Goal: Task Accomplishment & Management: Manage account settings

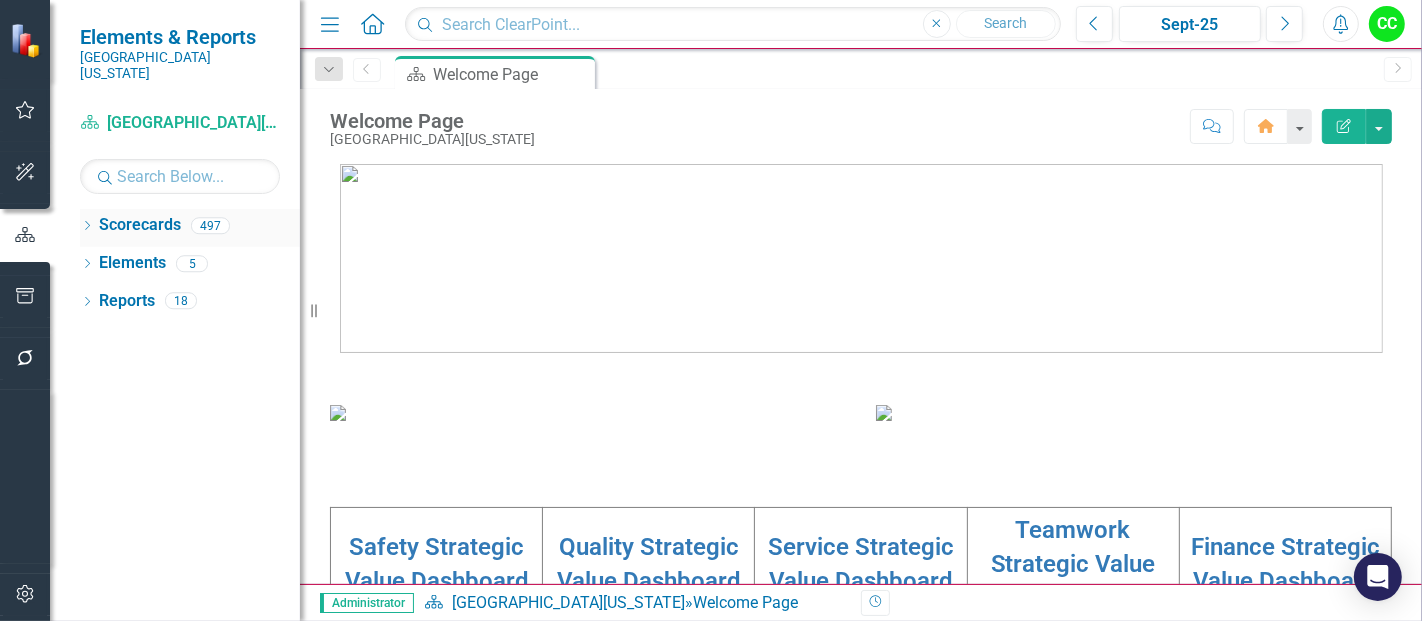
click at [85, 222] on icon "Dropdown" at bounding box center [87, 227] width 14 height 11
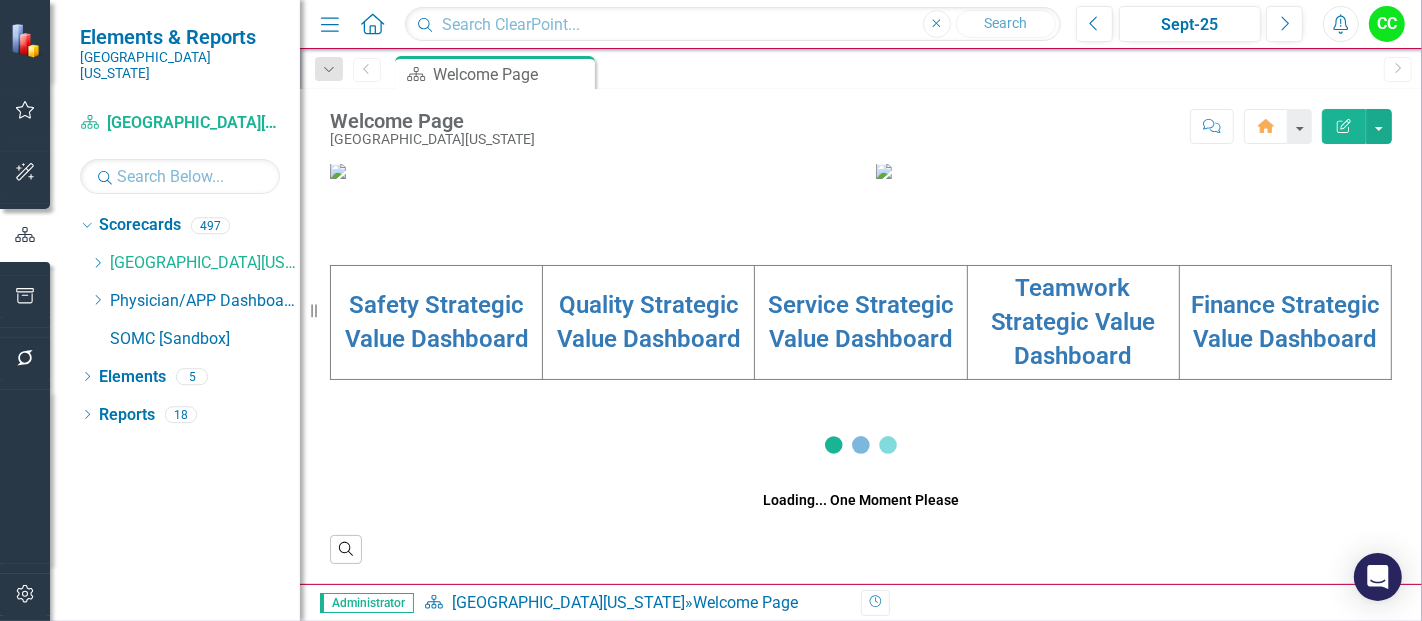
scroll to position [452, 0]
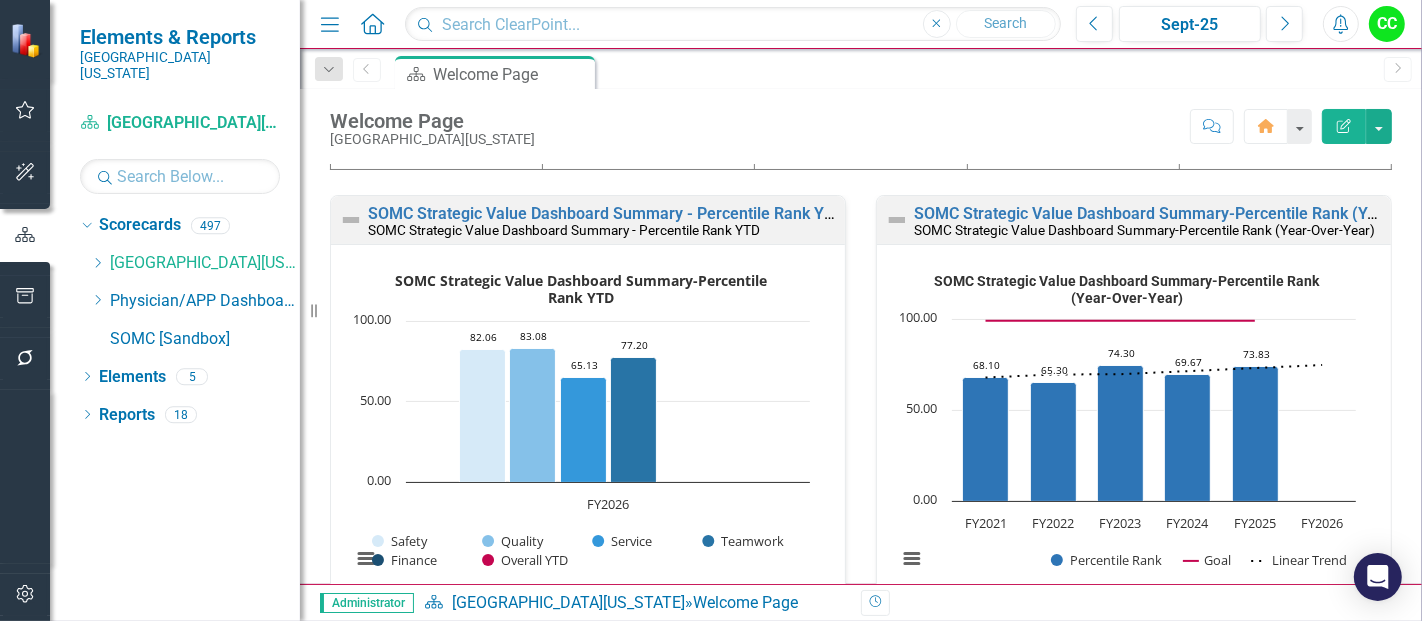
click at [1086, 161] on link "Teamwork Strategic Value Dashboard" at bounding box center [1073, 112] width 165 height 97
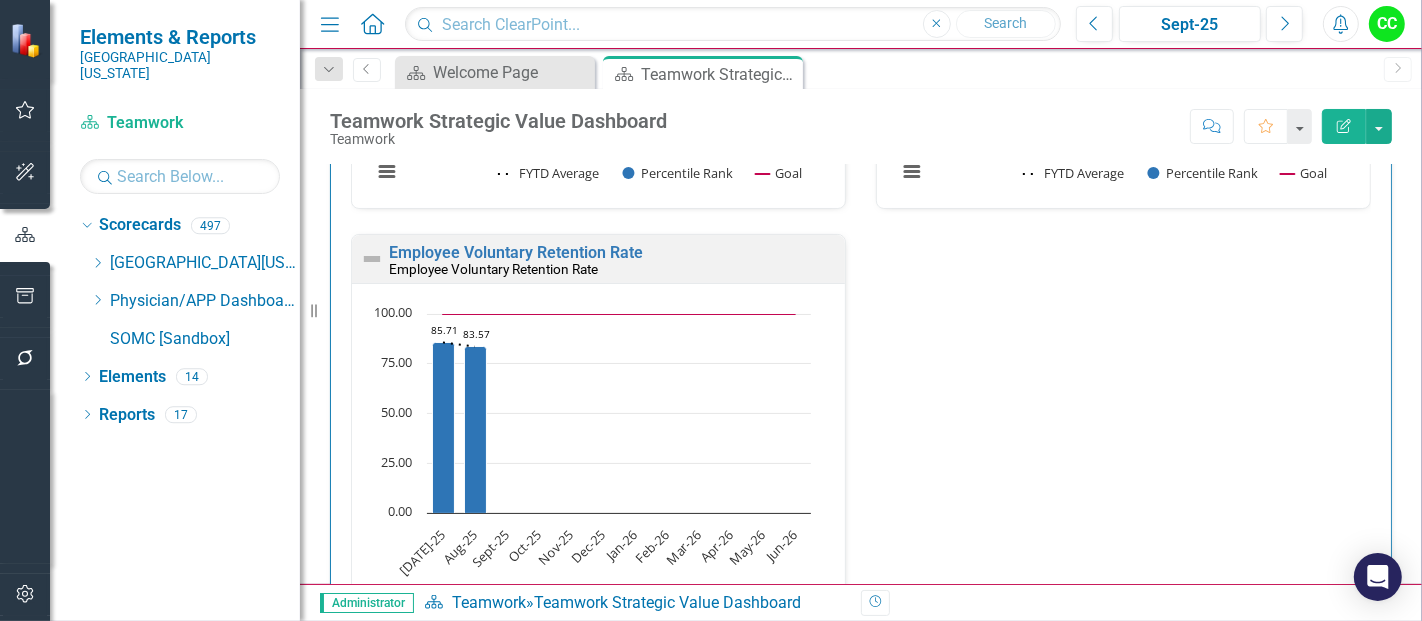
scroll to position [837, 0]
click at [512, 247] on link "Employee Voluntary Retention Rate" at bounding box center [516, 252] width 254 height 19
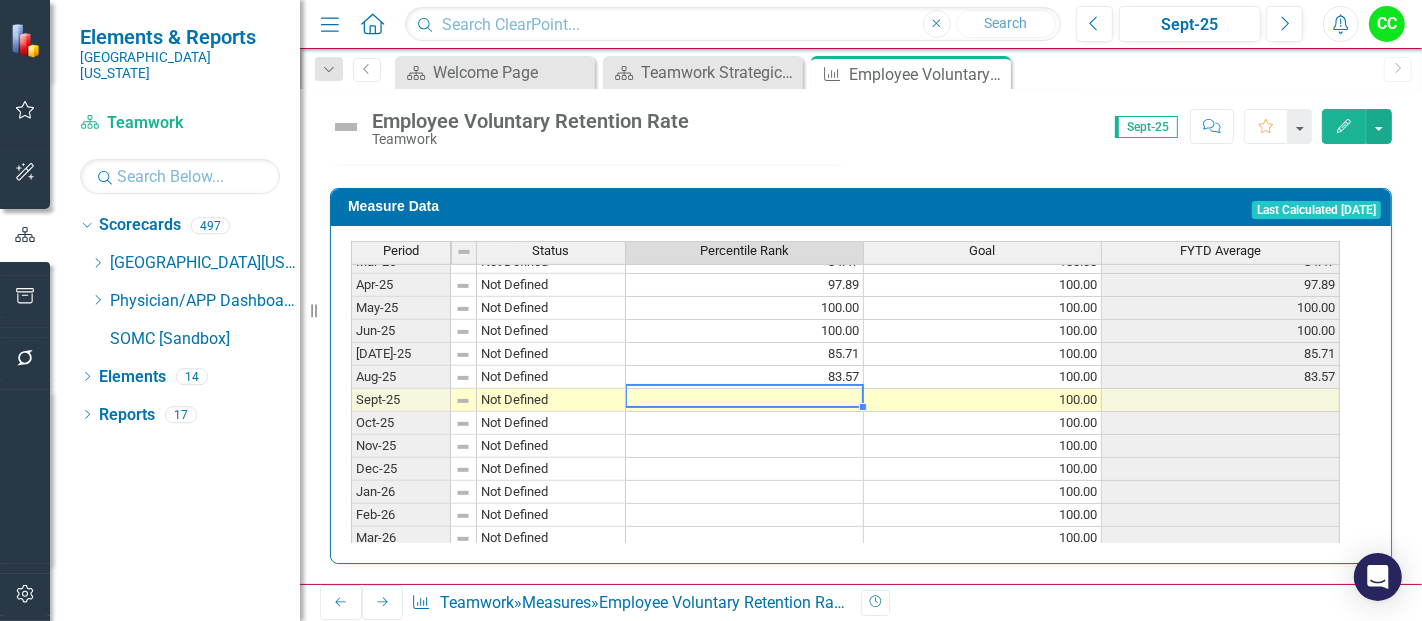
click at [845, 390] on tbody "Apr-24 Not Defined 100.00 100.00 100.00 May-24 Not Defined 100.00 100.00 100.00…" at bounding box center [845, 308] width 989 height 622
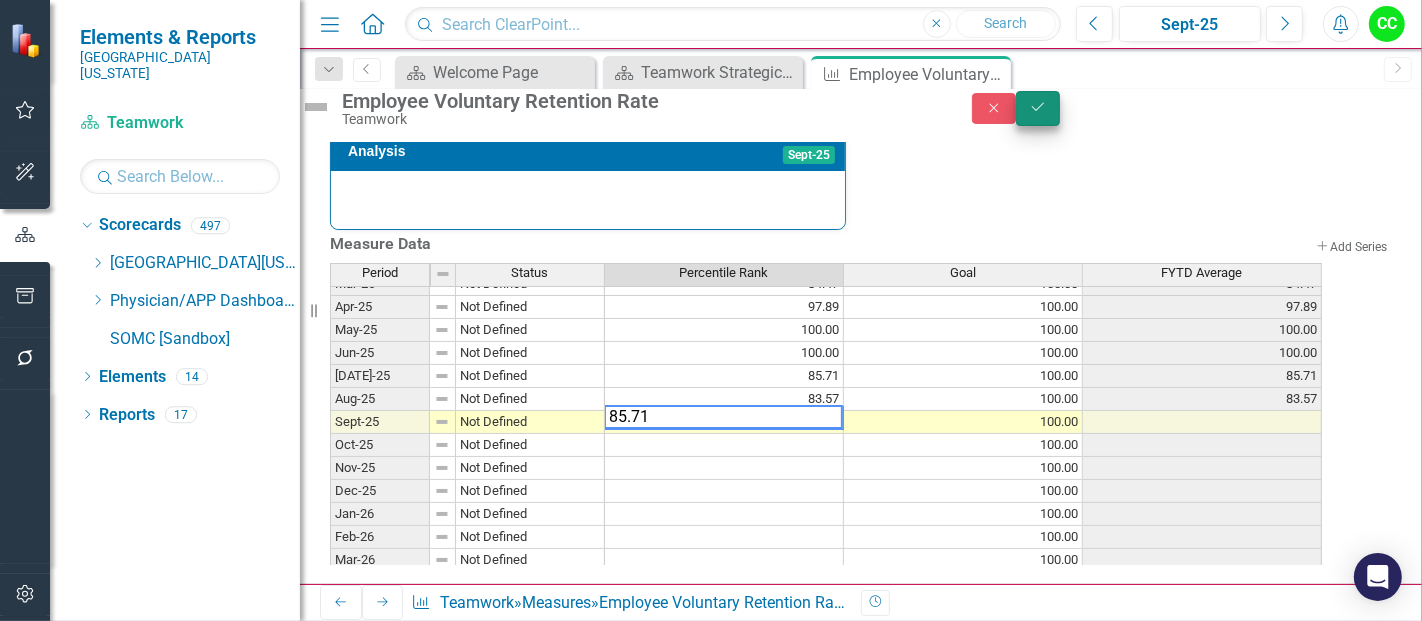
type textarea "85.71"
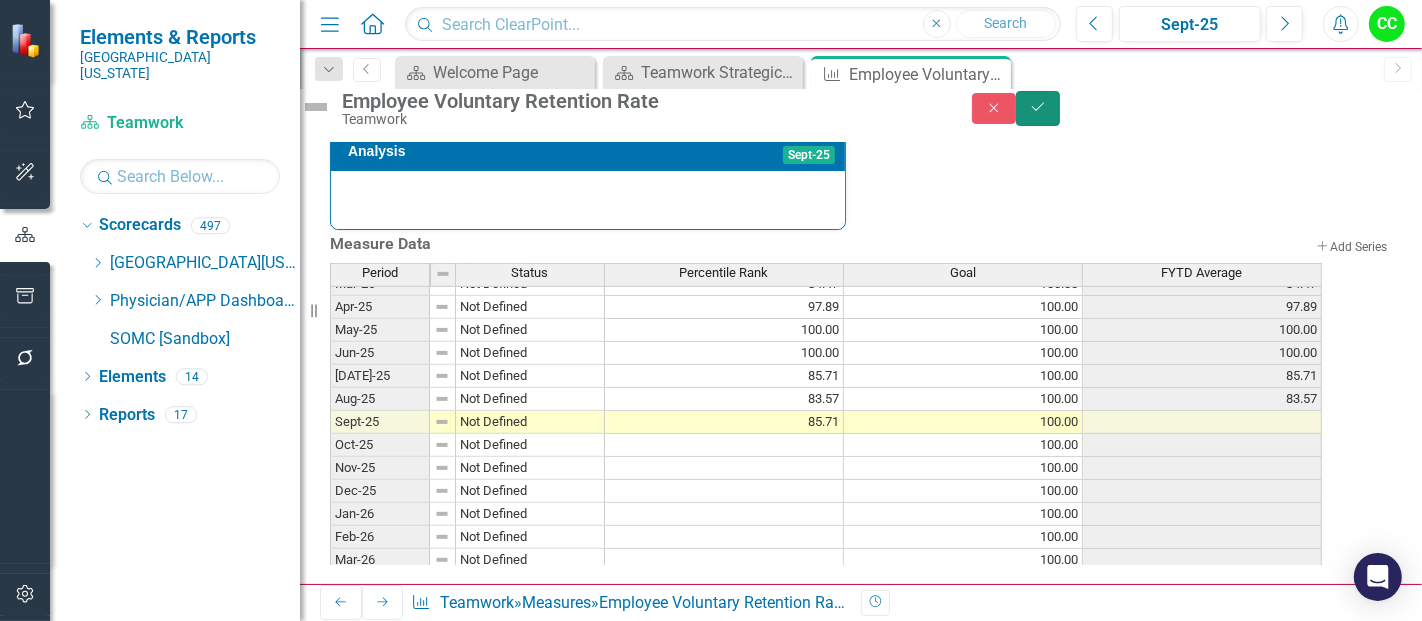
click at [1047, 114] on icon "Save" at bounding box center [1038, 107] width 18 height 14
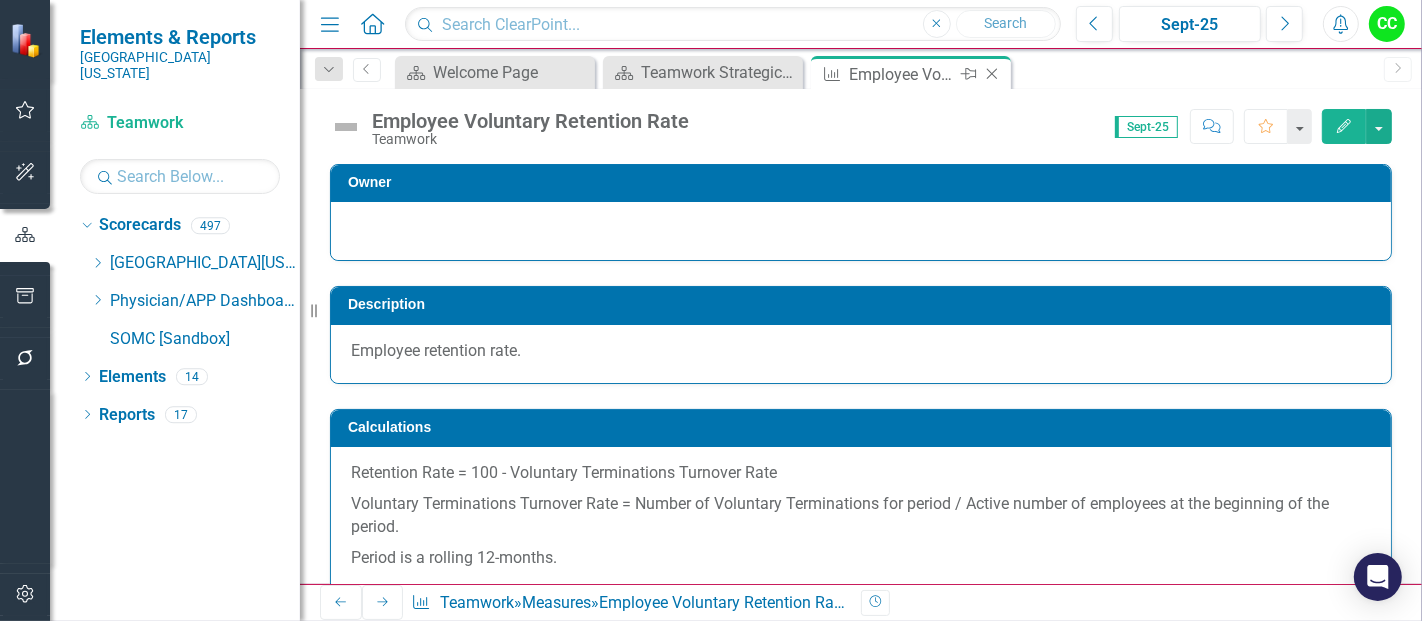
click at [997, 72] on icon "Close" at bounding box center [992, 74] width 20 height 16
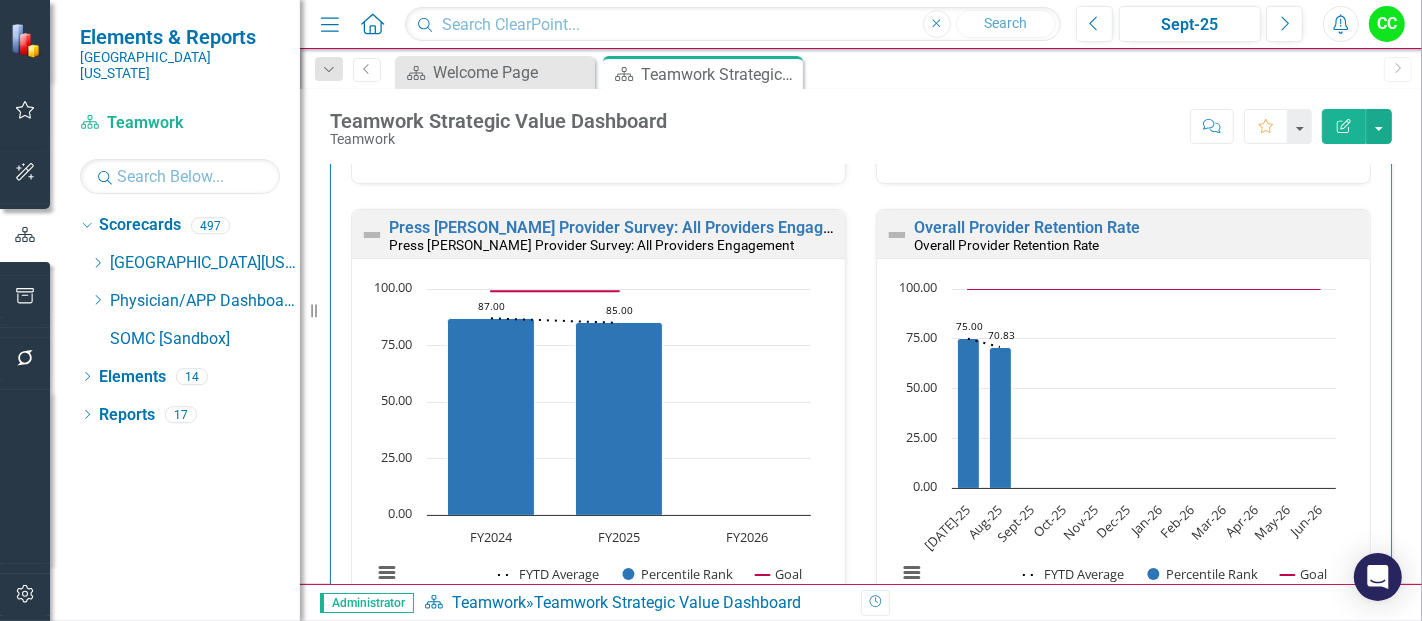
scroll to position [2283, 0]
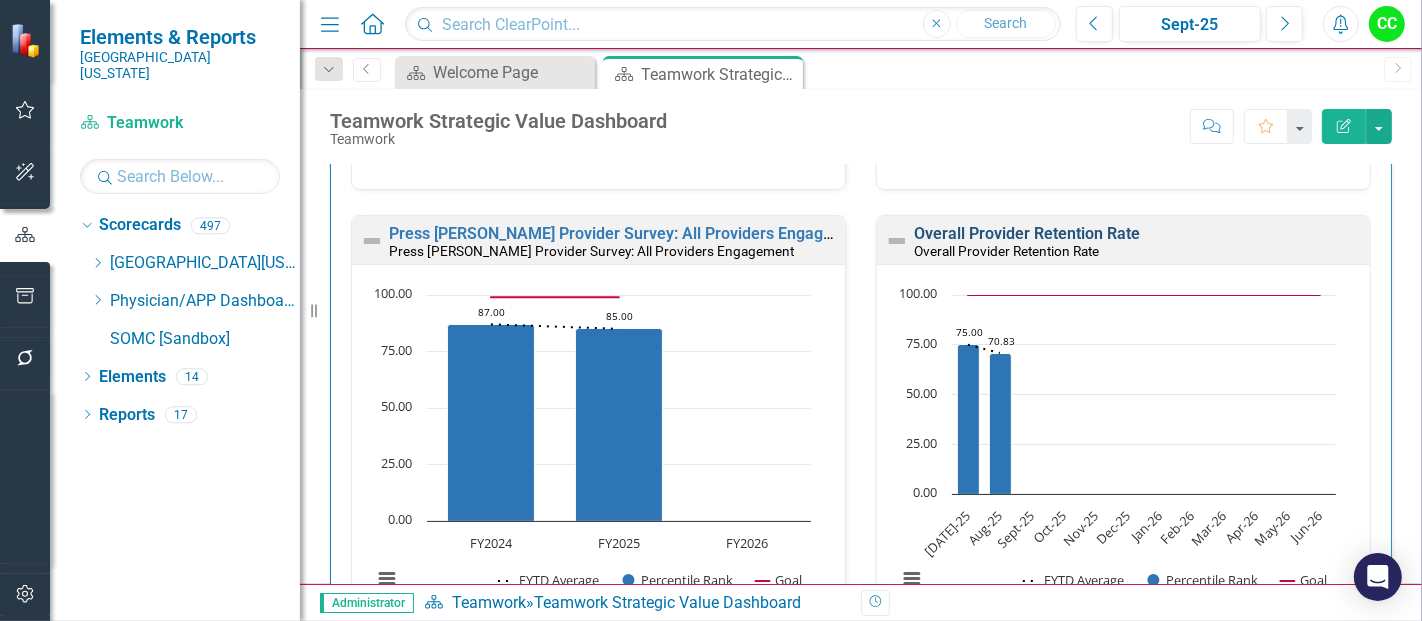
click at [1035, 231] on link "Overall Provider Retention Rate" at bounding box center [1027, 233] width 226 height 19
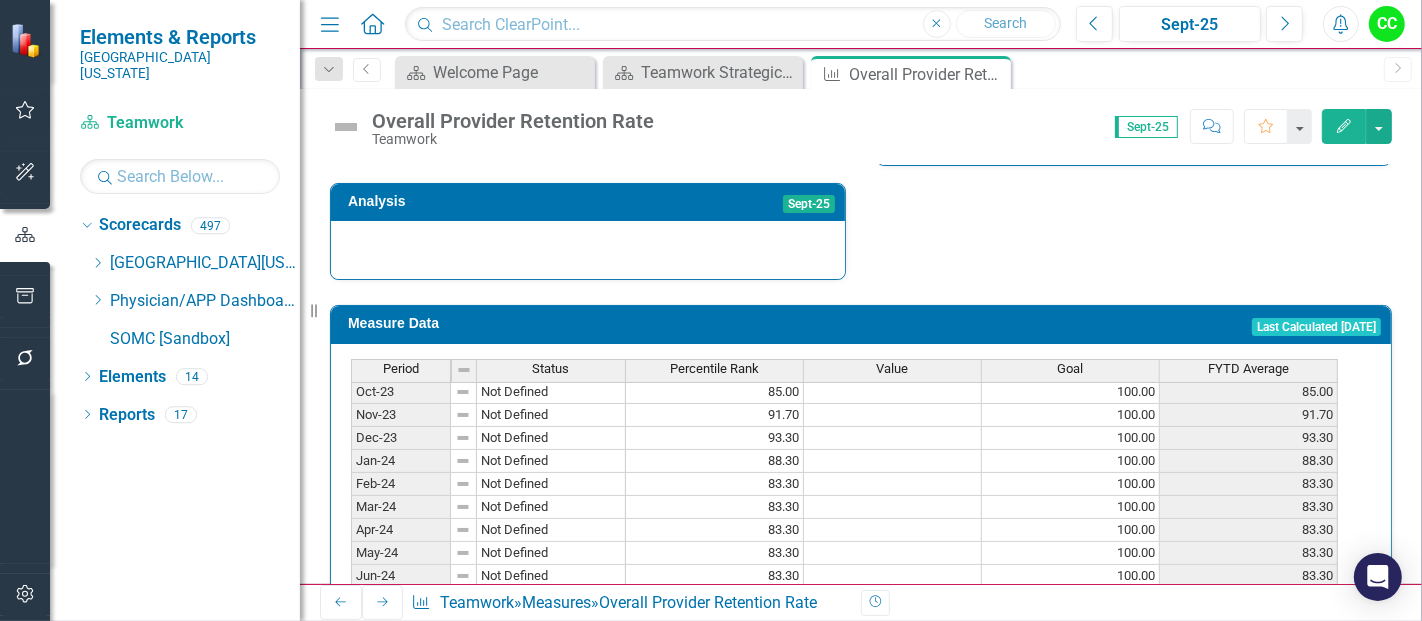
scroll to position [354, 0]
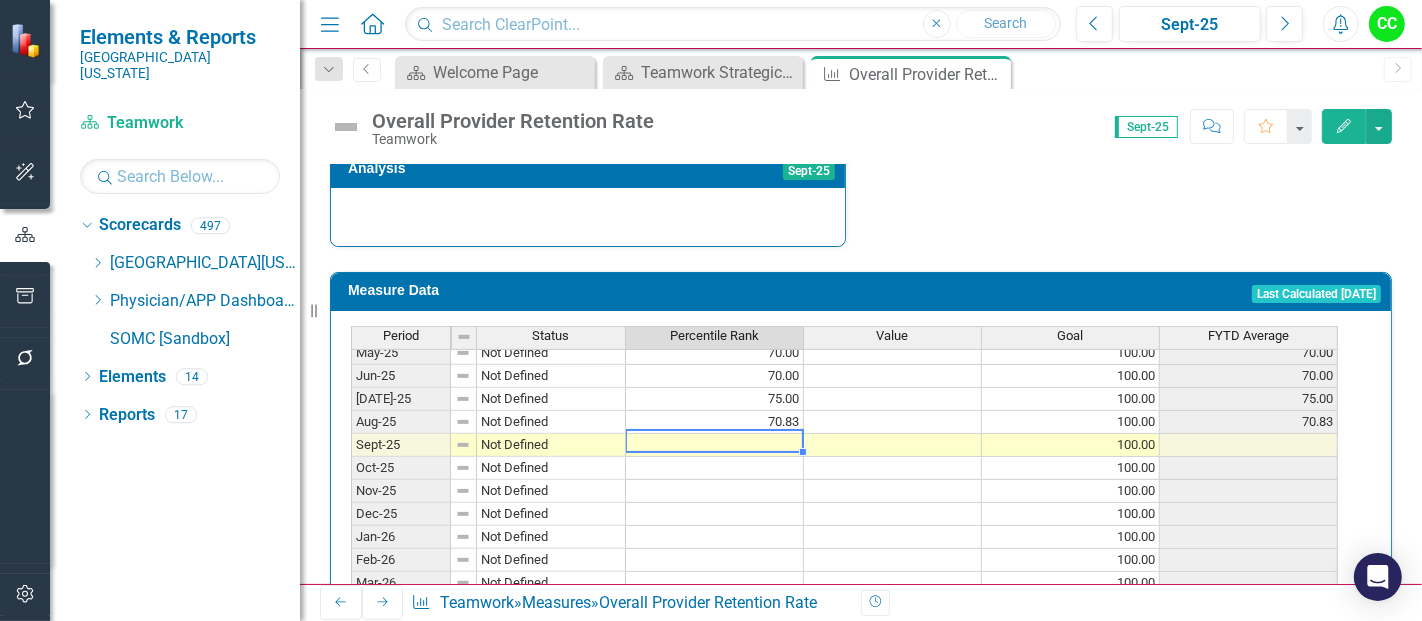
click at [762, 444] on tbody "May-24 Not Defined 83.30 100.00 83.30 Jun-24 Not Defined 83.30 100.00 83.30 Jul…" at bounding box center [844, 364] width 987 height 599
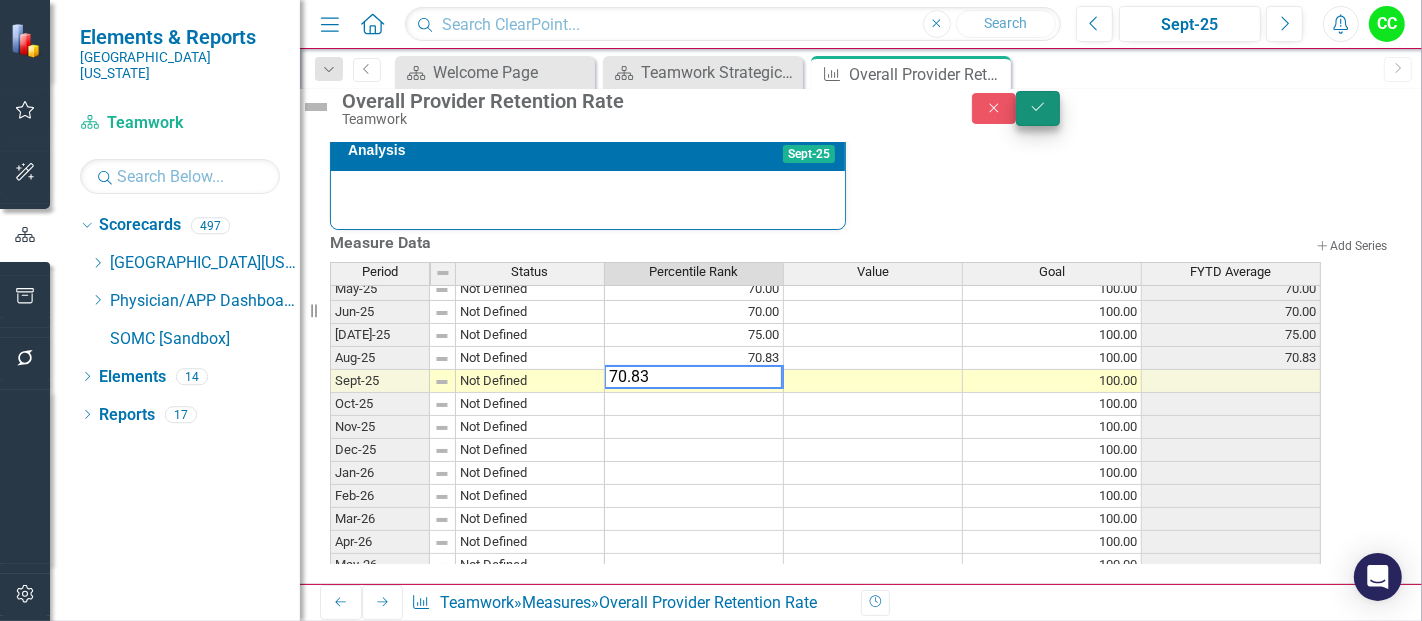
type textarea "70.83"
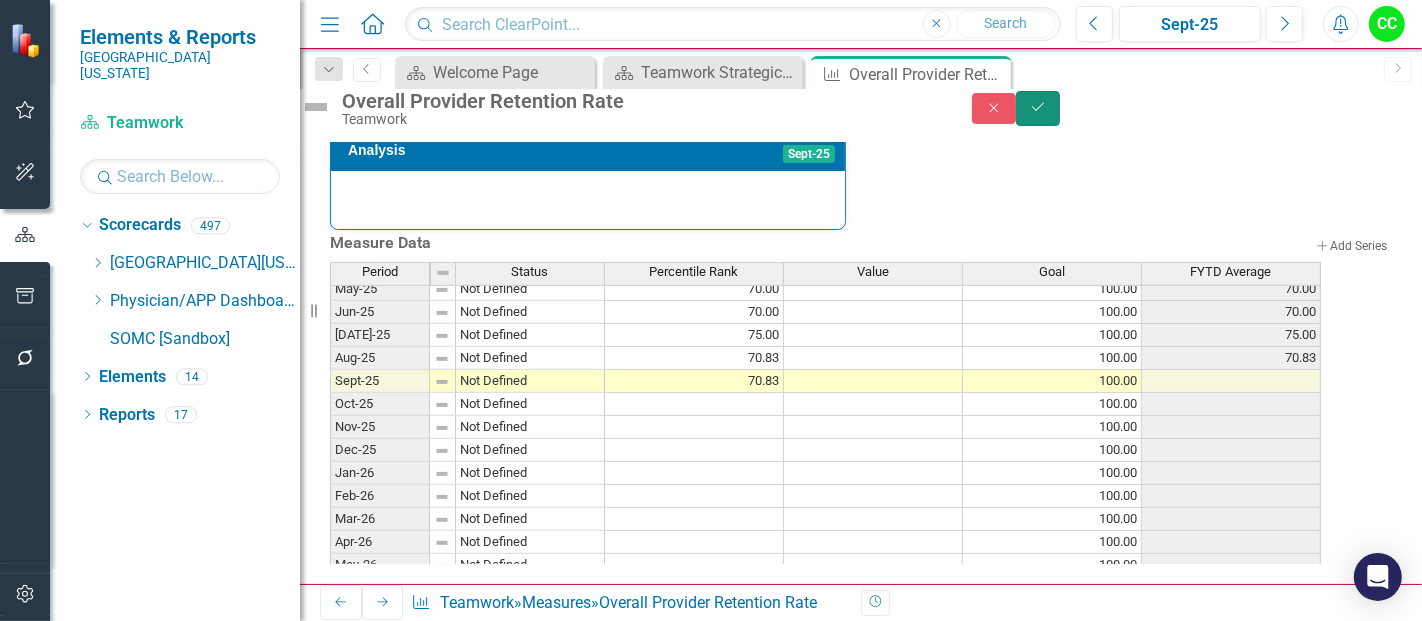
click at [1060, 126] on button "Save" at bounding box center [1038, 108] width 44 height 35
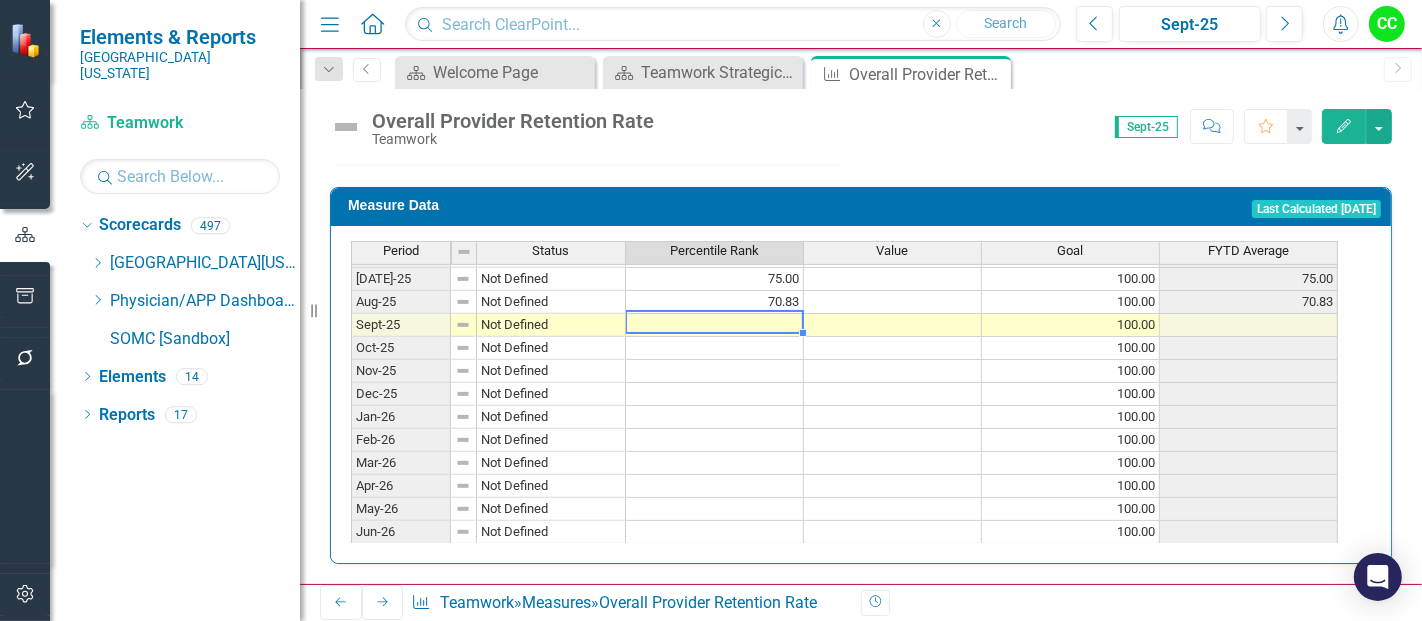
click at [708, 314] on tbody "Jun-24 Not Defined 83.30 100.00 83.30 Jul-24 Not Defined 74.17 100.00 74.17 Aug…" at bounding box center [844, 256] width 987 height 576
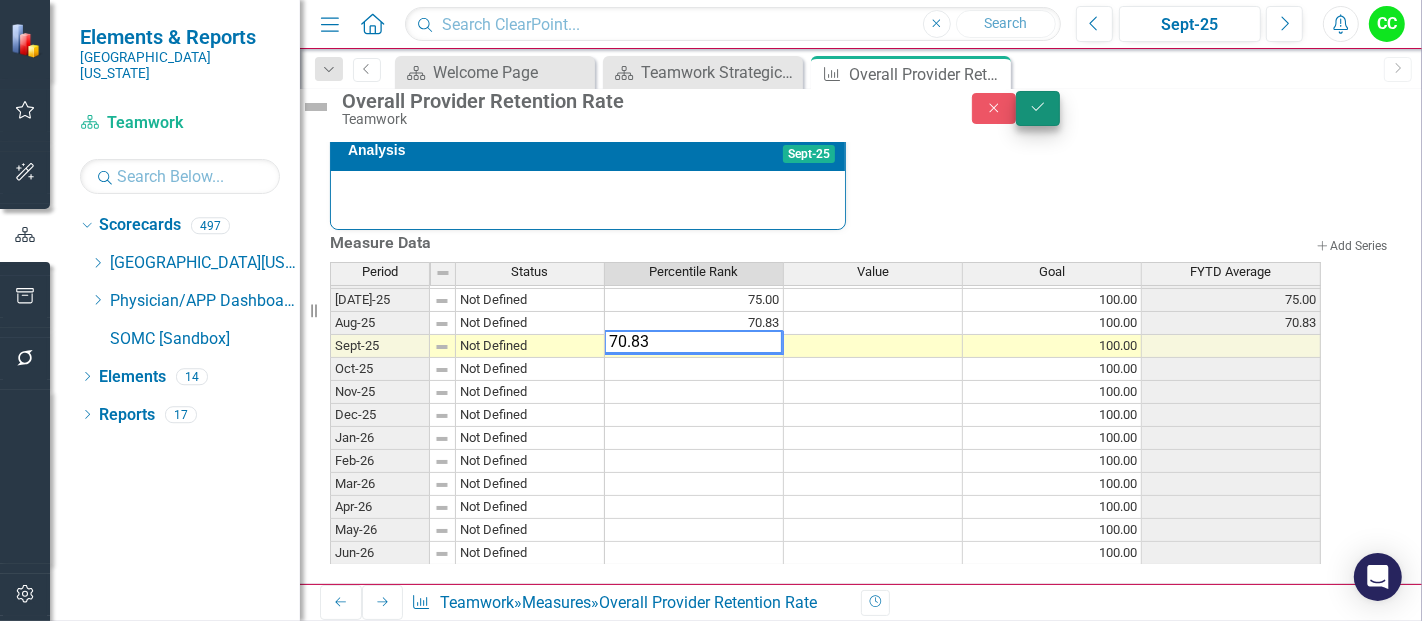
type textarea "70.83"
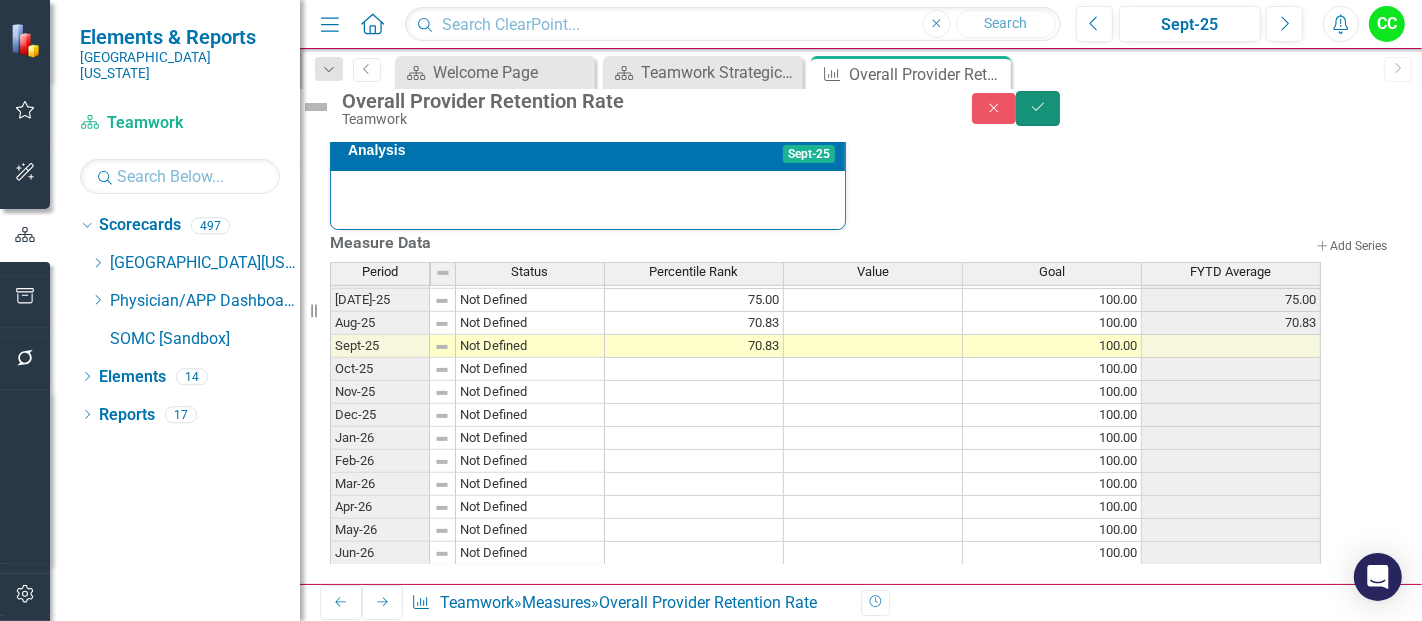
click at [1047, 114] on icon "Save" at bounding box center [1038, 107] width 18 height 14
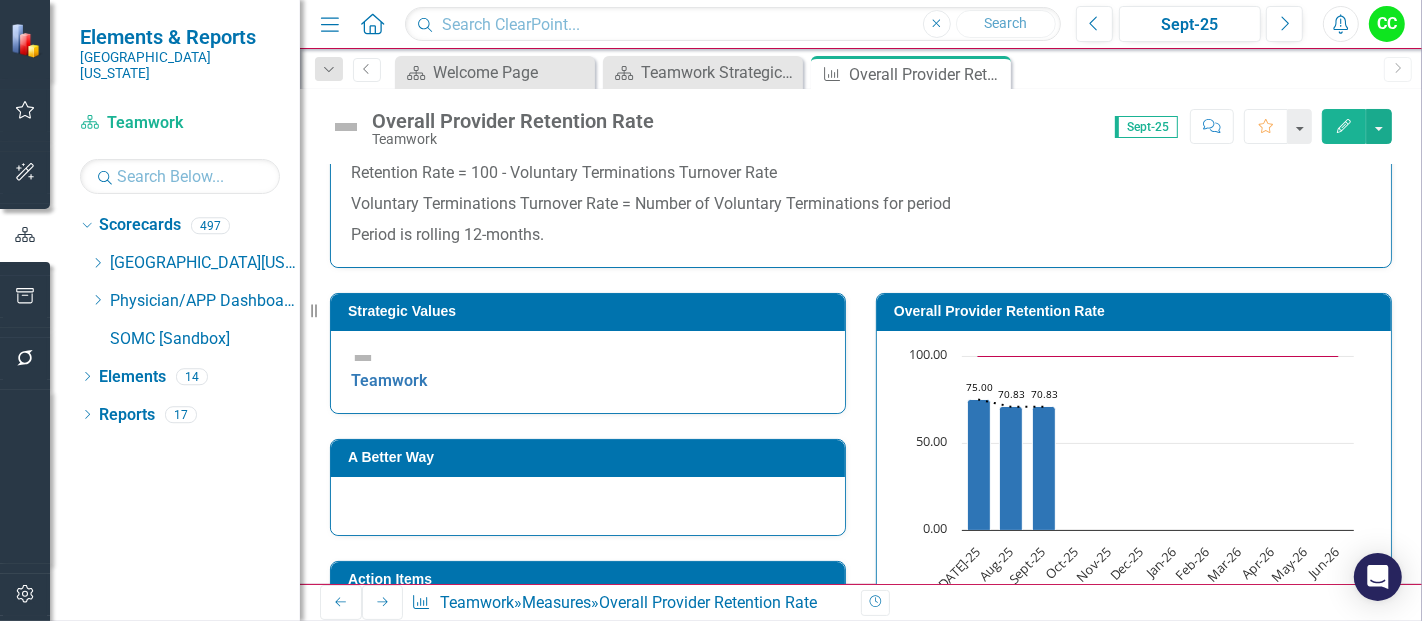
scroll to position [355, 0]
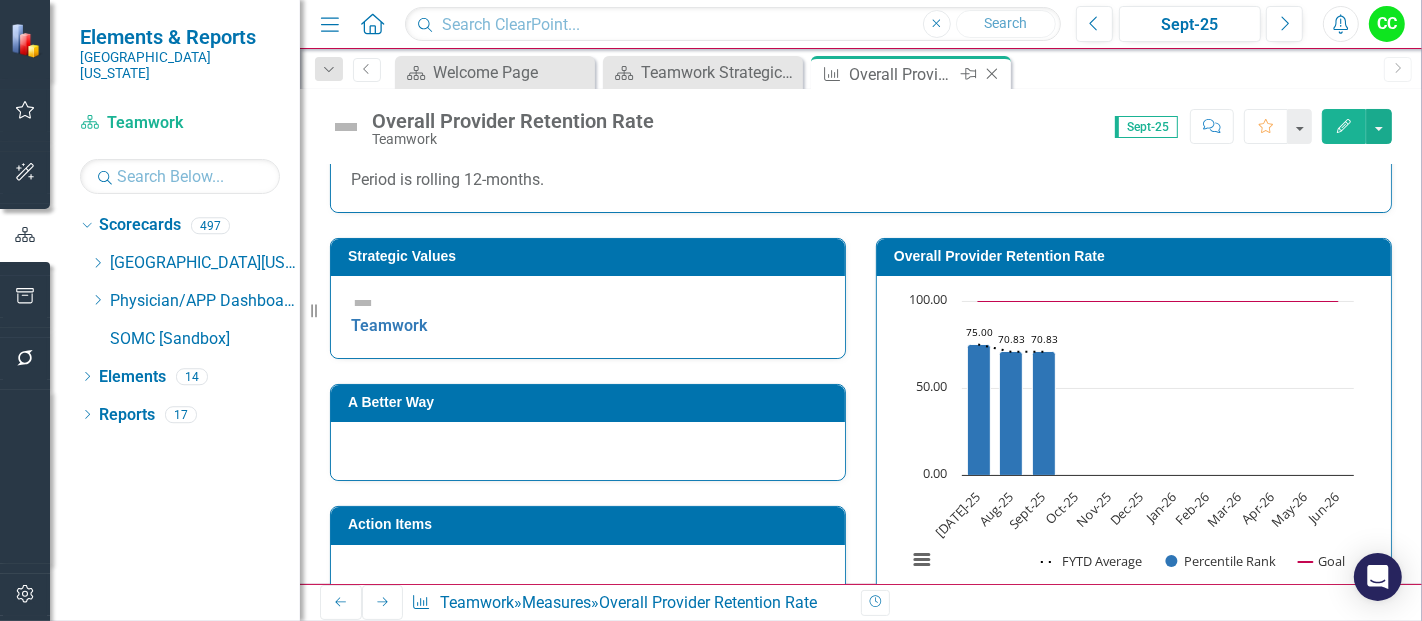
click at [990, 64] on div "Close" at bounding box center [993, 74] width 25 height 25
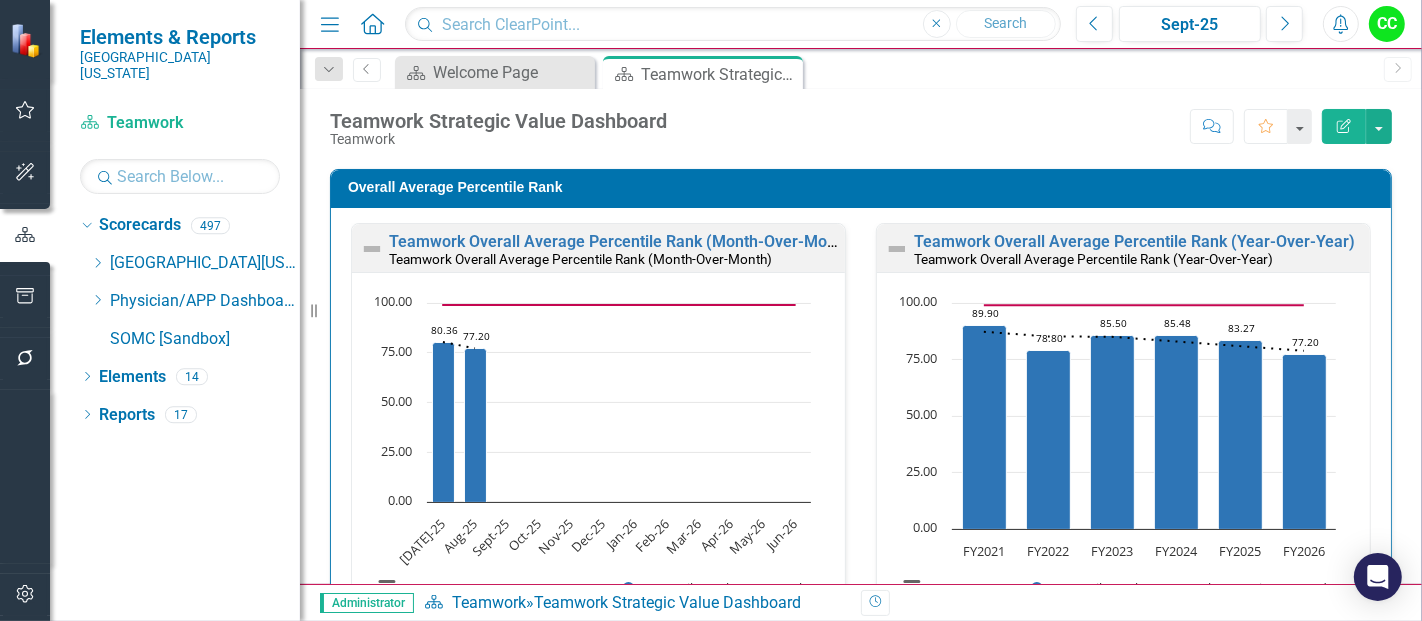
scroll to position [2878, 0]
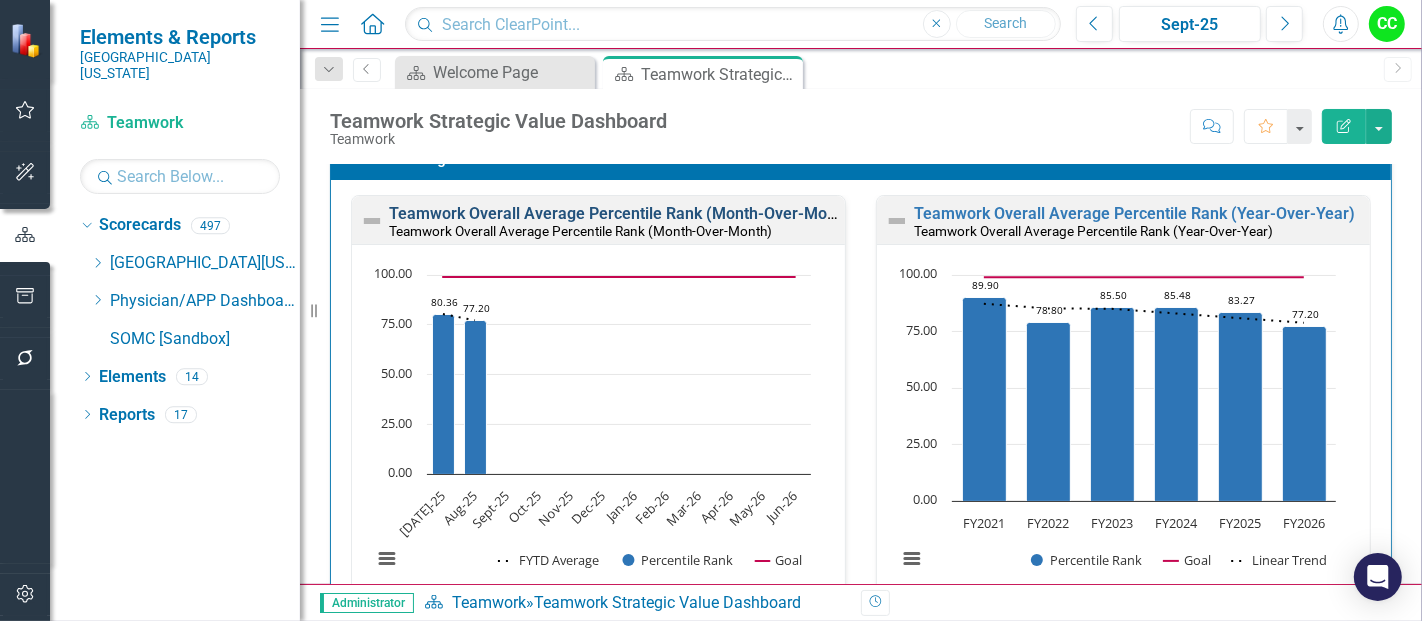
click at [740, 205] on link "Teamwork Overall Average Percentile Rank (Month-Over-Month)" at bounding box center [622, 213] width 467 height 19
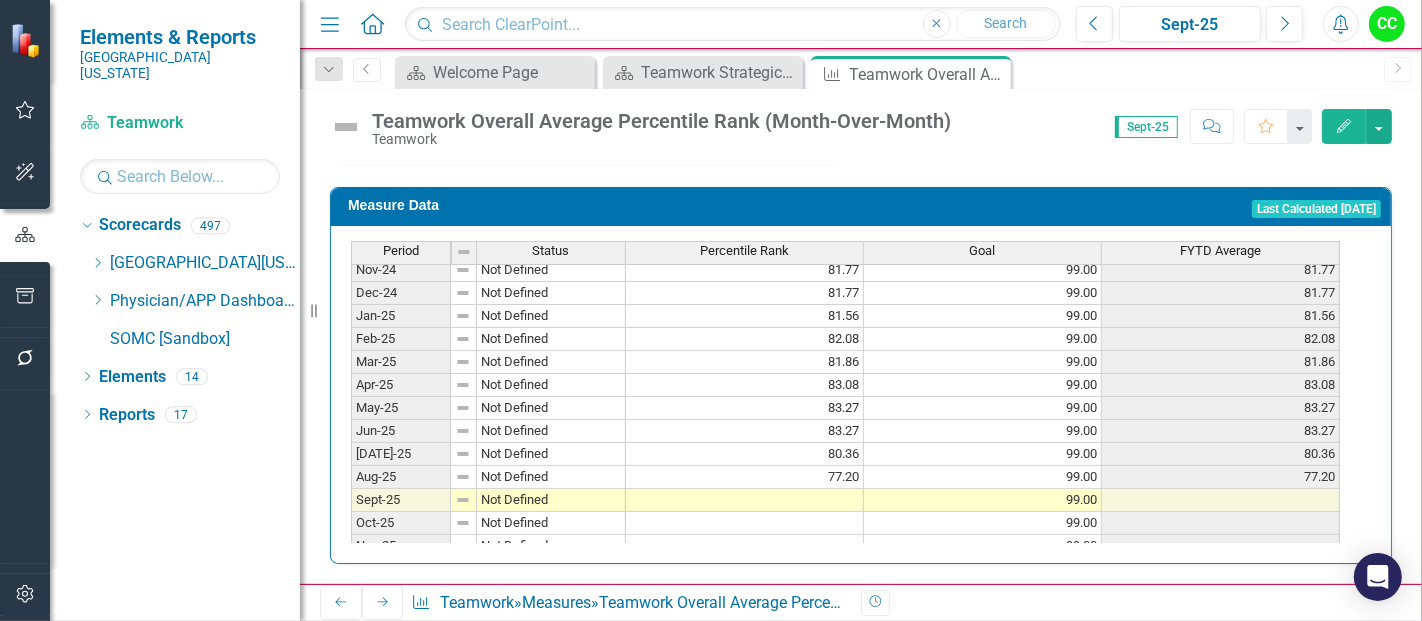
scroll to position [730, 0]
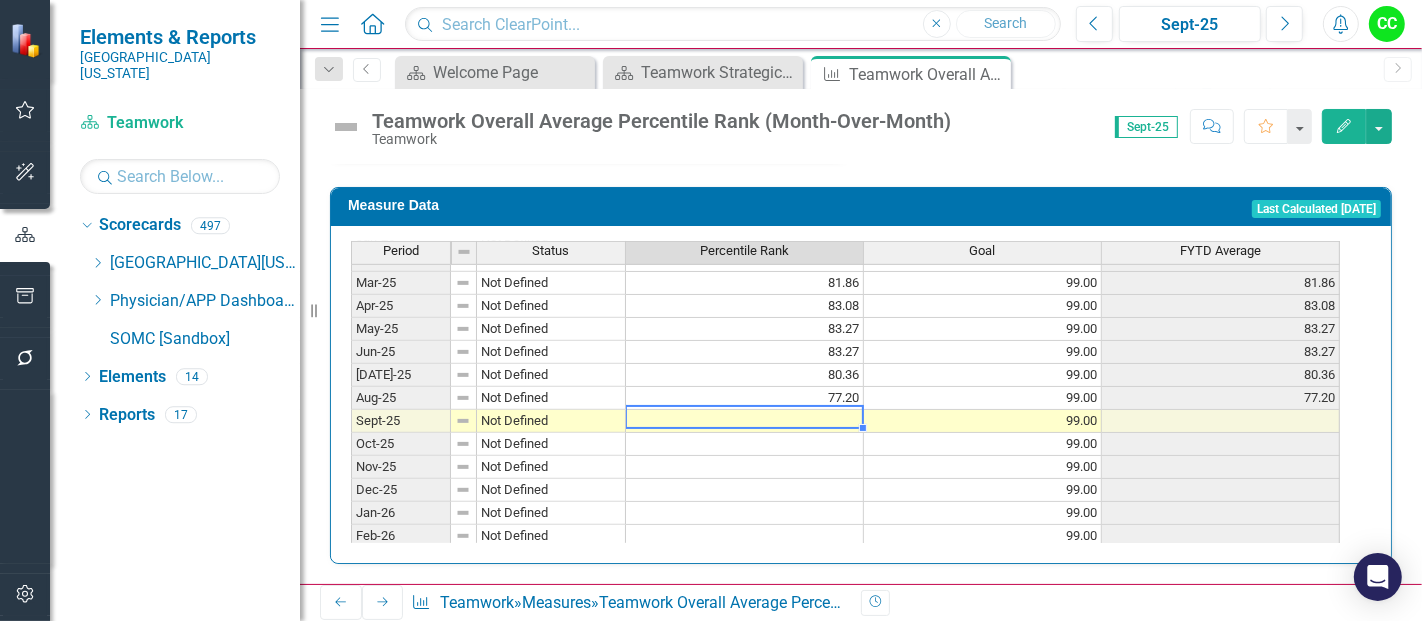
click at [809, 408] on tbody "Mar-24 Not Defined 85.48 99.00 85.48 Apr-24 Not Defined 85.48 99.00 85.48 May-2…" at bounding box center [845, 317] width 989 height 645
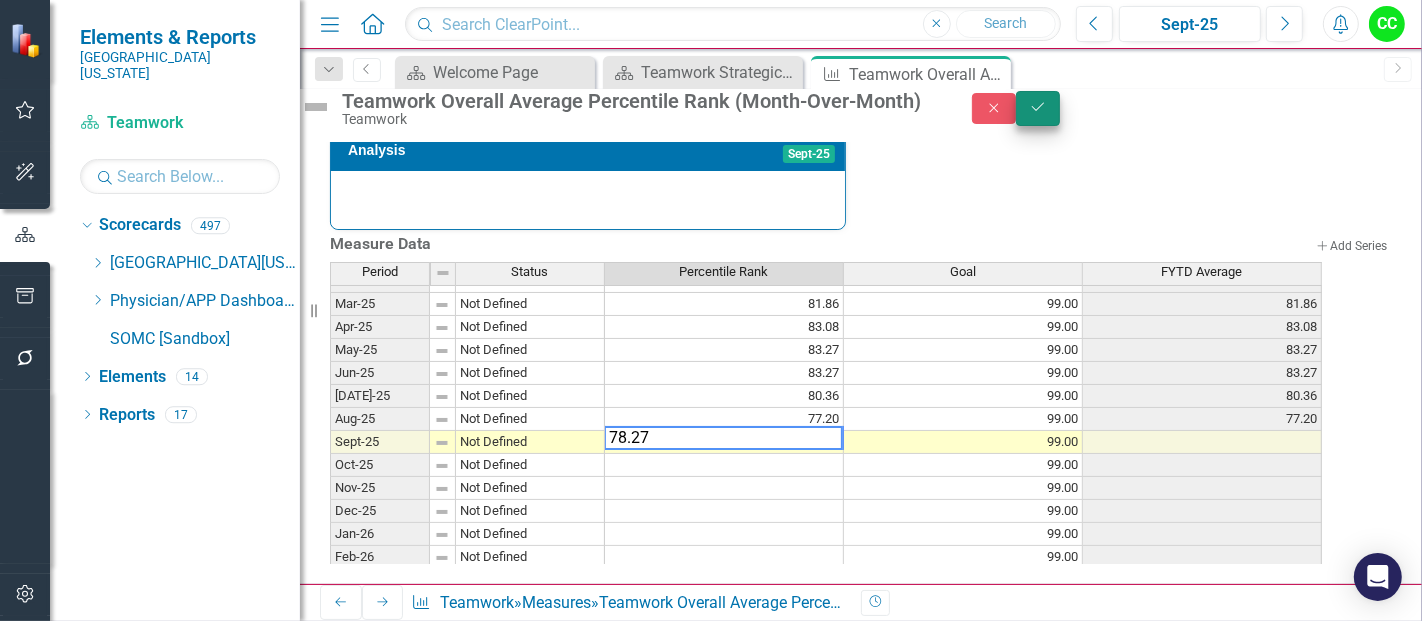
type textarea "78.27"
click at [1060, 121] on button "Save" at bounding box center [1038, 108] width 44 height 35
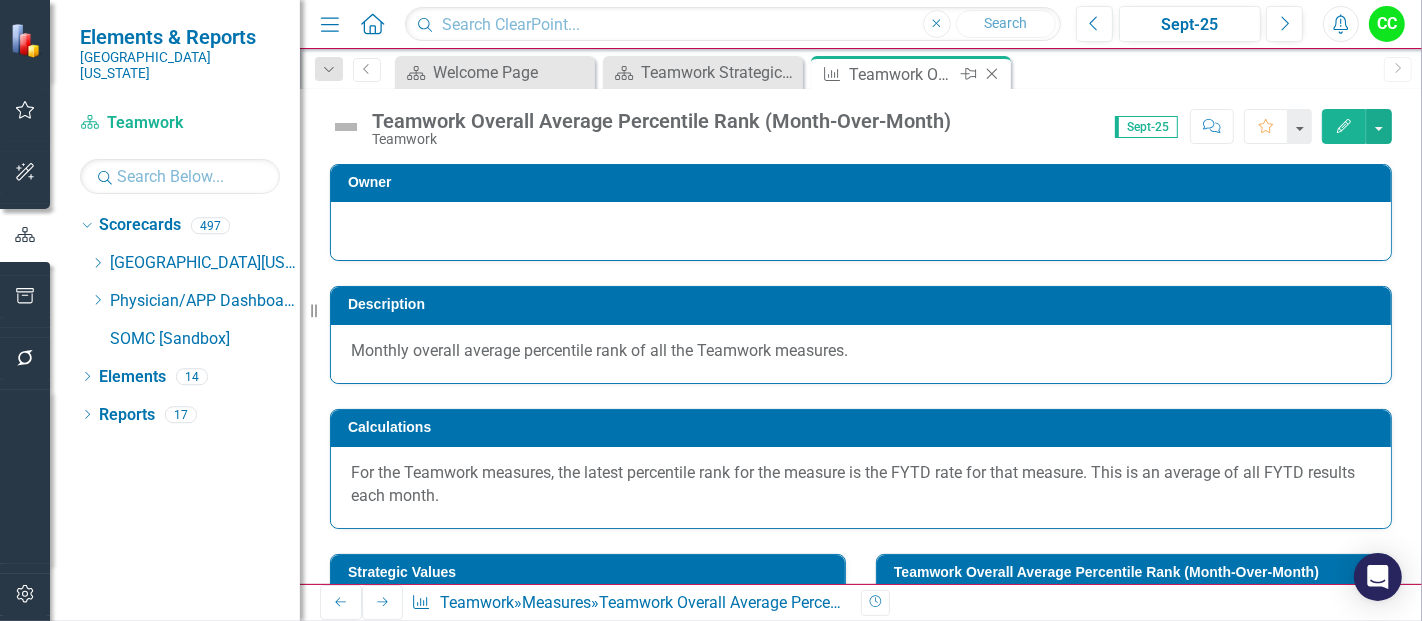
click at [992, 72] on icon at bounding box center [992, 74] width 11 height 11
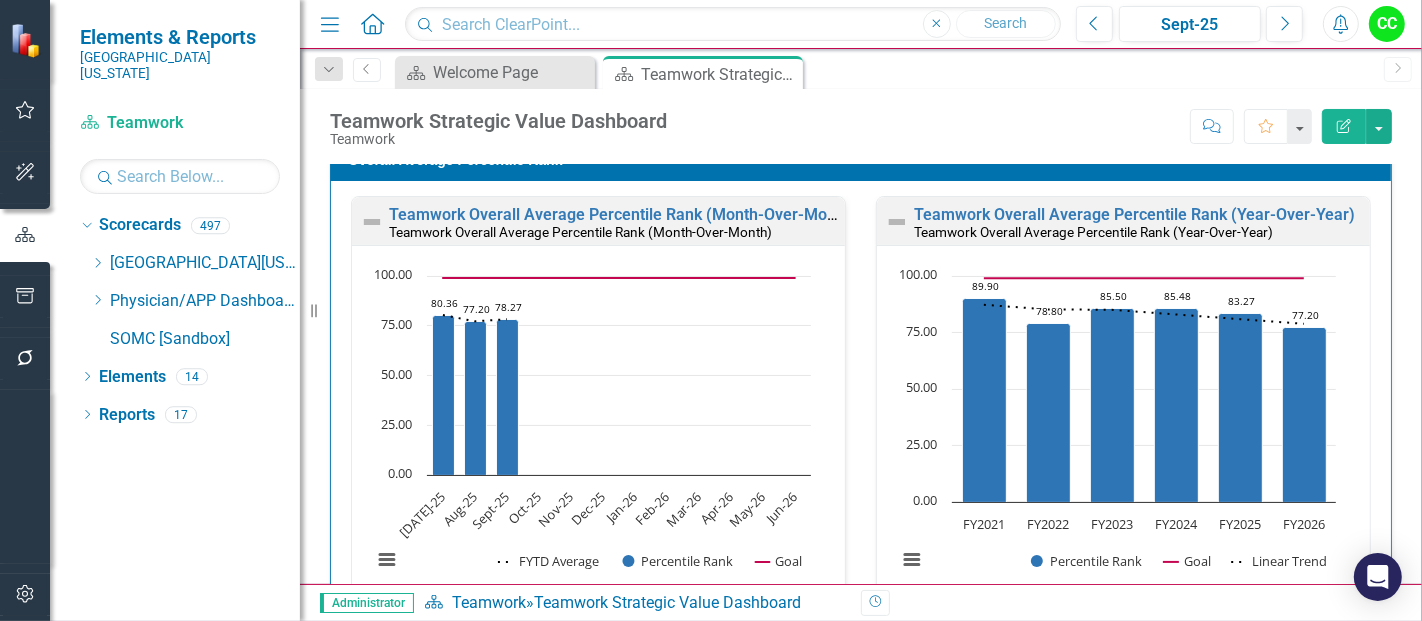
scroll to position [2877, 0]
click at [1194, 205] on link "Teamwork Overall Average Percentile Rank (Year-Over-Year)" at bounding box center [1134, 214] width 441 height 19
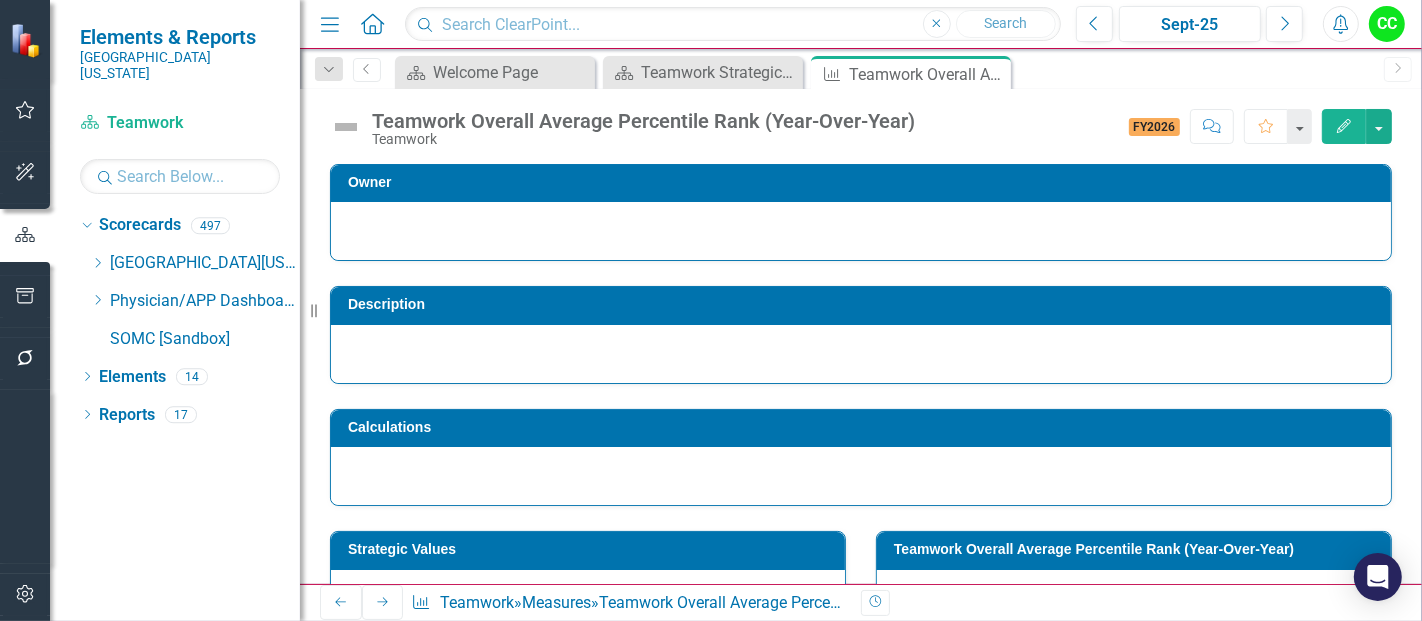
scroll to position [765, 0]
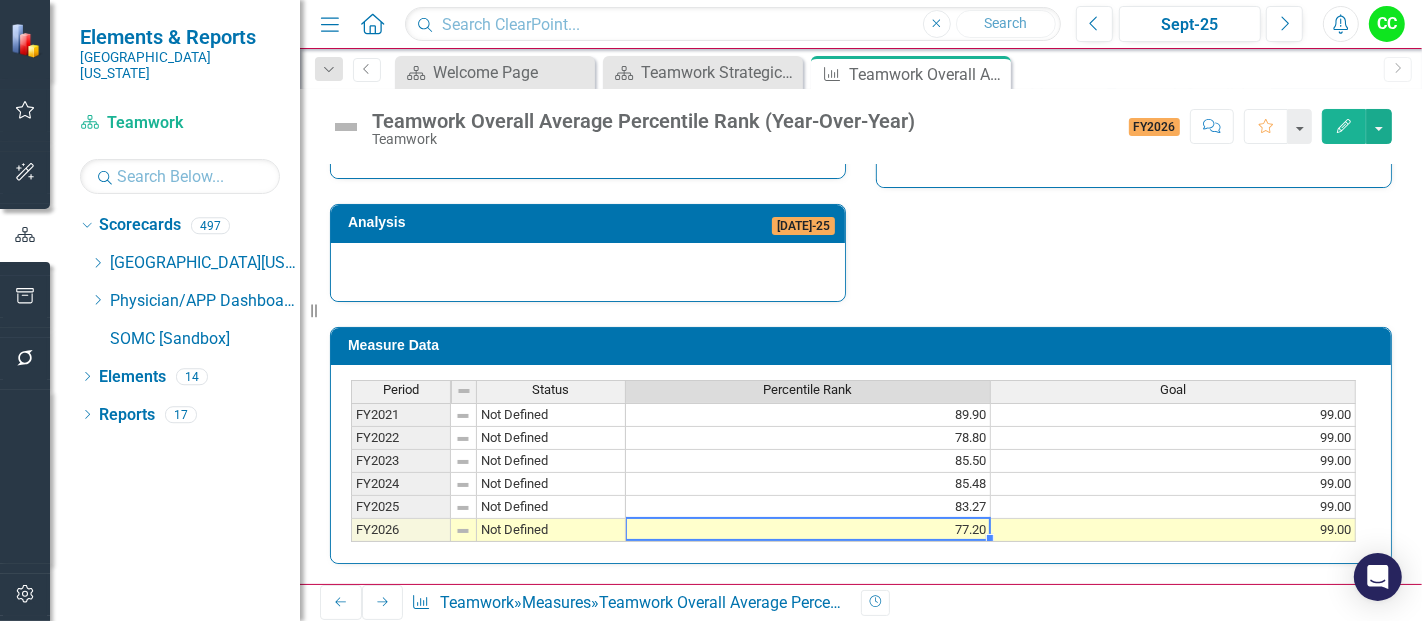
click at [957, 519] on td "77.20" at bounding box center [808, 530] width 365 height 23
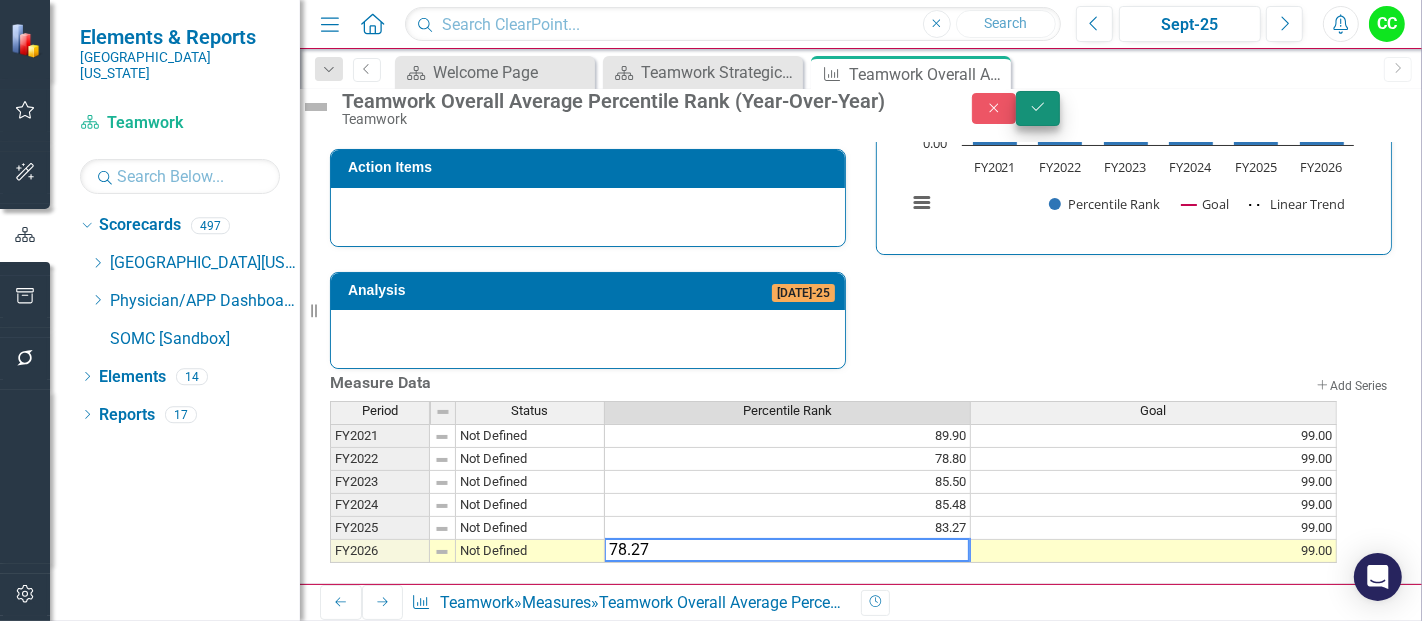
type textarea "78.27"
click at [1060, 124] on button "Save" at bounding box center [1038, 108] width 44 height 35
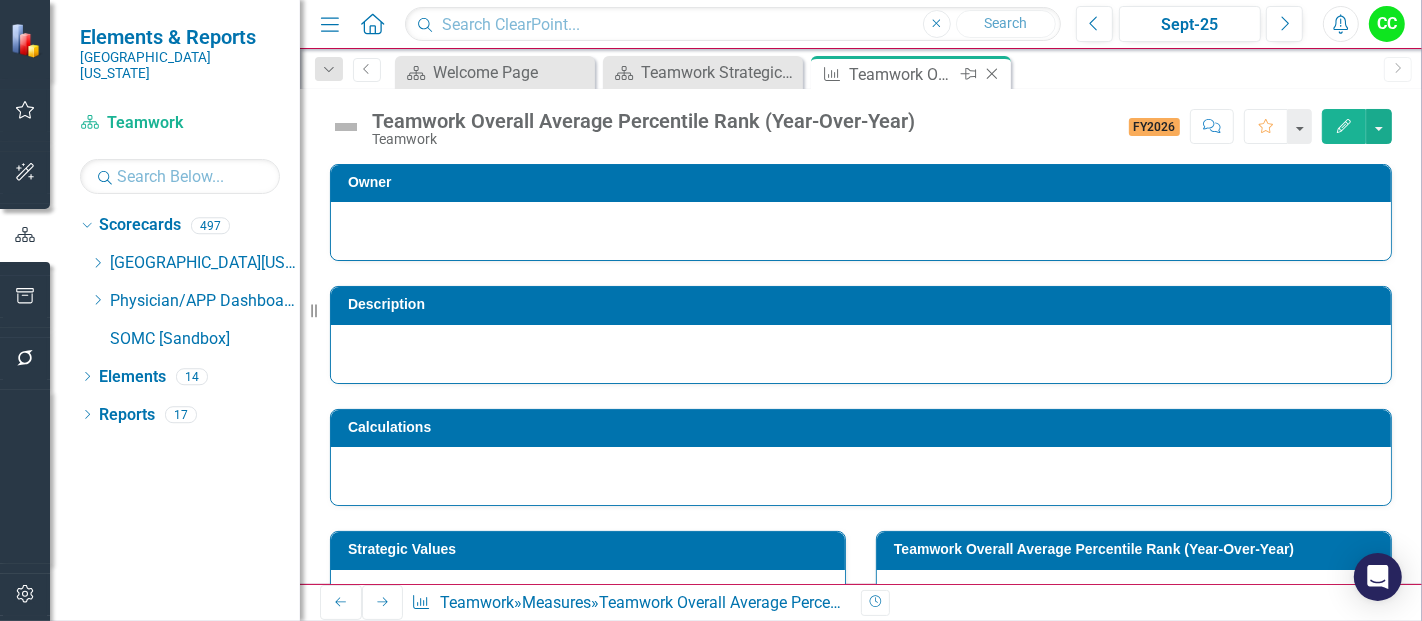
click at [991, 66] on icon "Close" at bounding box center [992, 74] width 20 height 16
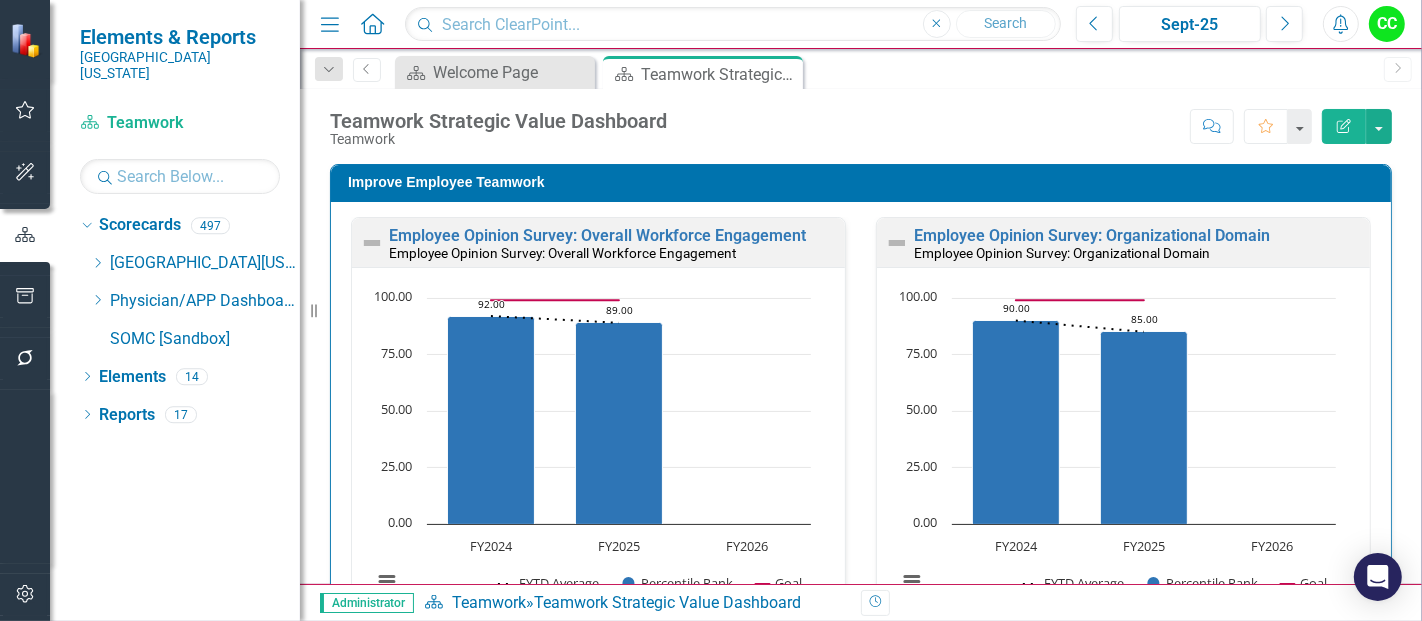
click at [362, 19] on icon "Home" at bounding box center [372, 23] width 26 height 21
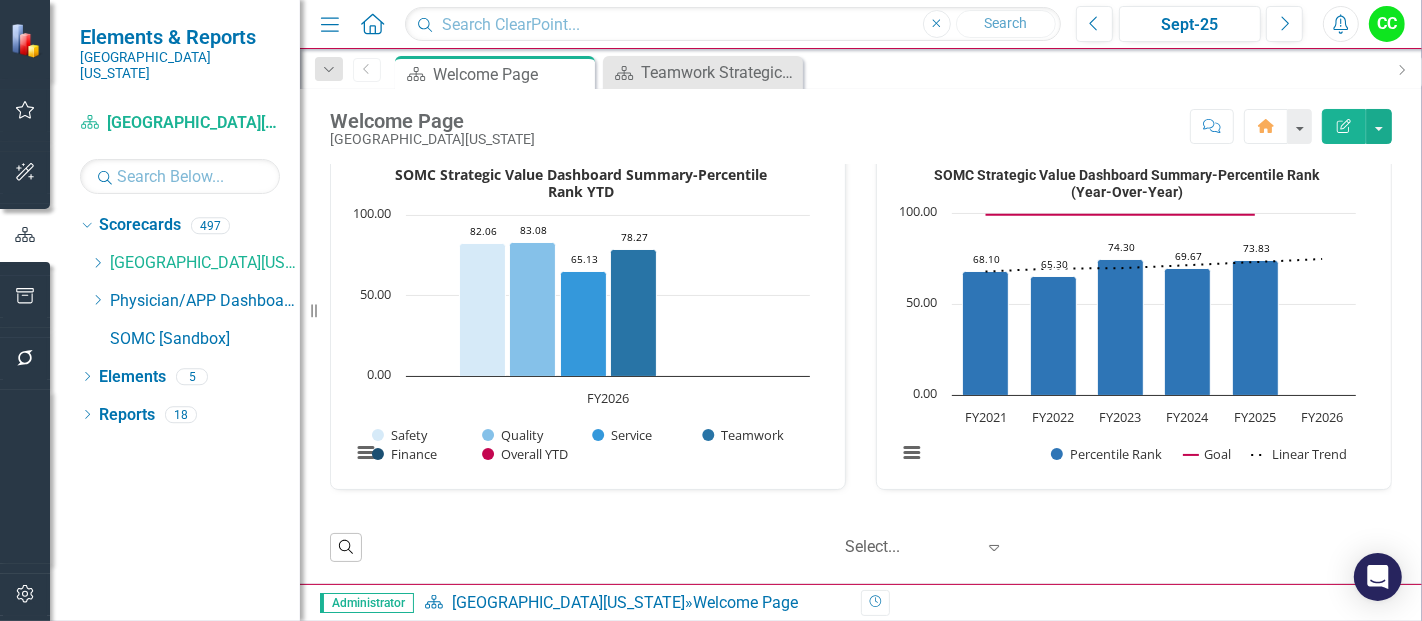
scroll to position [722, 0]
click at [179, 166] on input "text" at bounding box center [180, 176] width 200 height 35
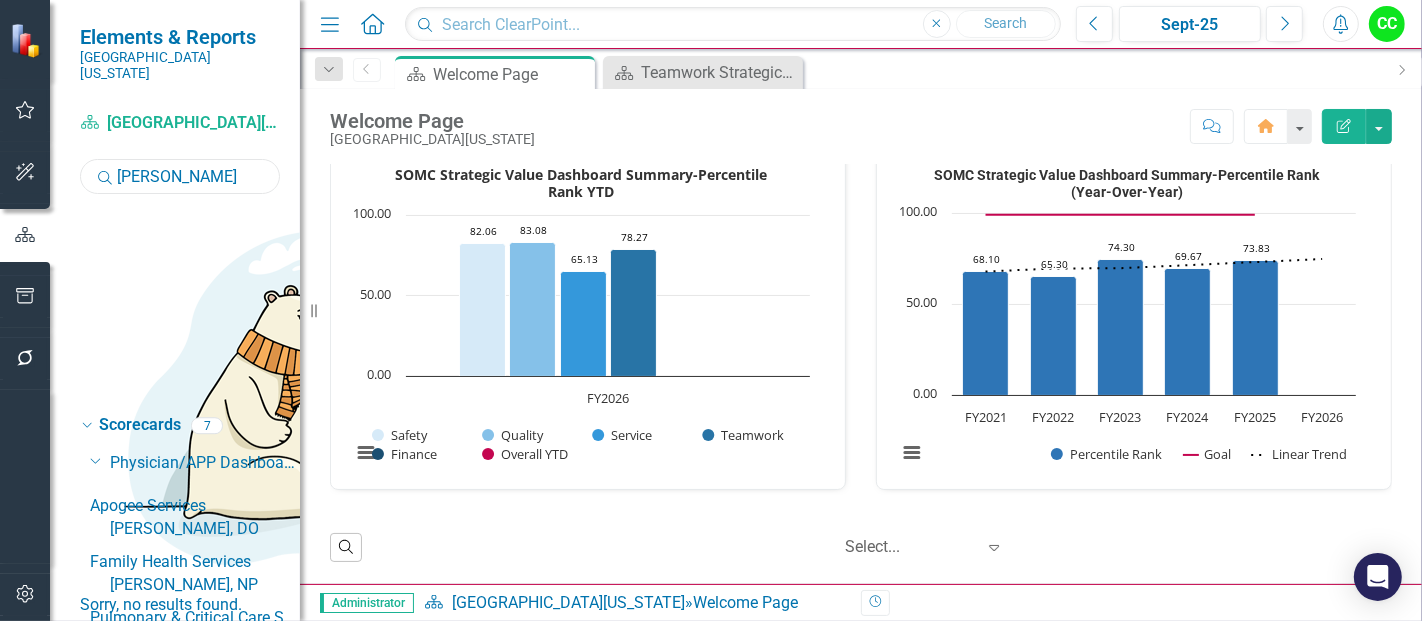
type input "[PERSON_NAME]"
click at [239, 574] on link "[PERSON_NAME], NP" at bounding box center [205, 585] width 190 height 23
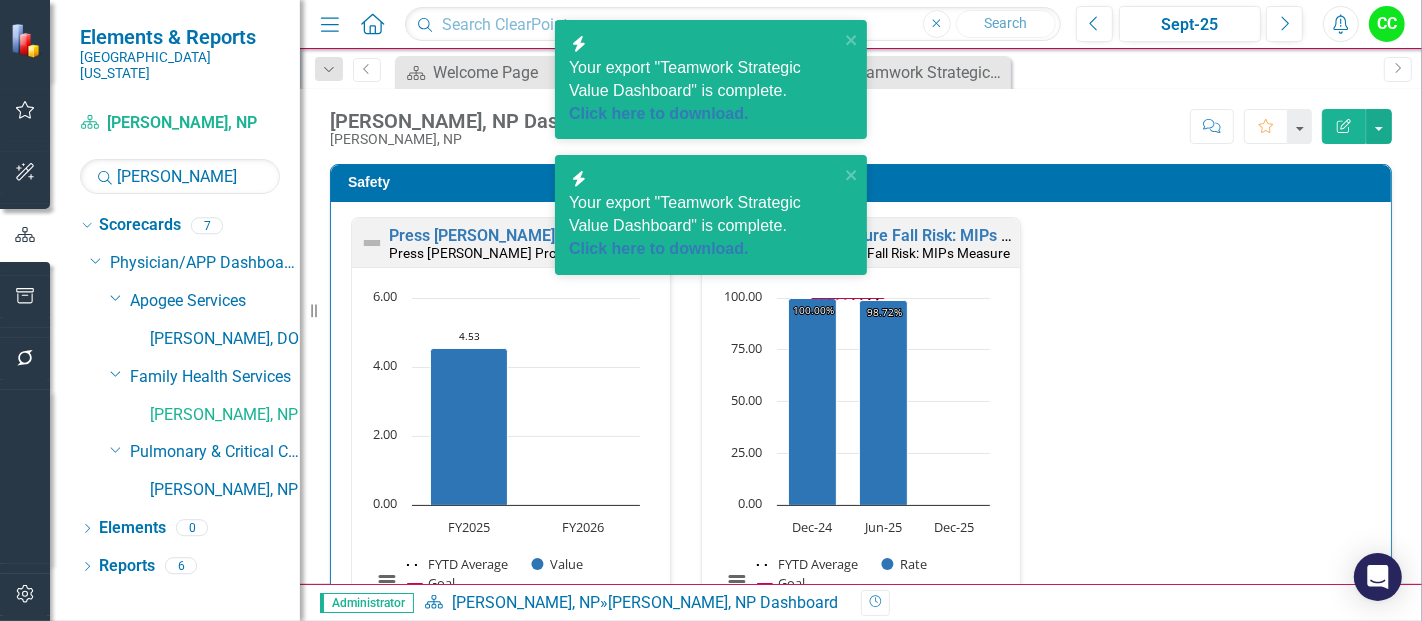
click at [1271, 292] on div "Press Ganey Provider Opinion Survey: Safety Survey Results Press Ganey Provider…" at bounding box center [861, 430] width 1050 height 427
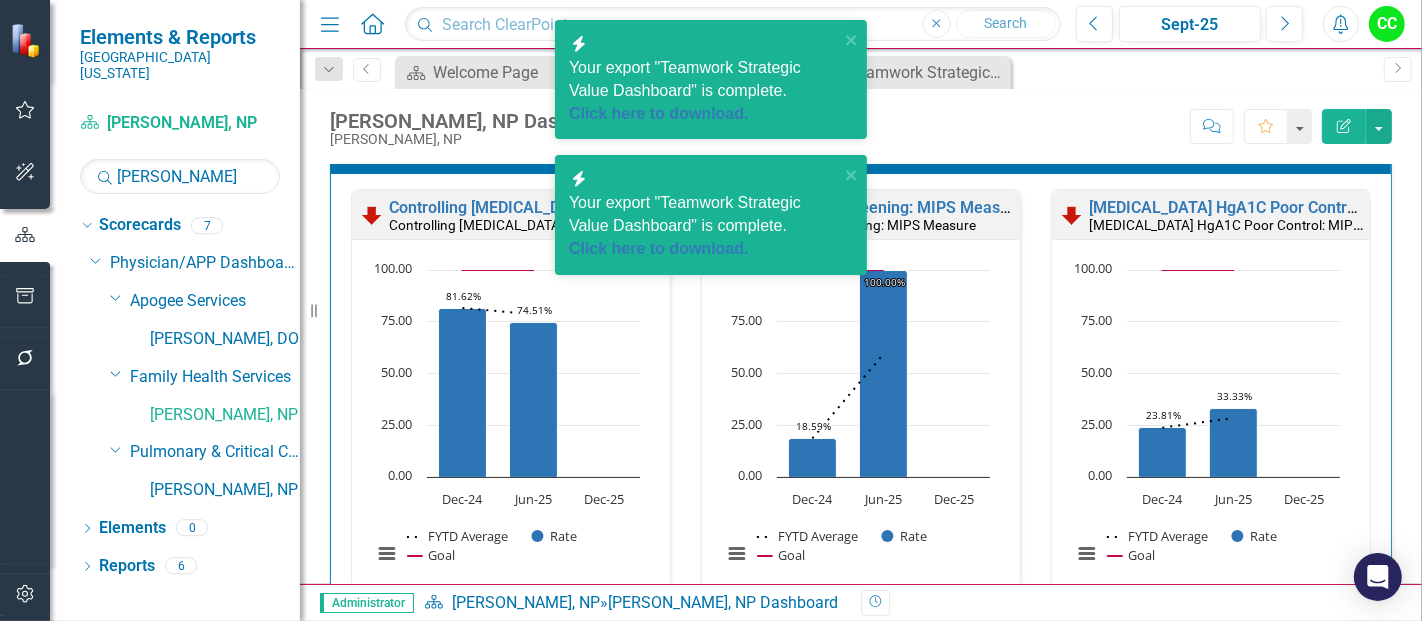
scroll to position [588, 0]
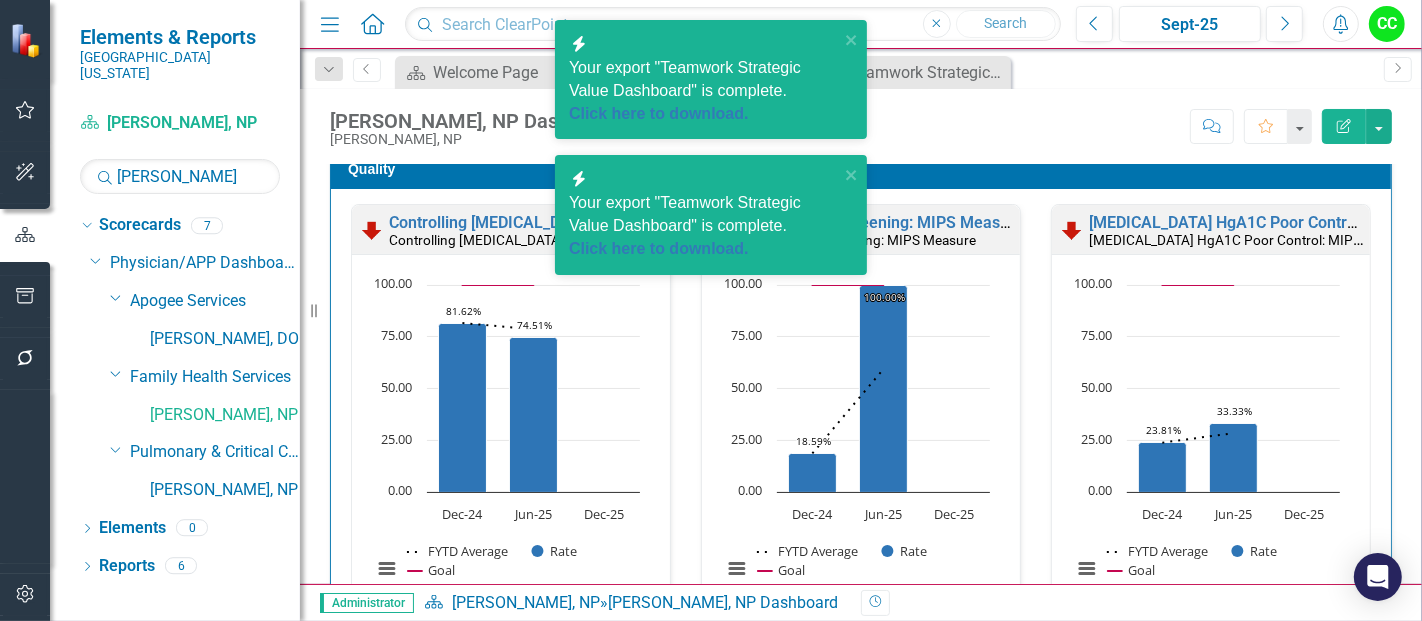
click at [1083, 173] on h3 "Quality" at bounding box center [864, 169] width 1033 height 15
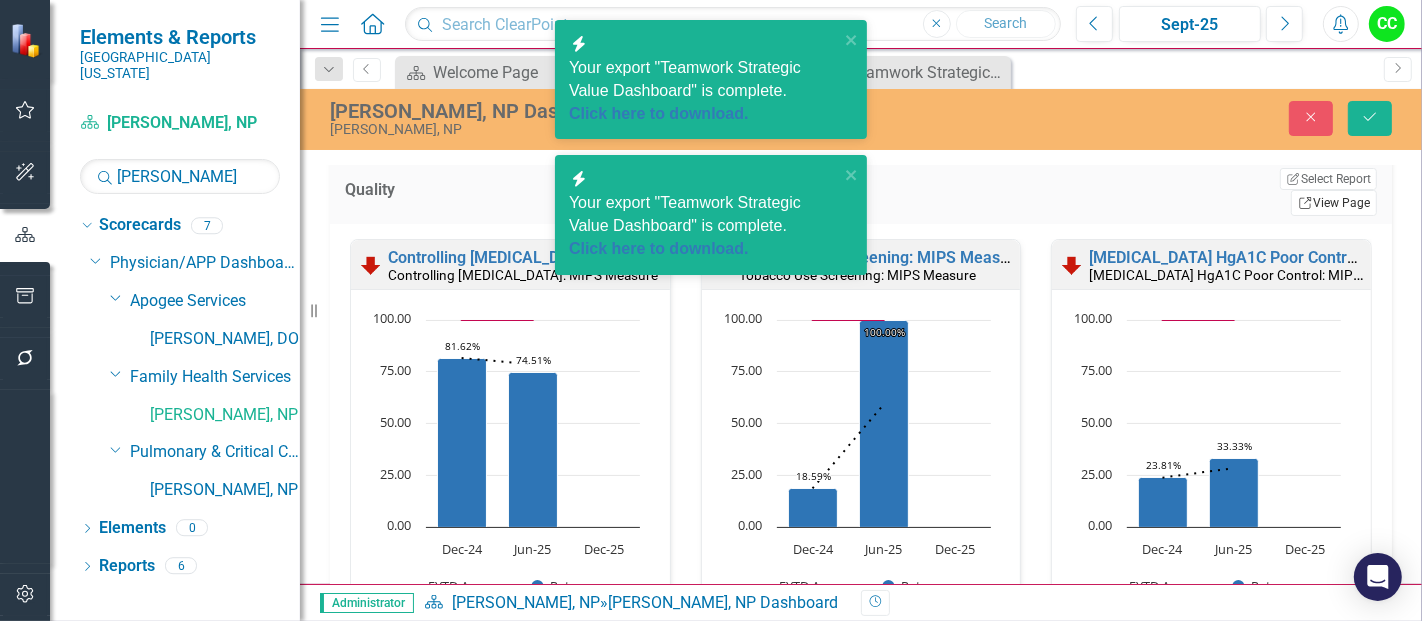
click at [1298, 197] on icon "Link" at bounding box center [1305, 203] width 15 height 12
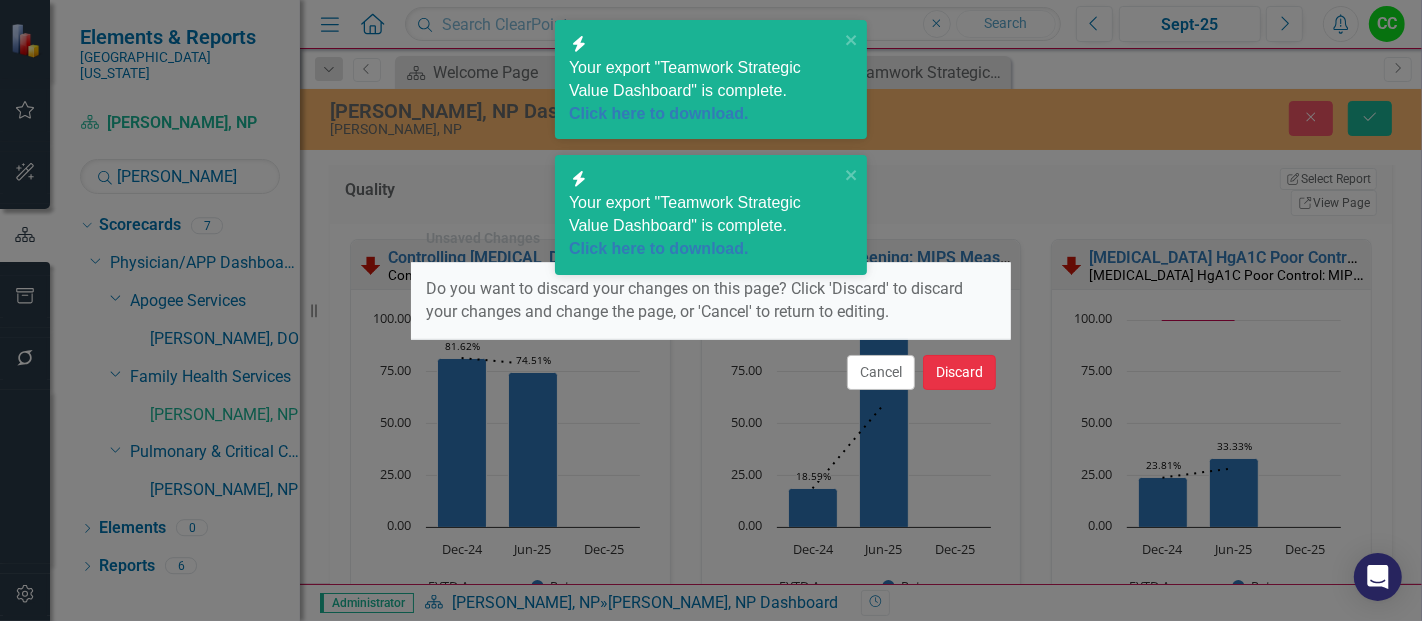
click at [968, 369] on button "Discard" at bounding box center [959, 372] width 73 height 35
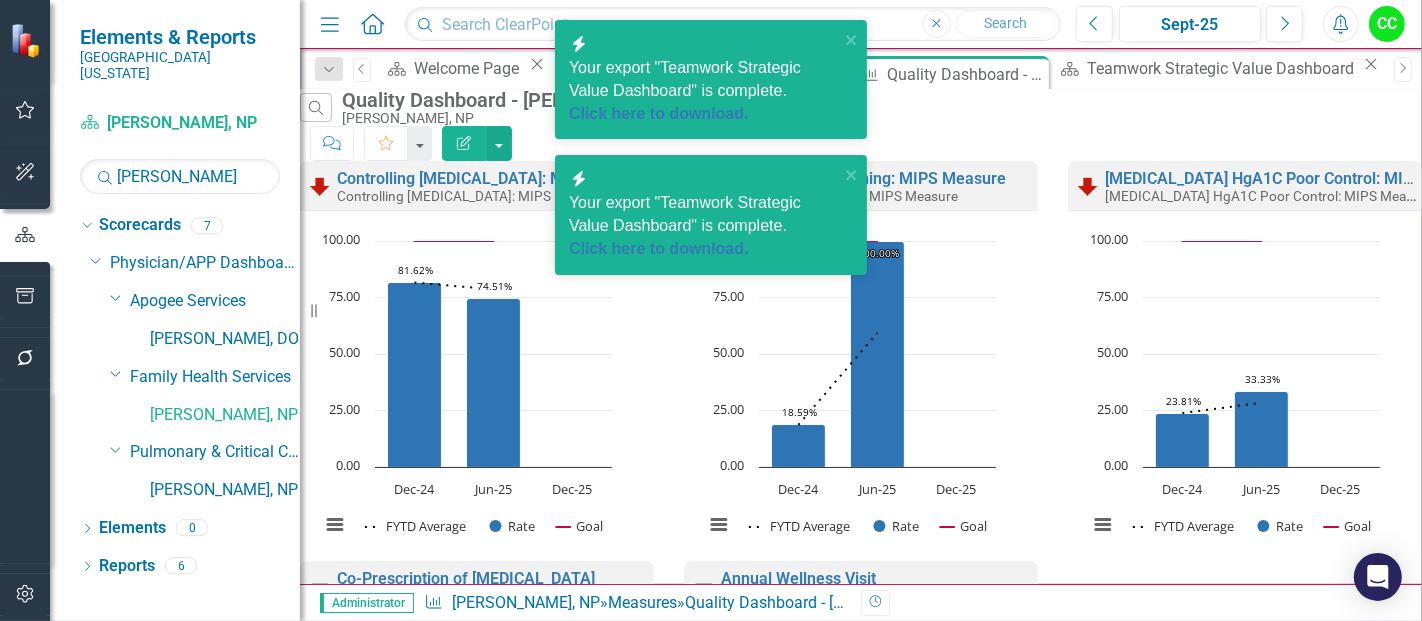
click at [486, 135] on button "Edit Report" at bounding box center [464, 143] width 44 height 35
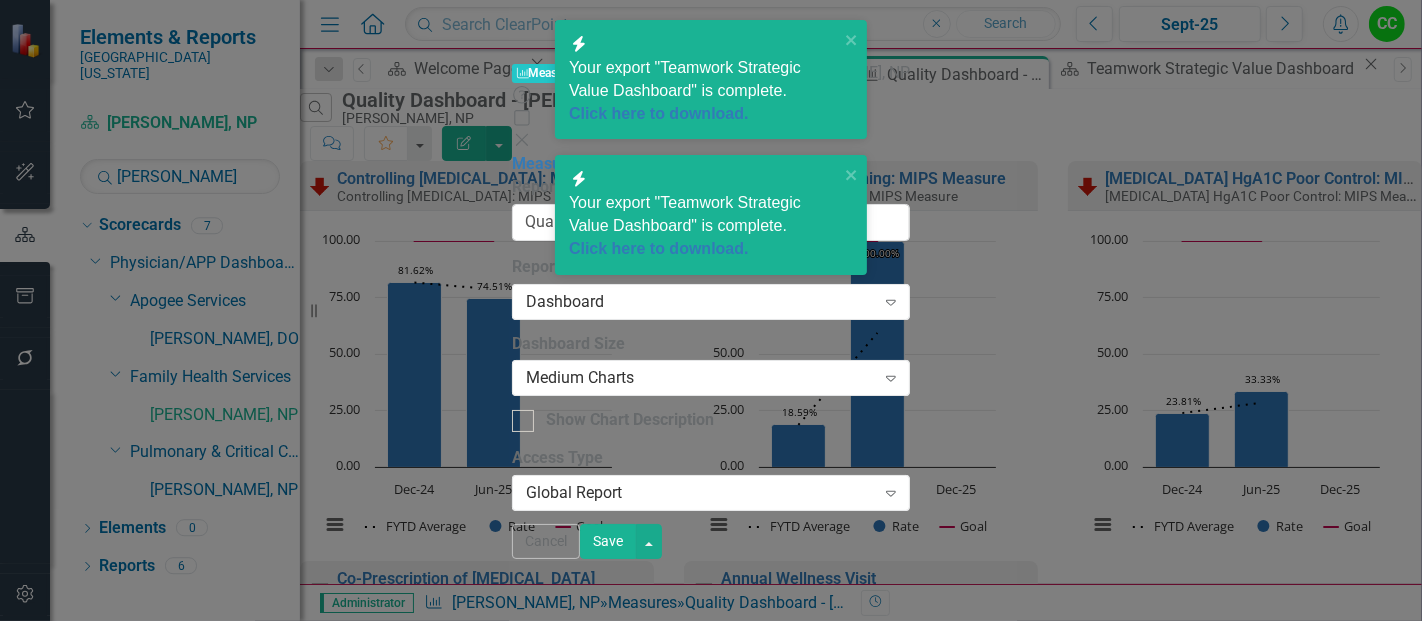
click at [628, 154] on link "Charts" at bounding box center [651, 163] width 47 height 19
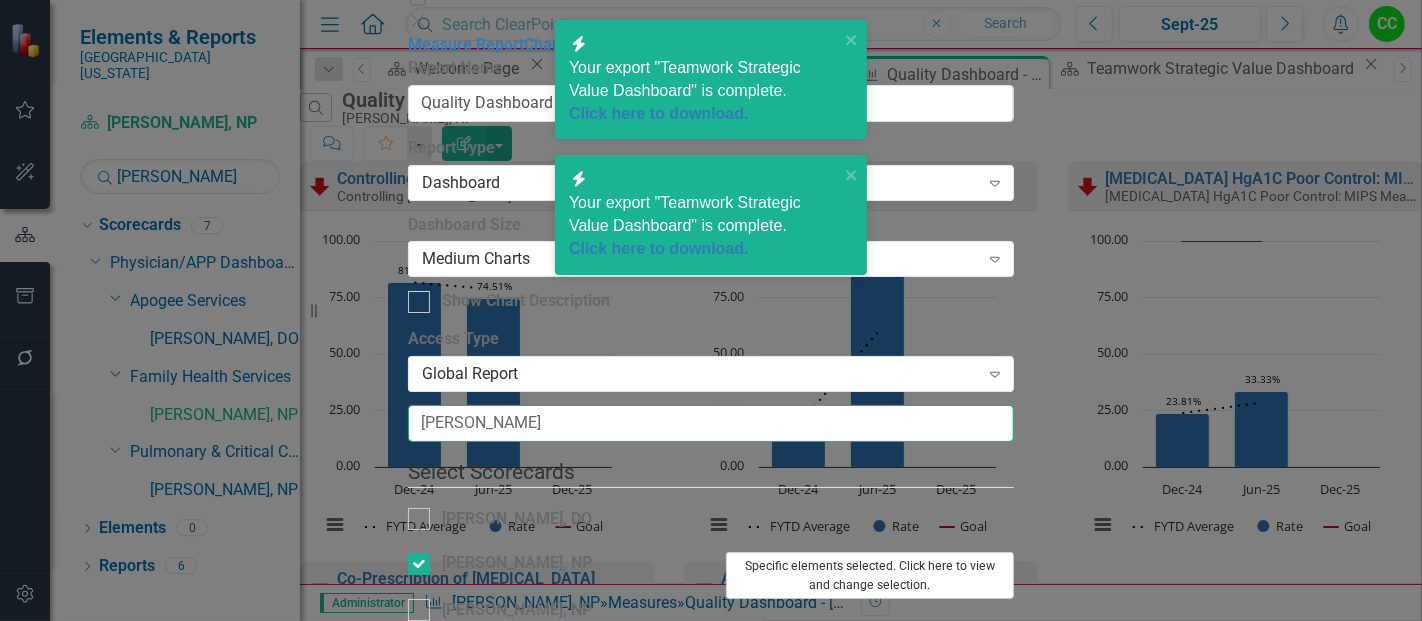
type input "[PERSON_NAME]"
click at [1014, 552] on button "Specific elements selected. Click here to view and change selection." at bounding box center [870, 575] width 288 height 47
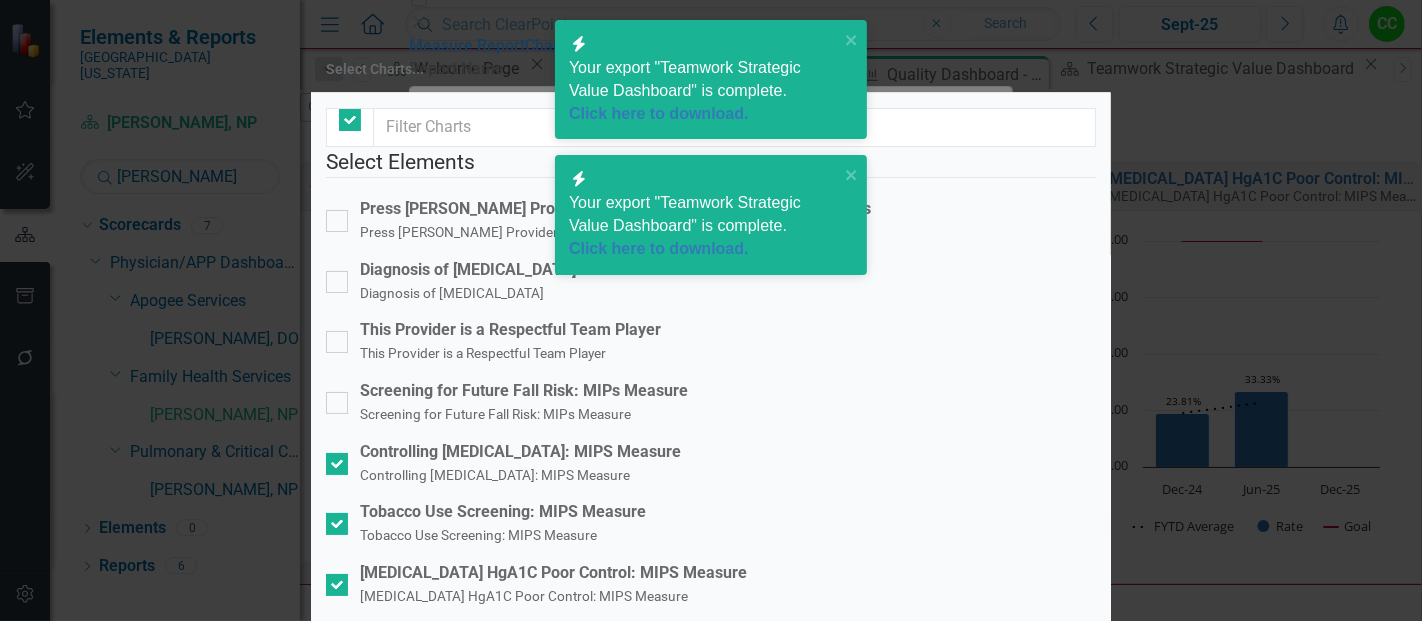
checkbox input "false"
click at [852, 167] on icon "close" at bounding box center [852, 175] width 14 height 16
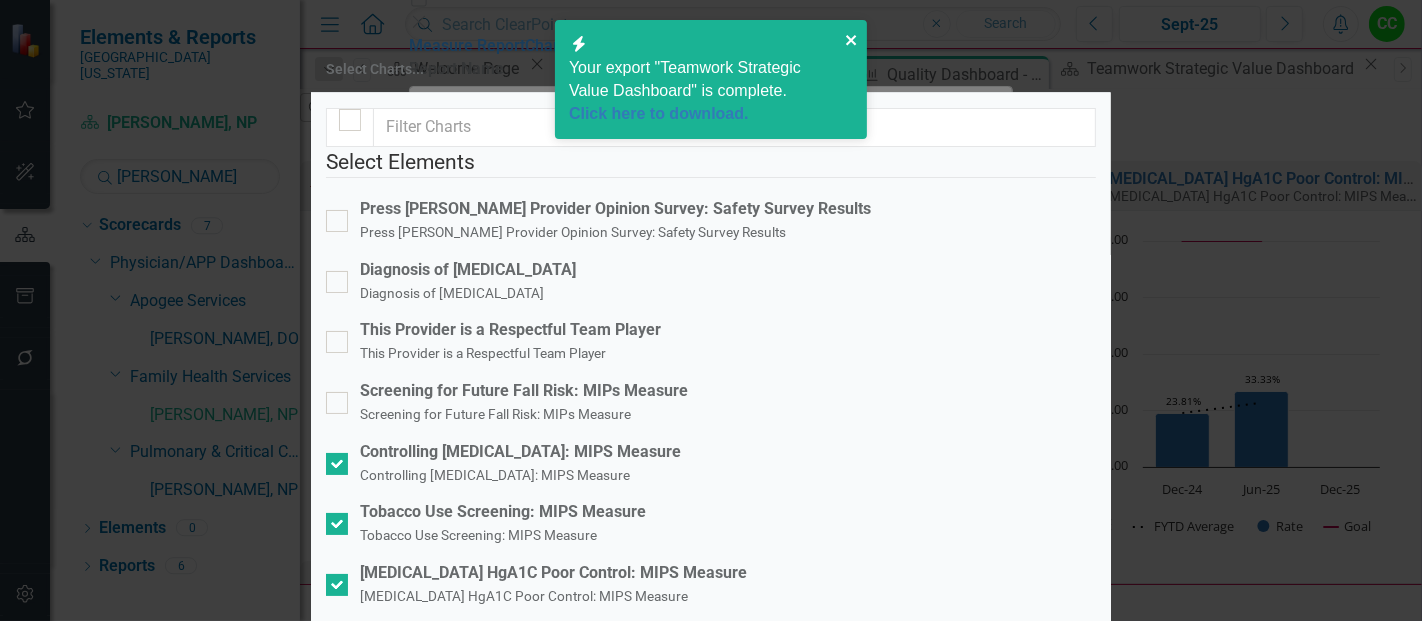
click at [854, 41] on icon "close" at bounding box center [851, 40] width 10 height 10
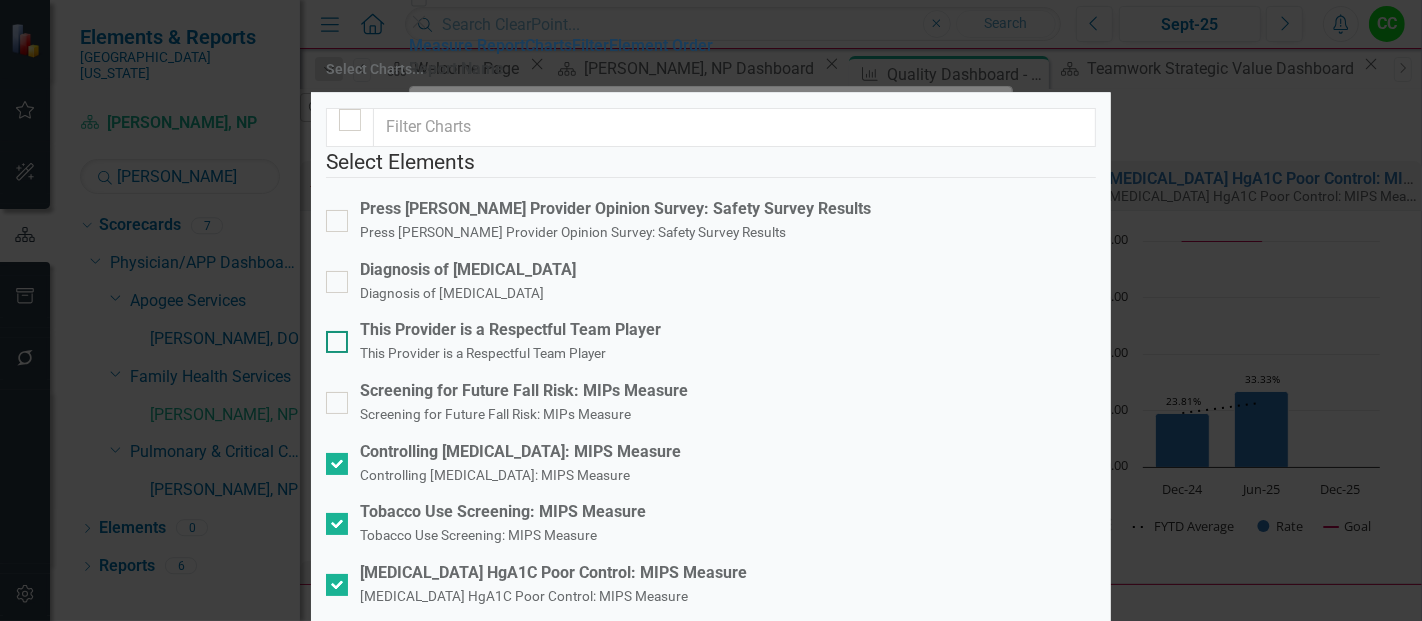
scroll to position [73, 0]
click at [348, 271] on div at bounding box center [337, 282] width 22 height 22
click at [339, 271] on input "Diagnosis of Low Back Pain Diagnosis of Low Back Pain" at bounding box center [332, 277] width 13 height 13
checkbox input "true"
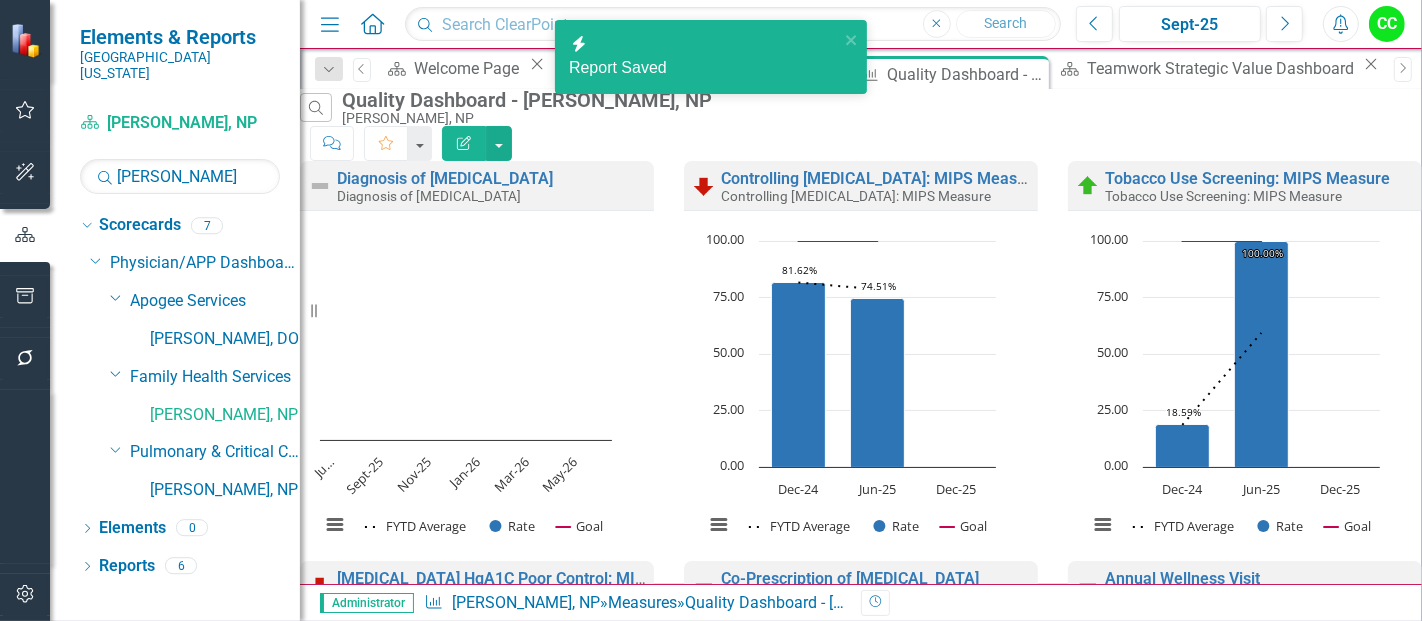
scroll to position [0, 0]
click at [524, 184] on link "Diagnosis of [MEDICAL_DATA]" at bounding box center [445, 178] width 216 height 19
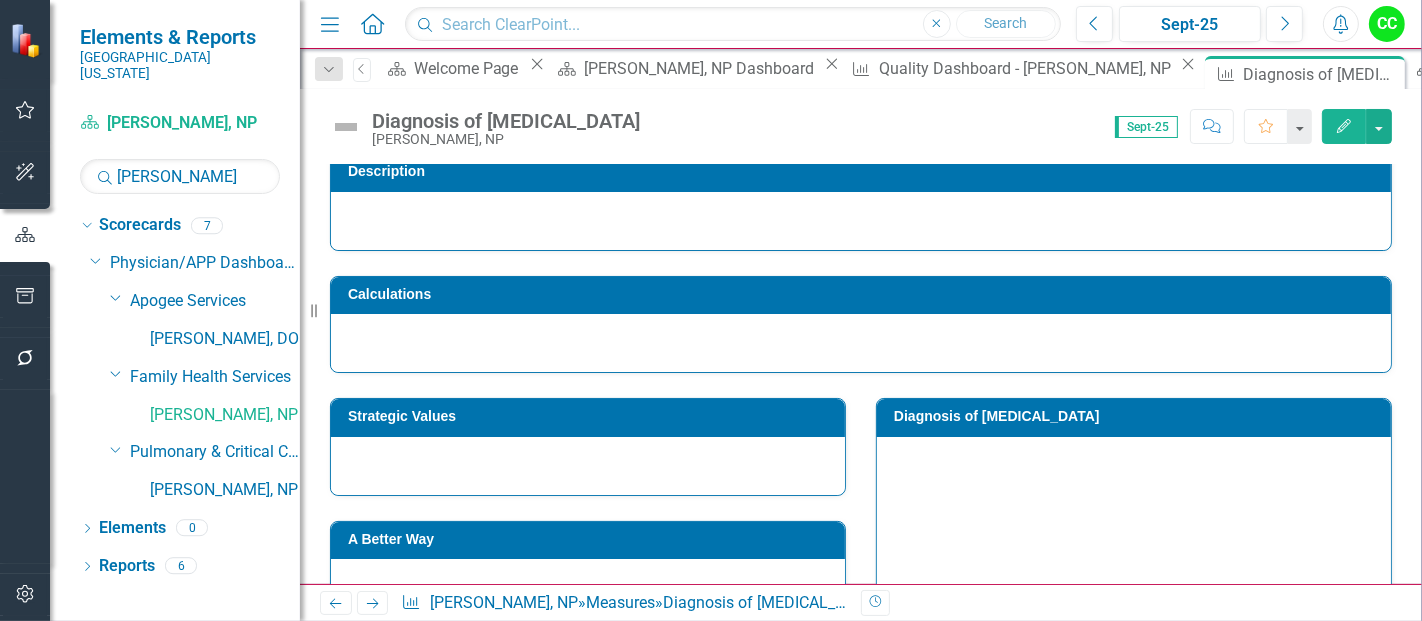
scroll to position [154, 0]
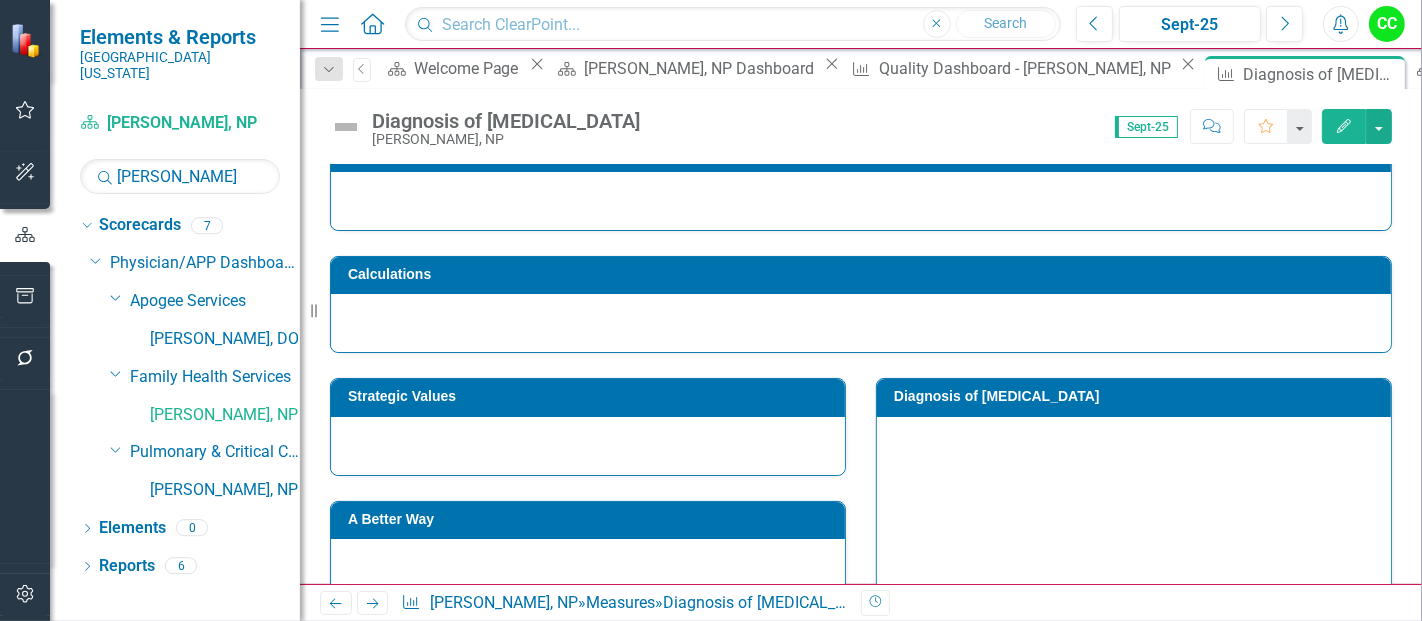
click at [636, 391] on h3 "Strategic Values" at bounding box center [591, 396] width 487 height 15
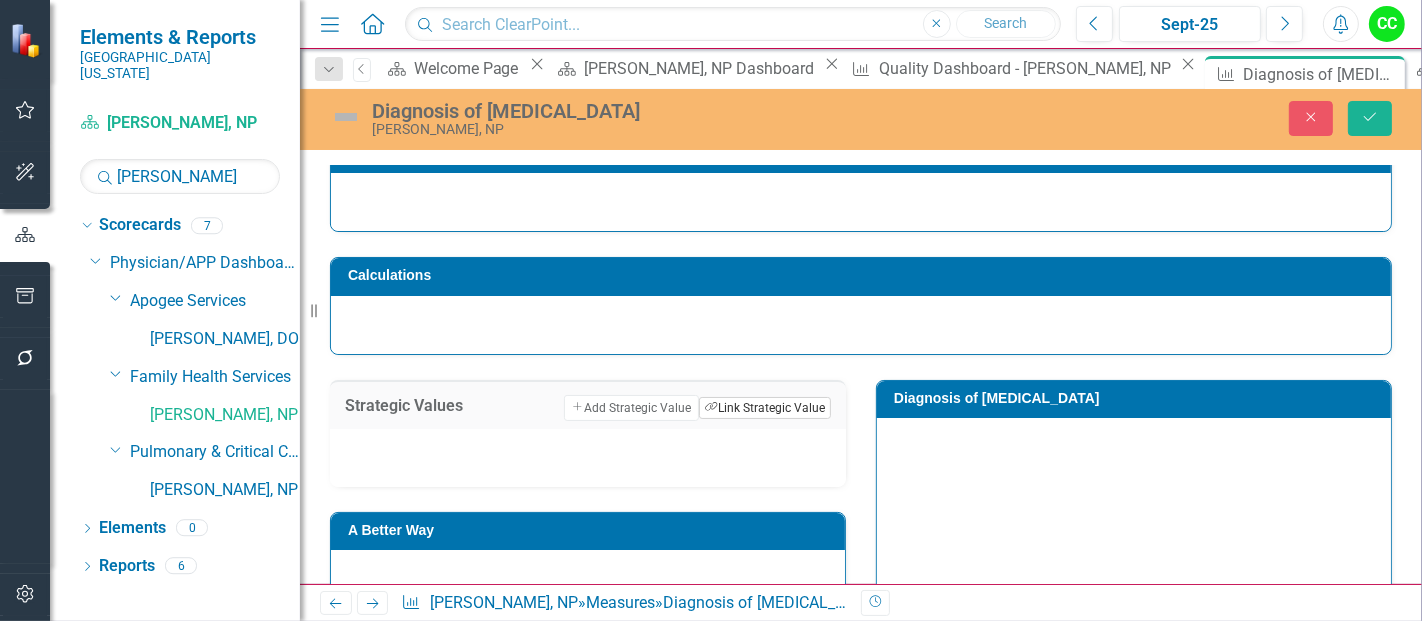
click at [723, 408] on button "Link Tag Link Strategic Value" at bounding box center [765, 408] width 132 height 22
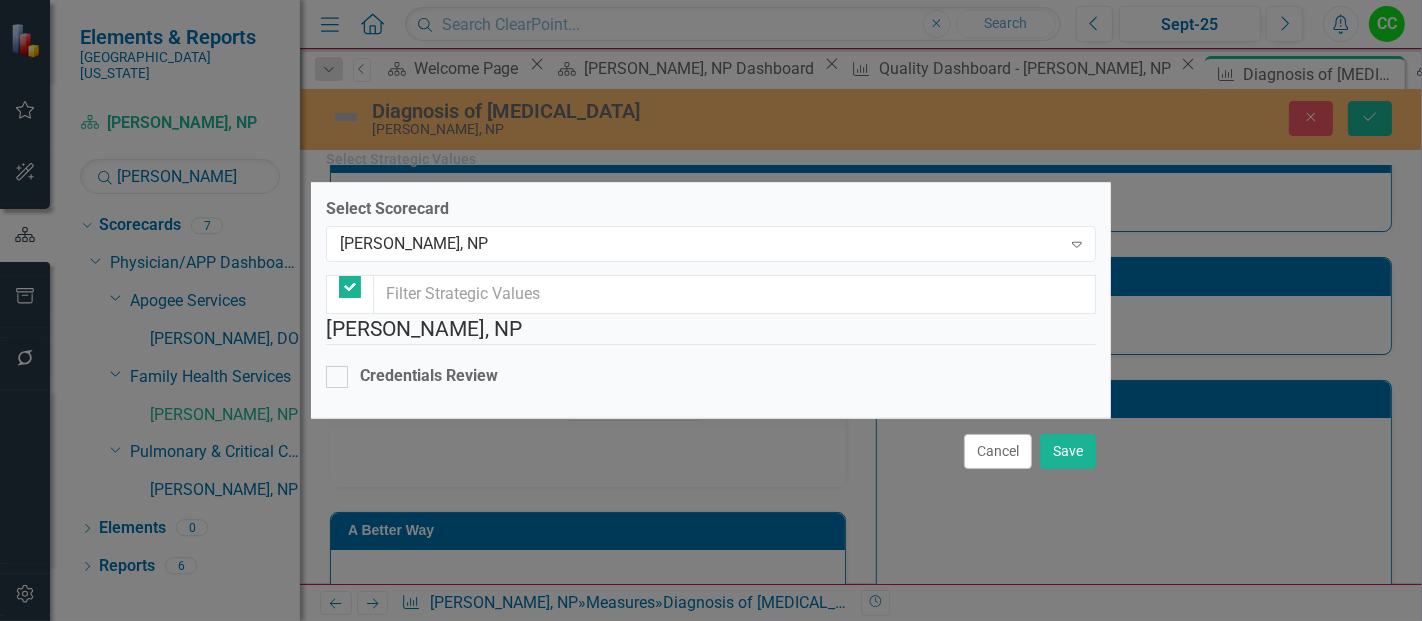
checkbox input "false"
click at [556, 233] on div "[PERSON_NAME], NP" at bounding box center [700, 244] width 721 height 23
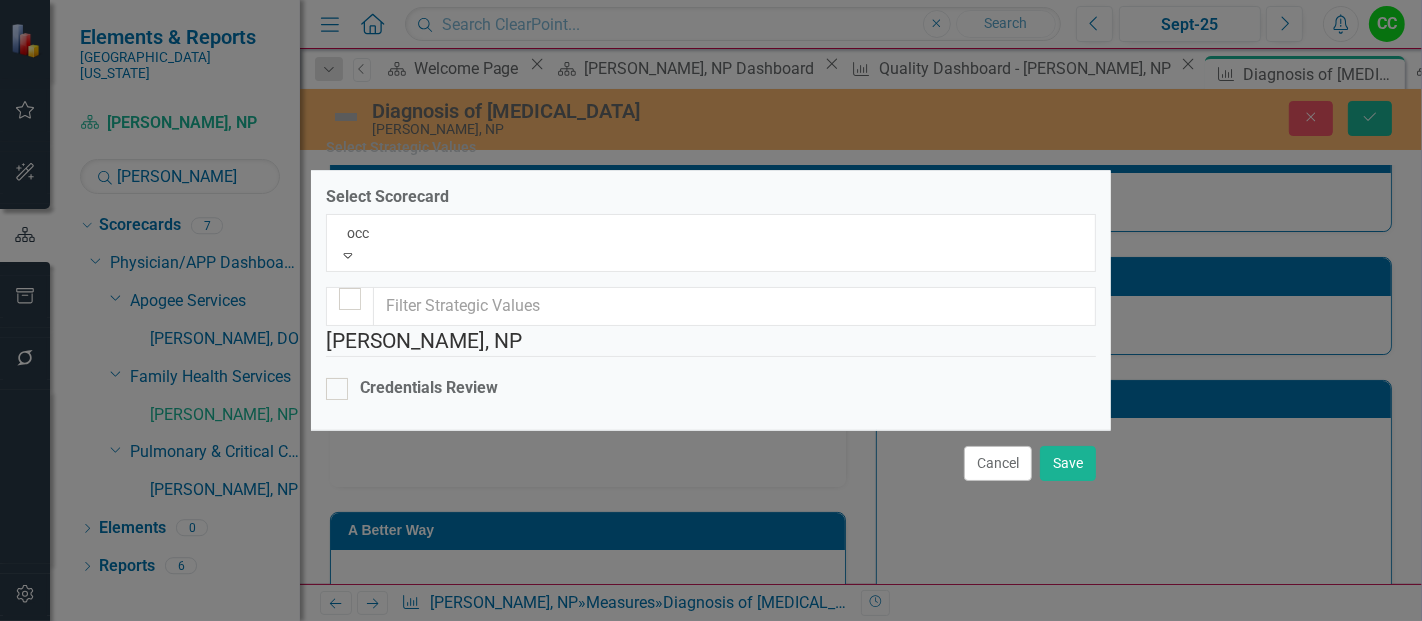
scroll to position [0, 0]
type input "occu"
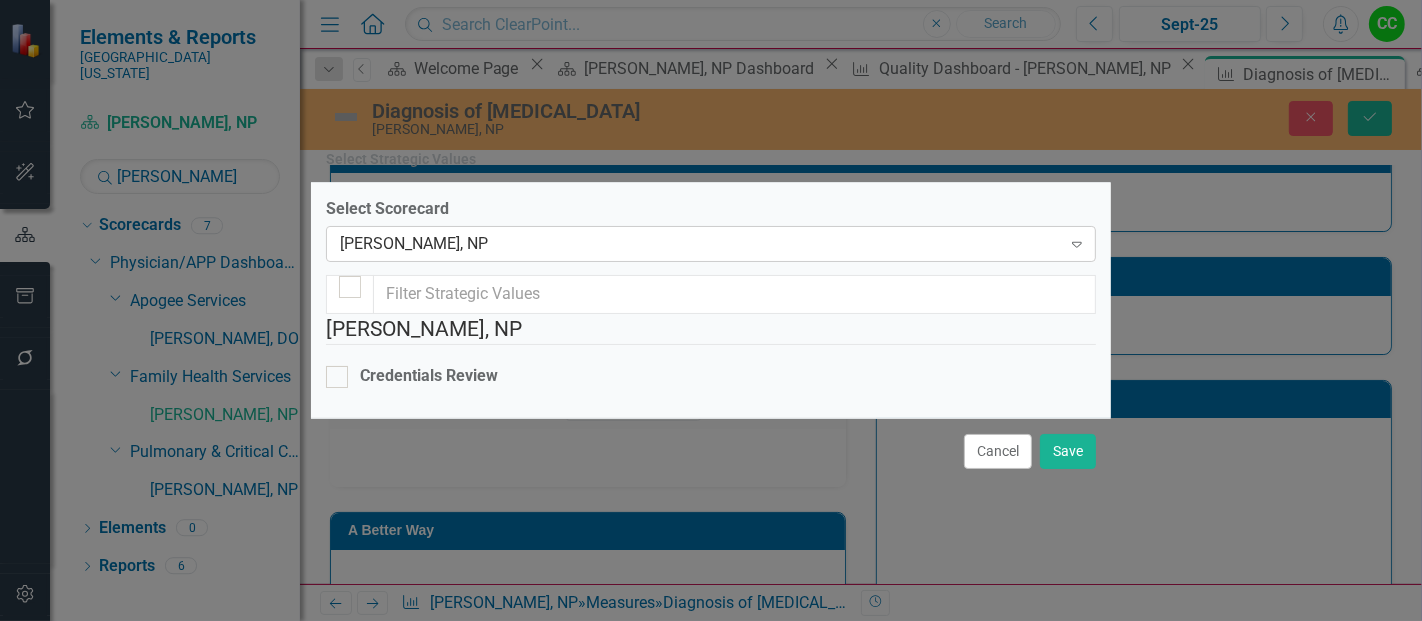
click at [526, 233] on div "[PERSON_NAME], NP" at bounding box center [700, 244] width 721 height 23
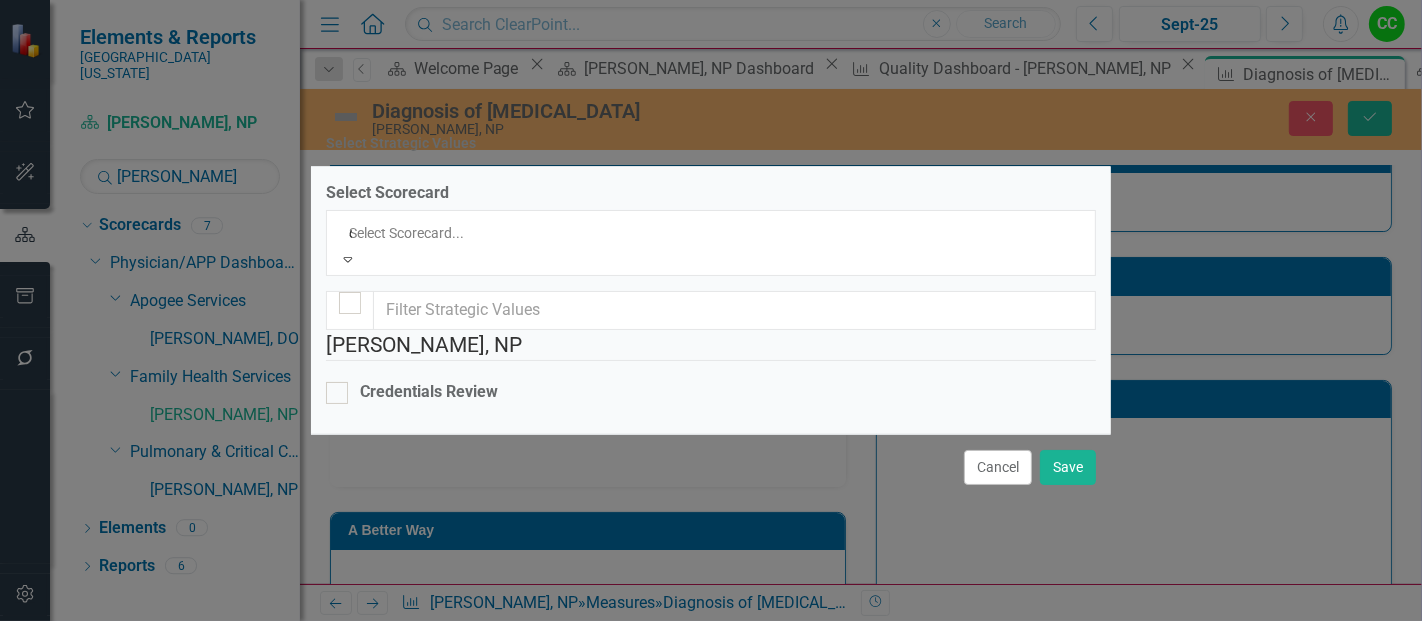
scroll to position [6694, 0]
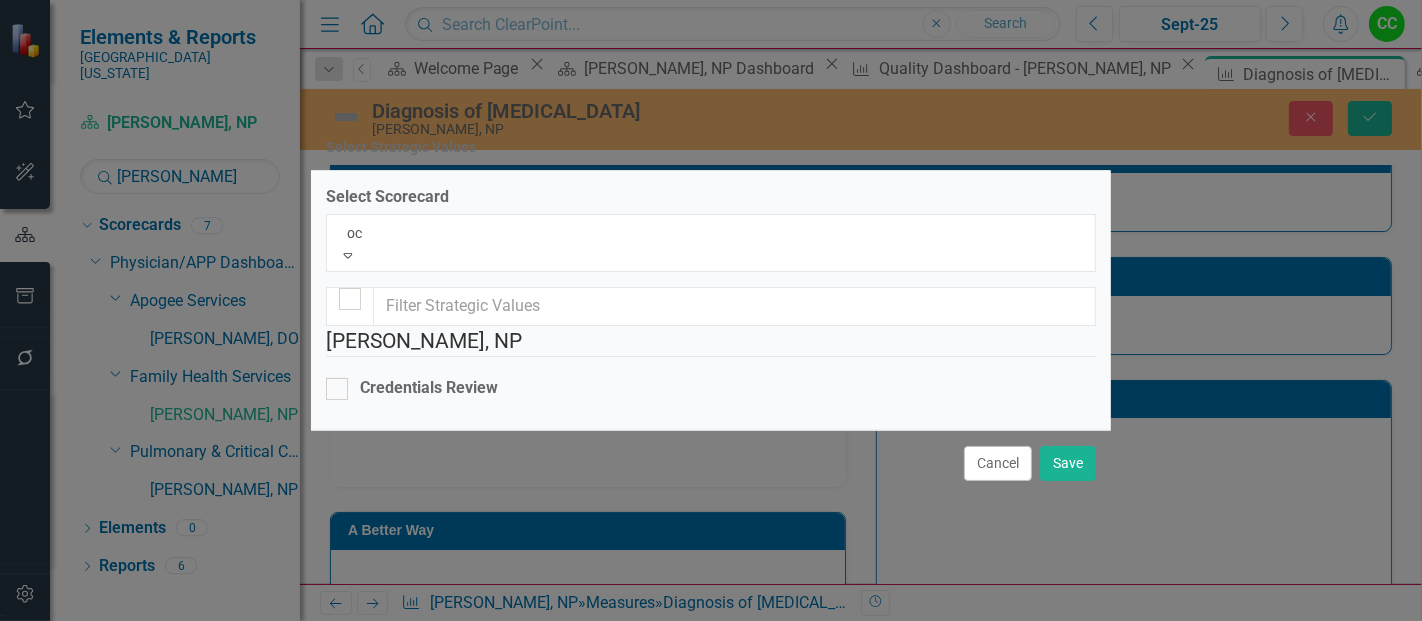
type input "occ"
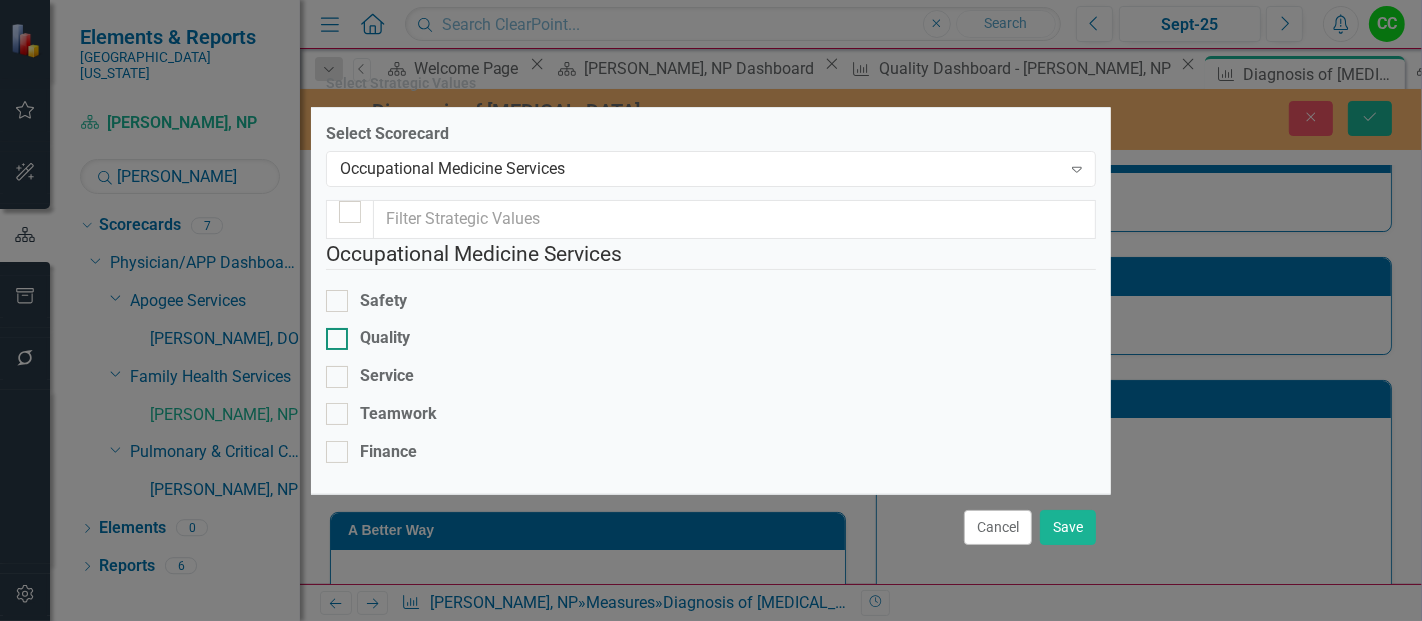
click at [339, 328] on input "Quality" at bounding box center [332, 334] width 13 height 13
checkbox input "true"
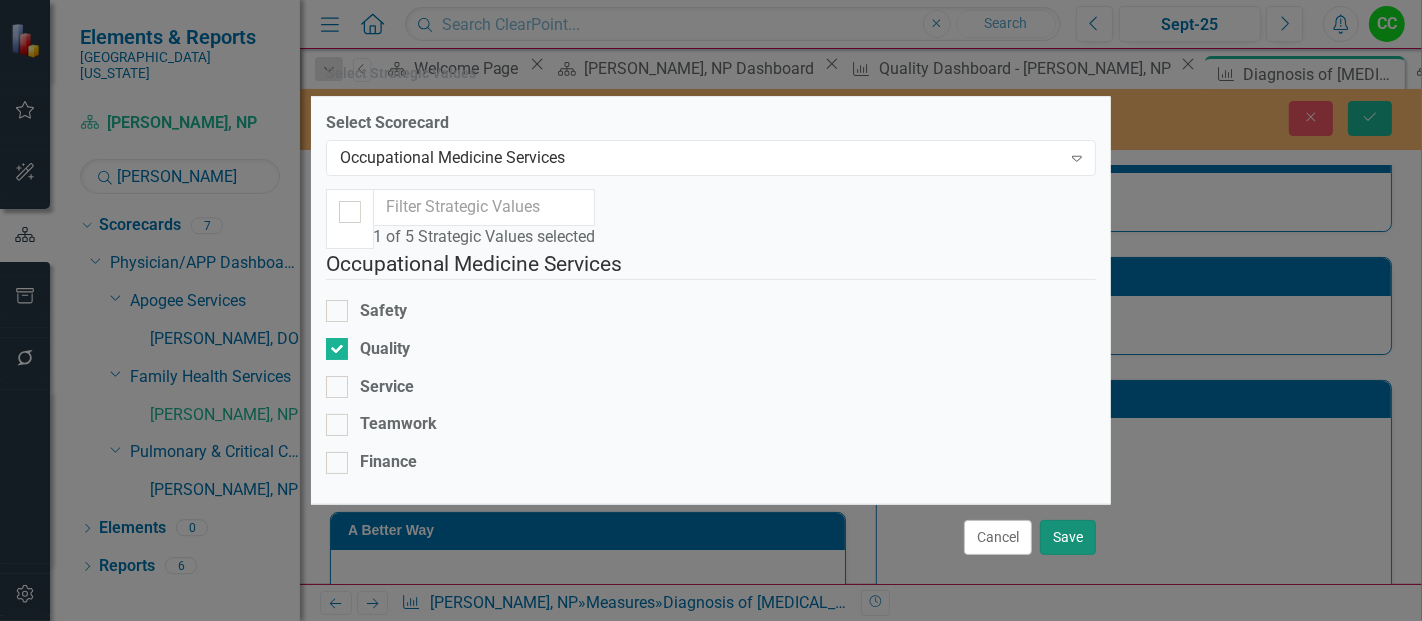
click at [1071, 543] on button "Save" at bounding box center [1068, 537] width 56 height 35
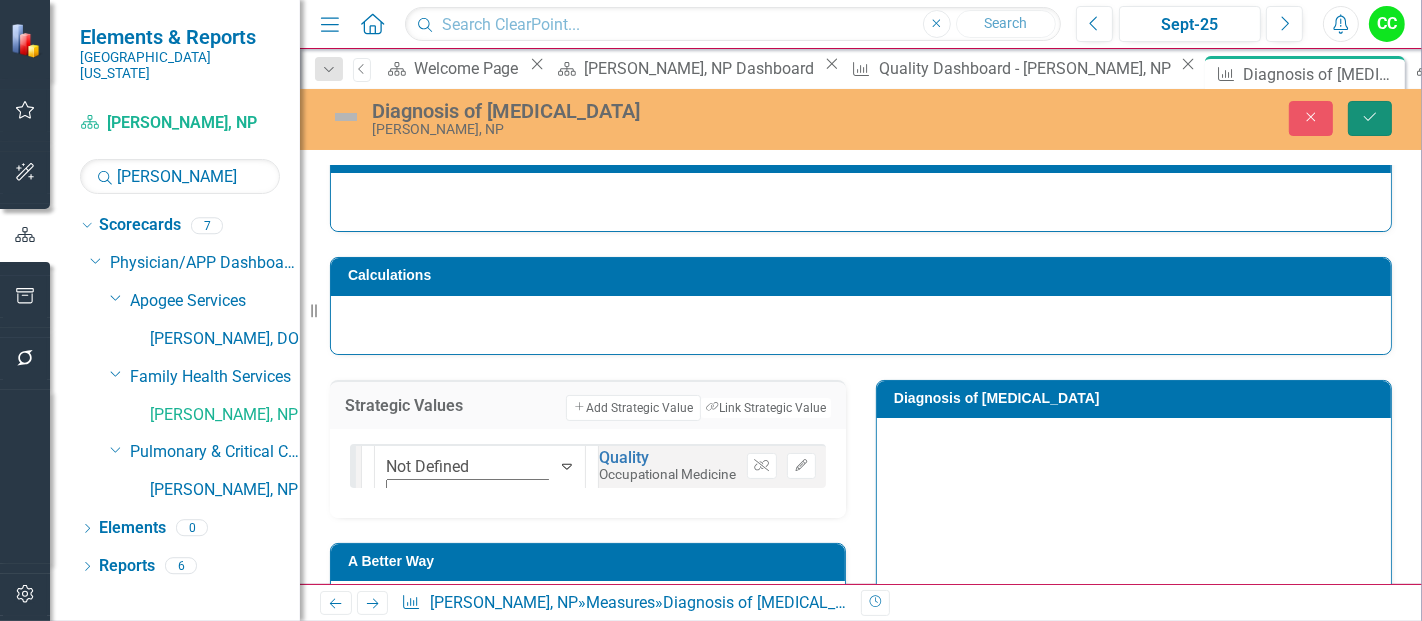
click at [1374, 130] on button "Save" at bounding box center [1370, 118] width 44 height 35
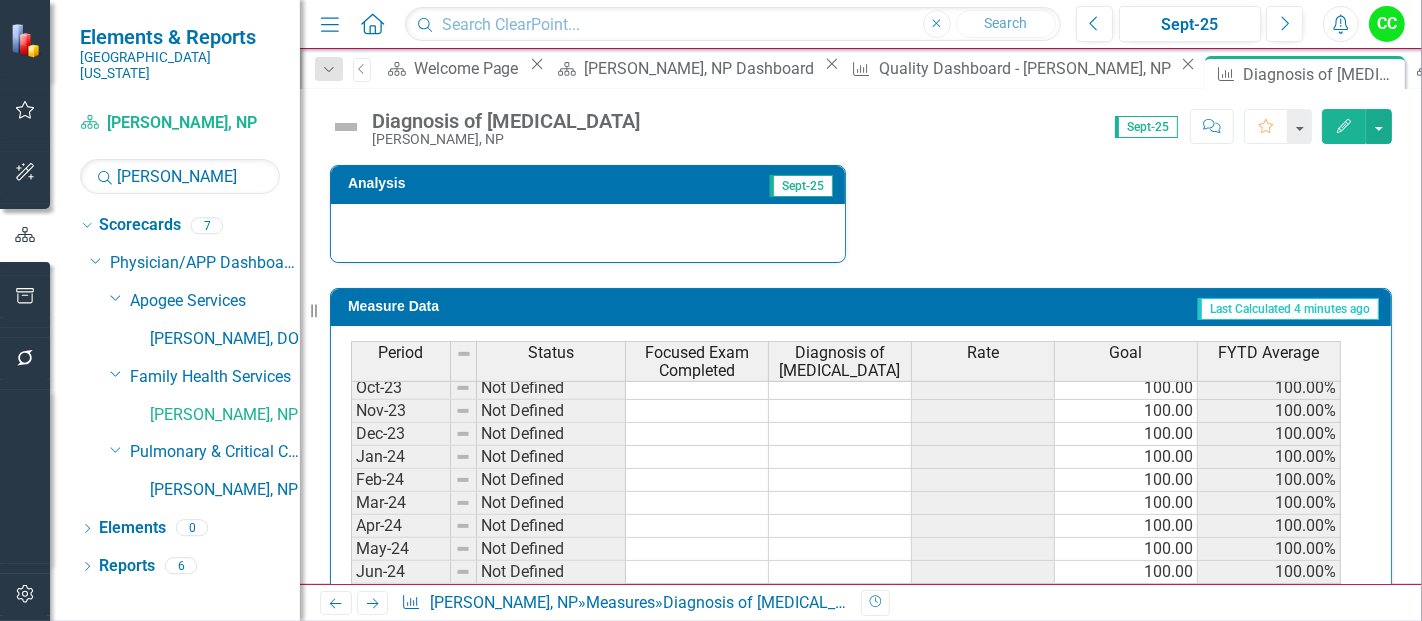
scroll to position [267, 0]
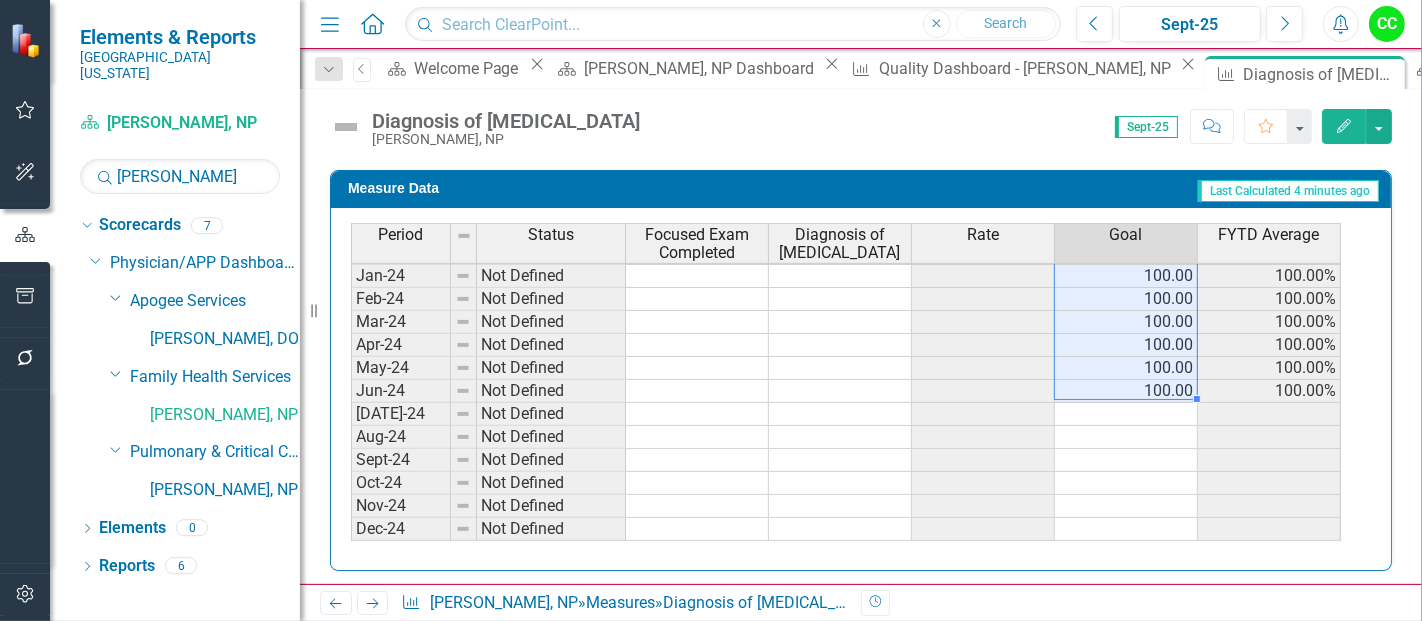
drag, startPoint x: 1163, startPoint y: 287, endPoint x: 1155, endPoint y: 377, distance: 90.3
click at [1155, 377] on tbody "May-23 Not Defined Jun-23 Not Defined Jul-23 On Target 6.00 6.00 100.00% 100.00…" at bounding box center [846, 414] width 990 height 668
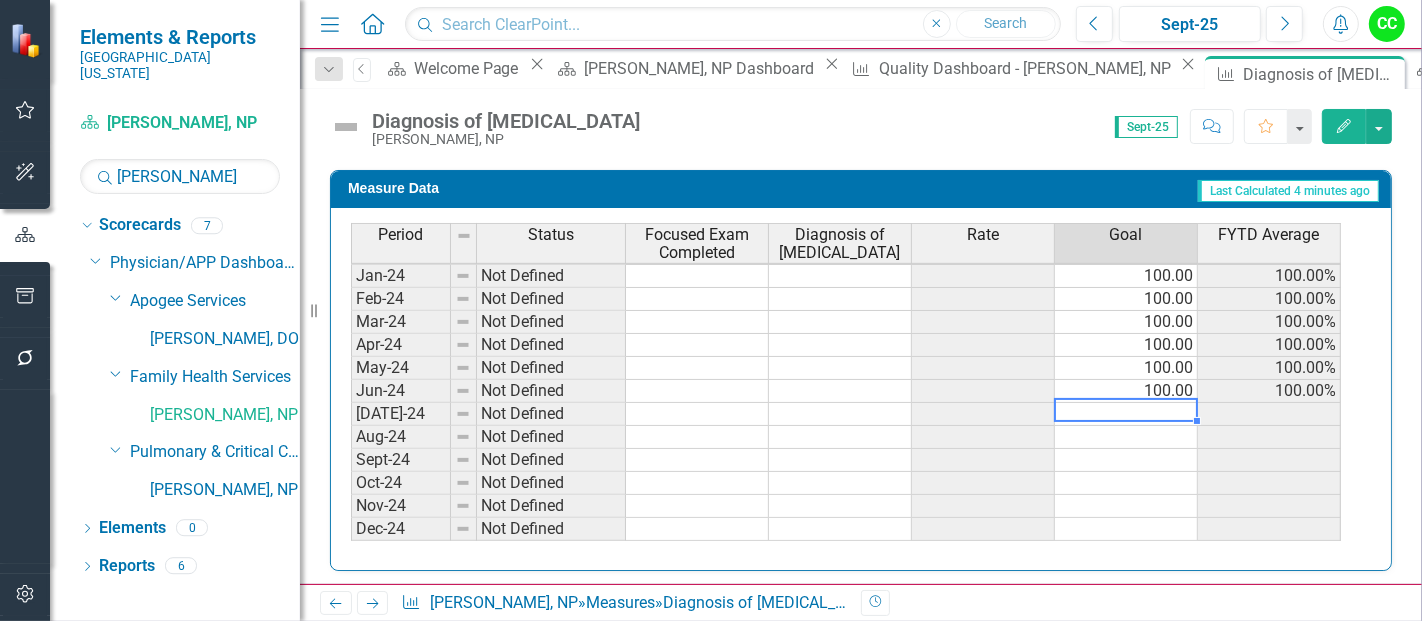
click at [1123, 407] on td at bounding box center [1126, 414] width 143 height 23
type textarea "100"
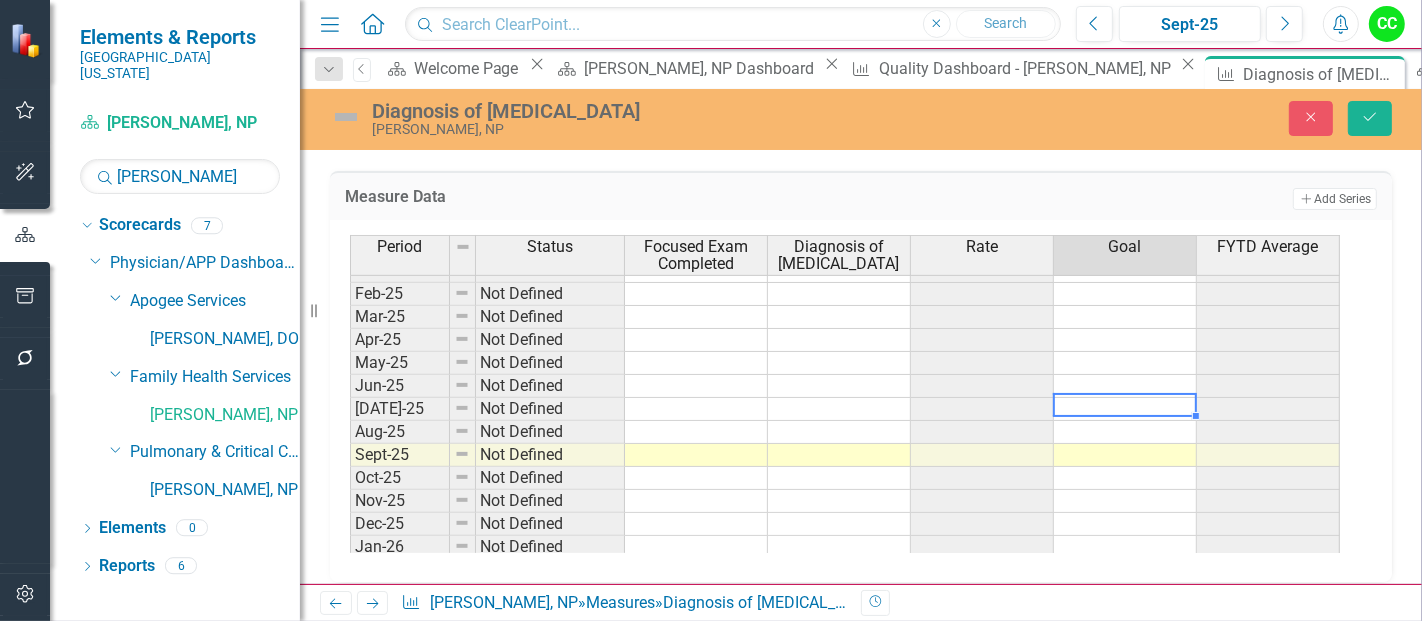
click at [1144, 399] on td at bounding box center [1125, 409] width 143 height 23
click at [1109, 468] on td at bounding box center [1125, 478] width 143 height 23
type textarea "100"
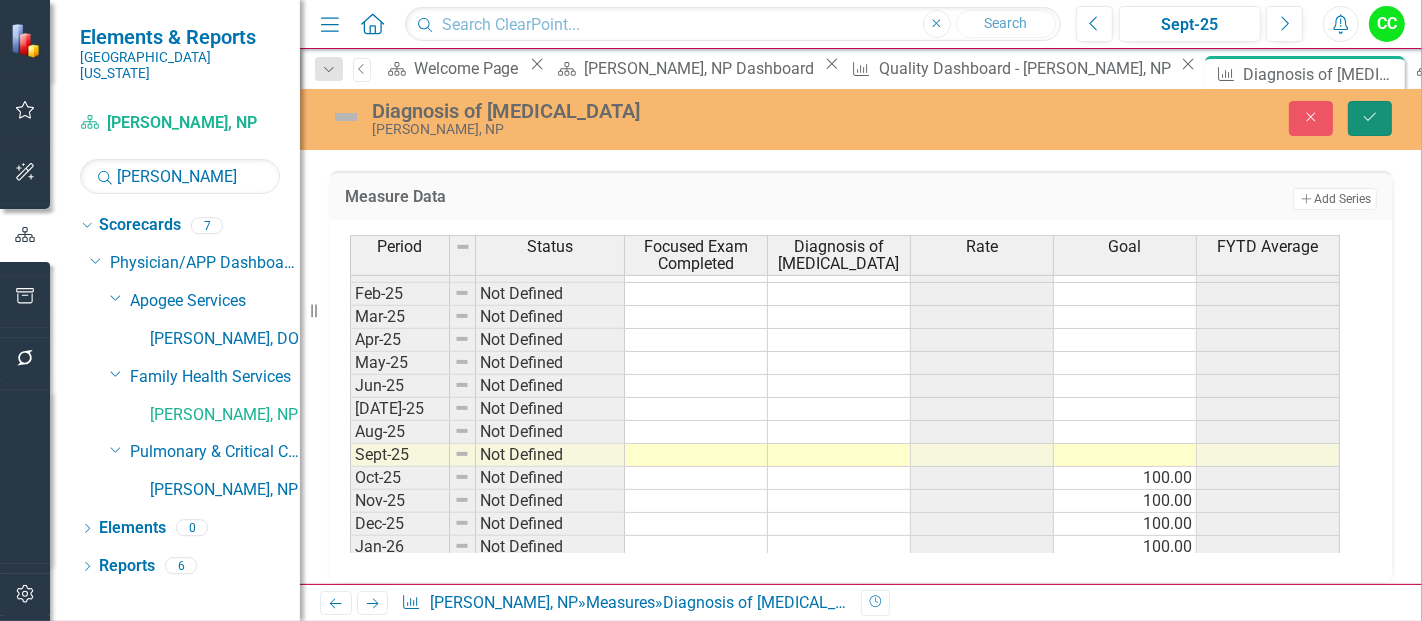
click at [1365, 119] on icon "Save" at bounding box center [1370, 117] width 18 height 14
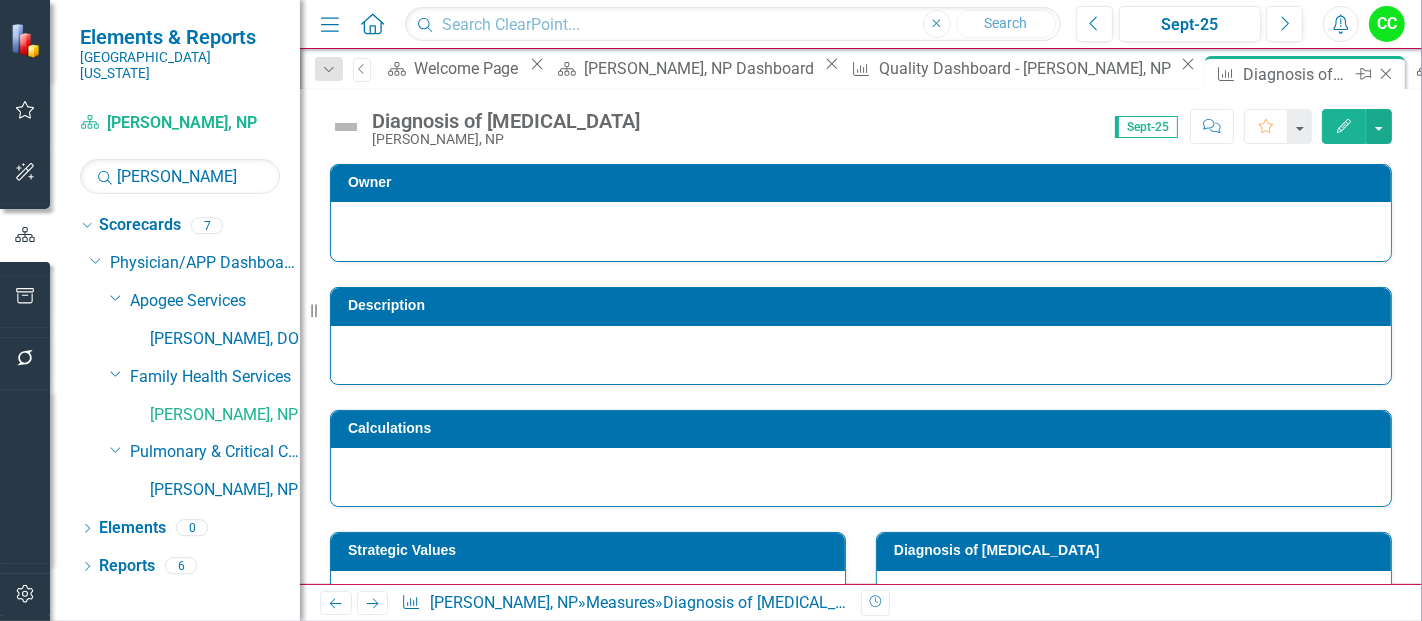
click at [1376, 74] on icon "Close" at bounding box center [1386, 74] width 20 height 16
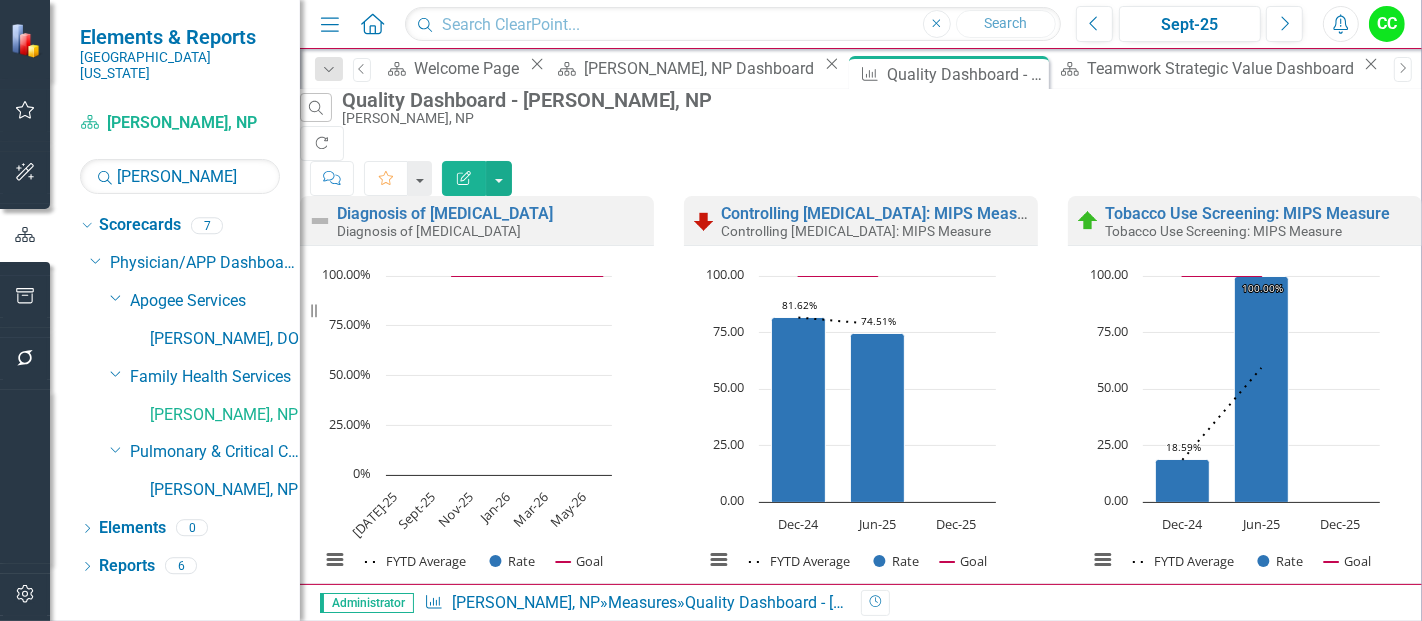
click at [862, 604] on link "Co-Prescription of [MEDICAL_DATA]" at bounding box center [850, 613] width 258 height 19
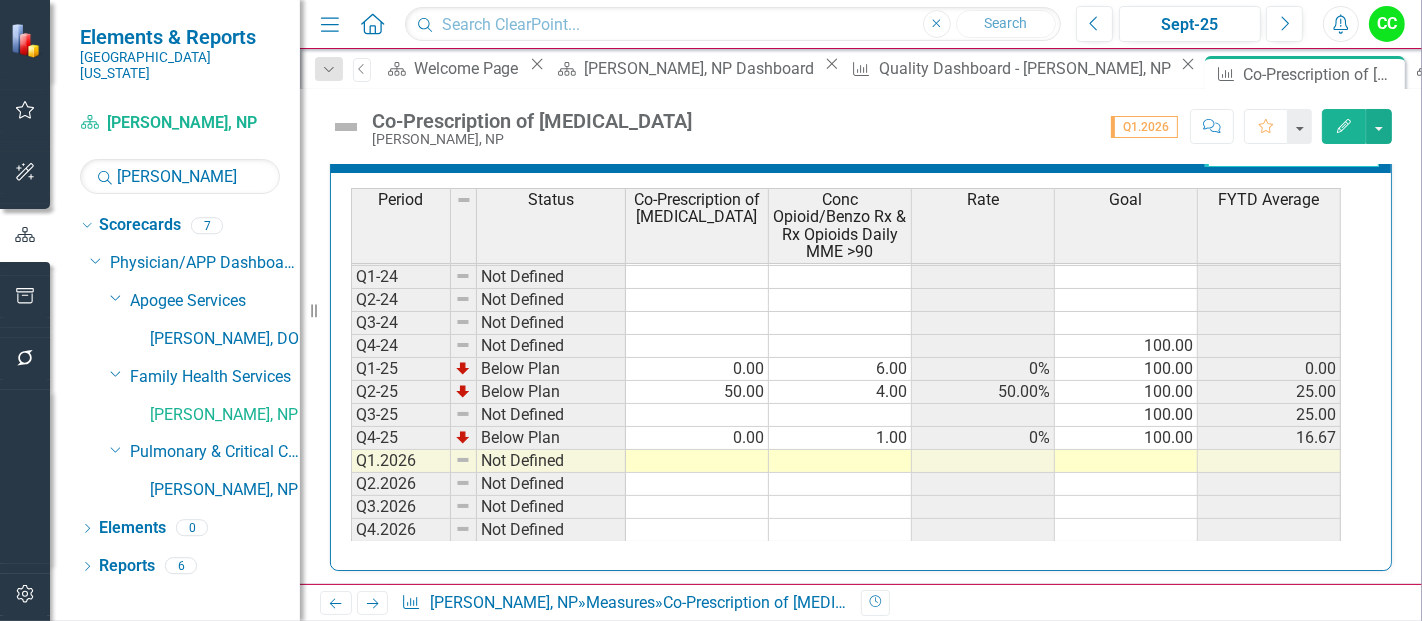
click at [1114, 455] on td at bounding box center [1126, 461] width 143 height 23
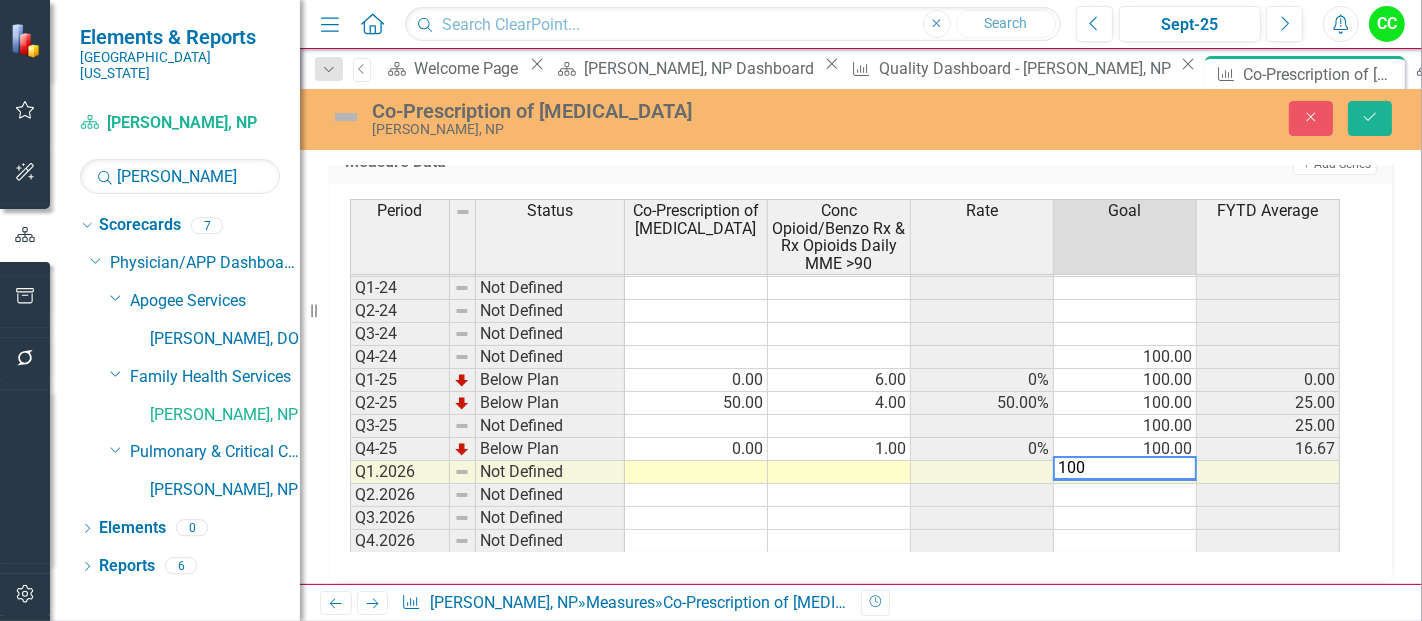
type textarea "100"
click at [1127, 488] on td at bounding box center [1125, 495] width 143 height 23
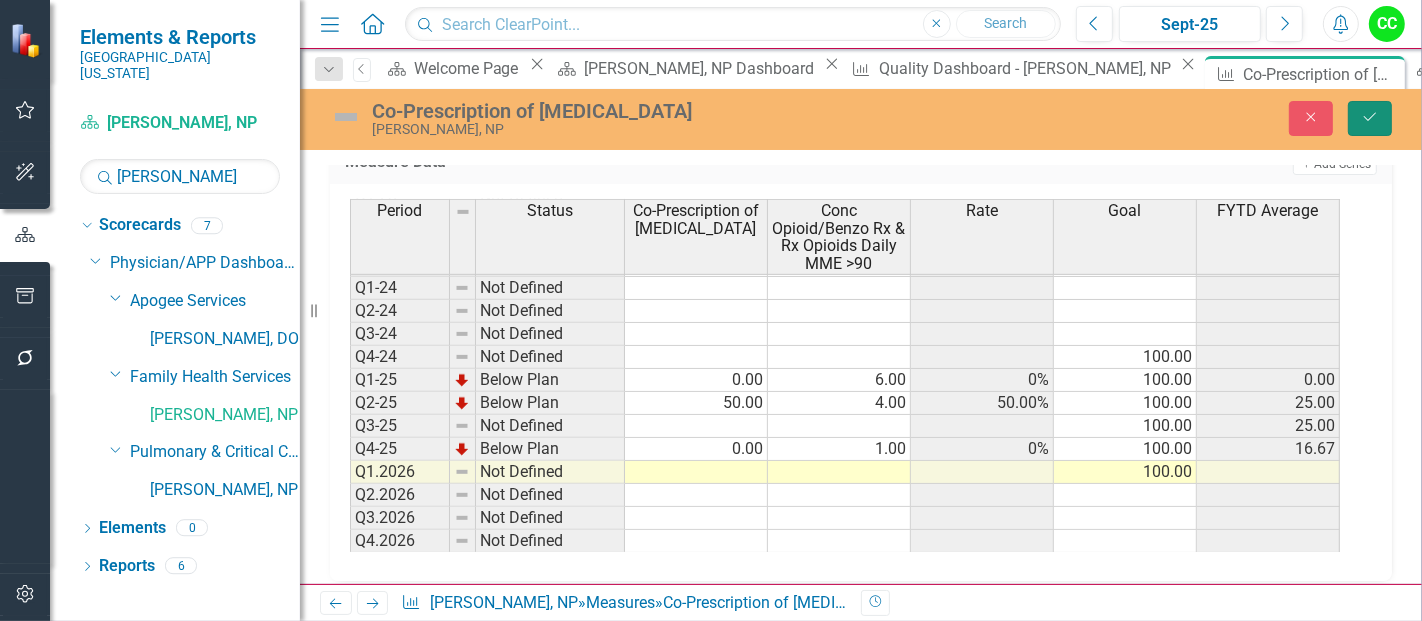
drag, startPoint x: 1371, startPoint y: 127, endPoint x: 1390, endPoint y: 115, distance: 22.5
click at [1390, 115] on button "Save" at bounding box center [1370, 118] width 44 height 35
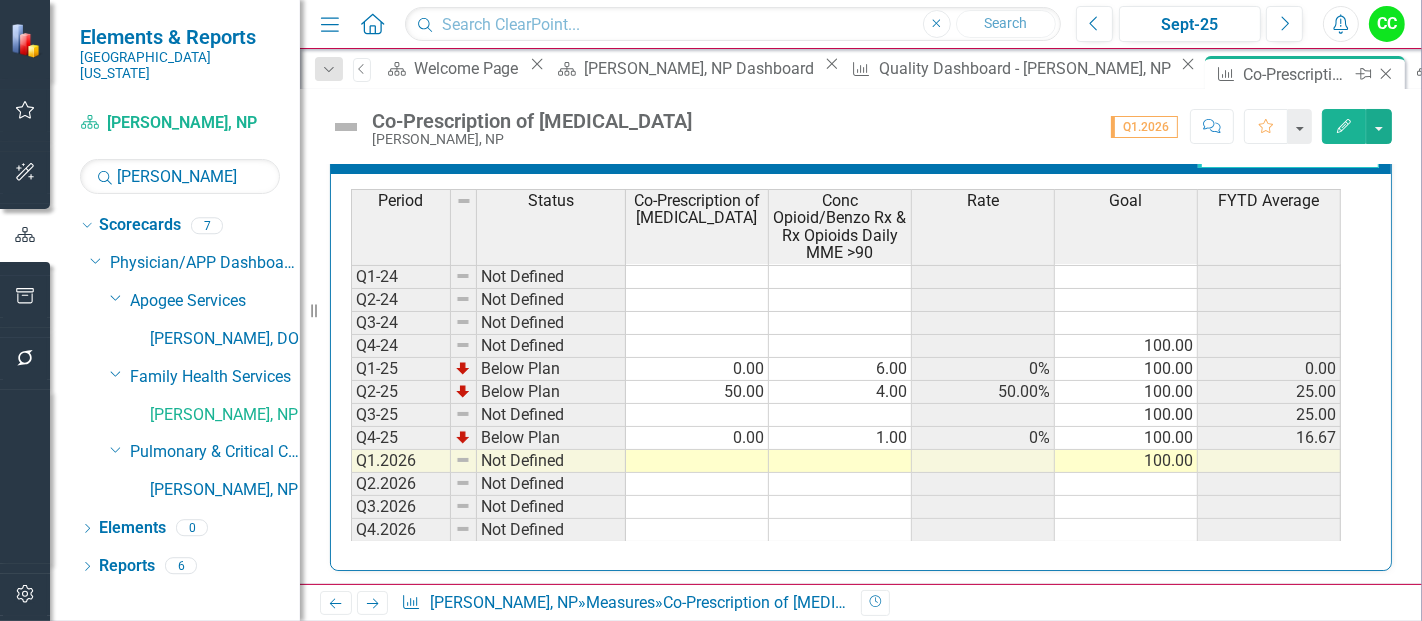
scroll to position [995, 0]
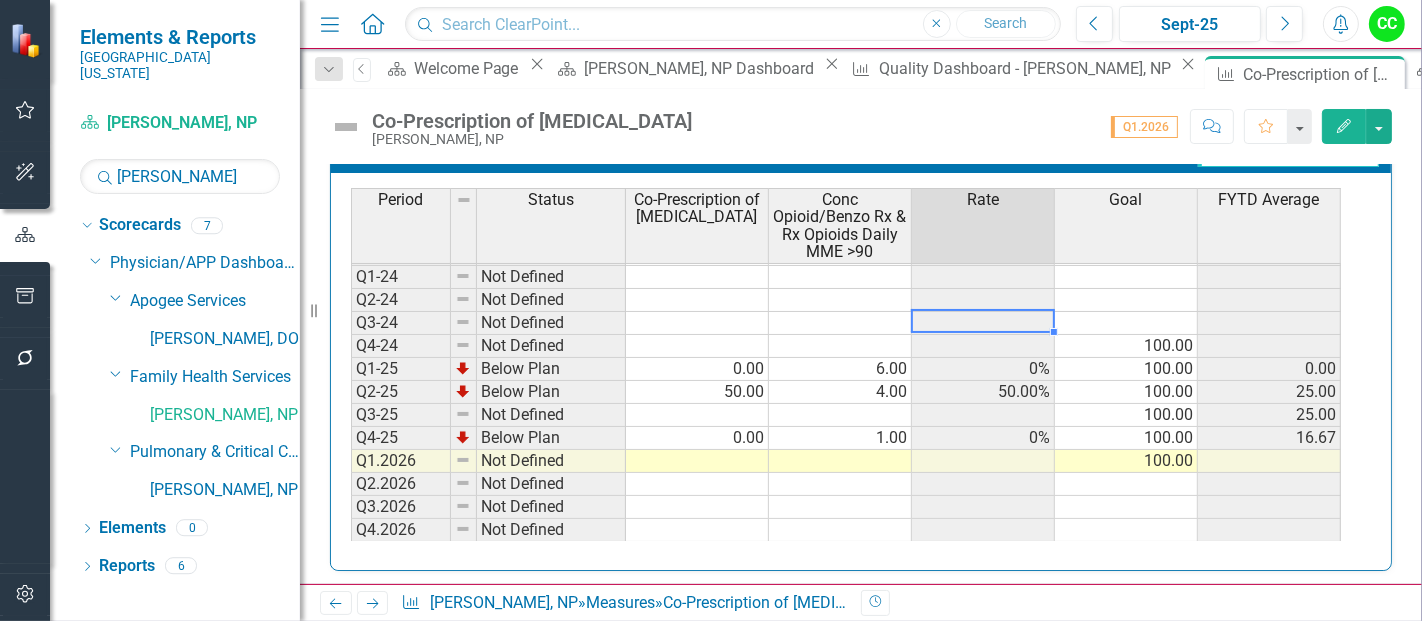
drag, startPoint x: 1029, startPoint y: 63, endPoint x: 920, endPoint y: 320, distance: 279.1
click at [920, 320] on td at bounding box center [983, 323] width 143 height 23
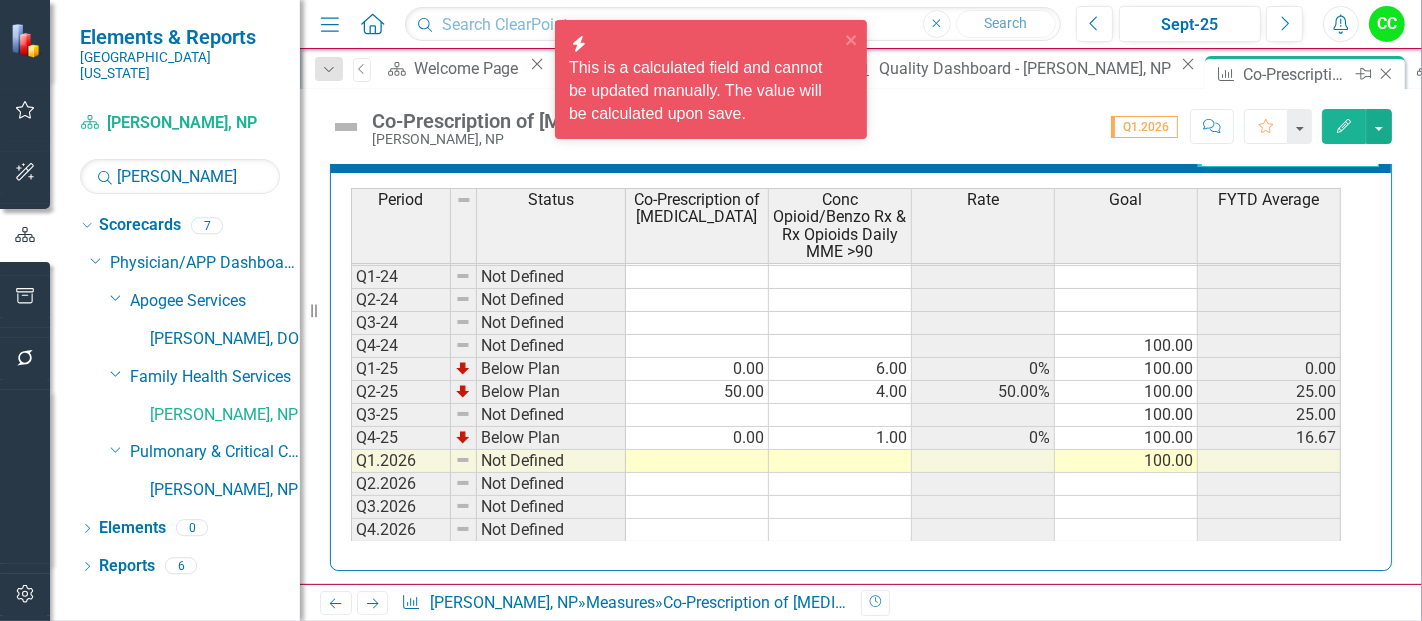
click at [1376, 71] on icon "Close" at bounding box center [1386, 74] width 20 height 16
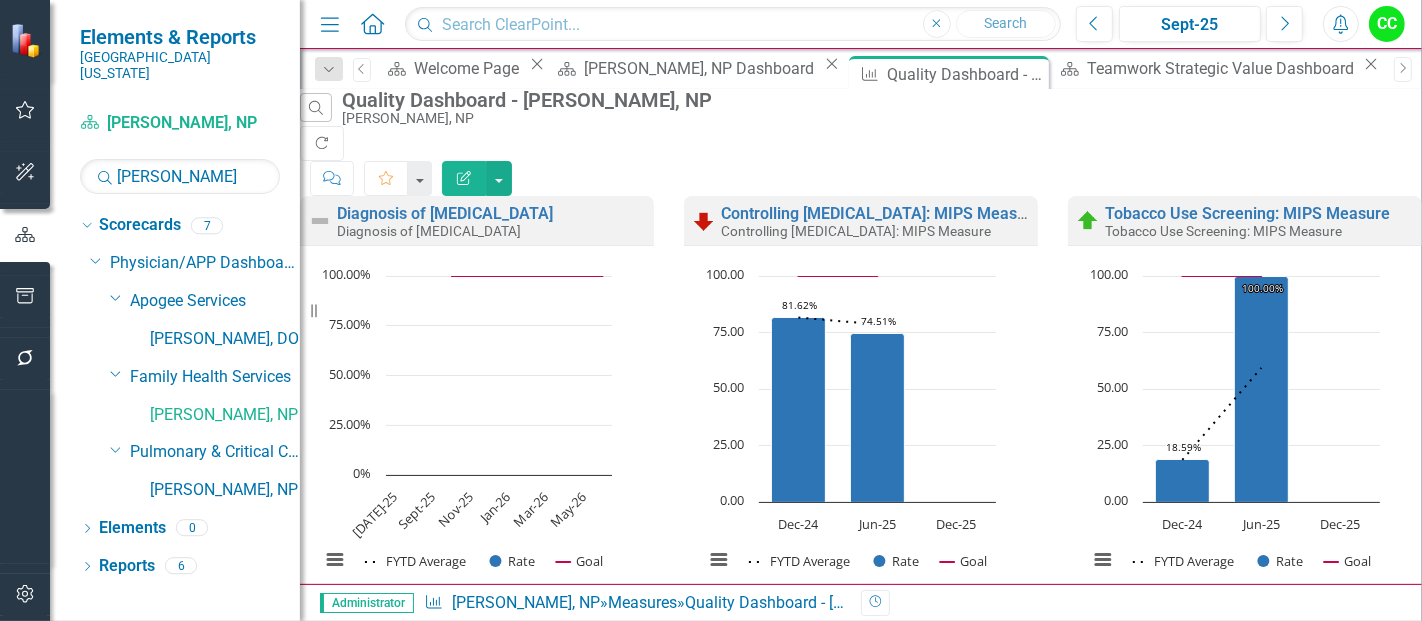
scroll to position [361, 0]
click at [1200, 604] on link "Annual Wellness Visit" at bounding box center [1182, 613] width 155 height 19
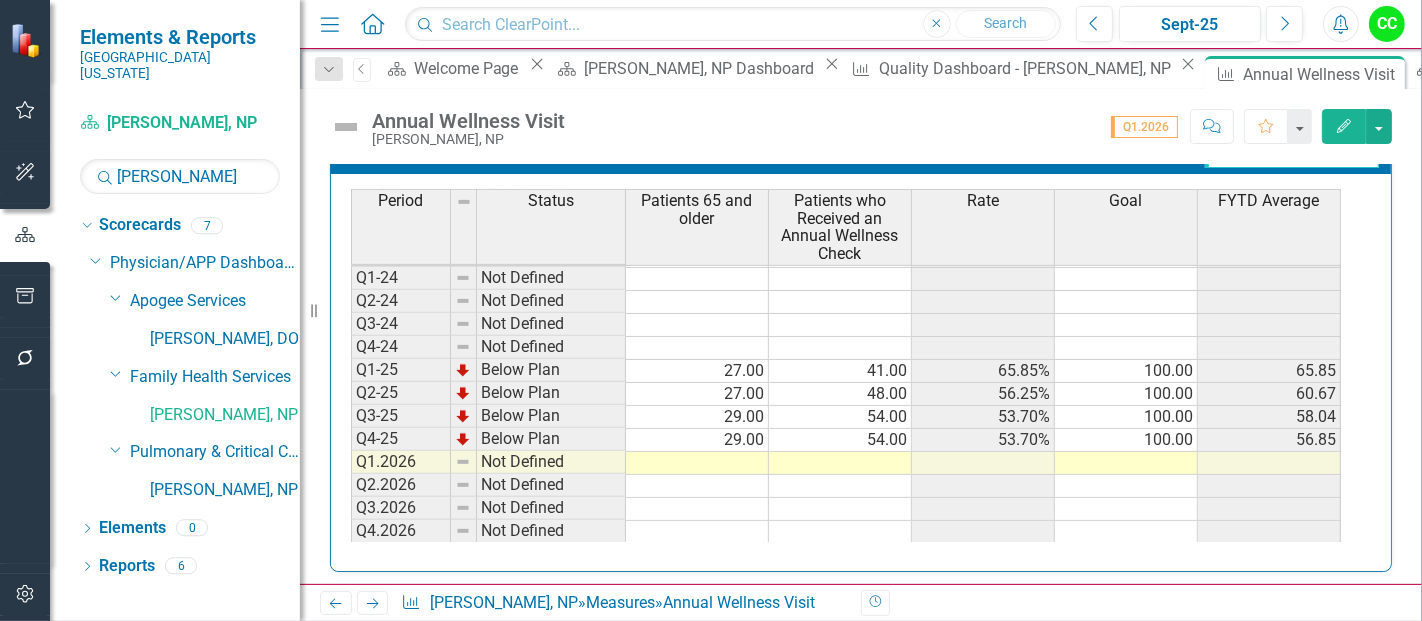
scroll to position [919, 0]
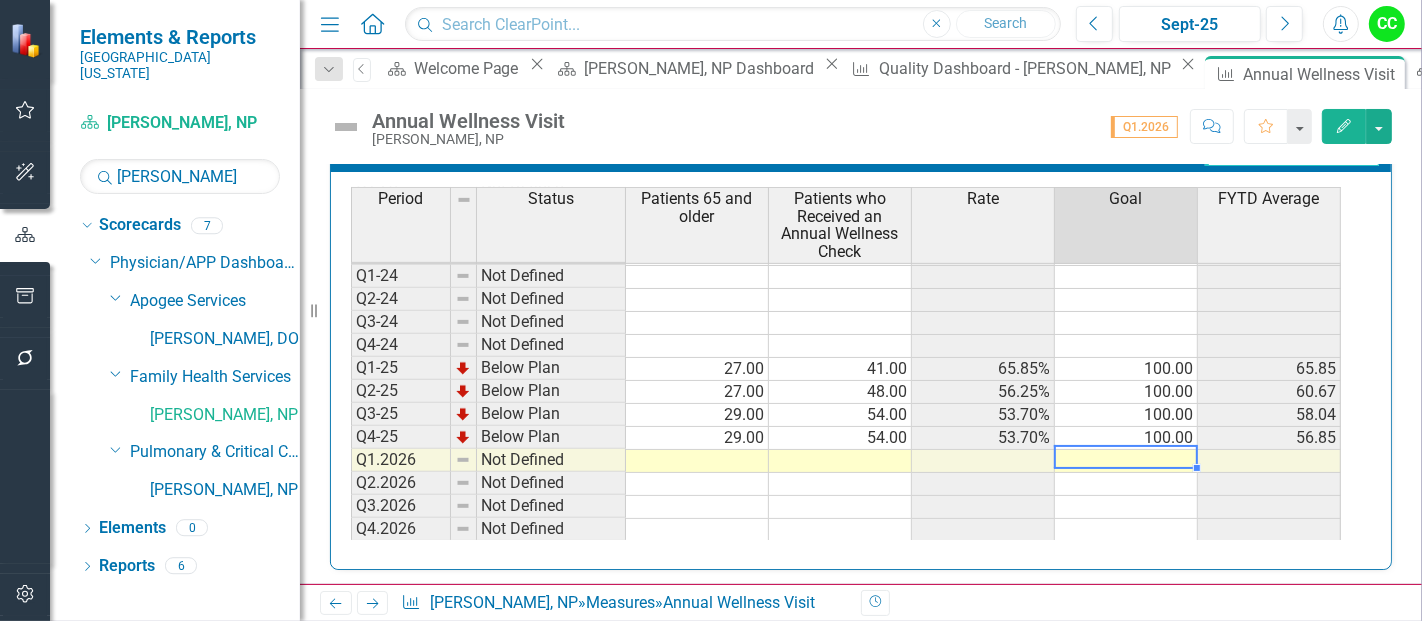
click at [1121, 452] on td at bounding box center [1126, 461] width 143 height 23
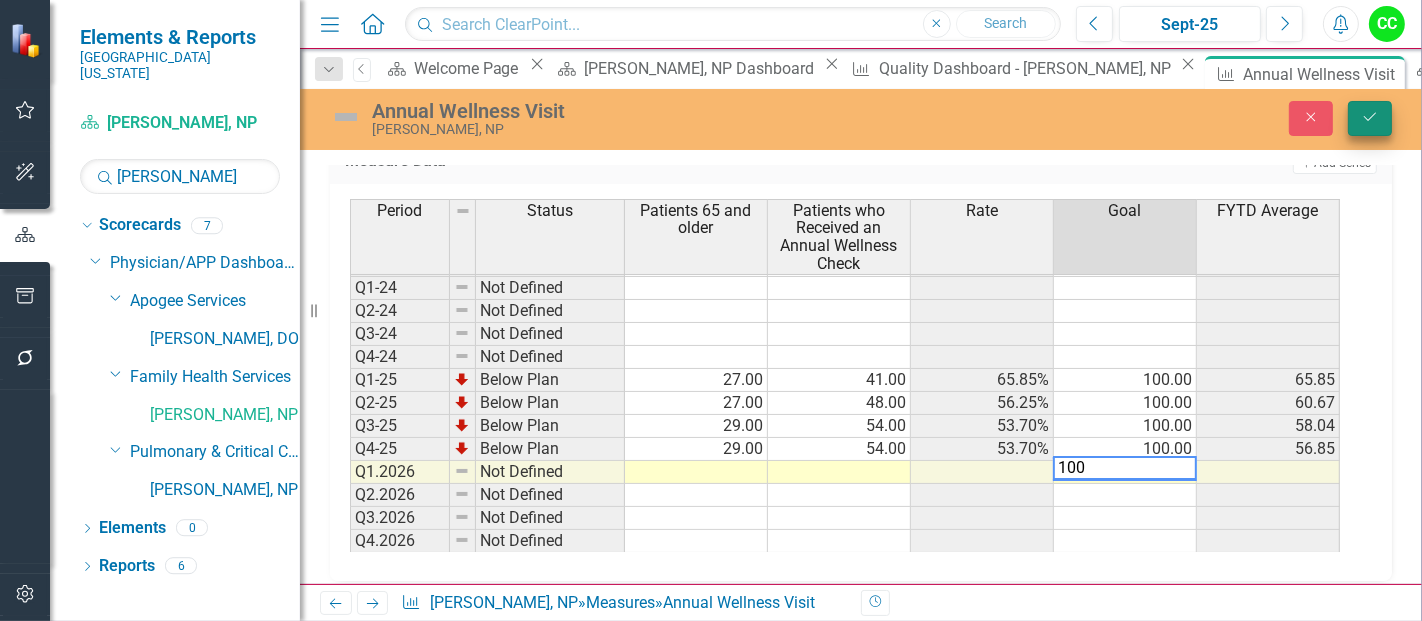
type textarea "100"
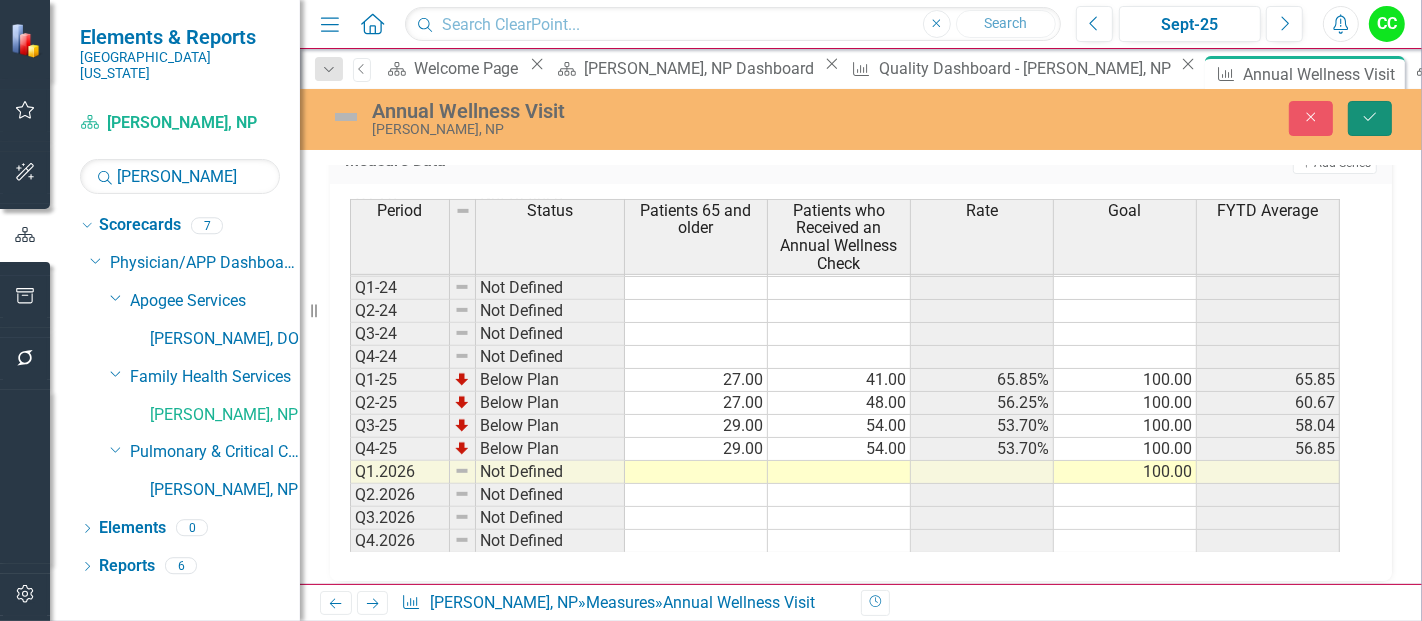
click at [1365, 106] on button "Save" at bounding box center [1370, 118] width 44 height 35
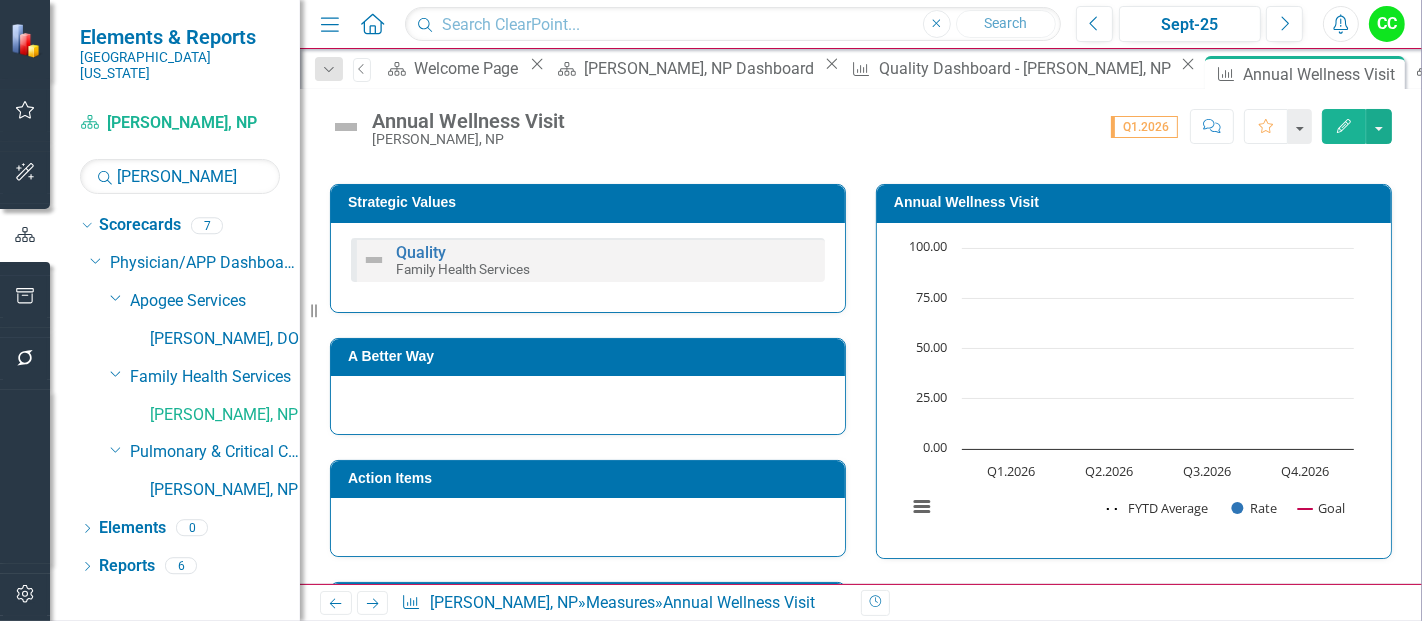
scroll to position [354, 0]
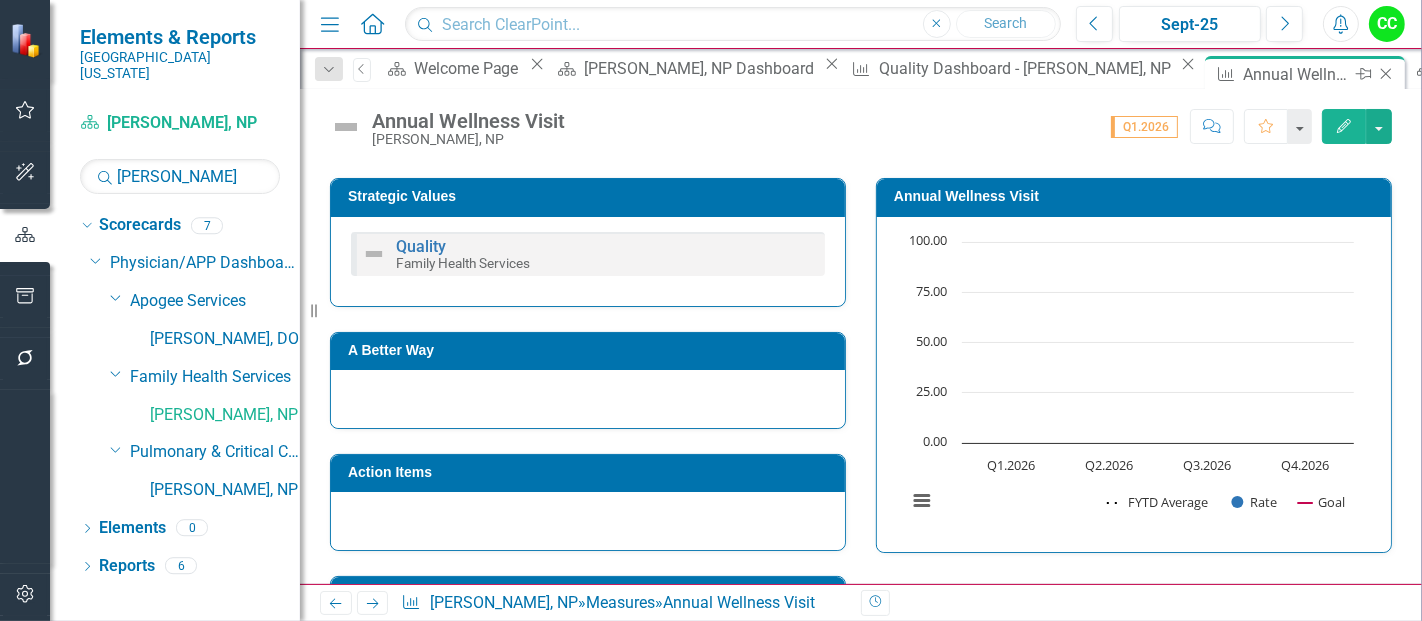
click at [1381, 71] on icon at bounding box center [1386, 74] width 11 height 11
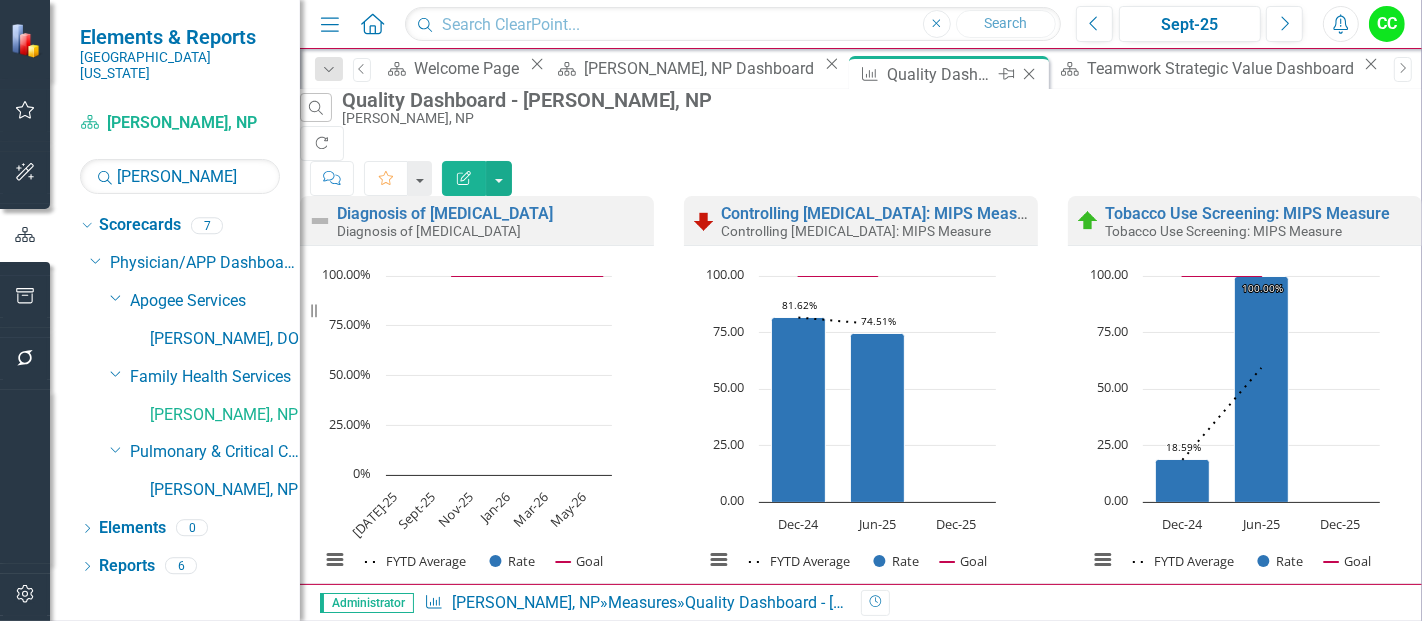
click at [1019, 71] on icon "Close" at bounding box center [1029, 74] width 20 height 16
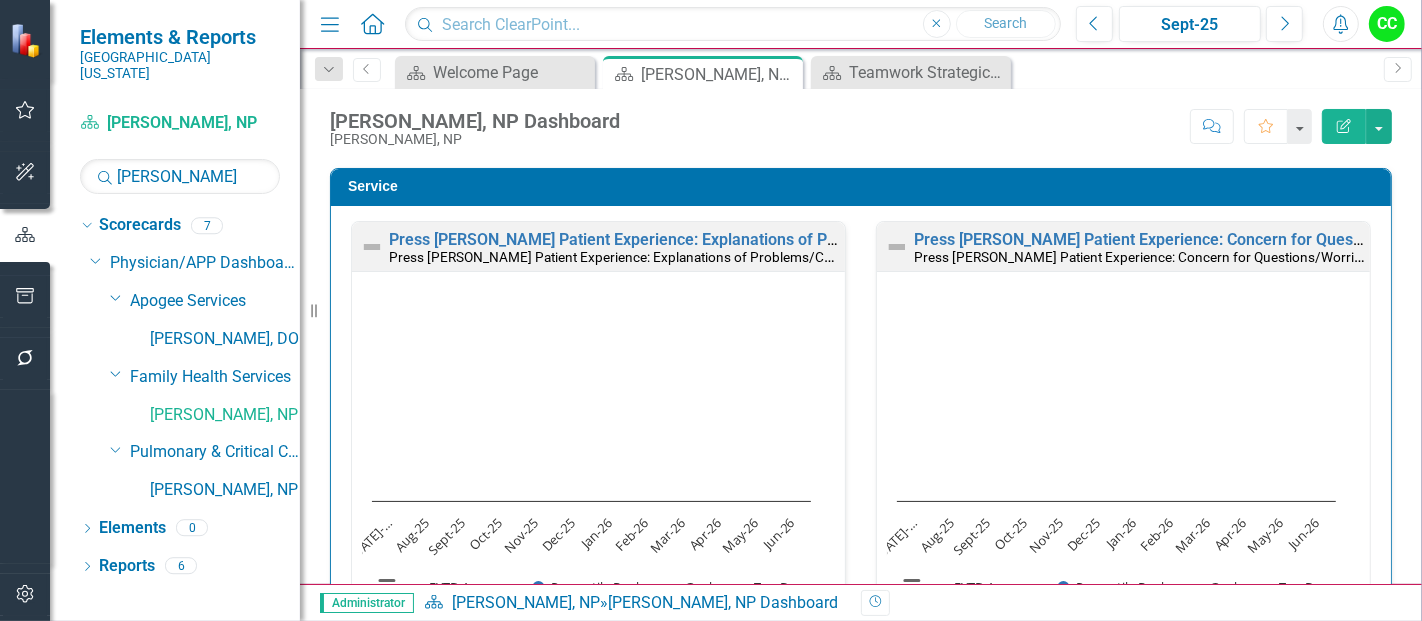
scroll to position [1563, 0]
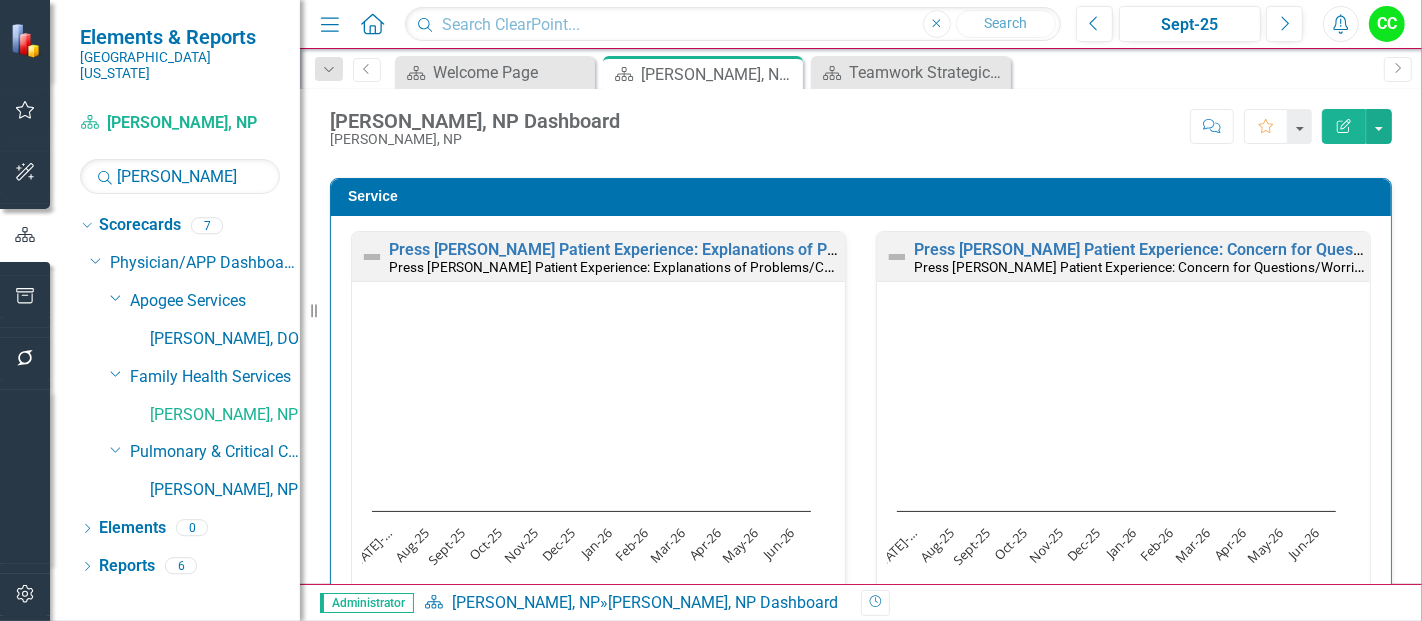
click at [1091, 199] on td "Service" at bounding box center [864, 199] width 1033 height 30
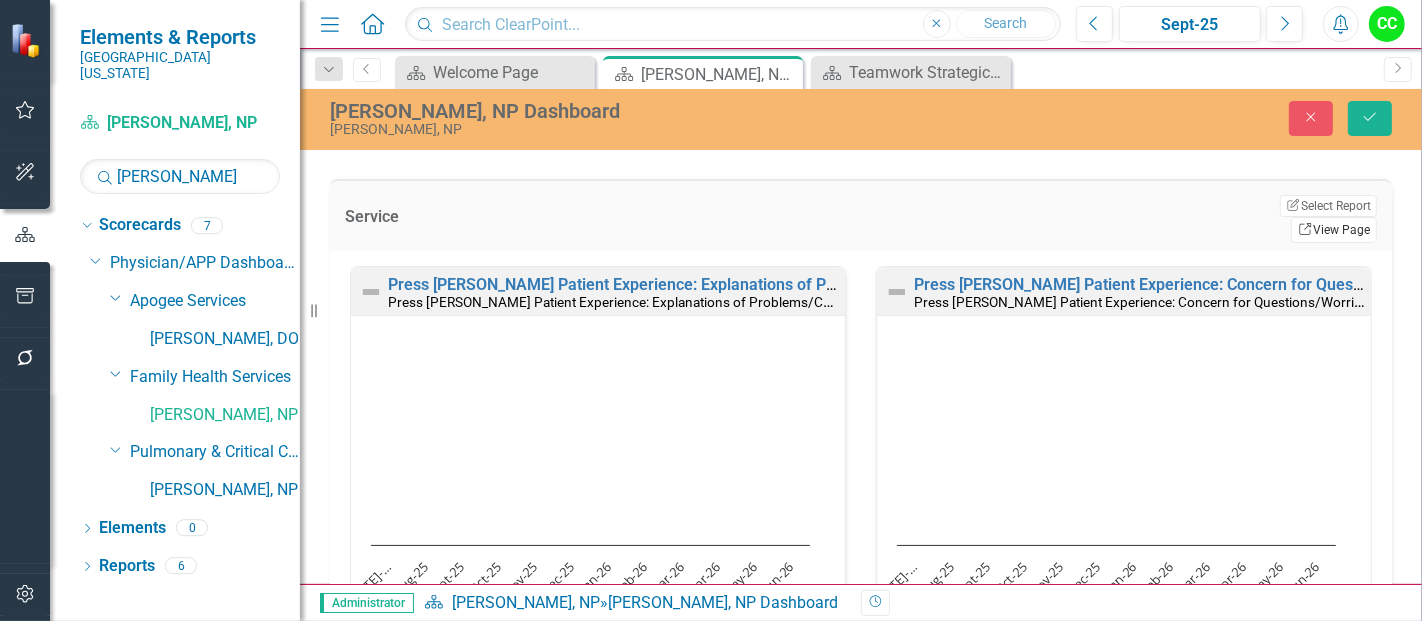
click at [1341, 217] on link "Link View Page" at bounding box center [1334, 230] width 86 height 26
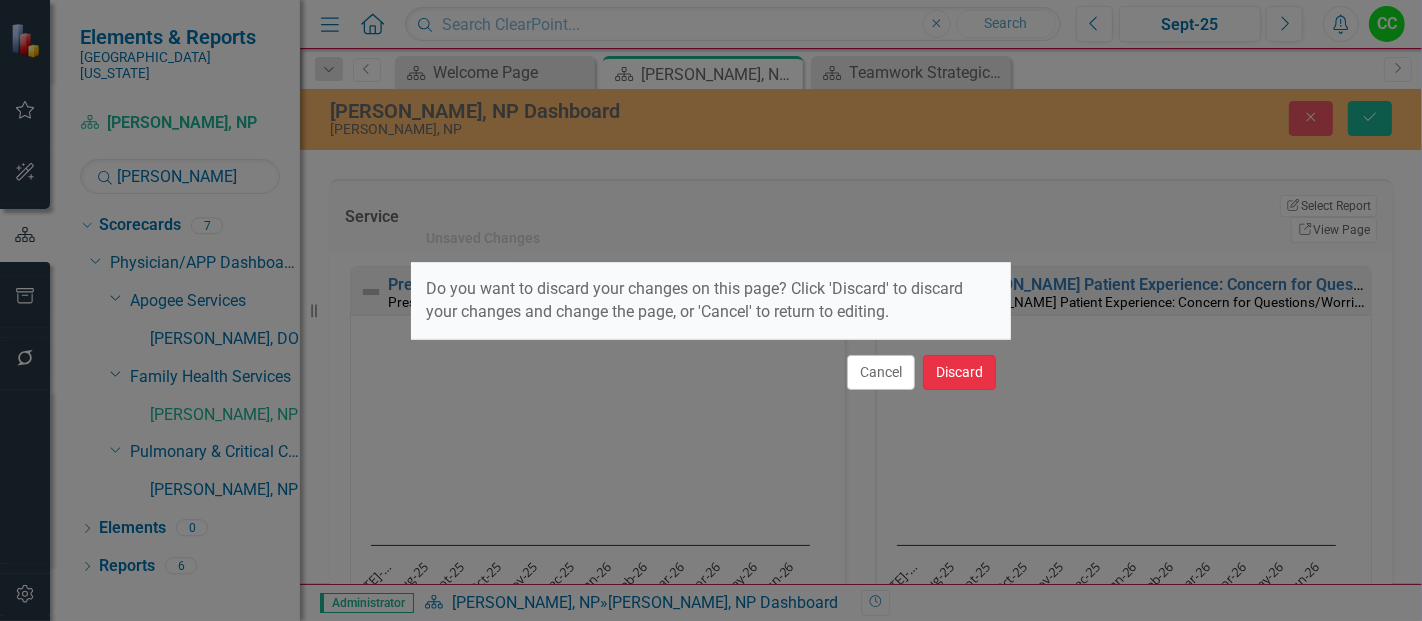
click at [948, 365] on button "Discard" at bounding box center [959, 372] width 73 height 35
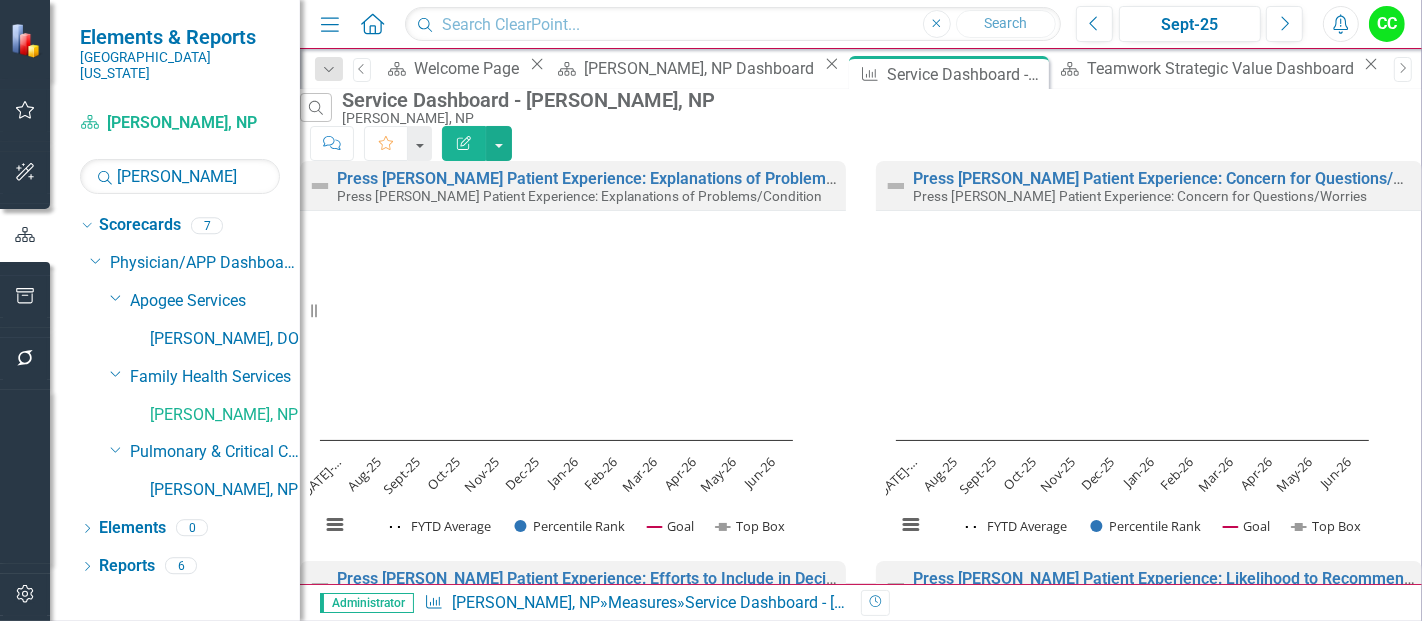
click at [473, 136] on icon "Edit Report" at bounding box center [464, 143] width 18 height 14
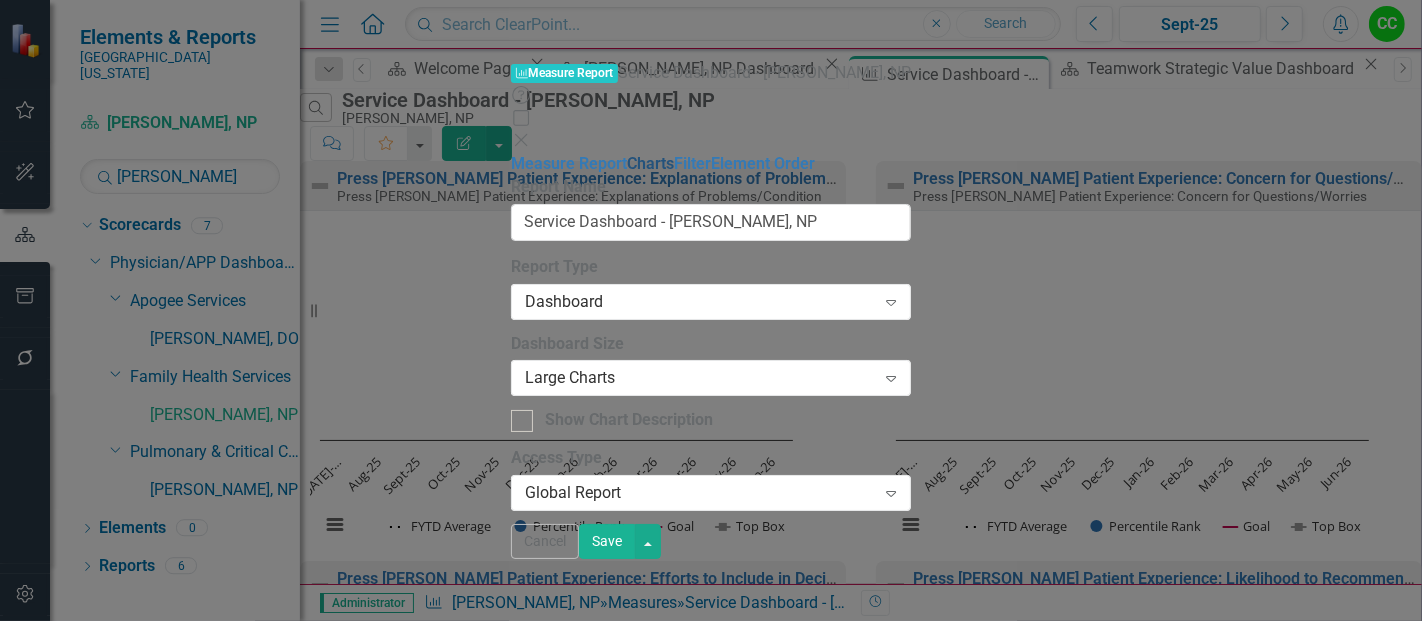
click at [627, 154] on link "Charts" at bounding box center [650, 163] width 47 height 19
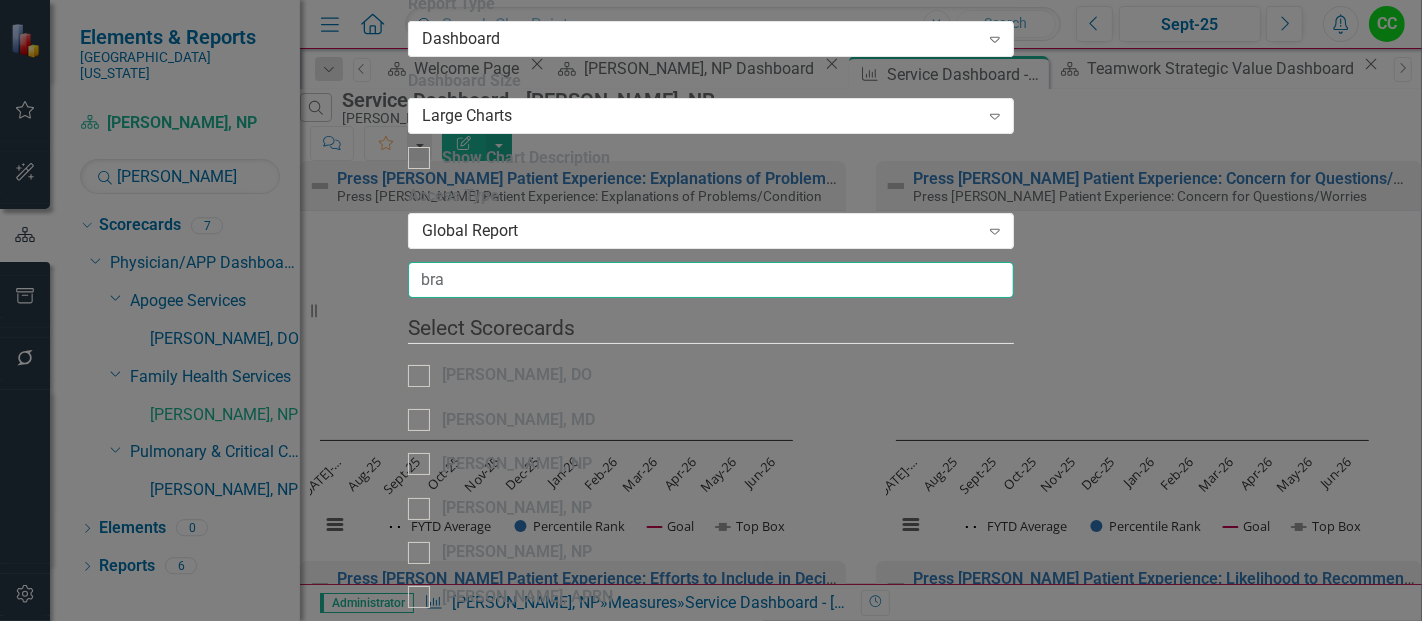
type input "bra"
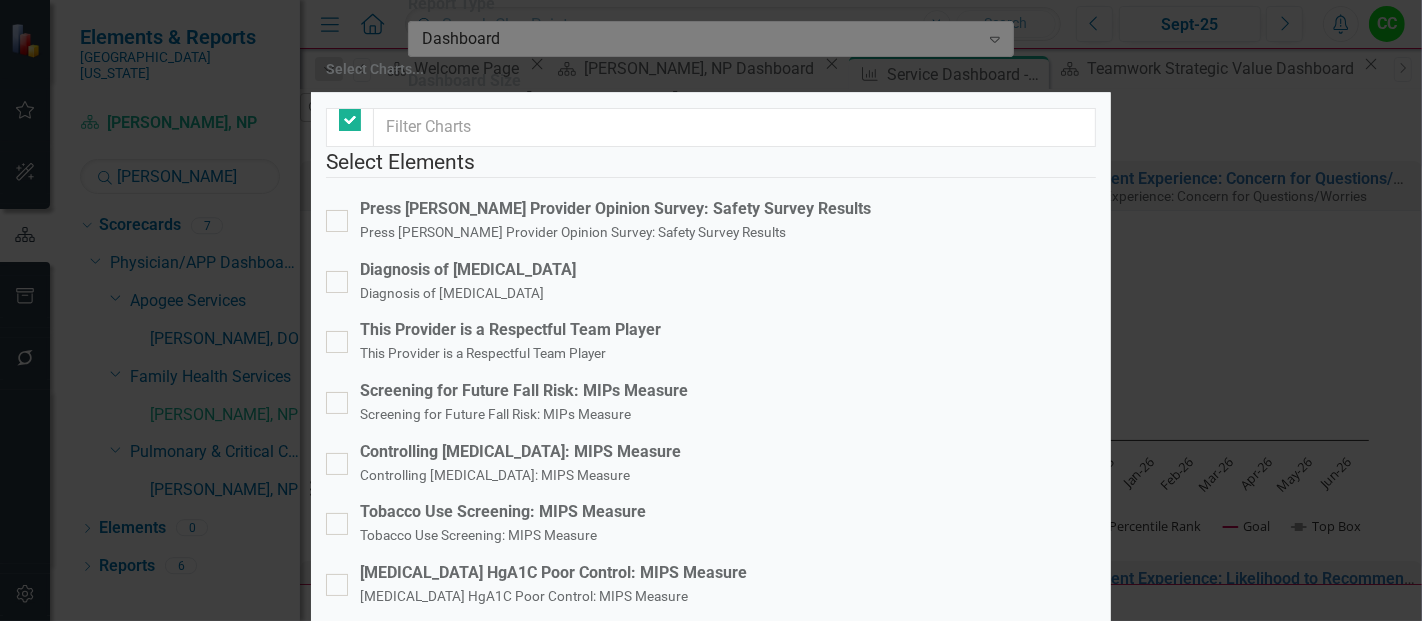
checkbox input "false"
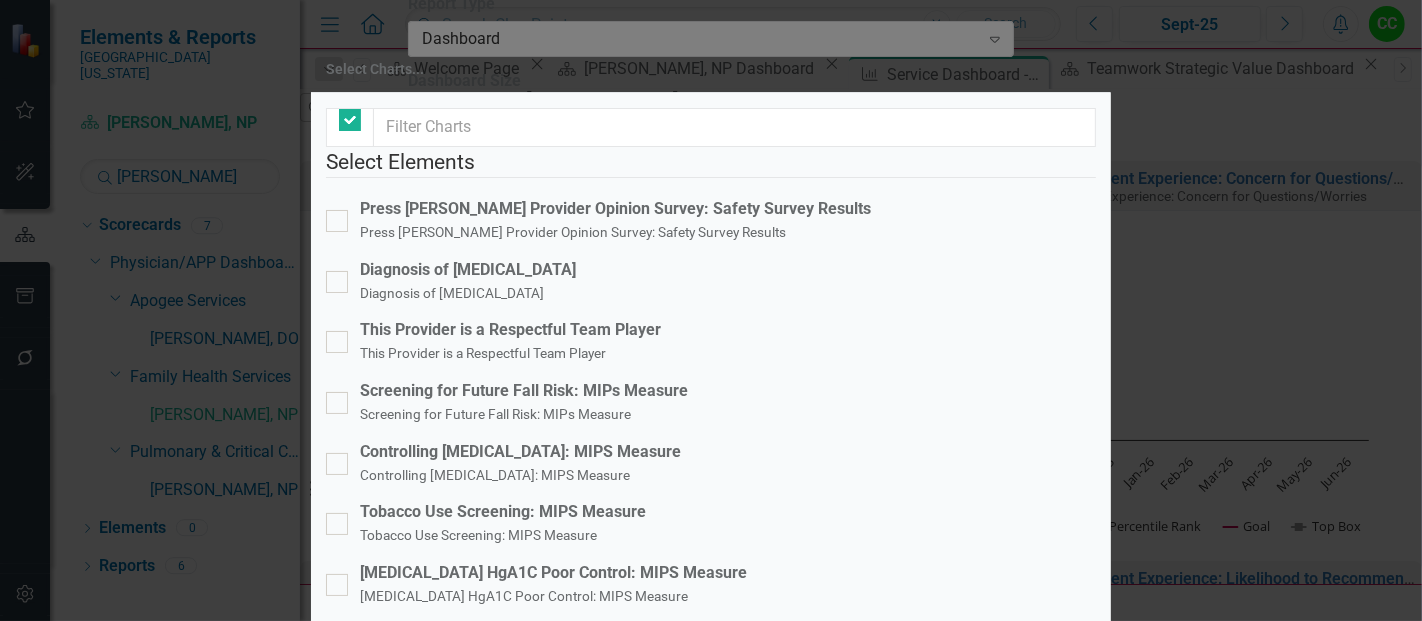
checkbox input "false"
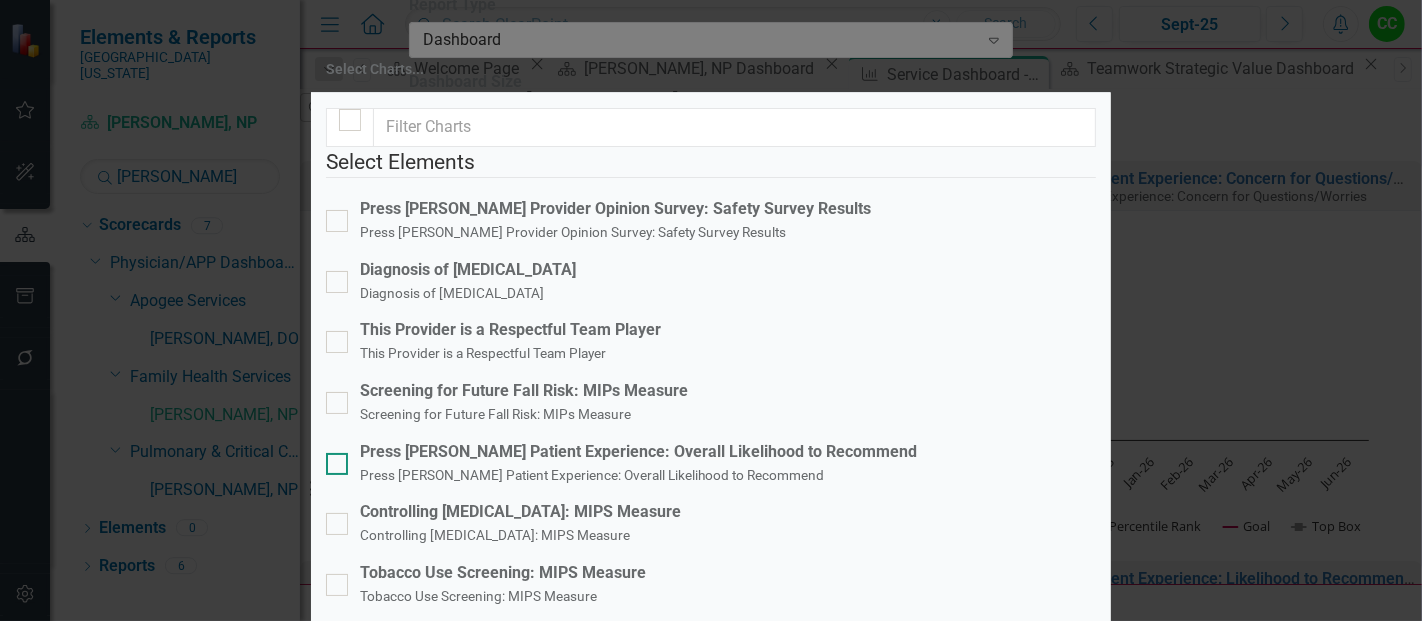
click at [606, 441] on div "Press [PERSON_NAME] Patient Experience: Overall Likelihood to Recommend" at bounding box center [638, 452] width 557 height 23
click at [339, 453] on input "Press Ganey Patient Experience: Overall Likelihood to Recommend Press Ganey Pat…" at bounding box center [332, 459] width 13 height 13
checkbox input "true"
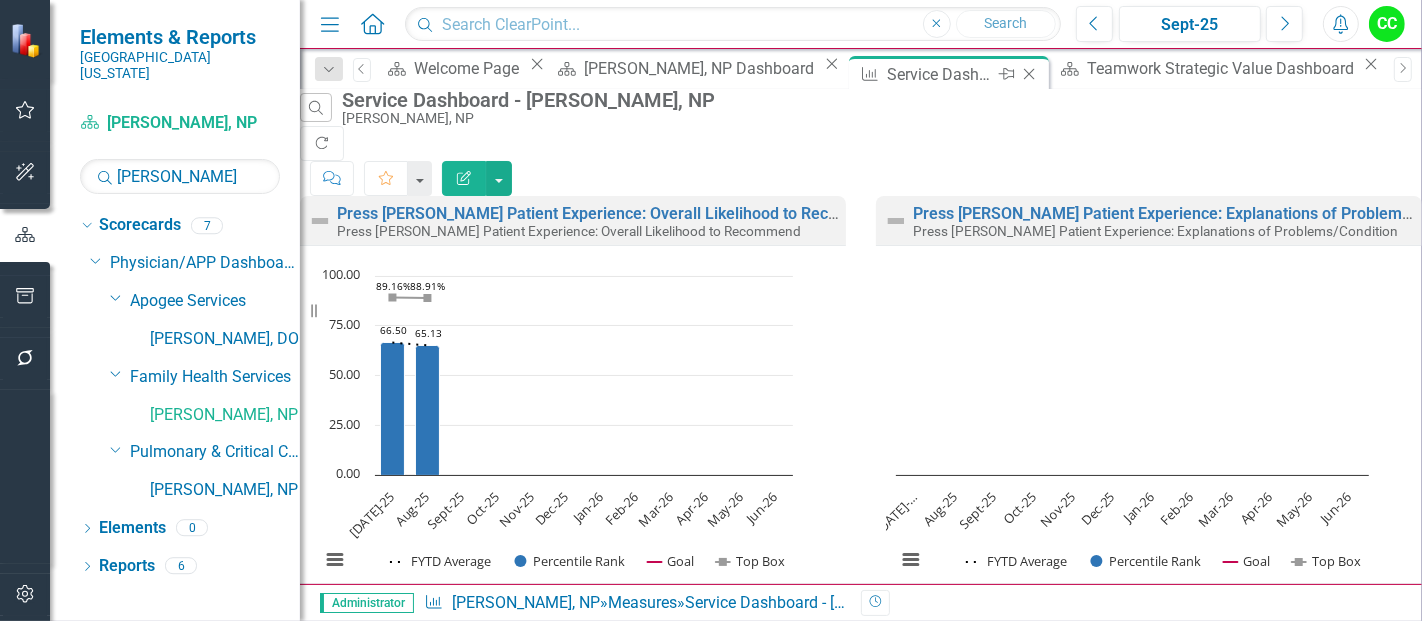
click at [1024, 74] on icon at bounding box center [1029, 74] width 11 height 11
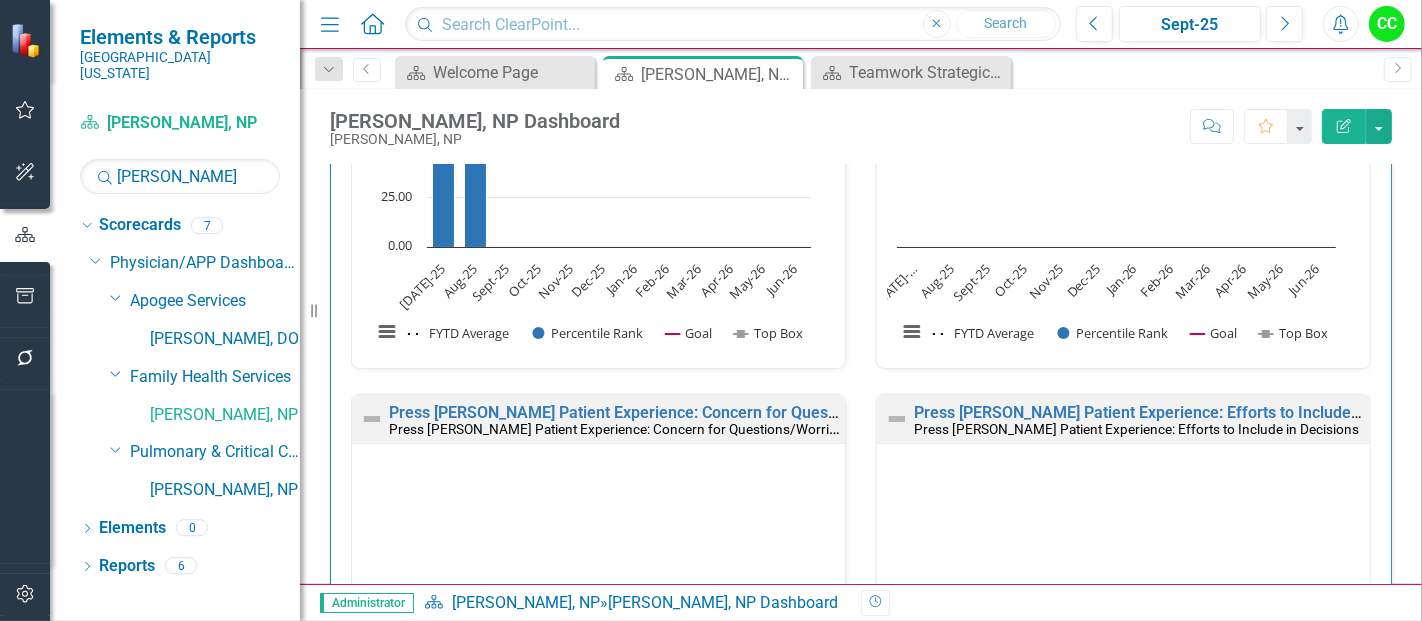
scroll to position [1484, 0]
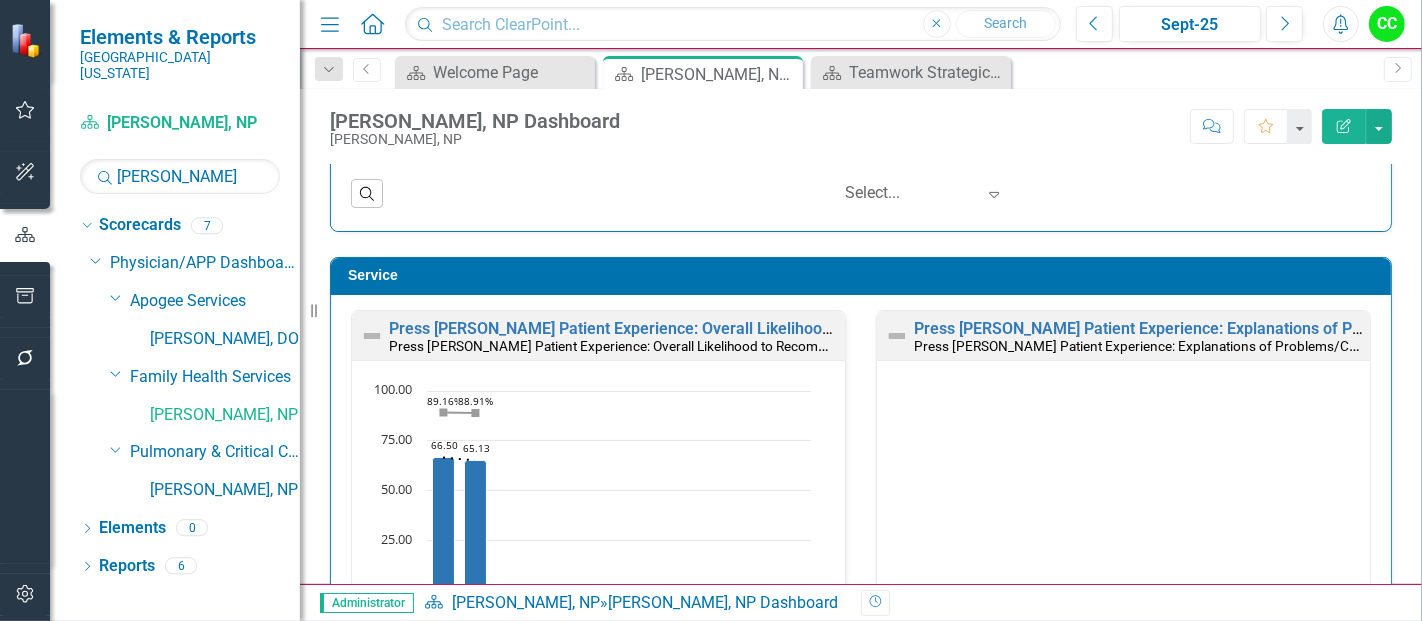
click at [1346, 121] on icon "Edit Report" at bounding box center [1344, 126] width 18 height 14
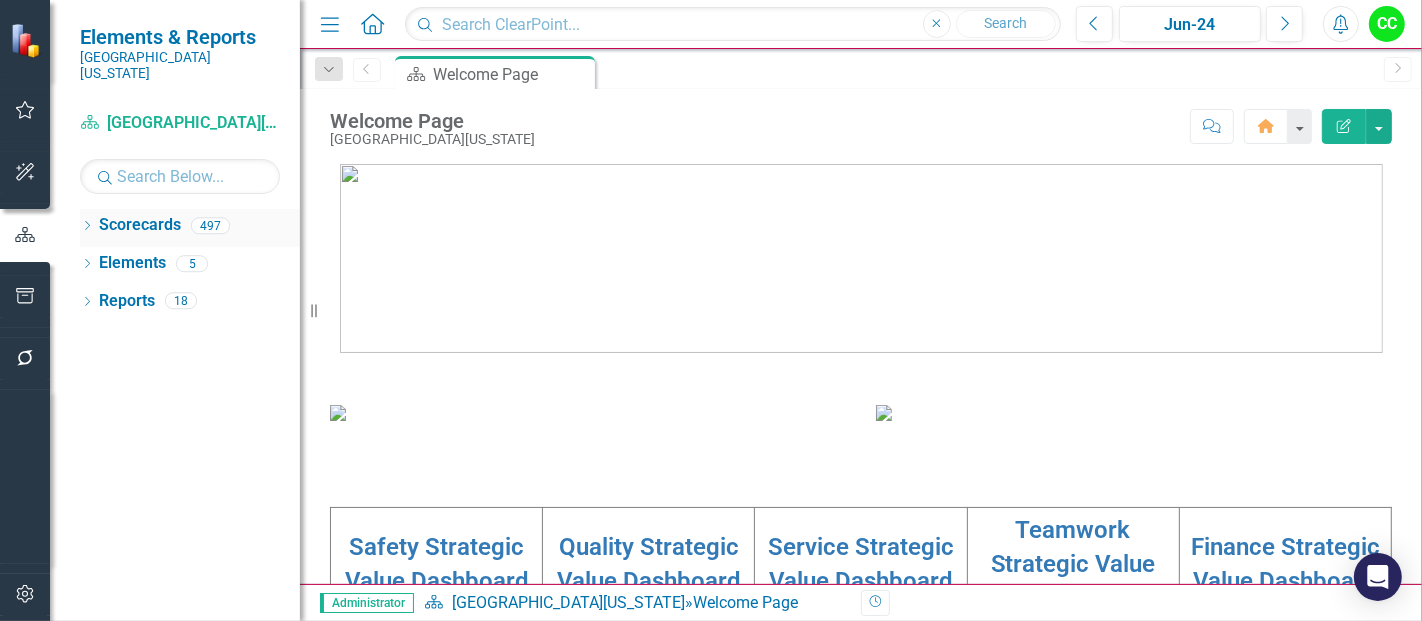
click at [91, 222] on icon "Dropdown" at bounding box center [87, 227] width 14 height 11
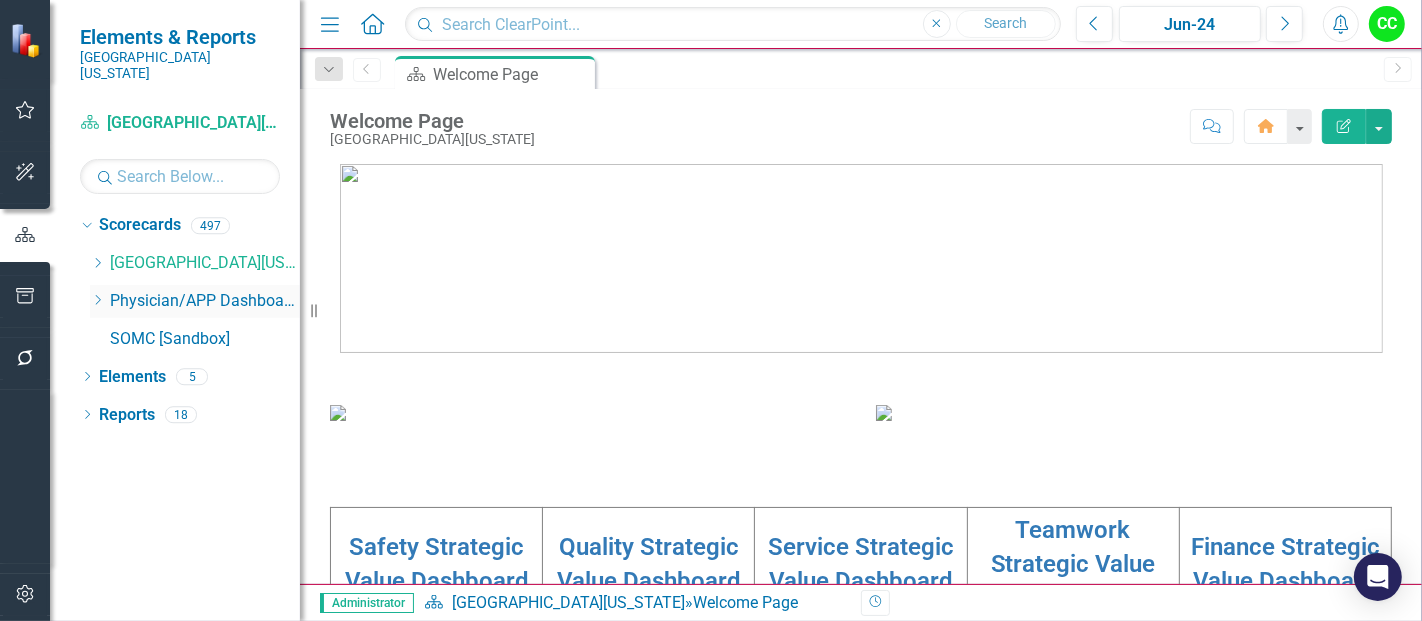
click at [95, 294] on icon "Dropdown" at bounding box center [97, 300] width 15 height 12
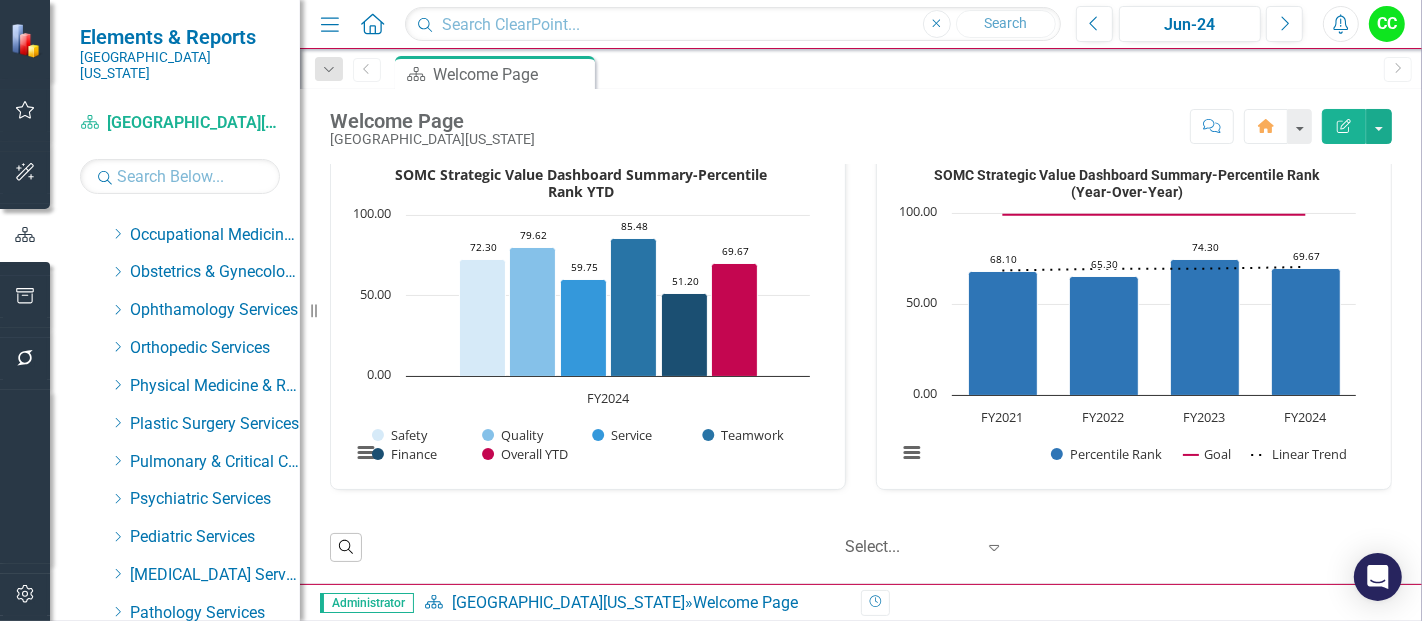
scroll to position [582, 0]
click at [1073, 55] on link "Teamwork Strategic Value Dashboard" at bounding box center [1073, 6] width 165 height 97
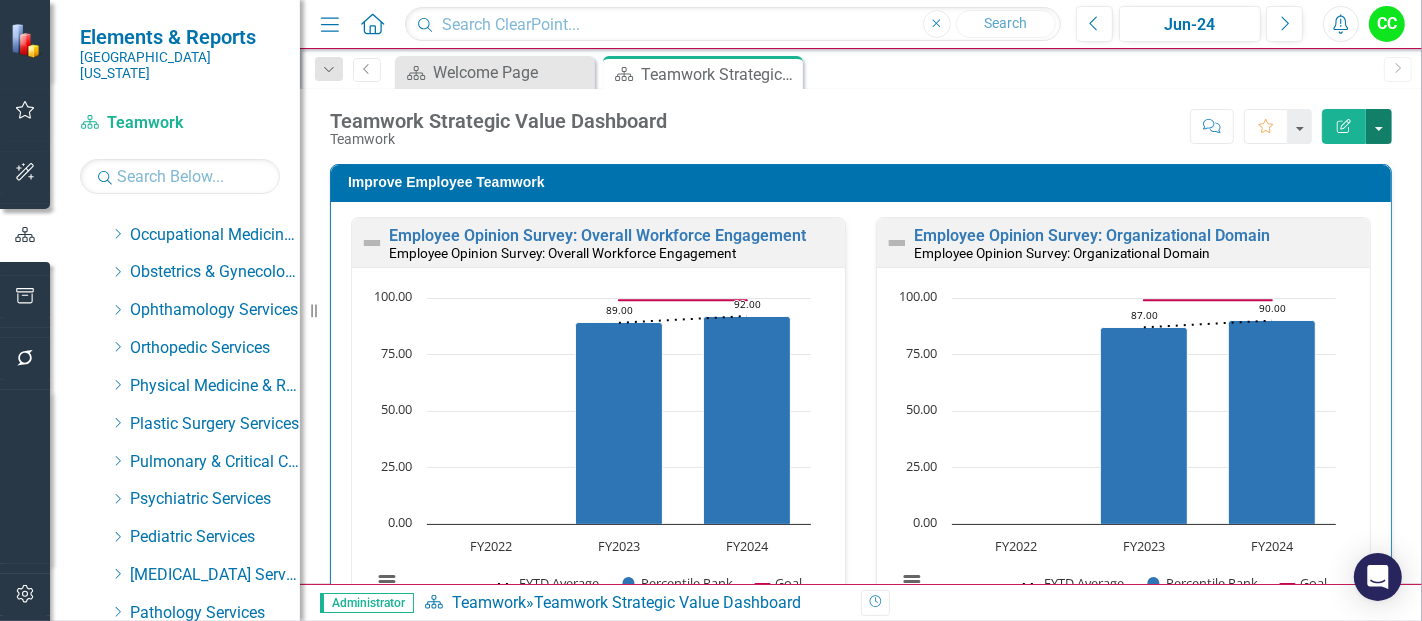
click at [1380, 132] on button "button" at bounding box center [1379, 126] width 26 height 35
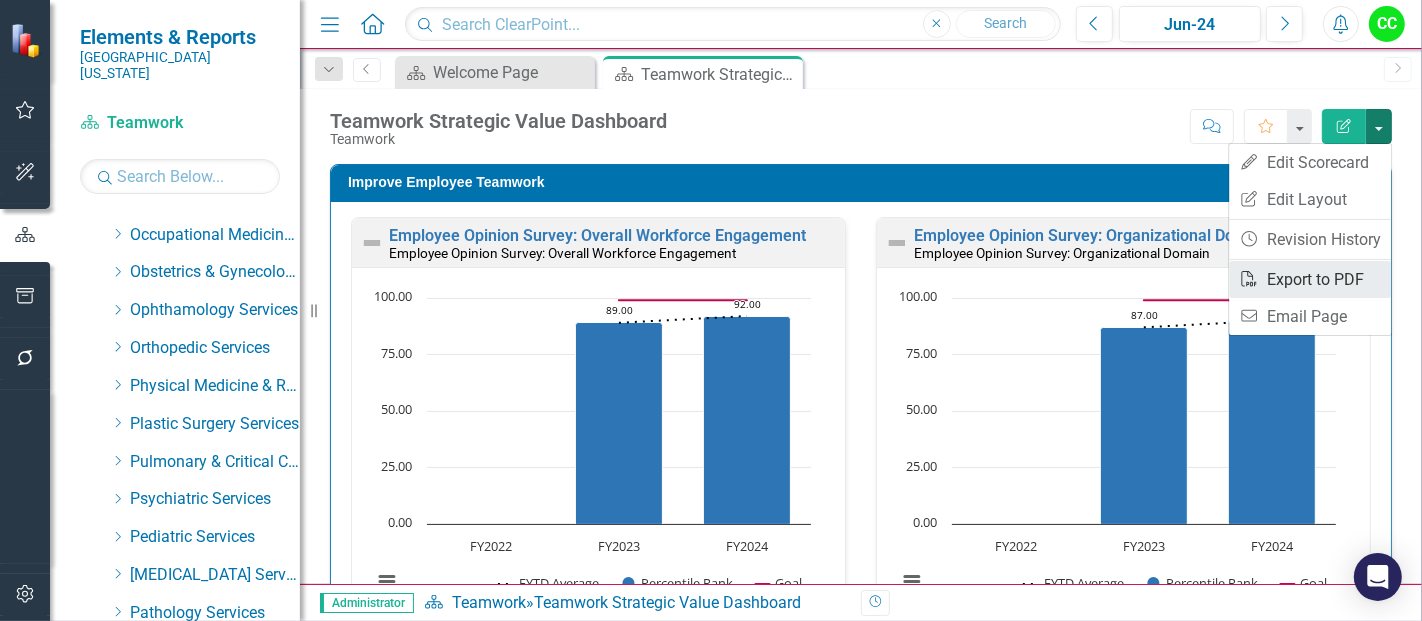
click at [1305, 279] on link "PDF Export to PDF" at bounding box center [1310, 279] width 162 height 37
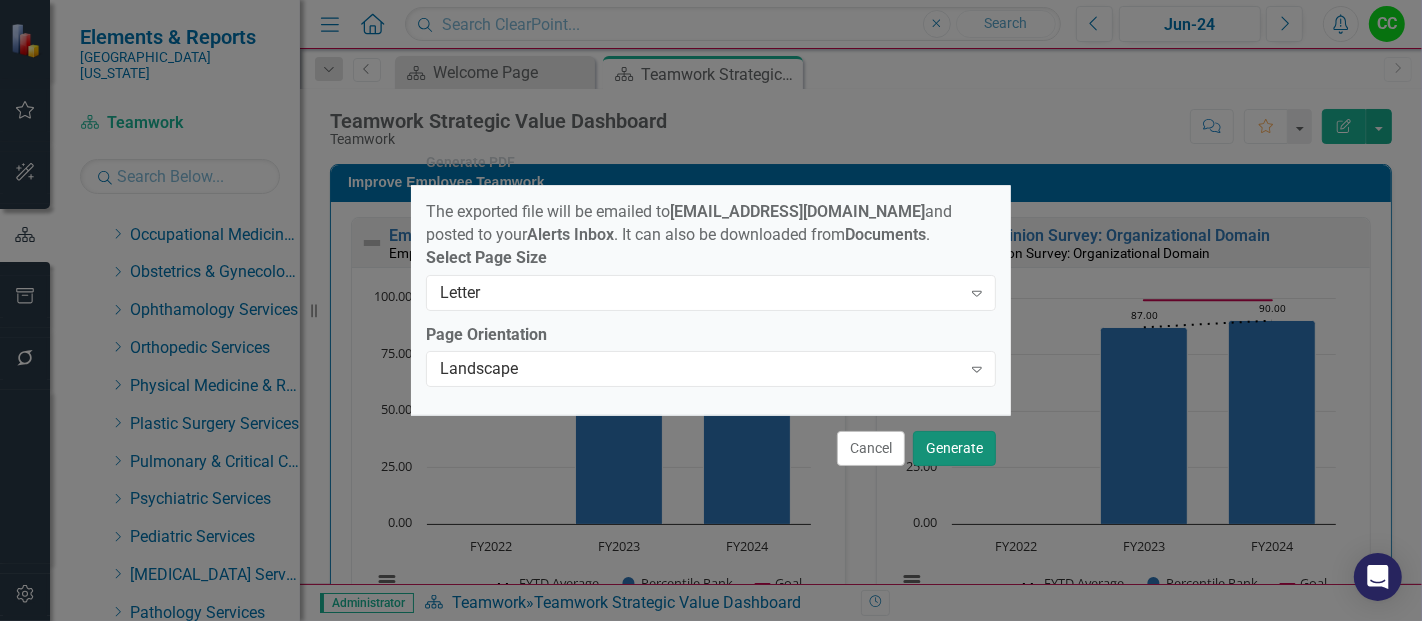
click at [943, 447] on button "Generate" at bounding box center [954, 448] width 83 height 35
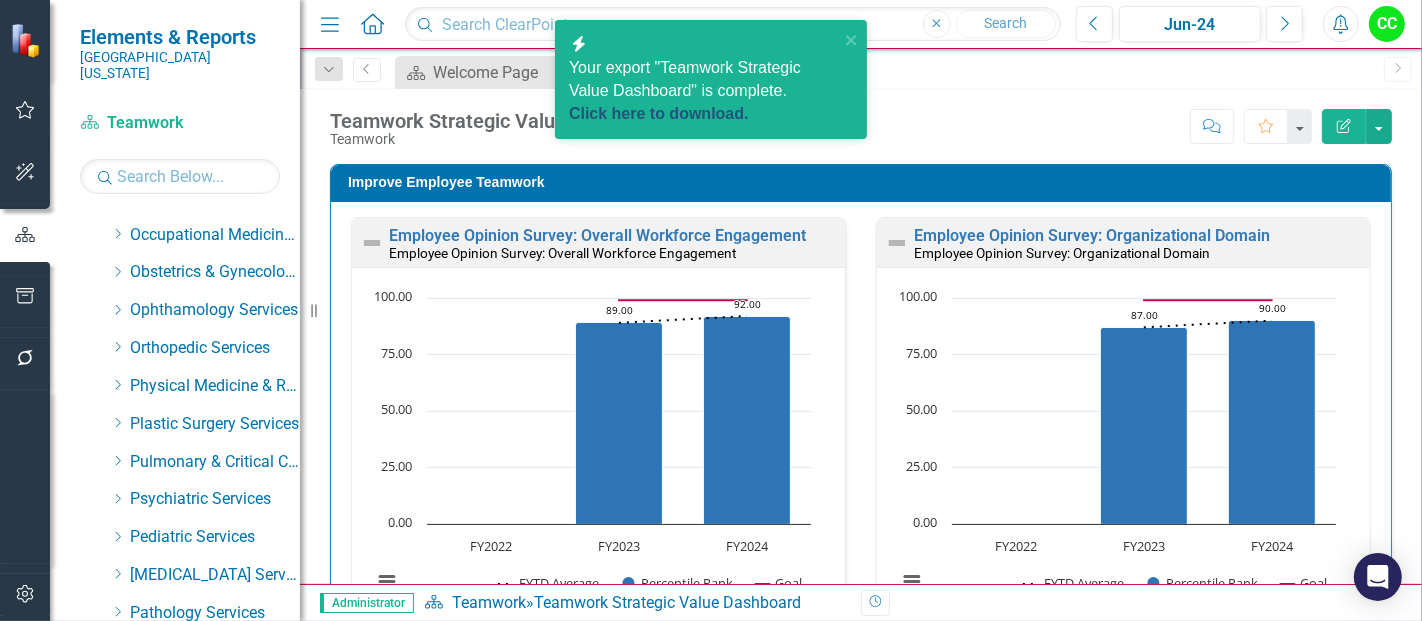
click at [705, 121] on link "Click here to download." at bounding box center [659, 113] width 180 height 17
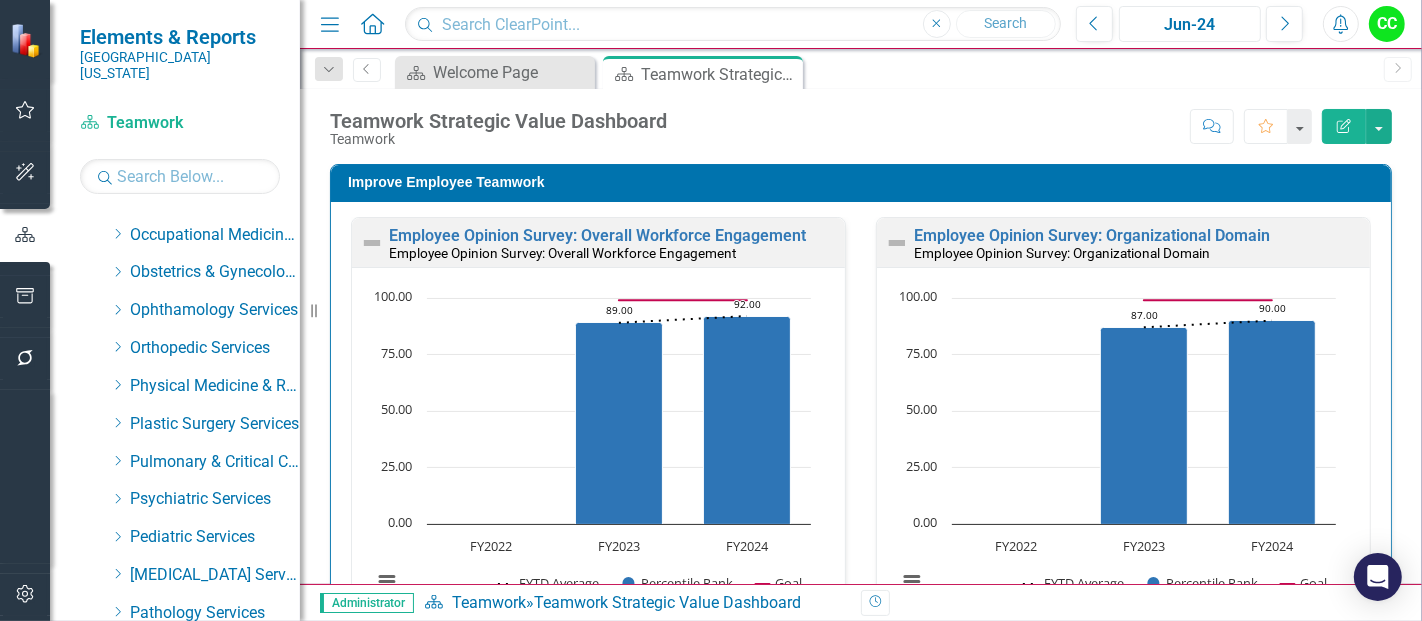
click at [1231, 33] on div "Jun-24" at bounding box center [1190, 25] width 128 height 24
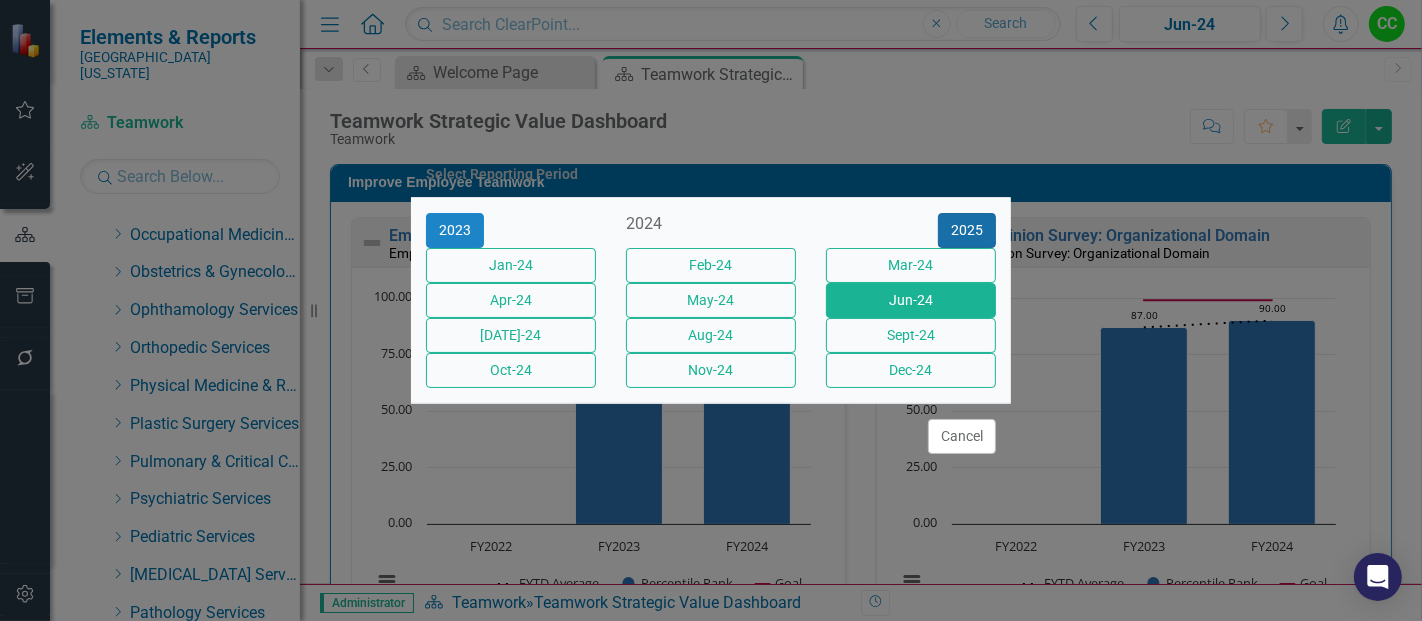
click at [960, 213] on button "2025" at bounding box center [967, 230] width 58 height 35
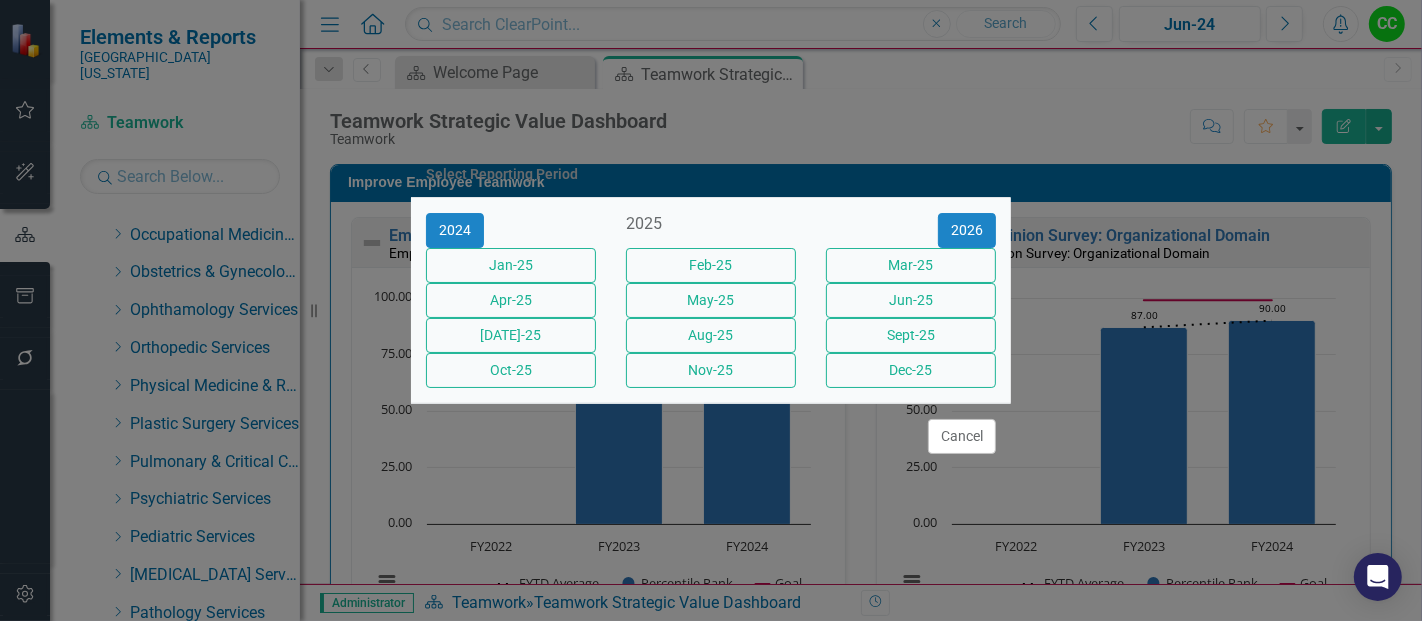
click at [931, 353] on div "Sept-25" at bounding box center [911, 335] width 200 height 35
click at [935, 350] on button "Sept-25" at bounding box center [911, 335] width 170 height 35
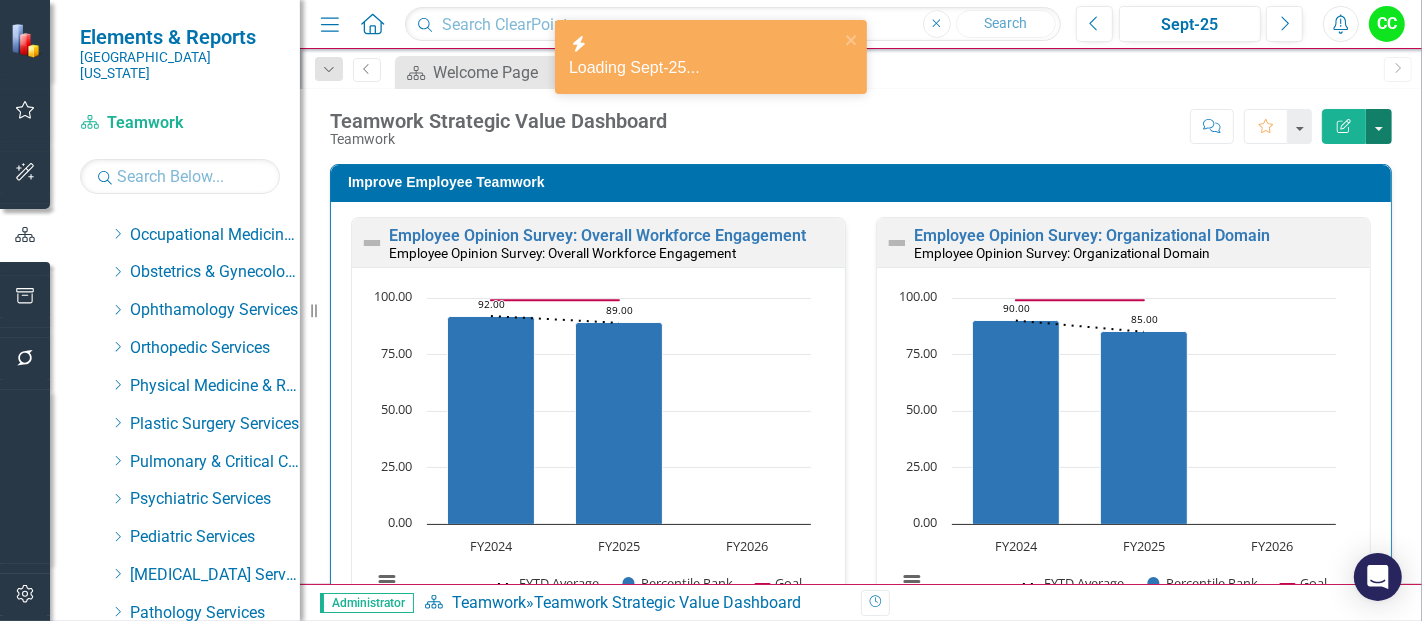
click at [1369, 121] on button "button" at bounding box center [1379, 126] width 26 height 35
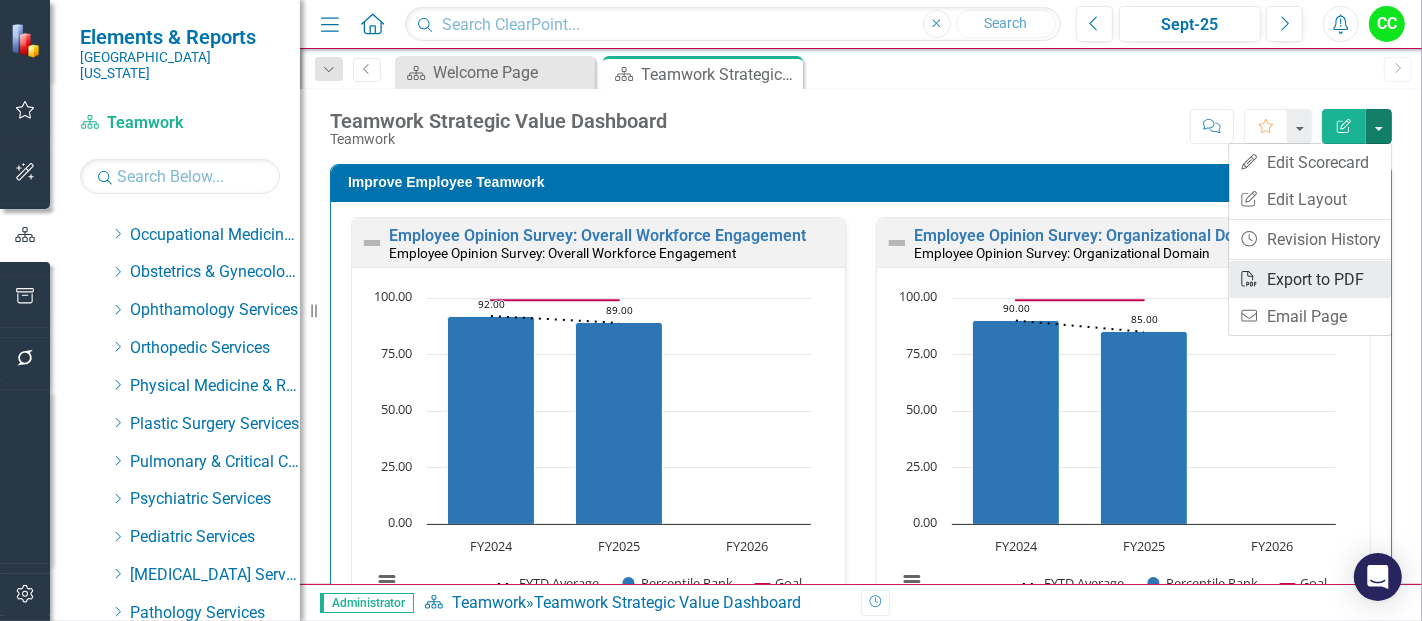
click at [1291, 280] on link "PDF Export to PDF" at bounding box center [1310, 279] width 162 height 37
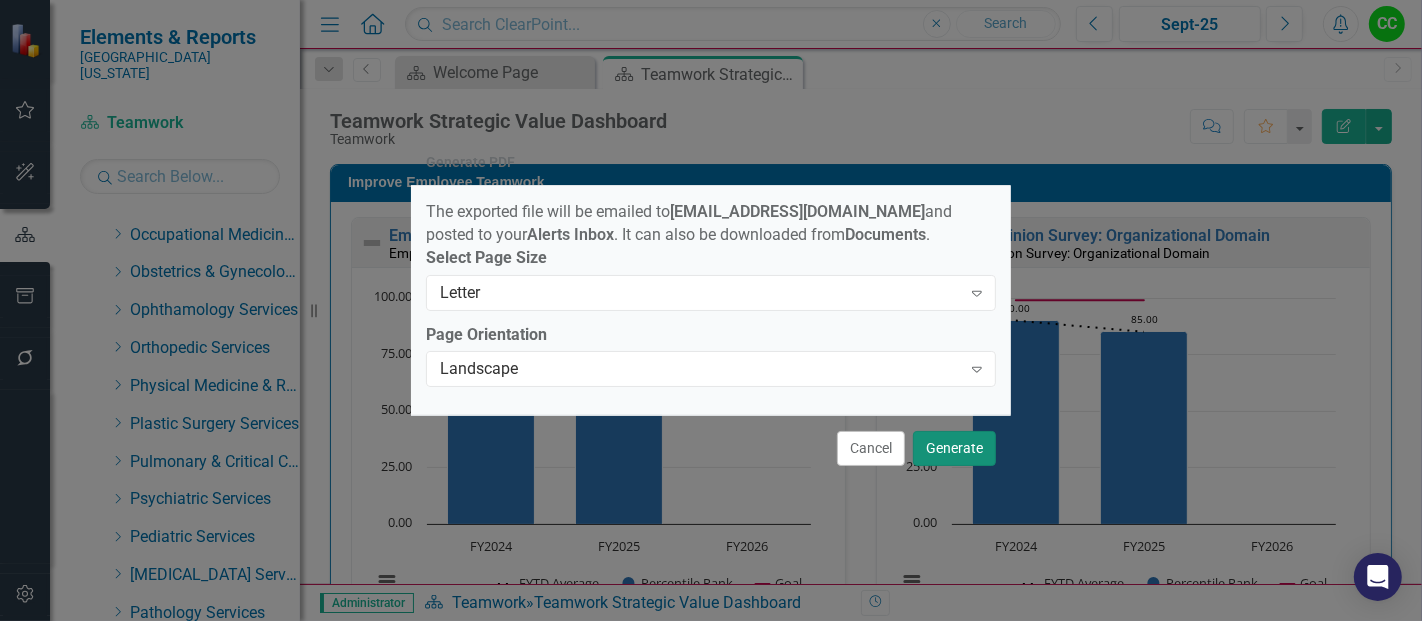
click at [945, 456] on button "Generate" at bounding box center [954, 448] width 83 height 35
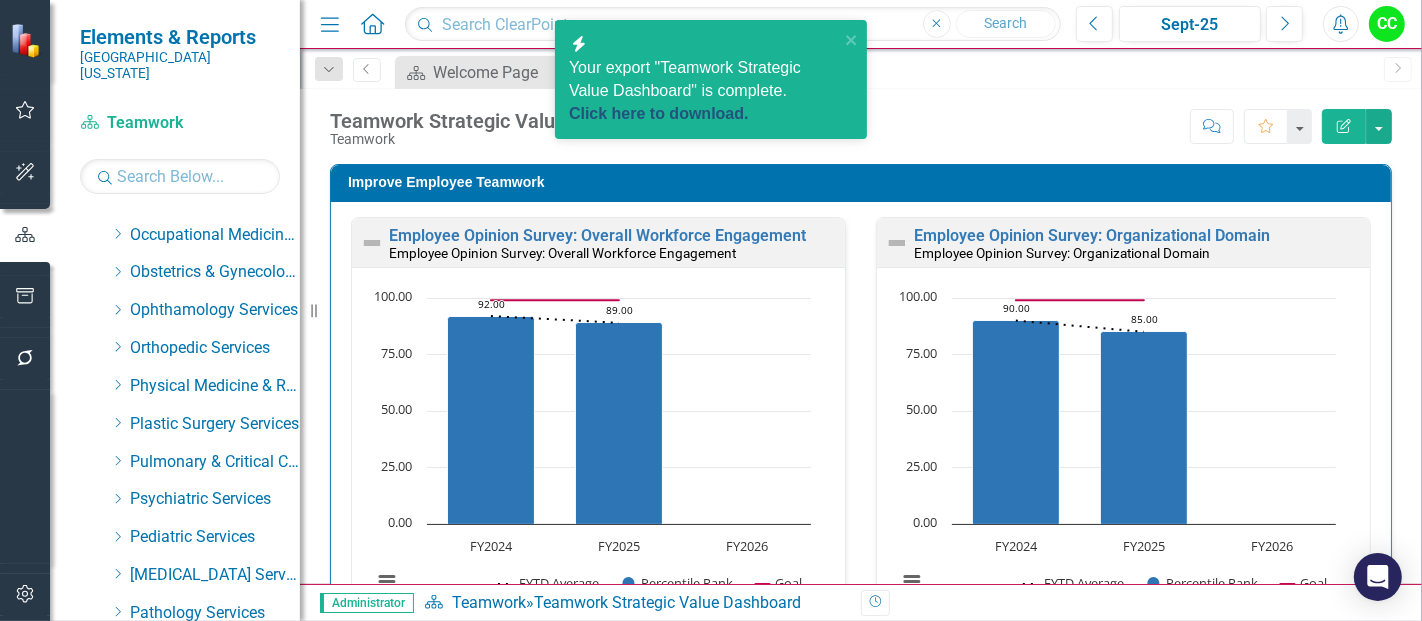
click at [722, 110] on link "Click here to download." at bounding box center [659, 113] width 180 height 17
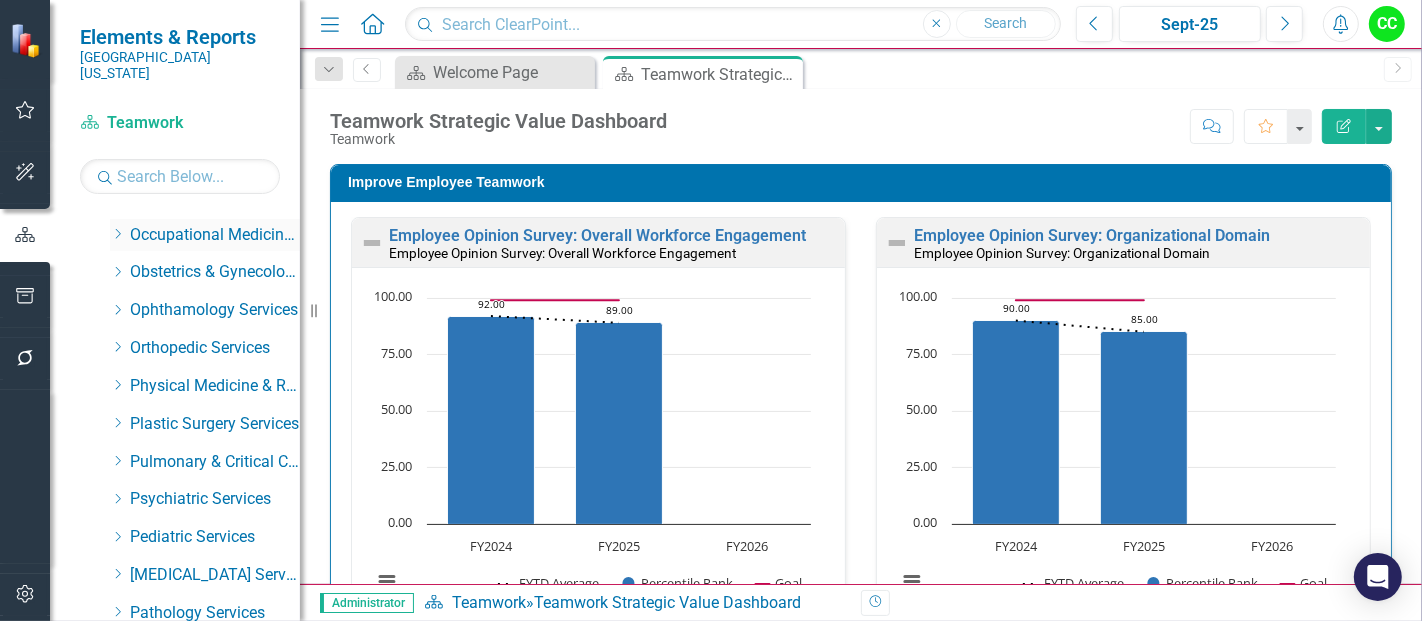
click at [112, 228] on icon "Dropdown" at bounding box center [117, 234] width 15 height 12
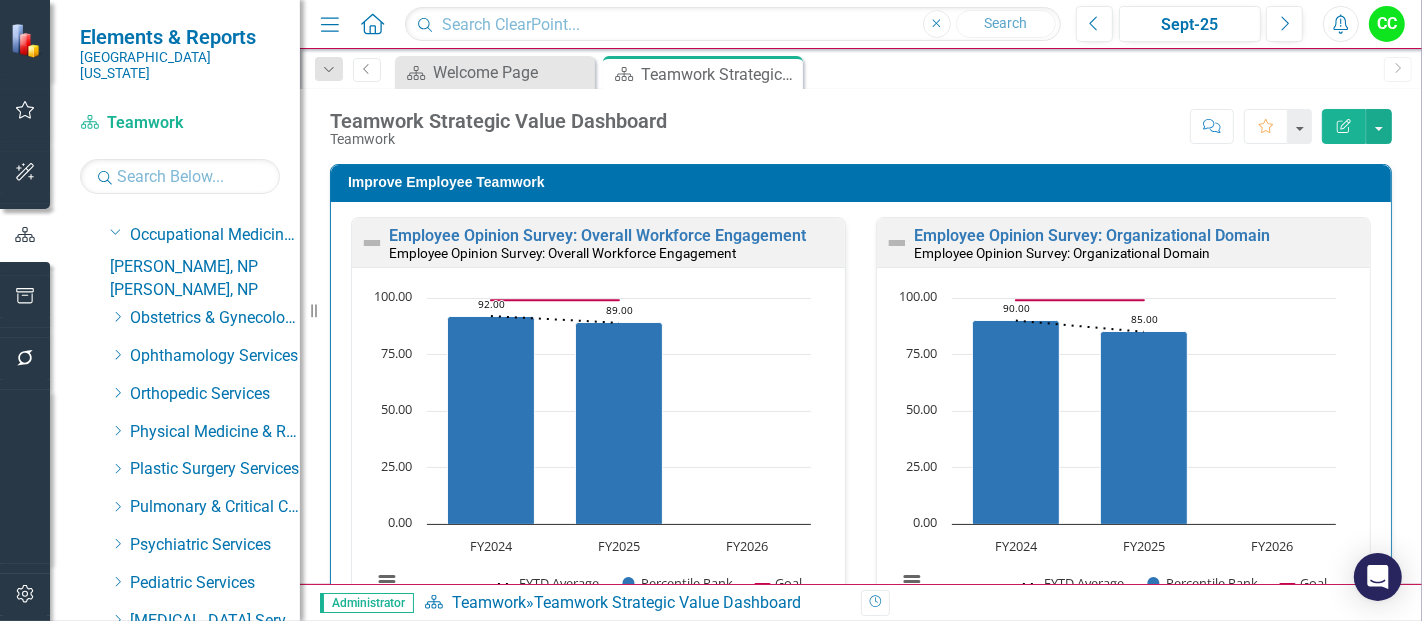
click at [156, 256] on link "[PERSON_NAME], NP" at bounding box center [205, 267] width 190 height 23
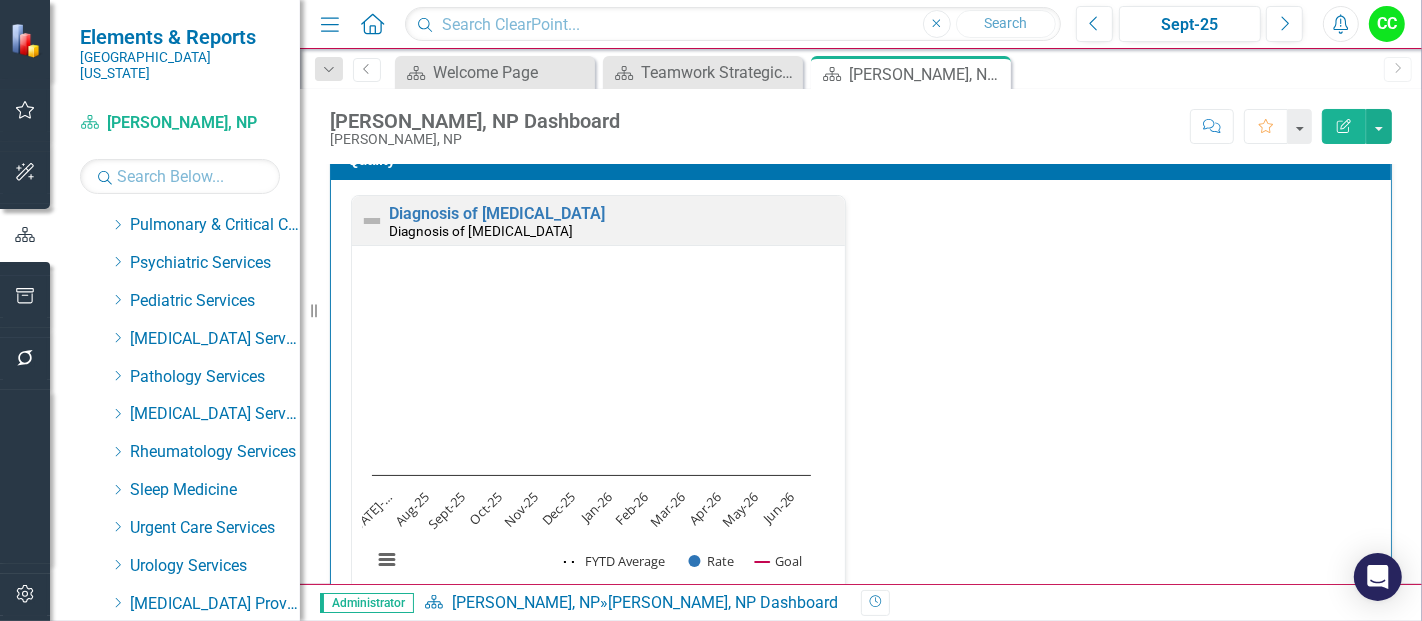
scroll to position [1083, 0]
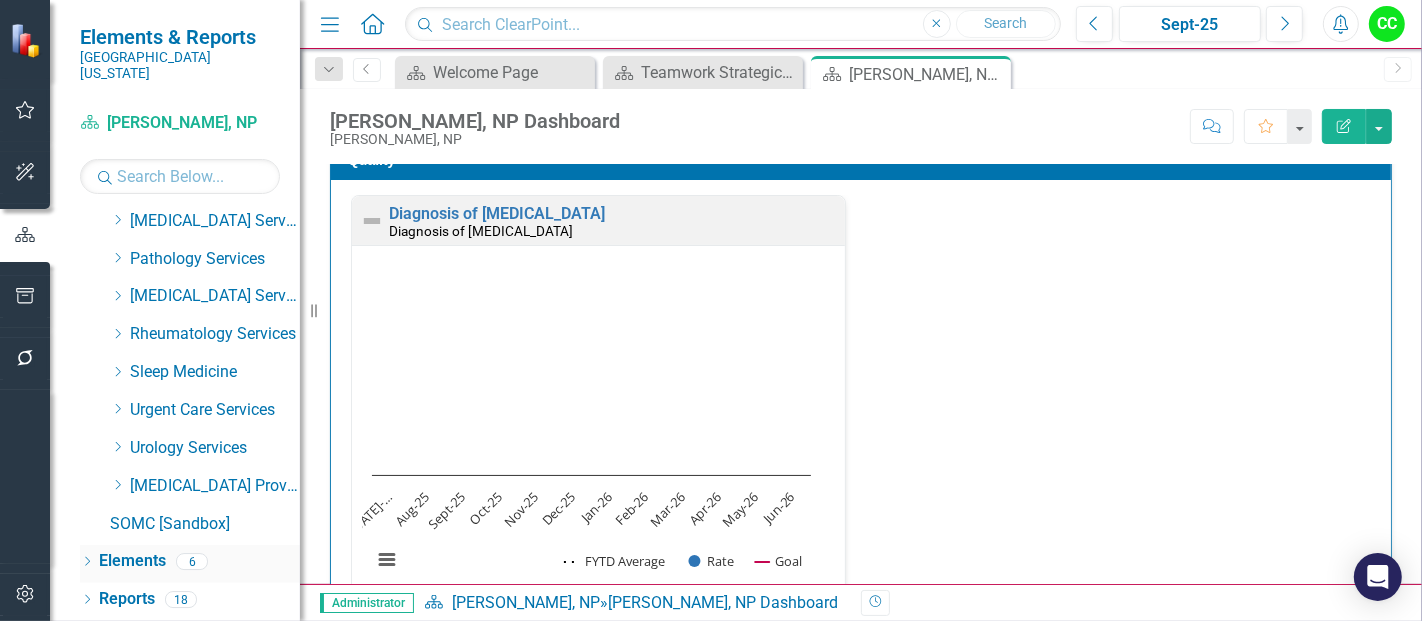
click at [82, 561] on icon "Dropdown" at bounding box center [87, 563] width 14 height 11
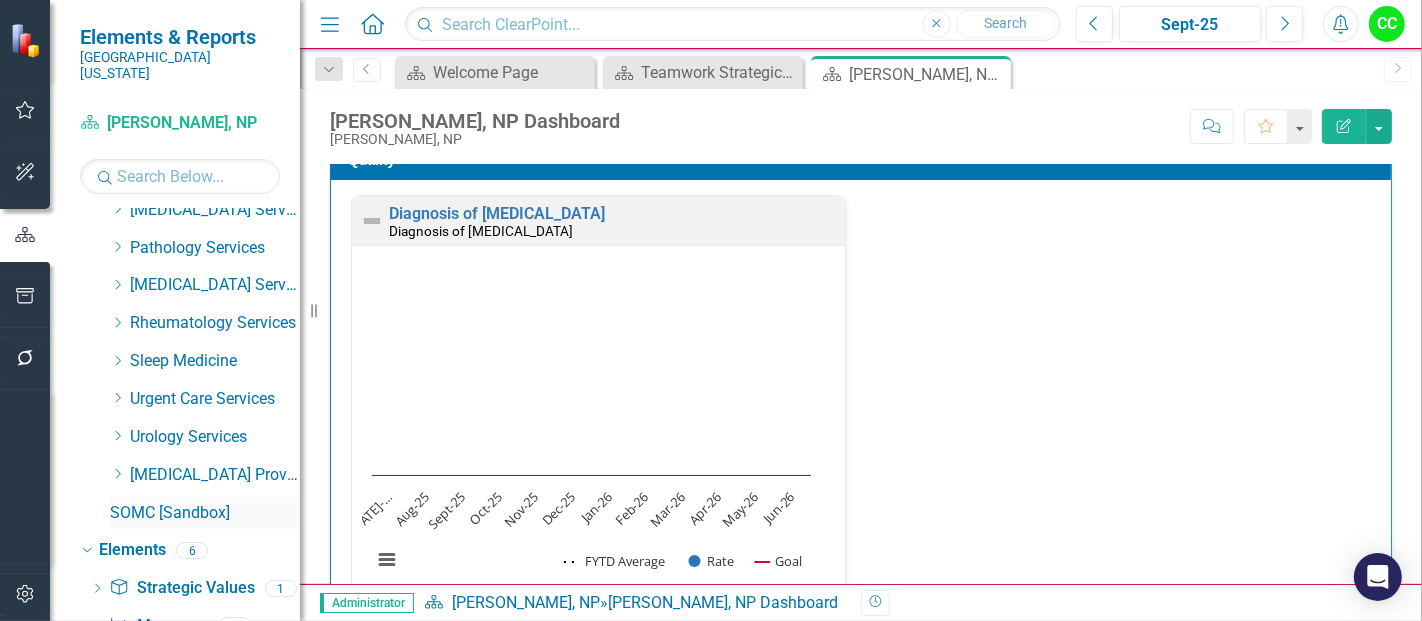
scroll to position [1234, 0]
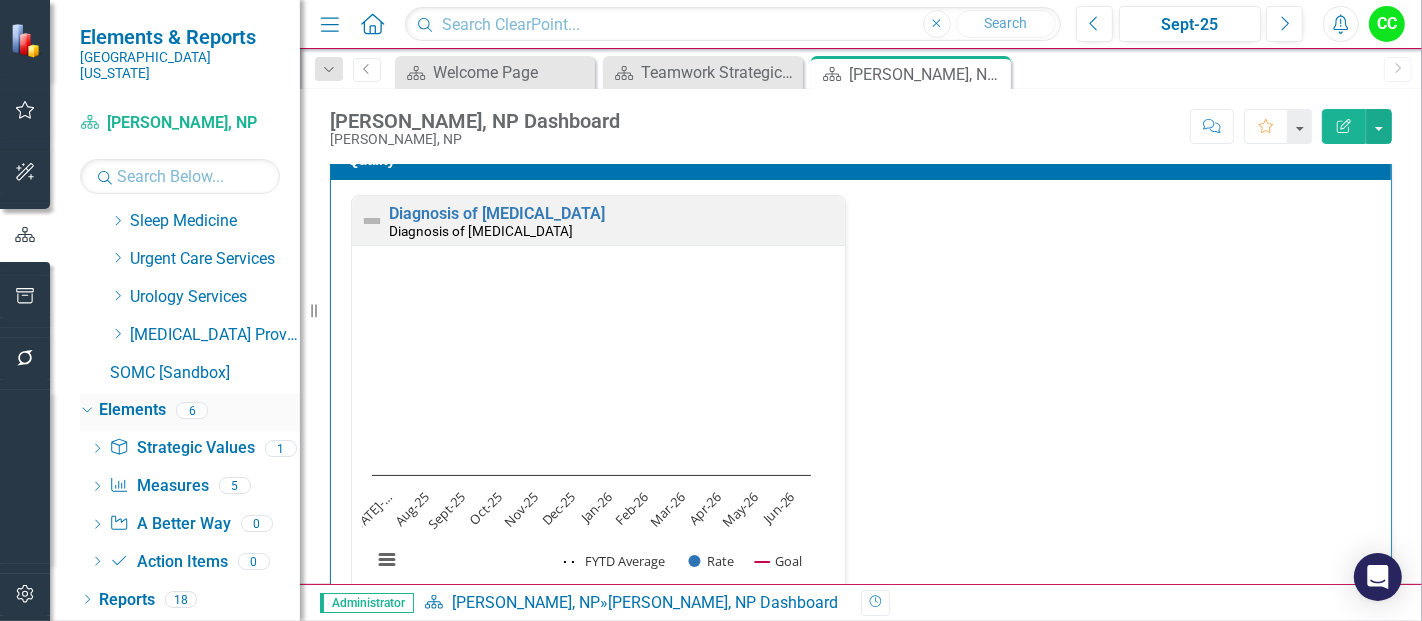
click at [88, 410] on icon "Dropdown" at bounding box center [84, 410] width 11 height 14
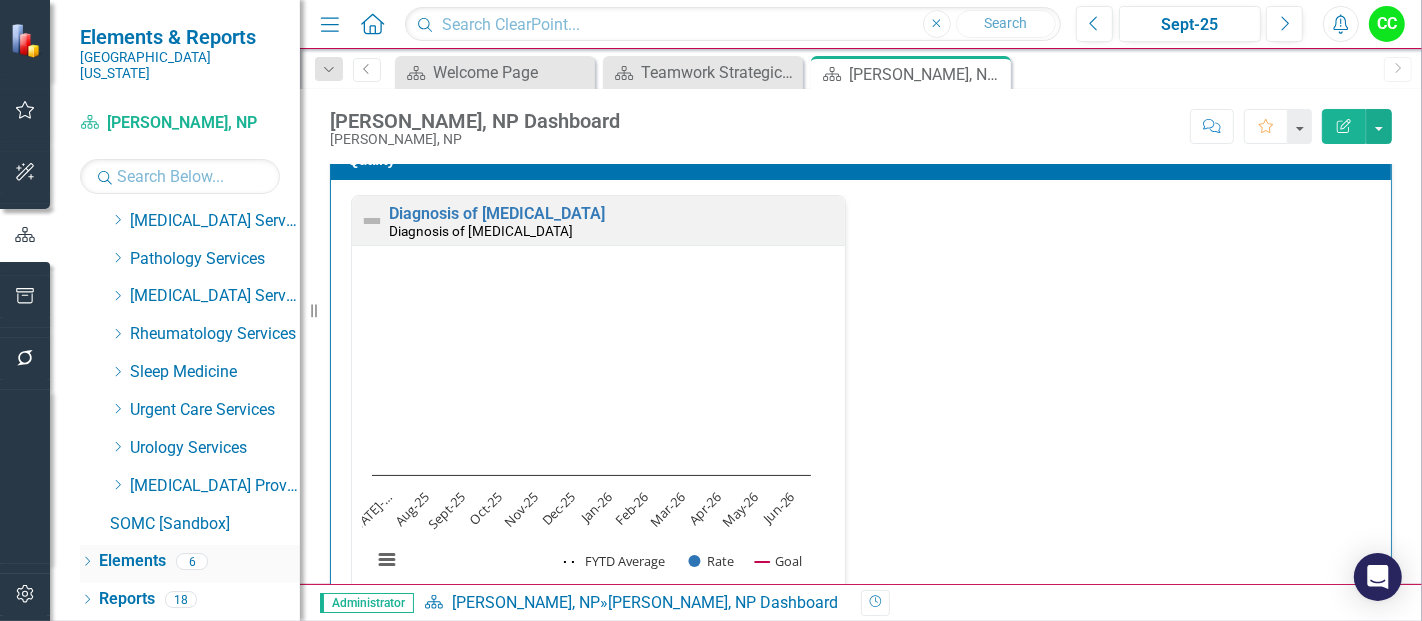
scroll to position [1083, 0]
click at [88, 600] on icon "Dropdown" at bounding box center [87, 601] width 14 height 11
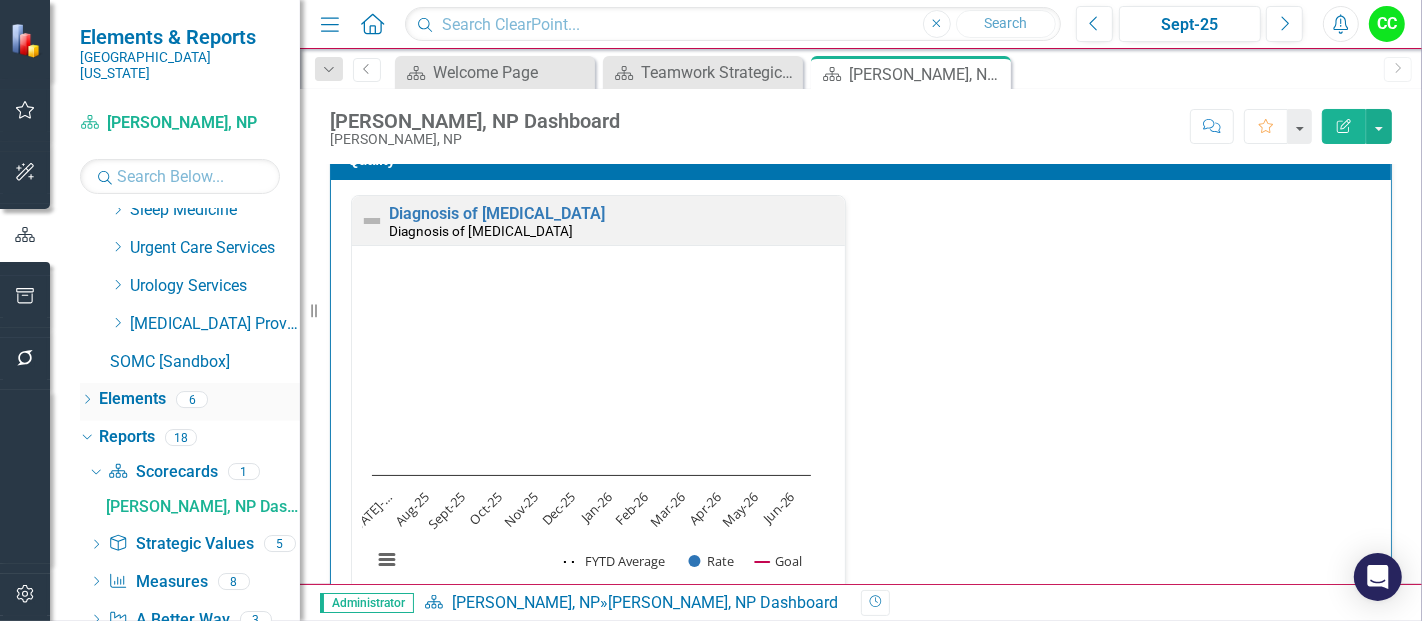
scroll to position [1333, 0]
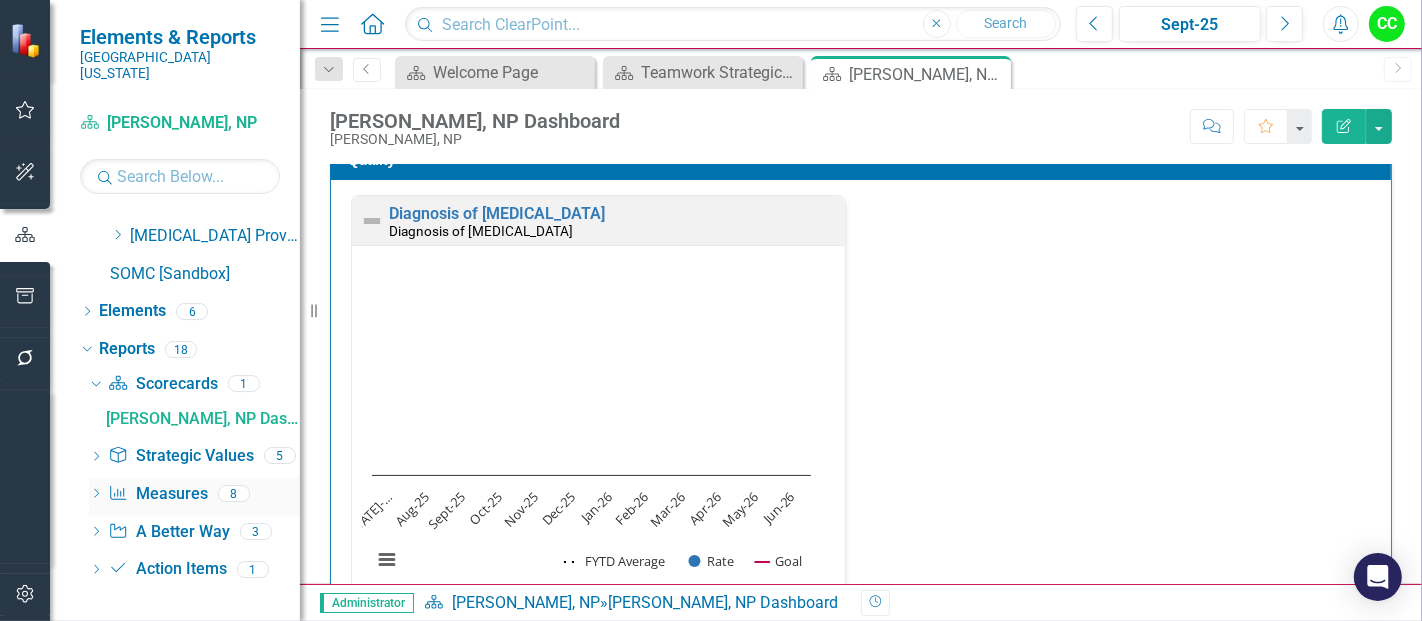
click at [95, 491] on icon at bounding box center [96, 493] width 5 height 9
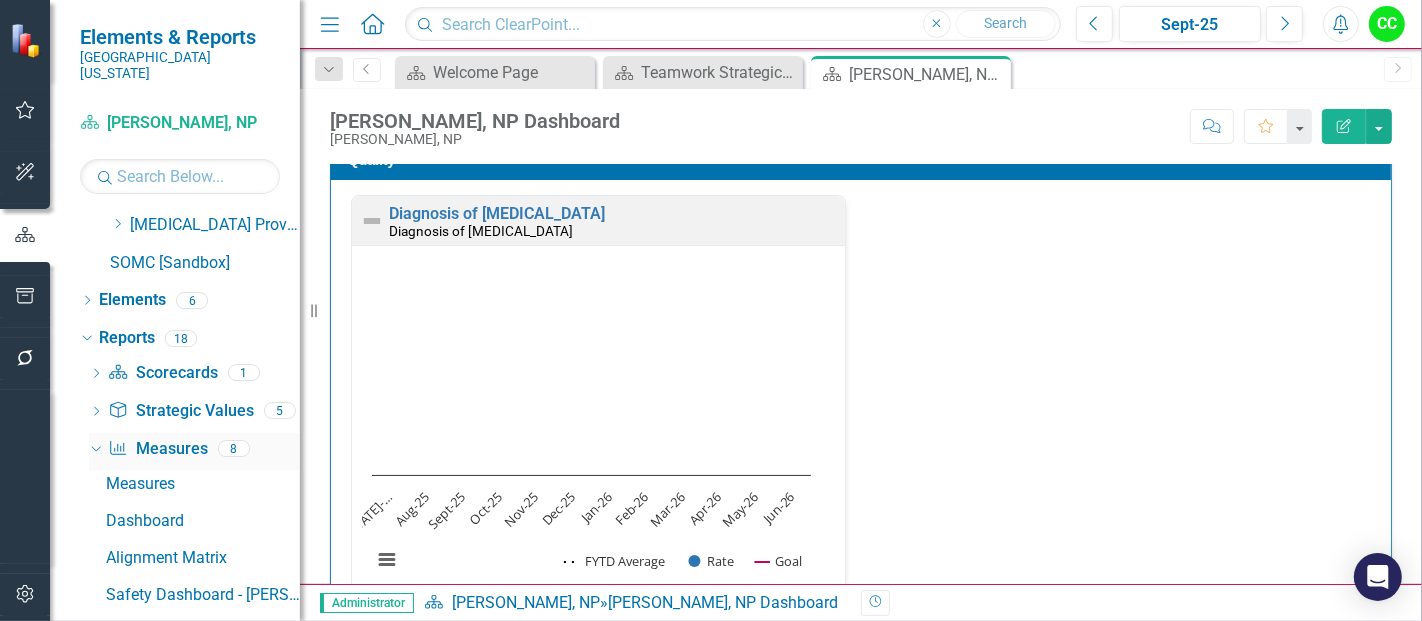
click at [171, 453] on link "Measure Measures" at bounding box center [157, 449] width 99 height 23
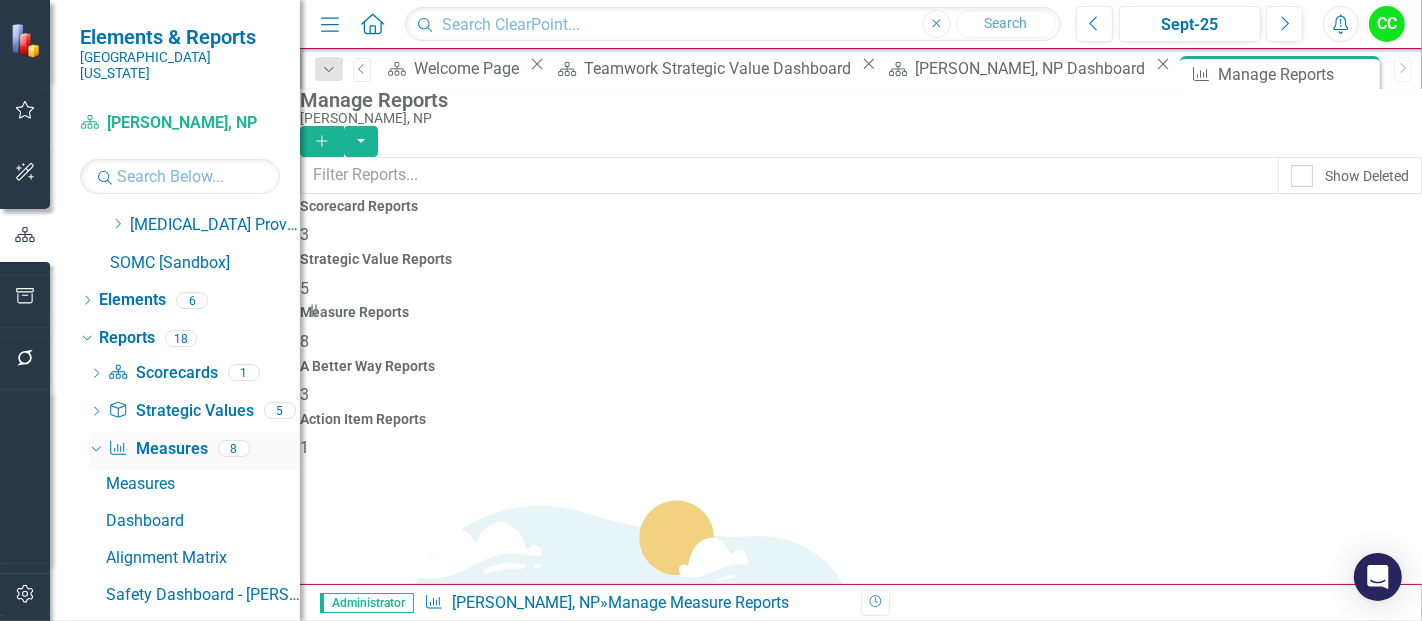
click at [89, 455] on icon "Dropdown" at bounding box center [93, 448] width 11 height 14
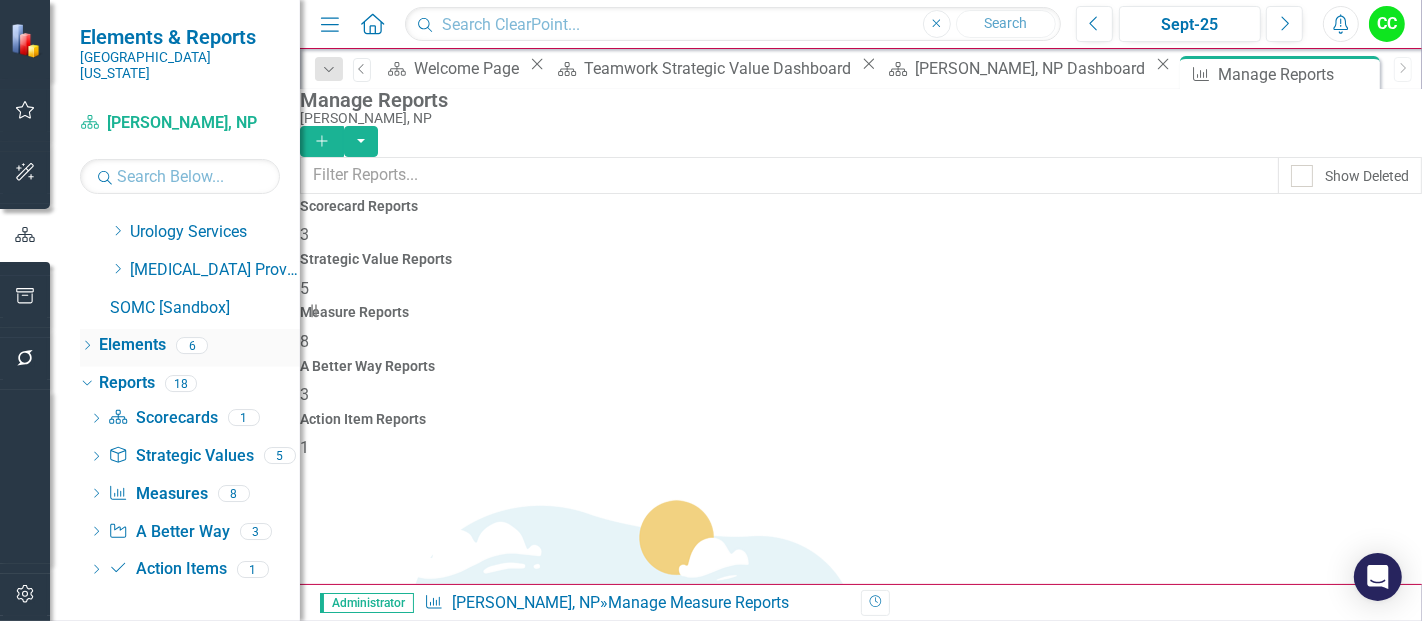
click at [82, 333] on div "Dropdown Elements 6" at bounding box center [190, 348] width 220 height 38
click at [84, 344] on icon "Dropdown" at bounding box center [87, 347] width 14 height 11
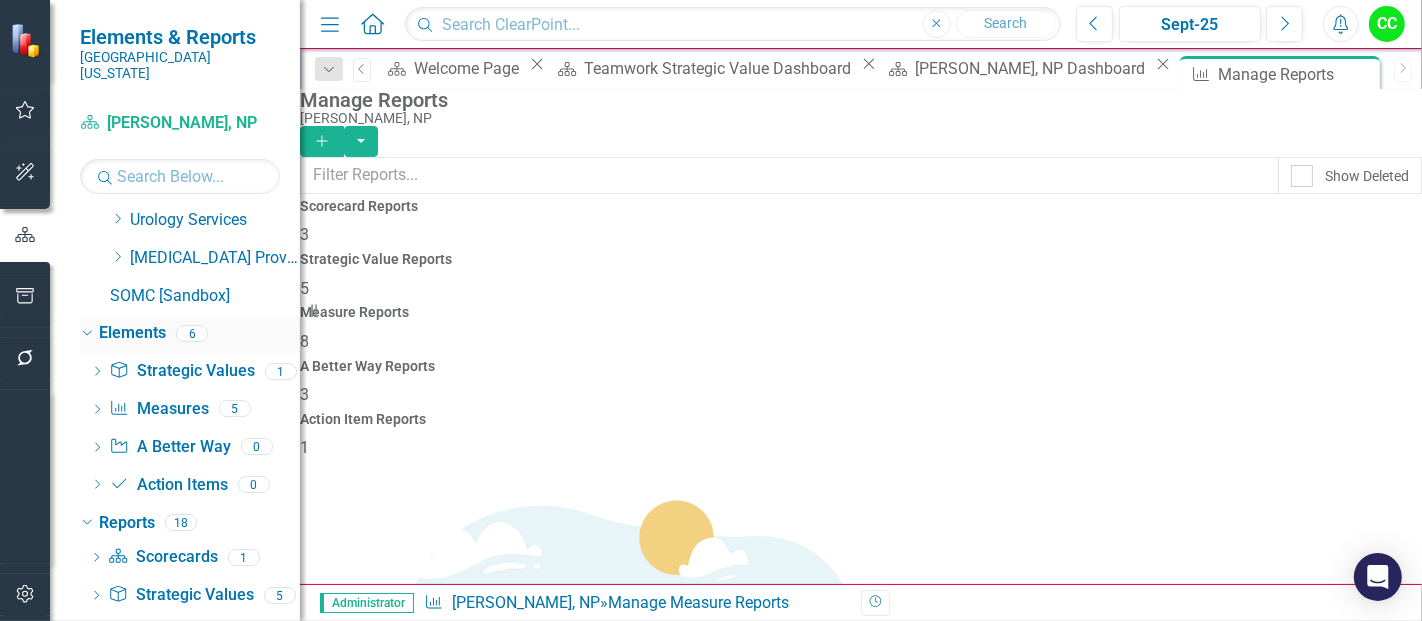
scroll to position [1333, 0]
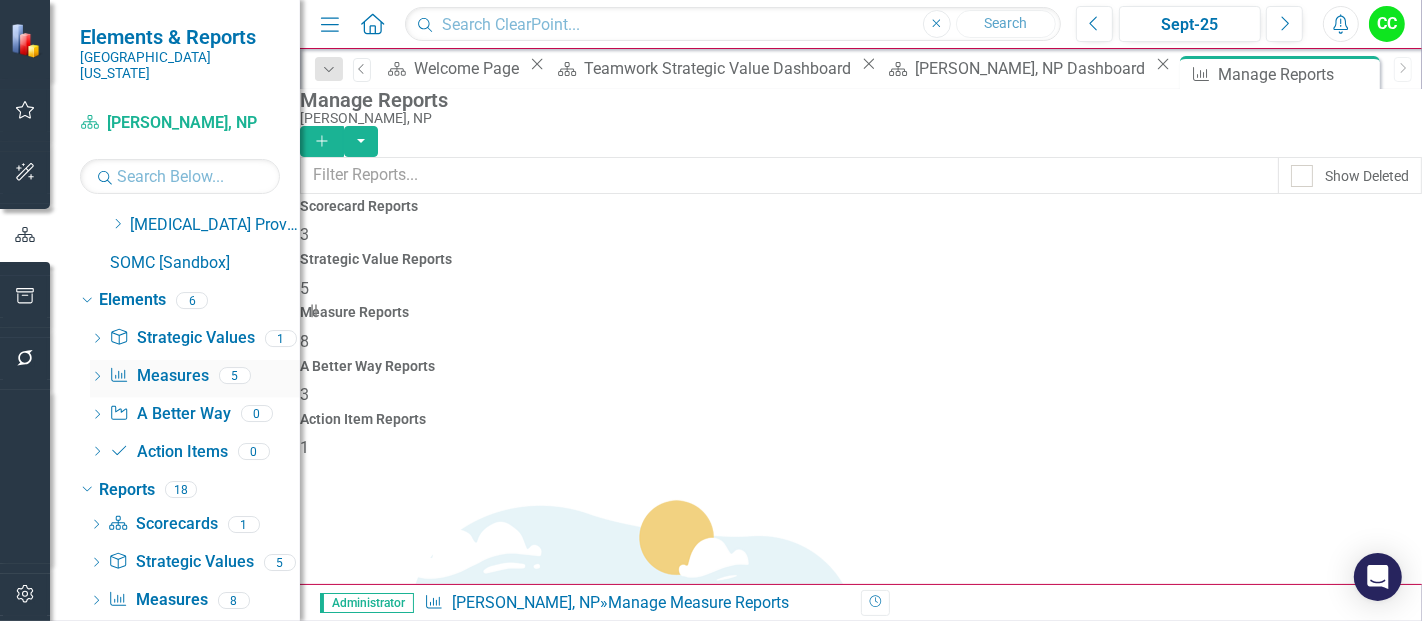
click at [166, 388] on link "Measure Measures" at bounding box center [158, 376] width 99 height 23
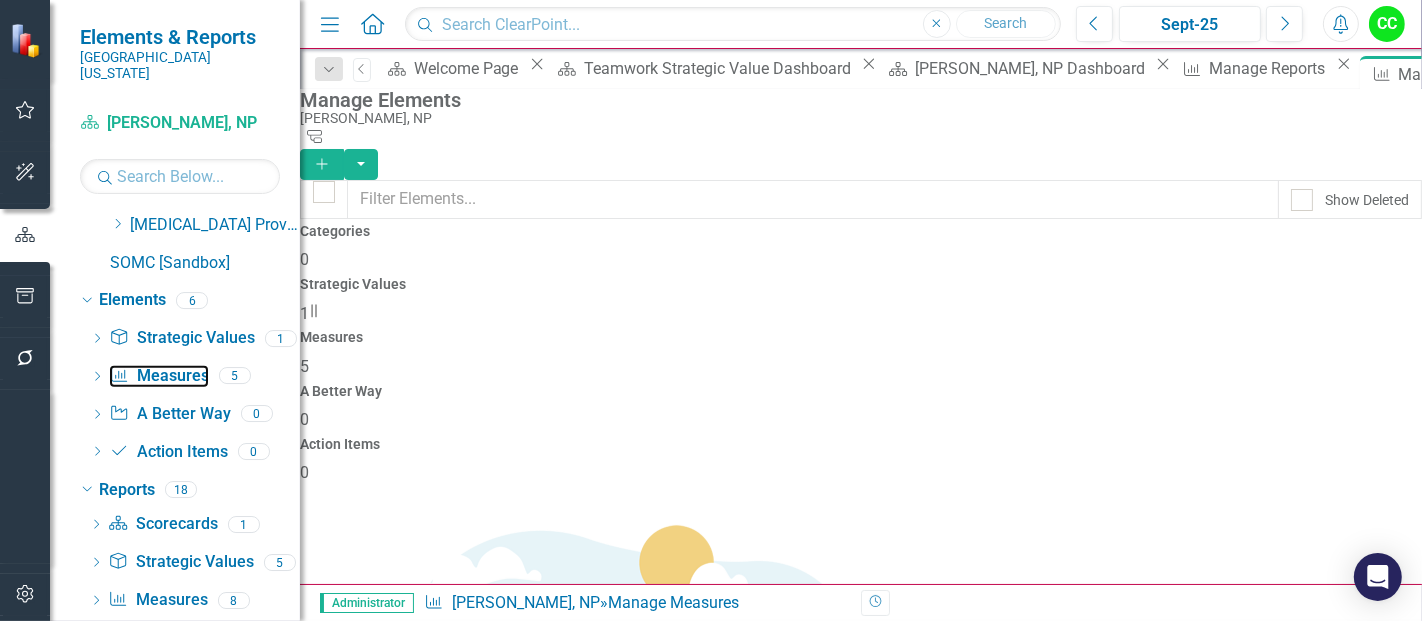
scroll to position [60, 0]
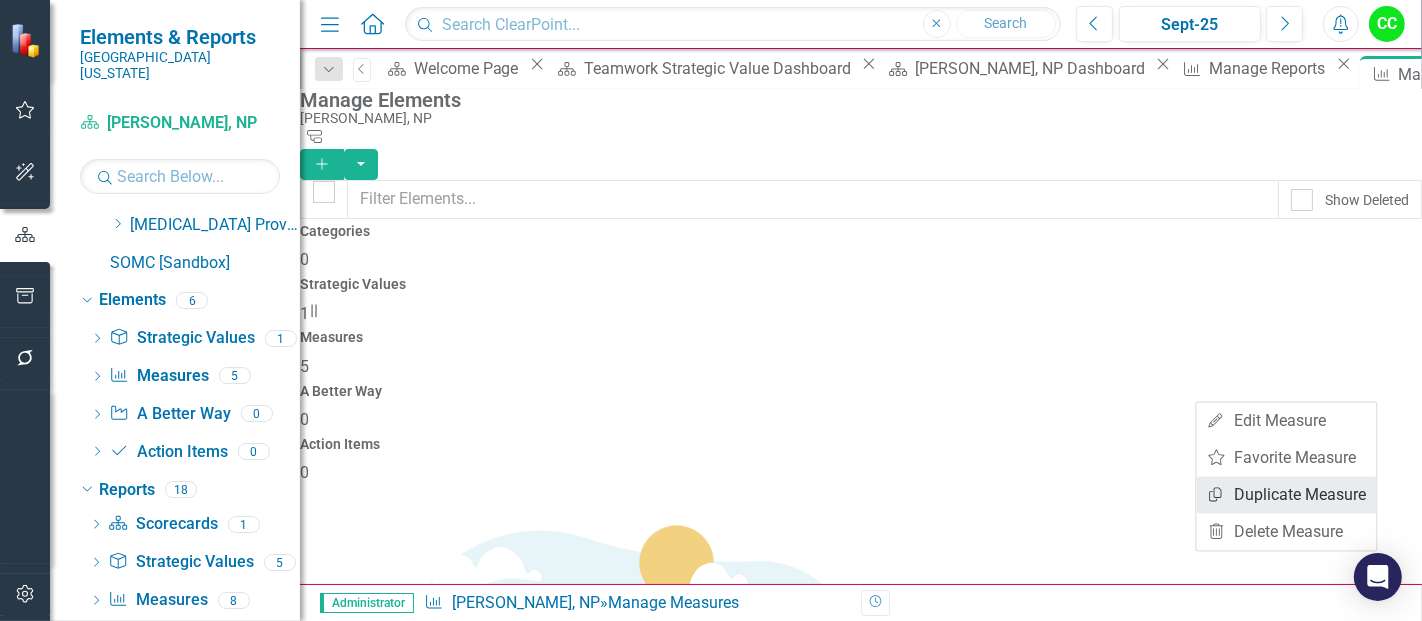
click at [1265, 496] on link "Copy Duplicate Measure" at bounding box center [1287, 494] width 180 height 37
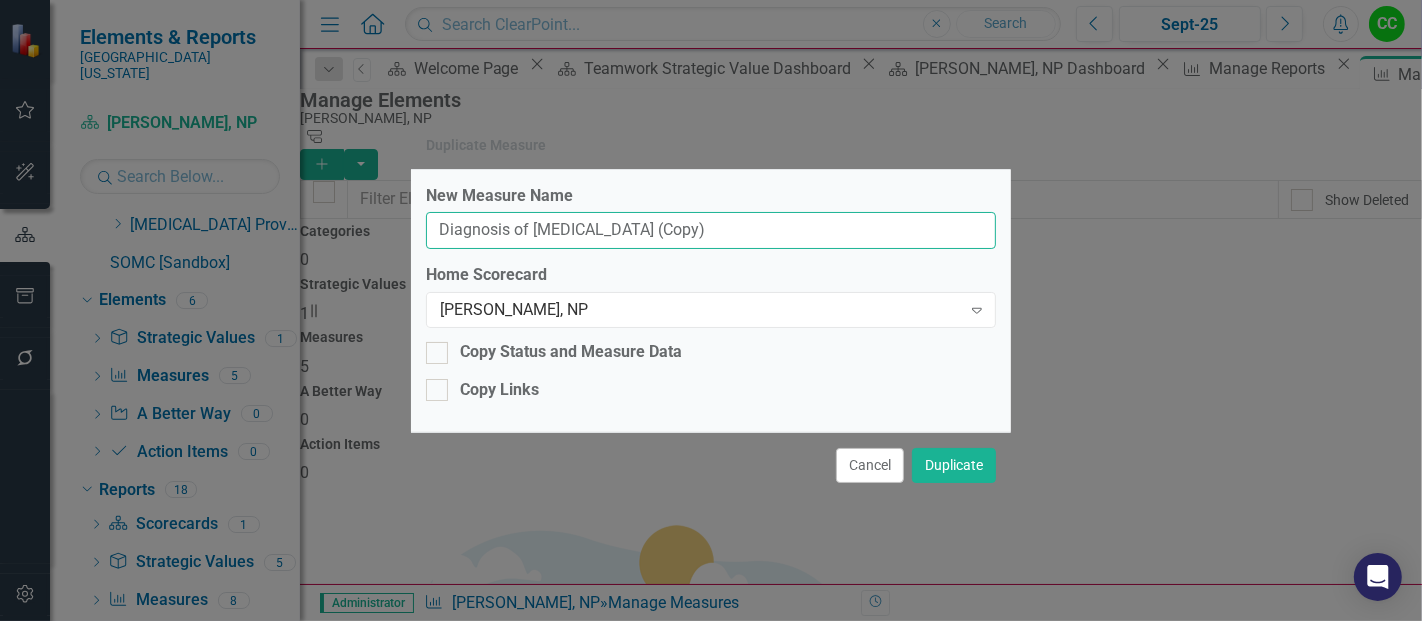
click at [736, 232] on input "Diagnosis of Low Back Pain (Copy)" at bounding box center [711, 230] width 570 height 37
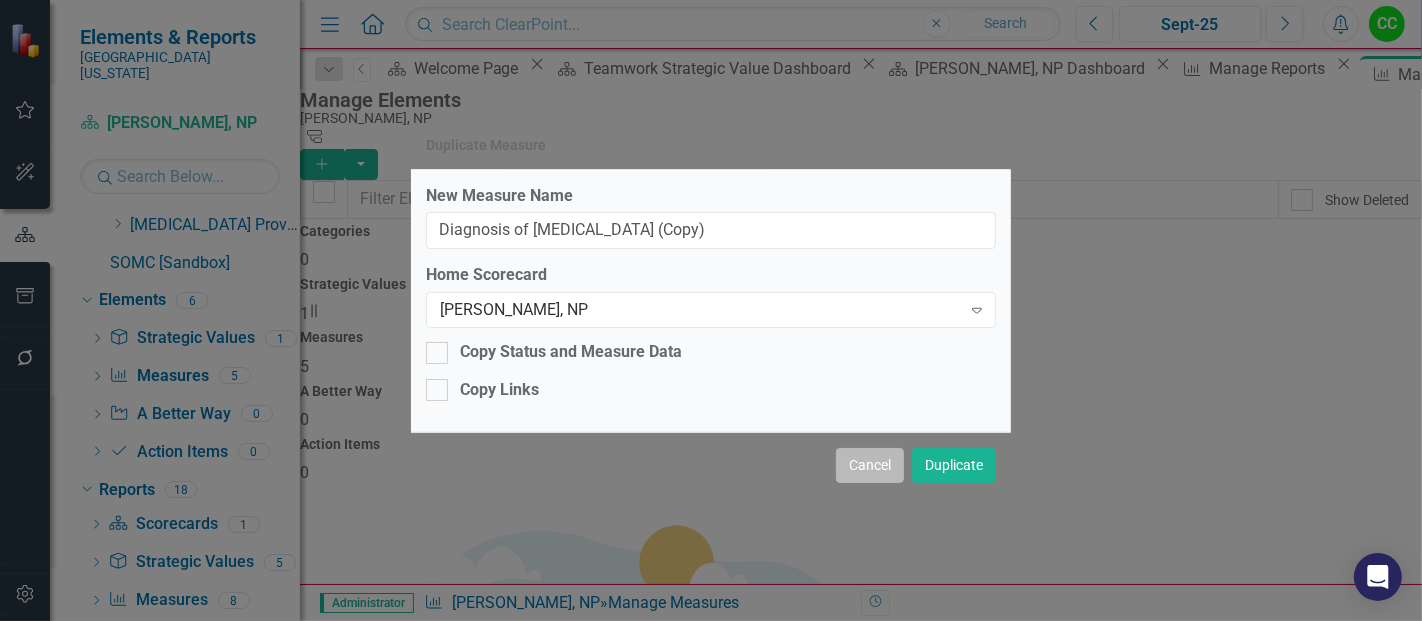
click at [852, 464] on button "Cancel" at bounding box center [870, 465] width 68 height 35
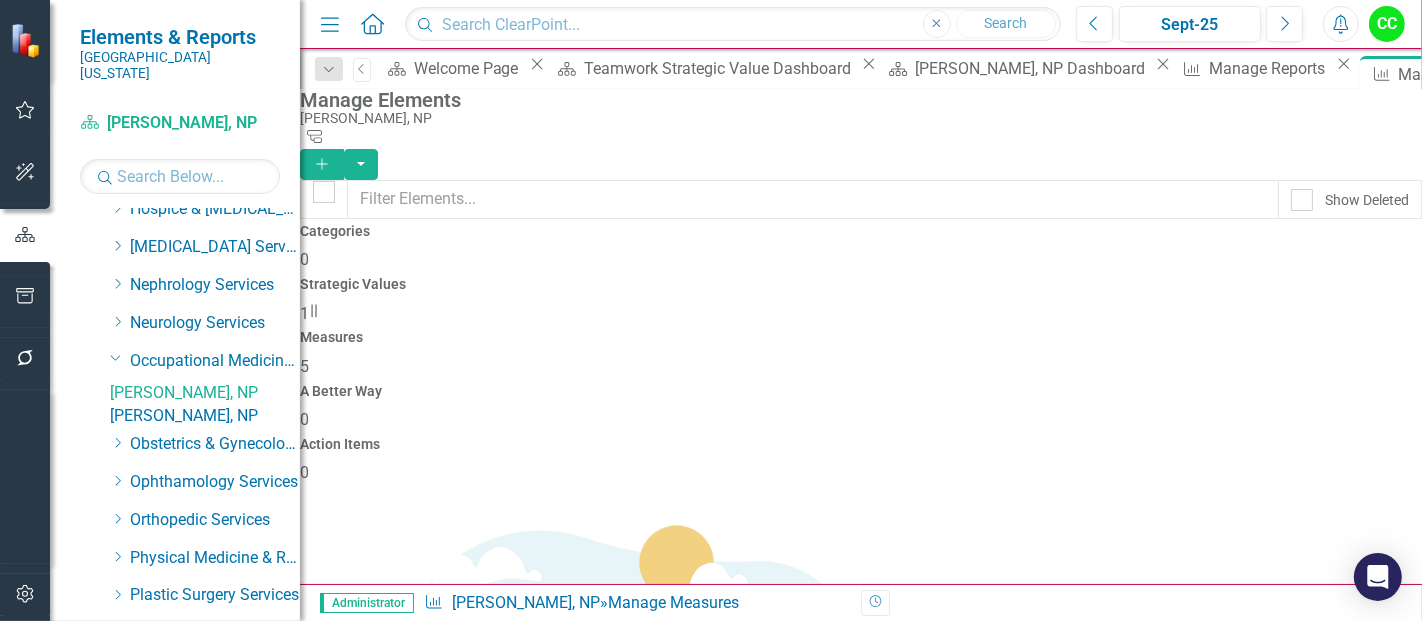
scroll to position [544, 0]
drag, startPoint x: 304, startPoint y: 310, endPoint x: 297, endPoint y: 329, distance: 20.2
click at [297, 329] on div "Elements & Reports Southern Ohio Medical Center Scorecard Traci Swingler, NP Se…" at bounding box center [150, 310] width 300 height 621
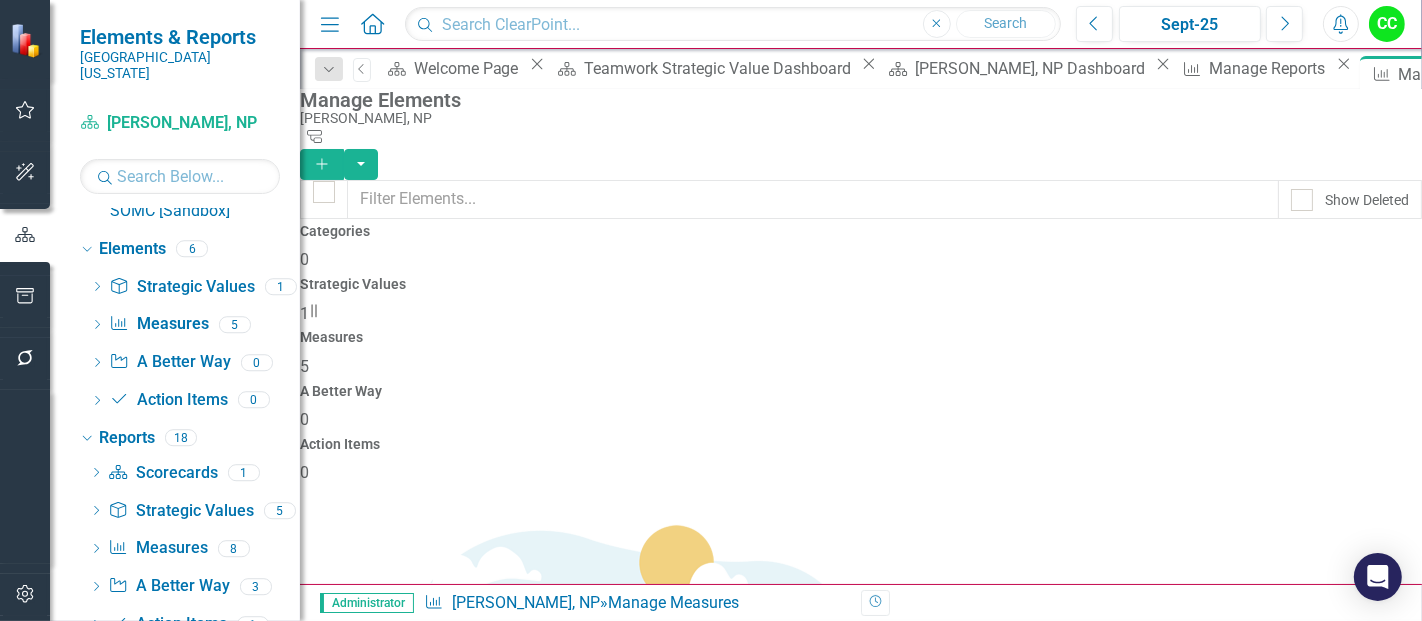
scroll to position [90, 0]
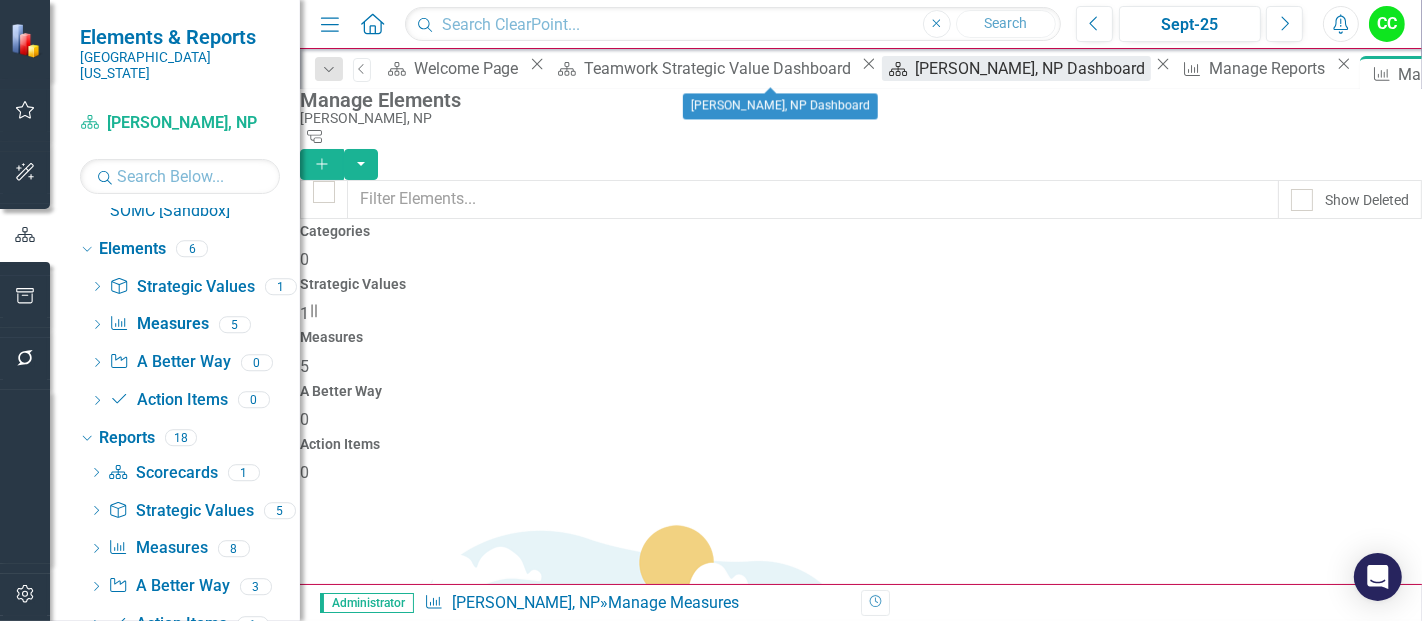
click at [915, 70] on div "Traci Swingler, NP Dashboard" at bounding box center [1033, 68] width 236 height 25
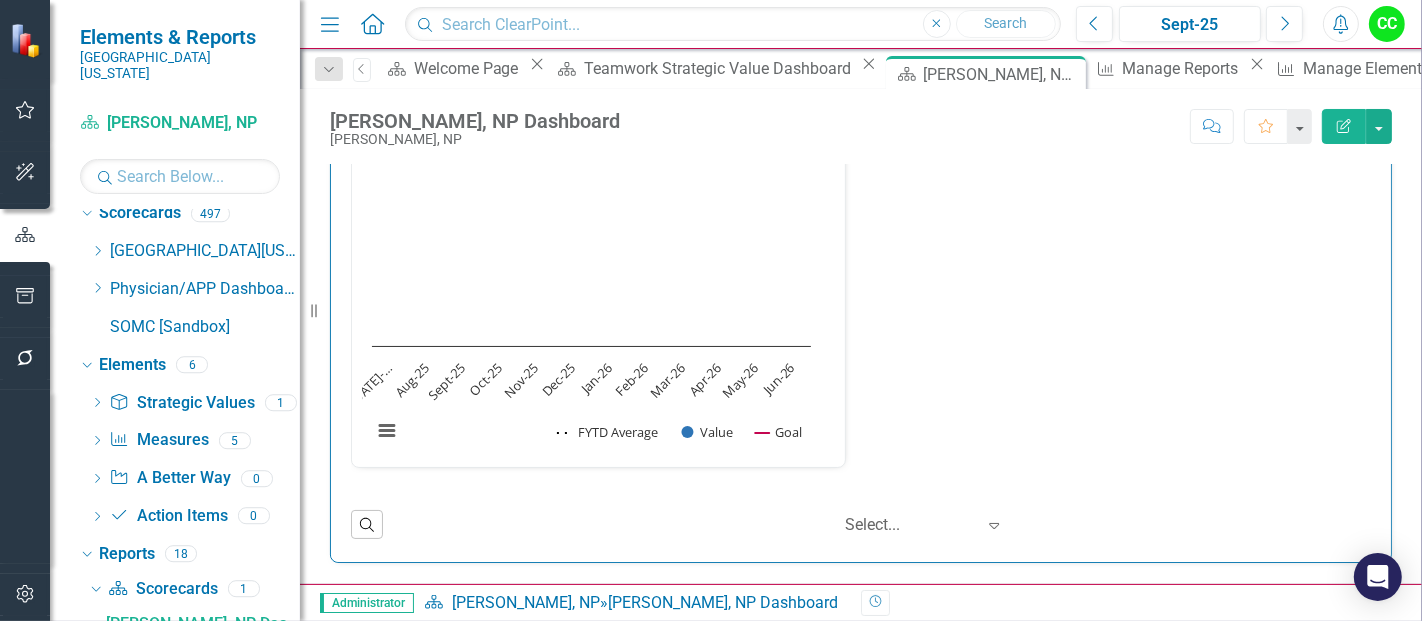
scroll to position [2510, 0]
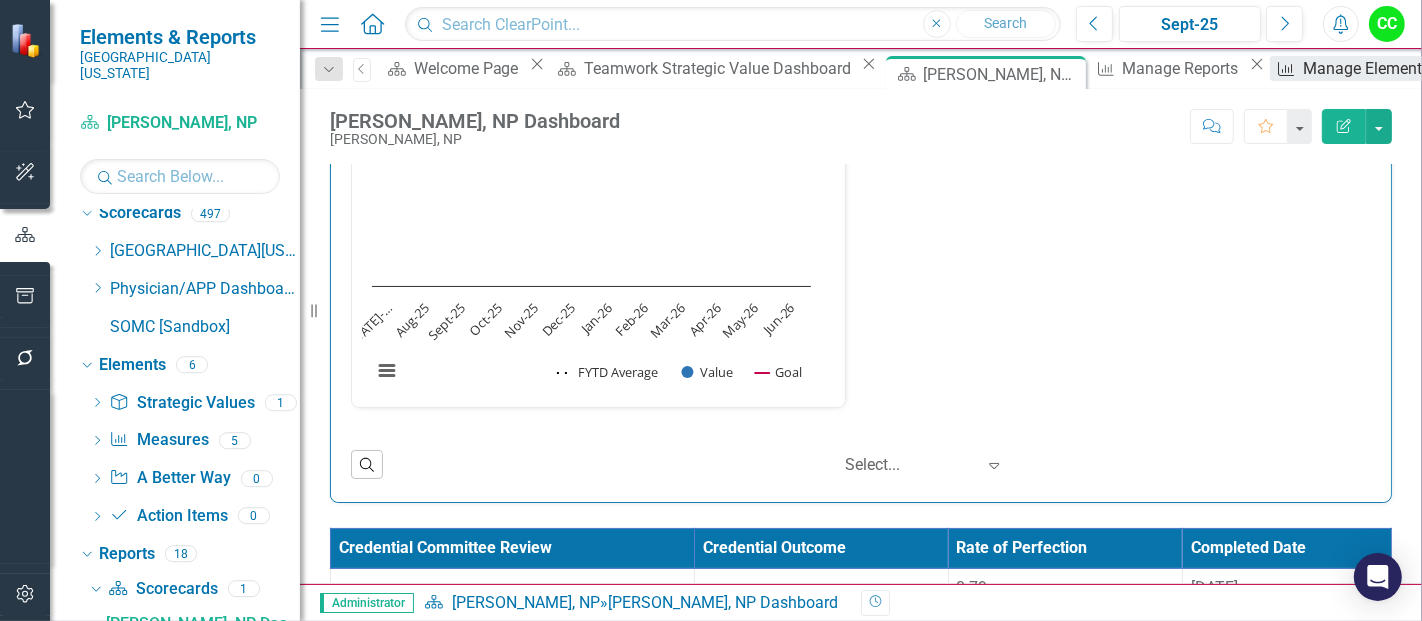
click at [1276, 72] on icon "Measure" at bounding box center [1286, 69] width 20 height 16
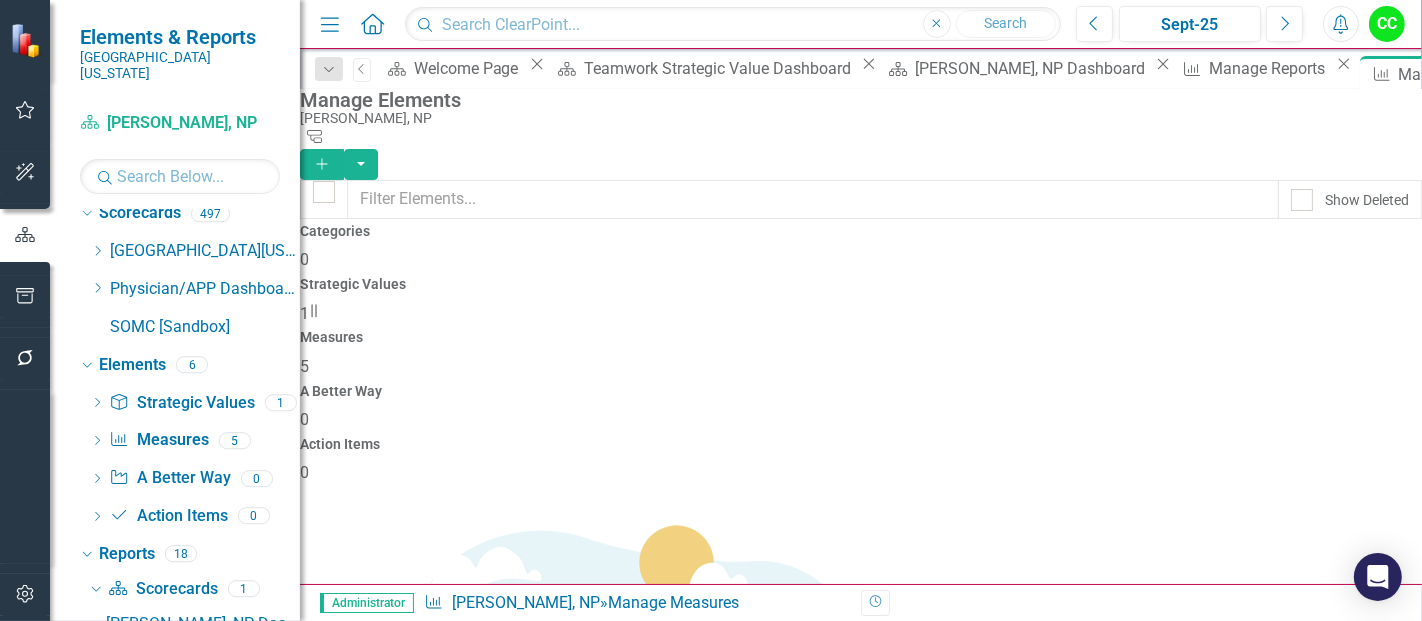
scroll to position [5, 0]
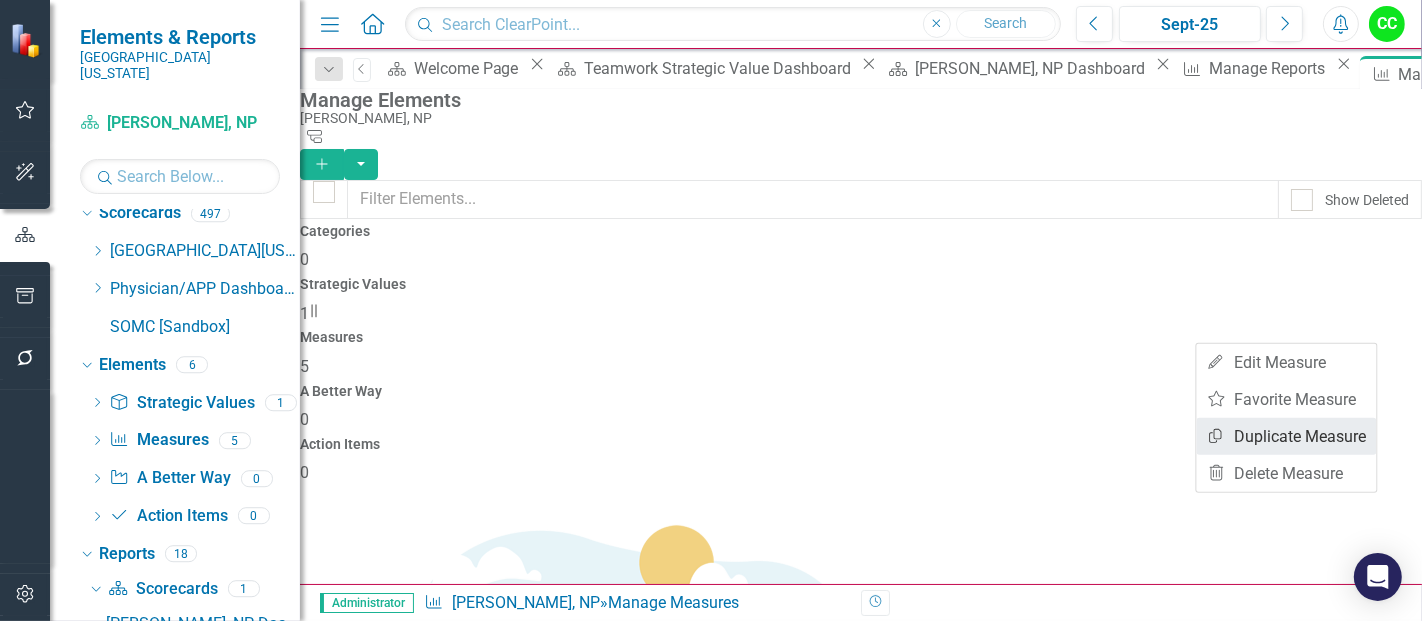
click at [1262, 441] on link "Copy Duplicate Measure" at bounding box center [1287, 436] width 180 height 37
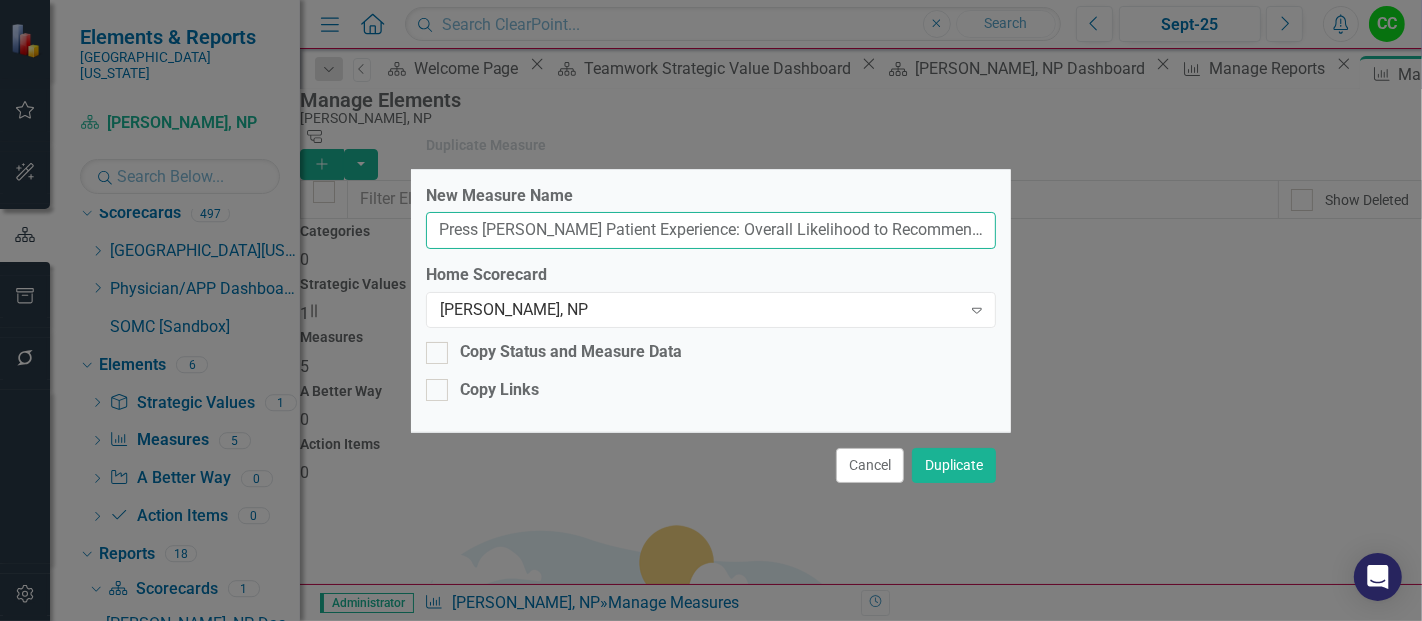
click at [969, 241] on input "Press Ganey Patient Experience: Overall Likelihood to Recommend (Copy)" at bounding box center [711, 230] width 570 height 37
type input "Press [PERSON_NAME] Patient Experience: Overall Likelihood to Recommend"
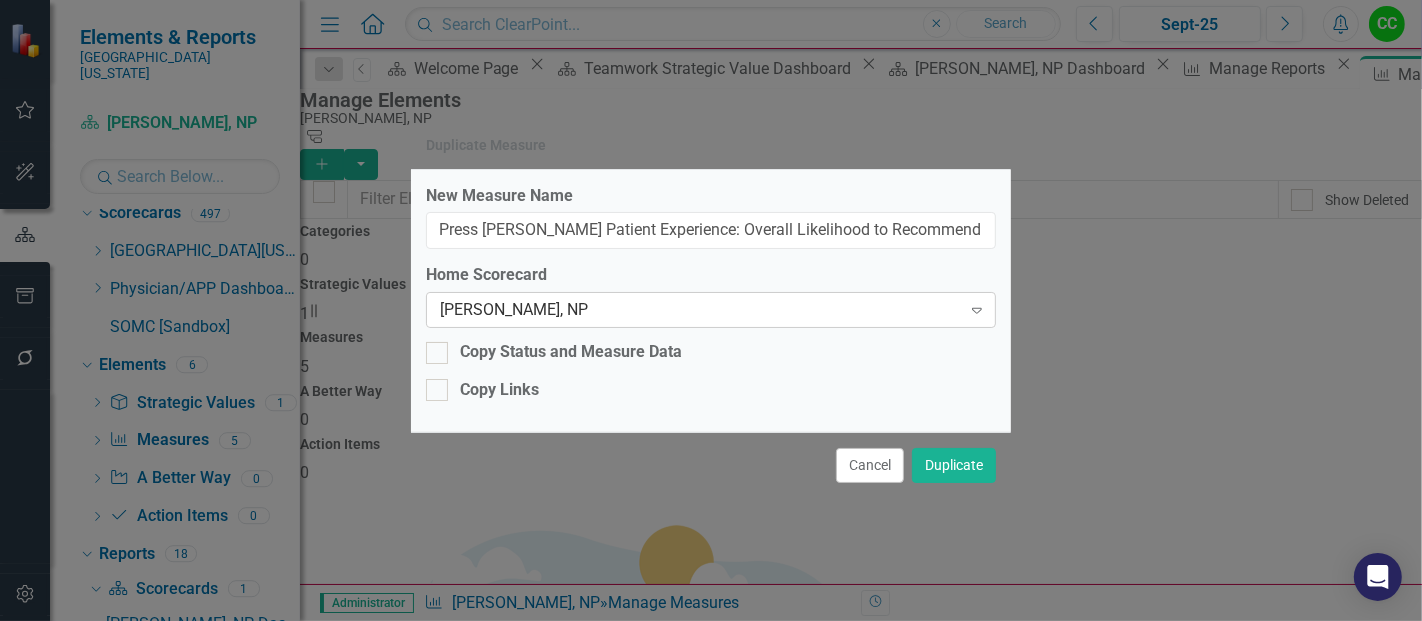
click at [575, 303] on div "[PERSON_NAME], NP" at bounding box center [700, 310] width 521 height 23
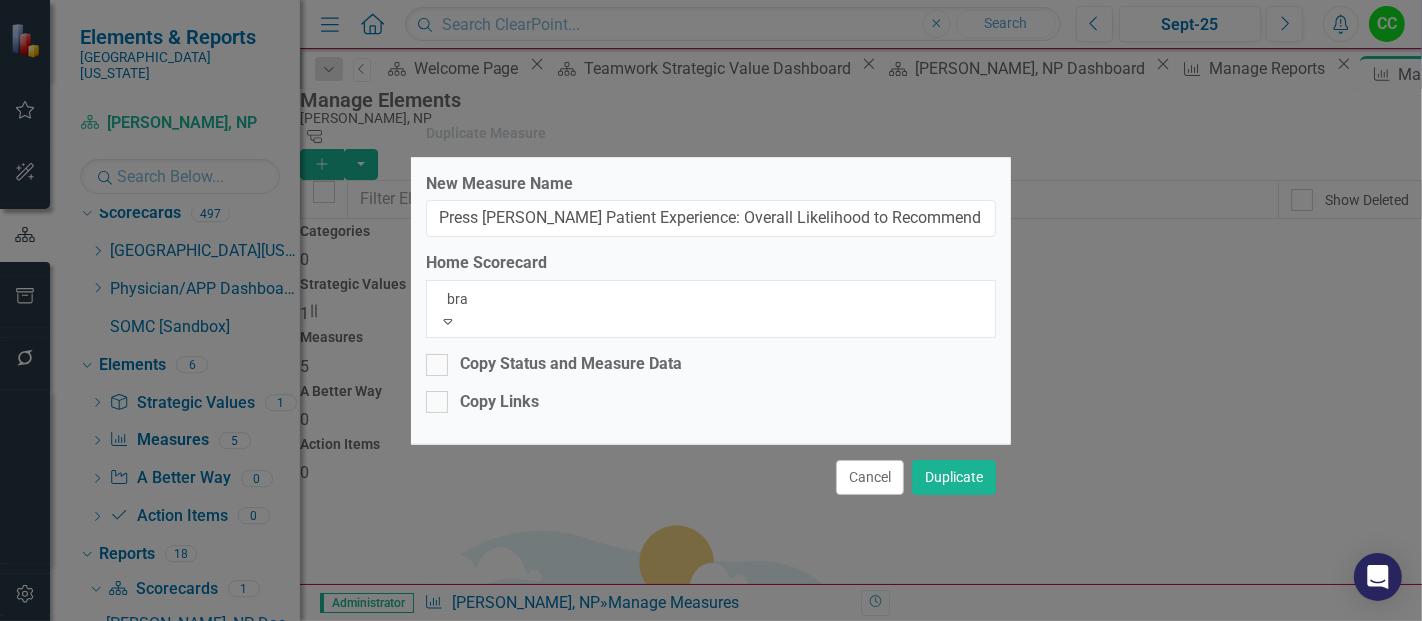
scroll to position [2, 0]
type input "[PERSON_NAME]"
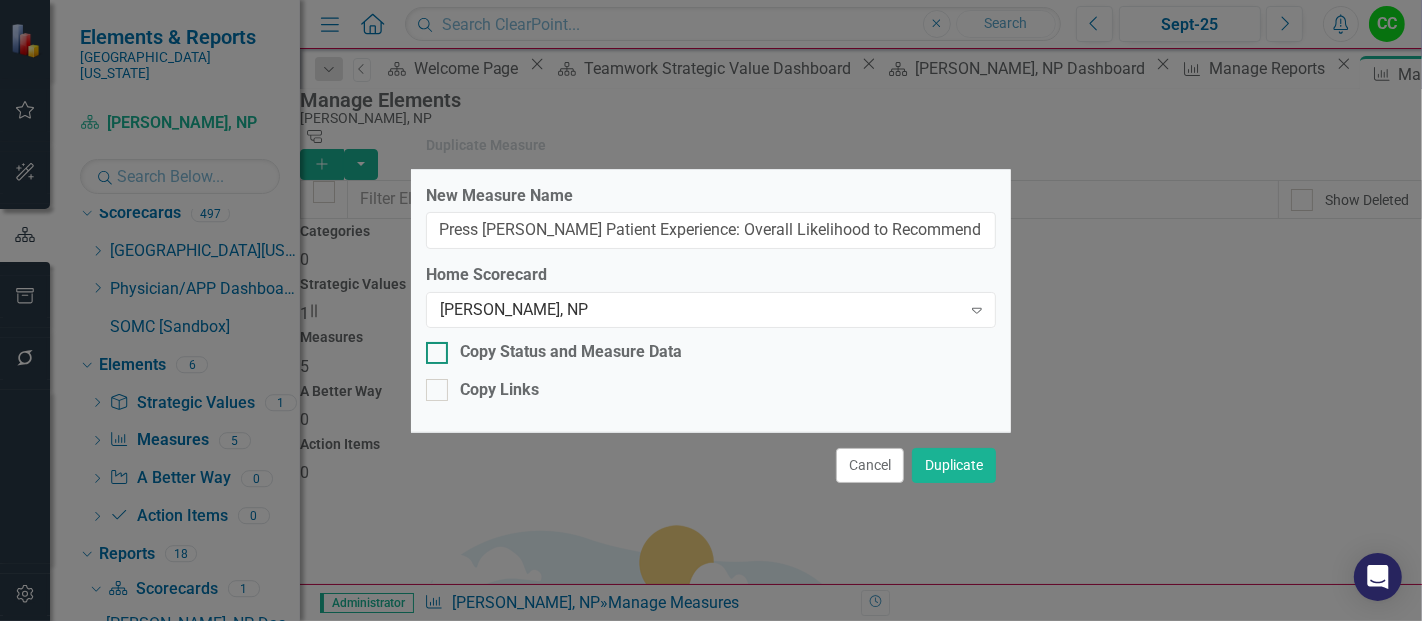
click at [446, 358] on div at bounding box center [437, 353] width 22 height 22
click at [439, 355] on input "Copy Status and Measure Data" at bounding box center [432, 348] width 13 height 13
checkbox input "true"
click at [444, 392] on div at bounding box center [437, 390] width 22 height 22
click at [439, 392] on input "Copy Links" at bounding box center [432, 385] width 13 height 13
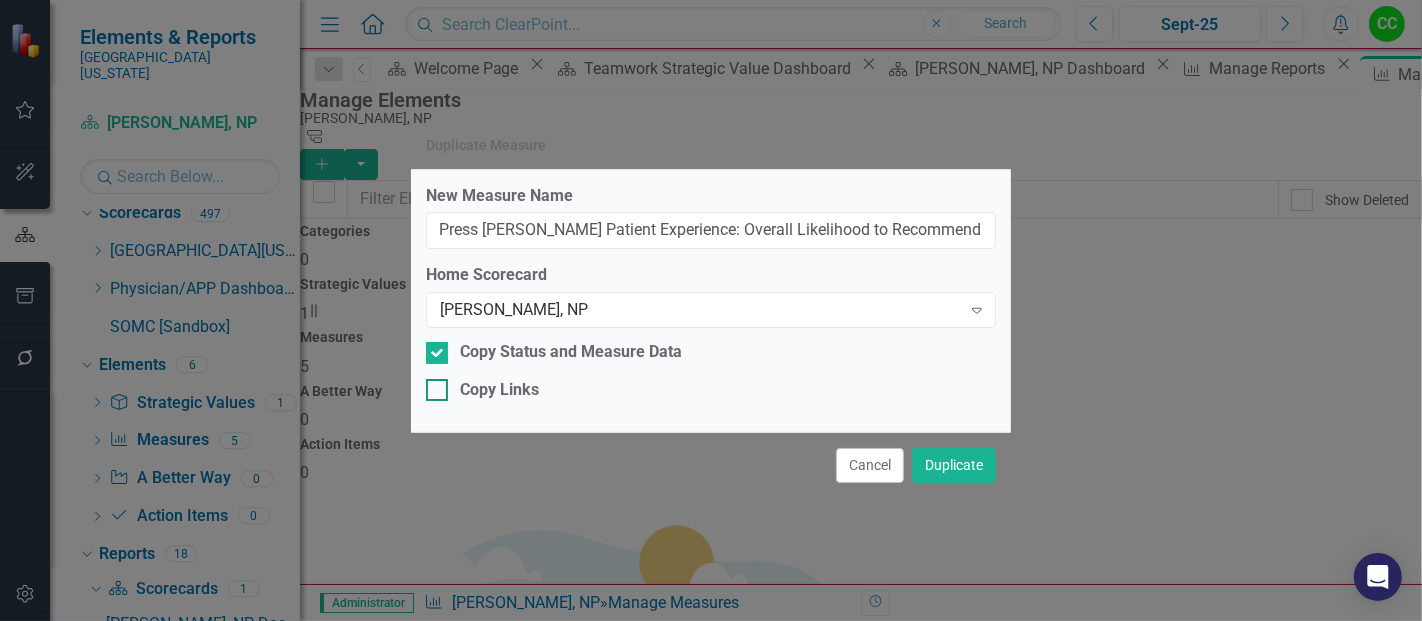
checkbox input "true"
click at [959, 471] on button "Duplicate" at bounding box center [954, 465] width 84 height 35
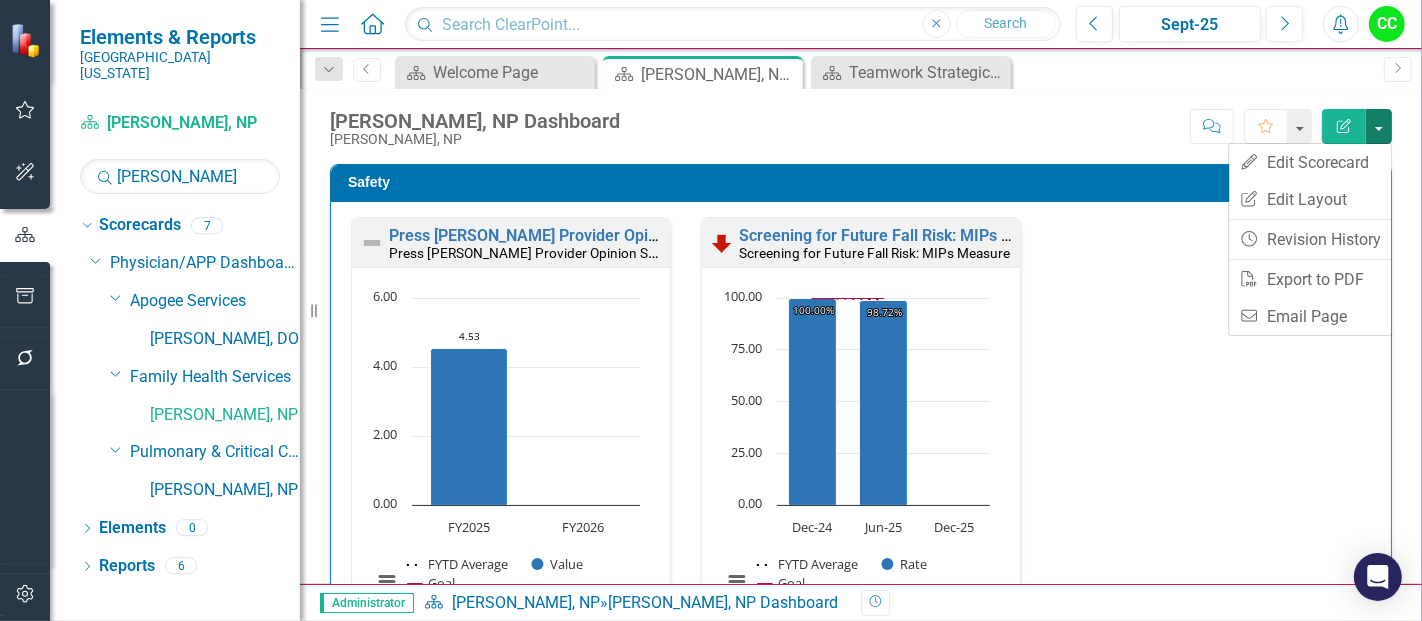
scroll to position [1484, 0]
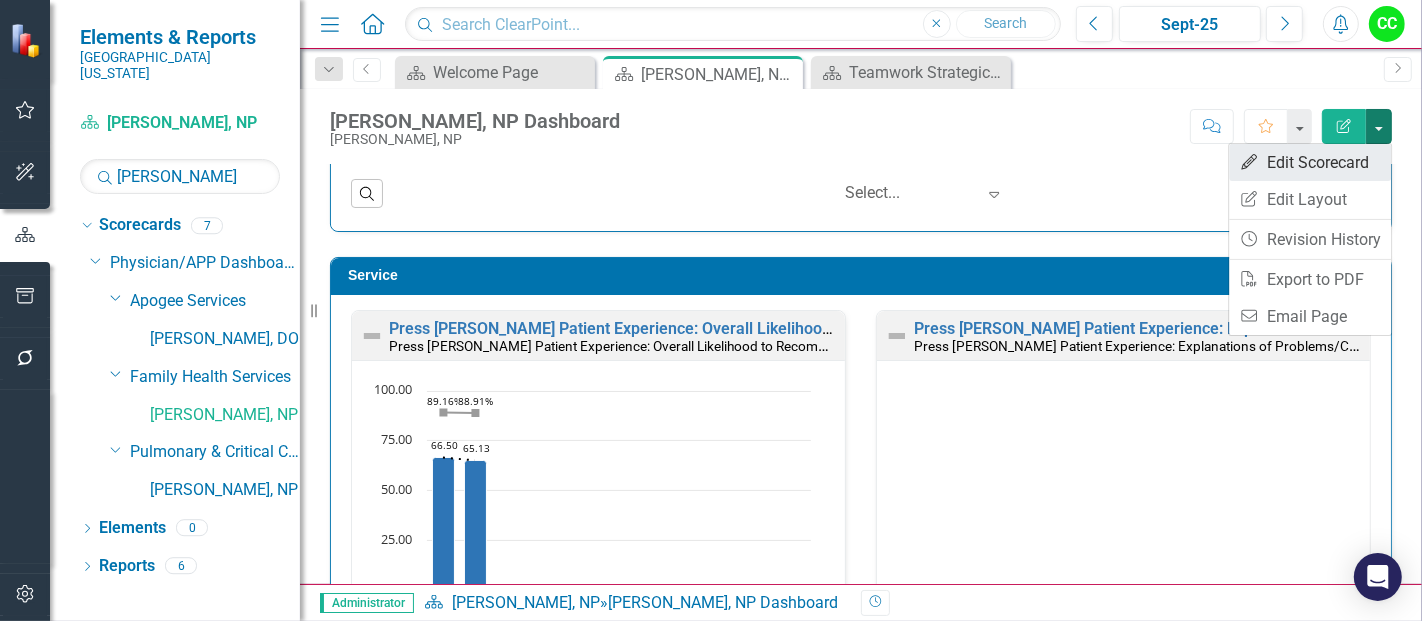
click at [1342, 164] on link "Edit Edit Scorecard" at bounding box center [1310, 162] width 162 height 37
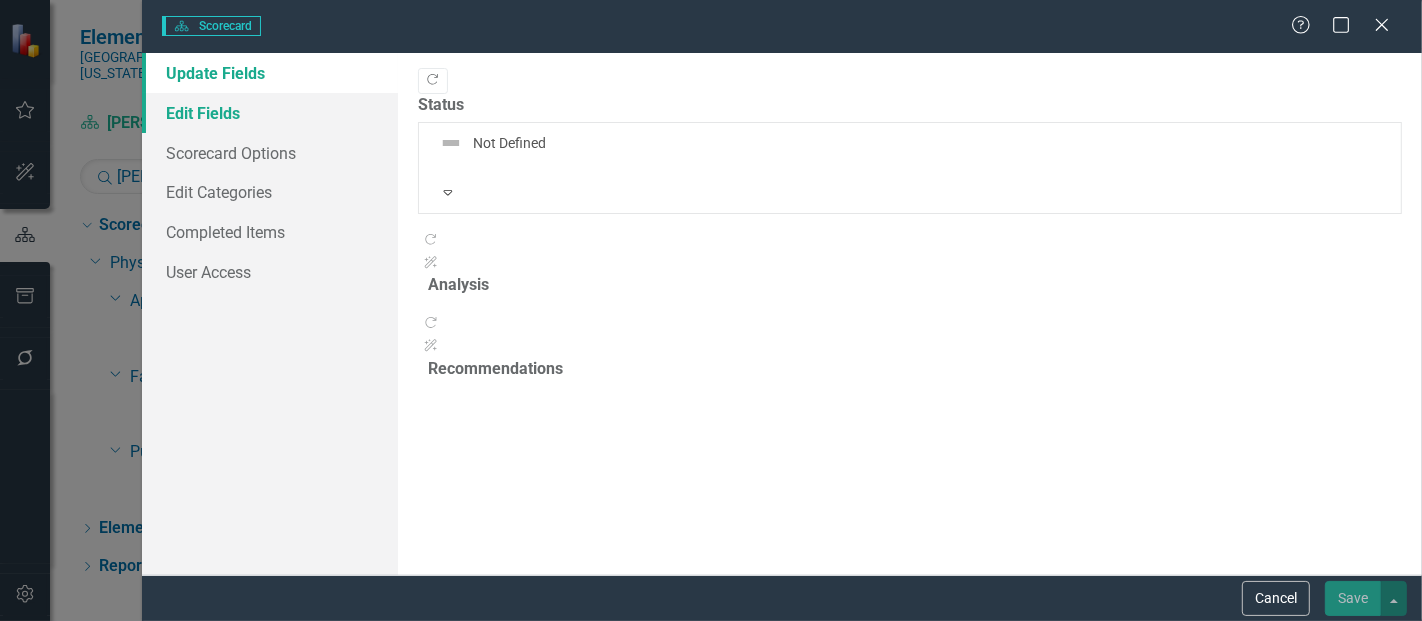
click at [236, 108] on link "Edit Fields" at bounding box center [270, 113] width 256 height 40
click at [207, 112] on link "Edit Fields" at bounding box center [270, 113] width 256 height 40
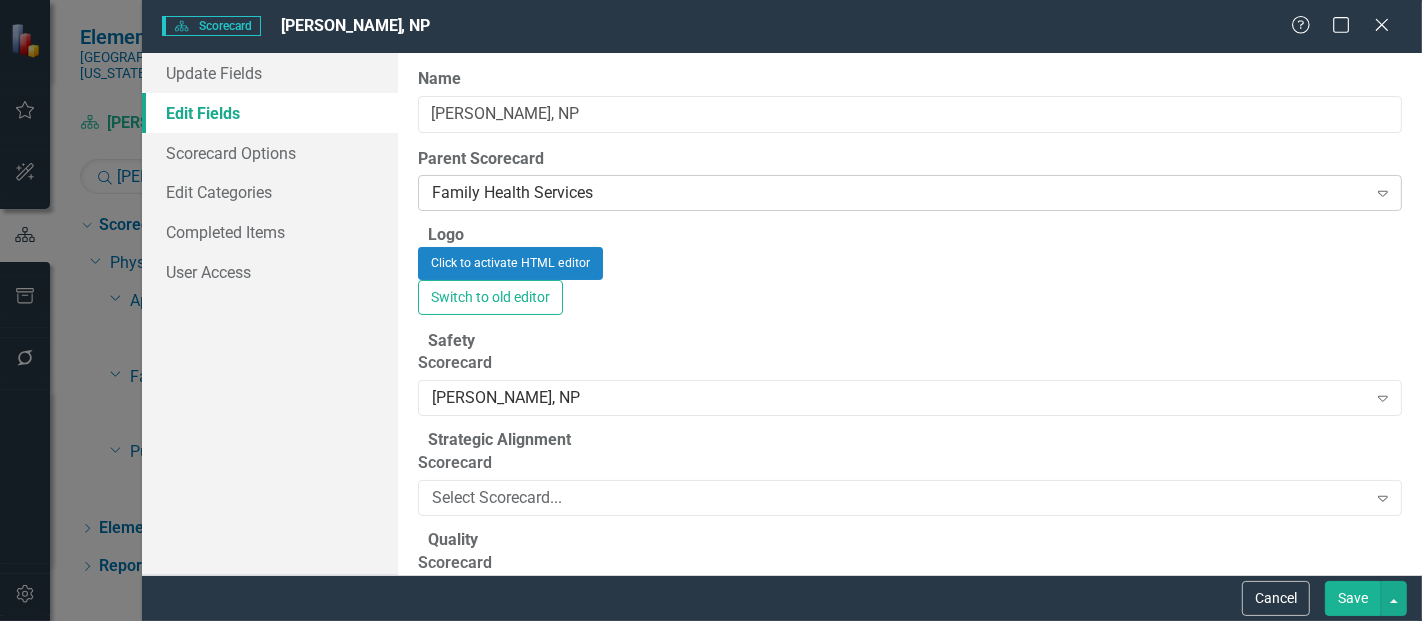
click at [602, 204] on div "Family Health Services Expand" at bounding box center [910, 193] width 984 height 36
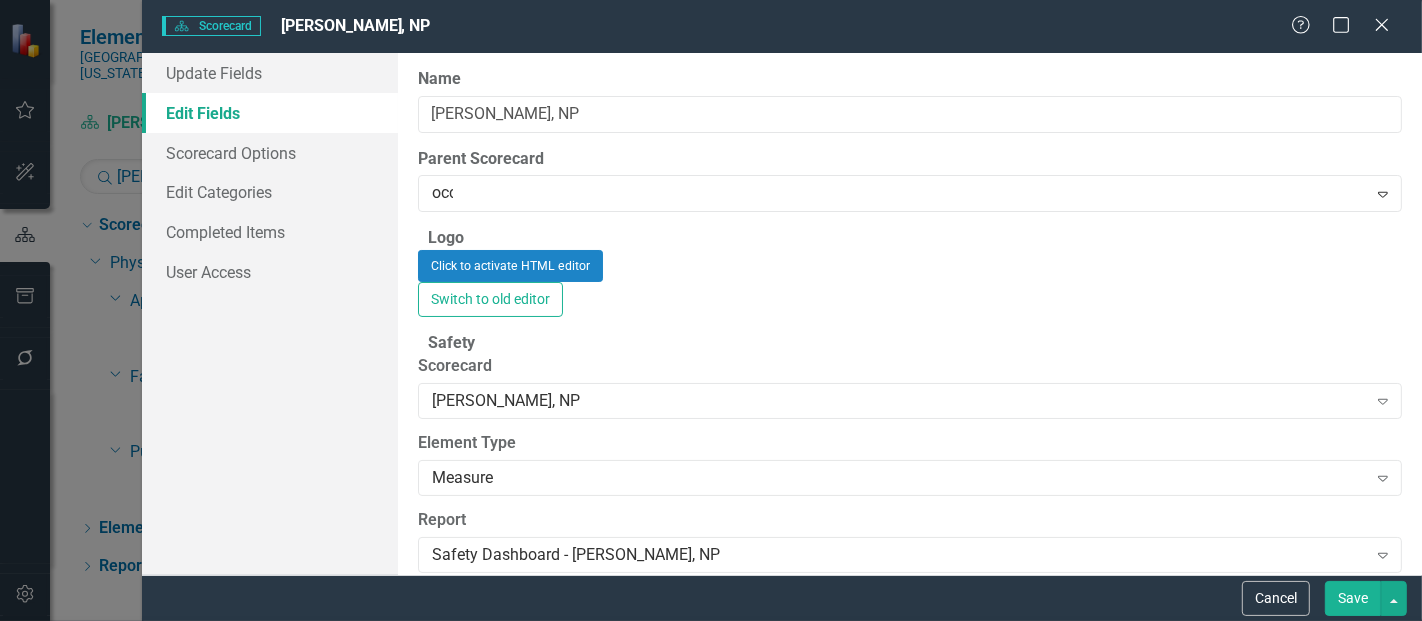
scroll to position [0, 0]
type input "occu"
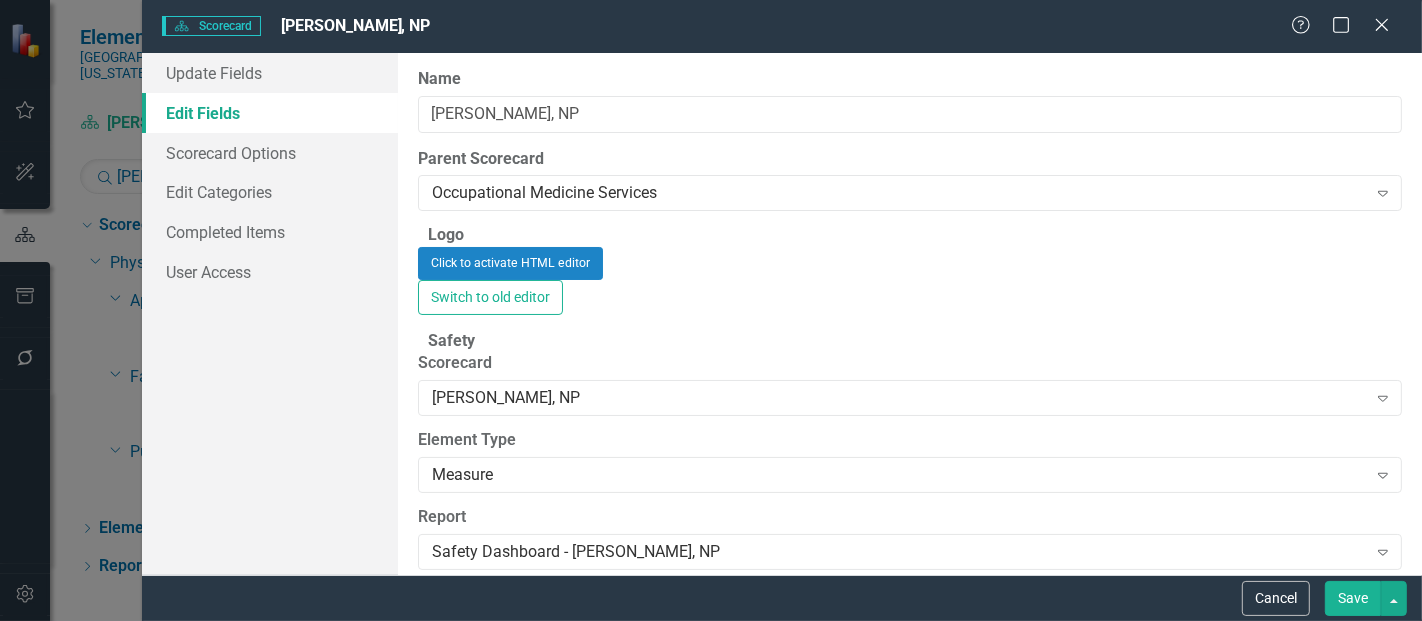
click at [1342, 610] on button "Save" at bounding box center [1353, 598] width 56 height 35
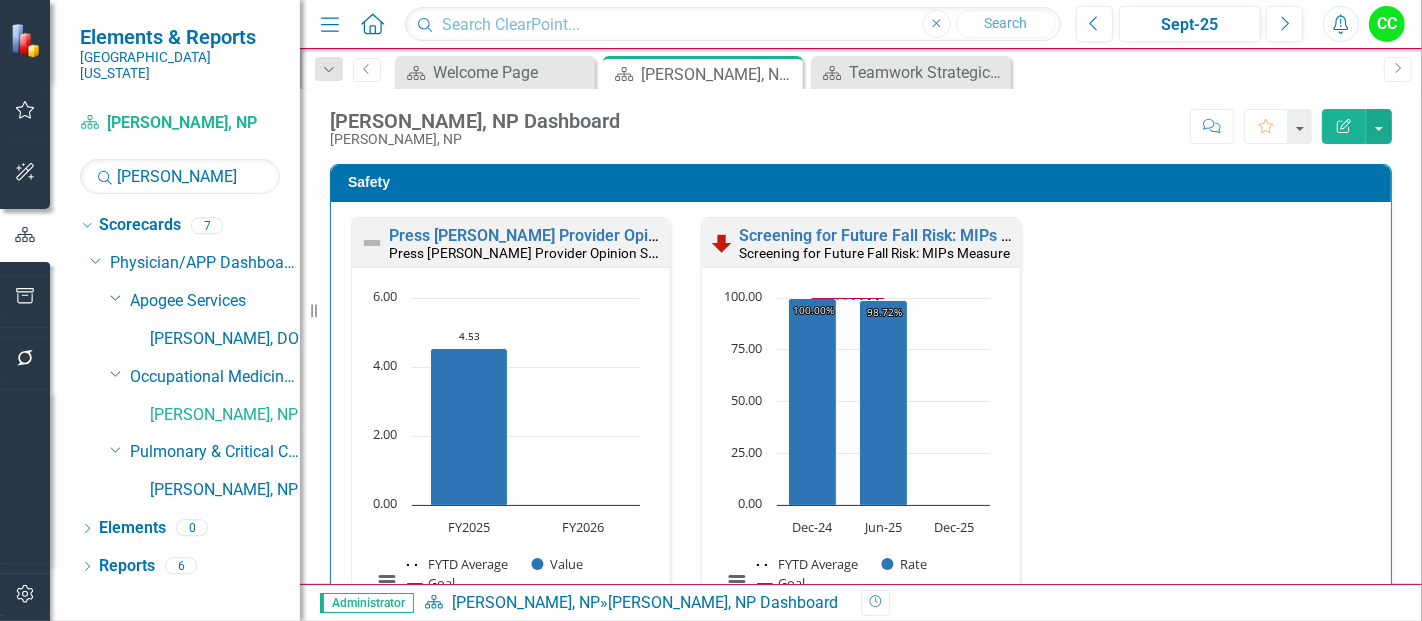
click at [813, 225] on div "Screening for Future Fall Risk: MIPs Measure Screening for Future Fall Risk: MI…" at bounding box center [861, 242] width 318 height 49
click at [582, 232] on link "Press Ganey Provider Opinion Survey: Safety Survey Results" at bounding box center [644, 235] width 510 height 19
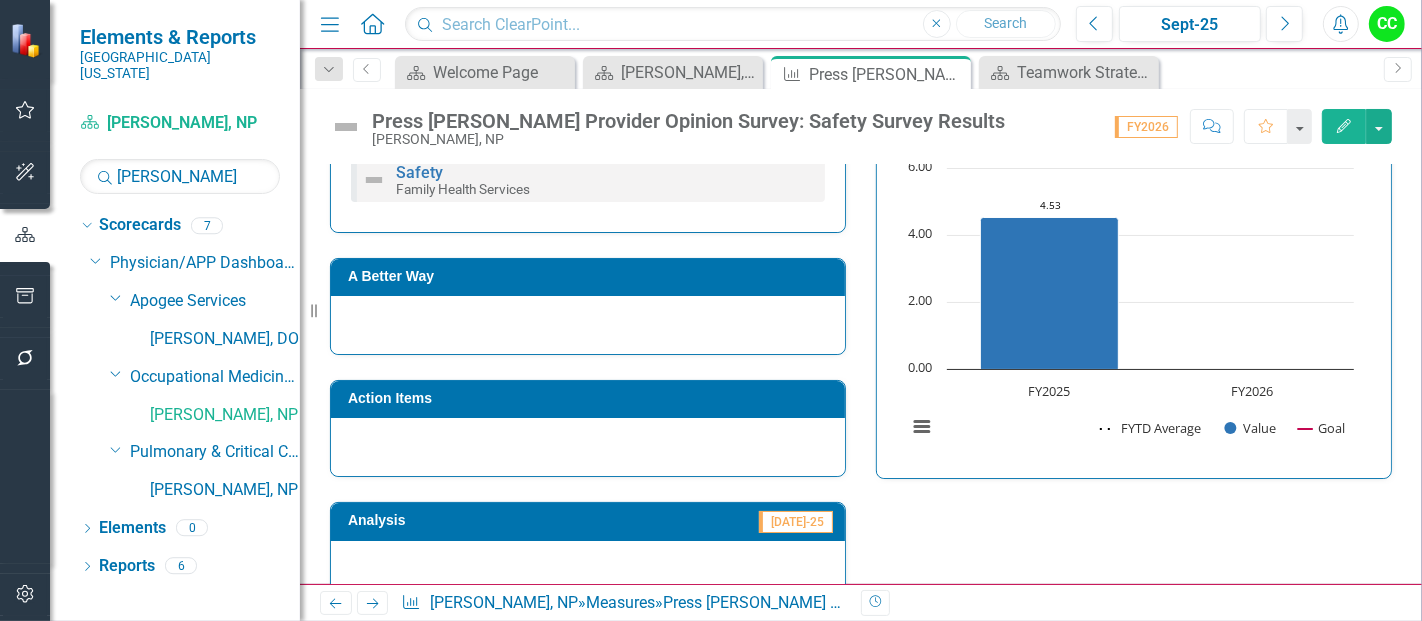
scroll to position [1441, 0]
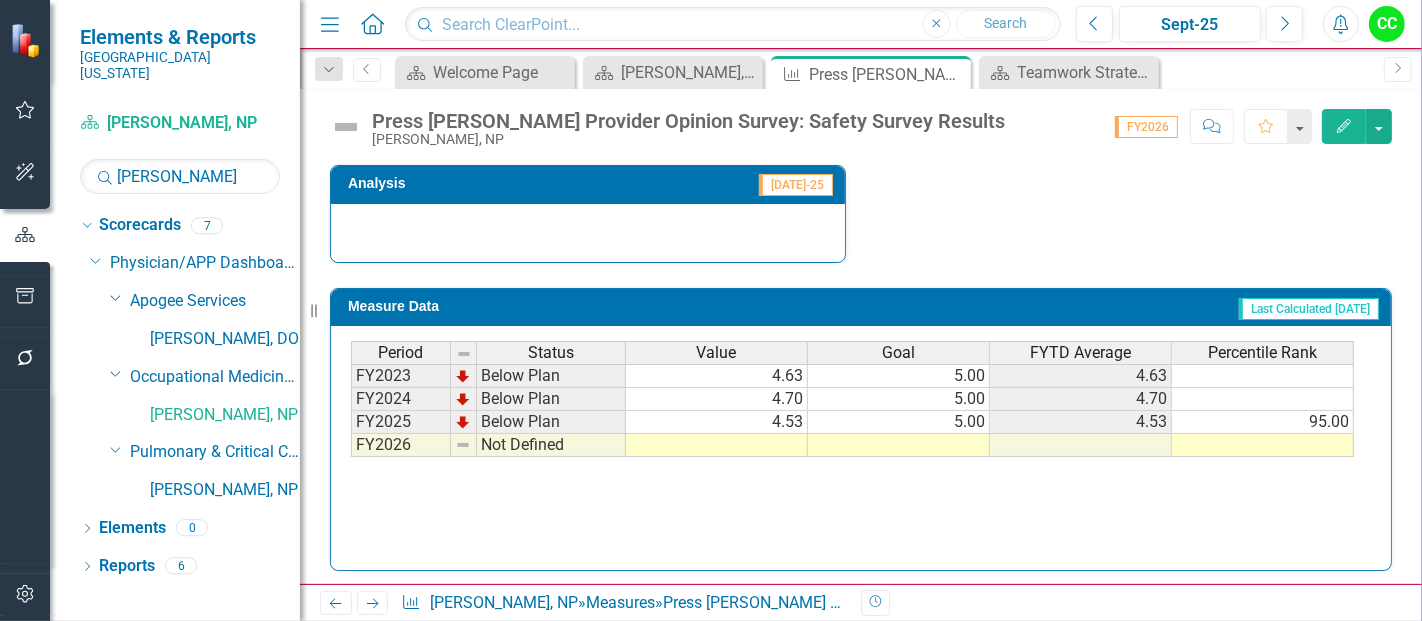
click at [928, 452] on div "Period Status Value Goal FYTD Average Percentile Rank FY2023 Below Plan 4.63 5.…" at bounding box center [861, 441] width 1020 height 200
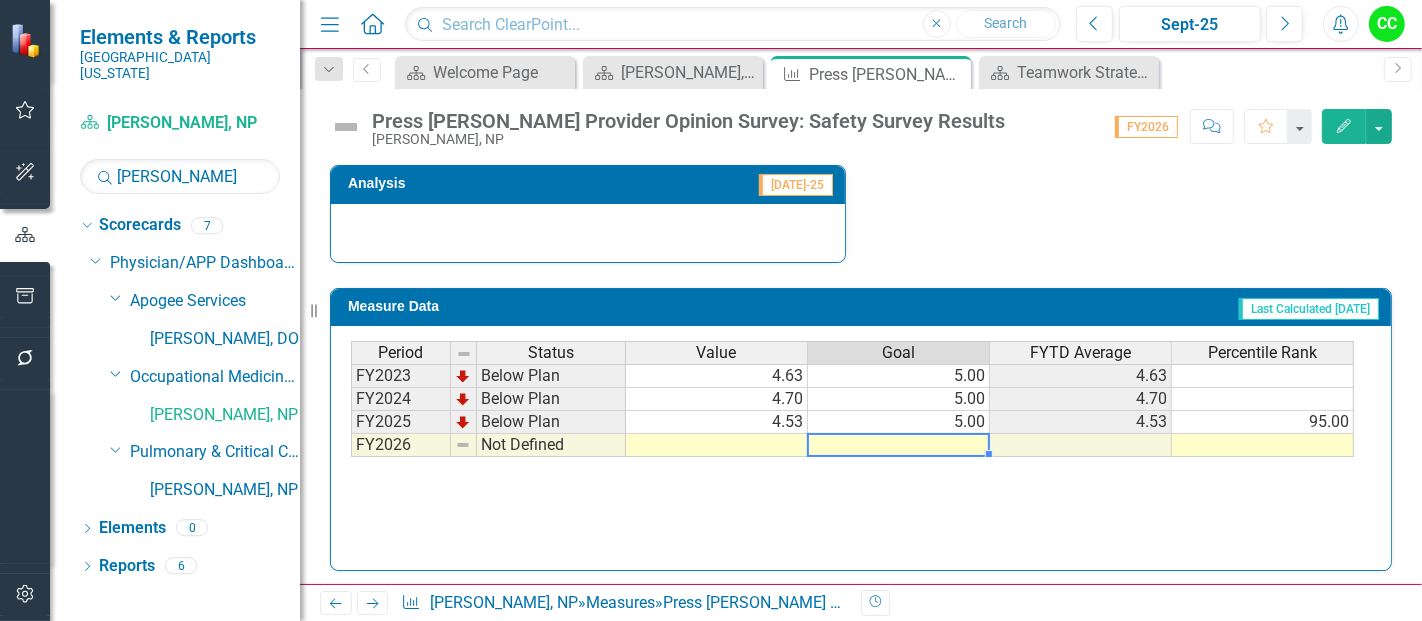
click at [941, 439] on td at bounding box center [899, 445] width 182 height 23
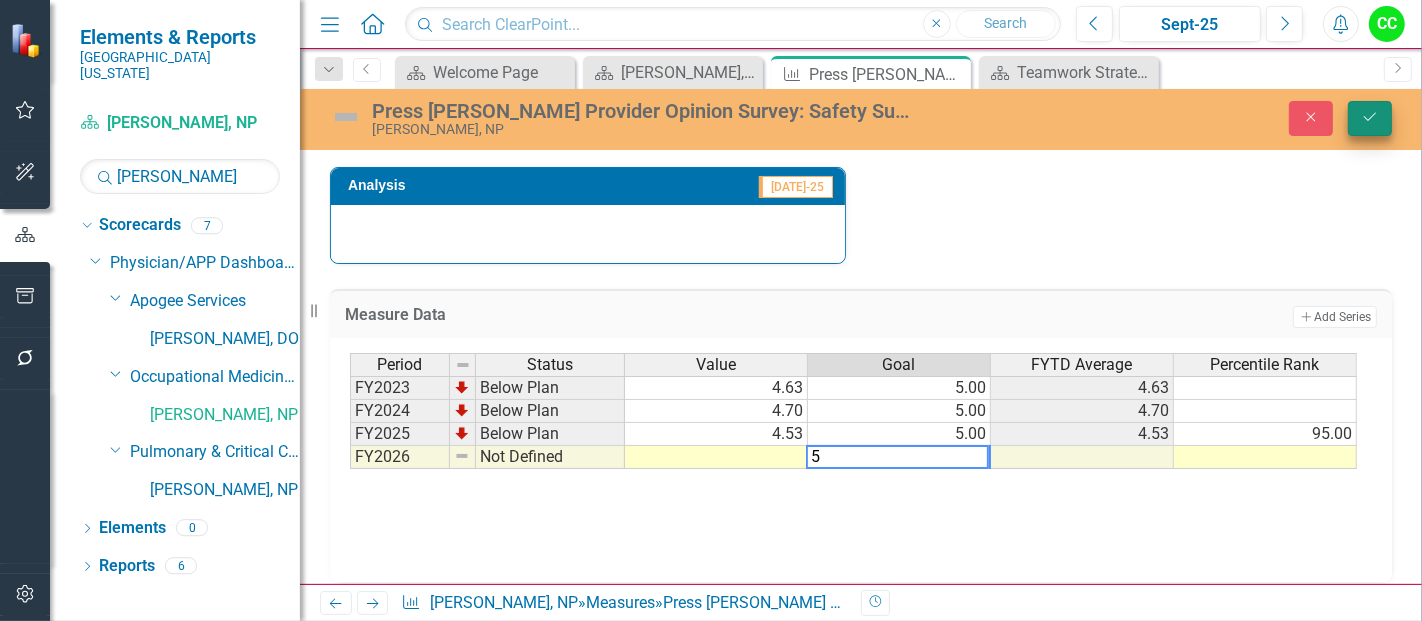
type textarea "5"
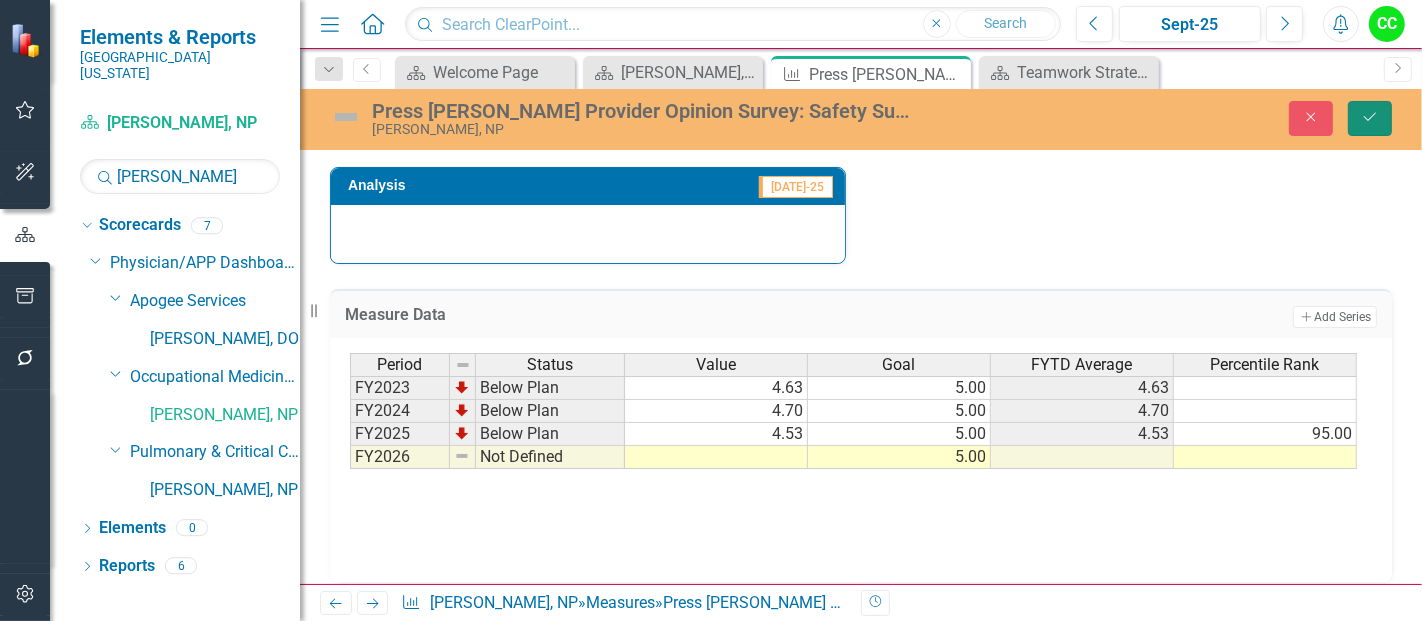
click at [1365, 133] on button "Save" at bounding box center [1370, 118] width 44 height 35
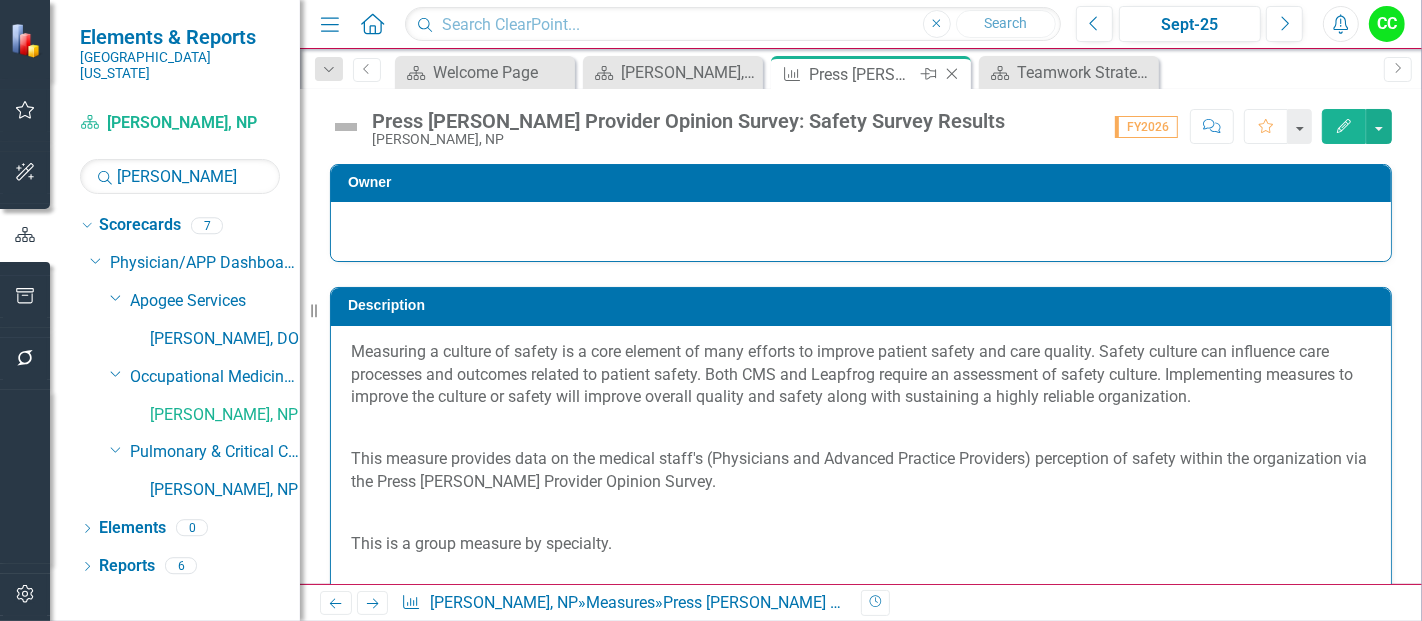
click at [954, 69] on icon "Close" at bounding box center [952, 74] width 20 height 16
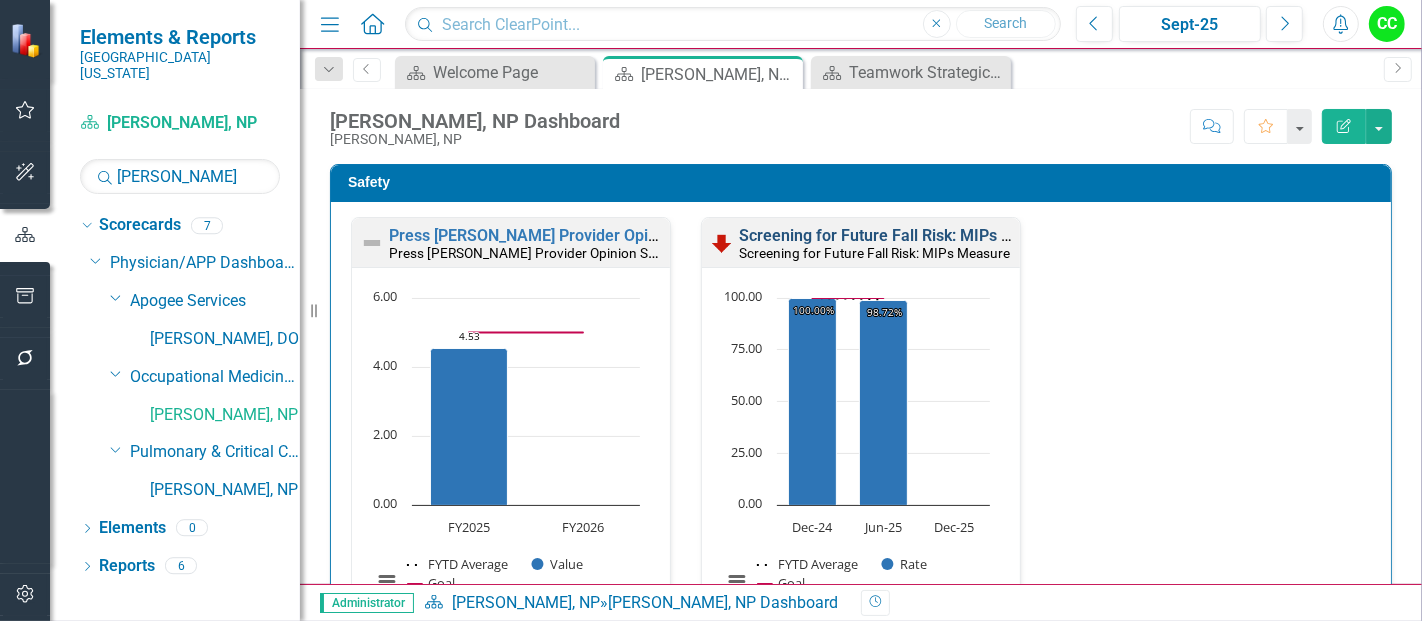
click at [888, 232] on link "Screening for Future Fall Risk: MIPs Measure" at bounding box center [902, 235] width 326 height 19
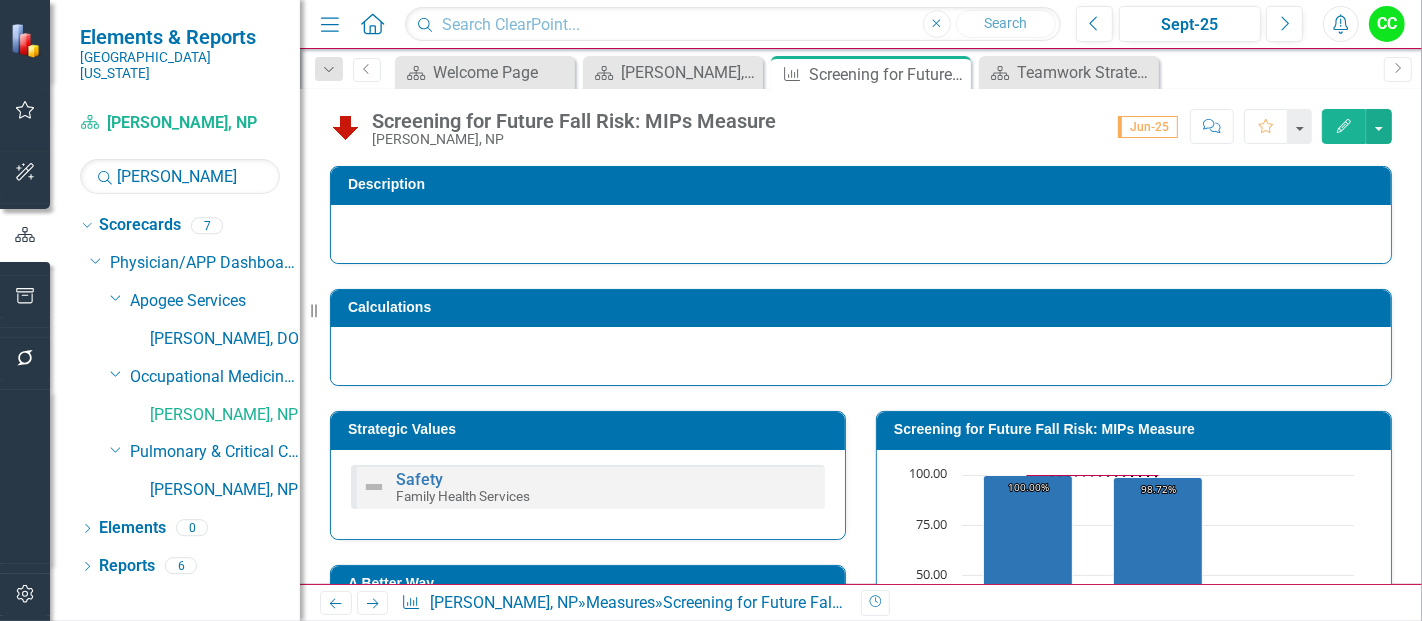
scroll to position [122, 0]
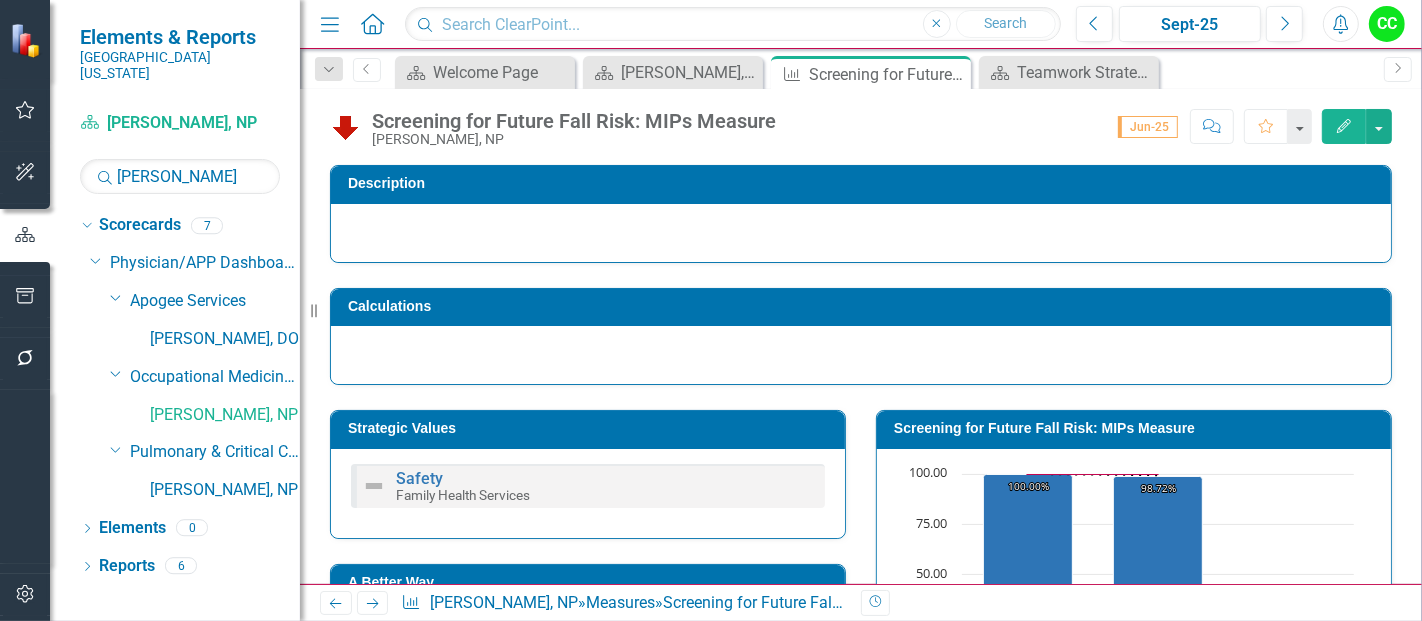
click at [570, 423] on h3 "Strategic Values" at bounding box center [591, 428] width 487 height 15
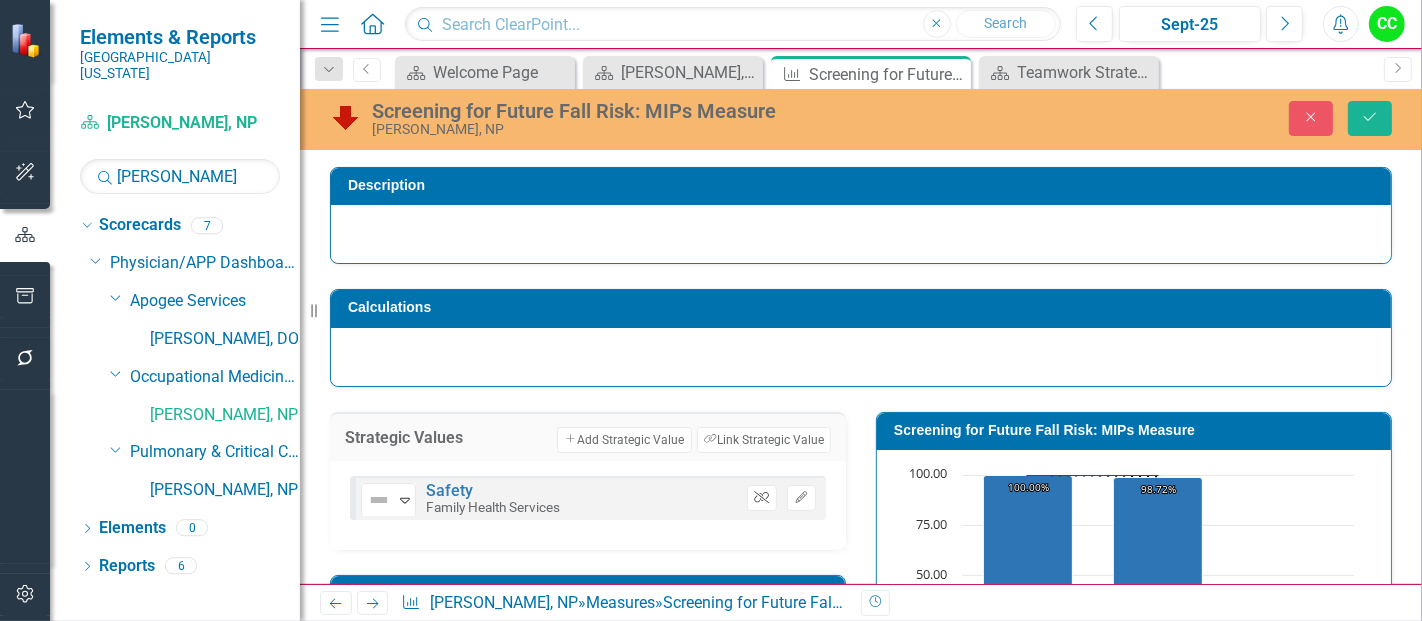
click at [758, 492] on icon "Unlink" at bounding box center [761, 498] width 15 height 12
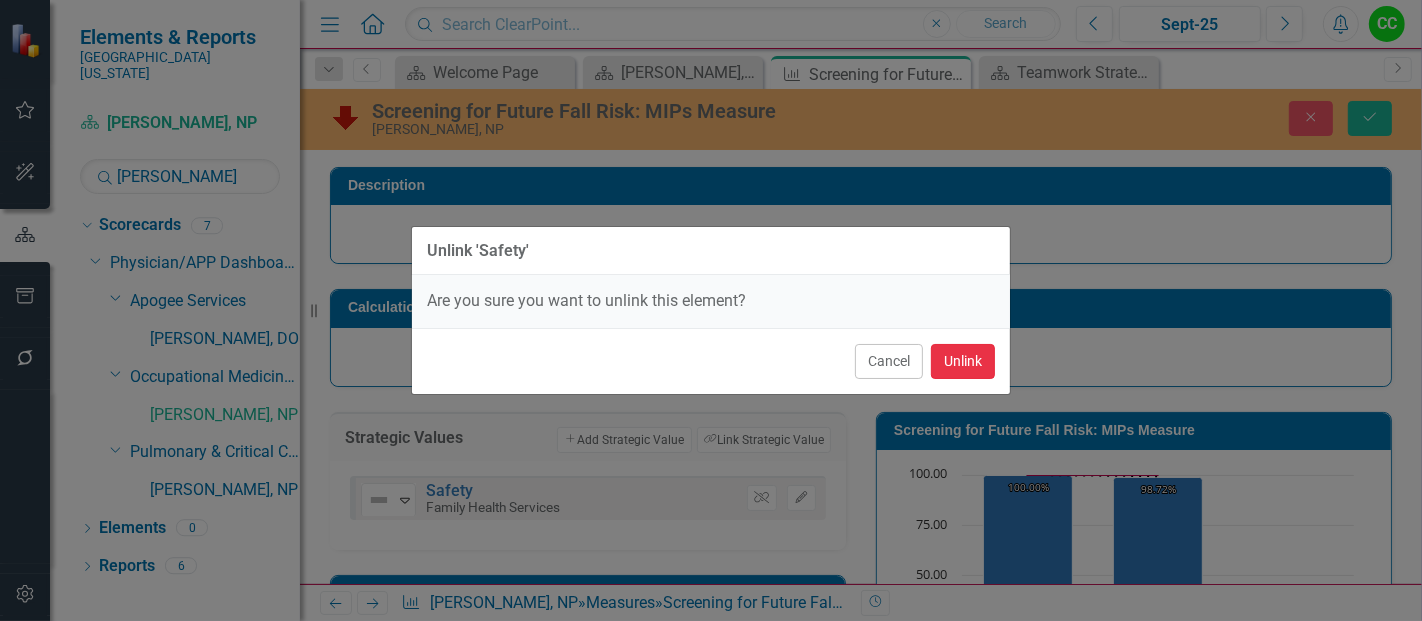
click at [987, 362] on button "Unlink" at bounding box center [963, 361] width 64 height 35
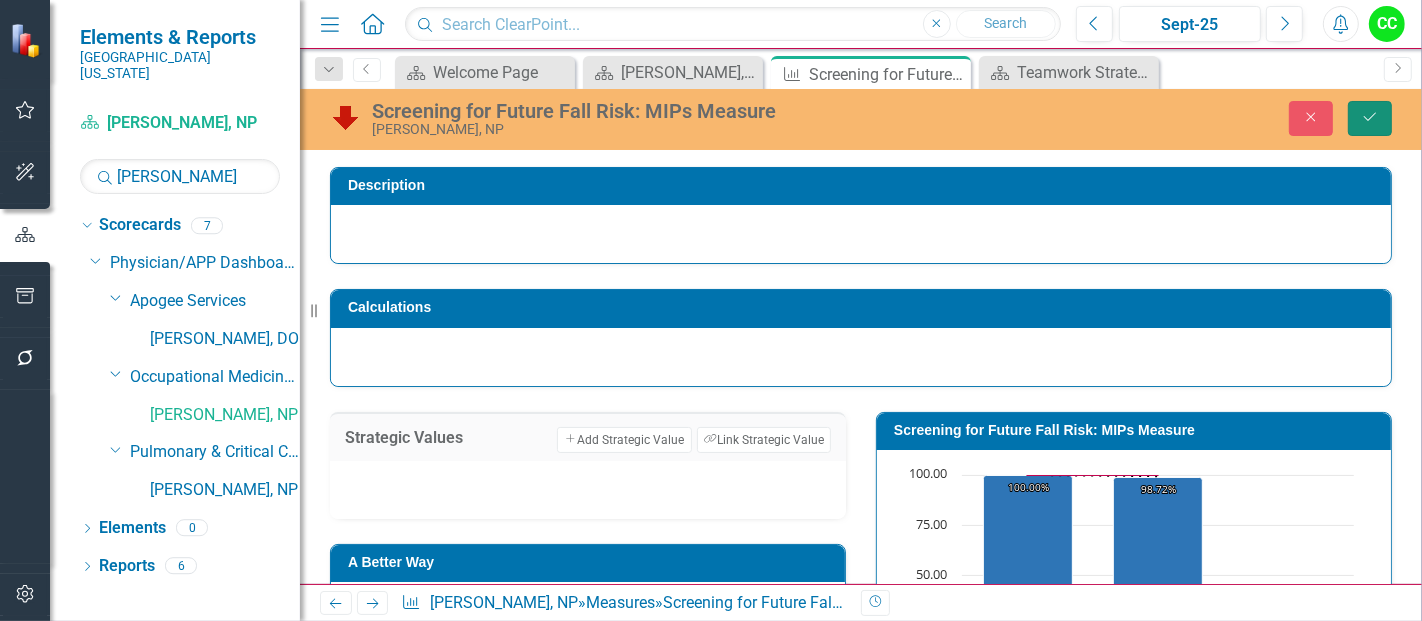
click at [1380, 114] on button "Save" at bounding box center [1370, 118] width 44 height 35
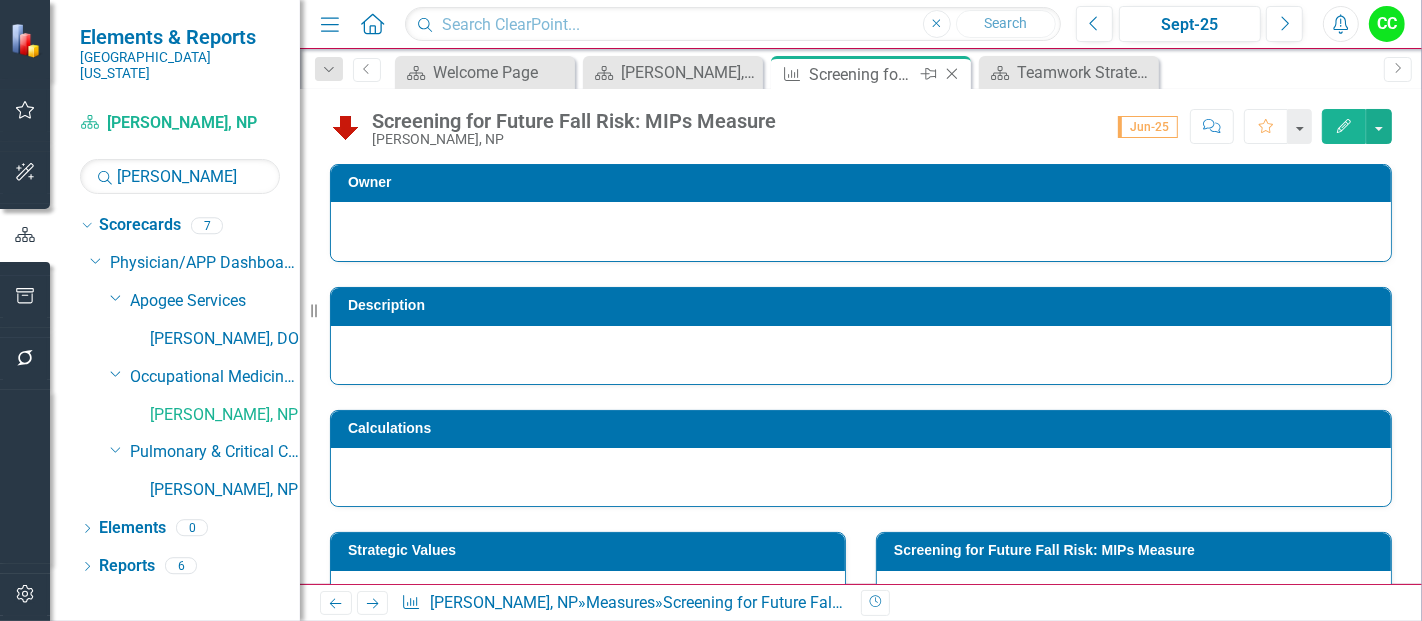
click at [951, 76] on icon "Close" at bounding box center [952, 74] width 20 height 16
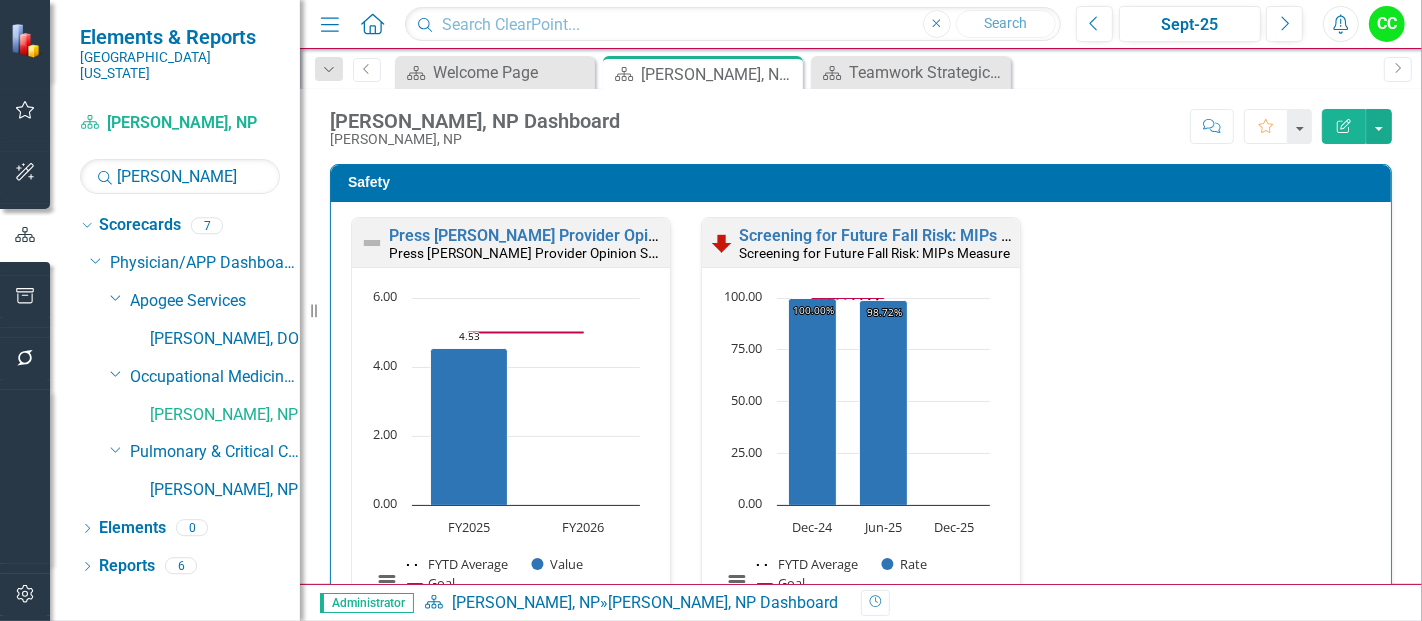
scroll to position [537, 0]
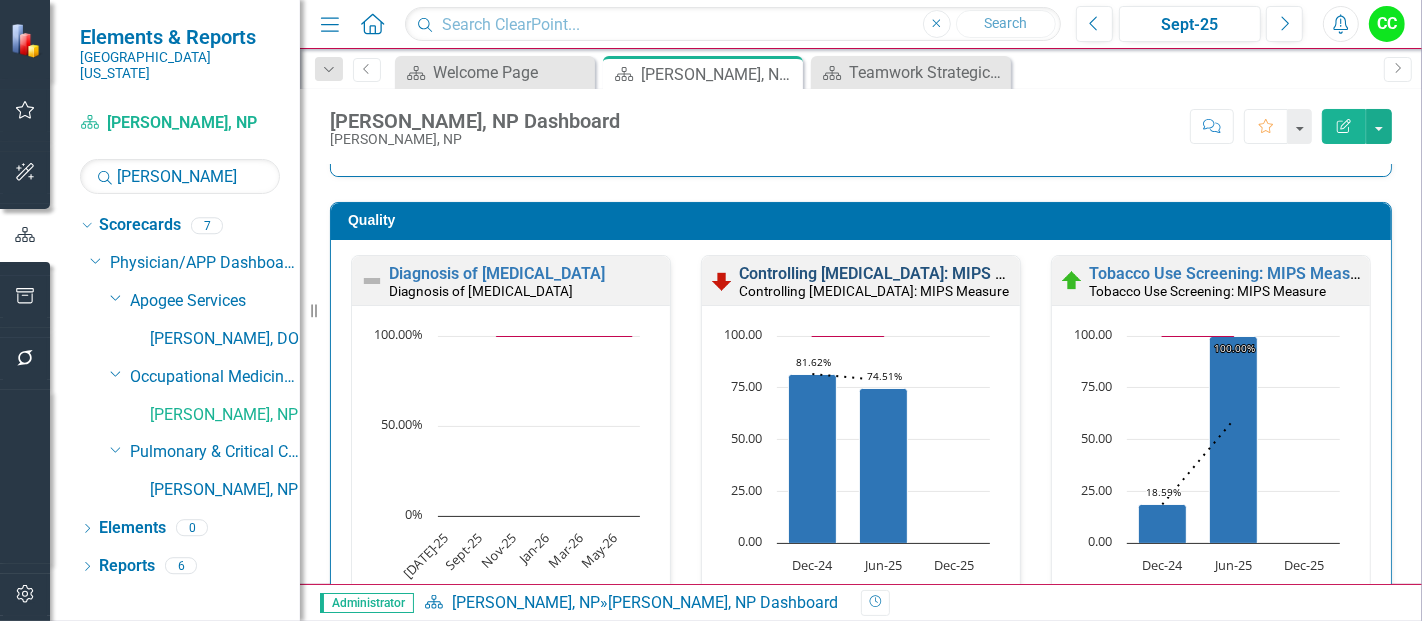
click at [740, 269] on link "Controlling High Blood Pressure: MIPS Measure" at bounding box center [899, 273] width 320 height 19
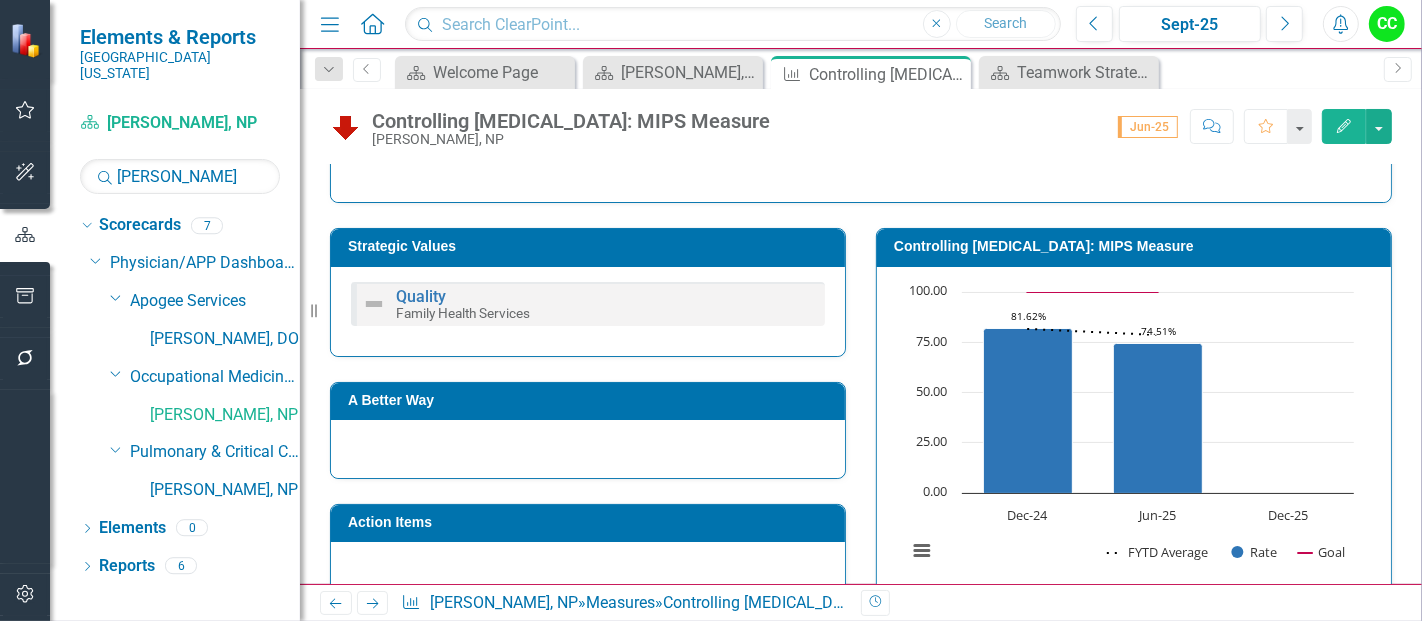
scroll to position [308, 0]
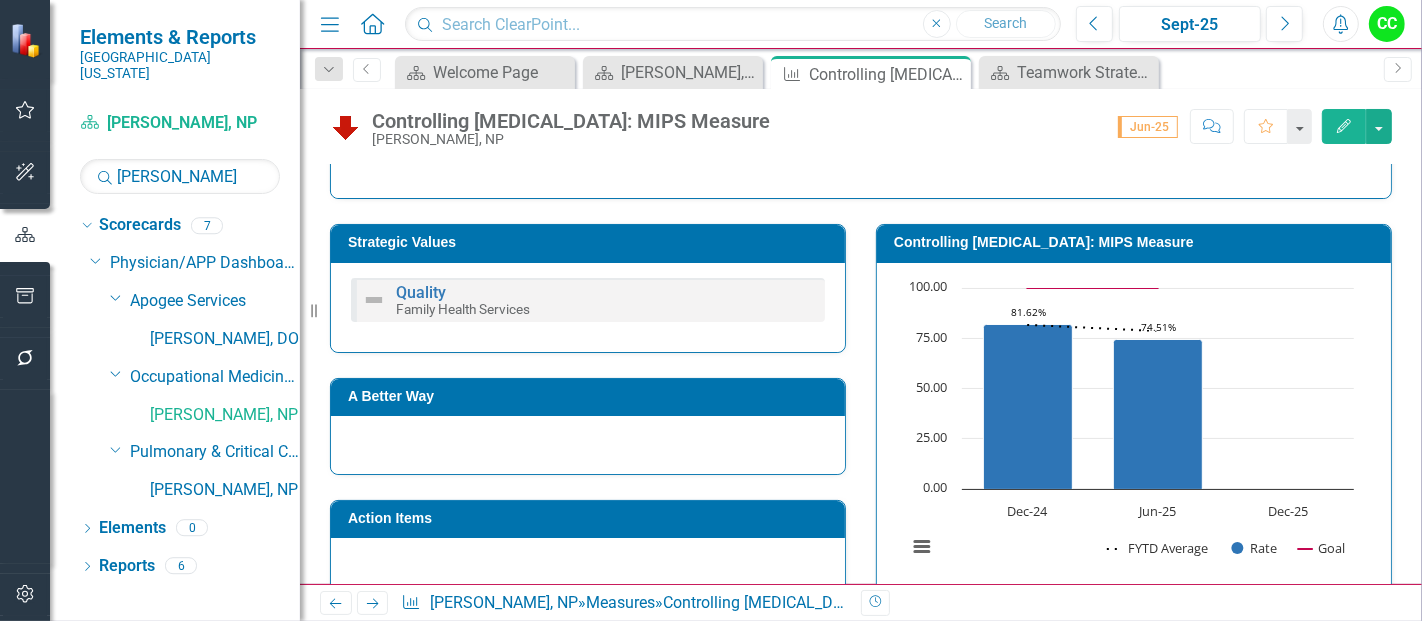
click at [659, 236] on h3 "Strategic Values" at bounding box center [591, 242] width 487 height 15
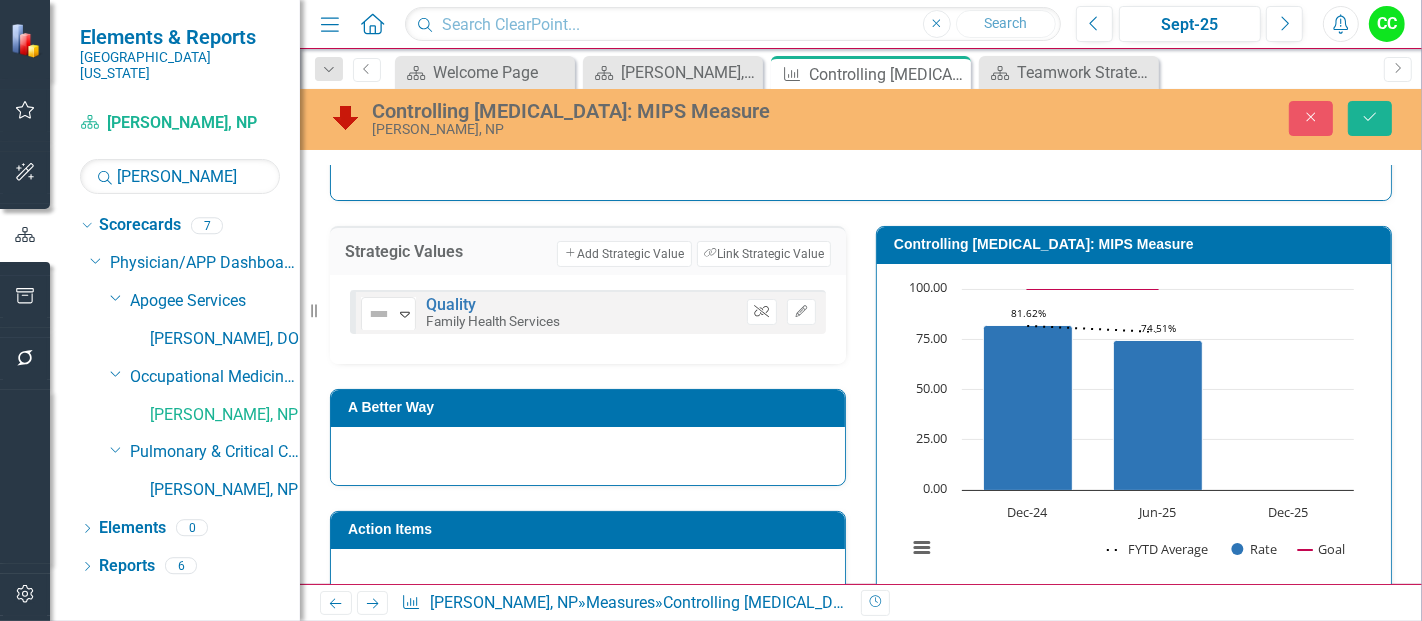
click at [759, 311] on icon "Unlink" at bounding box center [761, 312] width 15 height 12
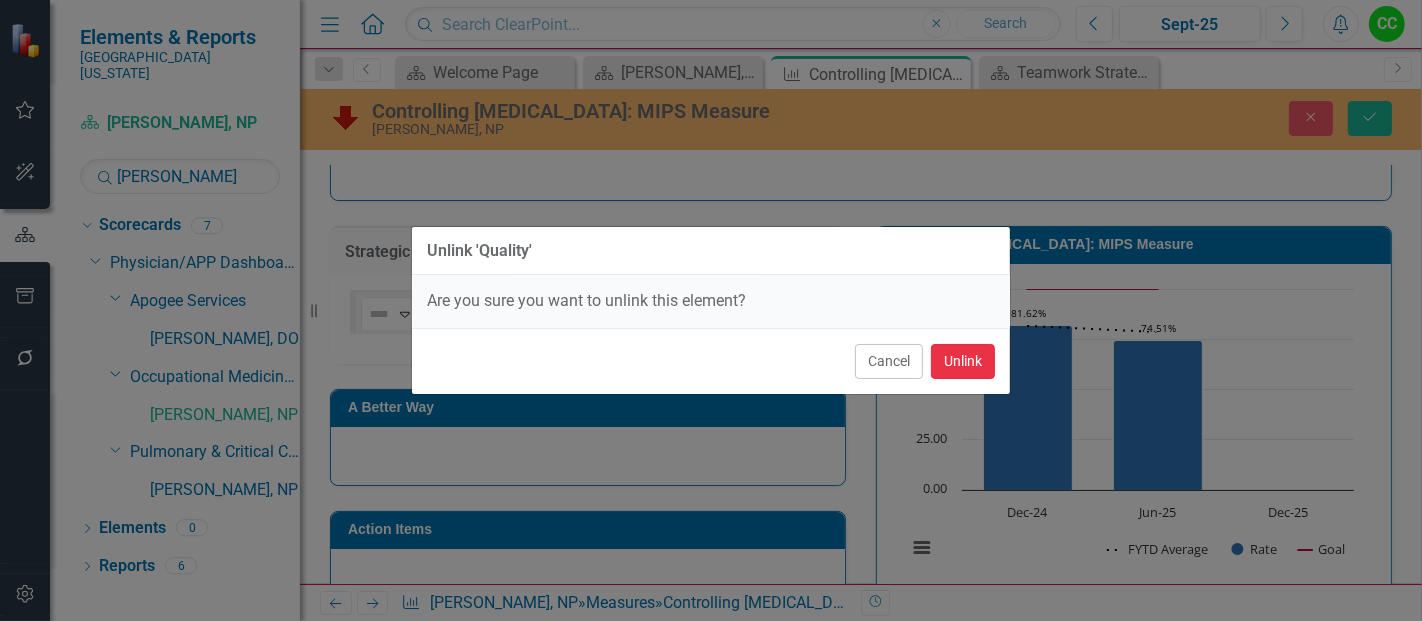
click at [969, 367] on button "Unlink" at bounding box center [963, 361] width 64 height 35
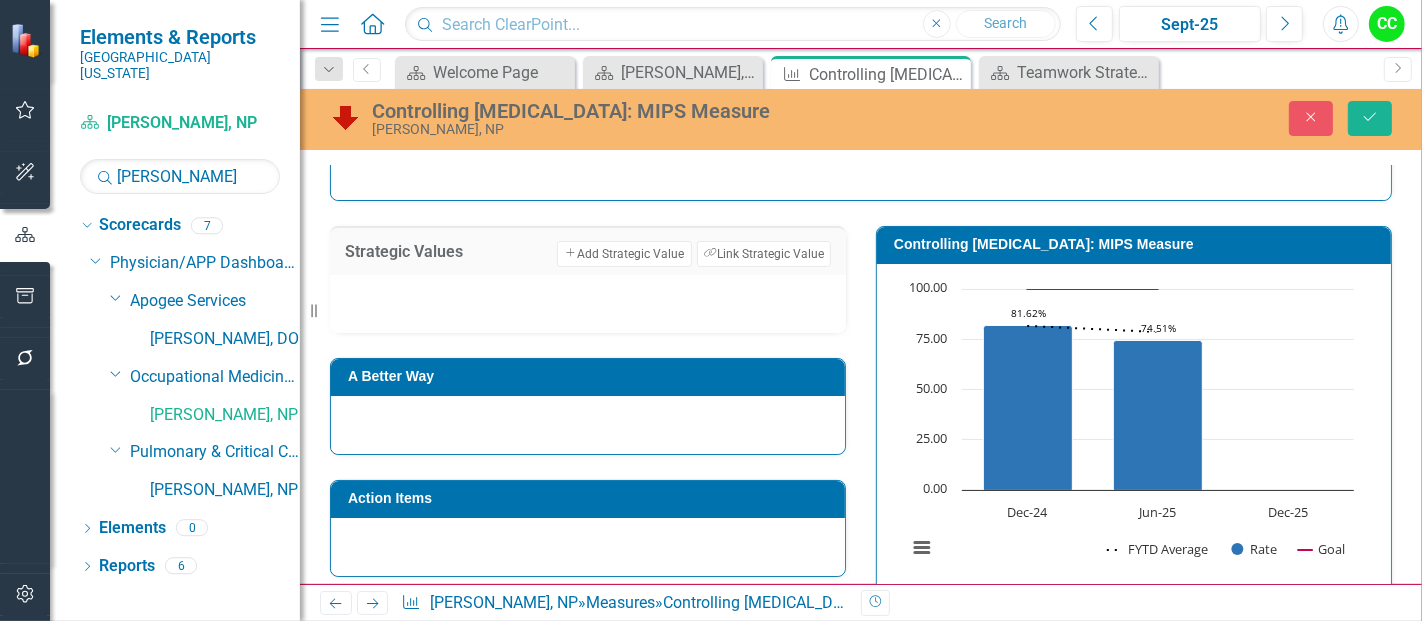
click at [1345, 132] on div "Close Save" at bounding box center [1189, 118] width 438 height 35
click at [1371, 125] on button "Save" at bounding box center [1370, 118] width 44 height 35
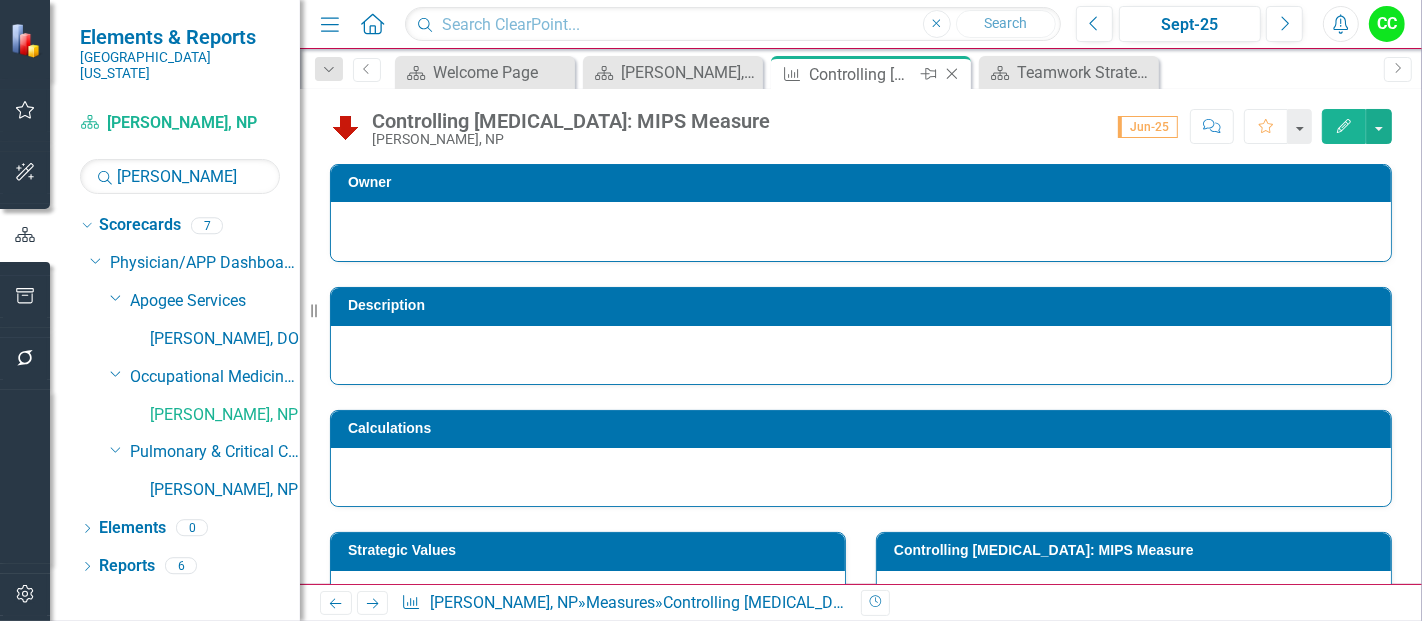
click at [954, 76] on icon at bounding box center [952, 74] width 11 height 11
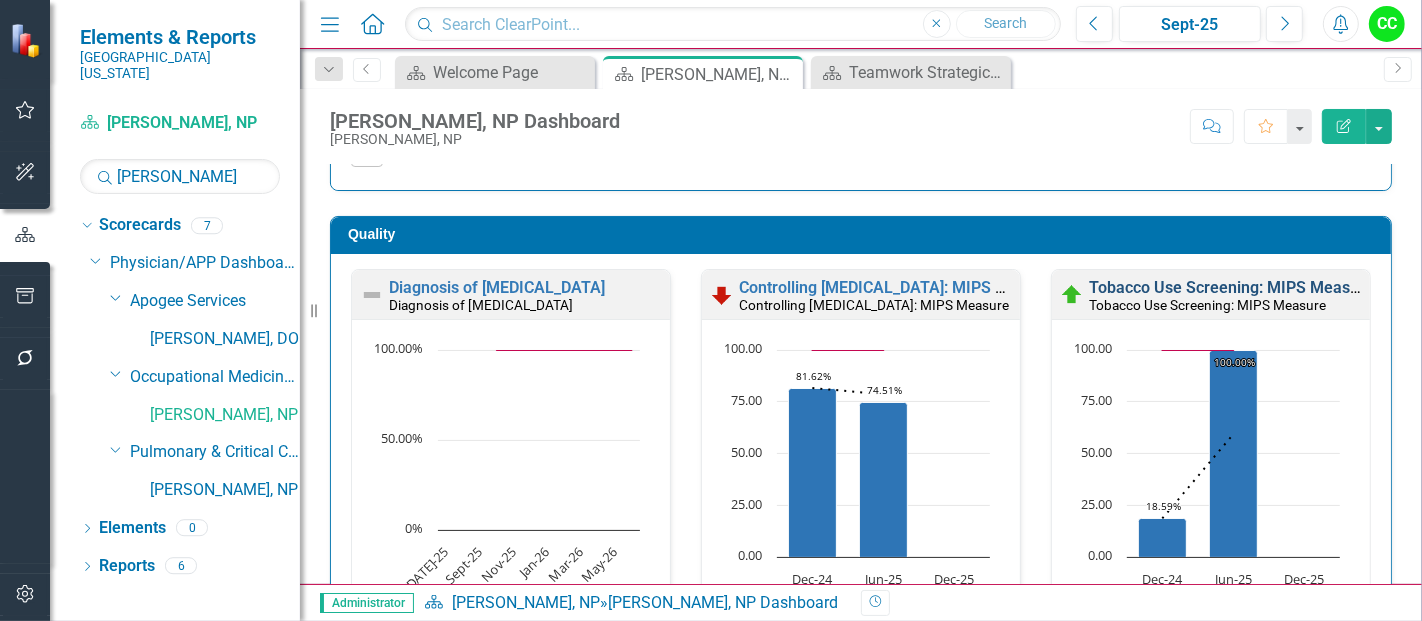
scroll to position [528, 0]
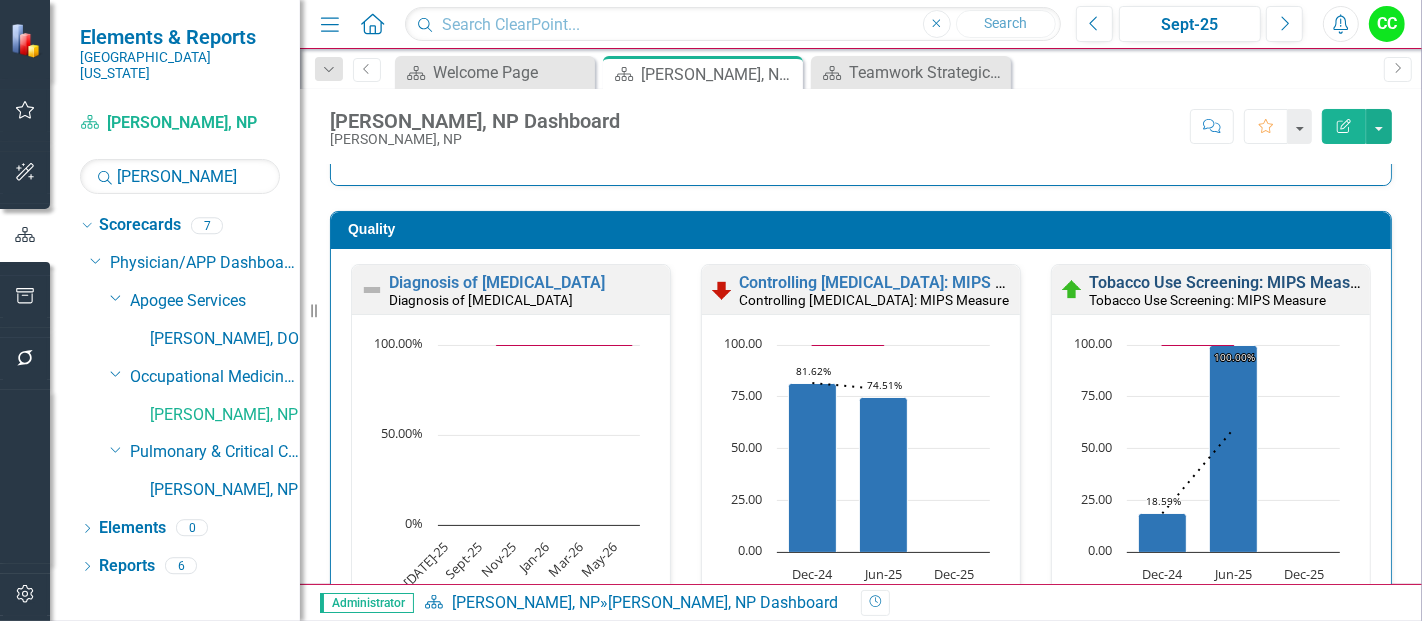
click at [1157, 282] on link "Tobacco Use Screening: MIPS Measure" at bounding box center [1231, 282] width 285 height 19
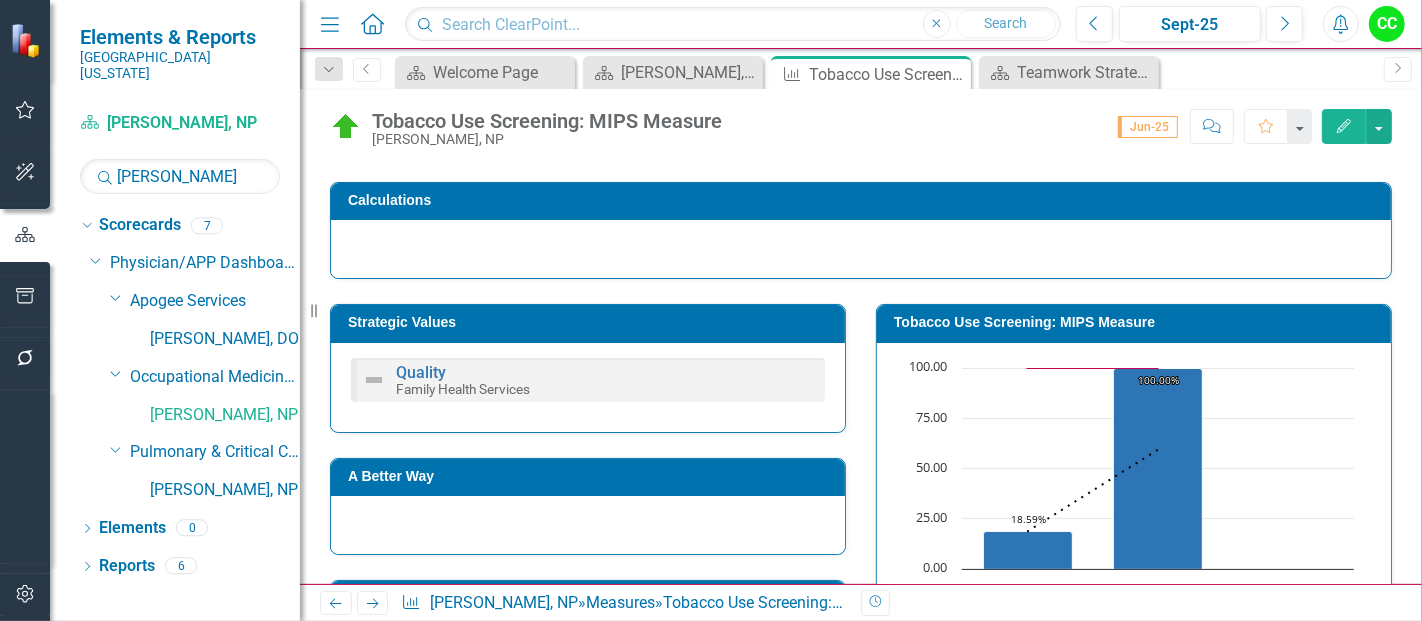
scroll to position [288, 0]
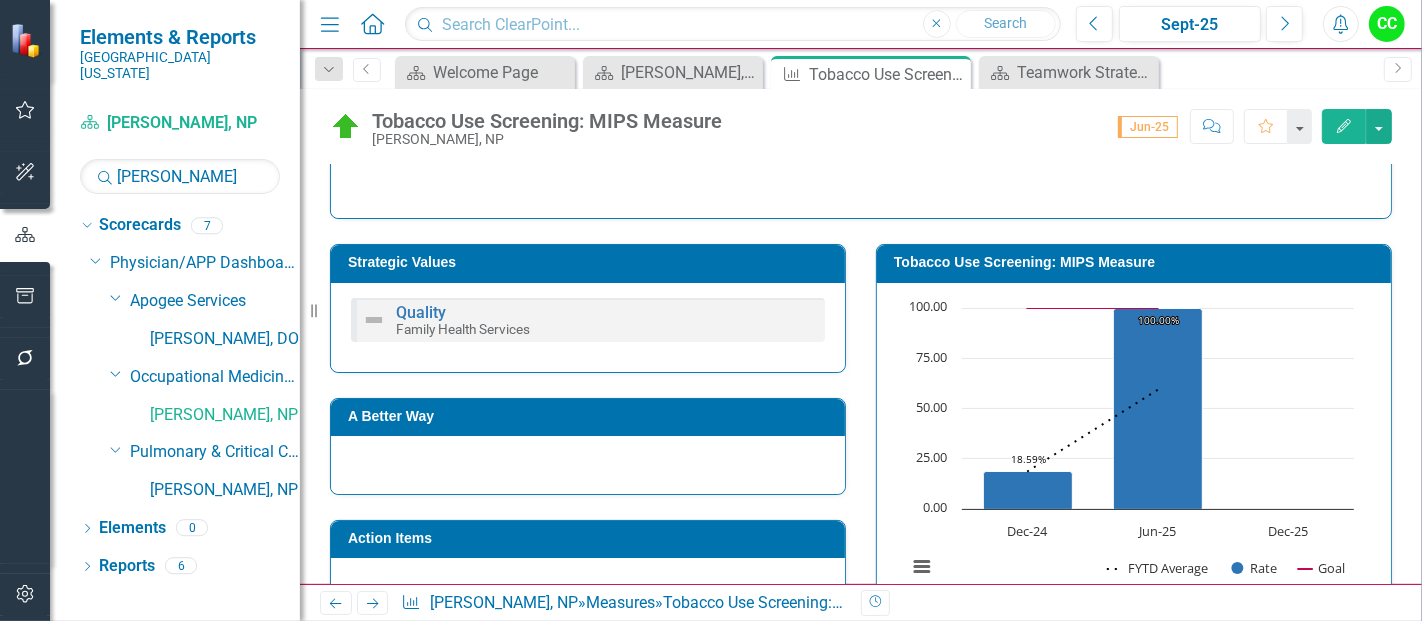
click at [657, 261] on h3 "Strategic Values" at bounding box center [591, 262] width 487 height 15
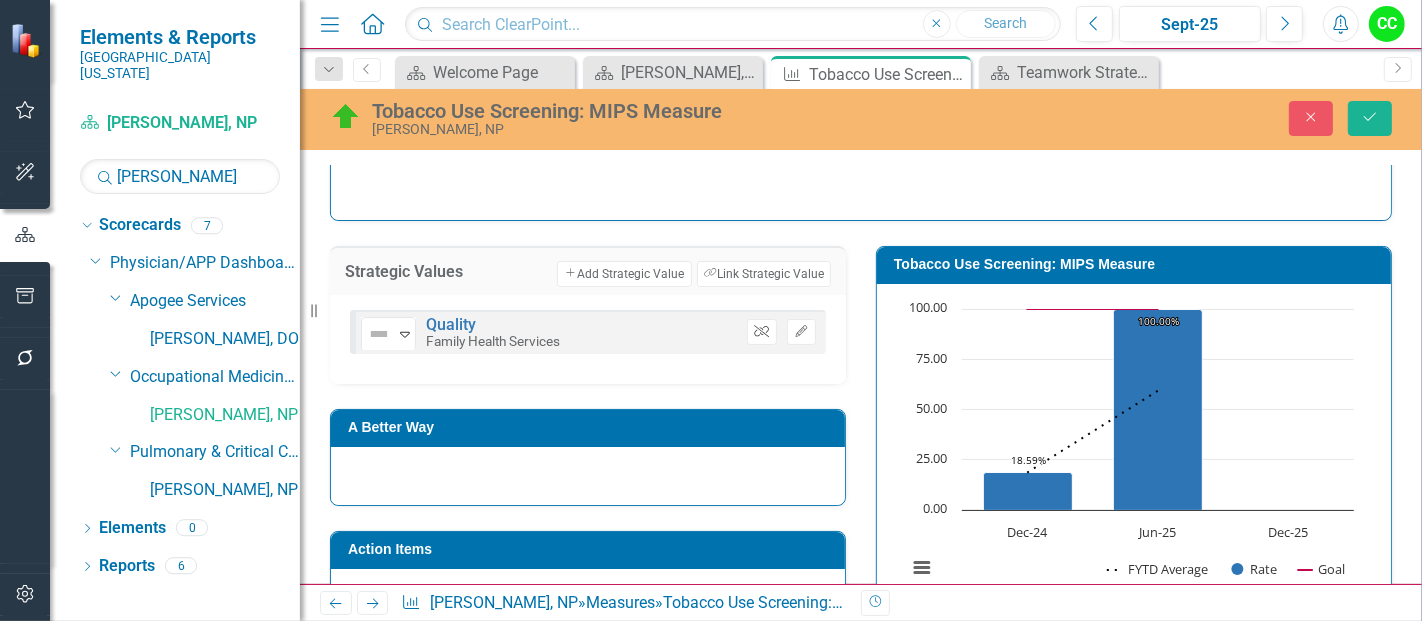
click at [760, 327] on icon "button" at bounding box center [761, 331] width 15 height 12
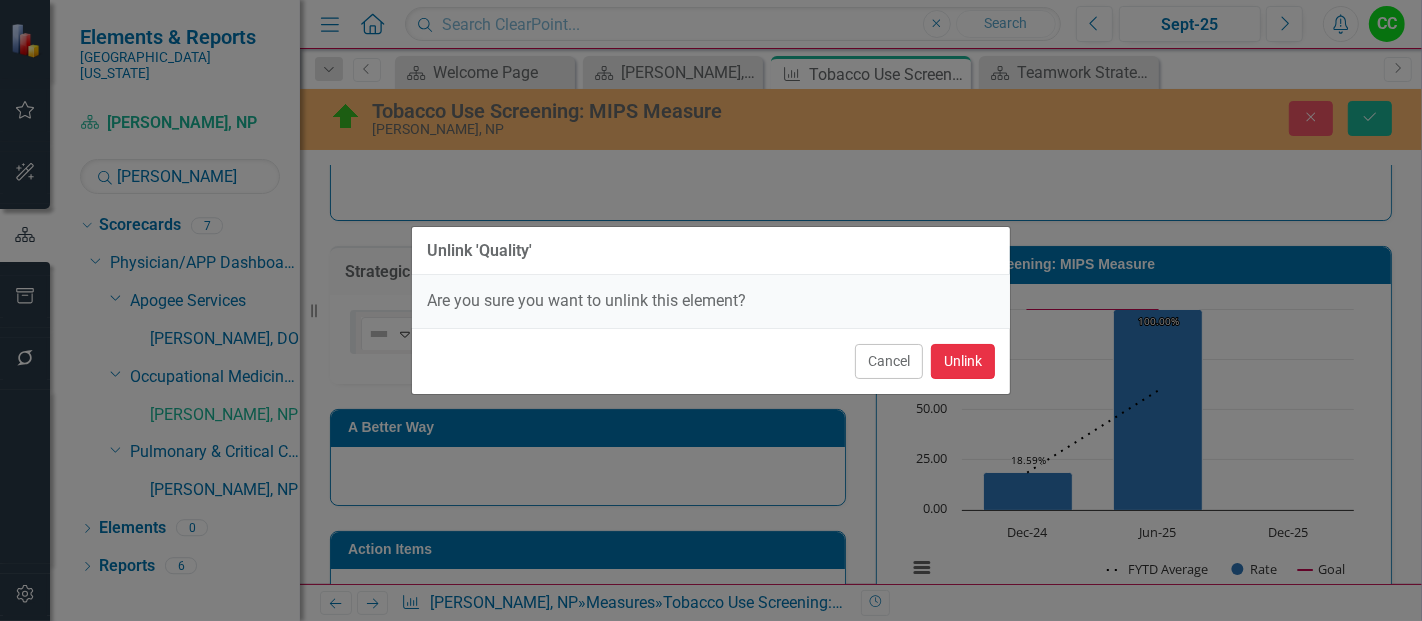
click at [965, 372] on button "Unlink" at bounding box center [963, 361] width 64 height 35
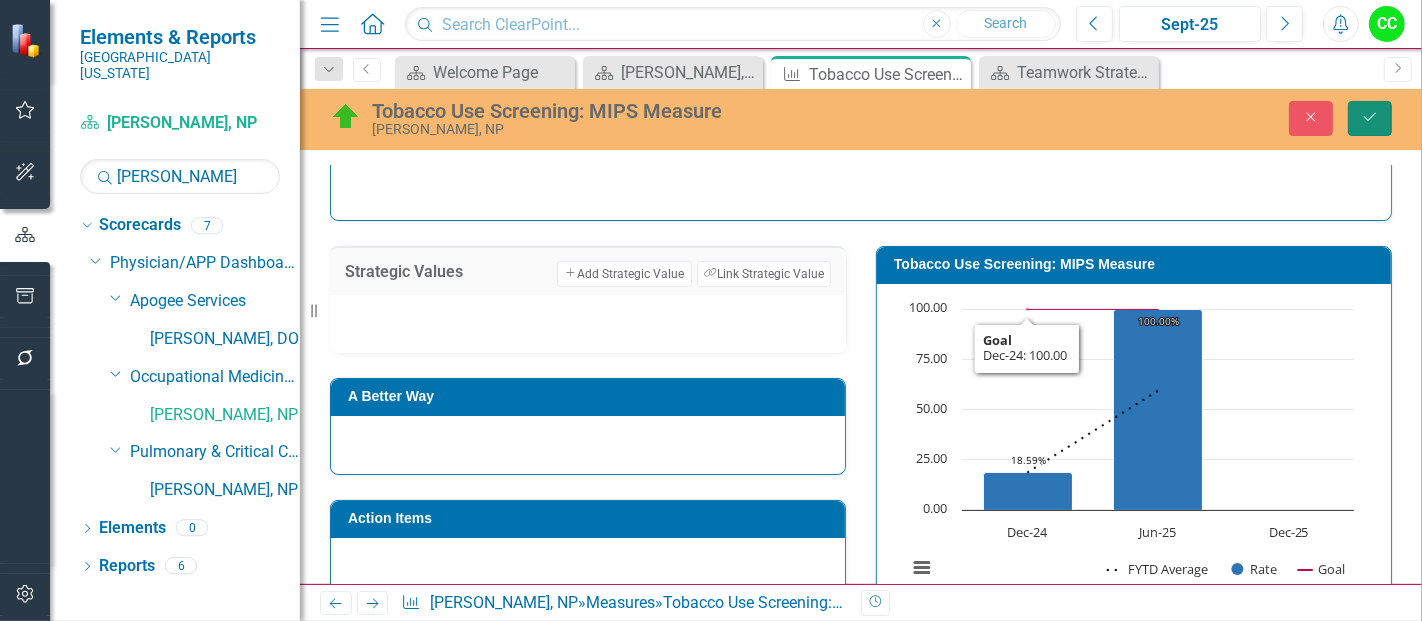
click at [1370, 117] on icon "Save" at bounding box center [1370, 117] width 18 height 14
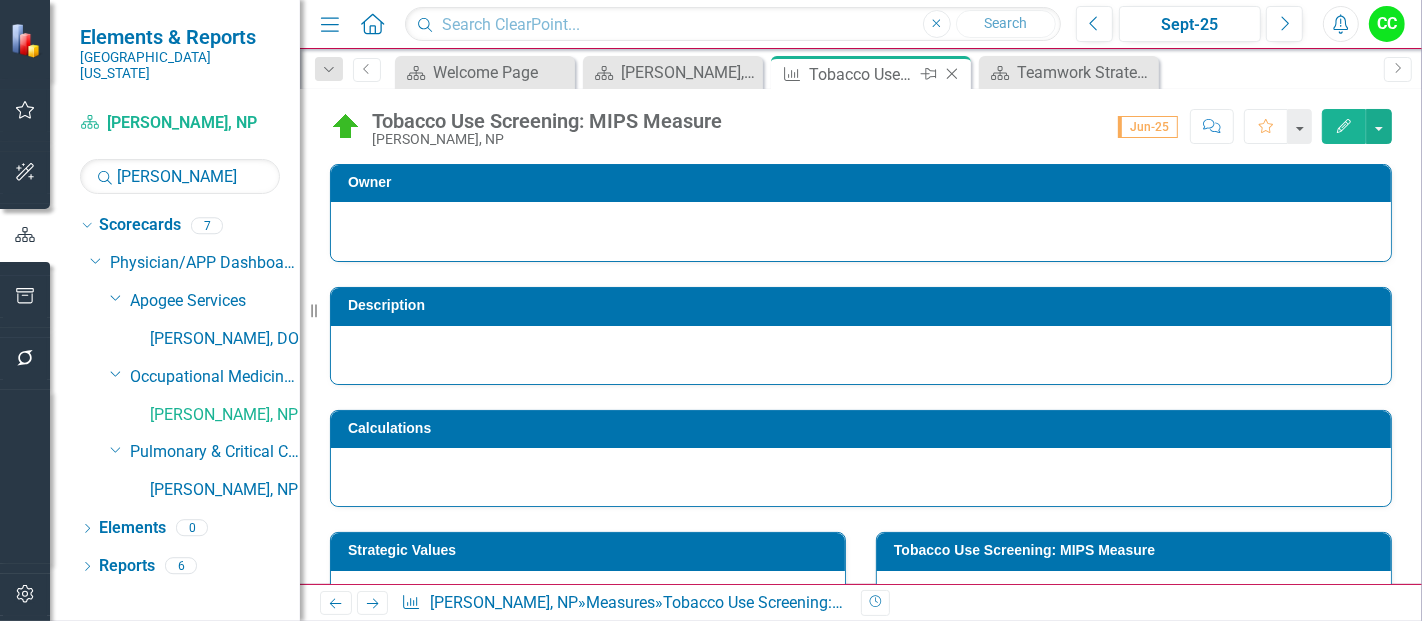
click at [953, 67] on icon "Close" at bounding box center [952, 74] width 20 height 16
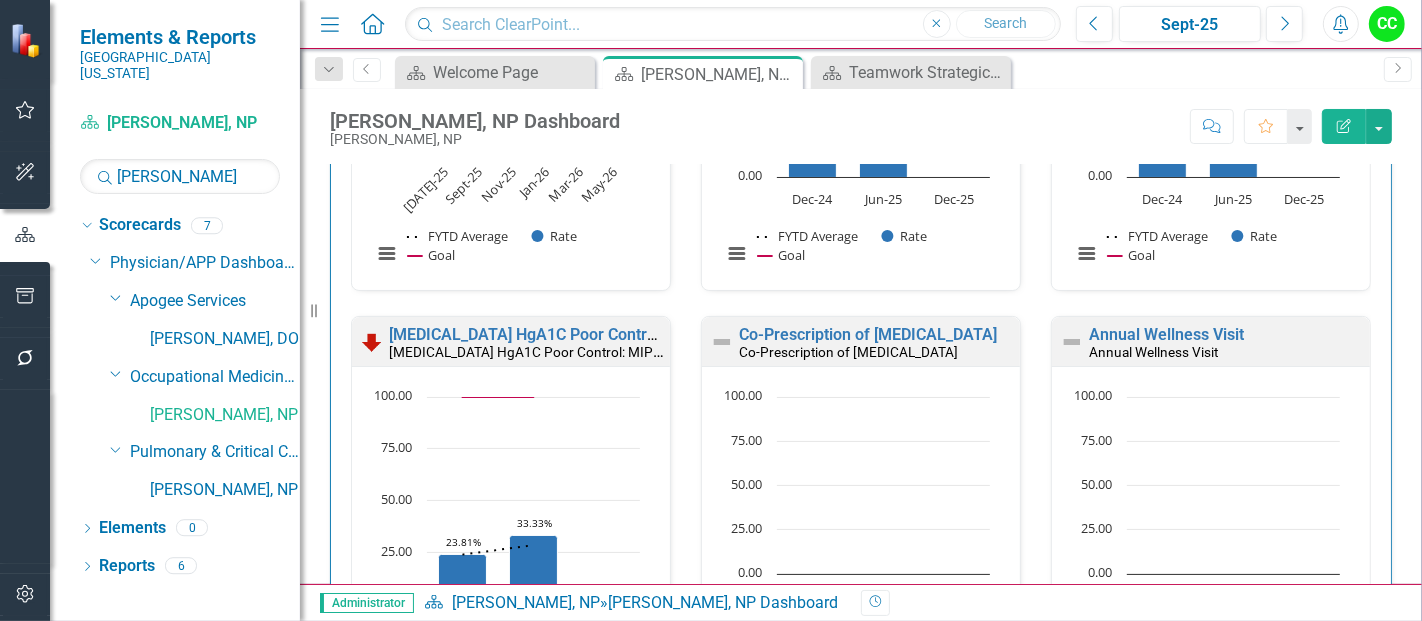
scroll to position [1024, 0]
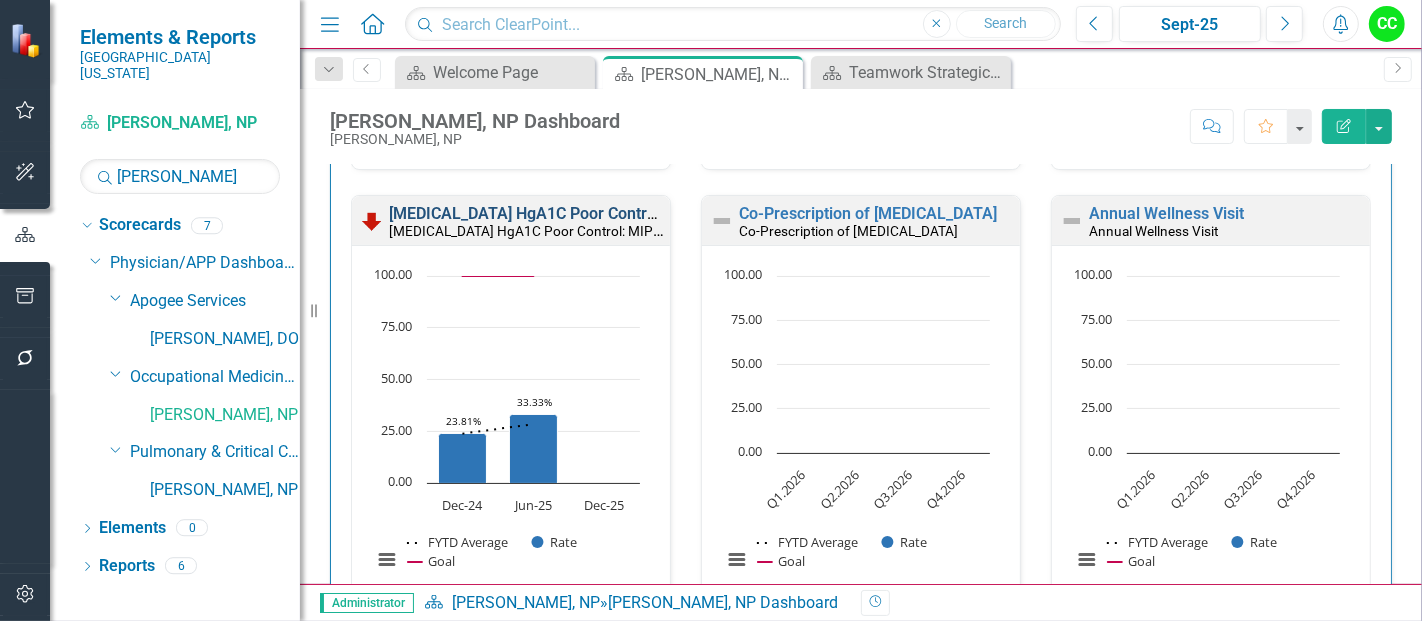
click at [590, 210] on link "Diabetes HgA1C Poor Control: MIPS Measure" at bounding box center [582, 213] width 386 height 19
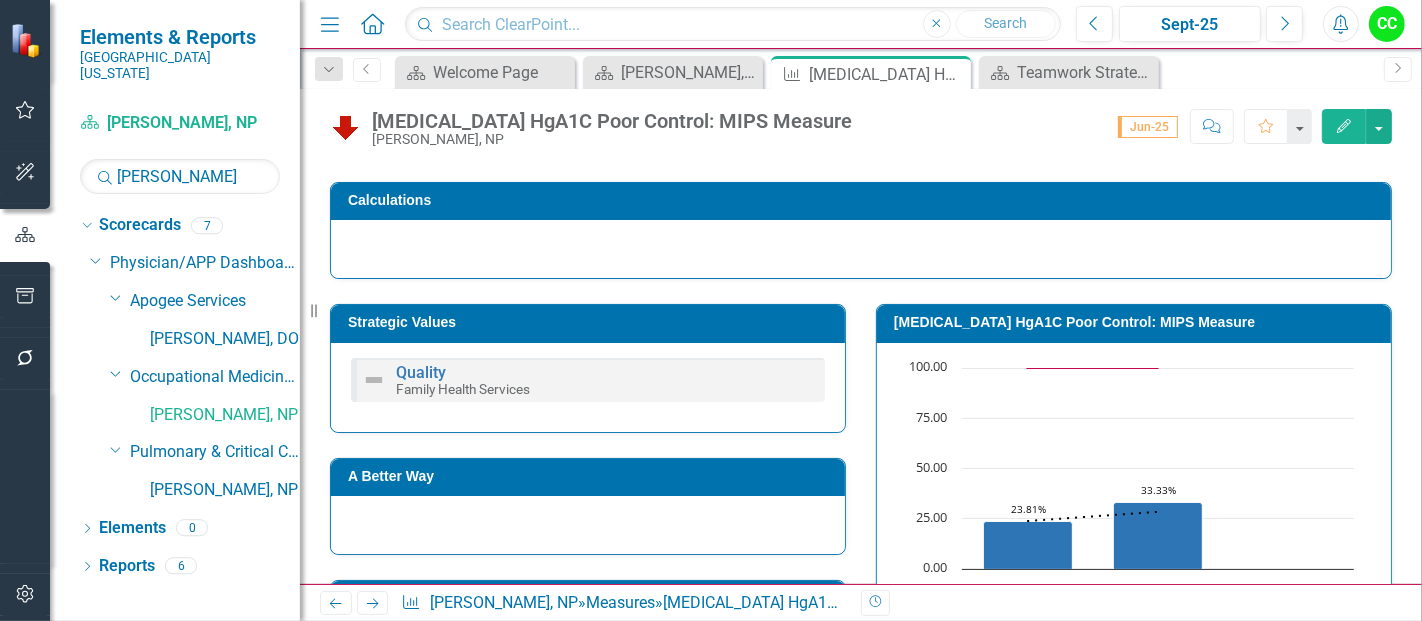
scroll to position [230, 0]
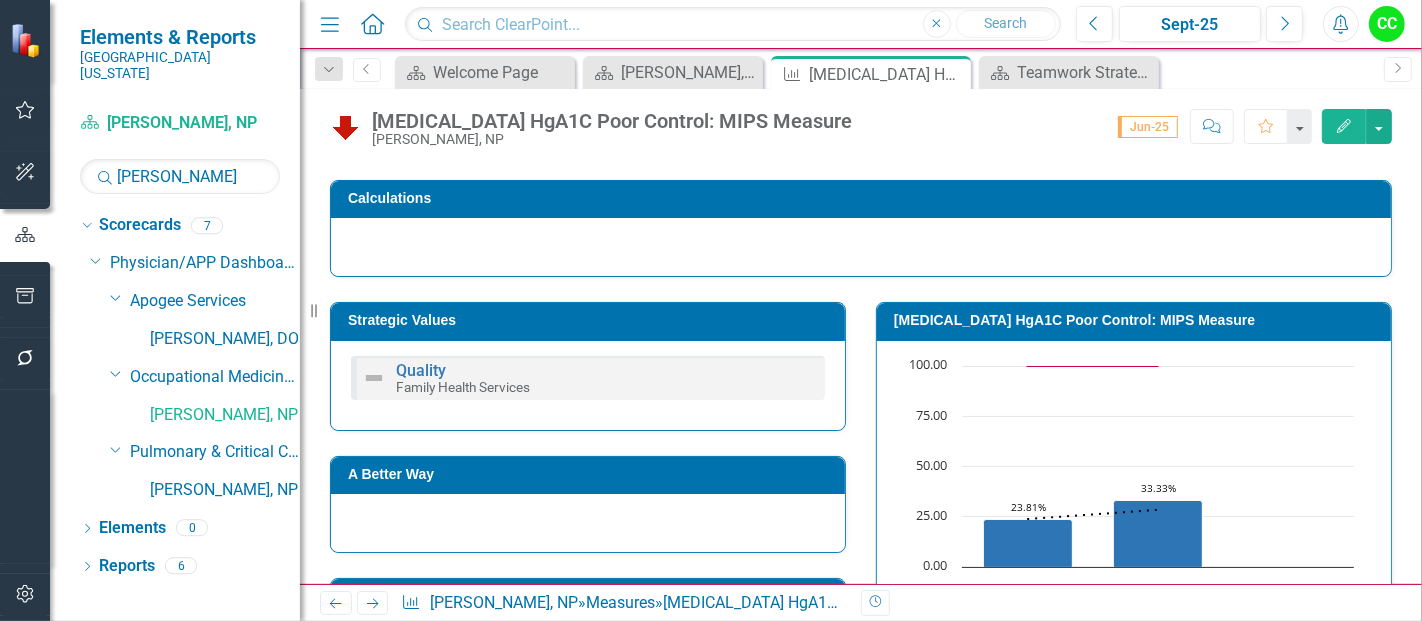
click at [714, 327] on td "Strategic Values" at bounding box center [591, 323] width 487 height 30
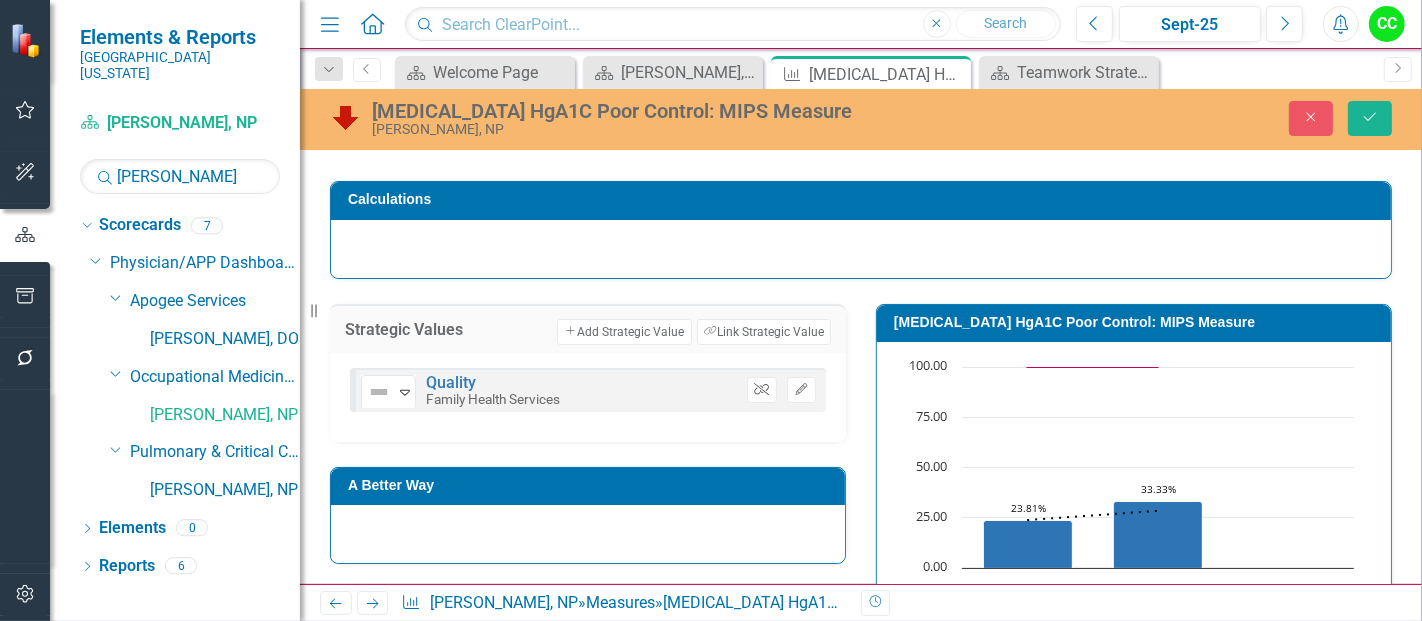
click at [754, 387] on icon "Unlink" at bounding box center [761, 390] width 15 height 12
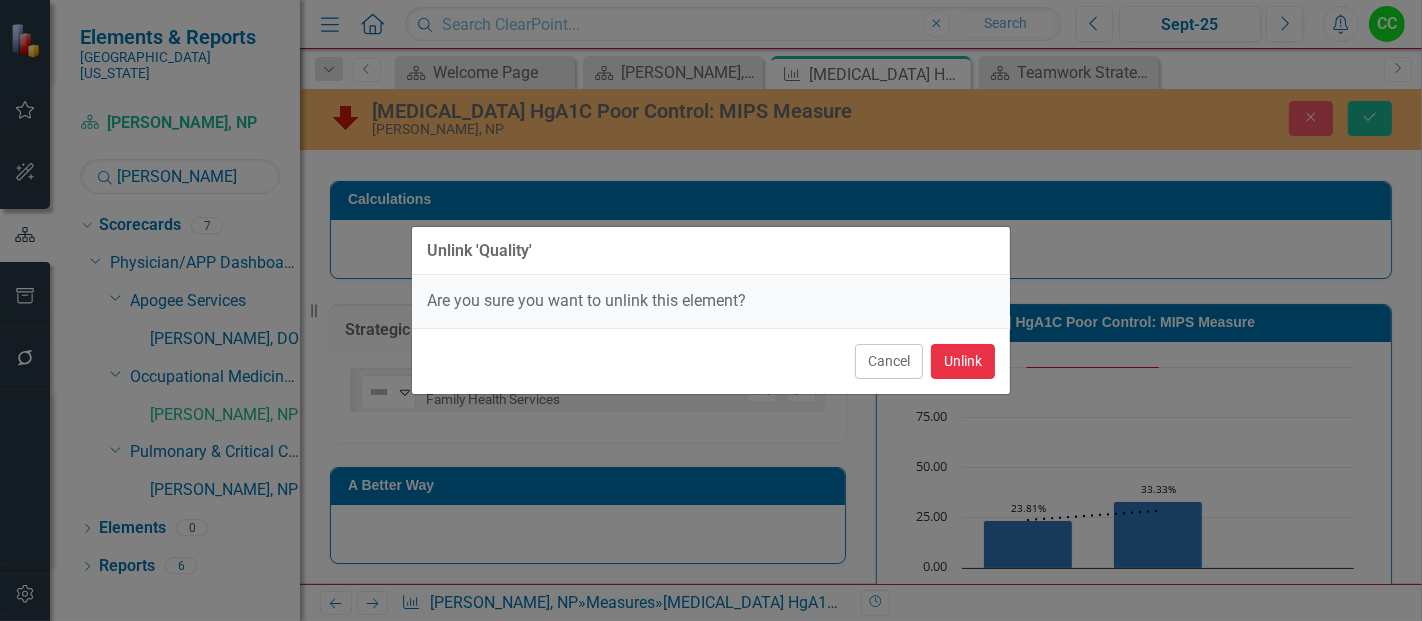
click at [942, 372] on button "Unlink" at bounding box center [963, 361] width 64 height 35
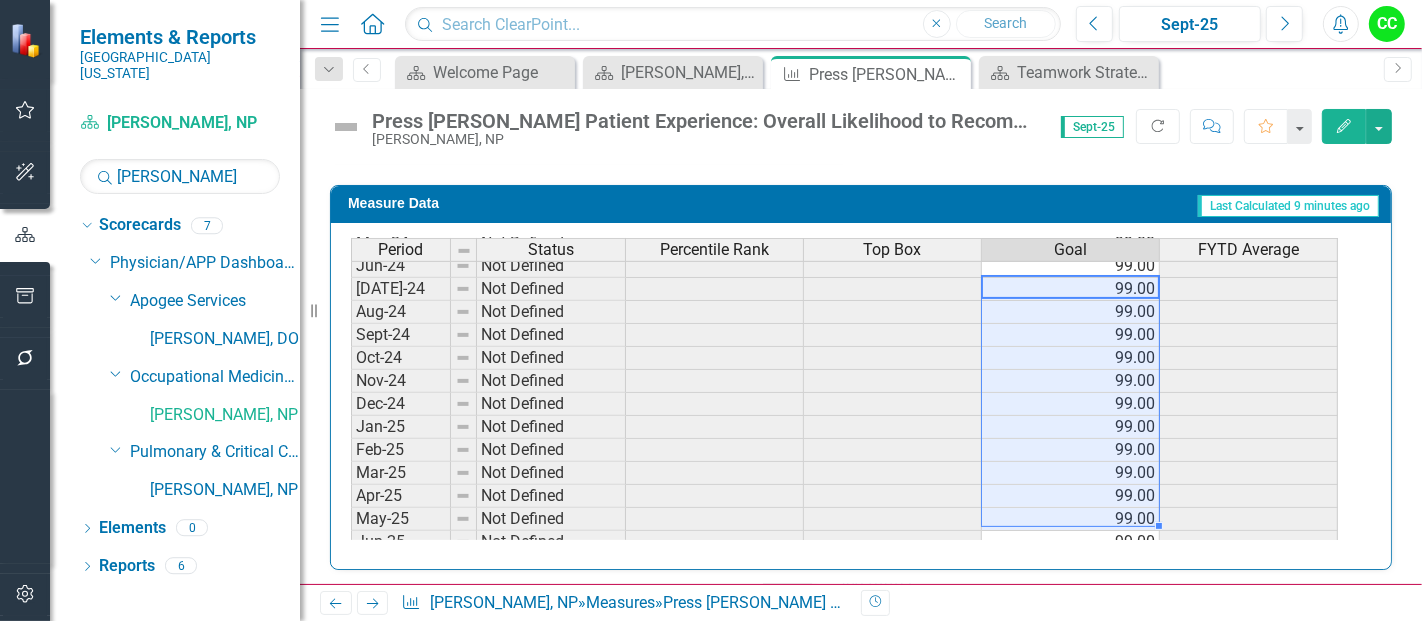
scroll to position [657, 0]
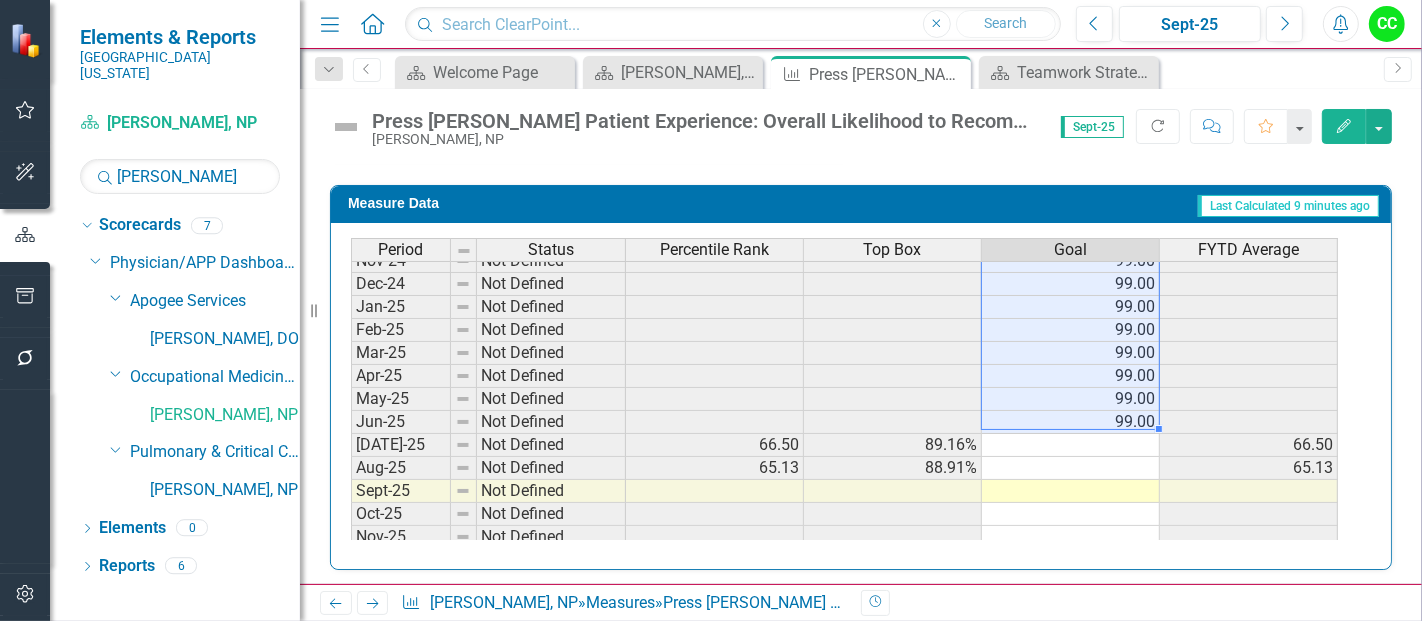
drag, startPoint x: 1101, startPoint y: 284, endPoint x: 1093, endPoint y: 409, distance: 125.2
click at [1093, 409] on tbody "Dec-23 Not Defined 99.00 Jan-24 Not Defined 99.00 Feb-24 Not Defined 99.00 Mar-…" at bounding box center [844, 353] width 987 height 714
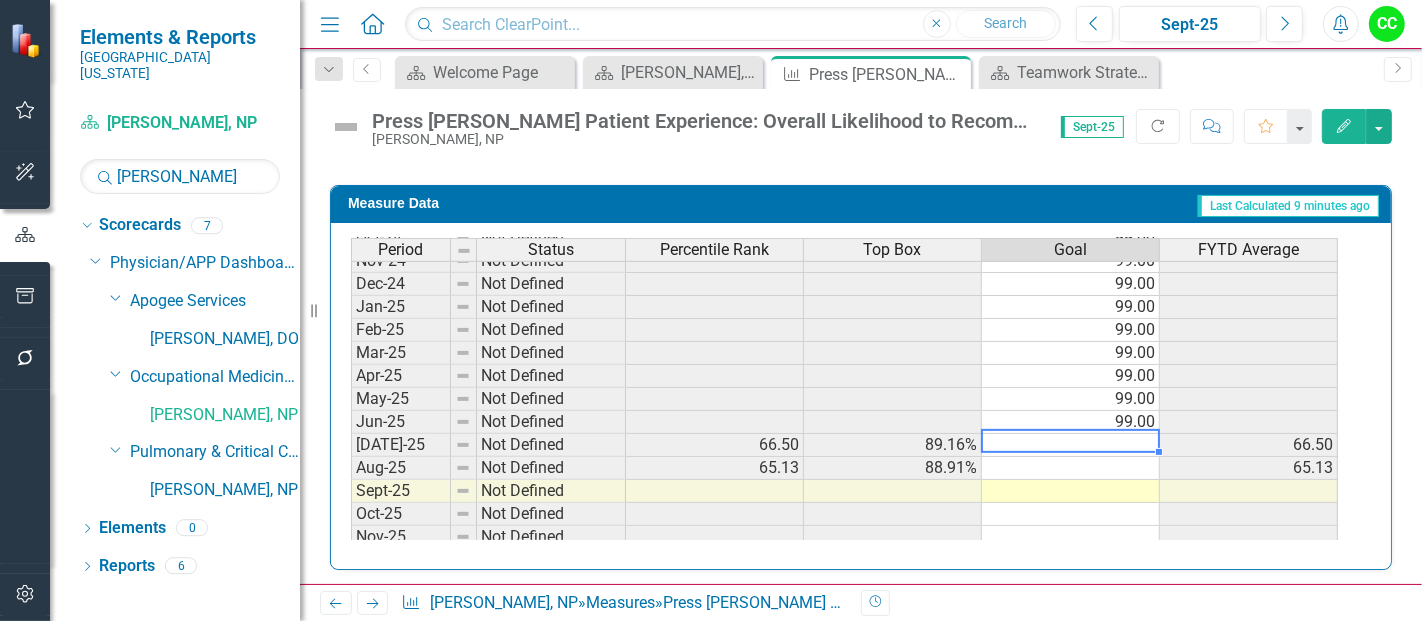
click at [1055, 434] on td at bounding box center [1071, 445] width 178 height 23
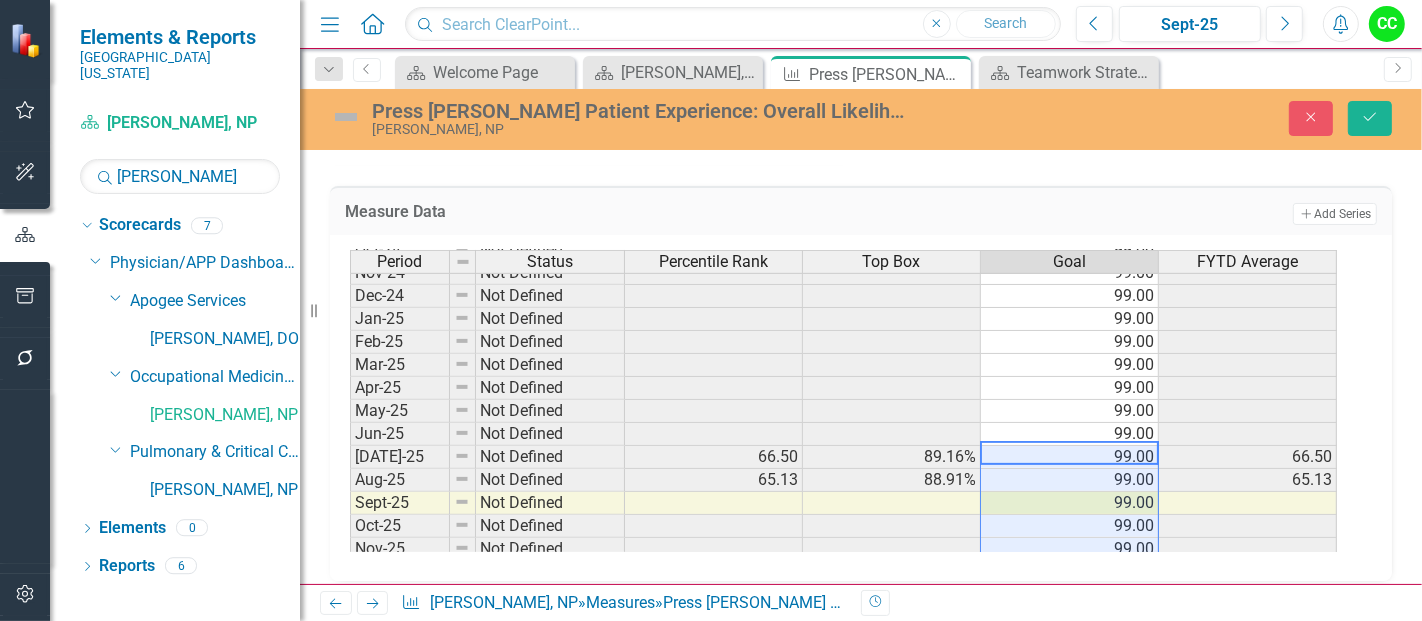
type textarea "99"
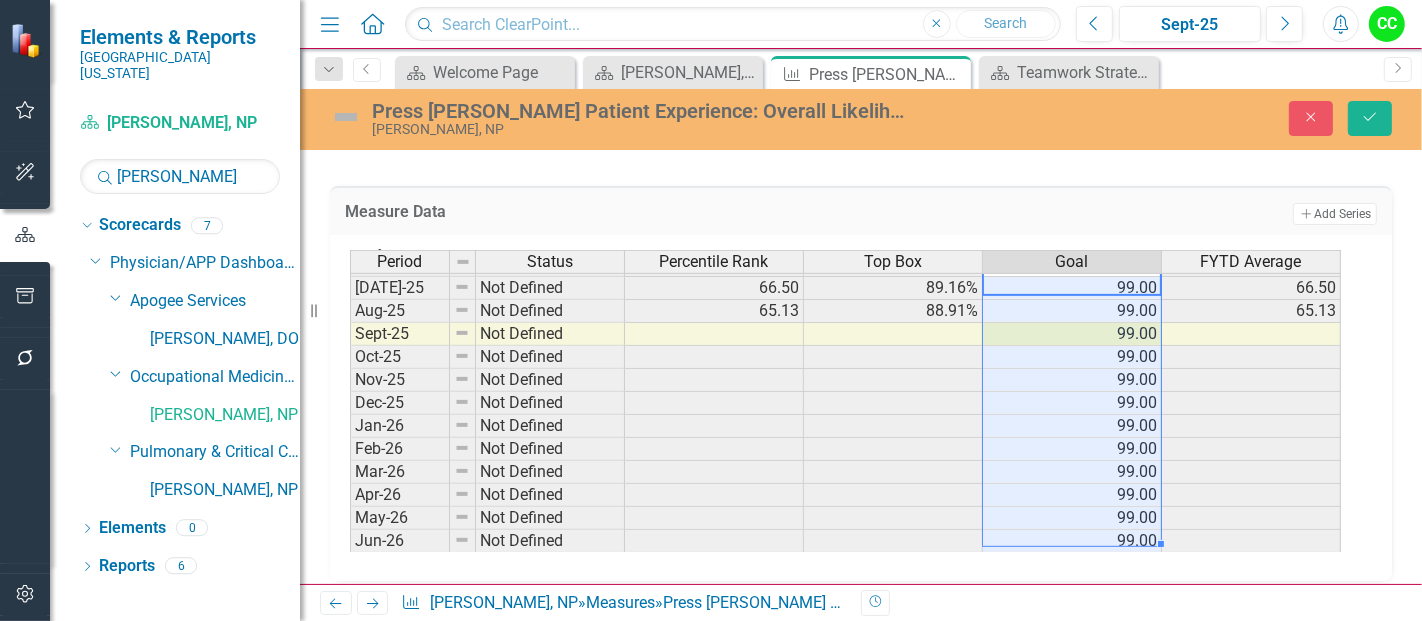
scroll to position [878, 0]
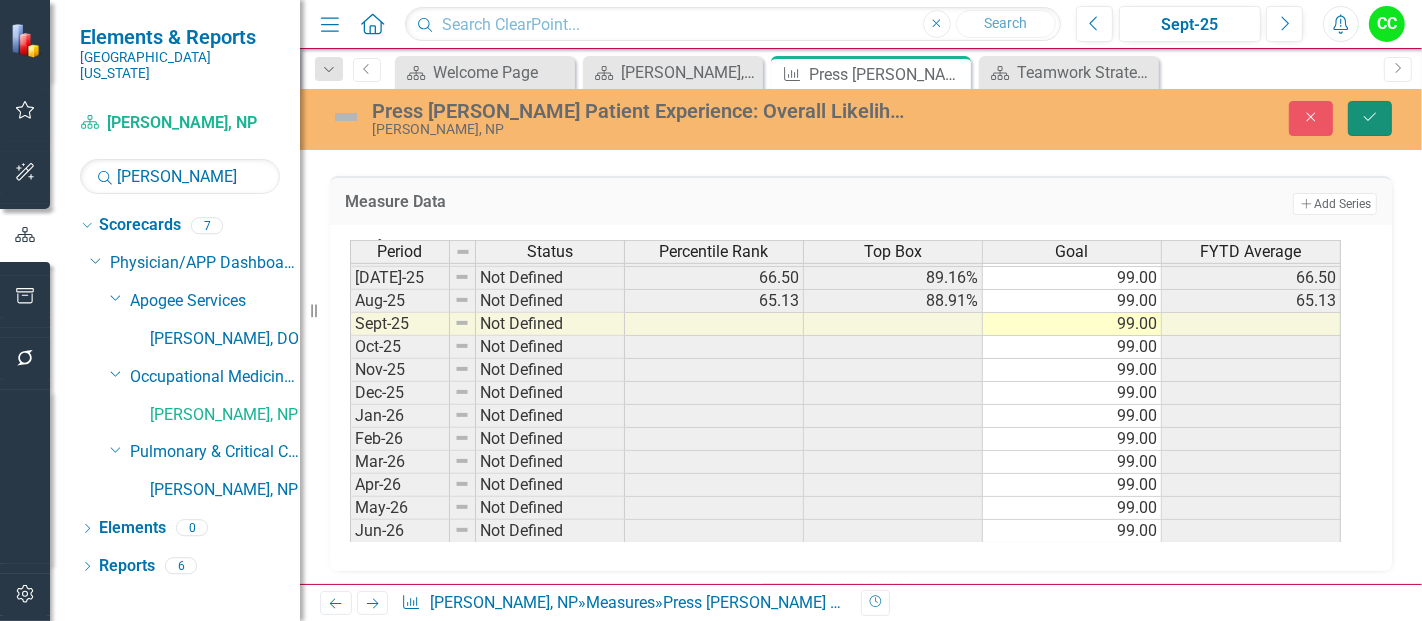
click at [1370, 110] on icon "Save" at bounding box center [1370, 117] width 18 height 14
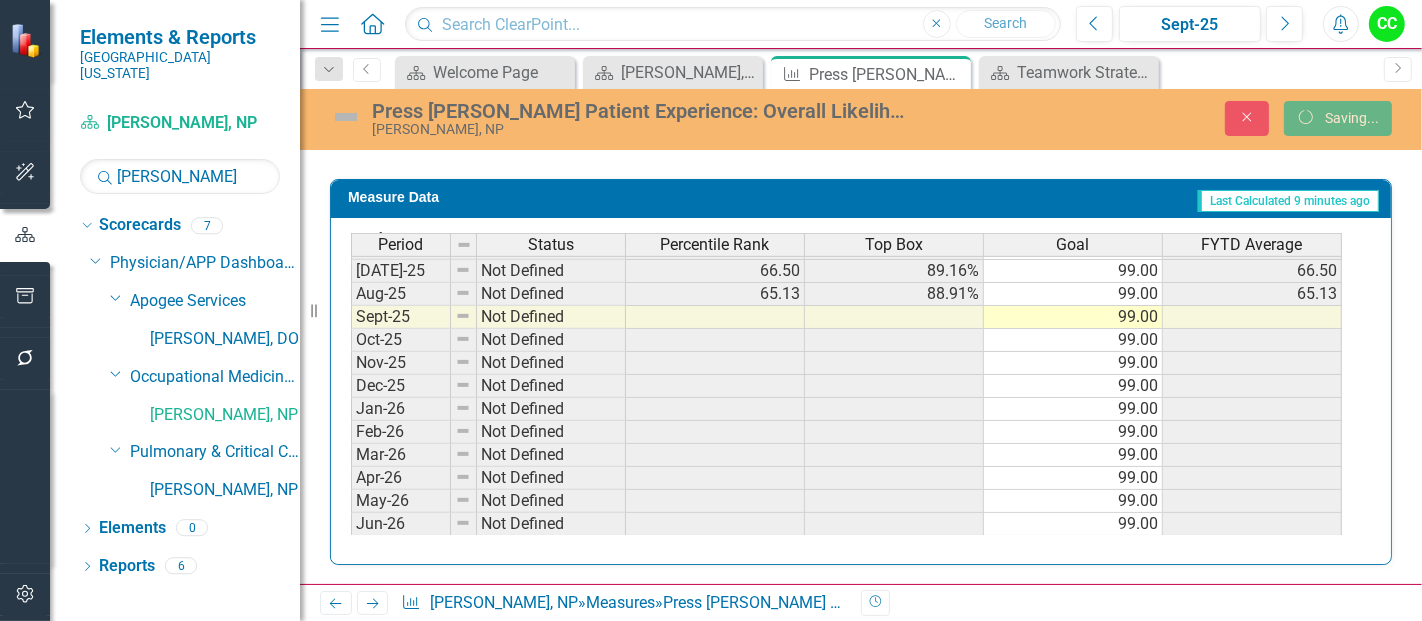
scroll to position [869, 0]
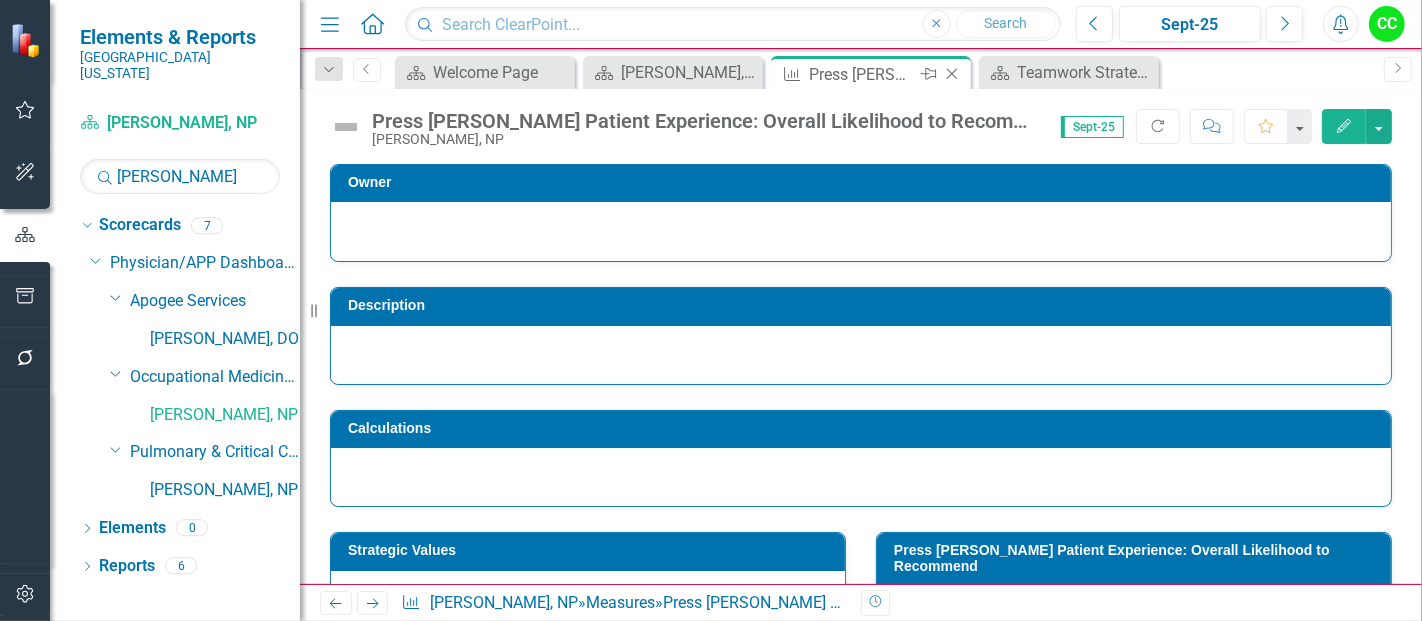
click at [951, 75] on icon "Close" at bounding box center [952, 74] width 20 height 16
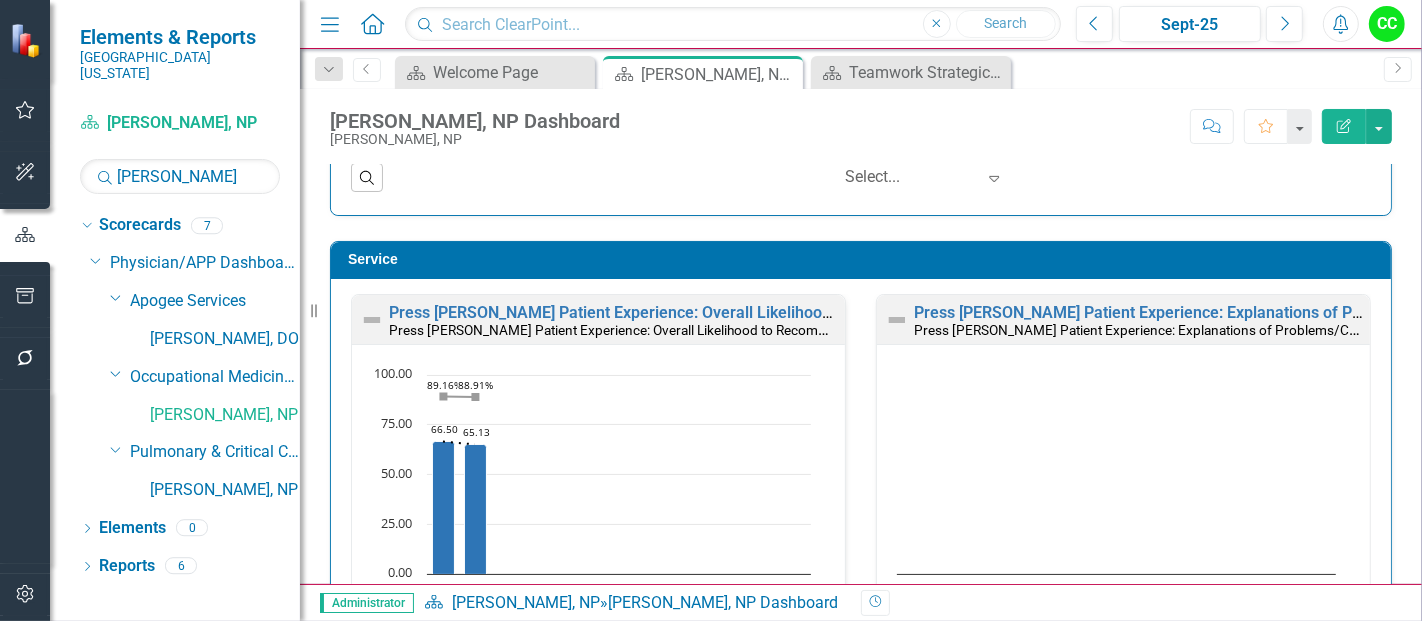
scroll to position [1557, 0]
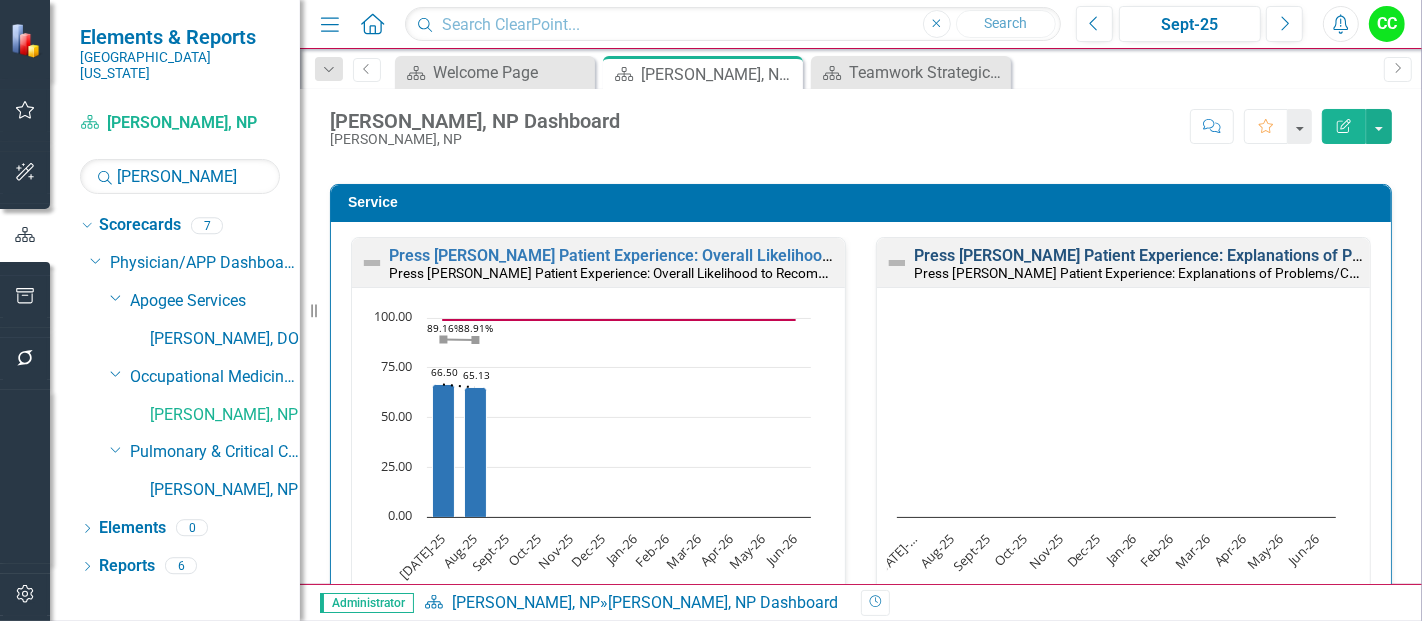
click at [1043, 255] on link "Press [PERSON_NAME] Patient Experience: Explanations of Problems/Condition" at bounding box center [1199, 255] width 571 height 19
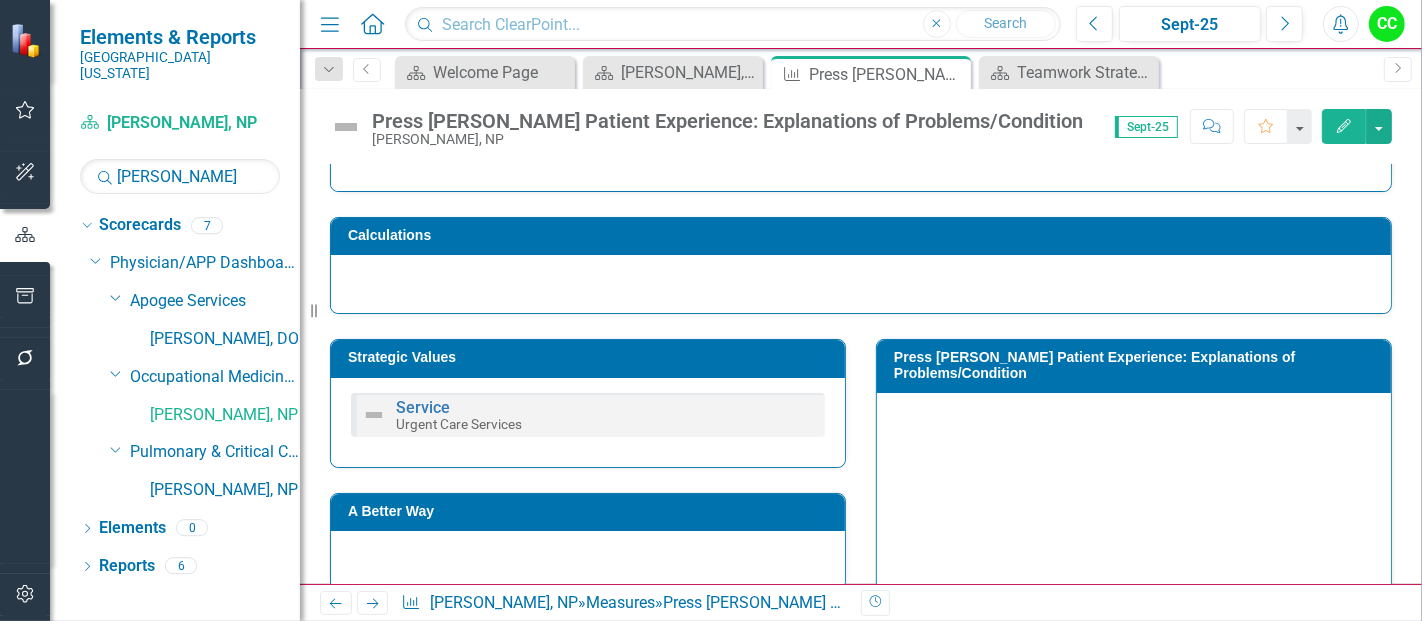
scroll to position [195, 0]
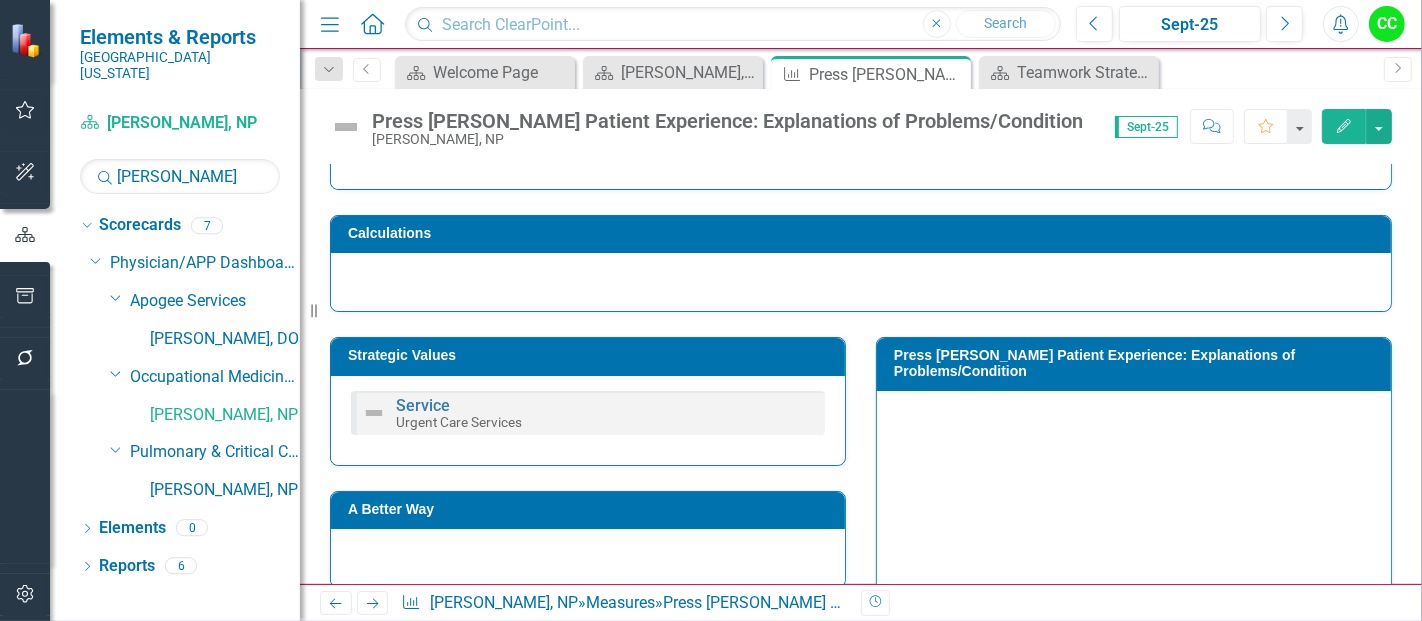
click at [557, 355] on h3 "Strategic Values" at bounding box center [591, 355] width 487 height 15
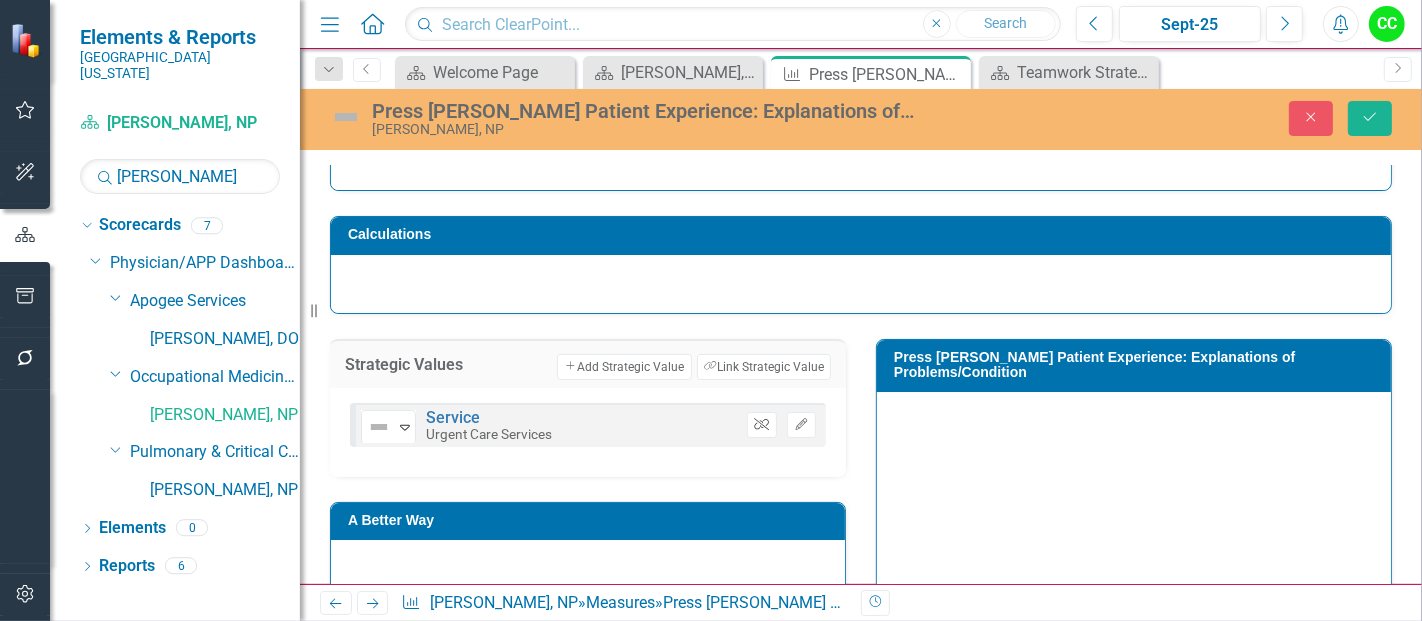
click at [754, 422] on icon "Unlink" at bounding box center [761, 425] width 15 height 12
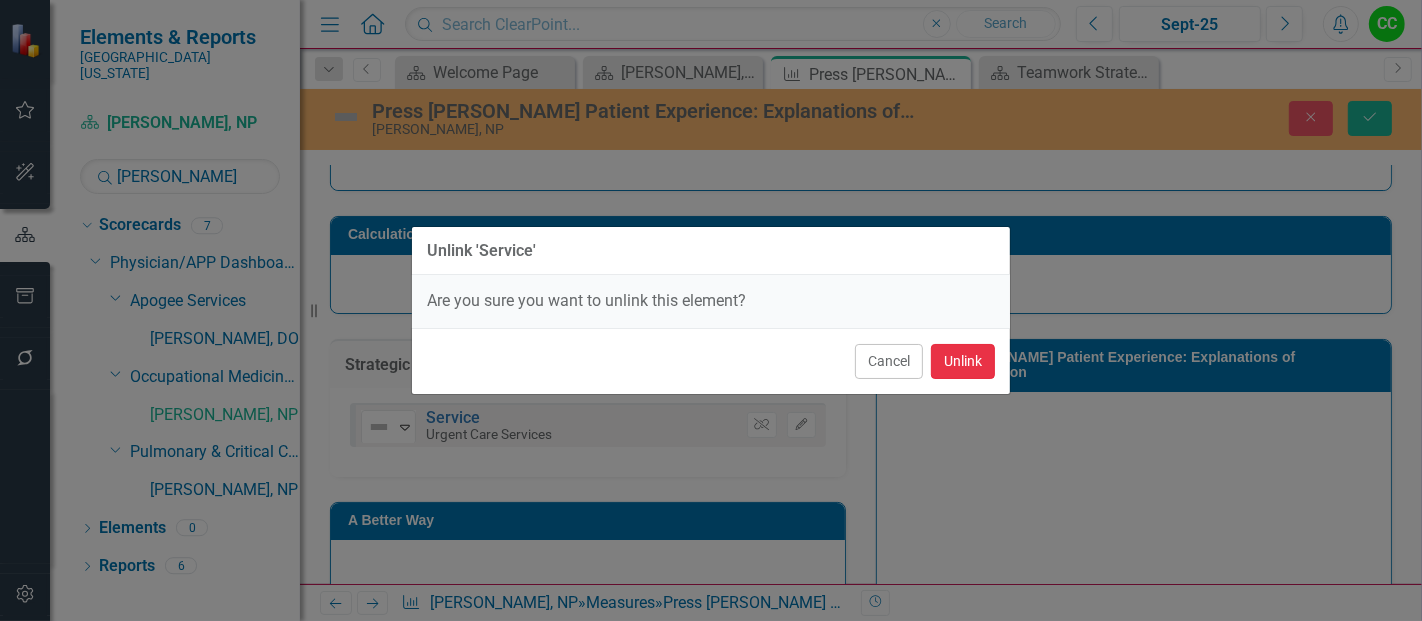
click at [966, 356] on button "Unlink" at bounding box center [963, 361] width 64 height 35
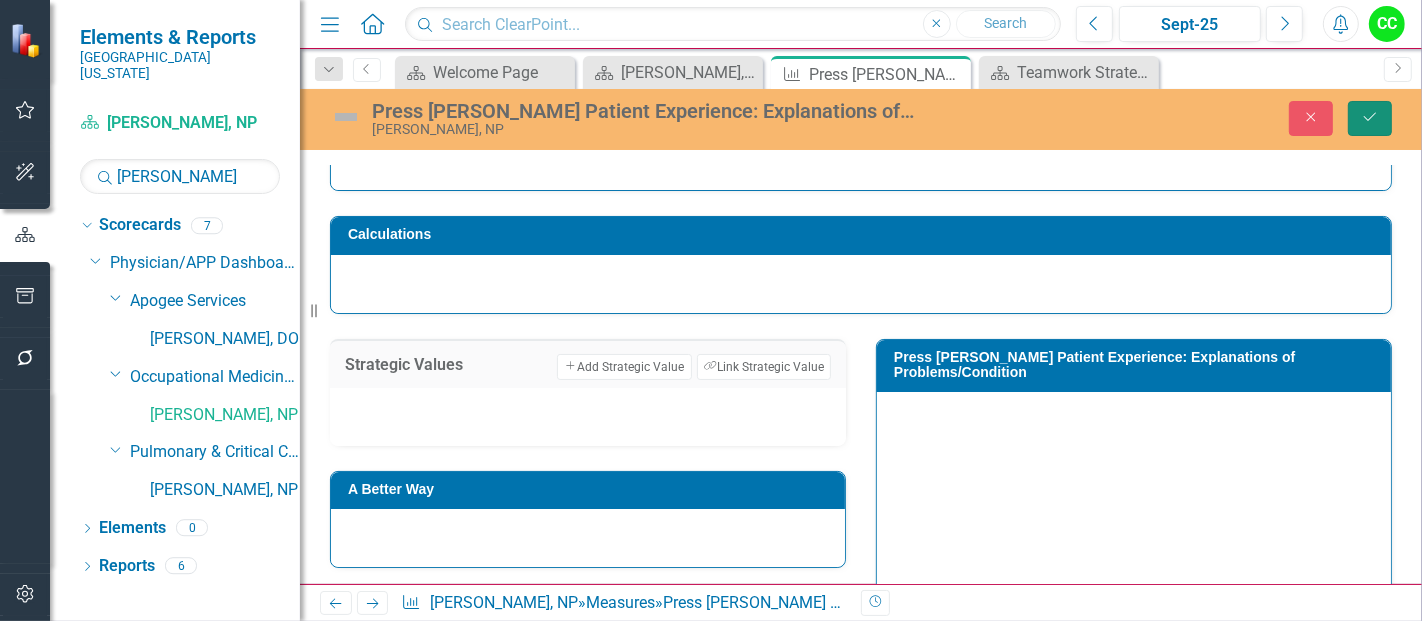
click at [1373, 110] on icon "Save" at bounding box center [1370, 117] width 18 height 14
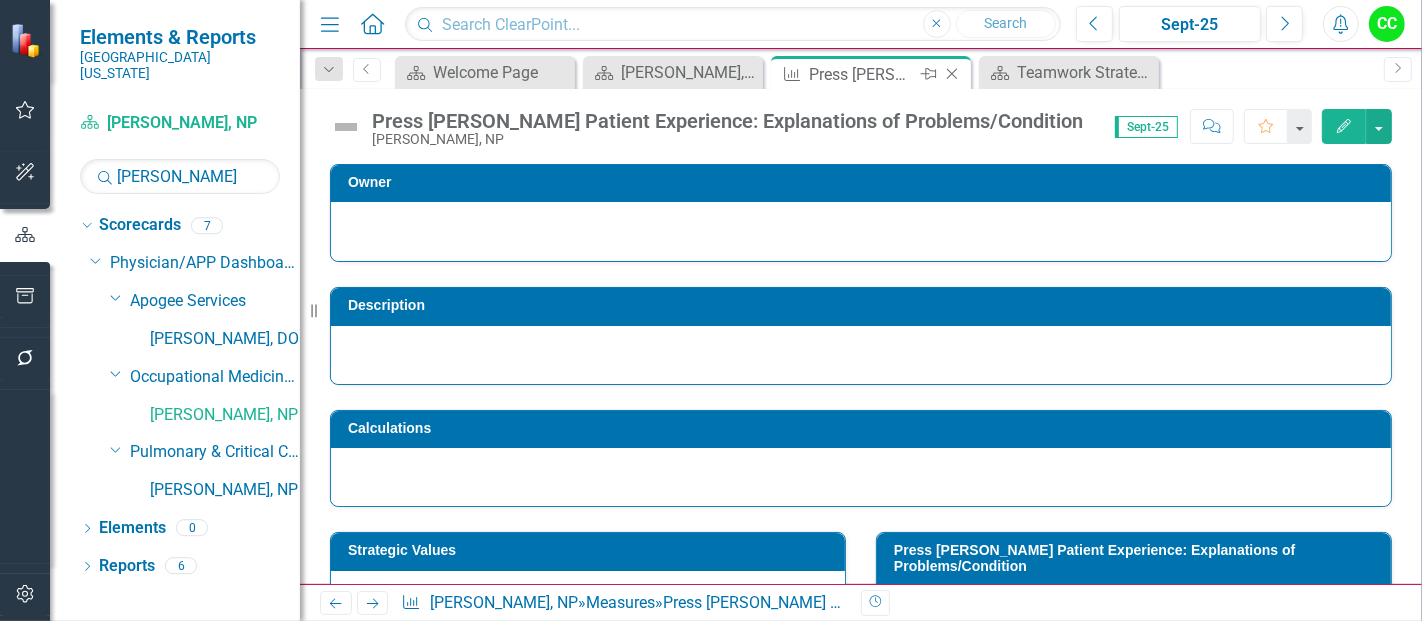
click at [954, 70] on icon at bounding box center [952, 74] width 11 height 11
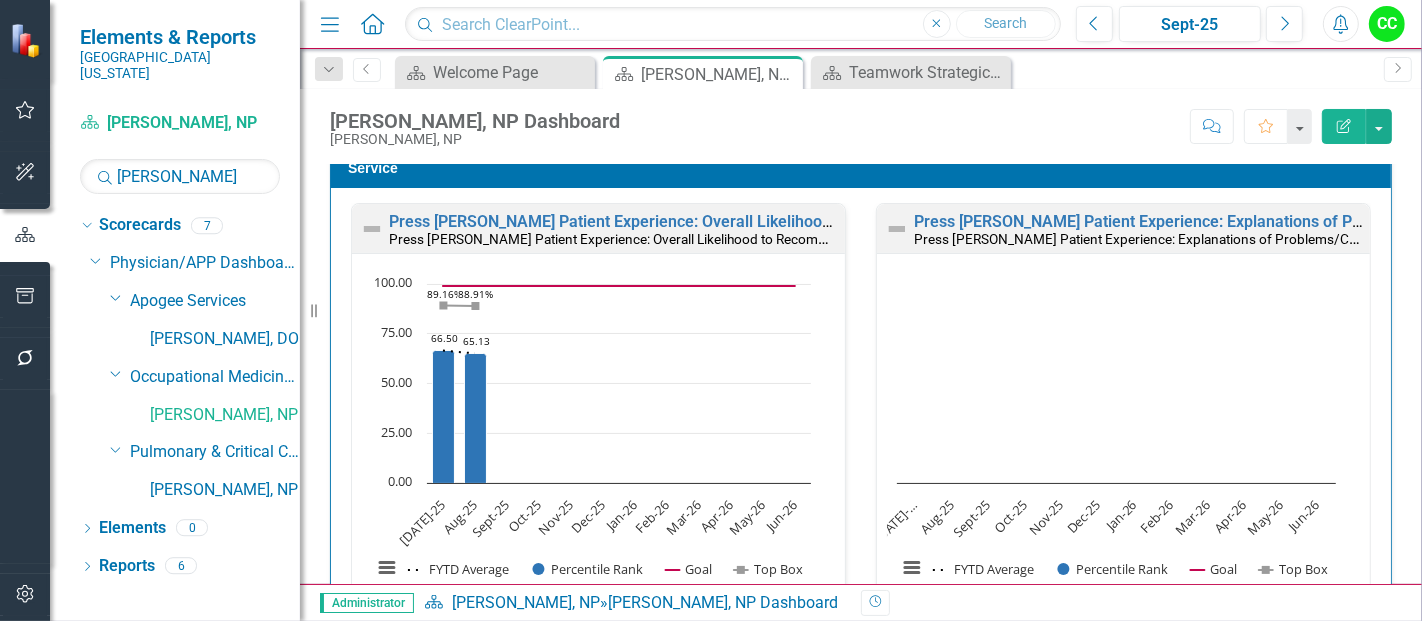
scroll to position [1995, 0]
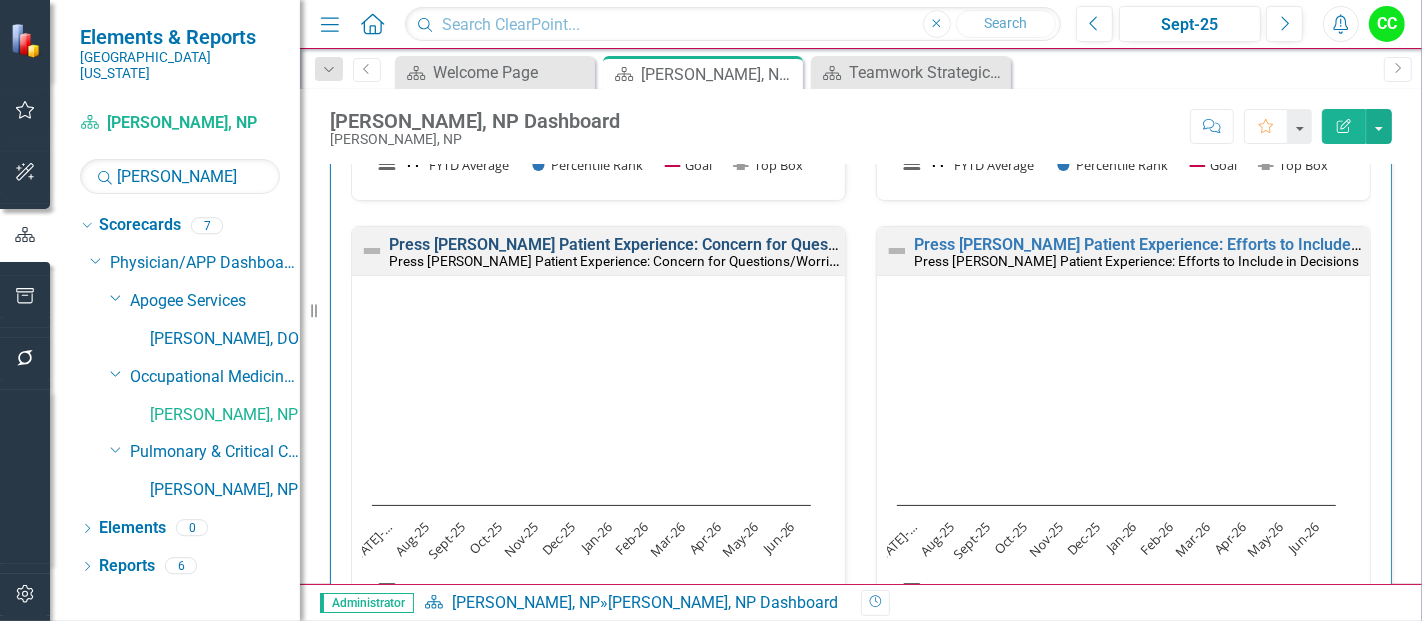
click at [673, 237] on link "Press [PERSON_NAME] Patient Experience: Concern for Questions/Worries" at bounding box center [657, 244] width 536 height 19
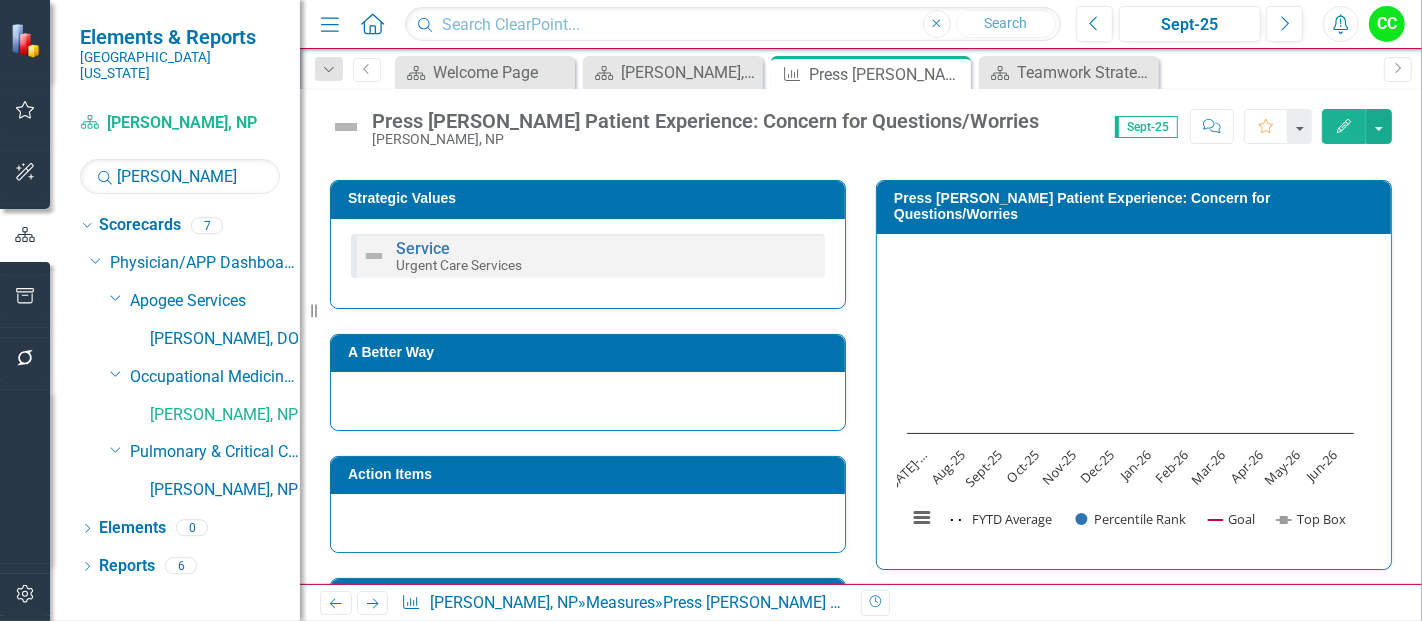
scroll to position [346, 0]
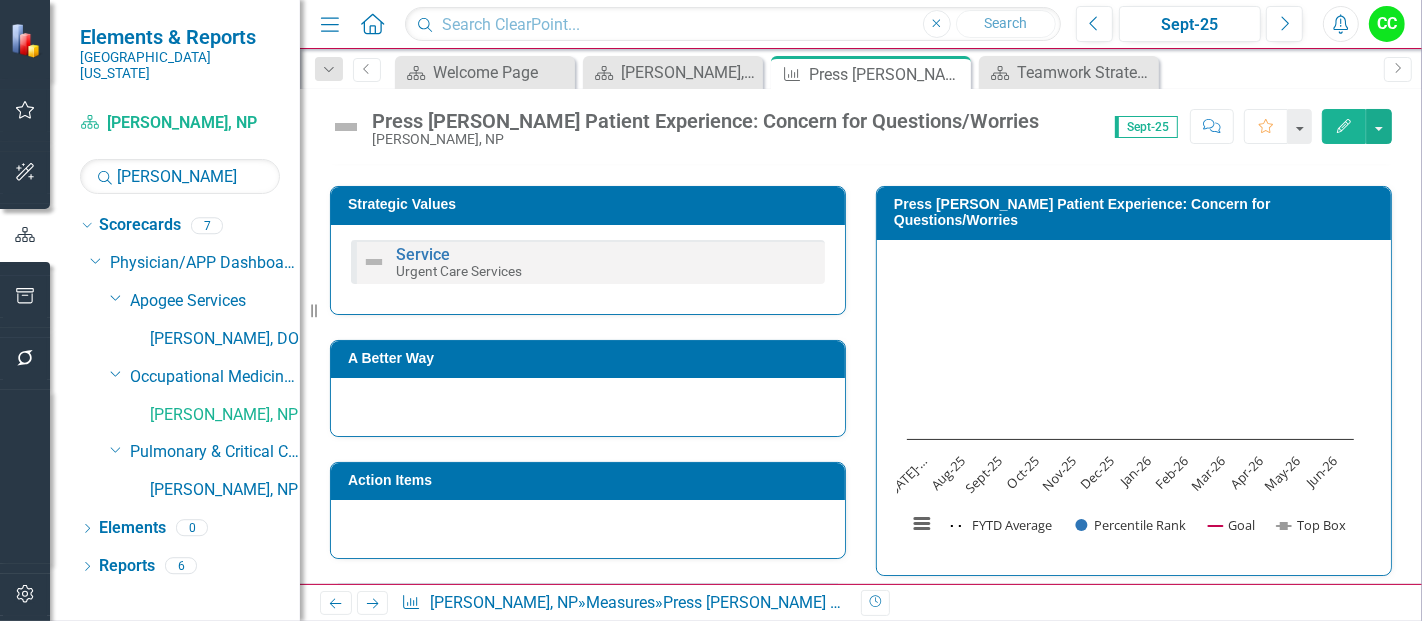
click at [670, 201] on h3 "Strategic Values" at bounding box center [591, 204] width 487 height 15
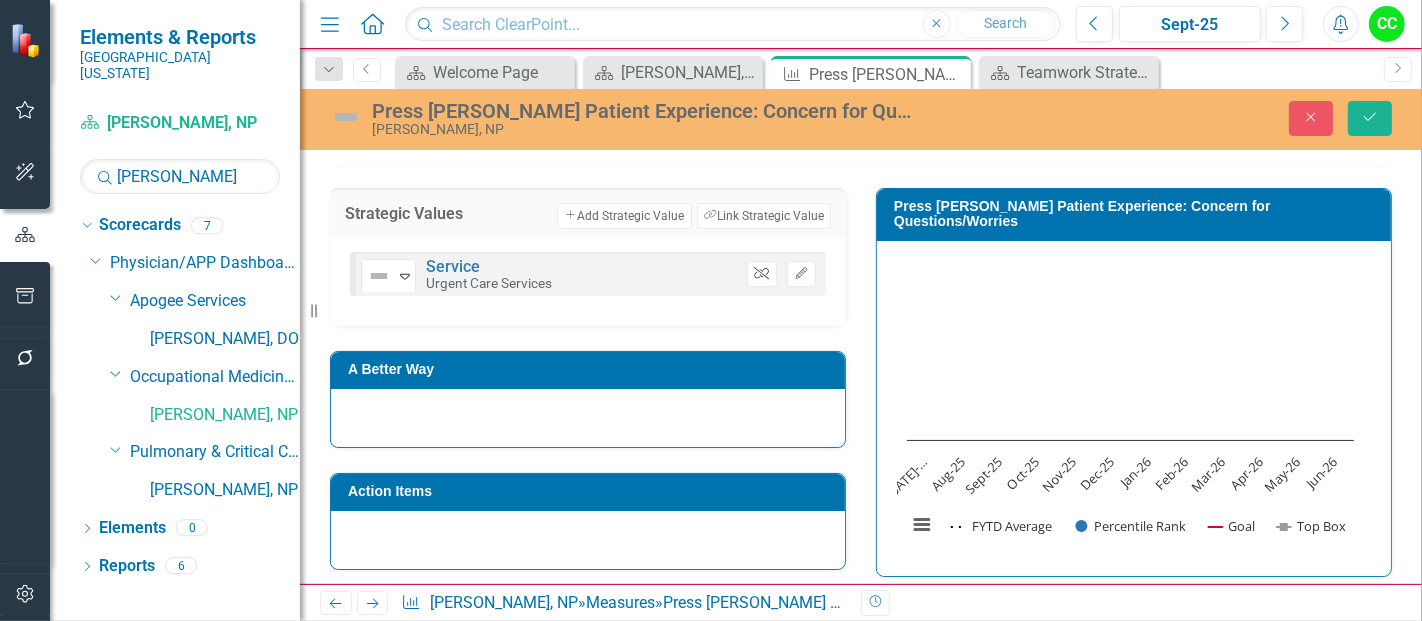
click at [754, 268] on icon "Unlink" at bounding box center [761, 274] width 15 height 12
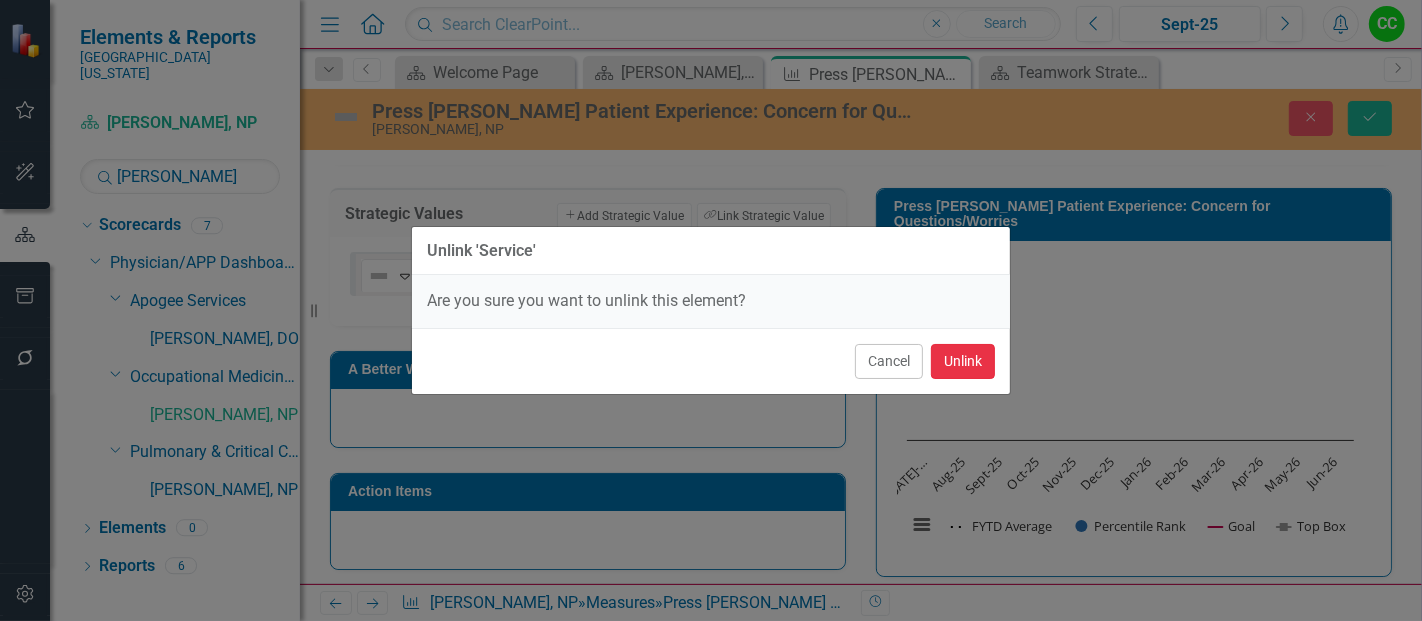
click at [974, 356] on button "Unlink" at bounding box center [963, 361] width 64 height 35
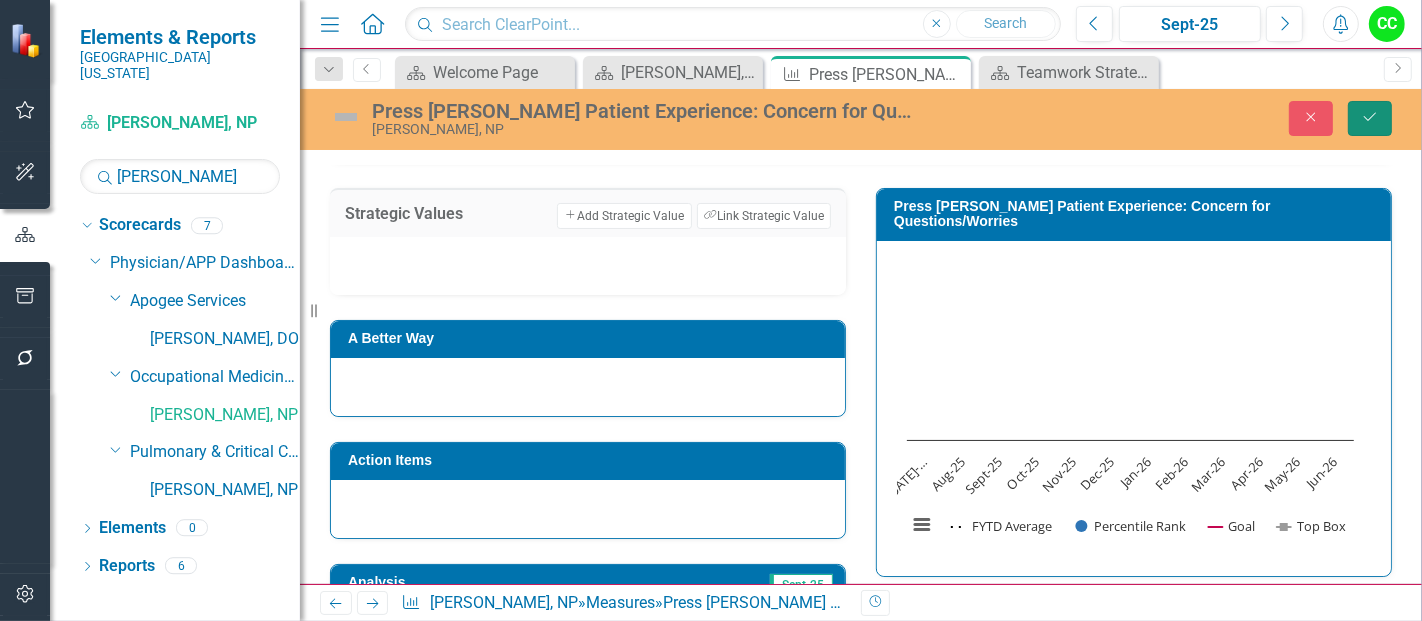
click at [1374, 116] on icon "Save" at bounding box center [1370, 117] width 18 height 14
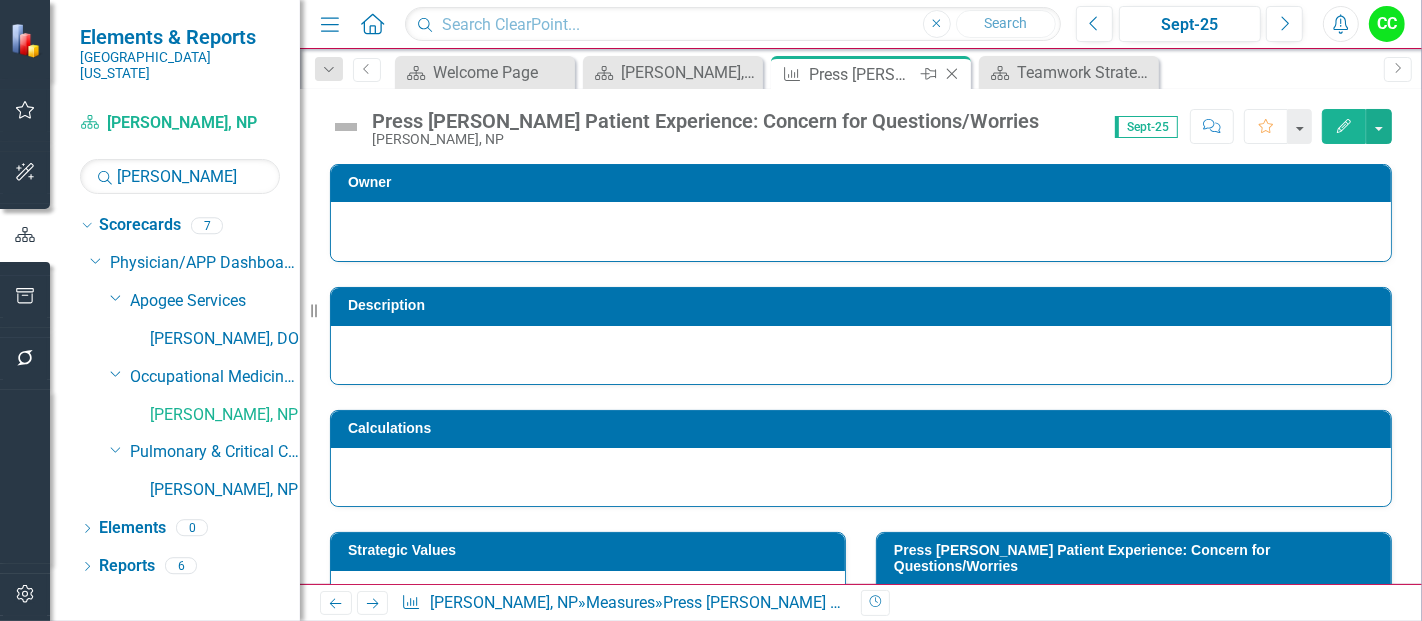
click at [960, 75] on icon "Close" at bounding box center [952, 74] width 20 height 16
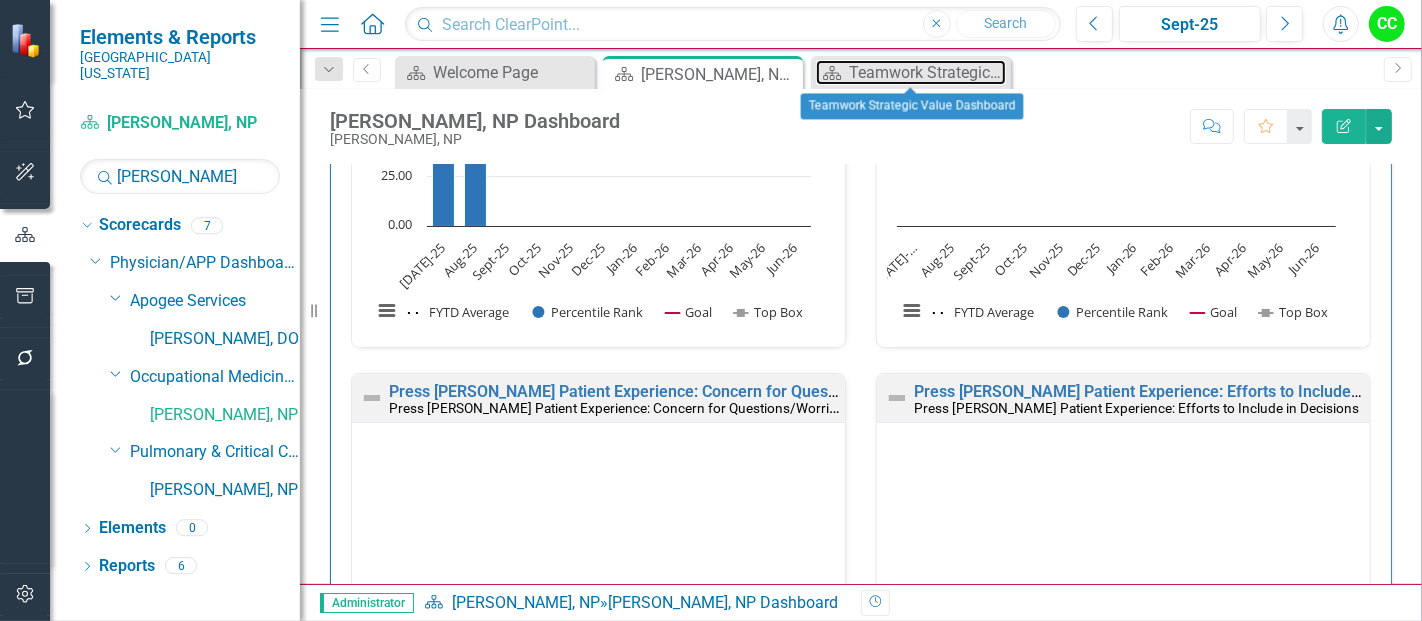
scroll to position [1853, 0]
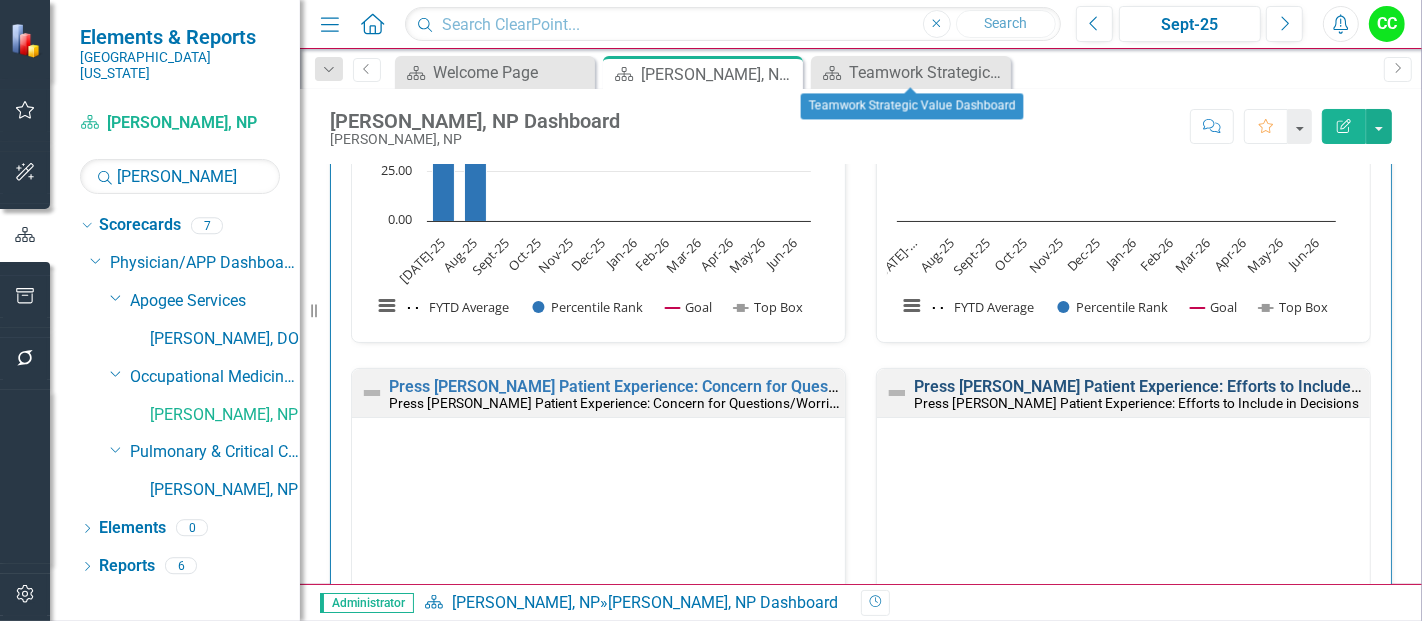
click at [1103, 377] on link "Press [PERSON_NAME] Patient Experience: Efforts to Include in Decisions" at bounding box center [1177, 386] width 527 height 19
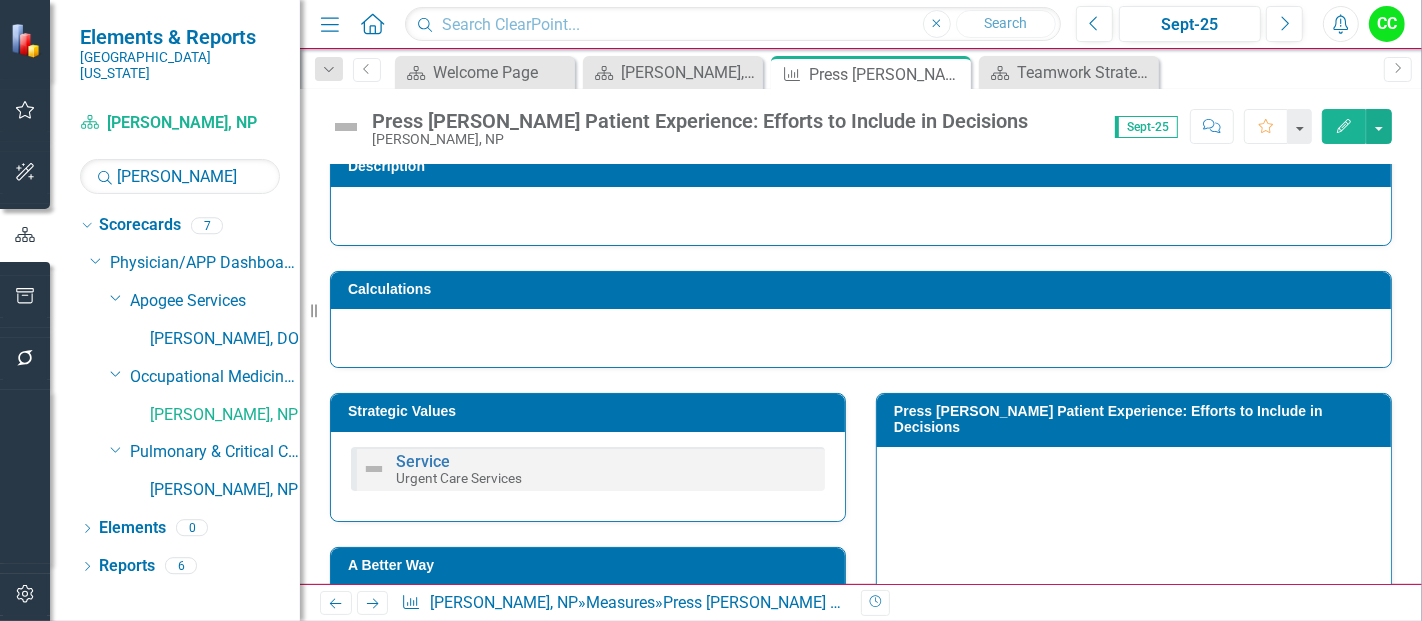
scroll to position [143, 0]
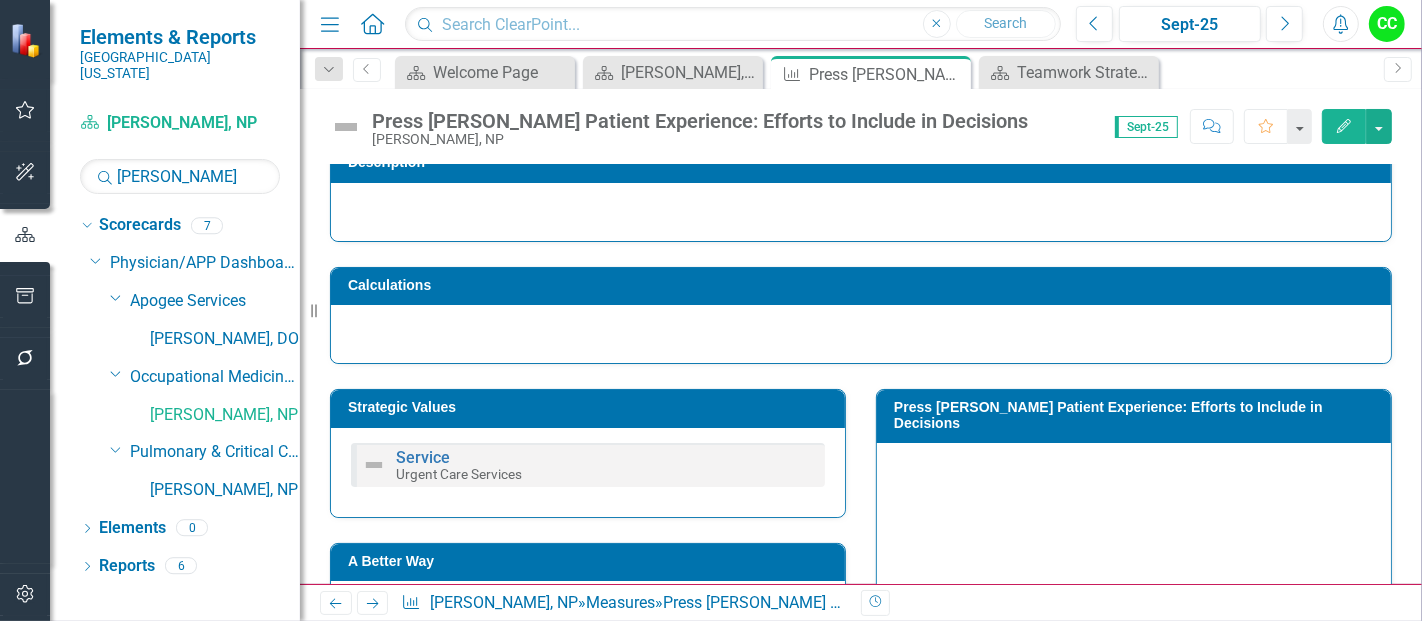
click at [634, 400] on h3 "Strategic Values" at bounding box center [591, 407] width 487 height 15
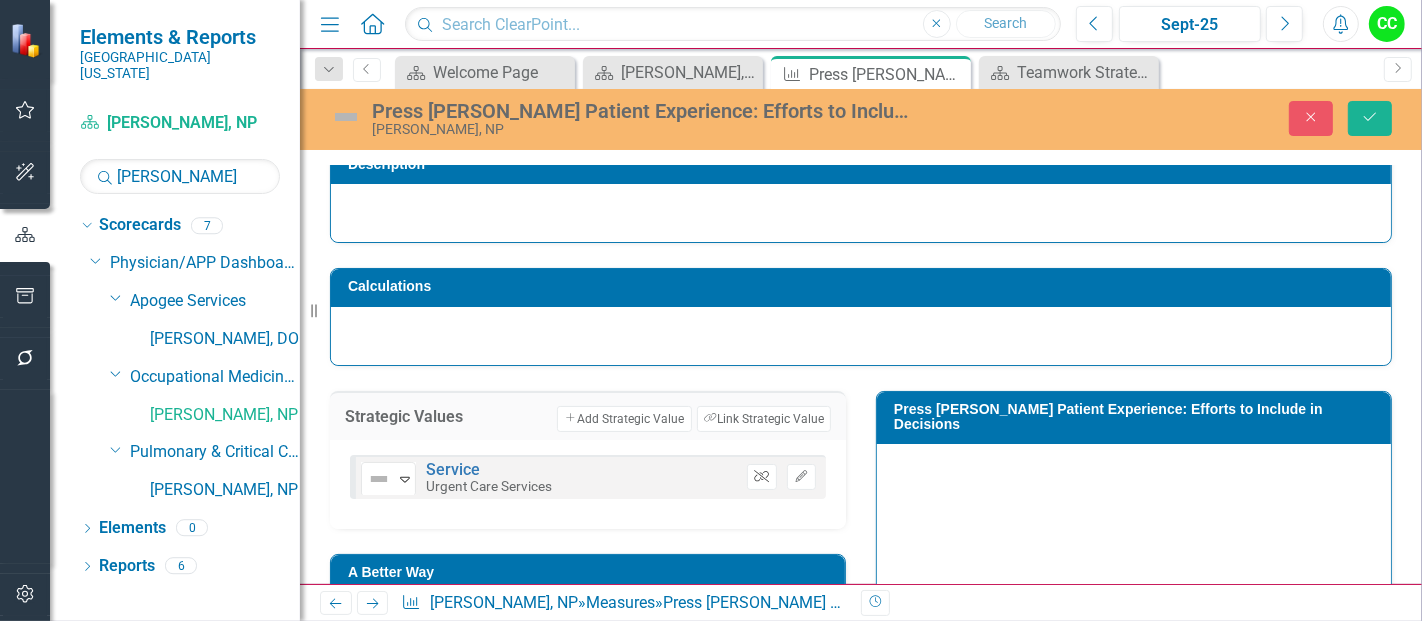
click at [755, 480] on button "Unlink" at bounding box center [761, 477] width 29 height 26
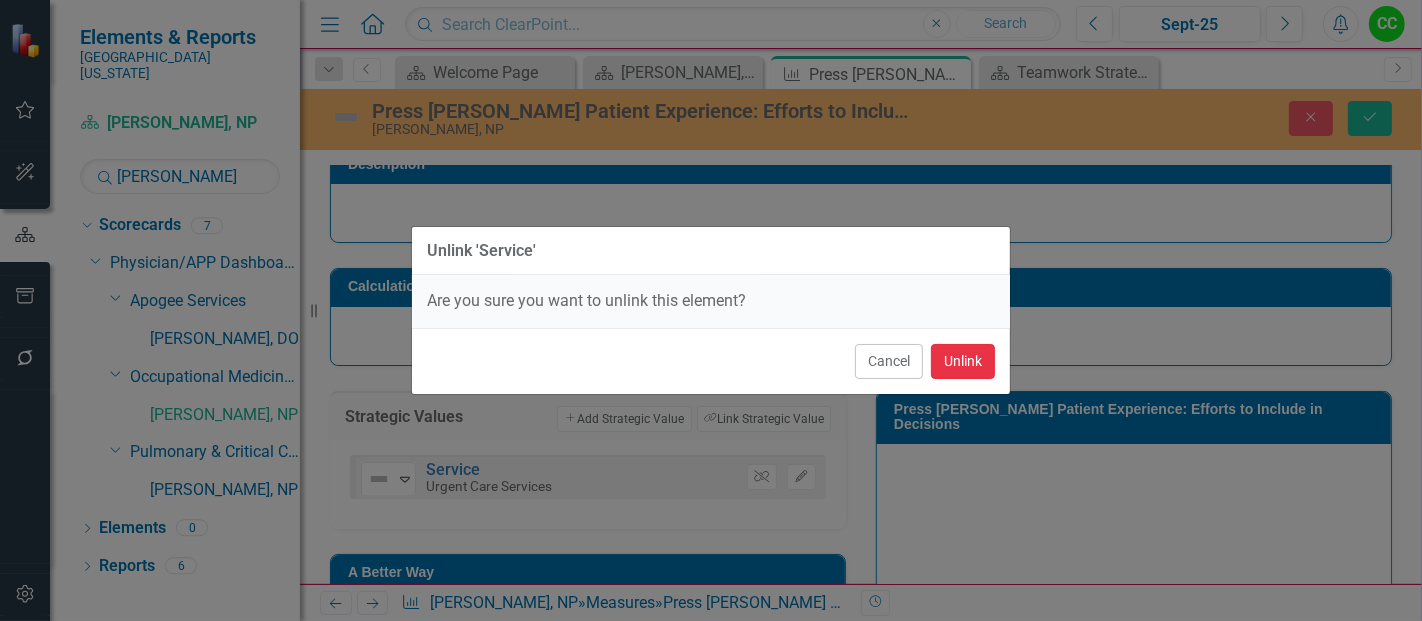
click at [982, 364] on button "Unlink" at bounding box center [963, 361] width 64 height 35
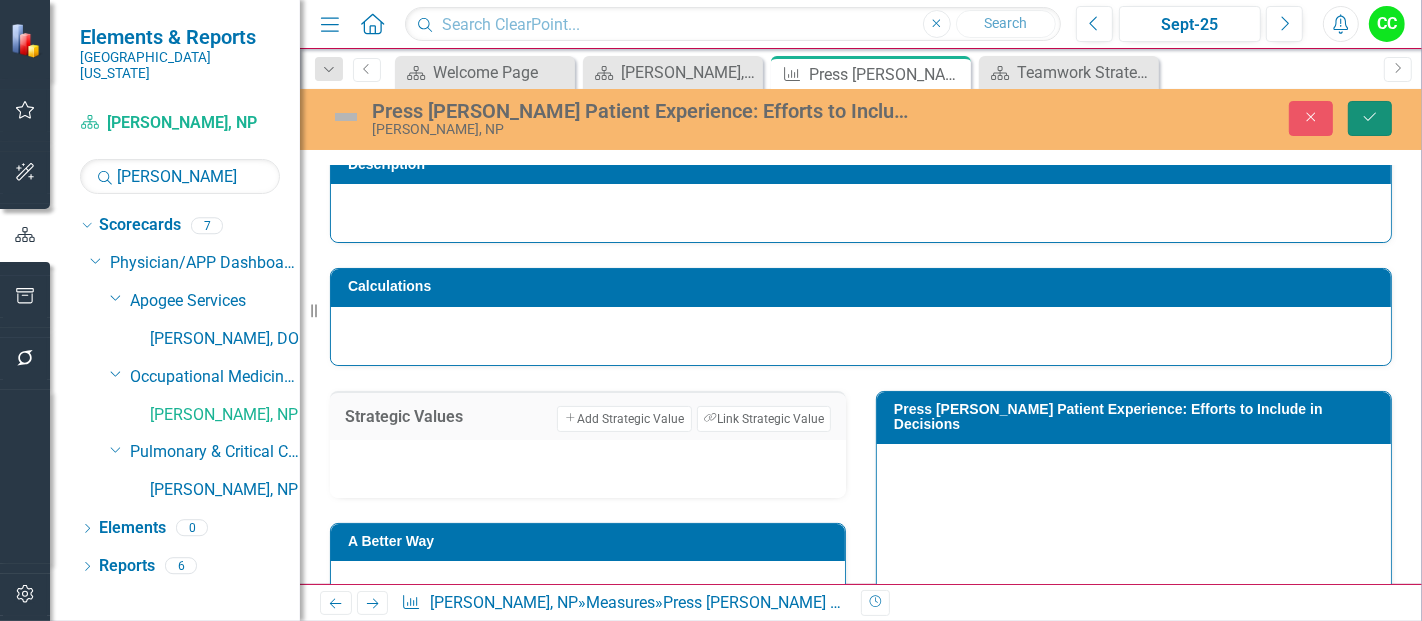
click at [1358, 122] on button "Save" at bounding box center [1370, 118] width 44 height 35
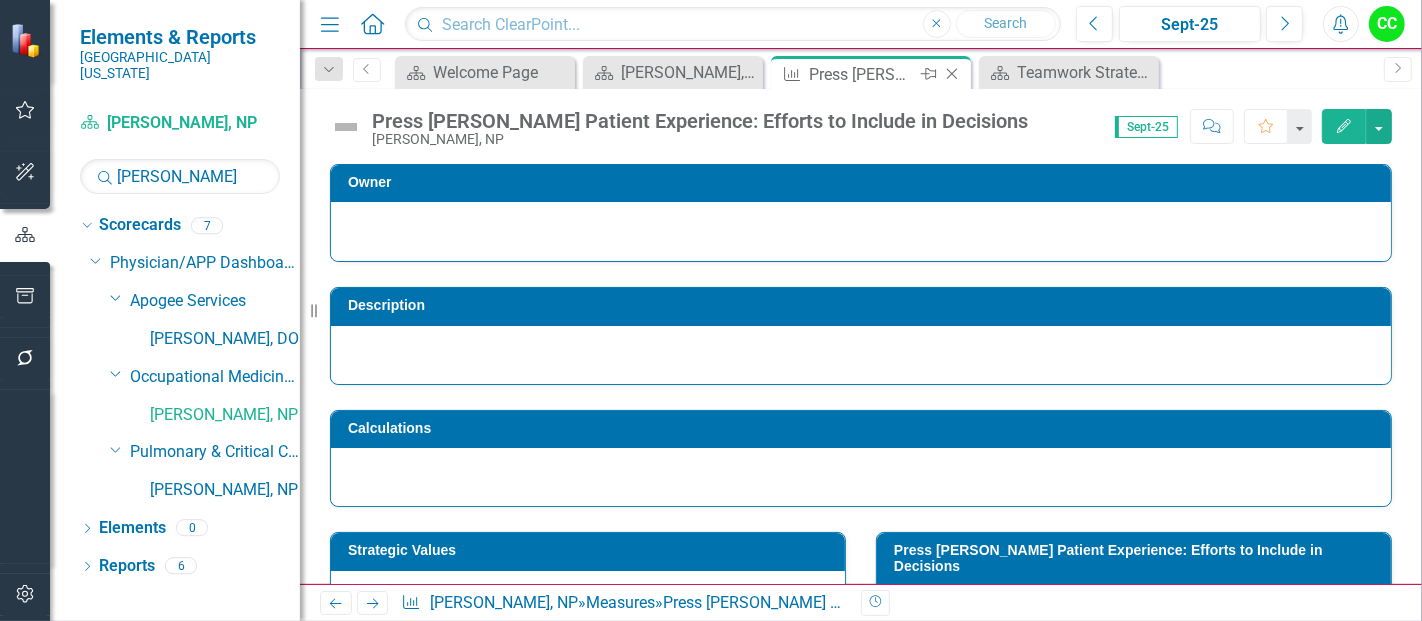
click at [948, 72] on icon "Close" at bounding box center [952, 74] width 20 height 16
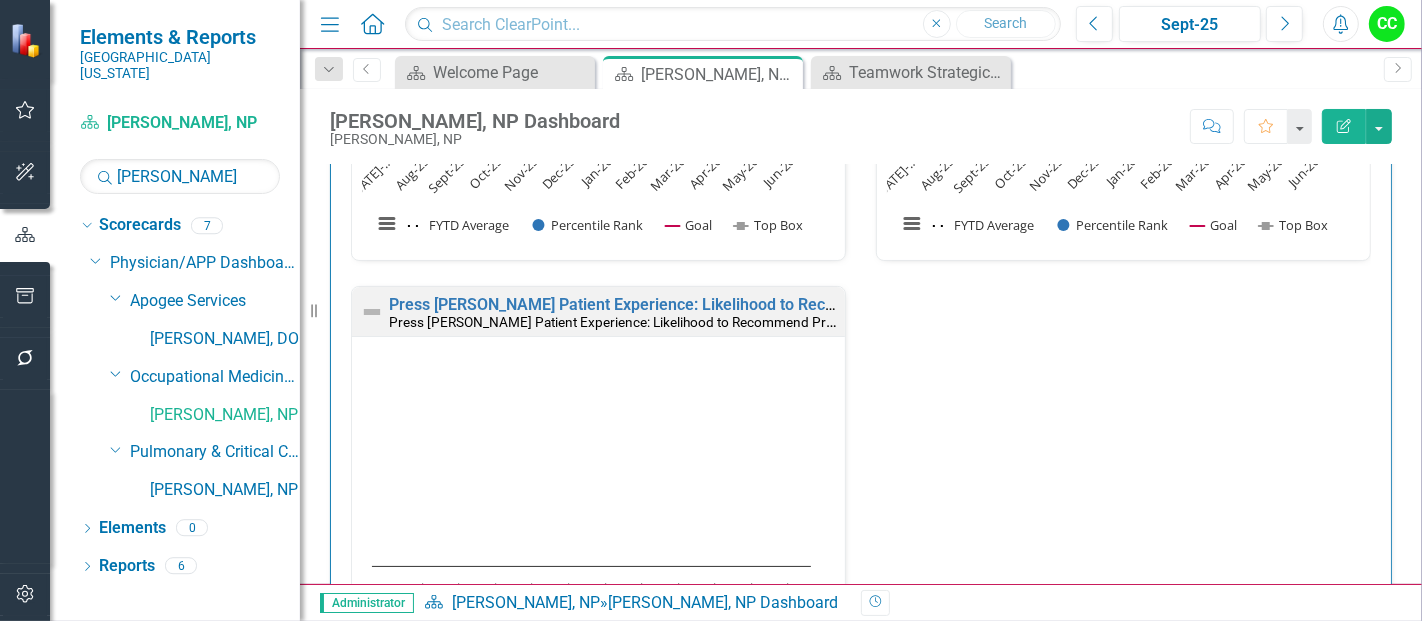
scroll to position [2480, 0]
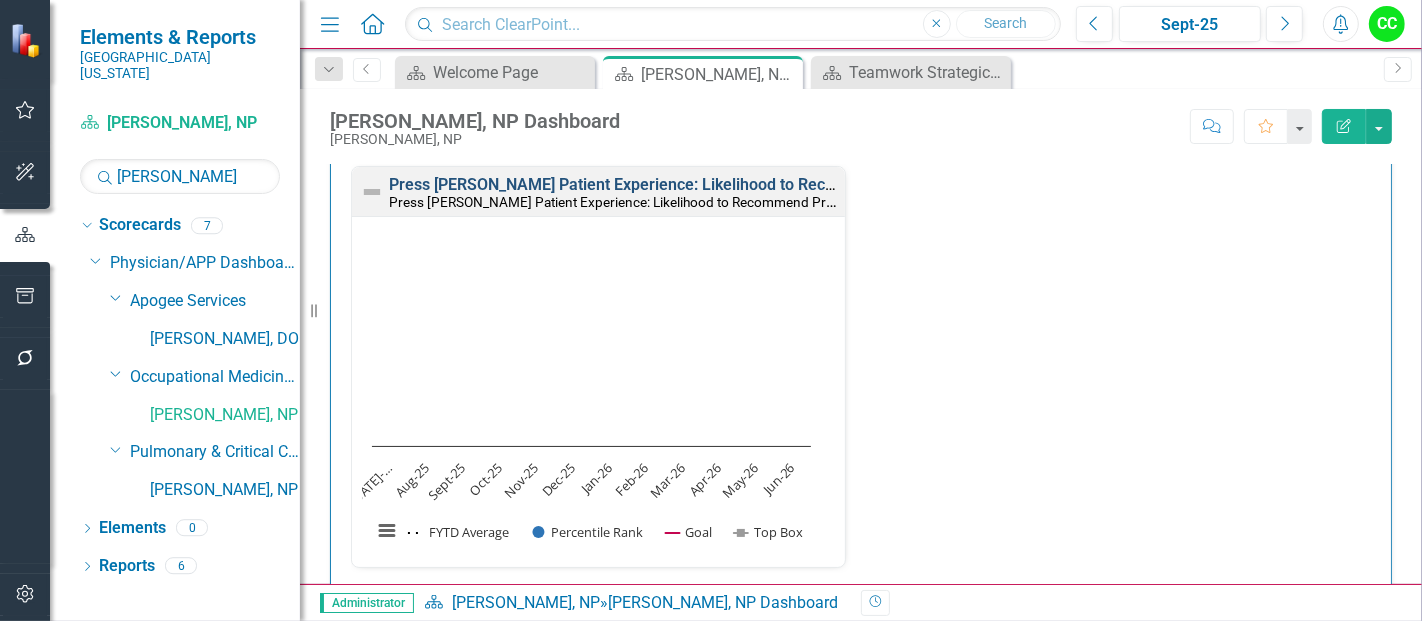
click at [708, 178] on link "Press [PERSON_NAME] Patient Experience: Likelihood to Recommend Provider" at bounding box center [671, 184] width 565 height 19
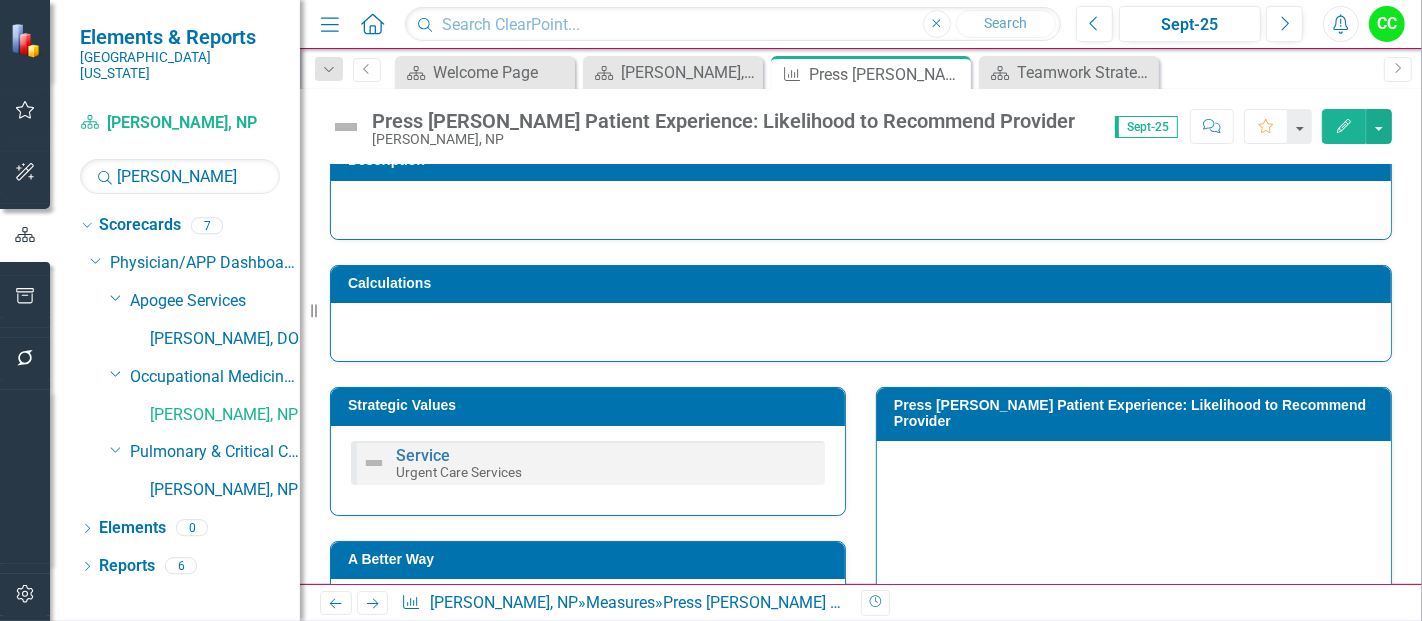
scroll to position [145, 0]
click at [686, 401] on h3 "Strategic Values" at bounding box center [591, 405] width 487 height 15
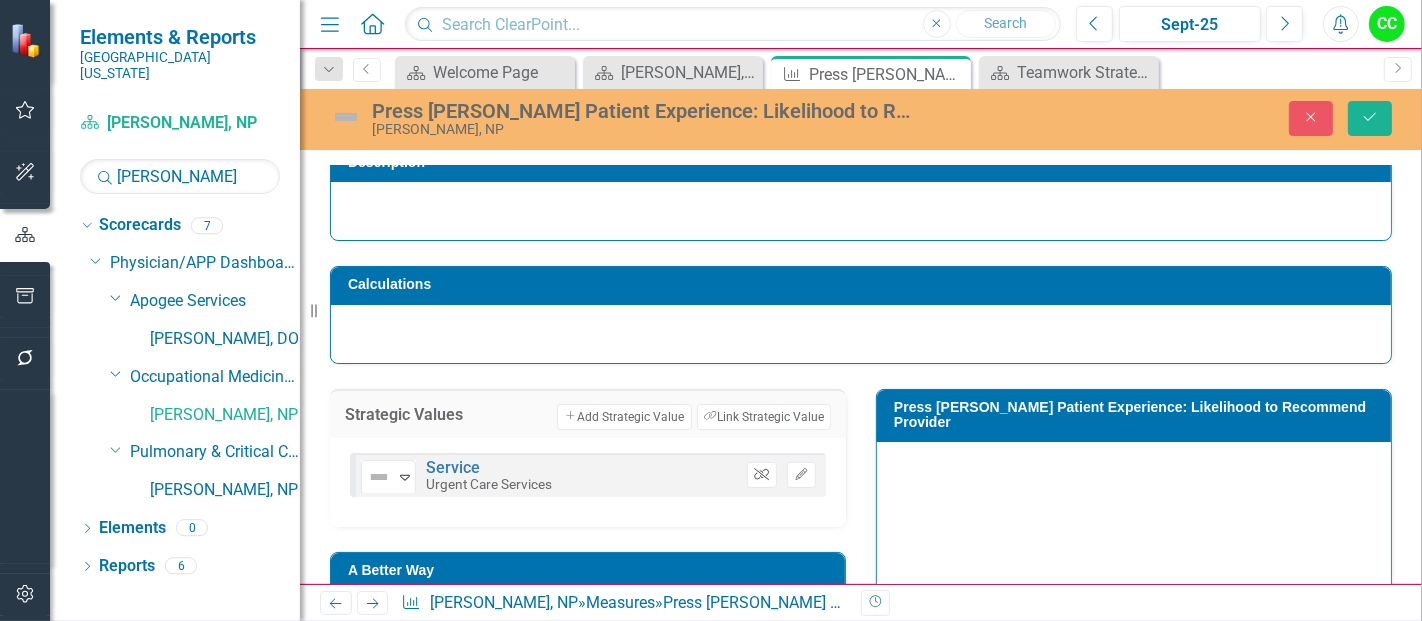
click at [754, 471] on icon "Unlink" at bounding box center [761, 475] width 15 height 12
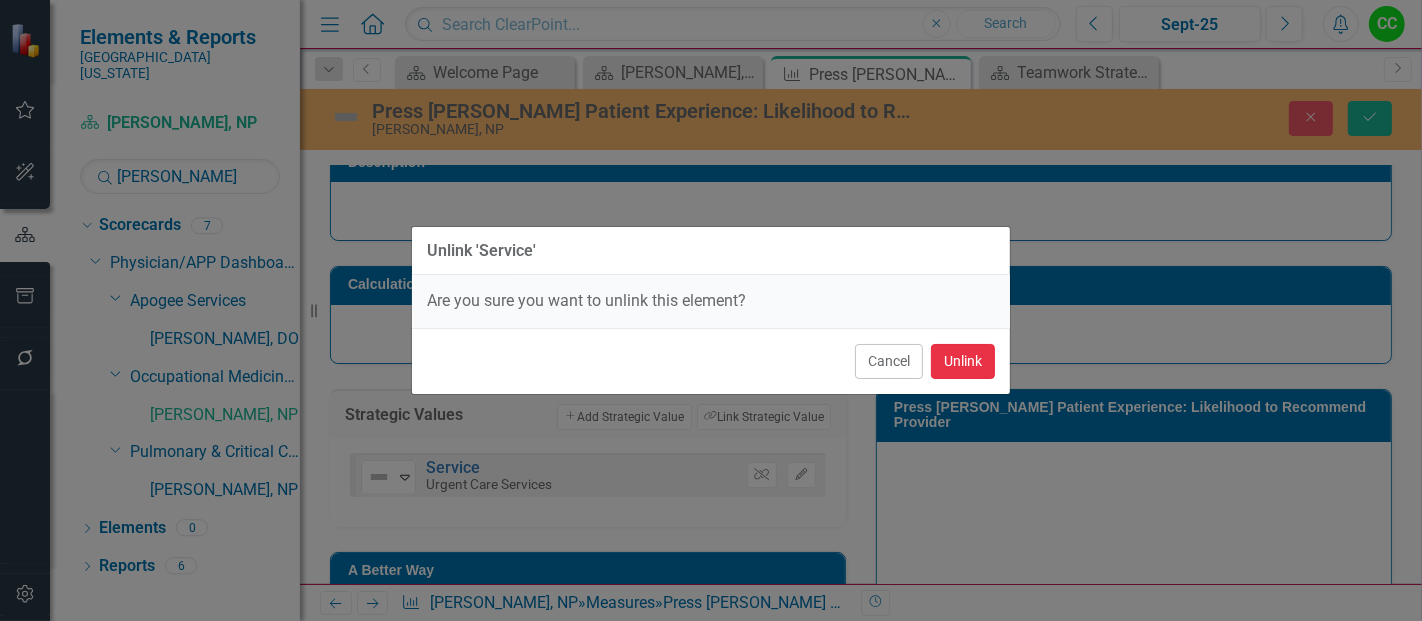
click at [962, 346] on button "Unlink" at bounding box center [963, 361] width 64 height 35
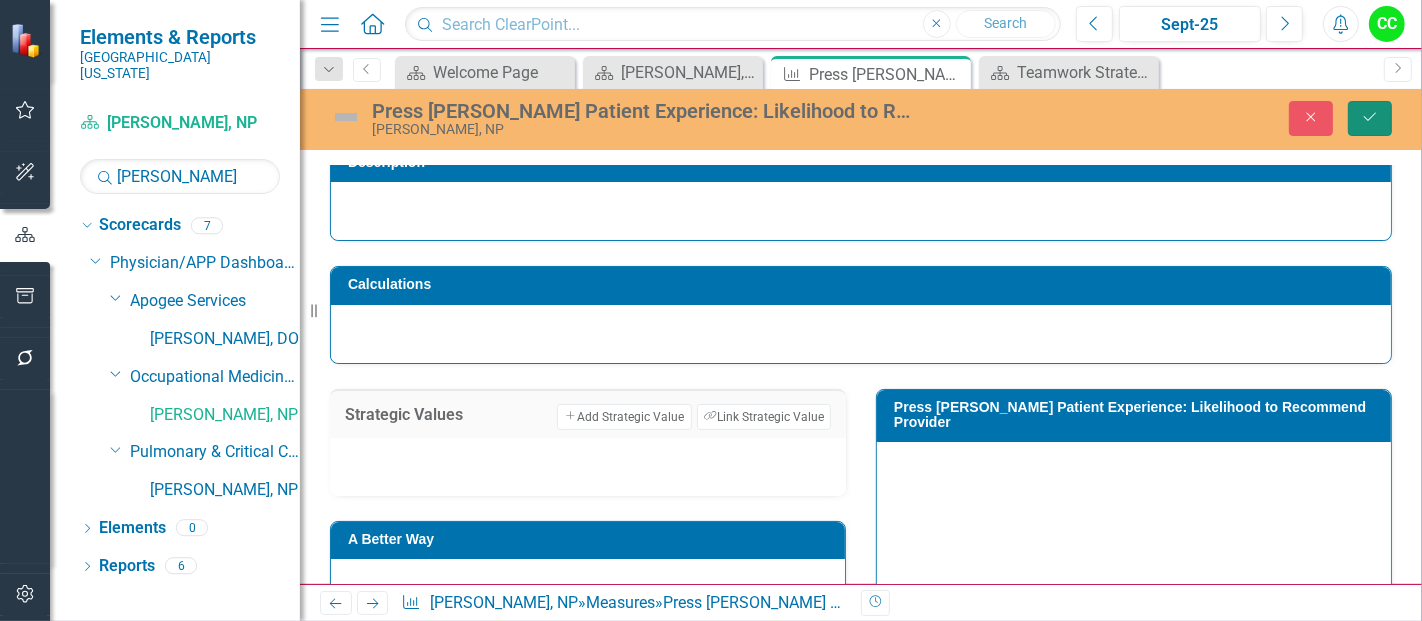
click at [1363, 115] on icon "Save" at bounding box center [1370, 117] width 18 height 14
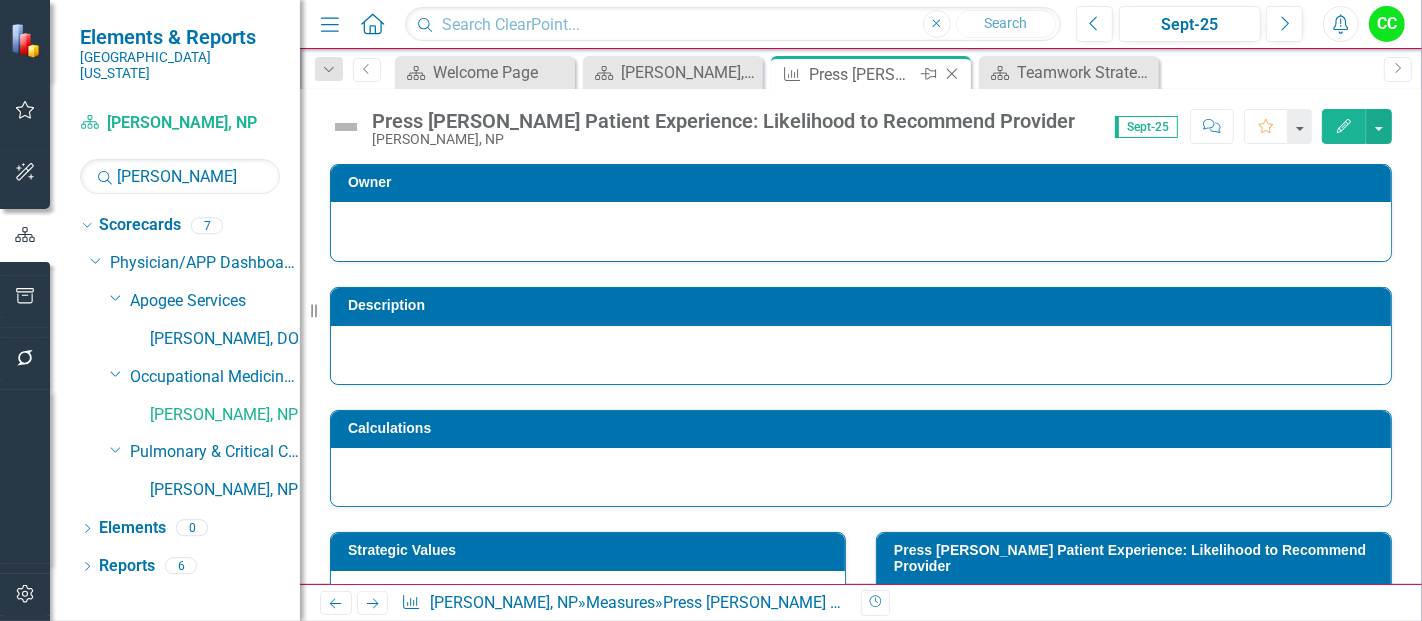
click at [945, 73] on icon "Close" at bounding box center [952, 74] width 20 height 16
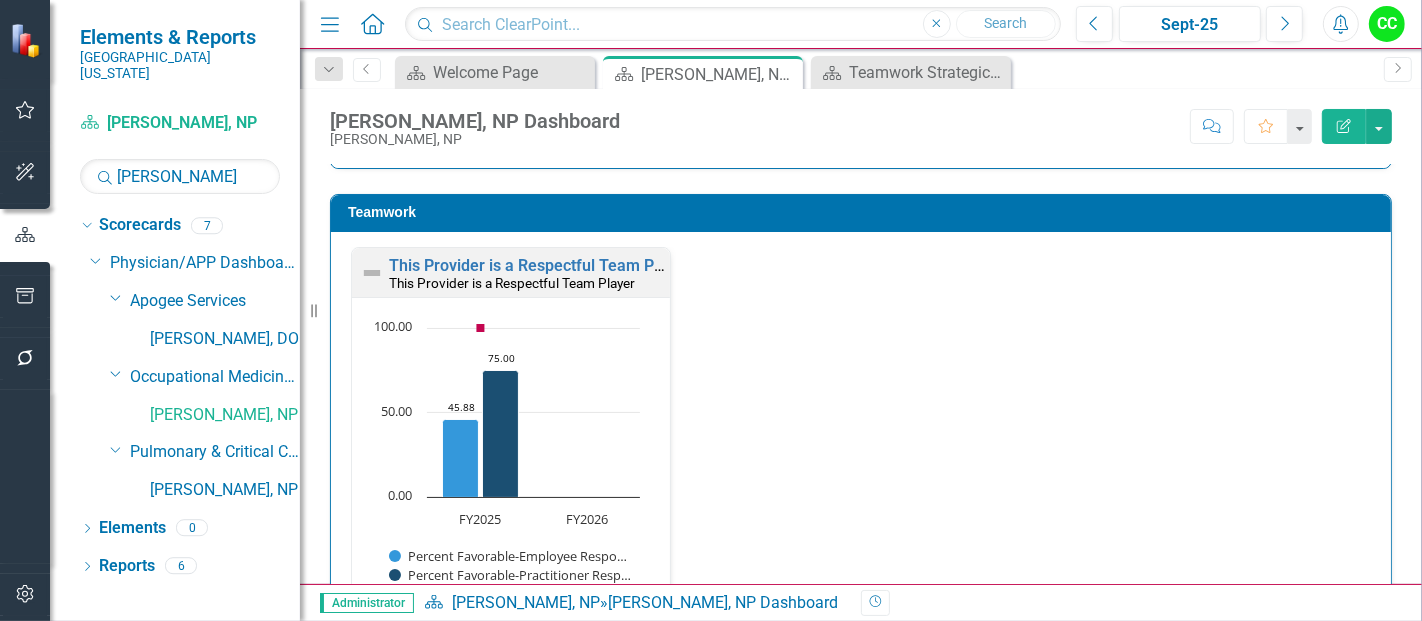
scroll to position [2971, 0]
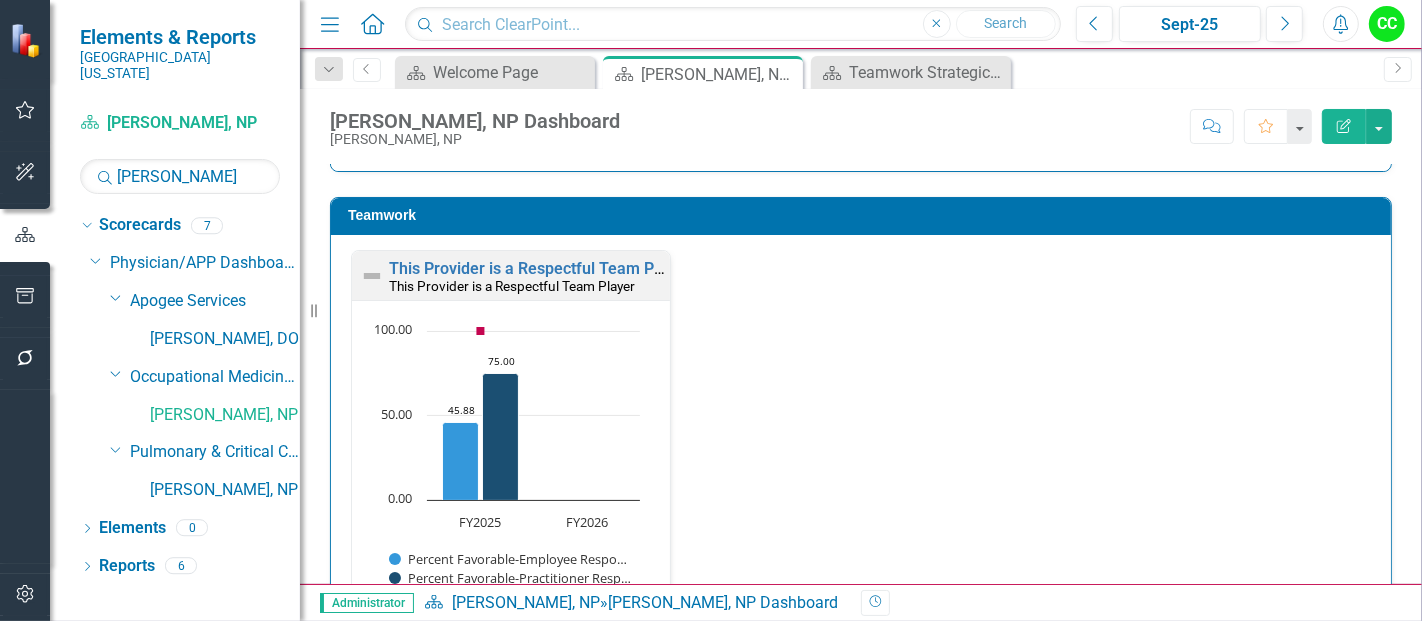
click at [596, 278] on small "This Provider is a Respectful Team Player" at bounding box center [512, 286] width 246 height 16
click at [596, 265] on link "This Provider is a Respectful Team Player" at bounding box center [539, 268] width 301 height 19
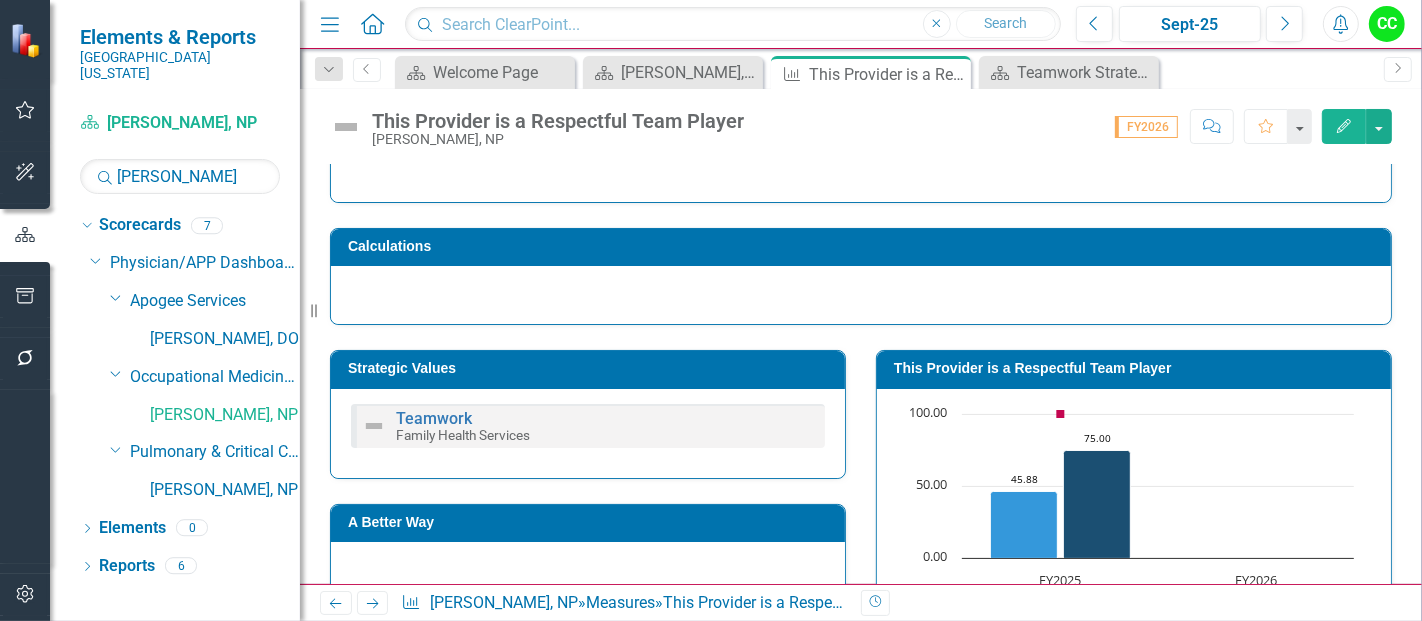
scroll to position [183, 0]
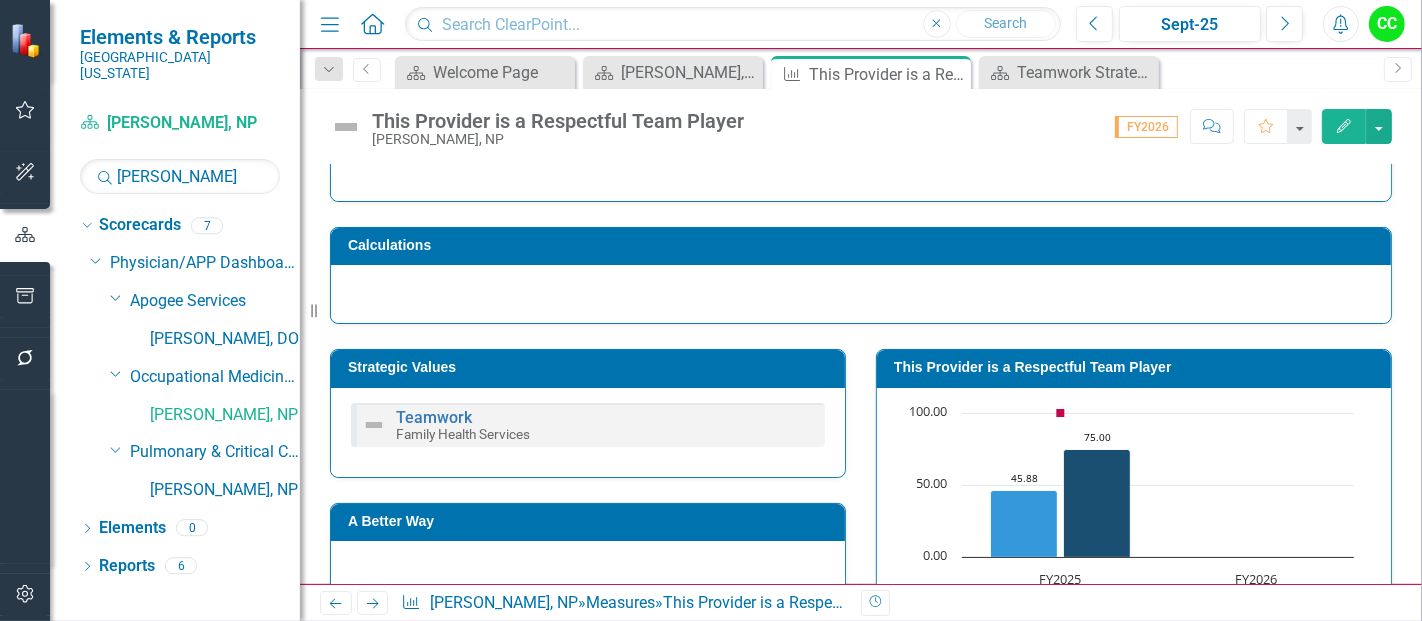
click at [617, 364] on h3 "Strategic Values" at bounding box center [591, 367] width 487 height 15
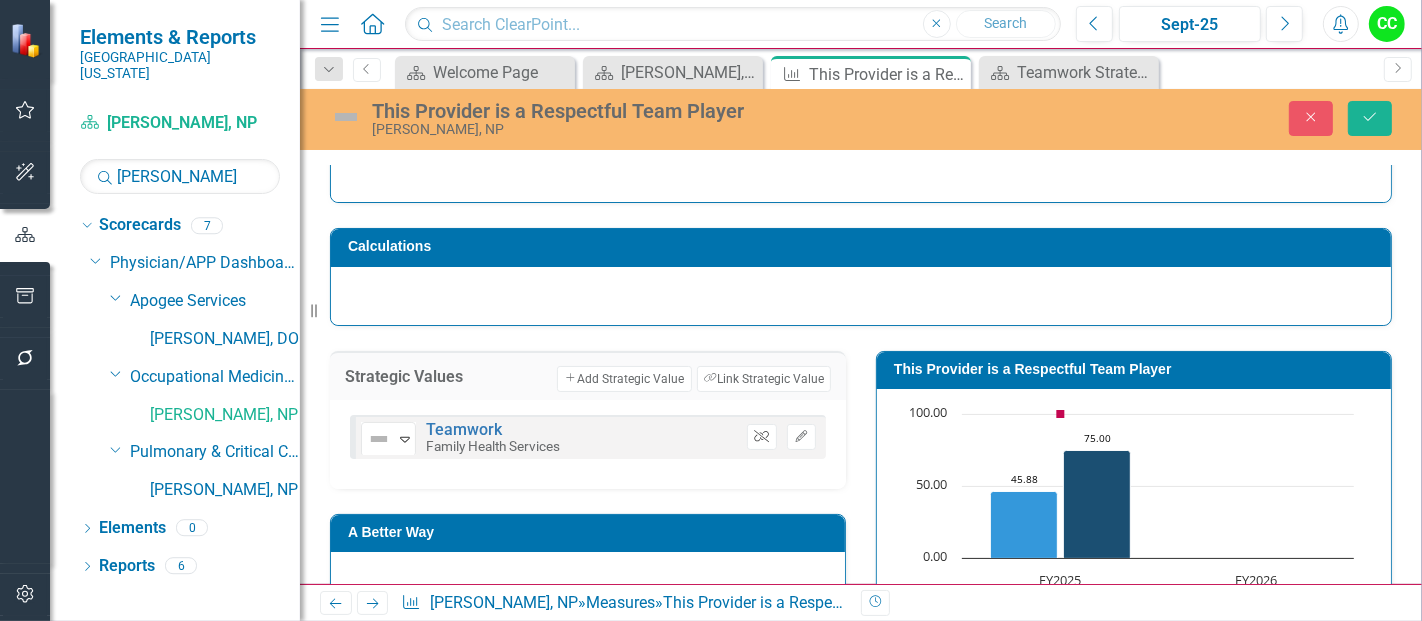
click at [754, 433] on icon "Unlink" at bounding box center [761, 437] width 15 height 12
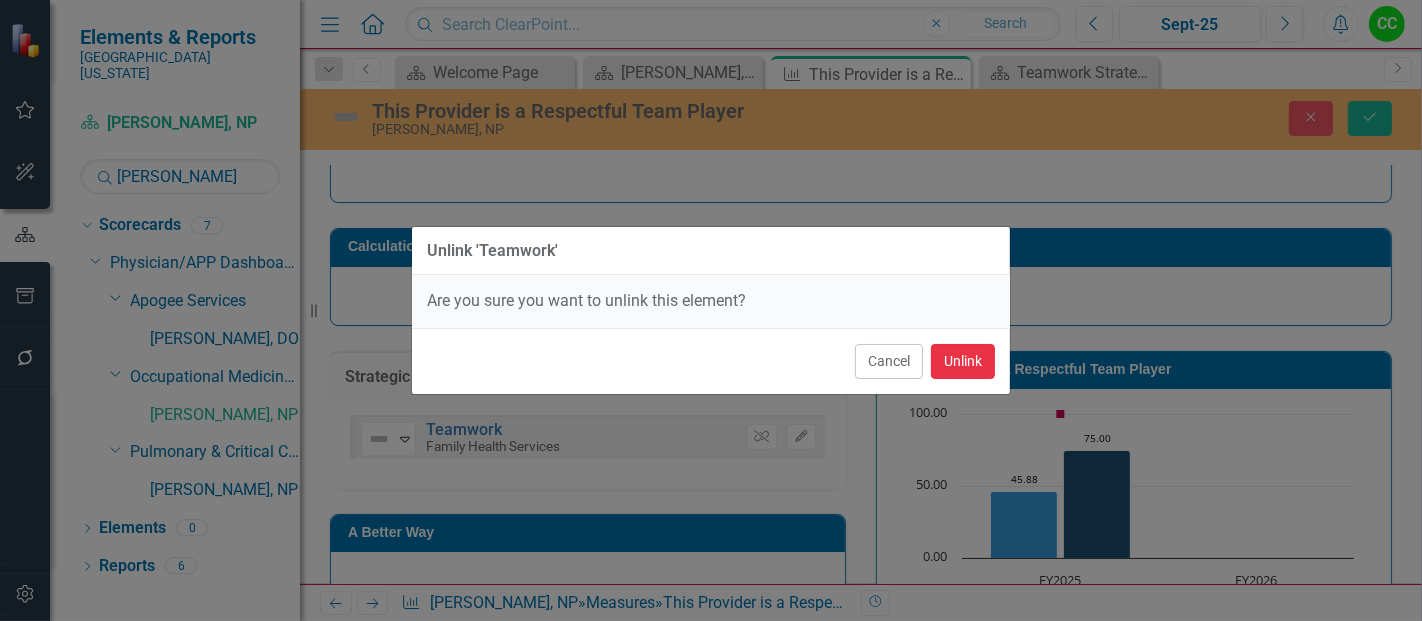
click at [962, 364] on button "Unlink" at bounding box center [963, 361] width 64 height 35
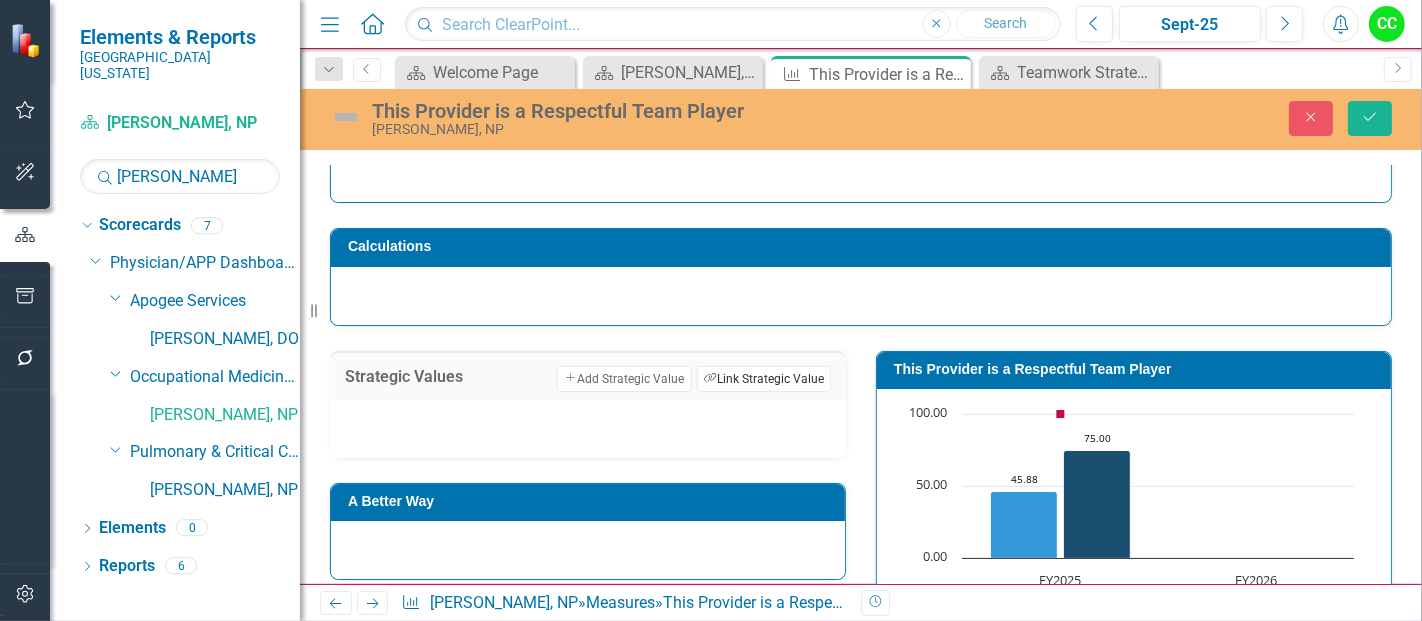
click at [754, 370] on button "Link Tag Link Strategic Value" at bounding box center [764, 379] width 134 height 26
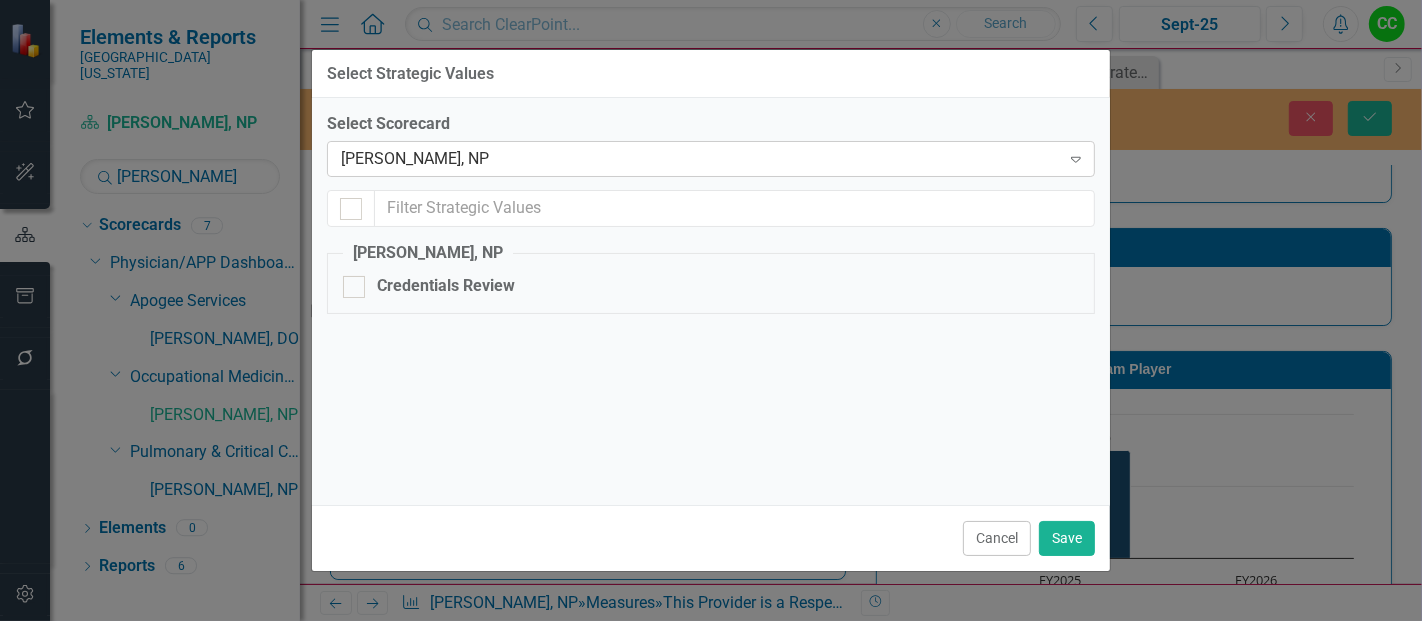
click at [523, 171] on div "Cindi Bradley, NP Expand" at bounding box center [711, 159] width 768 height 36
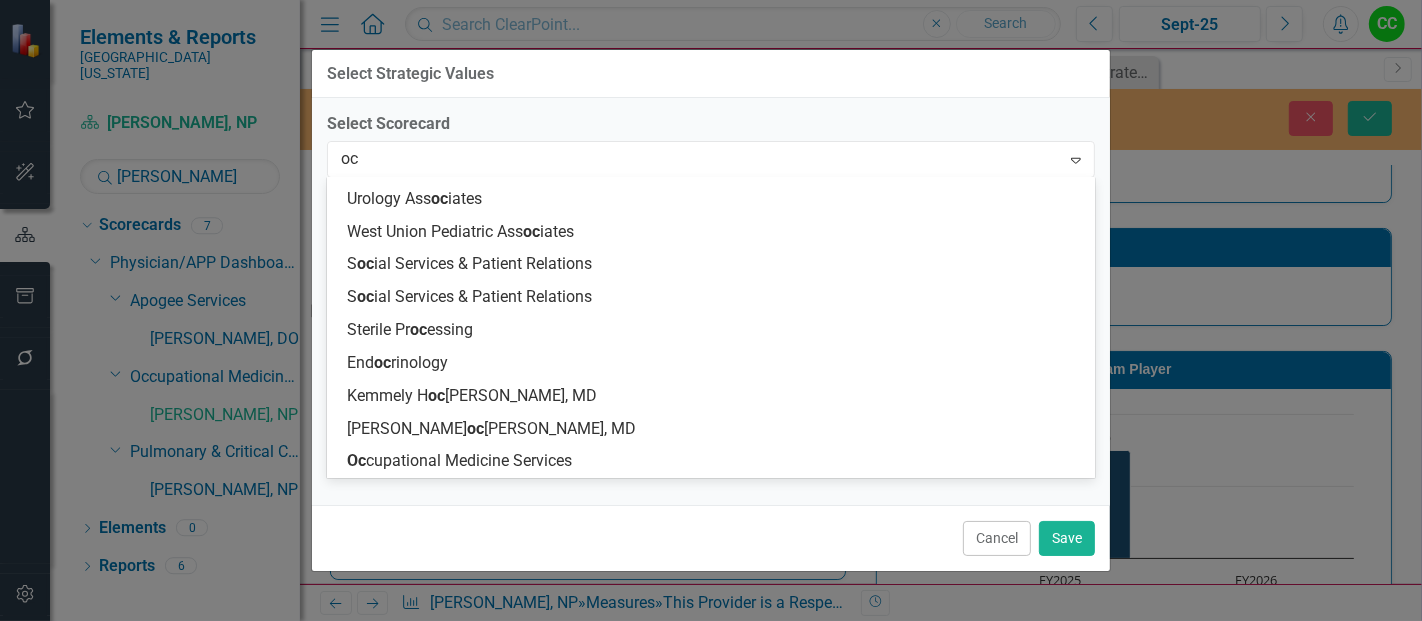
scroll to position [651, 0]
type input "occu"
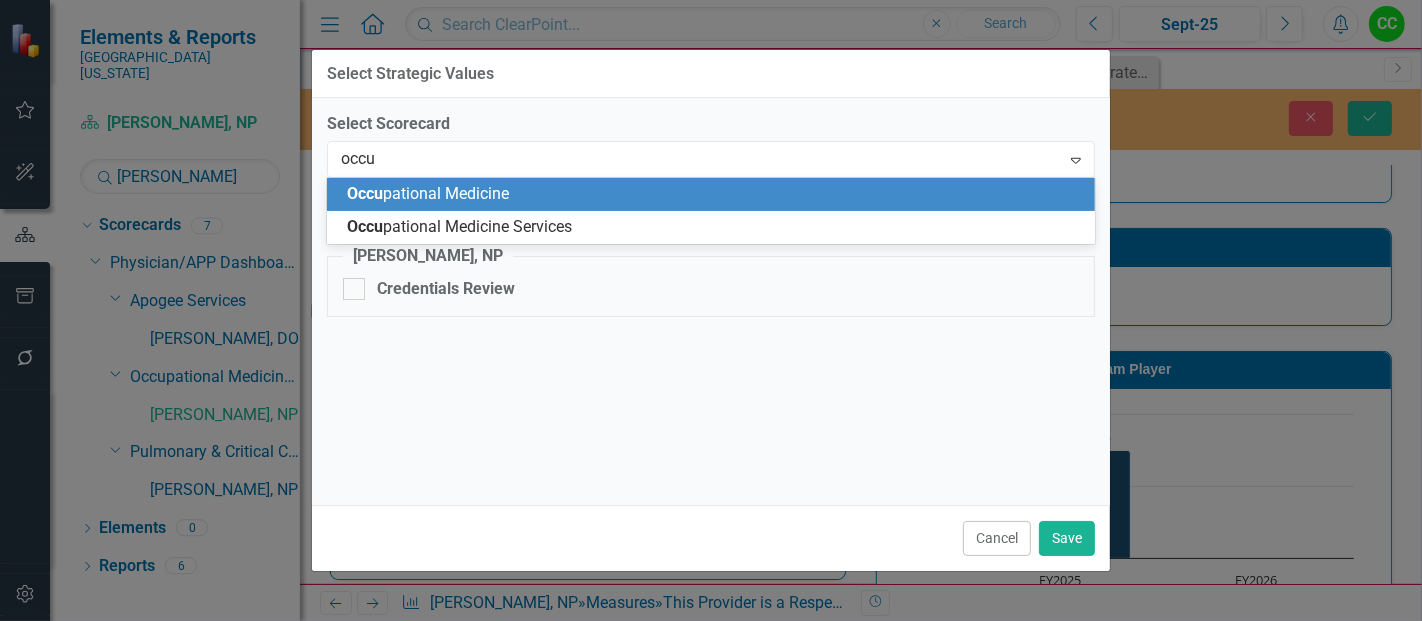
scroll to position [0, 0]
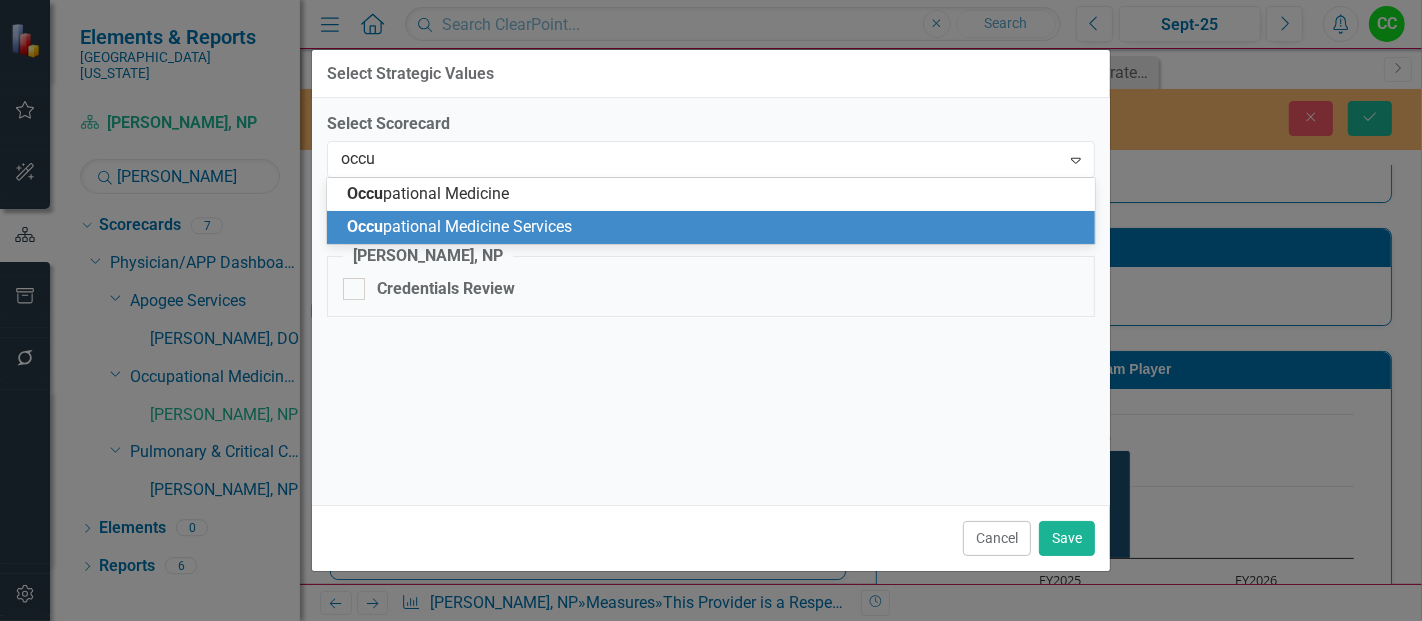
click at [521, 233] on span "Occu pational Medicine Services" at bounding box center [459, 226] width 225 height 19
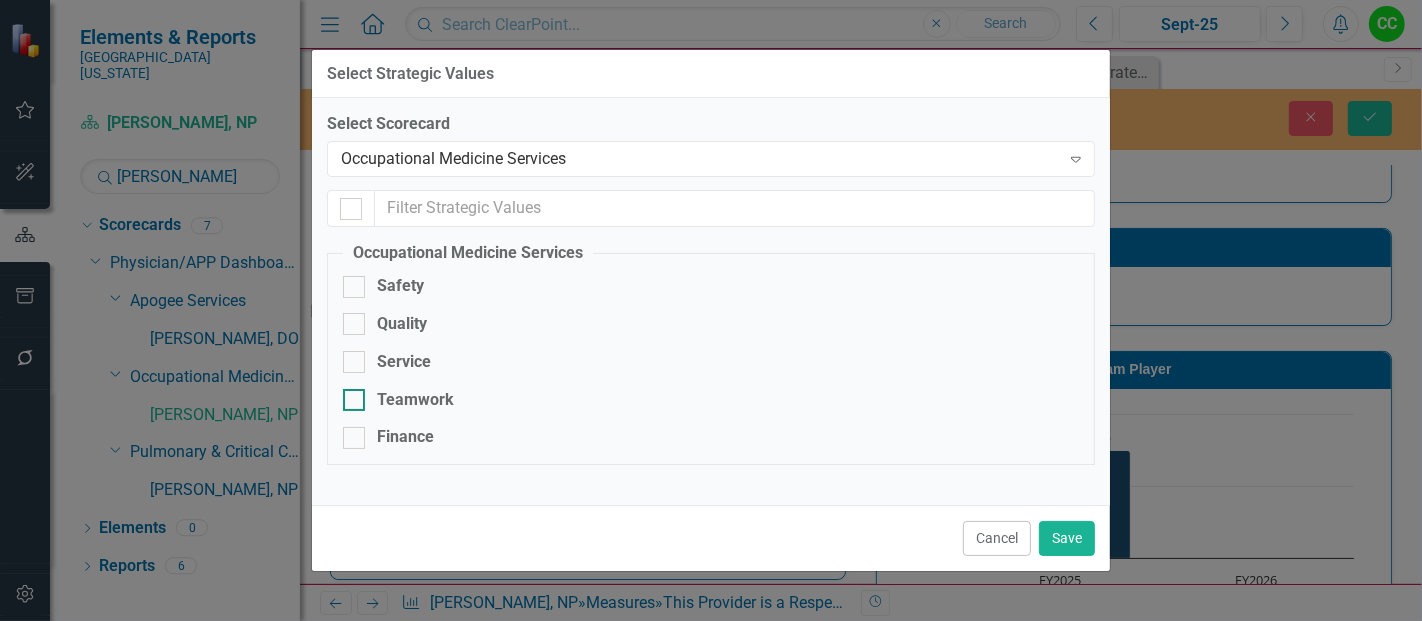
click at [365, 392] on div "Teamwork" at bounding box center [711, 400] width 736 height 23
click at [356, 392] on input "Teamwork" at bounding box center [349, 395] width 13 height 13
checkbox input "true"
click at [1062, 534] on button "Save" at bounding box center [1067, 538] width 56 height 35
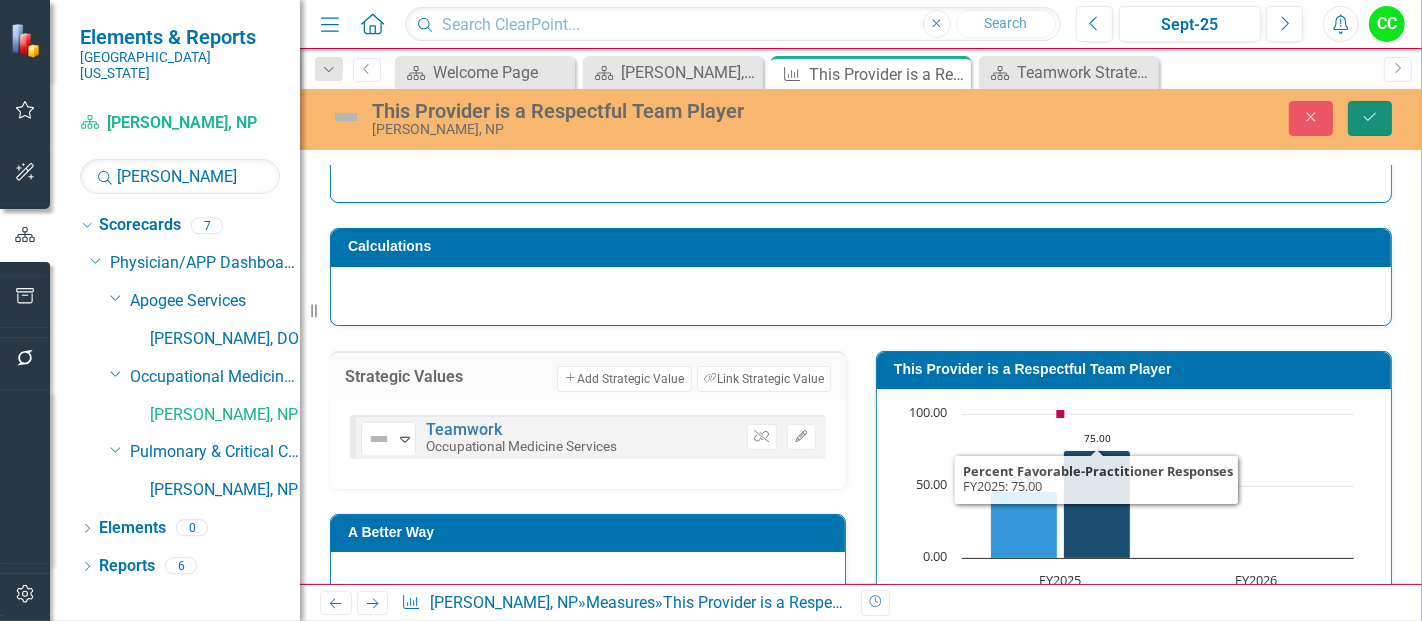
click at [1368, 110] on icon "Save" at bounding box center [1370, 117] width 18 height 14
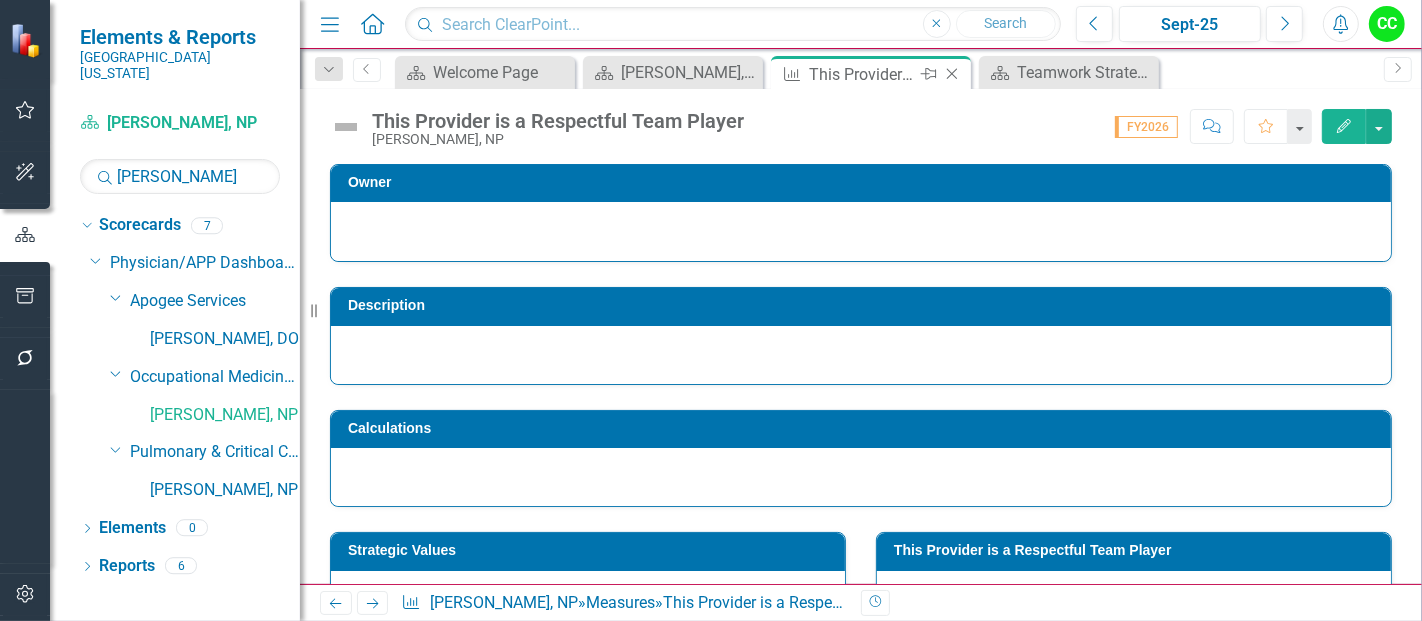
click at [948, 70] on icon at bounding box center [952, 74] width 11 height 11
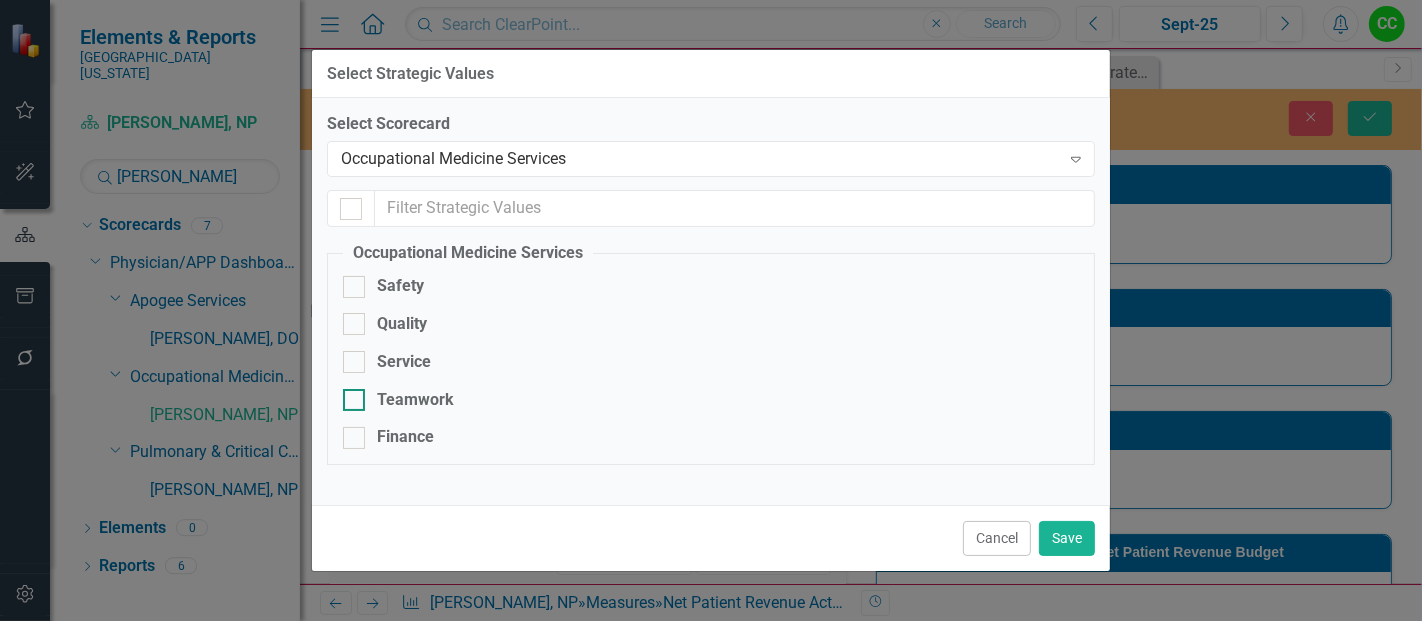
scroll to position [95, 0]
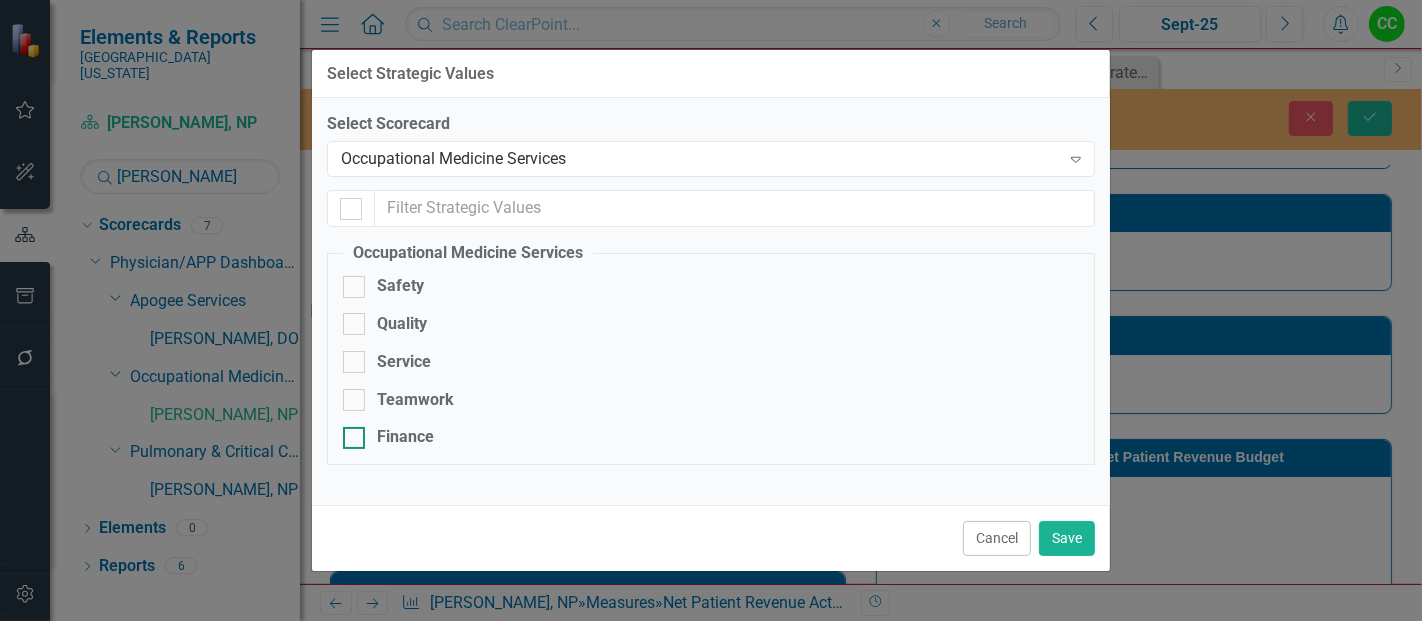
click at [409, 444] on div "Finance" at bounding box center [405, 437] width 57 height 23
click at [356, 440] on input "Finance" at bounding box center [349, 433] width 13 height 13
checkbox input "true"
click at [1063, 543] on button "Save" at bounding box center [1067, 538] width 56 height 35
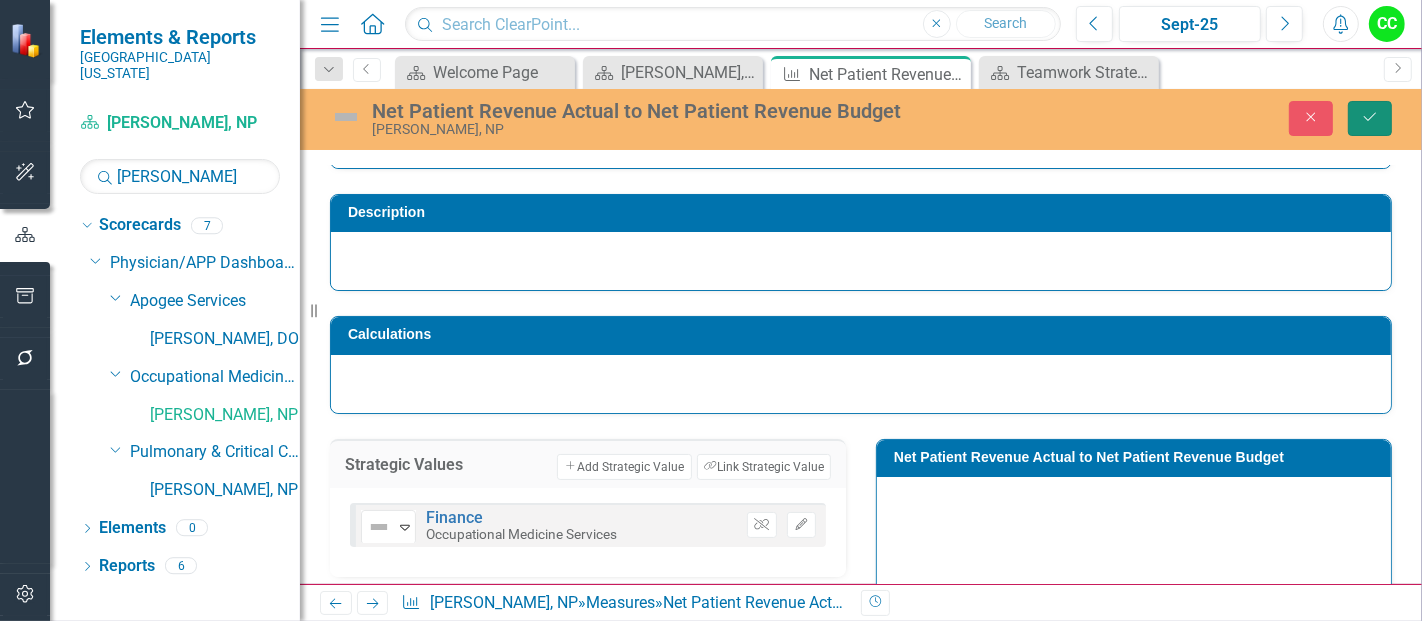
click at [1364, 124] on button "Save" at bounding box center [1370, 118] width 44 height 35
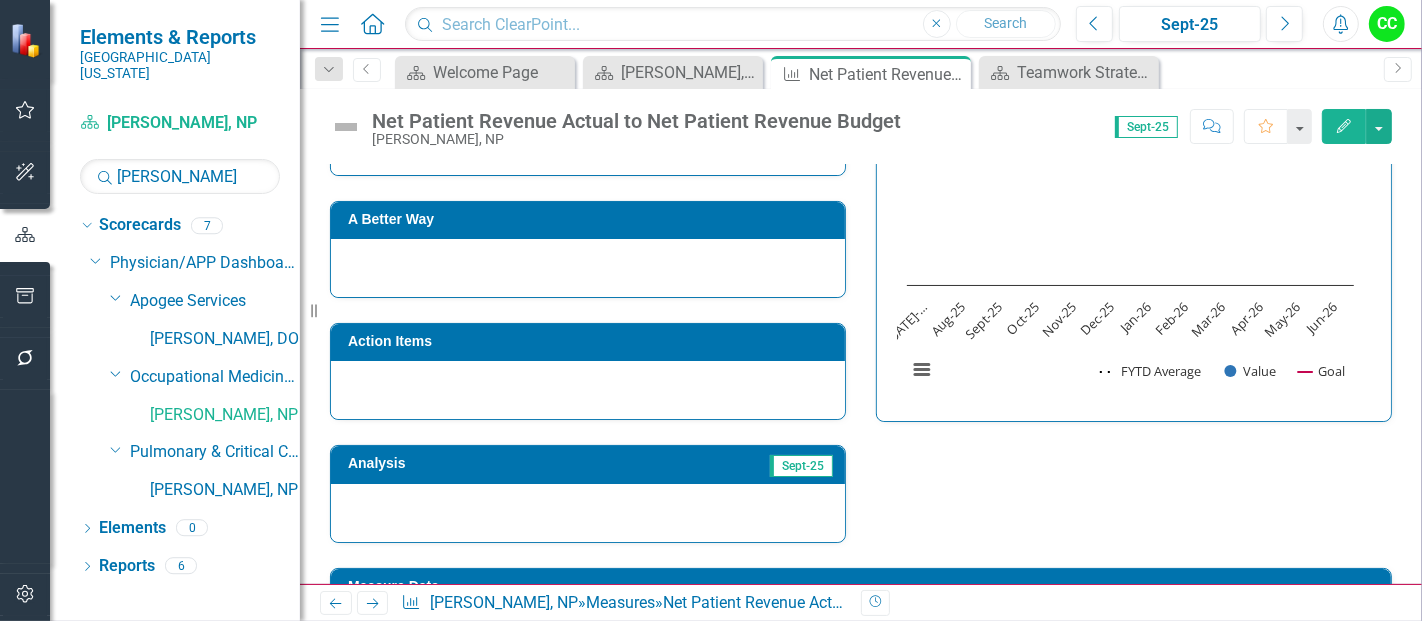
scroll to position [866, 0]
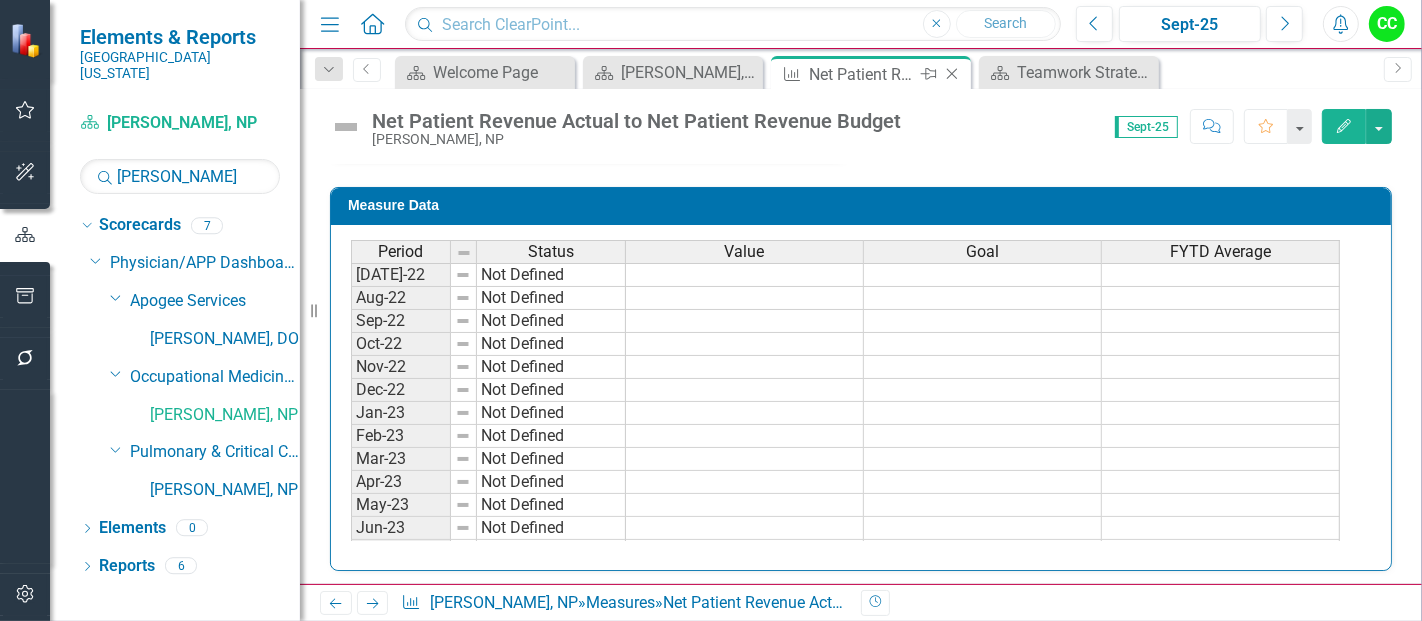
click at [952, 70] on icon "Close" at bounding box center [952, 74] width 20 height 16
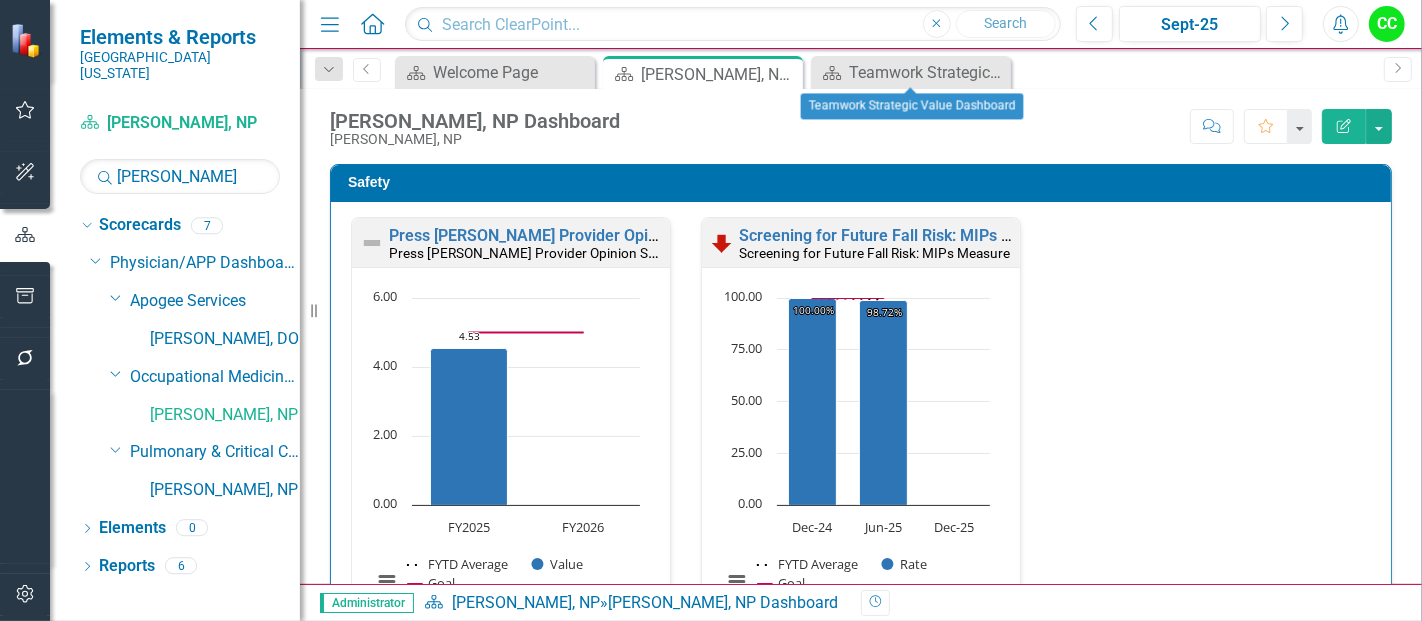
click at [0, 0] on icon "Close" at bounding box center [0, 0] width 0 height 0
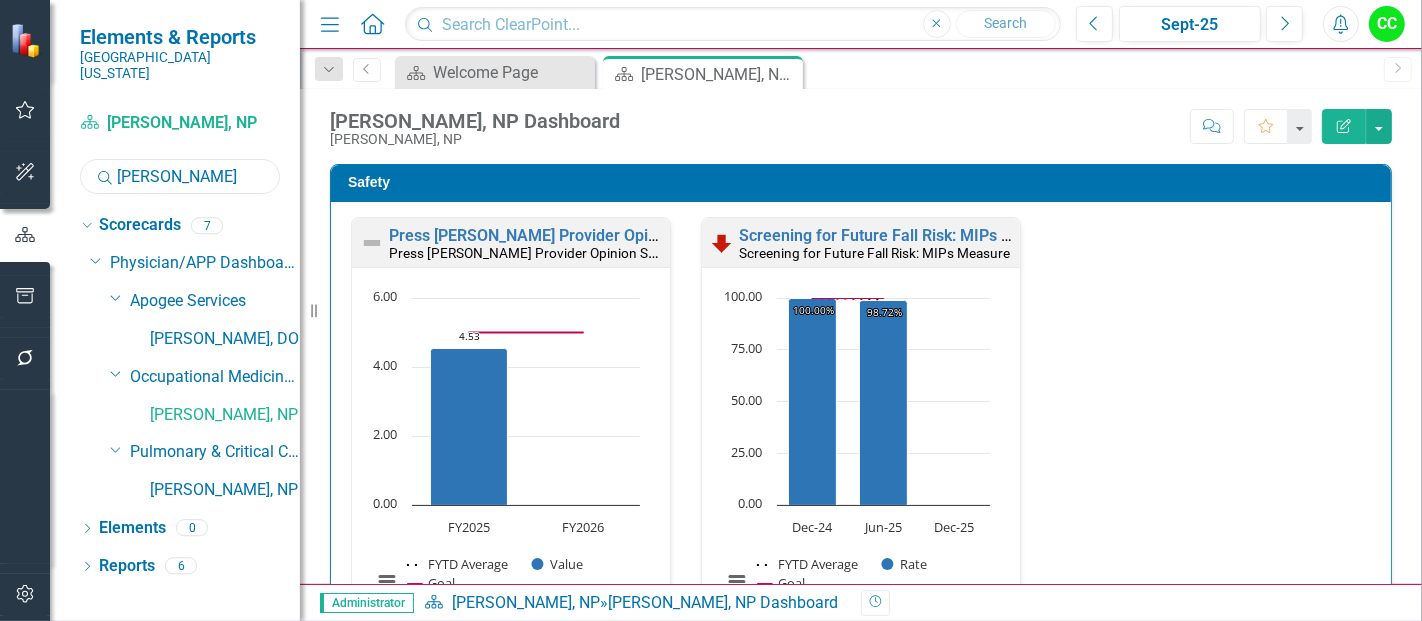
drag, startPoint x: 217, startPoint y: 170, endPoint x: 68, endPoint y: 144, distance: 151.2
click at [68, 144] on div "Scorecard Cindi Bradley, NP Search brad Sorry, no results found. Dropdown Score…" at bounding box center [175, 364] width 250 height 514
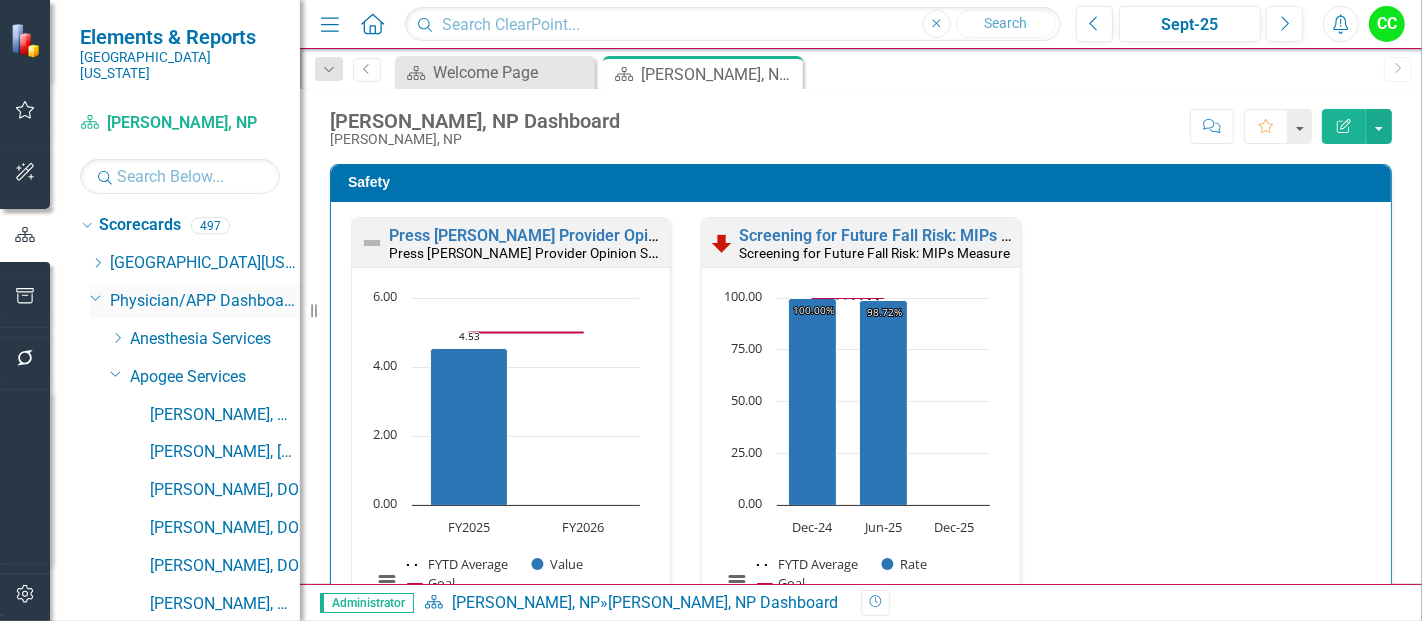
click at [93, 290] on icon "Dropdown" at bounding box center [96, 297] width 12 height 15
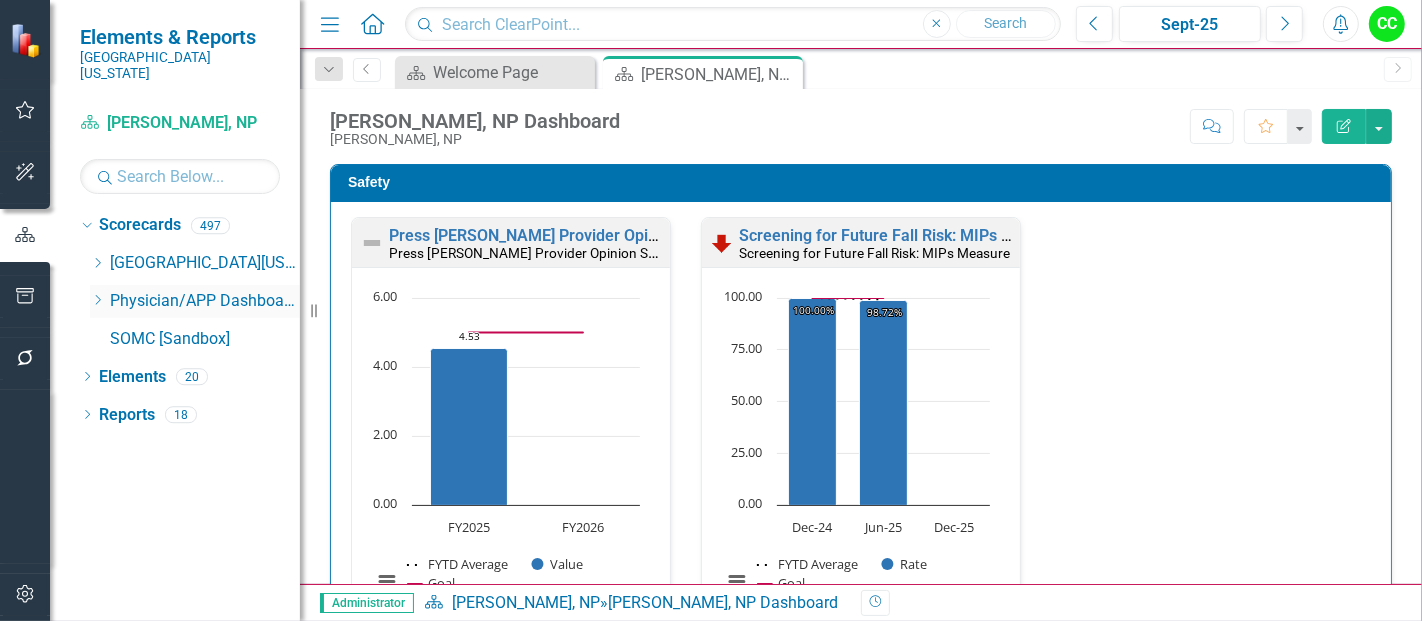
click at [93, 294] on icon "Dropdown" at bounding box center [97, 300] width 15 height 12
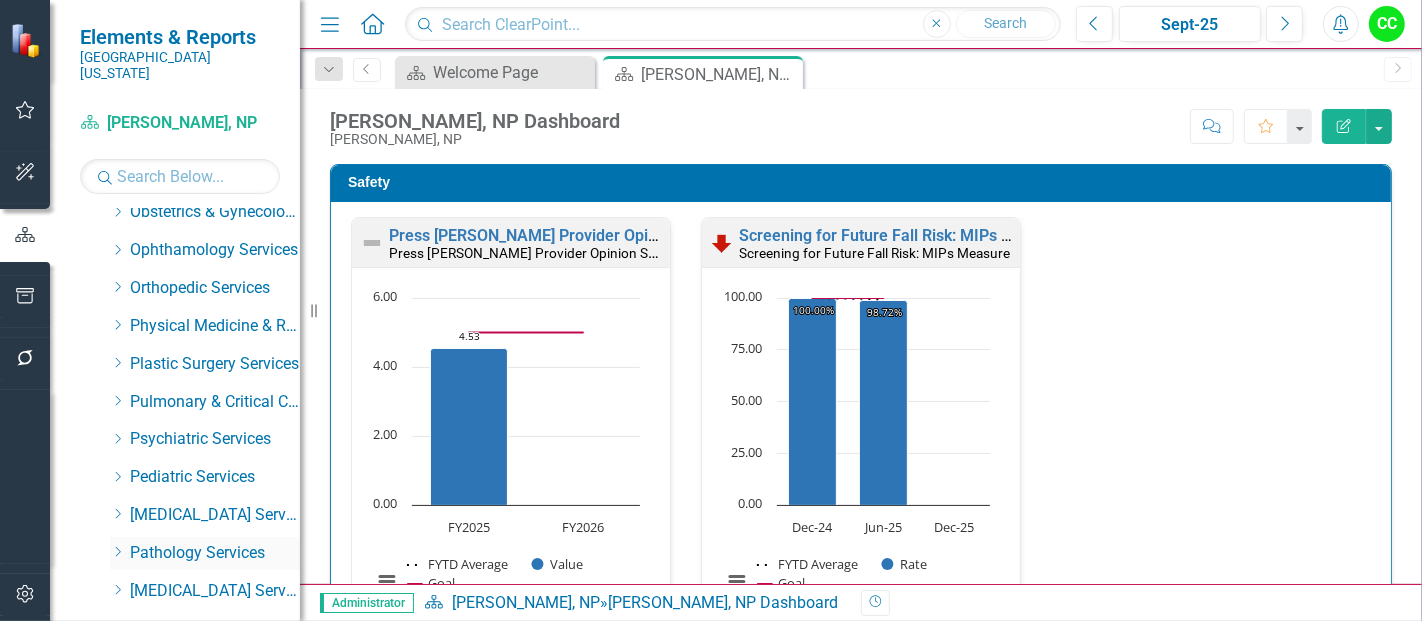
scroll to position [715, 0]
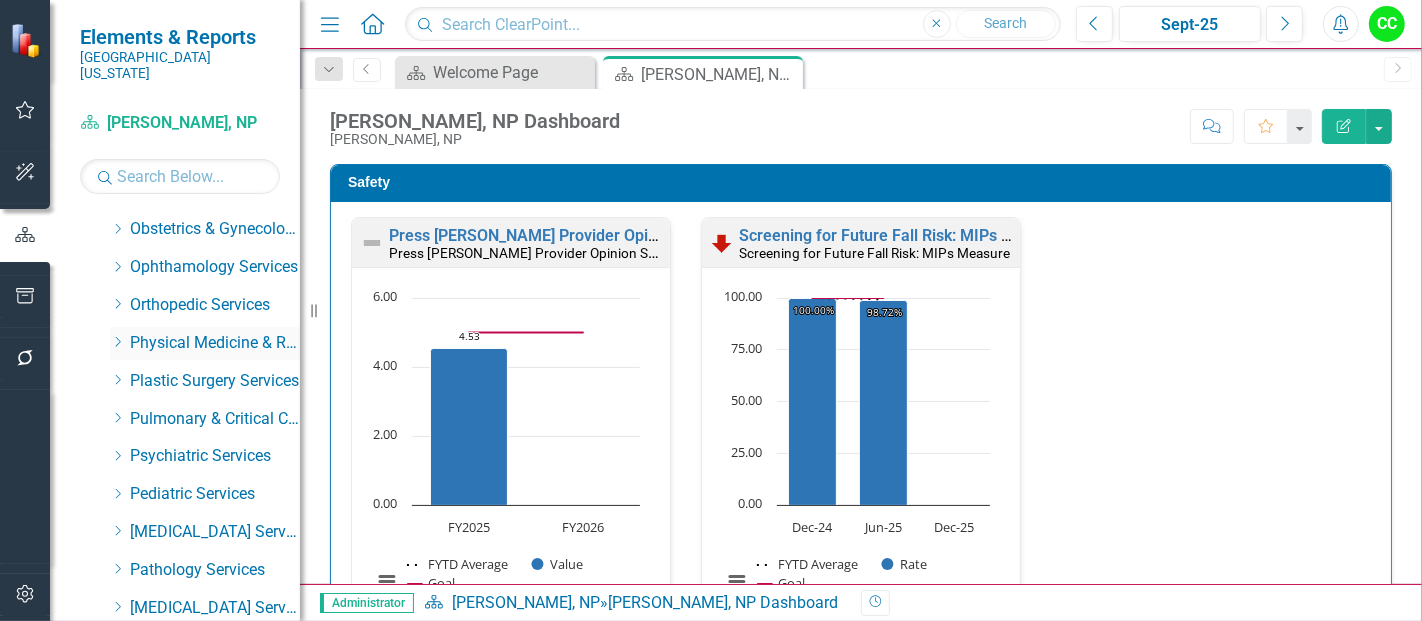
click at [115, 336] on icon "Dropdown" at bounding box center [117, 342] width 15 height 12
click at [215, 370] on link "[PERSON_NAME], MD" at bounding box center [225, 381] width 150 height 23
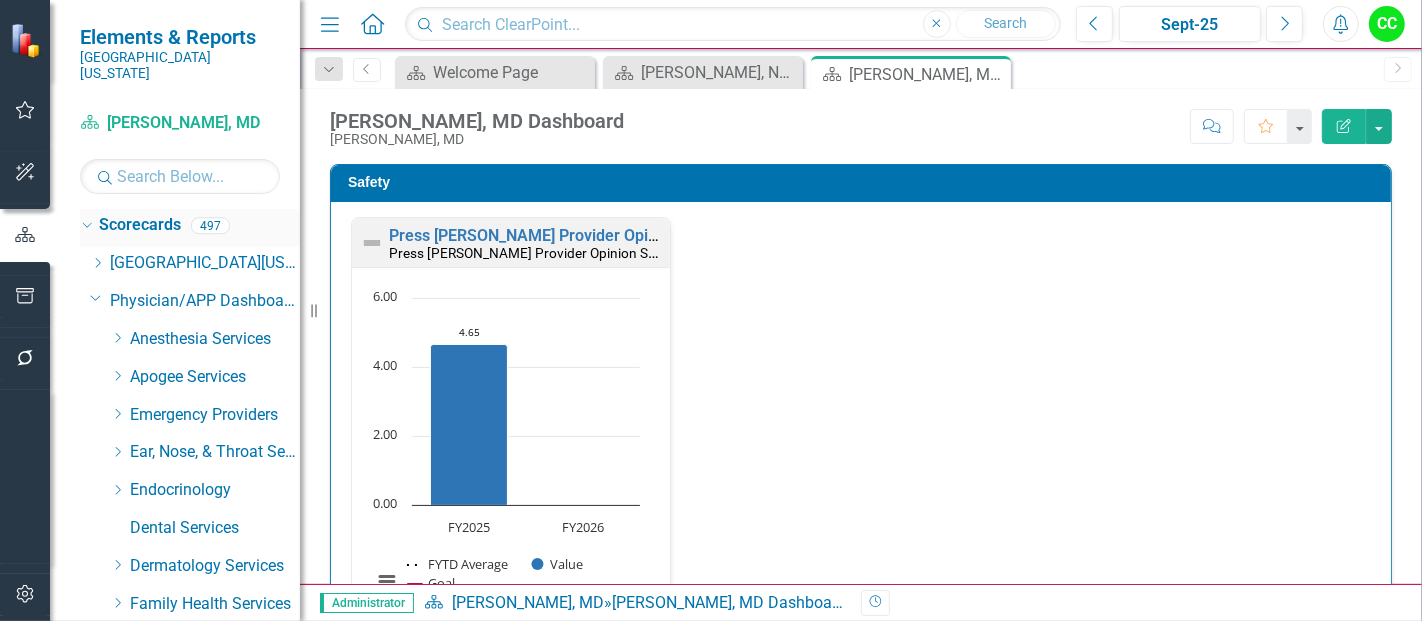
click at [120, 214] on link "Scorecards" at bounding box center [140, 225] width 82 height 23
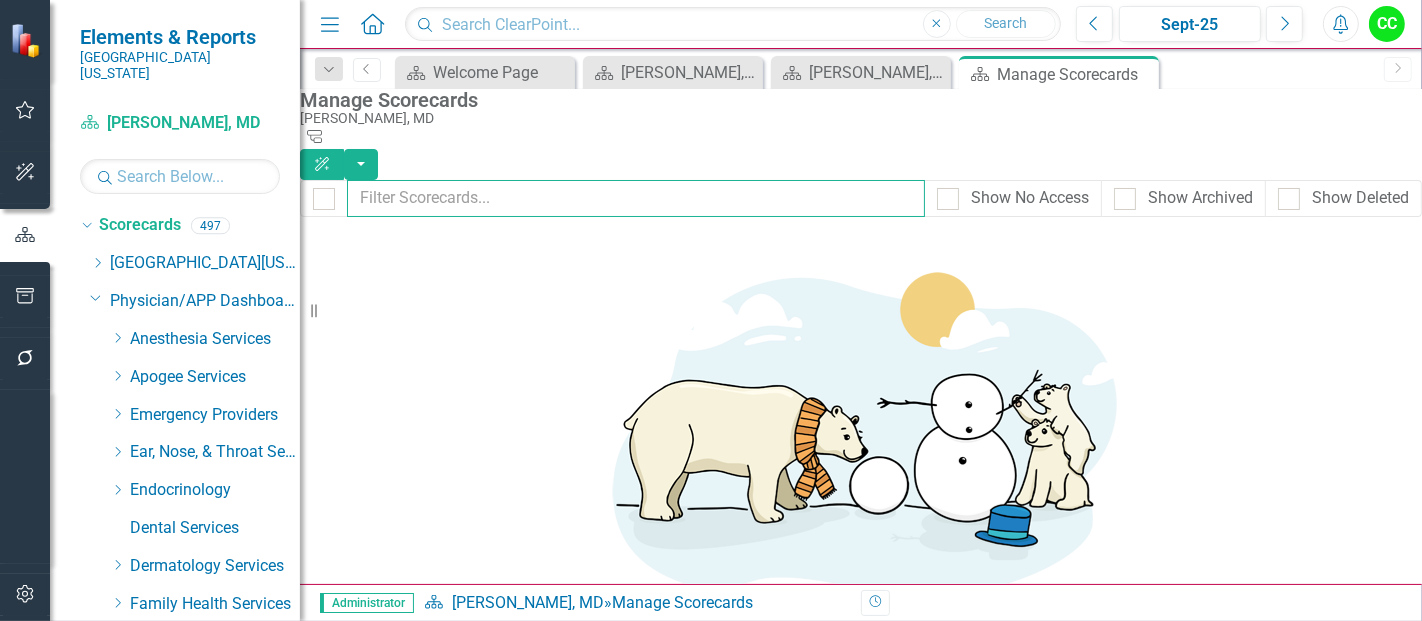
click at [608, 185] on input "text" at bounding box center [636, 198] width 578 height 37
click at [378, 149] on button "button" at bounding box center [361, 164] width 34 height 31
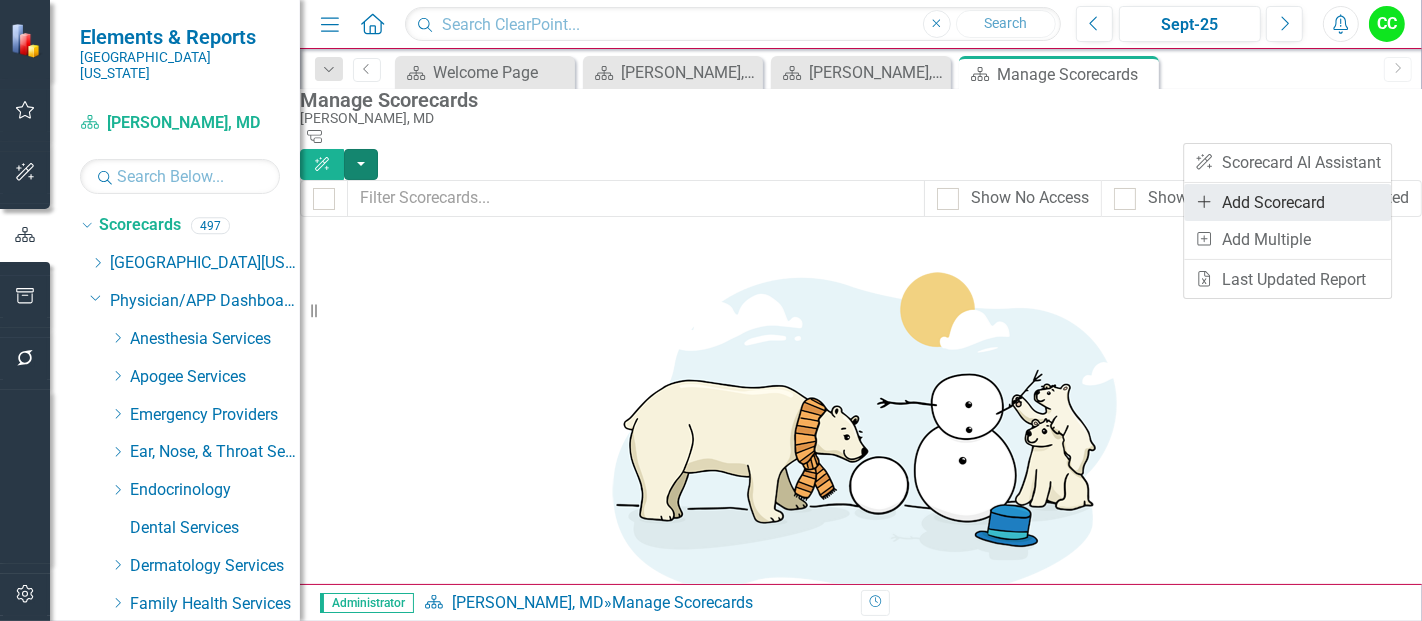
click at [1233, 196] on link "Add Add Scorecard" at bounding box center [1287, 202] width 207 height 37
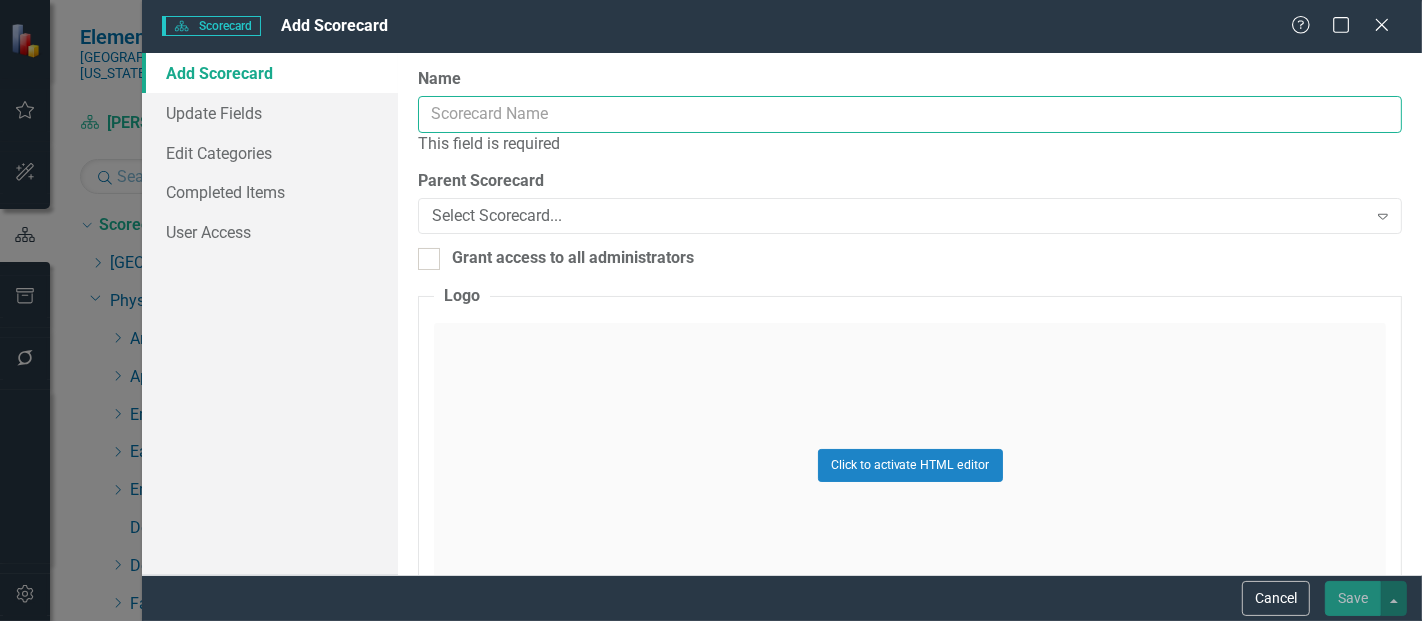
click at [520, 112] on input "Name" at bounding box center [910, 114] width 984 height 37
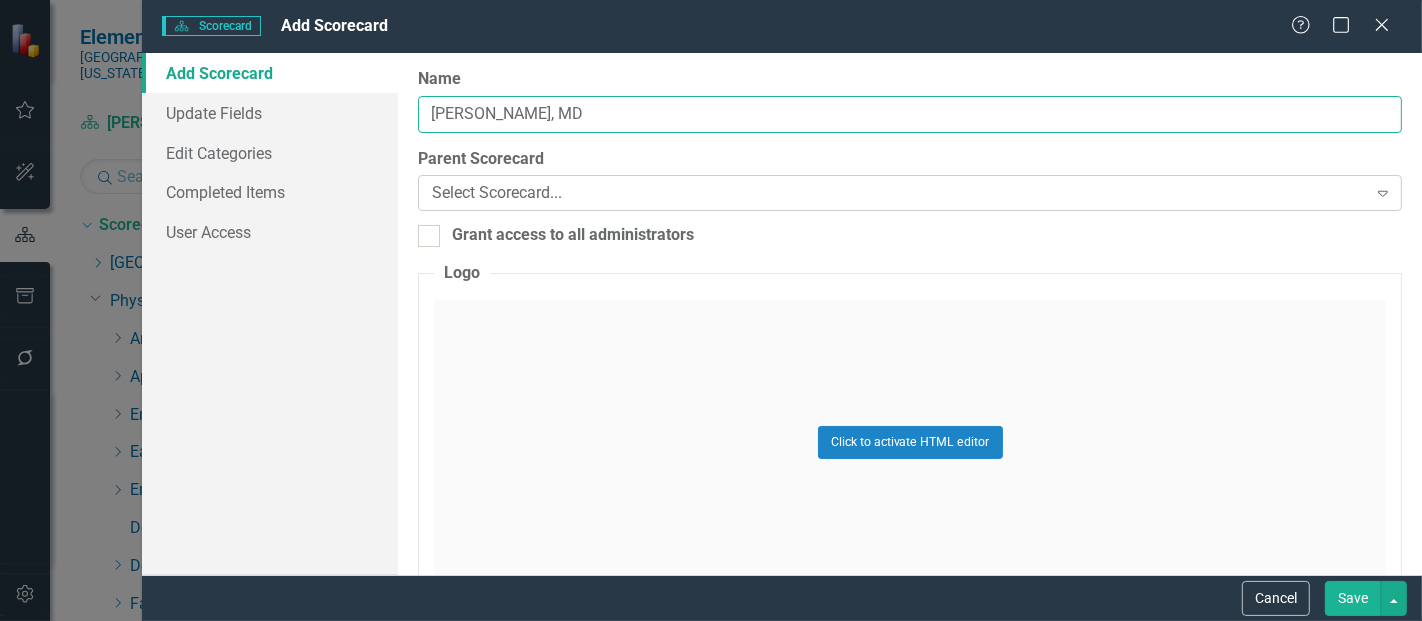
type input "[PERSON_NAME], MD"
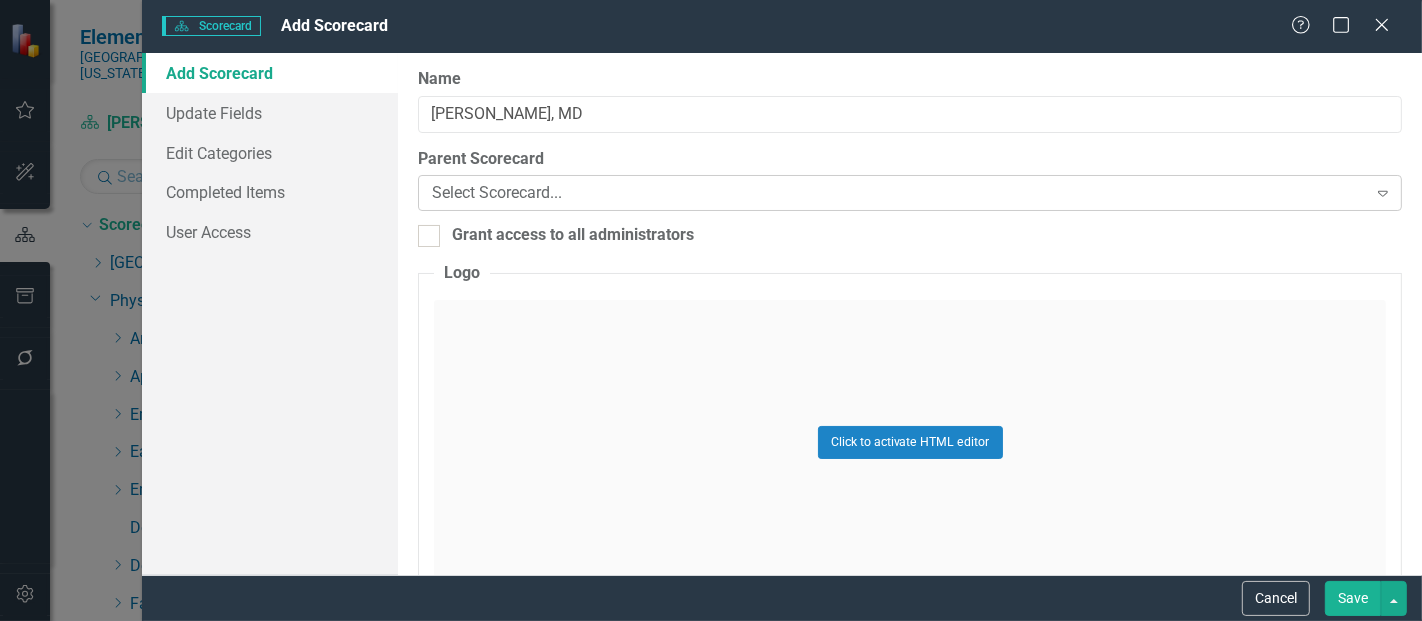
click at [600, 190] on div "Select Scorecard..." at bounding box center [899, 193] width 934 height 23
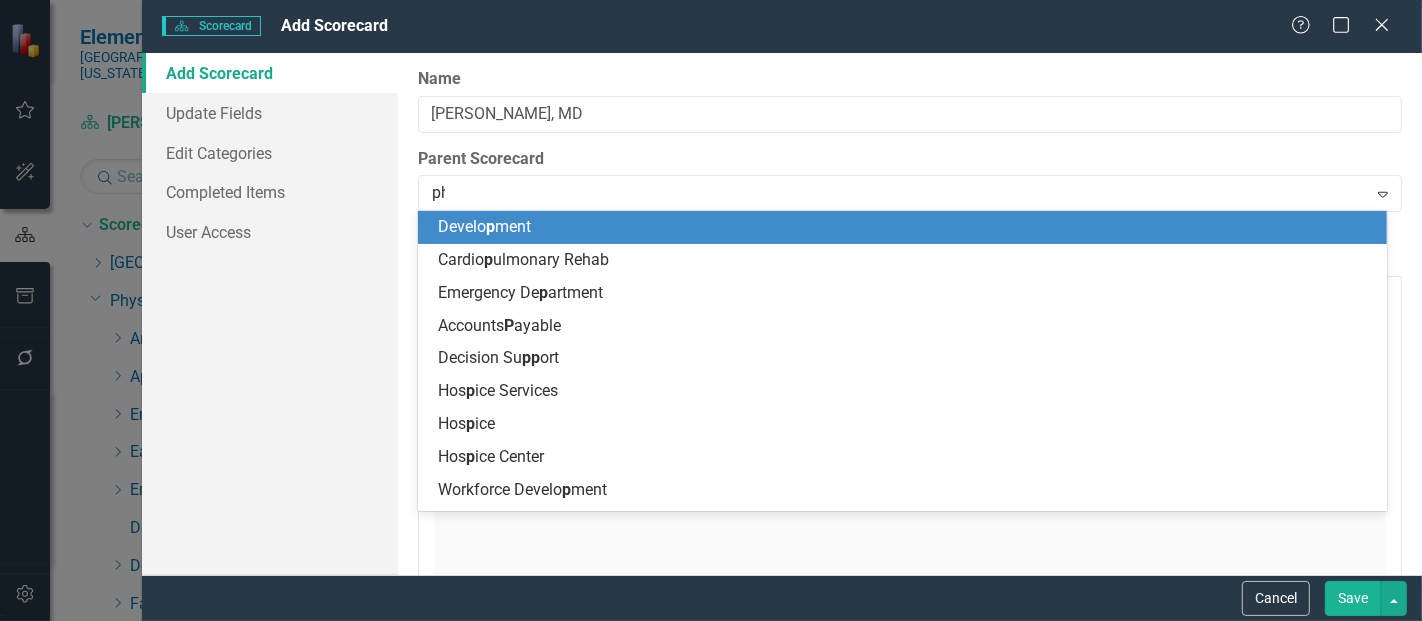
type input "phy"
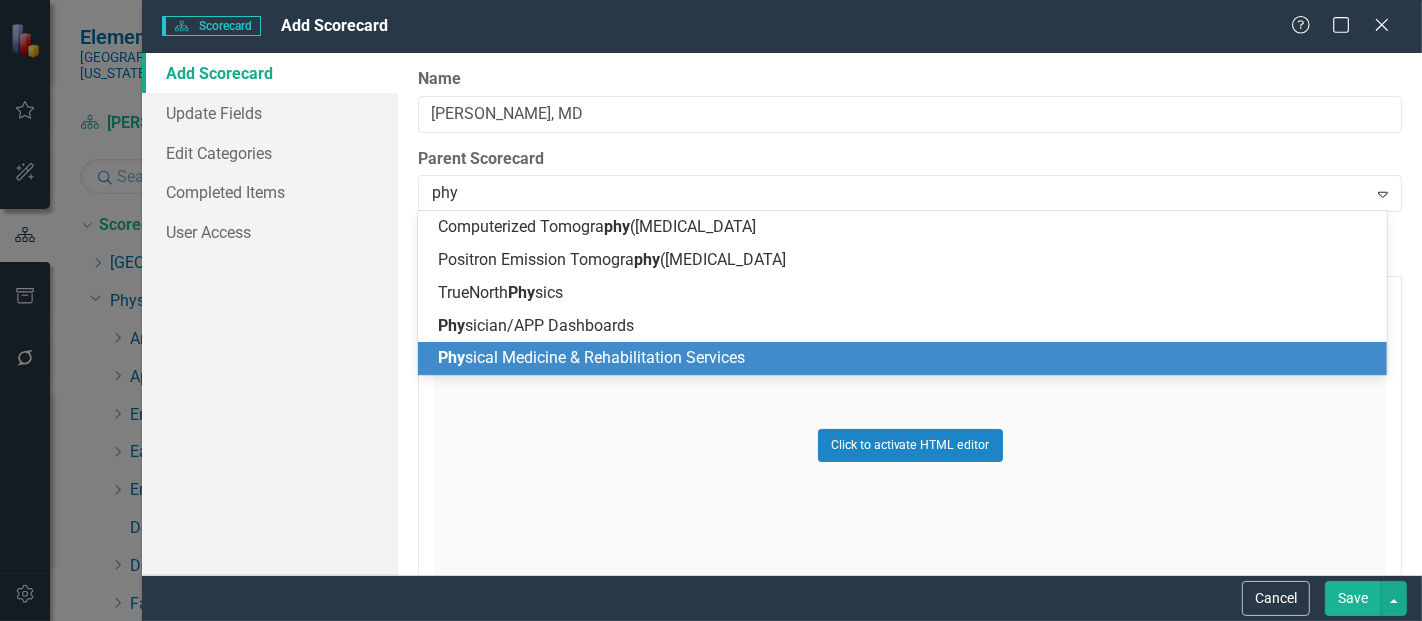
click at [688, 372] on div "Phy sical Medicine & Rehabilitation Services" at bounding box center [902, 358] width 969 height 33
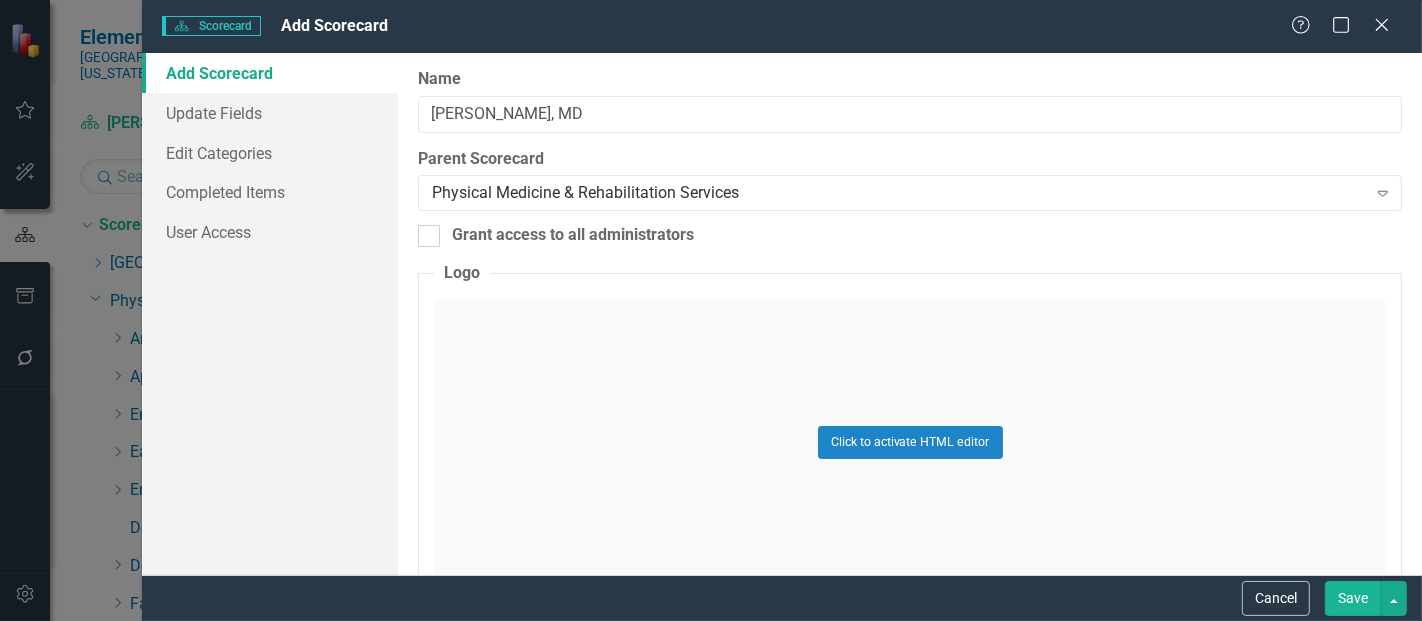
click at [1343, 596] on button "Save" at bounding box center [1353, 598] width 56 height 35
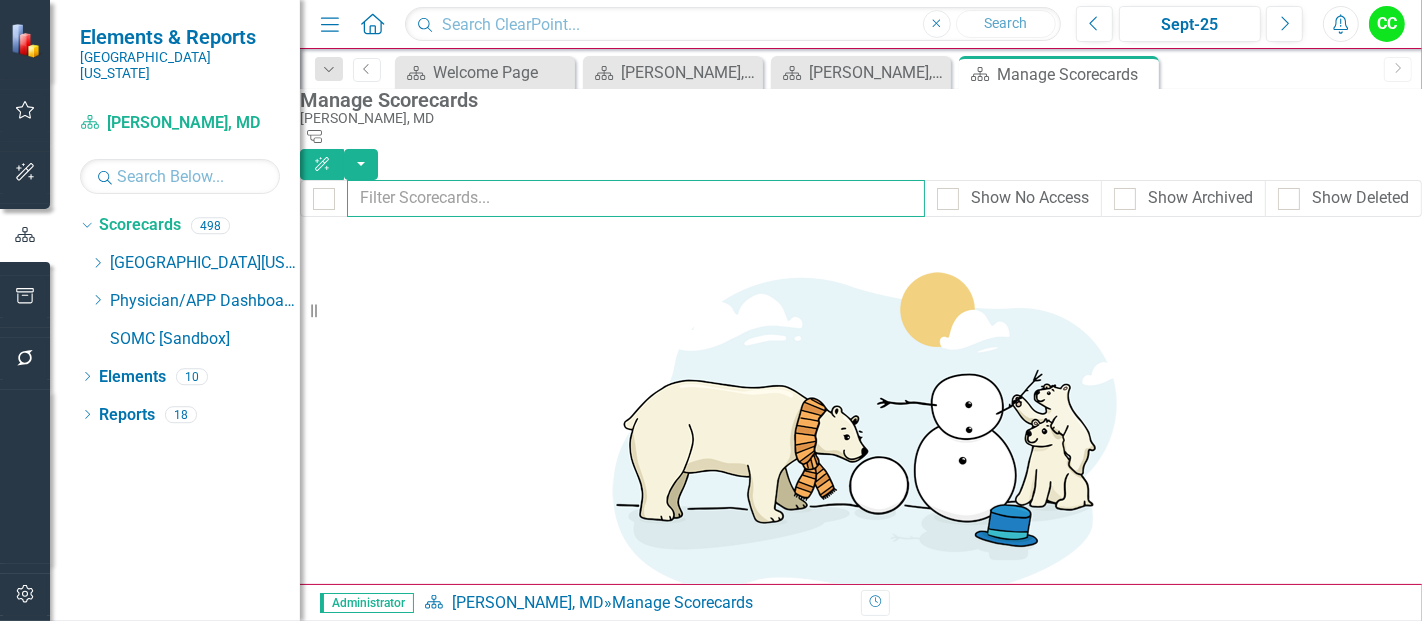
click at [447, 190] on input "text" at bounding box center [636, 198] width 578 height 37
type input "wanj"
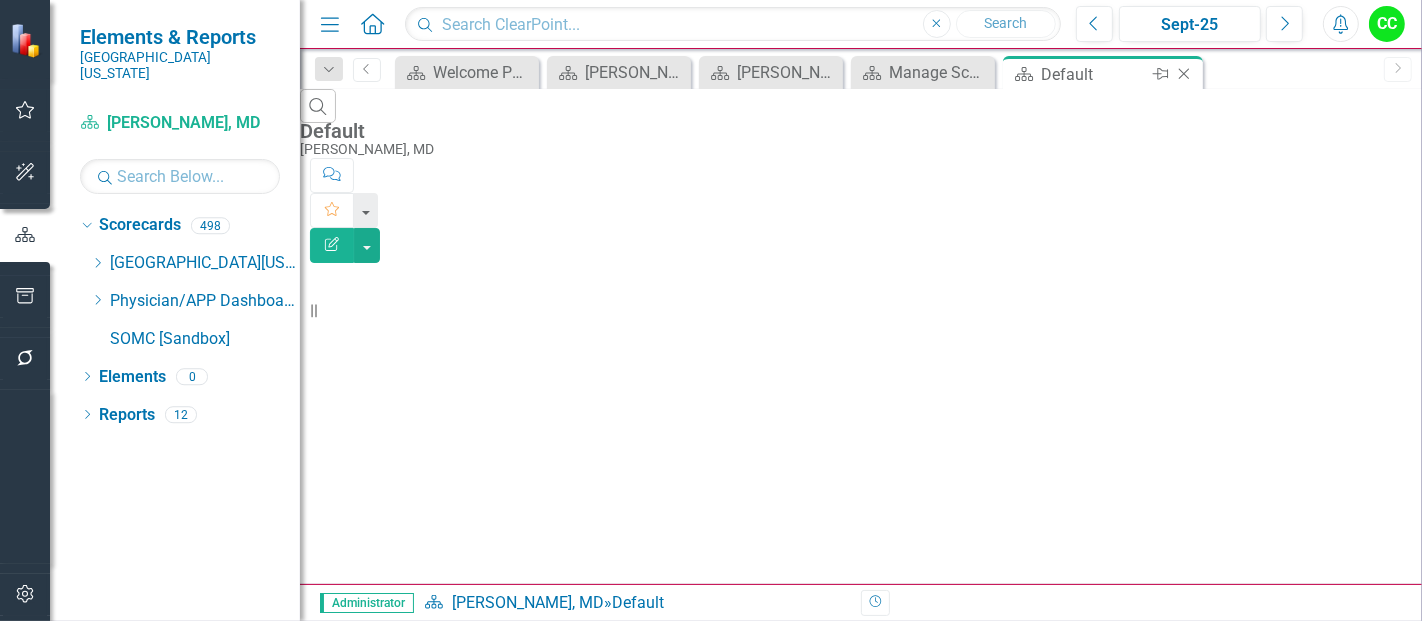
click at [1185, 72] on icon "Close" at bounding box center [1184, 74] width 20 height 16
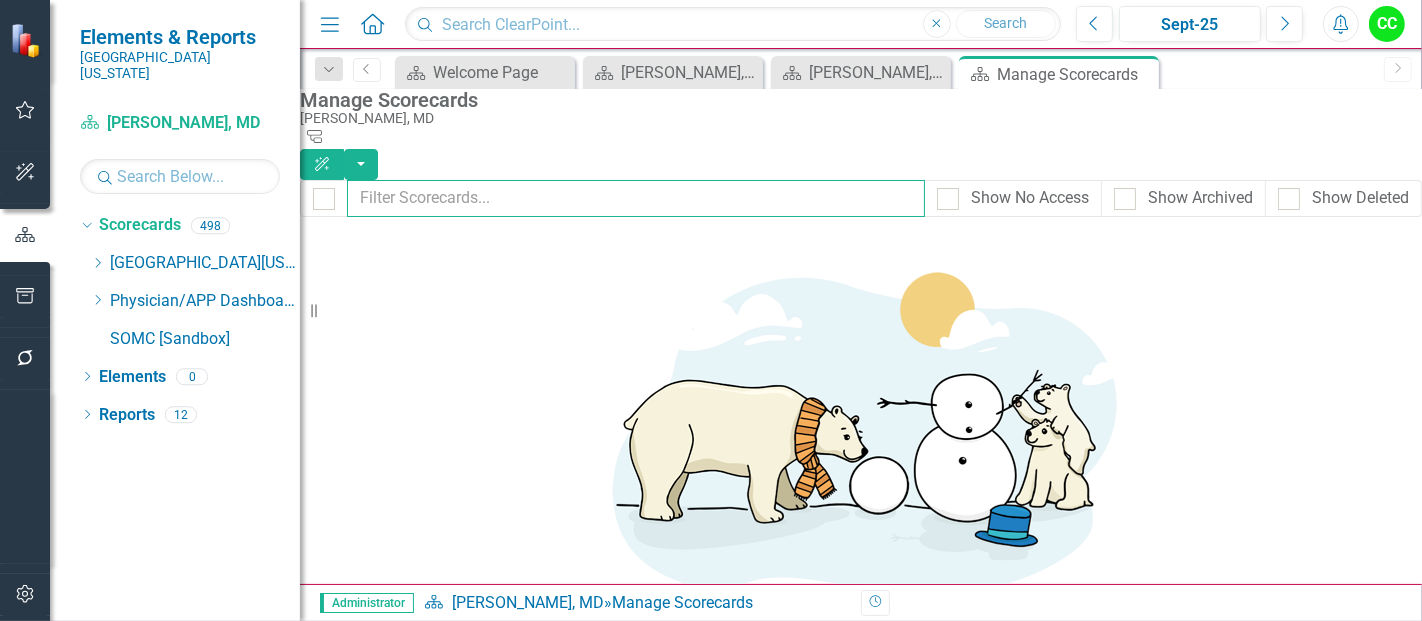
click at [594, 181] on input "text" at bounding box center [636, 198] width 578 height 37
click at [1142, 71] on icon "Close" at bounding box center [1140, 74] width 20 height 16
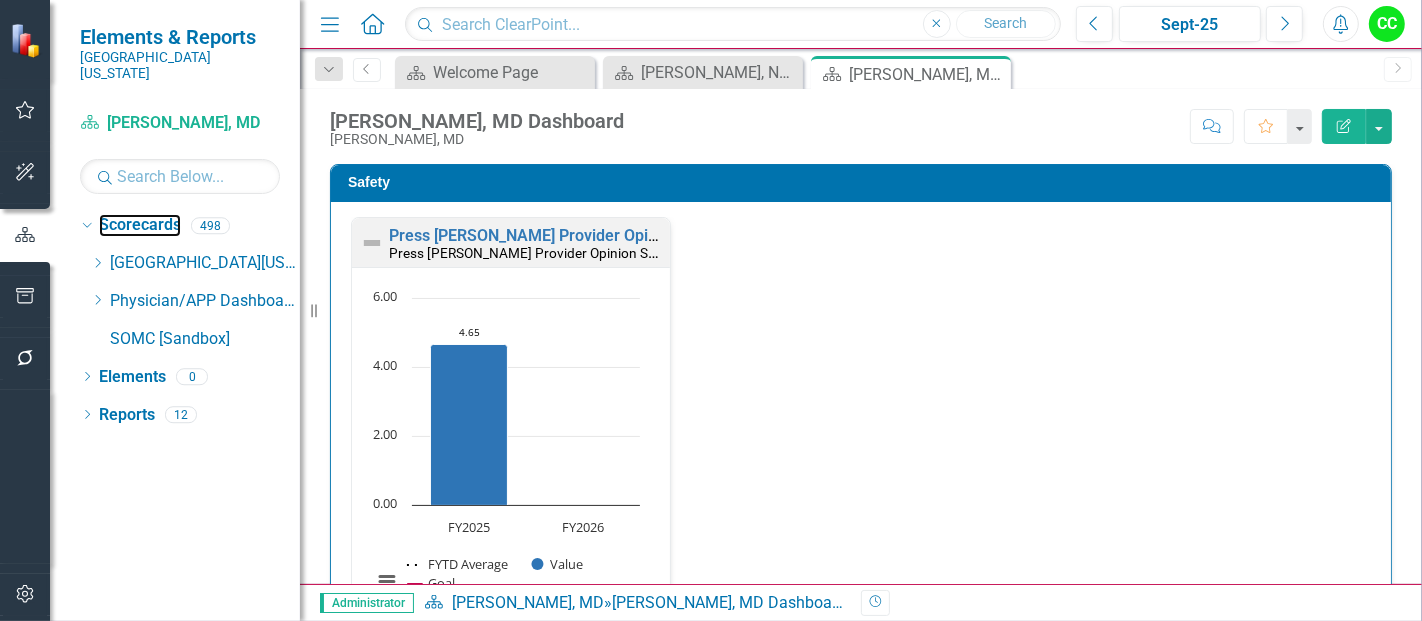
click at [117, 214] on link "Scorecards" at bounding box center [140, 225] width 82 height 23
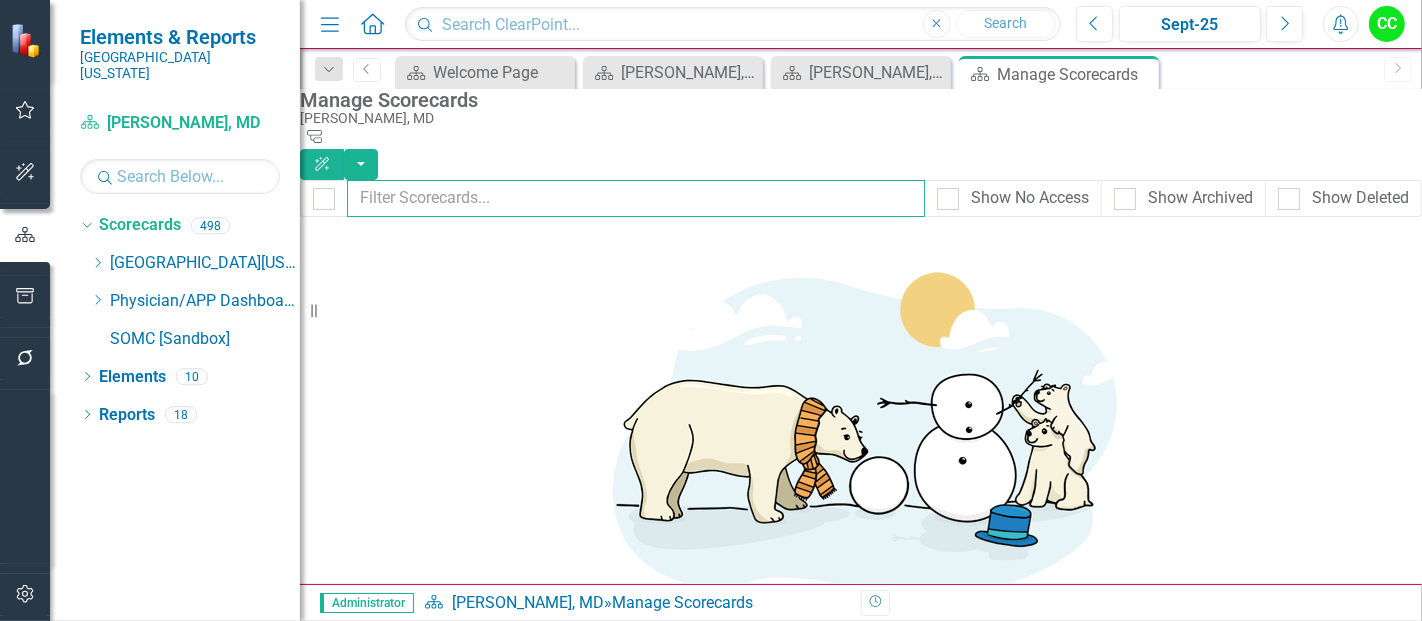
click at [487, 180] on input "text" at bounding box center [636, 198] width 578 height 37
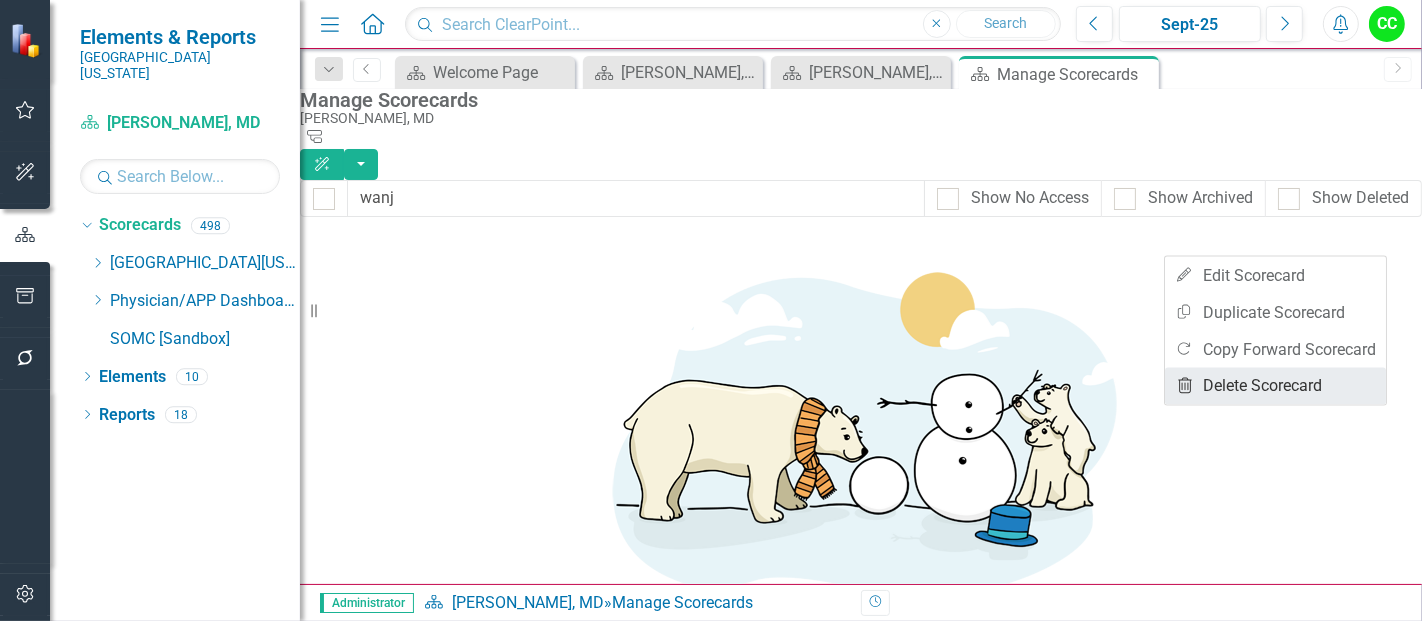
click at [1236, 384] on link "Trash Delete Scorecard" at bounding box center [1275, 386] width 221 height 37
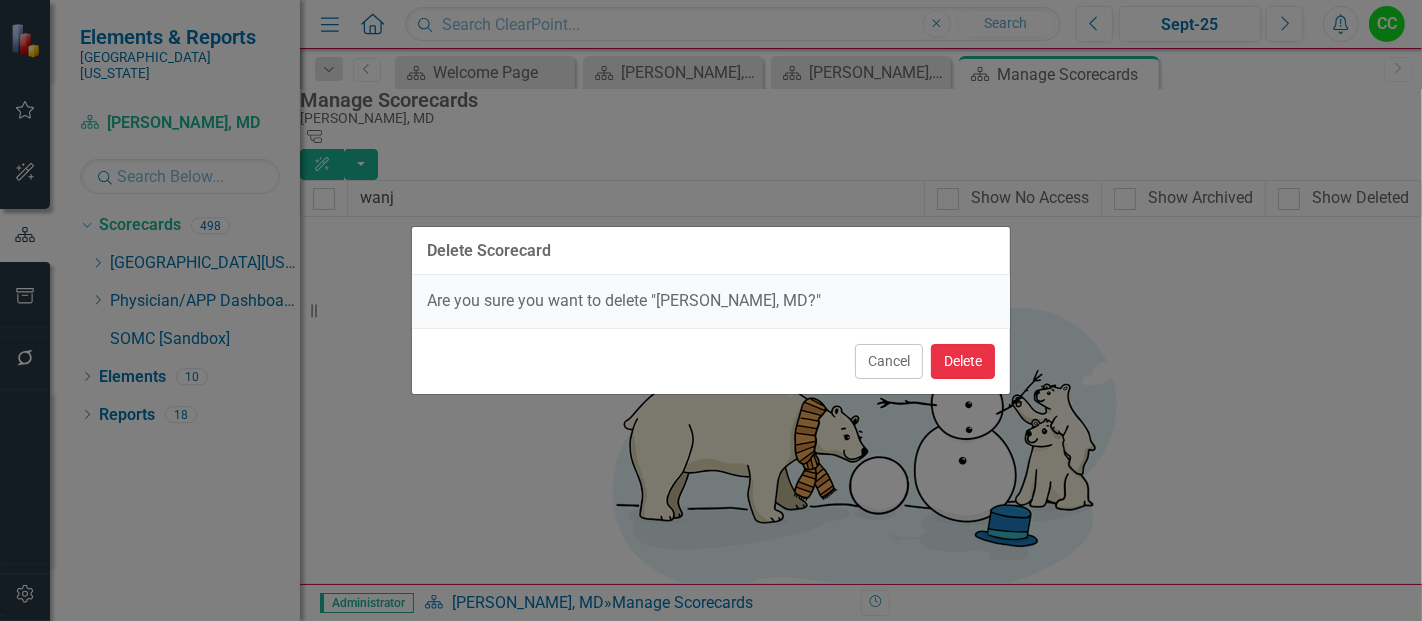
click at [956, 372] on button "Delete" at bounding box center [963, 361] width 64 height 35
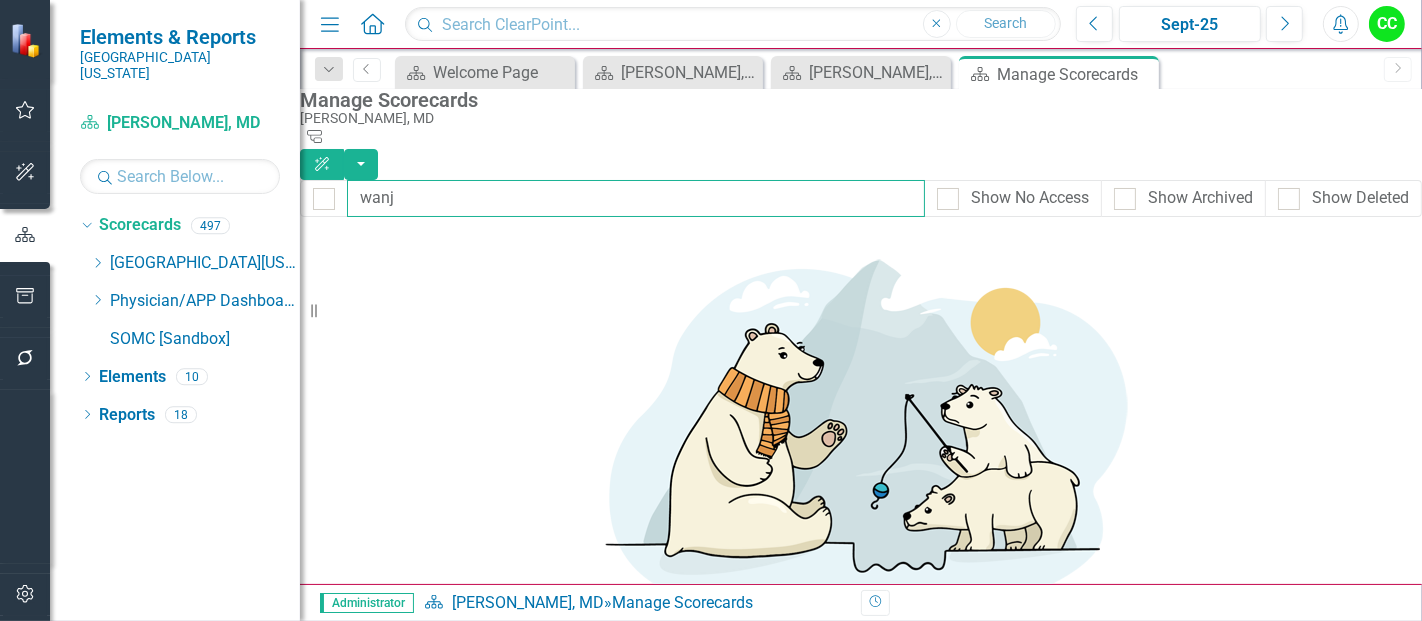
click at [483, 182] on input "wanj" at bounding box center [636, 198] width 578 height 37
type input "w"
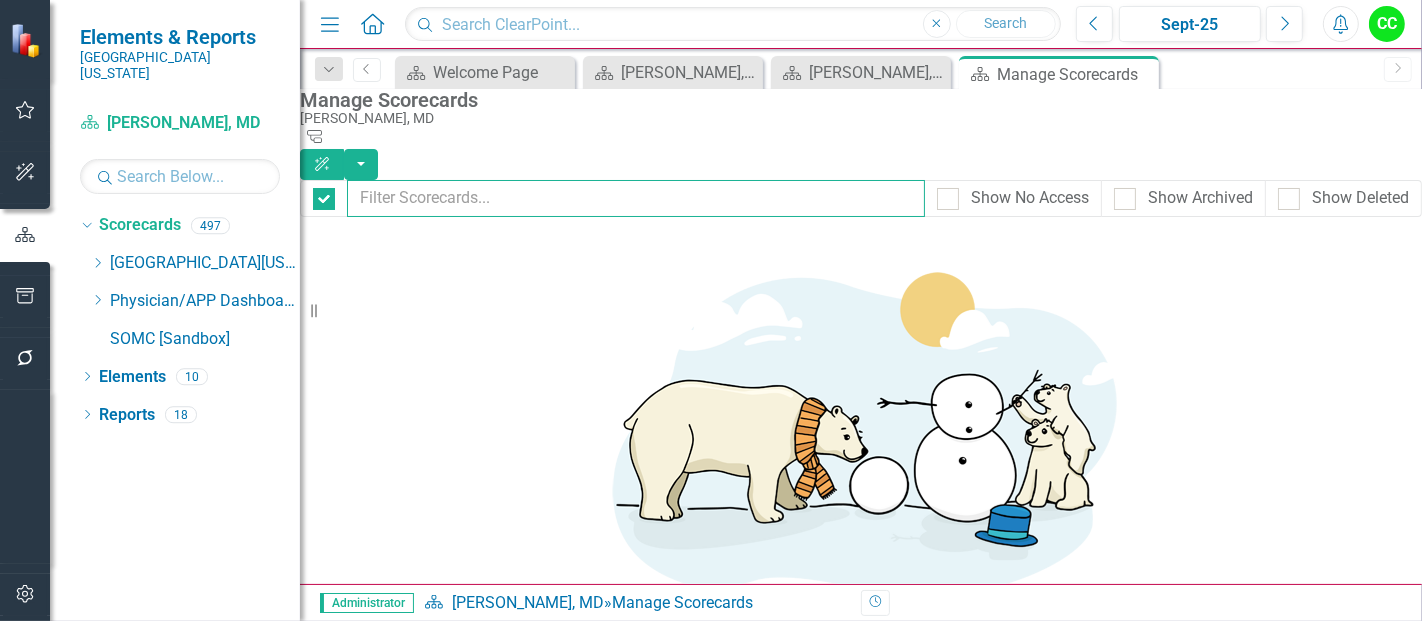
checkbox input "false"
type input "malik"
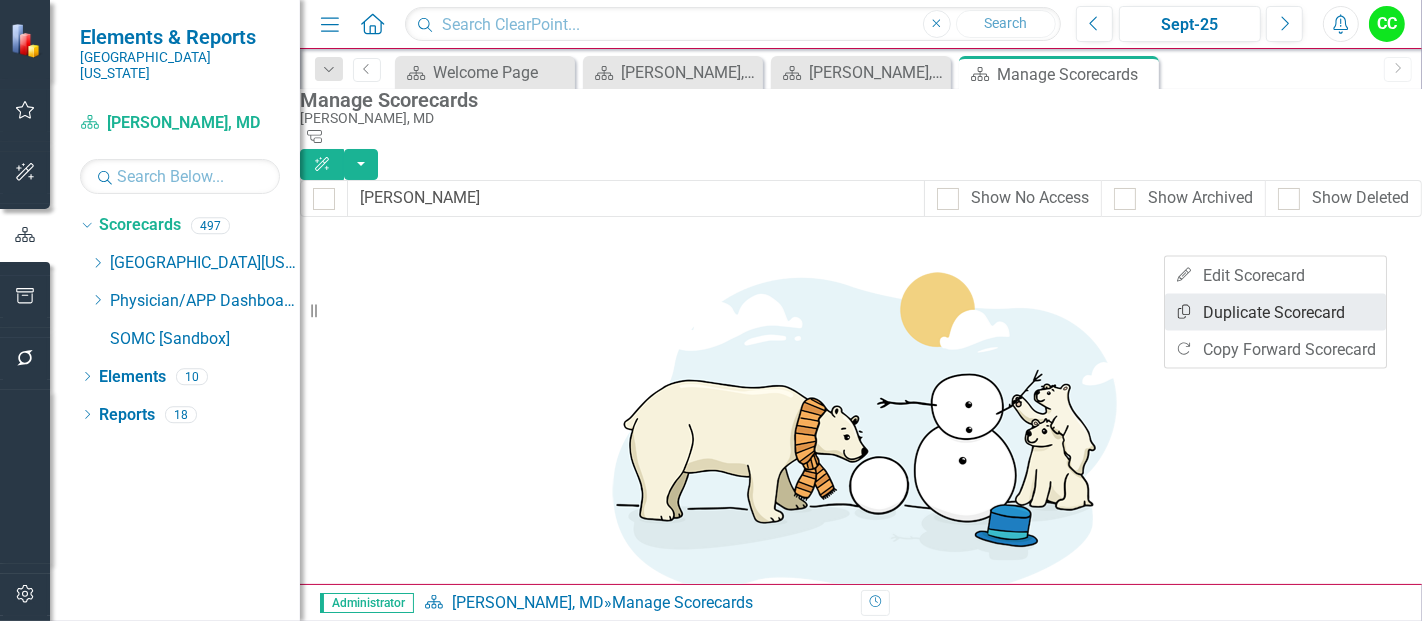
click at [1223, 306] on link "Copy Duplicate Scorecard" at bounding box center [1275, 312] width 221 height 37
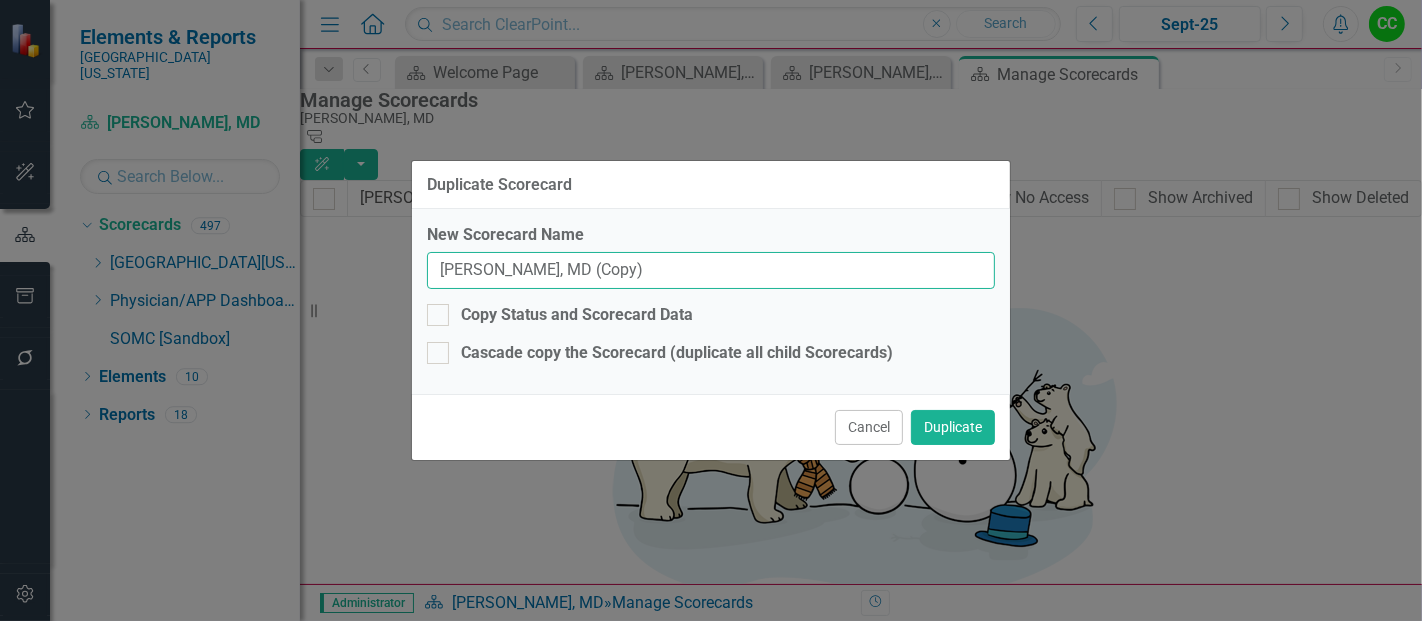
click at [640, 267] on input "Javaid Malik, MD (Copy)" at bounding box center [711, 270] width 568 height 37
type input "[PERSON_NAME], MD"
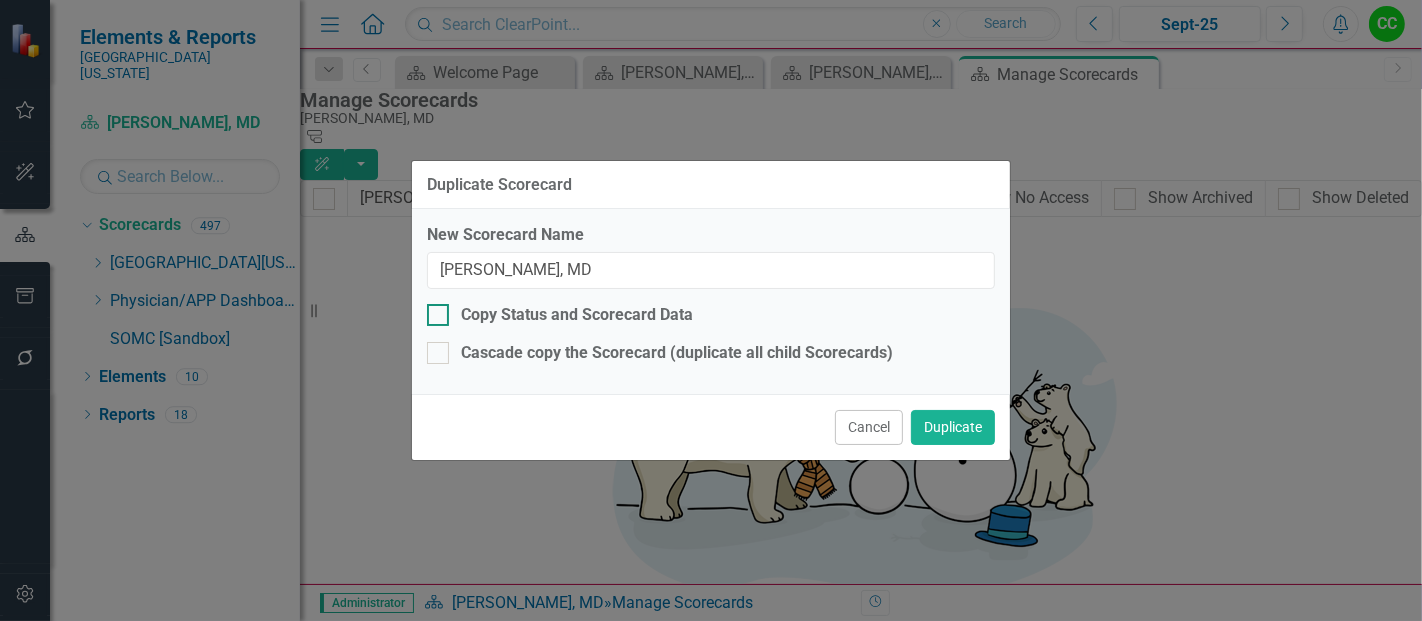
click at [437, 318] on div at bounding box center [438, 315] width 22 height 22
click at [437, 317] on input "Copy Status and Scorecard Data" at bounding box center [433, 310] width 13 height 13
checkbox input "true"
click at [440, 351] on div at bounding box center [438, 353] width 22 height 22
click at [440, 351] on input "Cascade copy the Scorecard (duplicate all child Scorecards)" at bounding box center [433, 348] width 13 height 13
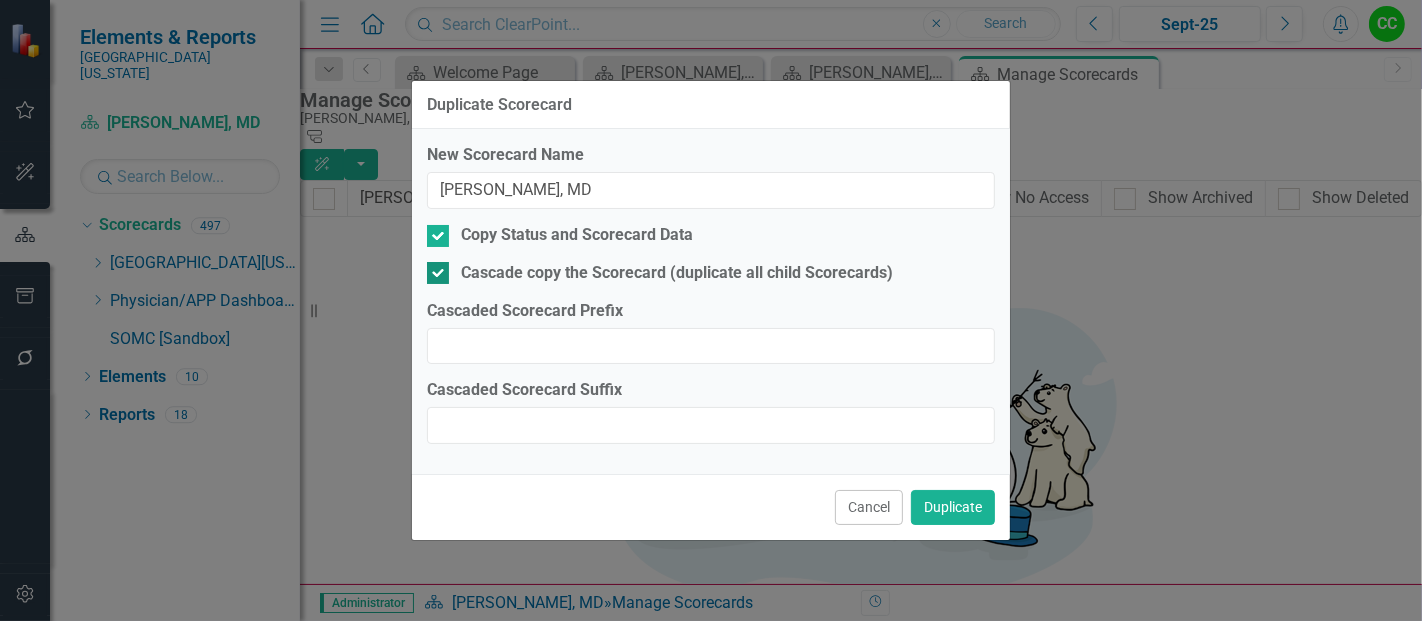
click at [442, 281] on div at bounding box center [438, 273] width 22 height 22
click at [440, 275] on input "Cascade copy the Scorecard (duplicate all child Scorecards)" at bounding box center [433, 268] width 13 height 13
checkbox input "false"
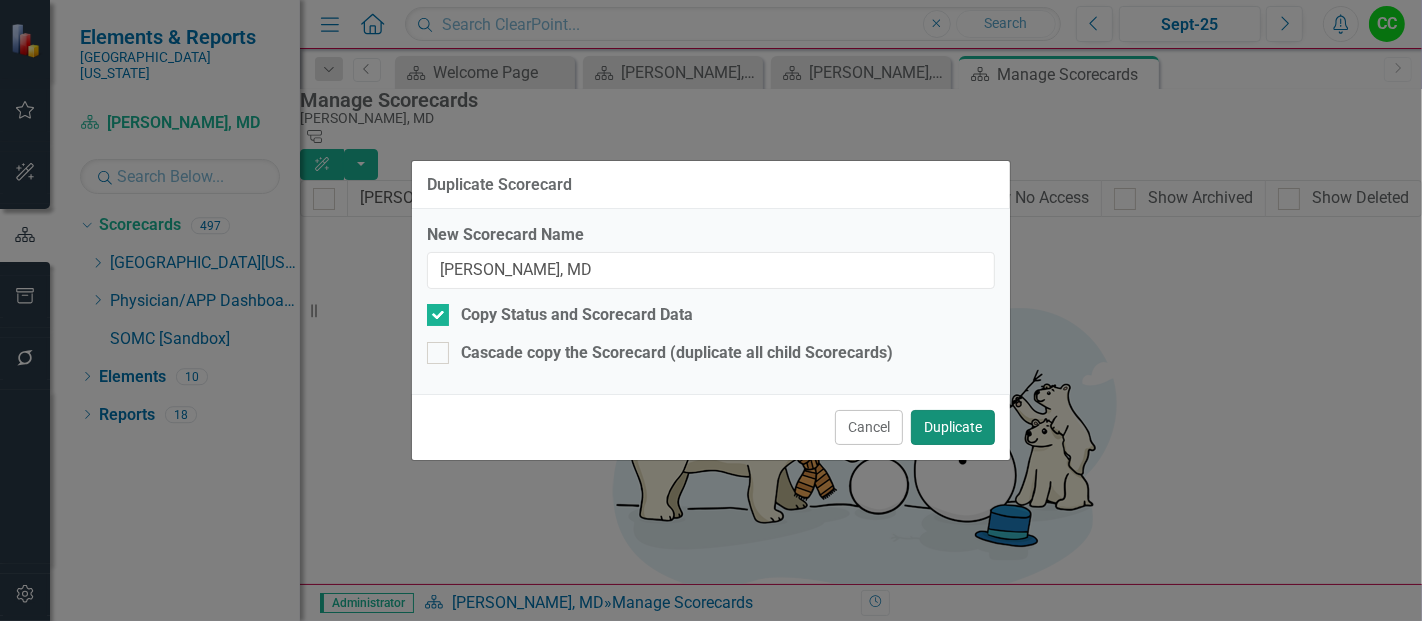
click at [972, 418] on button "Duplicate" at bounding box center [953, 427] width 84 height 35
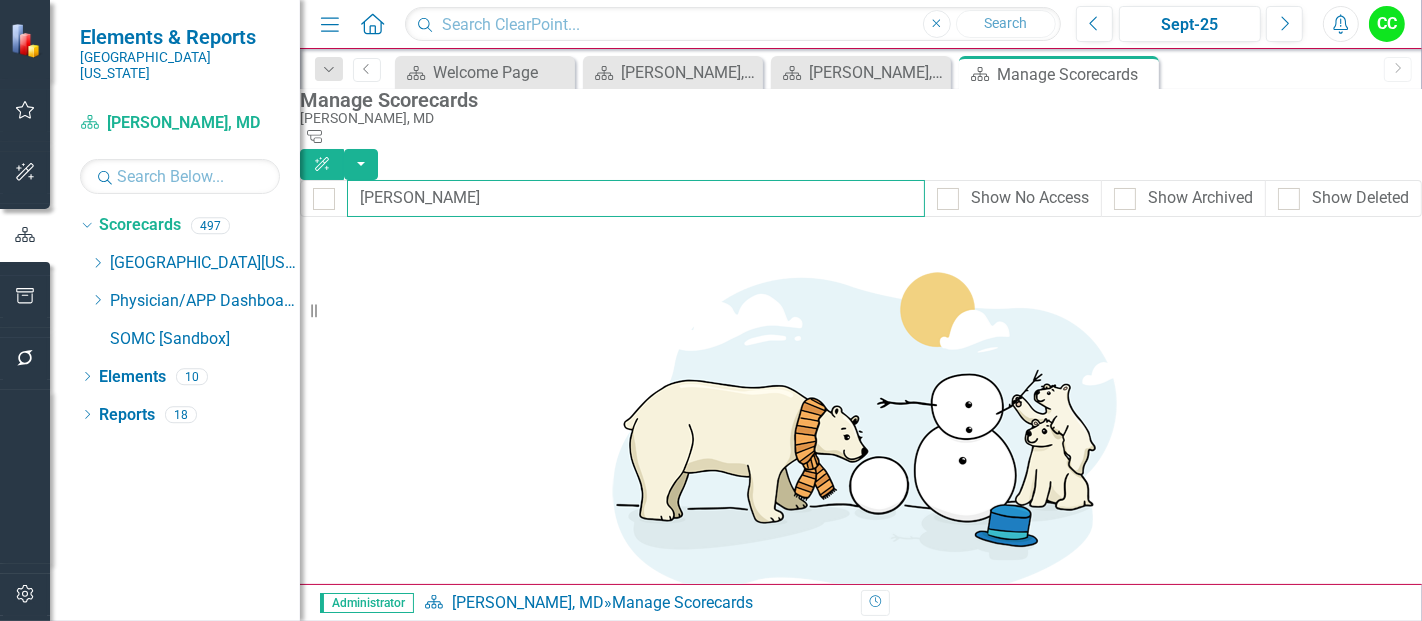
click at [561, 182] on input "malik" at bounding box center [636, 198] width 578 height 37
type input "mali"
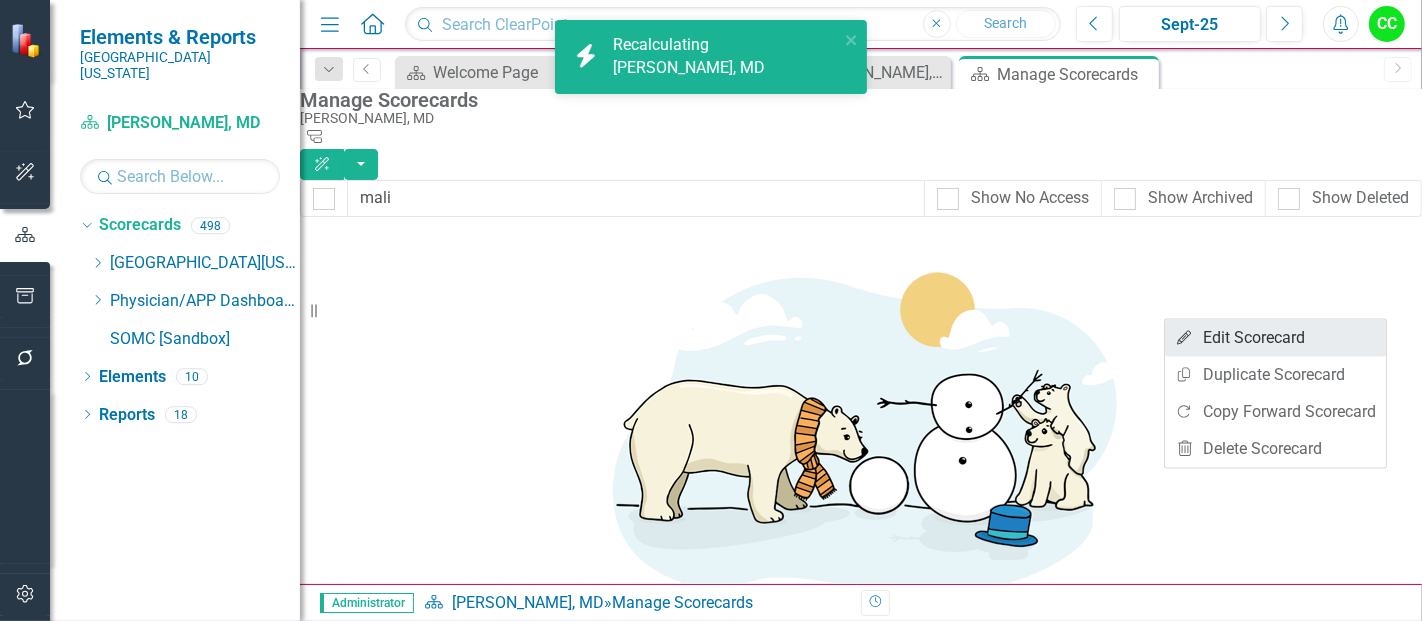
click at [1279, 341] on link "Edit Edit Scorecard" at bounding box center [1275, 338] width 221 height 37
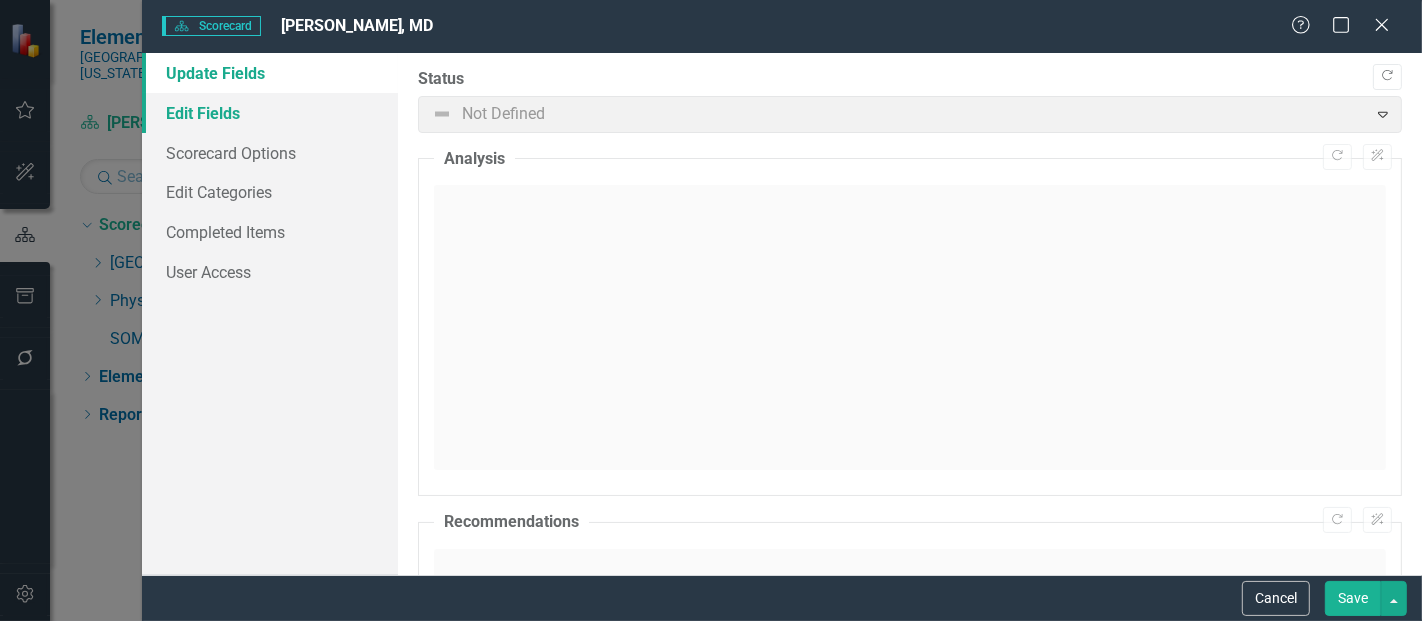
click at [236, 110] on link "Edit Fields" at bounding box center [270, 113] width 256 height 40
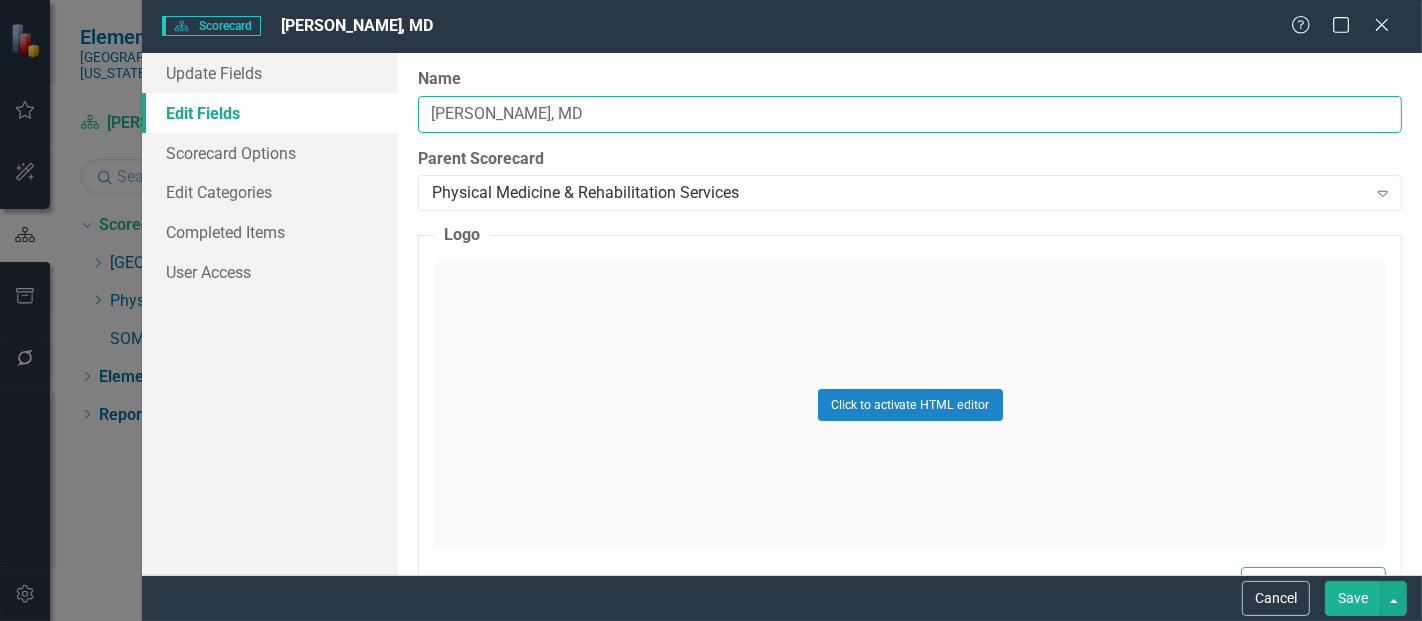
drag, startPoint x: 599, startPoint y: 113, endPoint x: 282, endPoint y: 95, distance: 317.4
click at [282, 95] on div "Update Fields Edit Fields Scorecard Options Edit Categories Completed Items Use…" at bounding box center [782, 314] width 1280 height 522
type input "[PERSON_NAME], MD"
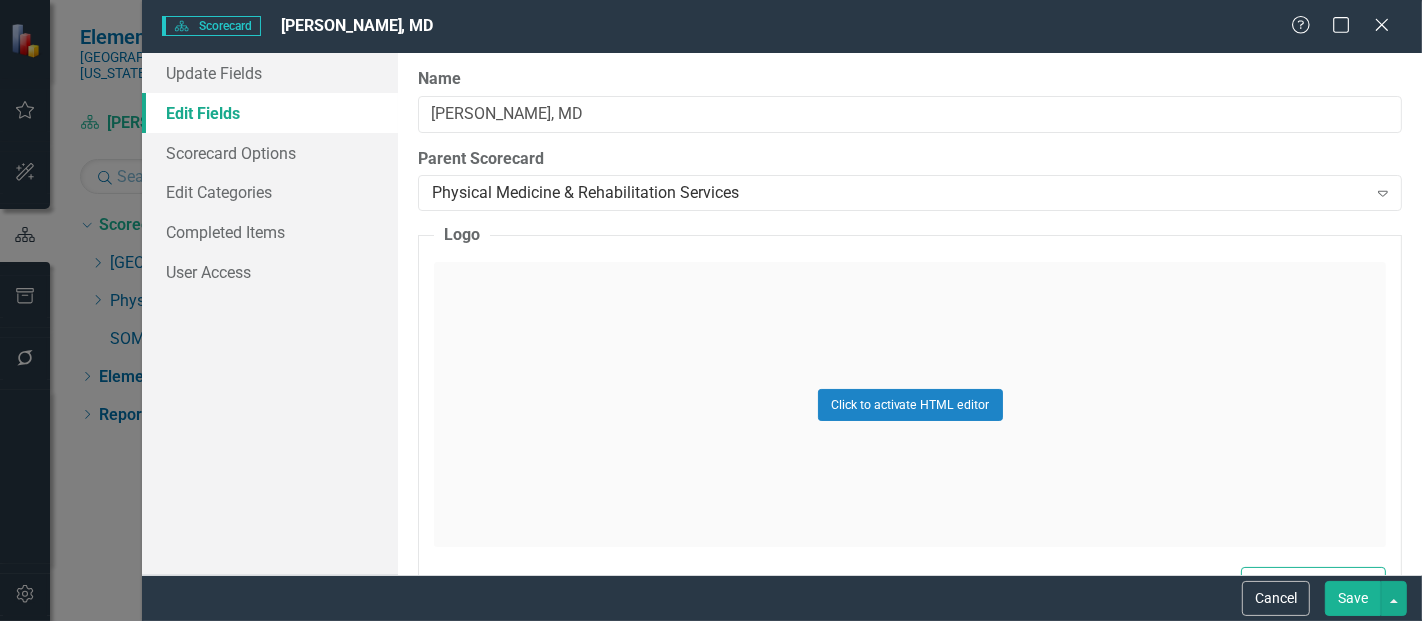
click at [1362, 608] on button "Save" at bounding box center [1353, 598] width 56 height 35
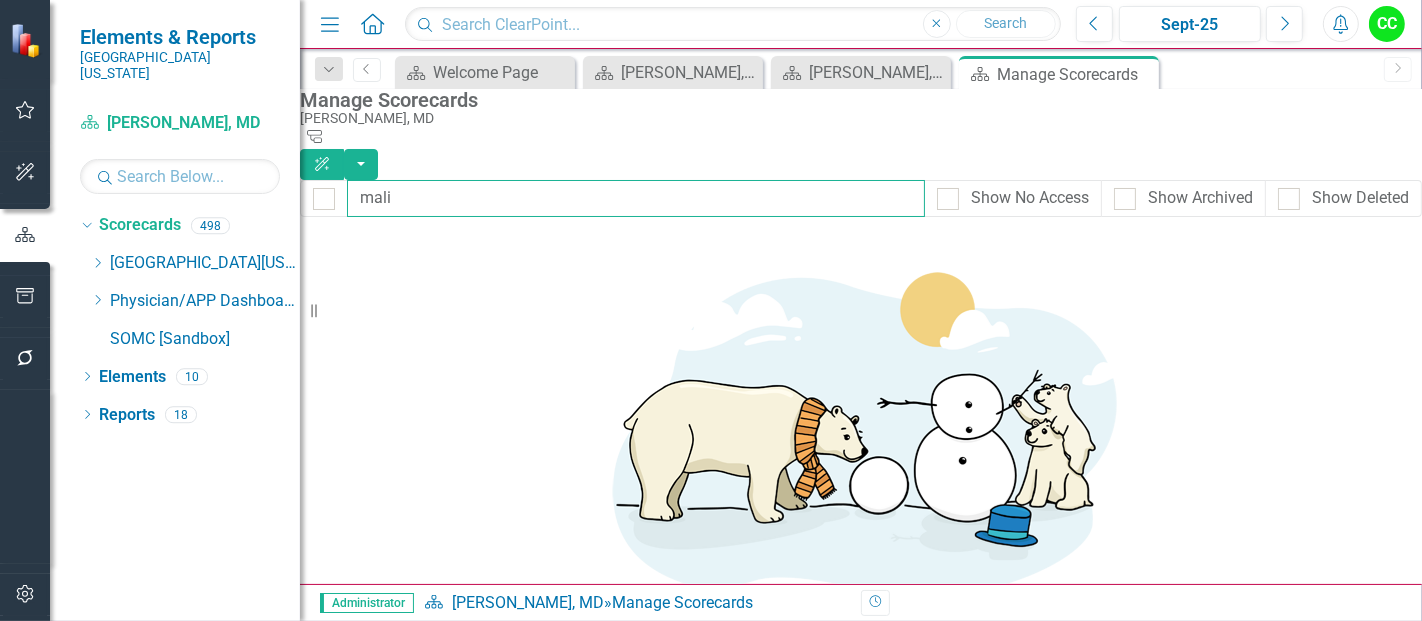
click at [451, 180] on input "mali" at bounding box center [636, 198] width 578 height 37
type input "m"
type input "wanj"
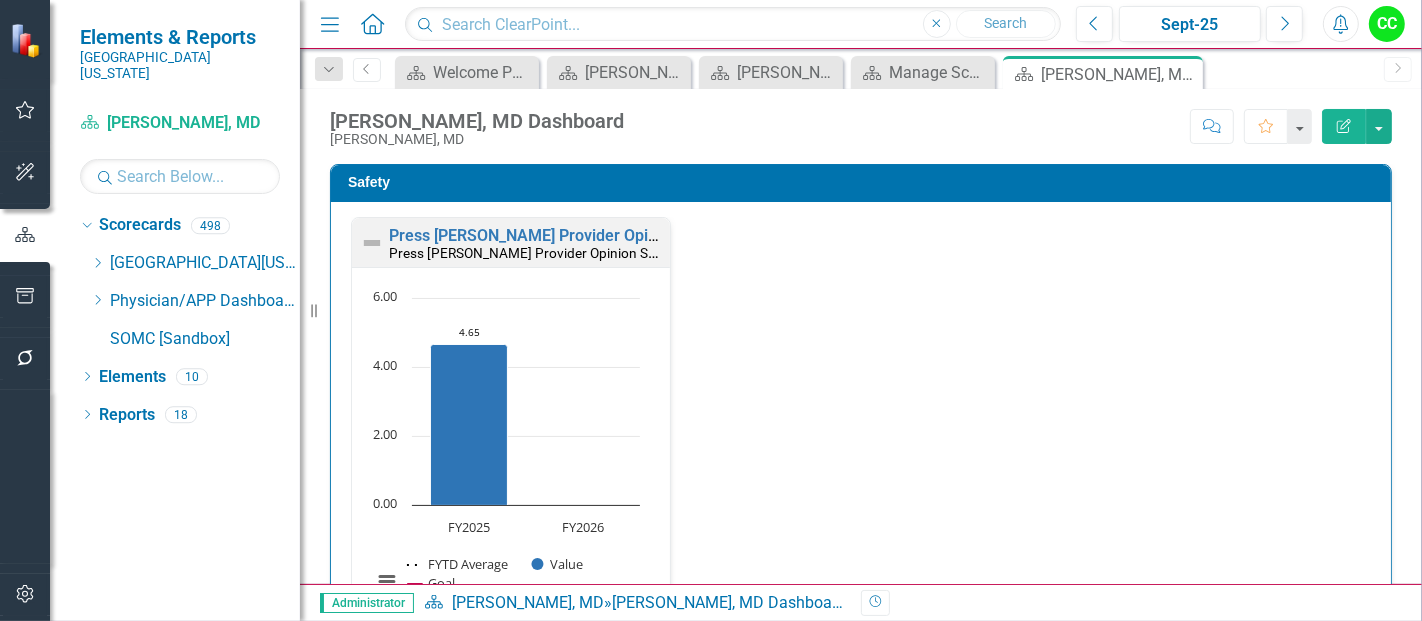
click at [1348, 122] on icon "Edit Report" at bounding box center [1344, 126] width 18 height 14
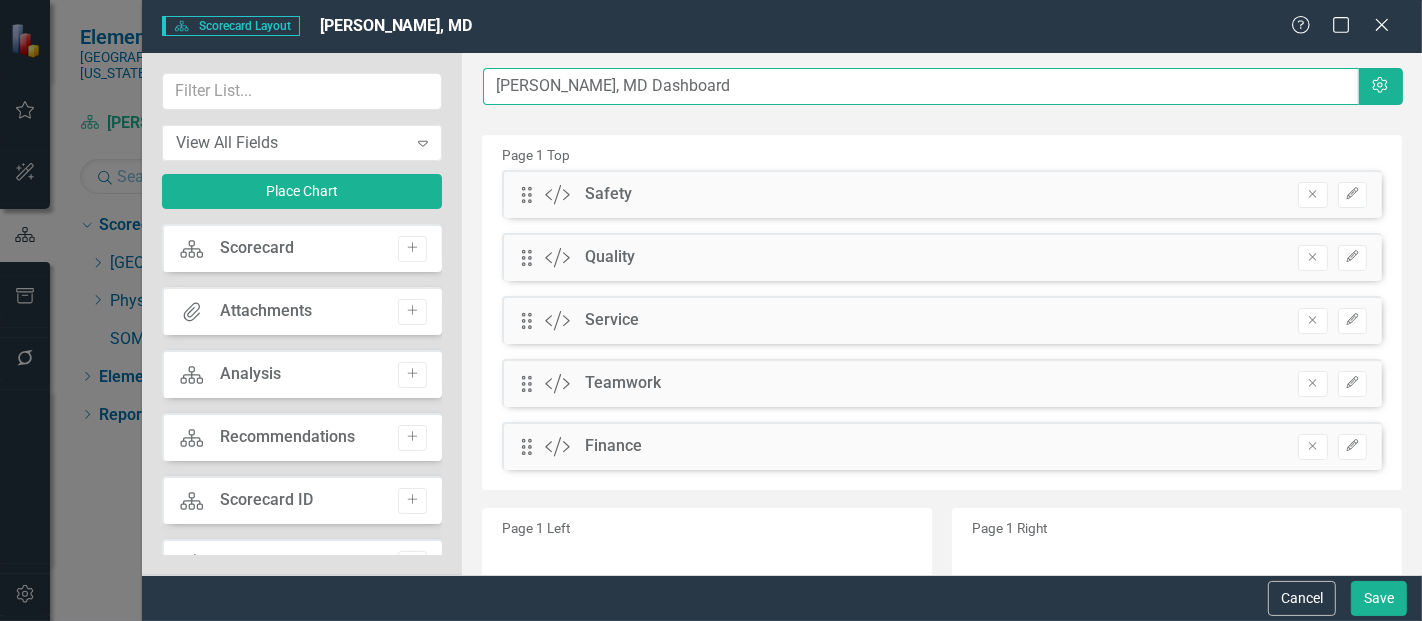
drag, startPoint x: 583, startPoint y: 90, endPoint x: 435, endPoint y: 89, distance: 148.0
click at [435, 89] on div "View All Fields Expand Place Chart Scorecard Scorecard Add Attachments Attachme…" at bounding box center [782, 314] width 1280 height 522
type input "[PERSON_NAME], MD Dashboard"
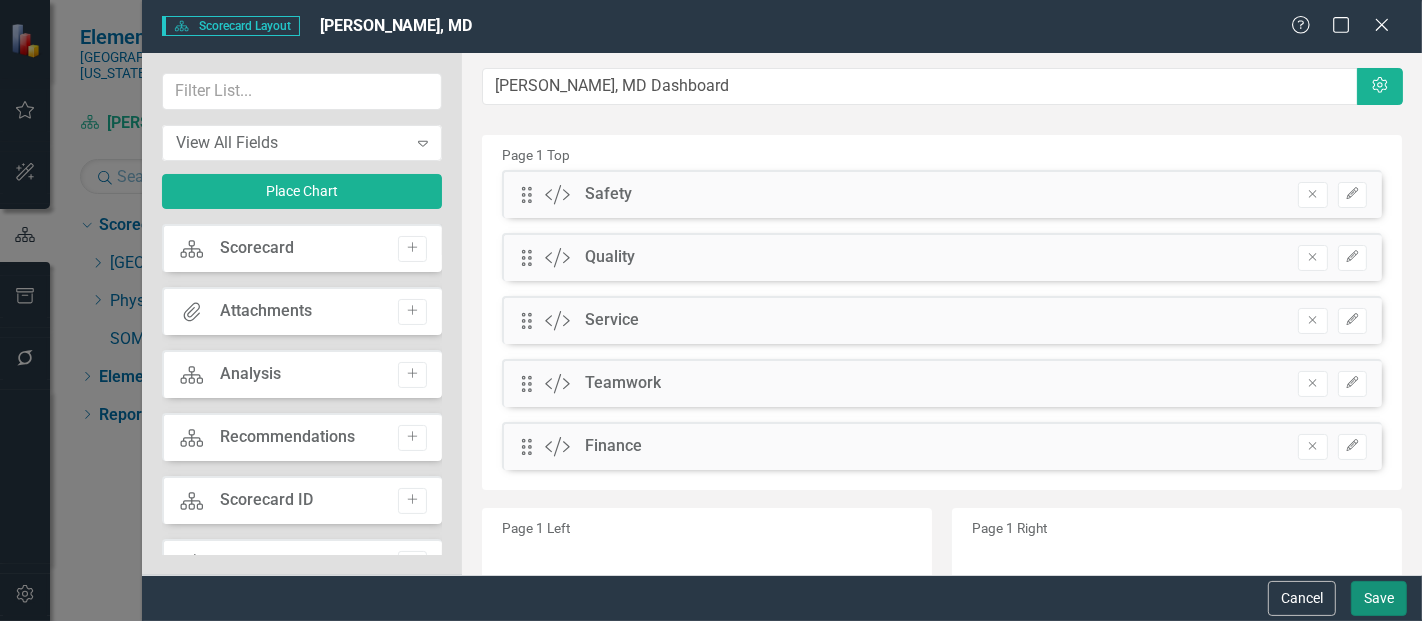
click at [1377, 590] on button "Save" at bounding box center [1379, 598] width 56 height 35
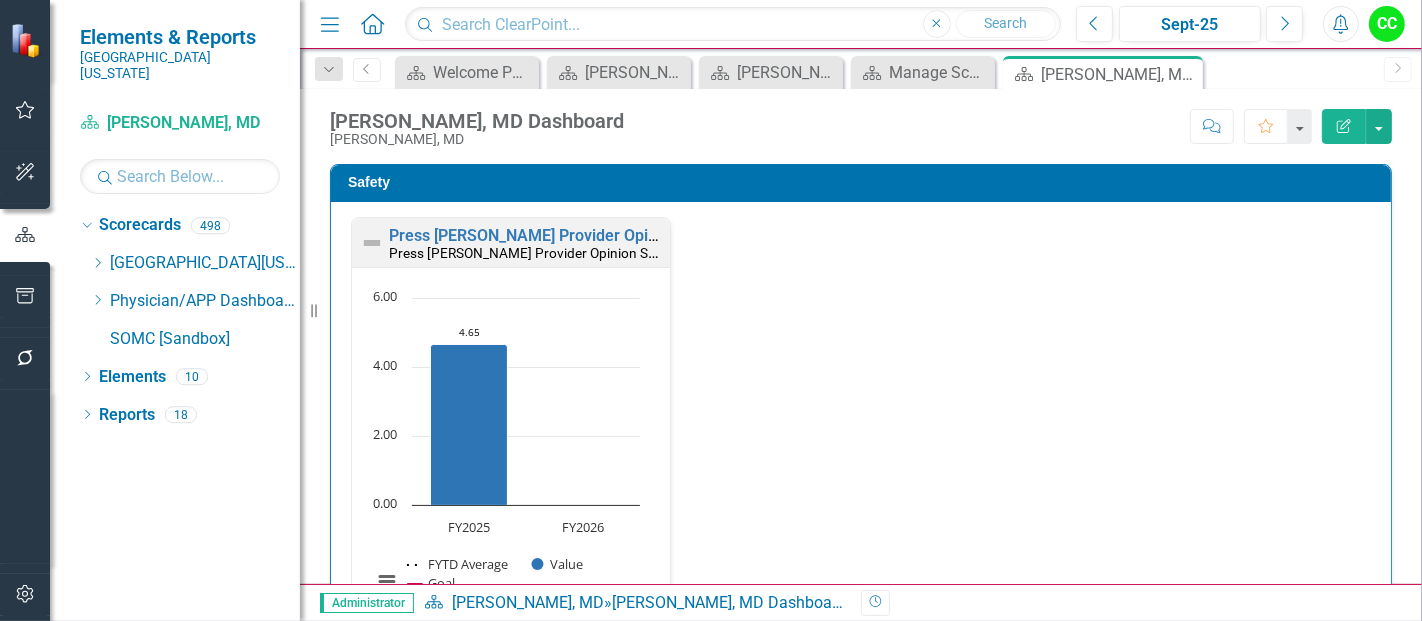
click at [842, 198] on td "Safety" at bounding box center [864, 185] width 1033 height 30
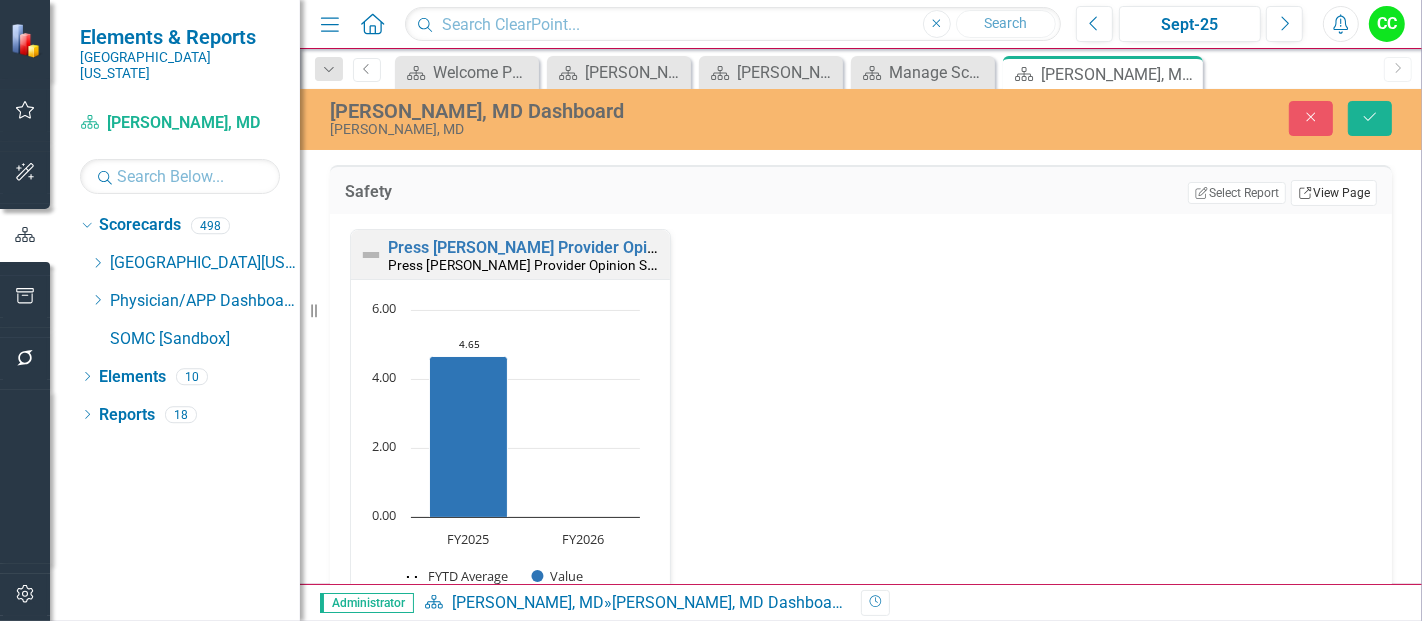
click at [1305, 190] on link "Link View Page" at bounding box center [1334, 193] width 86 height 26
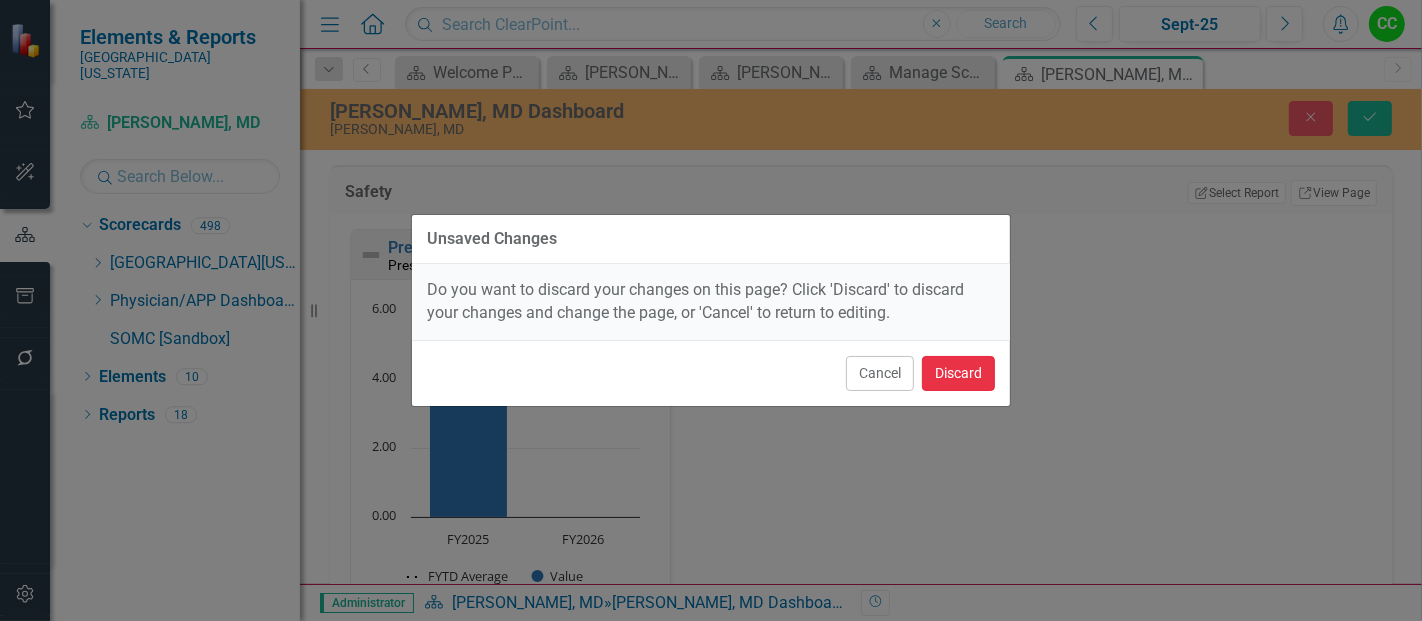
click at [950, 384] on button "Discard" at bounding box center [958, 373] width 73 height 35
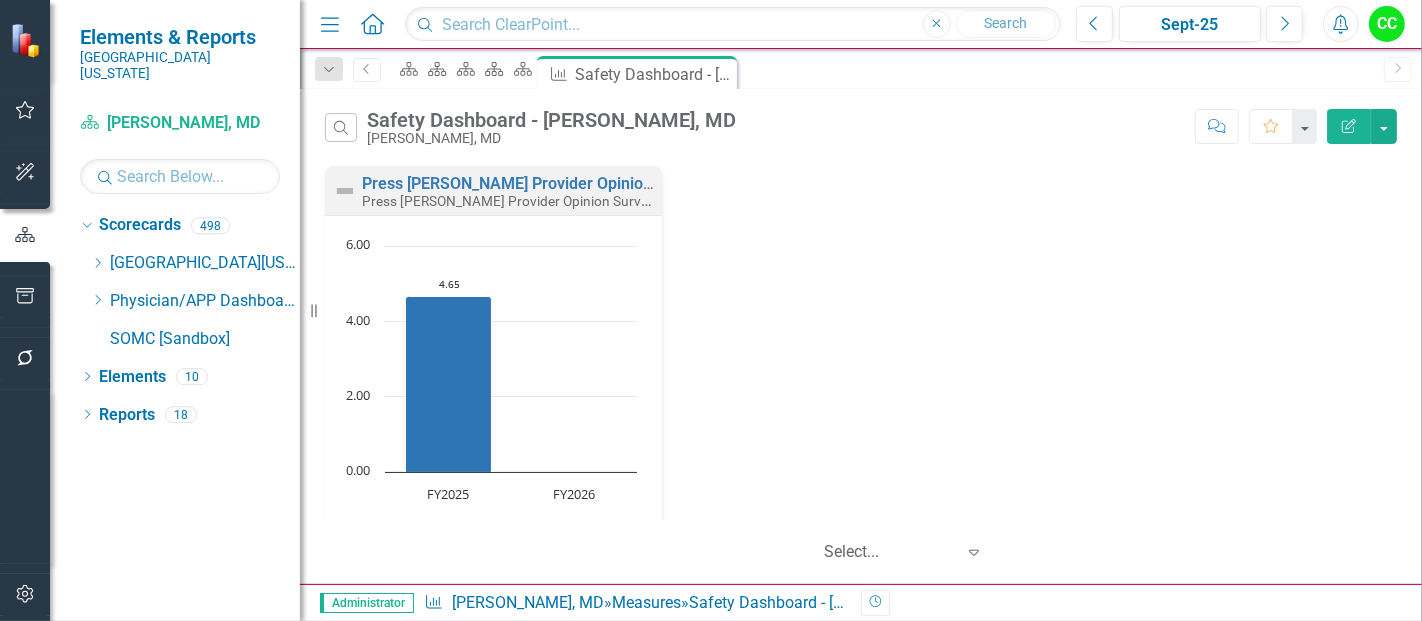
click at [1344, 124] on icon "Edit Report" at bounding box center [1349, 126] width 18 height 14
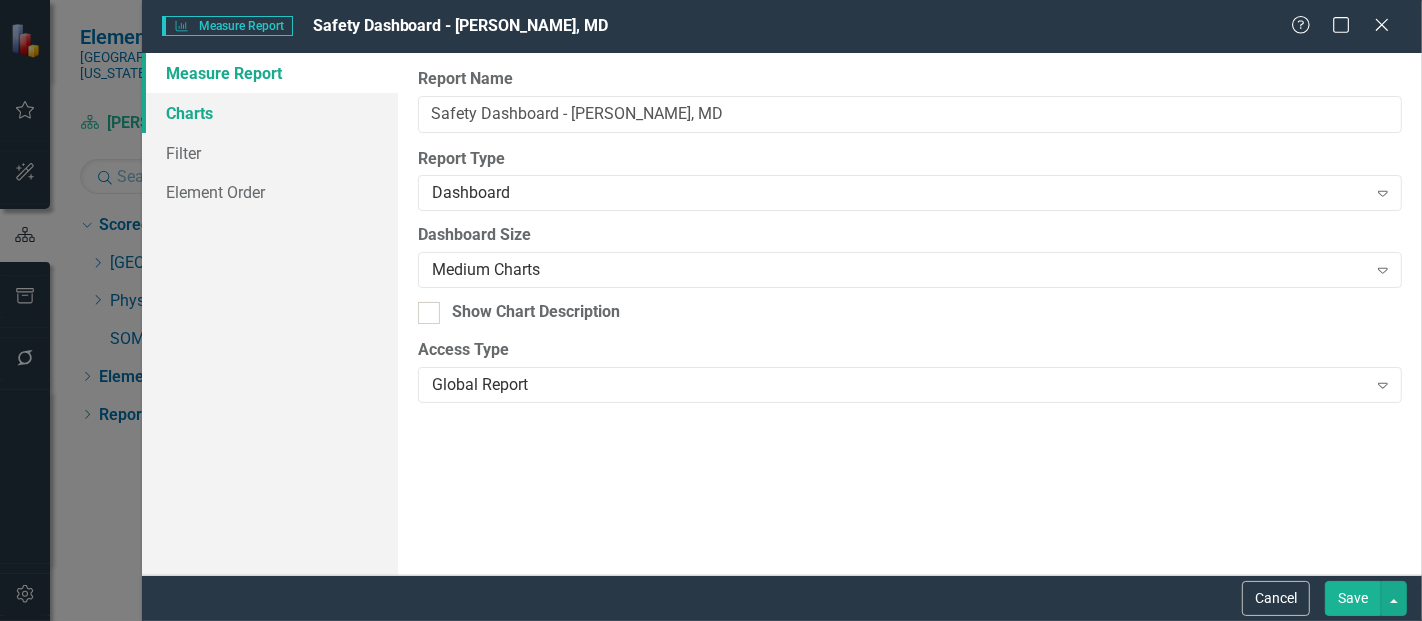
click at [228, 119] on link "Charts" at bounding box center [270, 113] width 256 height 40
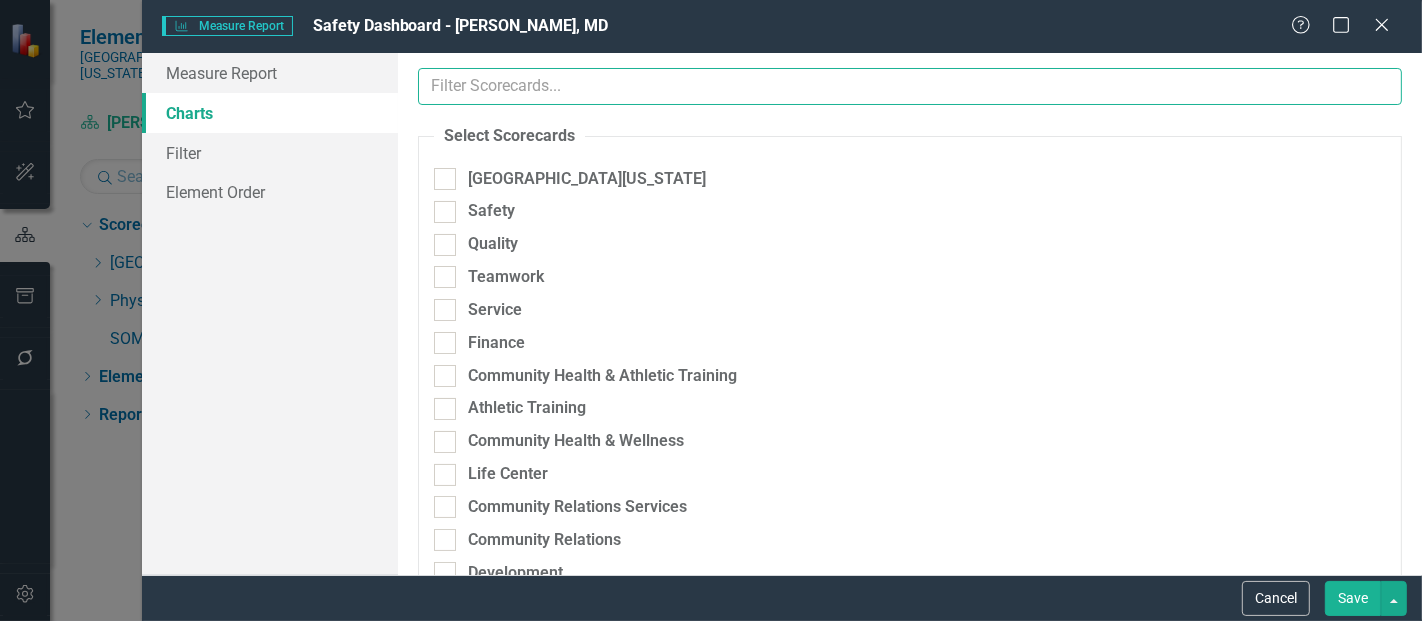
click at [647, 84] on input "text" at bounding box center [910, 86] width 984 height 37
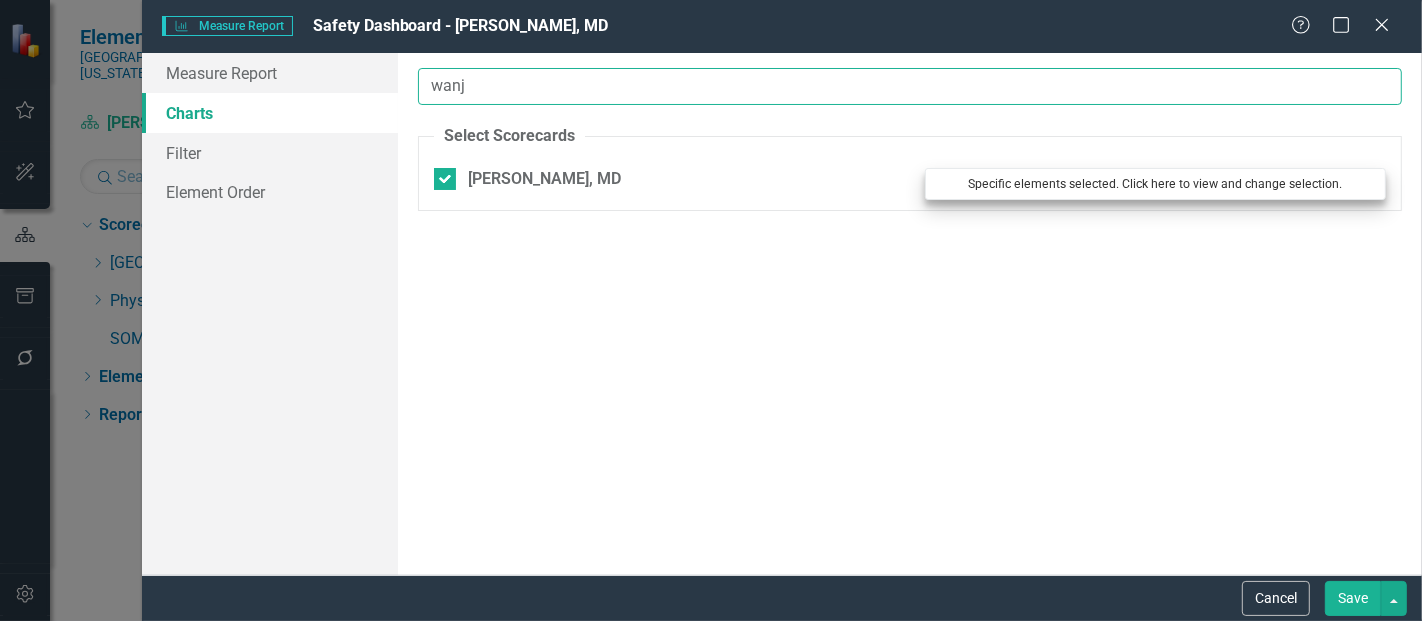
type input "wanj"
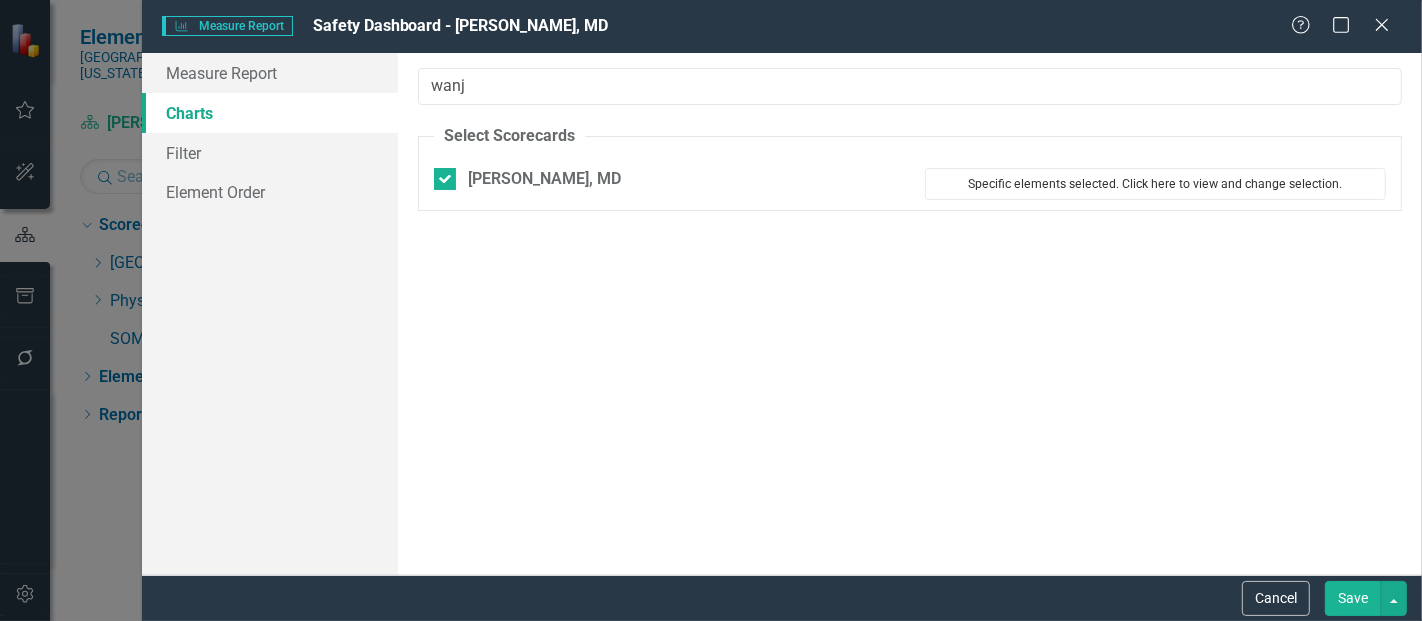
click at [1051, 178] on button "Specific elements selected. Click here to view and change selection." at bounding box center [1155, 184] width 461 height 32
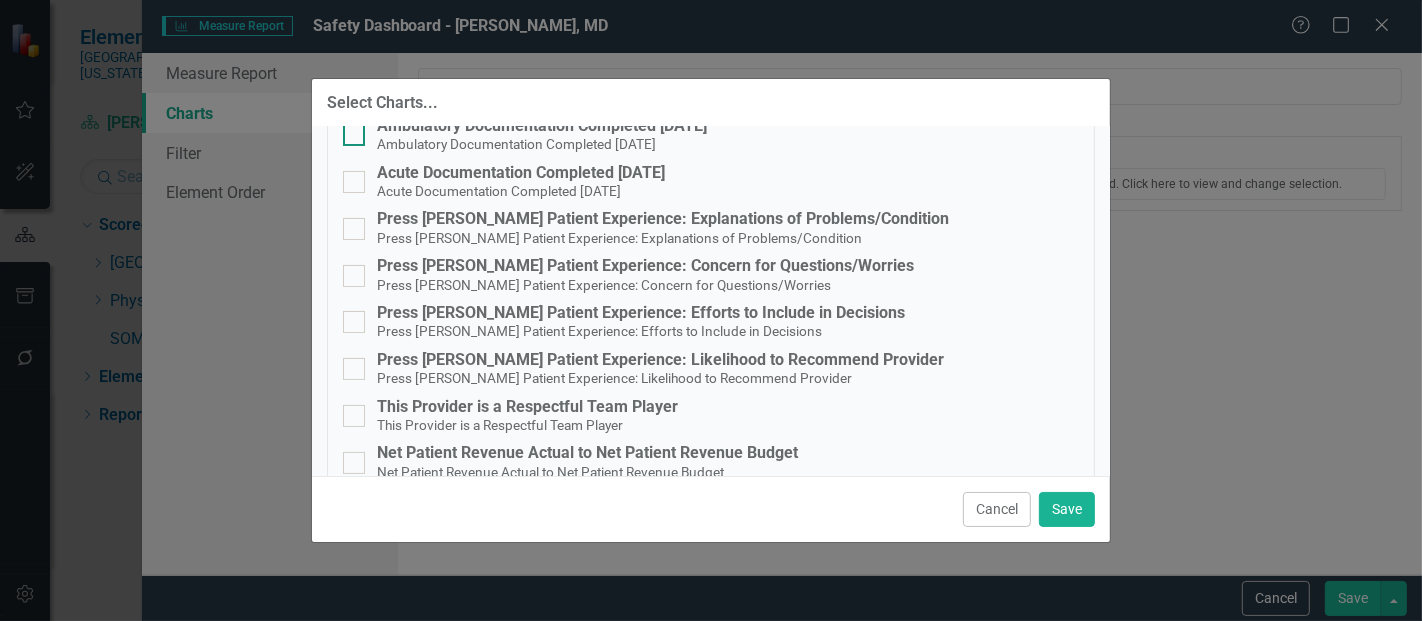
scroll to position [192, 0]
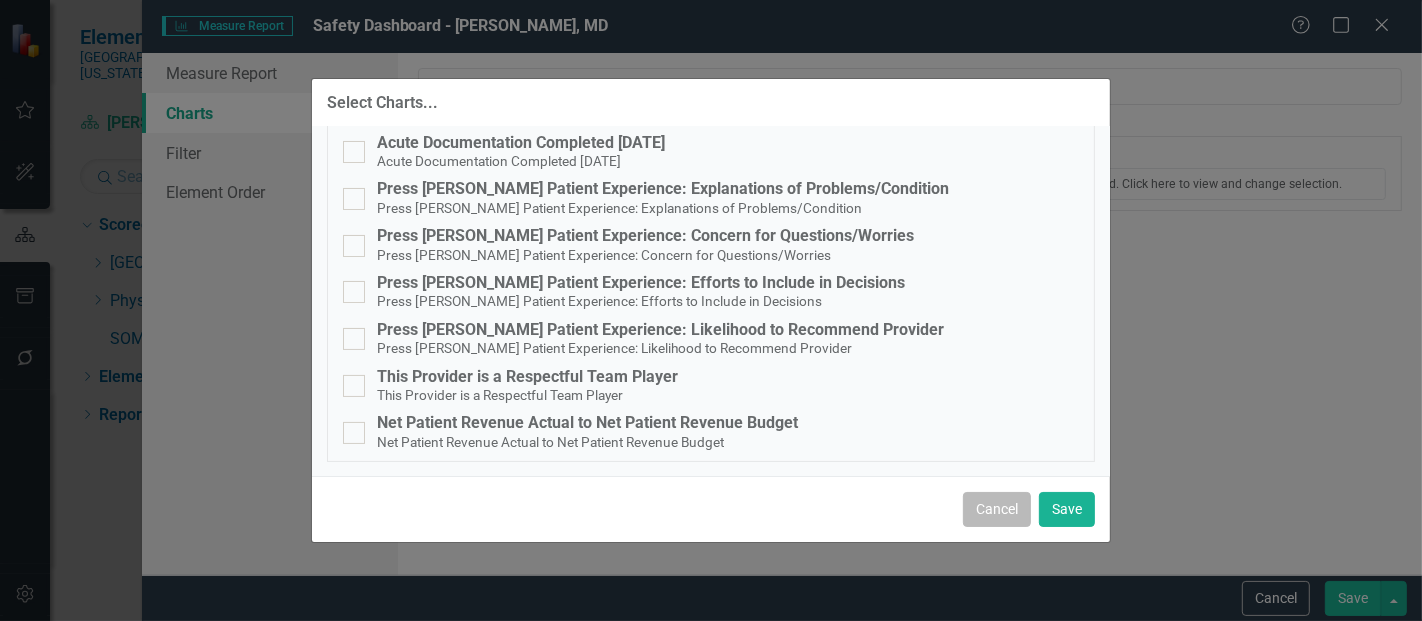
click at [972, 505] on button "Cancel" at bounding box center [997, 509] width 68 height 35
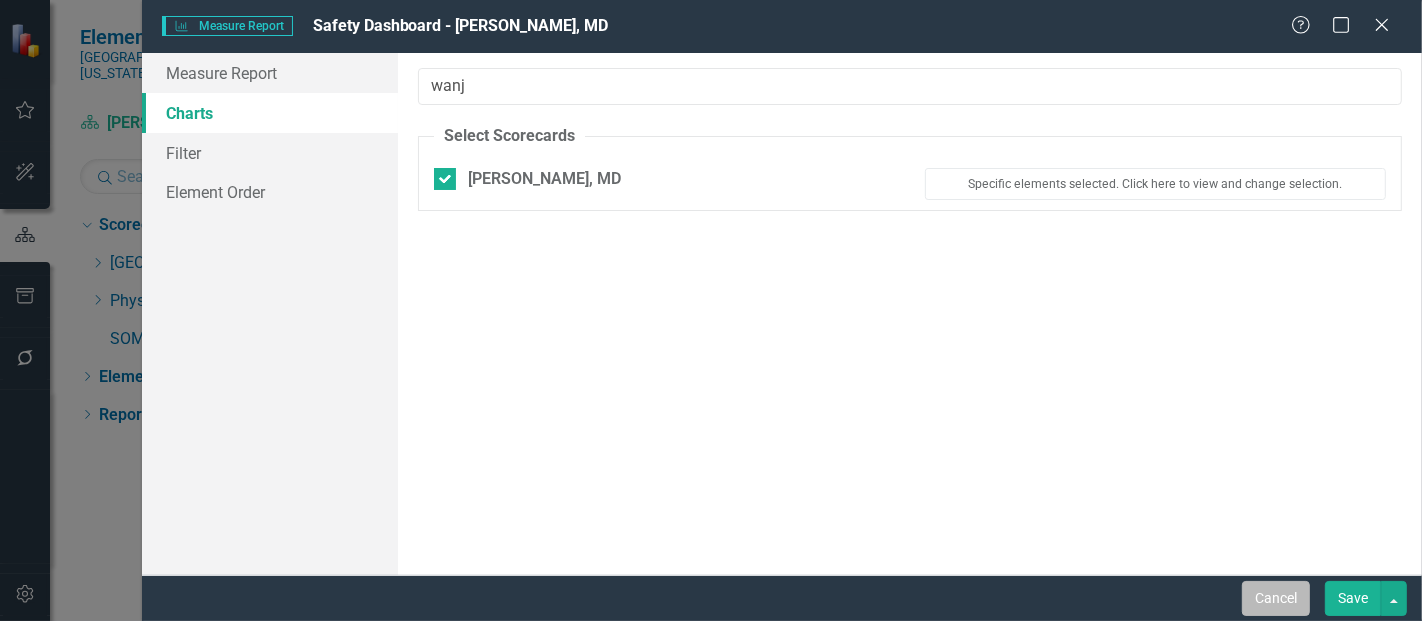
click at [1271, 599] on button "Cancel" at bounding box center [1276, 598] width 68 height 35
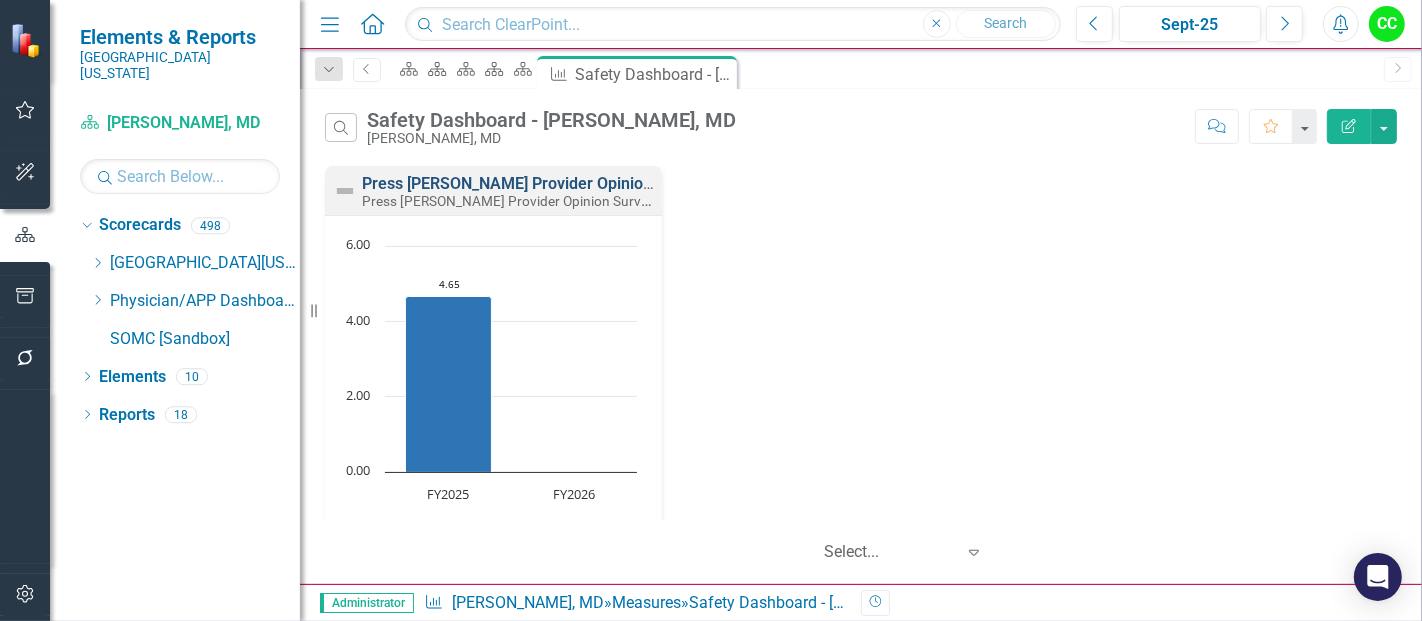
click at [482, 179] on link "Press [PERSON_NAME] Provider Opinion Survey: Safety Survey Results" at bounding box center [617, 183] width 510 height 19
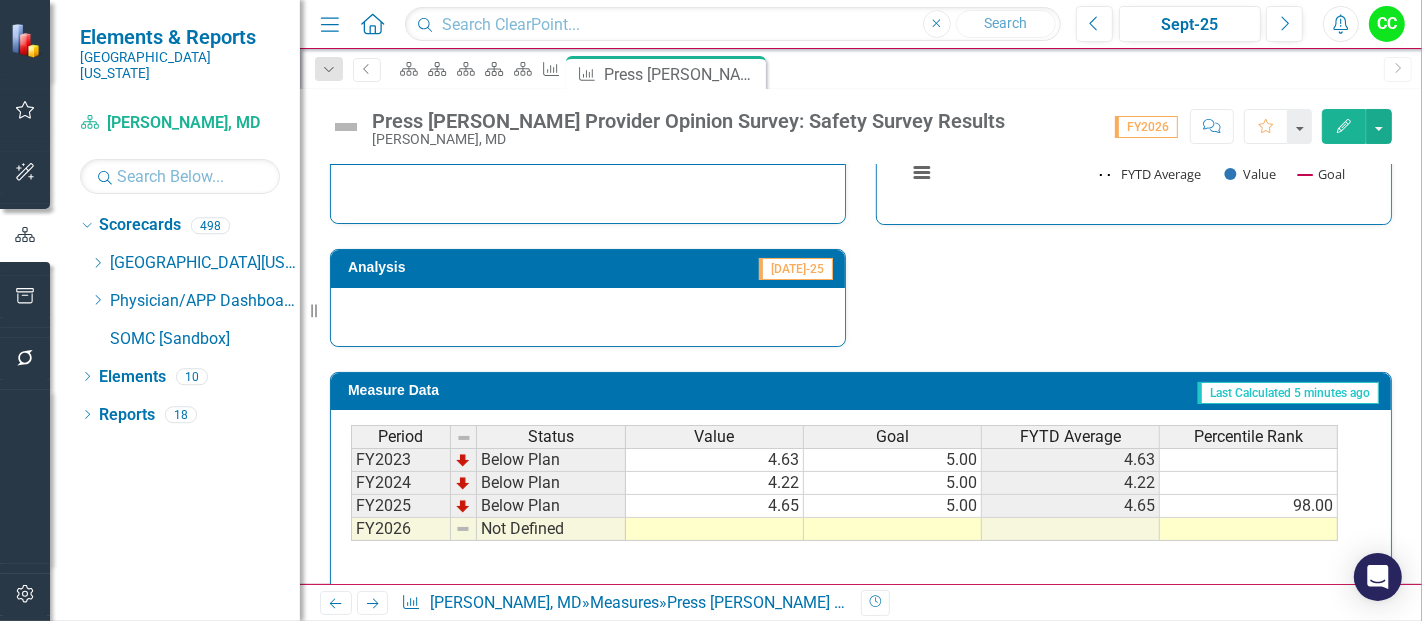
scroll to position [1482, 0]
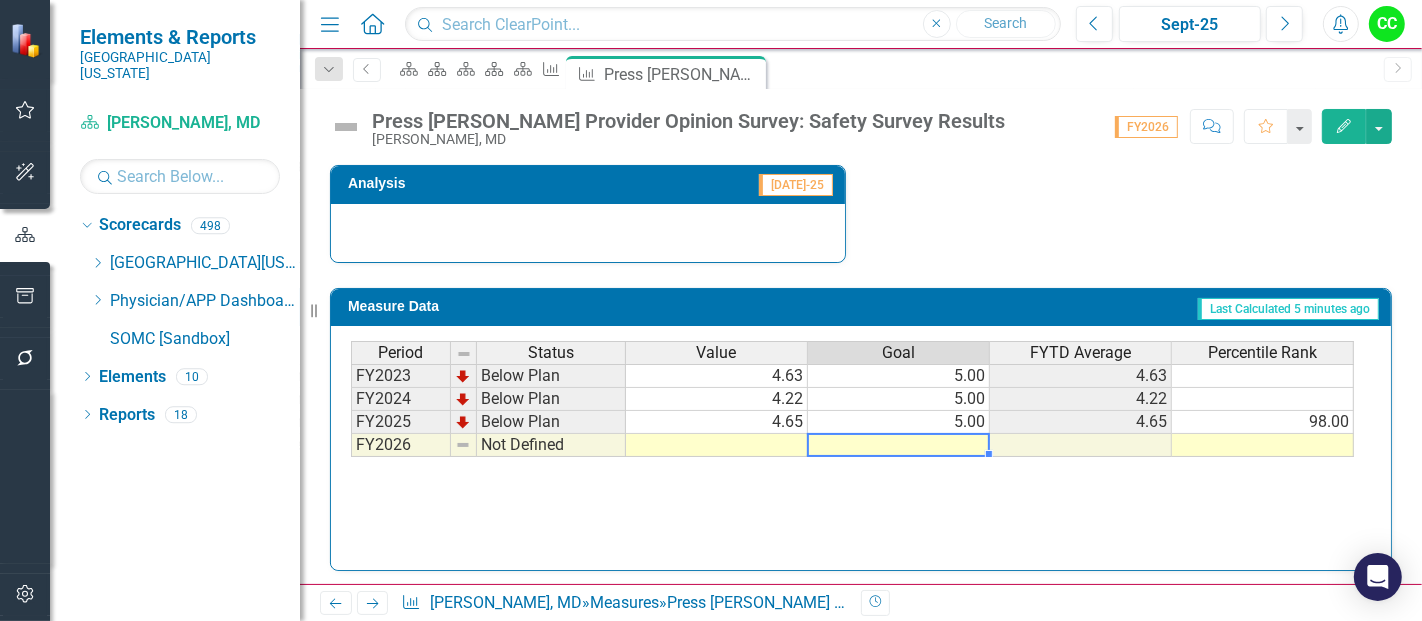
click at [908, 434] on td at bounding box center [899, 445] width 182 height 23
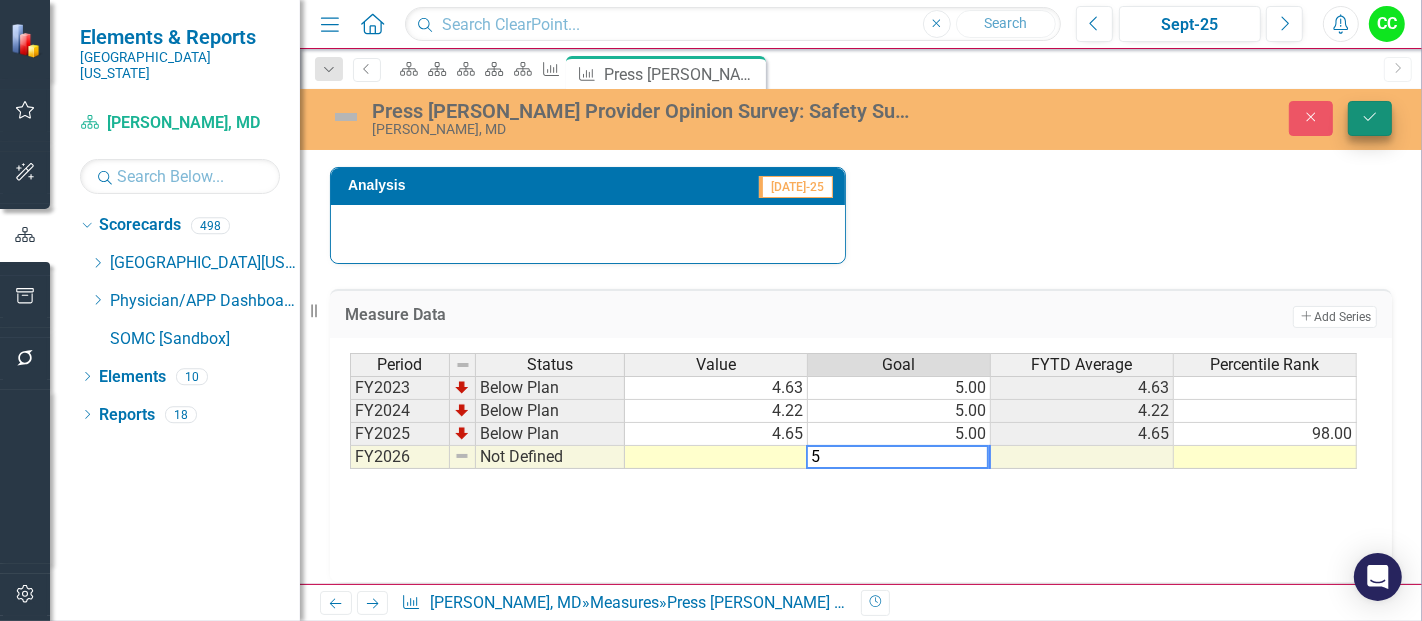
type textarea "5"
click at [1367, 103] on button "Save" at bounding box center [1370, 118] width 44 height 35
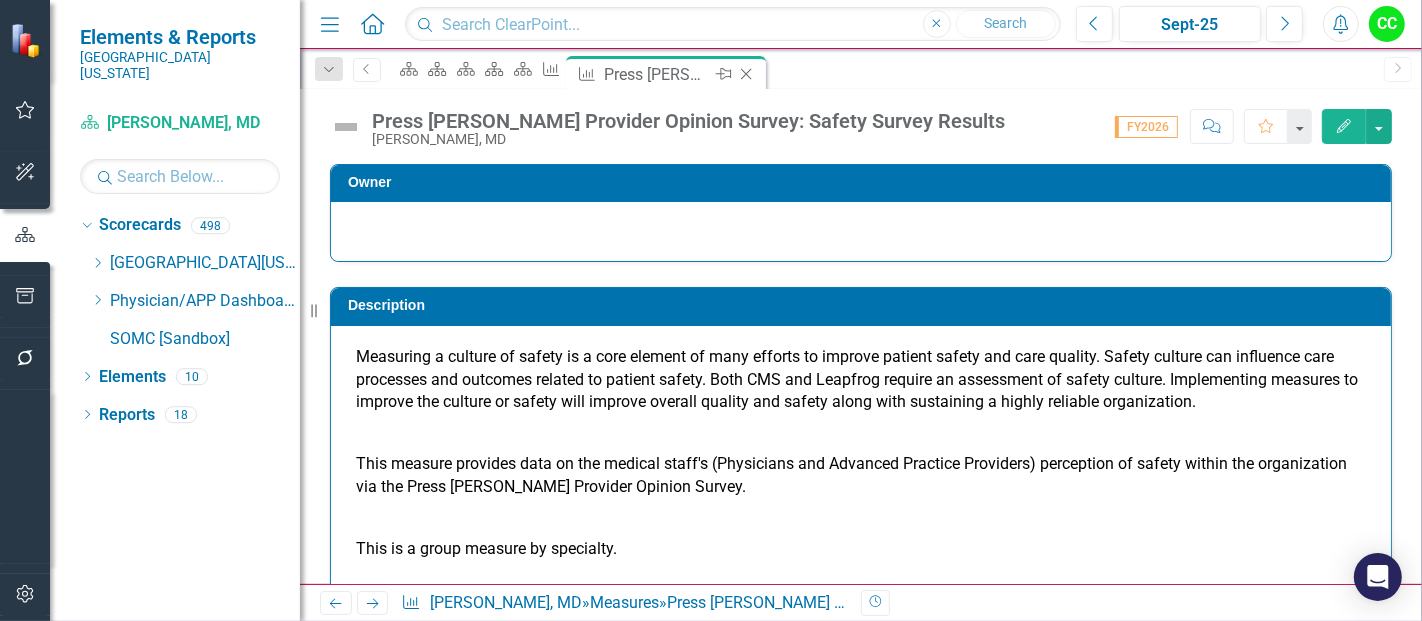
click at [756, 77] on icon "Close" at bounding box center [746, 74] width 20 height 16
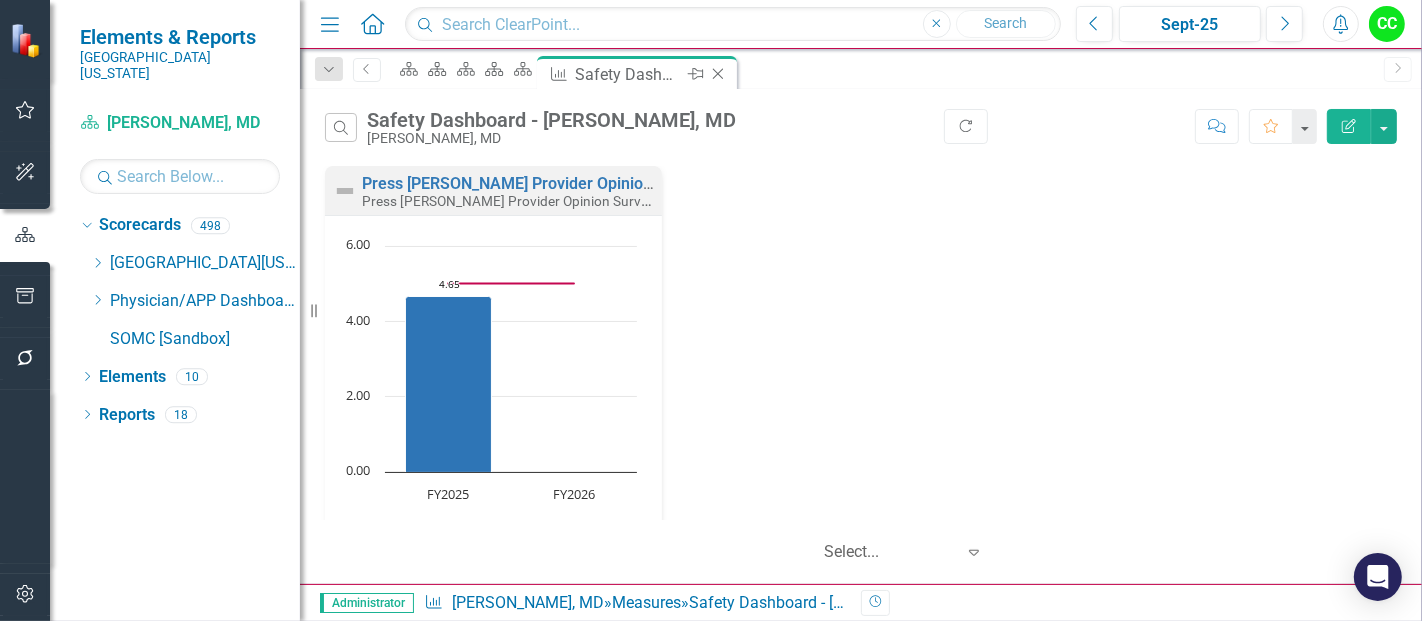
click at [728, 70] on icon "Close" at bounding box center [718, 74] width 20 height 16
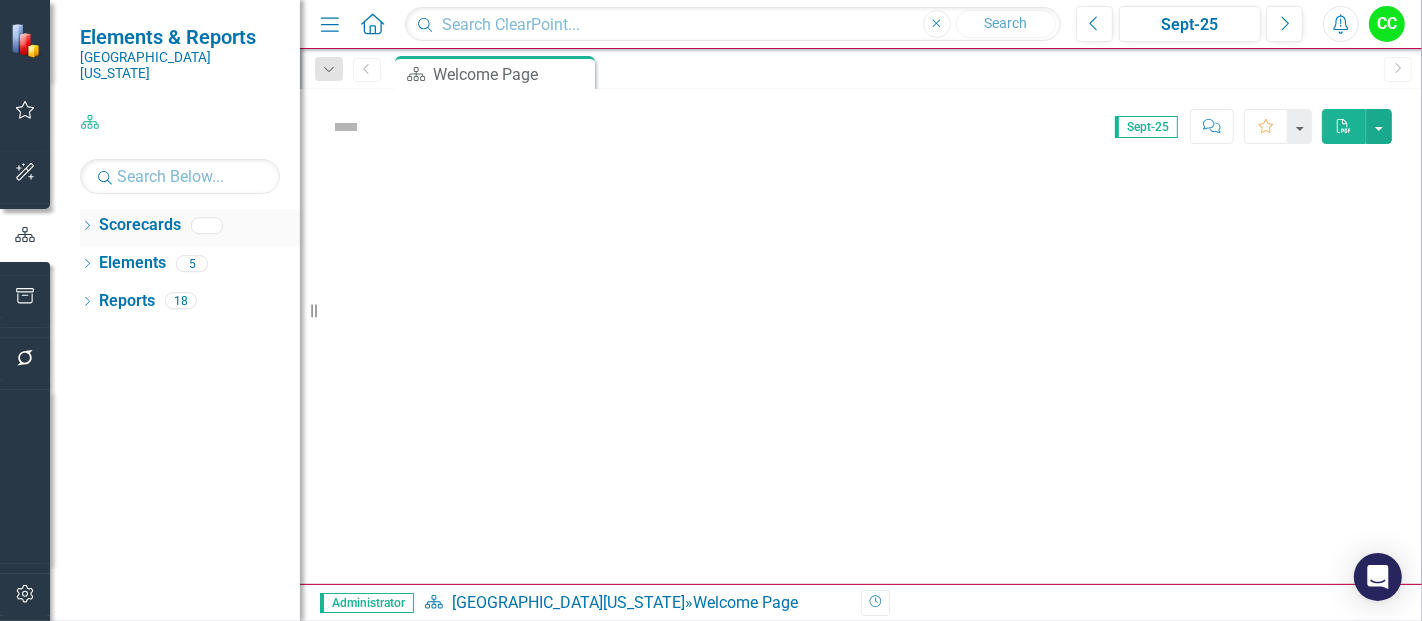
click at [88, 222] on icon "Dropdown" at bounding box center [87, 227] width 14 height 11
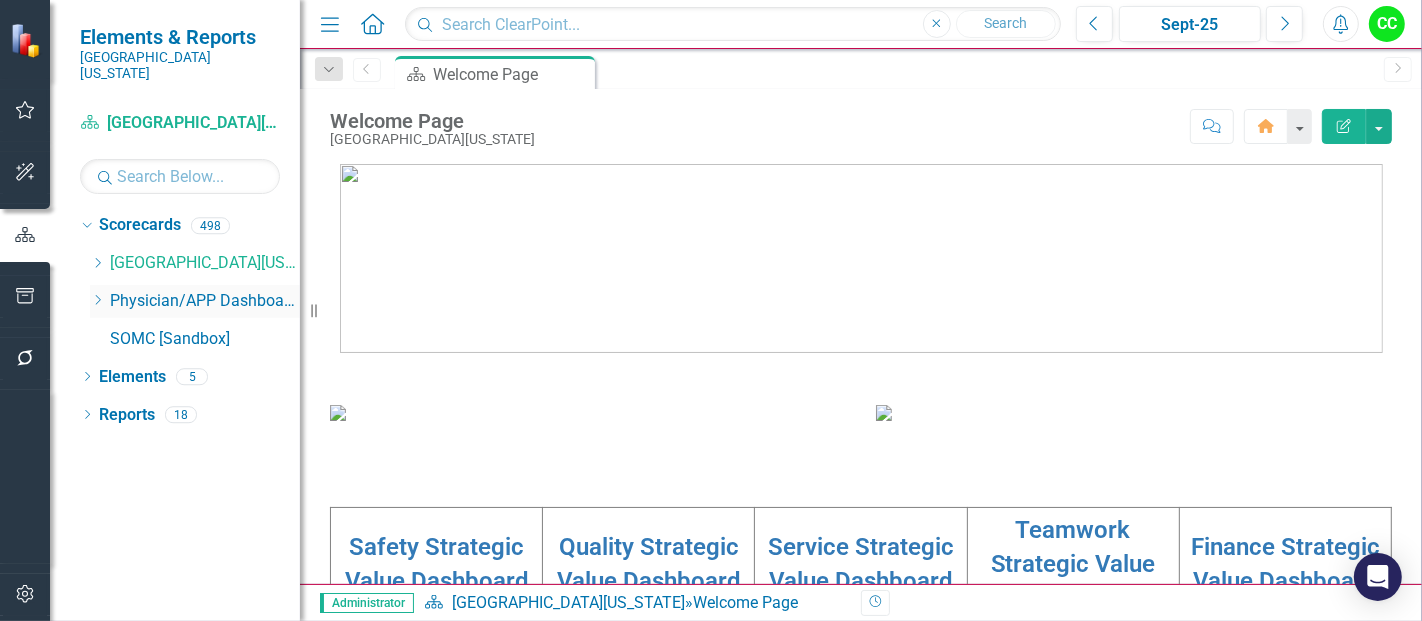
click at [97, 294] on icon "Dropdown" at bounding box center [97, 300] width 15 height 12
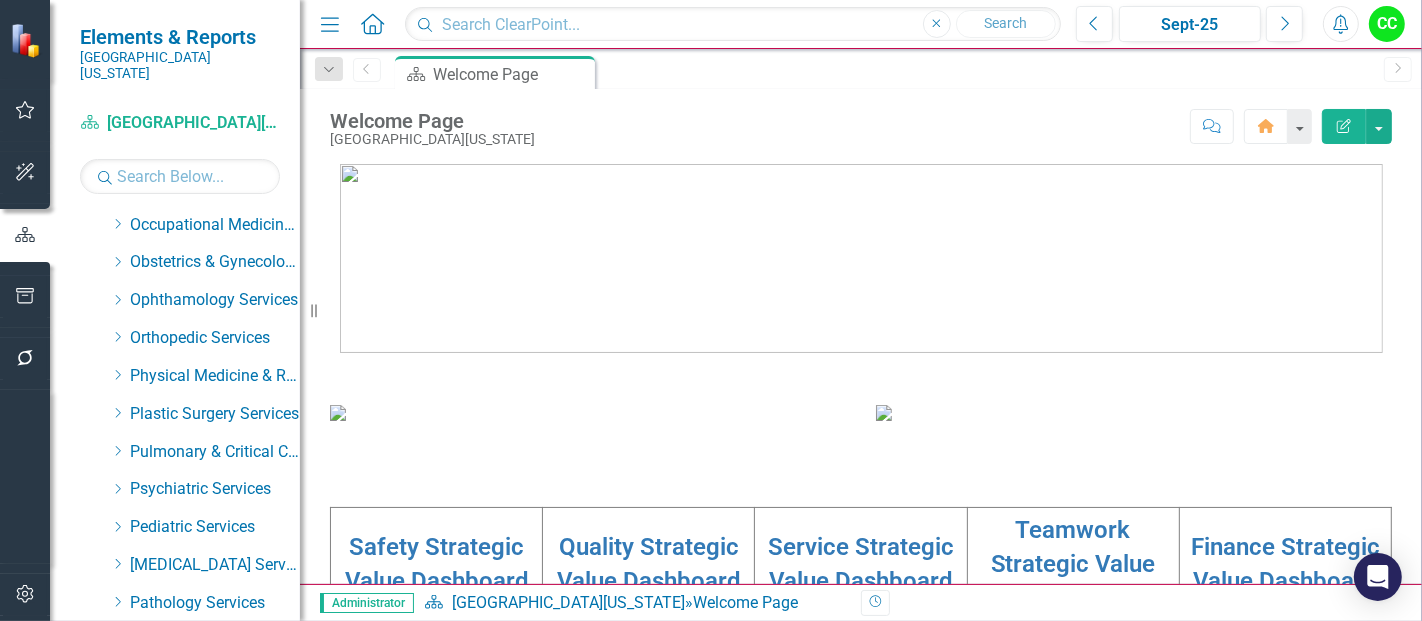
scroll to position [822, 0]
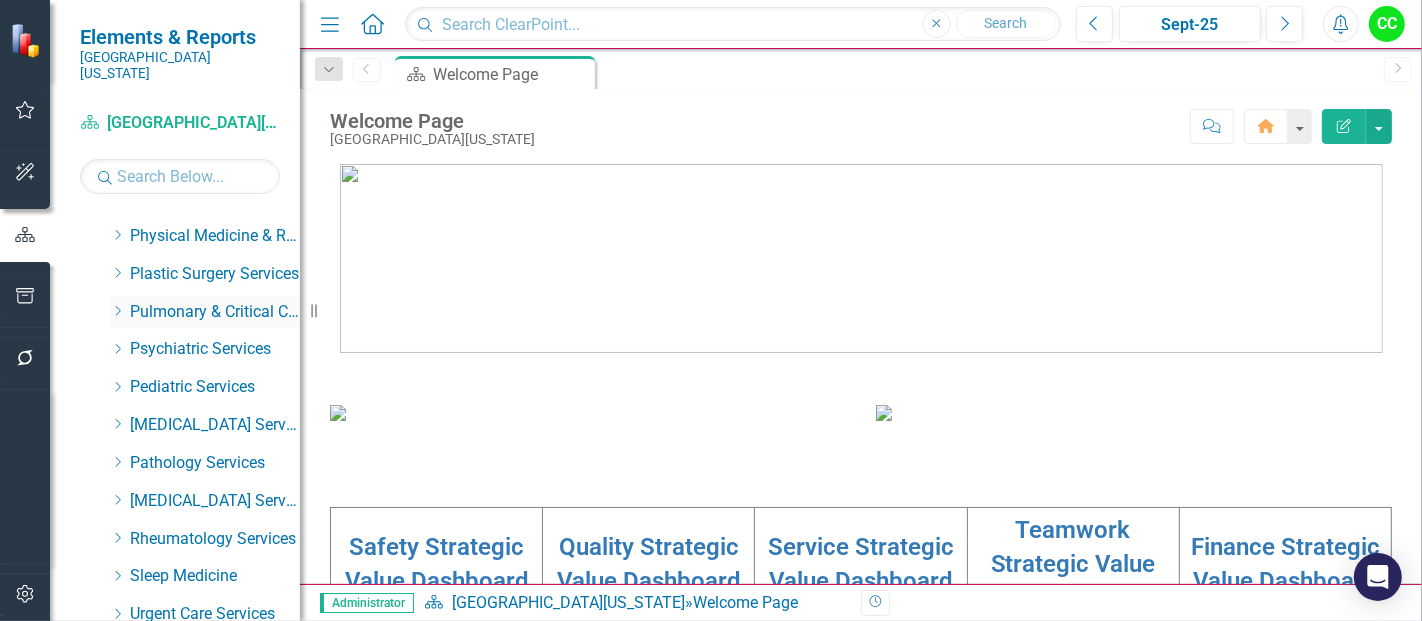
click at [118, 305] on icon "Dropdown" at bounding box center [117, 311] width 15 height 12
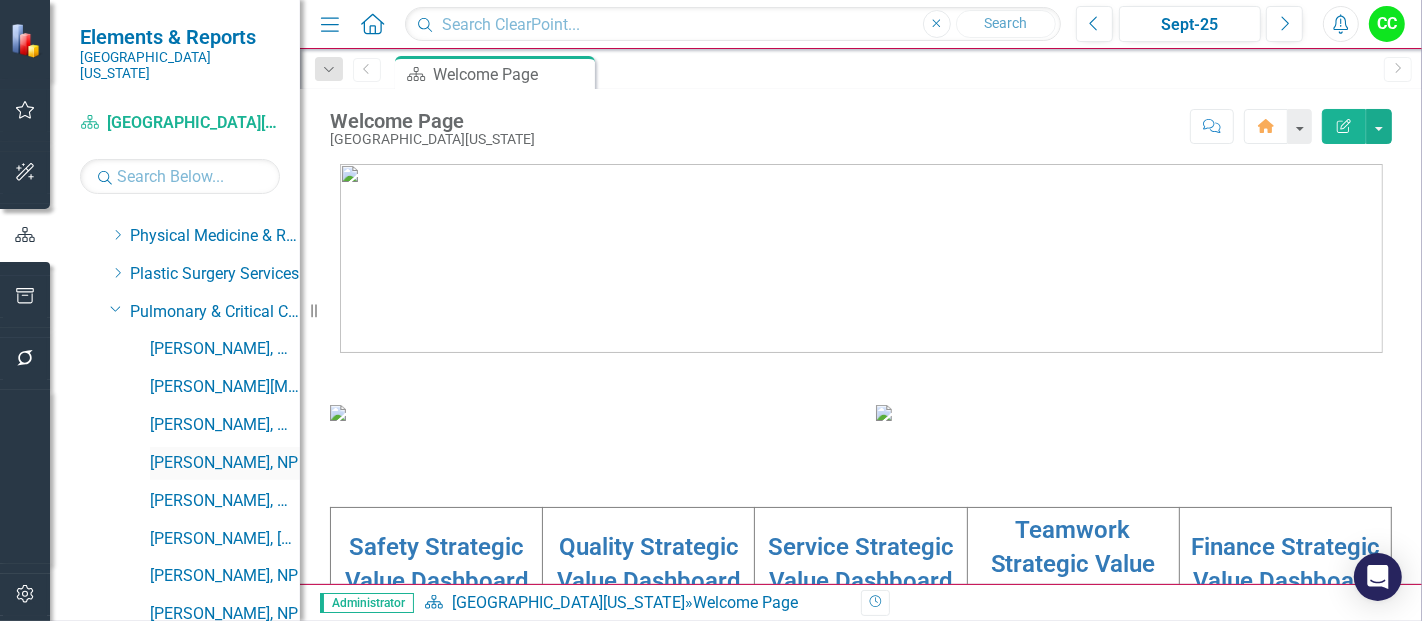
click at [237, 452] on link "[PERSON_NAME], NP" at bounding box center [225, 463] width 150 height 23
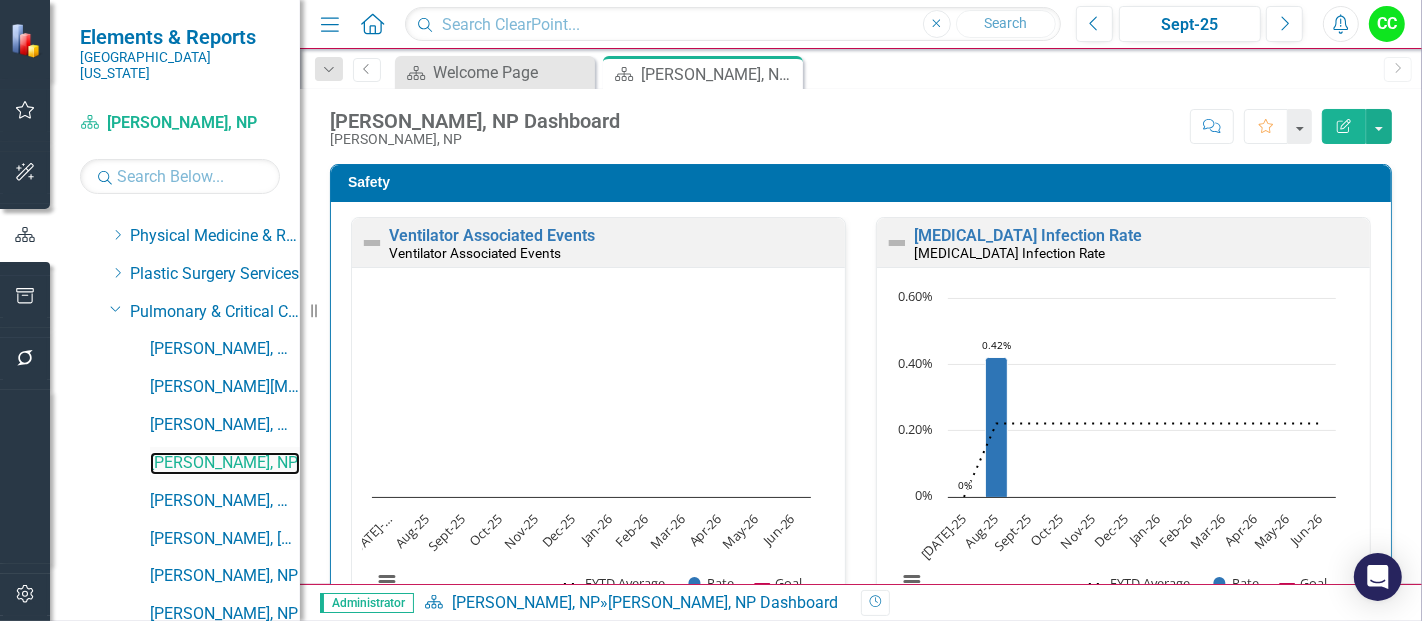
scroll to position [1499, 0]
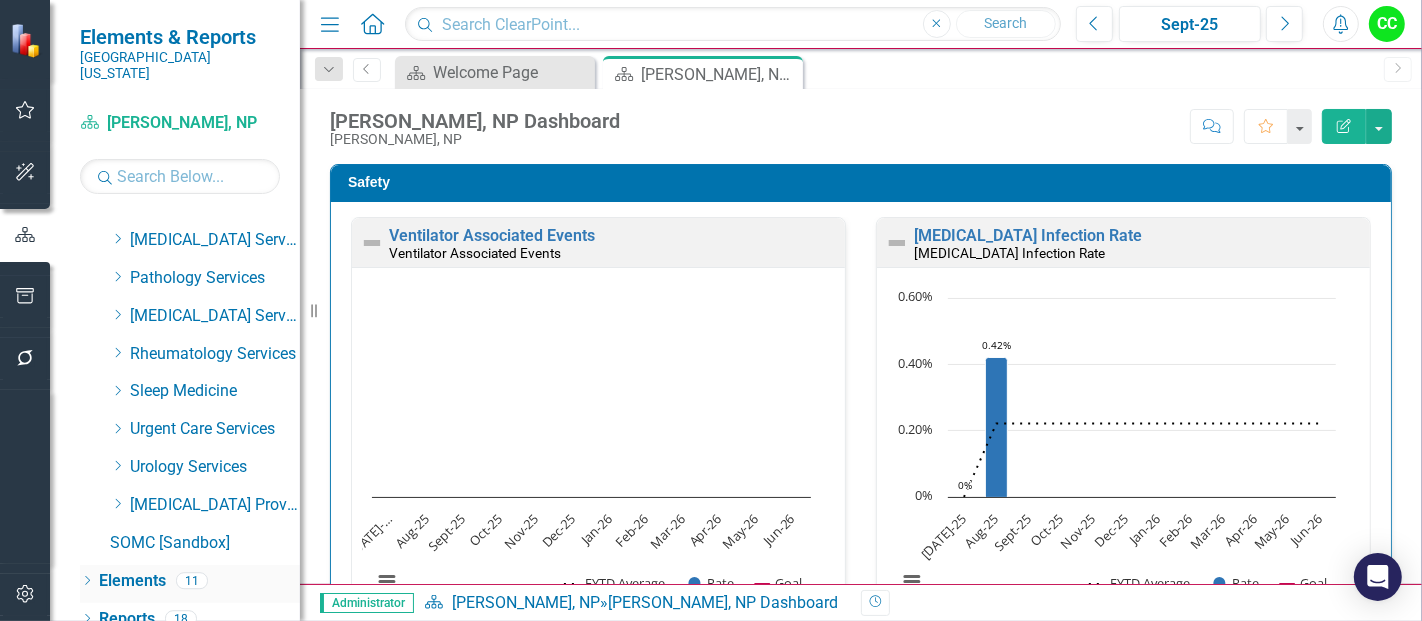
click at [86, 577] on icon "Dropdown" at bounding box center [87, 582] width 14 height 11
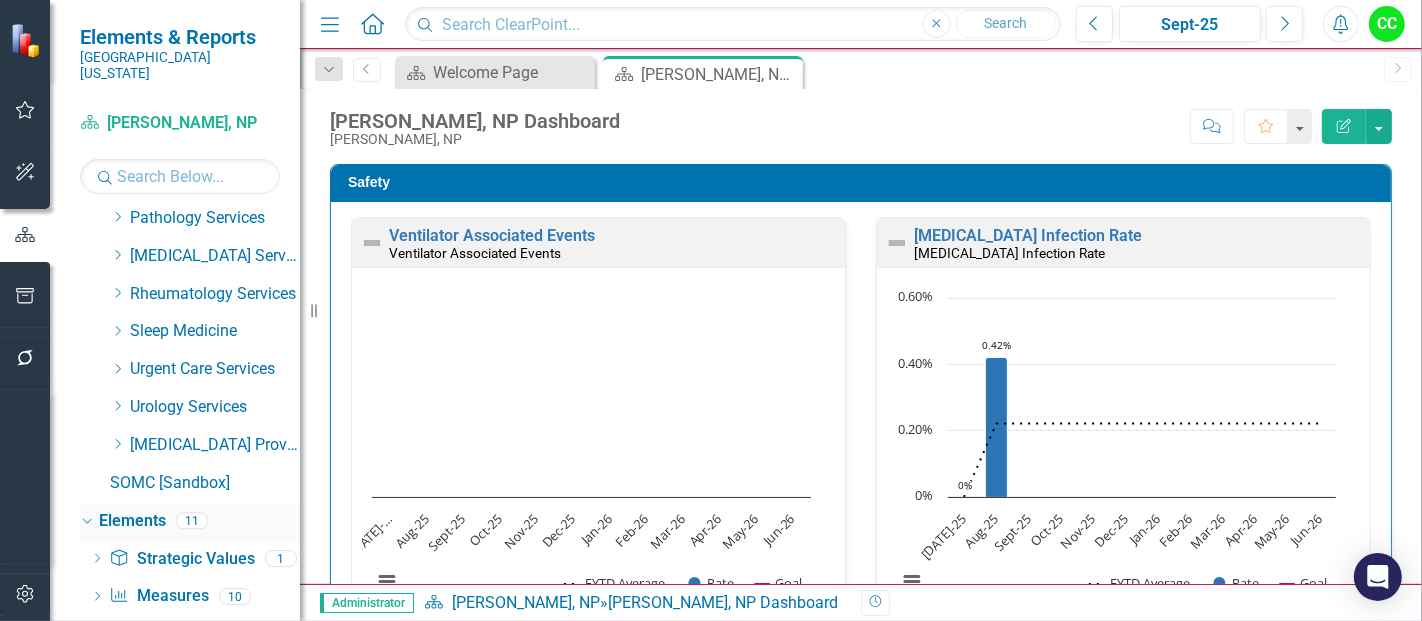
scroll to position [1650, 0]
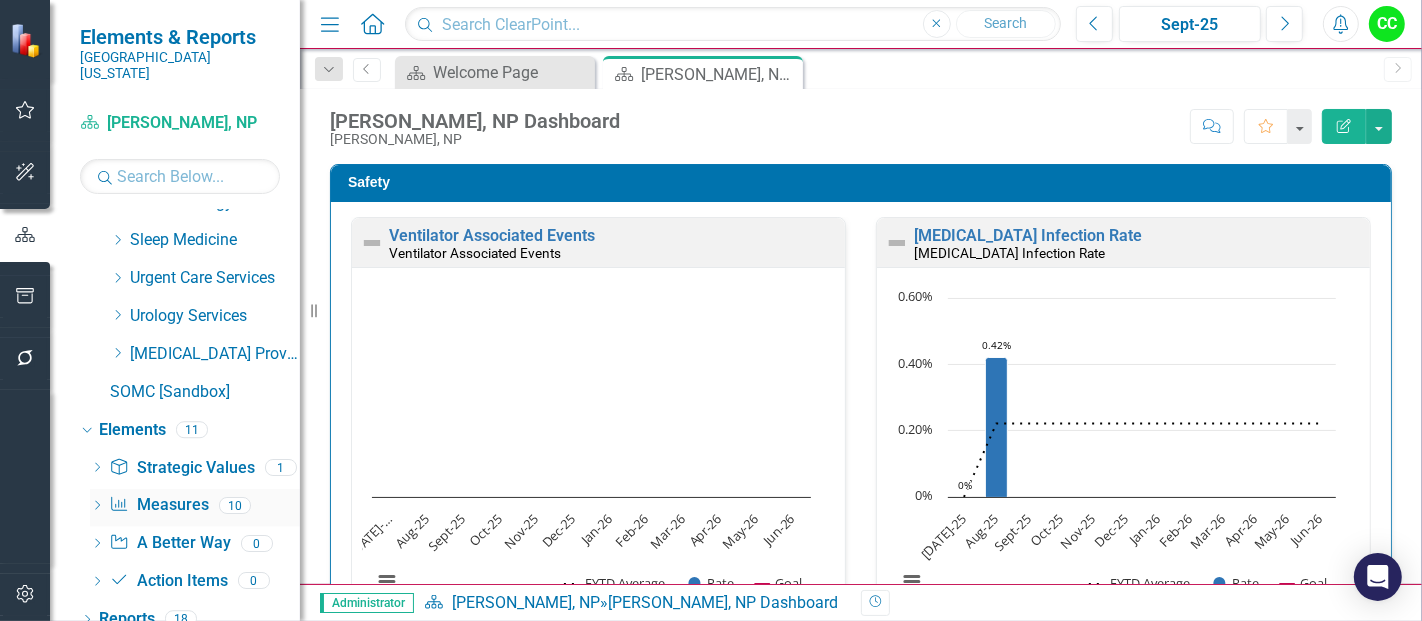
click at [159, 494] on link "Measure Measures" at bounding box center [158, 505] width 99 height 23
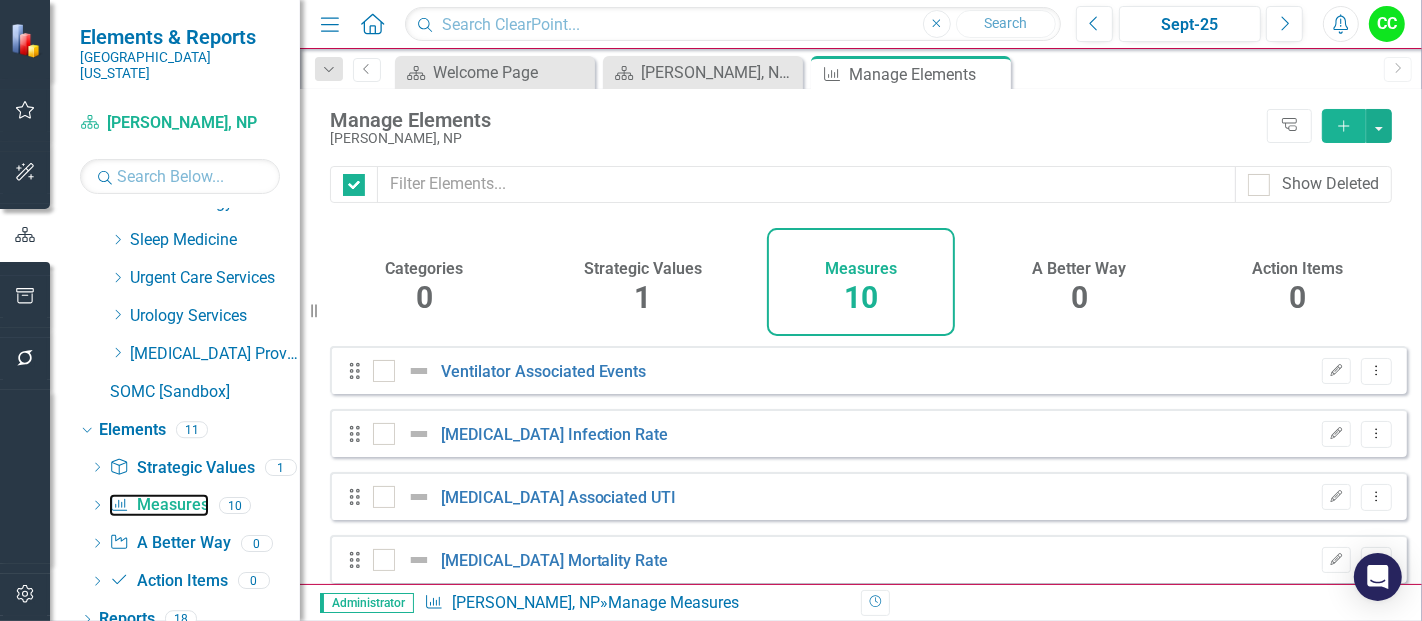
checkbox input "false"
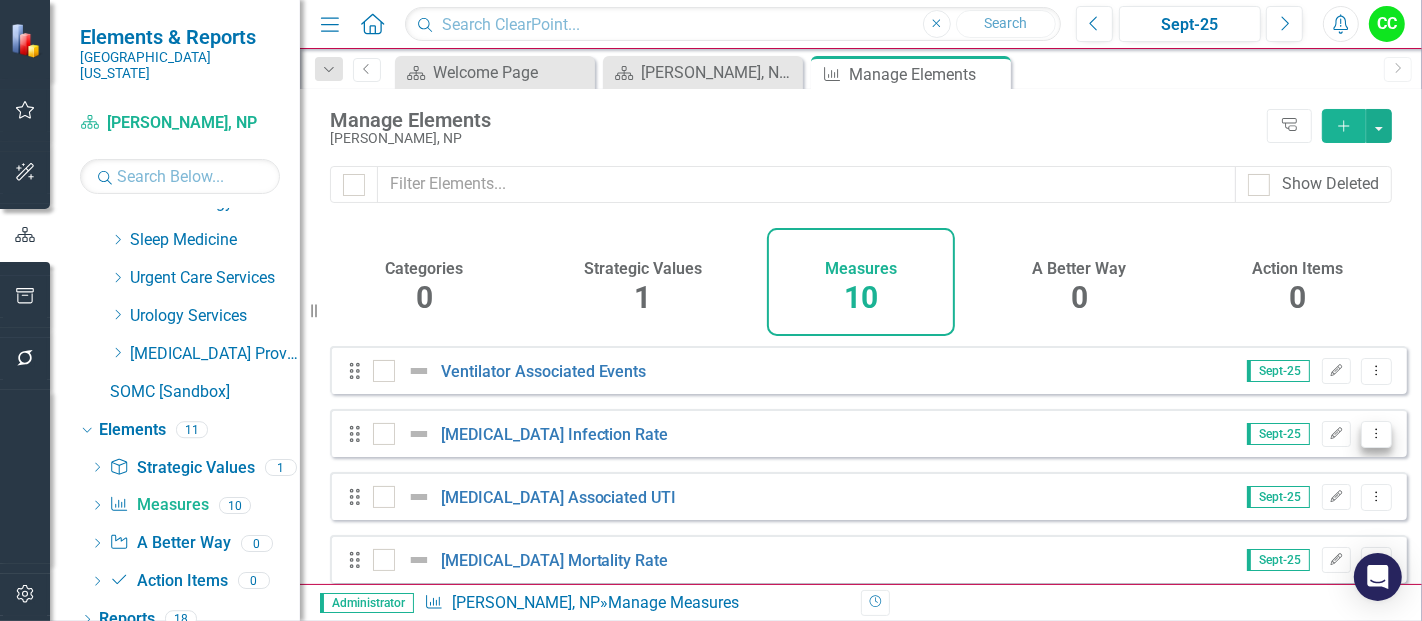
click at [1368, 440] on icon "Dropdown Menu" at bounding box center [1376, 433] width 17 height 13
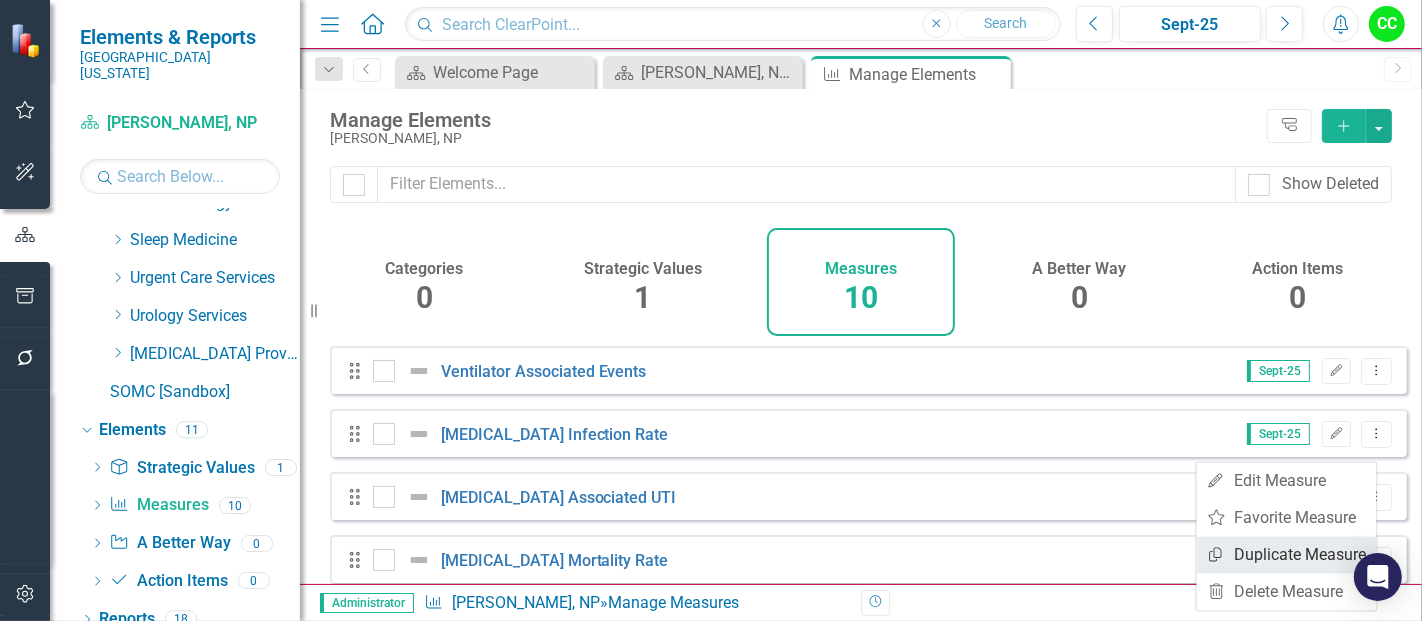
click at [1266, 556] on link "Copy Duplicate Measure" at bounding box center [1287, 554] width 180 height 37
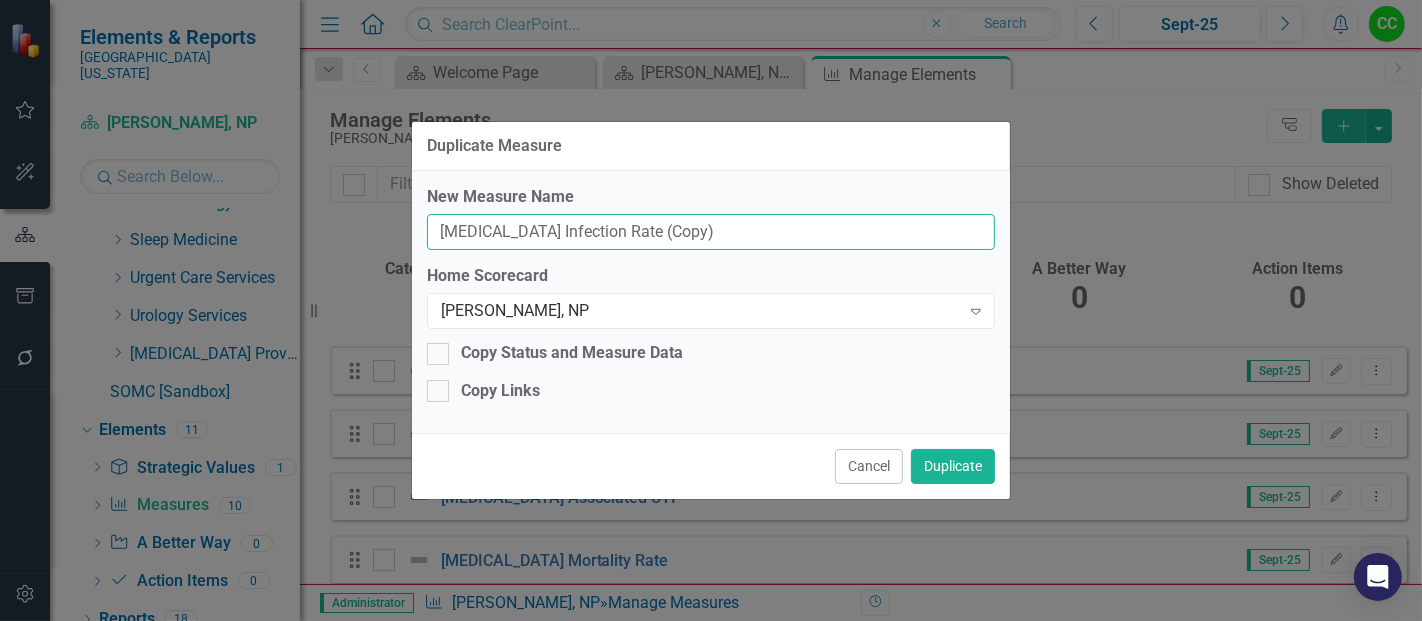
click at [713, 238] on input "[MEDICAL_DATA] Infection Rate (Copy)" at bounding box center [711, 232] width 568 height 37
type input "[MEDICAL_DATA] Infection Rate"
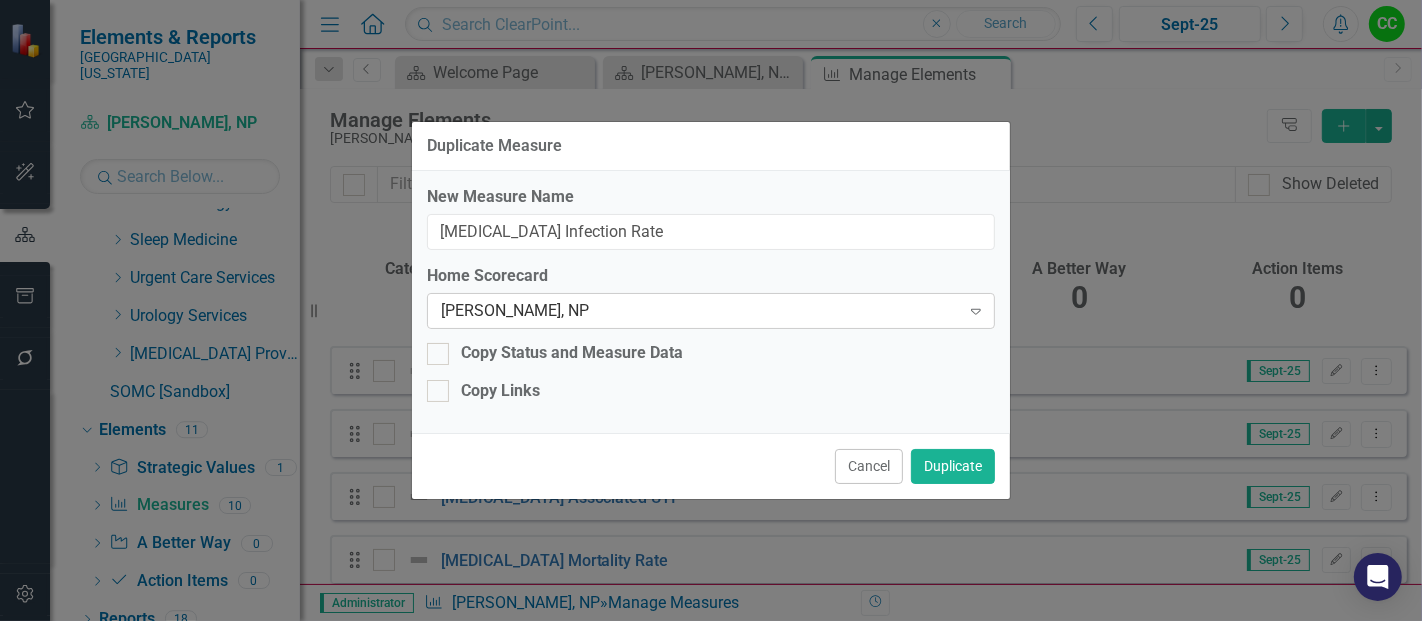
click at [614, 305] on div "[PERSON_NAME], NP" at bounding box center [700, 311] width 519 height 23
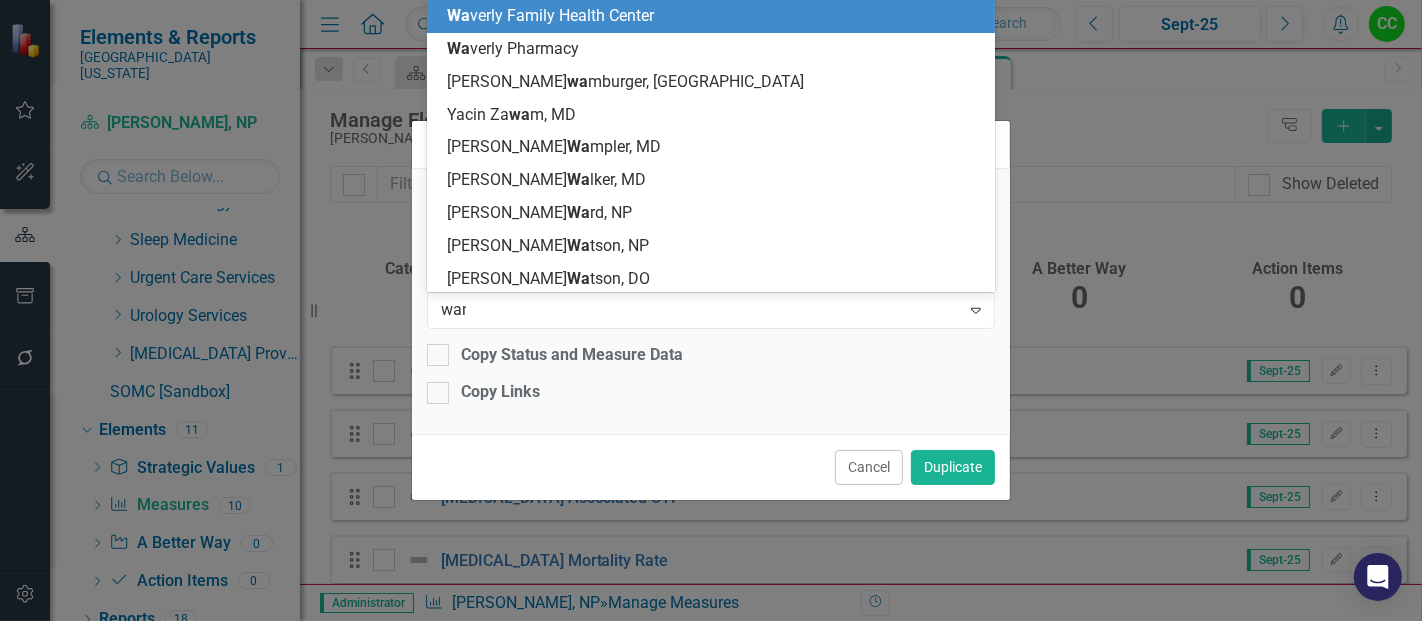
type input "wanj"
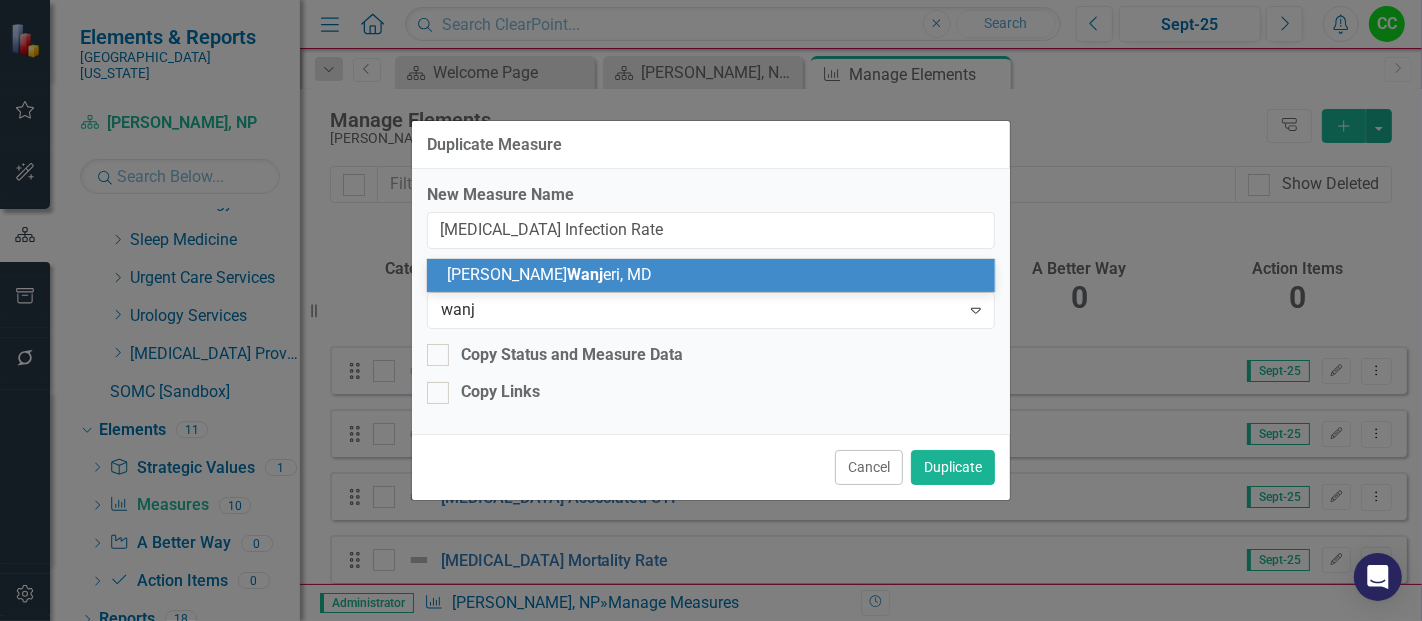
click at [604, 280] on div "[PERSON_NAME], MD" at bounding box center [715, 275] width 537 height 23
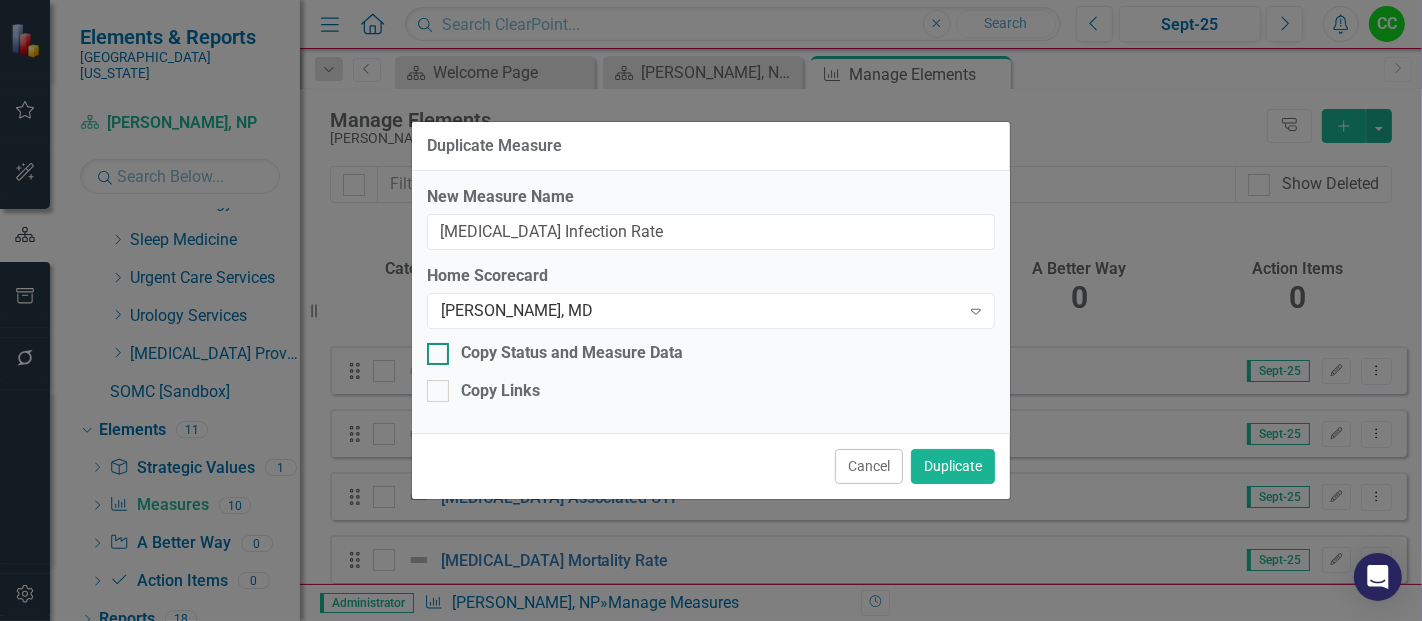
click at [439, 351] on input "Copy Status and Measure Data" at bounding box center [433, 349] width 13 height 13
checkbox input "true"
click at [930, 457] on button "Duplicate" at bounding box center [953, 466] width 84 height 35
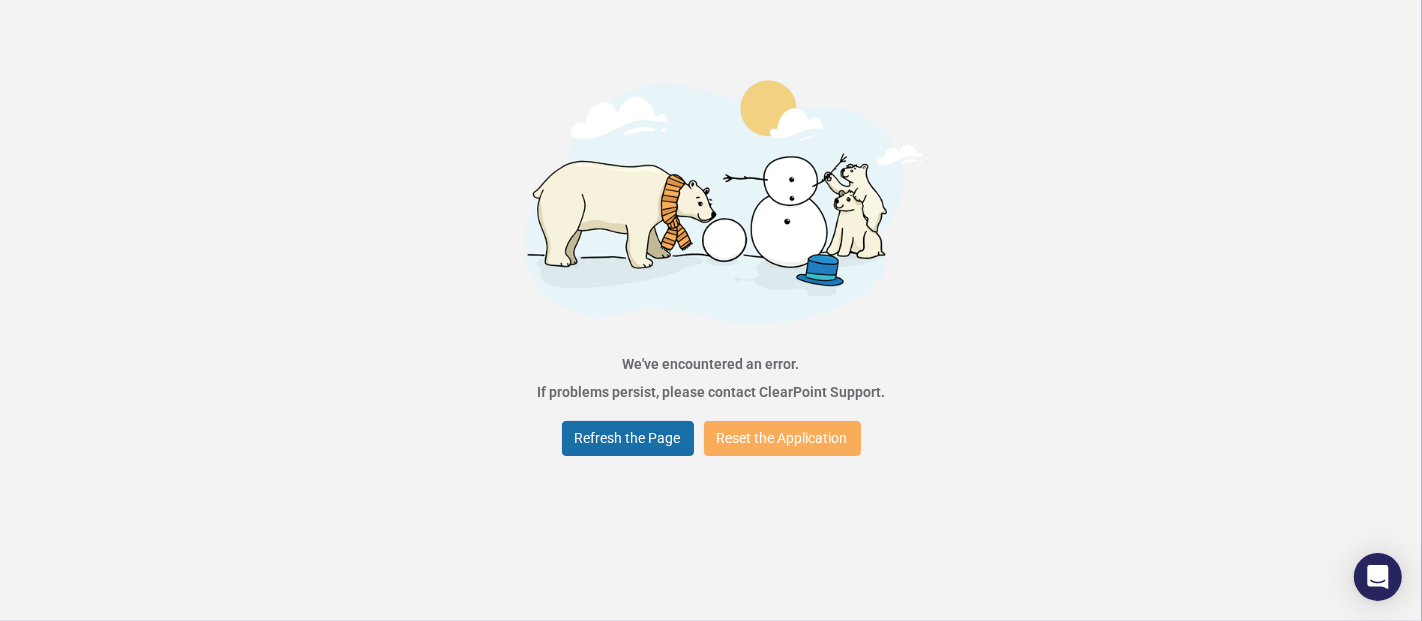
click at [645, 436] on button "Refresh the Page" at bounding box center [628, 438] width 132 height 35
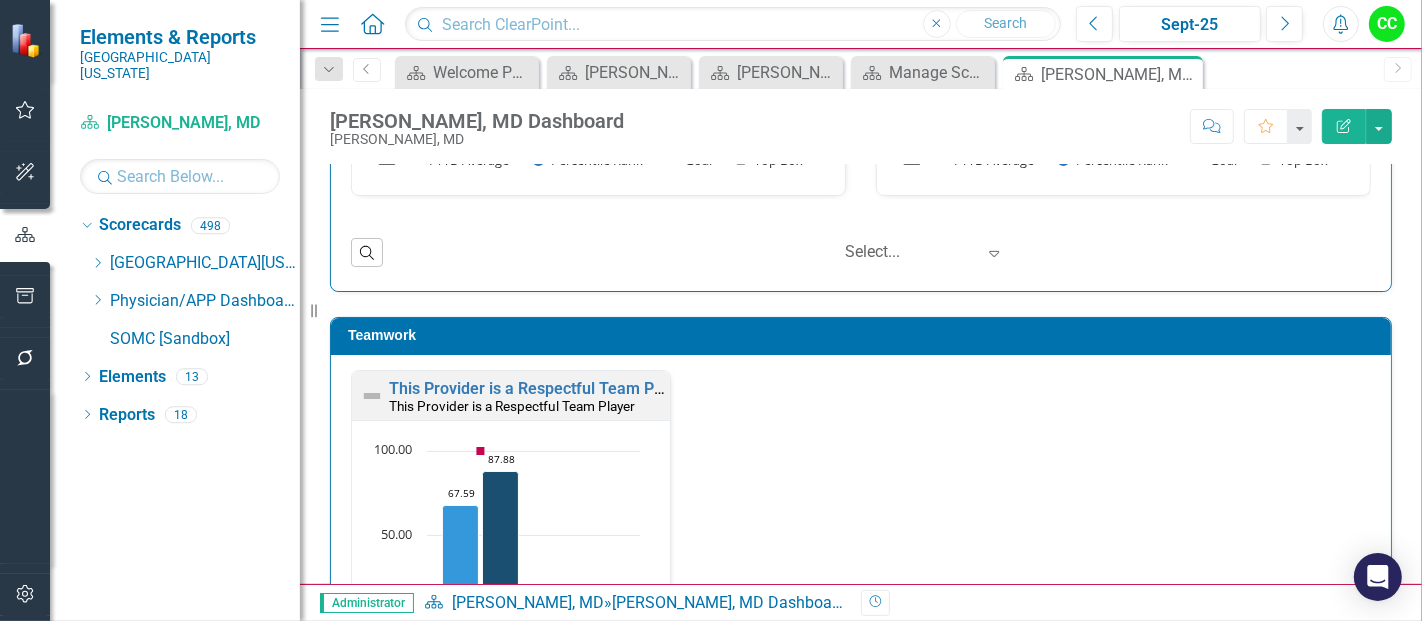
scroll to position [1, 0]
click at [569, 379] on link "This Provider is a Respectful Team Player" at bounding box center [539, 387] width 301 height 19
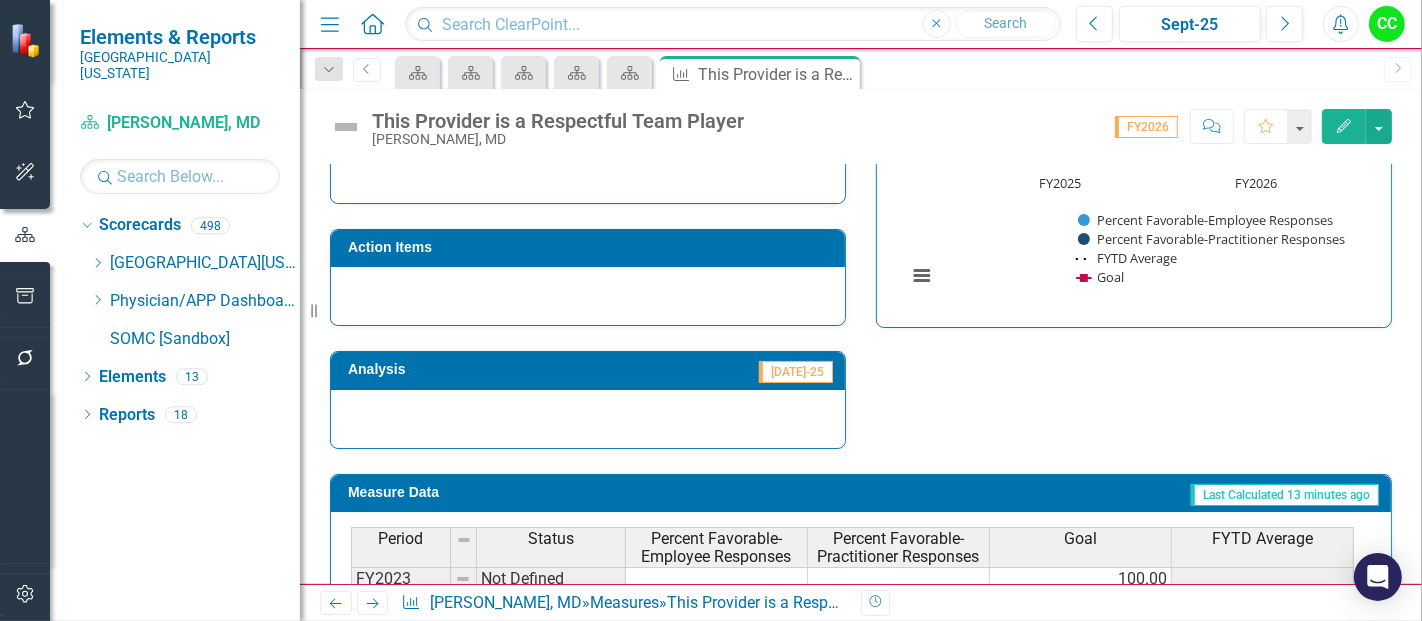
scroll to position [765, 0]
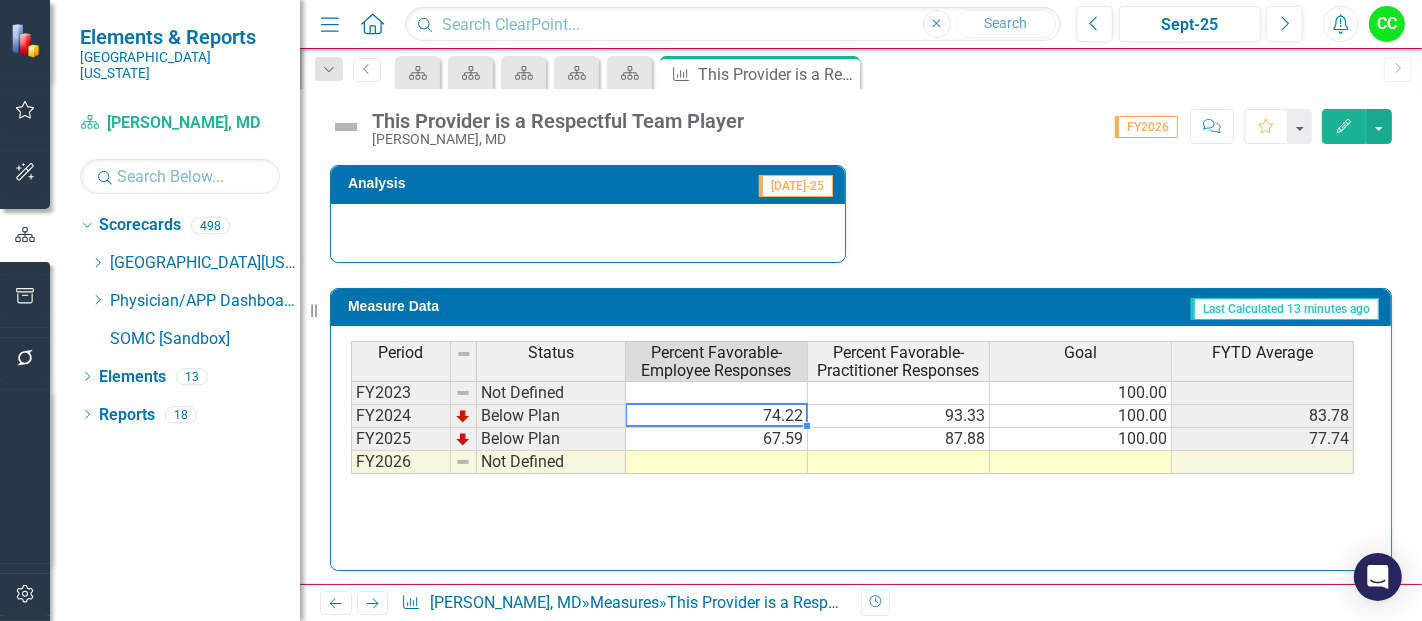
click at [764, 415] on td "74.22" at bounding box center [717, 416] width 182 height 23
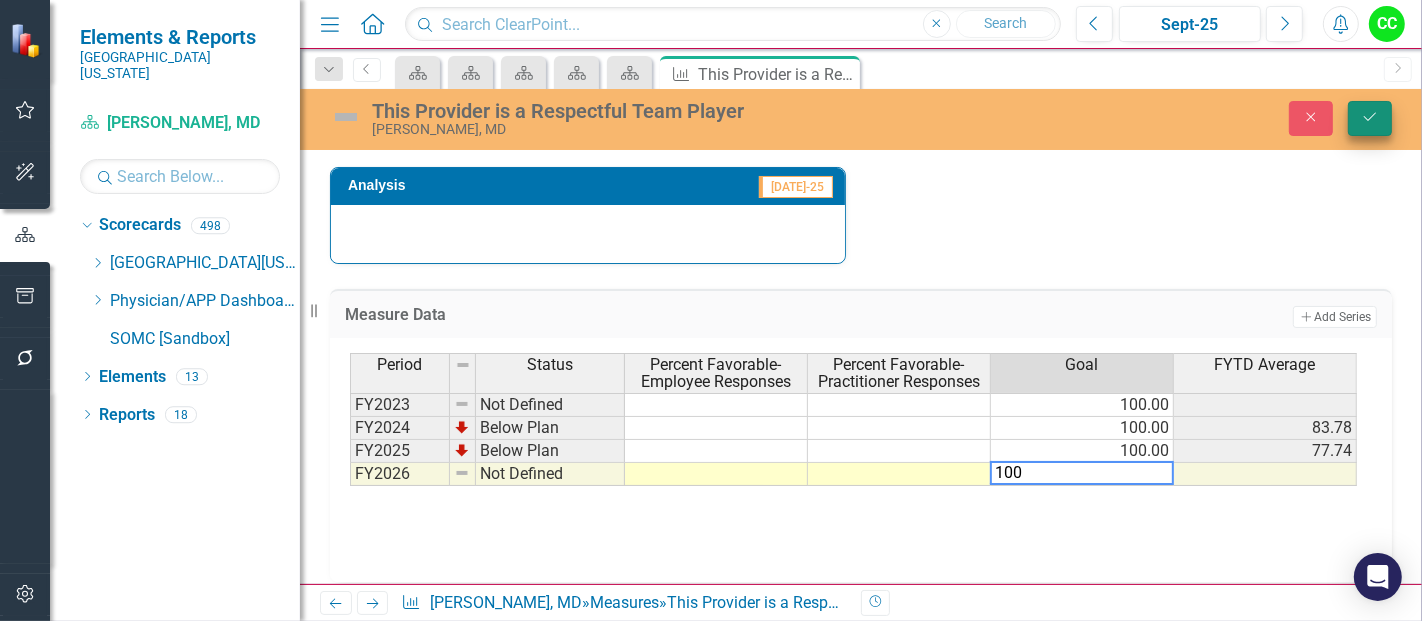
type textarea "100"
click at [1388, 128] on button "Save" at bounding box center [1370, 118] width 44 height 35
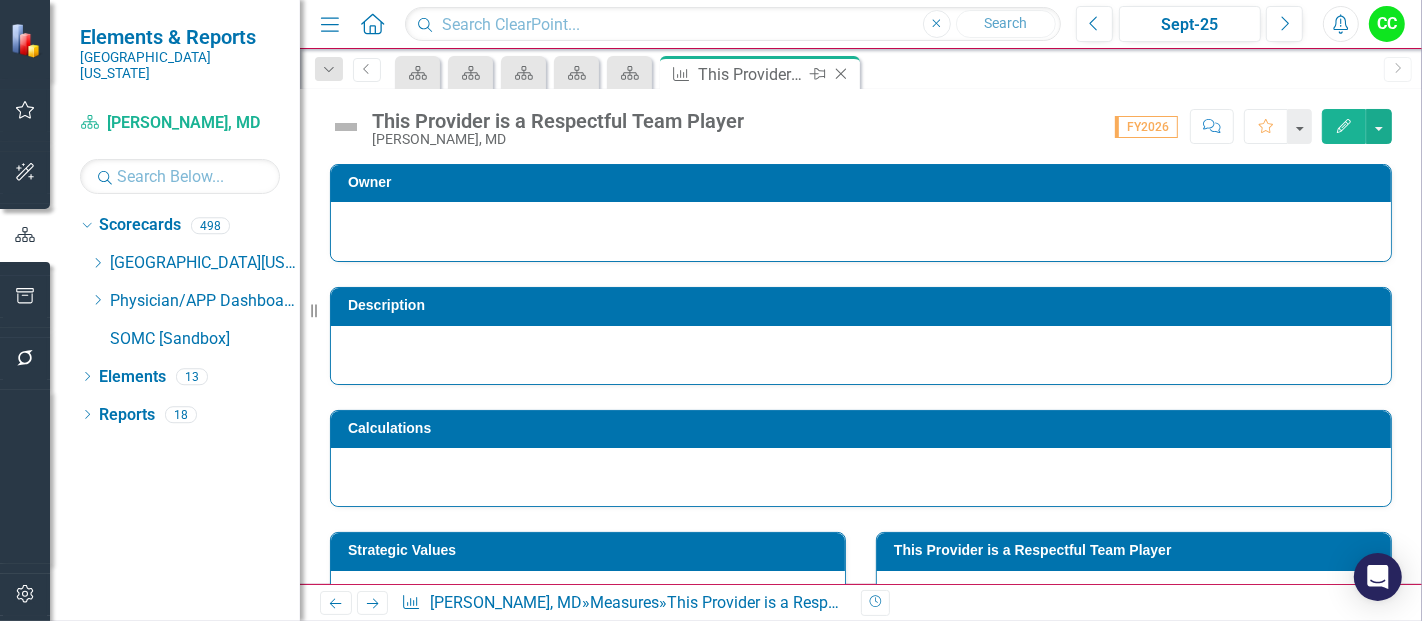
click at [847, 75] on icon "Close" at bounding box center [841, 74] width 20 height 16
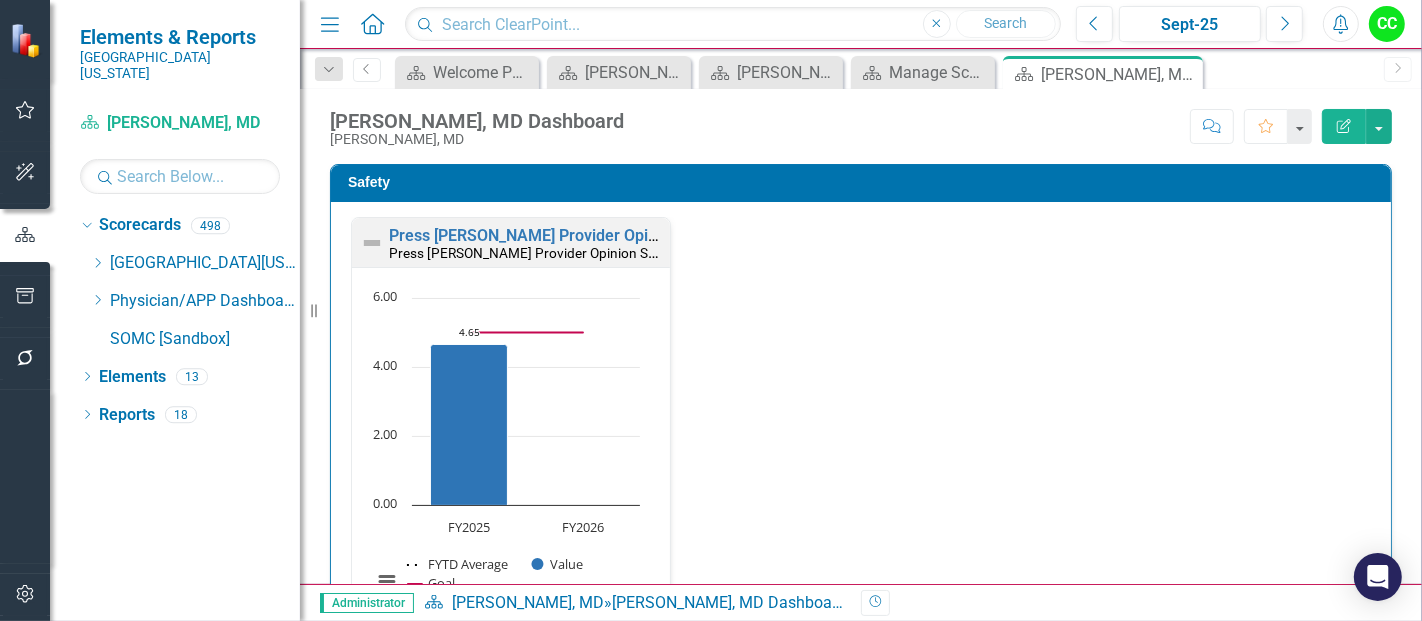
scroll to position [6, 0]
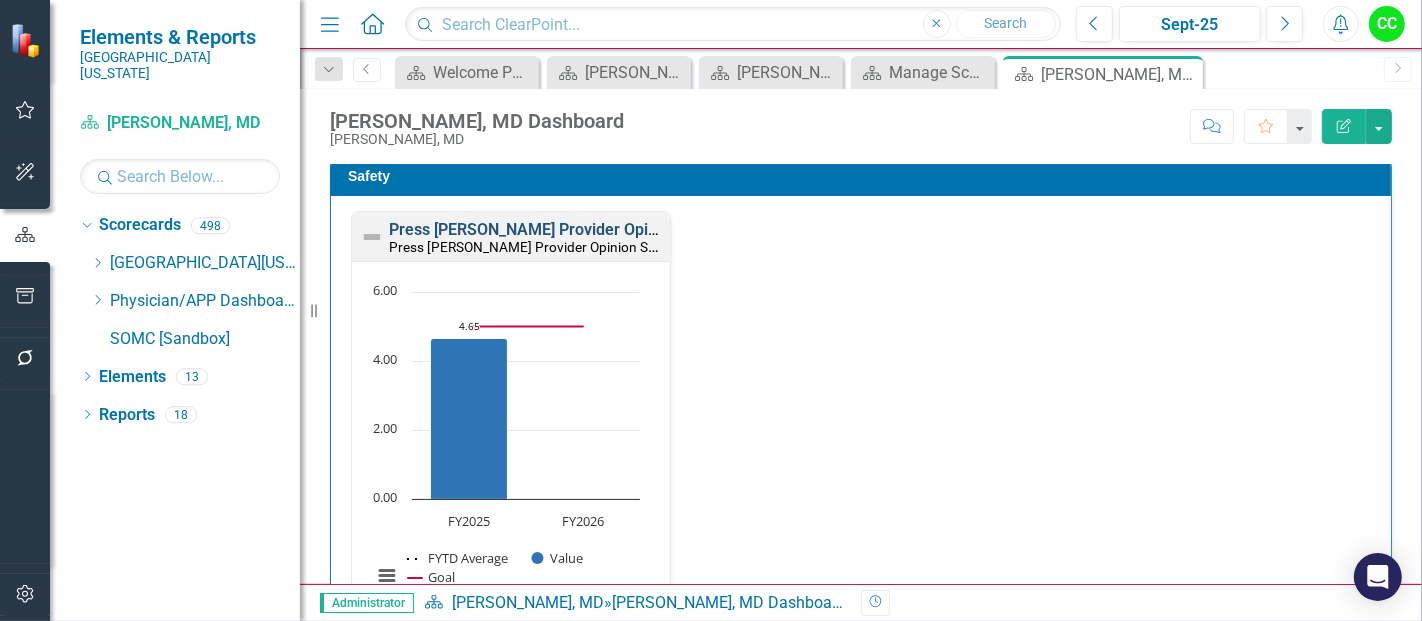
click at [547, 230] on link "Press [PERSON_NAME] Provider Opinion Survey: Safety Survey Results" at bounding box center [644, 229] width 510 height 19
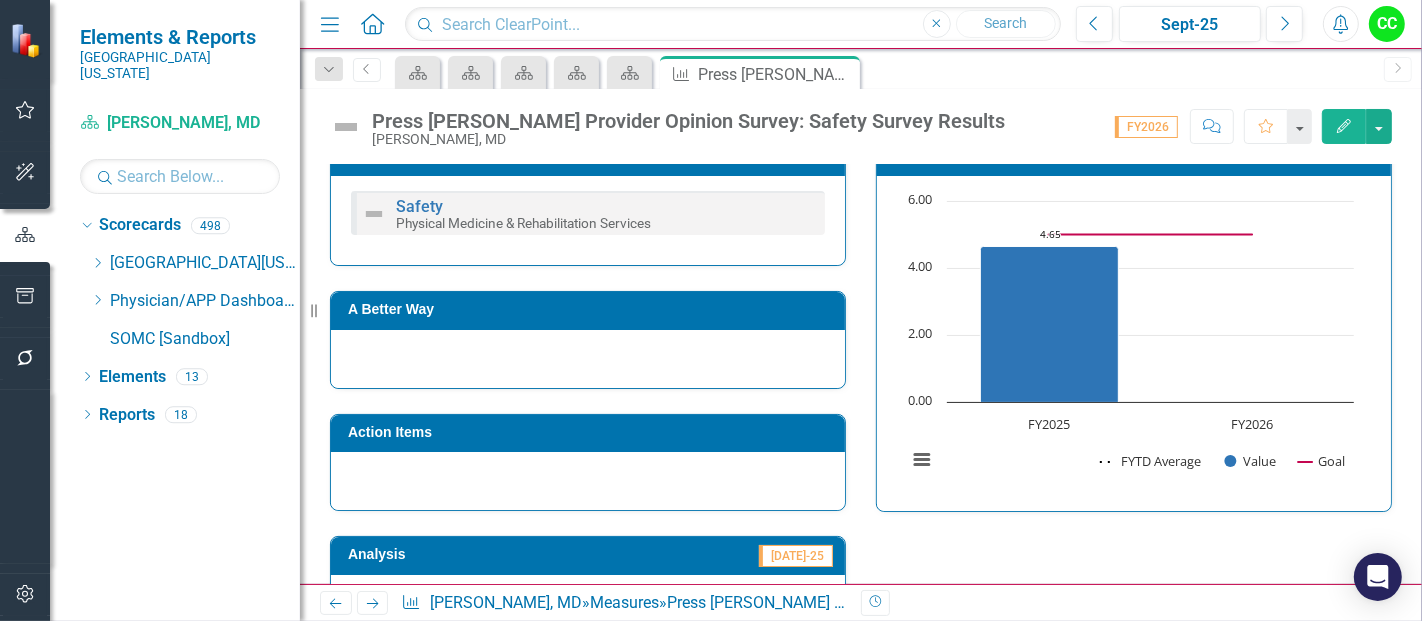
scroll to position [1482, 0]
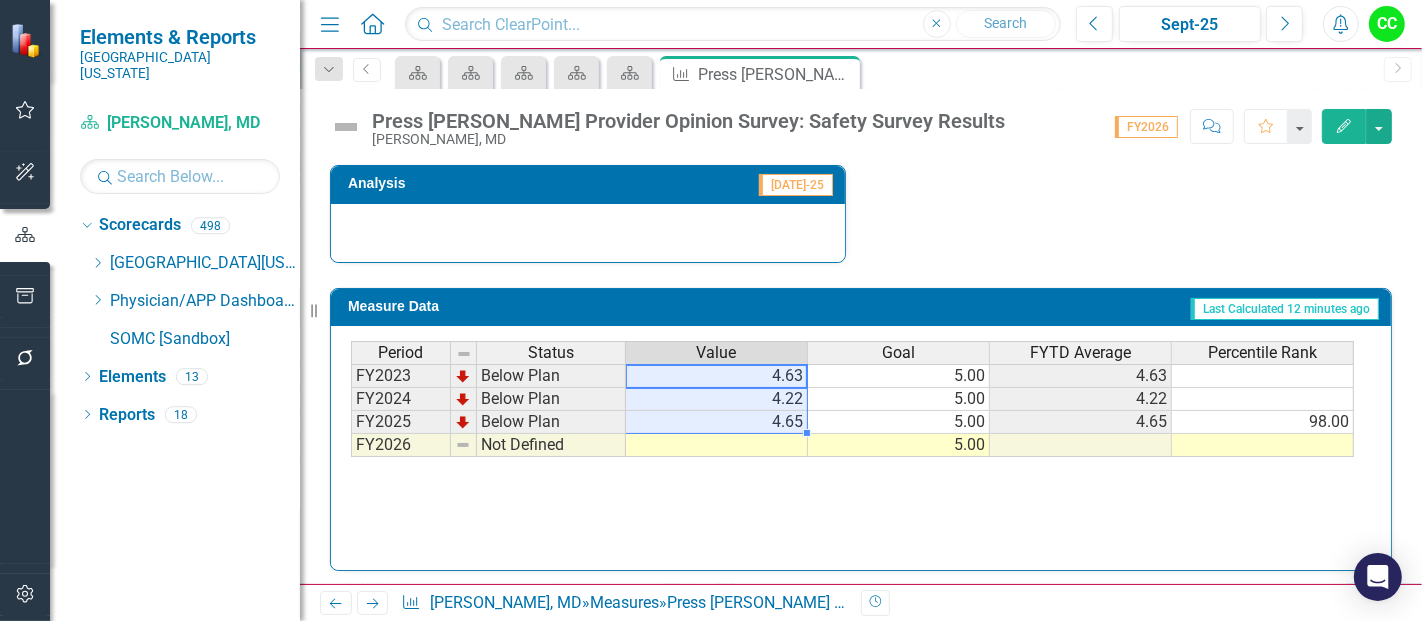
drag, startPoint x: 786, startPoint y: 368, endPoint x: 779, endPoint y: 421, distance: 53.4
click at [779, 421] on tbody "FY2023 Below Plan 4.63 5.00 4.63 FY2024 Below Plan 4.22 5.00 4.22 FY2025 Below …" at bounding box center [852, 410] width 1003 height 93
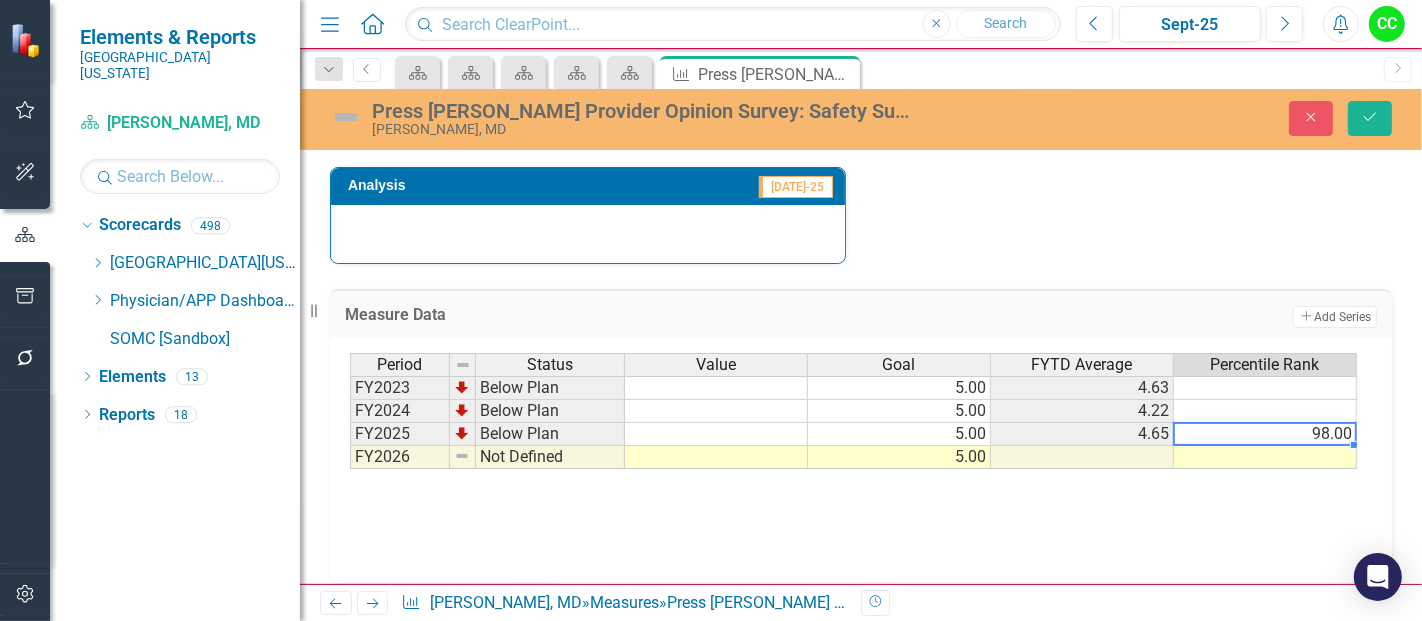
click at [1337, 432] on td "98.00" at bounding box center [1265, 434] width 183 height 23
click at [1372, 114] on icon "Save" at bounding box center [1370, 117] width 18 height 14
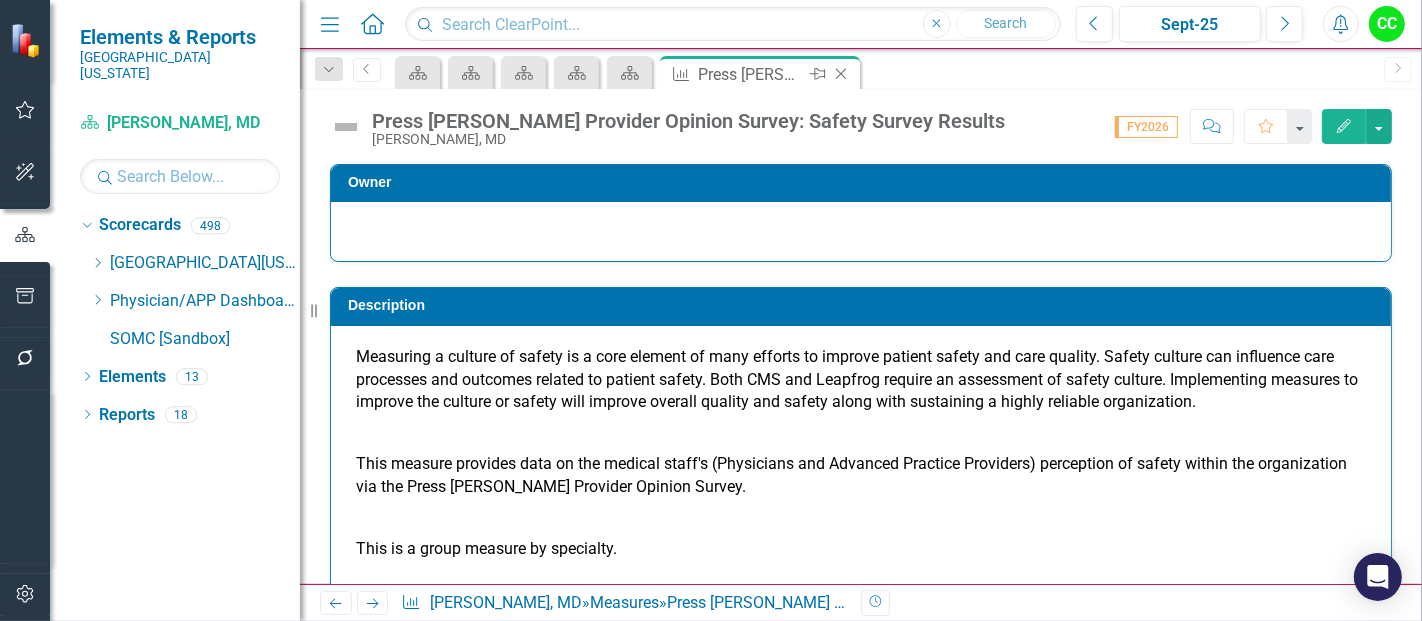
click at [840, 76] on icon "Close" at bounding box center [841, 74] width 20 height 16
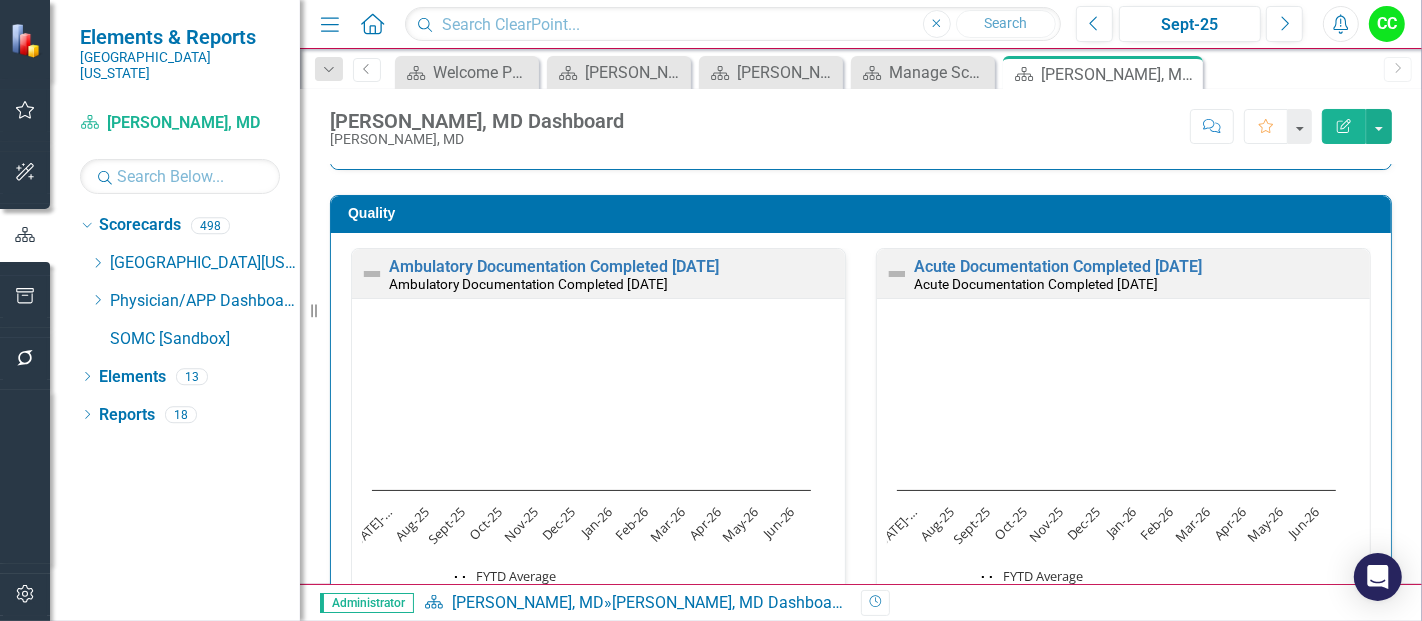
scroll to position [570, 0]
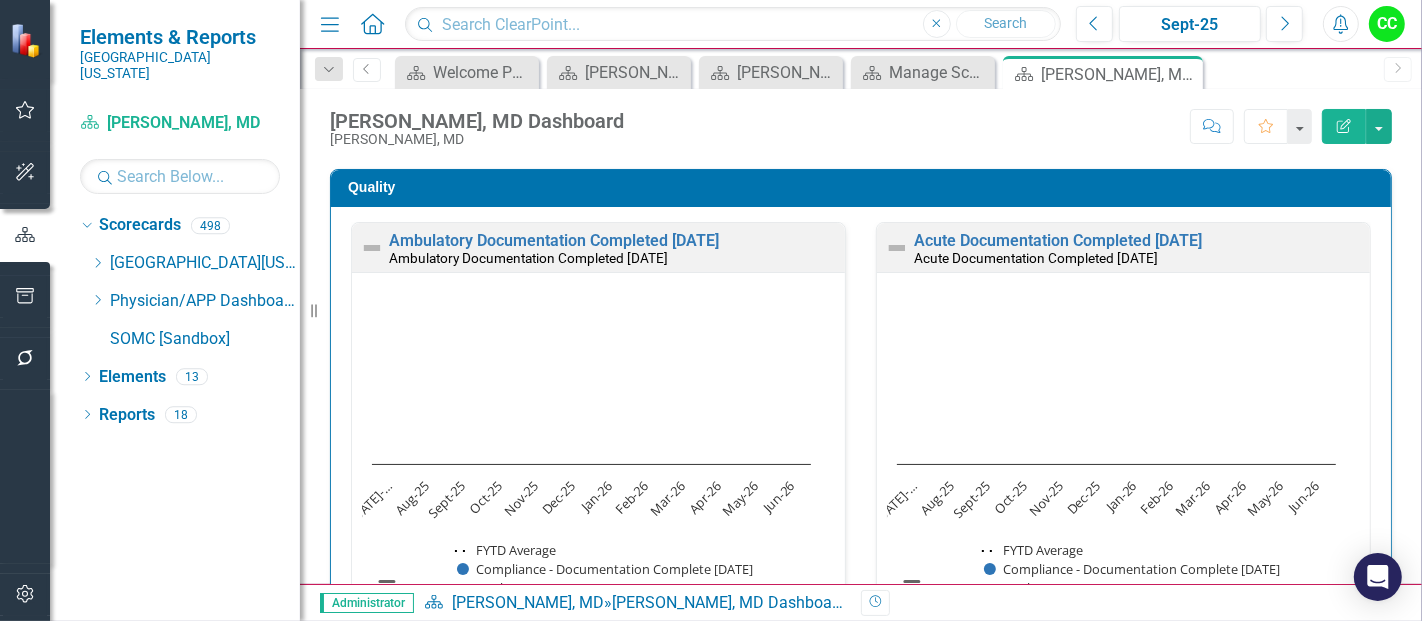
click at [1178, 181] on h3 "Quality" at bounding box center [864, 187] width 1033 height 15
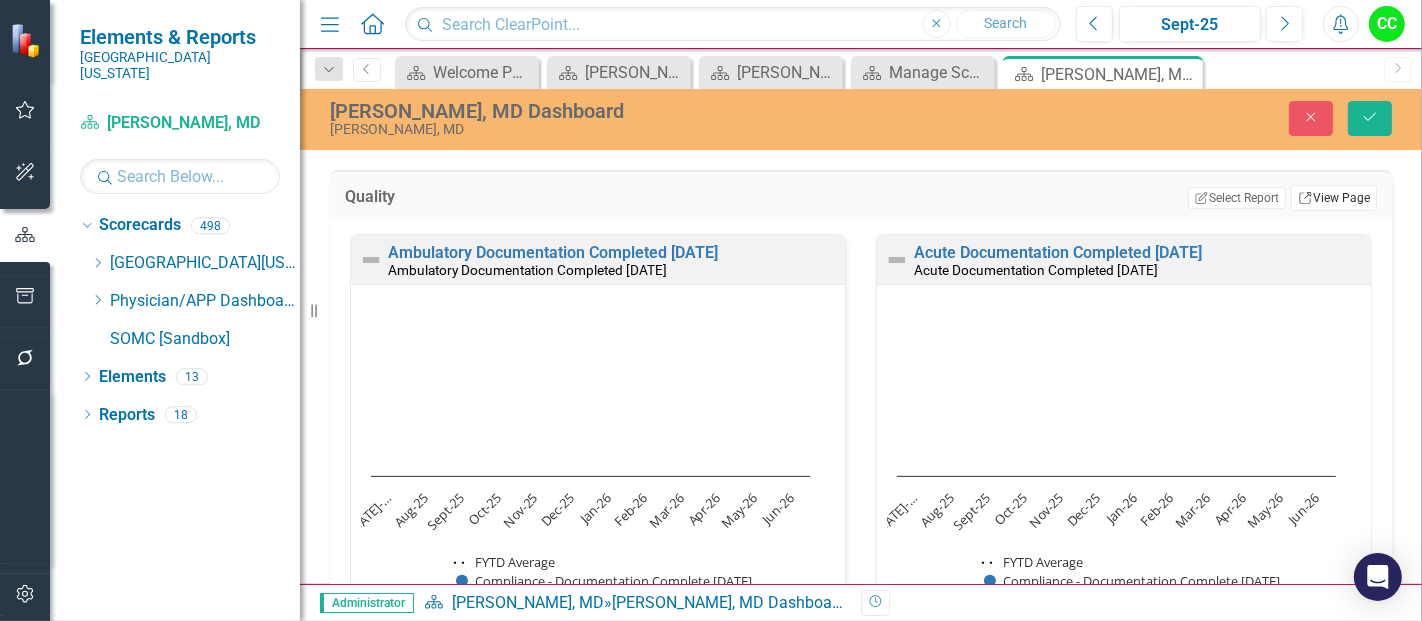
click at [1303, 198] on link "Link View Page" at bounding box center [1334, 198] width 86 height 26
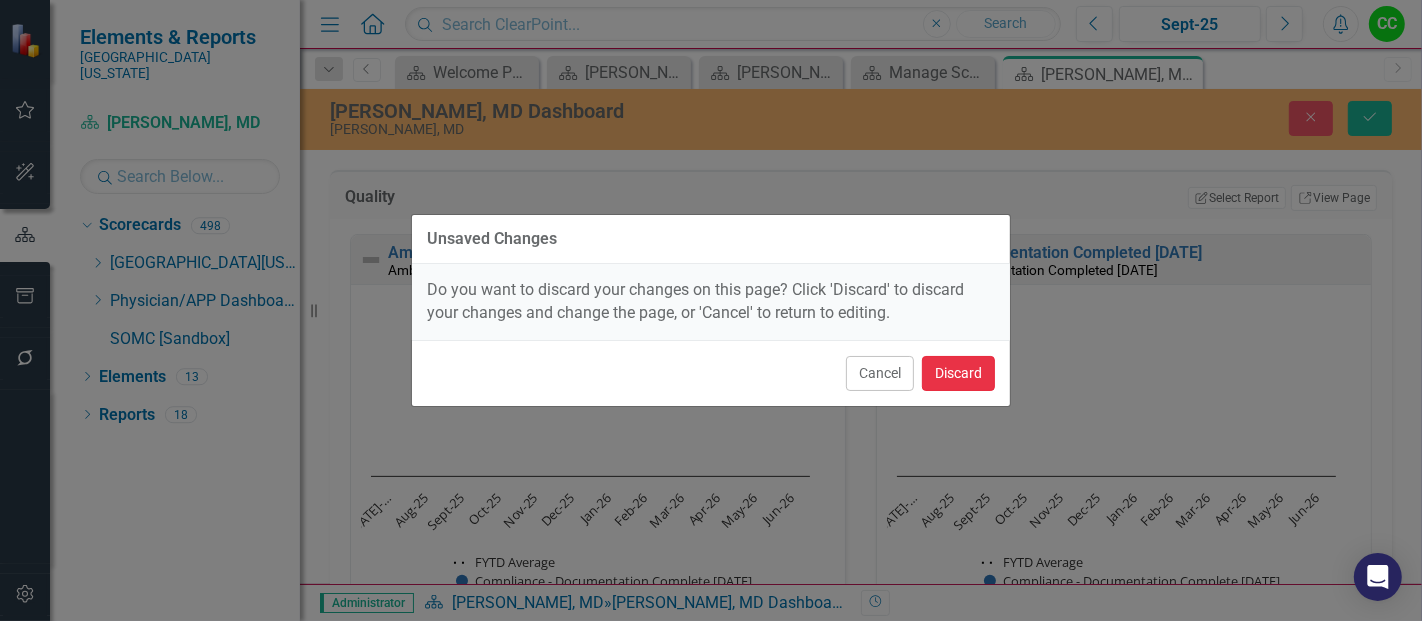
click at [963, 364] on button "Discard" at bounding box center [958, 373] width 73 height 35
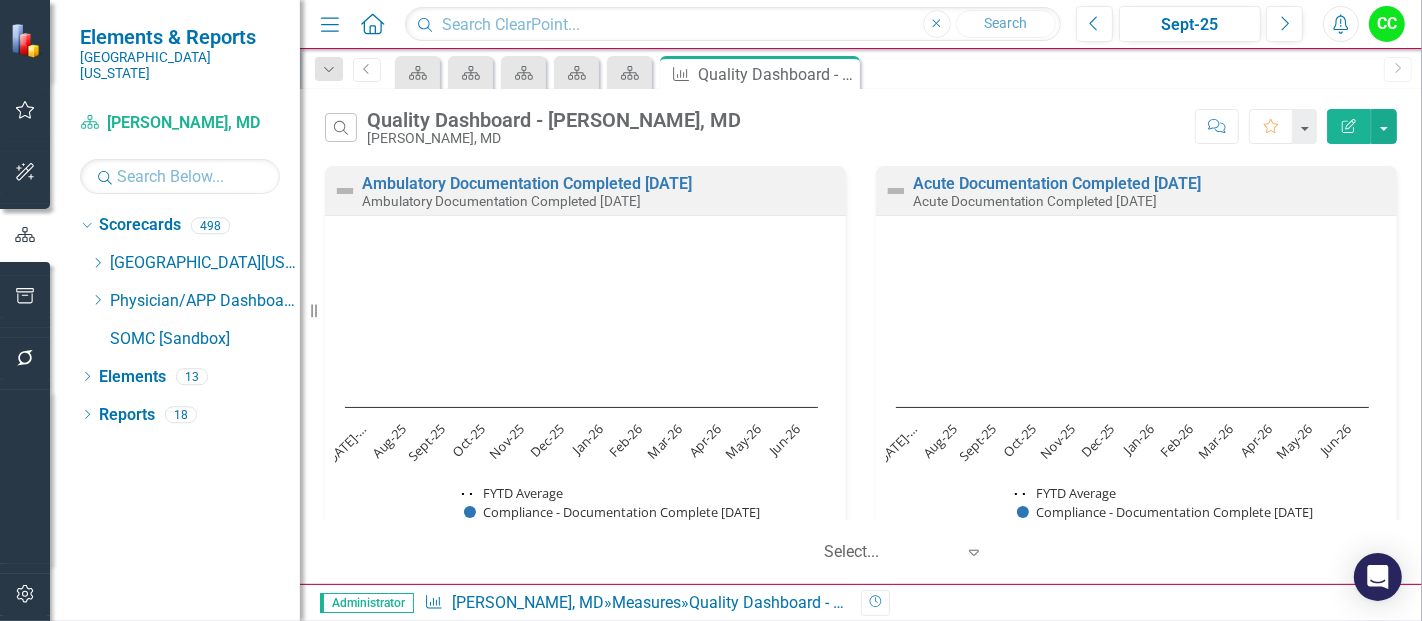
click at [1345, 134] on button "Edit Report" at bounding box center [1349, 126] width 44 height 35
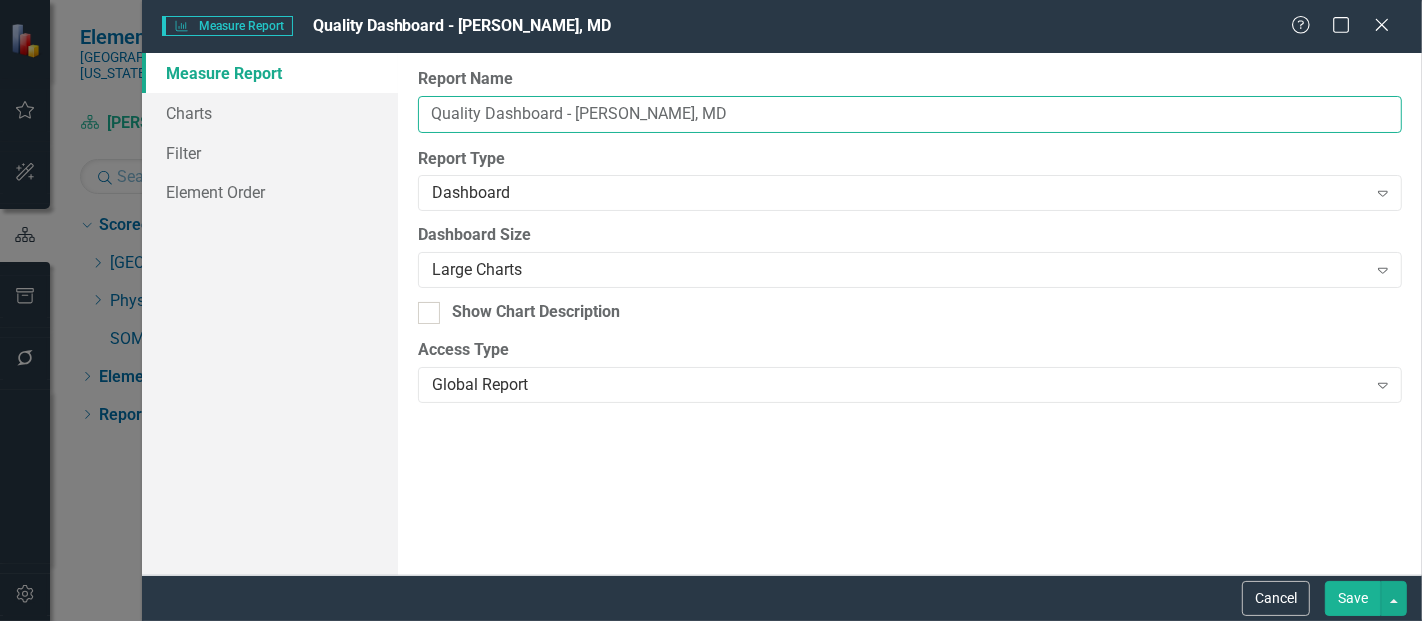
click at [661, 108] on input "Quality Dashboard - [PERSON_NAME], MD" at bounding box center [910, 114] width 984 height 37
type input "Quality Dashboard - Vanessa Wanjeri, MD"
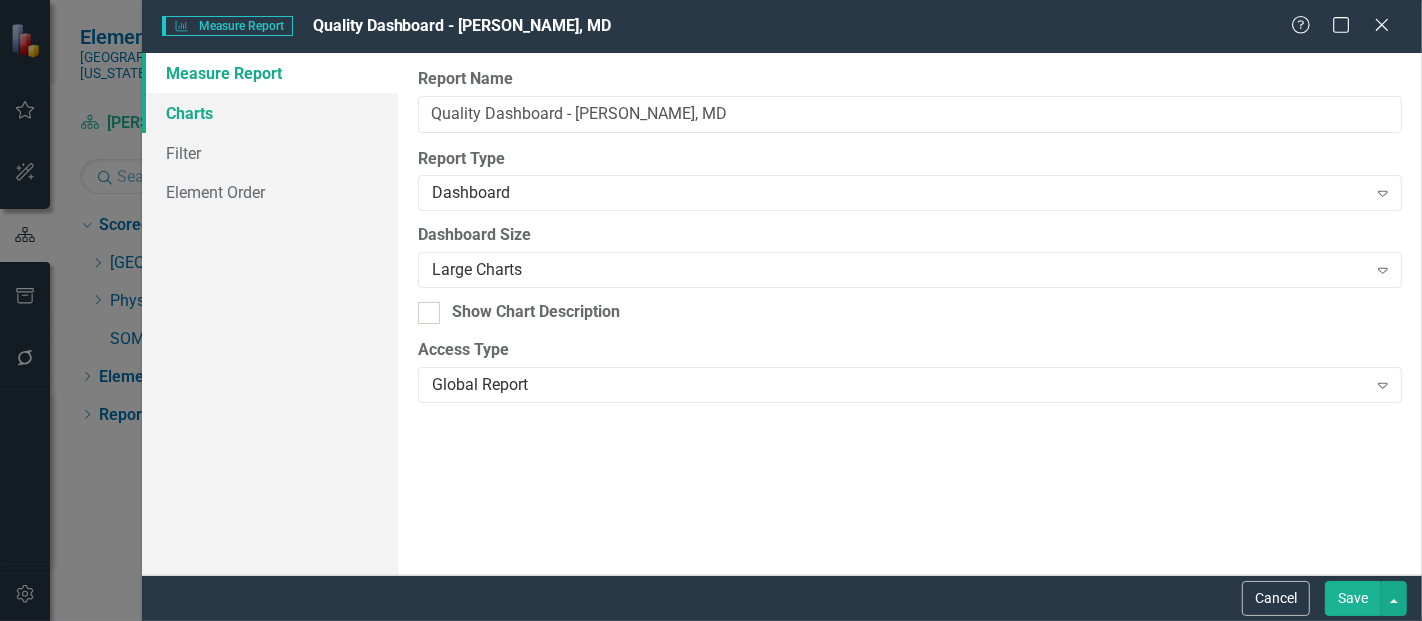
click at [245, 107] on link "Charts" at bounding box center [270, 113] width 256 height 40
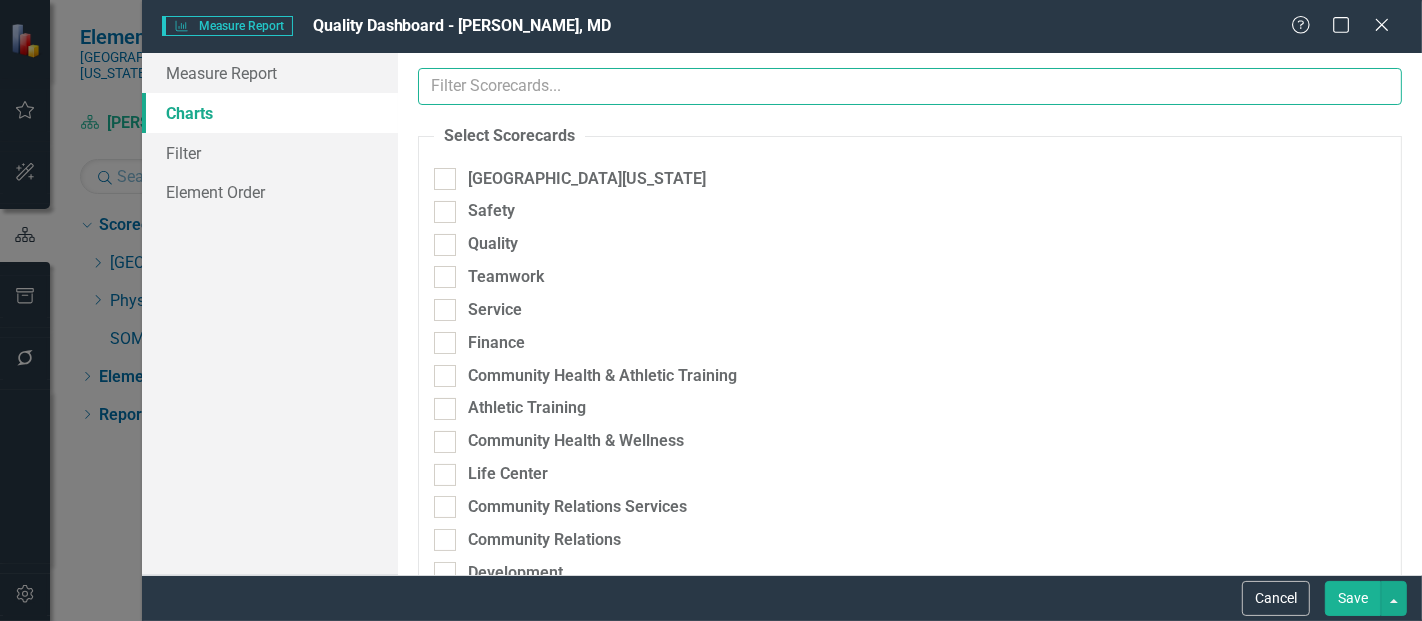
click at [556, 88] on input "text" at bounding box center [910, 86] width 984 height 37
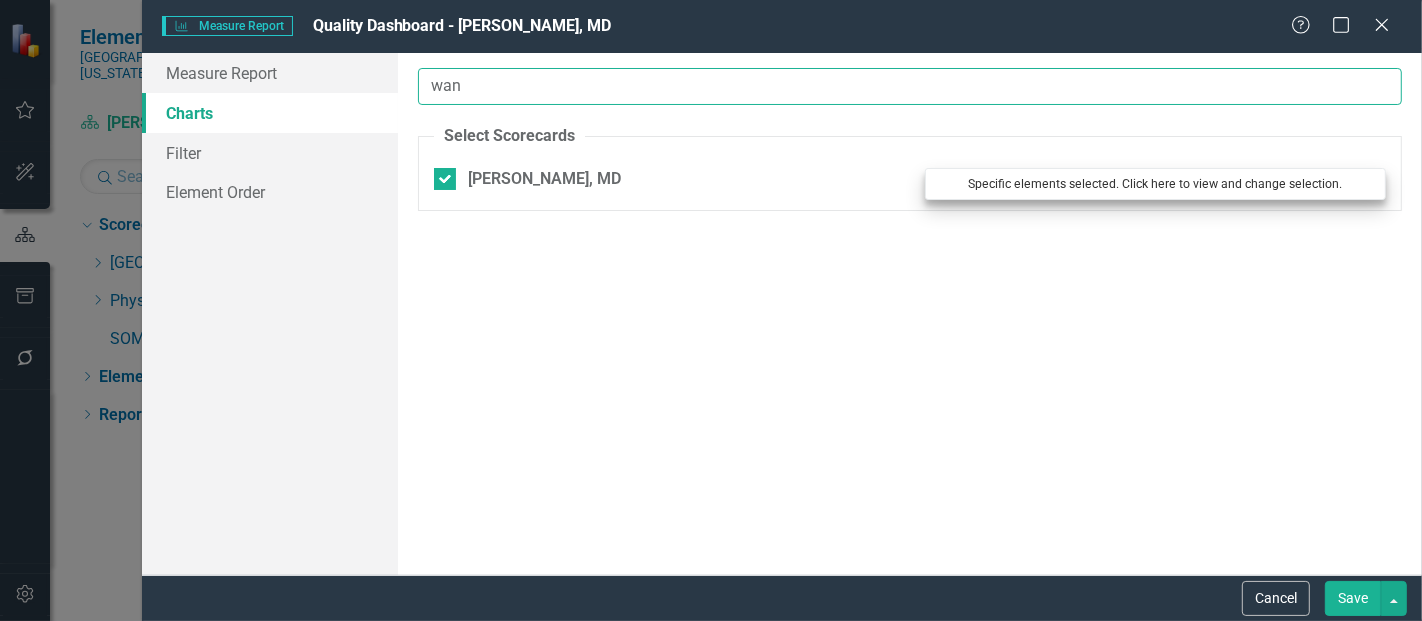
type input "wan"
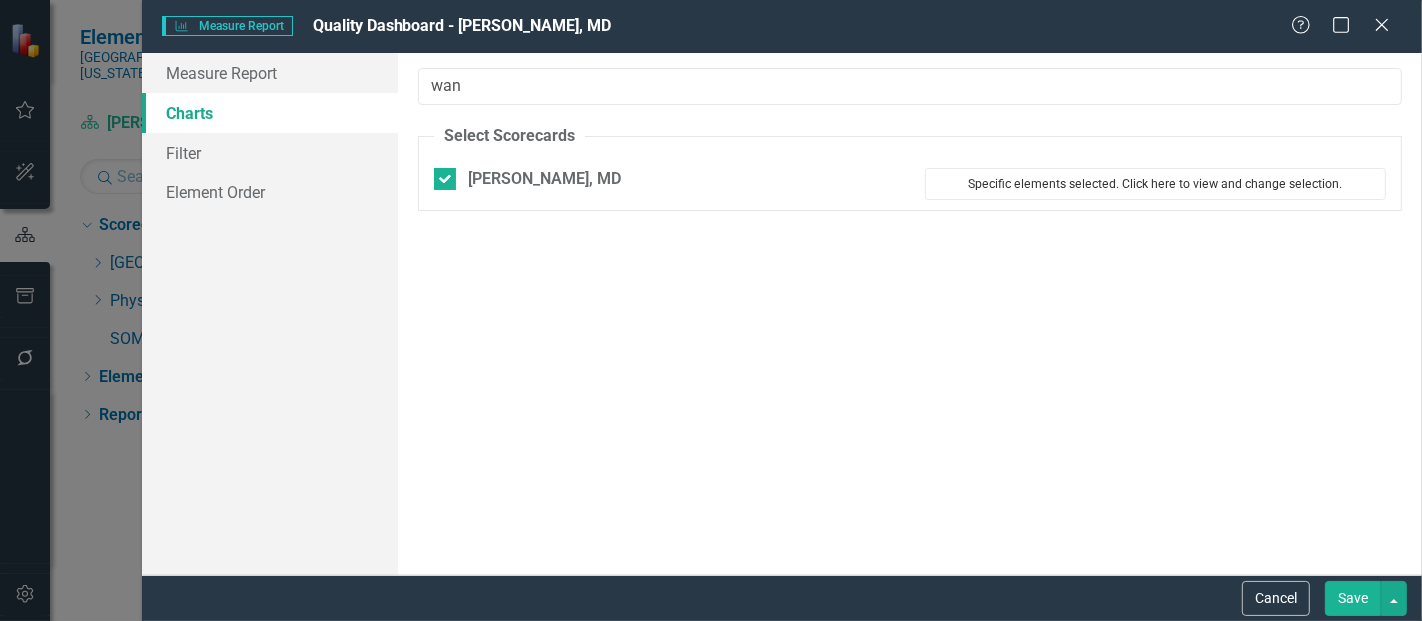
click at [1163, 183] on button "Specific elements selected. Click here to view and change selection." at bounding box center [1155, 184] width 461 height 32
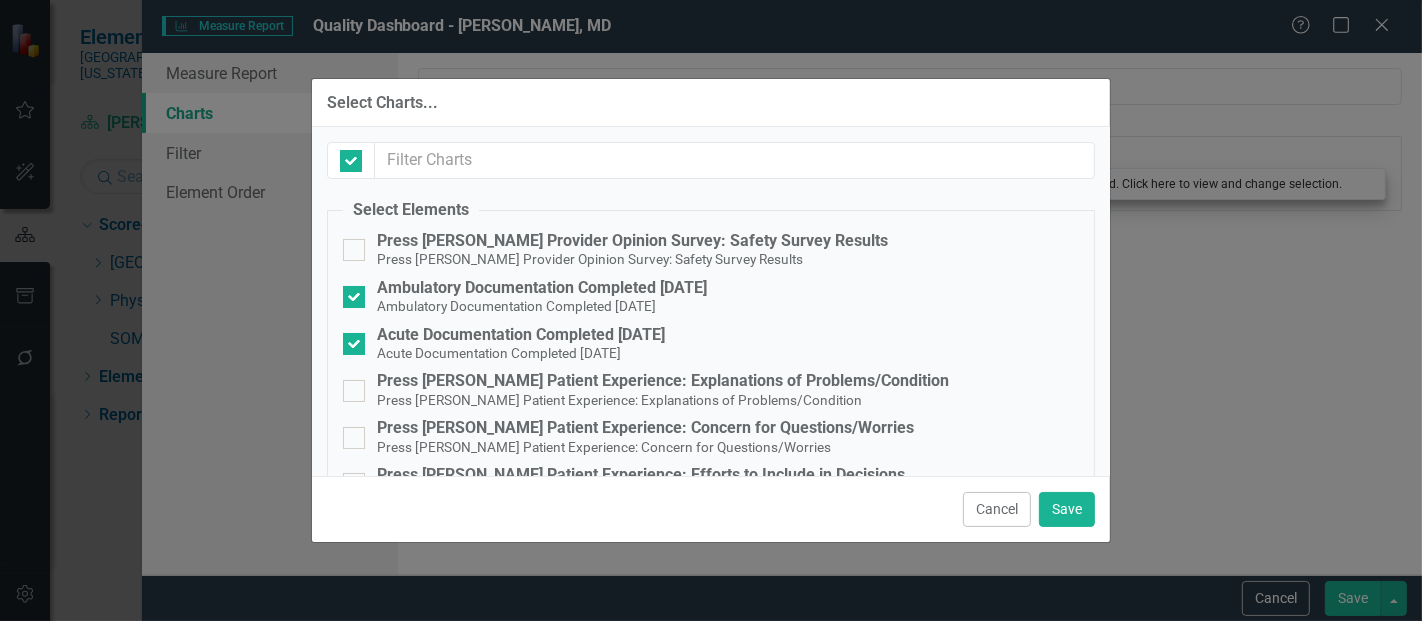
checkbox input "false"
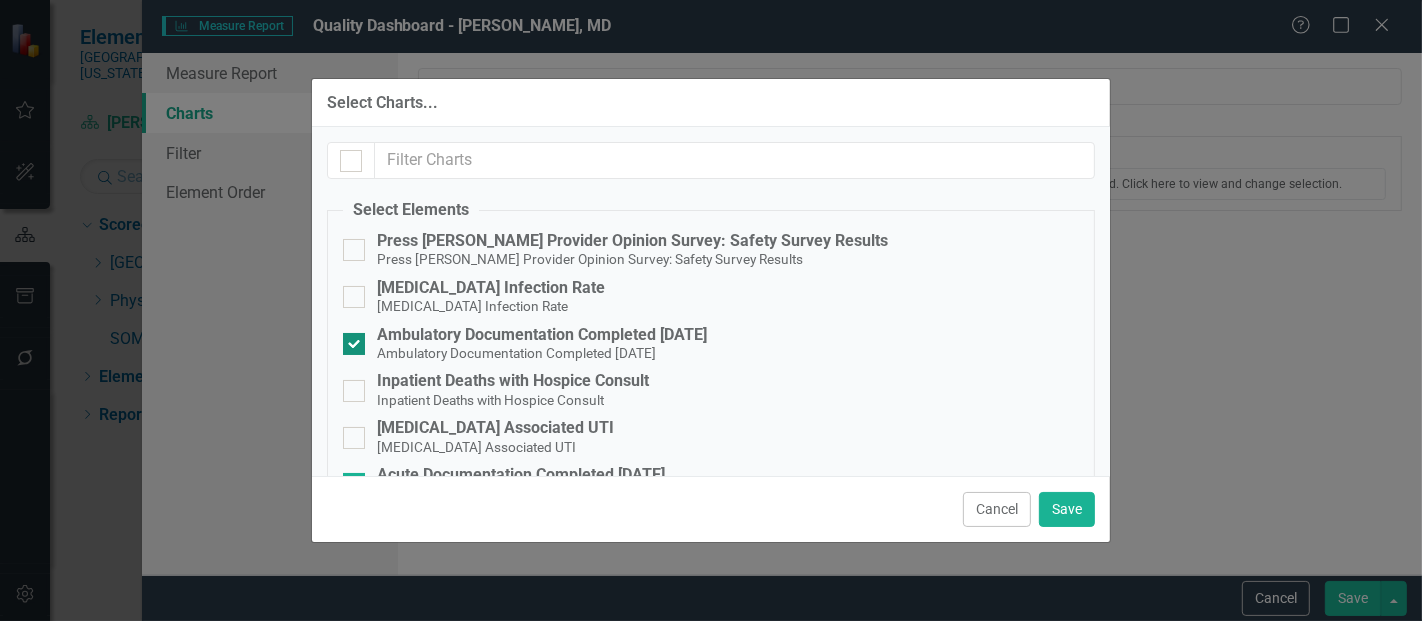
click at [361, 341] on div at bounding box center [354, 344] width 22 height 22
click at [356, 341] on input "Ambulatory Documentation Completed Within 10 Days Ambulatory Documentation Comp…" at bounding box center [349, 339] width 13 height 13
checkbox input "false"
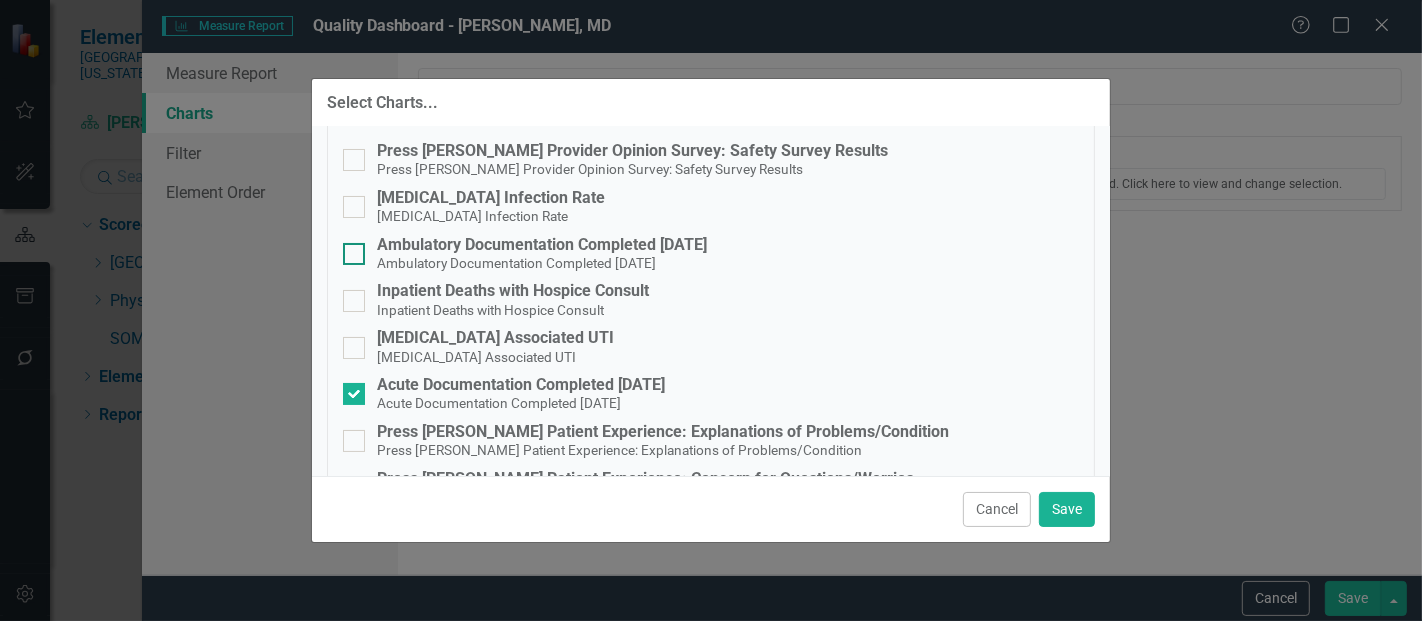
scroll to position [97, 0]
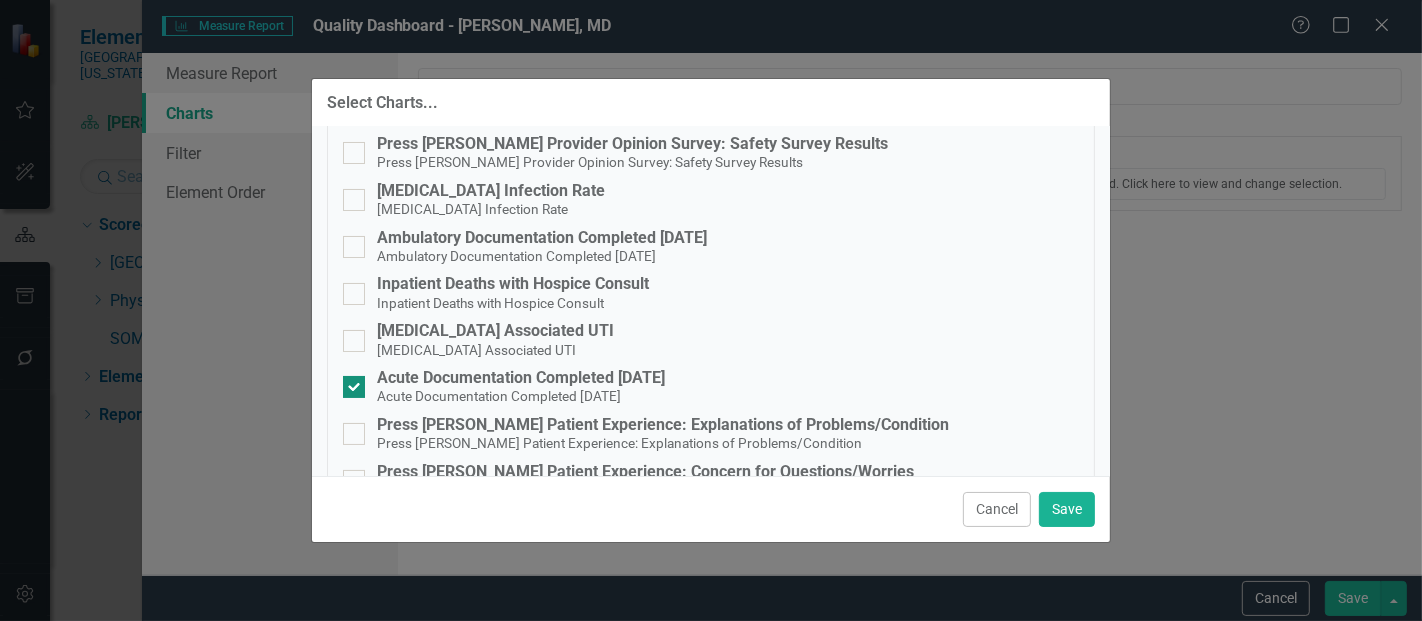
click at [354, 392] on div at bounding box center [354, 387] width 22 height 22
click at [354, 389] on input "Acute Documentation Completed Within 10 Days Acute Documentation Completed With…" at bounding box center [349, 382] width 13 height 13
checkbox input "false"
click at [524, 301] on small "Inpatient Deaths with Hospice Consult" at bounding box center [490, 303] width 227 height 16
click at [356, 296] on input "Inpatient Deaths with Hospice Consult Inpatient Deaths with Hospice Consult" at bounding box center [349, 289] width 13 height 13
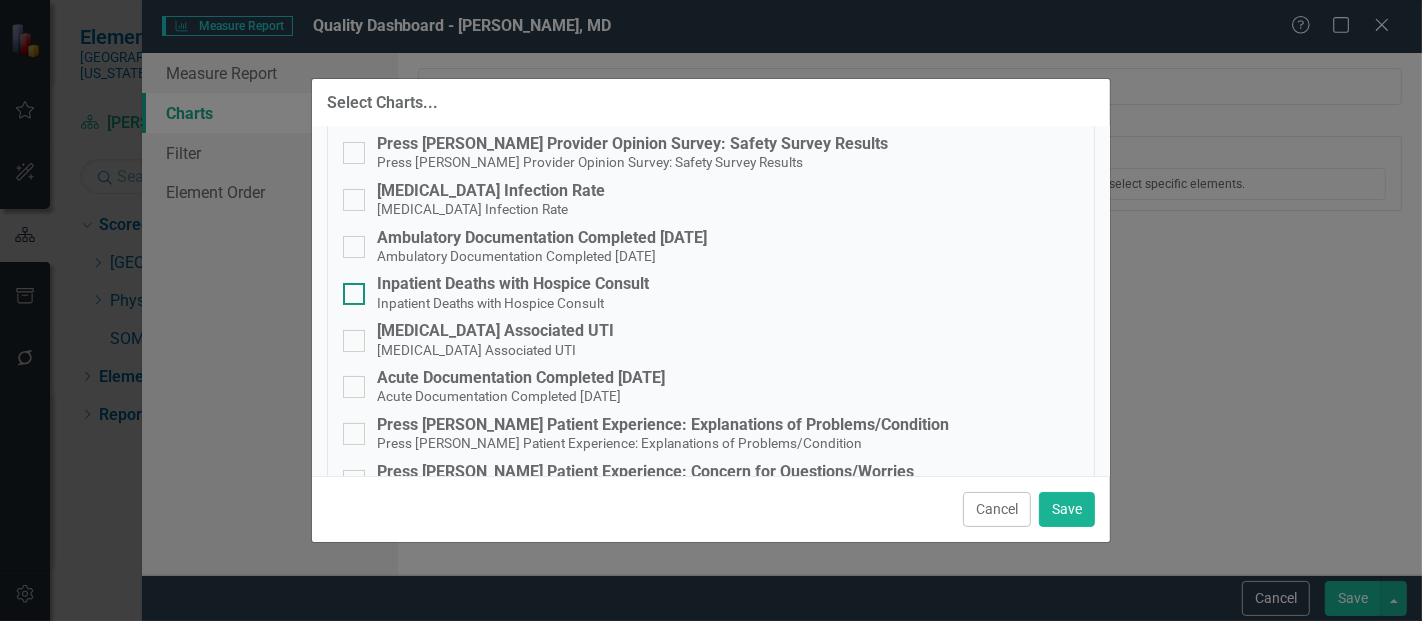
checkbox input "true"
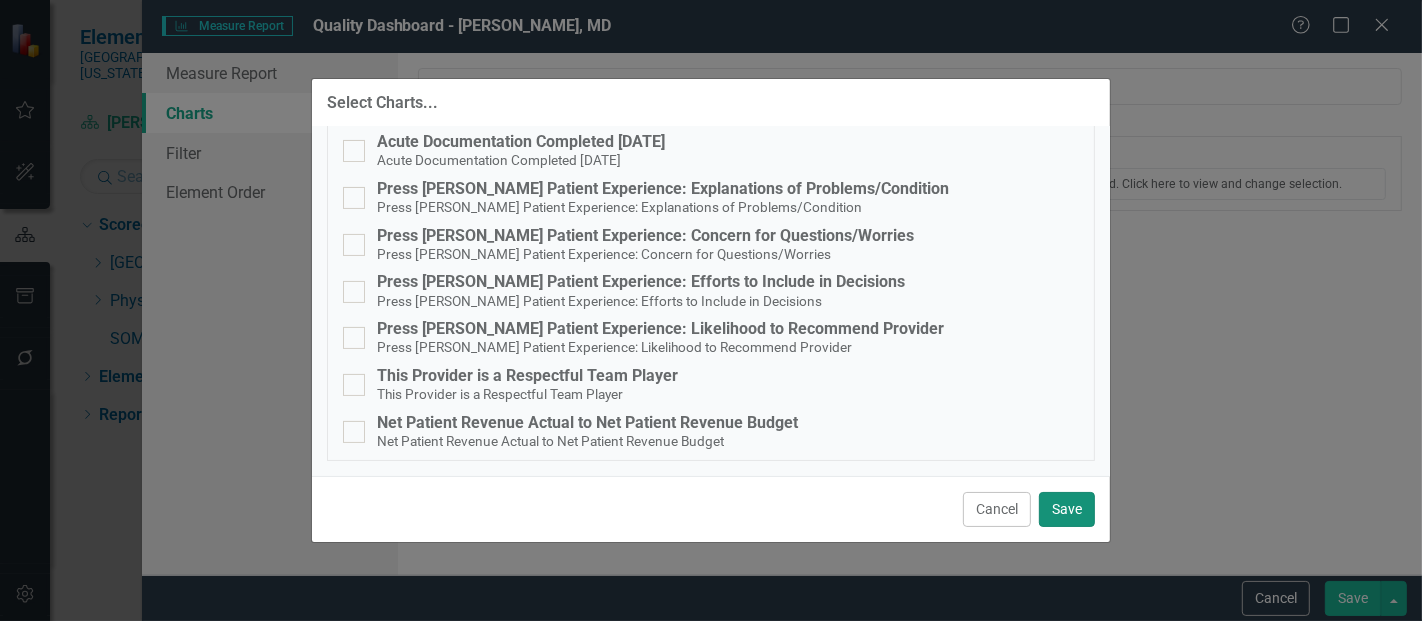
click at [1071, 515] on button "Save" at bounding box center [1067, 509] width 56 height 35
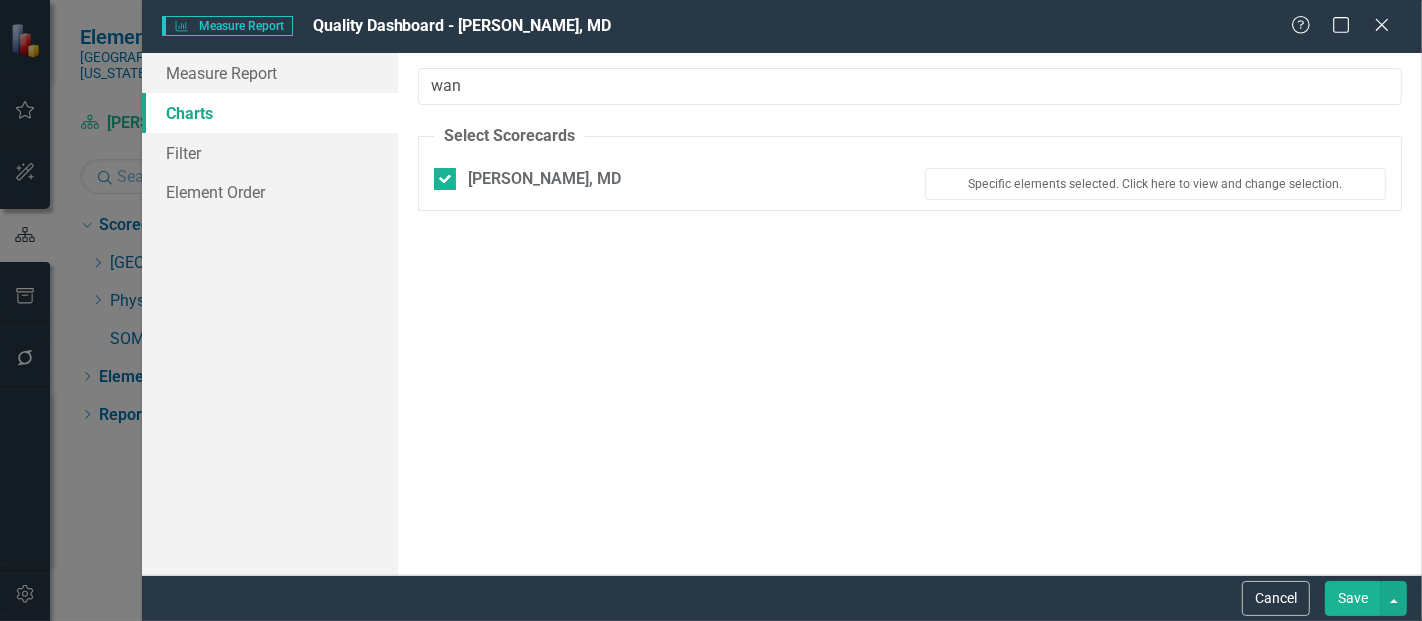
click at [1346, 599] on button "Save" at bounding box center [1353, 598] width 56 height 35
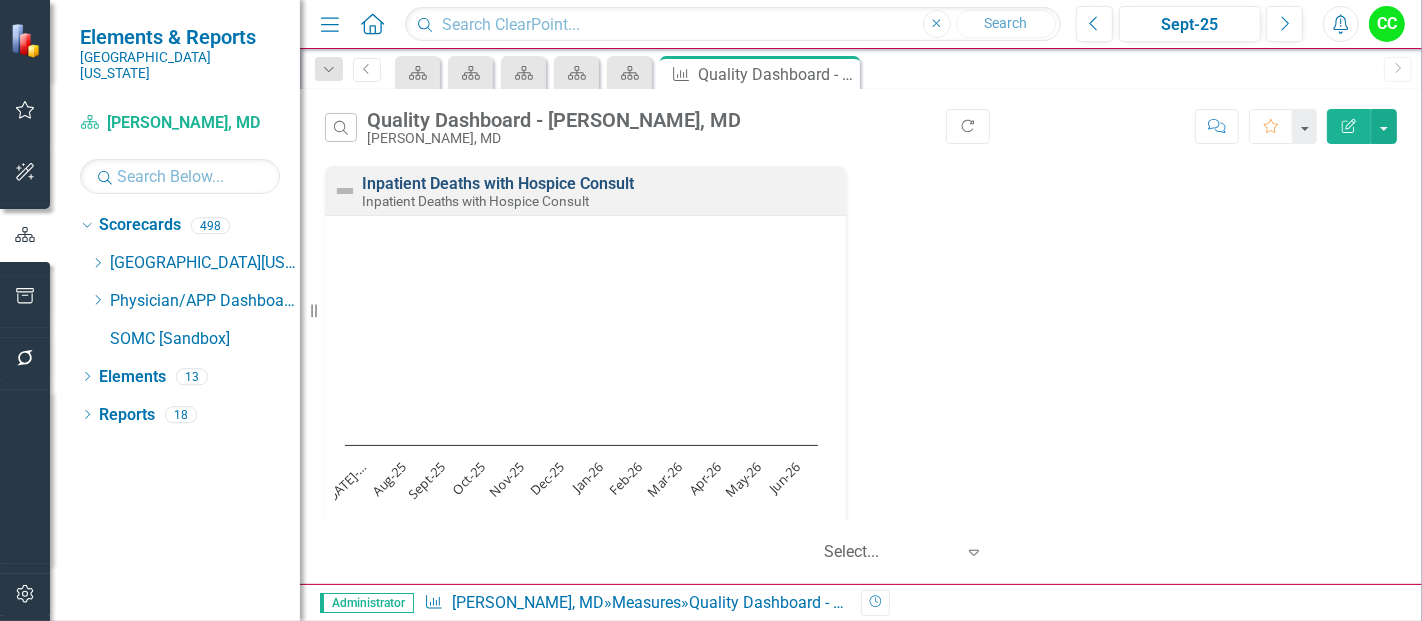
click at [617, 181] on link "Inpatient Deaths with Hospice Consult" at bounding box center [498, 183] width 272 height 19
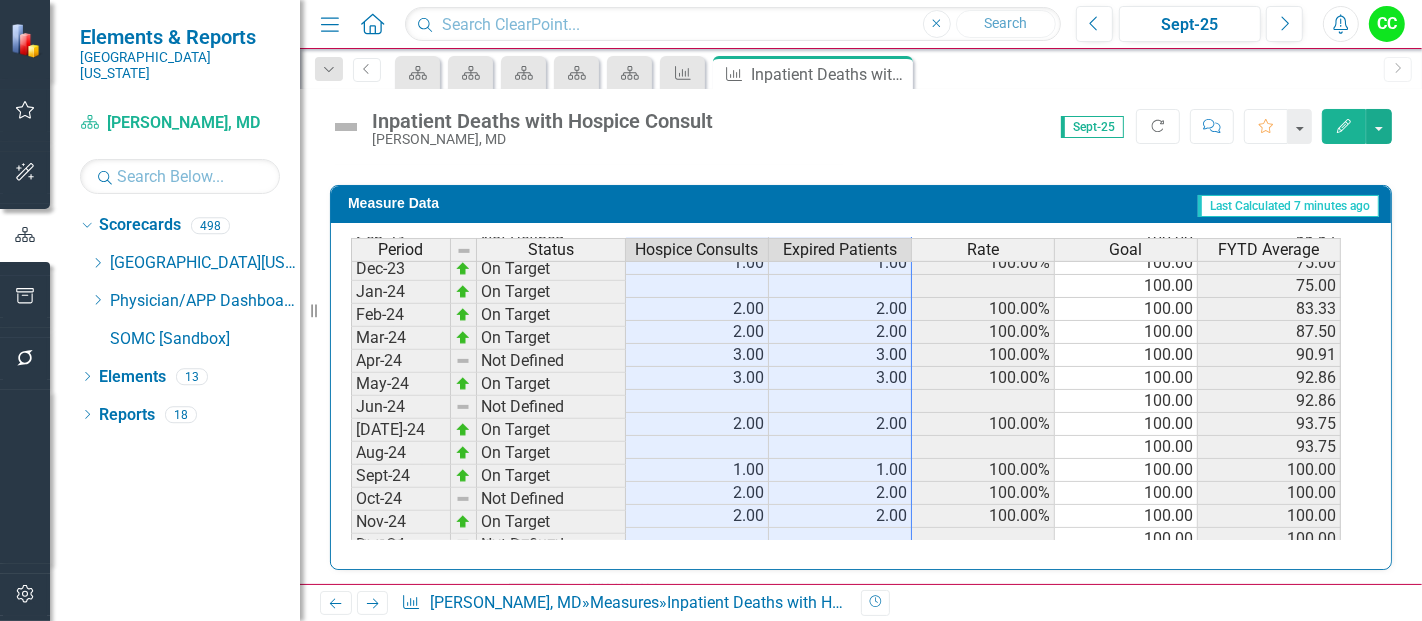
scroll to position [316, 0]
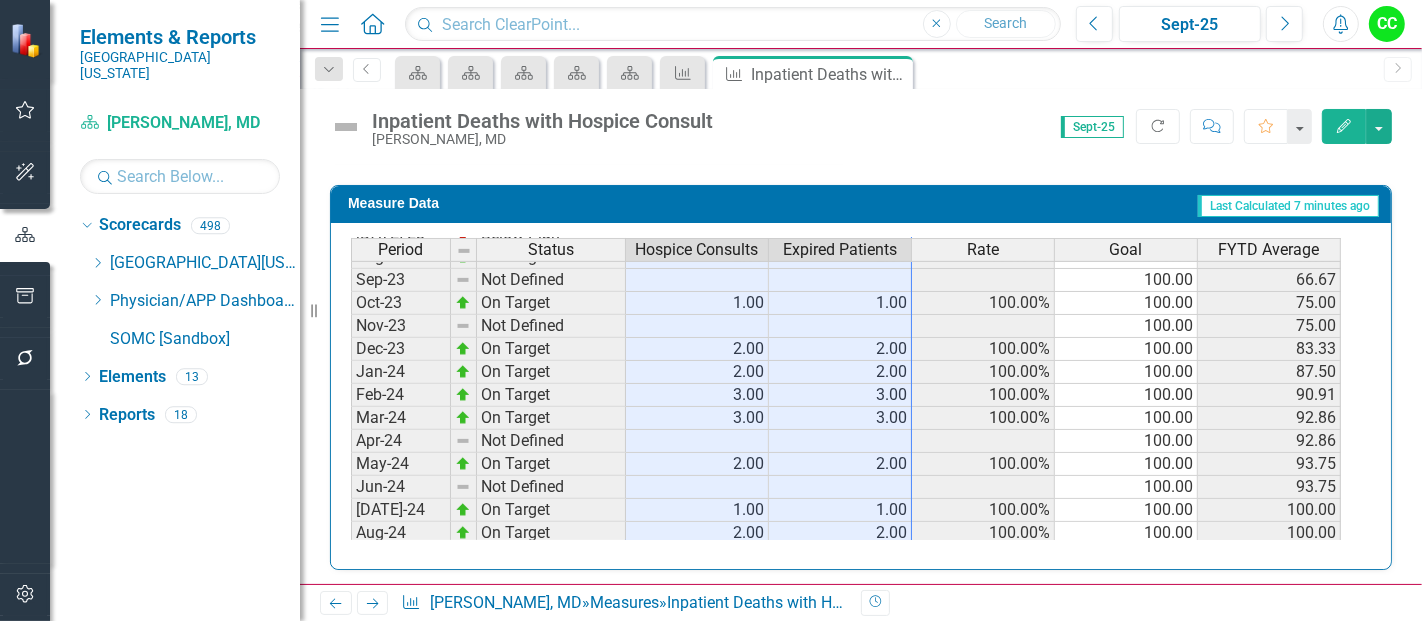
drag, startPoint x: 737, startPoint y: 431, endPoint x: 817, endPoint y: 157, distance: 285.4
click at [817, 157] on div "Inpatient Deaths with Hospice Consult Vanessa Wanjeri, MD Score: N/A Sept-25 Co…" at bounding box center [861, 336] width 1122 height 495
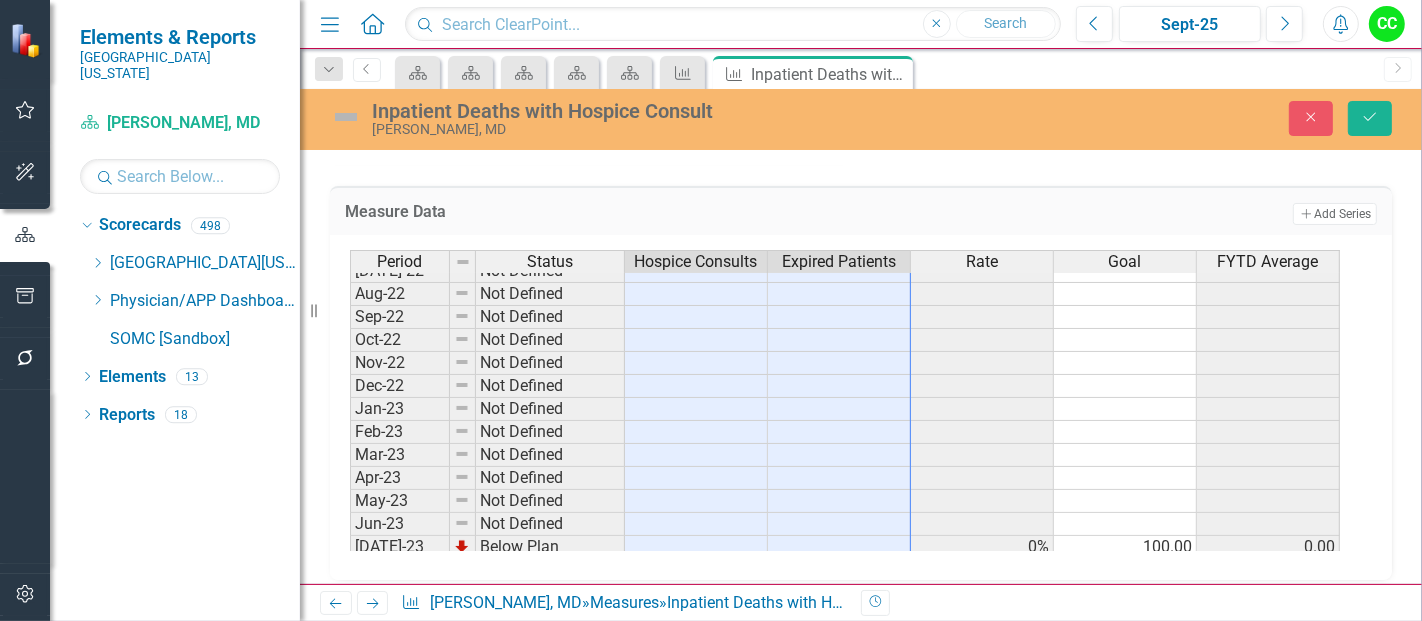
scroll to position [0, 0]
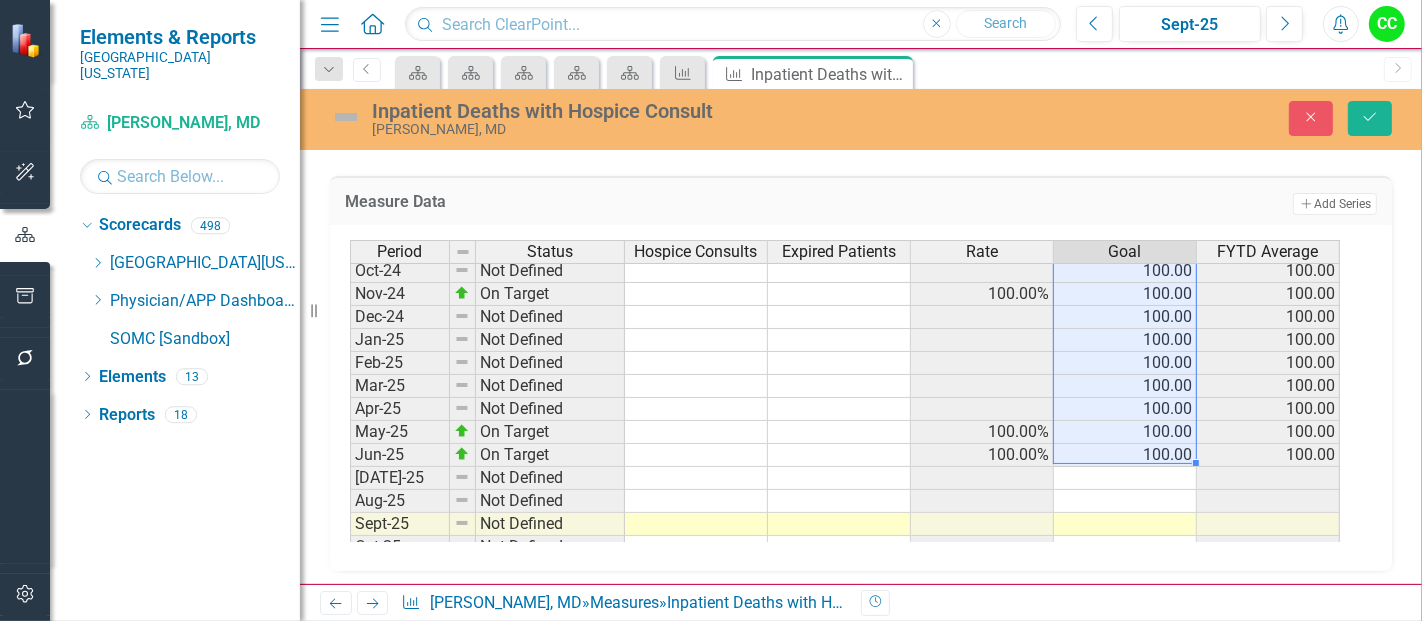
drag, startPoint x: 1157, startPoint y: 275, endPoint x: 1163, endPoint y: 449, distance: 174.1
click at [1163, 449] on tbody "Apr-24 Not Defined 100.00 92.86 May-24 On Target 100.00% 100.00 93.75 Jun-24 No…" at bounding box center [845, 432] width 990 height 622
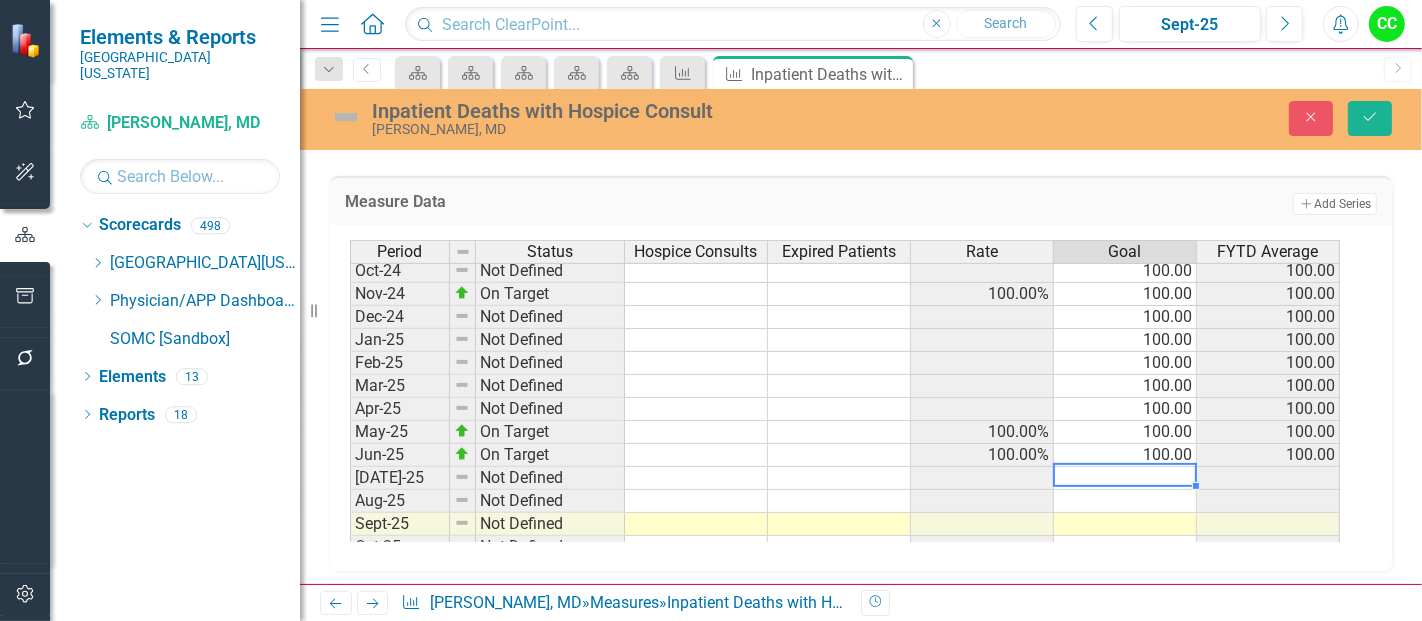
click at [1154, 468] on td at bounding box center [1125, 478] width 143 height 23
type textarea "100"
click at [1345, 112] on div "Close Save" at bounding box center [1189, 118] width 438 height 35
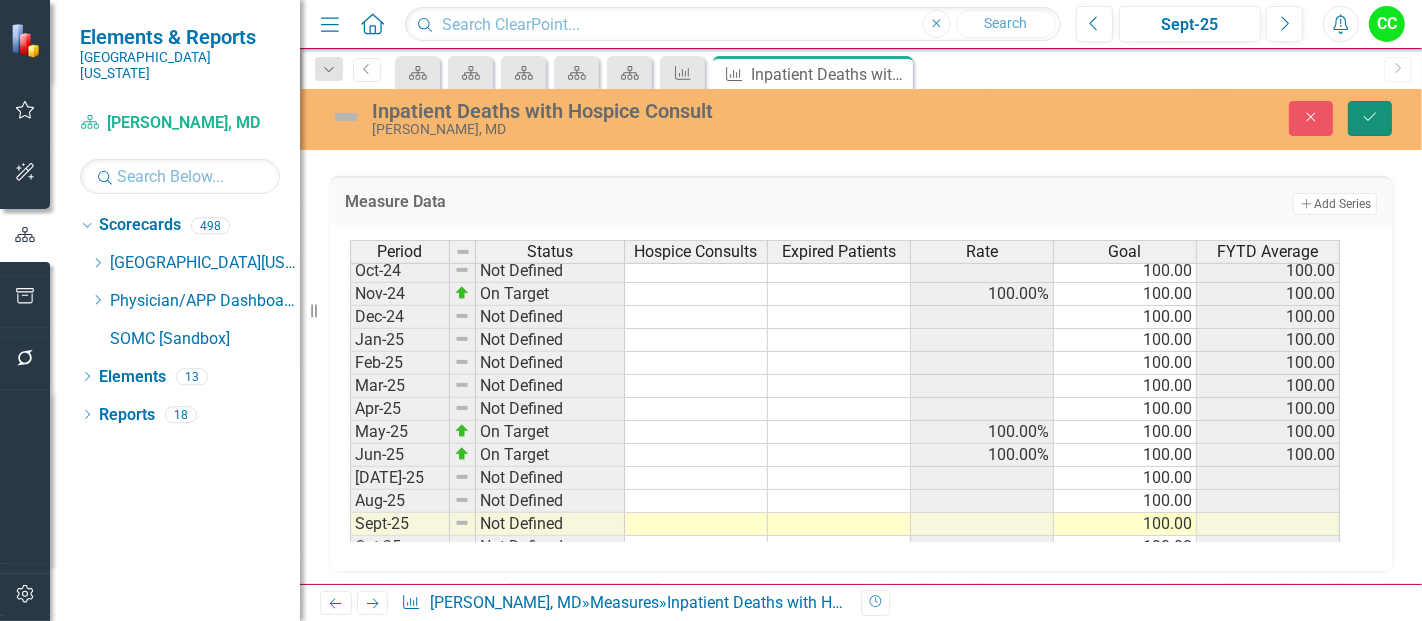
click at [1369, 114] on icon "Save" at bounding box center [1370, 117] width 18 height 14
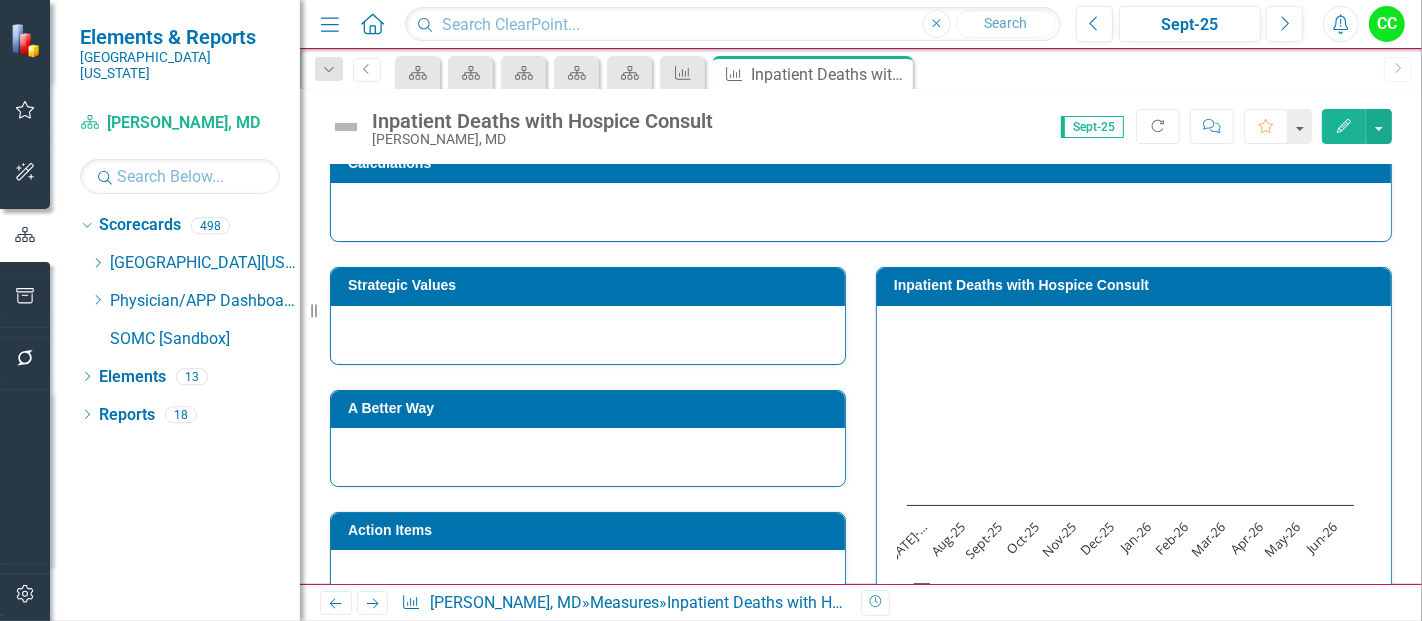
click at [573, 290] on h3 "Strategic Values" at bounding box center [591, 285] width 487 height 15
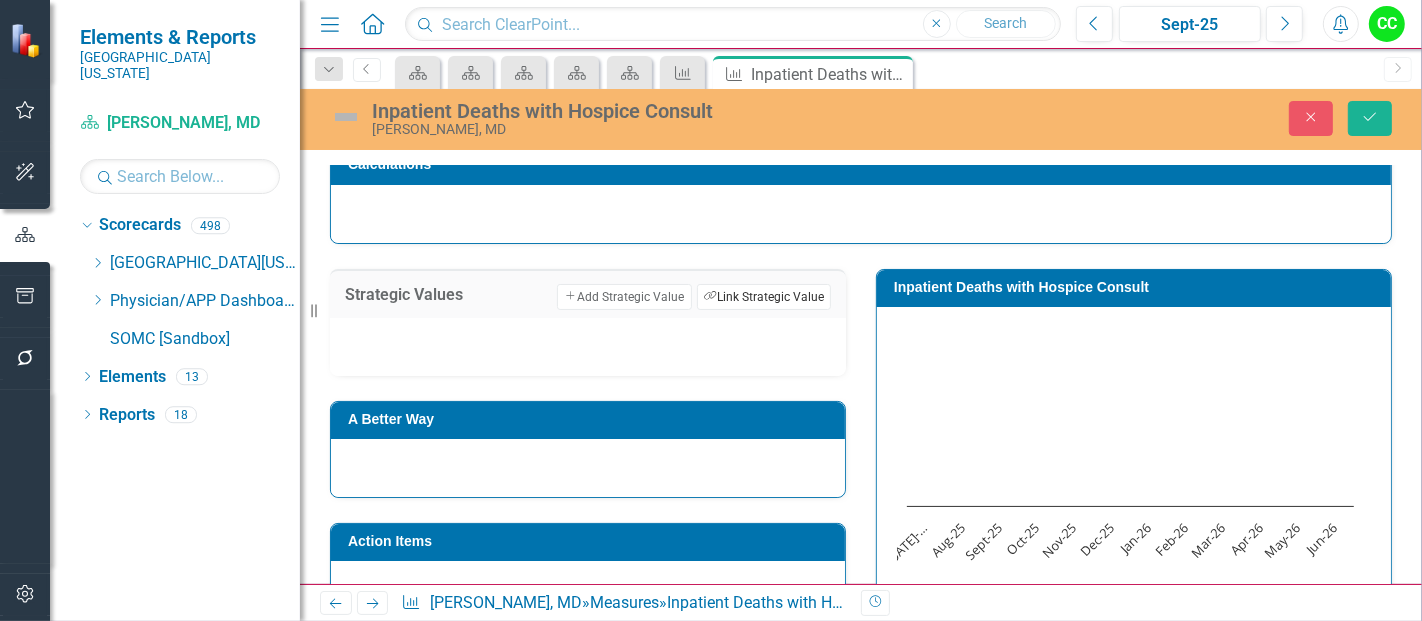
click at [767, 295] on button "Link Tag Link Strategic Value" at bounding box center [764, 297] width 134 height 26
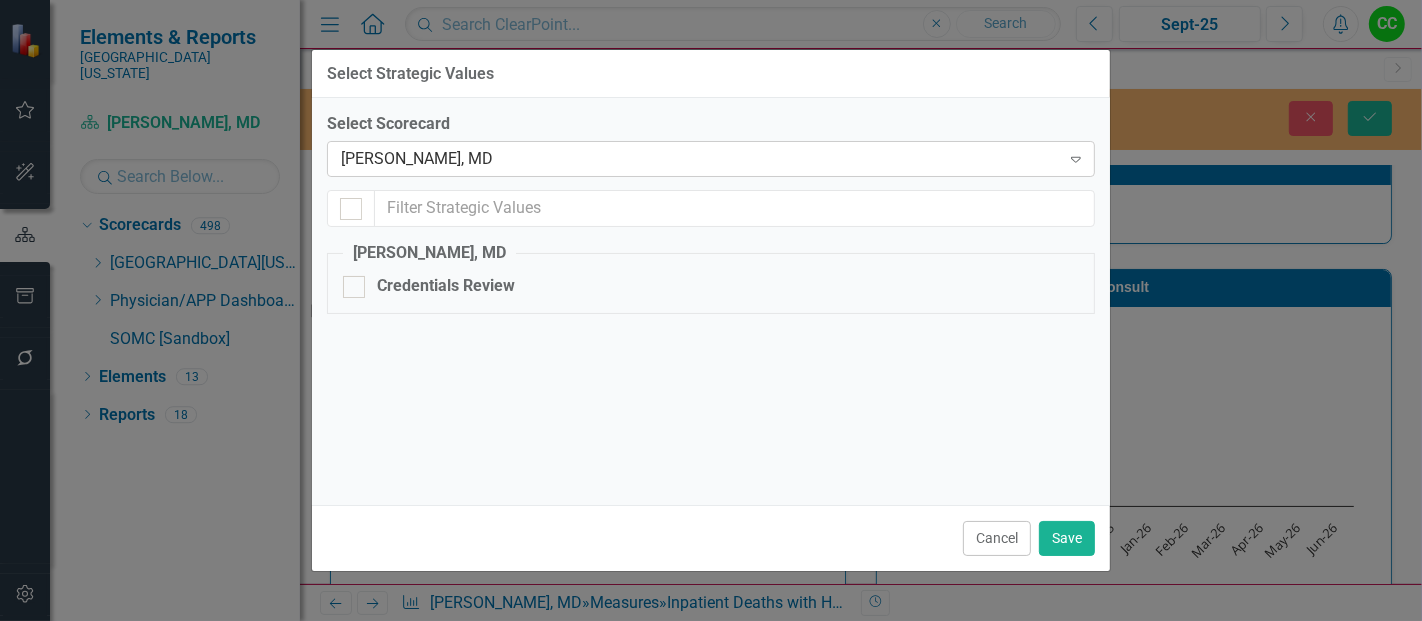
click at [570, 153] on div "[PERSON_NAME], MD" at bounding box center [700, 159] width 719 height 23
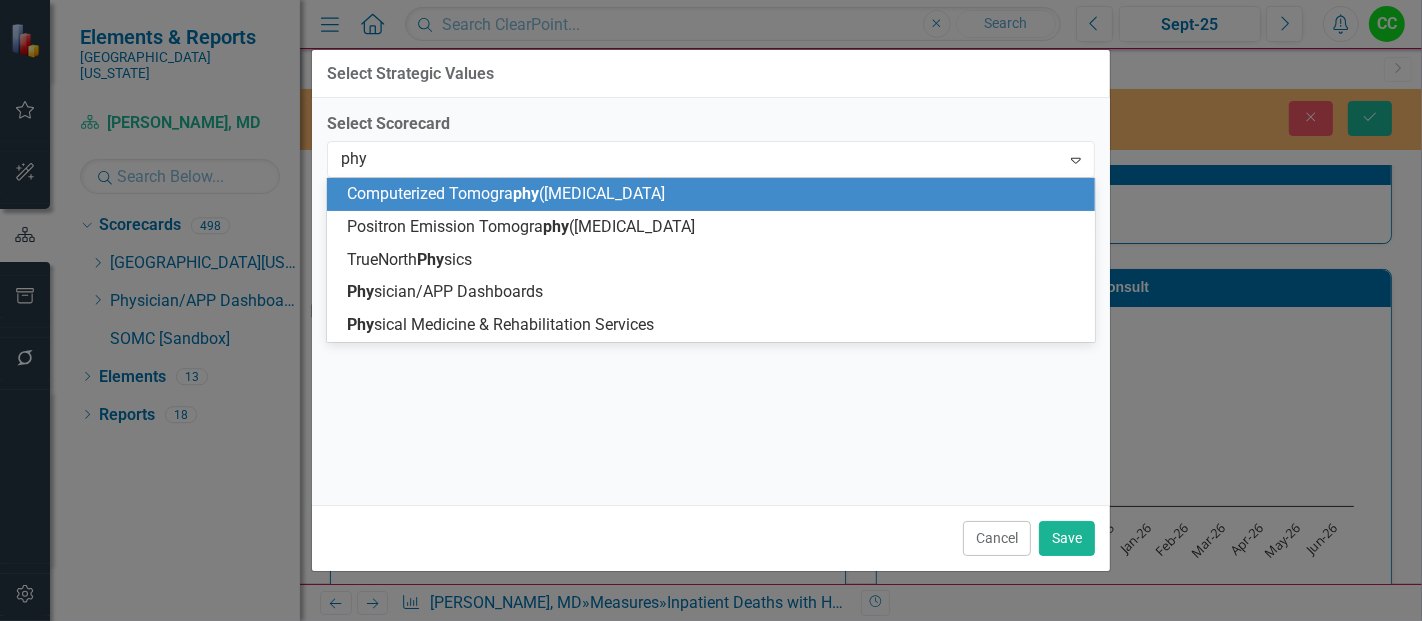
type input "phys"
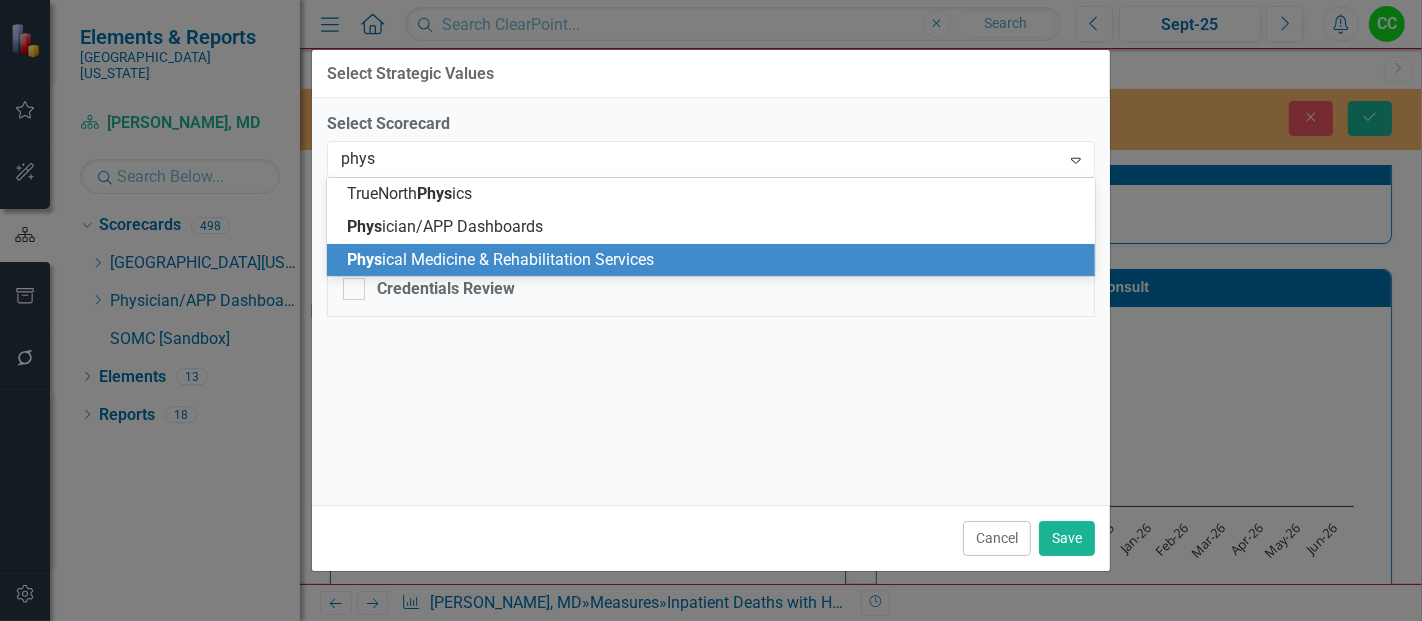
click at [552, 258] on span "Phys ical Medicine & Rehabilitation Services" at bounding box center [500, 259] width 307 height 19
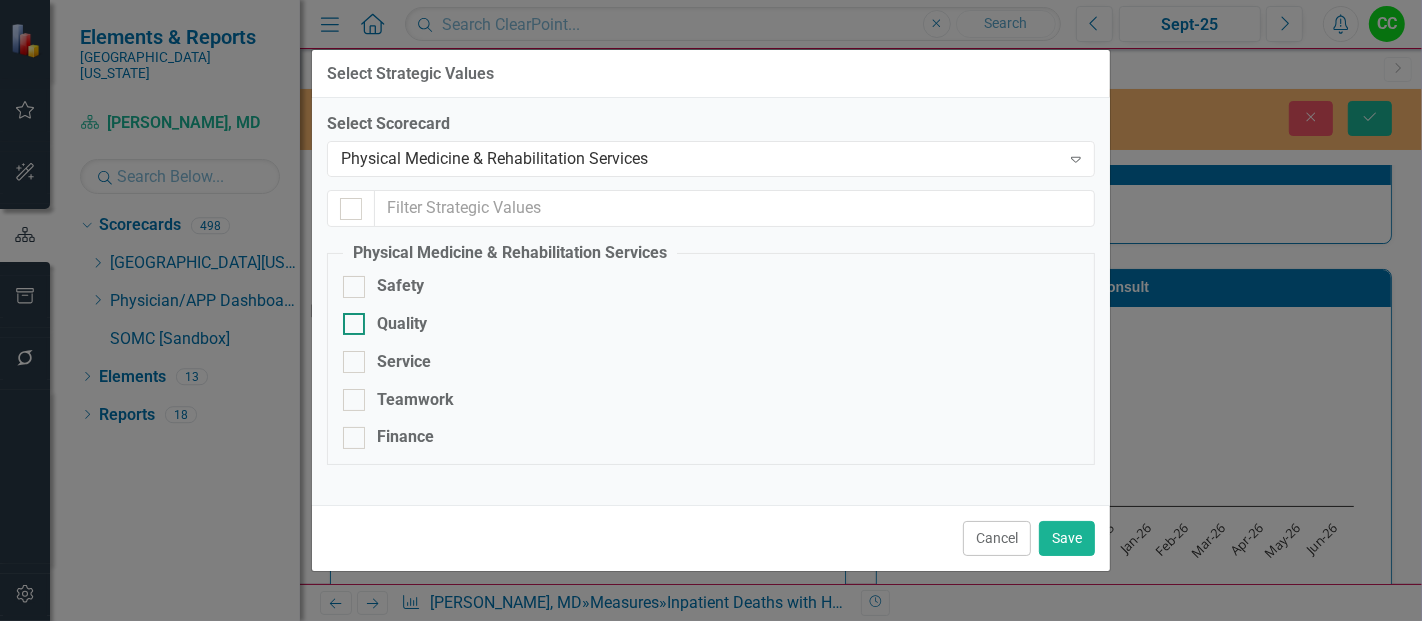
click at [356, 313] on div at bounding box center [354, 324] width 22 height 22
click at [356, 313] on input "Quality" at bounding box center [349, 319] width 13 height 13
checkbox input "true"
click at [1065, 521] on button "Save" at bounding box center [1067, 538] width 56 height 35
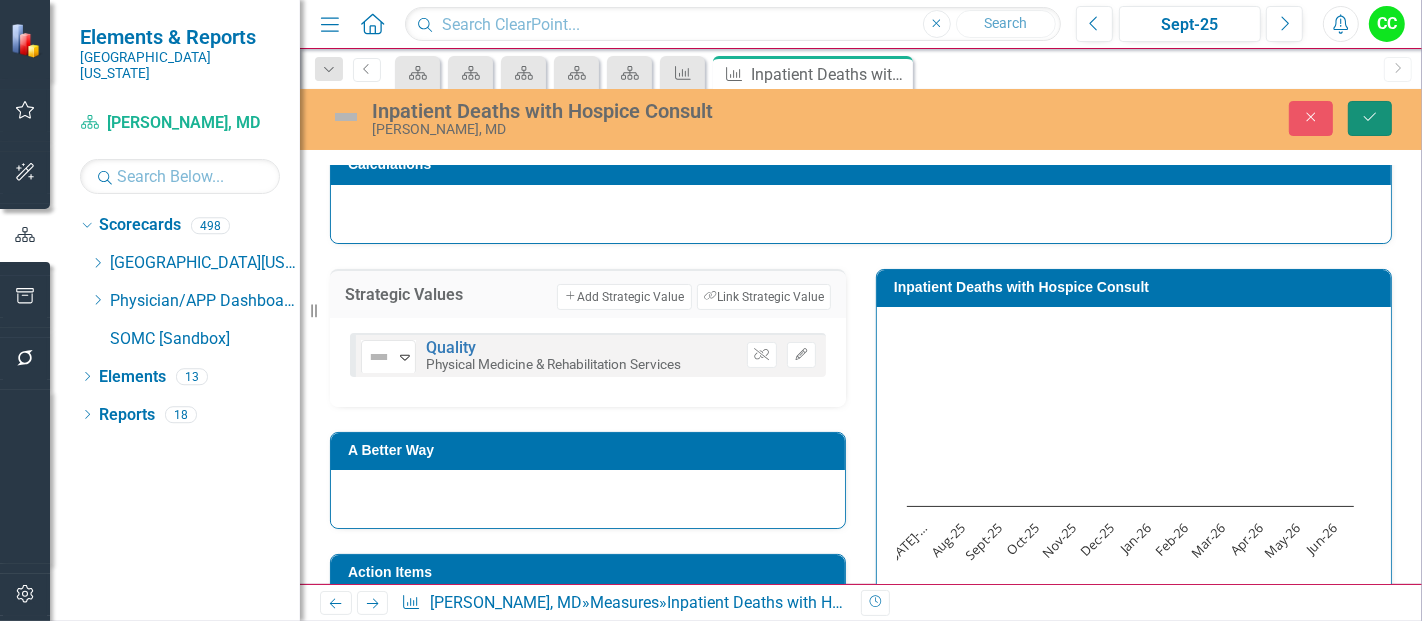
click at [1372, 124] on button "Save" at bounding box center [1370, 118] width 44 height 35
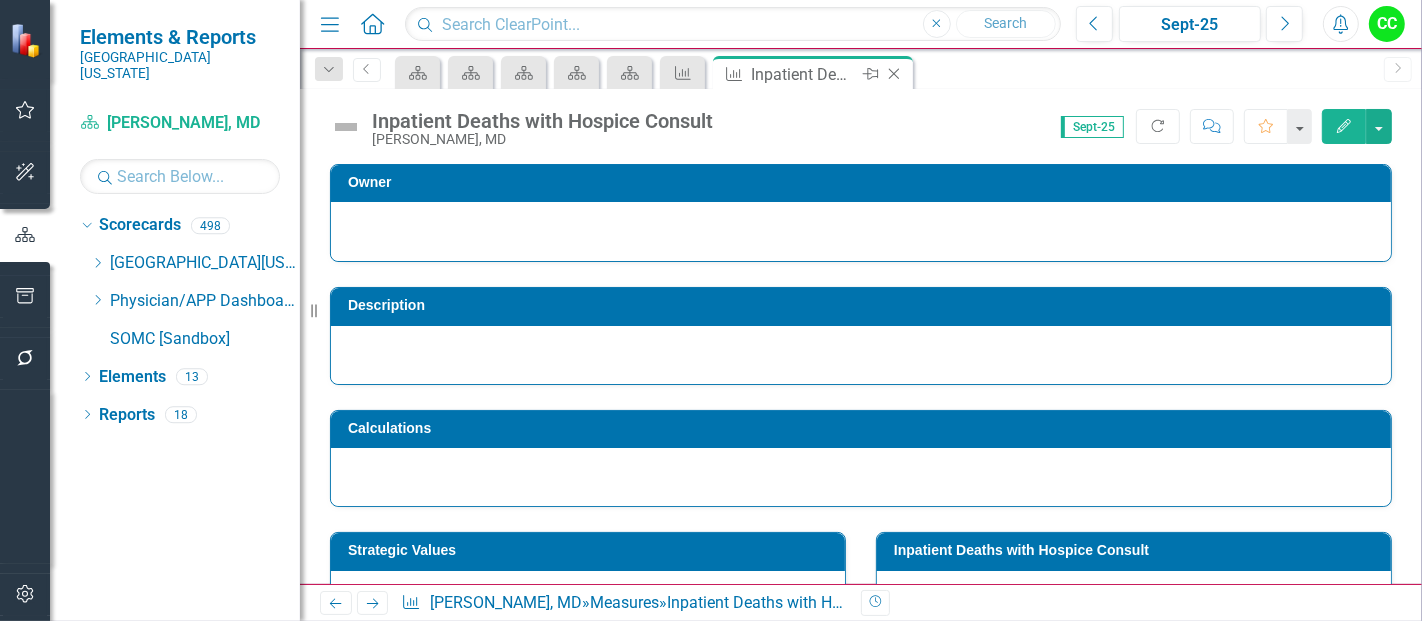
click at [897, 70] on icon "Close" at bounding box center [894, 74] width 20 height 16
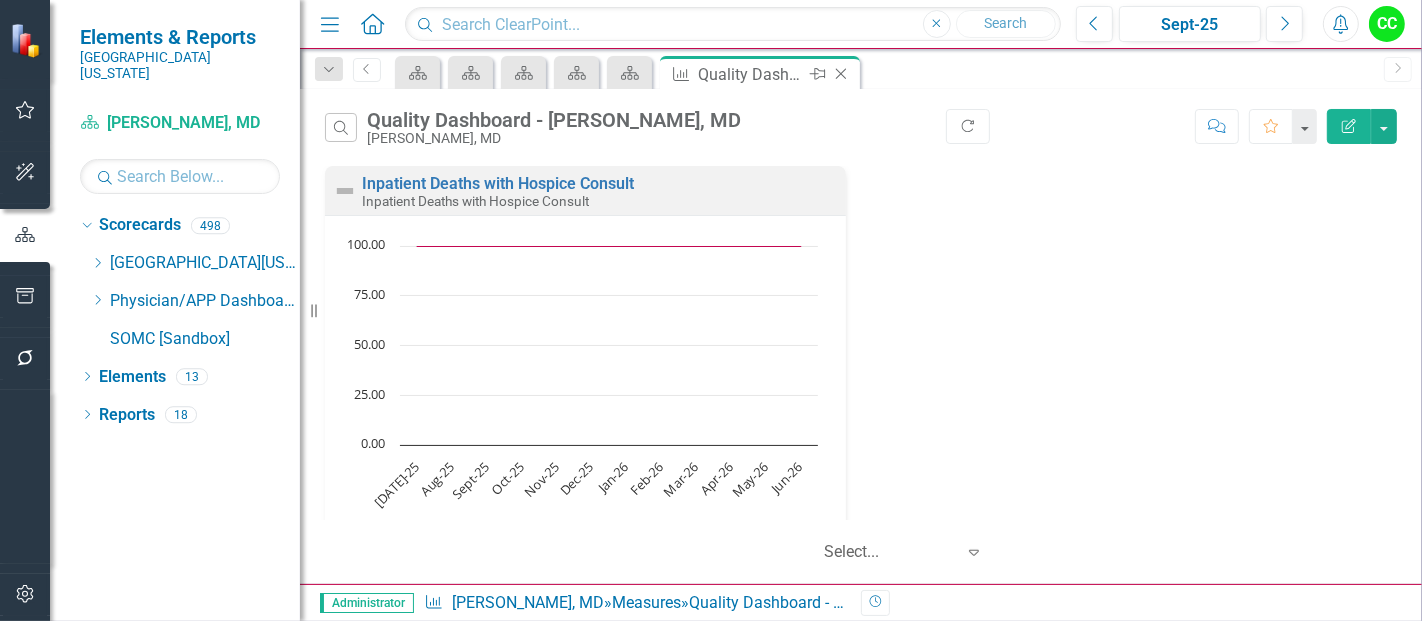
click at [834, 72] on icon "Close" at bounding box center [841, 74] width 20 height 16
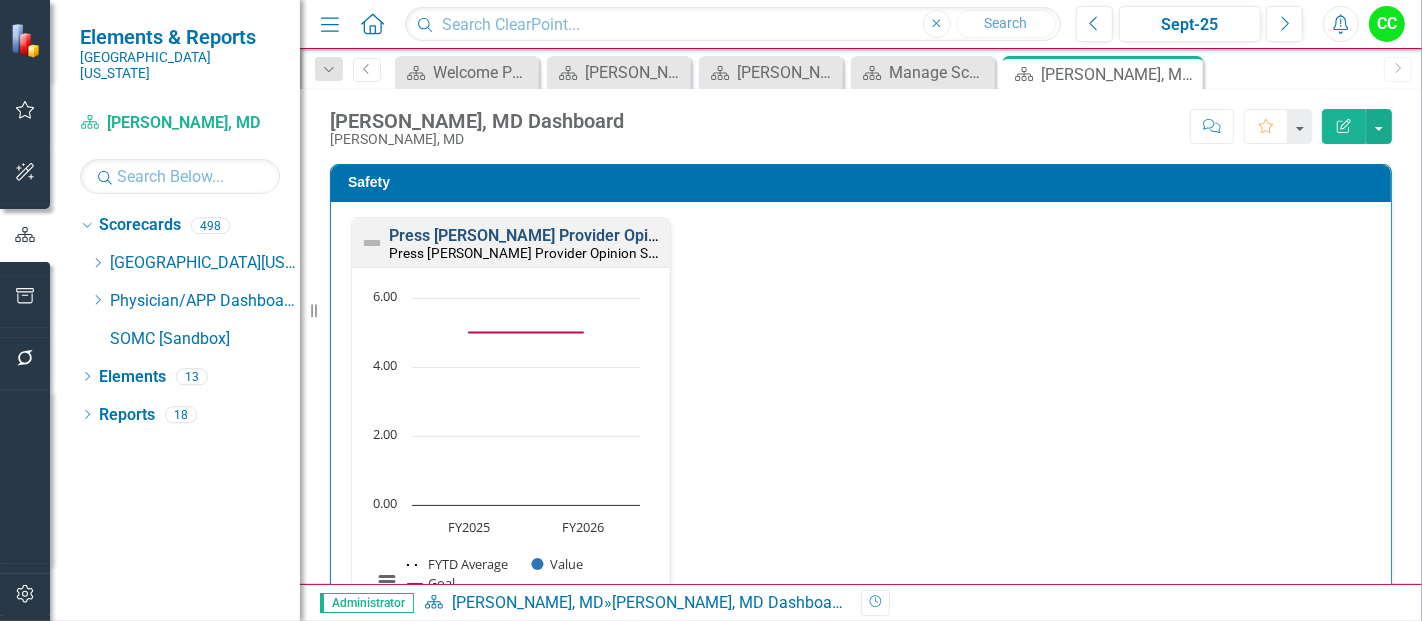
click at [582, 241] on link "Press [PERSON_NAME] Provider Opinion Survey: Safety Survey Results" at bounding box center [644, 235] width 510 height 19
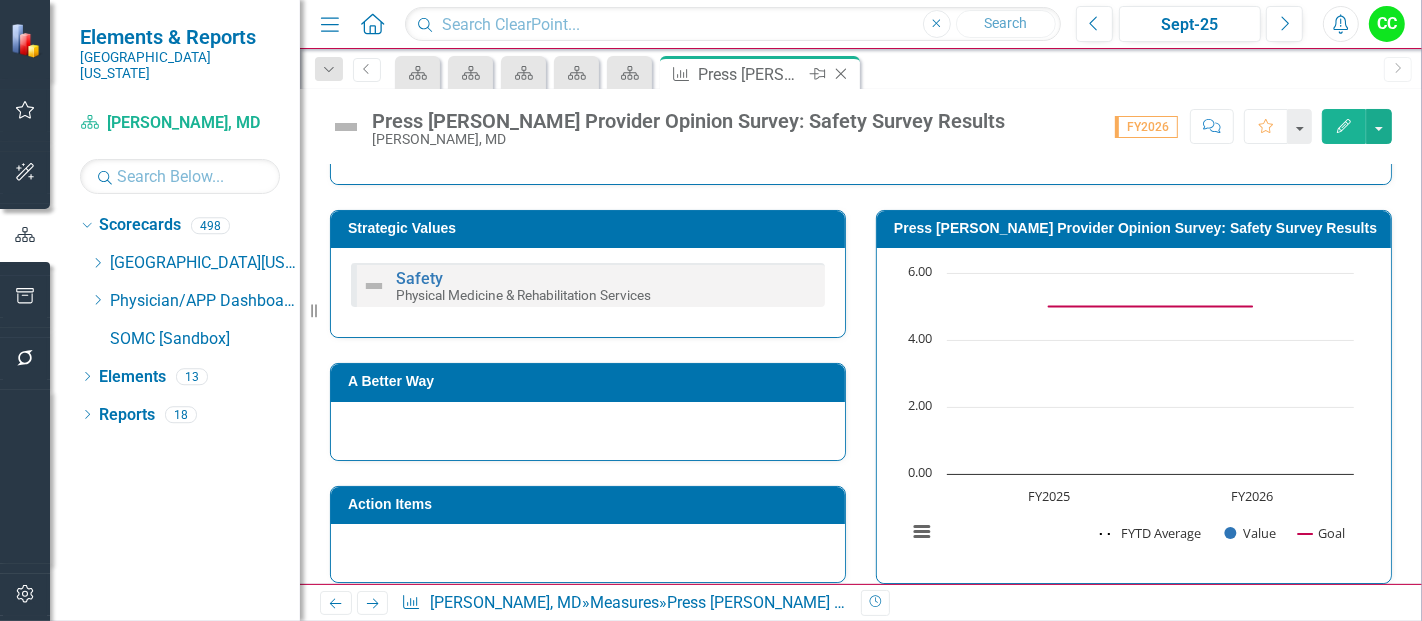
click at [845, 74] on icon "Close" at bounding box center [841, 74] width 20 height 16
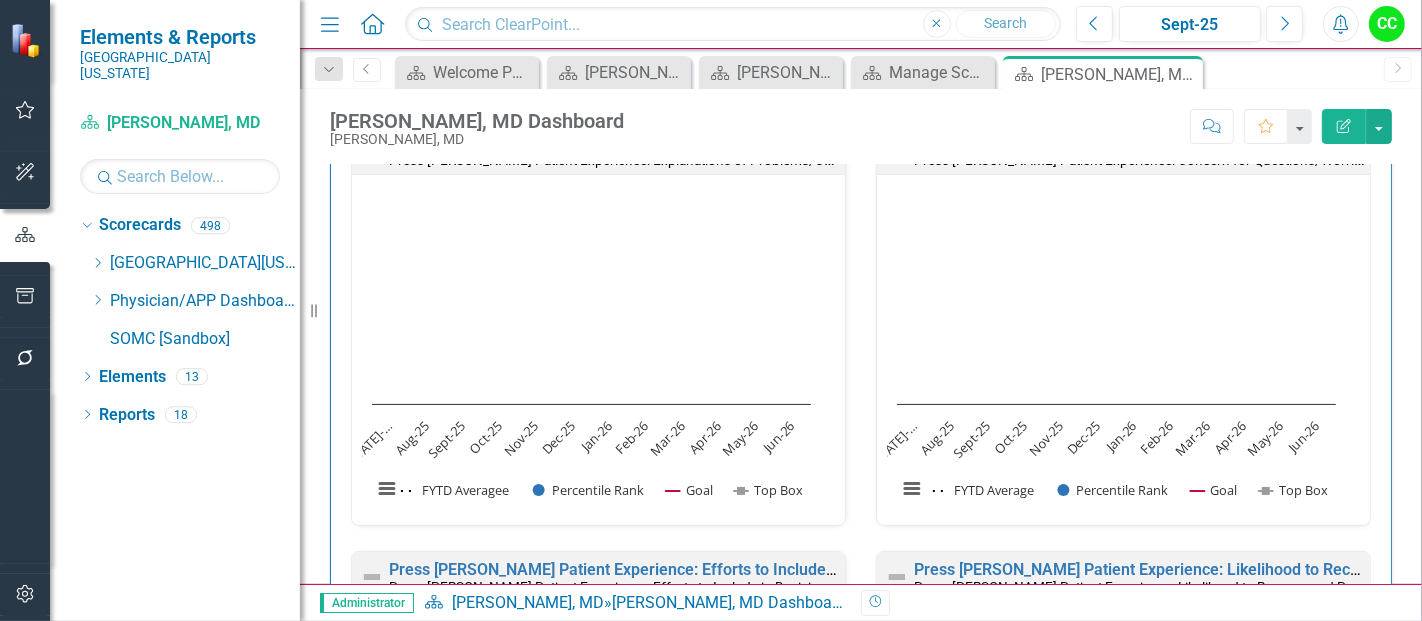
scroll to position [1243, 0]
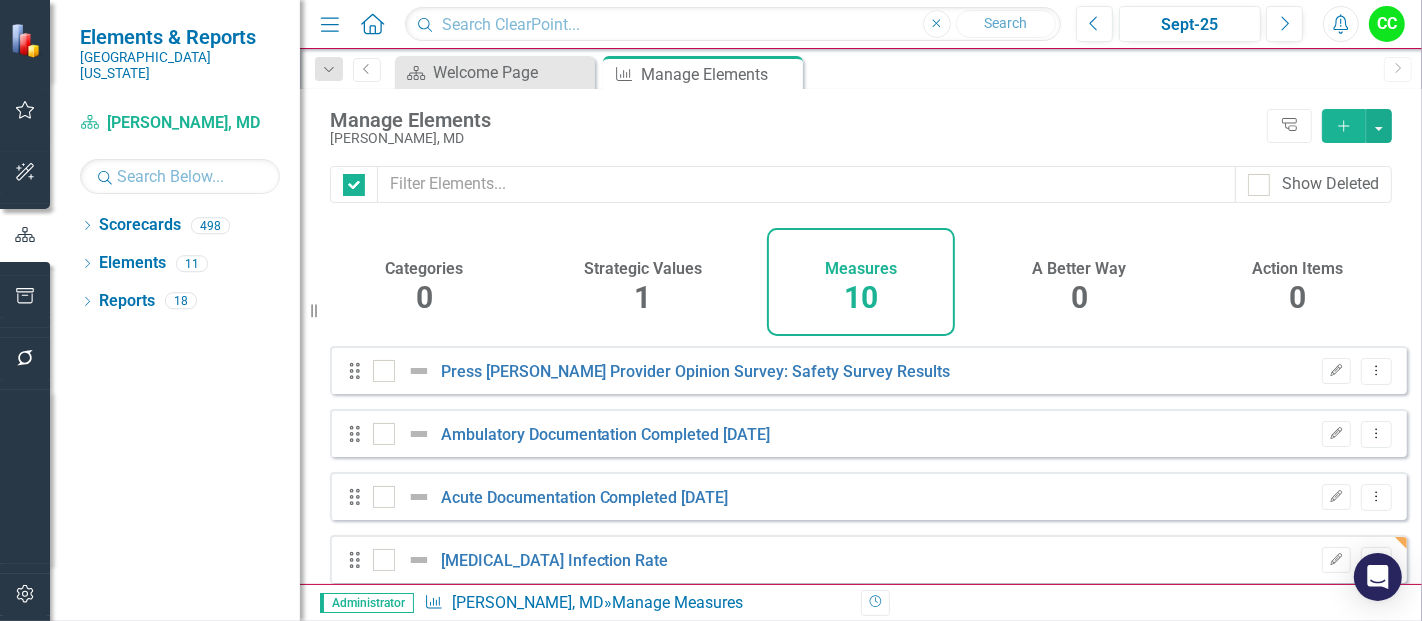
checkbox input "false"
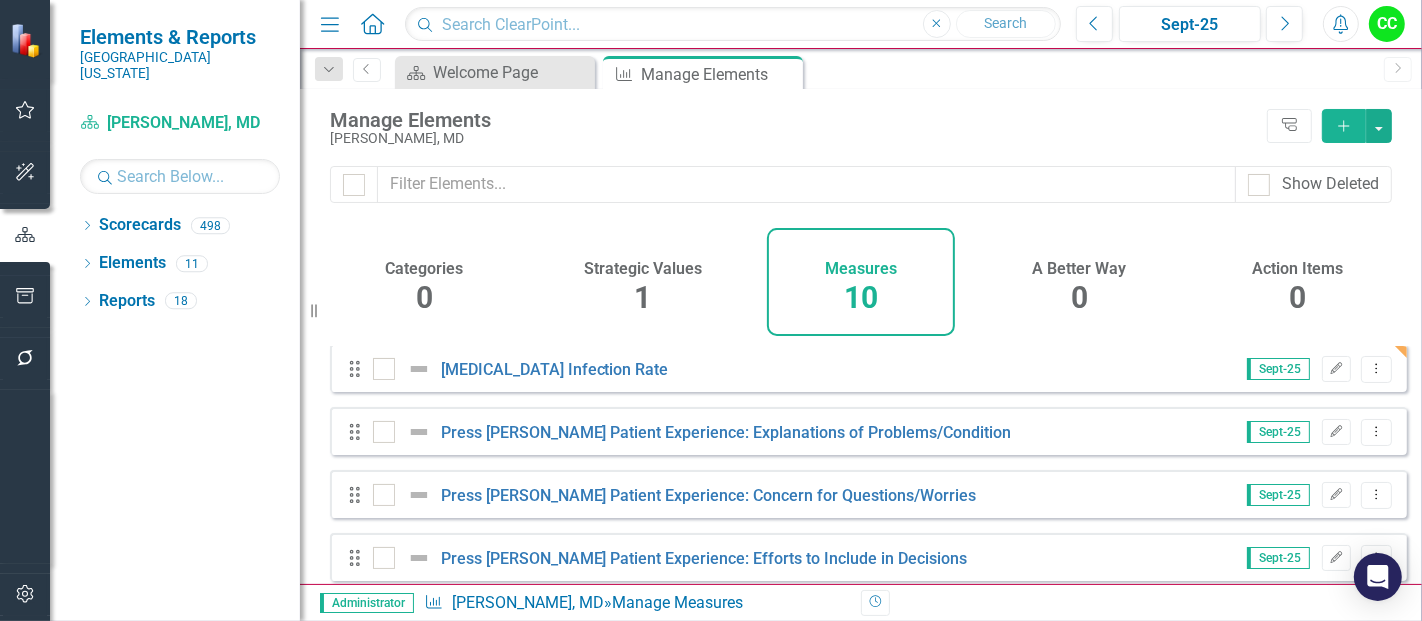
scroll to position [162, 0]
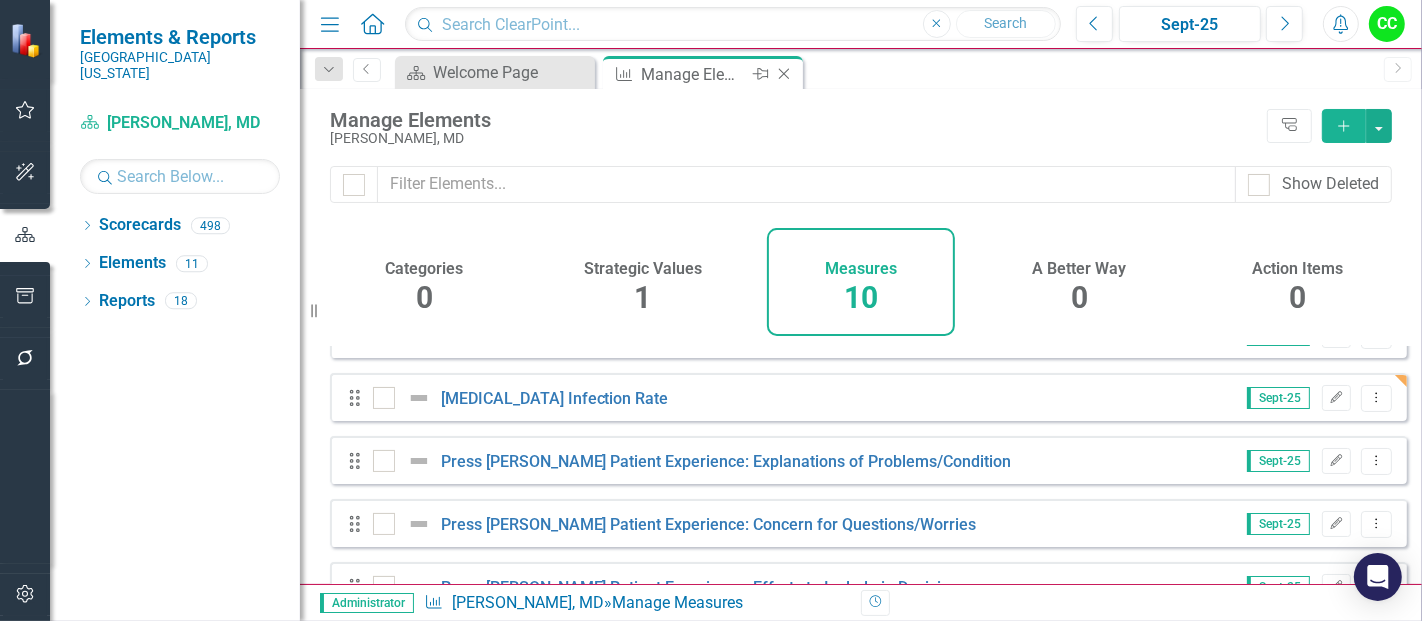
click at [785, 73] on icon "Close" at bounding box center [784, 74] width 20 height 16
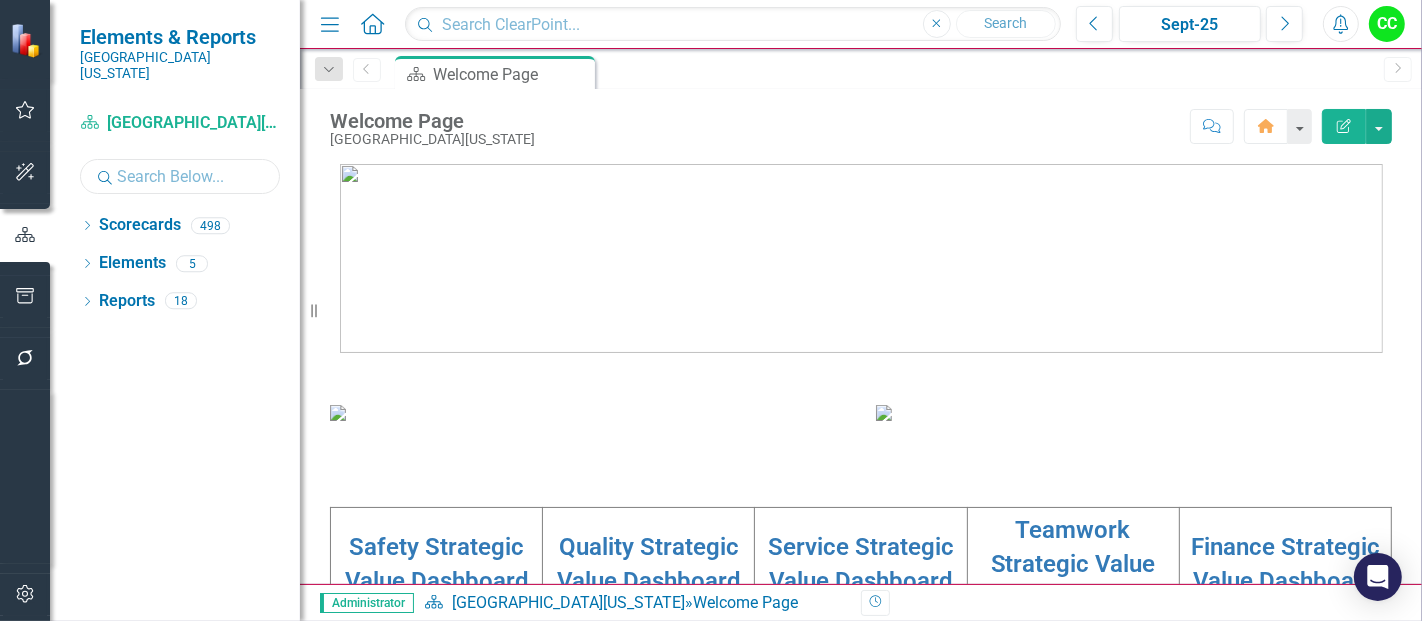
click at [130, 164] on input "text" at bounding box center [180, 176] width 200 height 35
type input "bradl"
click at [87, 220] on div "Dropdown" at bounding box center [87, 228] width 14 height 17
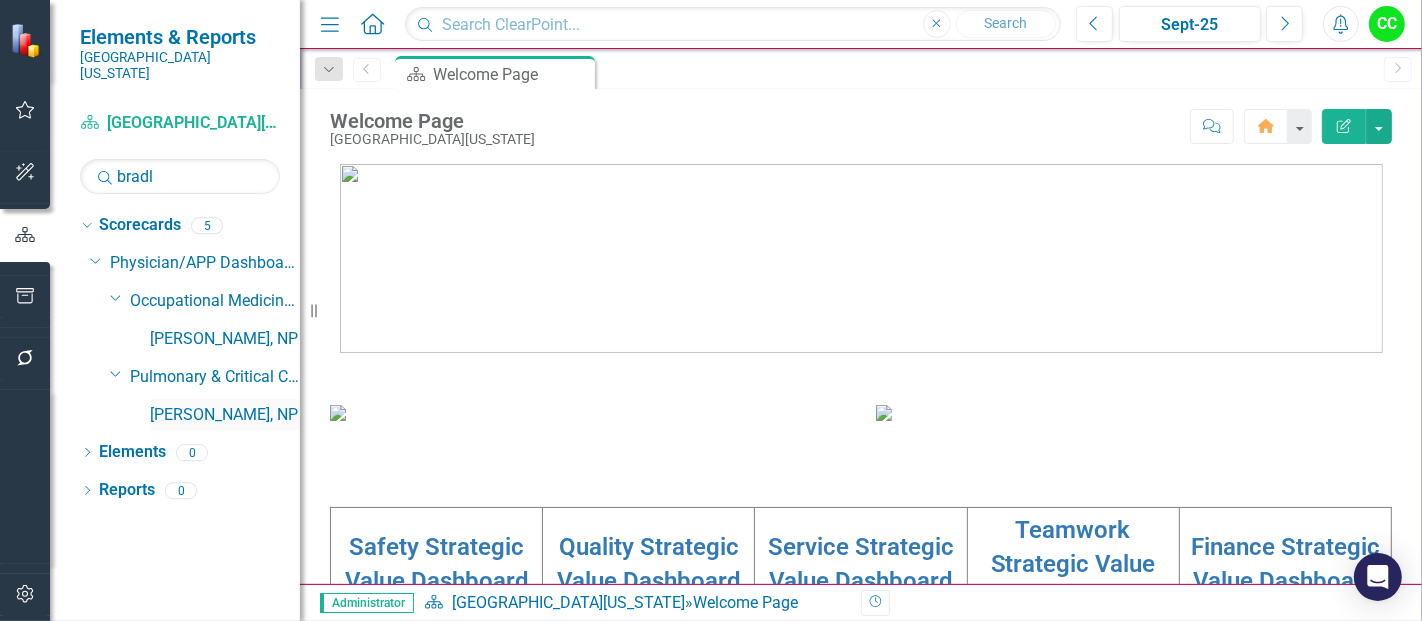
click at [235, 404] on link "[PERSON_NAME], NP" at bounding box center [225, 415] width 150 height 23
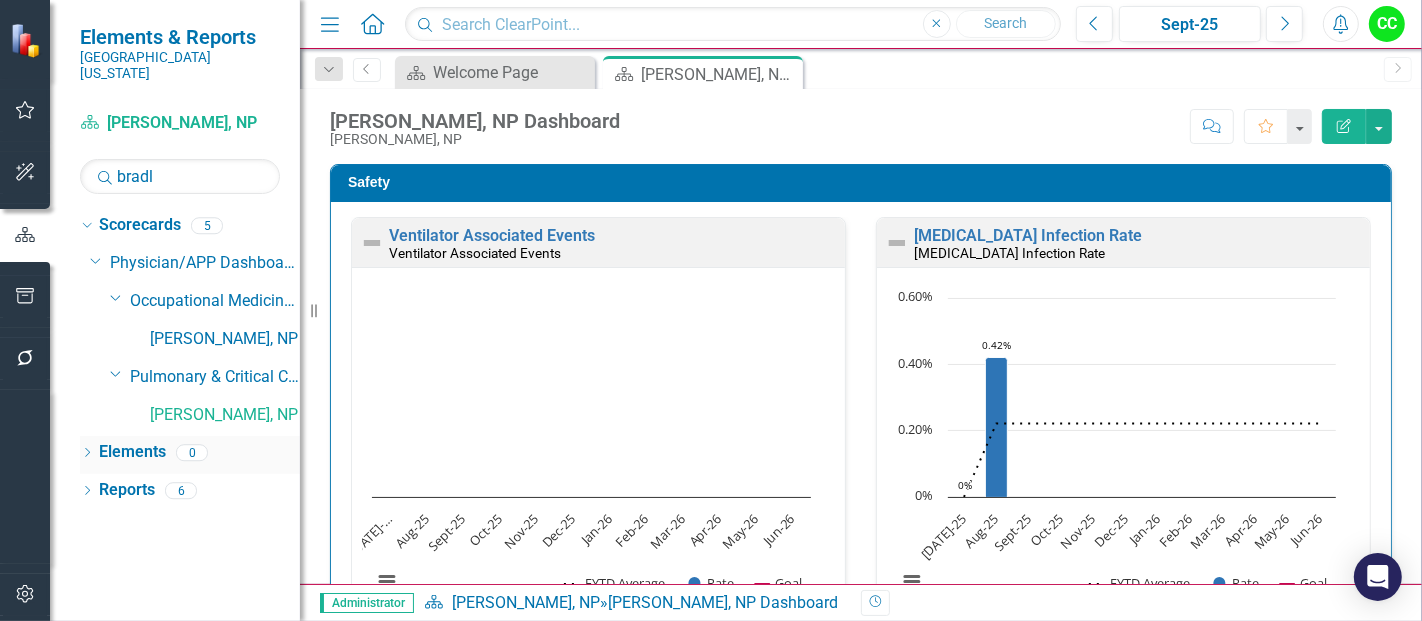
drag, startPoint x: 88, startPoint y: 435, endPoint x: 185, endPoint y: 424, distance: 97.6
click at [88, 449] on icon "Dropdown" at bounding box center [87, 454] width 14 height 11
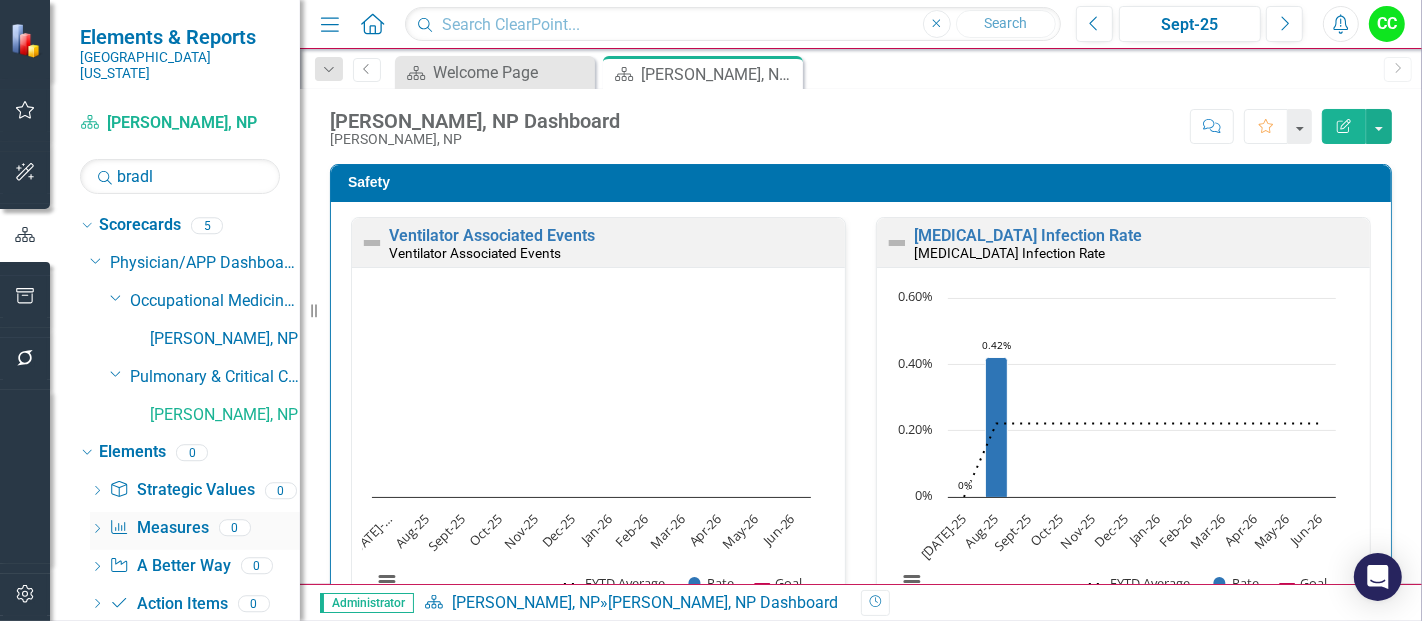
scroll to position [24, 0]
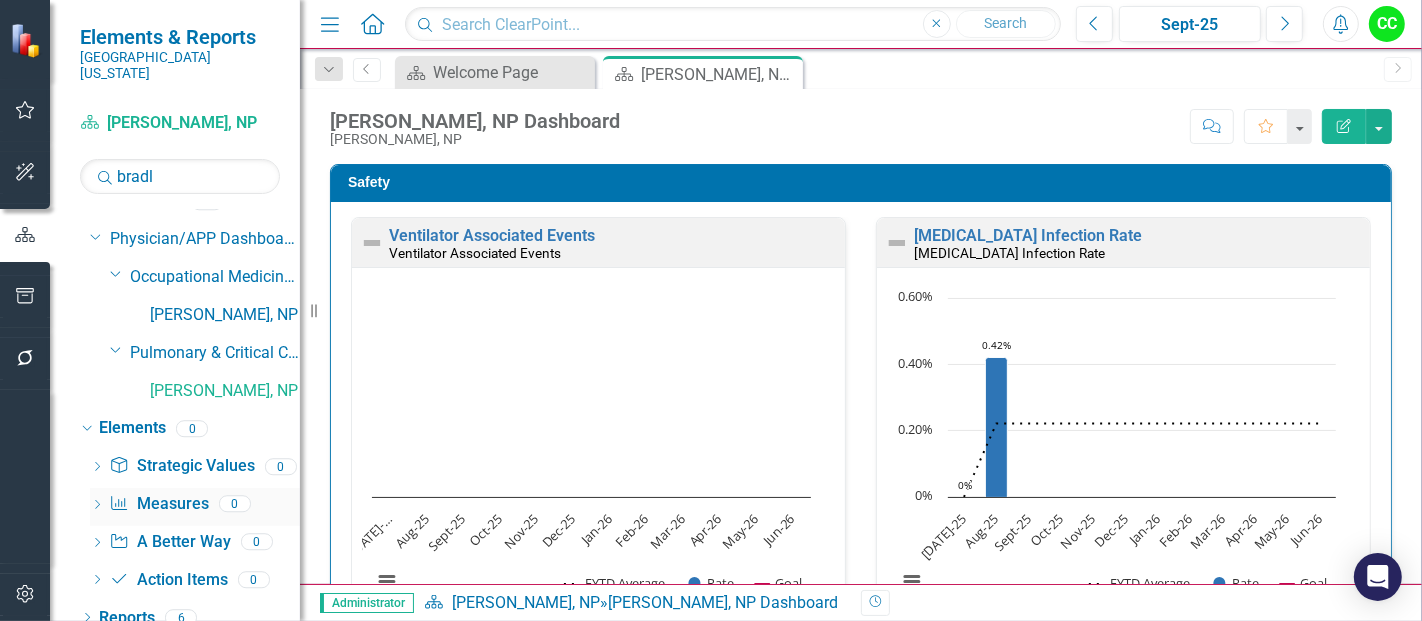
click at [177, 494] on link "Measure Measures" at bounding box center [158, 504] width 99 height 23
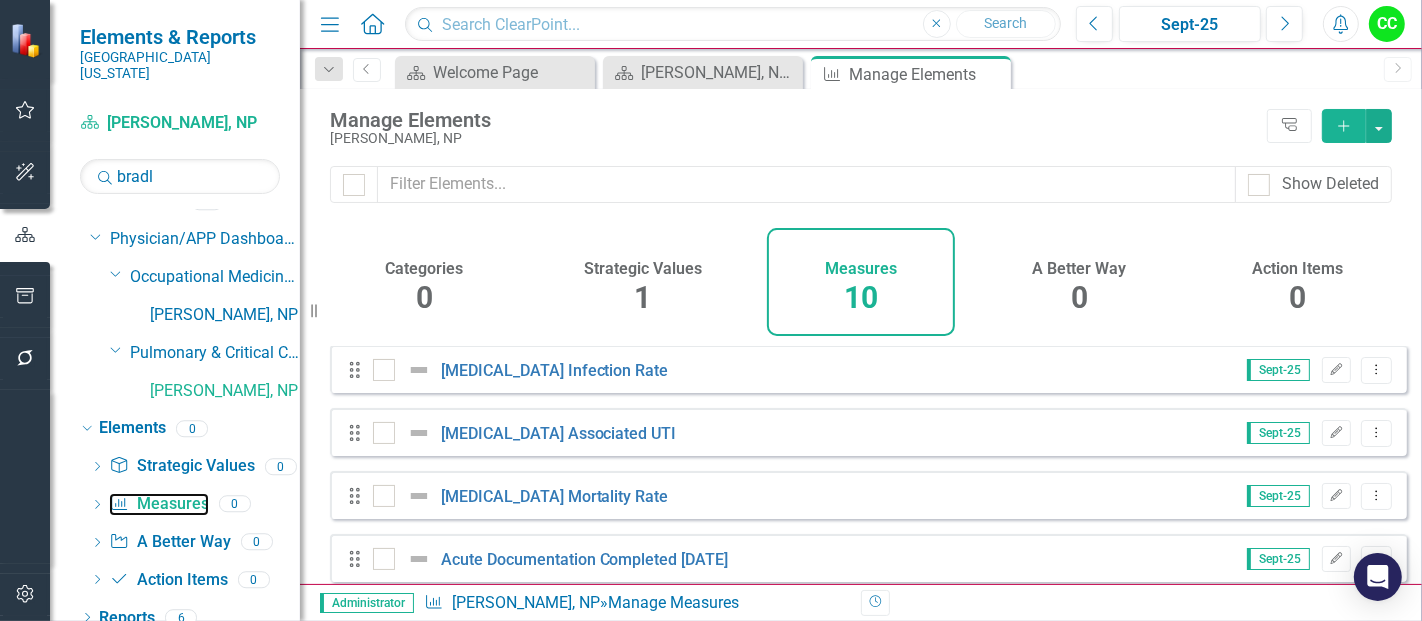
scroll to position [80, 0]
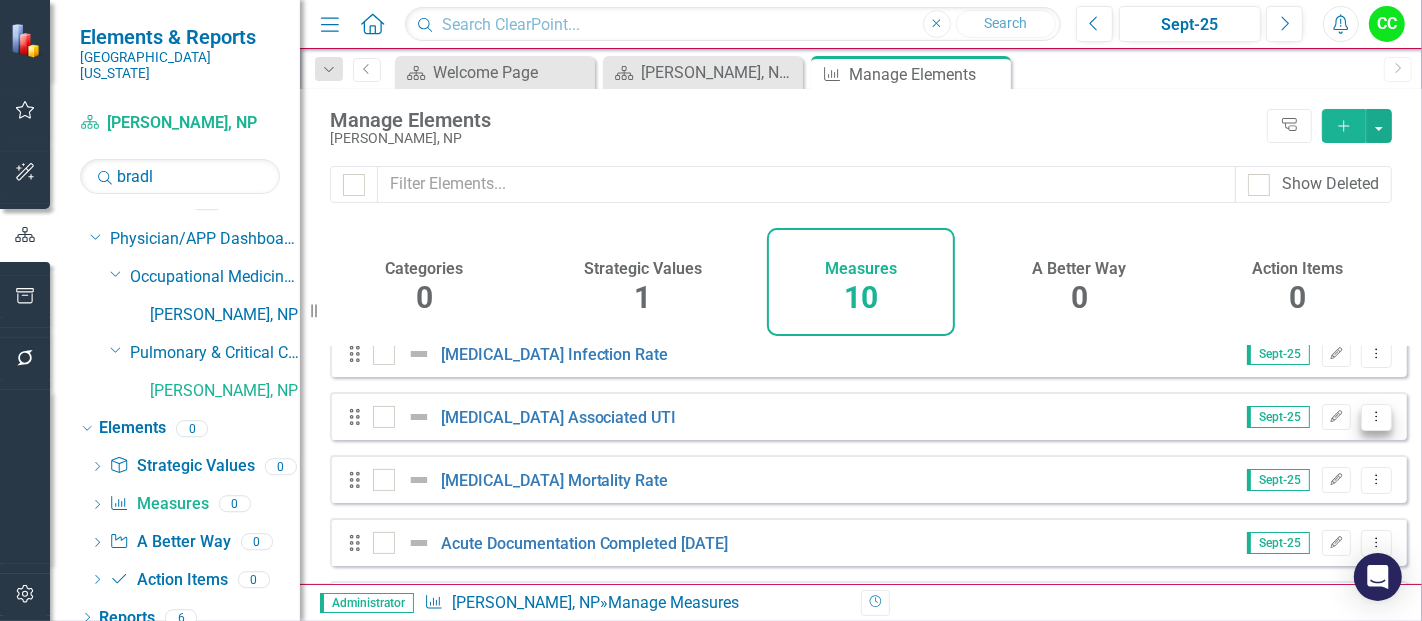
click at [1368, 423] on icon "Dropdown Menu" at bounding box center [1376, 416] width 17 height 13
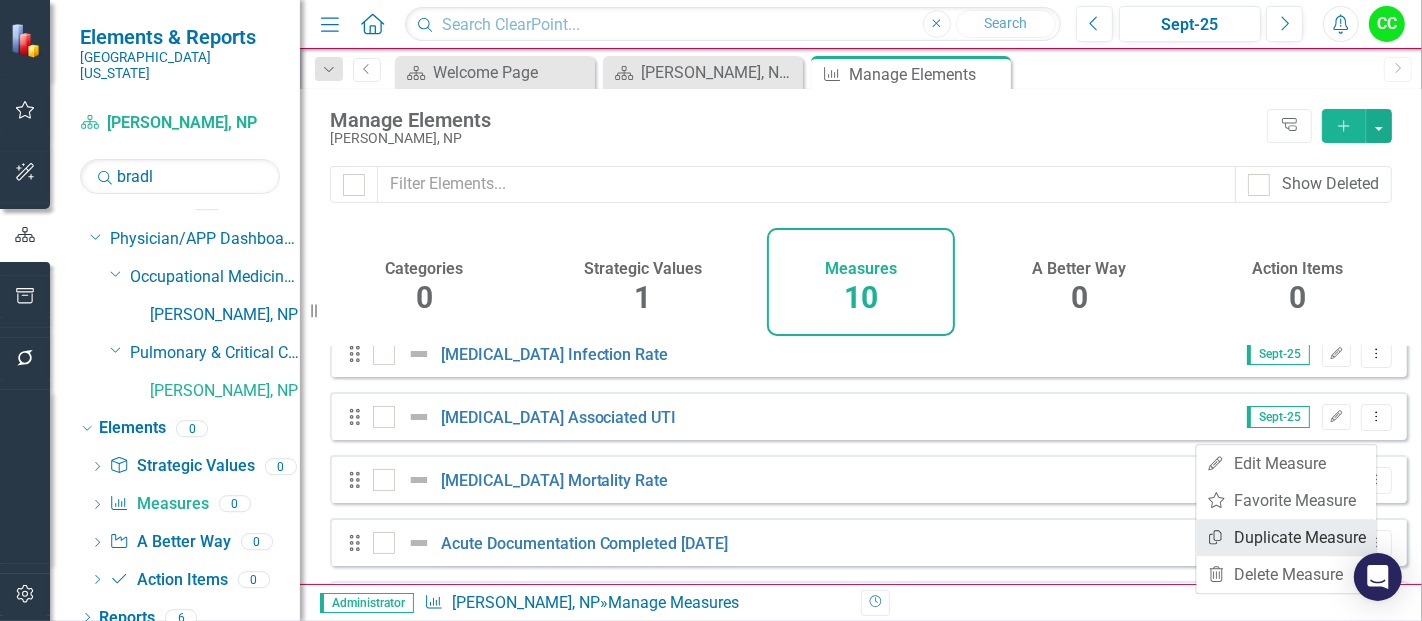
click at [1274, 528] on link "Copy Duplicate Measure" at bounding box center [1287, 537] width 180 height 37
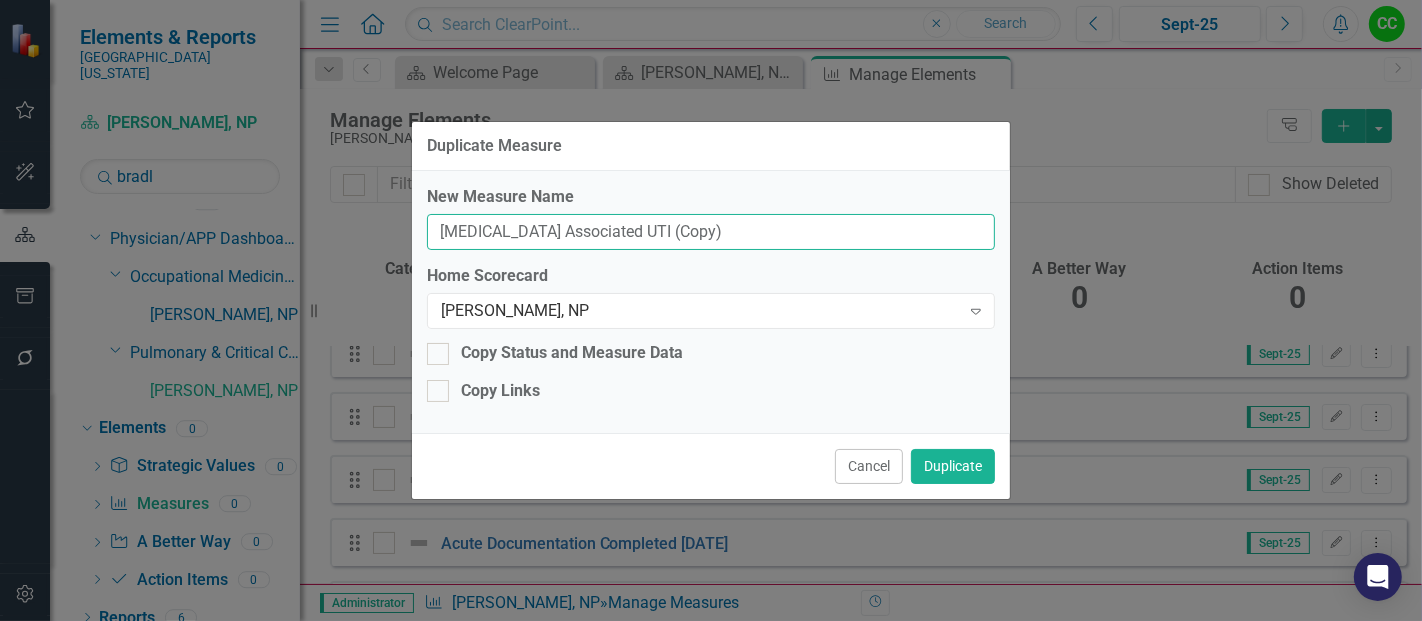
click at [800, 238] on input "[MEDICAL_DATA] Associated UTI (Copy)" at bounding box center [711, 232] width 568 height 37
type input "[MEDICAL_DATA] Associated UTI"
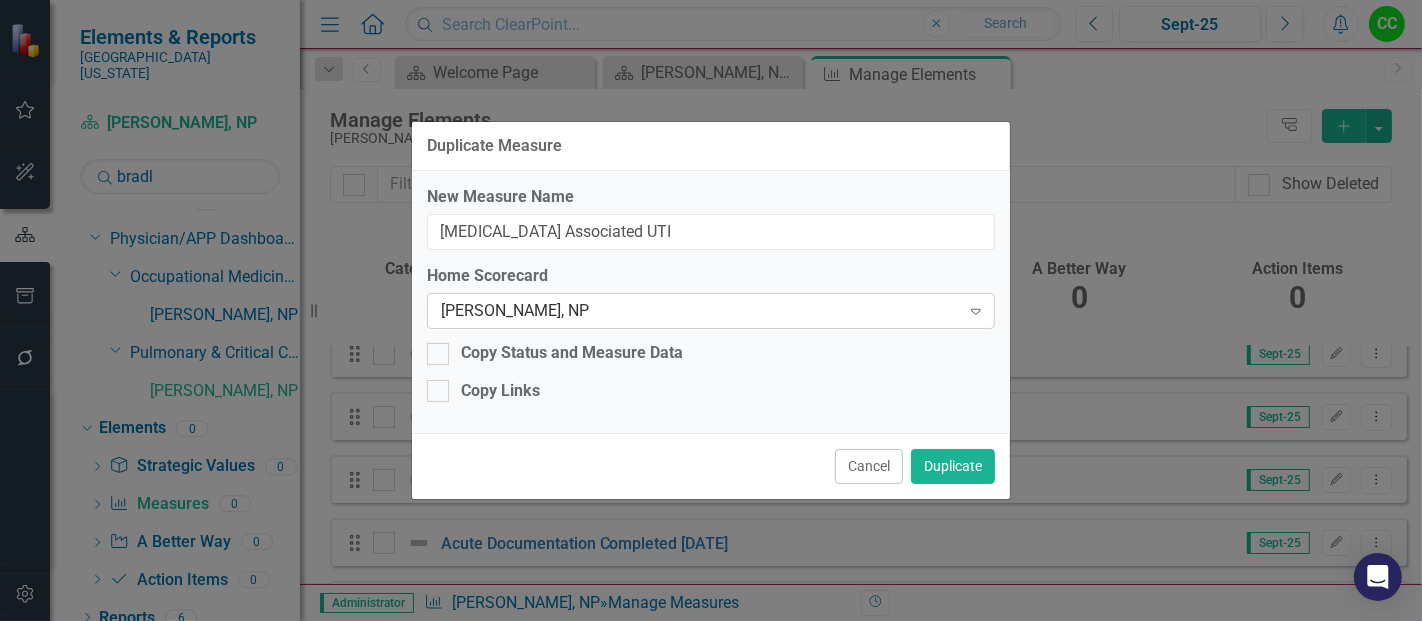
click at [700, 313] on div "[PERSON_NAME], NP" at bounding box center [700, 311] width 519 height 23
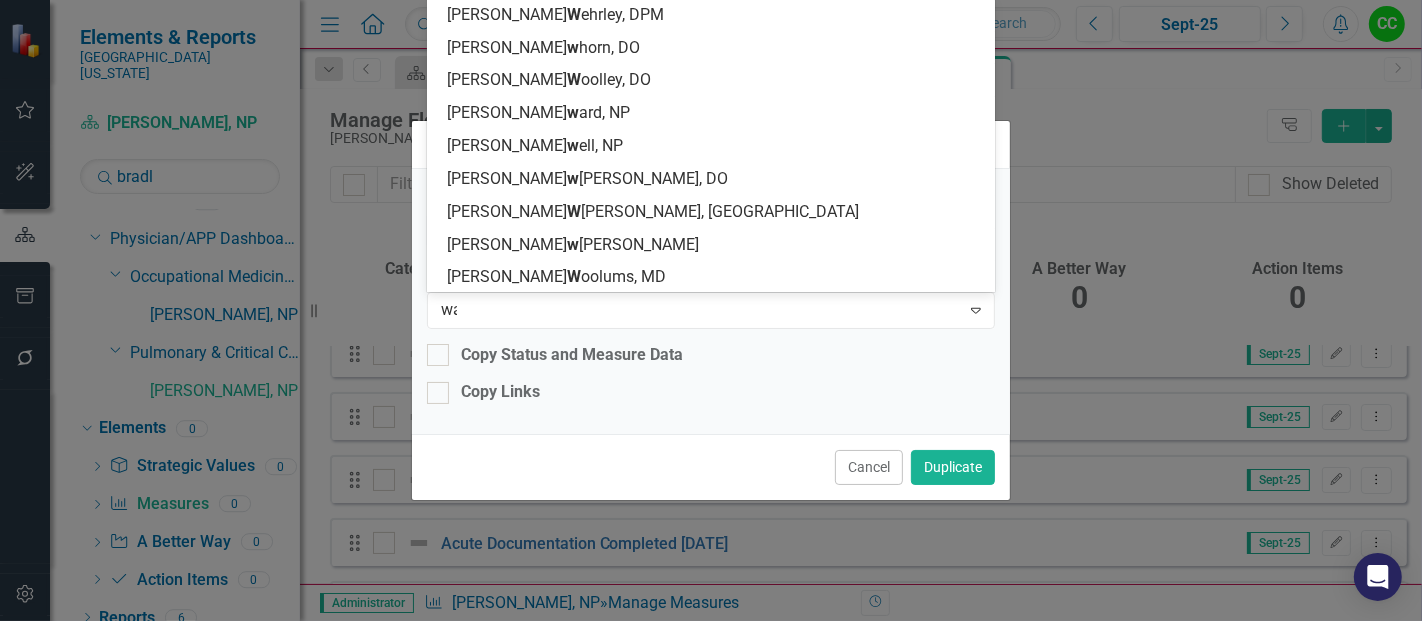
scroll to position [101, 0]
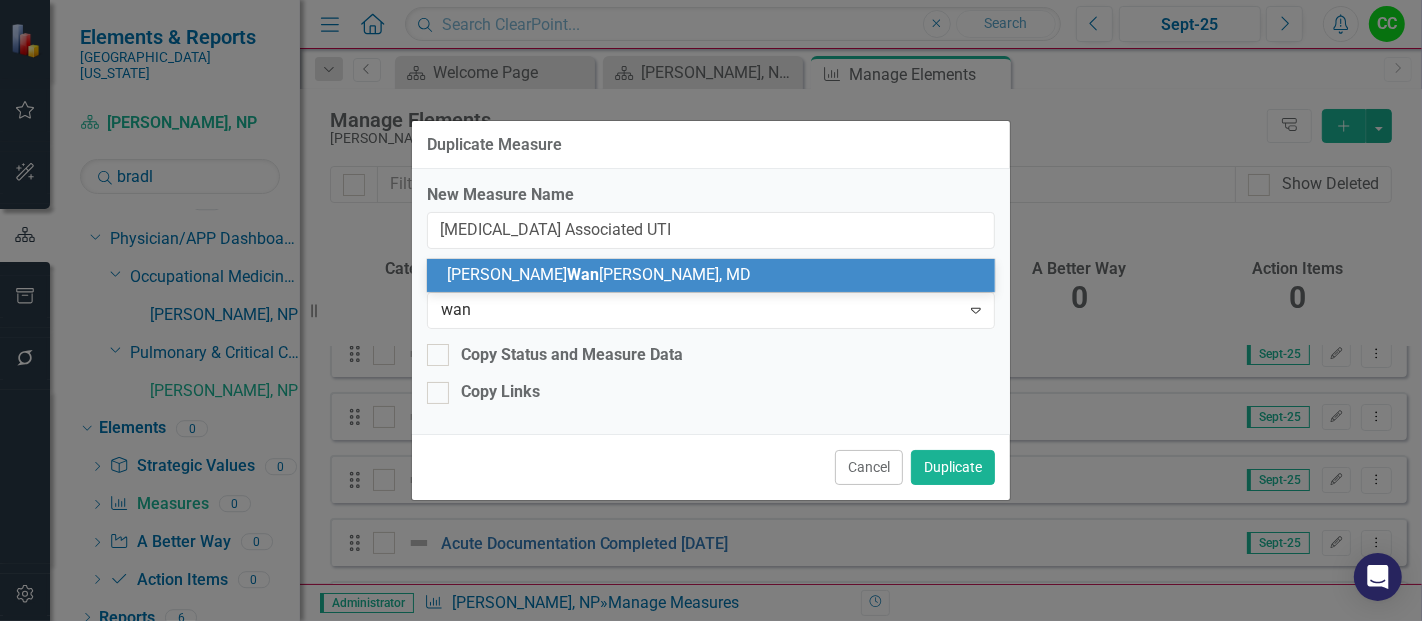
type input "wanj"
click at [660, 286] on div "[PERSON_NAME], MD" at bounding box center [715, 275] width 537 height 23
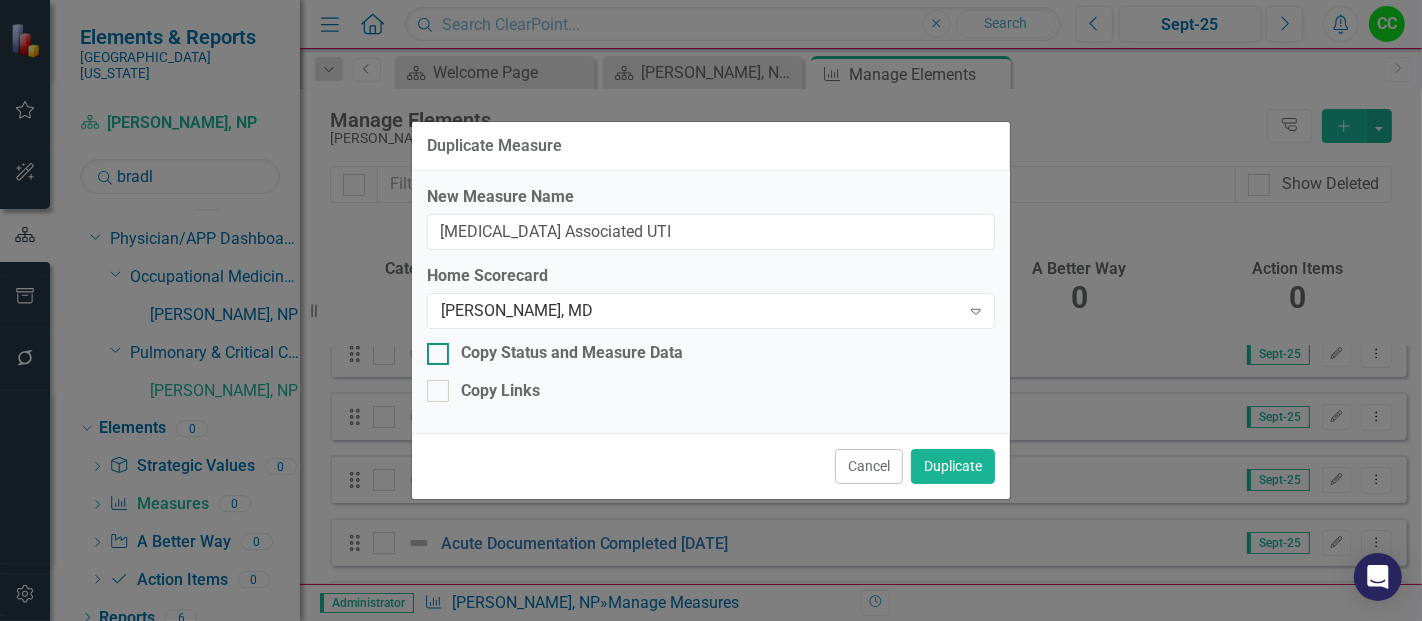
click at [473, 353] on div "Copy Status and Measure Data" at bounding box center [572, 353] width 222 height 23
click at [440, 353] on input "Copy Status and Measure Data" at bounding box center [433, 349] width 13 height 13
checkbox input "true"
click at [972, 470] on button "Duplicate" at bounding box center [953, 466] width 84 height 35
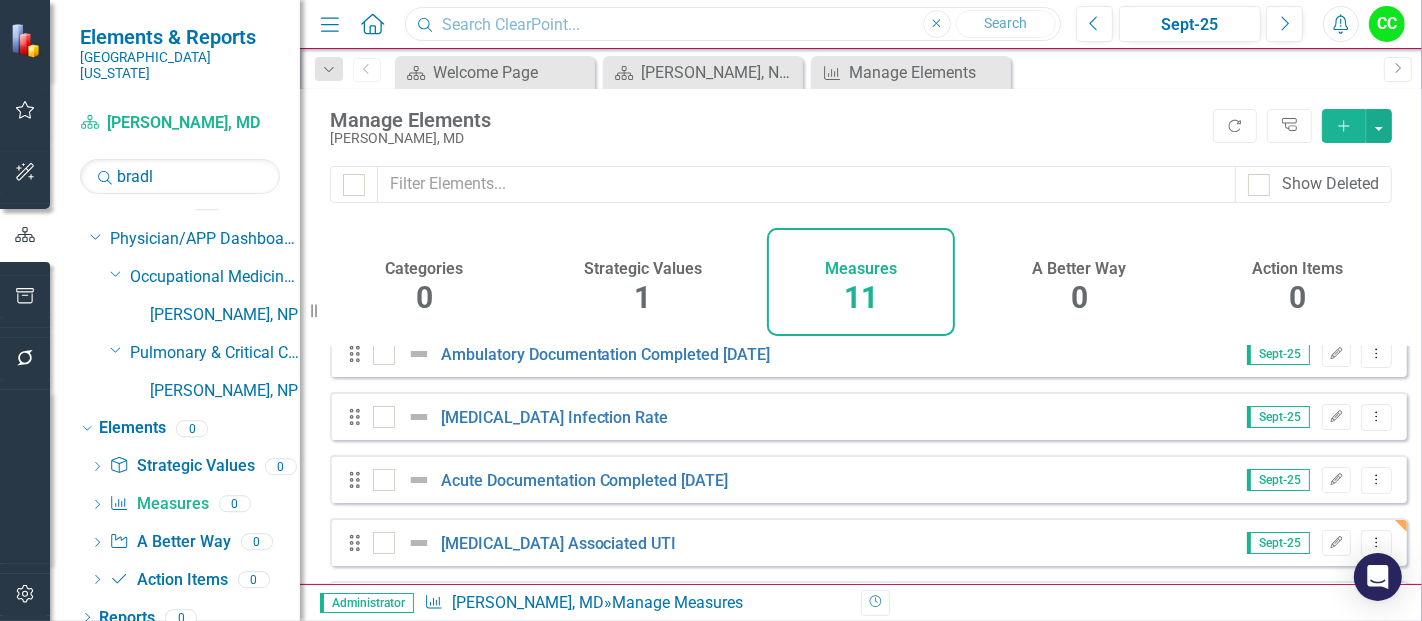
click at [470, 11] on input "text" at bounding box center [733, 24] width 656 height 35
type input "p"
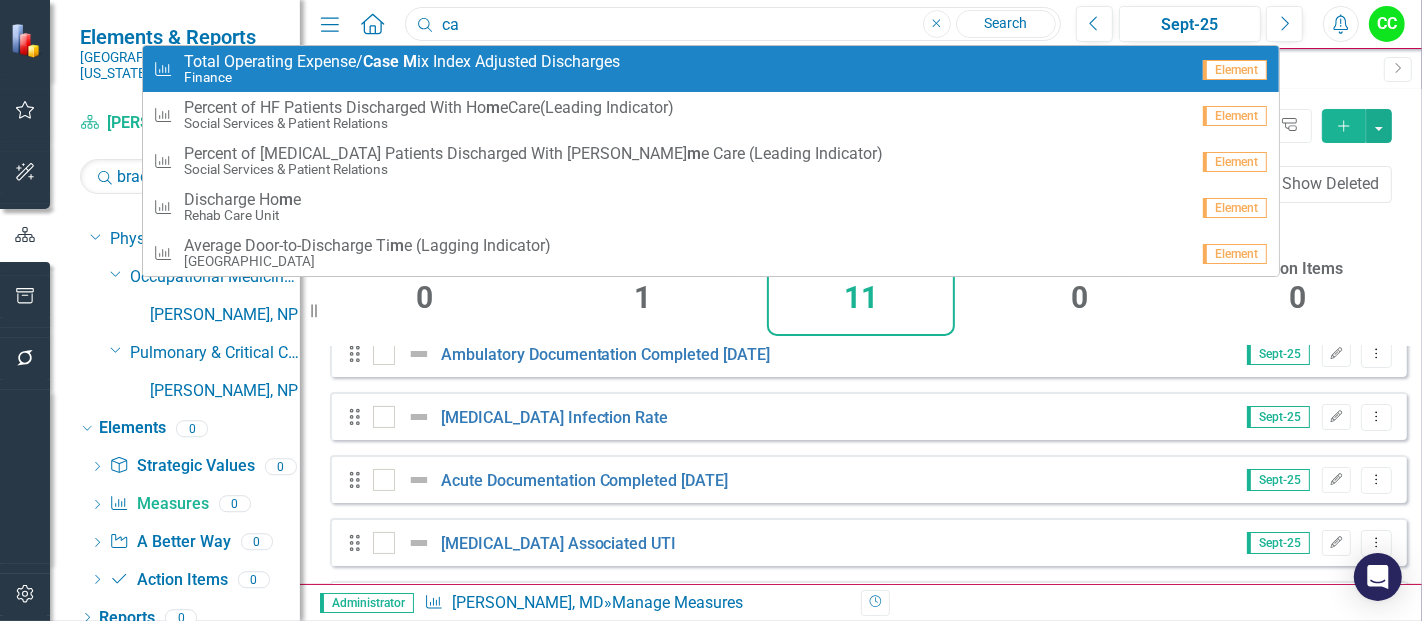
type input "c"
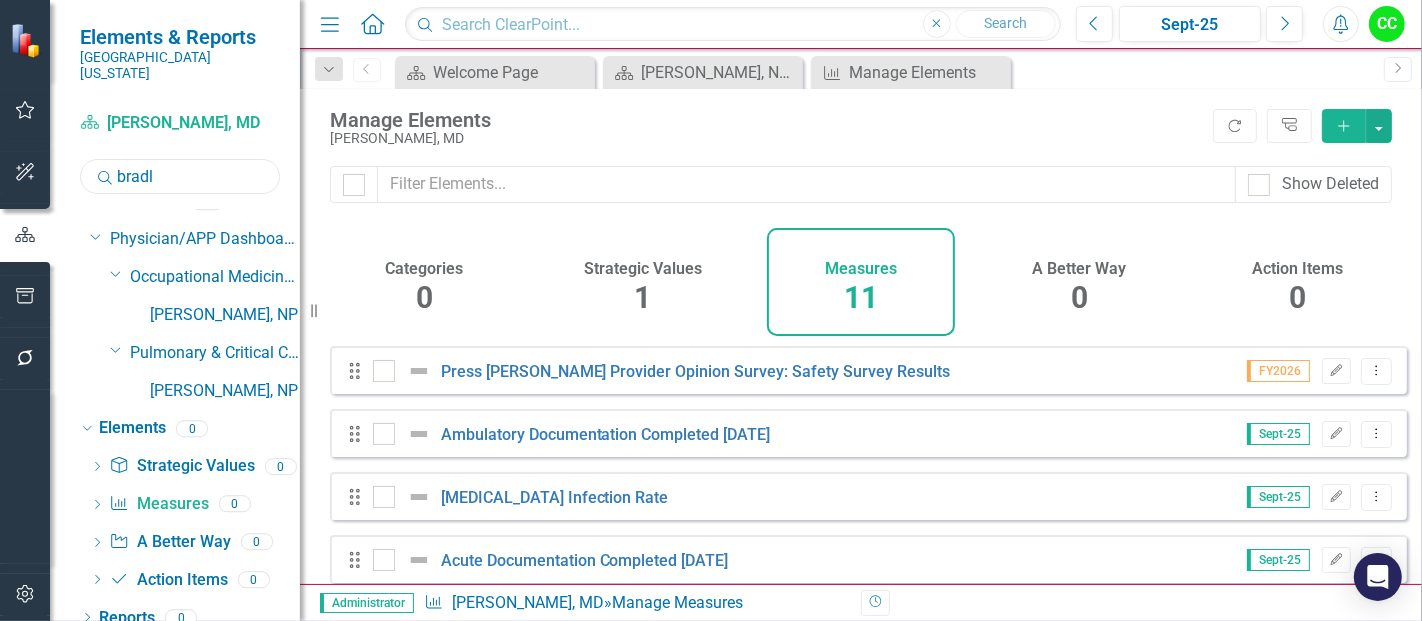
click at [200, 159] on input "bradl" at bounding box center [180, 176] width 200 height 35
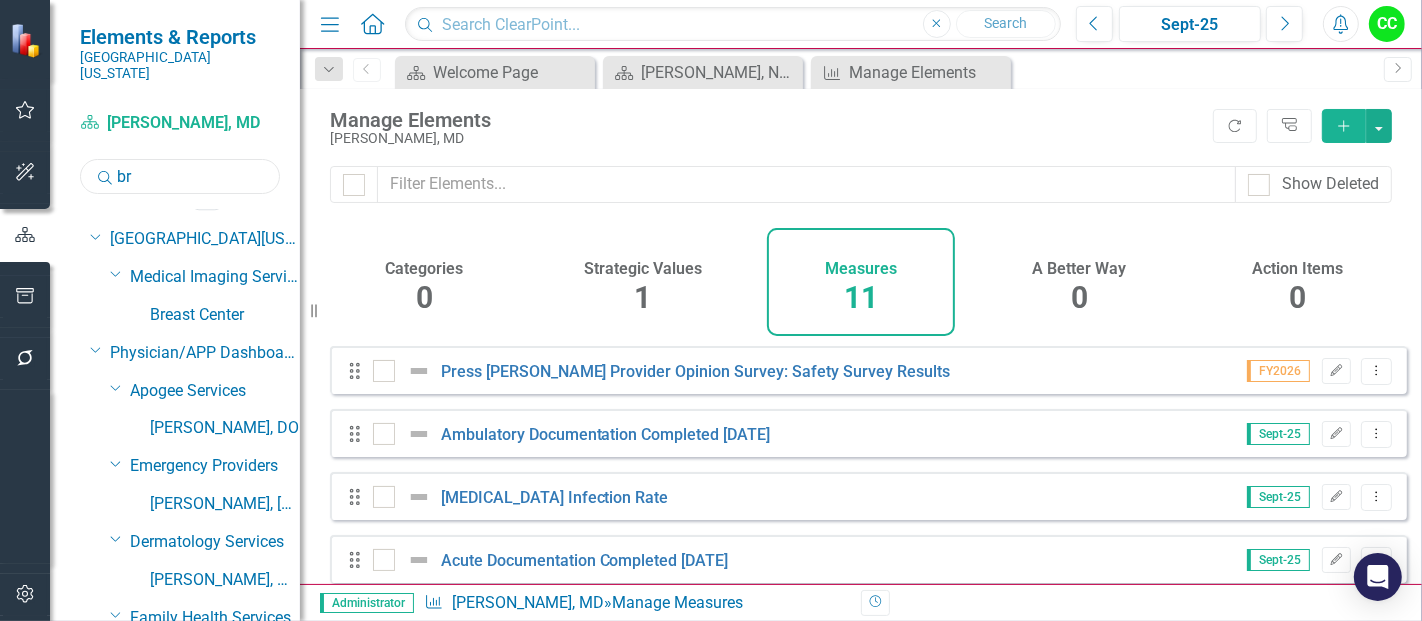
type input "b"
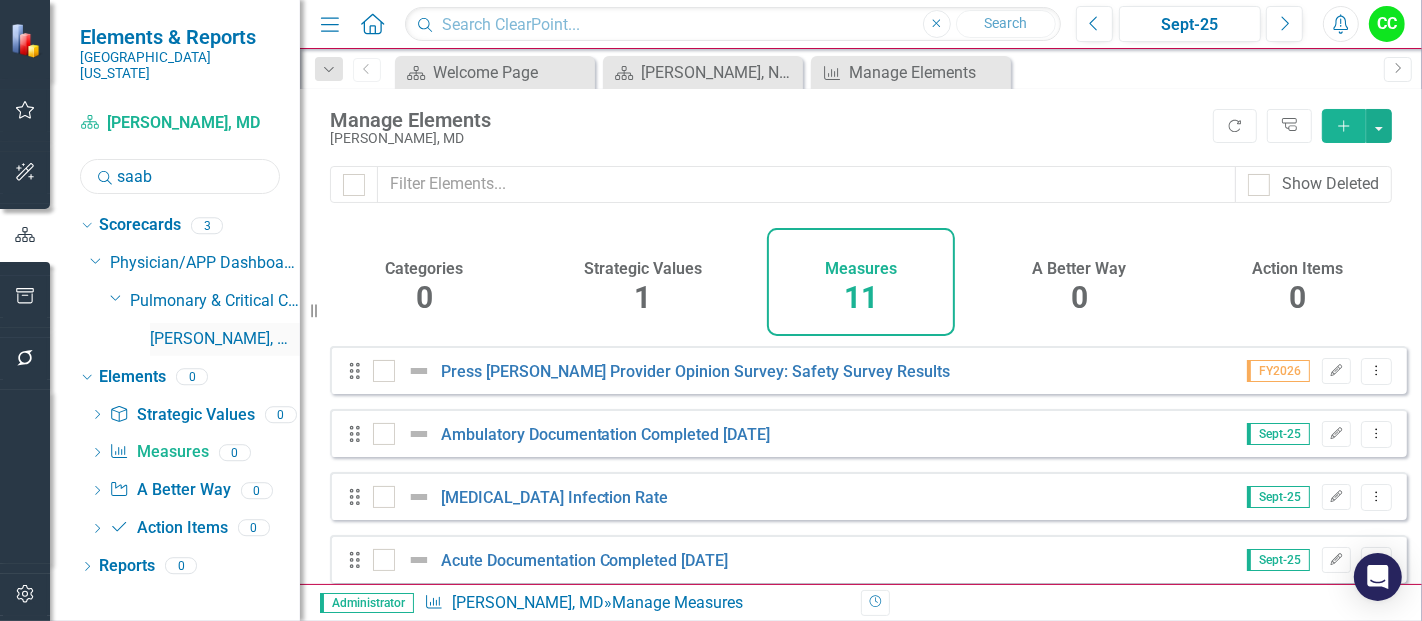
type input "saab"
click at [231, 328] on link "[PERSON_NAME], MD" at bounding box center [225, 339] width 150 height 23
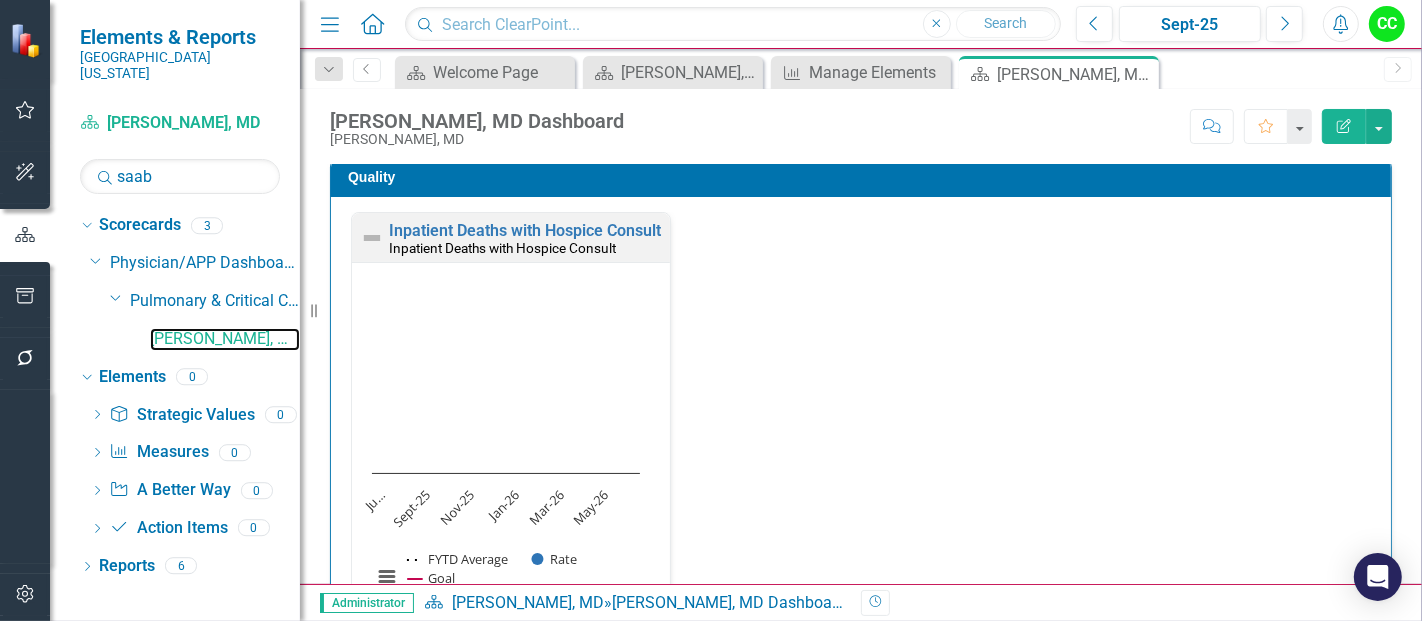
scroll to position [1, 0]
click at [170, 441] on link "Measure Measures" at bounding box center [158, 452] width 99 height 23
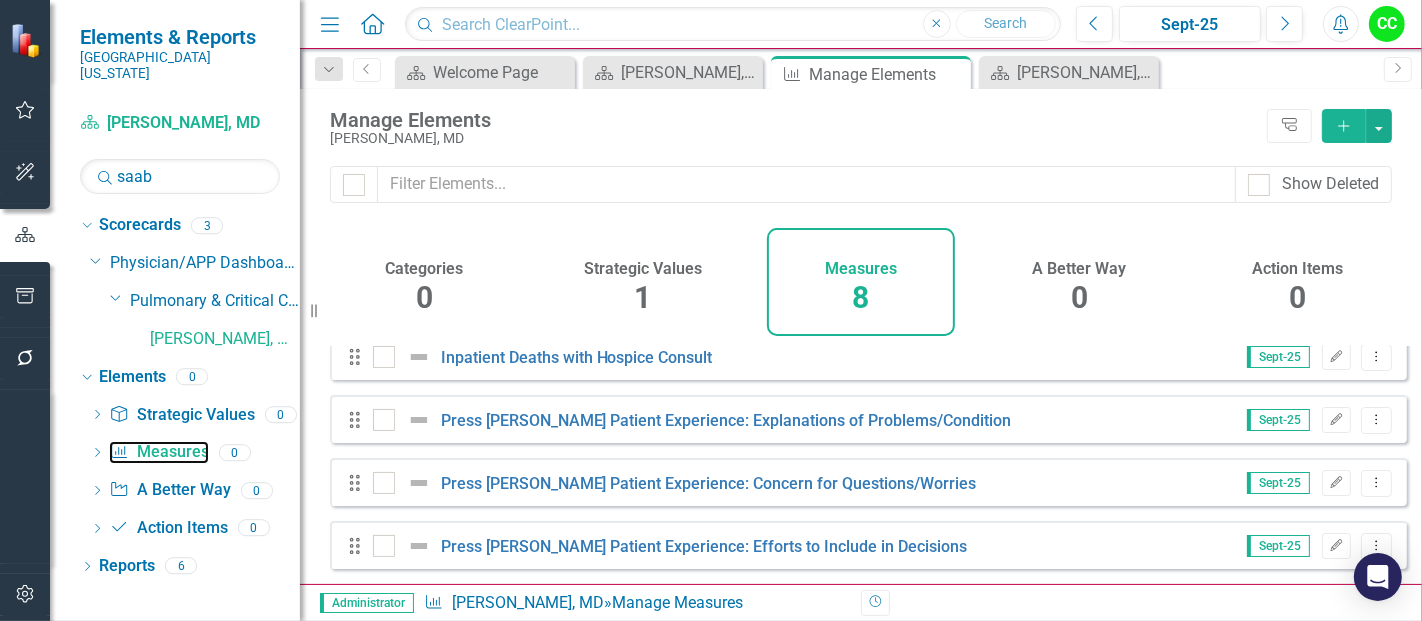
scroll to position [30, 0]
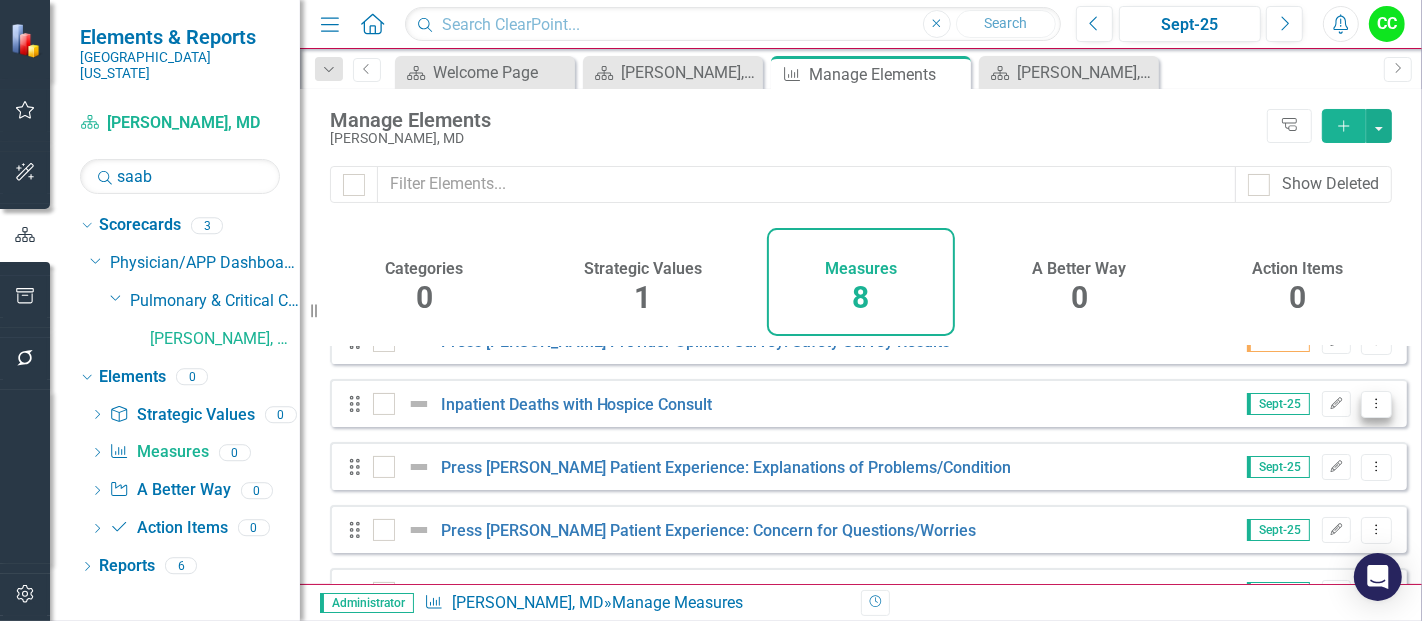
click at [1368, 410] on icon "Dropdown Menu" at bounding box center [1376, 403] width 17 height 13
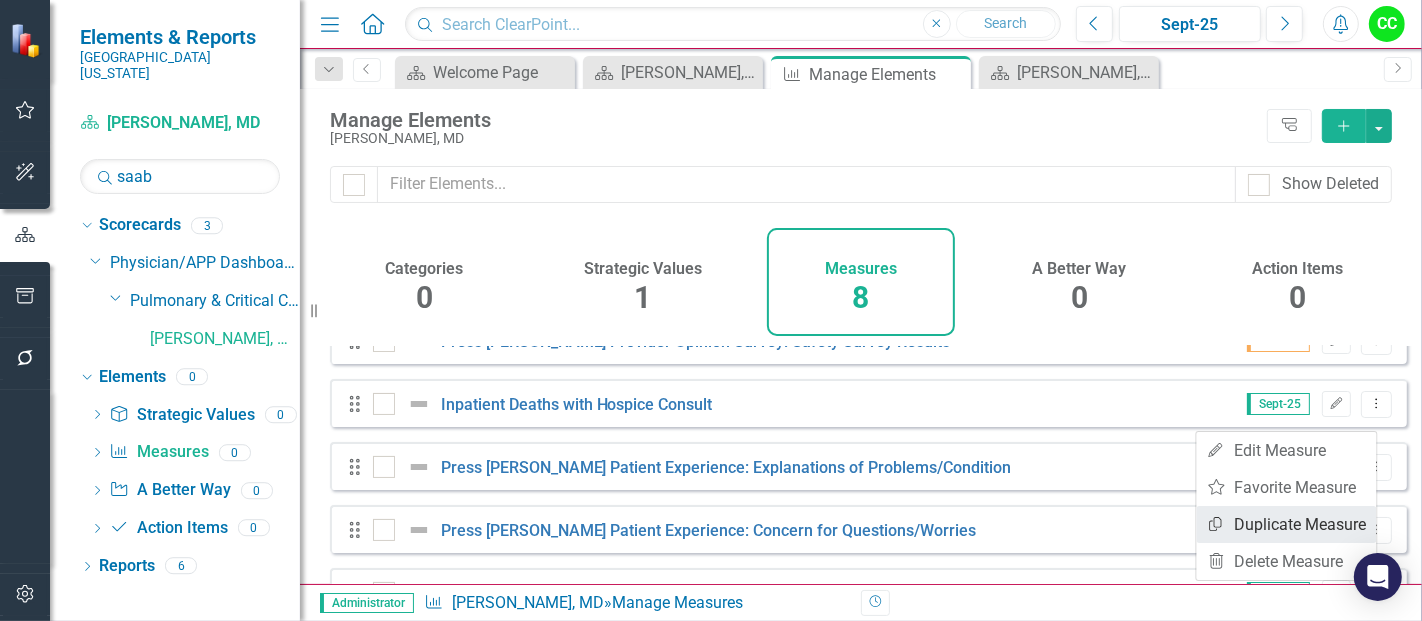
click at [1272, 526] on link "Copy Duplicate Measure" at bounding box center [1287, 524] width 180 height 37
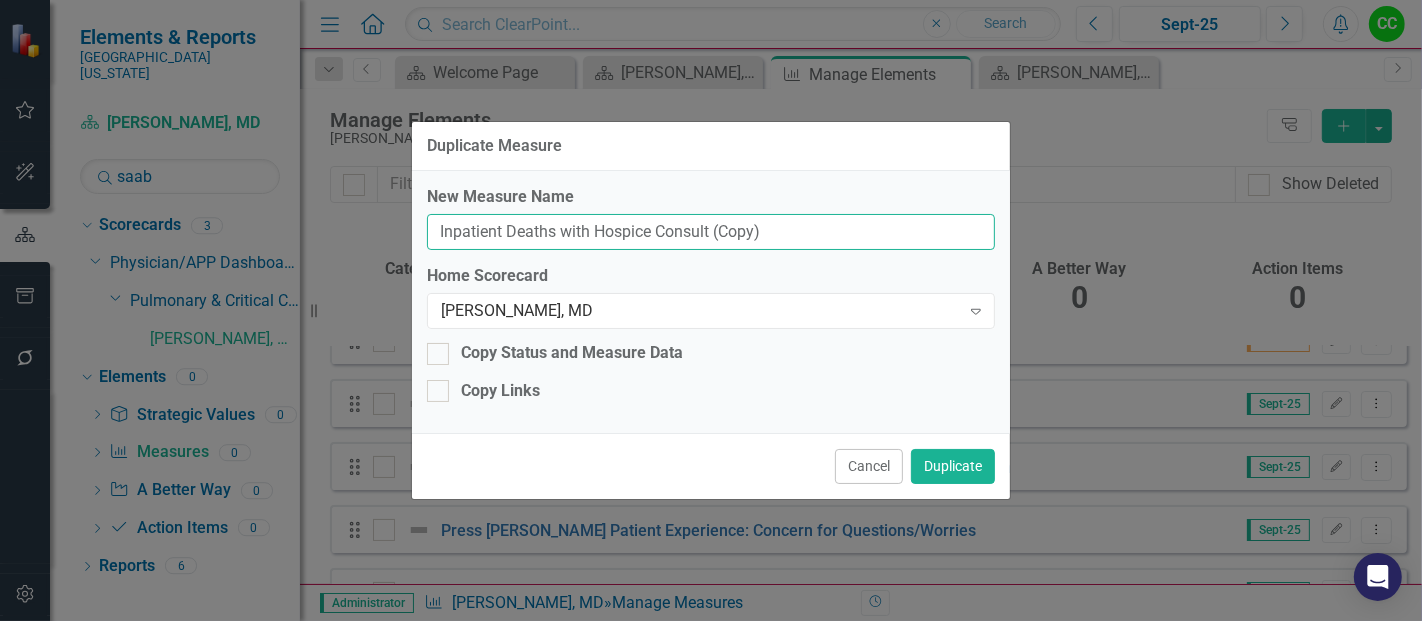
click at [828, 226] on input "Inpatient Deaths with Hospice Consult (Copy)" at bounding box center [711, 232] width 568 height 37
type input "Inpatient Deaths with Hospice Consult"
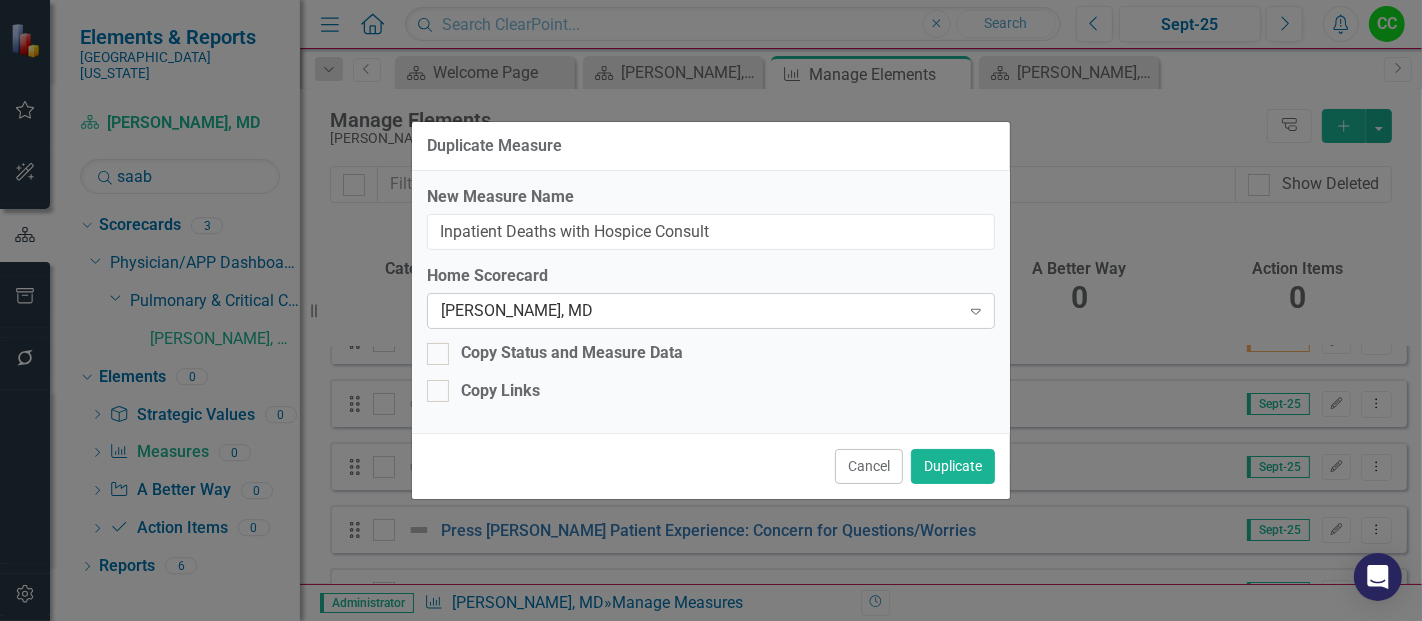
click at [636, 315] on div "[PERSON_NAME], MD" at bounding box center [700, 311] width 519 height 23
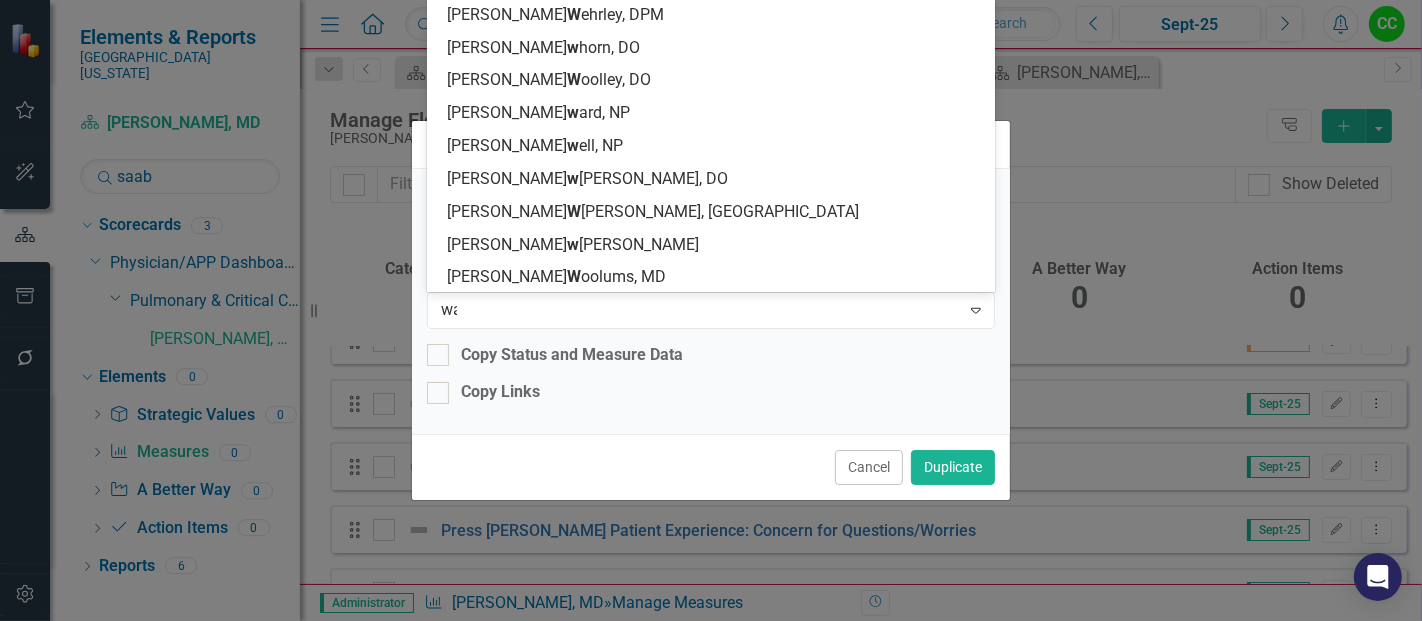
scroll to position [101, 0]
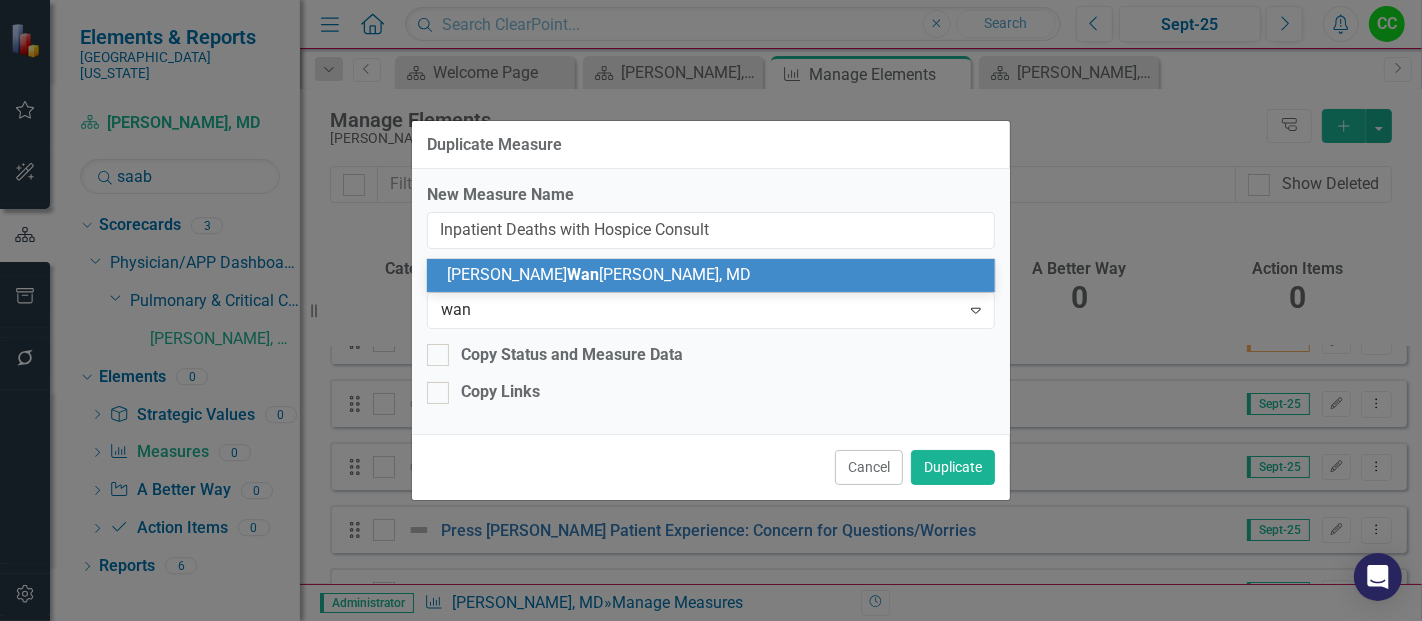
type input "wanj"
click at [611, 261] on div "[PERSON_NAME], MD" at bounding box center [711, 275] width 569 height 33
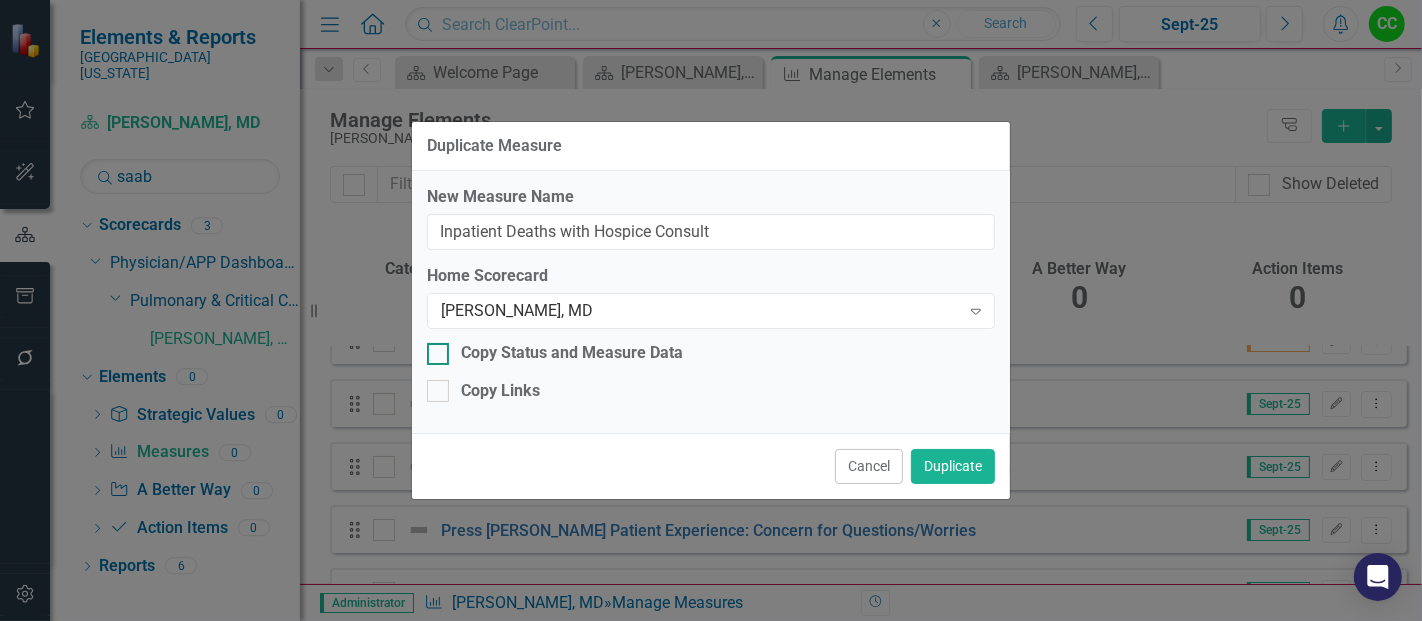
click at [448, 352] on div "Copy Status and Measure Data" at bounding box center [711, 353] width 568 height 23
click at [440, 352] on input "Copy Status and Measure Data" at bounding box center [433, 349] width 13 height 13
checkbox input "true"
click at [925, 451] on button "Duplicate" at bounding box center [953, 466] width 84 height 35
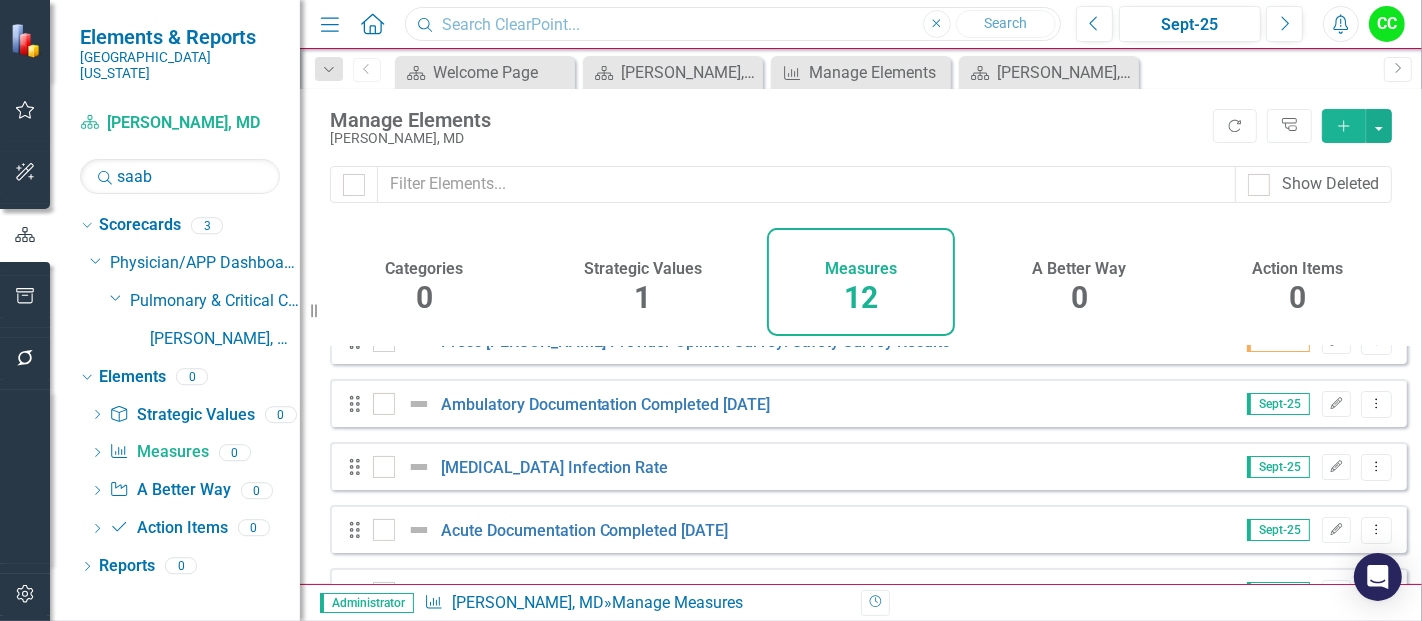
click at [660, 35] on input "text" at bounding box center [733, 24] width 656 height 35
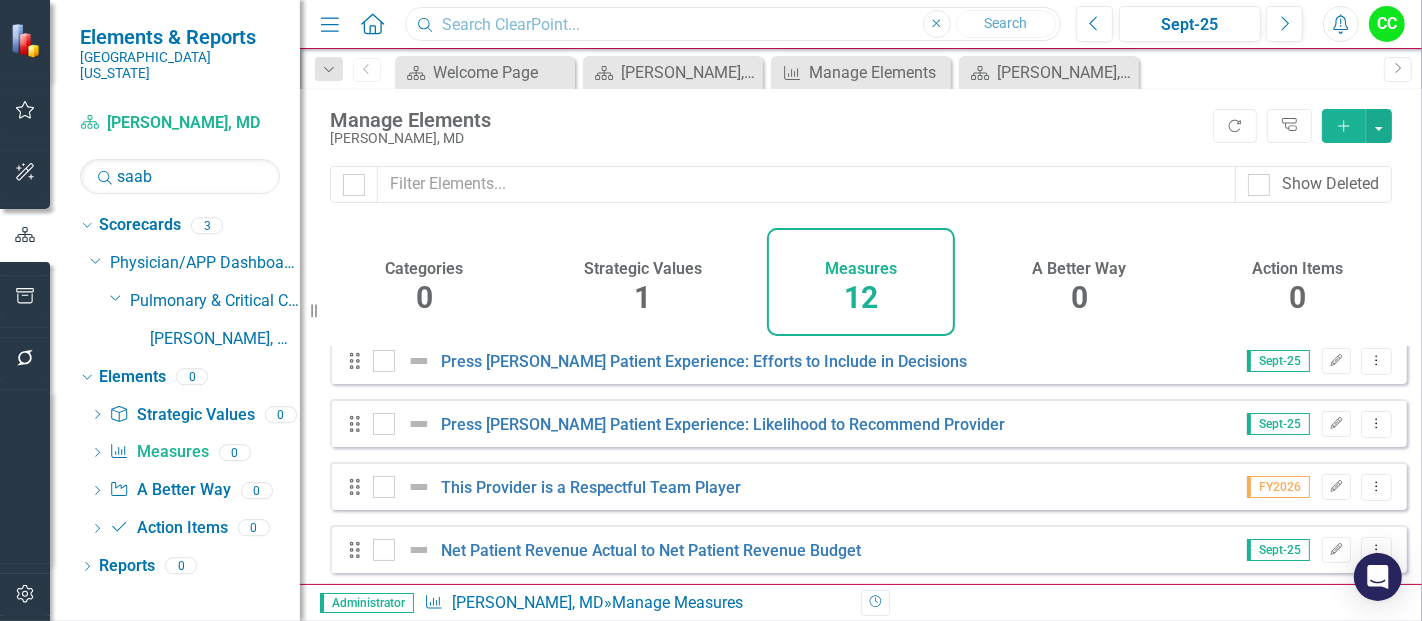
scroll to position [531, 0]
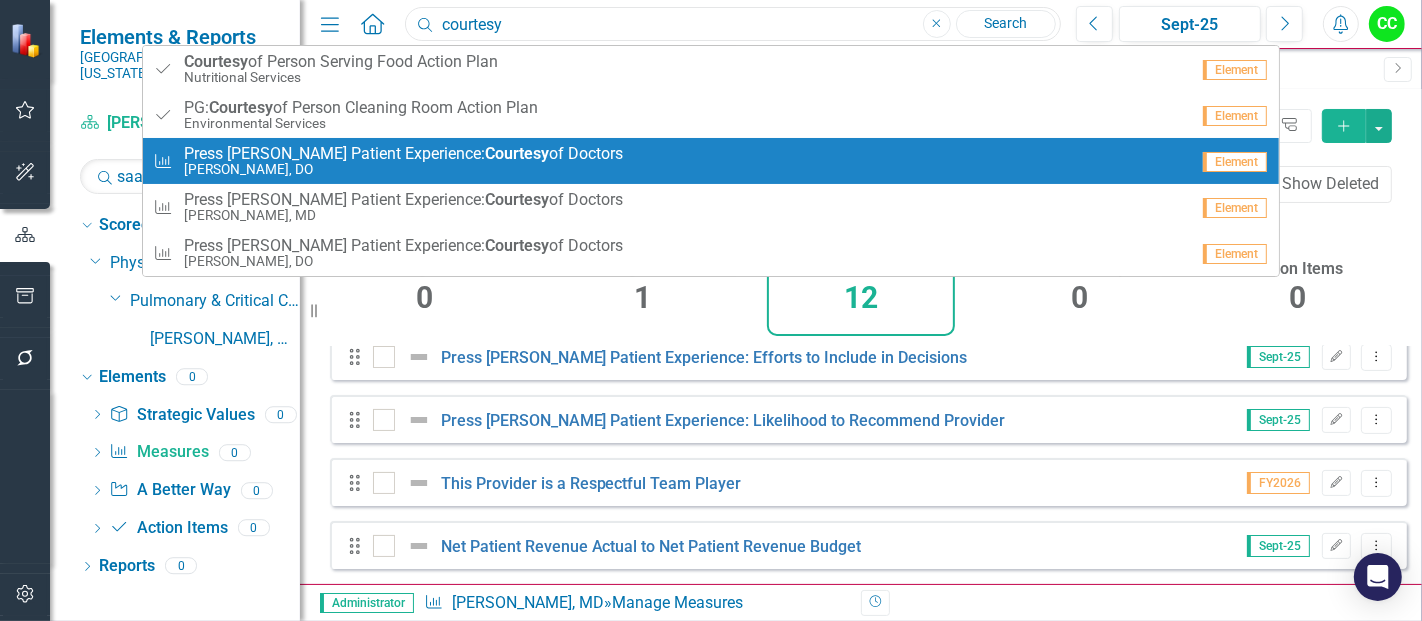
type input "courtesy"
click at [460, 167] on small "[PERSON_NAME], DO" at bounding box center [403, 169] width 439 height 15
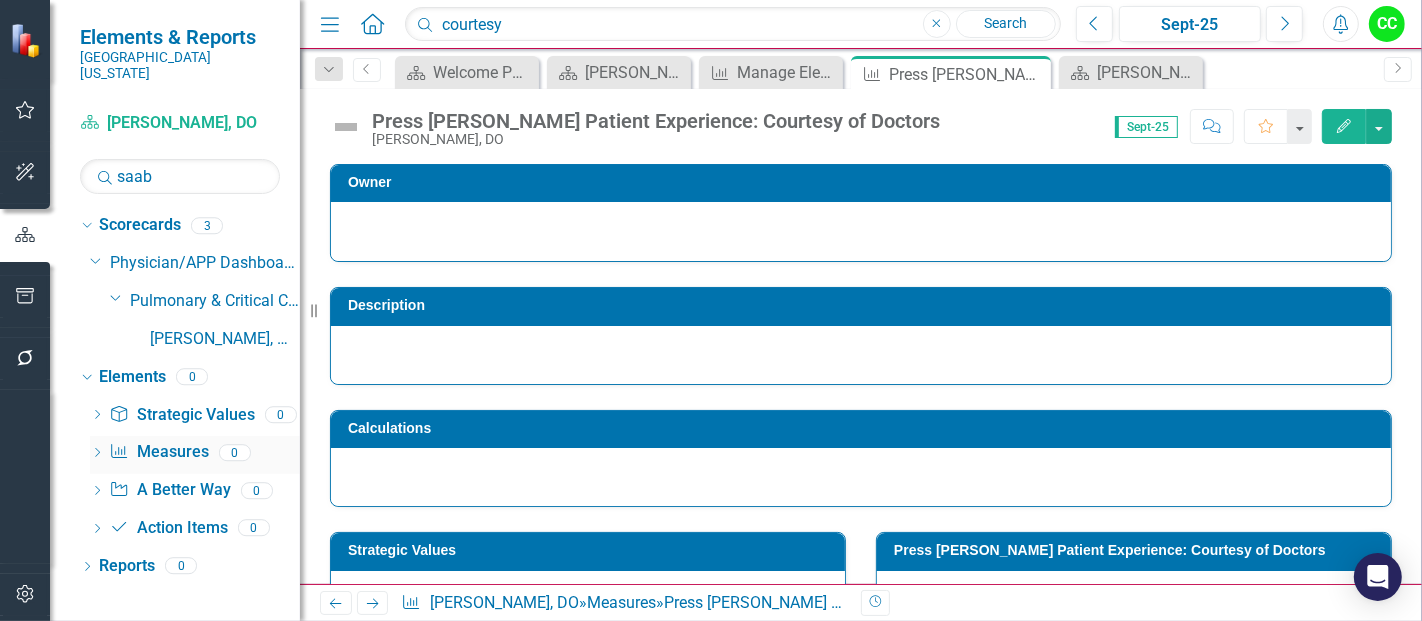
click at [160, 436] on div "Measure Measures" at bounding box center [158, 452] width 99 height 33
click at [164, 441] on link "Measure Measures" at bounding box center [158, 452] width 99 height 23
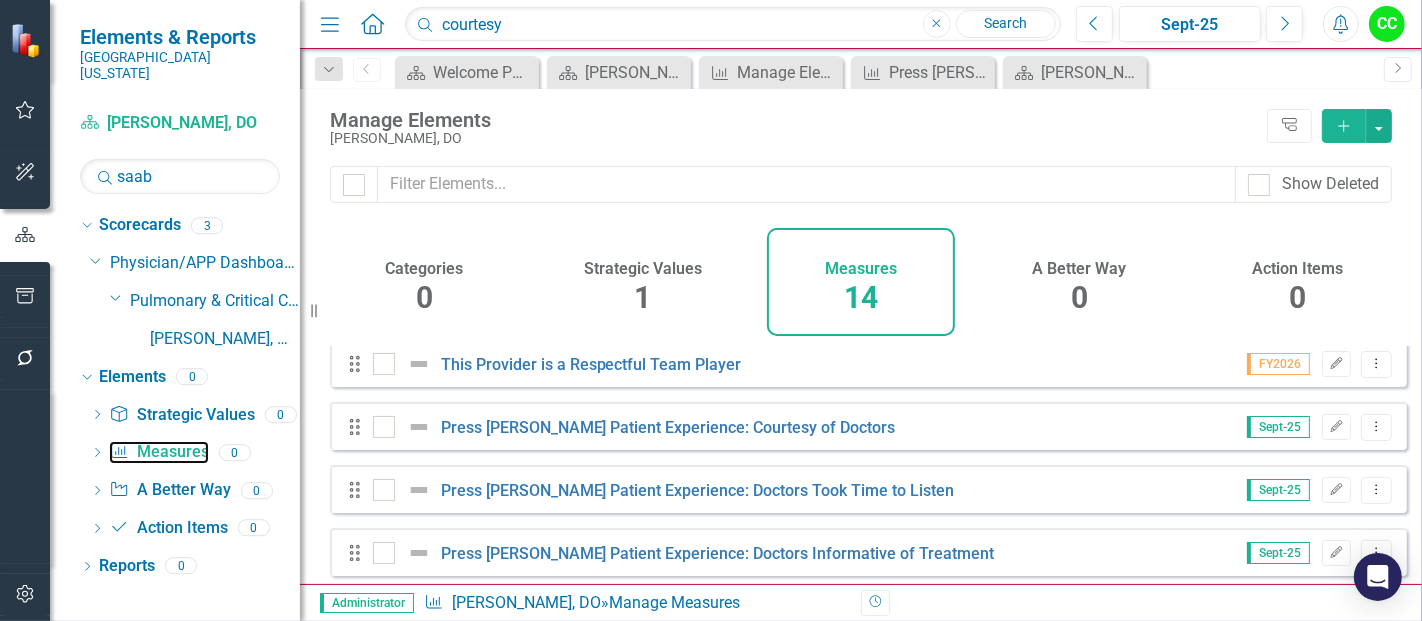
scroll to position [393, 0]
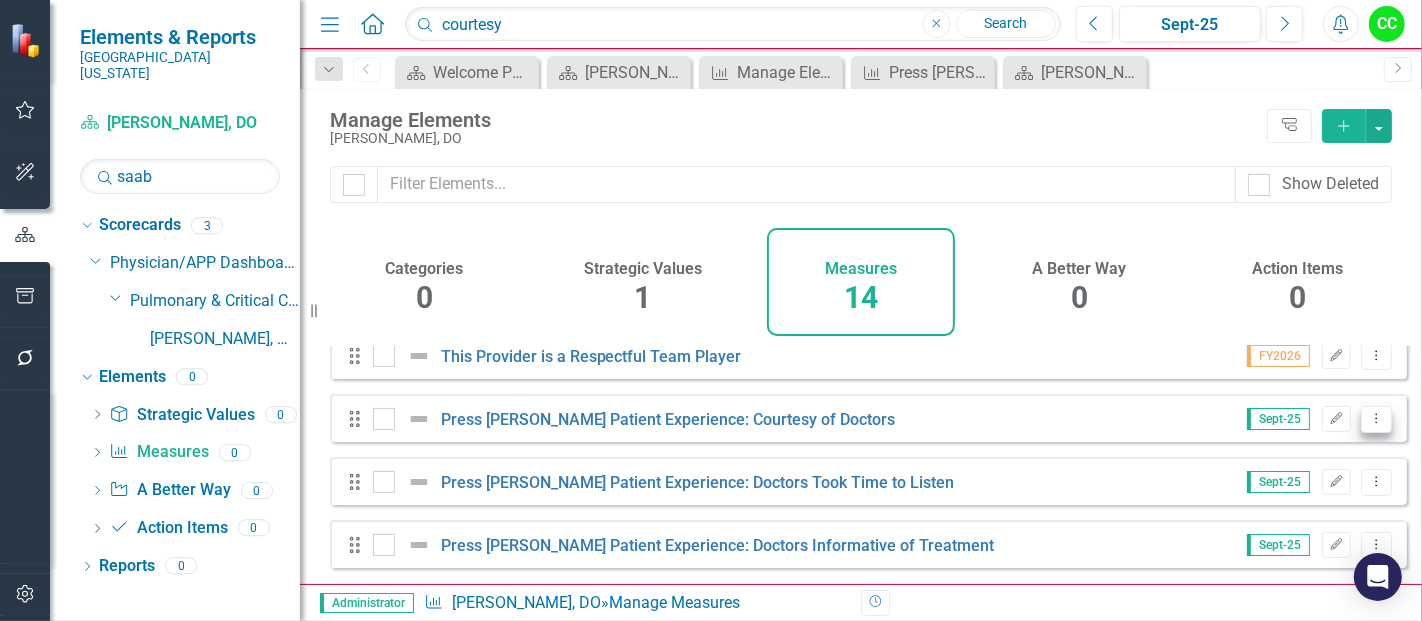
click at [1368, 425] on icon "Dropdown Menu" at bounding box center [1376, 418] width 17 height 13
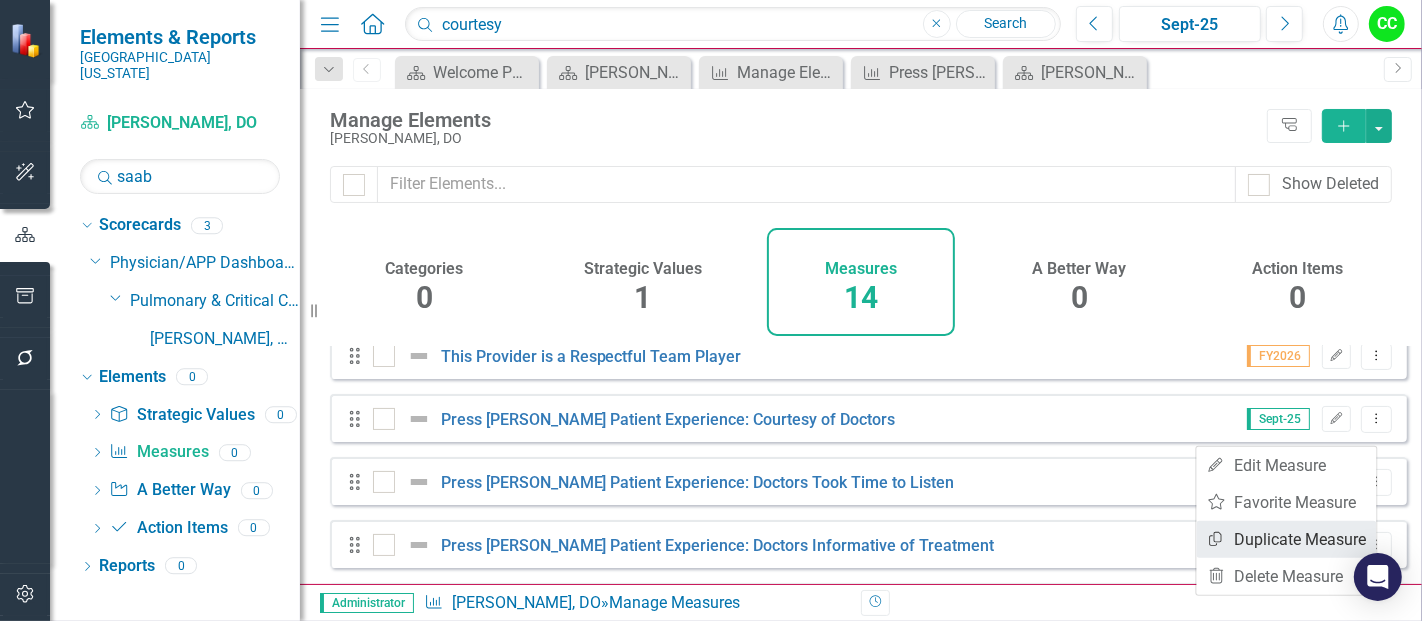
click at [1260, 527] on link "Copy Duplicate Measure" at bounding box center [1287, 539] width 180 height 37
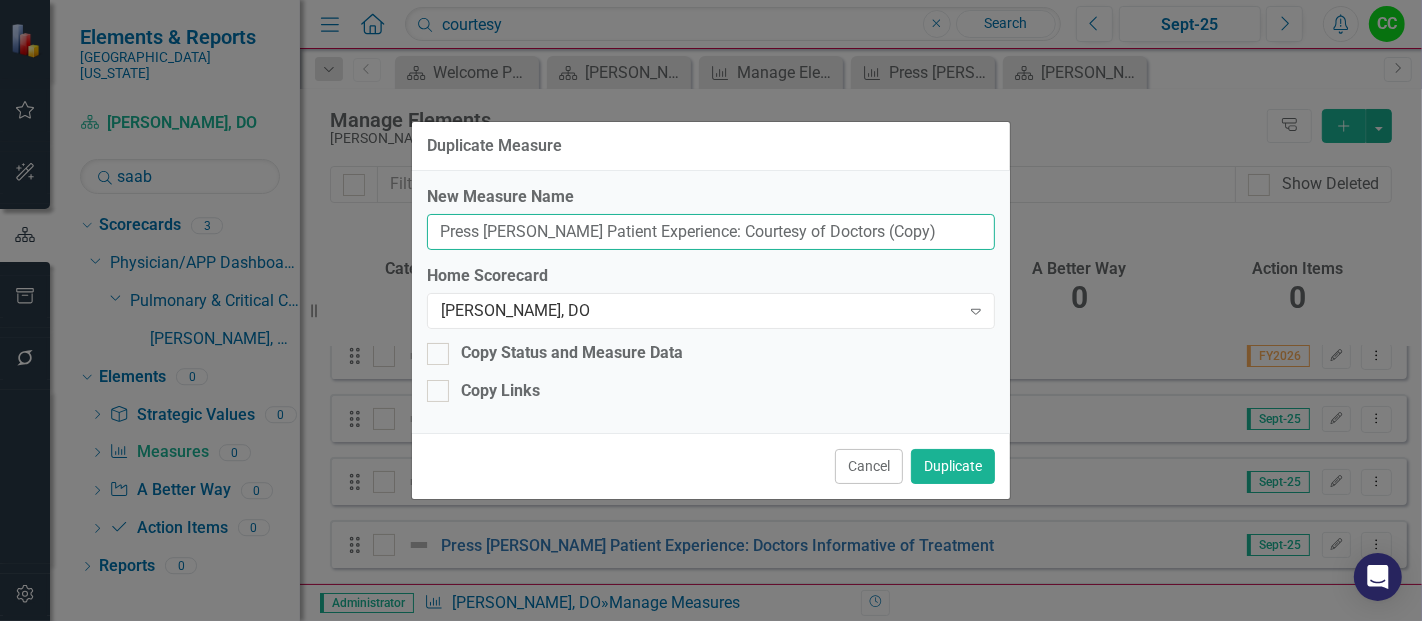
click at [897, 220] on input "Press [PERSON_NAME] Patient Experience: Courtesy of Doctors (Copy)" at bounding box center [711, 232] width 568 height 37
type input "Press [PERSON_NAME] Patient Experience: Courtesy of Doctors"
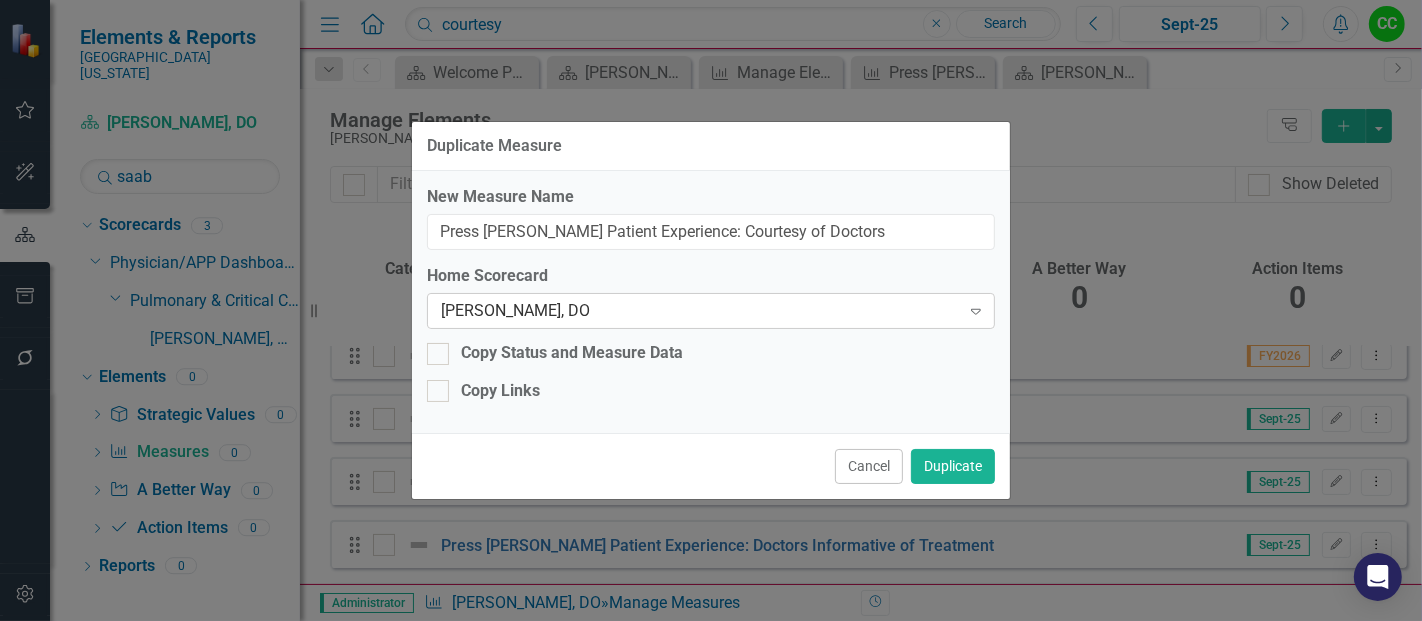
click at [727, 321] on div "[PERSON_NAME], DO" at bounding box center [700, 311] width 519 height 23
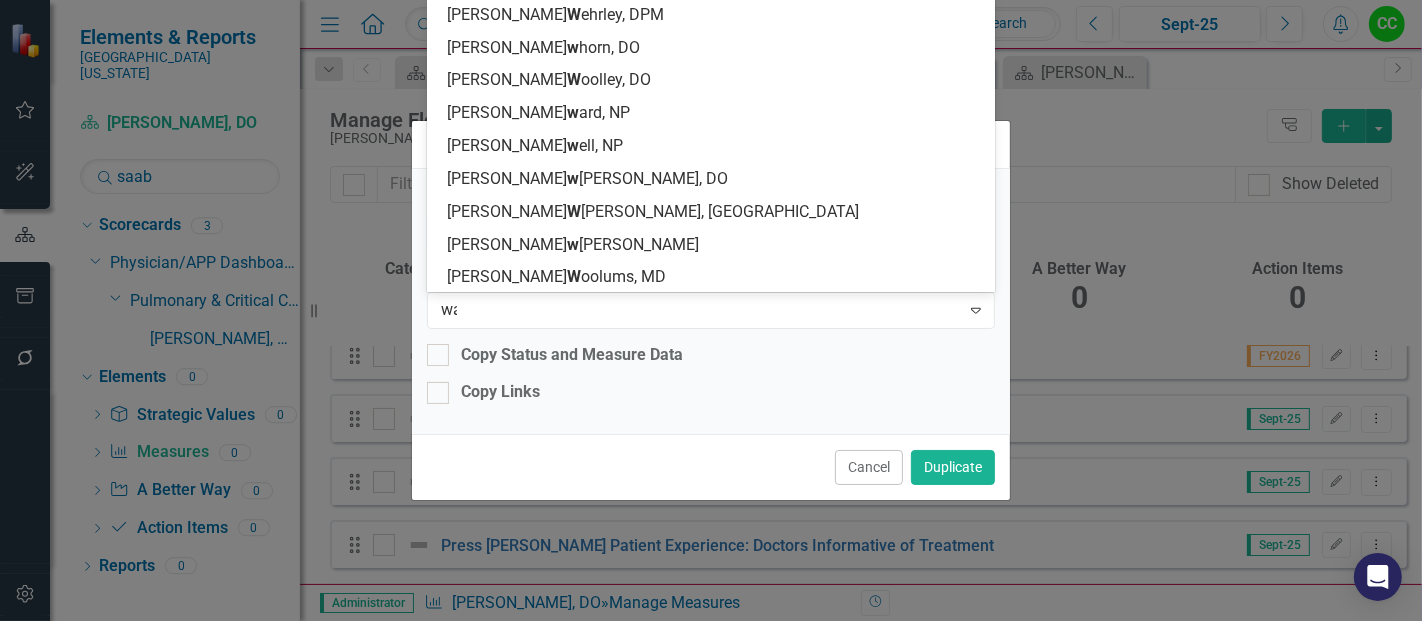
scroll to position [0, 0]
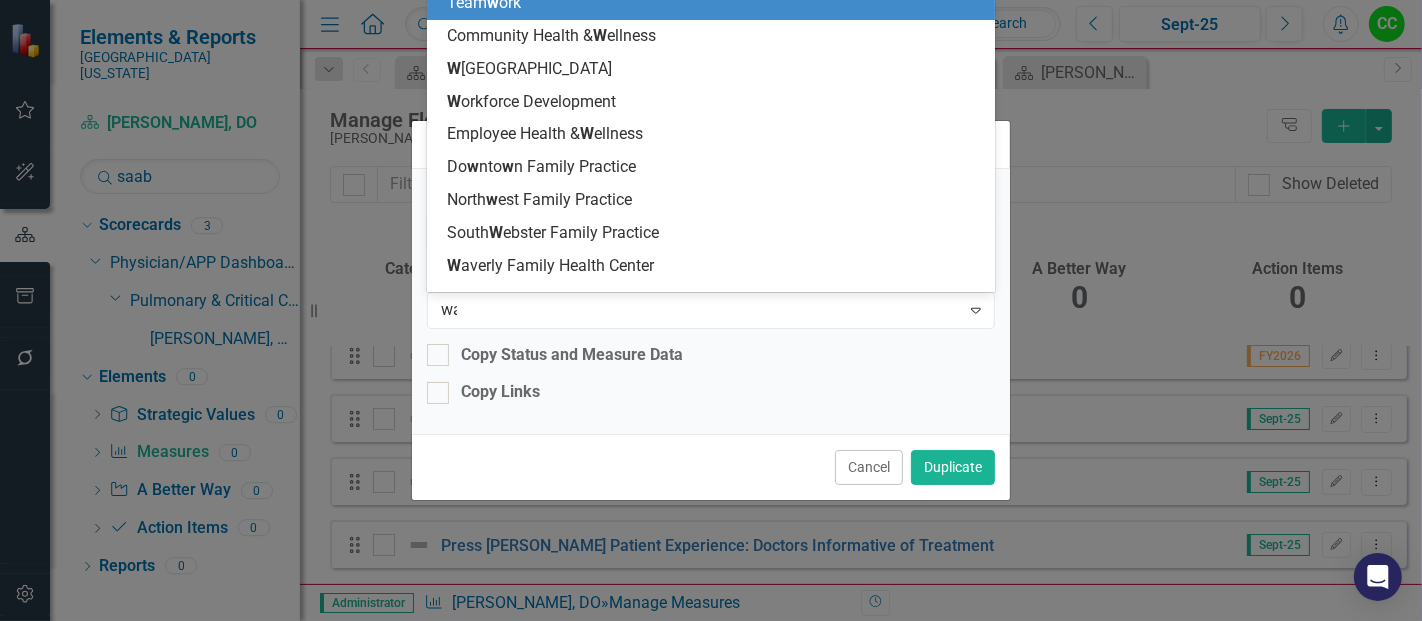
type input "wanj"
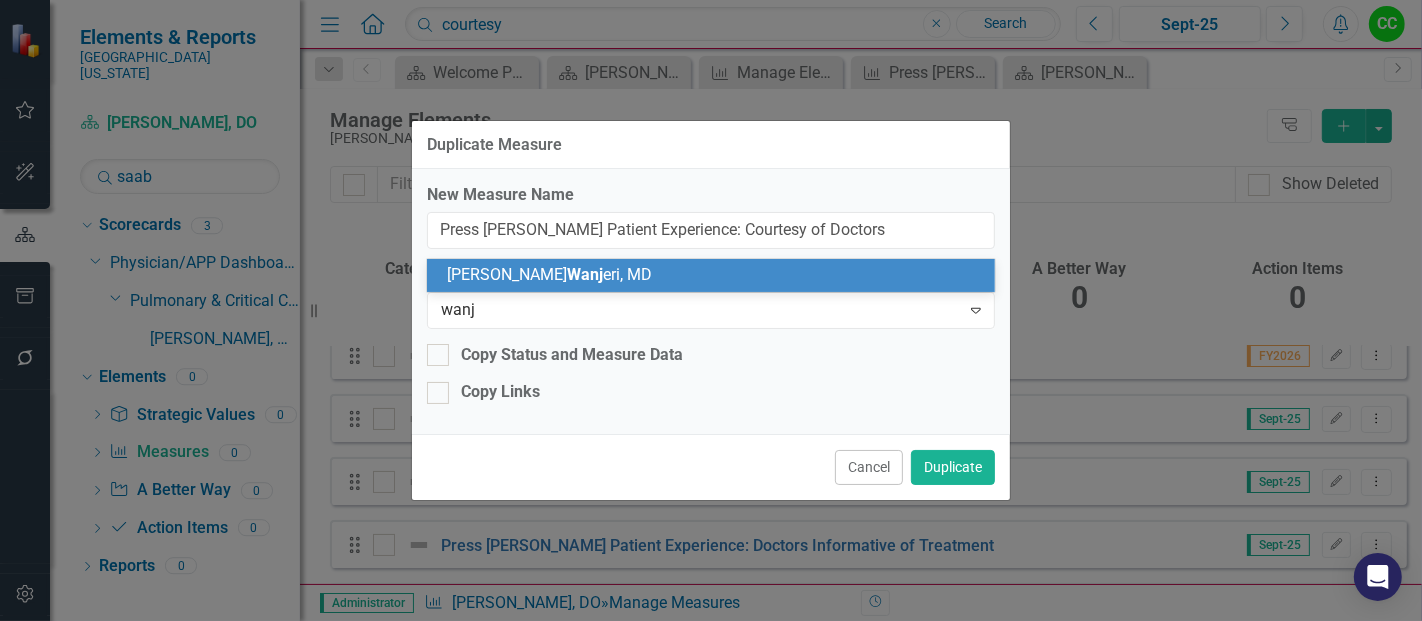
click at [675, 281] on div "[PERSON_NAME], MD" at bounding box center [715, 275] width 537 height 23
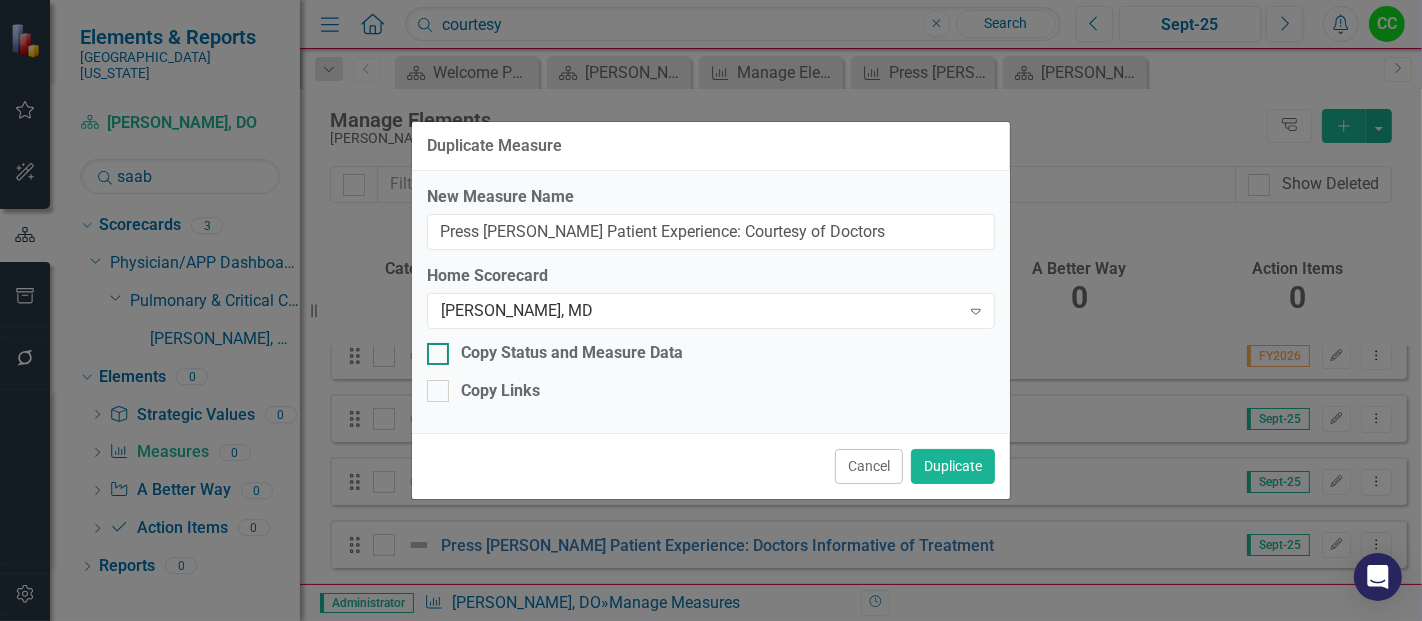
click at [431, 355] on div at bounding box center [438, 354] width 22 height 22
click at [431, 355] on input "Copy Status and Measure Data" at bounding box center [433, 349] width 13 height 13
checkbox input "true"
click at [956, 478] on button "Duplicate" at bounding box center [953, 466] width 84 height 35
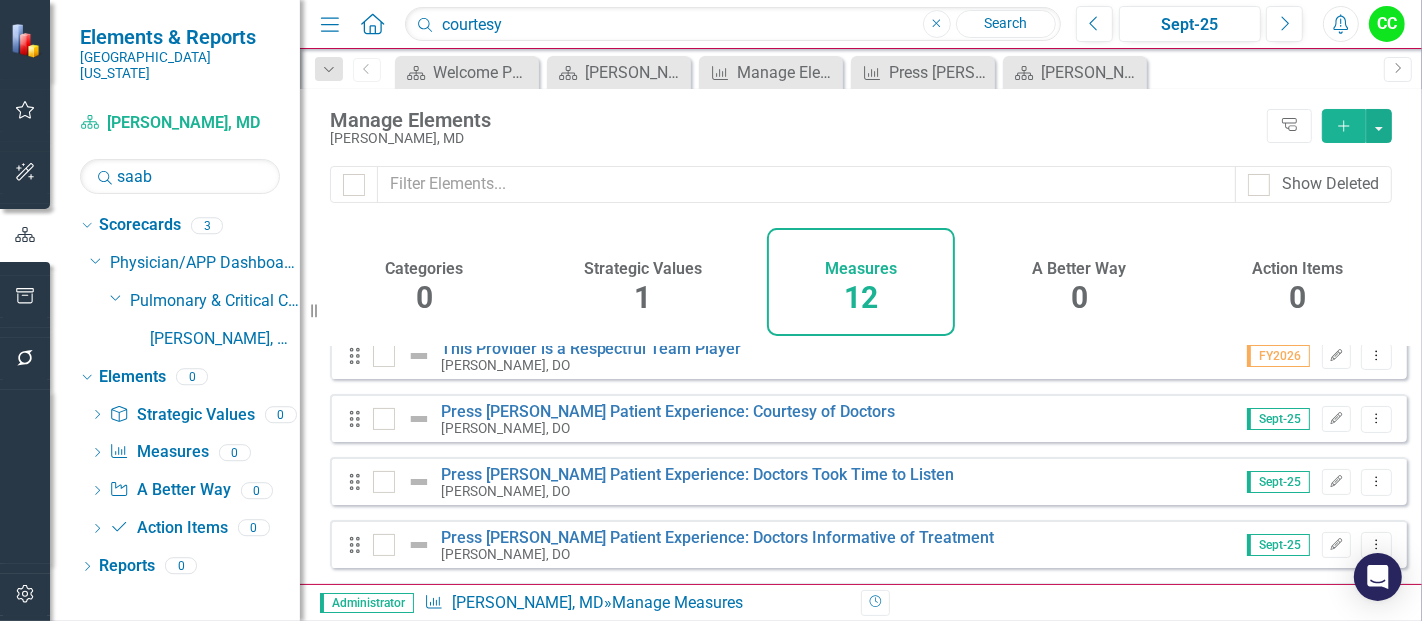
scroll to position [392, 0]
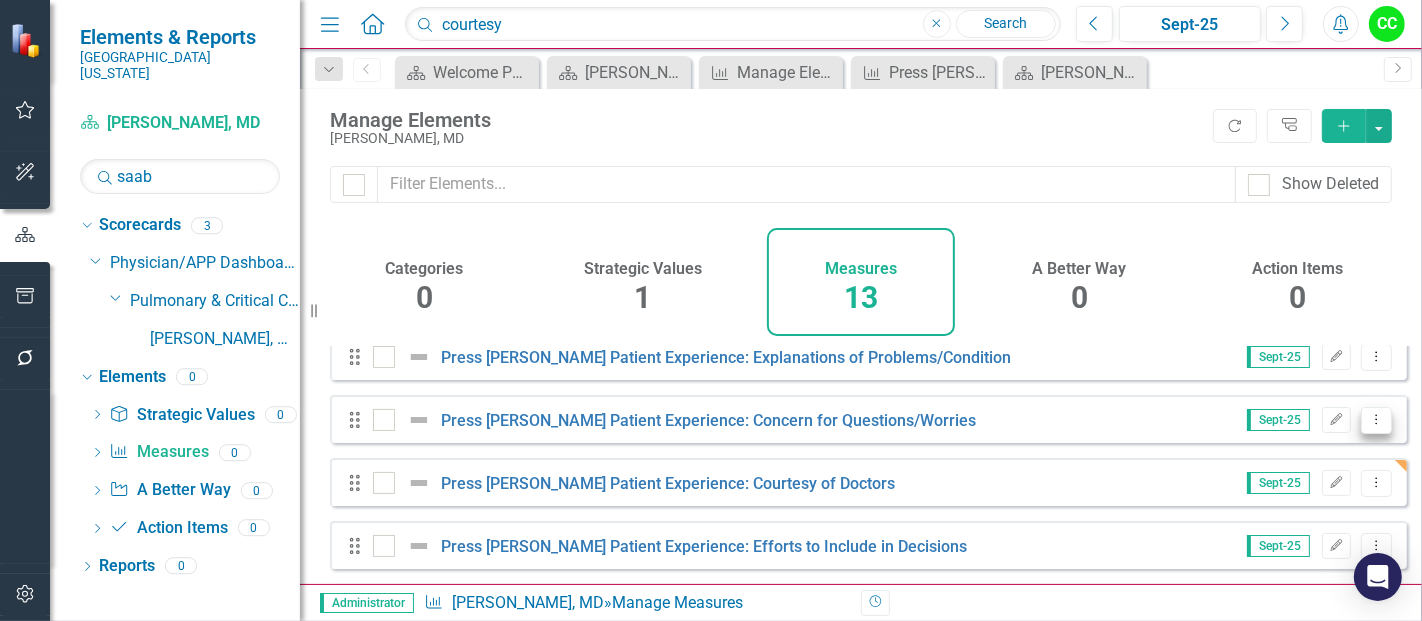
click at [1369, 434] on button "Dropdown Menu" at bounding box center [1376, 420] width 31 height 27
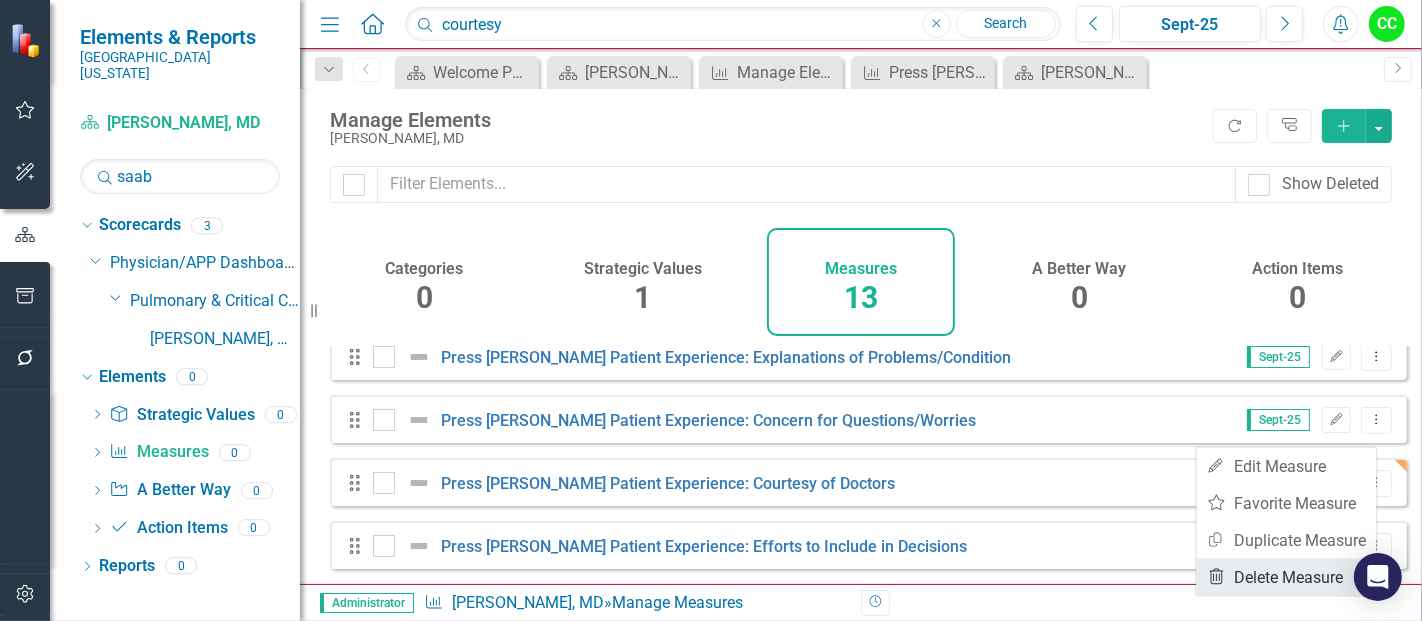
click at [1263, 578] on link "Trash Delete Measure" at bounding box center [1287, 577] width 180 height 37
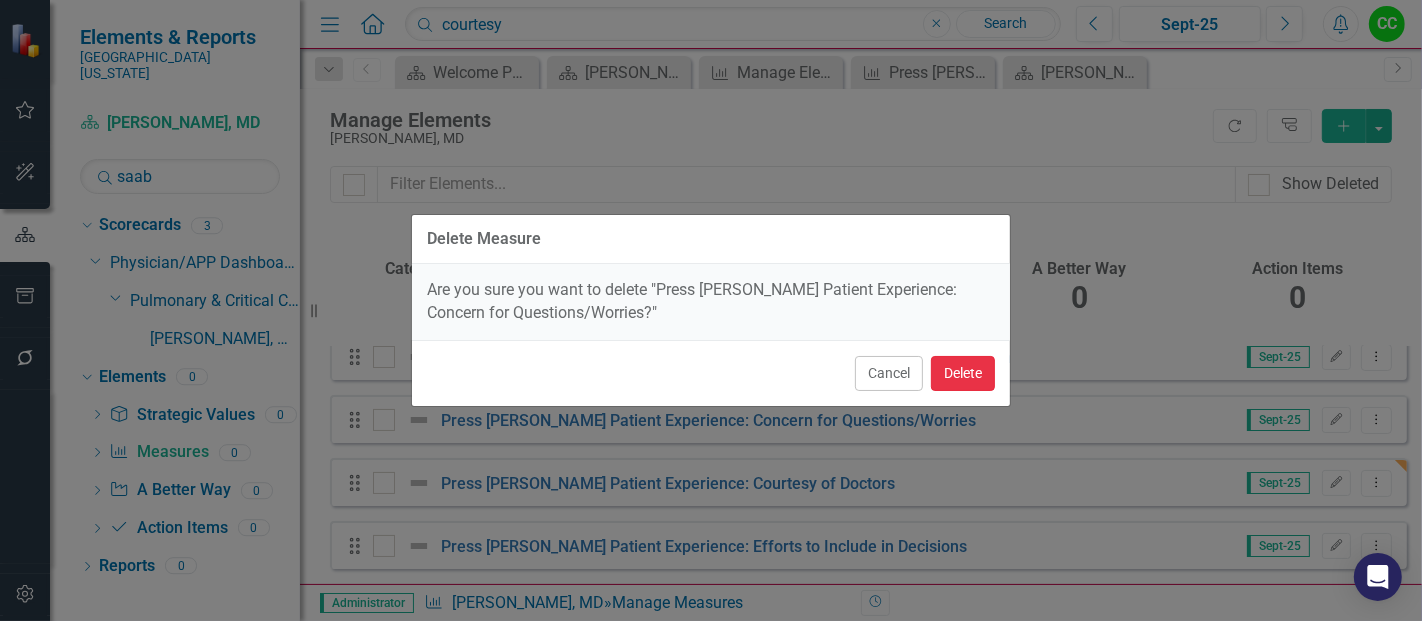
click at [973, 372] on button "Delete" at bounding box center [963, 373] width 64 height 35
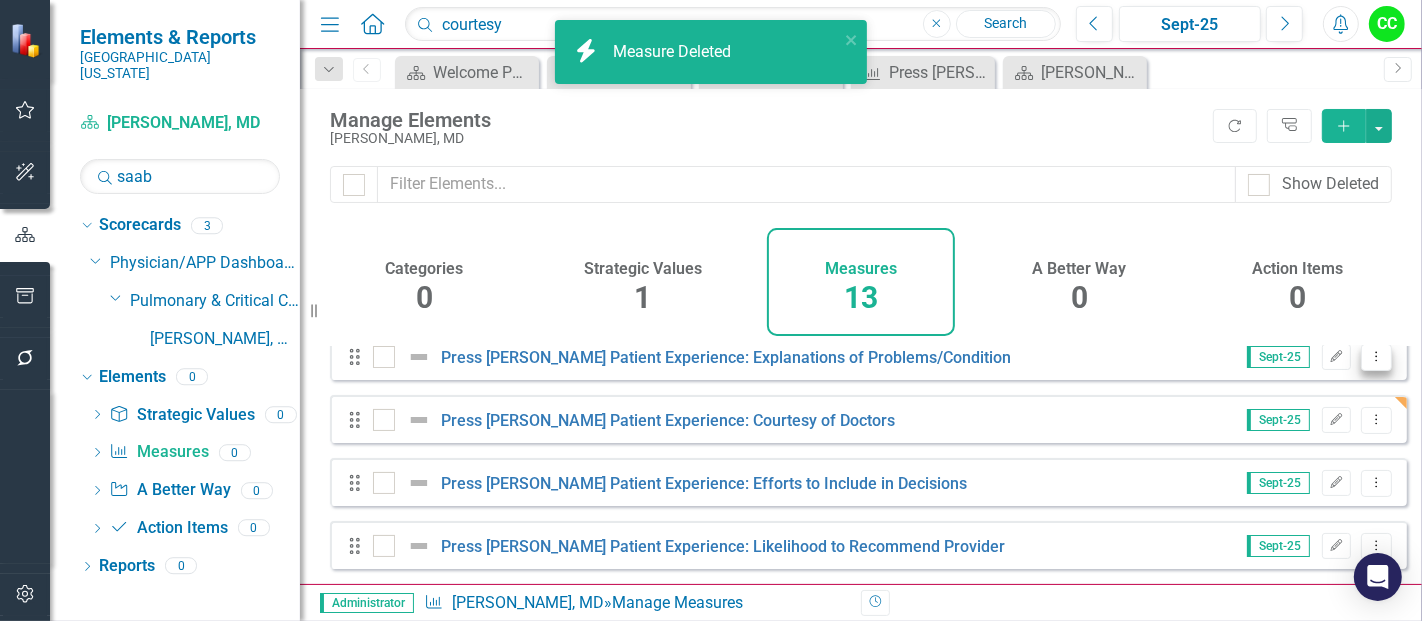
click at [1361, 371] on button "Dropdown Menu" at bounding box center [1376, 357] width 31 height 27
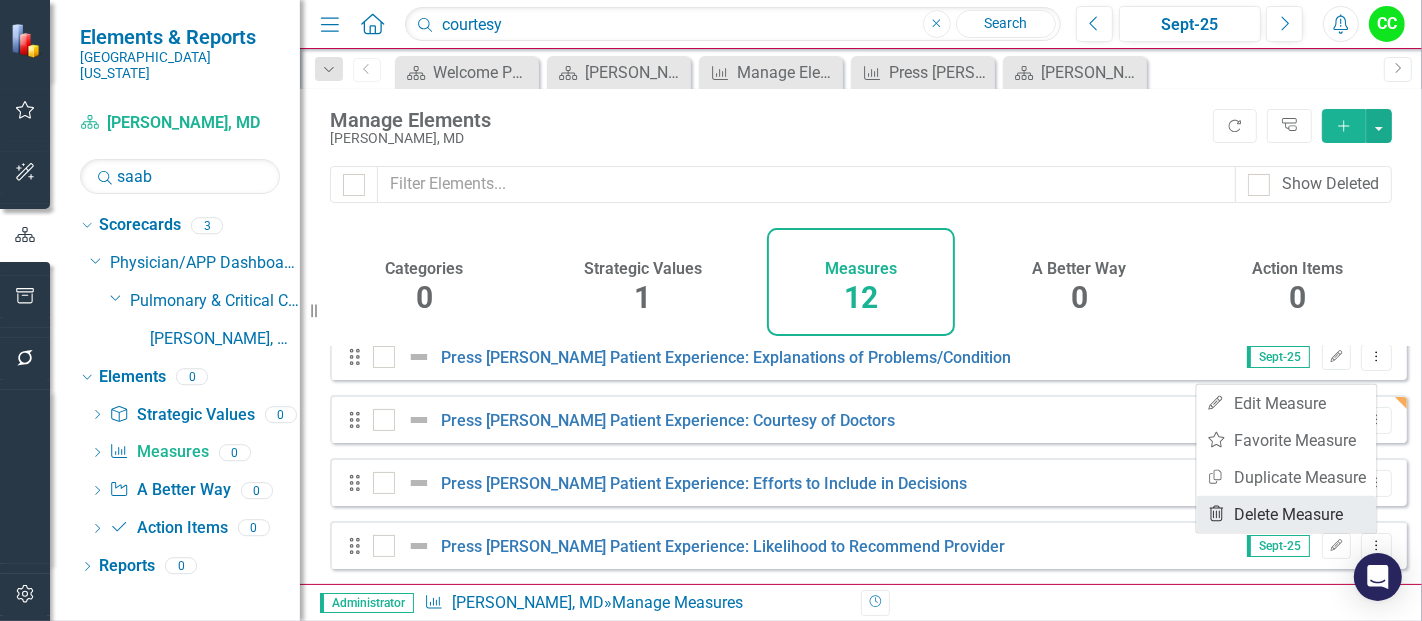
click at [1264, 509] on link "Trash Delete Measure" at bounding box center [1287, 514] width 180 height 37
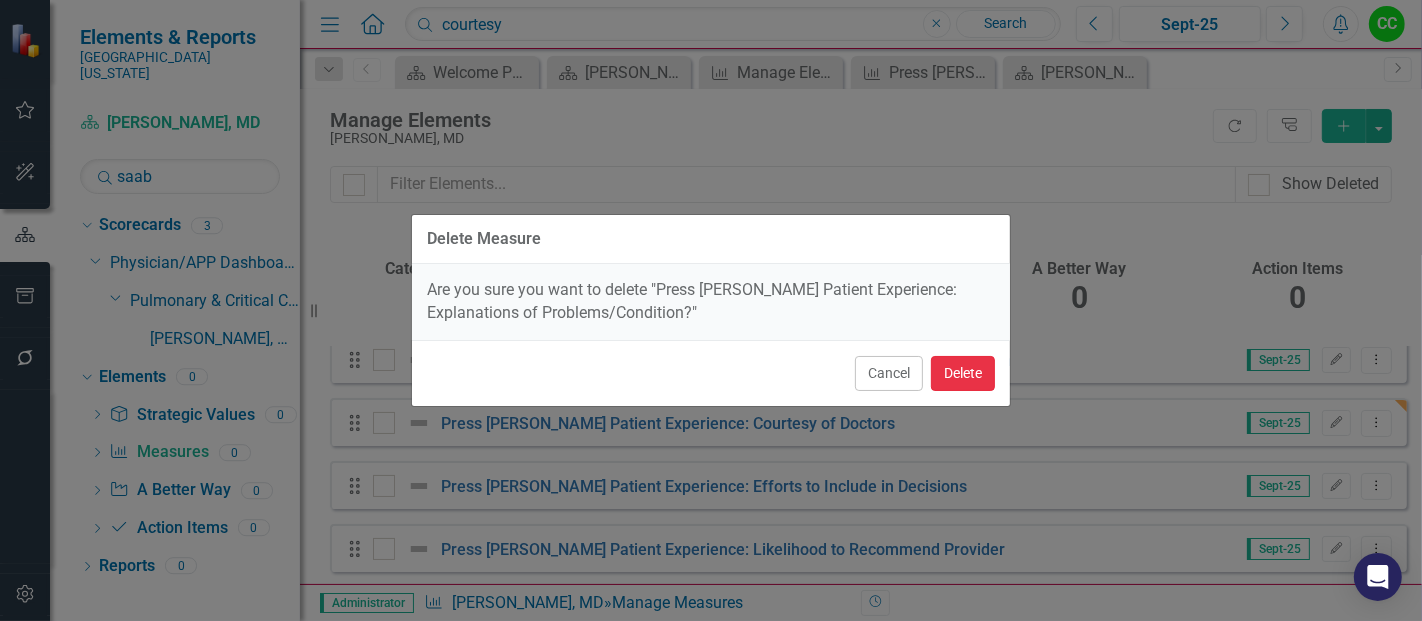
click at [945, 369] on button "Delete" at bounding box center [963, 373] width 64 height 35
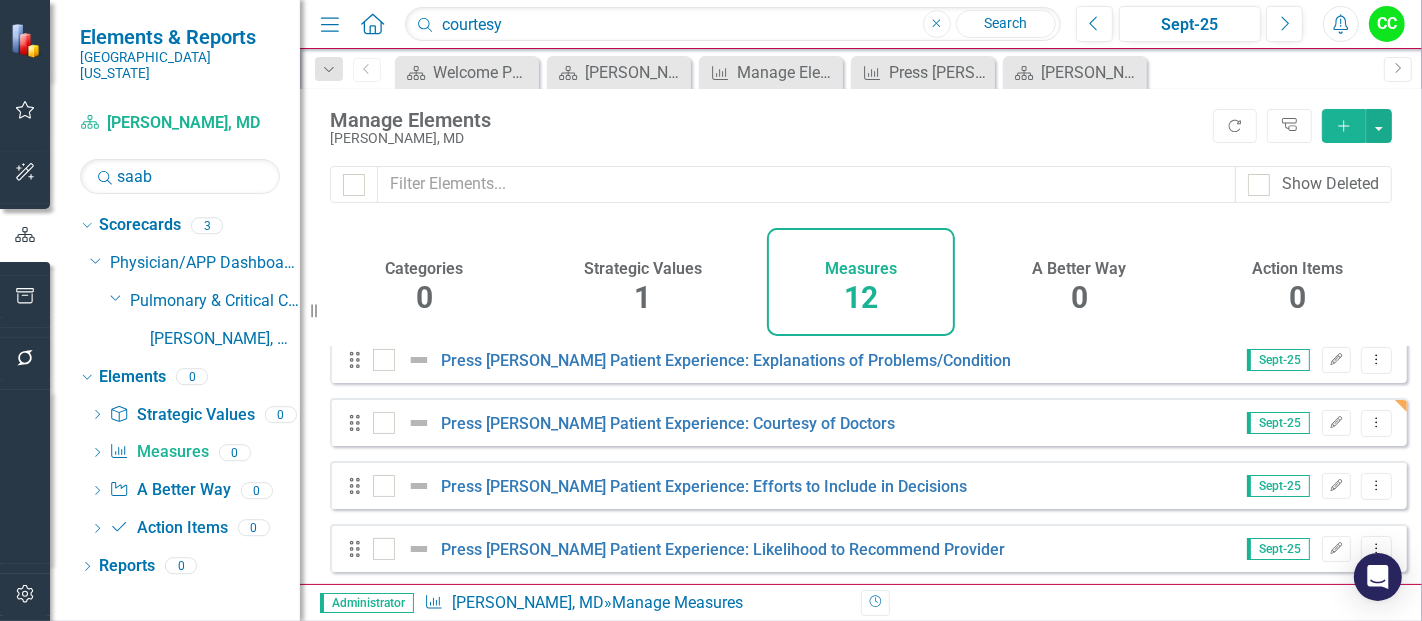
click at [970, 372] on div "Delete Measure Are you sure you want to delete "Press [PERSON_NAME] Patient Exp…" at bounding box center [711, 260] width 600 height 621
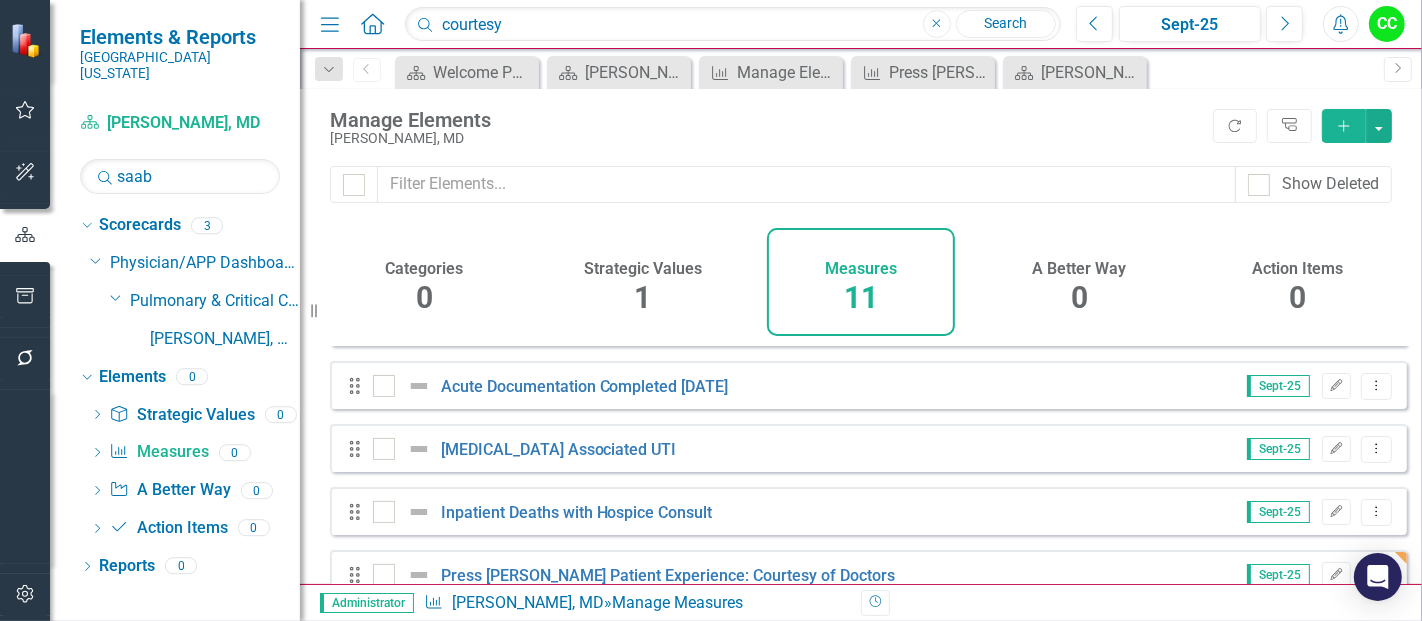
scroll to position [165, 0]
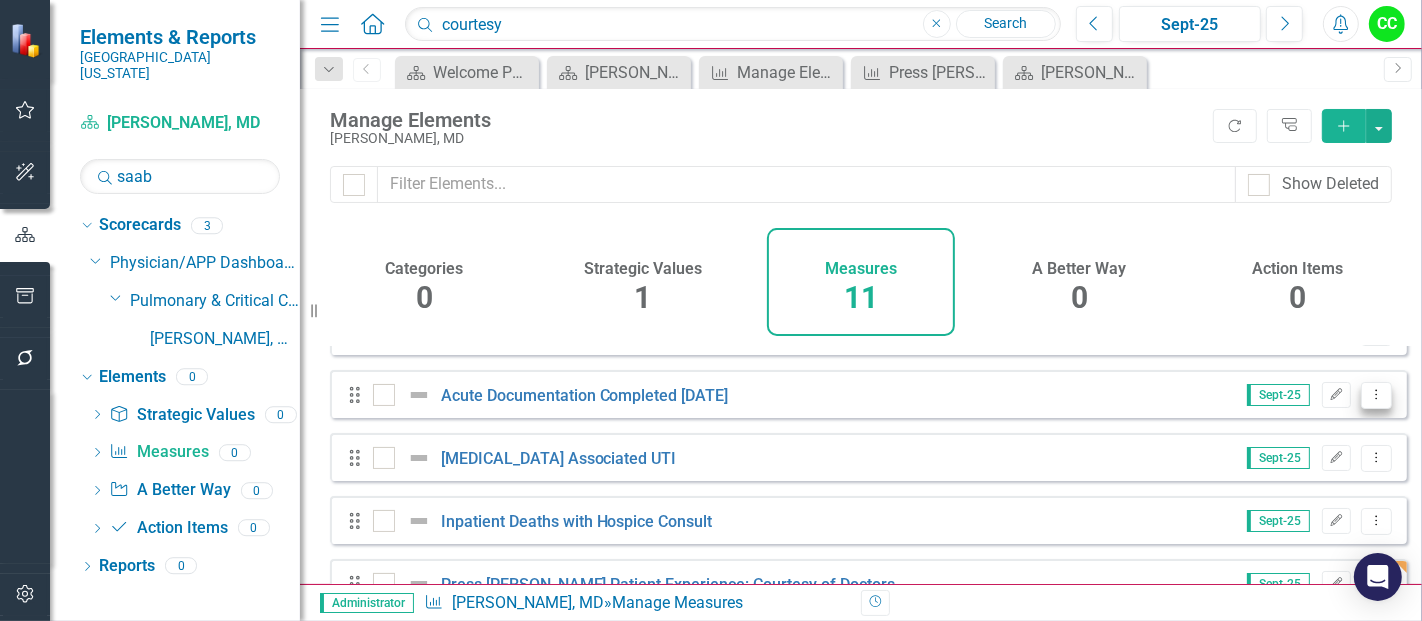
click at [1368, 401] on icon "Dropdown Menu" at bounding box center [1376, 394] width 17 height 13
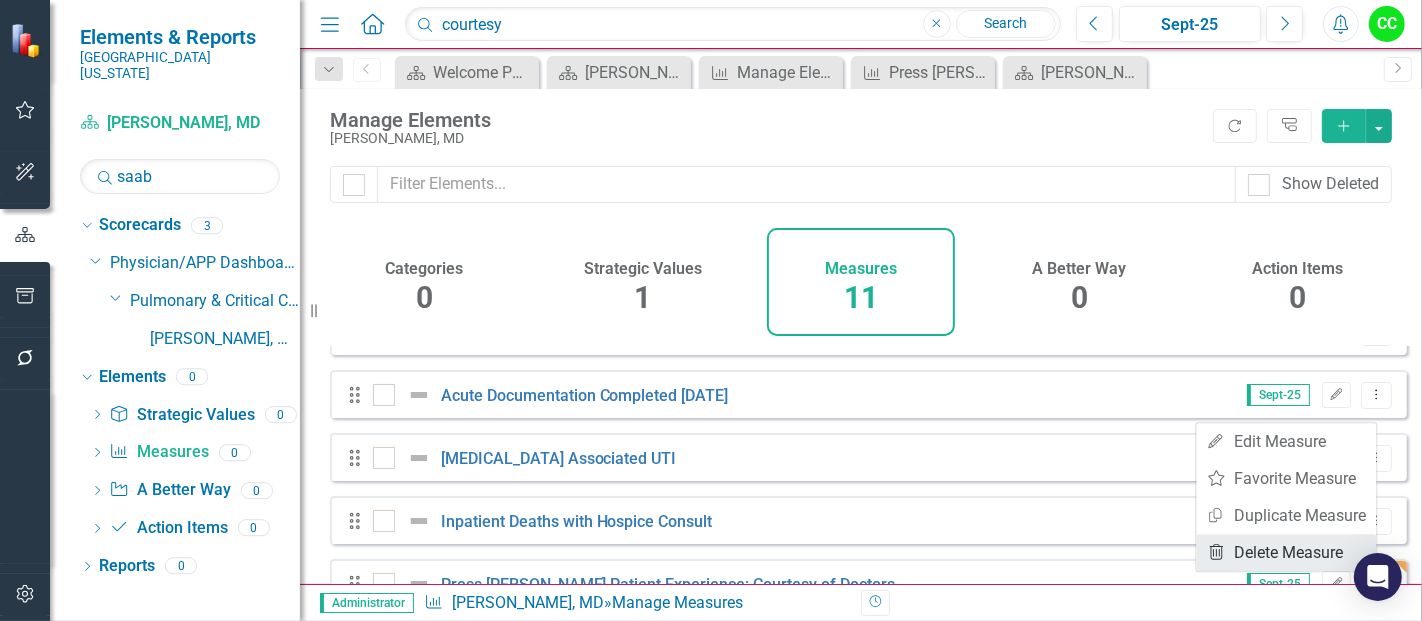
click at [1249, 549] on link "Trash Delete Measure" at bounding box center [1287, 552] width 180 height 37
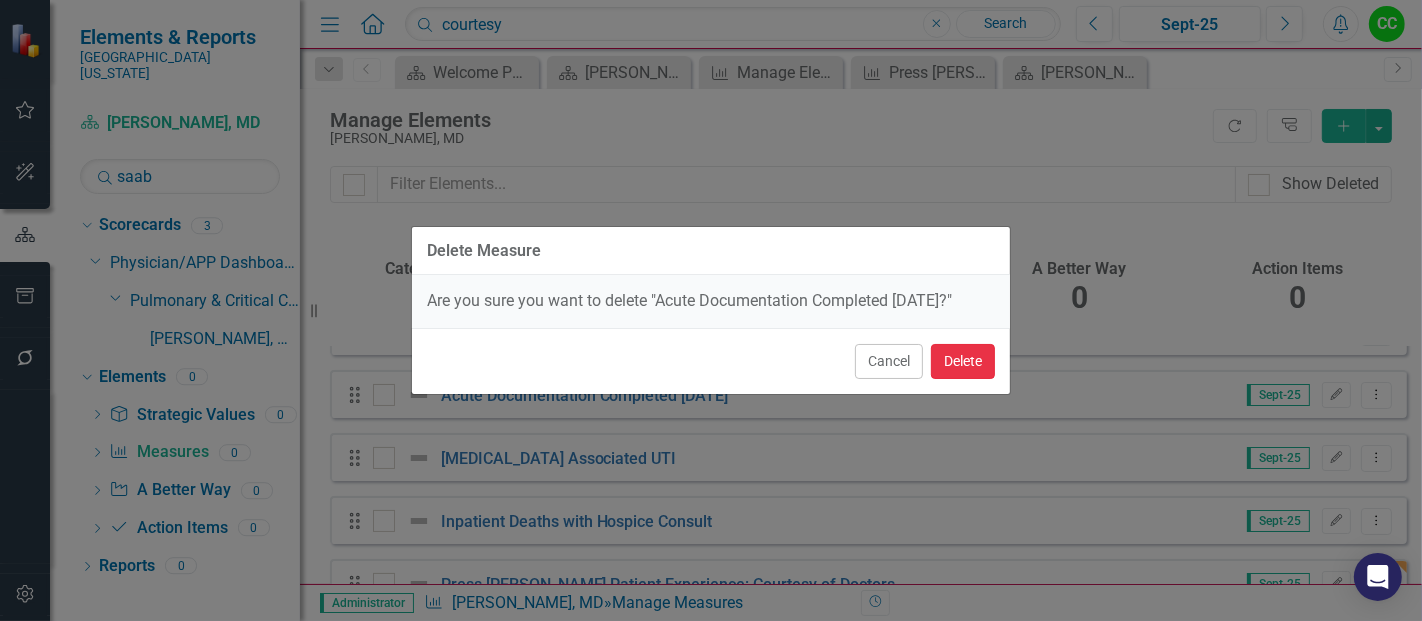
click at [980, 377] on button "Delete" at bounding box center [963, 361] width 64 height 35
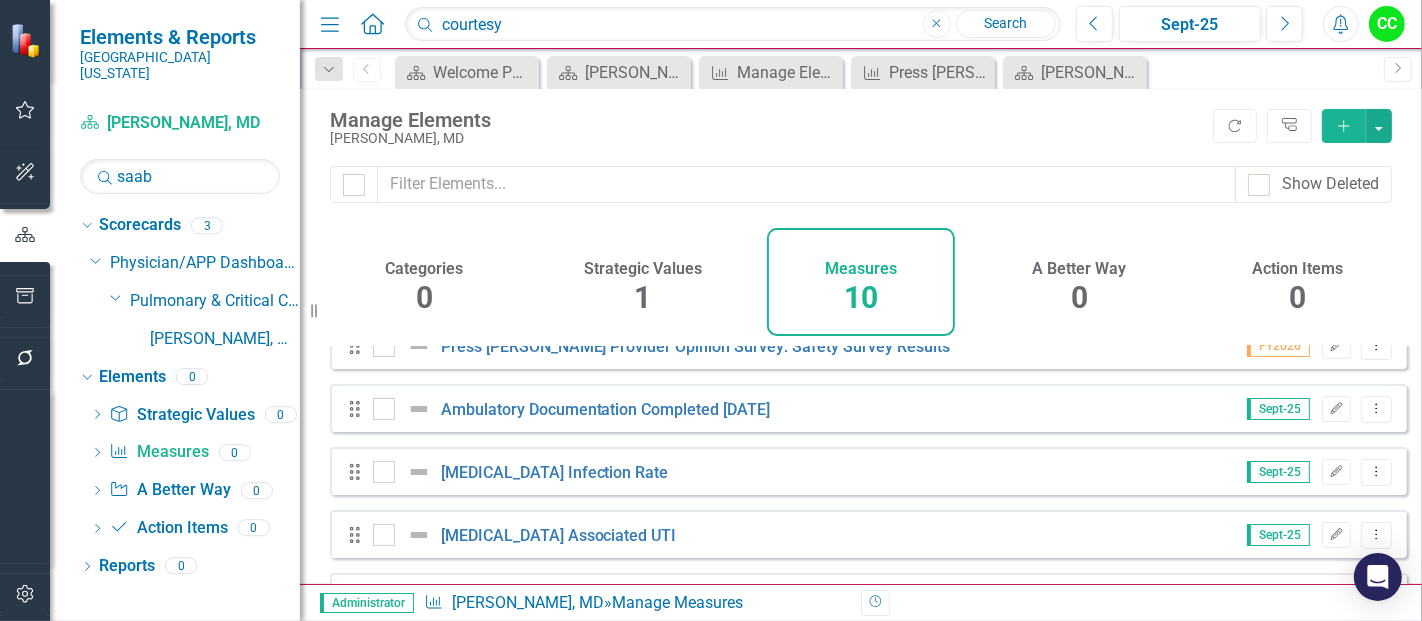
scroll to position [0, 0]
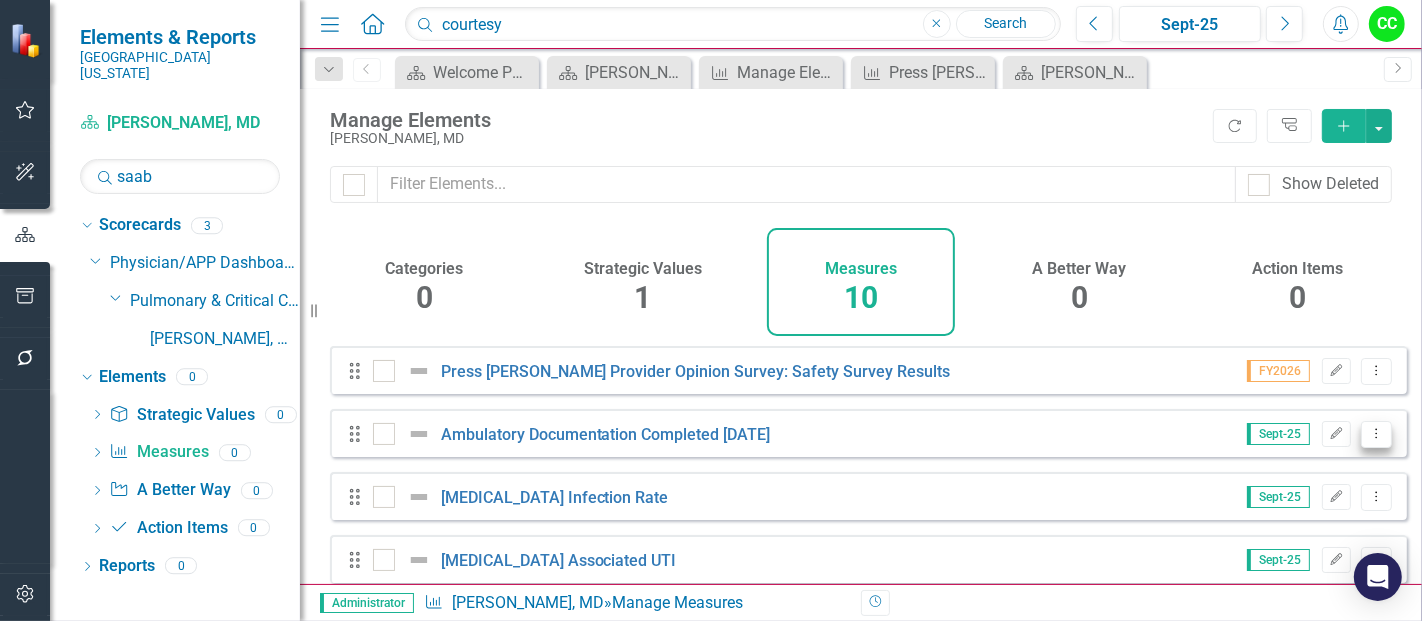
click at [1370, 440] on icon "Dropdown Menu" at bounding box center [1376, 433] width 17 height 13
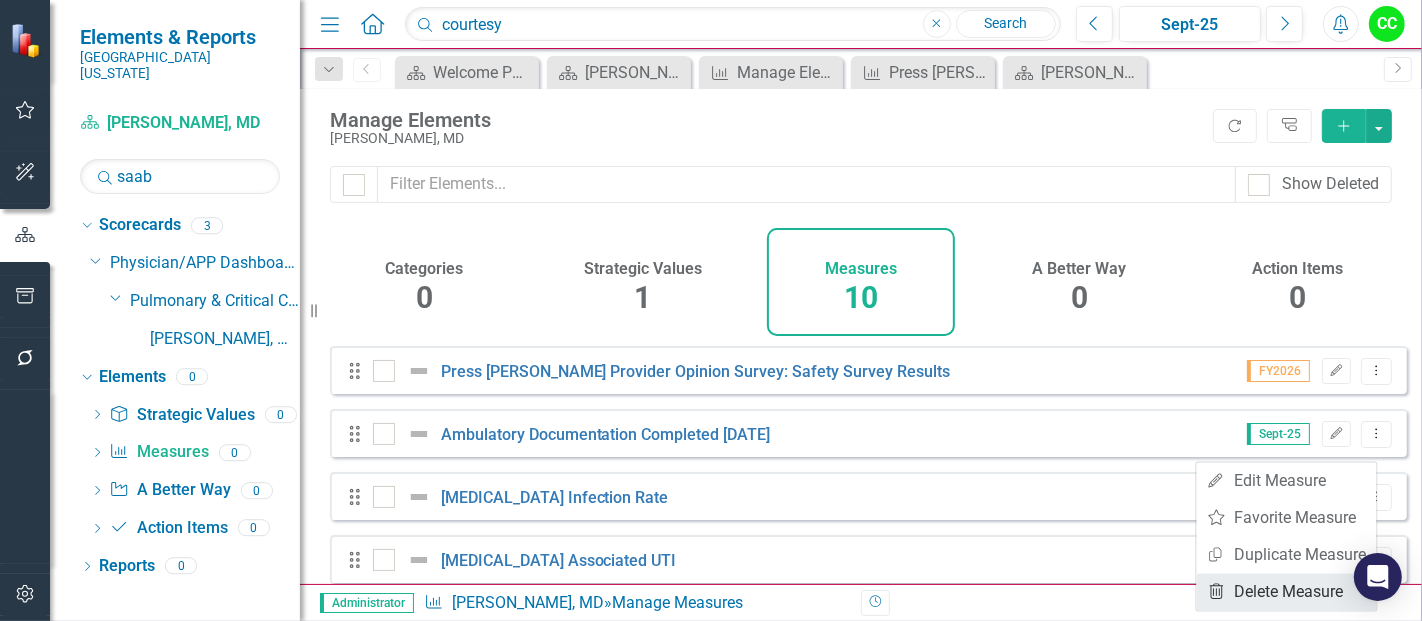
click at [1257, 588] on link "Trash Delete Measure" at bounding box center [1287, 591] width 180 height 37
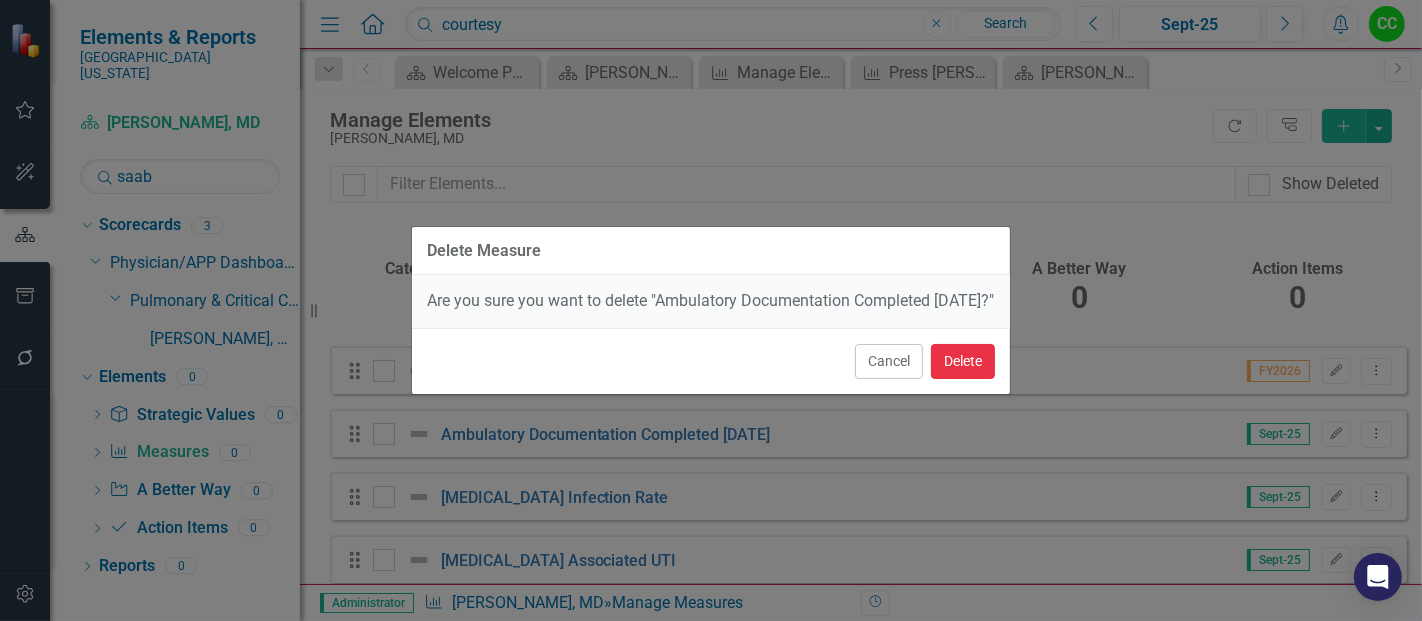
click at [965, 375] on button "Delete" at bounding box center [963, 361] width 64 height 35
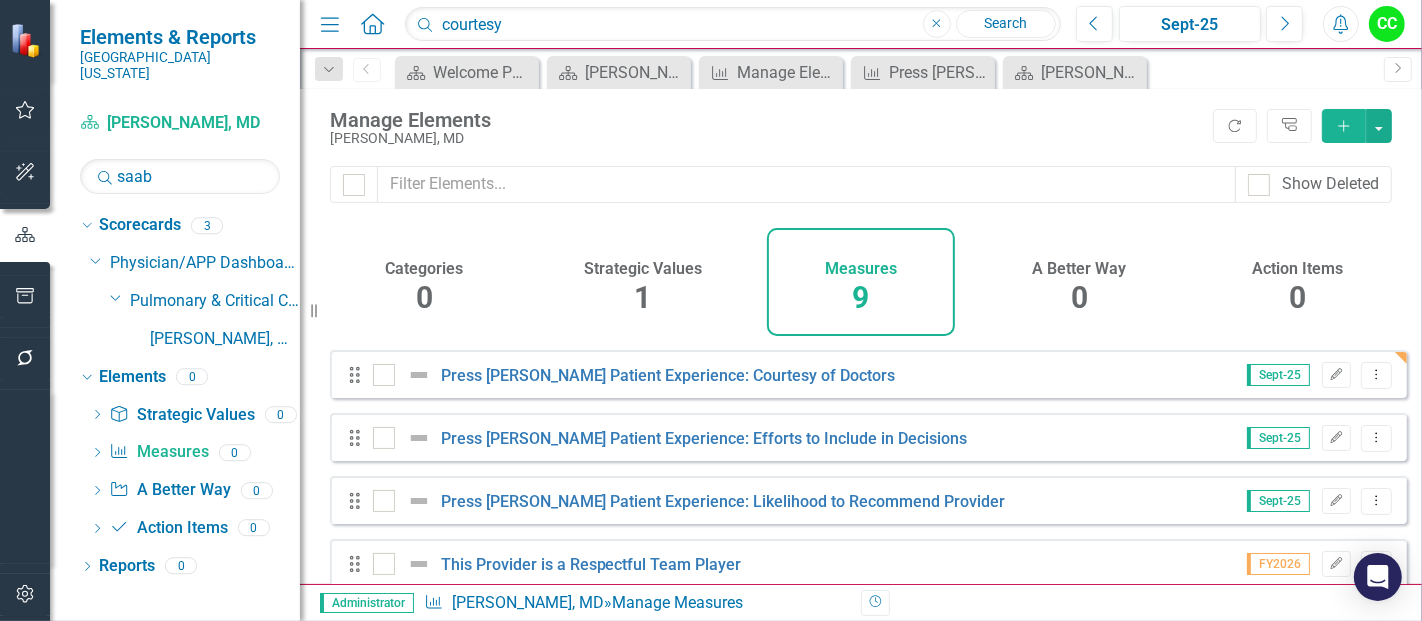
scroll to position [263, 0]
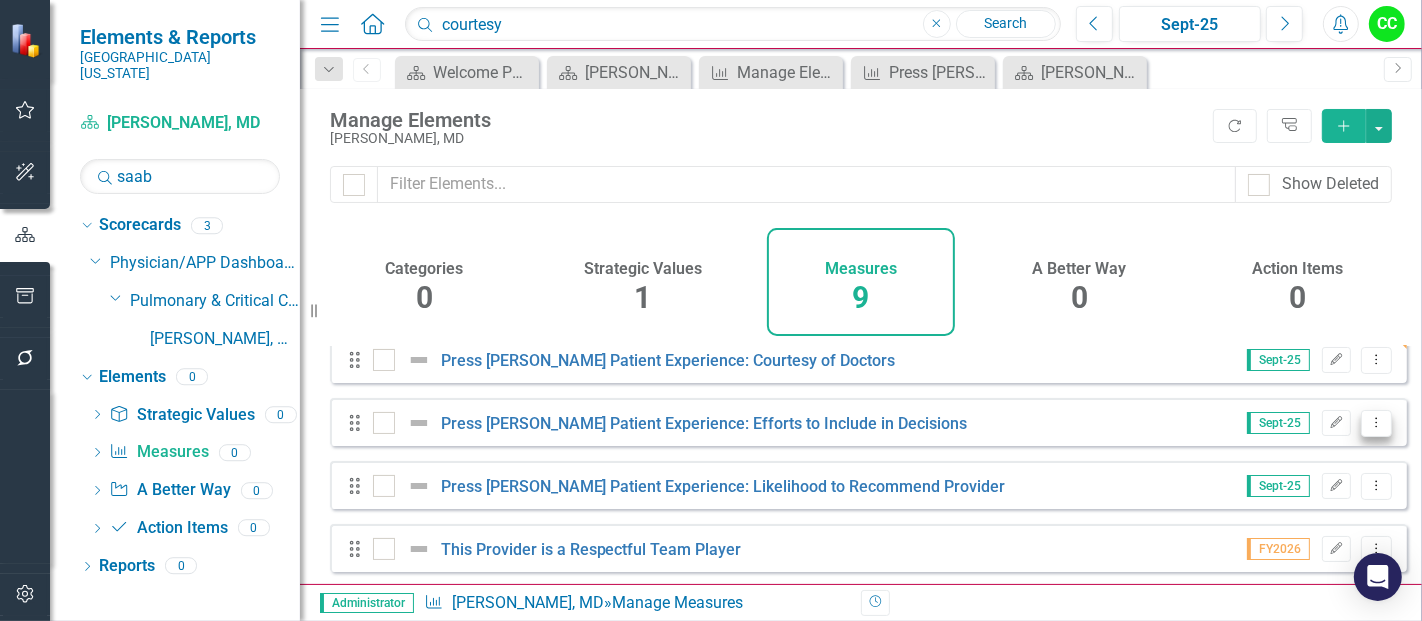
click at [1361, 434] on button "Dropdown Menu" at bounding box center [1376, 423] width 31 height 27
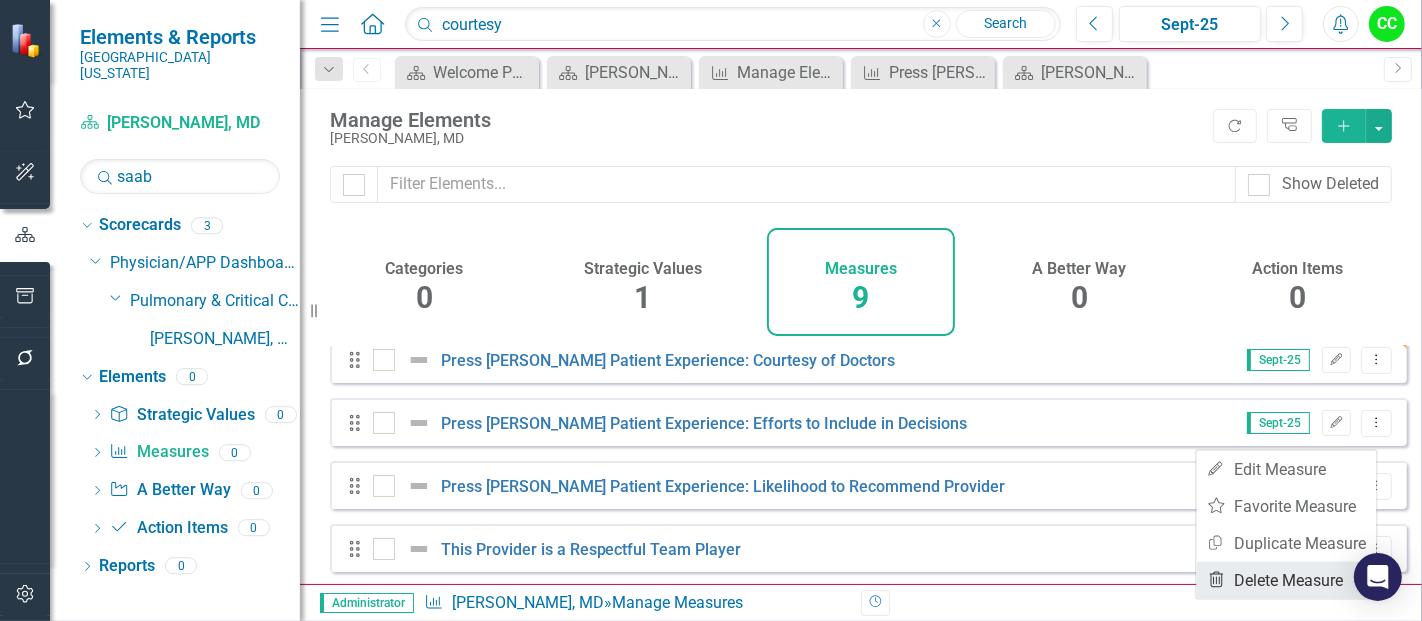
click at [1252, 562] on link "Trash Delete Measure" at bounding box center [1287, 580] width 180 height 37
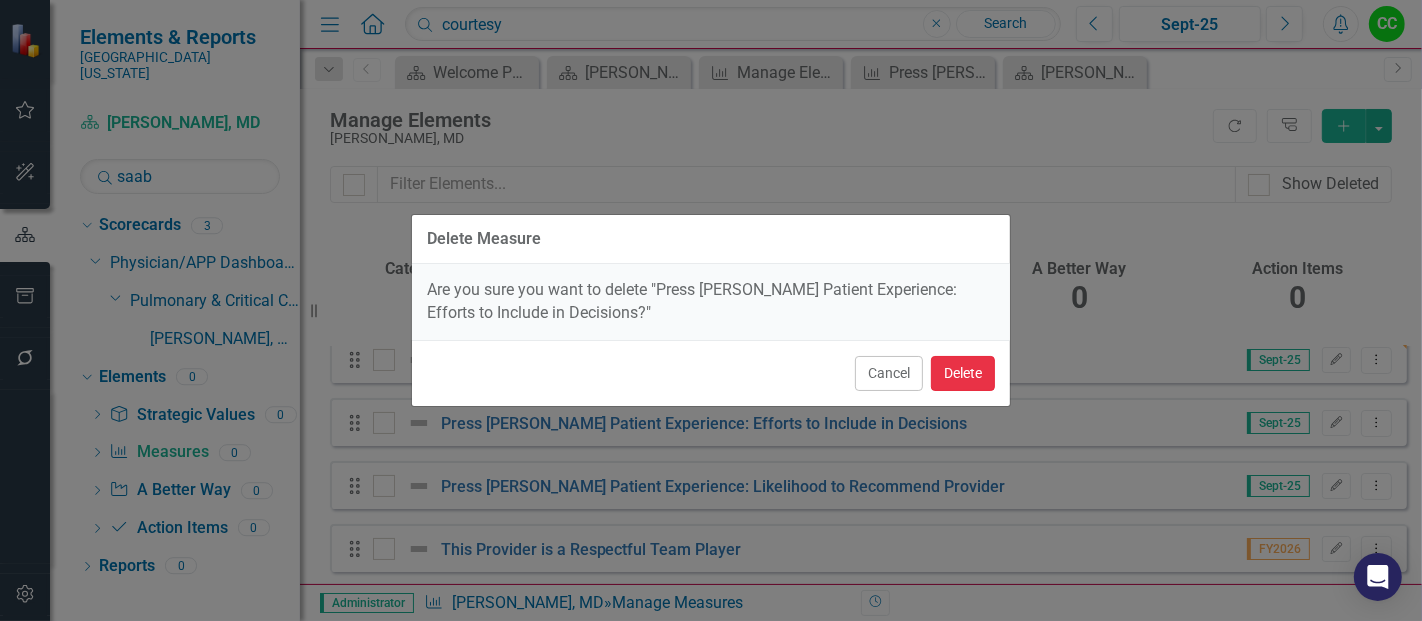
click at [974, 361] on button "Delete" at bounding box center [963, 373] width 64 height 35
click at [950, 378] on button "Delete" at bounding box center [963, 373] width 64 height 35
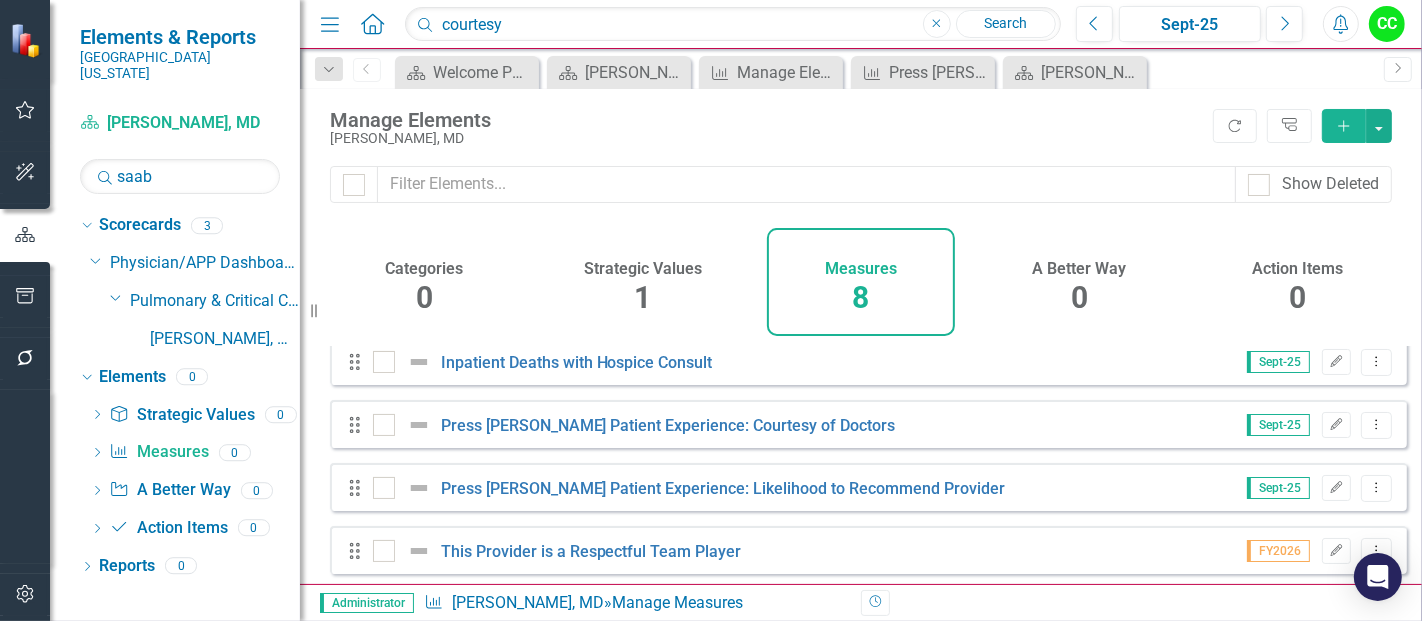
scroll to position [197, 0]
click at [1370, 503] on button "Dropdown Menu" at bounding box center [1376, 489] width 31 height 27
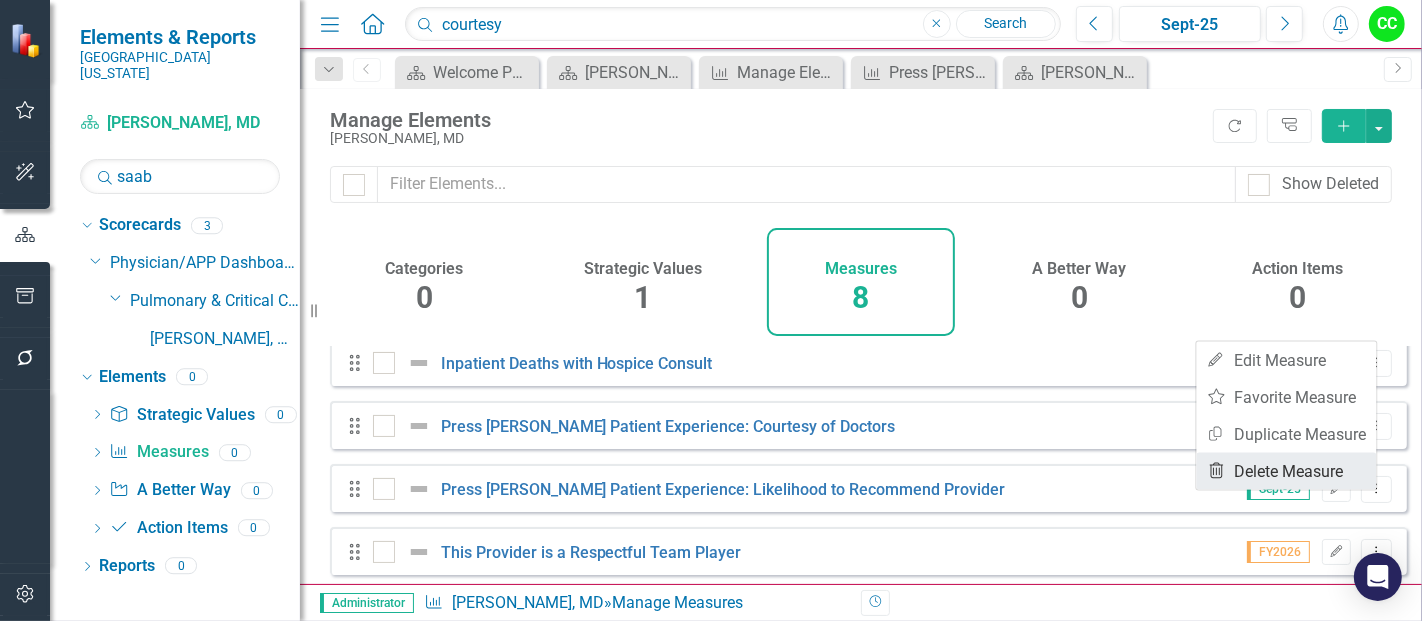
click at [1263, 465] on link "Trash Delete Measure" at bounding box center [1287, 471] width 180 height 37
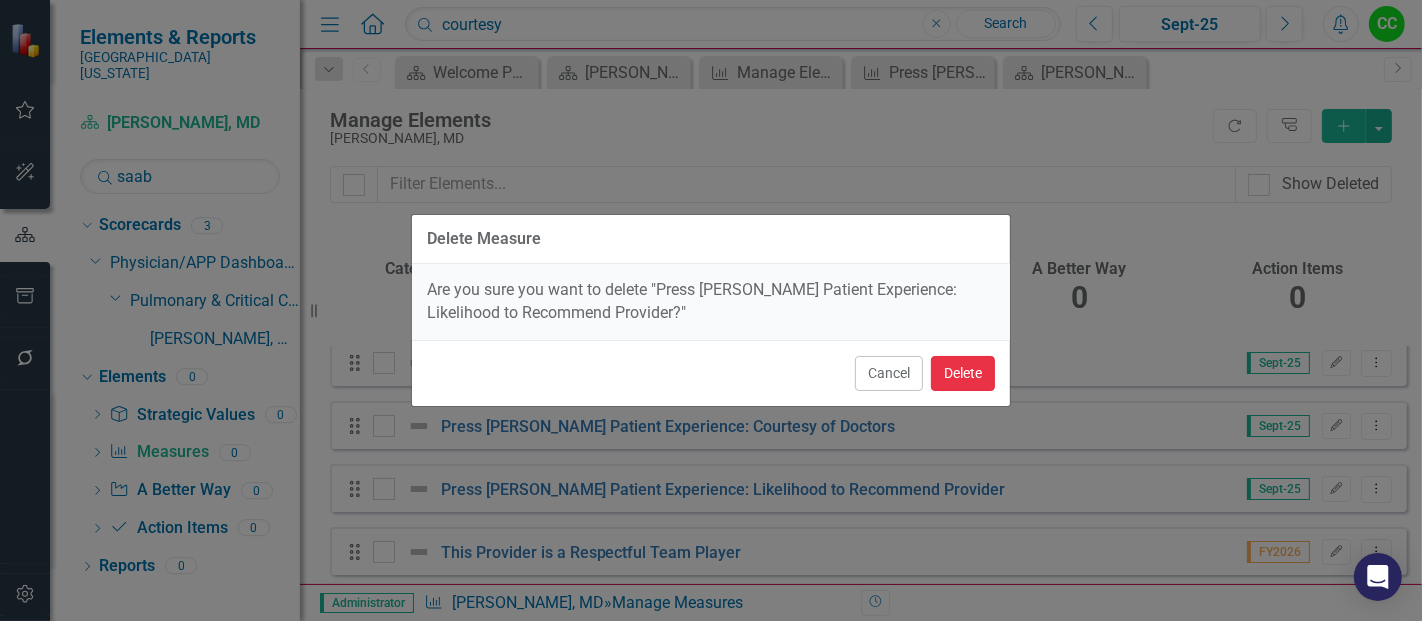
click at [957, 373] on button "Delete" at bounding box center [963, 373] width 64 height 35
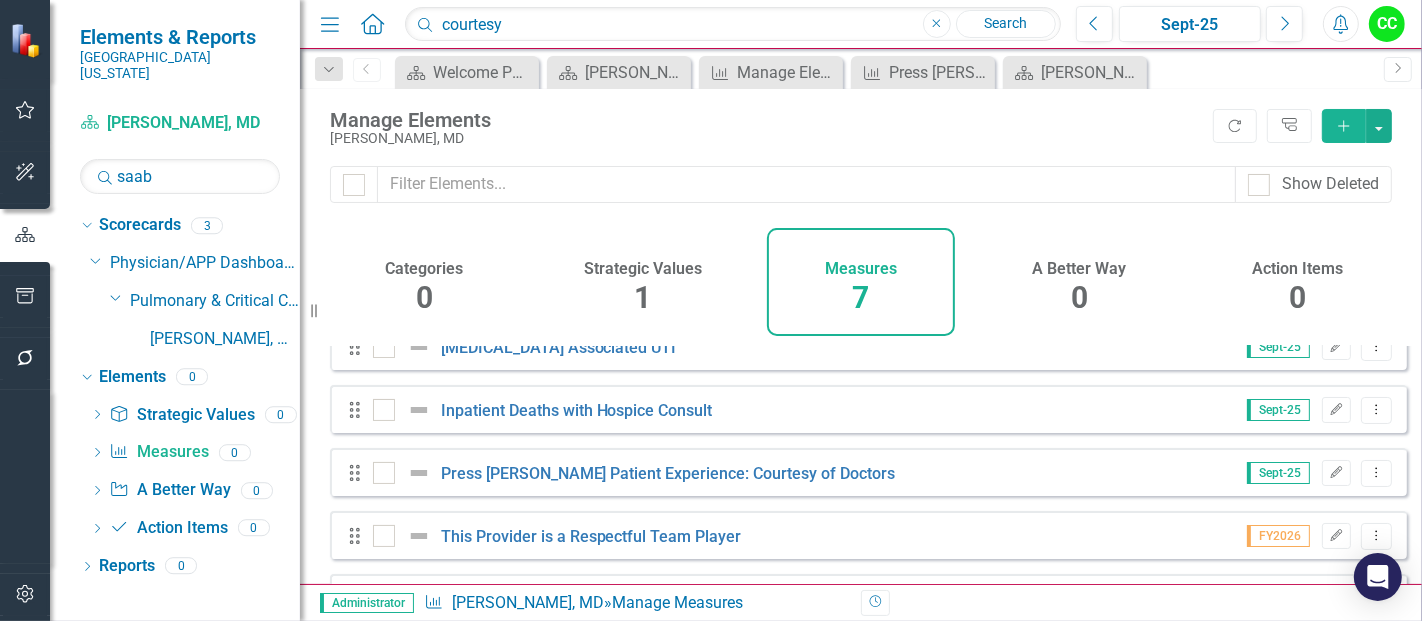
scroll to position [216, 0]
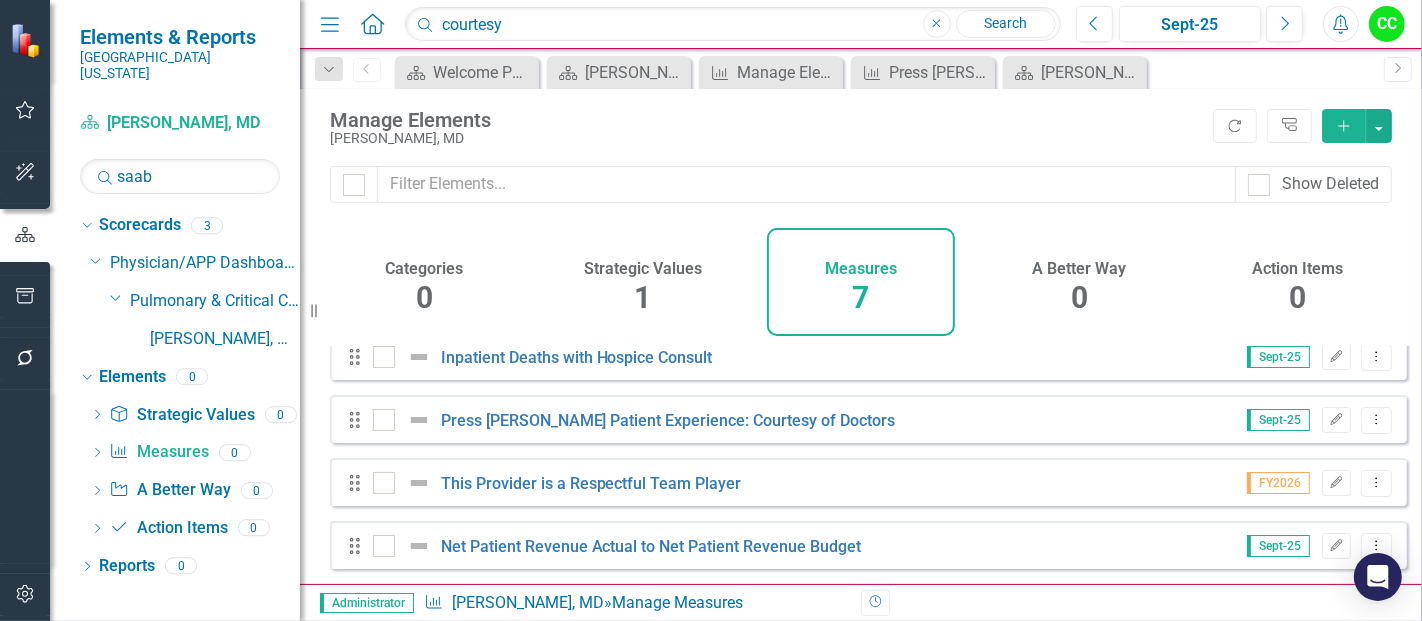
click at [1338, 134] on button "Add" at bounding box center [1344, 126] width 44 height 34
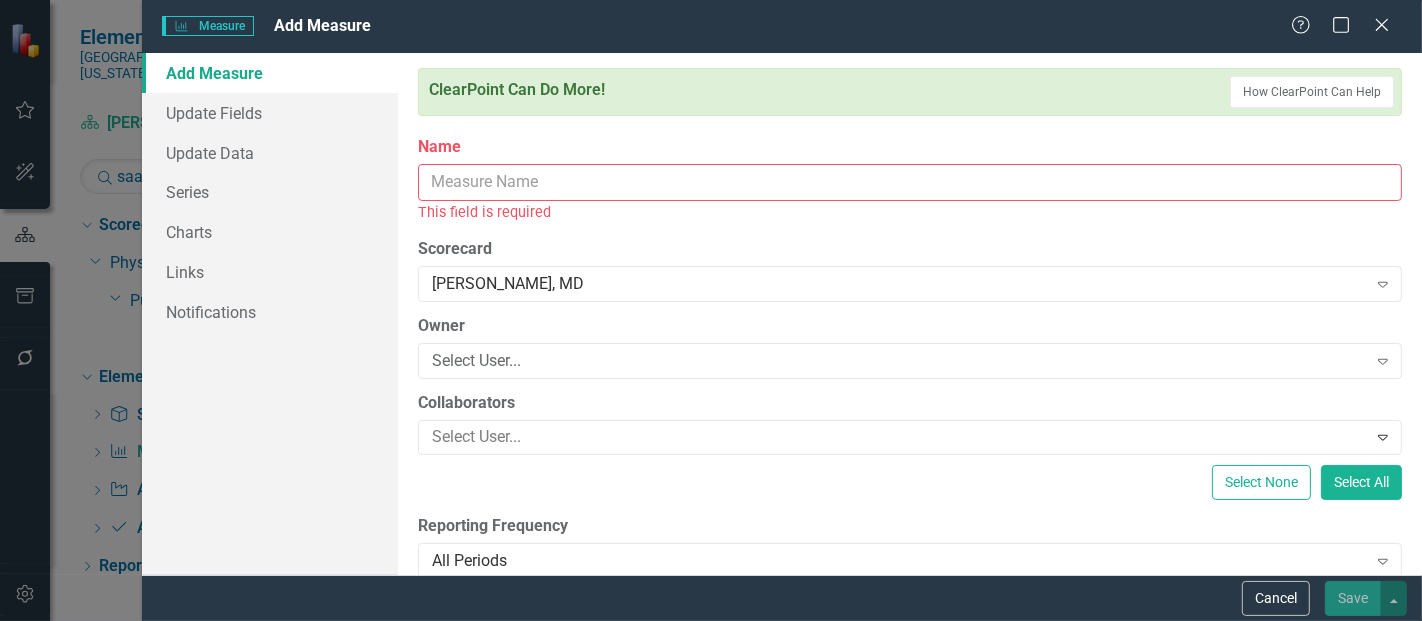
click at [485, 181] on input "Name" at bounding box center [910, 182] width 984 height 37
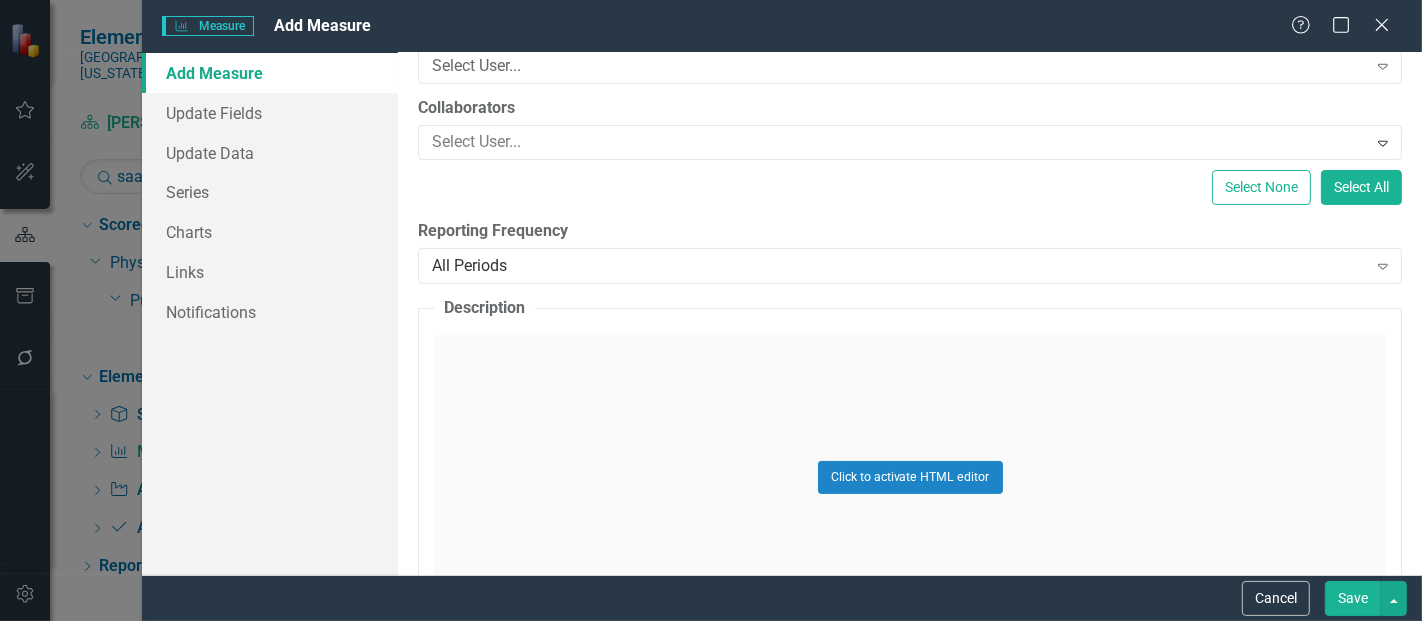
scroll to position [277, 0]
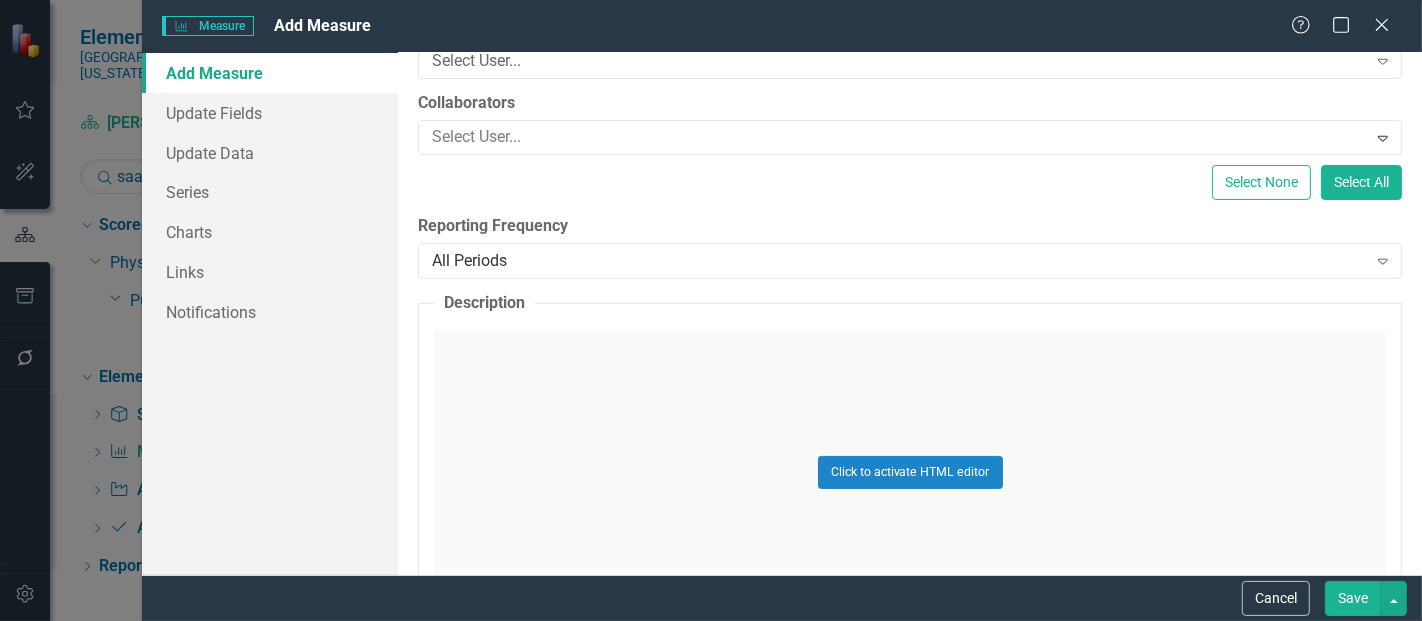
type input "Performance Evaluation Measure"
click at [517, 272] on div "All Periods Expand" at bounding box center [910, 261] width 984 height 36
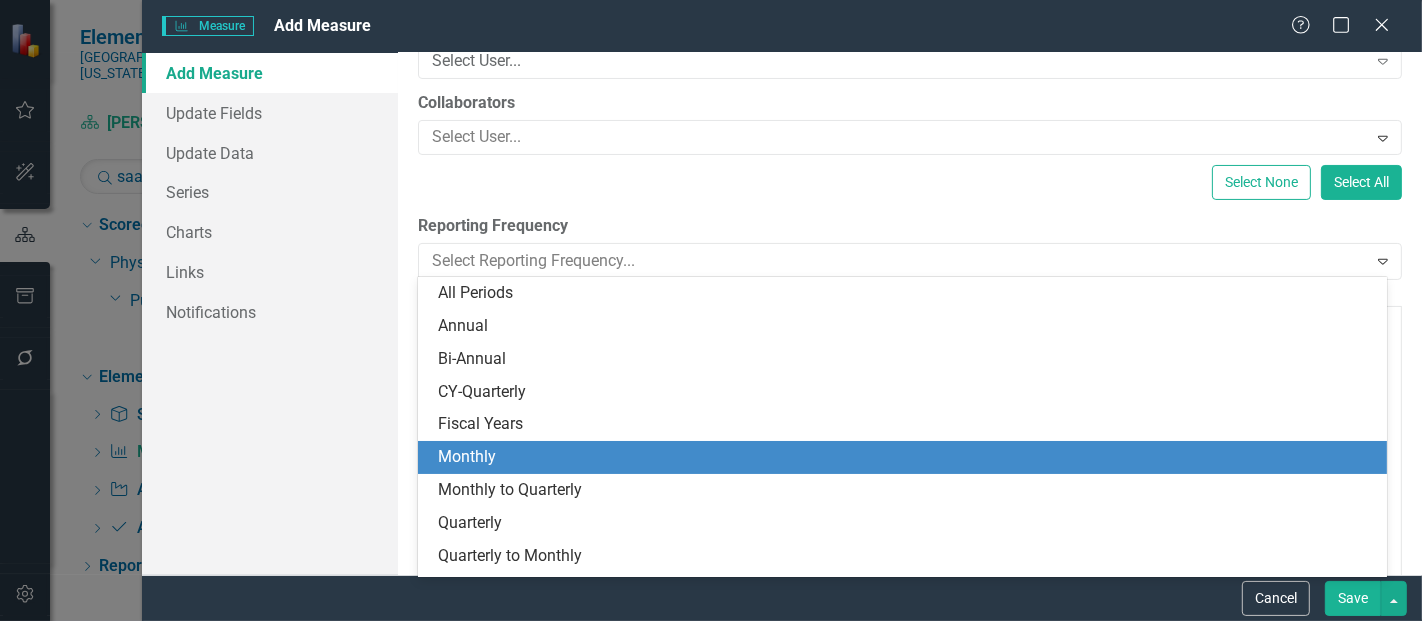
click at [508, 458] on div "Monthly" at bounding box center [906, 457] width 937 height 23
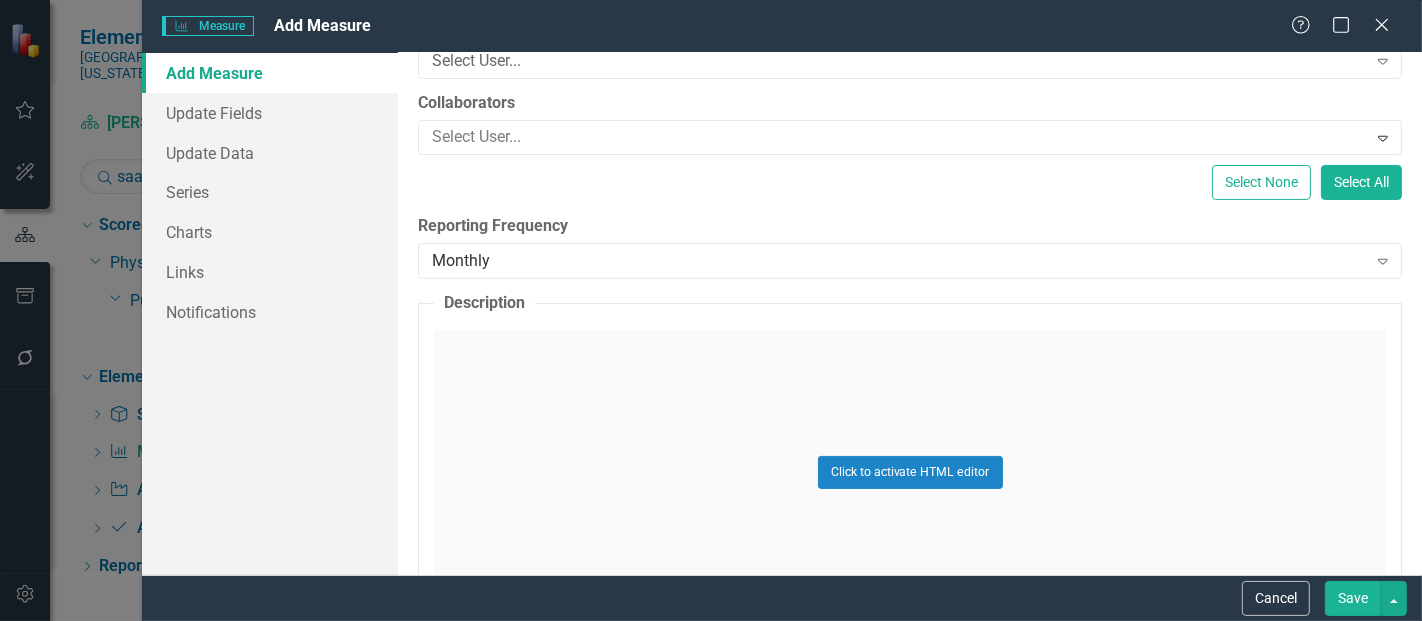
click at [1354, 604] on button "Save" at bounding box center [1353, 598] width 56 height 35
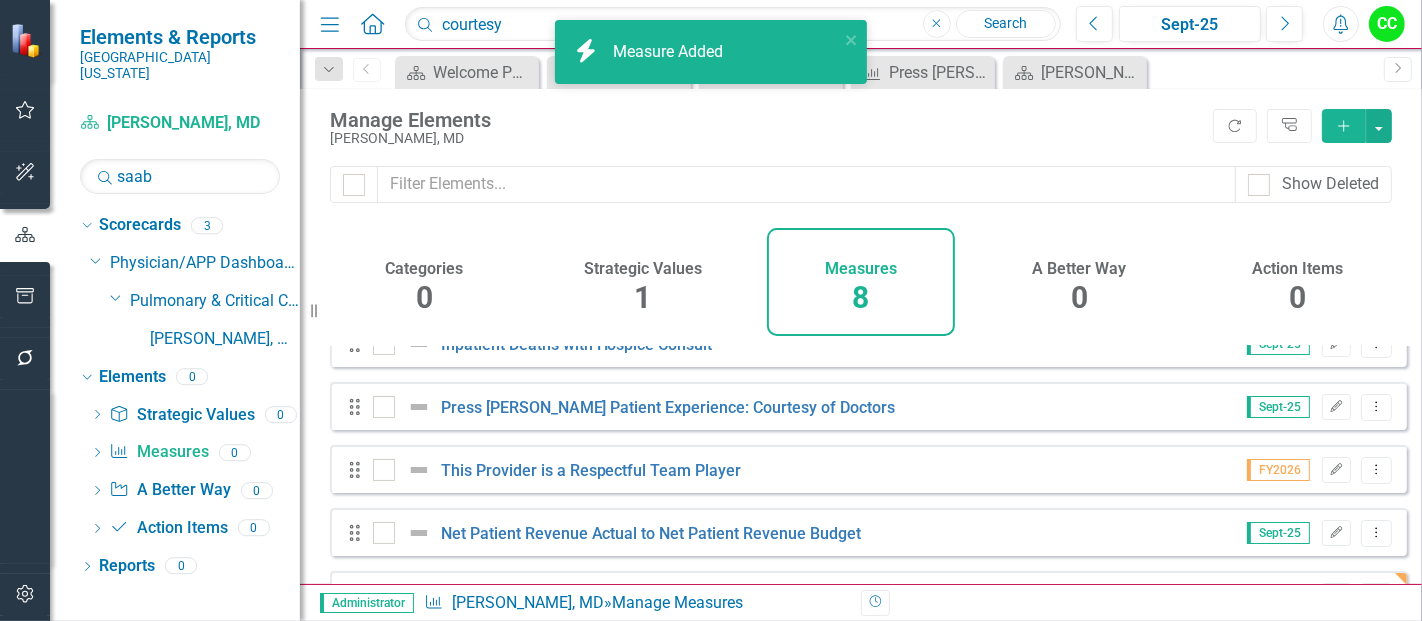
scroll to position [279, 0]
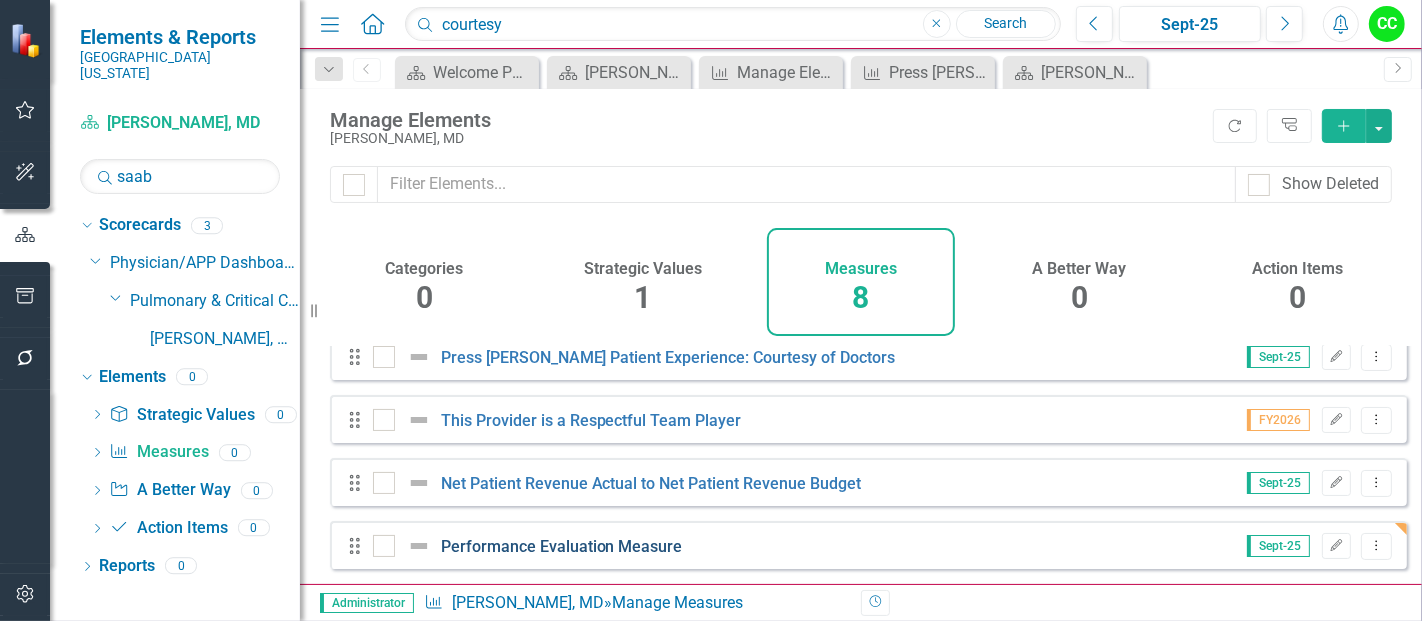
click at [625, 545] on link "Performance Evaluation Measure" at bounding box center [562, 546] width 242 height 19
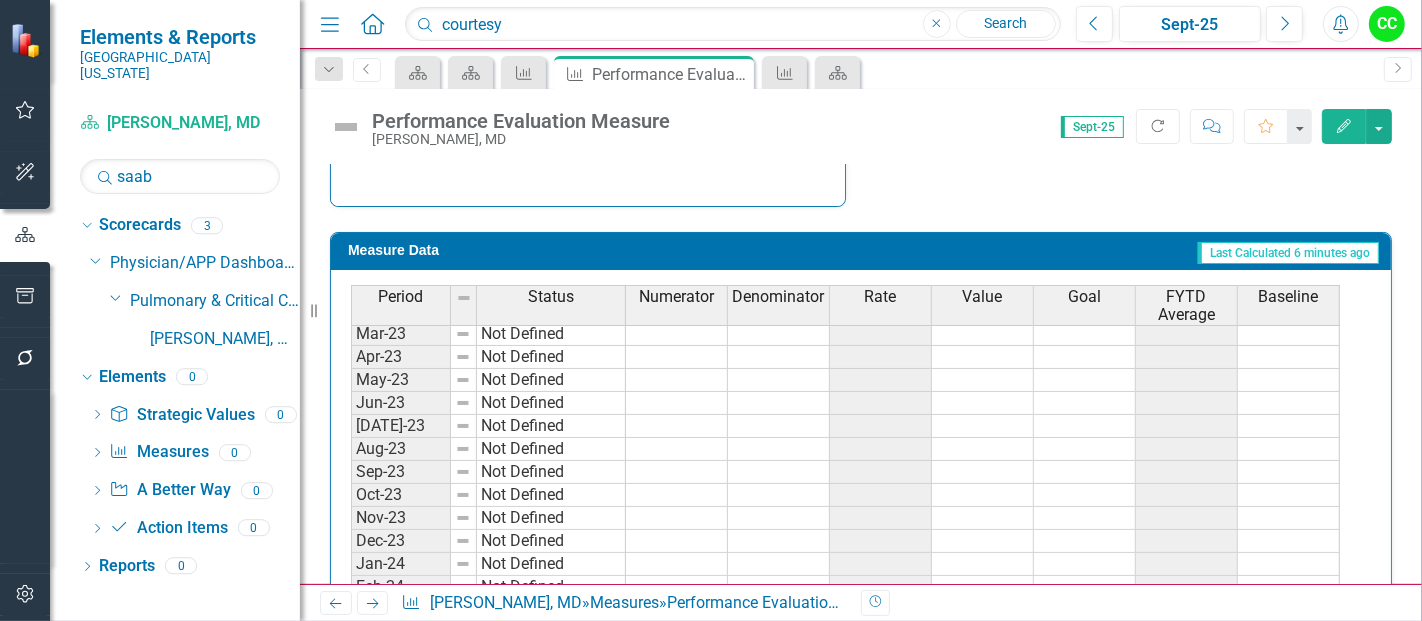
scroll to position [853, 0]
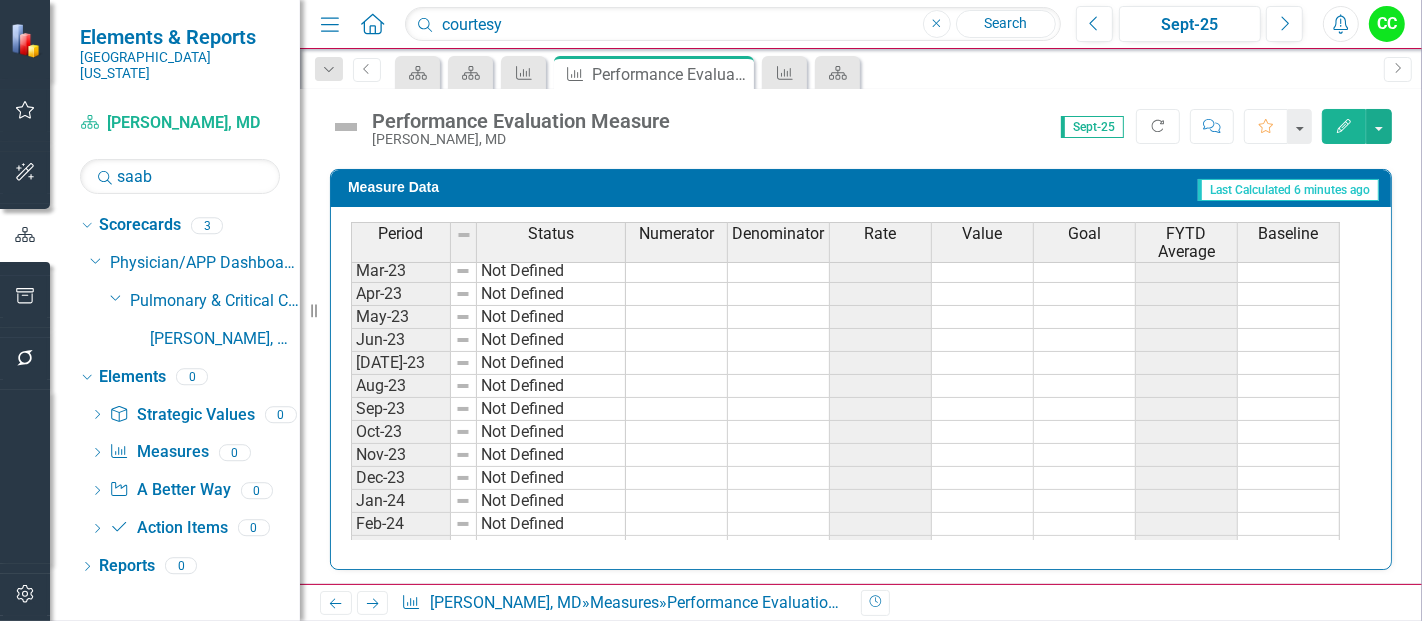
click at [1349, 127] on icon "Edit" at bounding box center [1344, 126] width 18 height 14
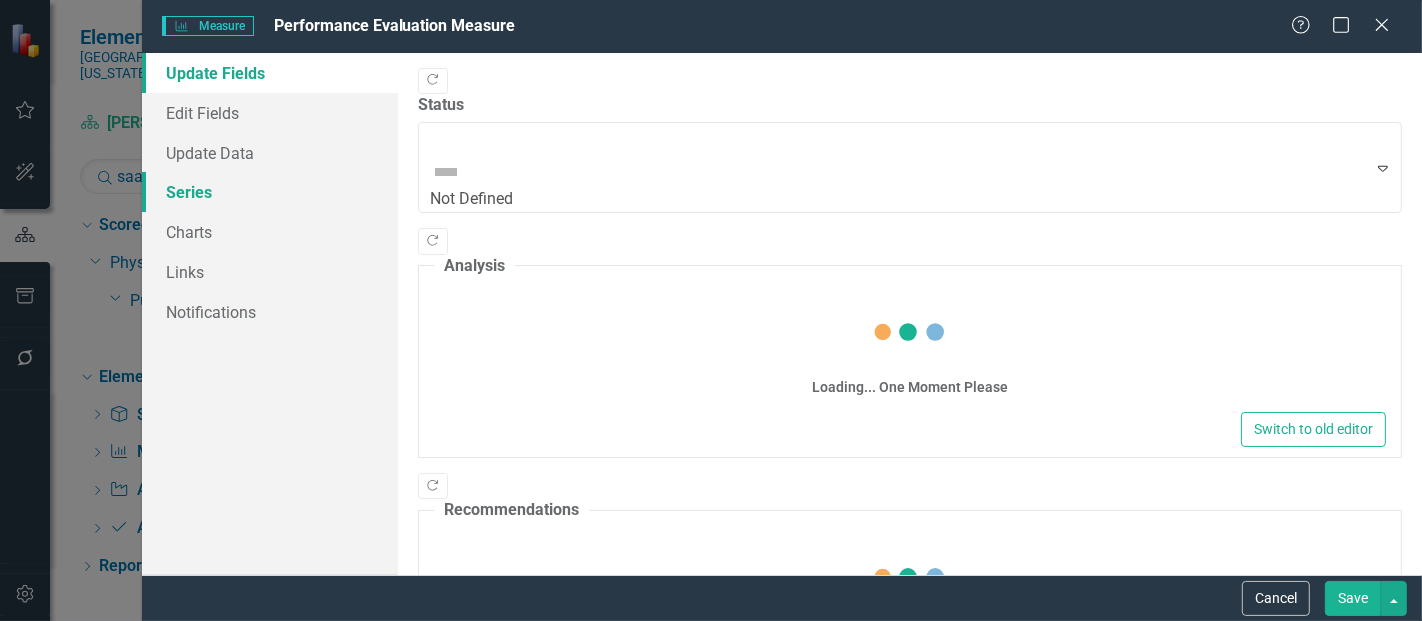
click at [219, 207] on link "Series" at bounding box center [270, 192] width 256 height 40
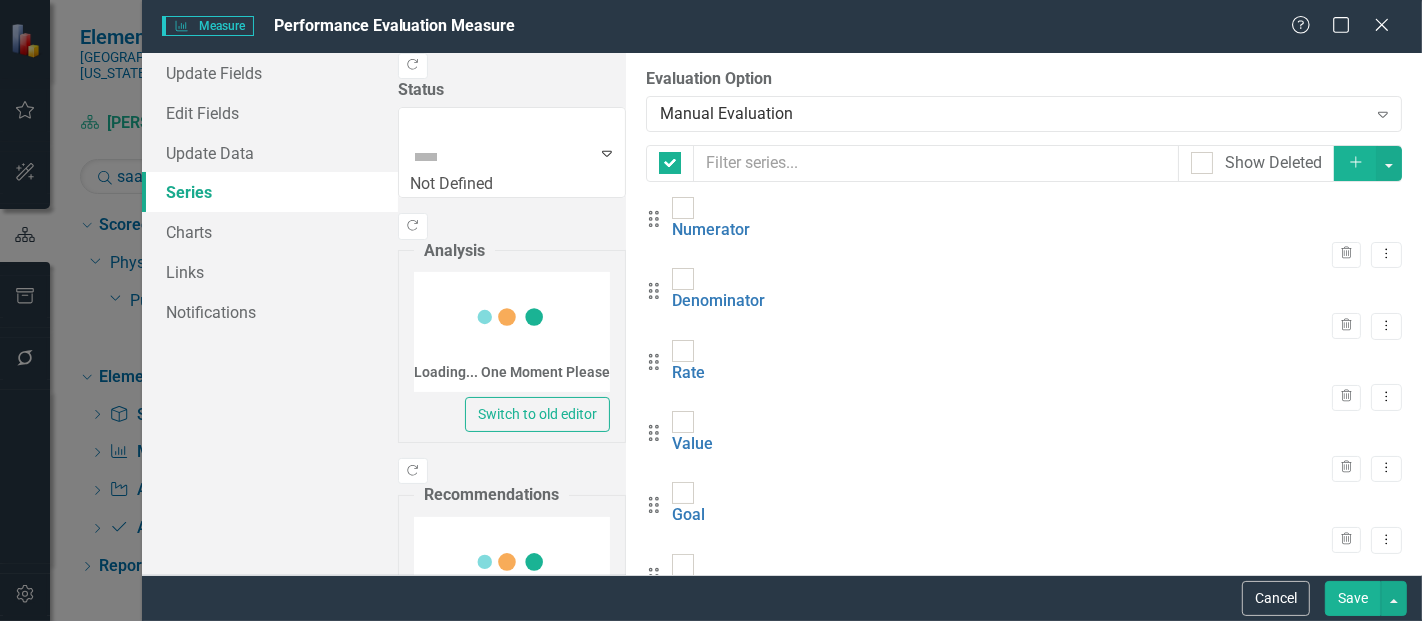
checkbox input "false"
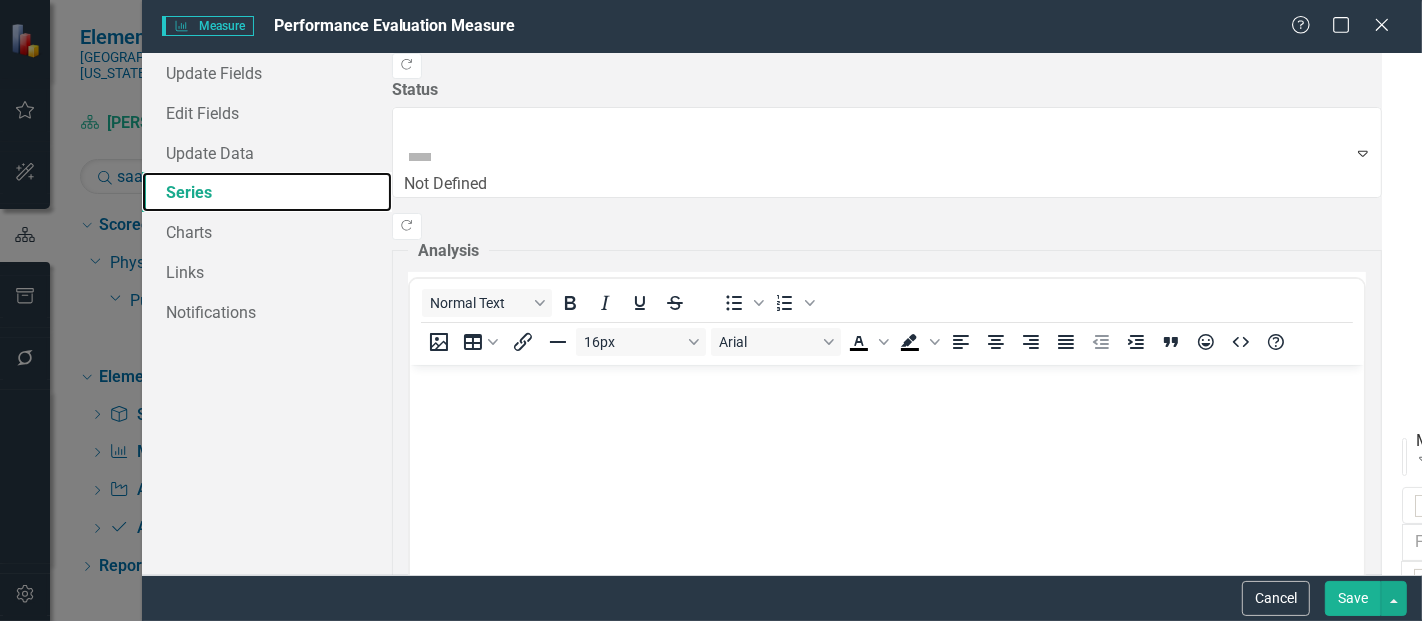
scroll to position [0, 0]
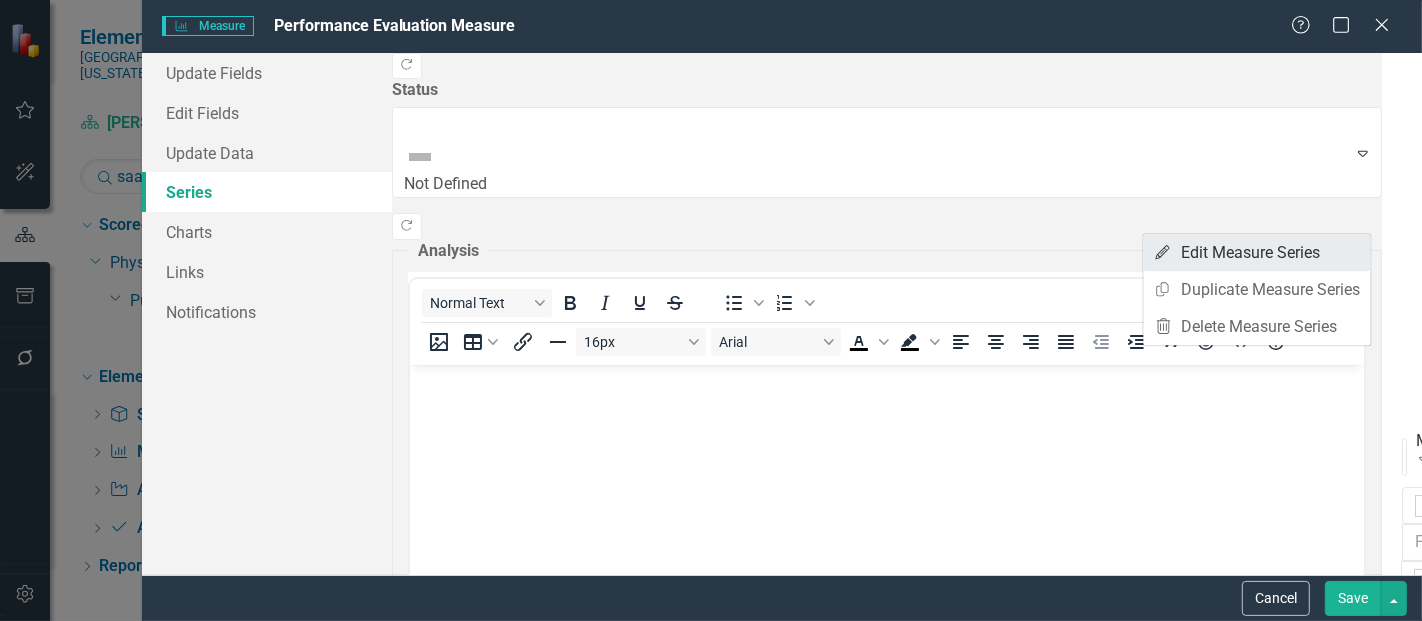
click at [1243, 260] on link "Edit Edit Measure Series" at bounding box center [1257, 252] width 227 height 37
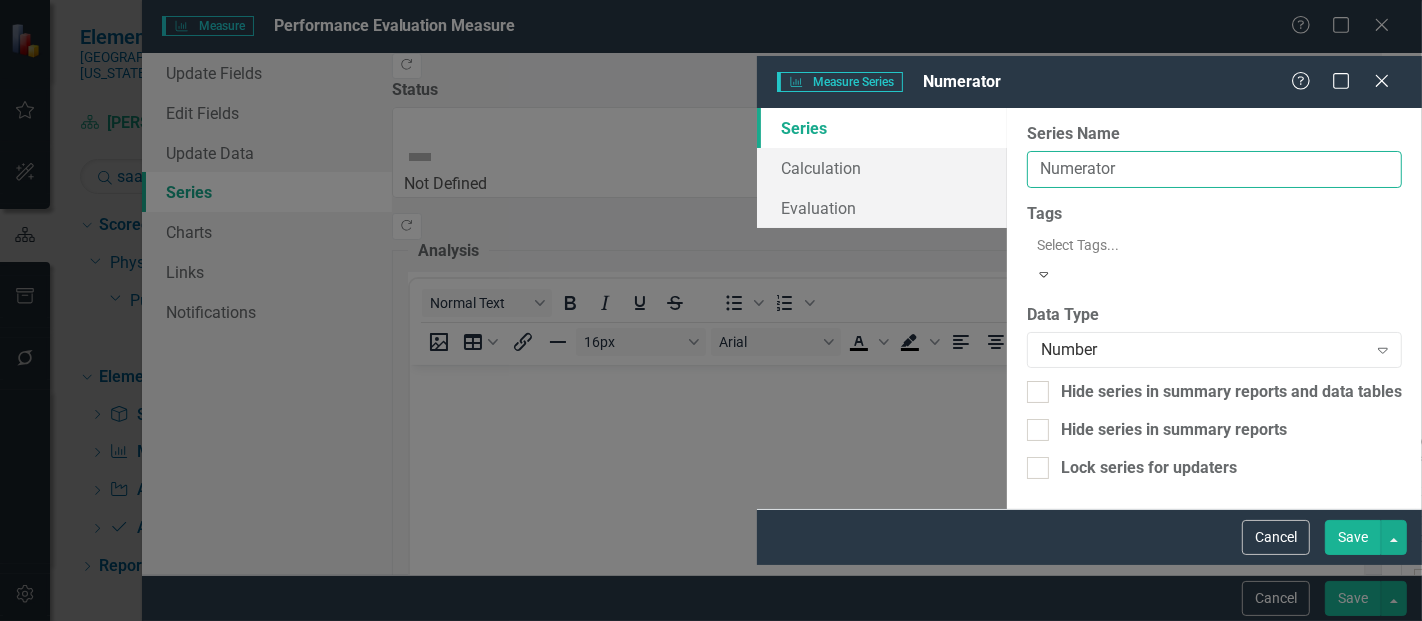
click at [1027, 151] on input "Numerator" at bounding box center [1214, 169] width 375 height 37
type input "N"
type input "PEM"
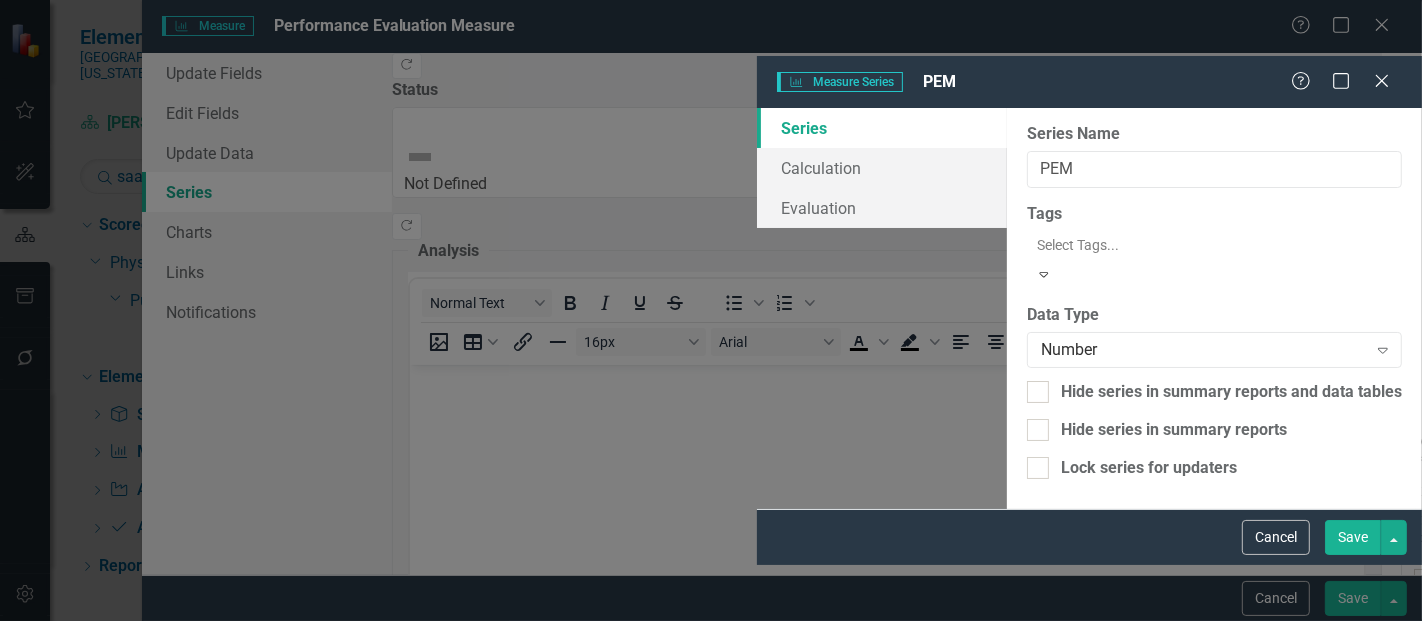
click at [1345, 555] on button "Save" at bounding box center [1353, 537] width 56 height 35
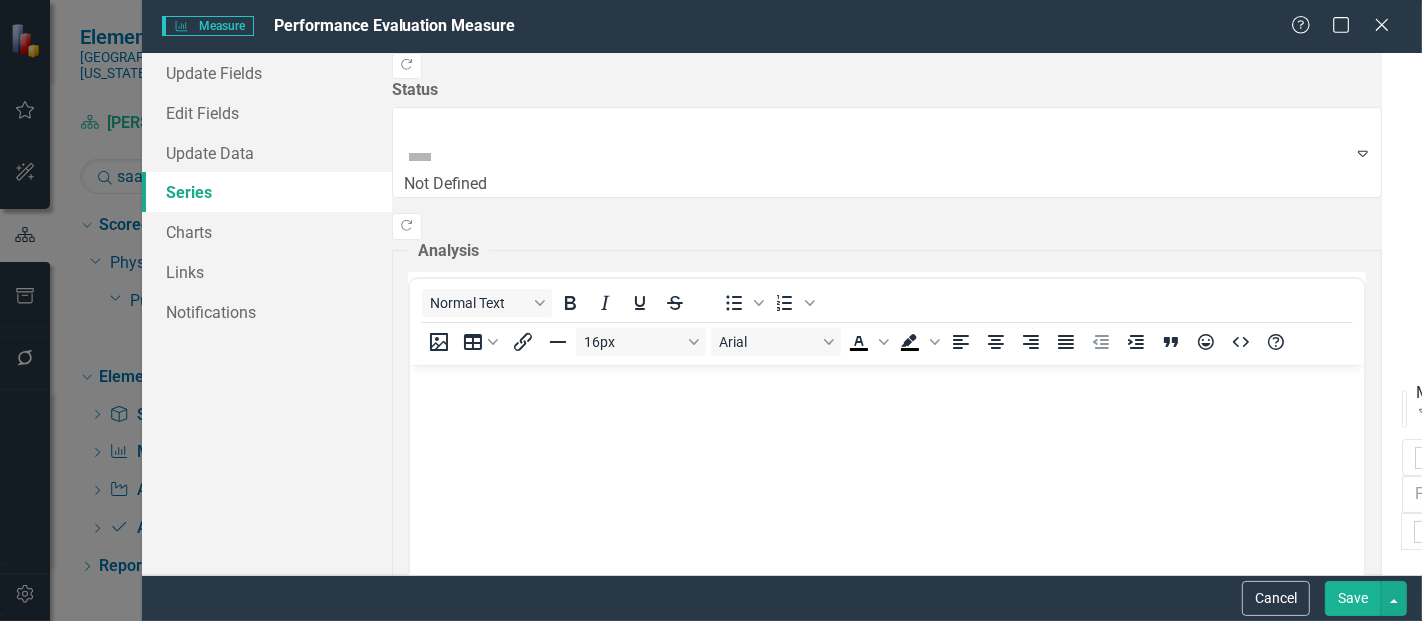
scroll to position [77, 0]
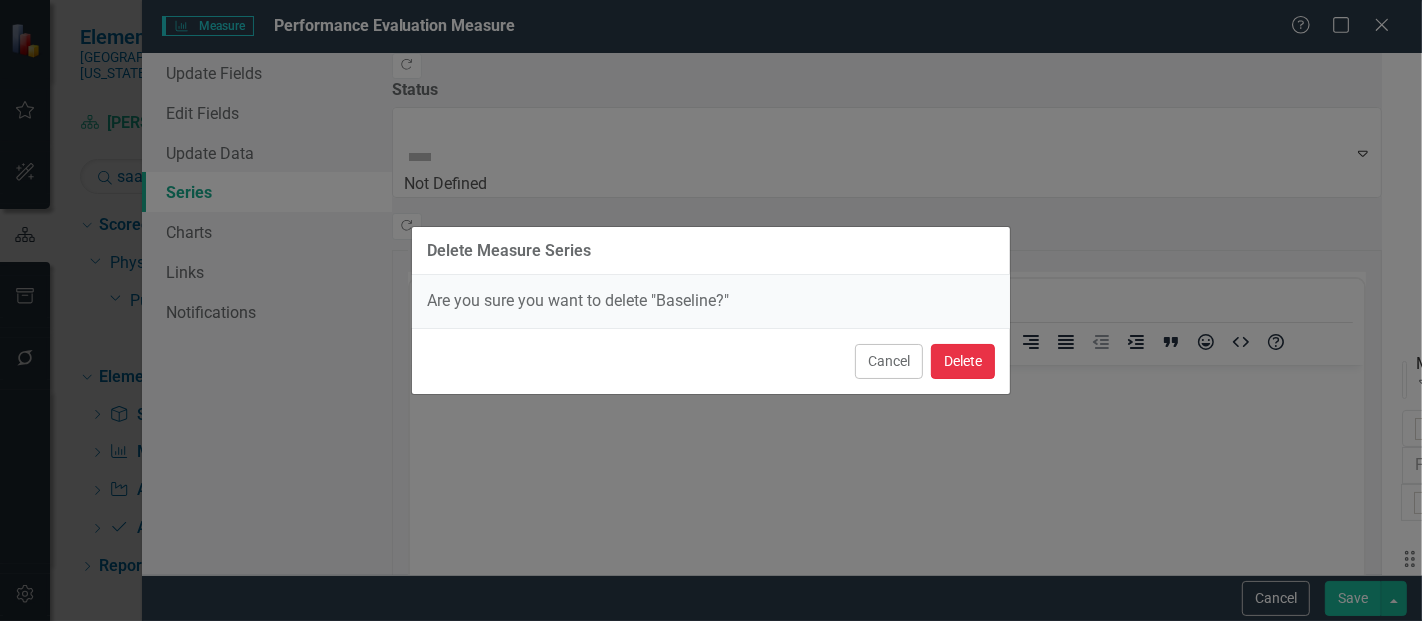
click at [971, 355] on button "Delete" at bounding box center [963, 361] width 64 height 35
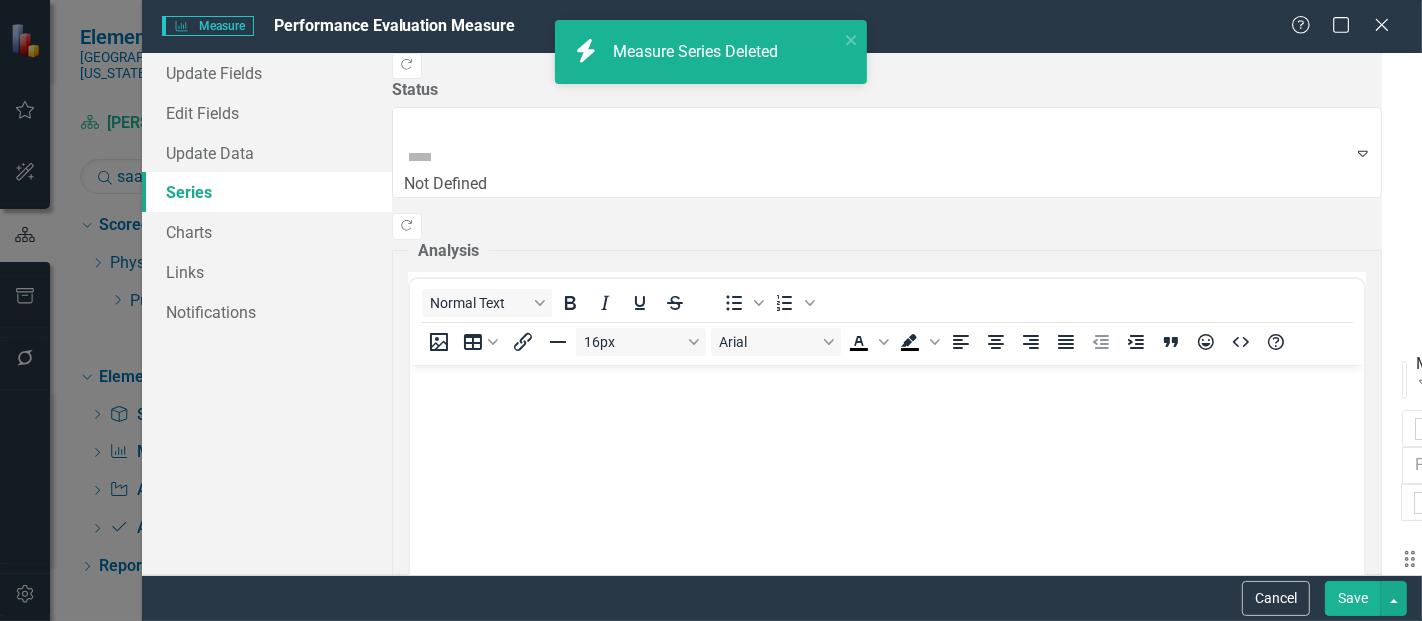
scroll to position [14, 0]
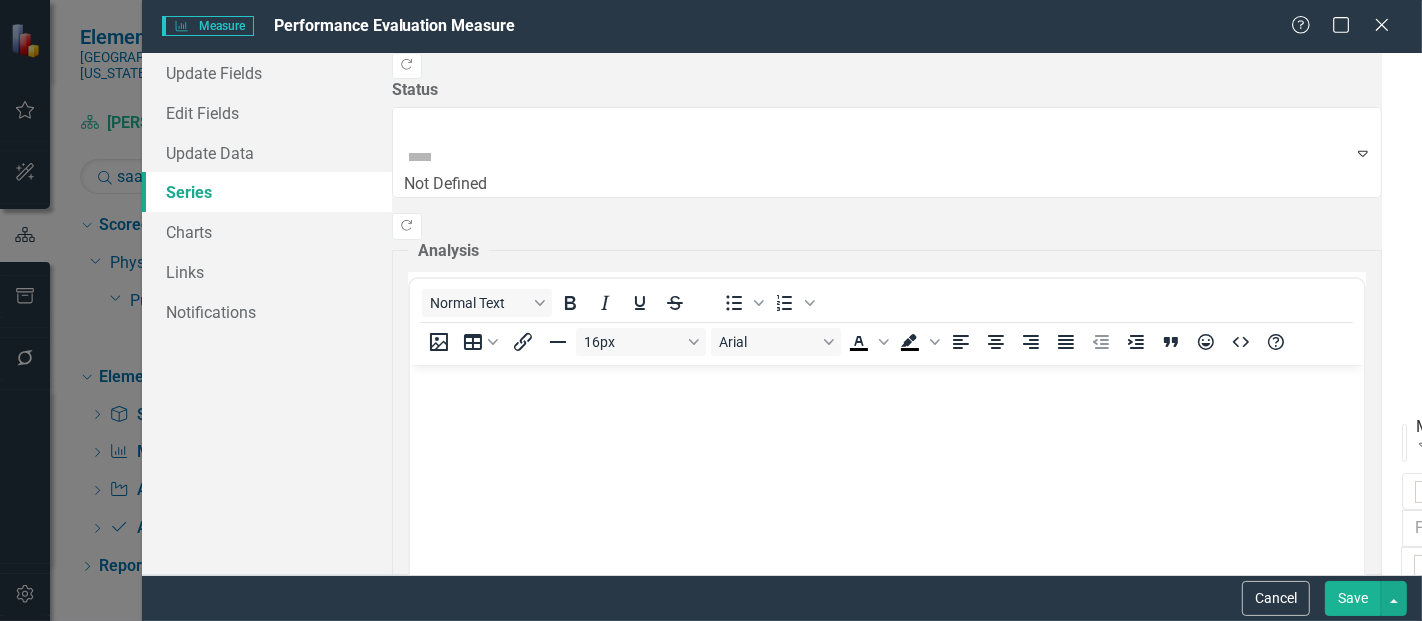
checkbox input "true"
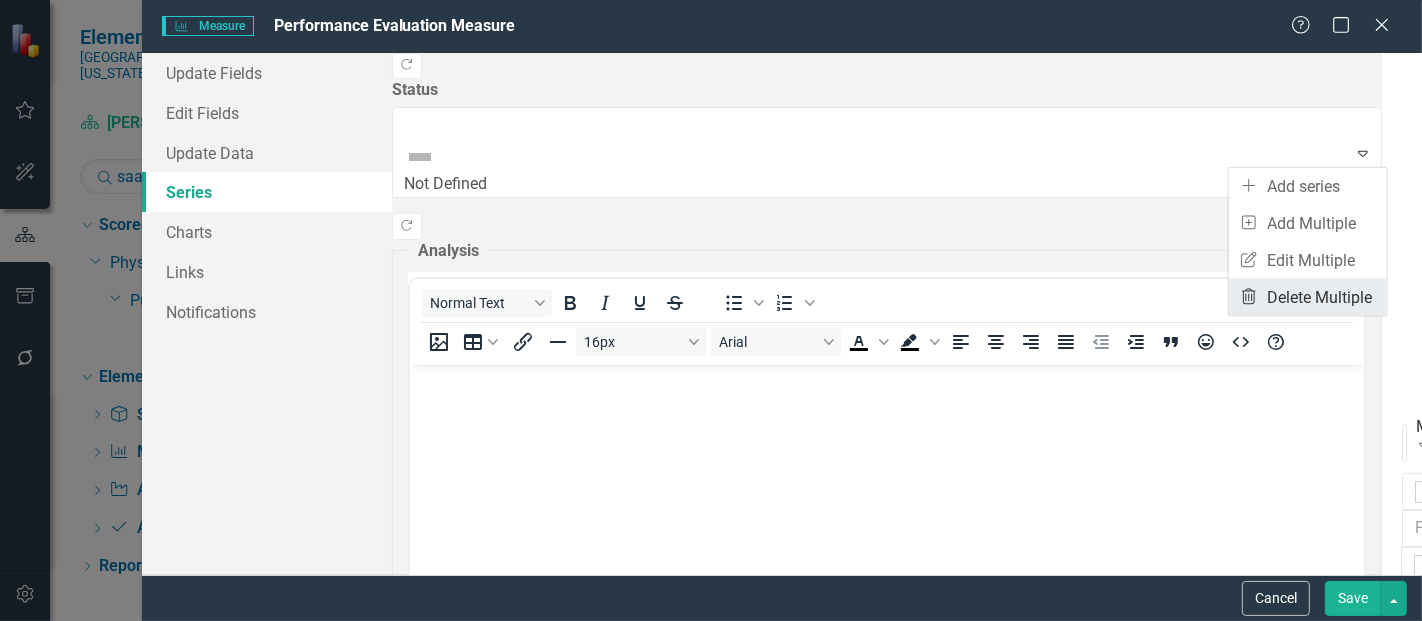
click at [1283, 297] on link "Trash Delete Multiple" at bounding box center [1308, 297] width 158 height 37
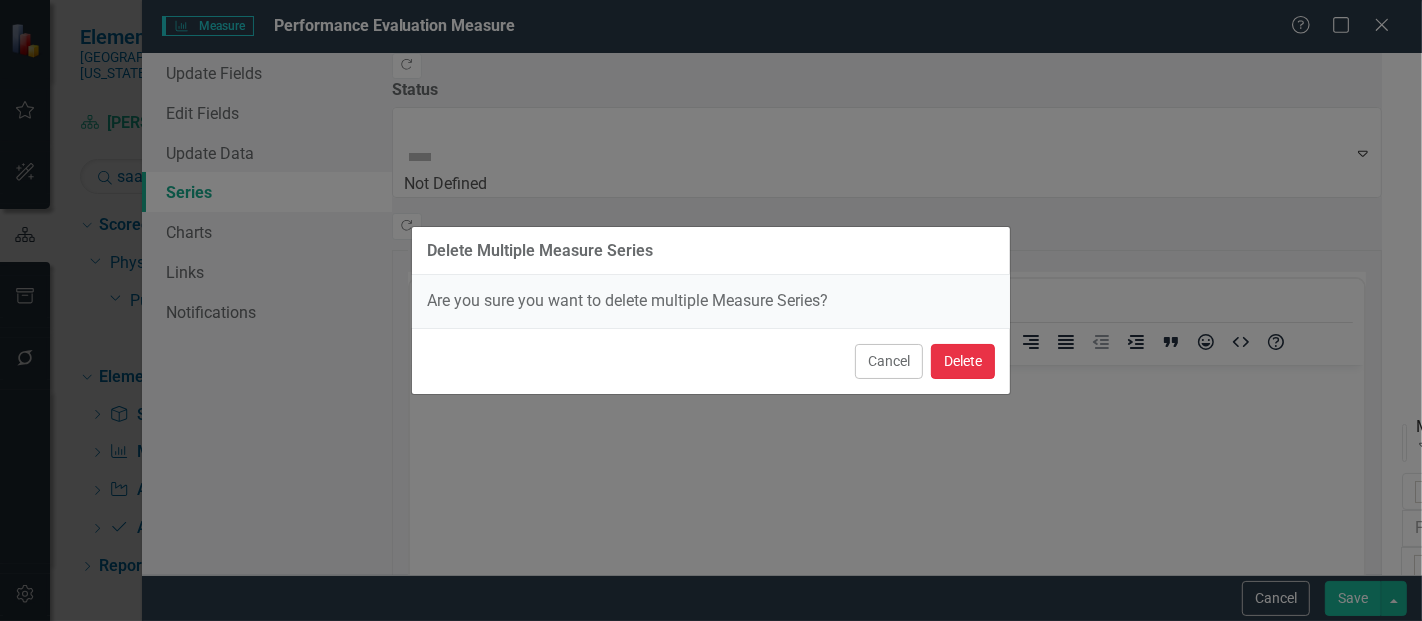
click at [984, 347] on button "Delete" at bounding box center [963, 361] width 64 height 35
checkbox input "false"
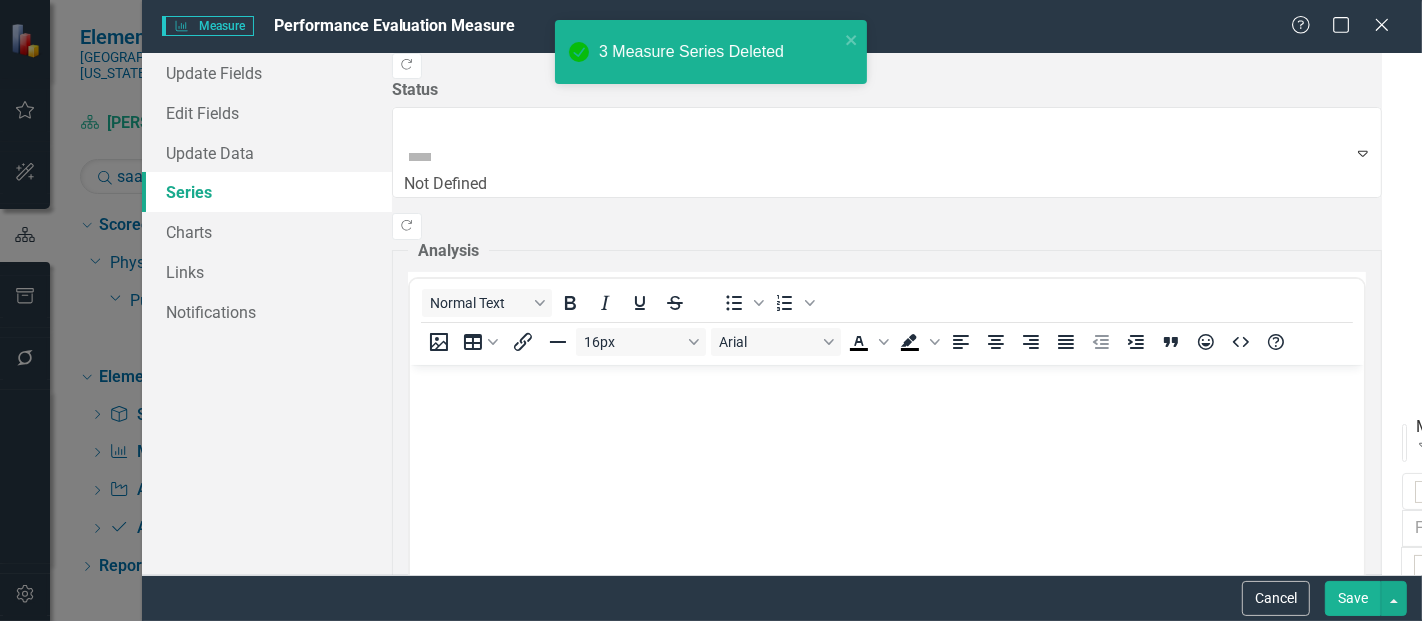
scroll to position [0, 0]
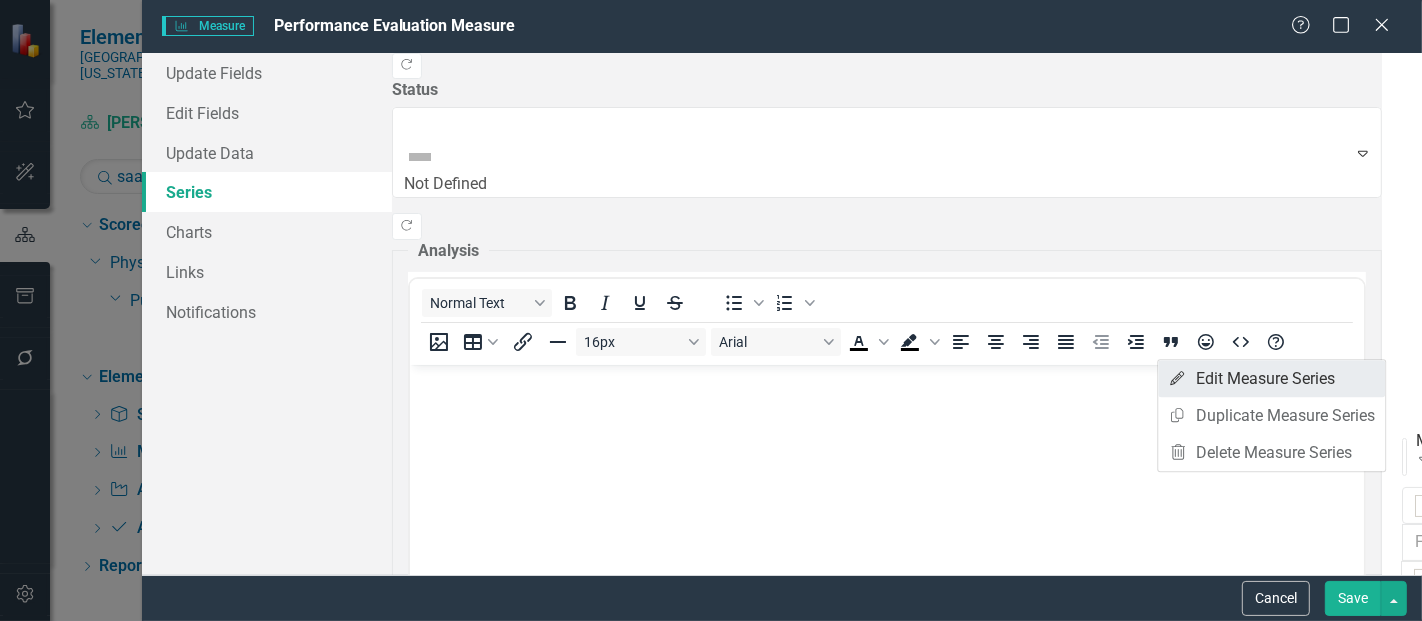
click at [1261, 367] on link "Edit Edit Measure Series" at bounding box center [1271, 378] width 227 height 37
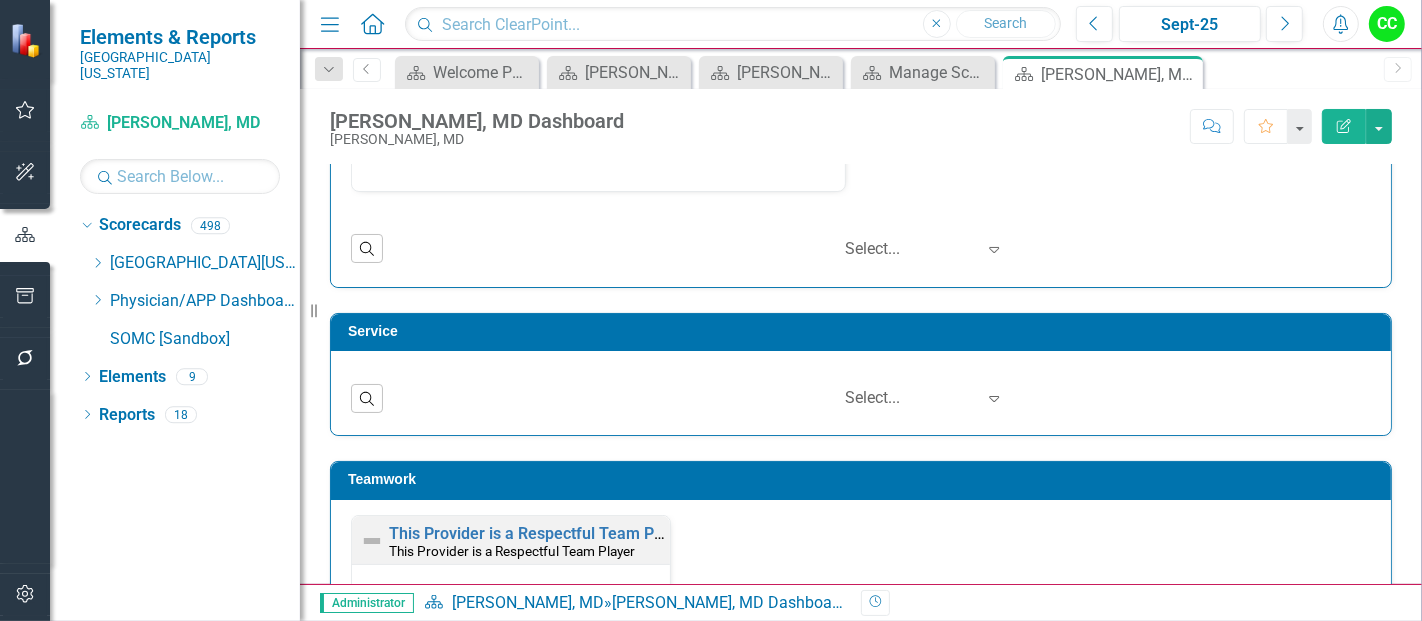
scroll to position [1024, 0]
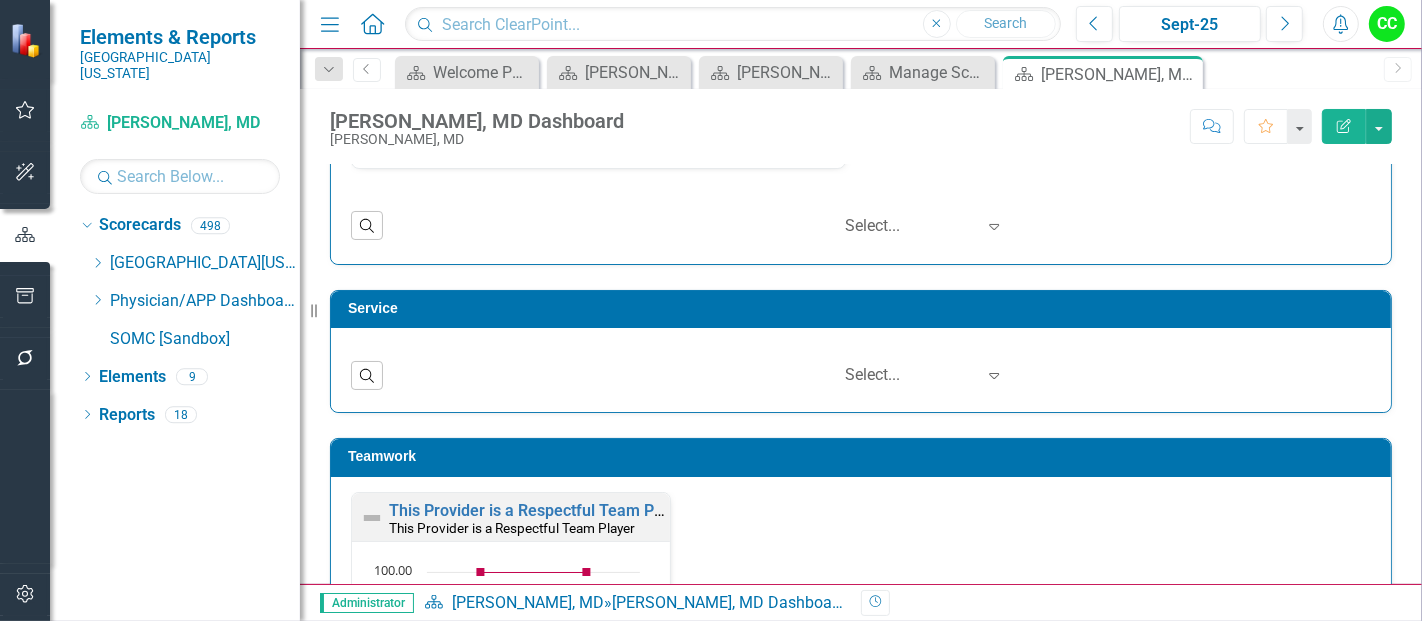
click at [1065, 316] on td "Service" at bounding box center [864, 311] width 1033 height 30
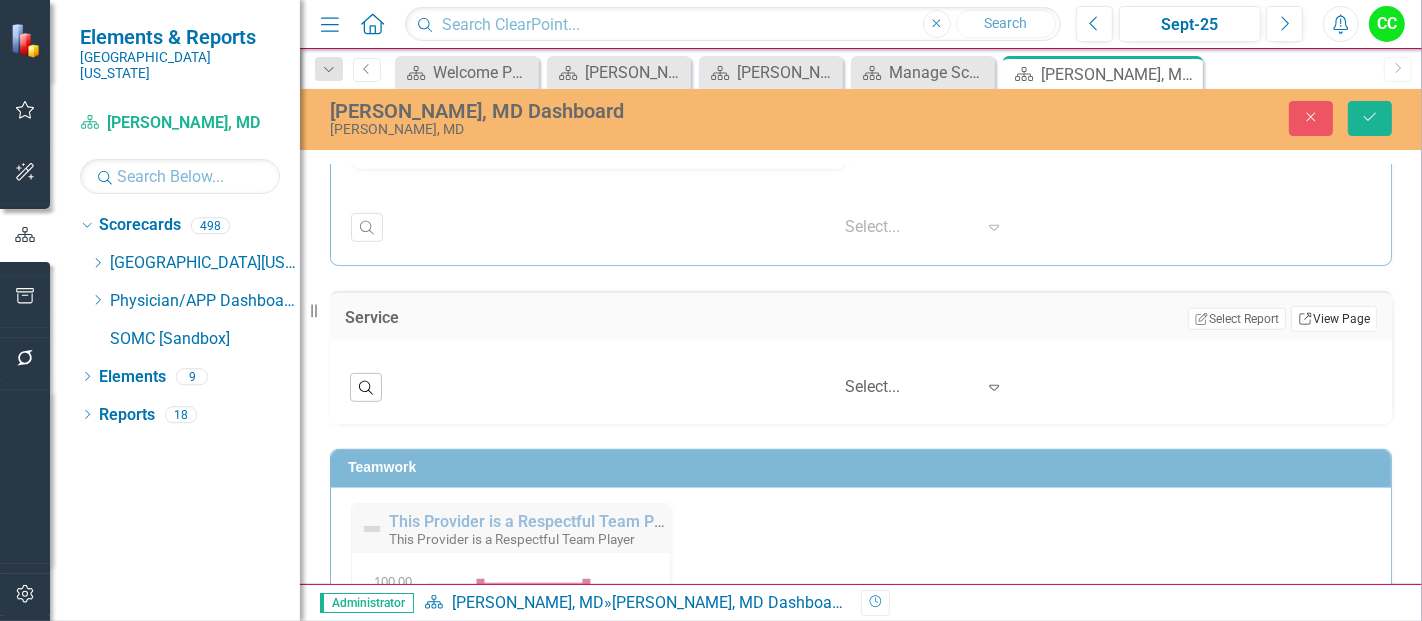
click at [1314, 311] on link "Link View Page" at bounding box center [1334, 319] width 86 height 26
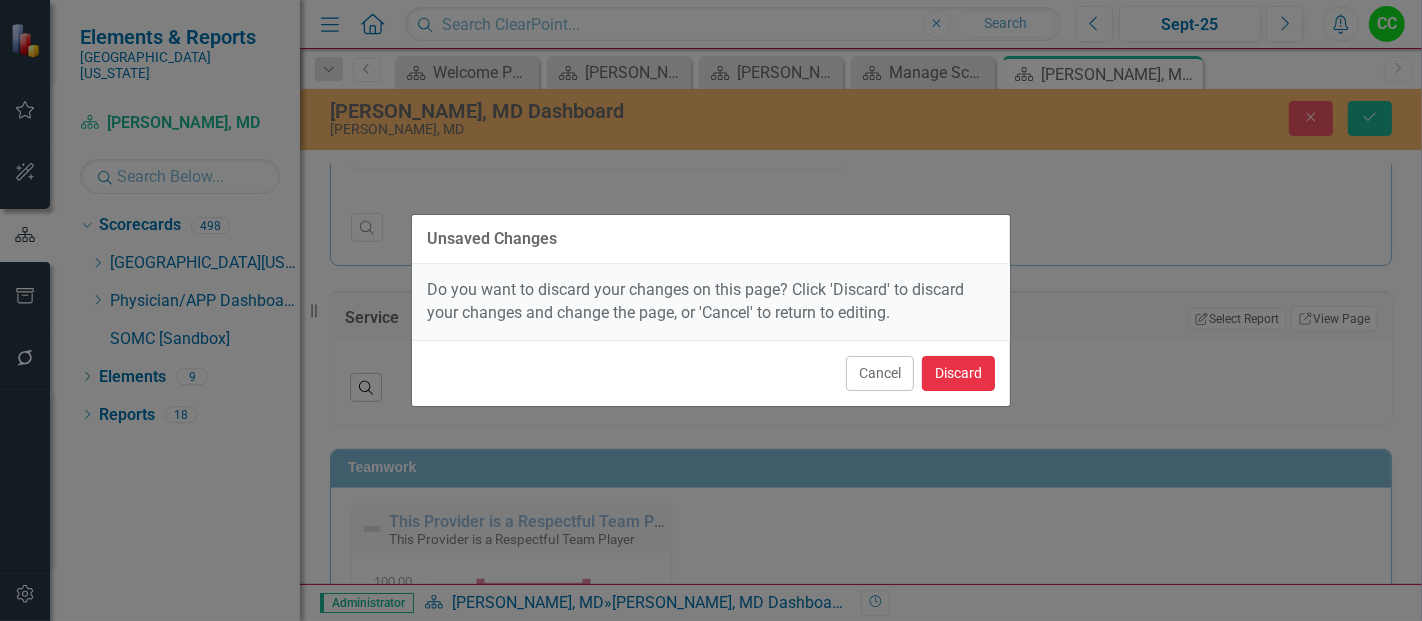
click at [953, 382] on button "Discard" at bounding box center [958, 373] width 73 height 35
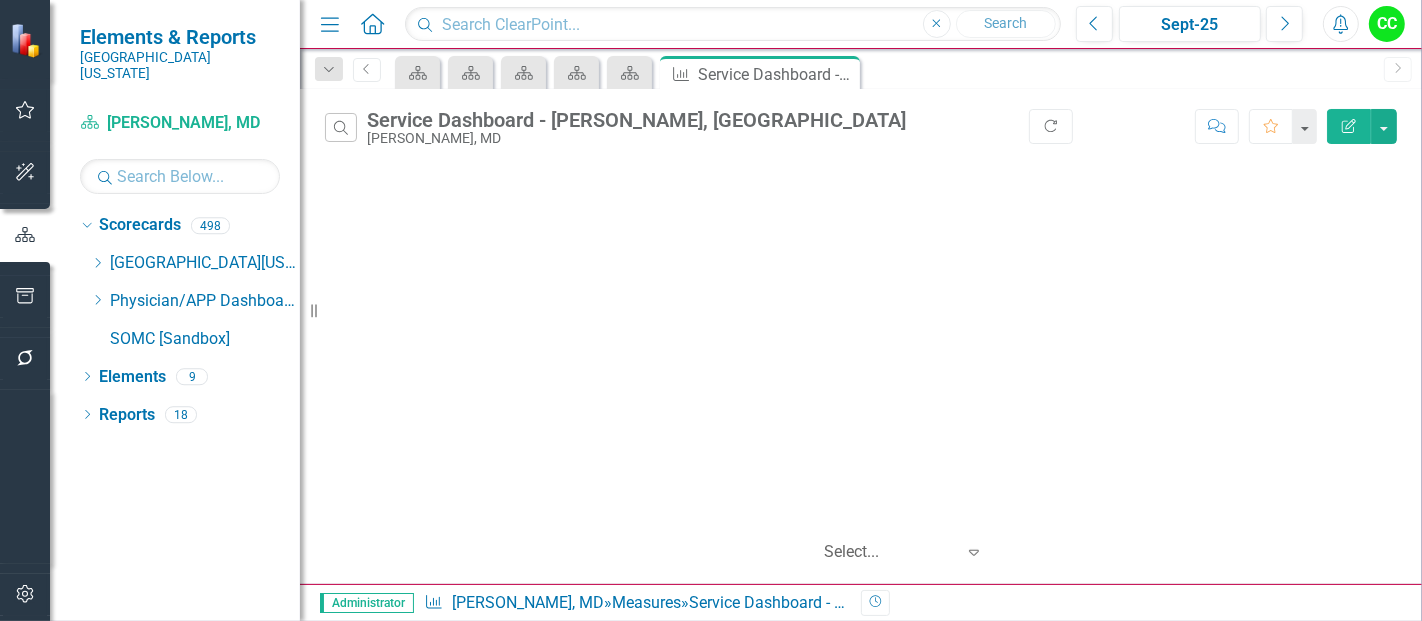
click at [1345, 119] on icon "Edit Report" at bounding box center [1349, 126] width 18 height 14
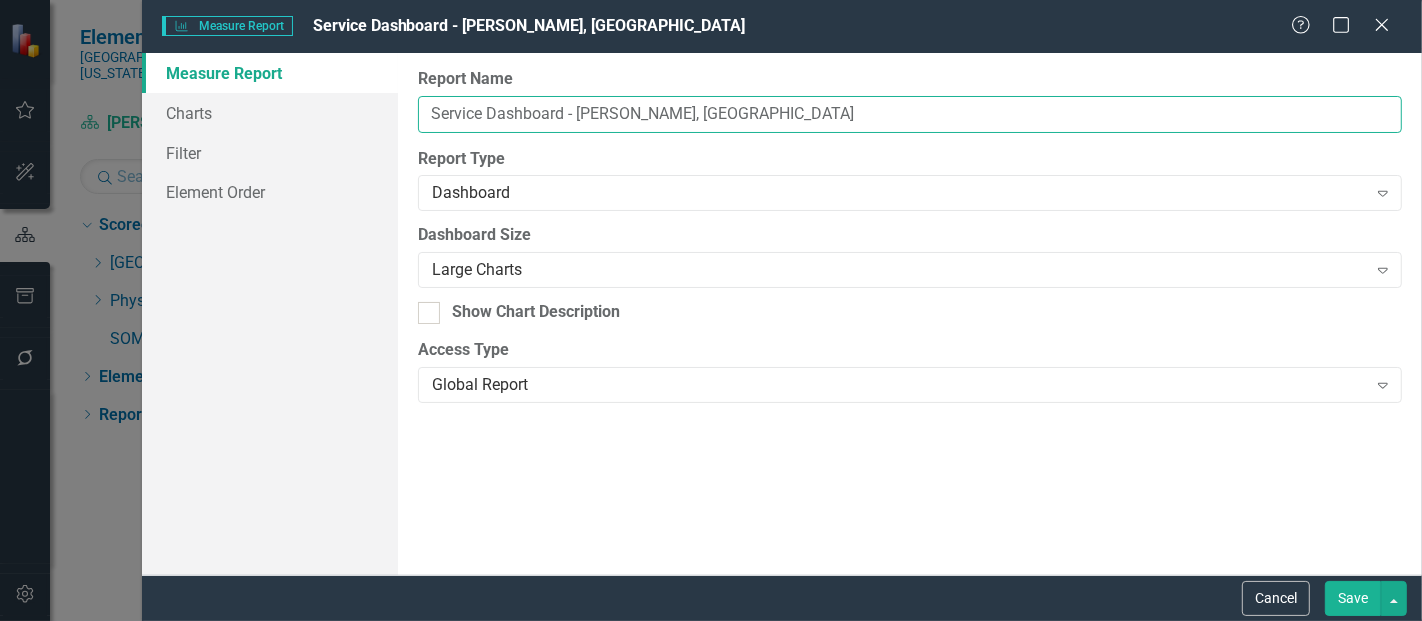
click at [658, 112] on input "Service Dashboard - [PERSON_NAME], [GEOGRAPHIC_DATA]" at bounding box center [910, 114] width 984 height 37
type input "Service Dashboard - [PERSON_NAME], MD"
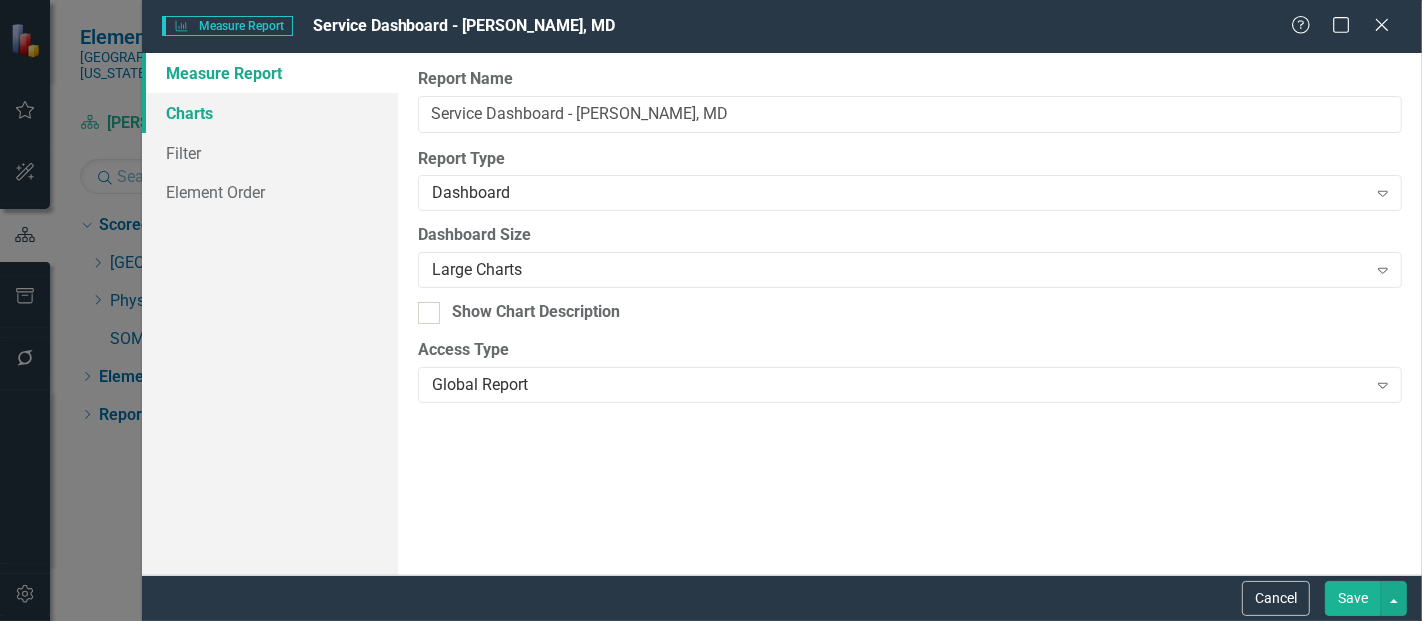
click at [240, 112] on link "Charts" at bounding box center [270, 113] width 256 height 40
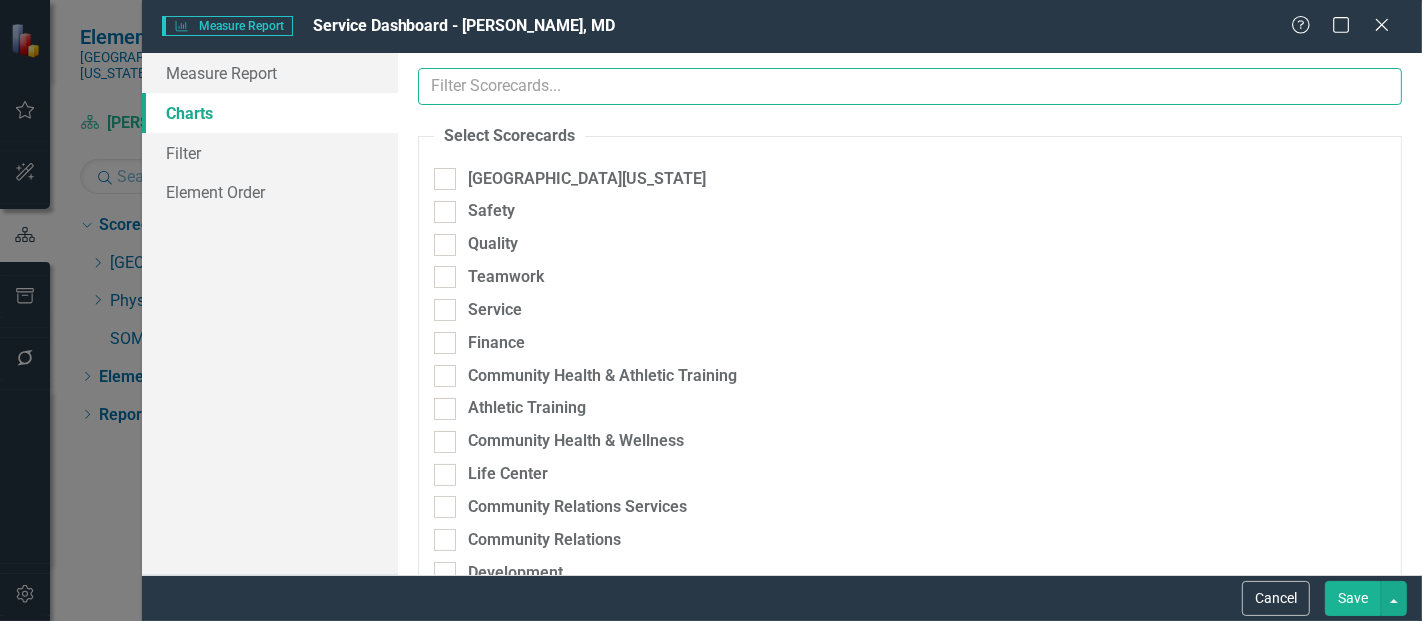
click at [617, 96] on input "text" at bounding box center [910, 86] width 984 height 37
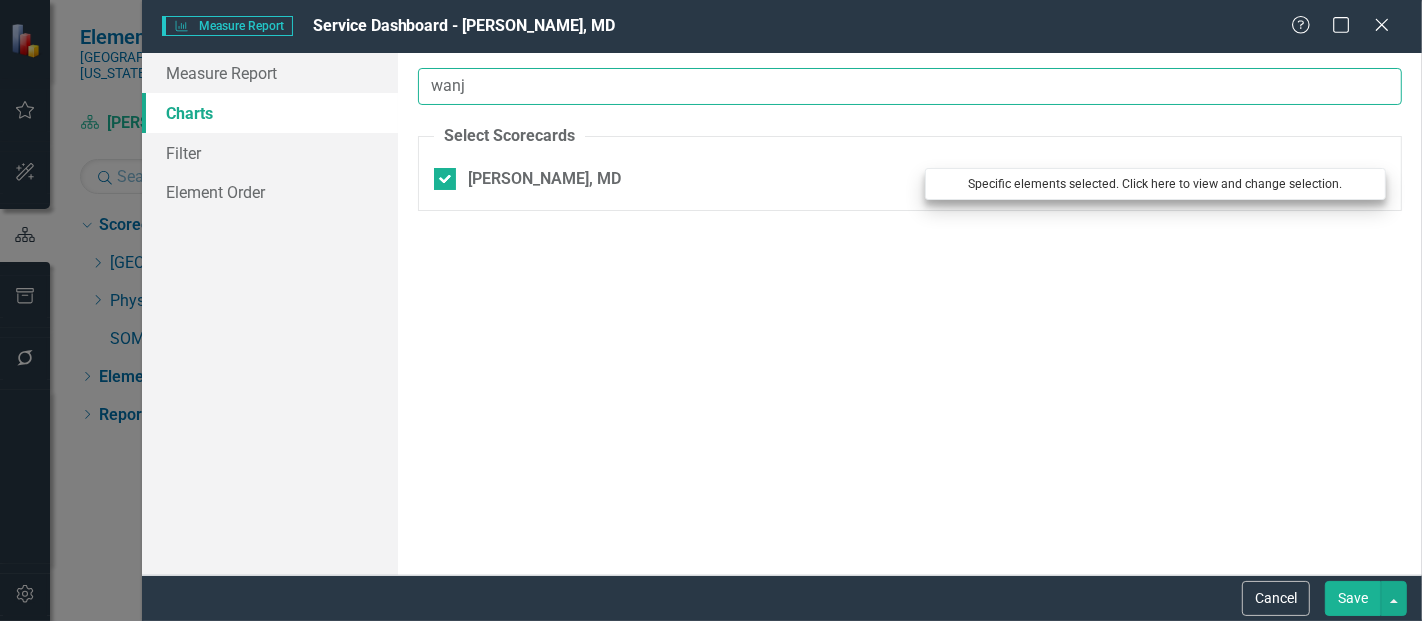
type input "wanj"
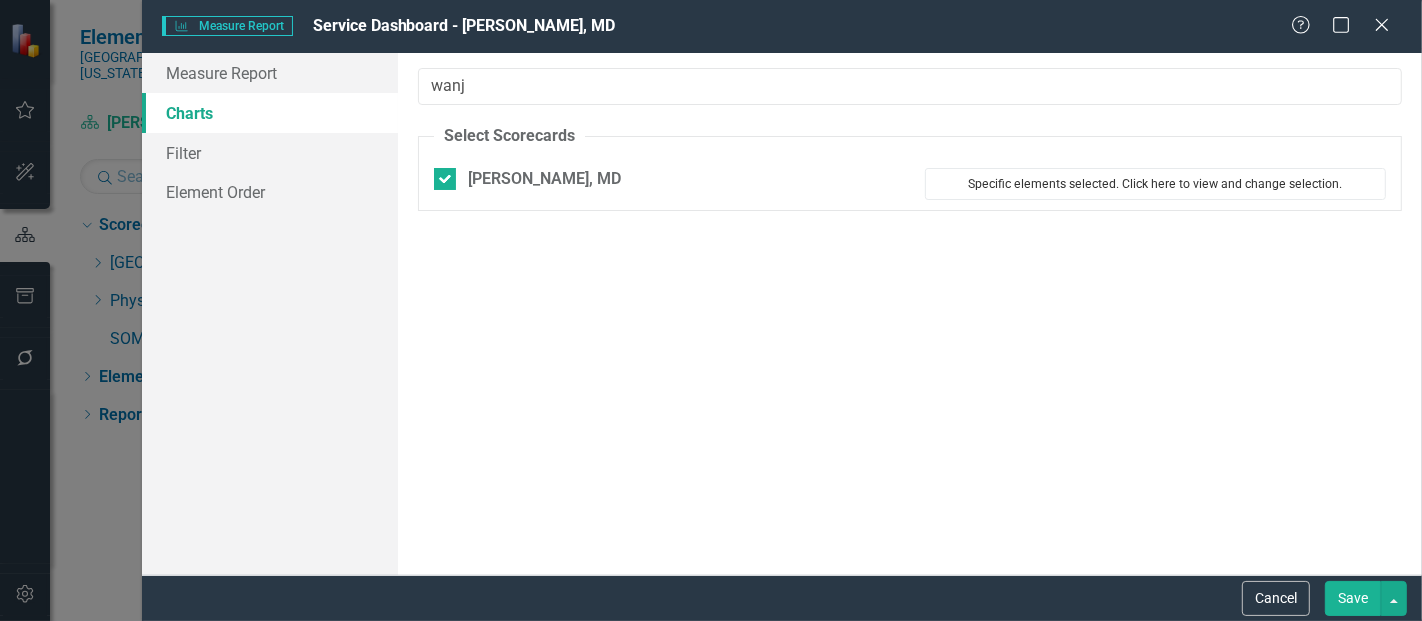
click at [1083, 192] on button "Specific elements selected. Click here to view and change selection." at bounding box center [1155, 184] width 461 height 32
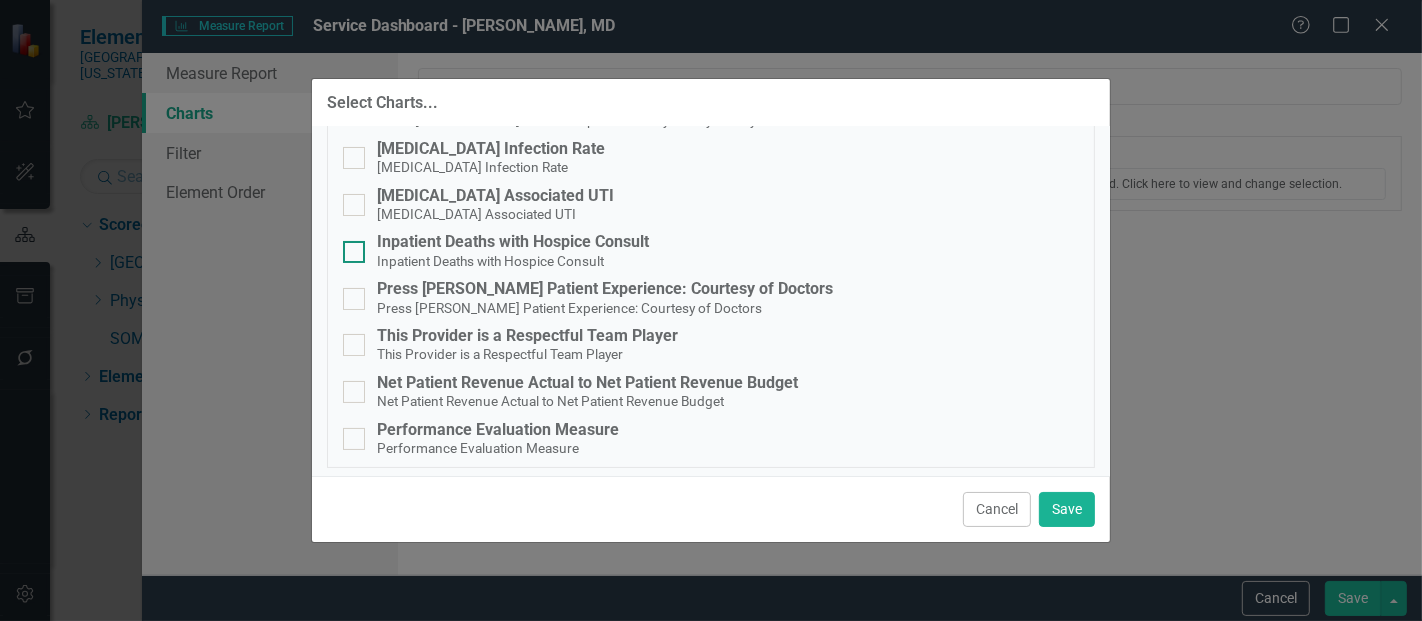
scroll to position [145, 0]
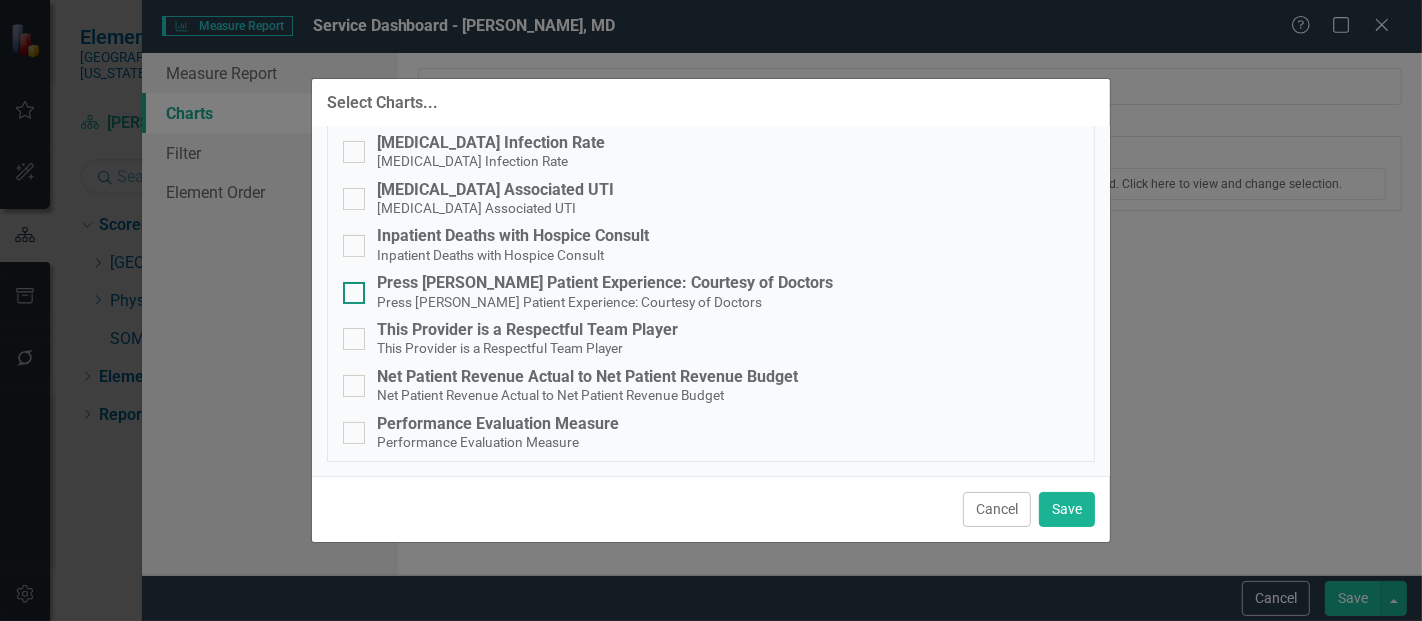
click at [500, 287] on div "Press [PERSON_NAME] Patient Experience: Courtesy of Doctors" at bounding box center [605, 283] width 456 height 18
click at [356, 287] on input "Press [PERSON_NAME] Patient Experience: Courtesy of Doctors Press [PERSON_NAME]…" at bounding box center [349, 288] width 13 height 13
checkbox input "true"
click at [1068, 508] on button "Save" at bounding box center [1067, 509] width 56 height 35
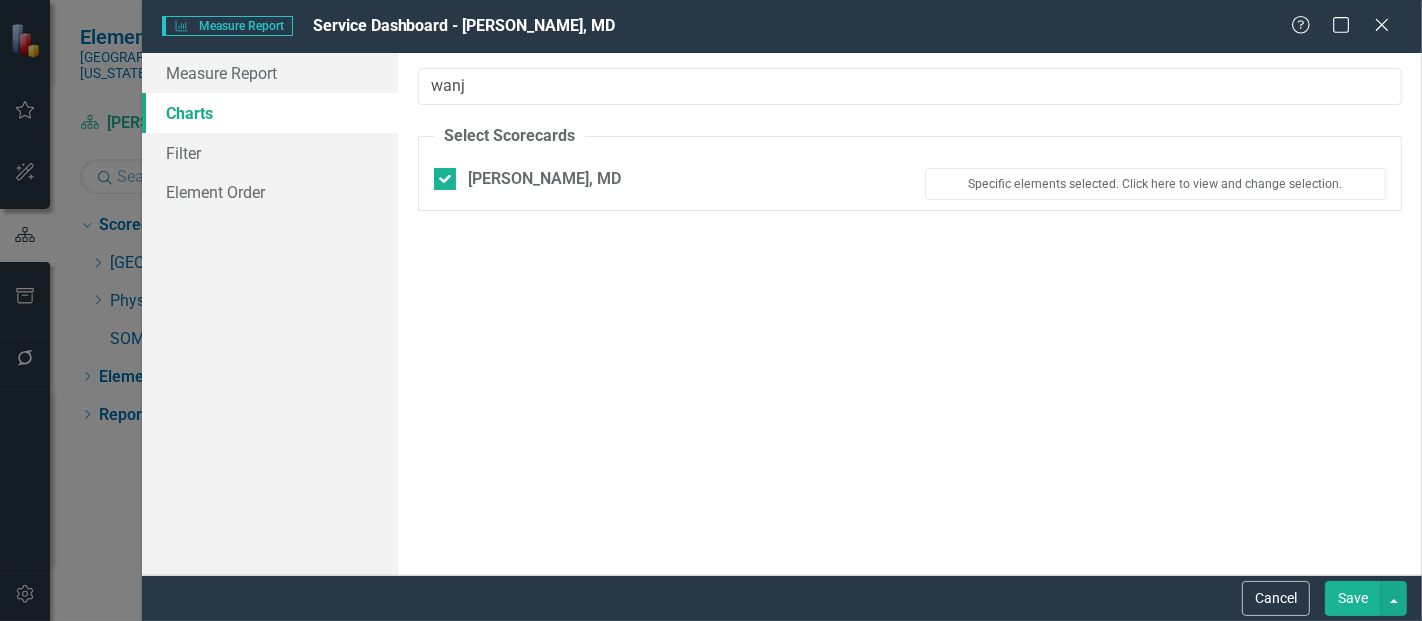
click at [1334, 584] on button "Save" at bounding box center [1353, 598] width 56 height 35
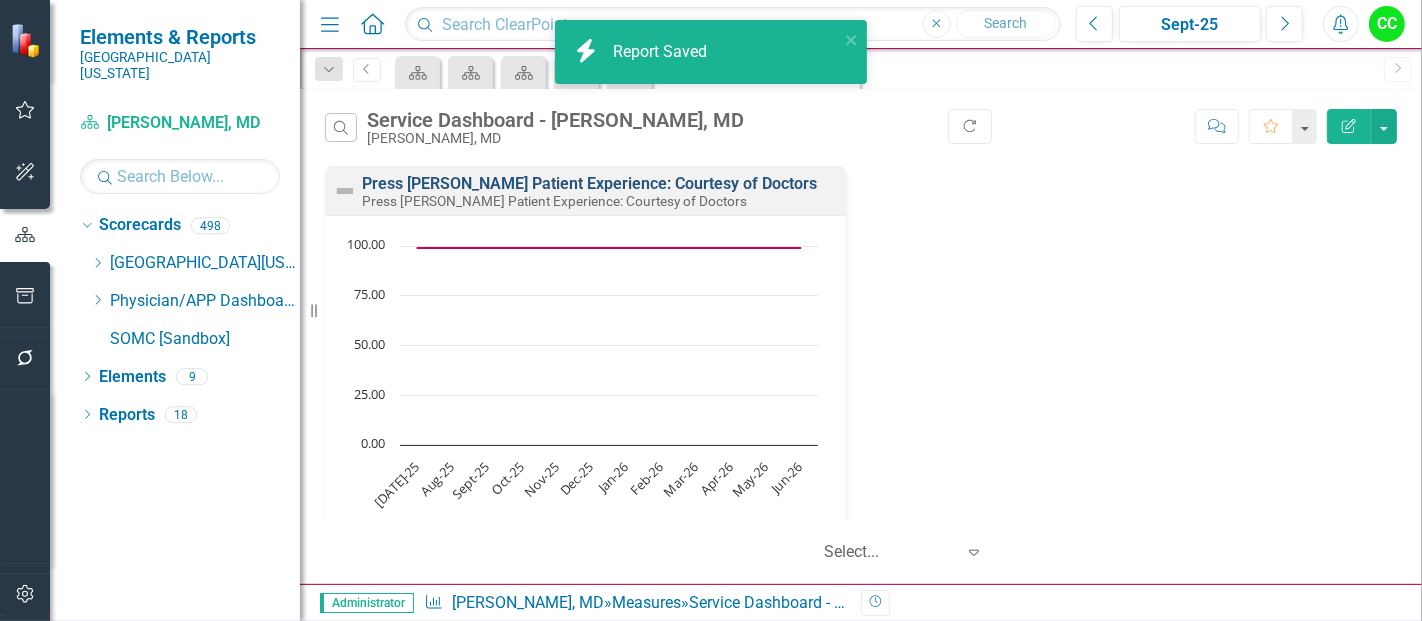
click at [648, 185] on link "Press [PERSON_NAME] Patient Experience: Courtesy of Doctors" at bounding box center [589, 183] width 455 height 19
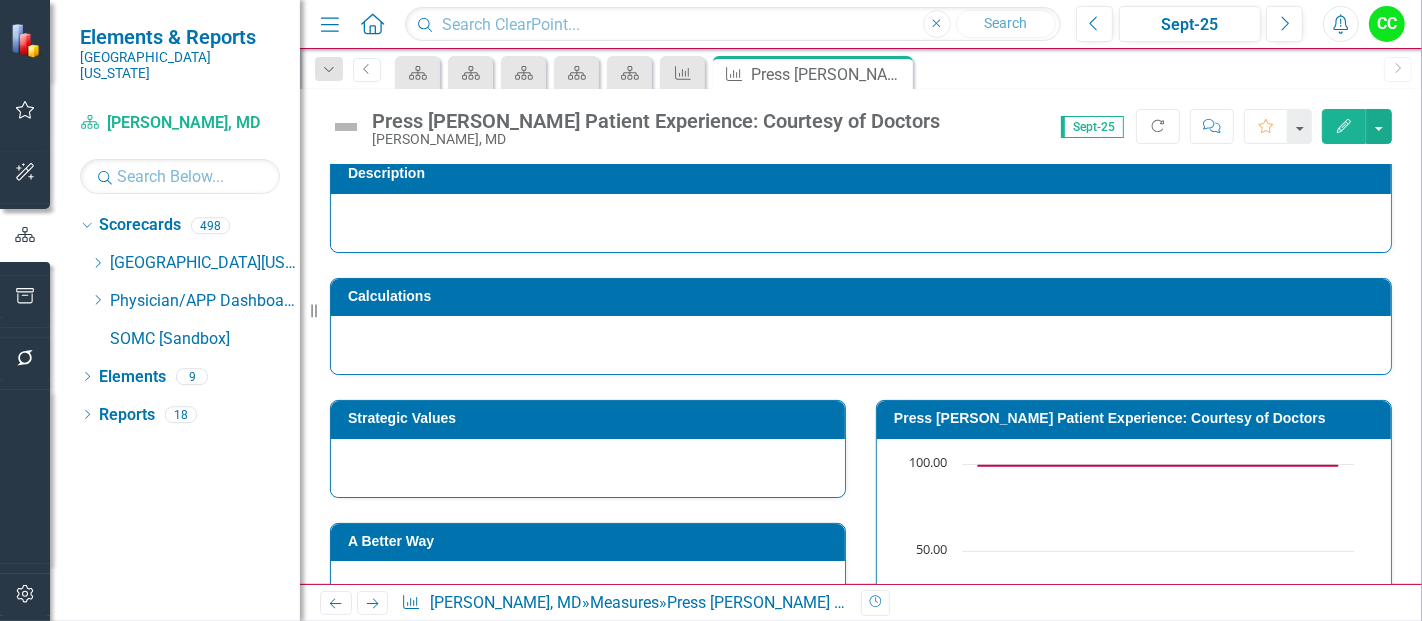
scroll to position [217, 0]
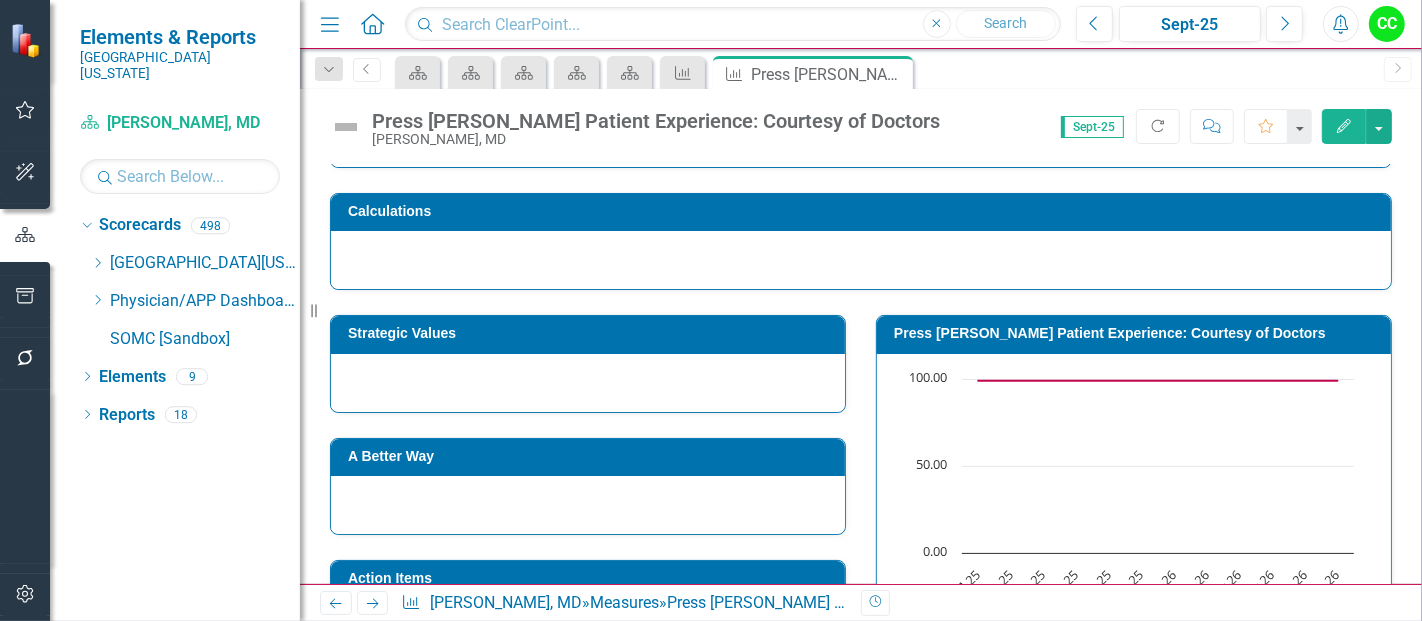
click at [675, 332] on h3 "Strategic Values" at bounding box center [591, 333] width 487 height 15
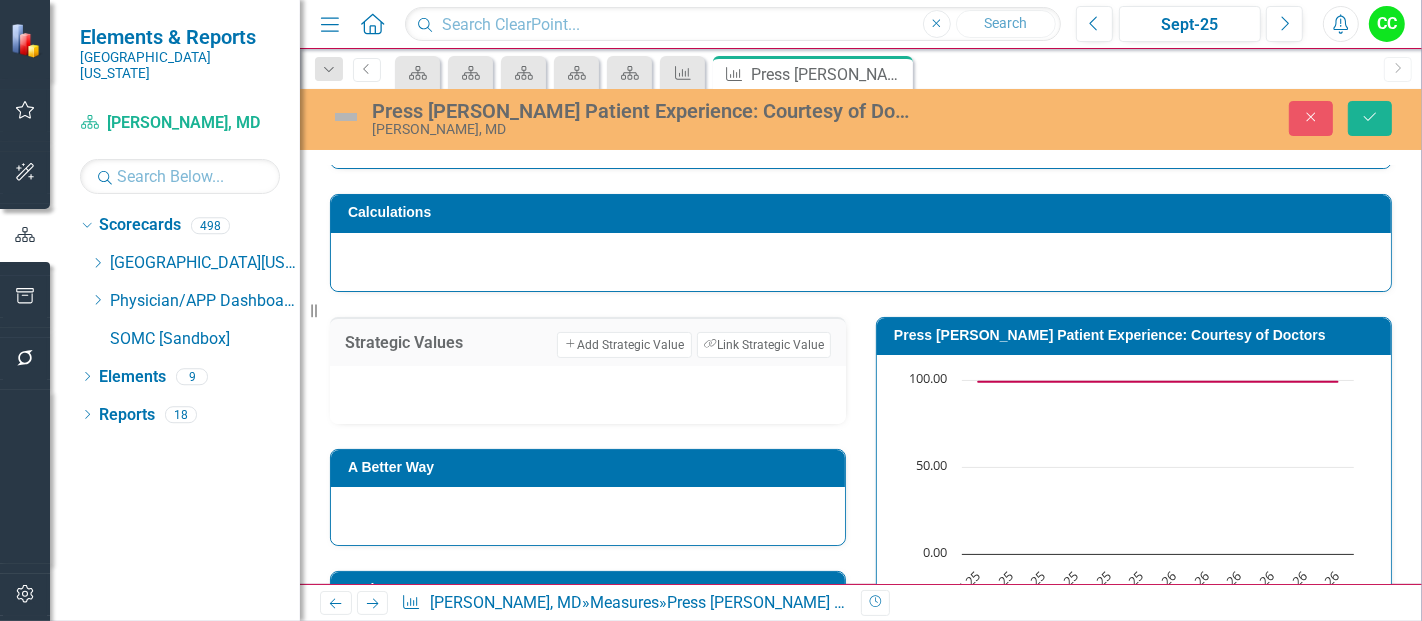
click at [774, 327] on div "Strategic Values Add Add Strategic Value Link Tag Link Strategic Value" at bounding box center [588, 341] width 516 height 49
click at [771, 337] on button "Link Tag Link Strategic Value" at bounding box center [764, 345] width 134 height 26
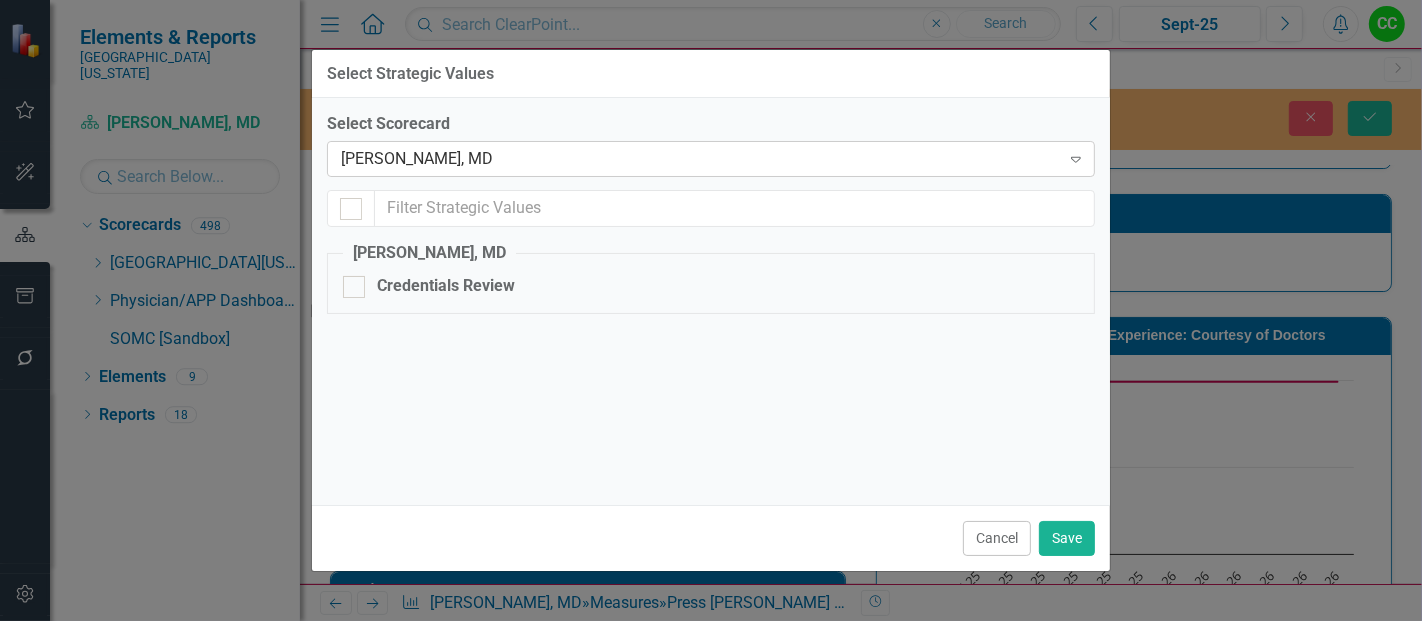
click at [572, 165] on div "[PERSON_NAME], MD" at bounding box center [700, 159] width 719 height 23
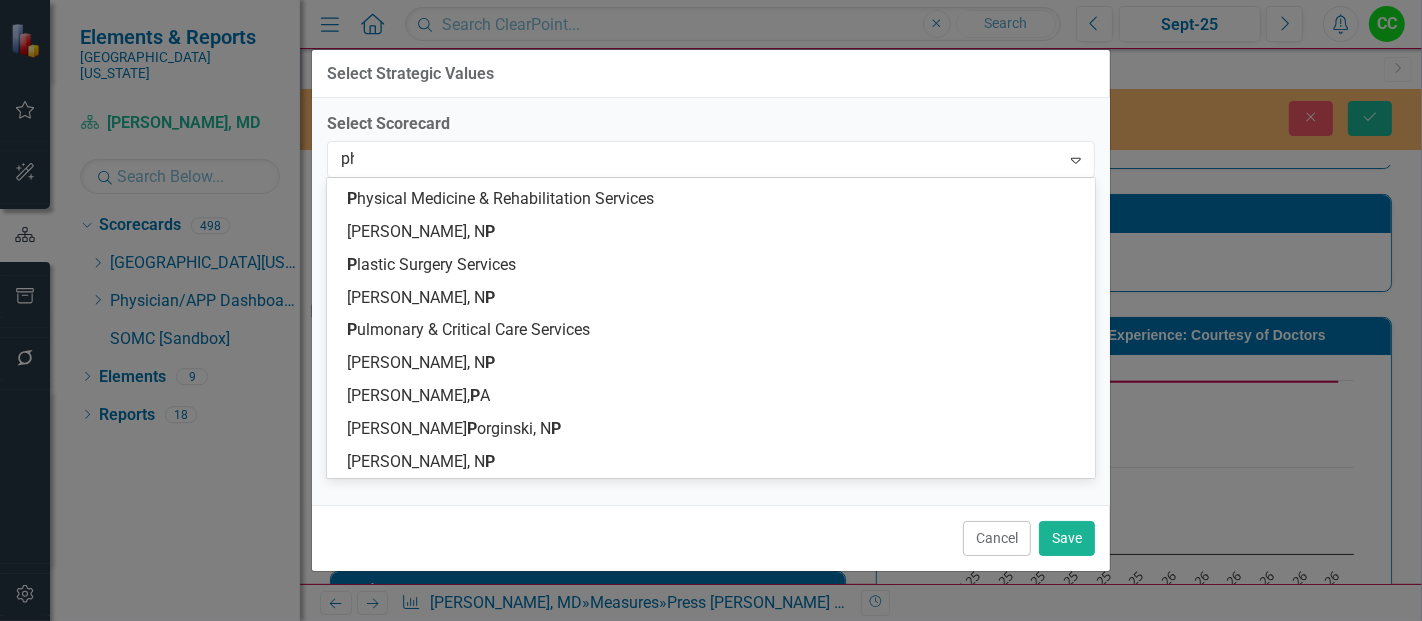
scroll to position [585, 0]
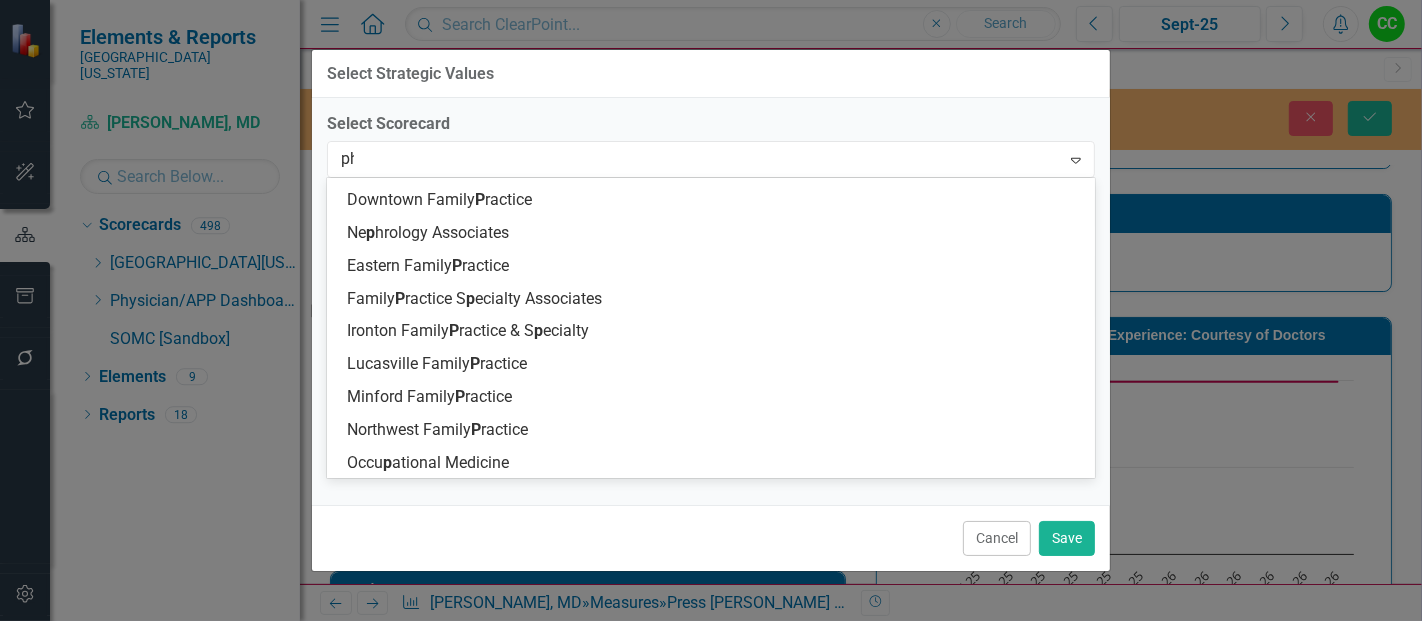
type input "phy"
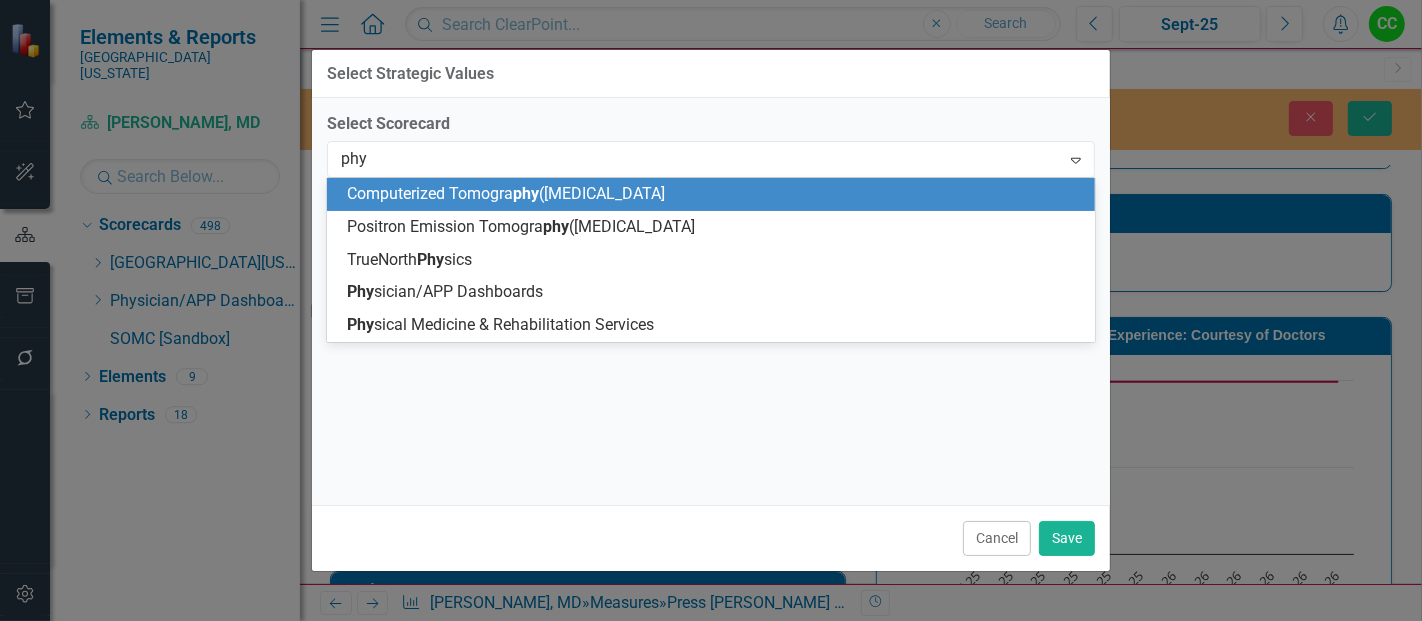
scroll to position [0, 0]
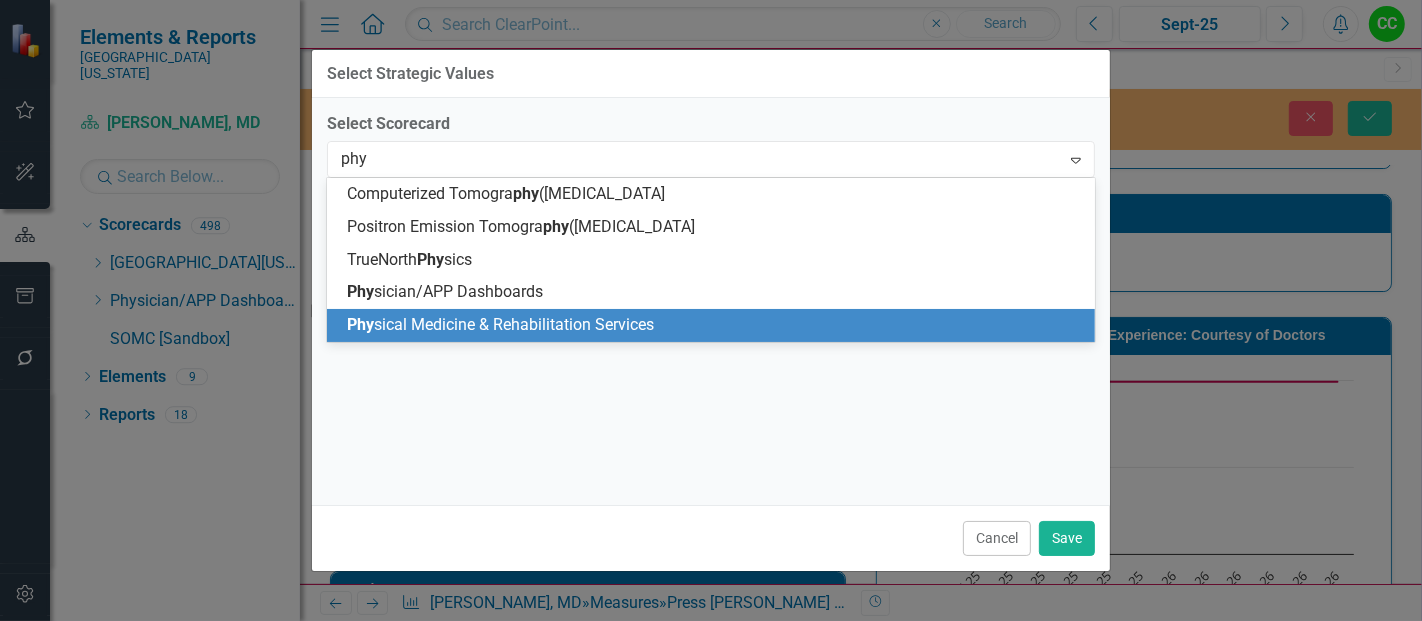
click at [547, 336] on div "Phy sical Medicine & Rehabilitation Services" at bounding box center [715, 325] width 737 height 23
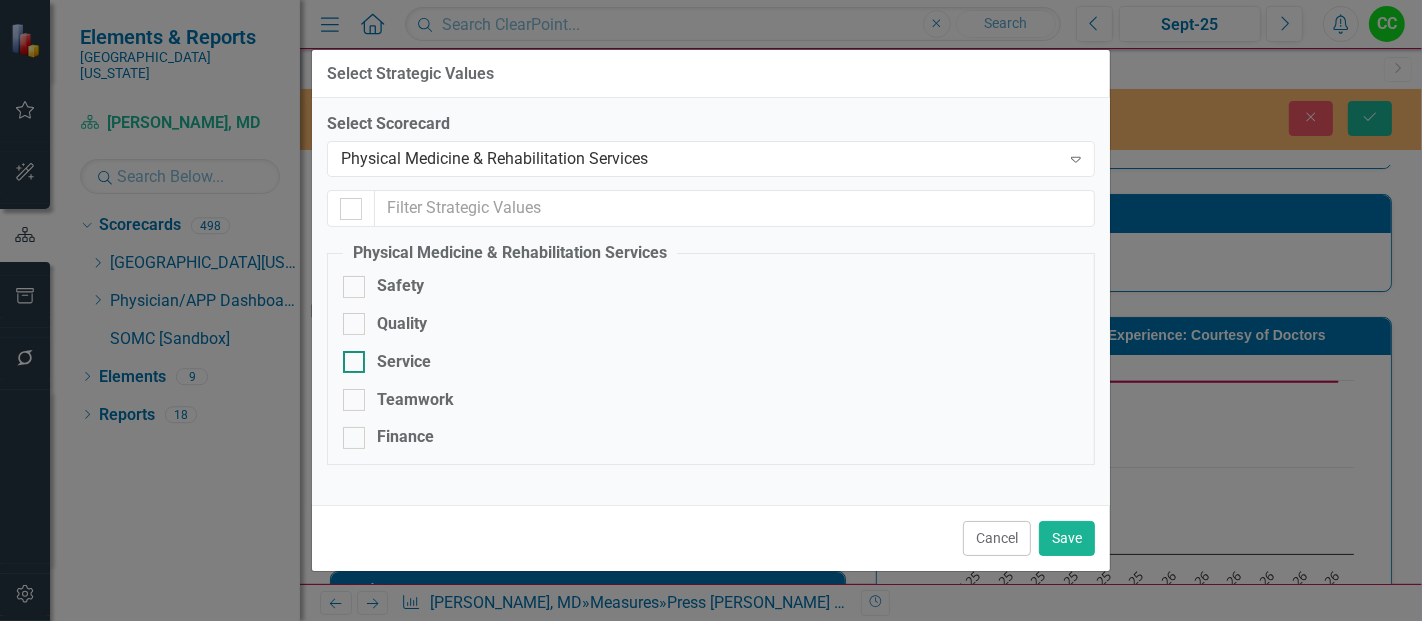
click at [391, 361] on div "Service" at bounding box center [404, 362] width 54 height 23
click at [356, 361] on input "Service" at bounding box center [349, 357] width 13 height 13
checkbox input "true"
click at [1062, 527] on button "Save" at bounding box center [1067, 538] width 56 height 35
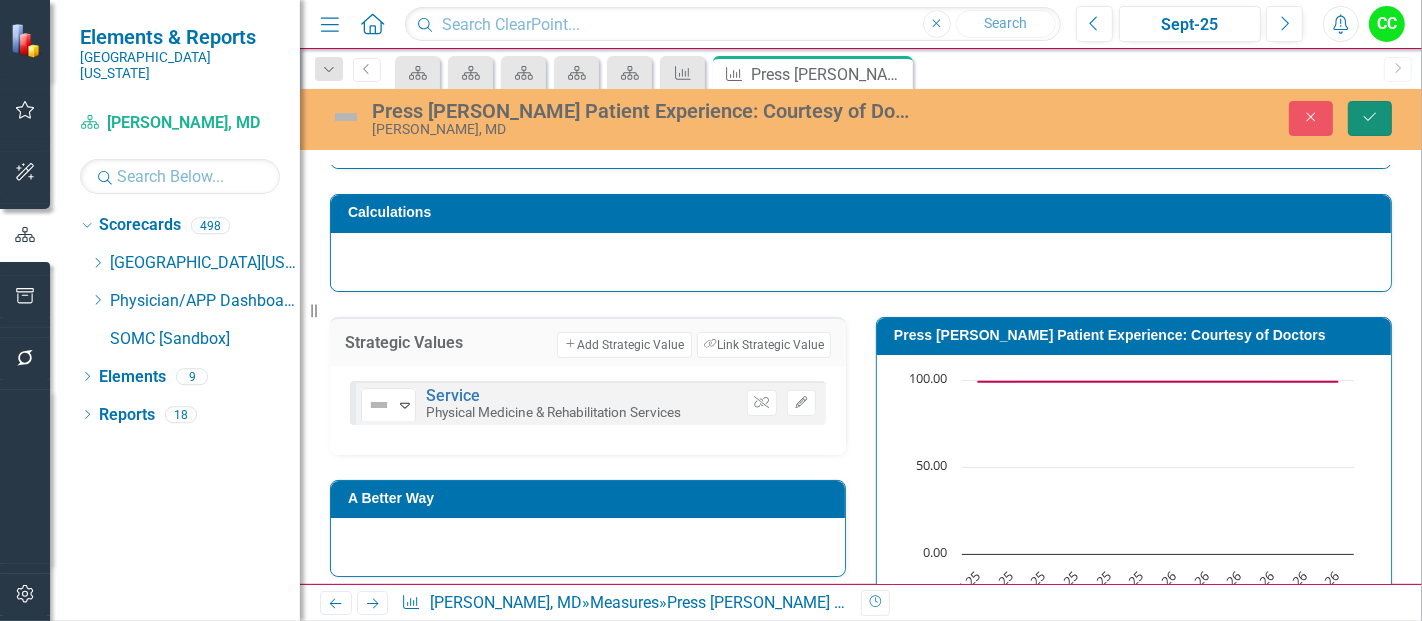
click at [1380, 110] on button "Save" at bounding box center [1370, 118] width 44 height 35
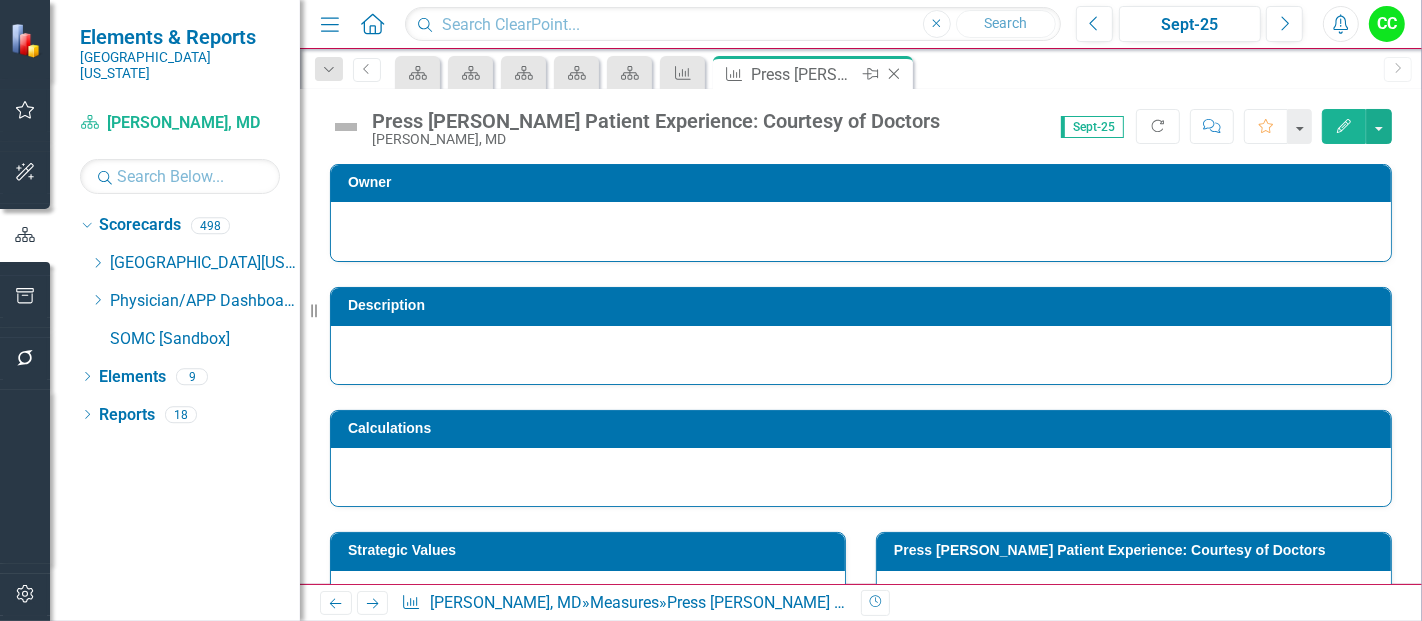
click at [892, 75] on icon at bounding box center [894, 74] width 11 height 11
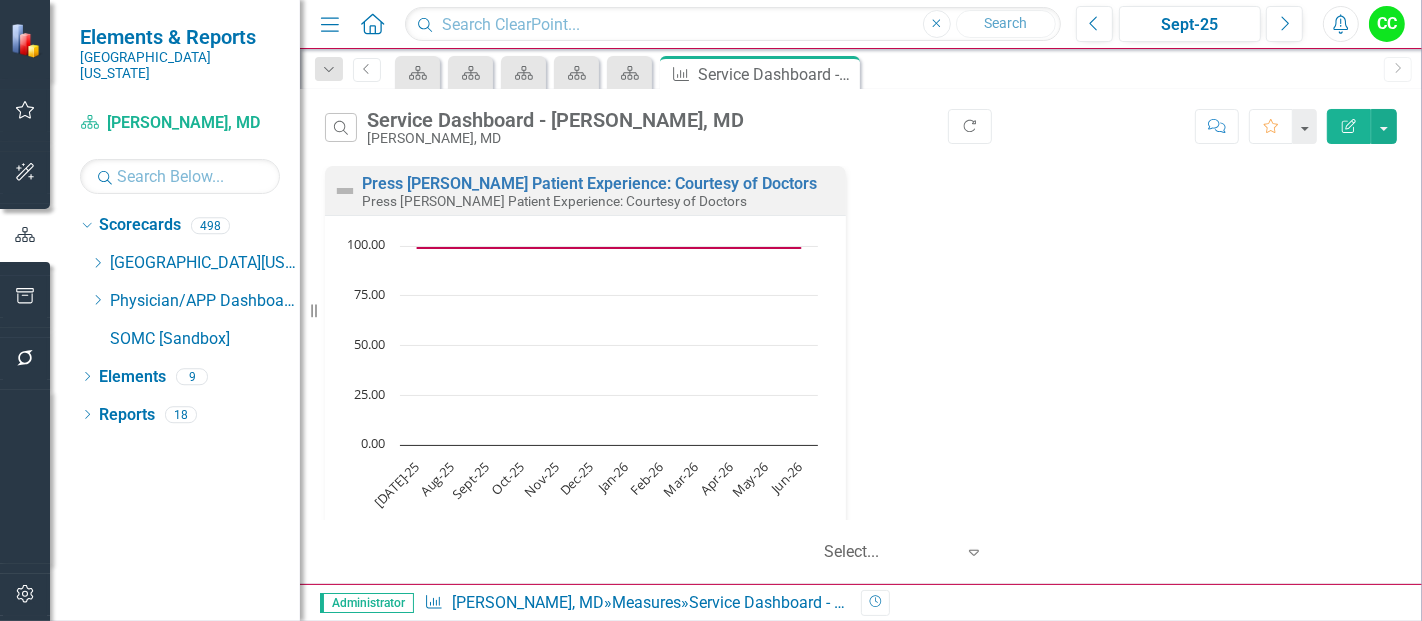
scroll to position [32, 0]
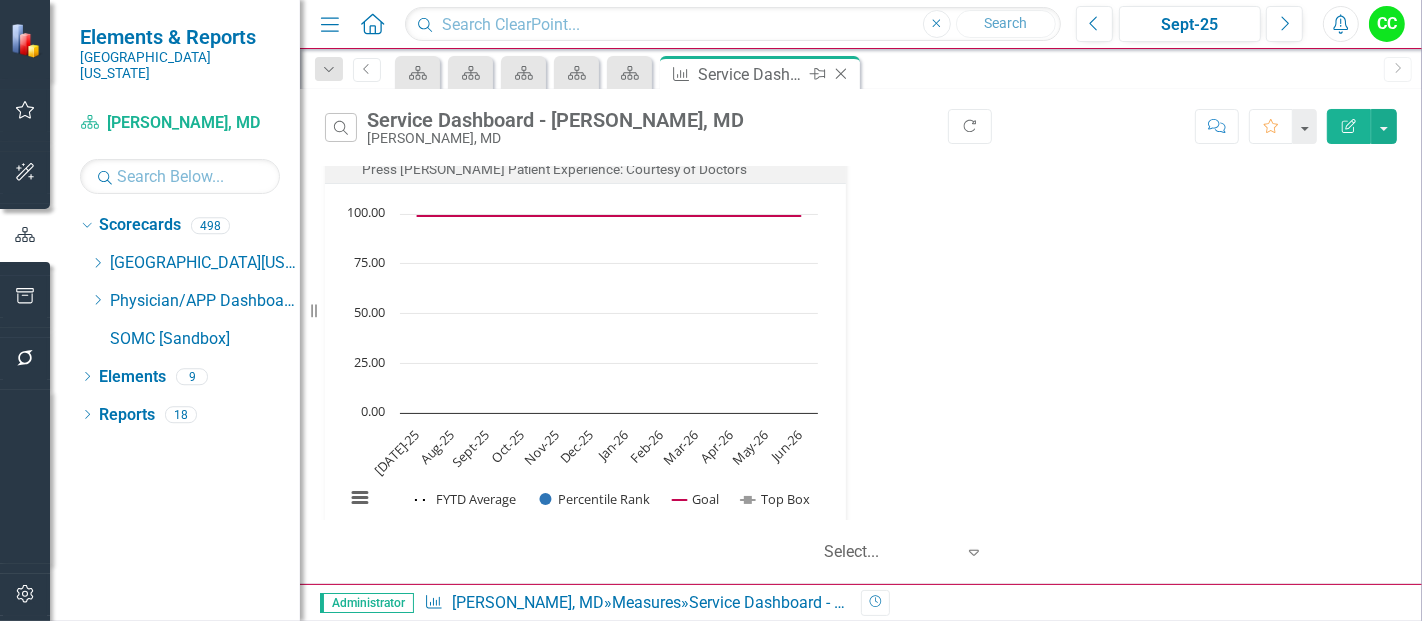
click at [840, 75] on icon "Close" at bounding box center [841, 74] width 20 height 16
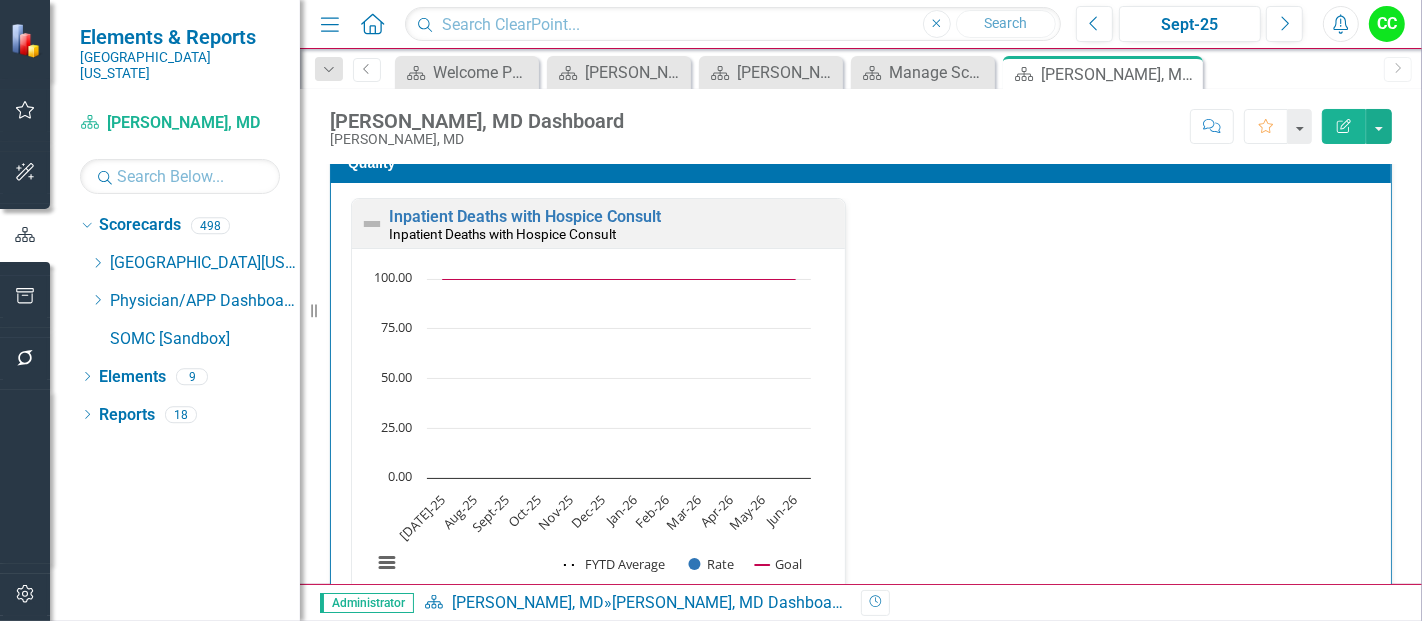
scroll to position [515, 0]
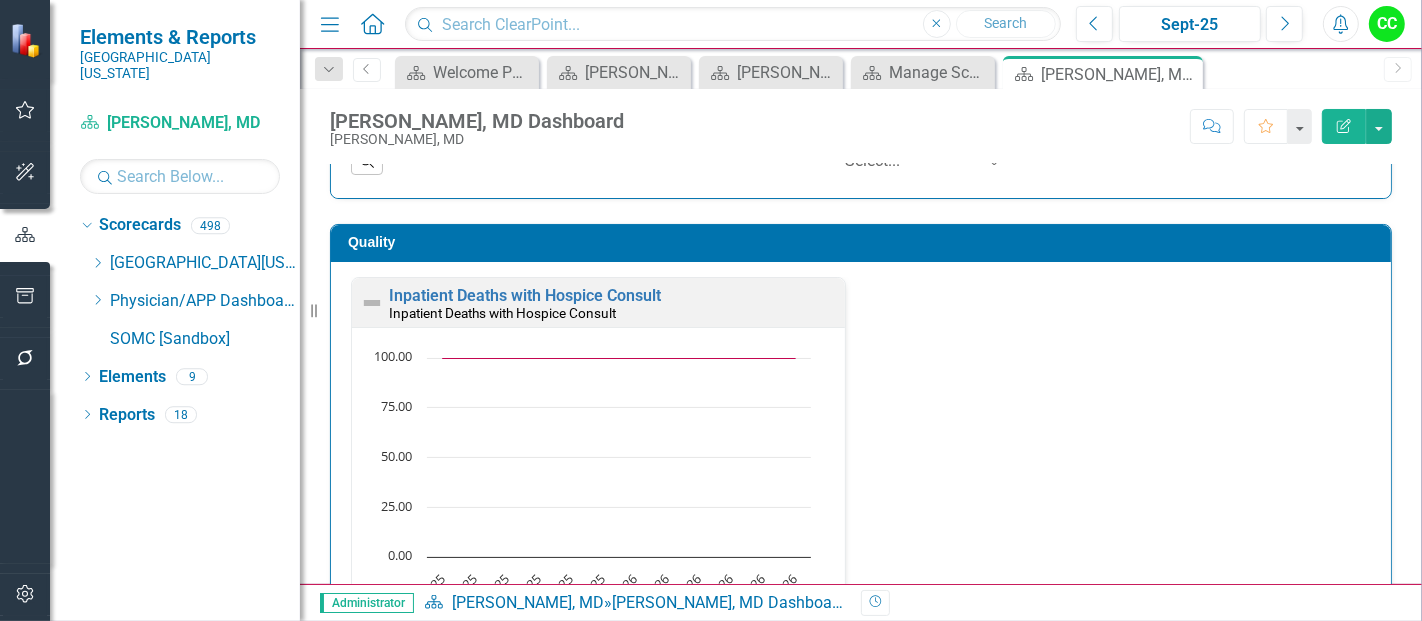
click at [1008, 244] on h3 "Quality" at bounding box center [864, 242] width 1033 height 15
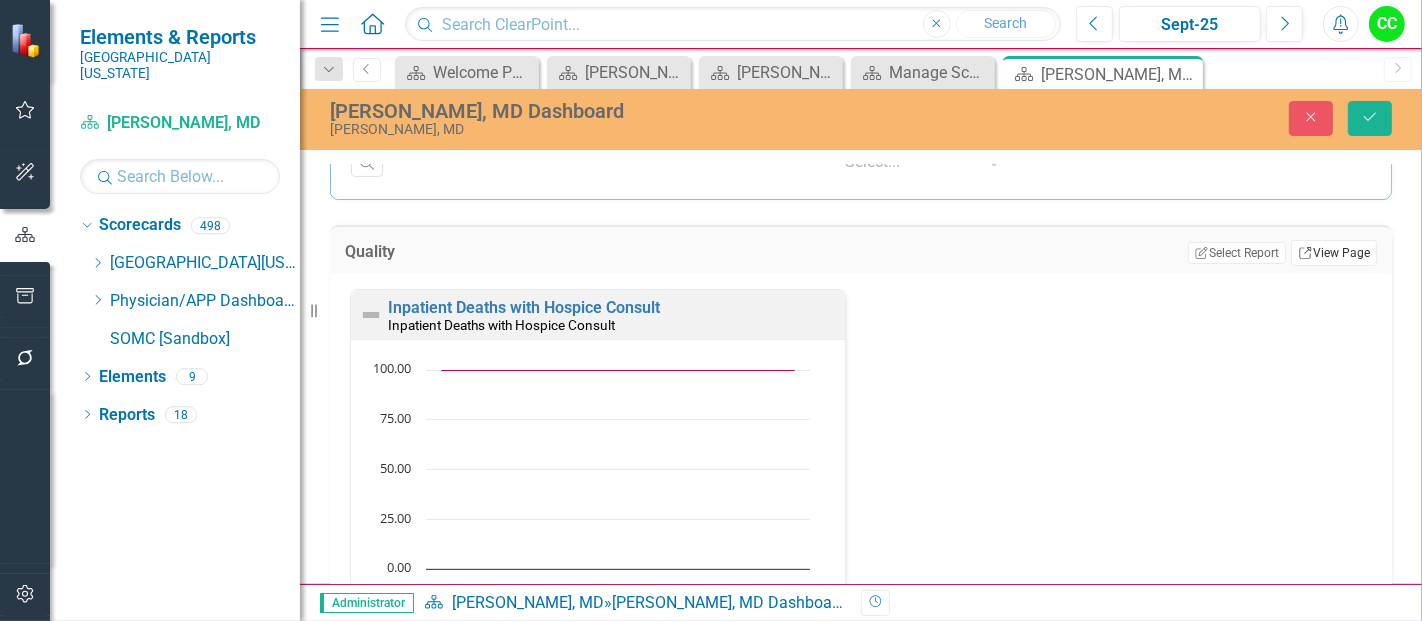
click at [1291, 259] on link "Link View Page" at bounding box center [1334, 253] width 86 height 26
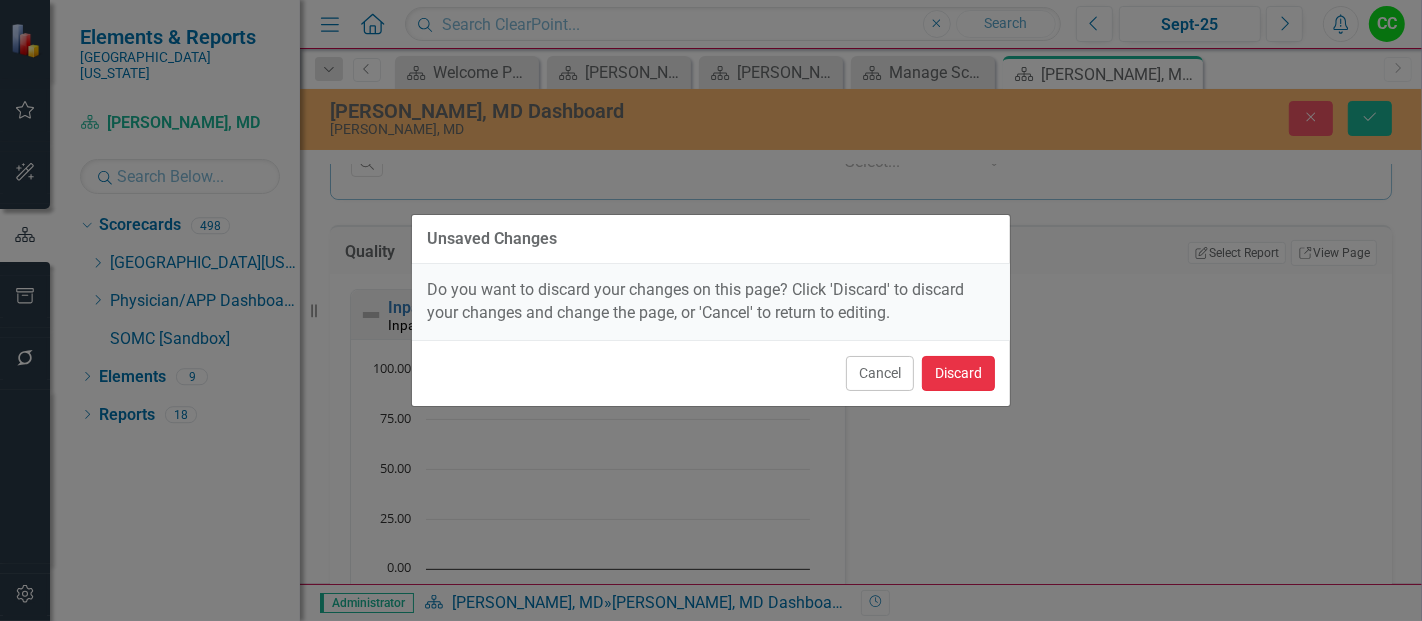
click at [969, 377] on button "Discard" at bounding box center [958, 373] width 73 height 35
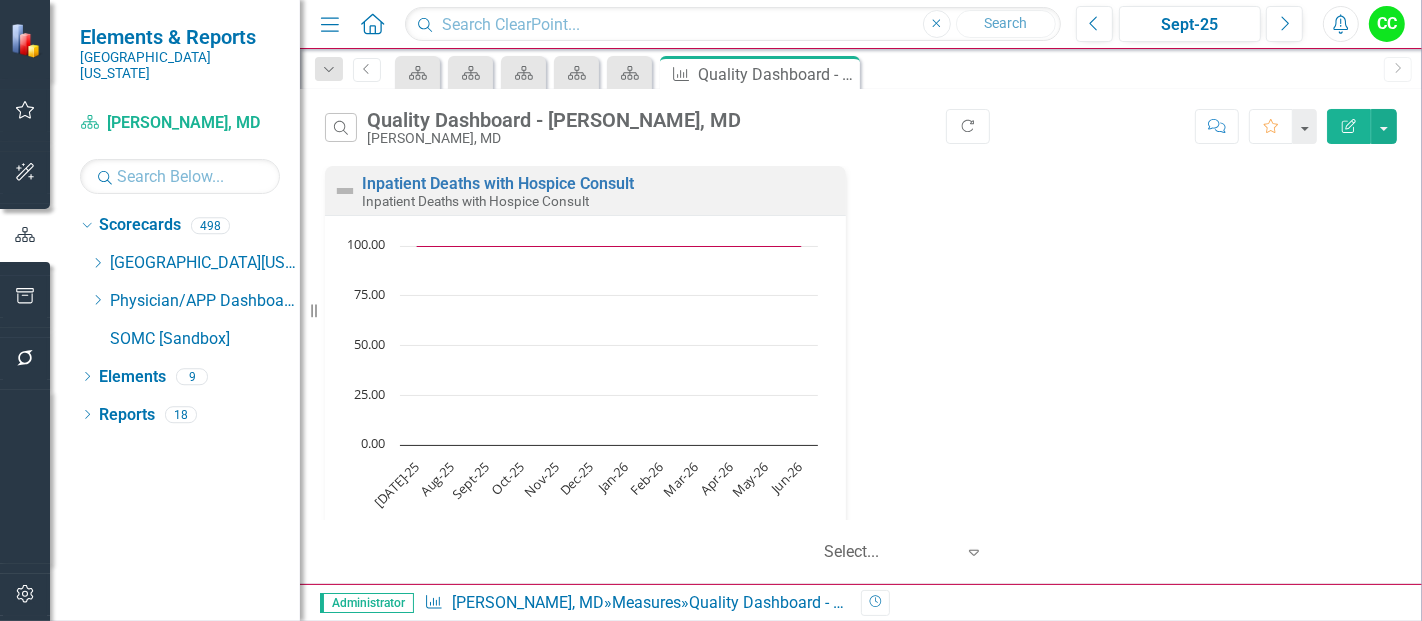
click at [1334, 124] on button "Edit Report" at bounding box center [1349, 126] width 44 height 35
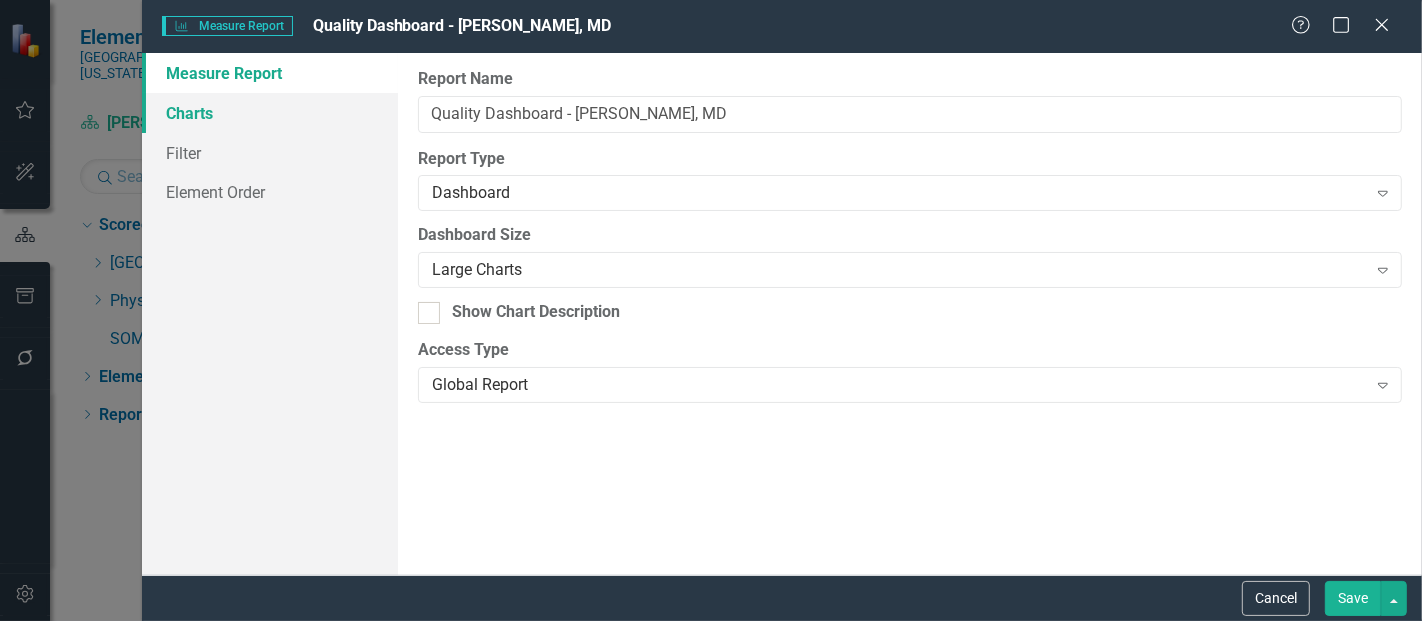
click at [262, 111] on link "Charts" at bounding box center [270, 113] width 256 height 40
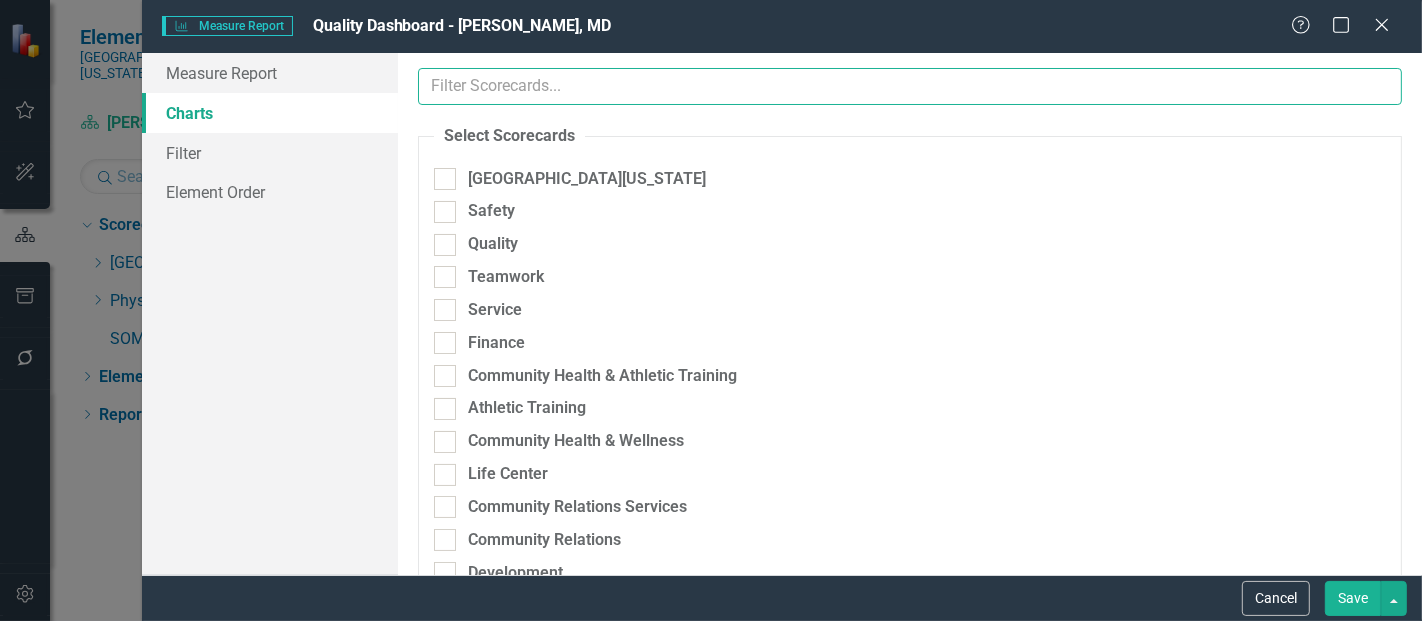
click at [613, 95] on input "text" at bounding box center [910, 86] width 984 height 37
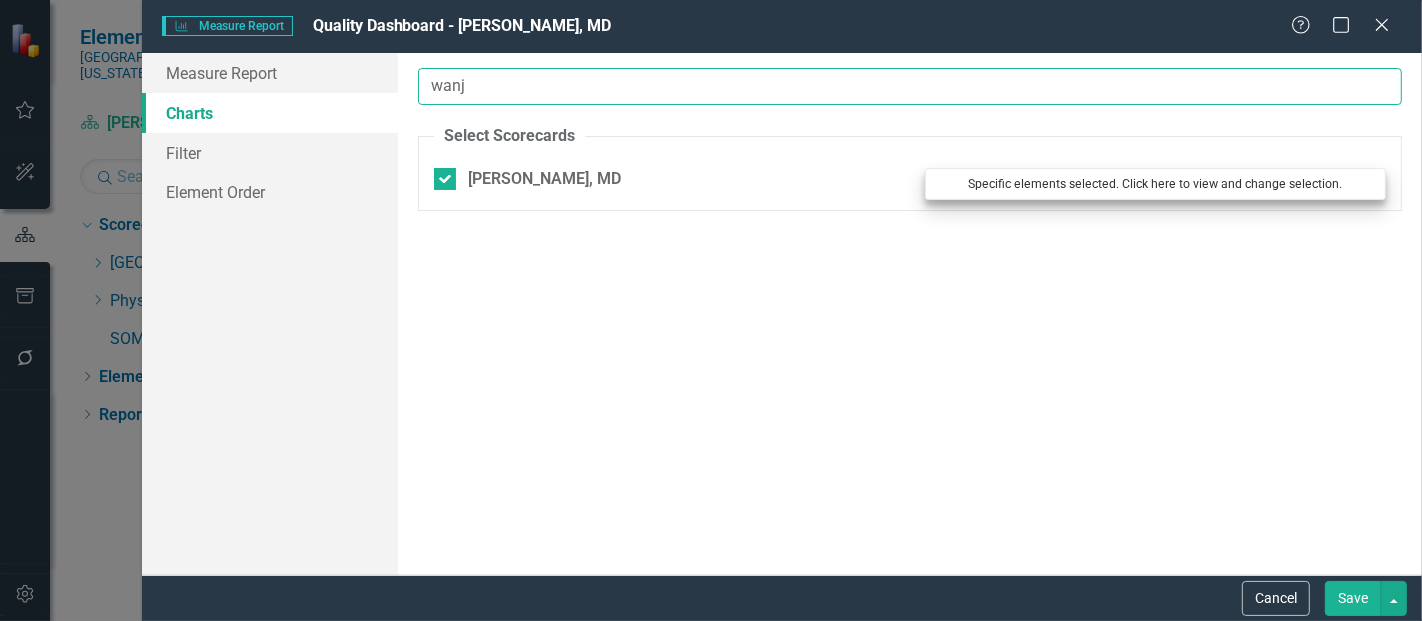
type input "wanj"
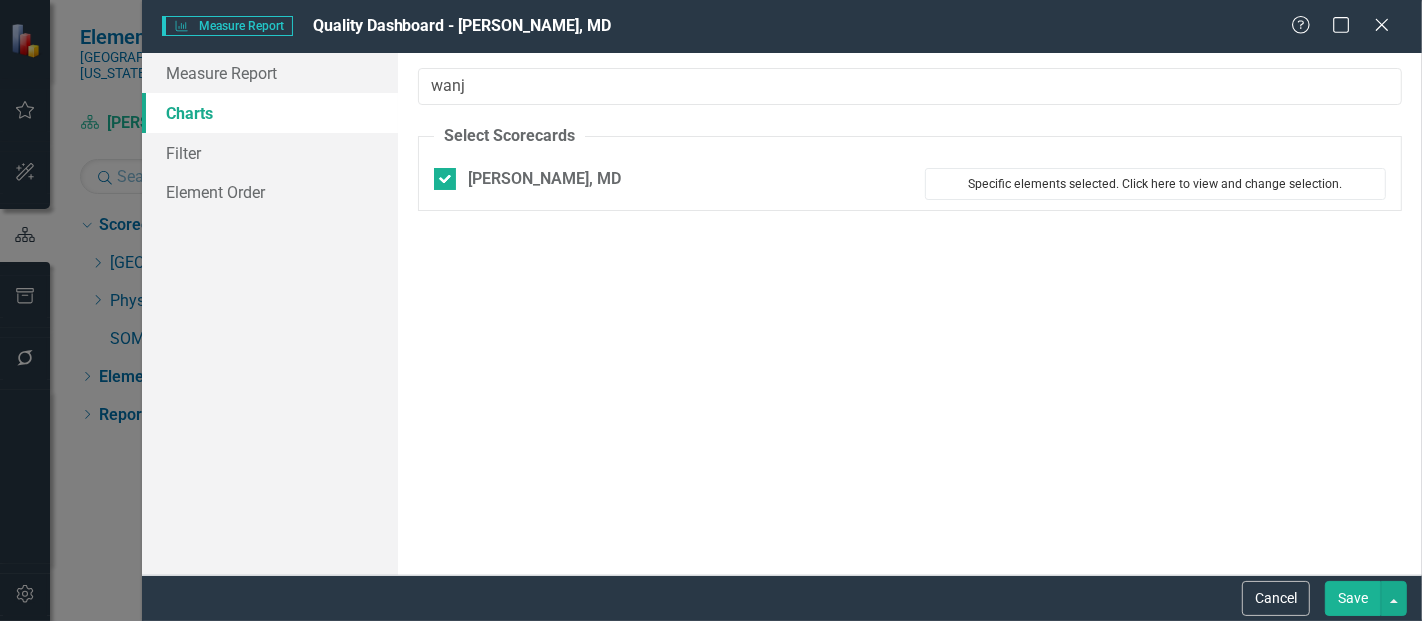
click at [1014, 187] on button "Specific elements selected. Click here to view and change selection." at bounding box center [1155, 184] width 461 height 32
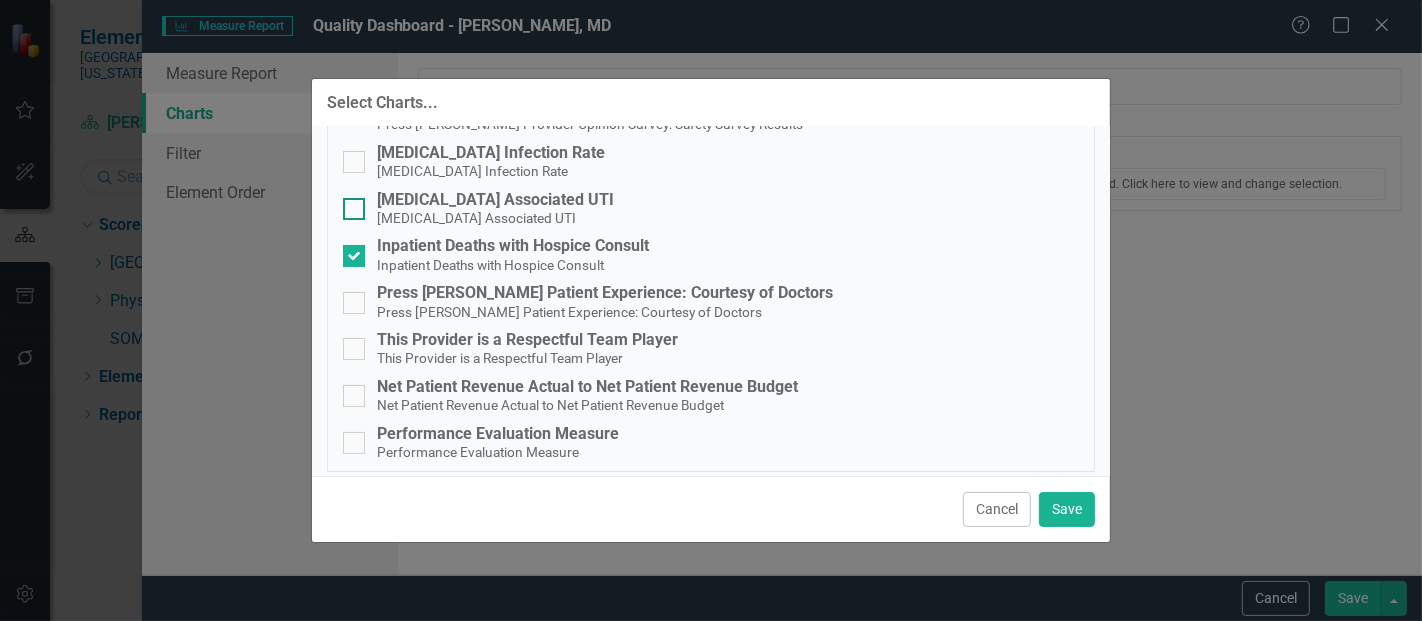
scroll to position [145, 0]
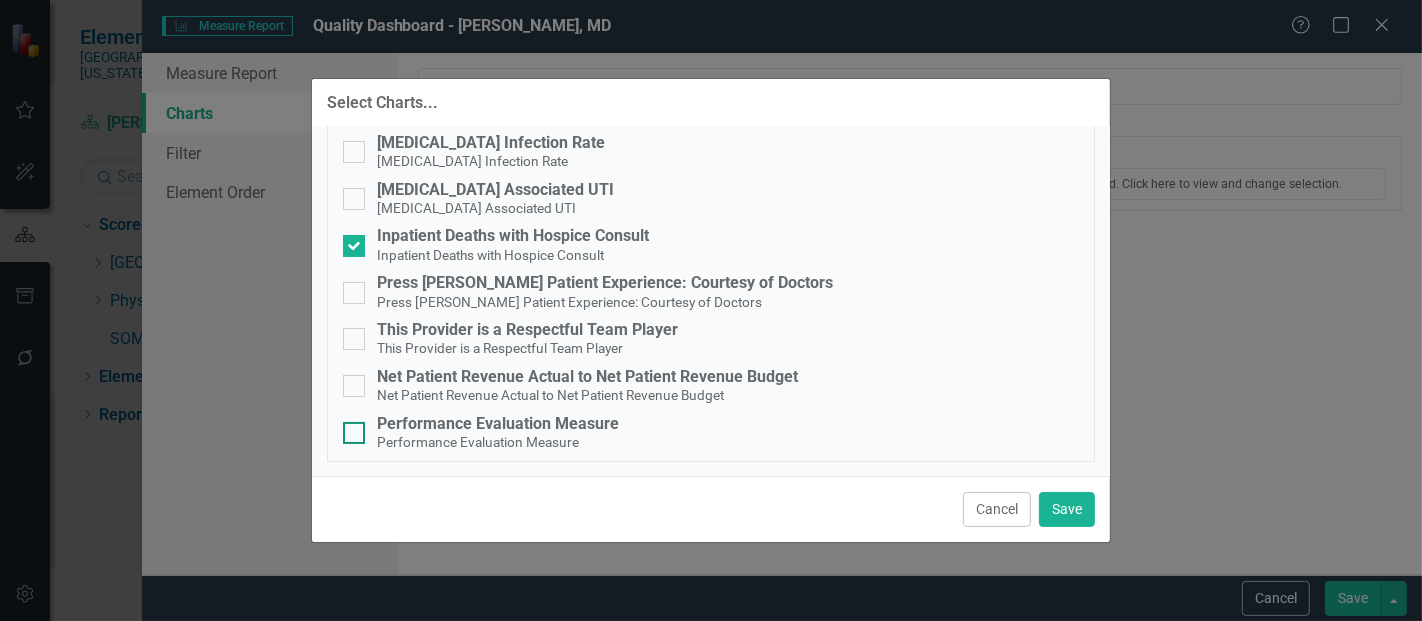
click at [460, 430] on div "Performance Evaluation Measure" at bounding box center [498, 424] width 242 height 18
click at [356, 430] on input "Performance Evaluation Measure Performance Evaluation Measure" at bounding box center [349, 428] width 13 height 13
checkbox input "true"
click at [1057, 504] on button "Save" at bounding box center [1067, 509] width 56 height 35
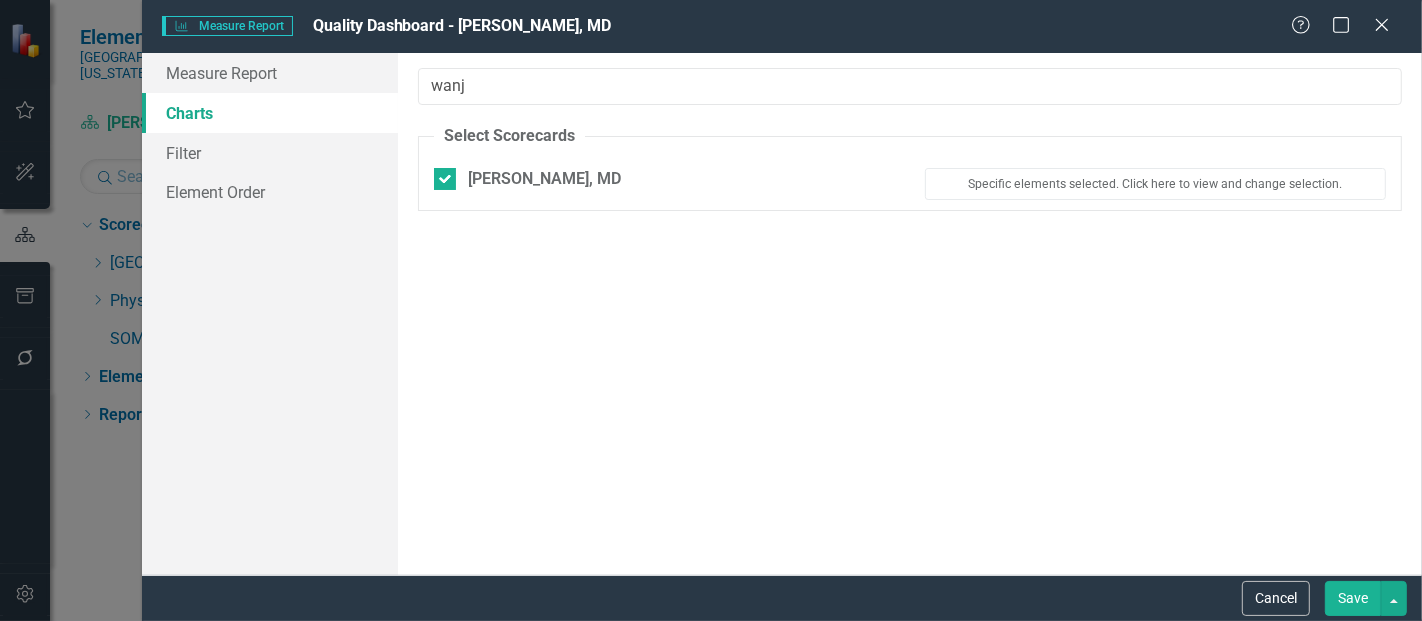
click at [1364, 601] on button "Save" at bounding box center [1353, 598] width 56 height 35
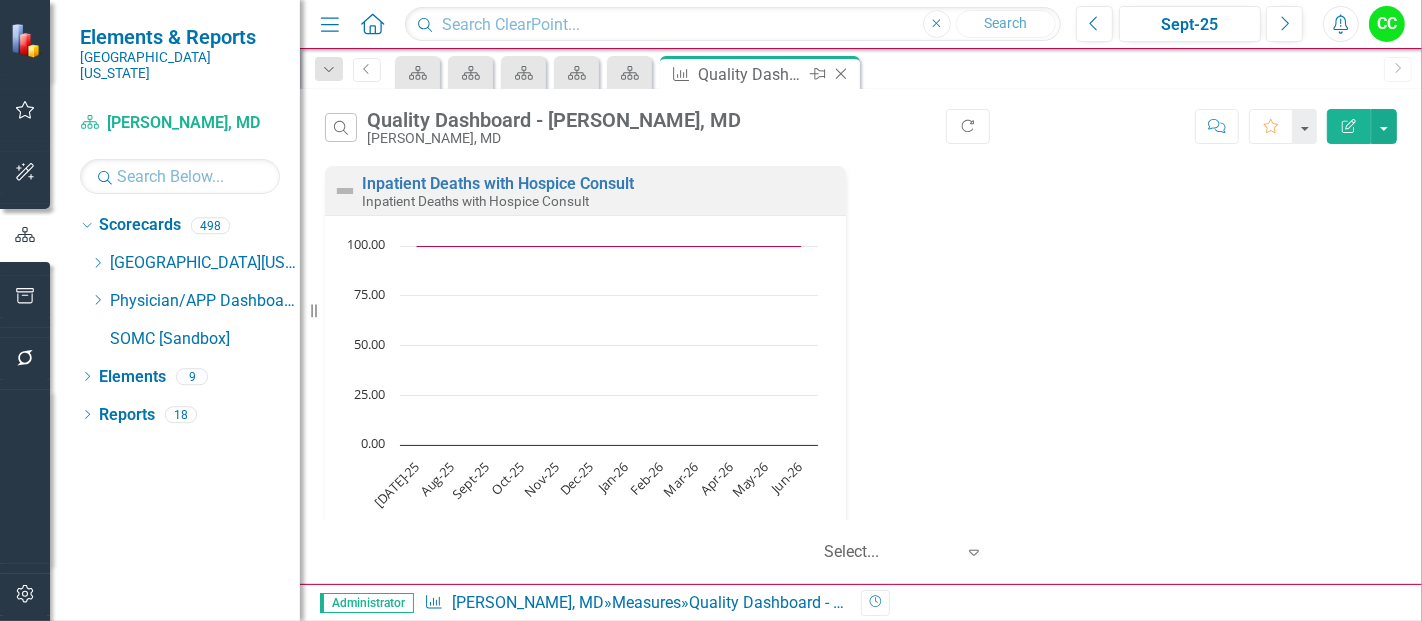
click at [839, 72] on icon at bounding box center [841, 74] width 11 height 11
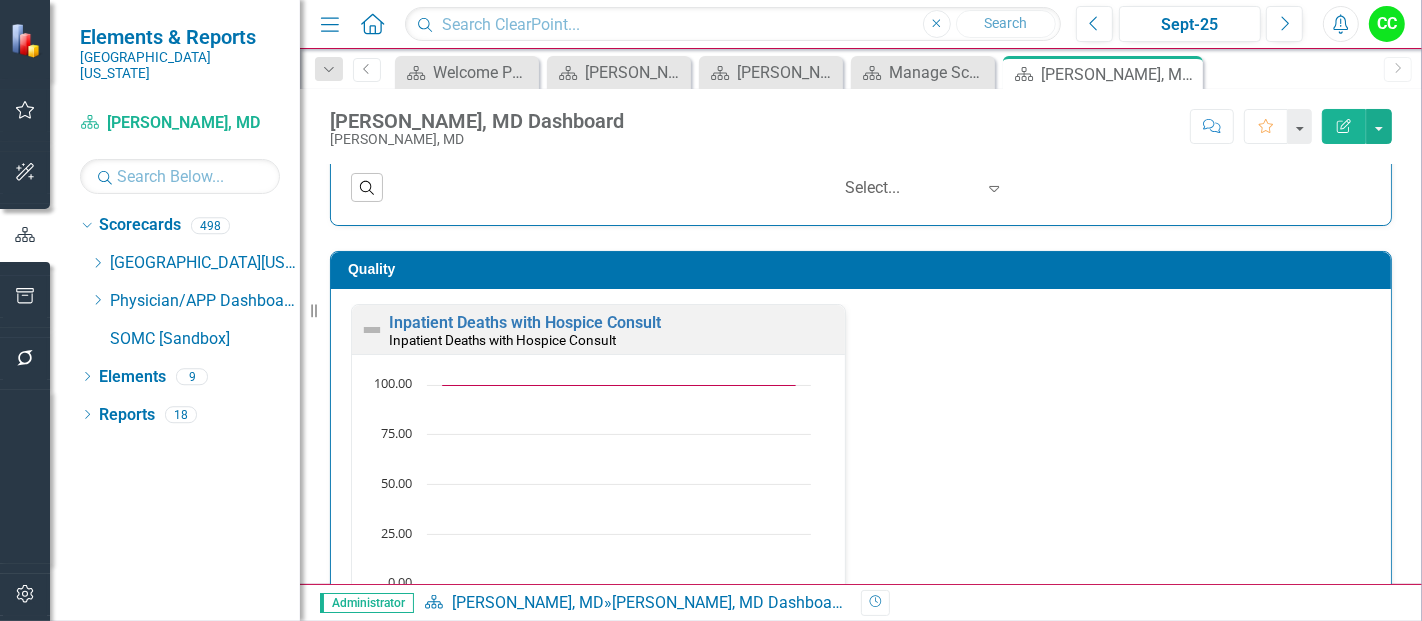
scroll to position [490, 0]
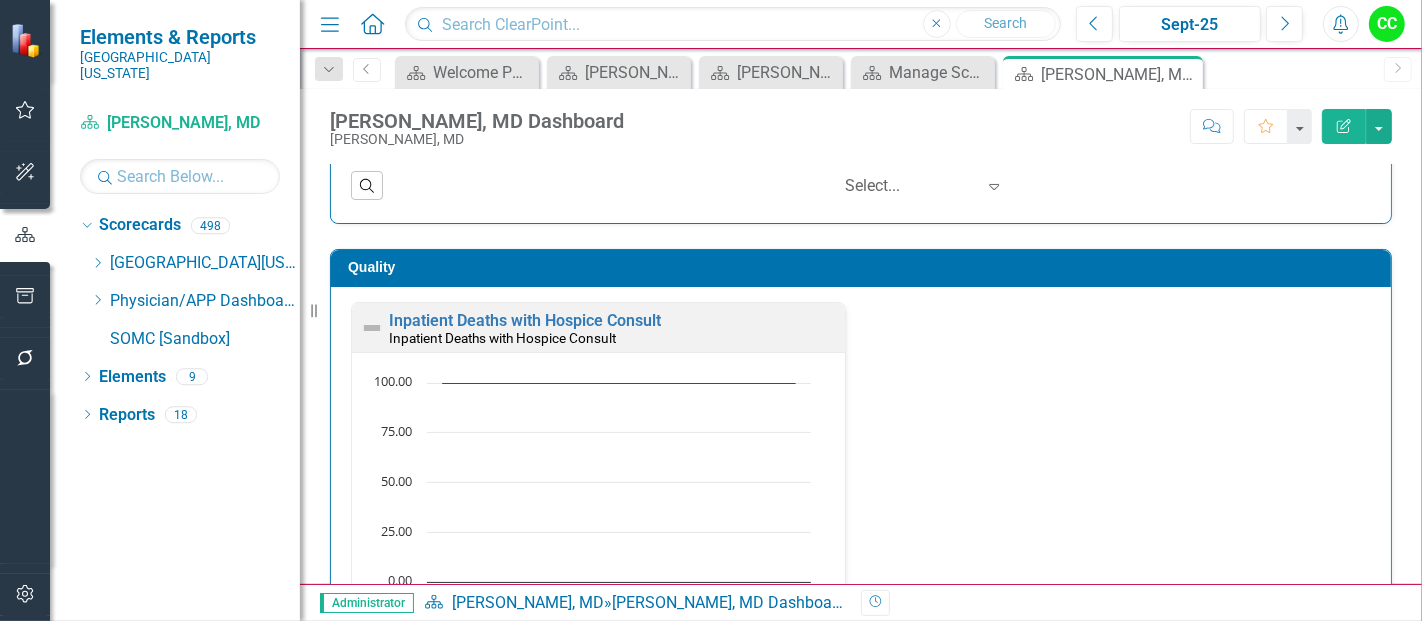
click at [1108, 272] on td "Quality" at bounding box center [864, 270] width 1033 height 30
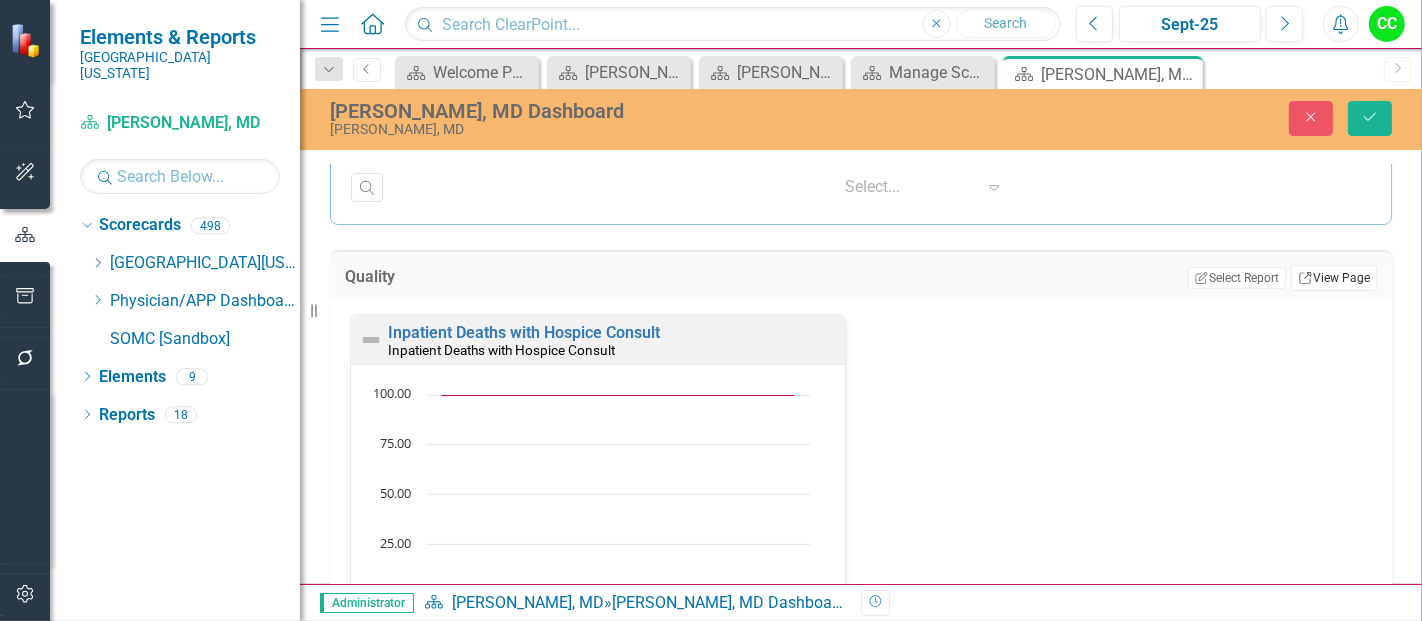
click at [1331, 274] on link "Link View Page" at bounding box center [1334, 278] width 86 height 26
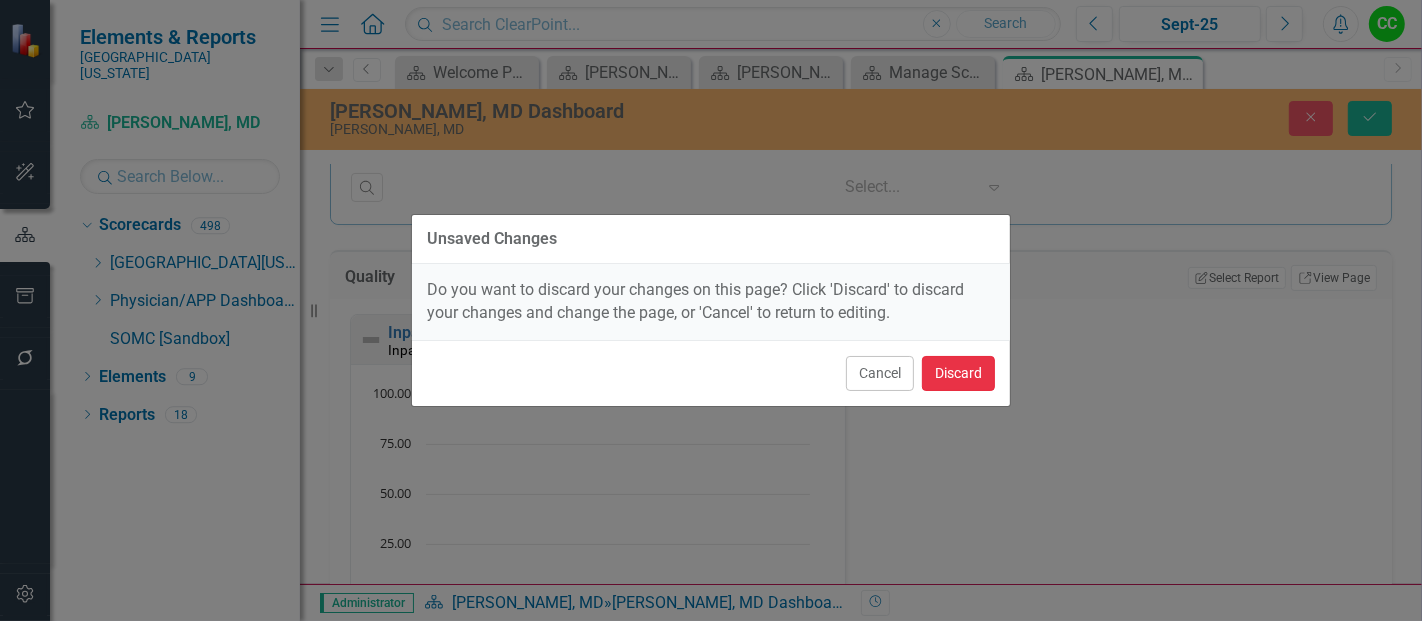
click at [976, 369] on button "Discard" at bounding box center [958, 373] width 73 height 35
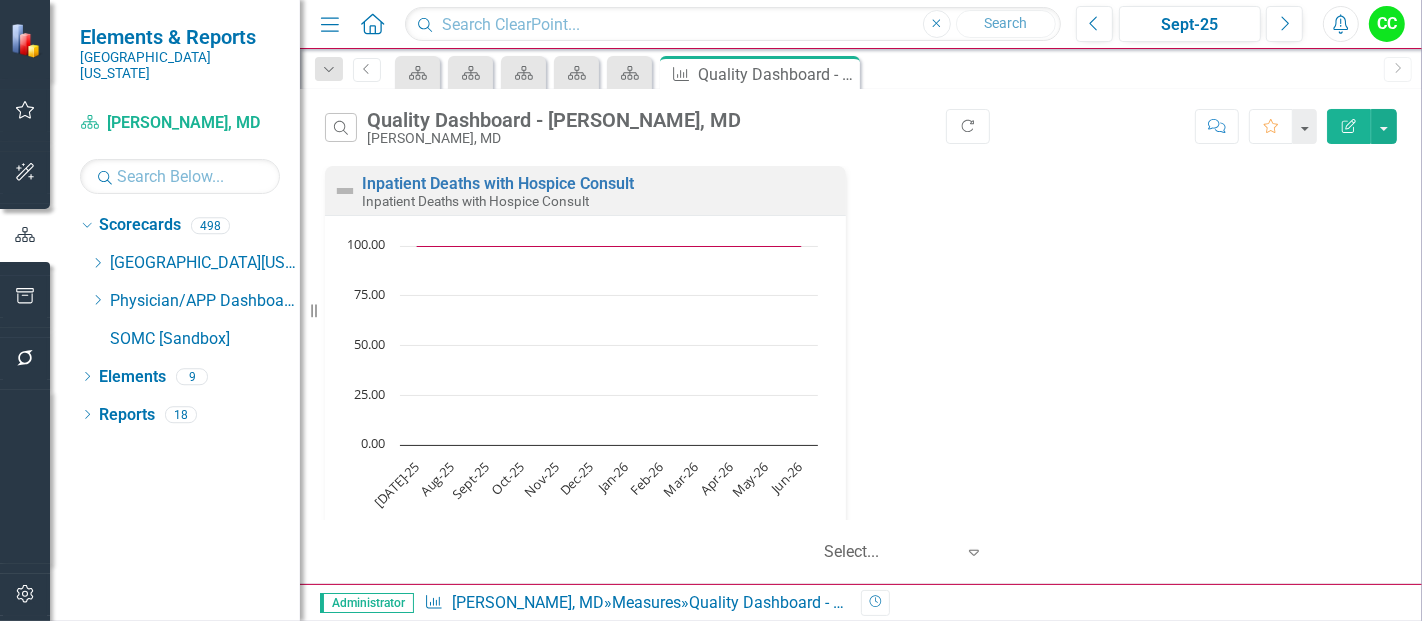
click at [1348, 133] on button "Edit Report" at bounding box center [1349, 126] width 44 height 35
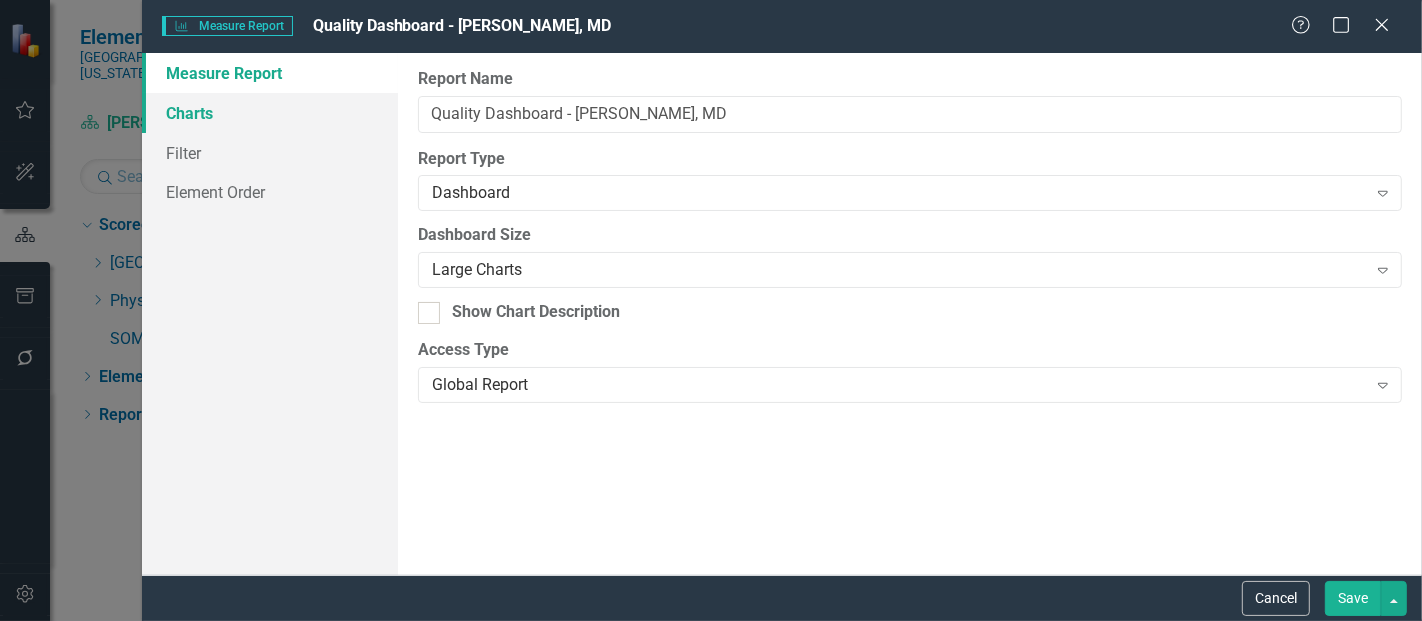
click at [281, 107] on link "Charts" at bounding box center [270, 113] width 256 height 40
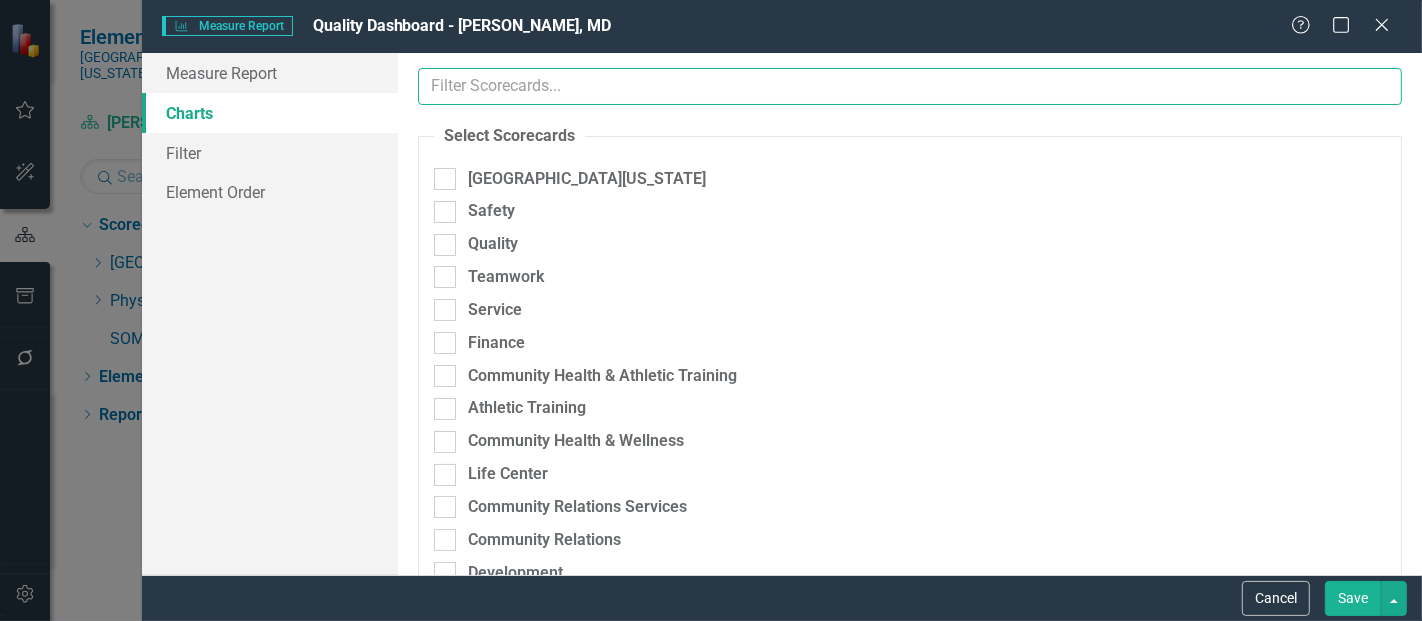
click at [620, 92] on input "text" at bounding box center [910, 86] width 984 height 37
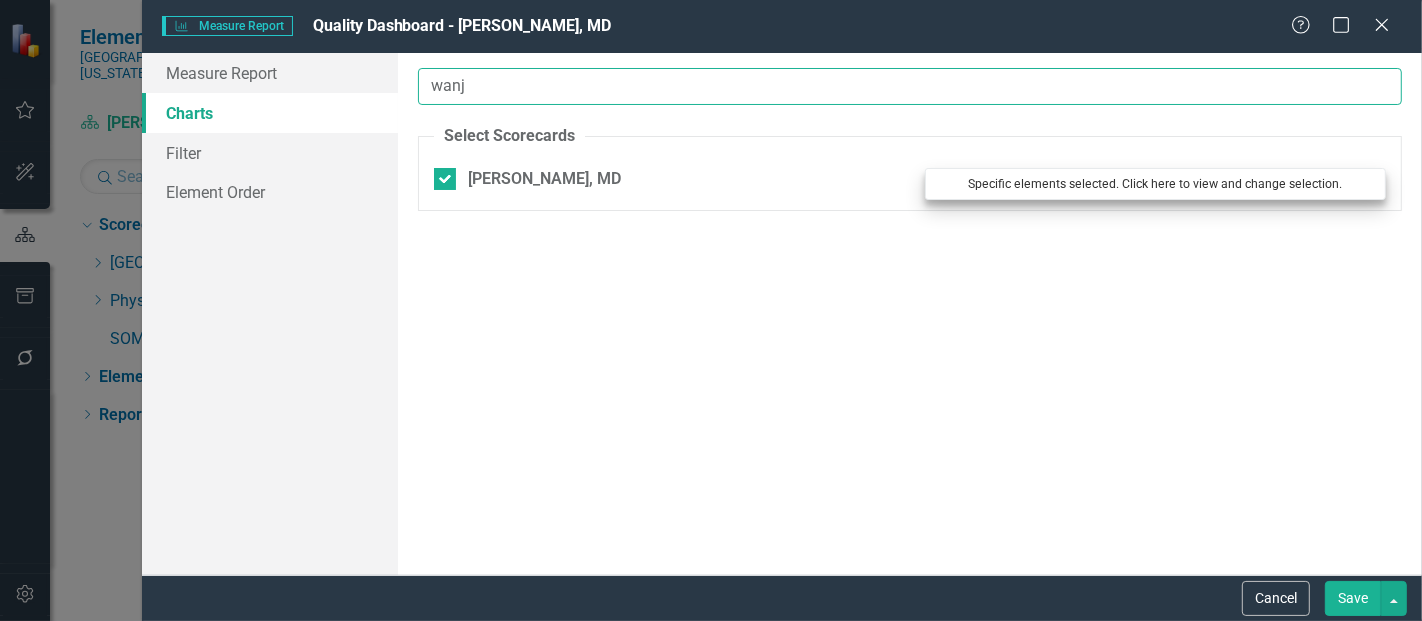
type input "wanj"
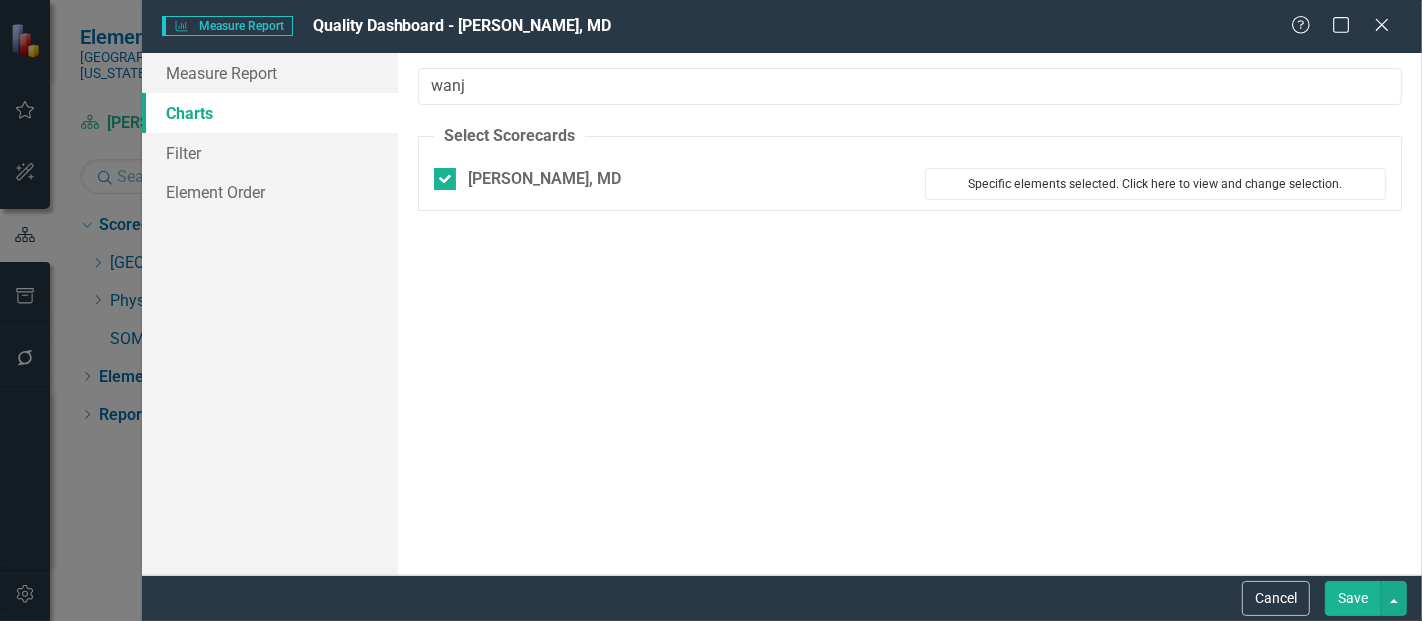
click at [1090, 197] on button "Specific elements selected. Click here to view and change selection." at bounding box center [1155, 184] width 461 height 32
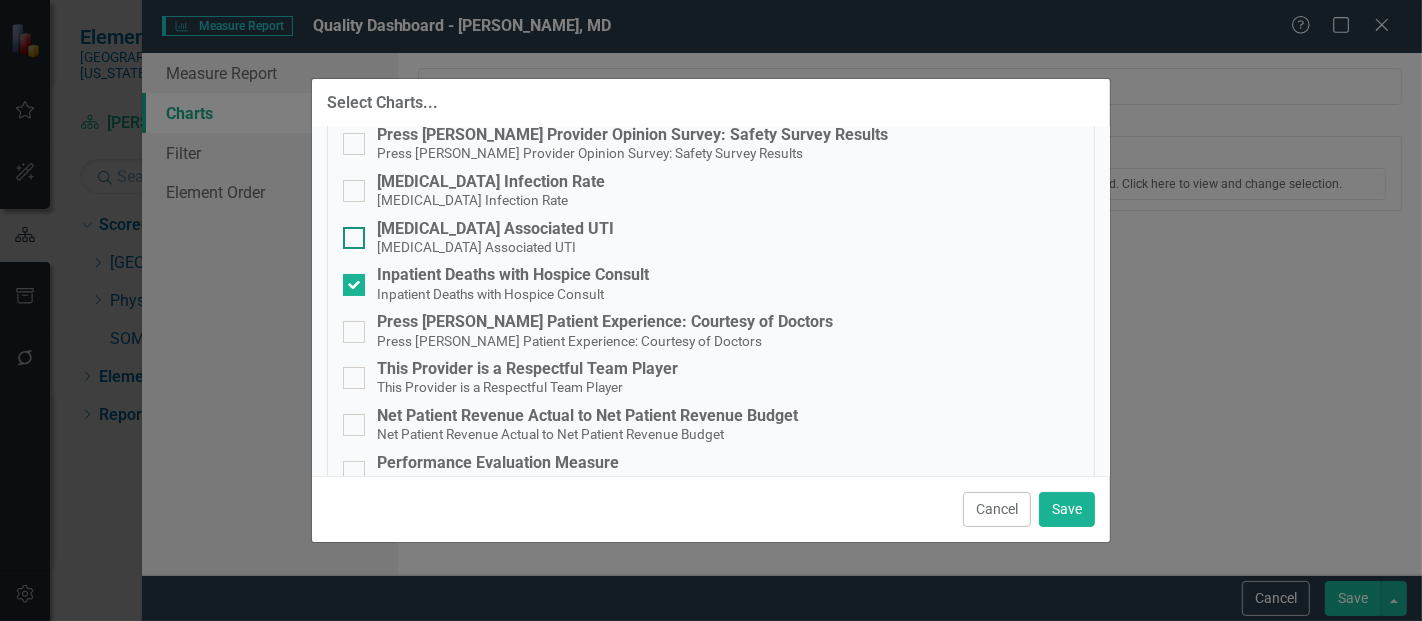
scroll to position [145, 0]
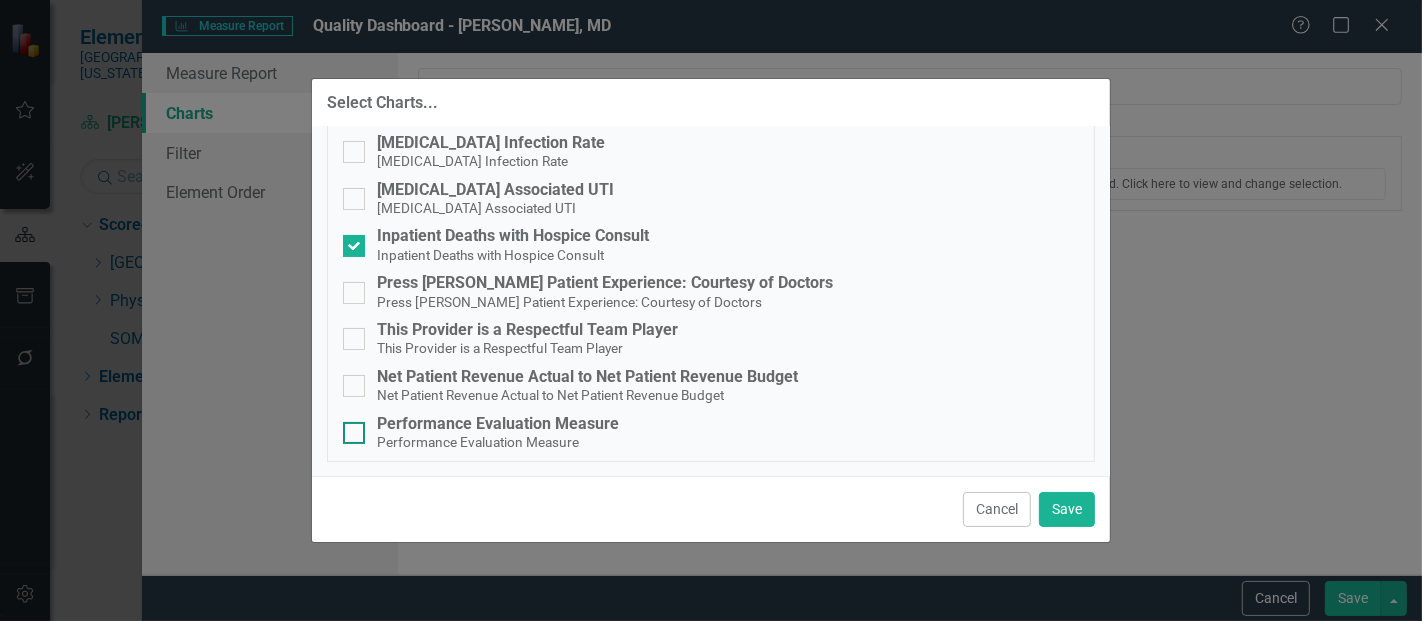
click at [505, 450] on small "Performance Evaluation Measure" at bounding box center [478, 442] width 202 height 16
click at [356, 435] on input "Performance Evaluation Measure Performance Evaluation Measure" at bounding box center [349, 428] width 13 height 13
checkbox input "true"
click at [1073, 514] on button "Save" at bounding box center [1067, 509] width 56 height 35
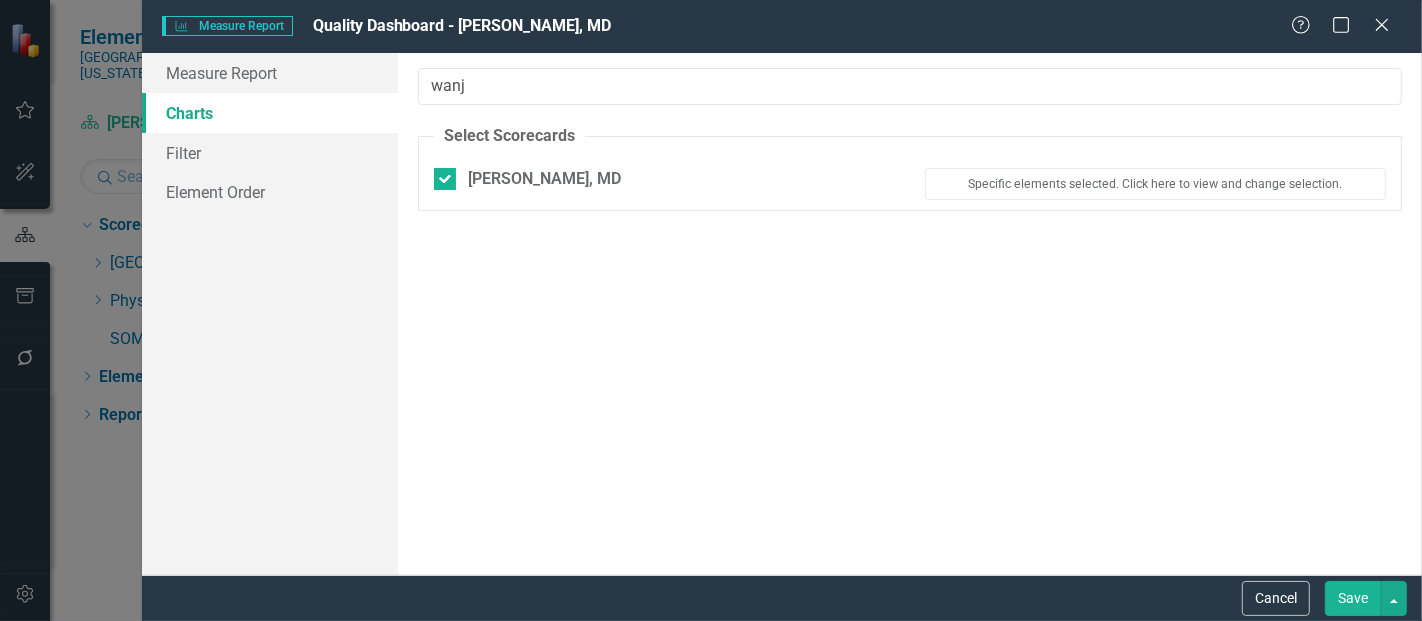
click at [1356, 598] on button "Save" at bounding box center [1353, 598] width 56 height 35
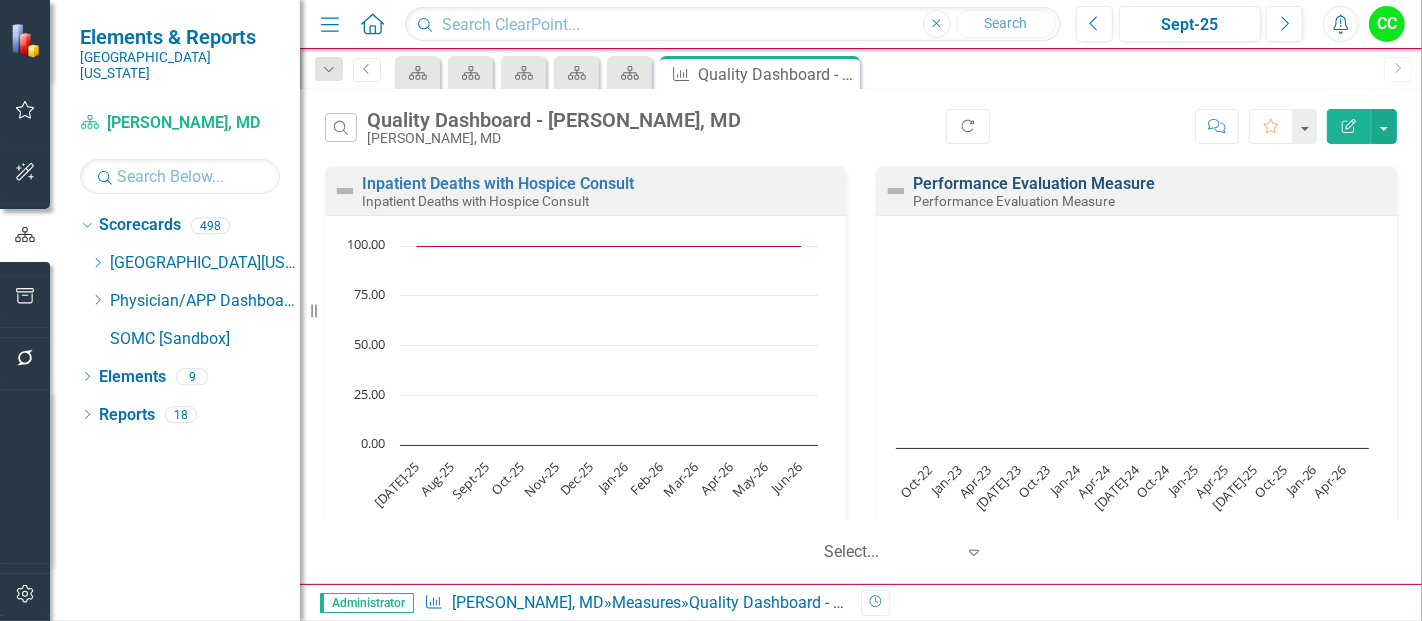
click at [1044, 184] on link "Performance Evaluation Measure" at bounding box center [1034, 183] width 242 height 19
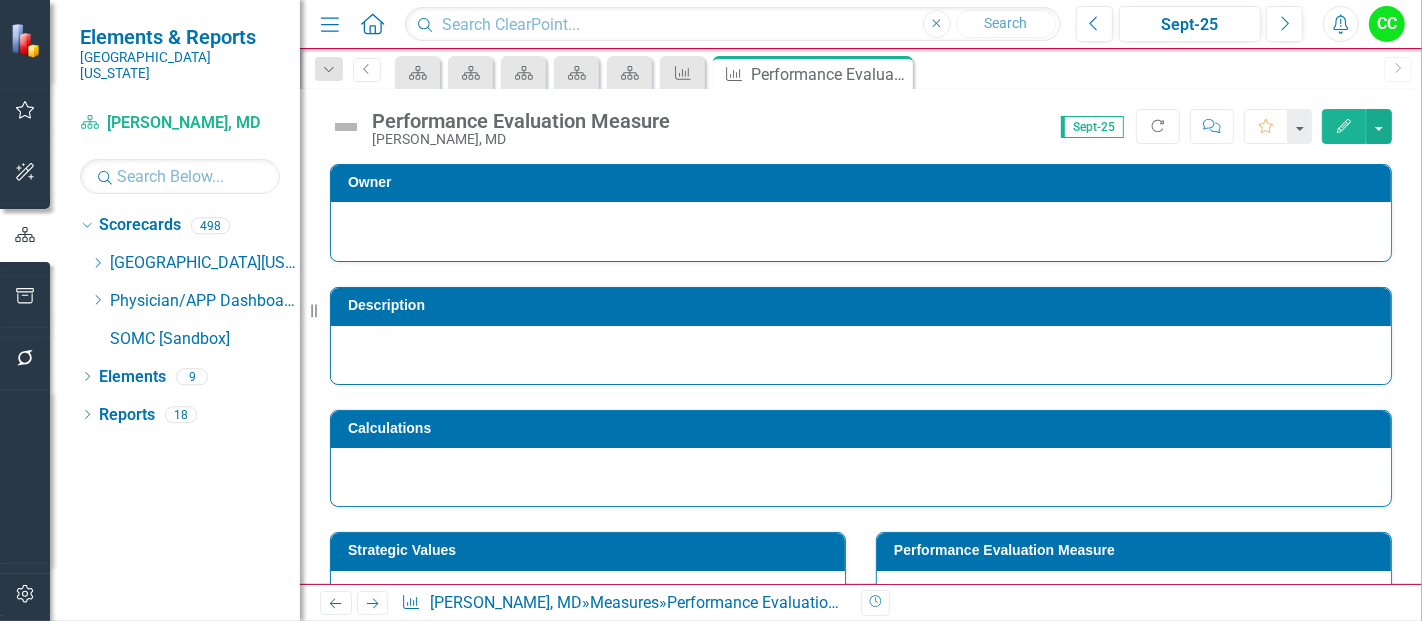
click at [1044, 184] on h3 "Owner" at bounding box center [864, 182] width 1033 height 15
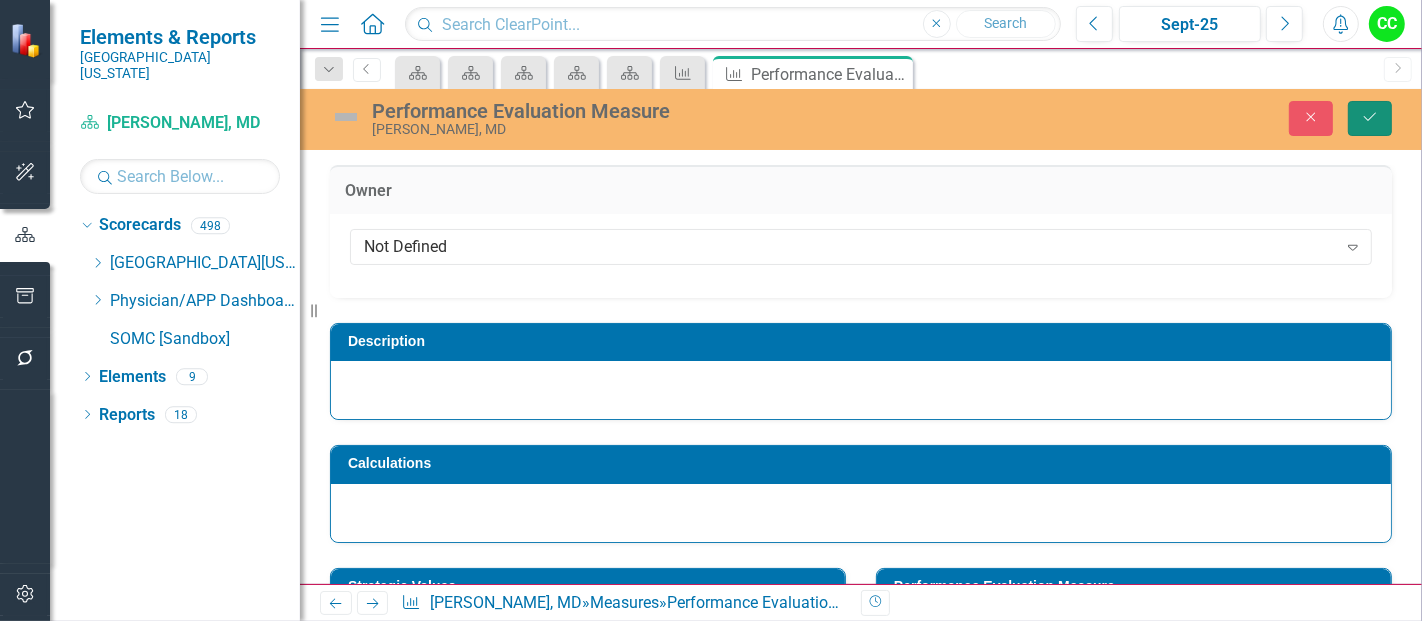
click at [1374, 124] on button "Save" at bounding box center [1370, 118] width 44 height 35
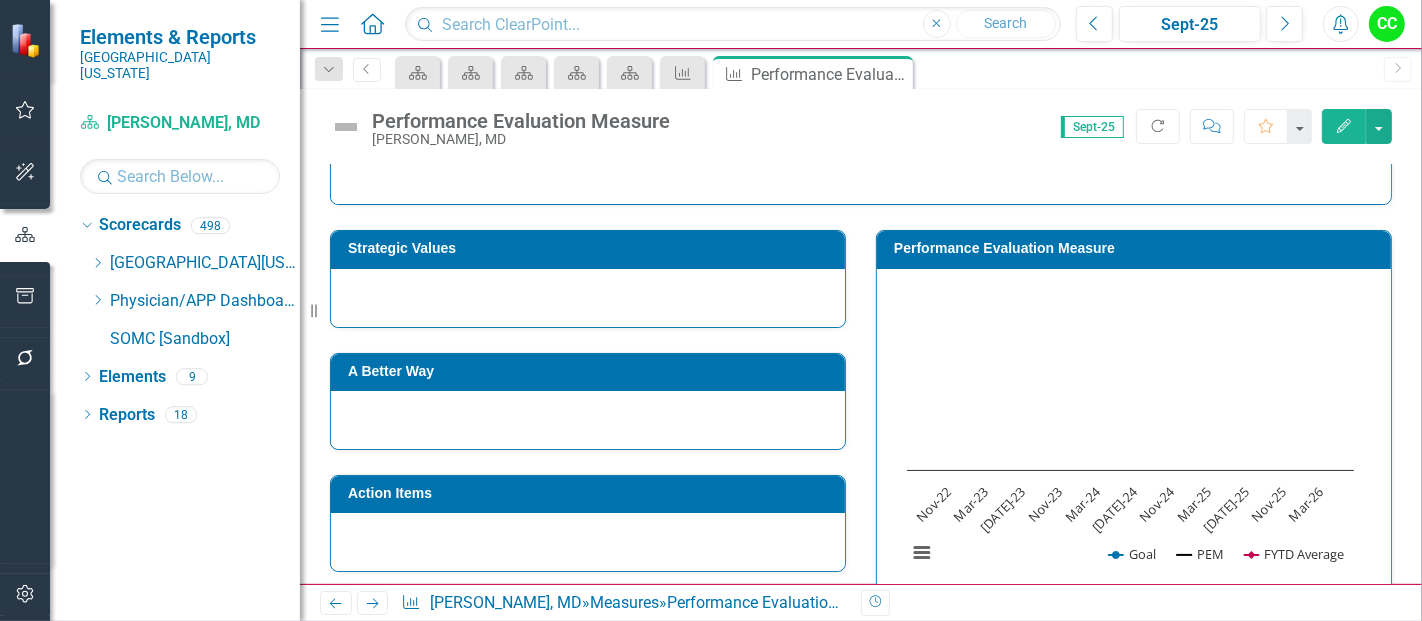
scroll to position [300, 0]
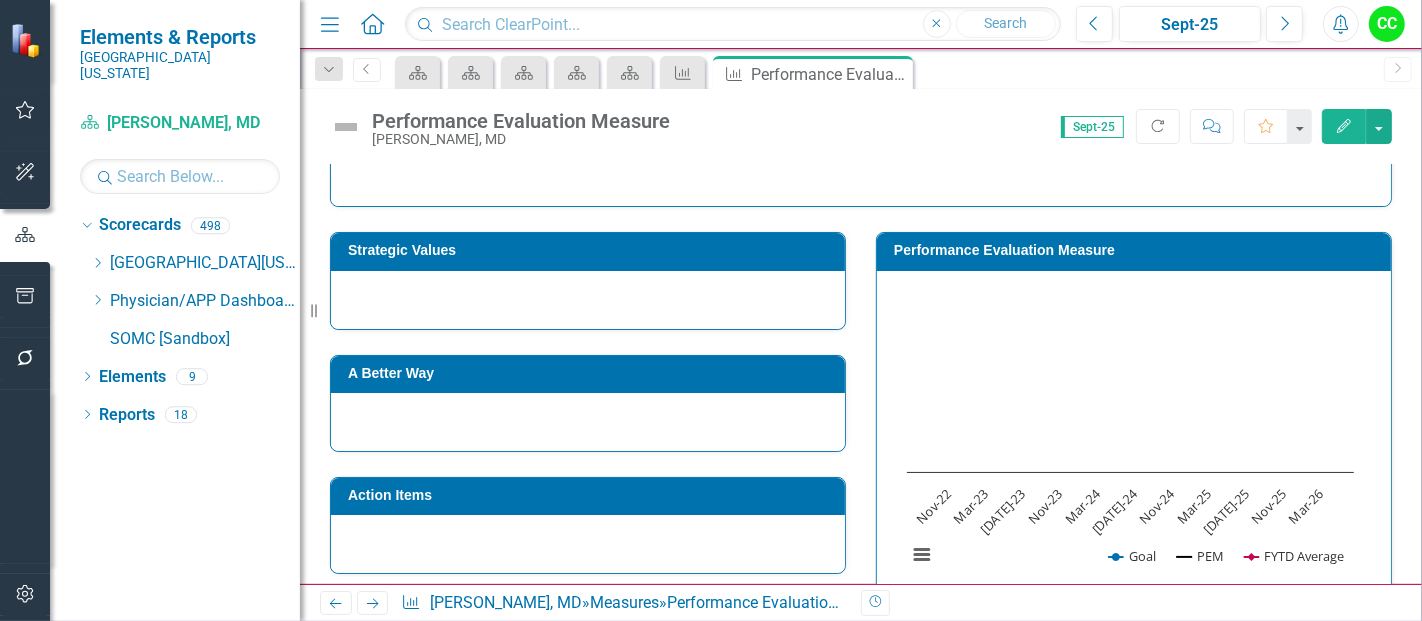
click at [1258, 243] on h3 "Performance Evaluation Measure" at bounding box center [1137, 250] width 487 height 15
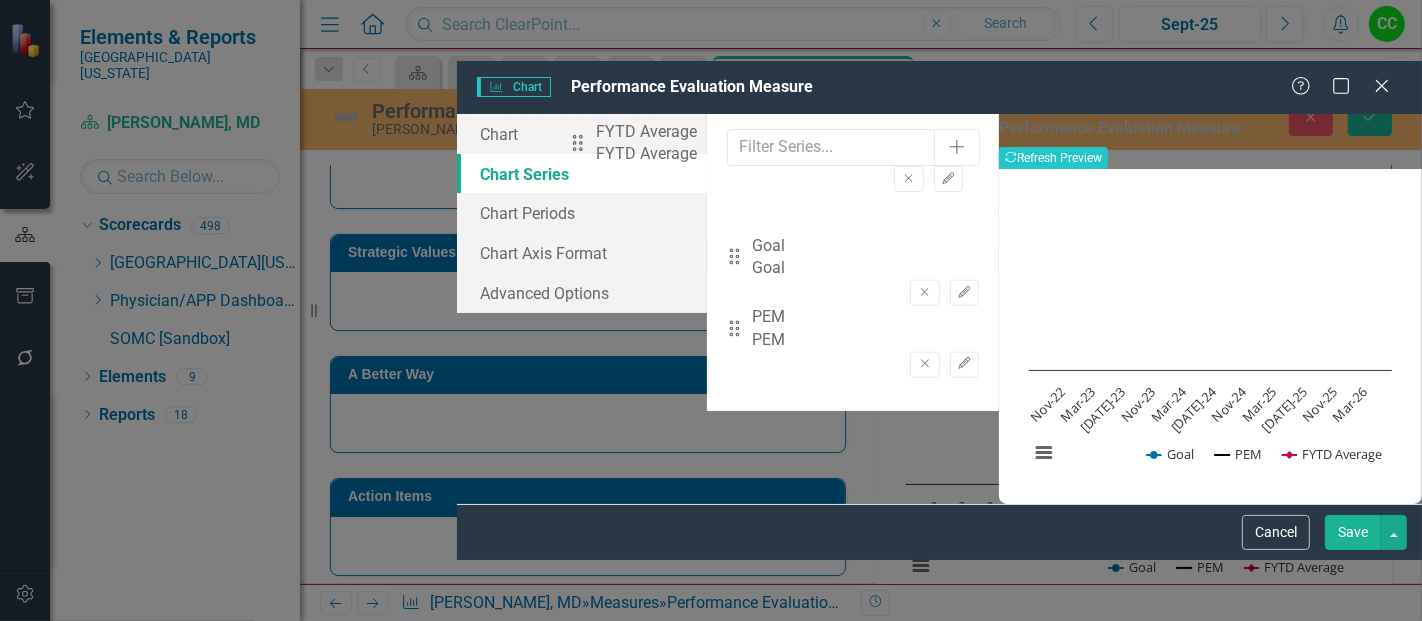
drag, startPoint x: 581, startPoint y: 283, endPoint x: 596, endPoint y: 147, distance: 136.8
click at [727, 181] on div "Drag Goal Goal Remove Edit Drag PEM PEM Remove Edit Drag FYTD Average FYTD Aver…" at bounding box center [853, 288] width 252 height 215
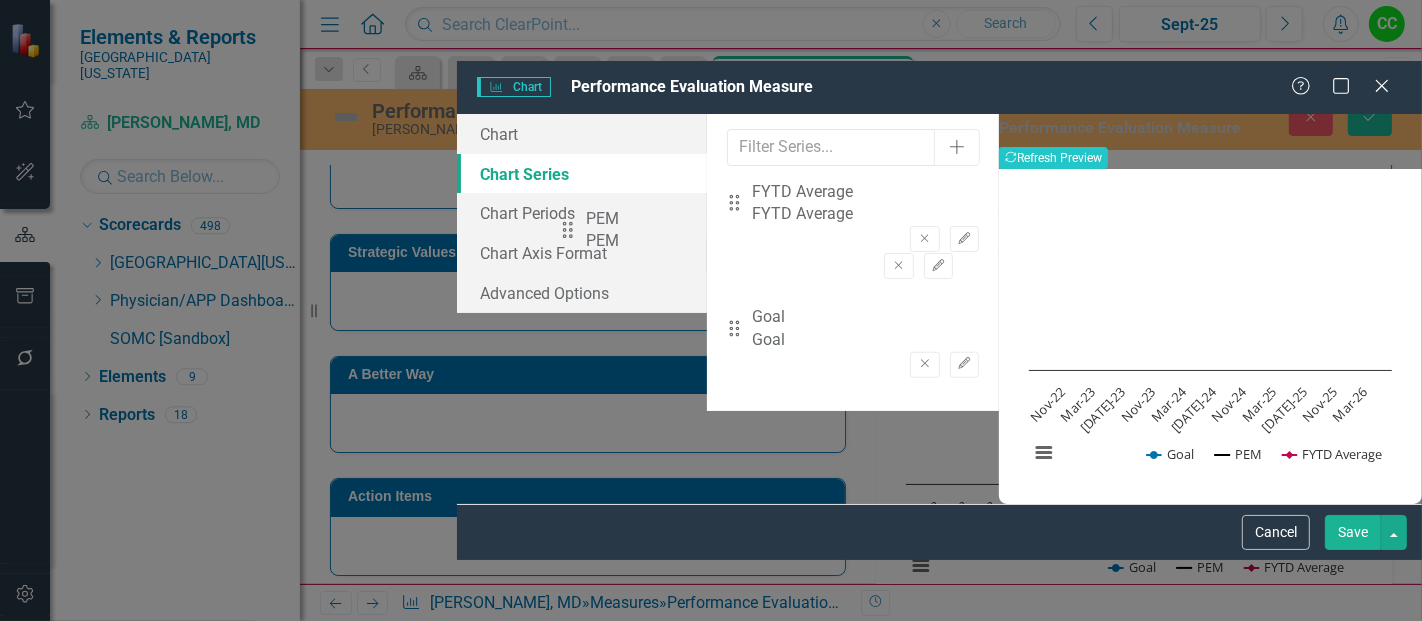
drag, startPoint x: 574, startPoint y: 284, endPoint x: 580, endPoint y: 230, distance: 54.3
click at [727, 230] on div "Drag FYTD Average FYTD Average Remove Edit Drag Goal Goal Remove Edit Drag PEM …" at bounding box center [853, 288] width 252 height 215
click at [957, 233] on icon "Edit" at bounding box center [964, 239] width 15 height 12
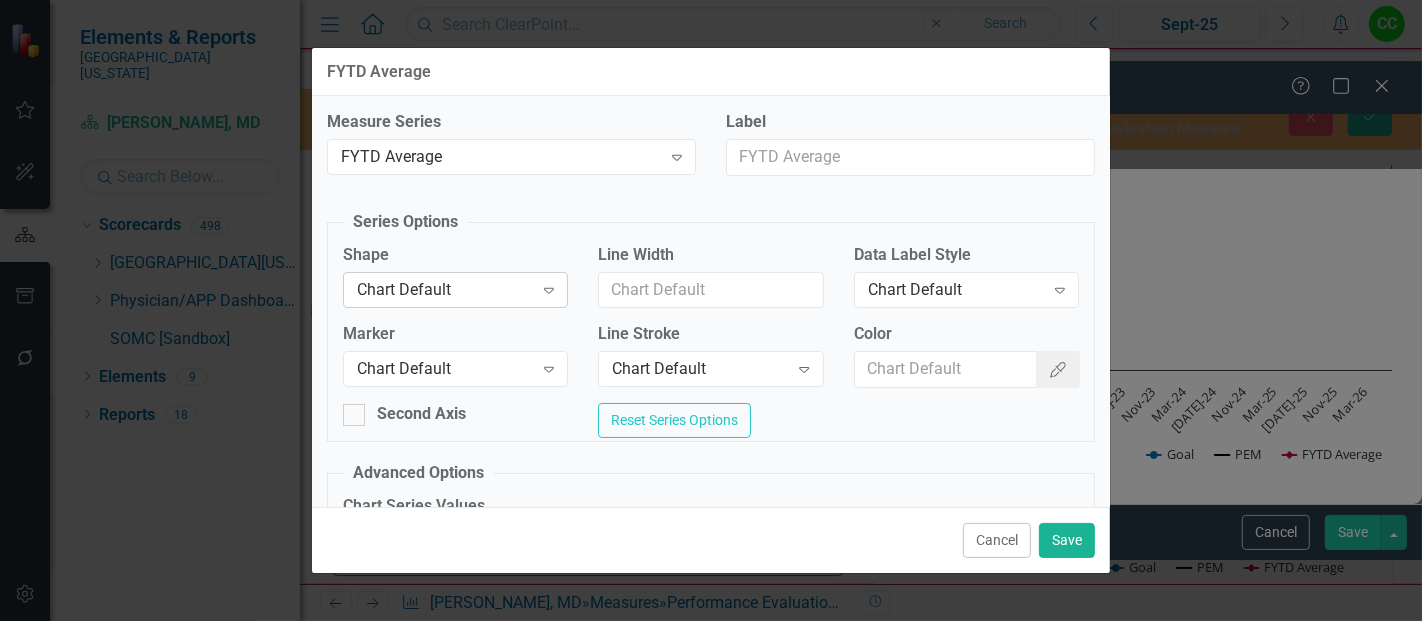
click at [426, 278] on div "Chart Default" at bounding box center [445, 289] width 176 height 23
click at [413, 358] on div "Chart Default" at bounding box center [445, 369] width 176 height 23
click at [900, 378] on input "Color" at bounding box center [946, 369] width 183 height 37
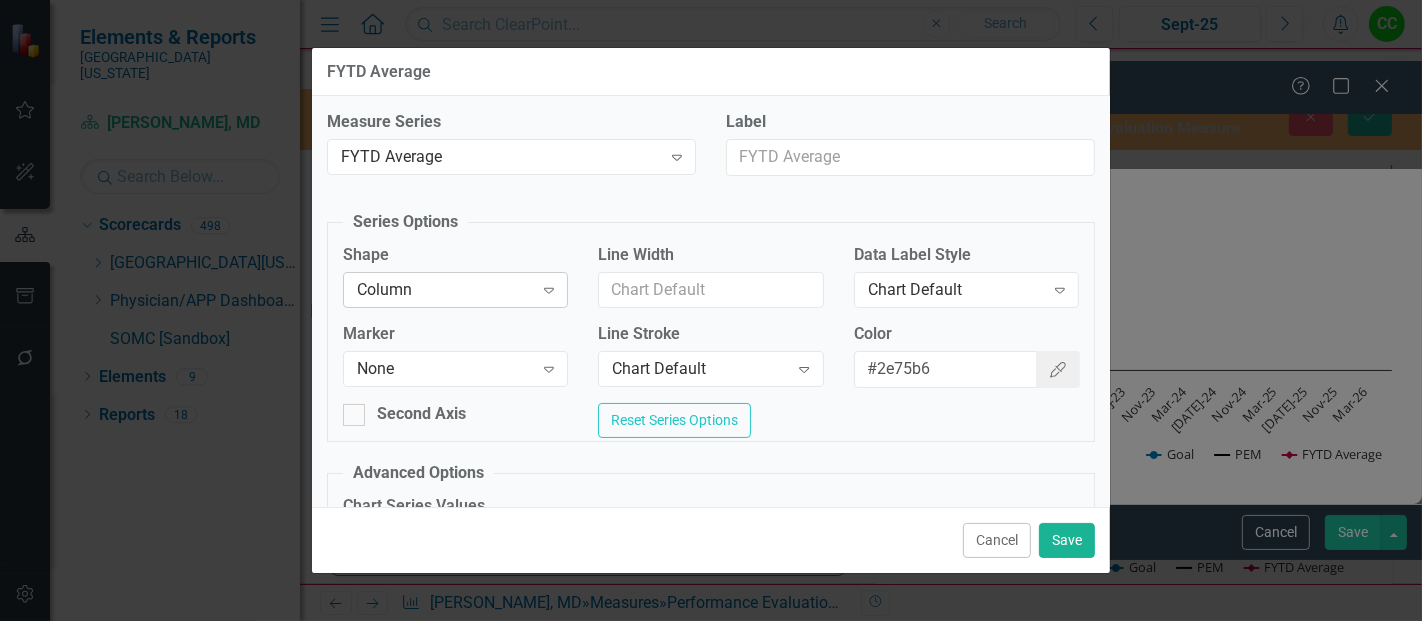
click at [391, 280] on div "Column" at bounding box center [445, 289] width 176 height 23
click at [636, 382] on div "Chart Default Expand" at bounding box center [710, 369] width 225 height 36
click at [957, 368] on input "#2e75b6" at bounding box center [946, 369] width 183 height 37
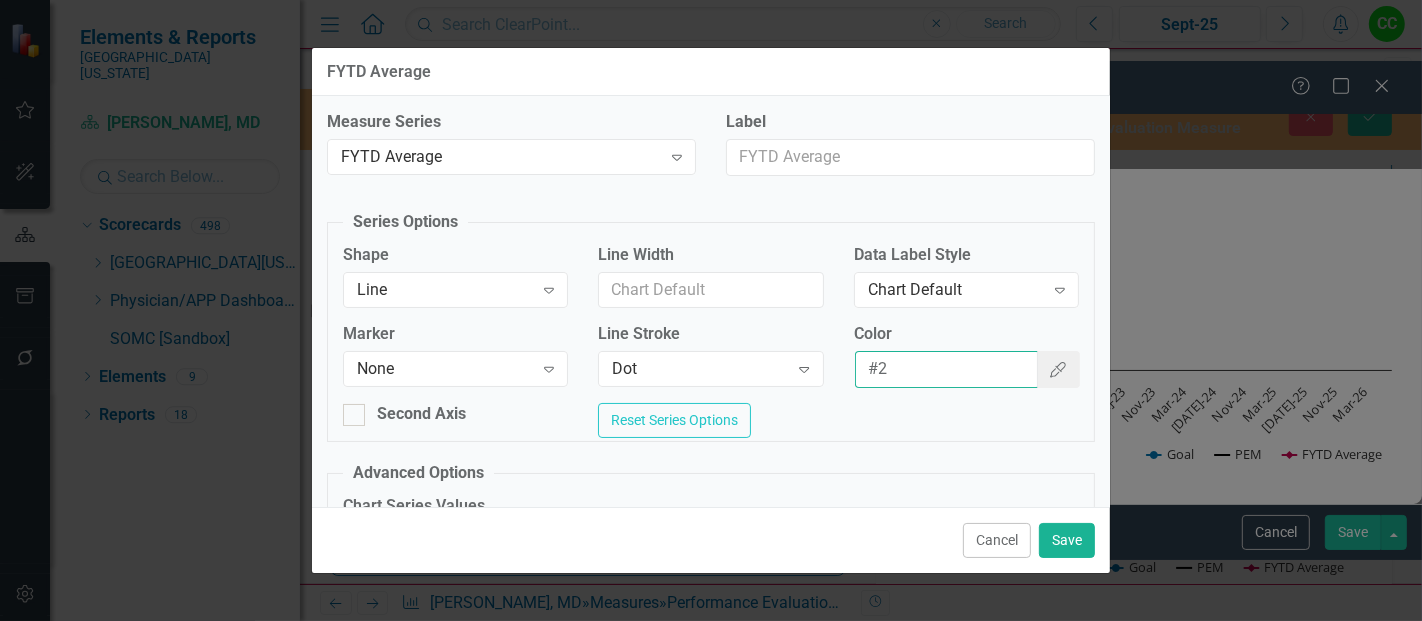
type input "#"
click at [1058, 372] on button "Color Picker" at bounding box center [1058, 369] width 44 height 37
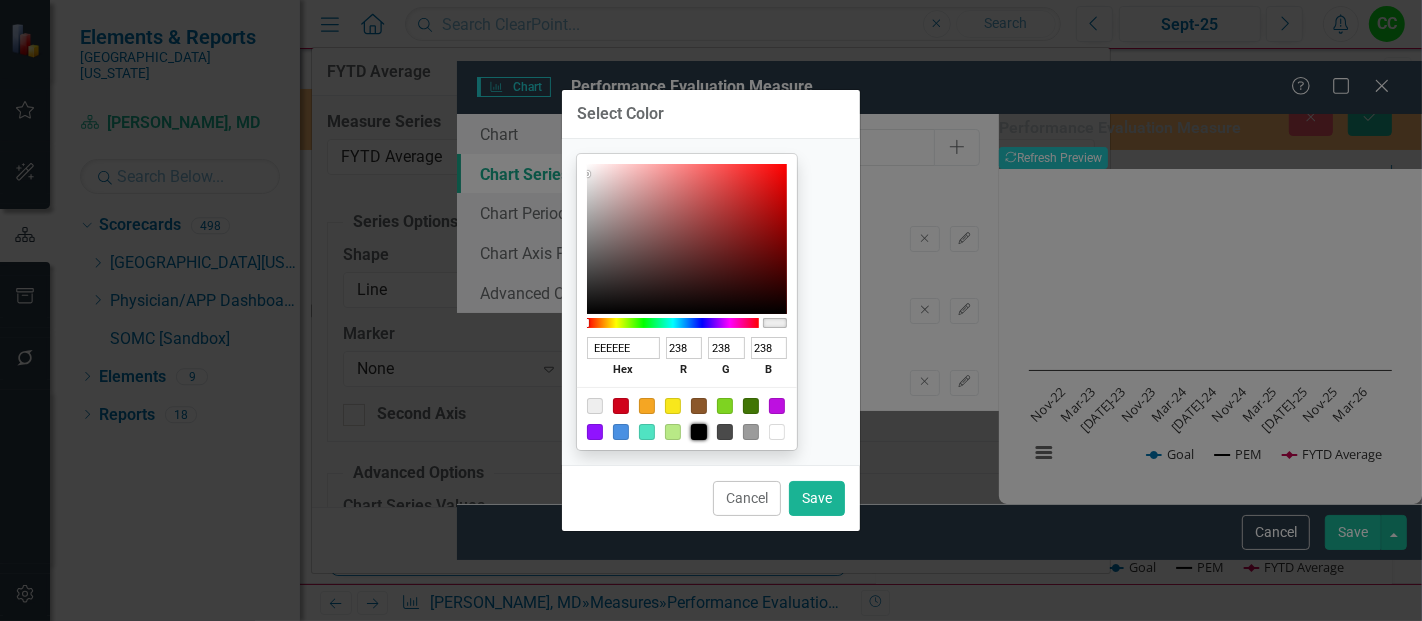
click at [707, 435] on div at bounding box center [699, 432] width 16 height 16
type input "000000"
type input "0"
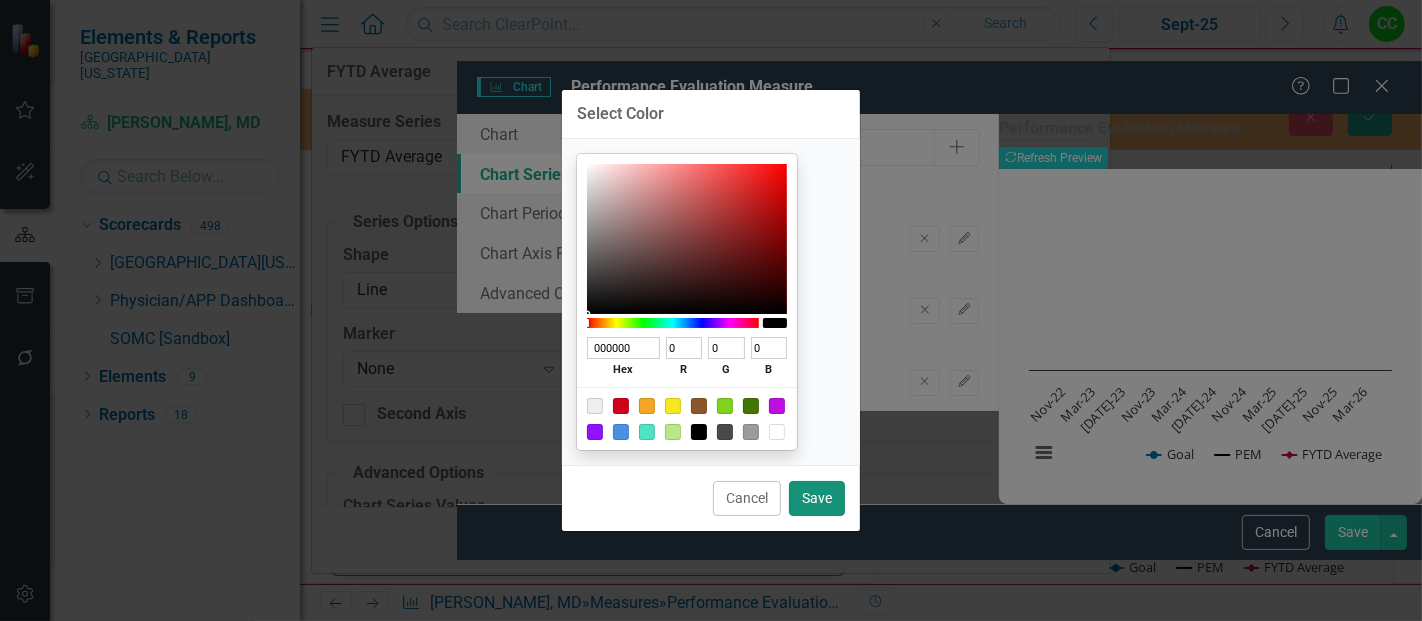
click at [805, 494] on button "Save" at bounding box center [817, 498] width 56 height 35
type input "#000000"
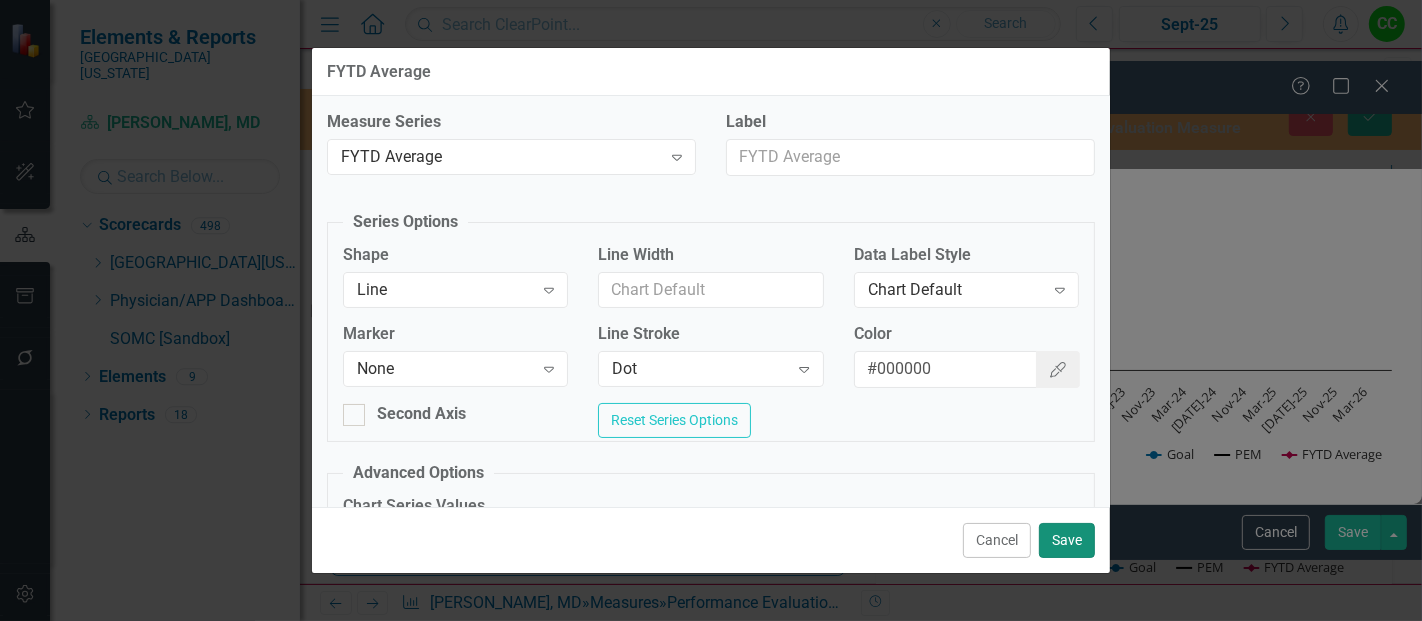
click at [1060, 535] on button "Save" at bounding box center [1067, 540] width 56 height 35
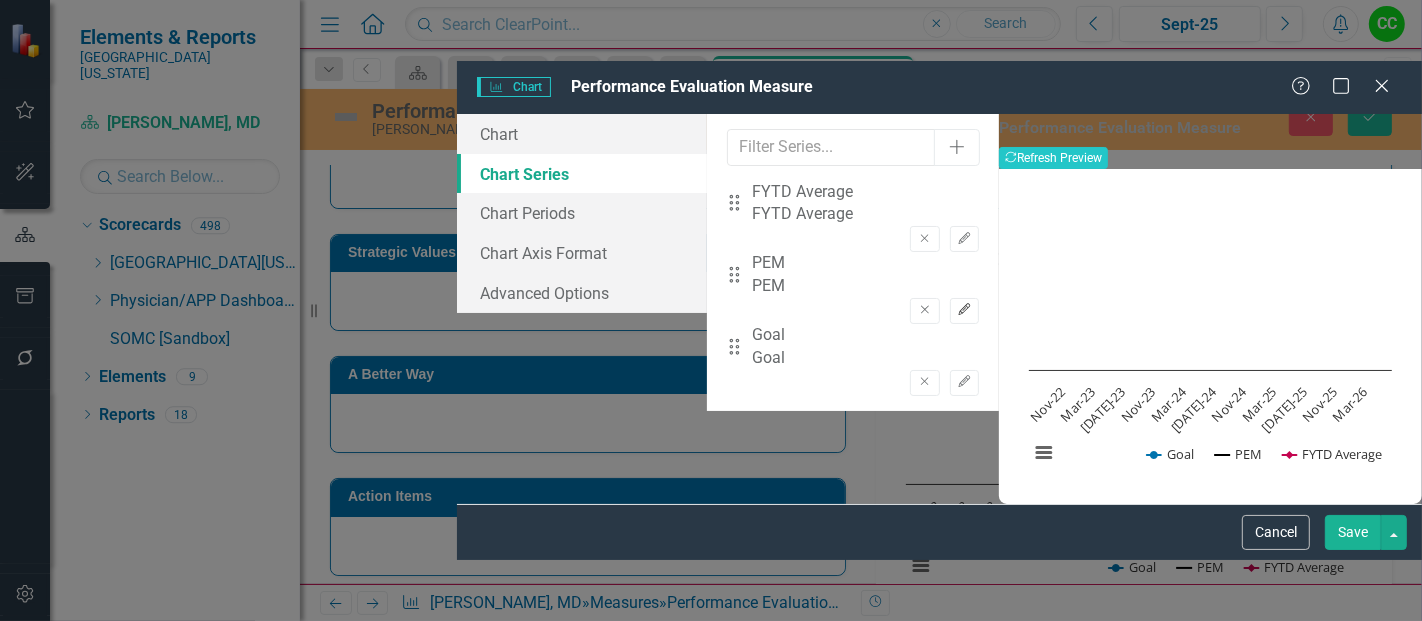
click at [957, 304] on icon "Edit" at bounding box center [964, 310] width 15 height 12
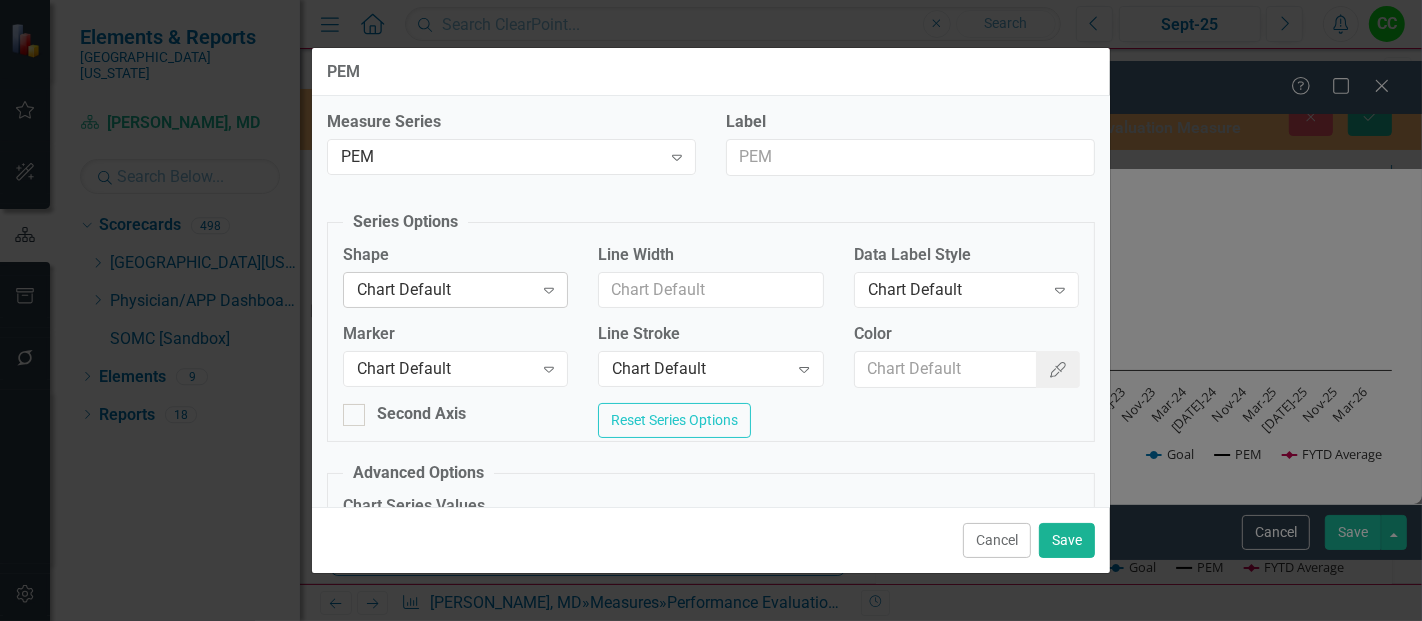
click at [436, 278] on div "Chart Default" at bounding box center [445, 289] width 176 height 23
click at [440, 375] on div "Chart Default" at bounding box center [445, 369] width 176 height 23
click at [666, 365] on div "Chart Default" at bounding box center [700, 369] width 176 height 23
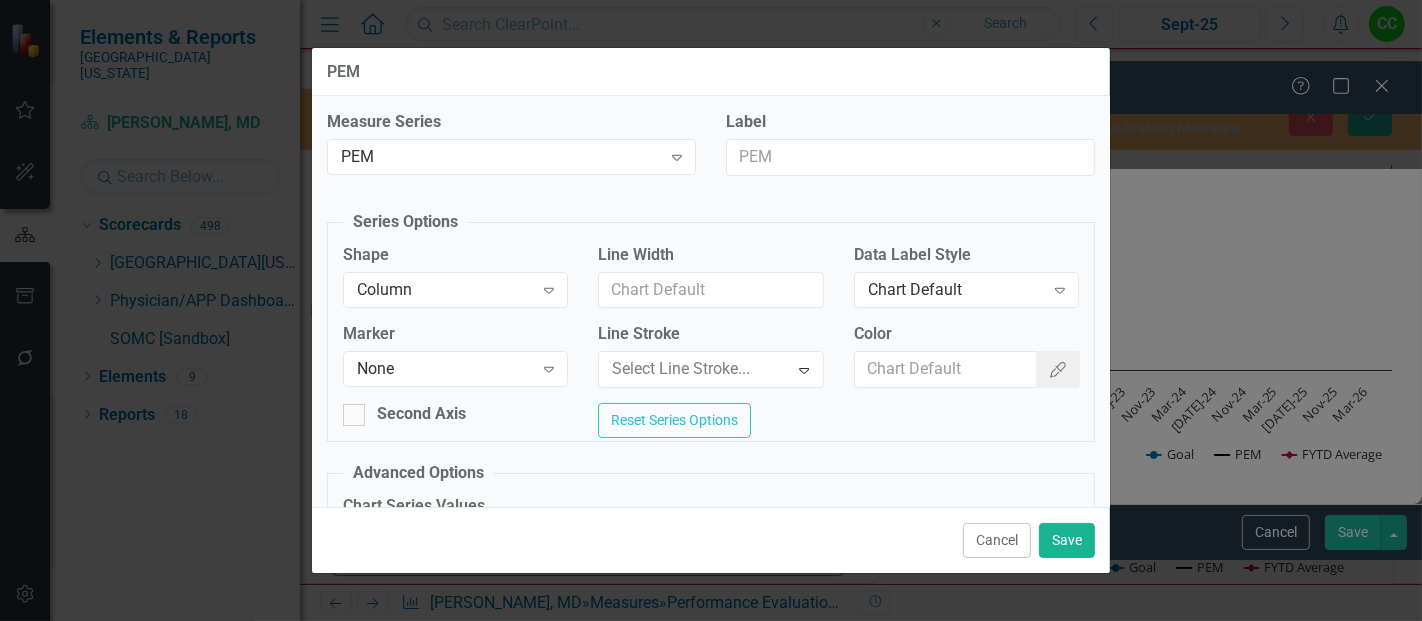
click at [753, 497] on fieldset "Advanced Options Chart Series Values Plot actual values for reporting period Ex…" at bounding box center [711, 517] width 768 height 111
click at [1008, 279] on div "Chart Default" at bounding box center [956, 289] width 176 height 23
click at [943, 372] on input "Color" at bounding box center [946, 369] width 183 height 37
type input "#2e75b6"
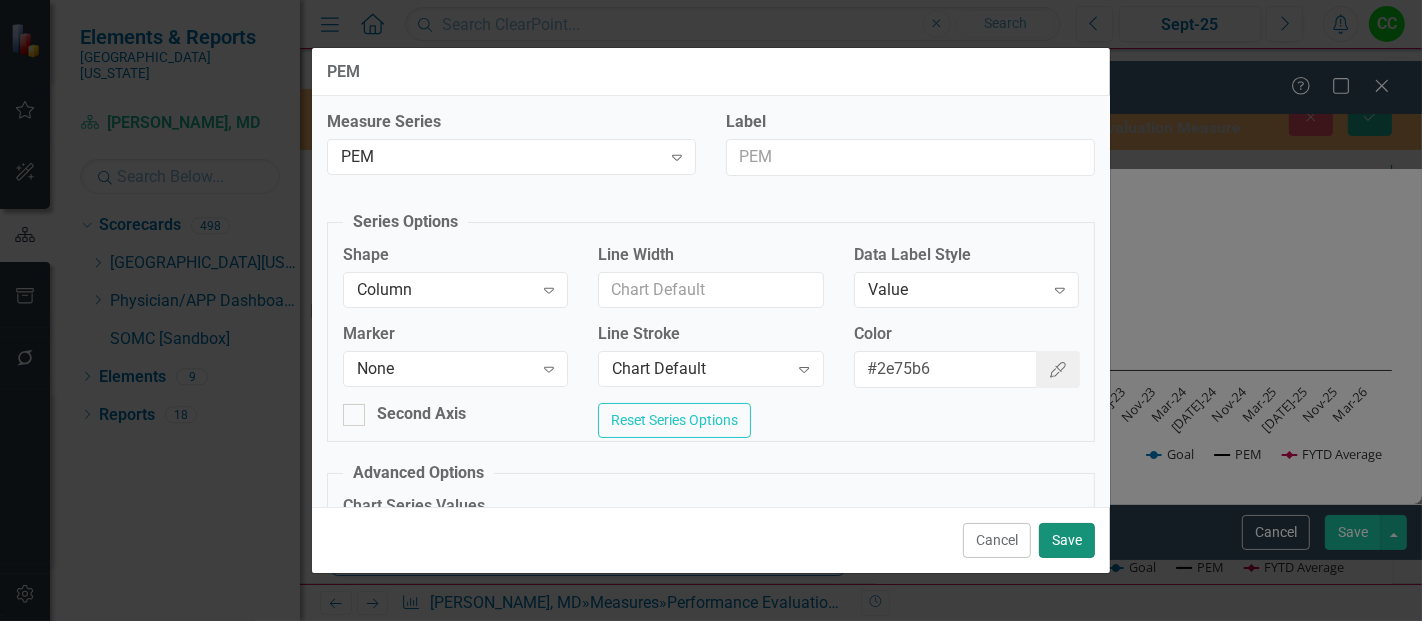
click at [1070, 532] on button "Save" at bounding box center [1067, 540] width 56 height 35
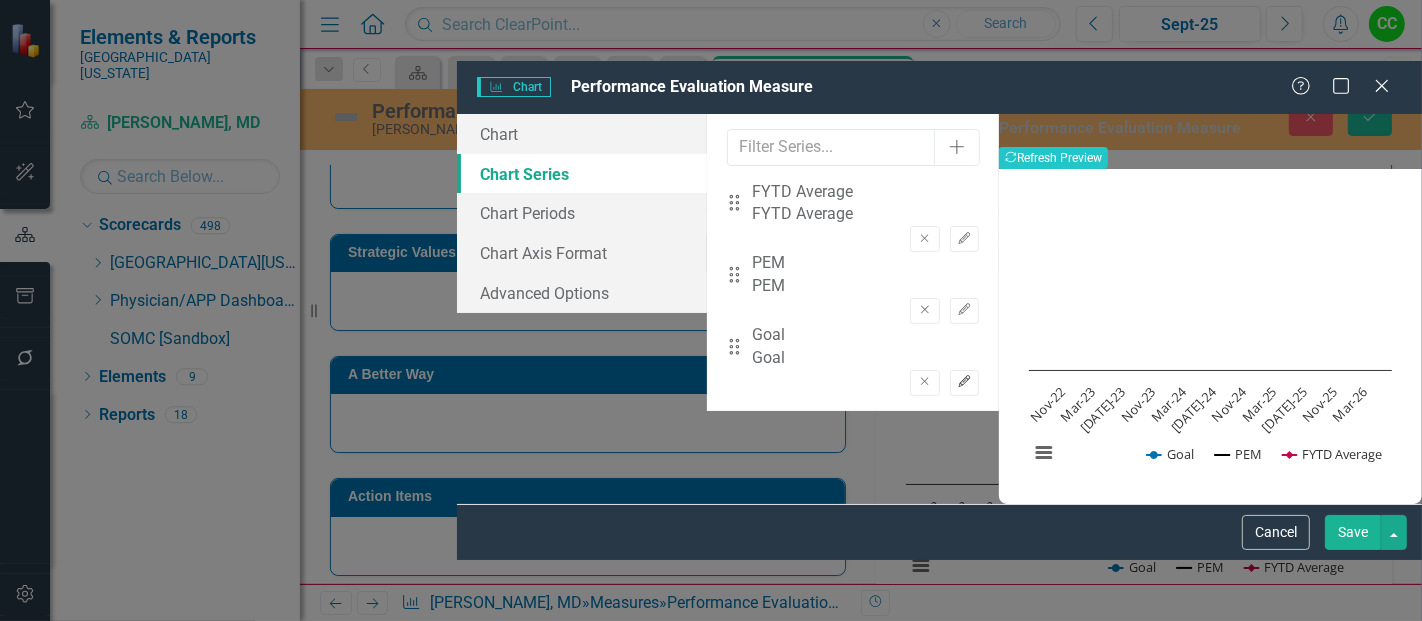
click at [957, 376] on icon "Edit" at bounding box center [964, 382] width 15 height 12
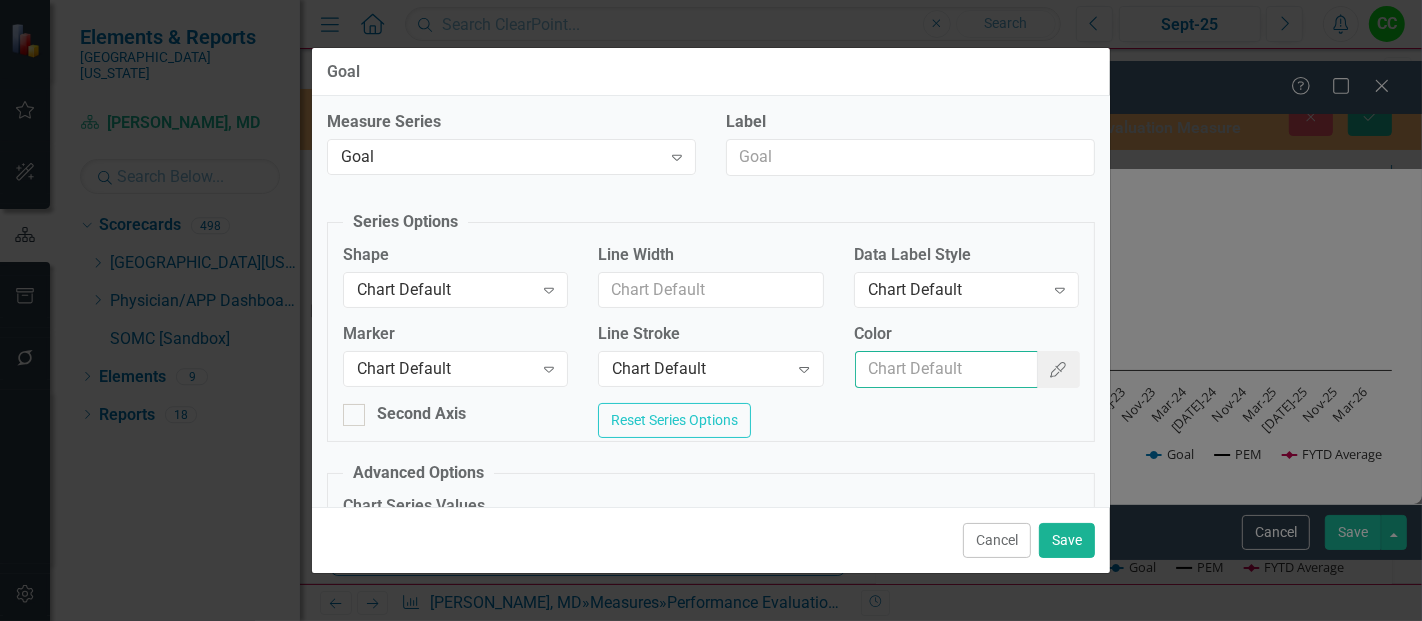
click at [949, 361] on input "Color" at bounding box center [946, 369] width 183 height 37
type input "#c40650"
click at [465, 287] on div "Chart Default" at bounding box center [445, 289] width 176 height 23
click at [423, 364] on div "Chart Default" at bounding box center [445, 369] width 176 height 23
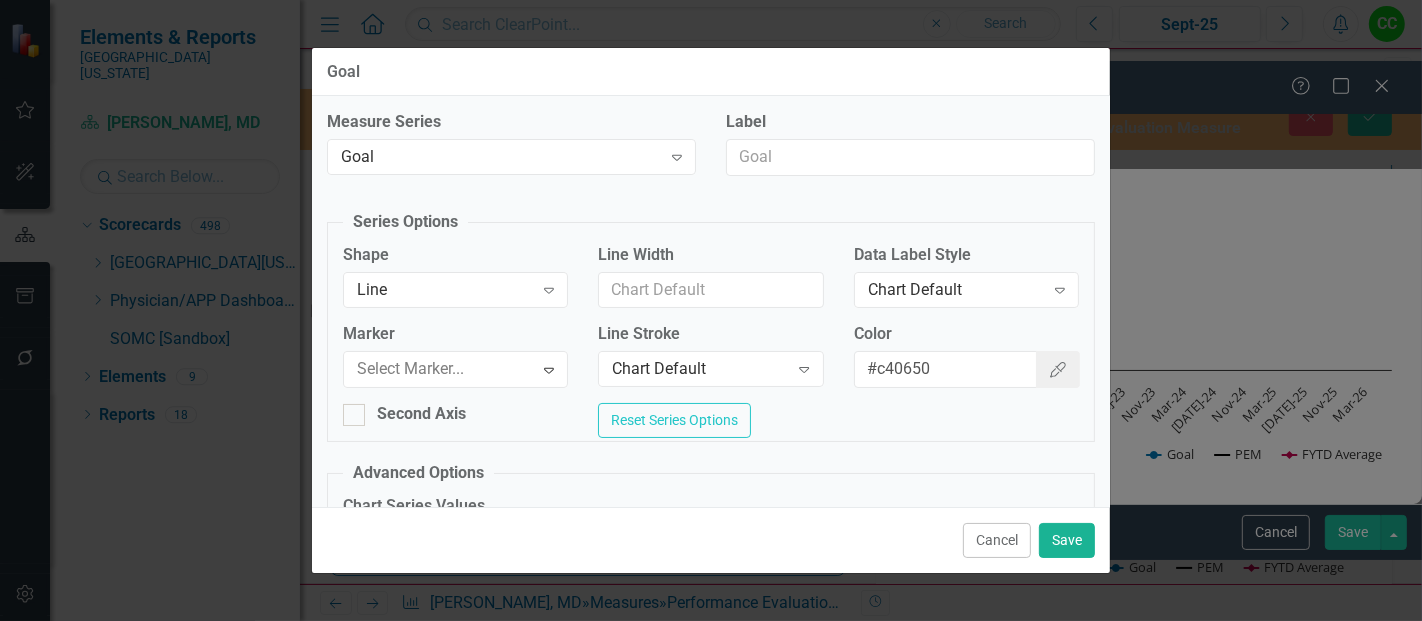
click at [1049, 544] on button "Save" at bounding box center [1067, 540] width 56 height 35
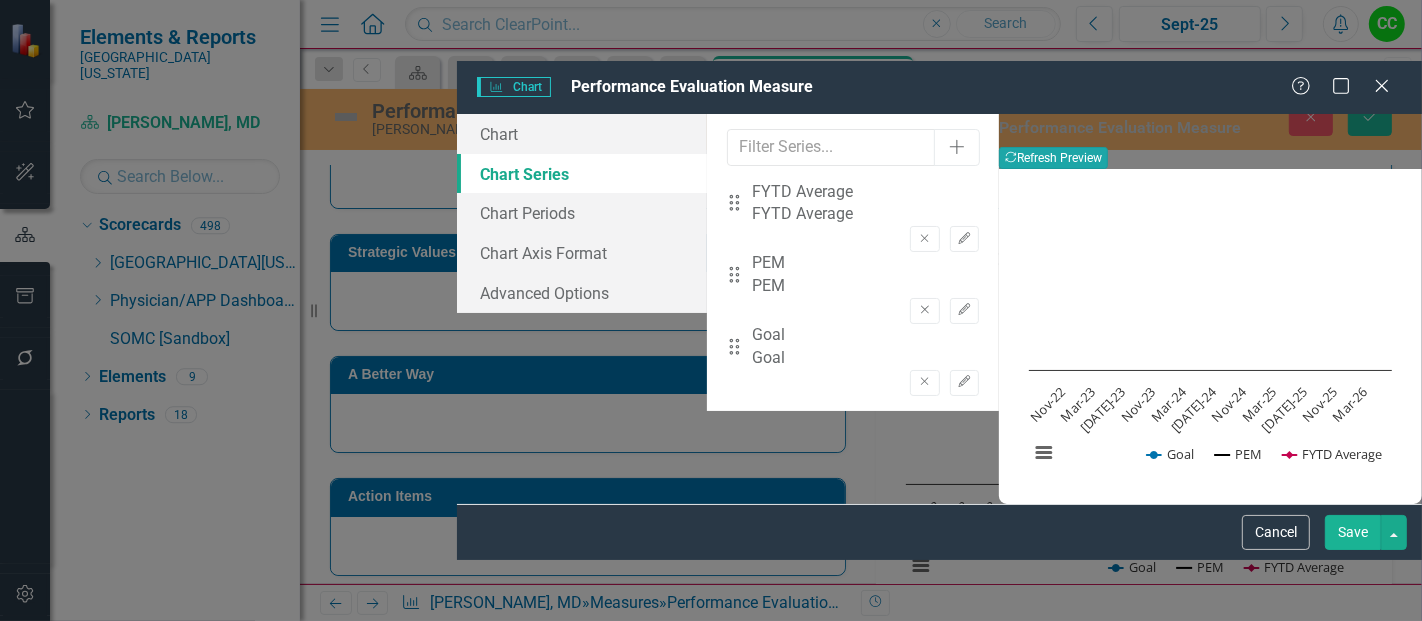
click at [1108, 147] on button "Recalculate Refresh Preview" at bounding box center [1053, 158] width 109 height 22
click at [457, 193] on link "Chart Periods" at bounding box center [582, 213] width 250 height 40
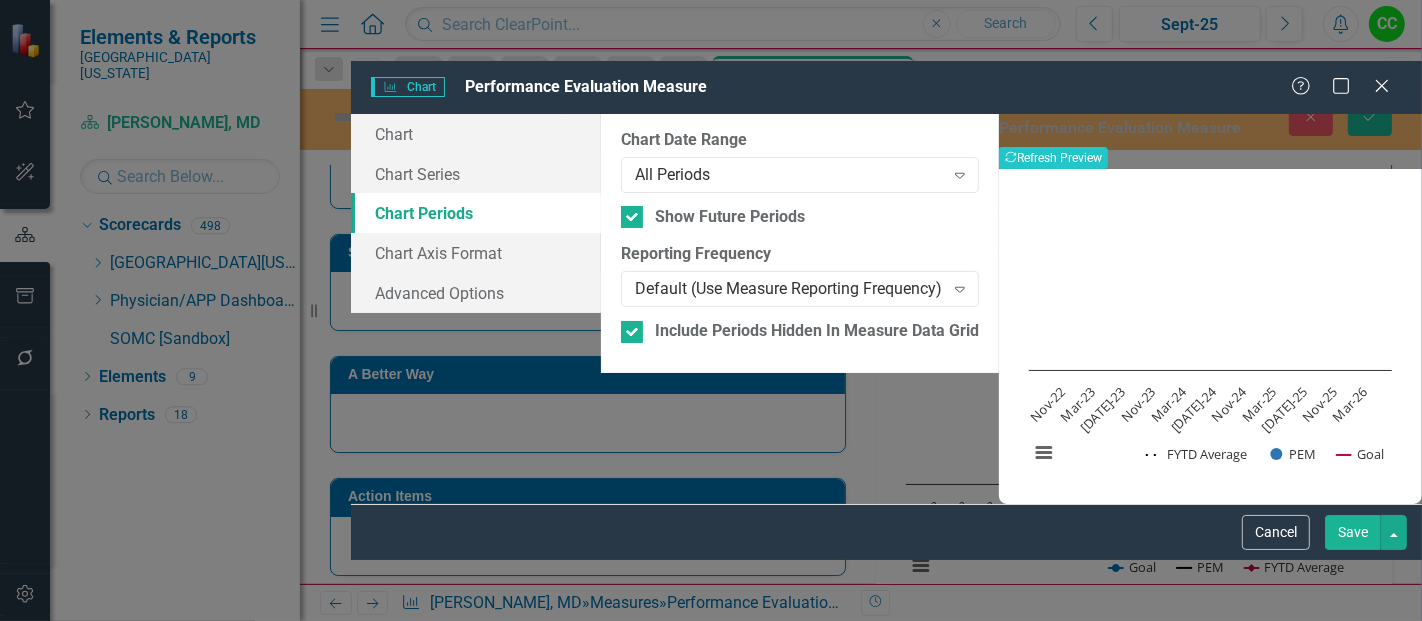
click at [1379, 550] on button "Save" at bounding box center [1353, 532] width 56 height 35
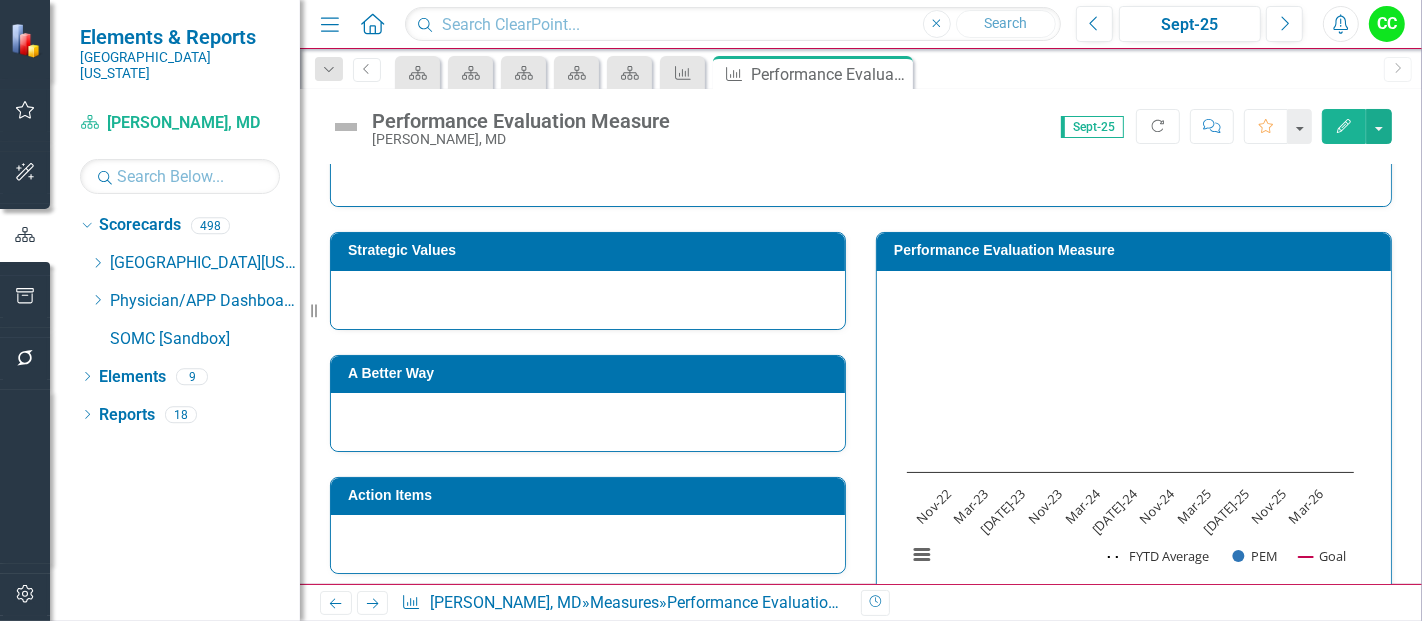
click at [1189, 243] on h3 "Performance Evaluation Measure" at bounding box center [1137, 250] width 487 height 15
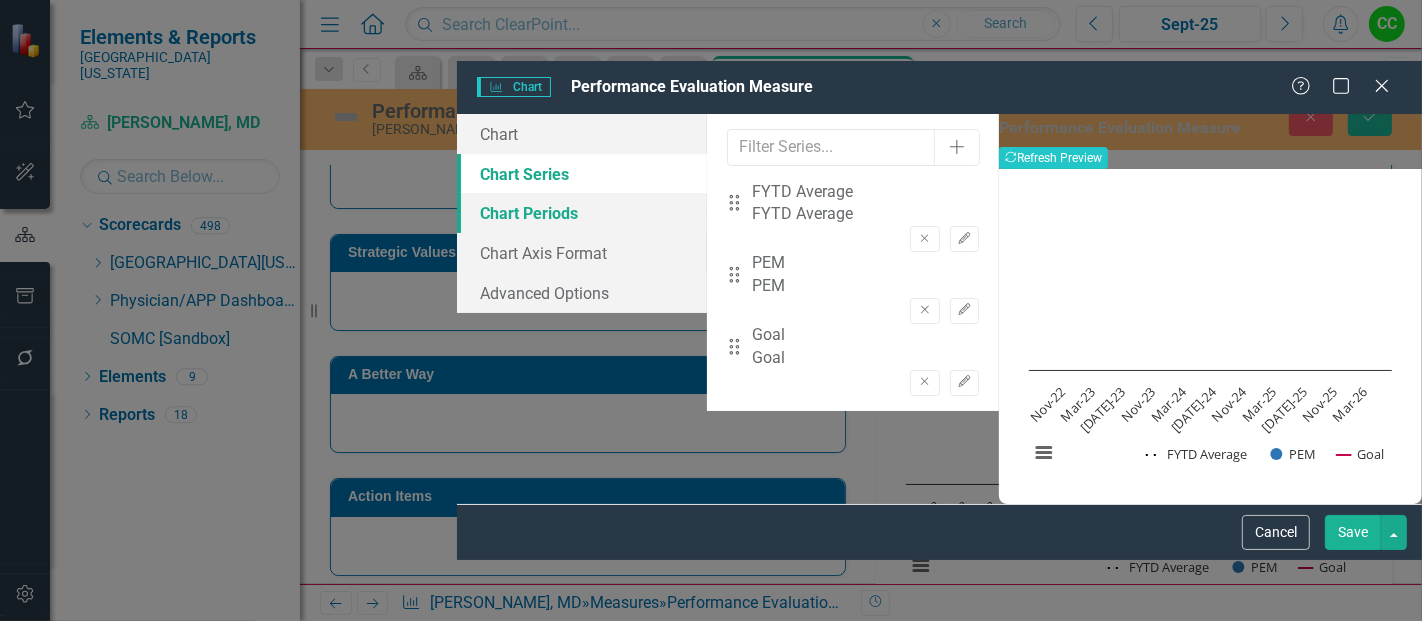
click at [457, 193] on link "Chart Periods" at bounding box center [582, 213] width 250 height 40
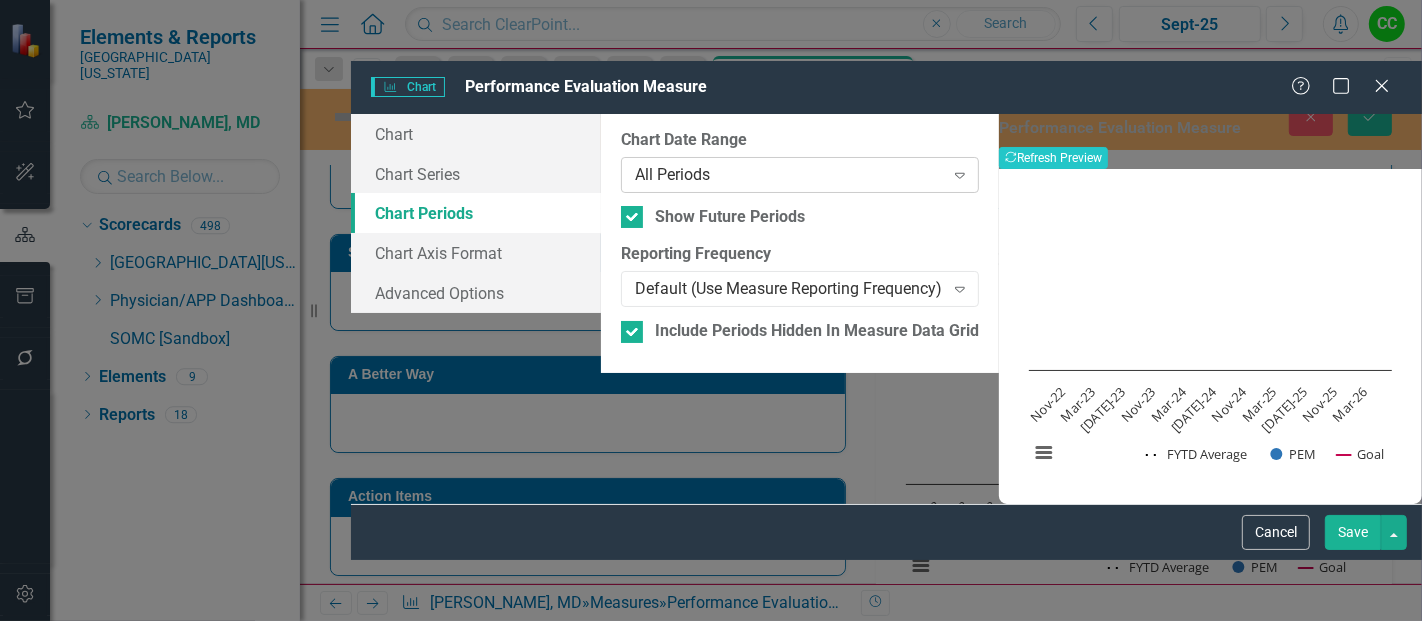
click at [682, 163] on div "All Periods" at bounding box center [789, 174] width 309 height 23
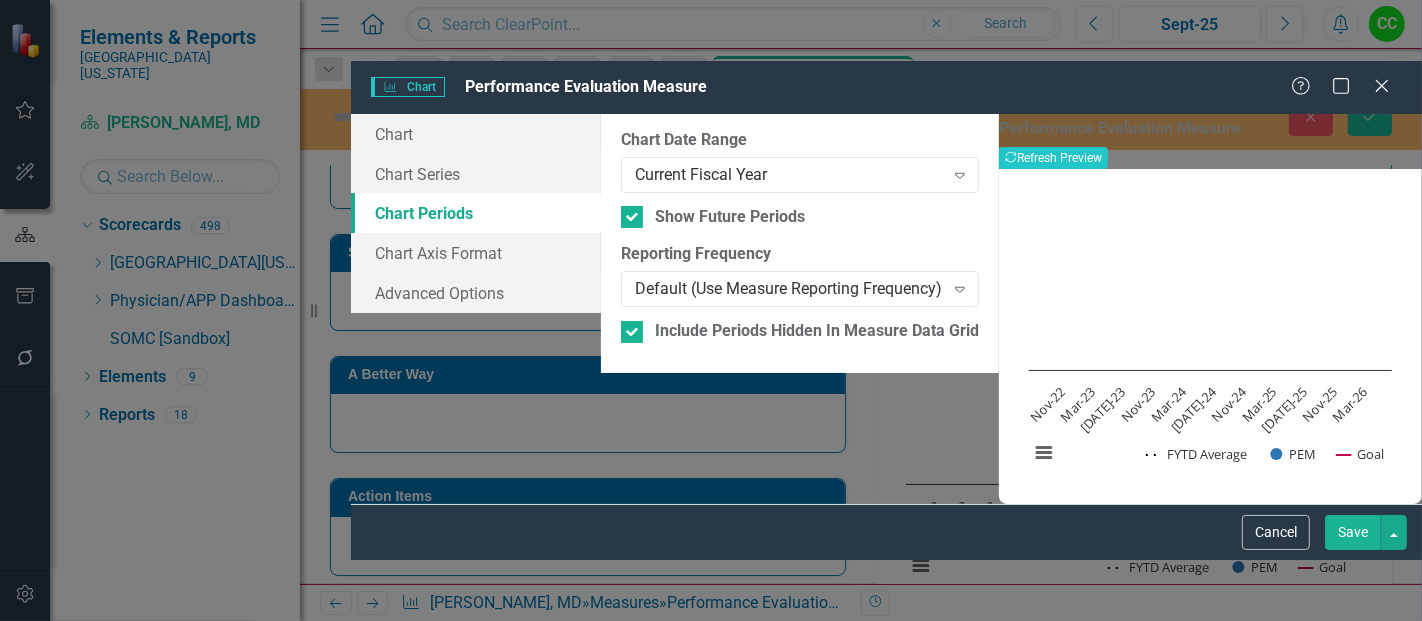
click at [1345, 550] on button "Save" at bounding box center [1353, 532] width 56 height 35
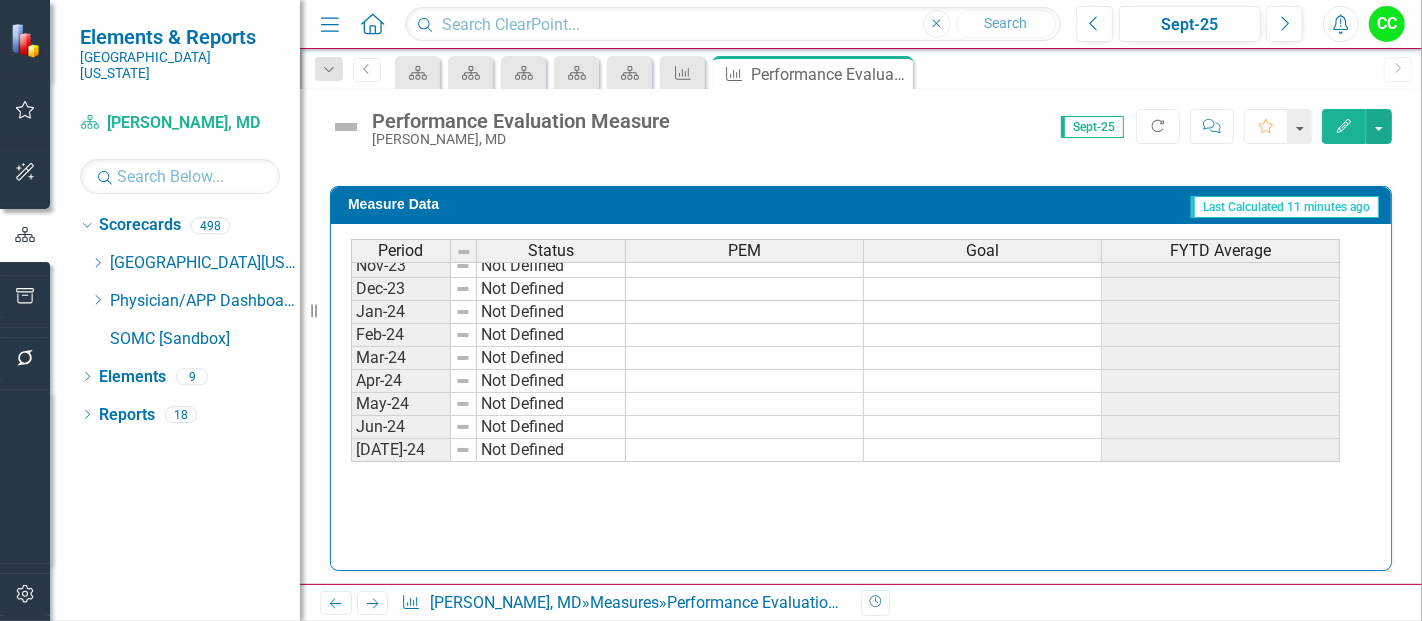
scroll to position [439, 0]
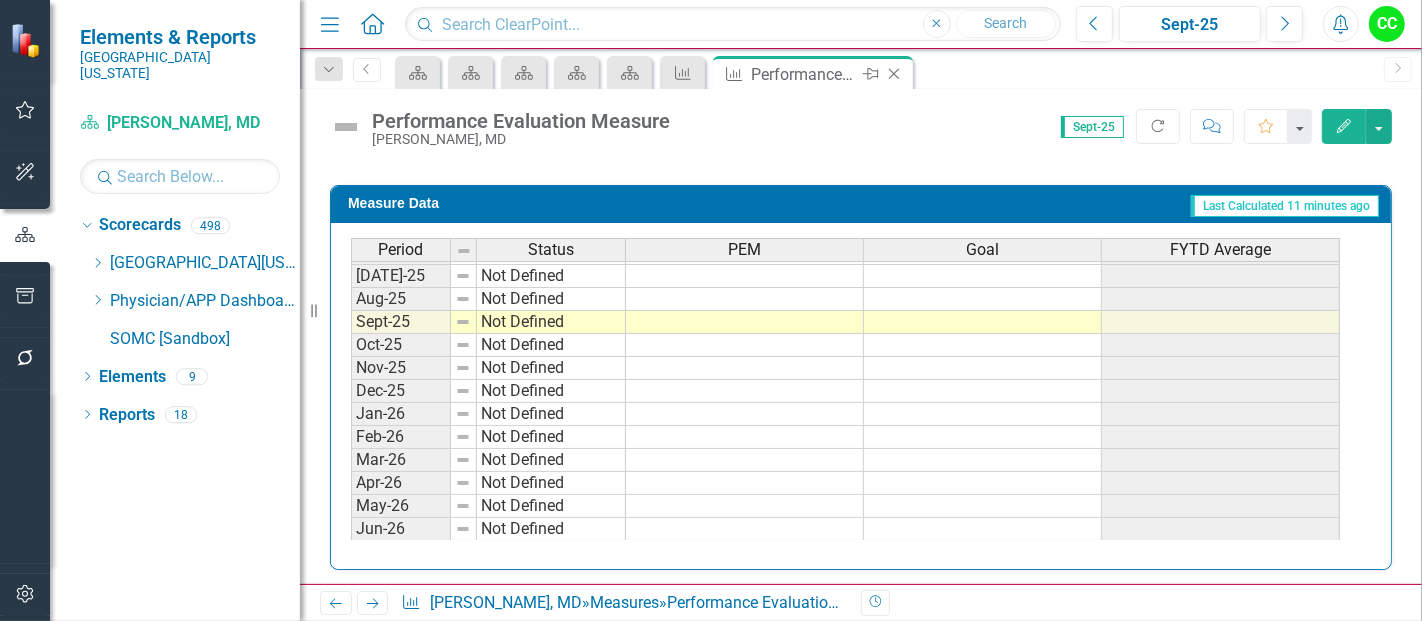
click at [892, 75] on icon "Close" at bounding box center [894, 74] width 20 height 16
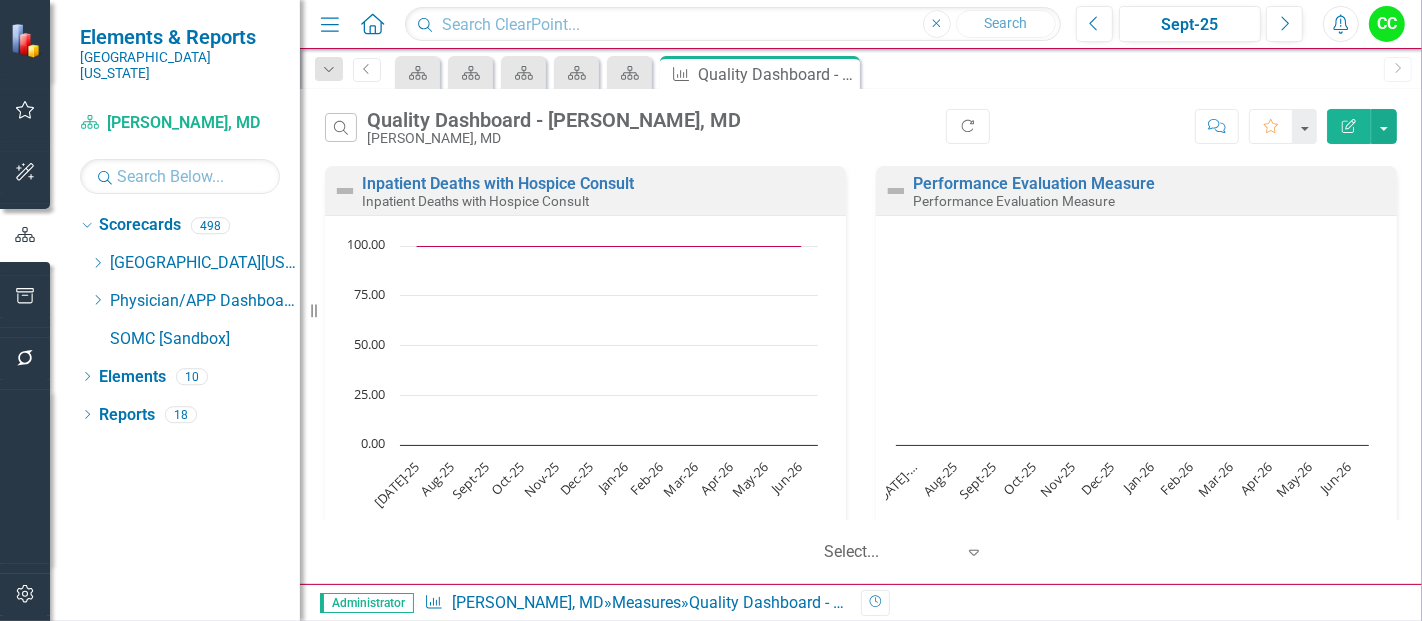
click at [1348, 134] on button "Edit Report" at bounding box center [1349, 126] width 44 height 35
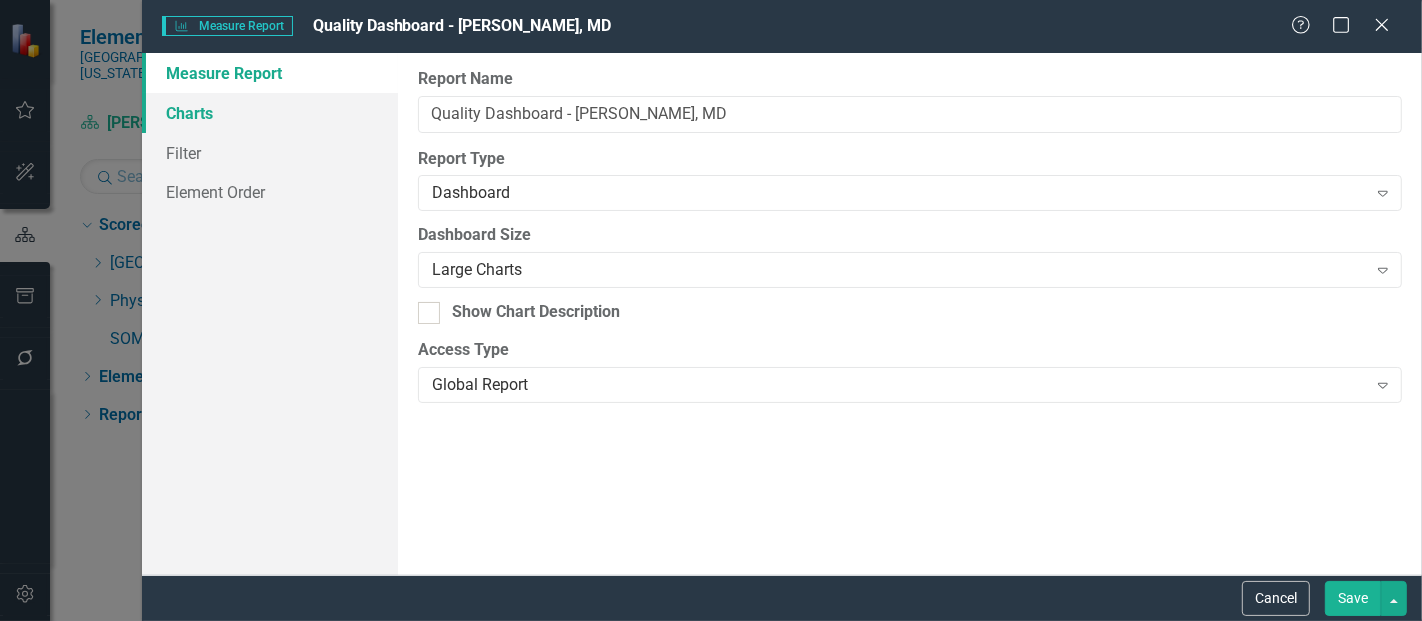
click at [197, 113] on link "Charts" at bounding box center [270, 113] width 256 height 40
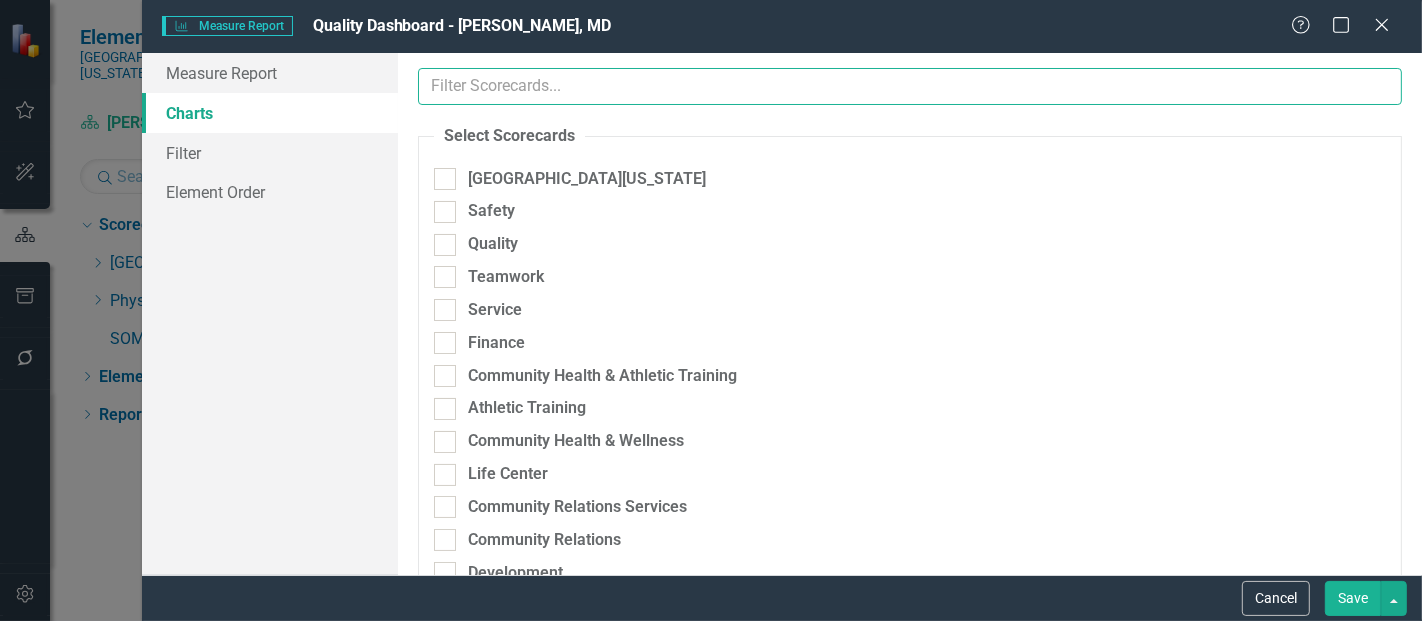
click at [569, 87] on input "text" at bounding box center [910, 86] width 984 height 37
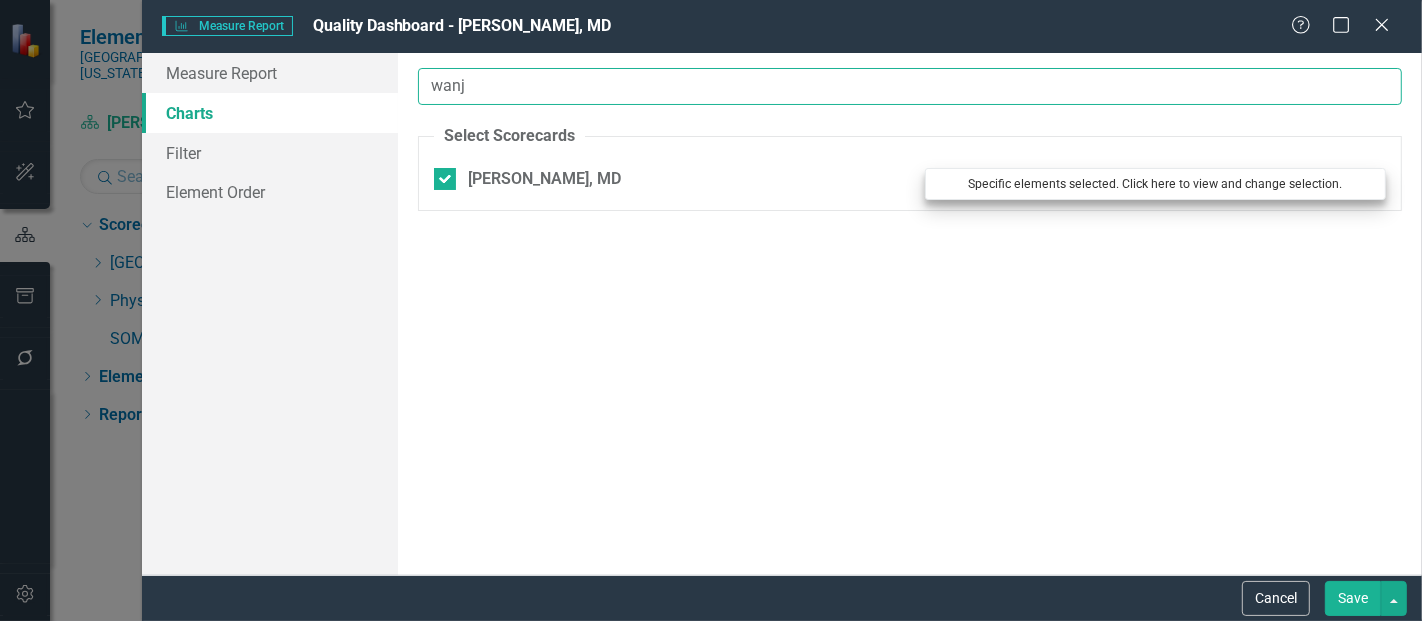
type input "wanj"
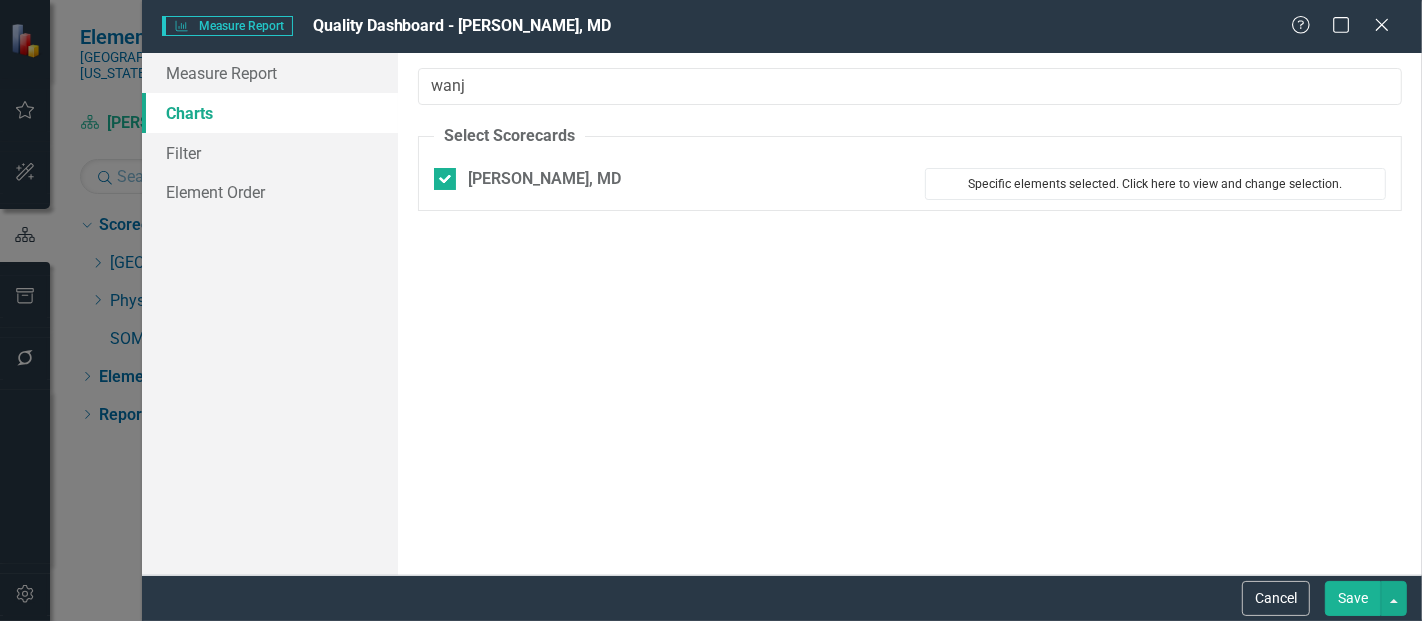
click at [1135, 195] on button "Specific elements selected. Click here to view and change selection." at bounding box center [1155, 184] width 461 height 32
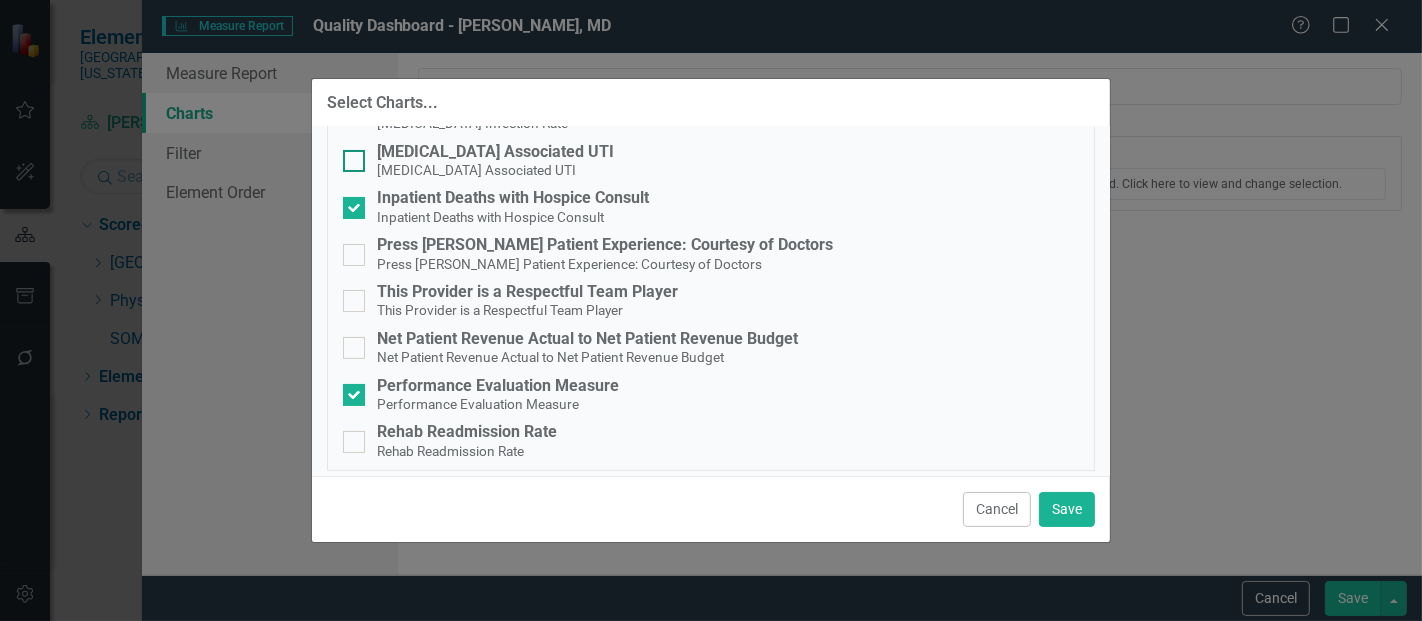
scroll to position [192, 0]
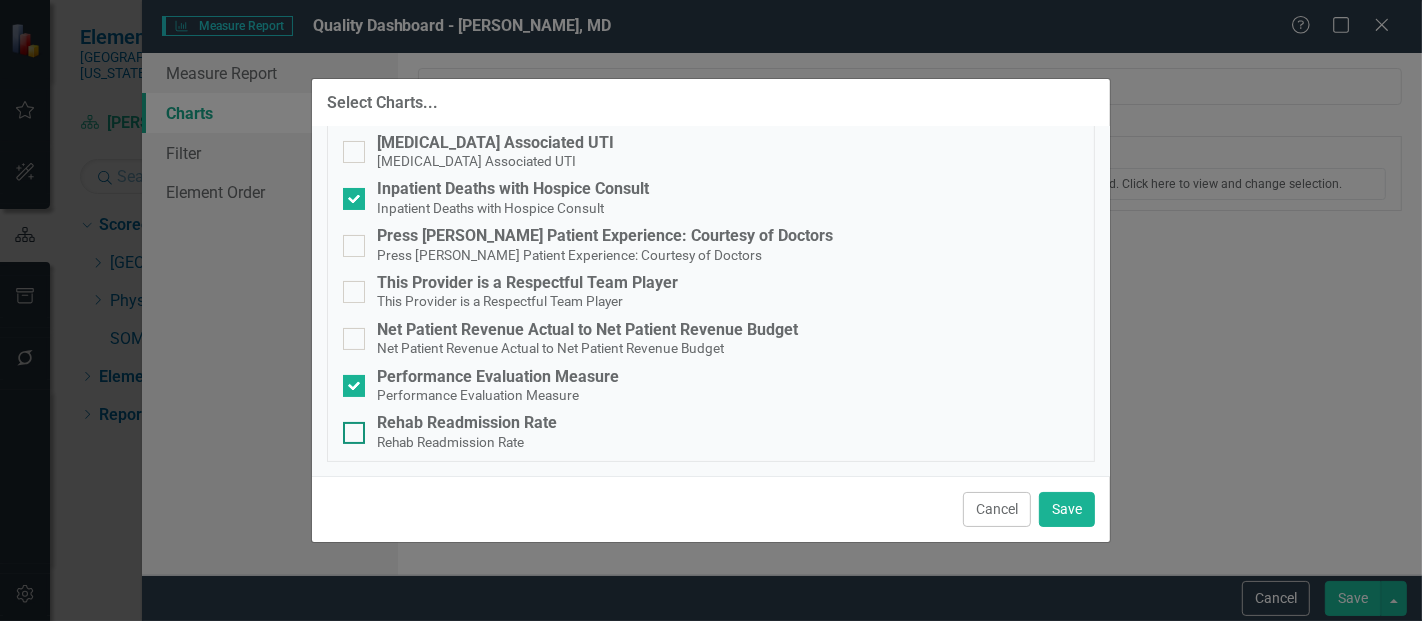
click at [462, 415] on div "Rehab Readmission Rate" at bounding box center [467, 423] width 180 height 18
click at [356, 422] on input "Rehab Readmission Rate Rehab Readmission Rate" at bounding box center [349, 428] width 13 height 13
checkbox input "true"
click at [1055, 512] on button "Save" at bounding box center [1067, 509] width 56 height 35
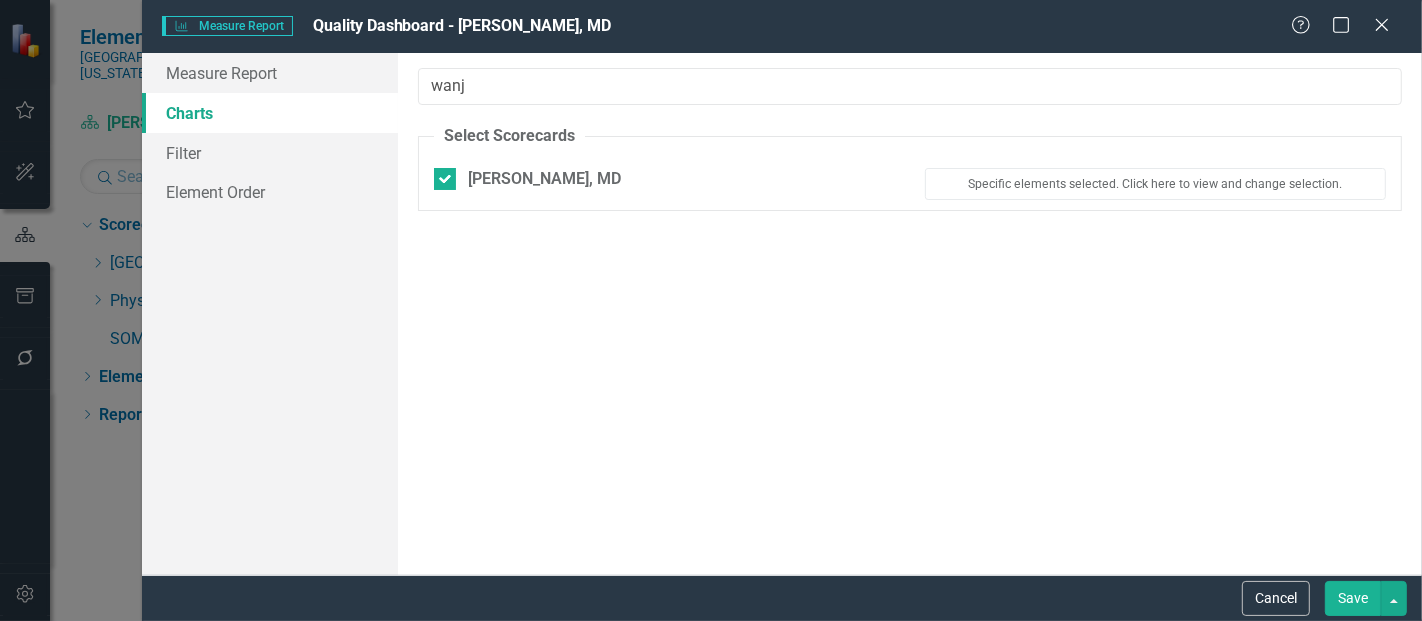
click at [1348, 599] on button "Save" at bounding box center [1353, 598] width 56 height 35
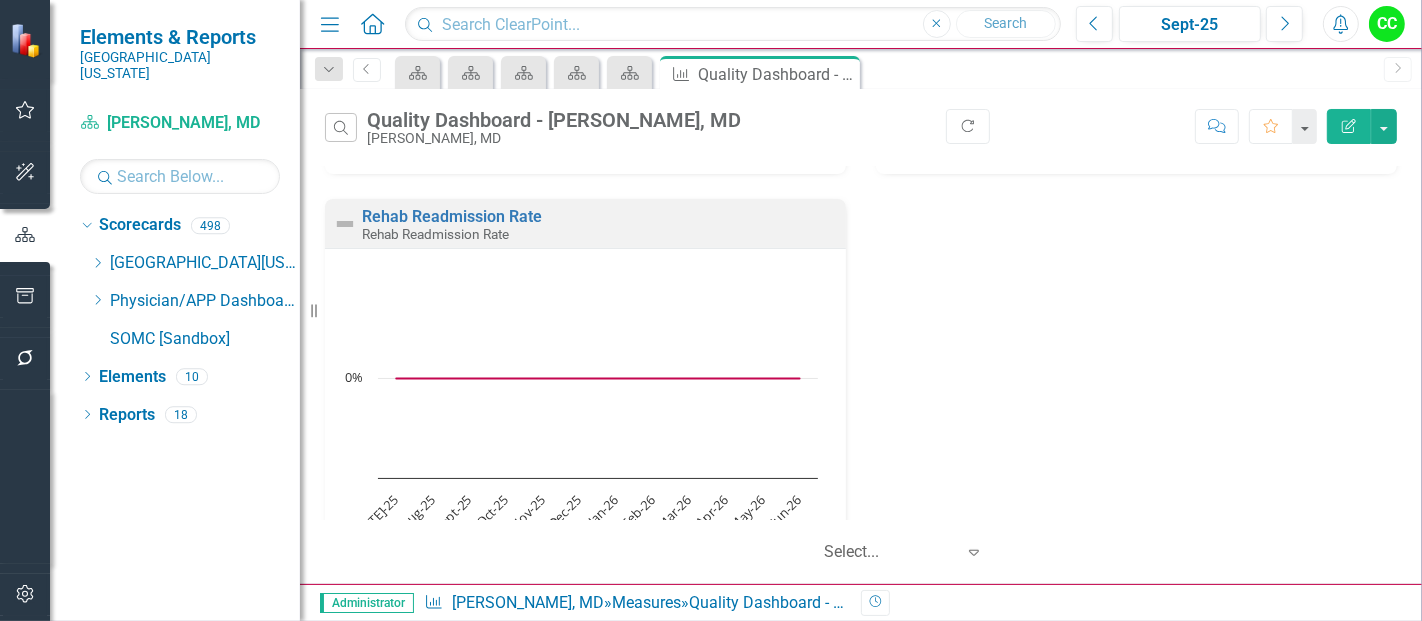
scroll to position [395, 0]
click at [502, 214] on link "Rehab Readmission Rate" at bounding box center [452, 213] width 180 height 19
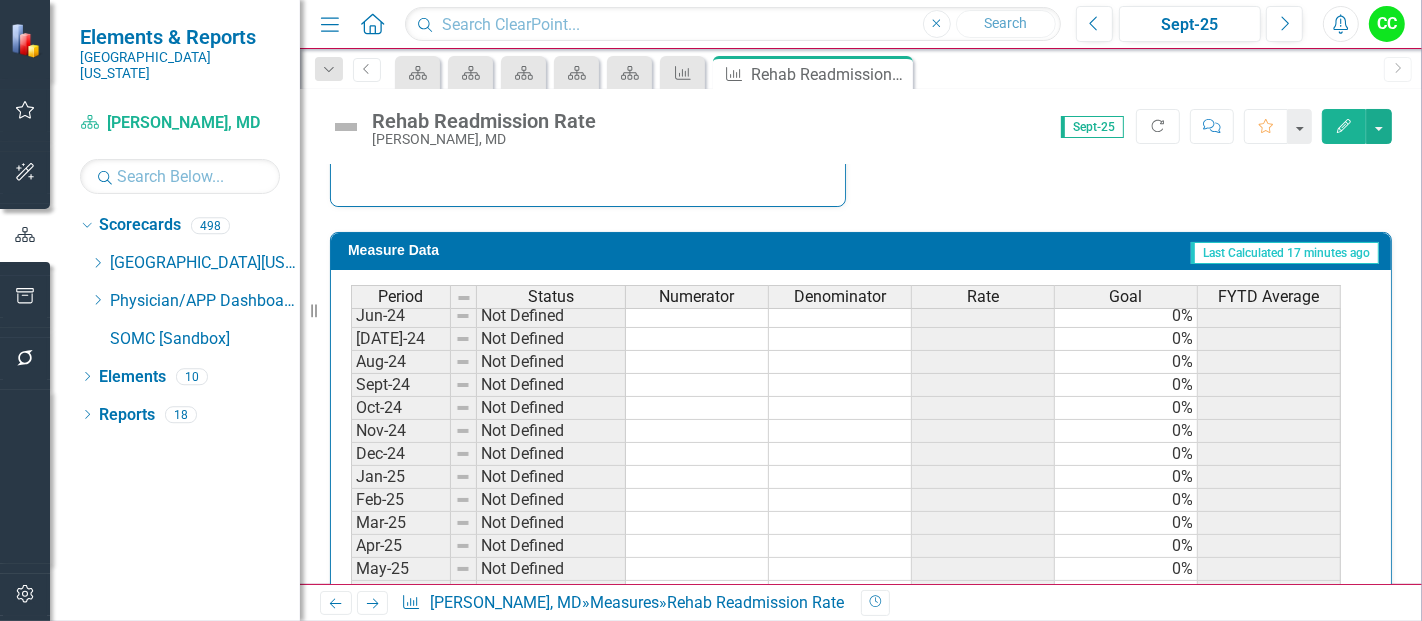
scroll to position [740, 0]
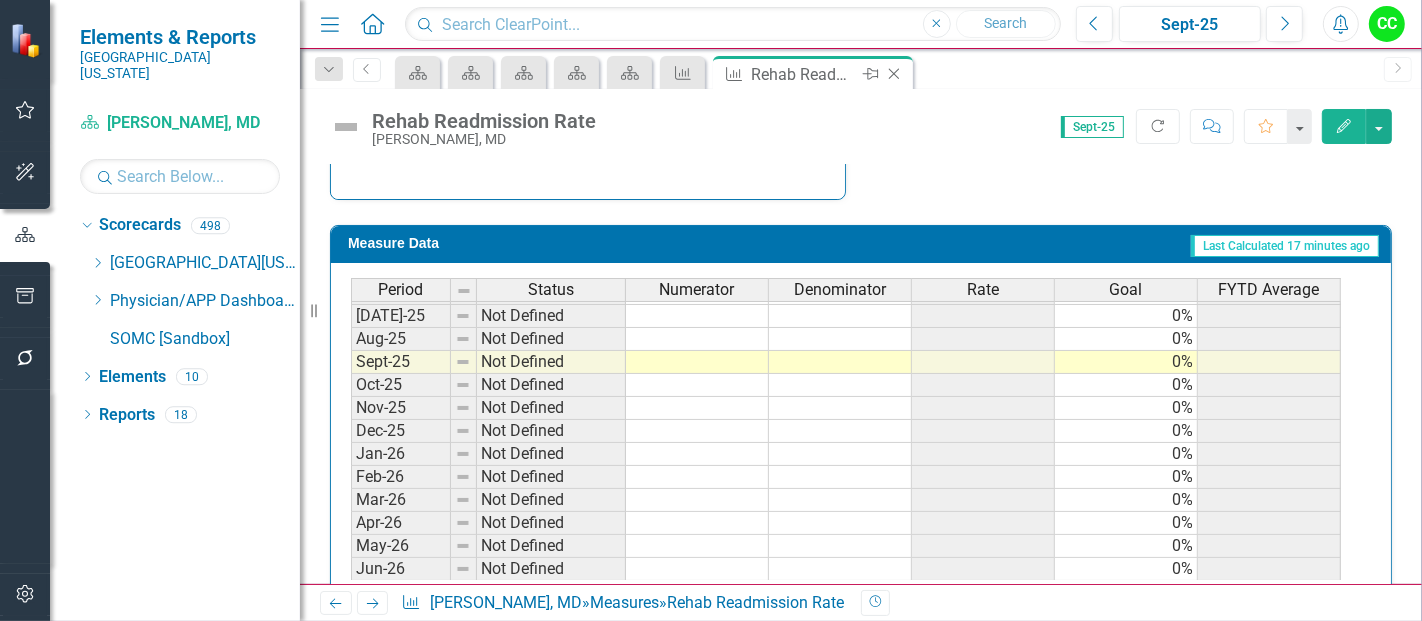
click at [892, 75] on icon "Close" at bounding box center [894, 74] width 20 height 16
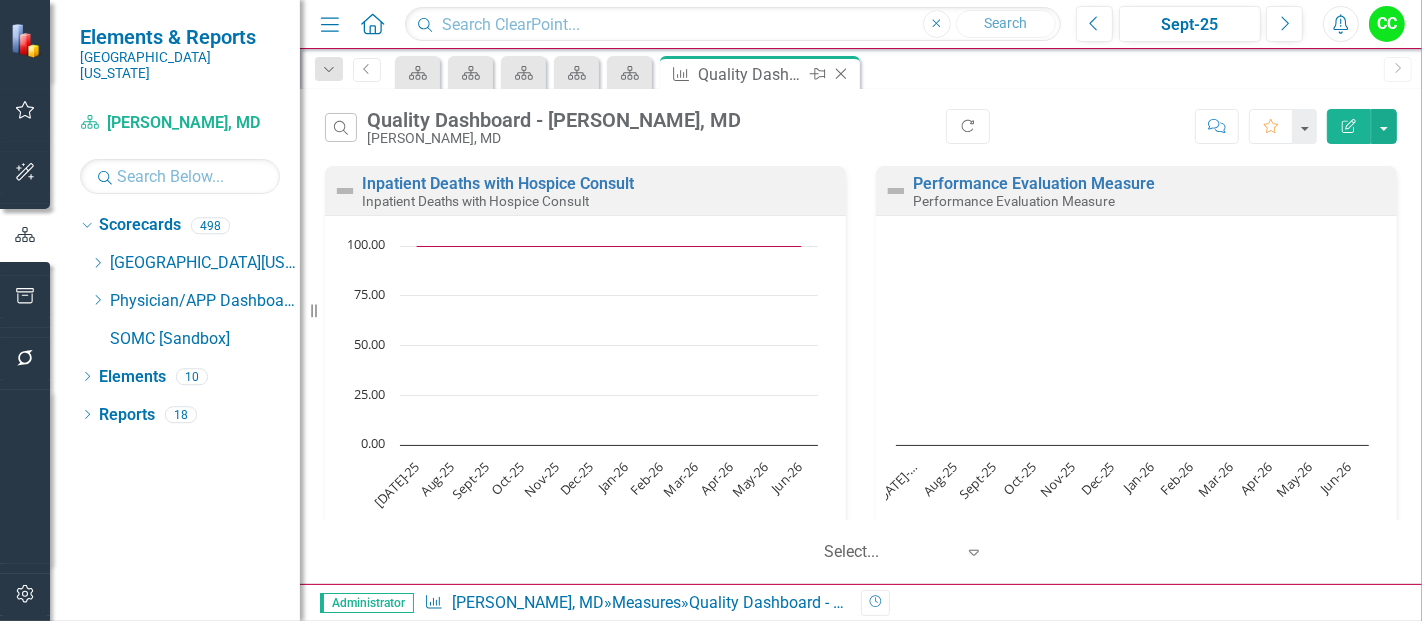
click at [842, 72] on icon "Close" at bounding box center [841, 74] width 20 height 16
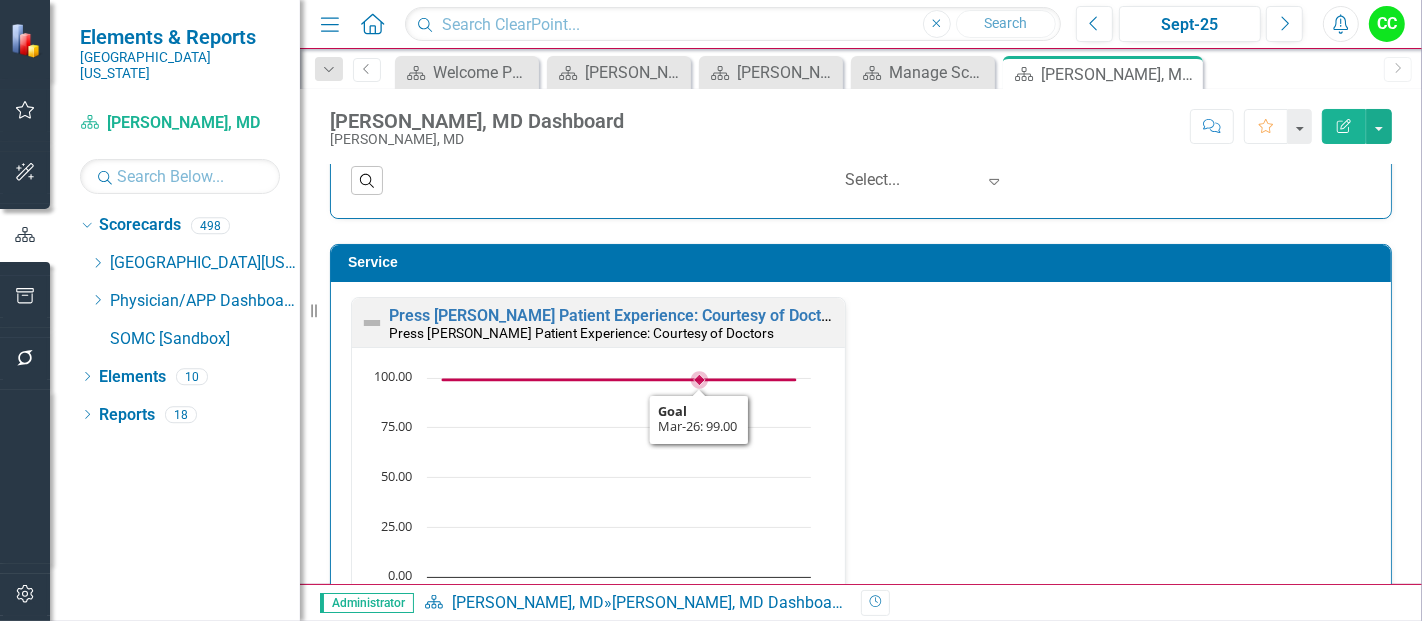
scroll to position [1493, 0]
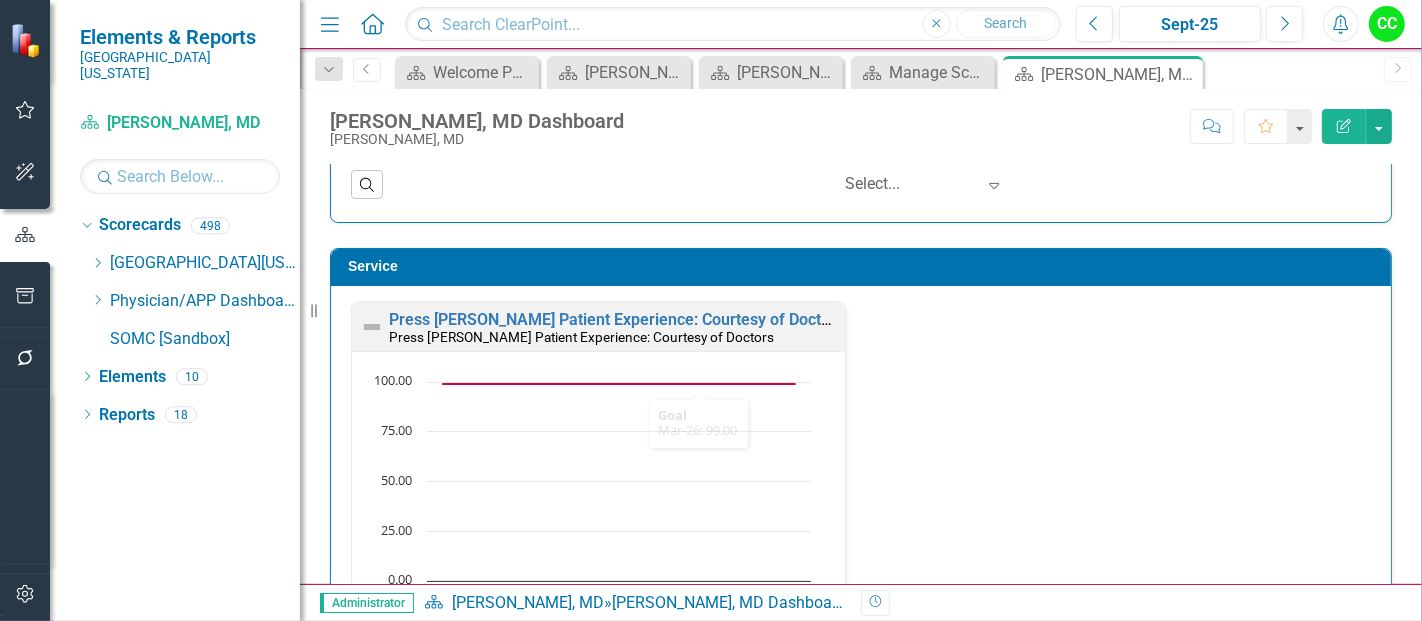
click at [804, 275] on td "Service" at bounding box center [864, 269] width 1033 height 30
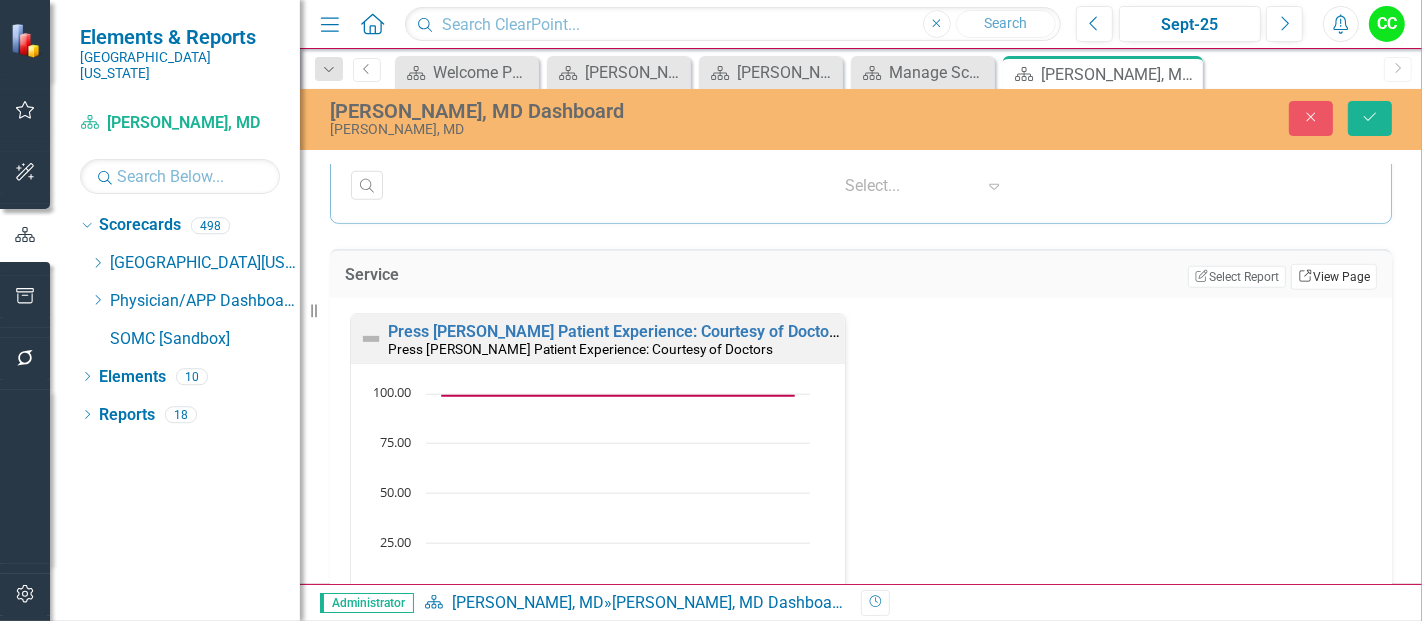
click at [1314, 275] on link "Link View Page" at bounding box center [1334, 277] width 86 height 26
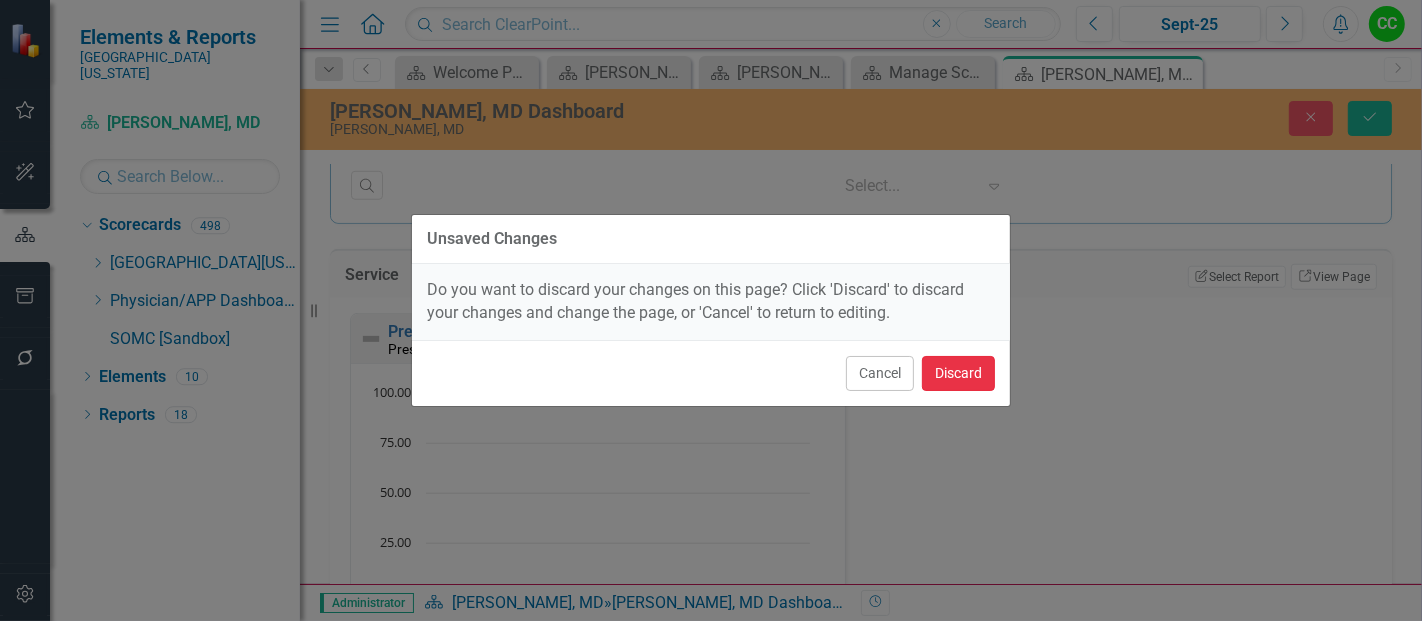
click at [971, 369] on button "Discard" at bounding box center [958, 373] width 73 height 35
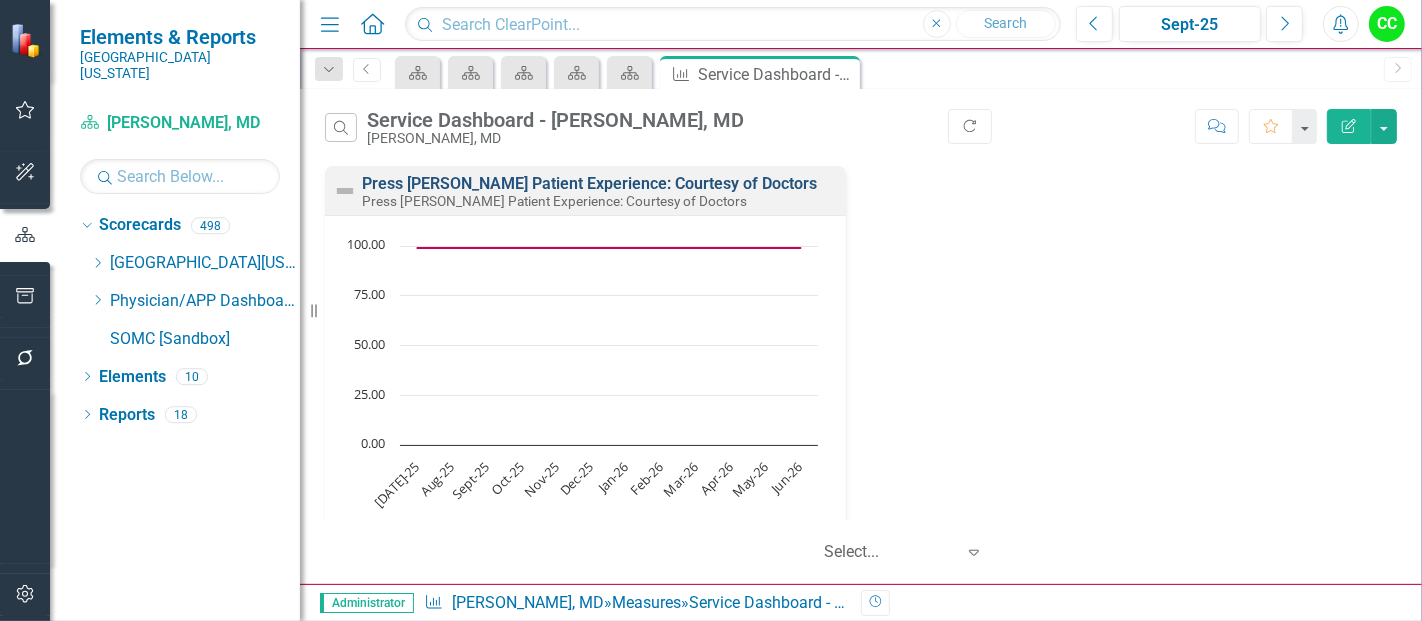
click at [660, 183] on link "Press [PERSON_NAME] Patient Experience: Courtesy of Doctors" at bounding box center [589, 183] width 455 height 19
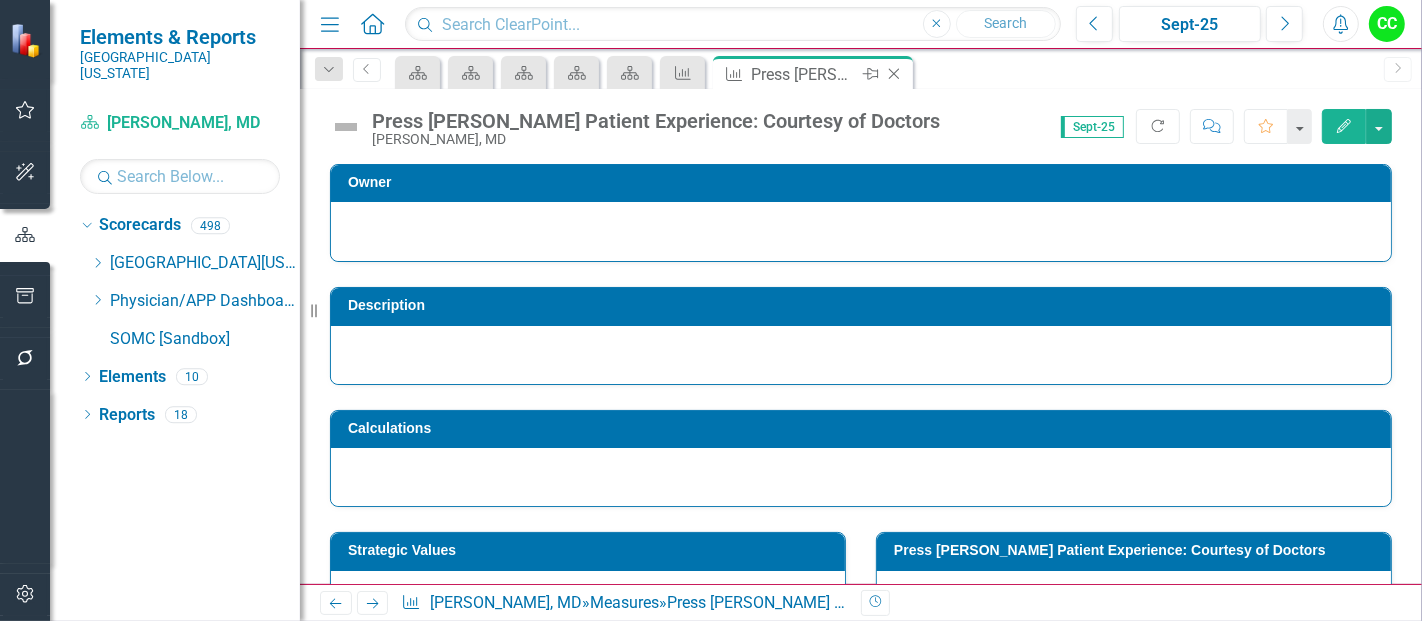
scroll to position [122, 0]
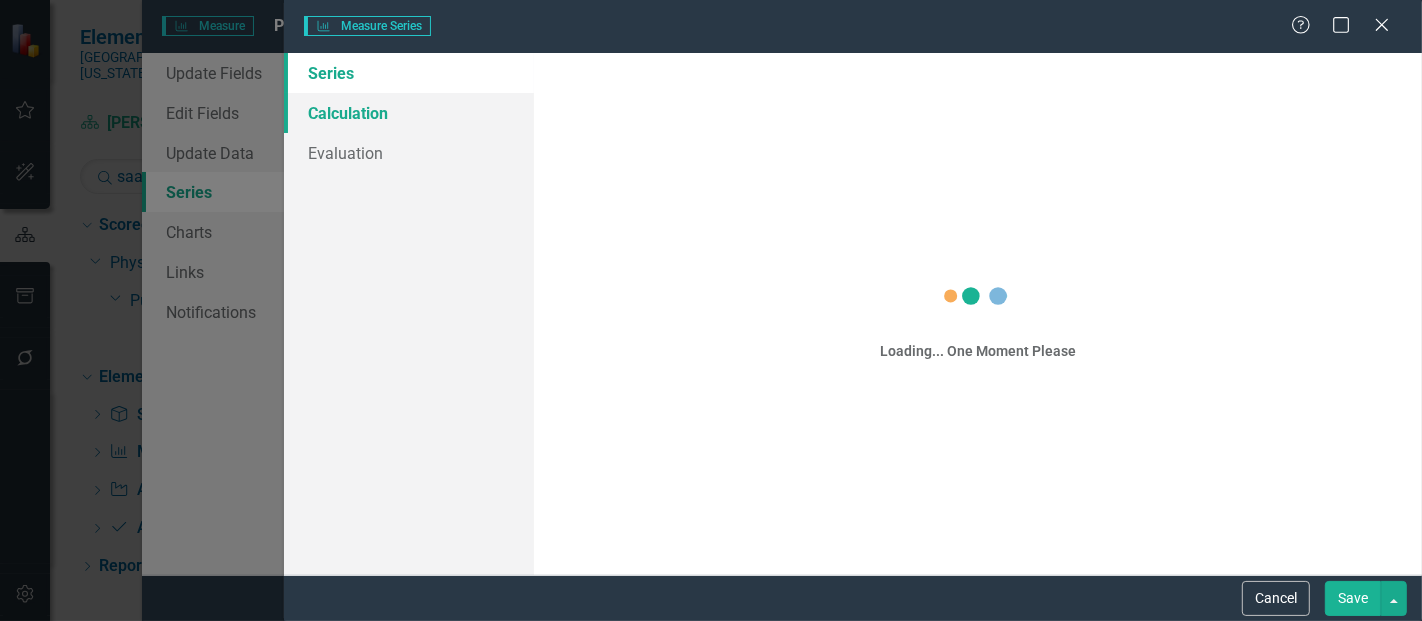
scroll to position [188, 0]
click at [359, 104] on link "Calculation" at bounding box center [409, 113] width 250 height 40
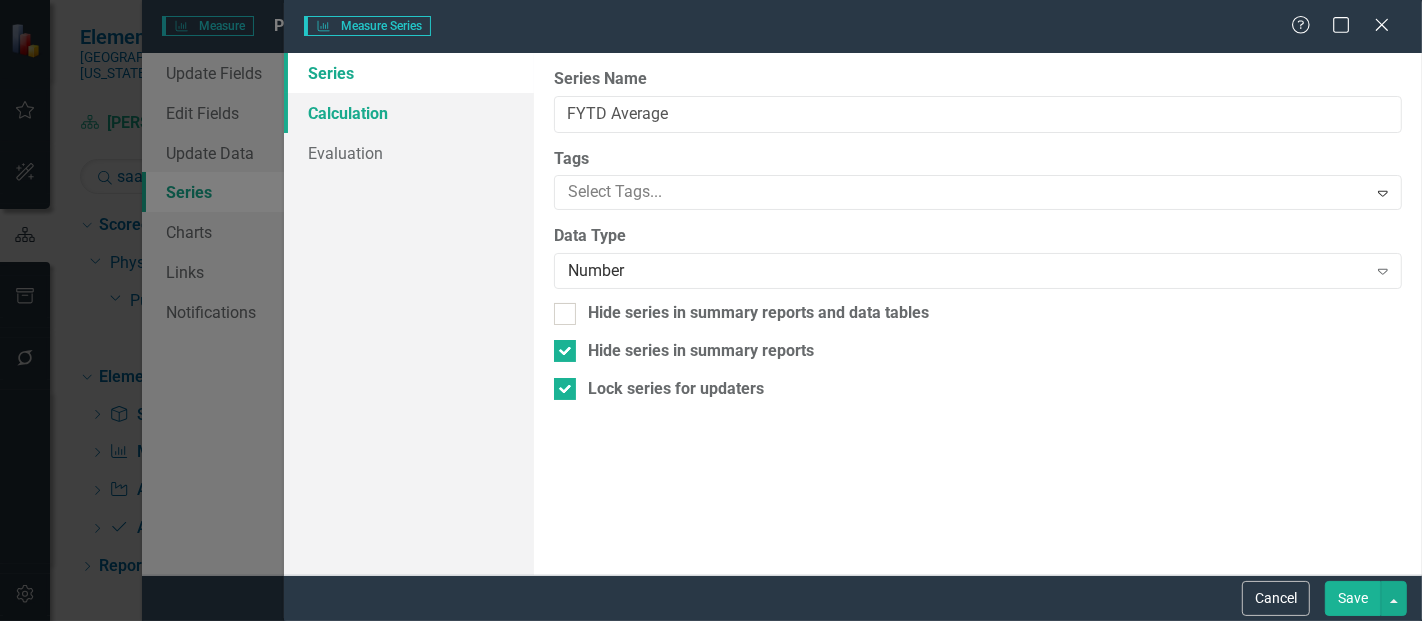
type input "FYTD Average"
checkbox input "true"
click at [370, 110] on link "Calculation" at bounding box center [409, 113] width 250 height 40
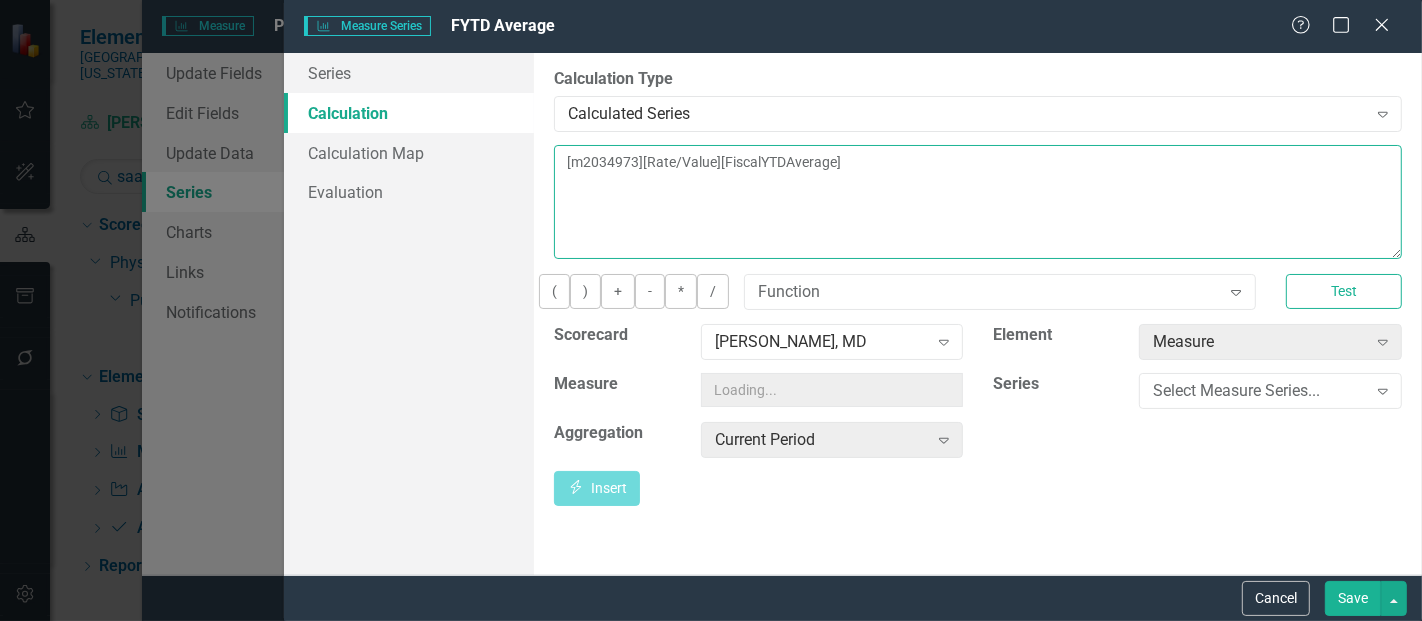
drag, startPoint x: 959, startPoint y: 173, endPoint x: 409, endPoint y: 114, distance: 553.0
click at [409, 114] on div "Series Calculation Calculation Map Evaluation From this page, you can edit the …" at bounding box center [853, 314] width 1138 height 522
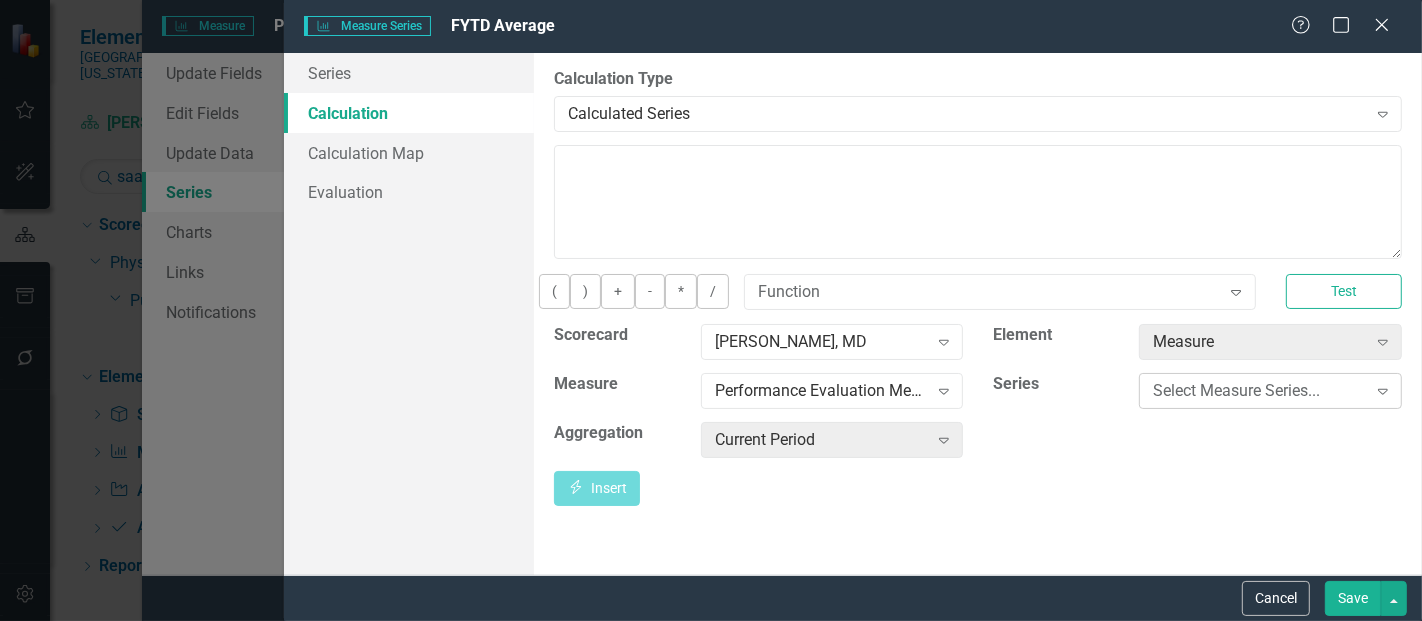
click at [1242, 409] on div "Select Measure Series... Expand" at bounding box center [1270, 391] width 263 height 36
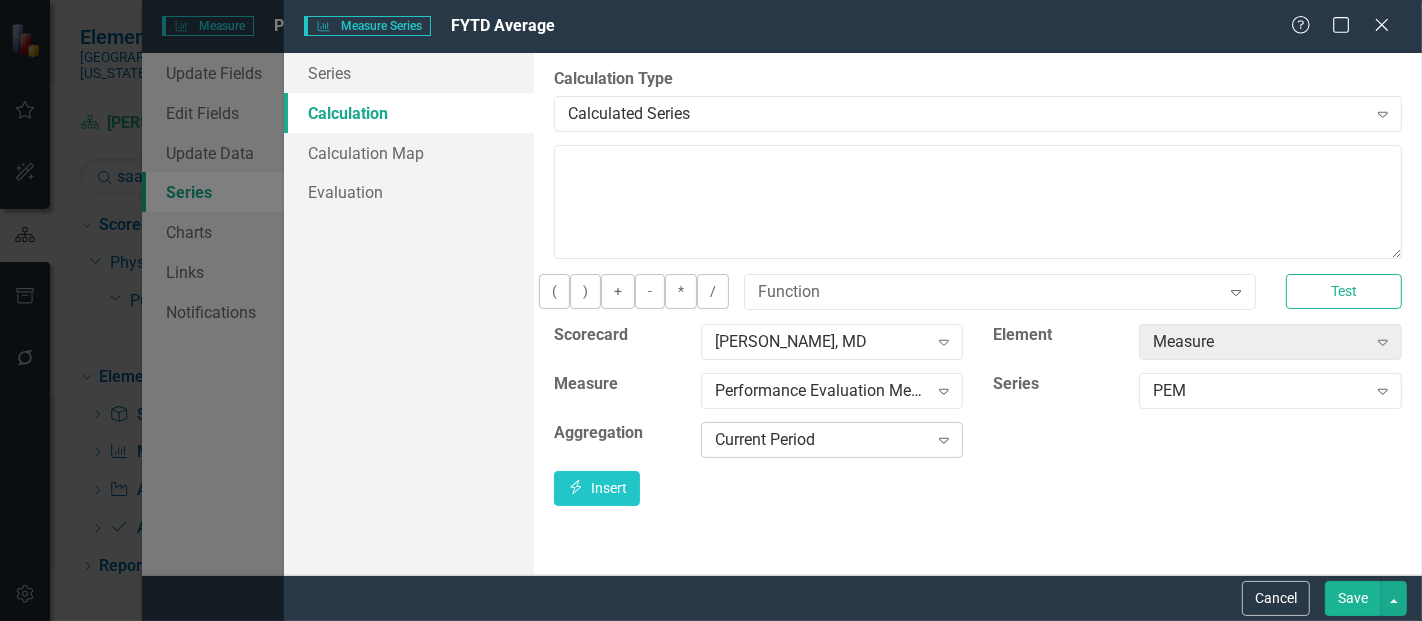
click at [864, 450] on div "Current Period" at bounding box center [821, 439] width 213 height 23
click at [640, 501] on button "Insert Insert" at bounding box center [597, 488] width 86 height 35
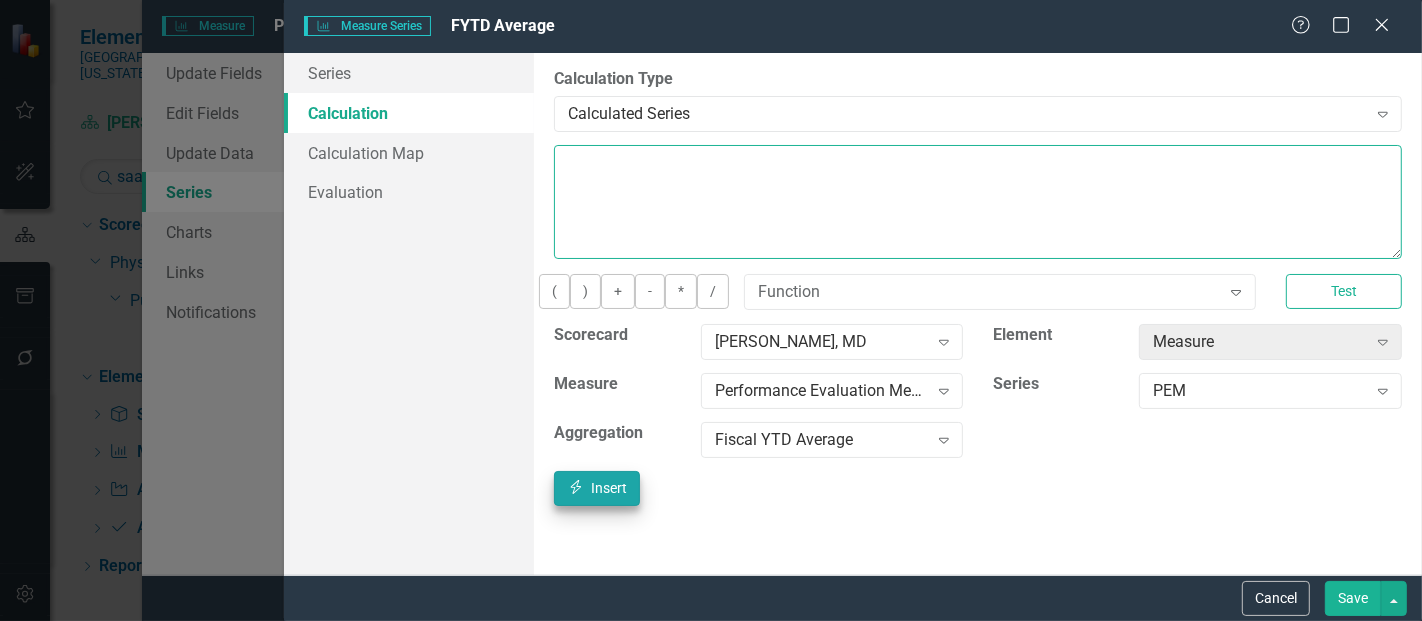
type textarea "[m2034973][PEM][FiscalYTDAverage]"
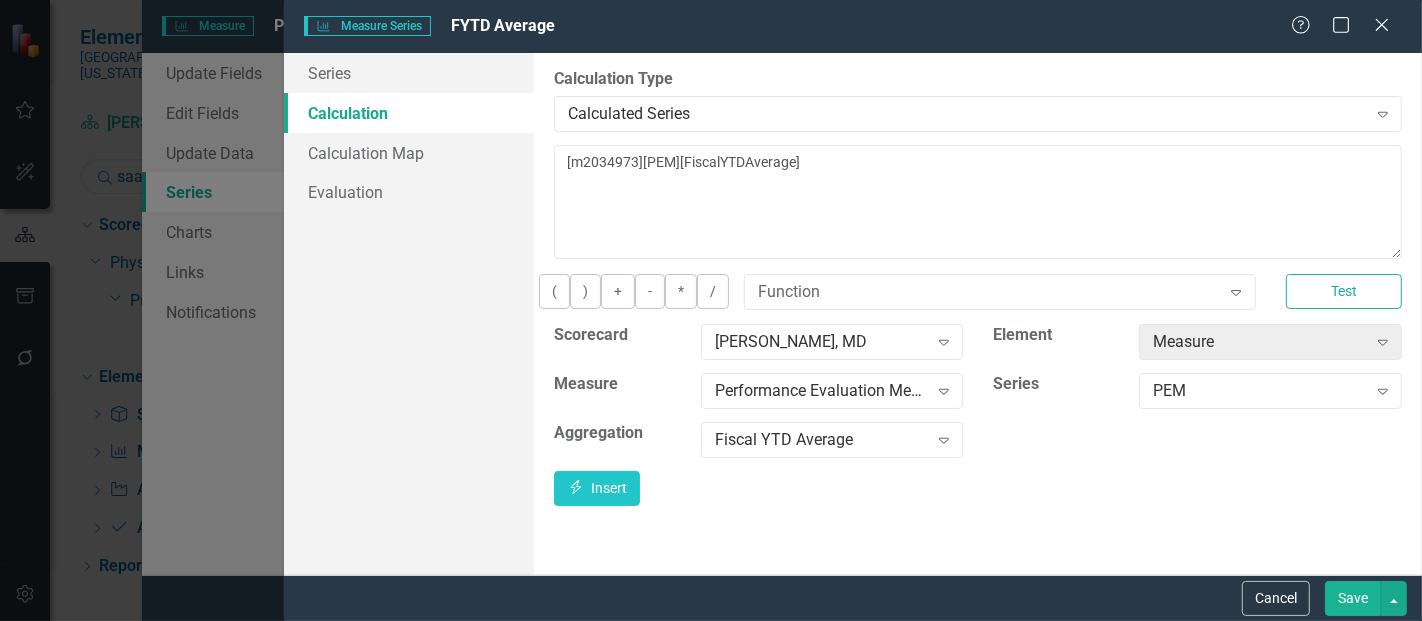
click at [1354, 586] on button "Save" at bounding box center [1353, 598] width 56 height 35
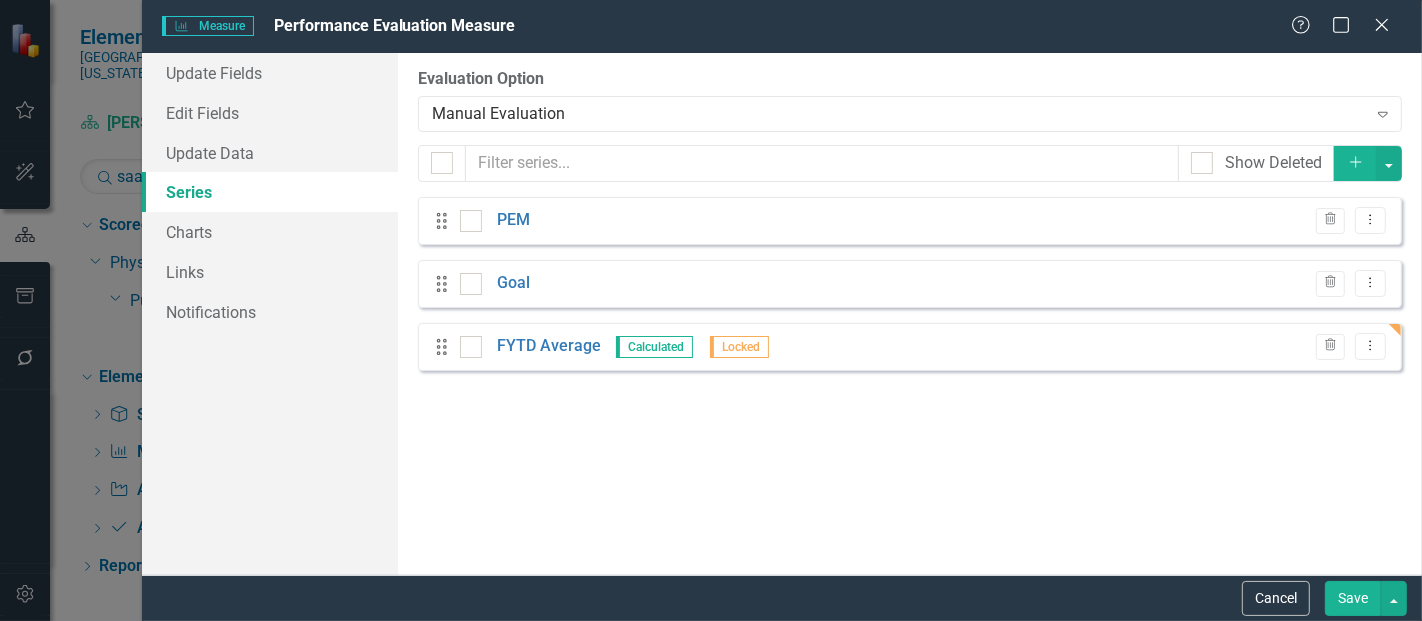
click at [1355, 594] on button "Save" at bounding box center [1353, 598] width 56 height 35
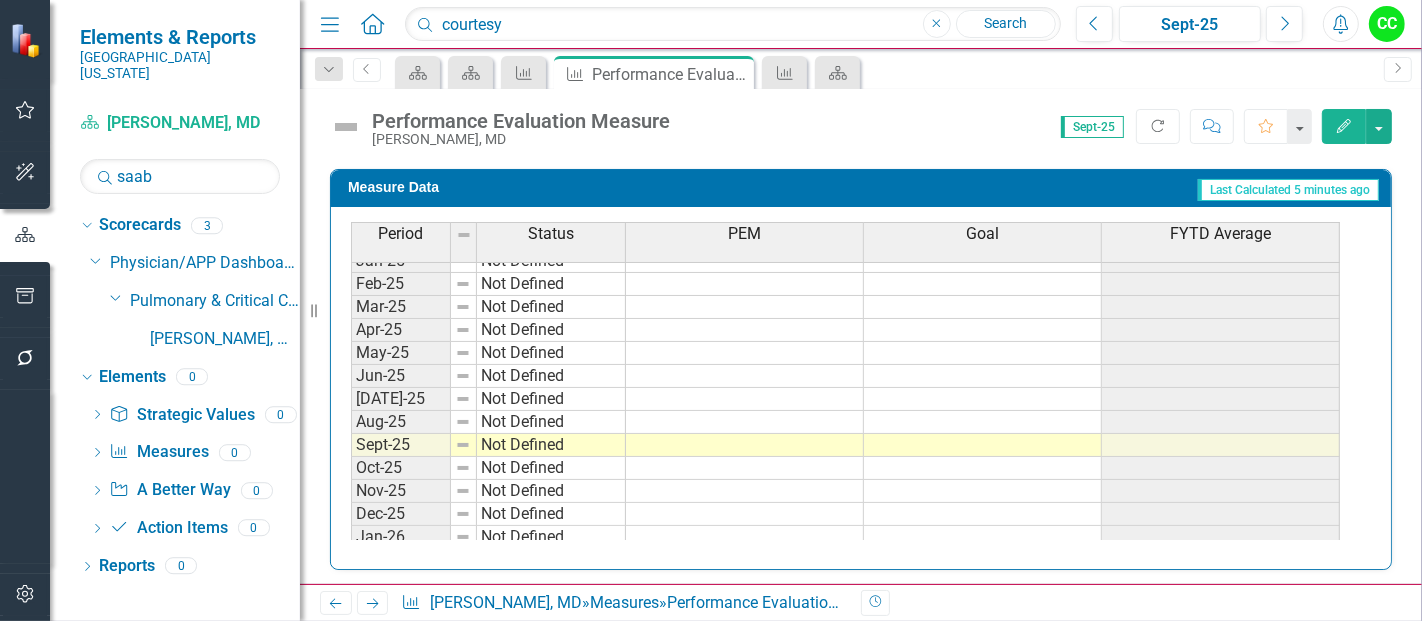
scroll to position [515, 0]
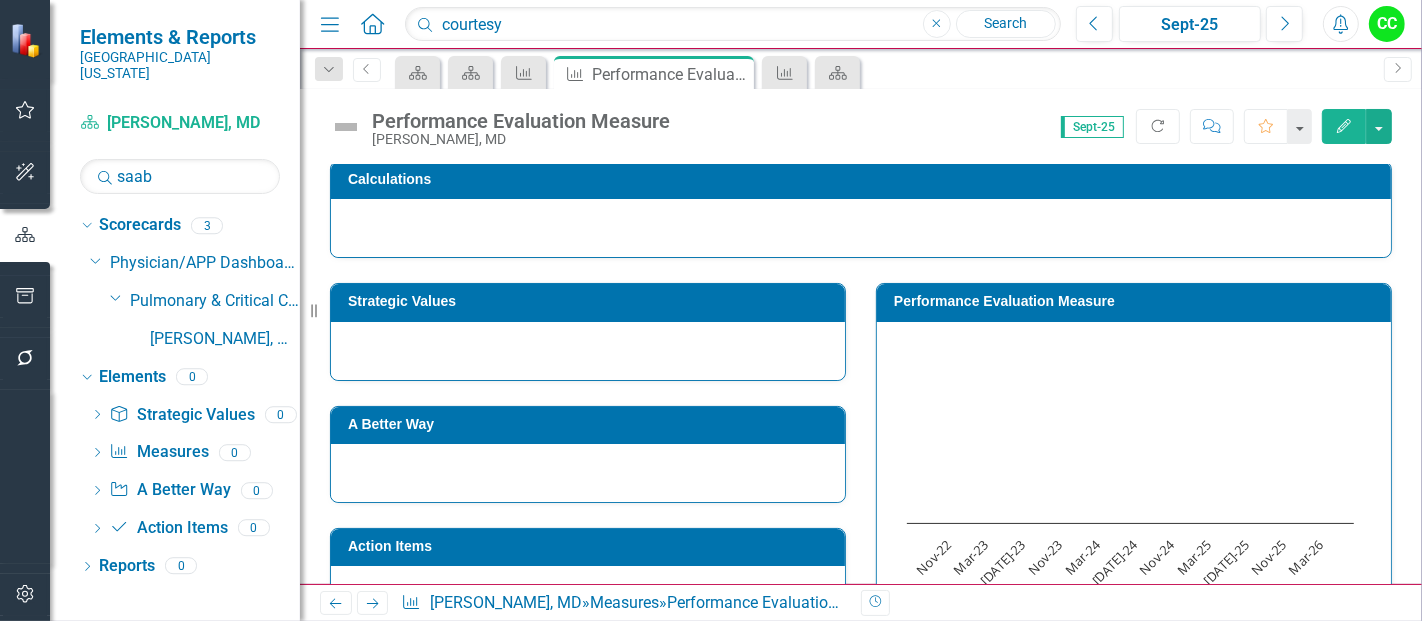
click at [1103, 295] on h3 "Performance Evaluation Measure" at bounding box center [1137, 301] width 487 height 15
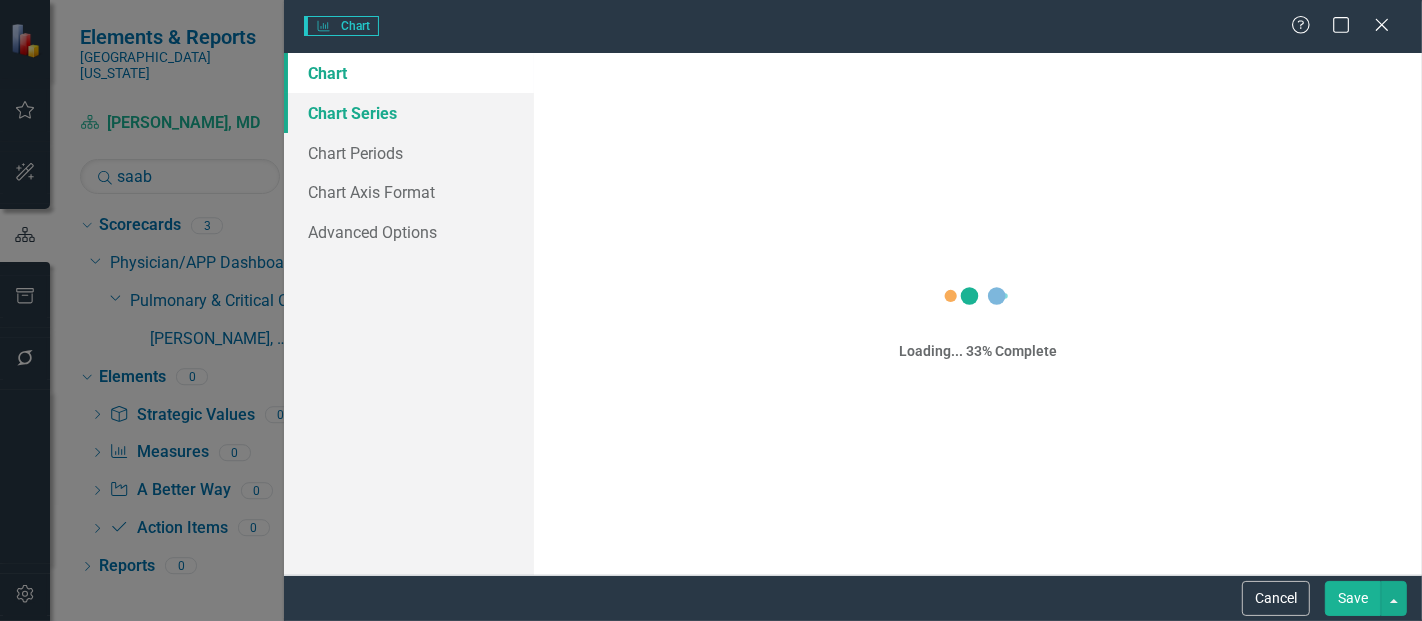
click at [357, 118] on link "Chart Series" at bounding box center [409, 113] width 250 height 40
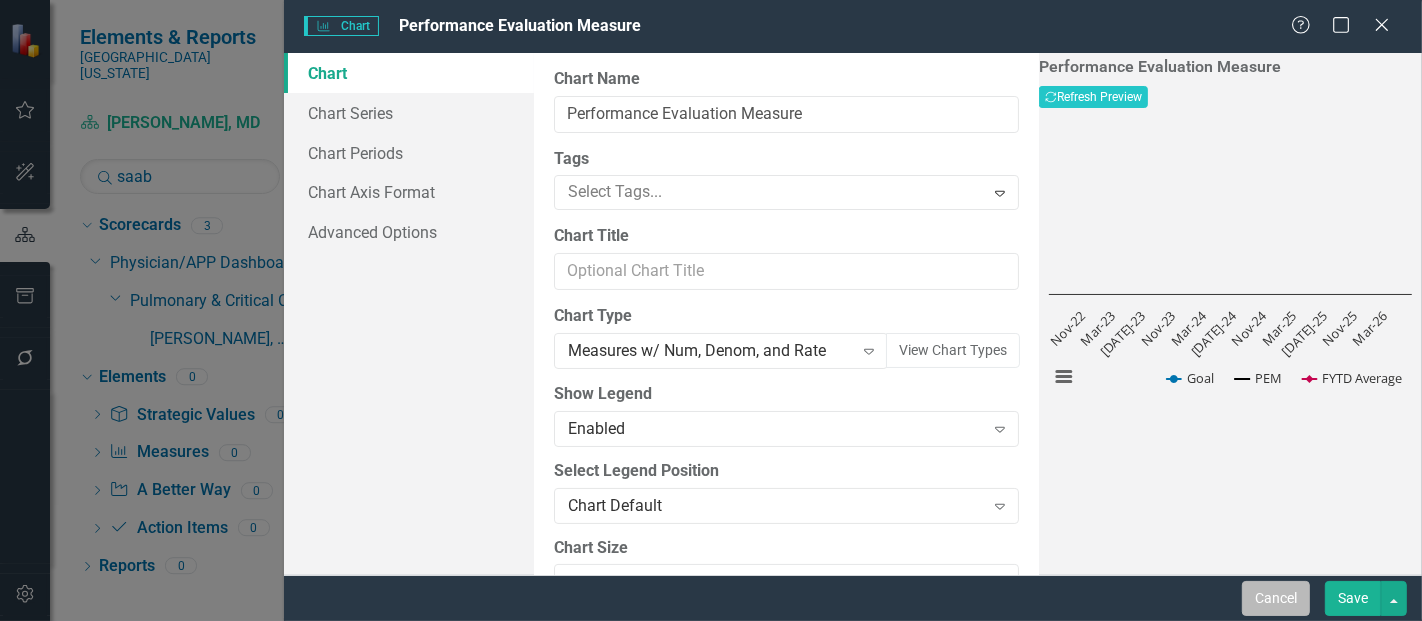
click at [1266, 597] on button "Cancel" at bounding box center [1276, 598] width 68 height 35
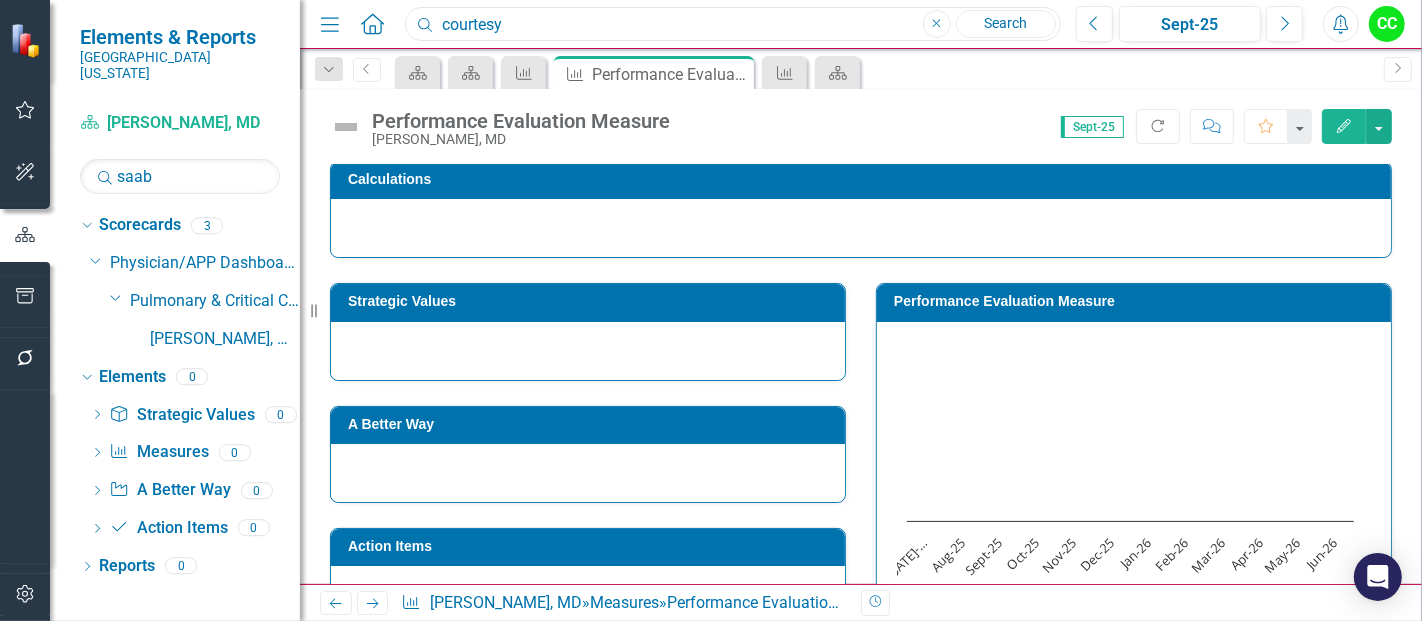
click at [656, 16] on input "courtesy" at bounding box center [733, 24] width 656 height 35
type input "c"
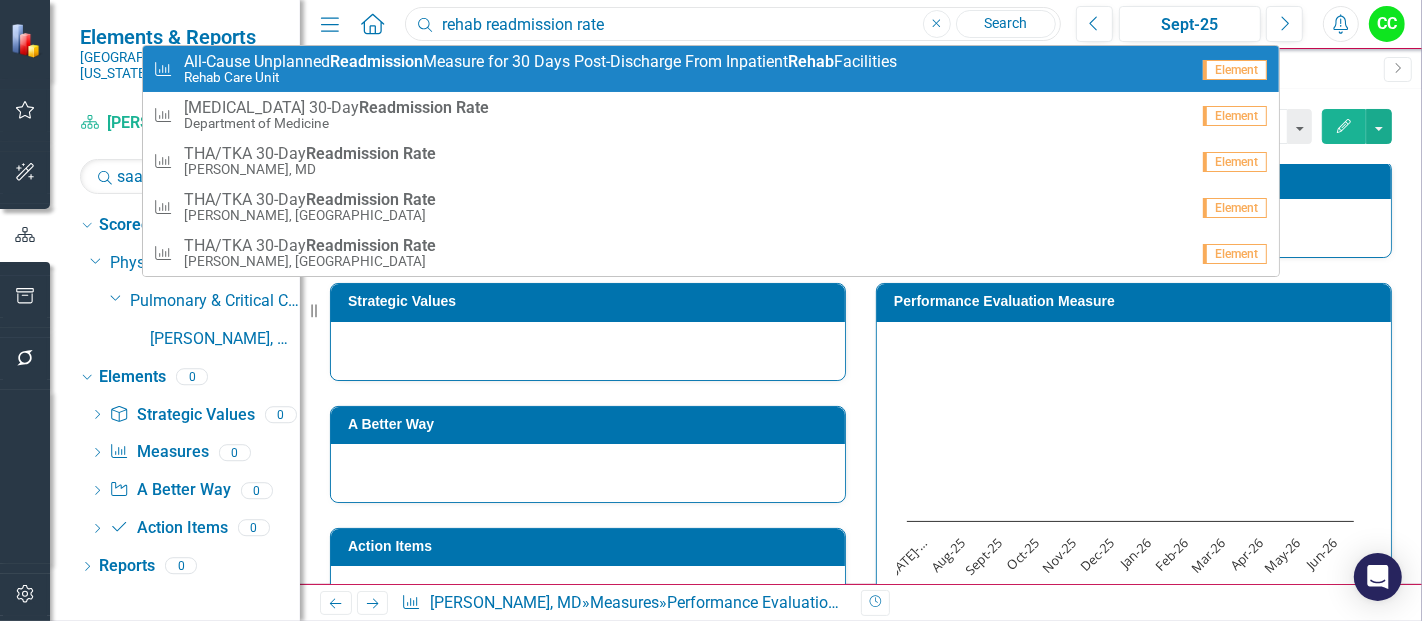
type input "rehab readmission rate"
click at [542, 70] on small "Rehab Care Unit" at bounding box center [540, 77] width 713 height 15
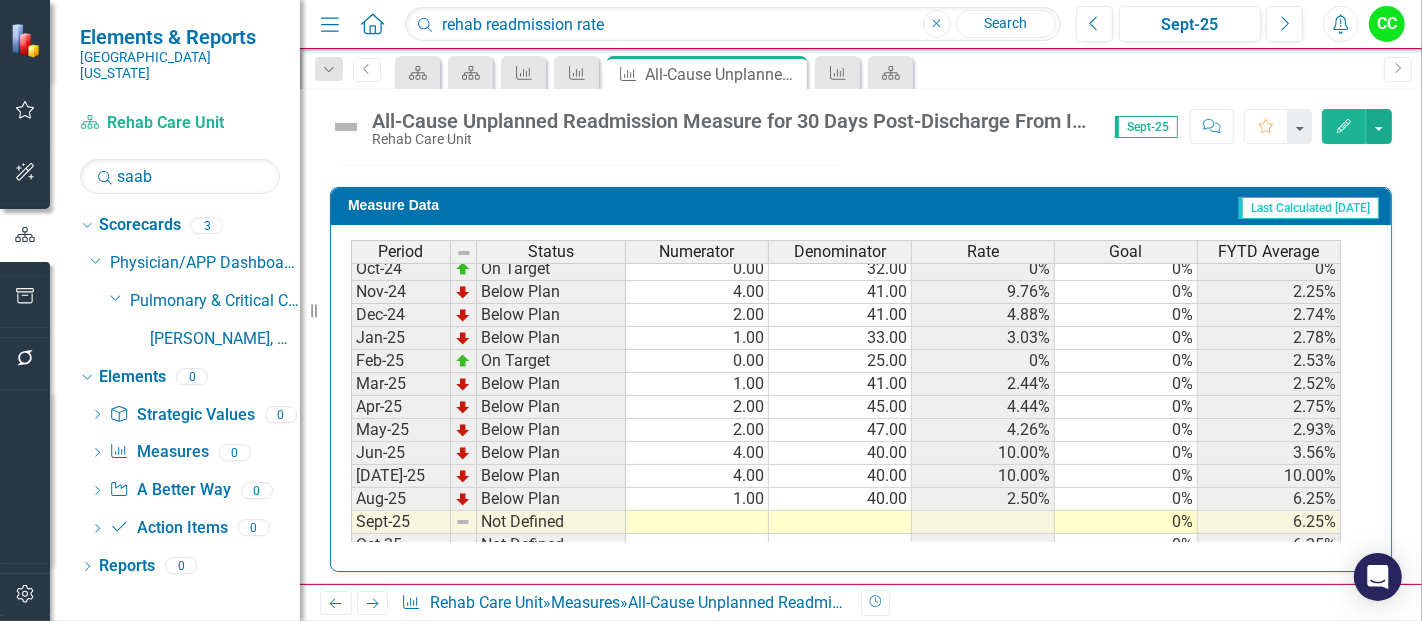
scroll to position [592, 0]
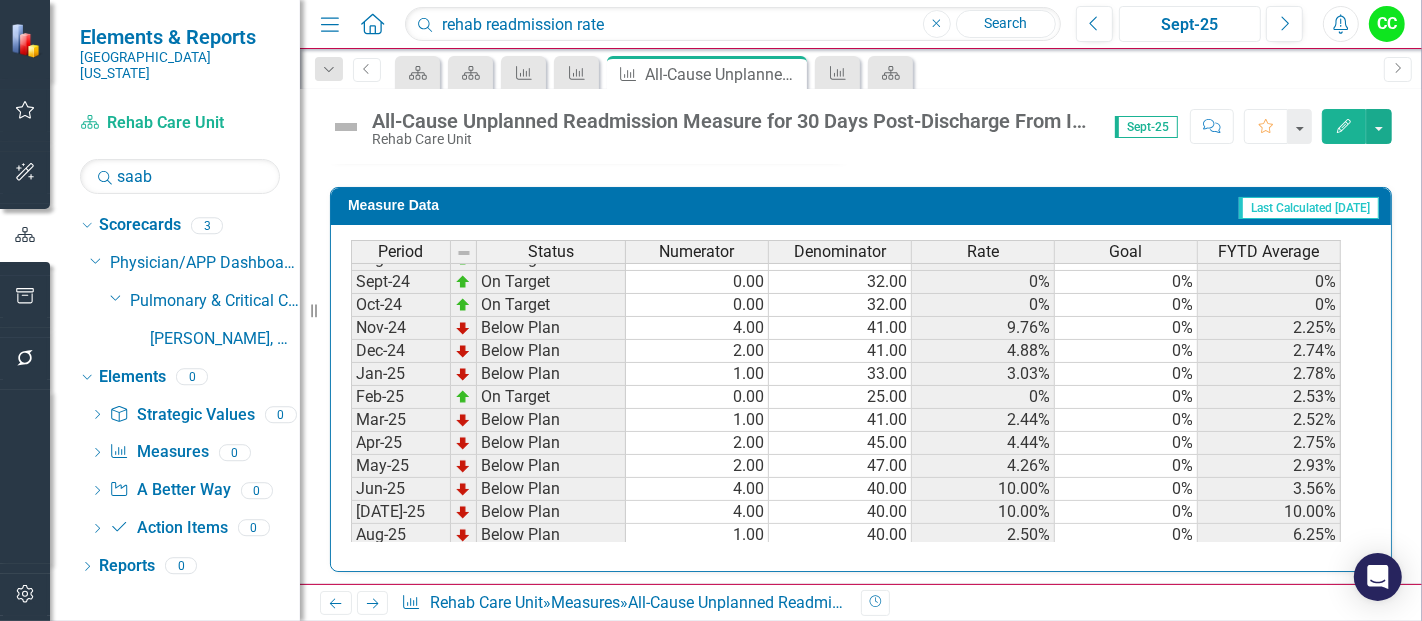
click at [1225, 22] on div "Sept-25" at bounding box center [1190, 25] width 128 height 24
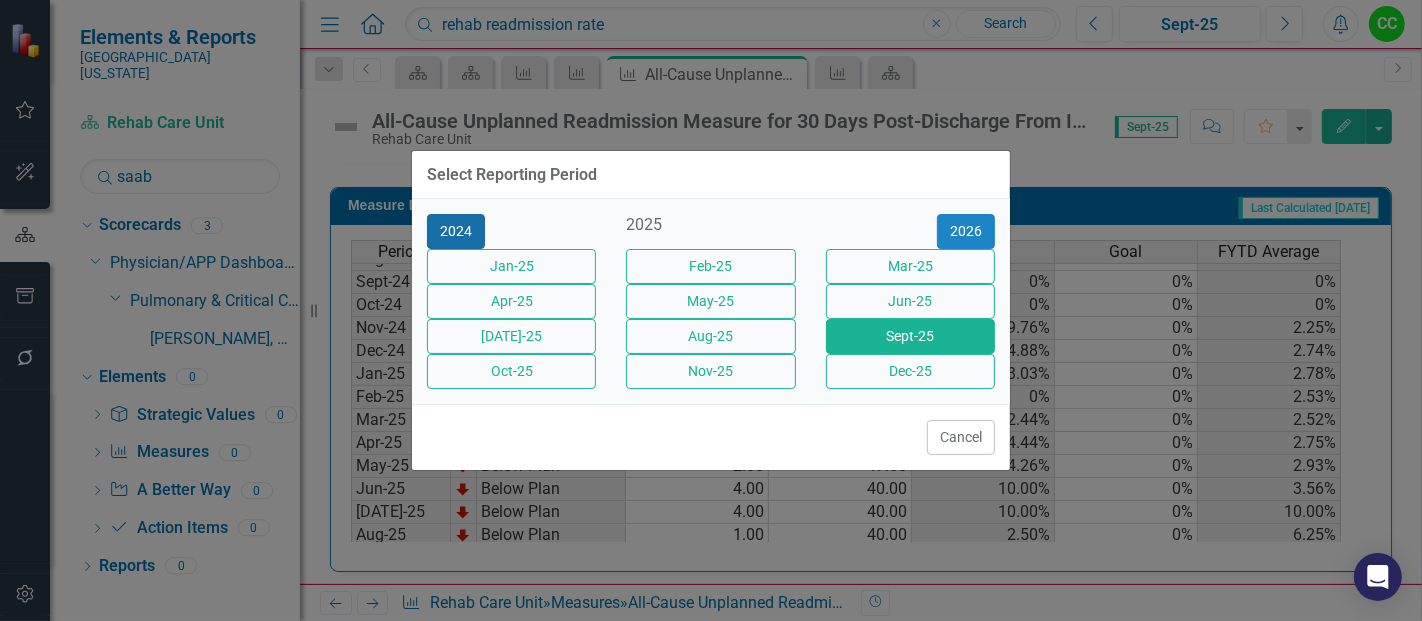
click at [462, 221] on button "2024" at bounding box center [456, 231] width 58 height 35
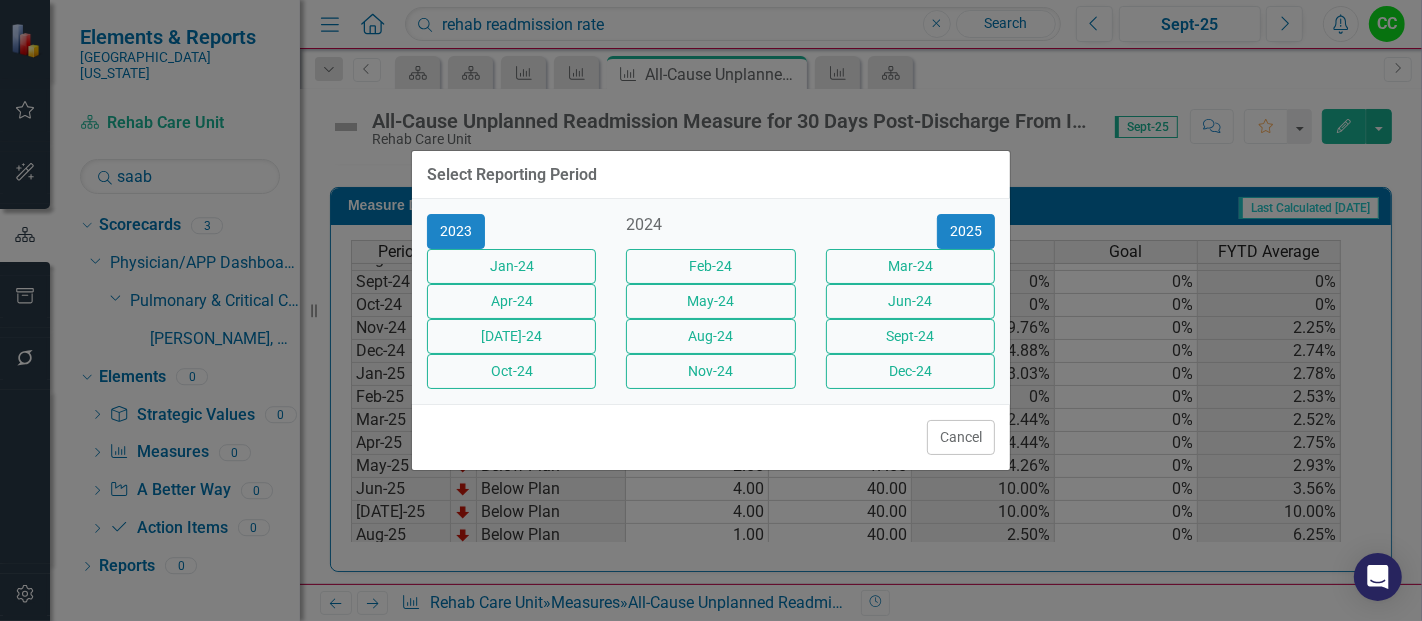
click at [418, 215] on div "2023" at bounding box center [511, 231] width 199 height 35
click at [480, 214] on button "2023" at bounding box center [456, 231] width 58 height 35
click at [559, 344] on button "[DATE]-23" at bounding box center [511, 336] width 169 height 35
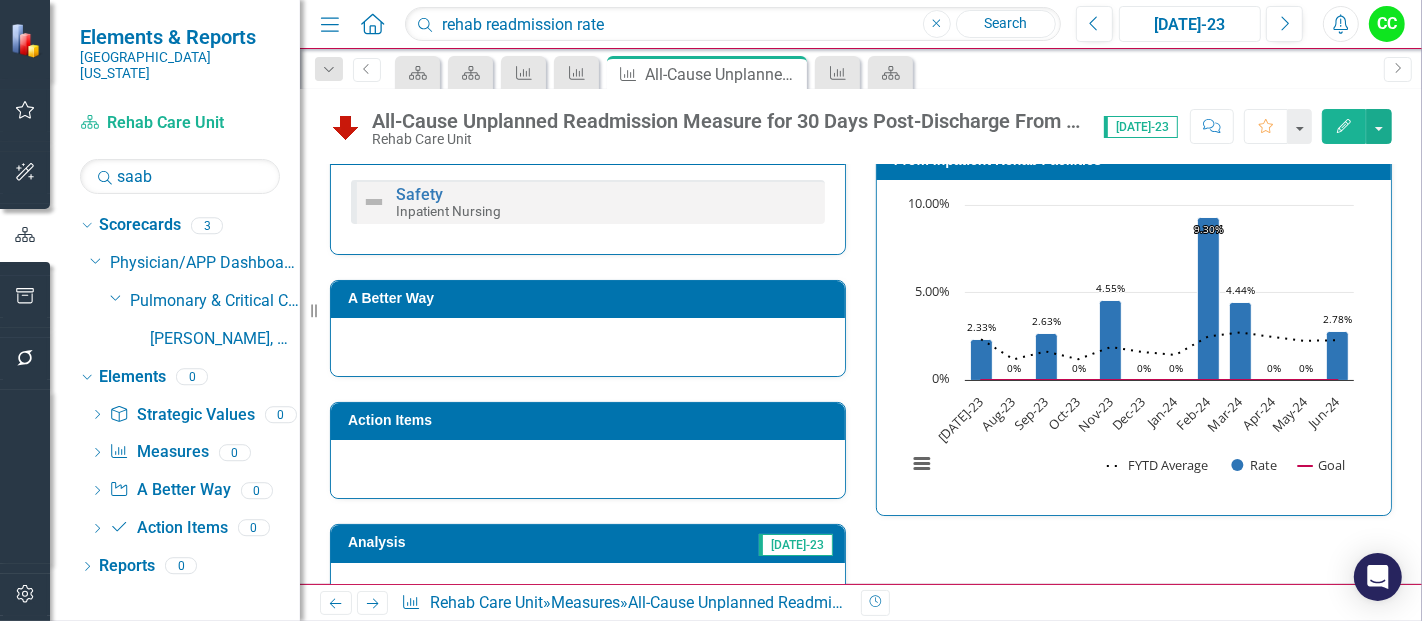
scroll to position [408, 0]
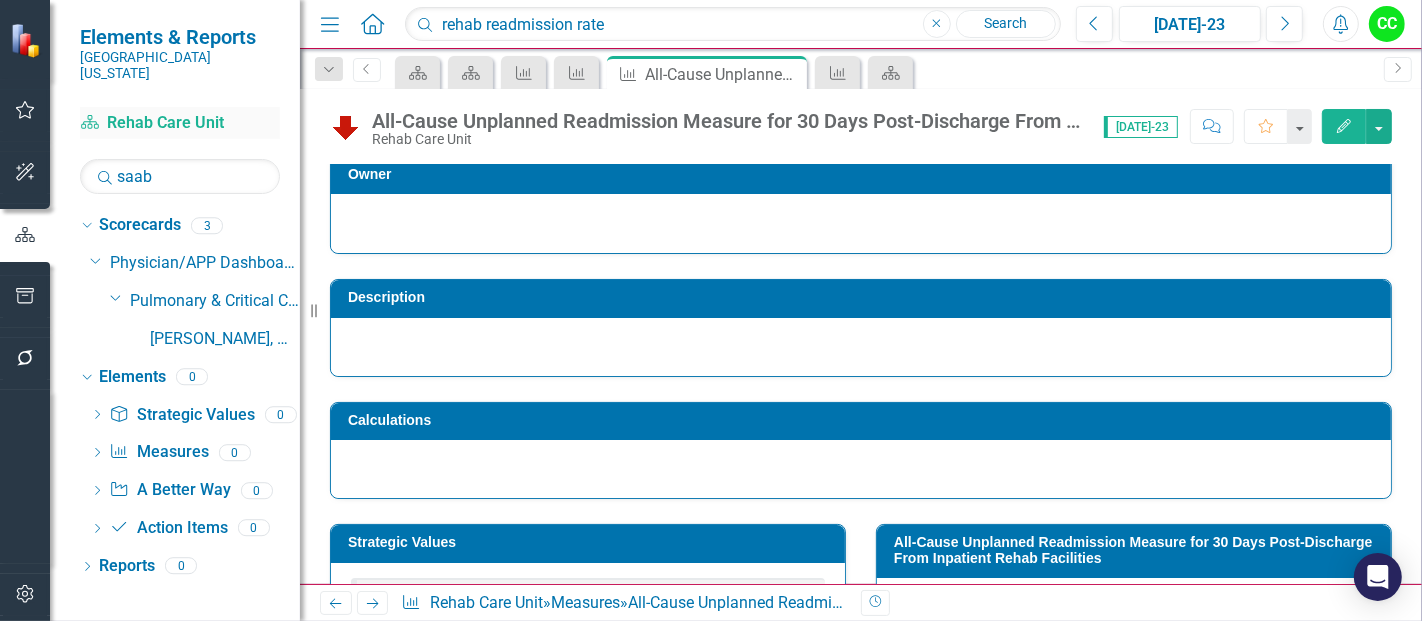
click at [175, 112] on link "Scorecard Rehab Care Unit" at bounding box center [180, 123] width 200 height 23
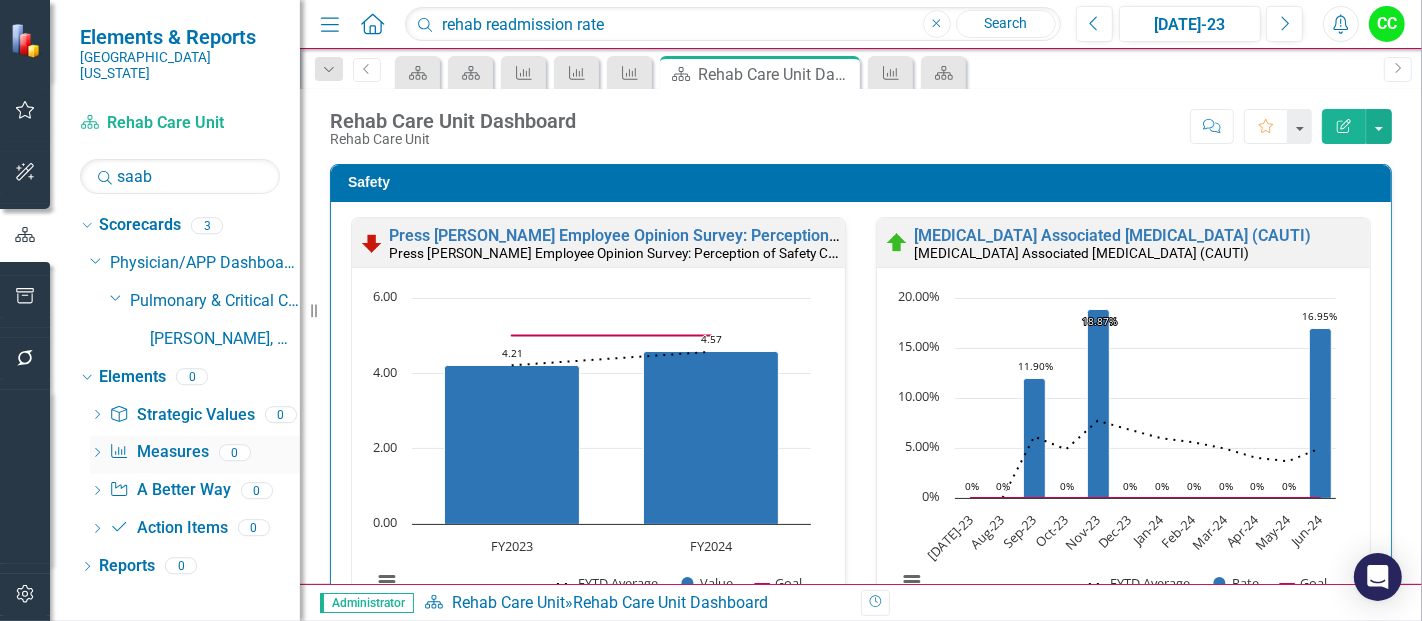
click at [165, 446] on link "Measure Measures" at bounding box center [158, 452] width 99 height 23
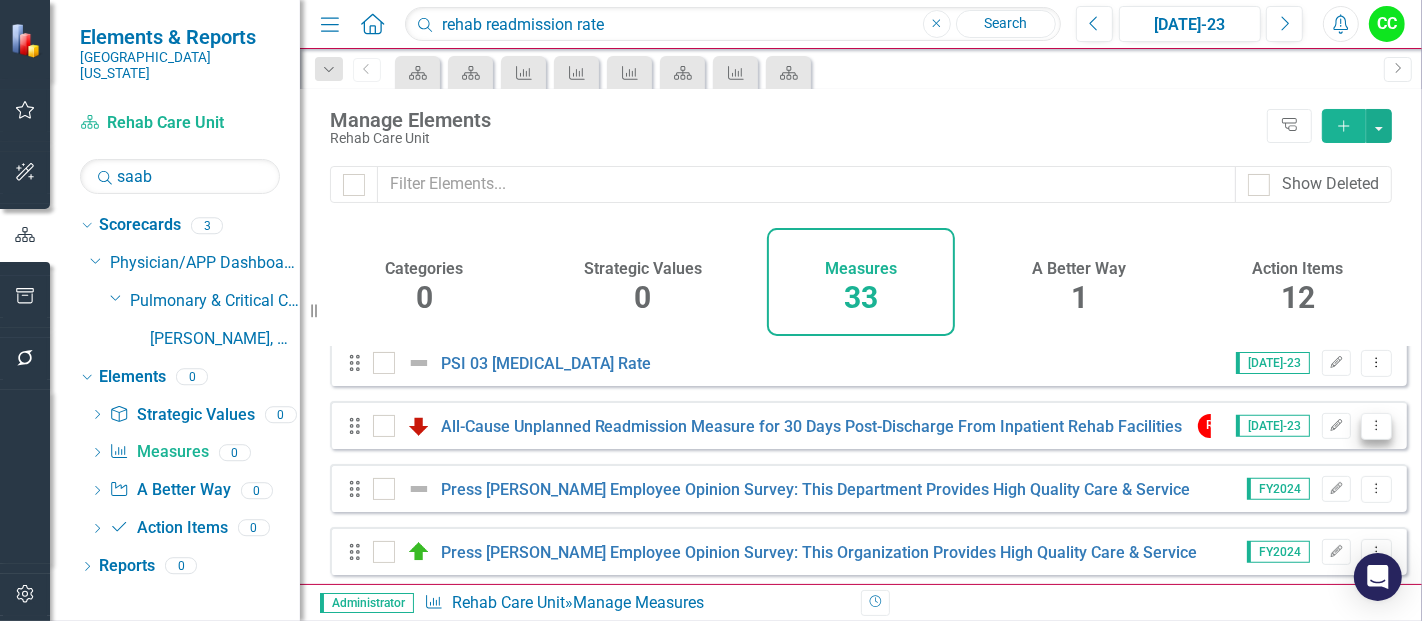
click at [1368, 432] on icon "Dropdown Menu" at bounding box center [1376, 425] width 17 height 13
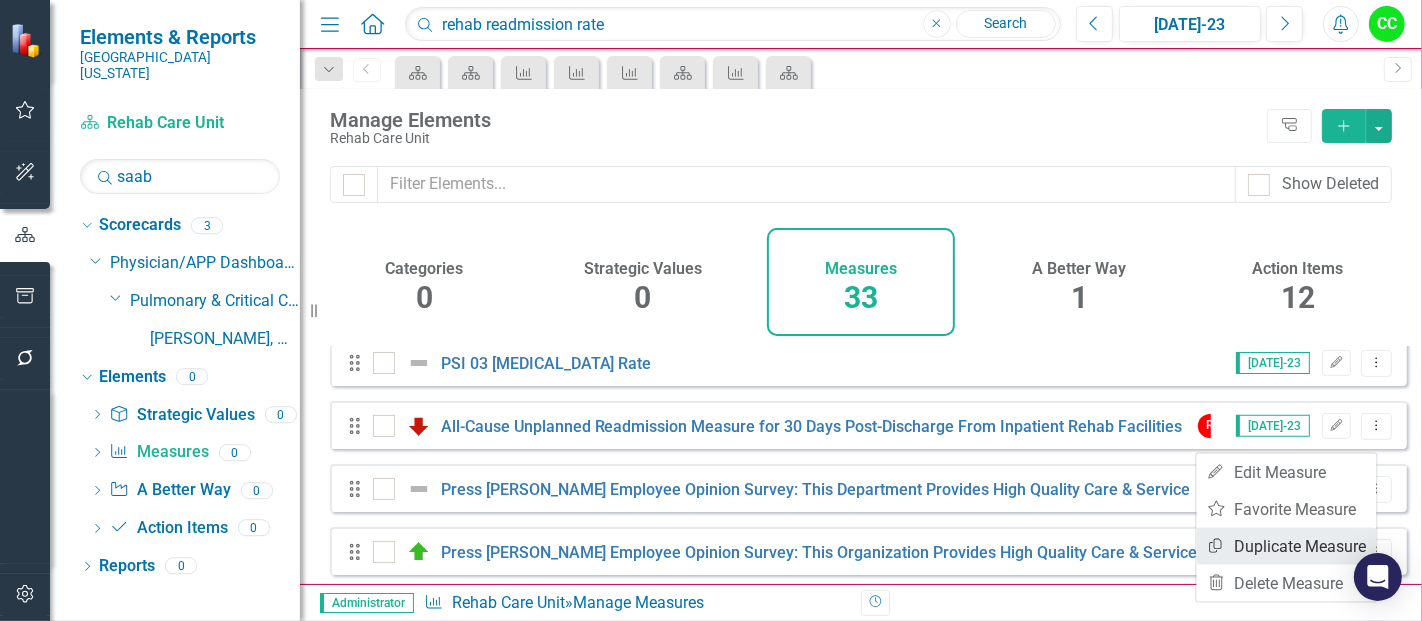
click at [1250, 545] on link "Copy Duplicate Measure" at bounding box center [1287, 546] width 180 height 37
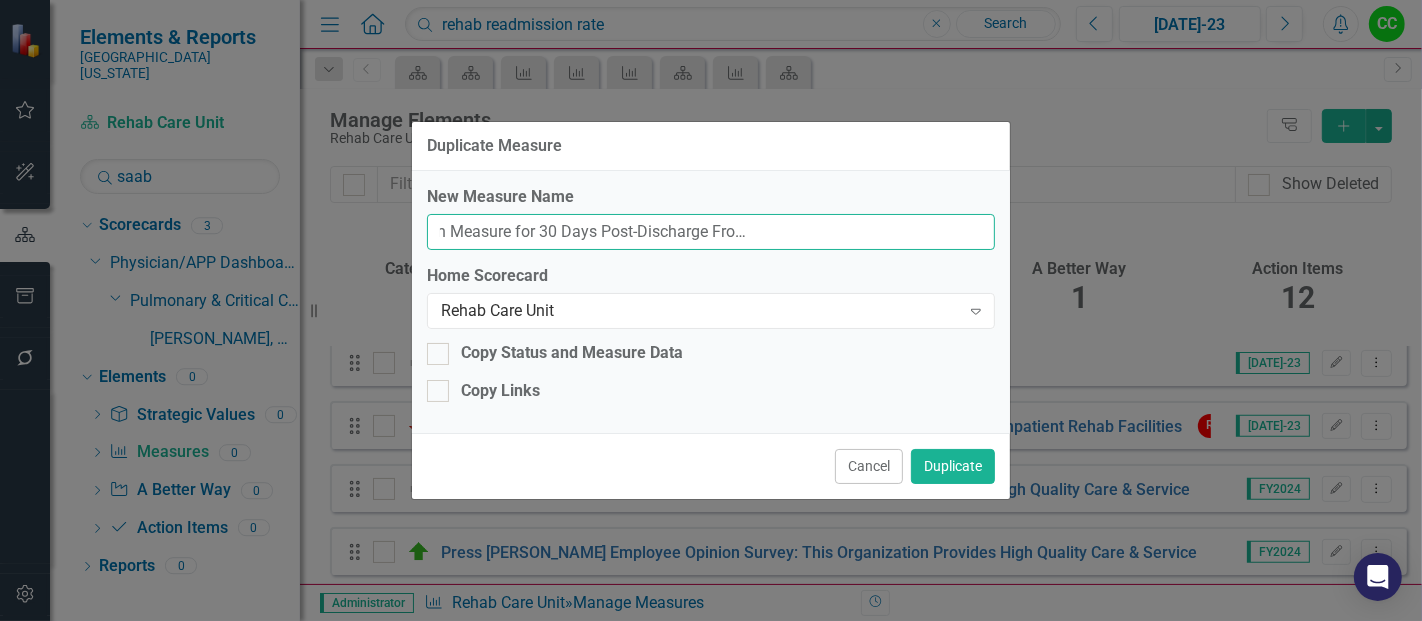
drag, startPoint x: 440, startPoint y: 235, endPoint x: 1176, endPoint y: 341, distance: 743.4
click at [1176, 341] on div "Duplicate Measure New Measure Name All-Cause Unplanned Readmission Measure for …" at bounding box center [711, 310] width 1422 height 621
type input "Rehab Readmission Rate"
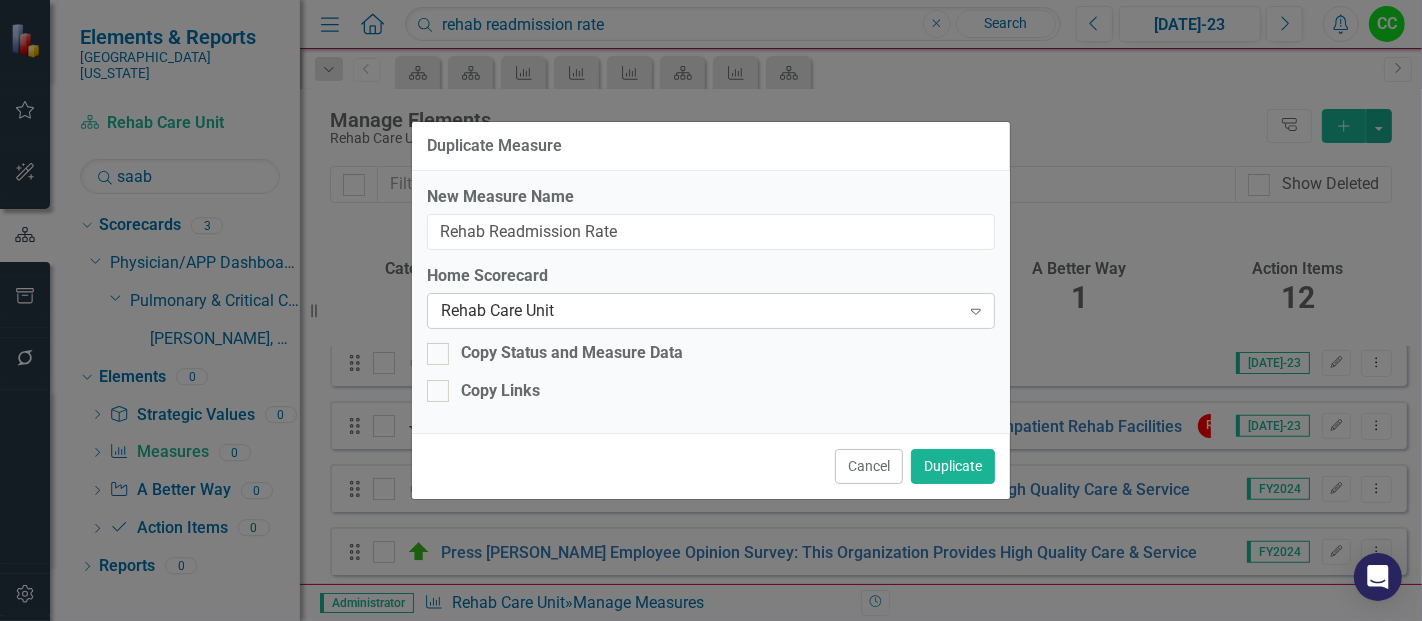
click at [826, 298] on div "Rehab Care Unit Expand" at bounding box center [711, 311] width 568 height 36
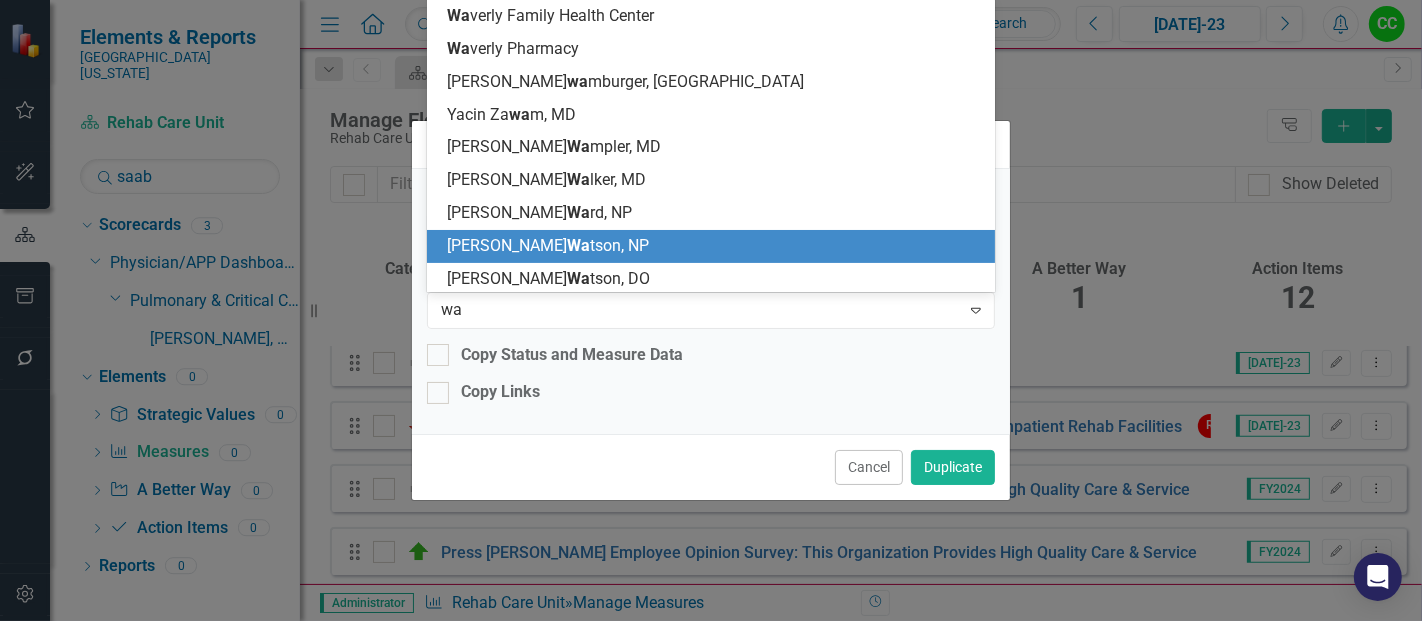
type input "wan"
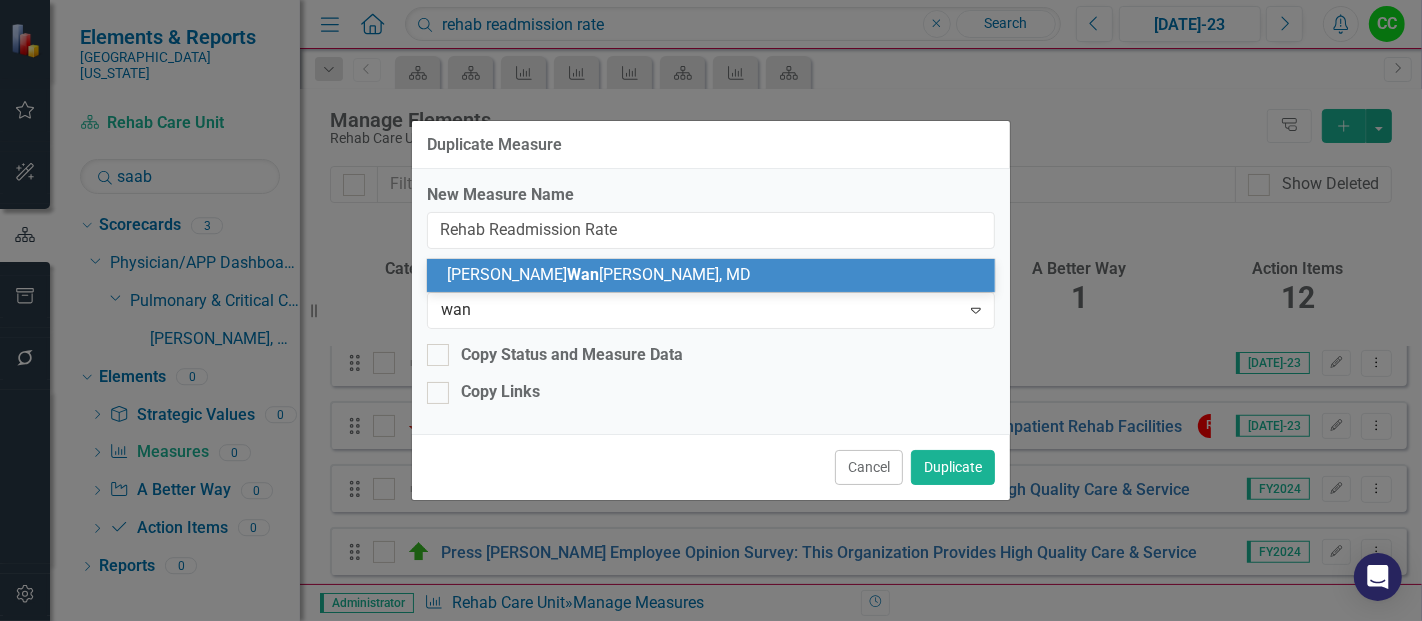
click at [602, 270] on div "Vanessa Wan jeri, MD" at bounding box center [715, 275] width 537 height 23
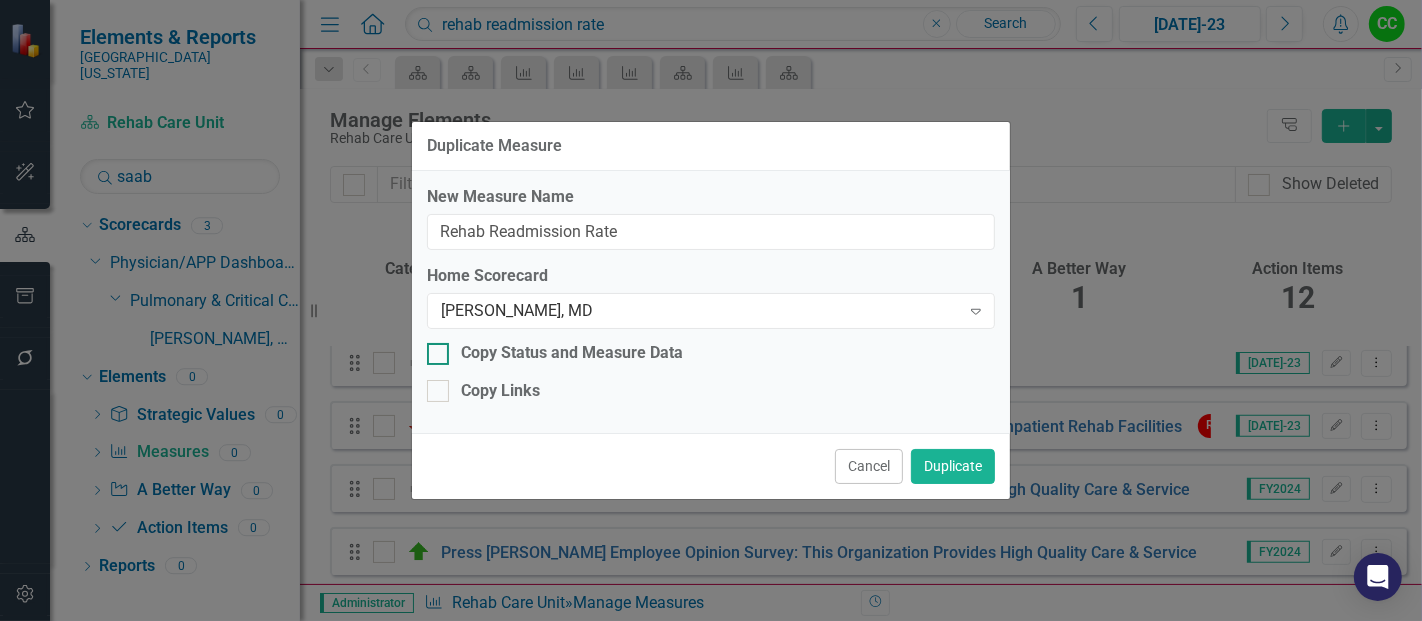
click at [434, 358] on div at bounding box center [438, 354] width 22 height 22
click at [434, 356] on input "Copy Status and Measure Data" at bounding box center [433, 349] width 13 height 13
checkbox input "true"
click at [971, 467] on button "Duplicate" at bounding box center [953, 466] width 84 height 35
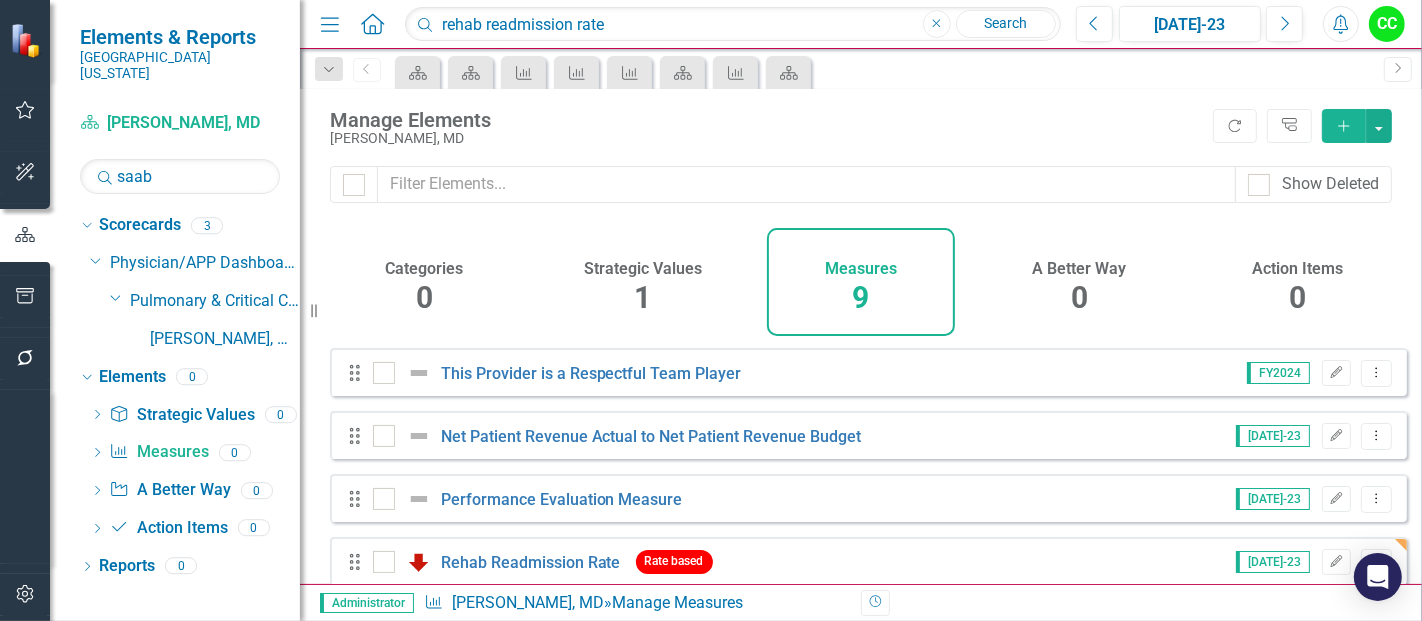
scroll to position [342, 0]
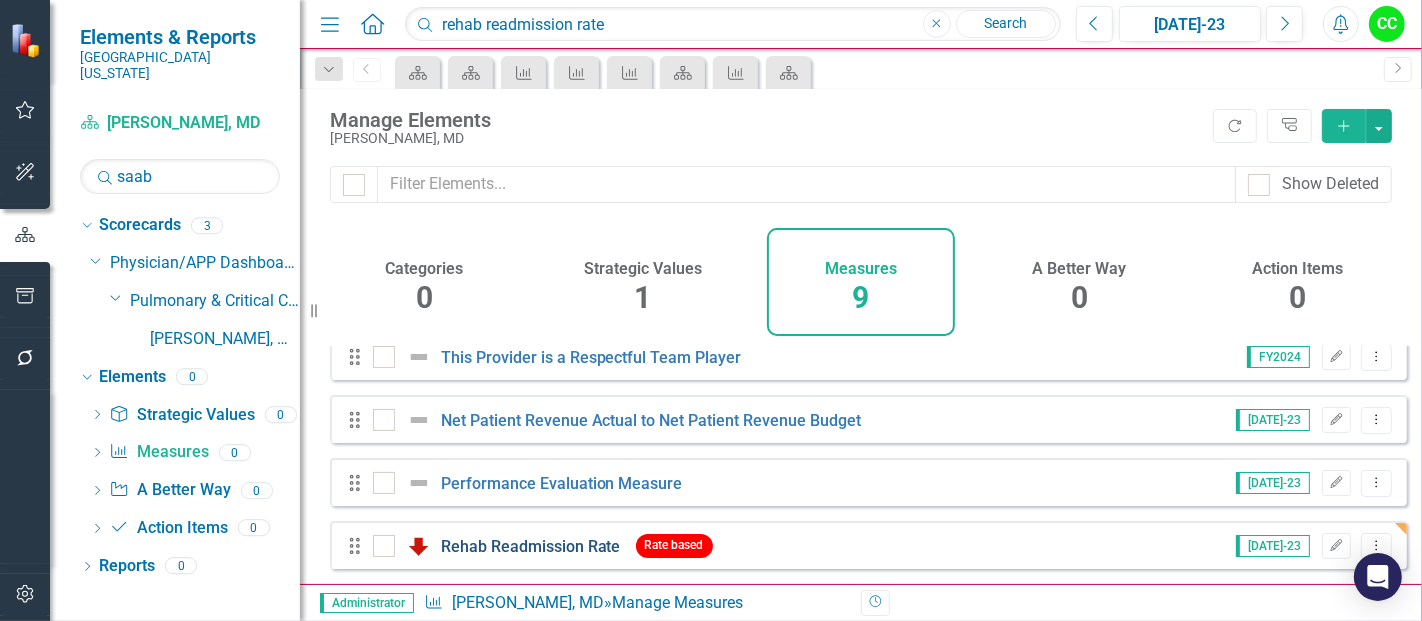
click at [528, 540] on link "Rehab Readmission Rate" at bounding box center [531, 546] width 180 height 19
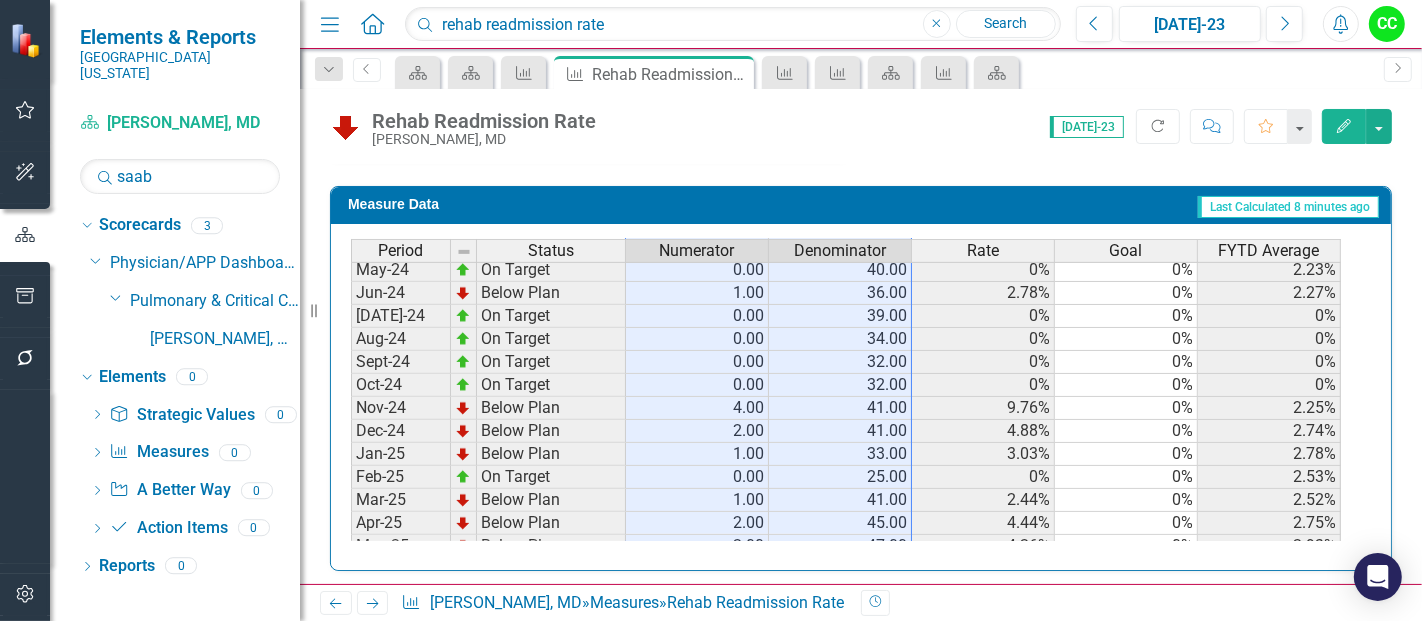
scroll to position [620, 0]
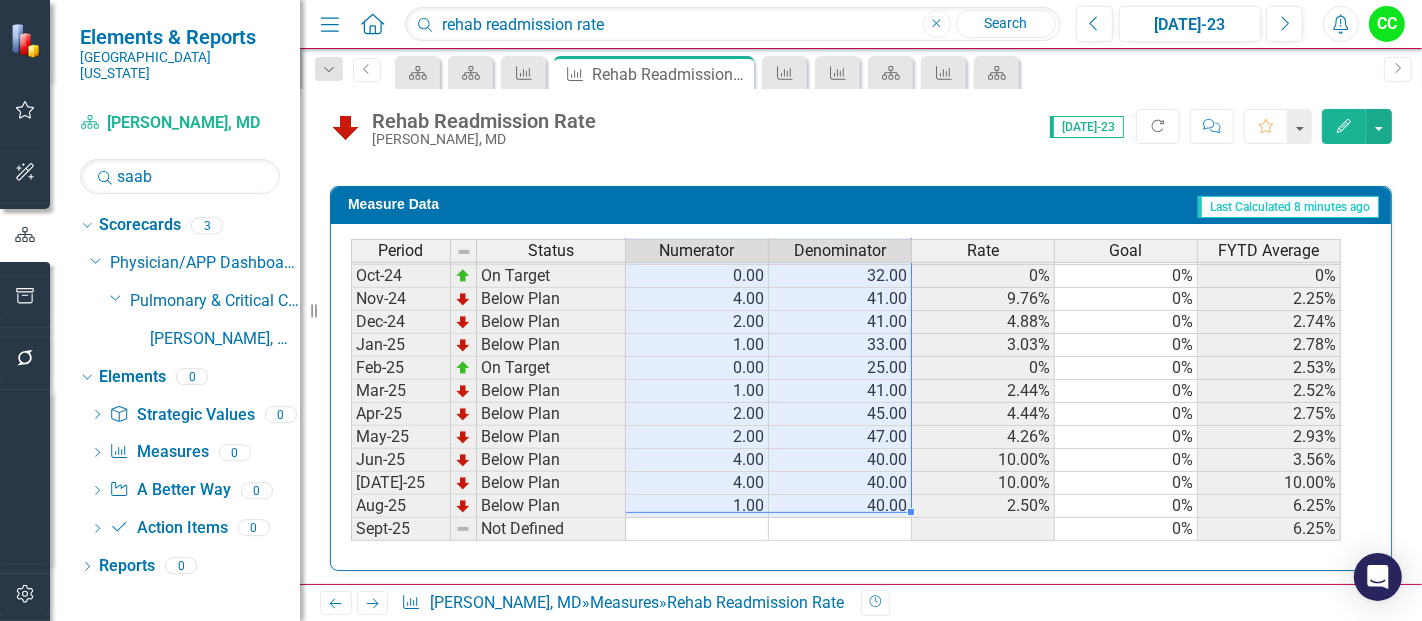
drag, startPoint x: 747, startPoint y: 313, endPoint x: 853, endPoint y: 497, distance: 212.3
click at [853, 497] on tbody "Oct-23 On Target 0.00 46.00 0% 0% 1.18% Nov-23 Below Plan 2.00 44.00 4.55% 0% 1…" at bounding box center [846, 368] width 990 height 760
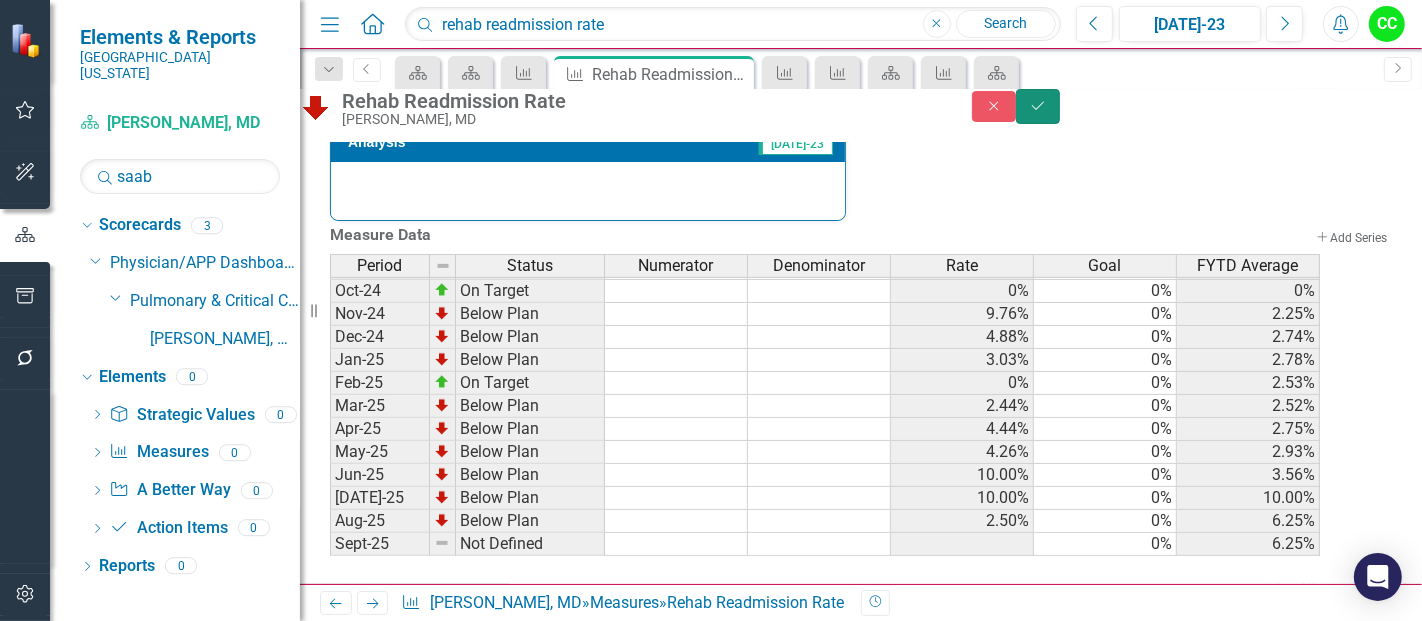
click at [1047, 113] on icon "Save" at bounding box center [1038, 106] width 18 height 14
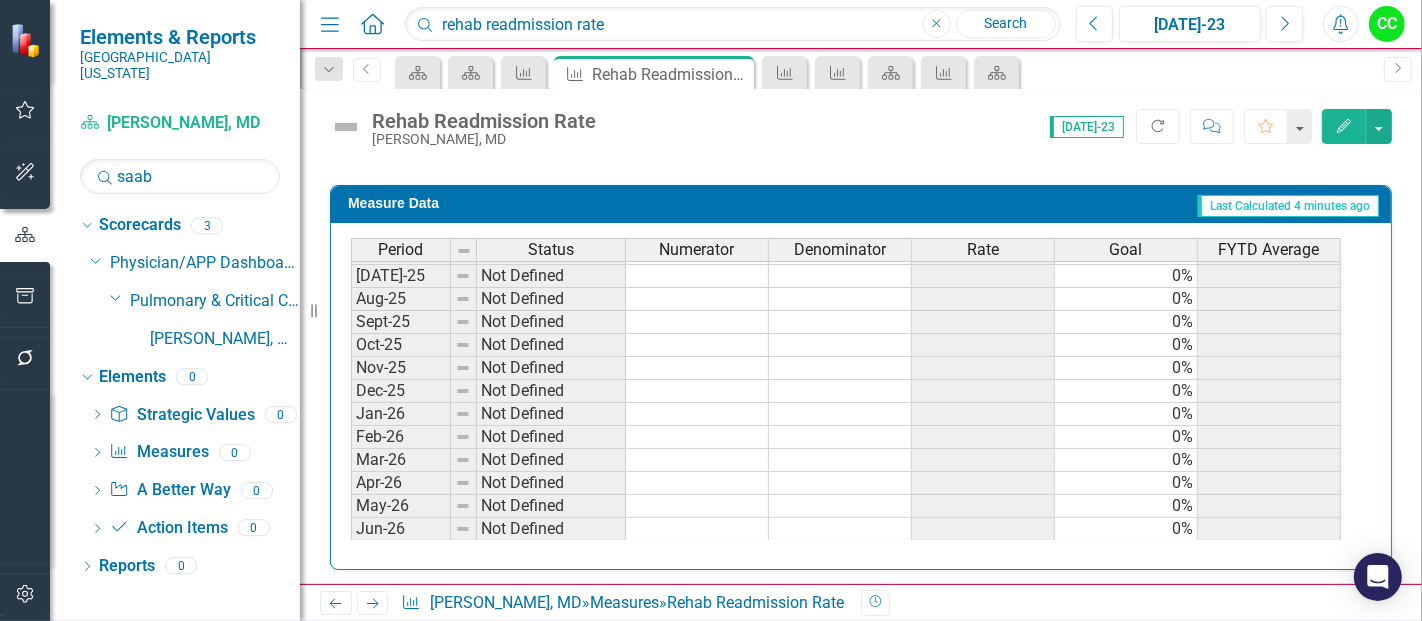
scroll to position [511, 0]
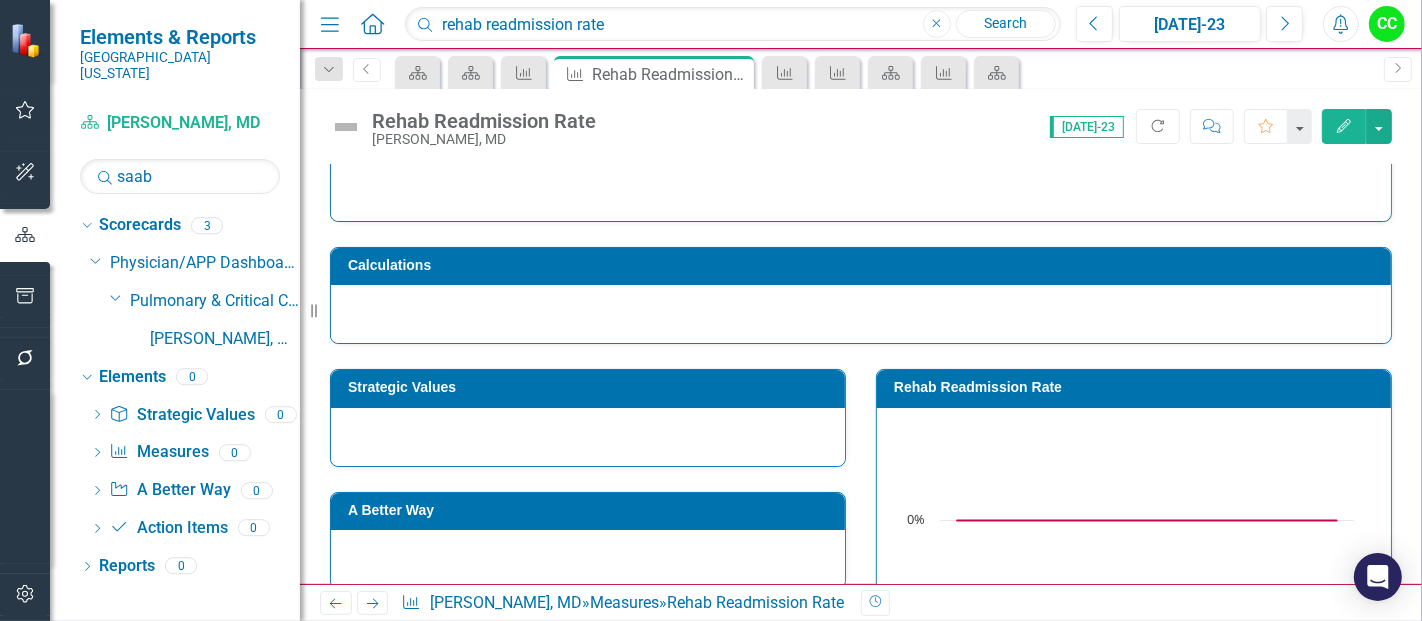
click at [641, 389] on h3 "Strategic Values" at bounding box center [591, 387] width 487 height 15
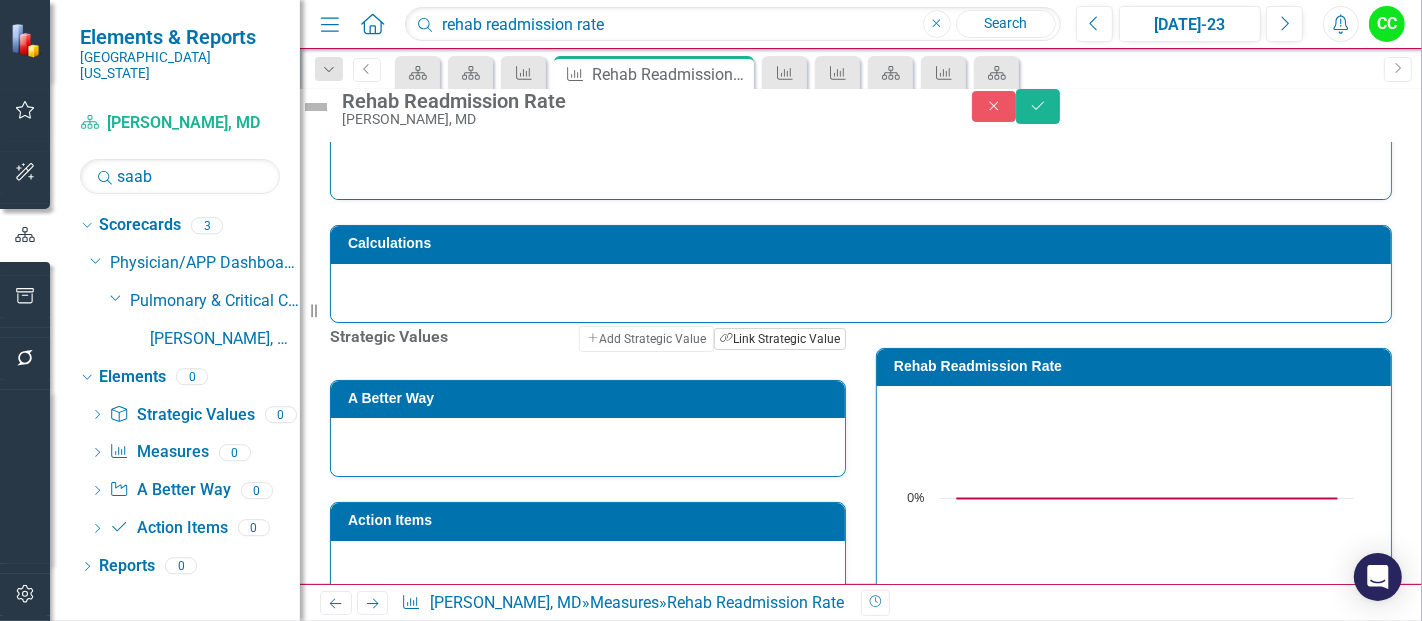
click at [768, 350] on button "Link Tag Link Strategic Value" at bounding box center [780, 339] width 132 height 22
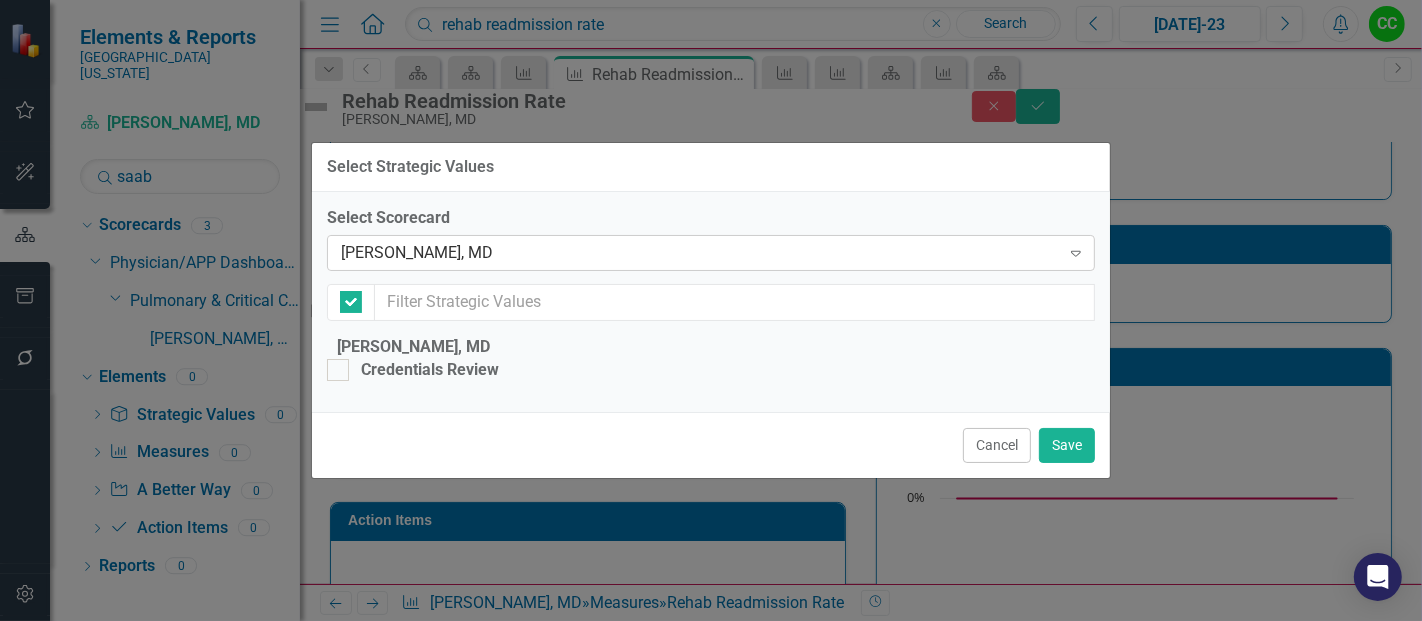
checkbox input "false"
click at [551, 242] on div "[PERSON_NAME], MD" at bounding box center [700, 253] width 719 height 23
type input "phy"
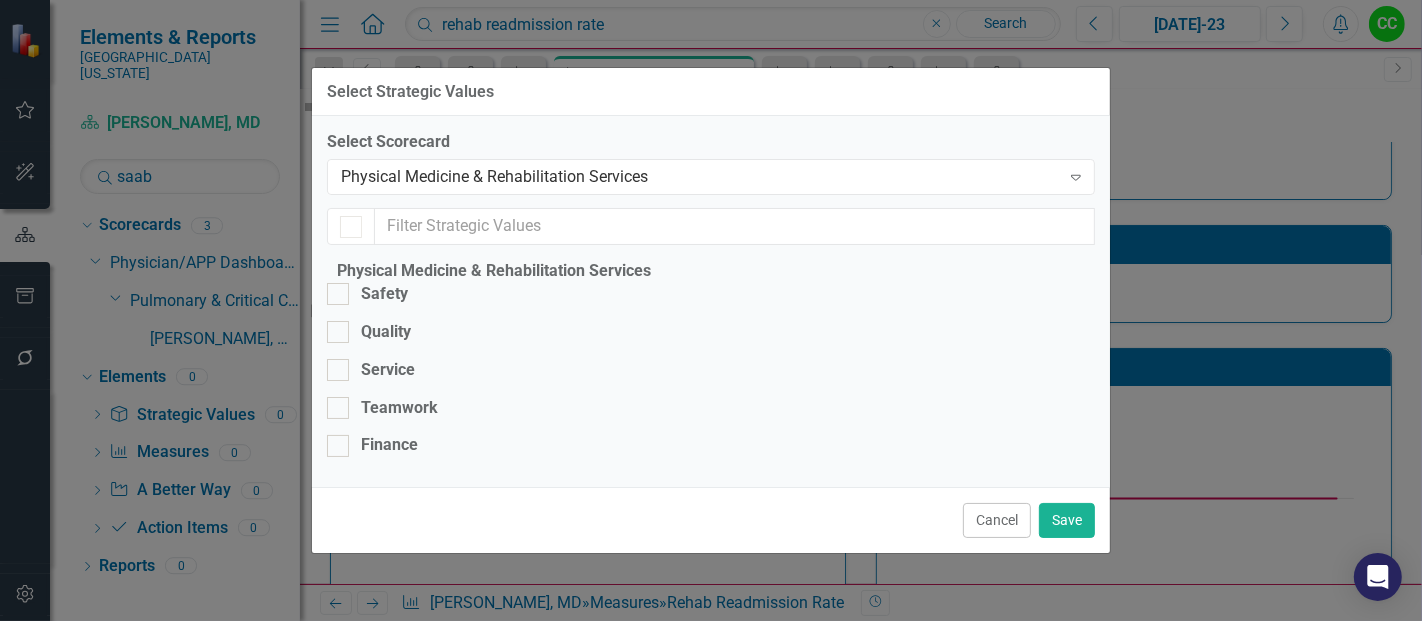
checkbox input "false"
click at [386, 337] on fieldset "Physical Medicine & Rehabilitation Services Safety Quality Service Teamwork Fin…" at bounding box center [711, 366] width 768 height 212
click at [385, 321] on div "Quality" at bounding box center [386, 332] width 50 height 23
click at [340, 321] on input "Quality" at bounding box center [333, 327] width 13 height 13
checkbox input "true"
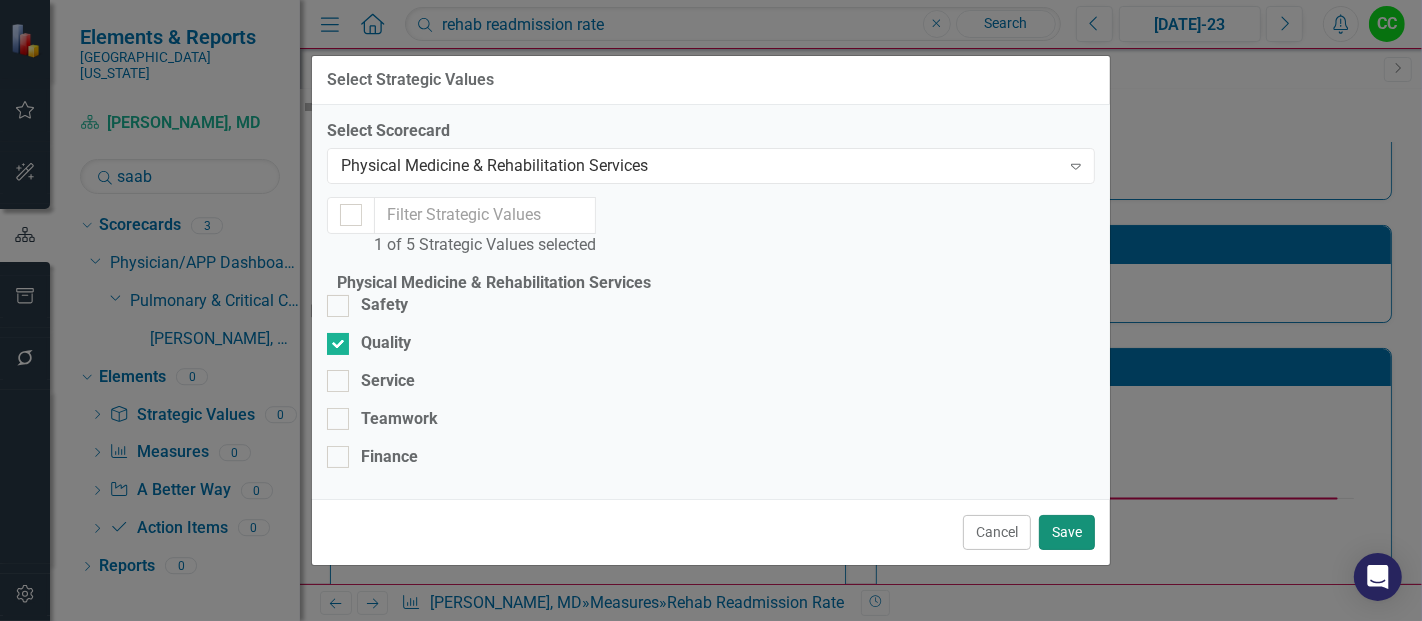
click at [1074, 530] on button "Save" at bounding box center [1067, 532] width 56 height 35
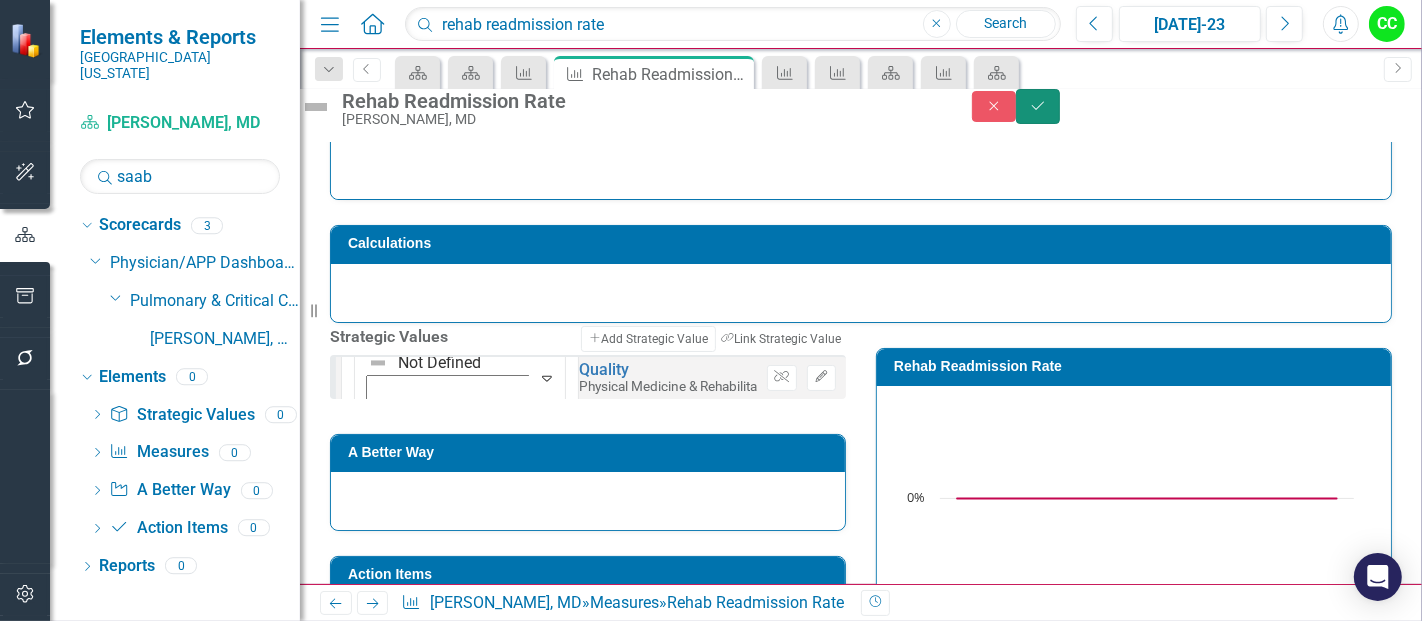
click at [1047, 110] on icon "Save" at bounding box center [1038, 106] width 18 height 14
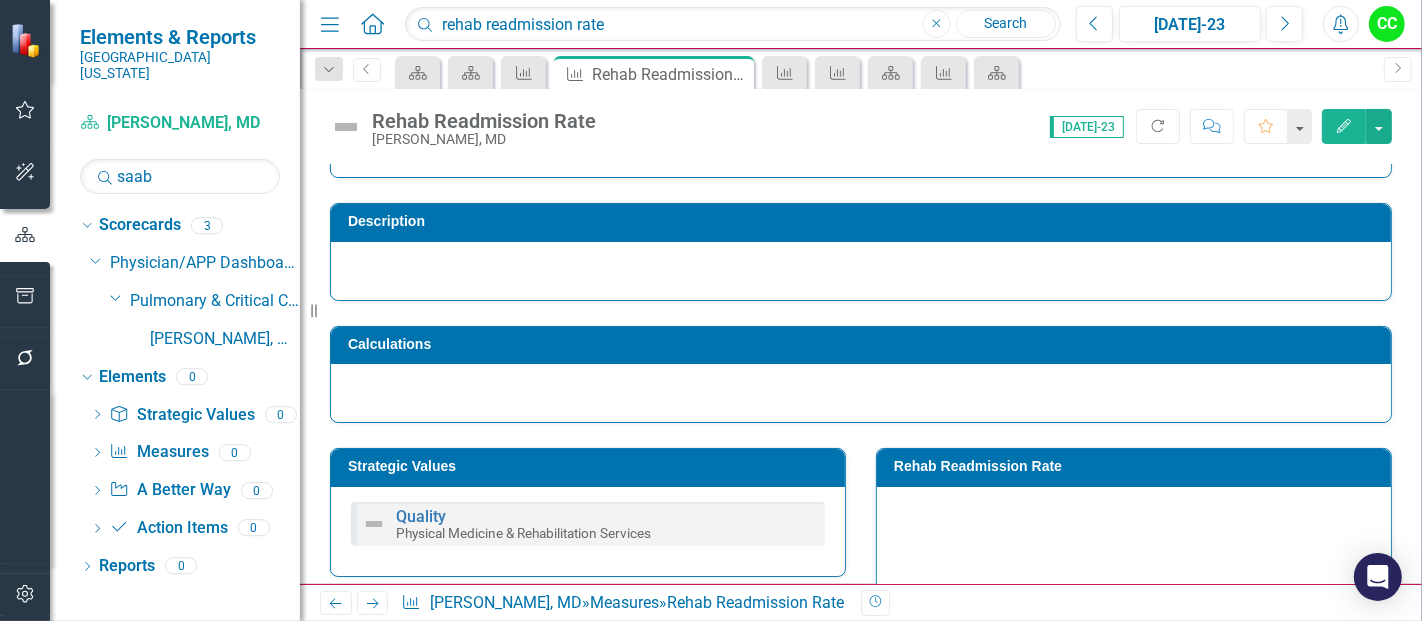
scroll to position [85, 0]
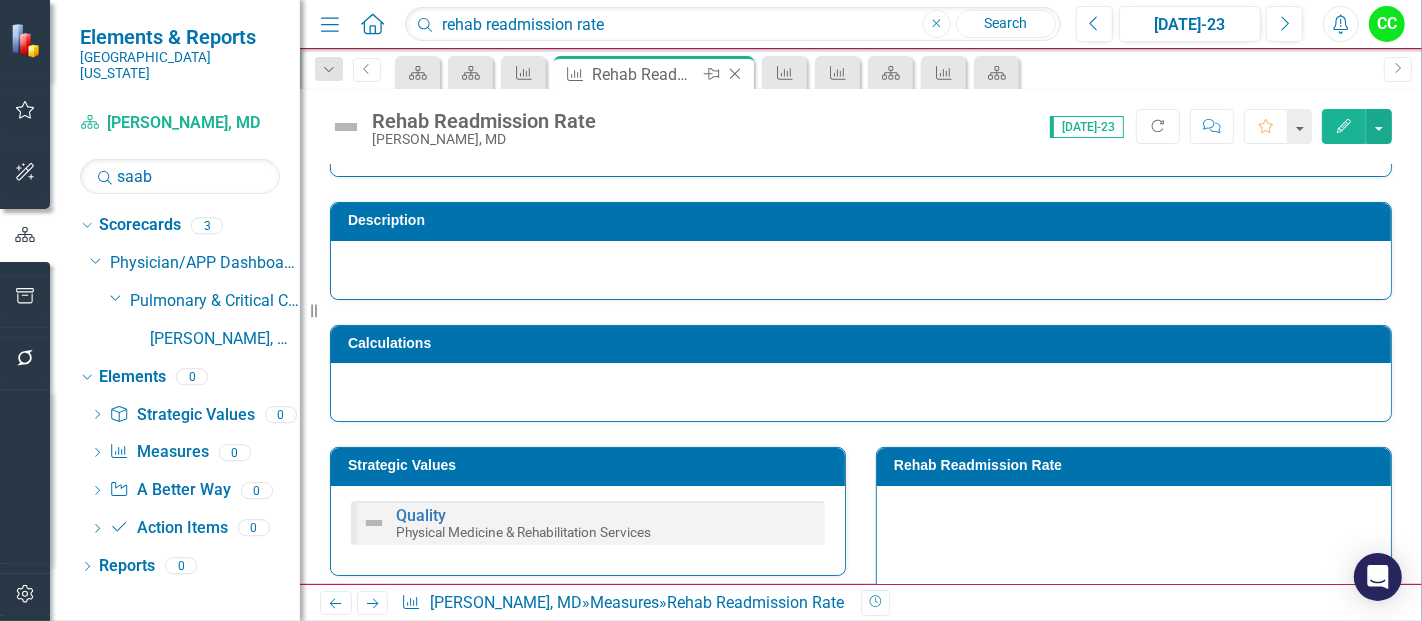
click at [734, 71] on icon "Close" at bounding box center [735, 74] width 20 height 16
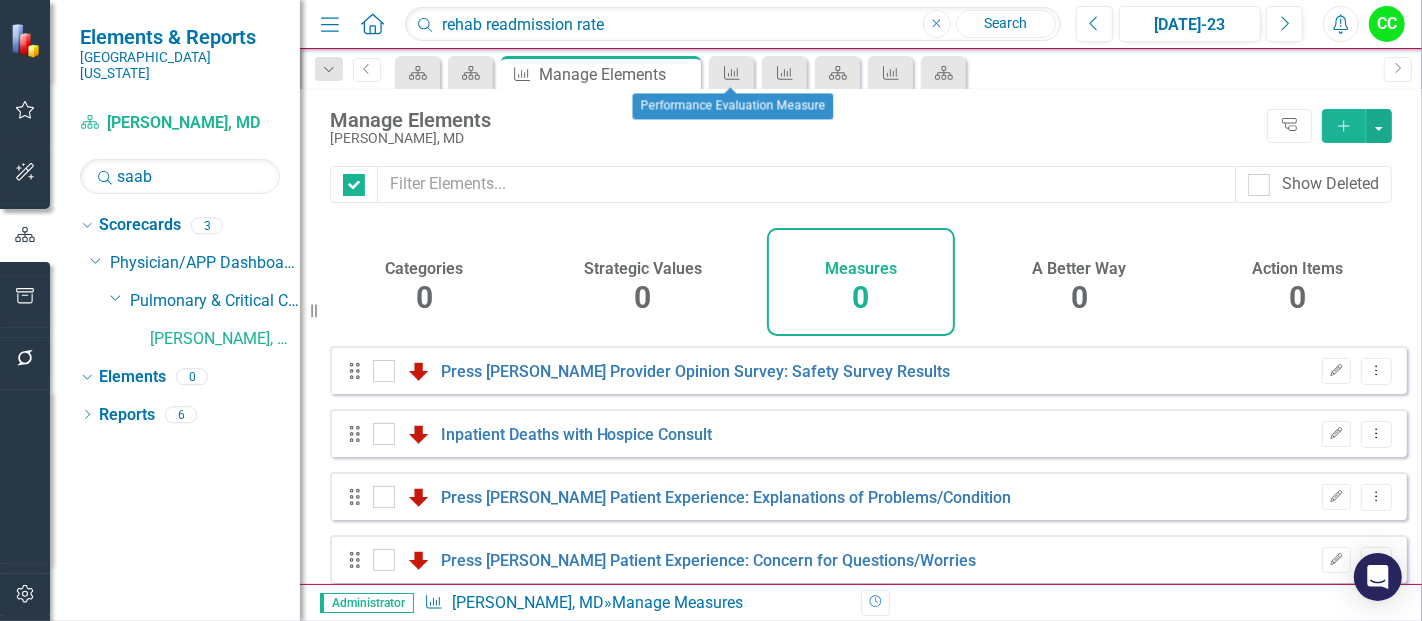
checkbox input "false"
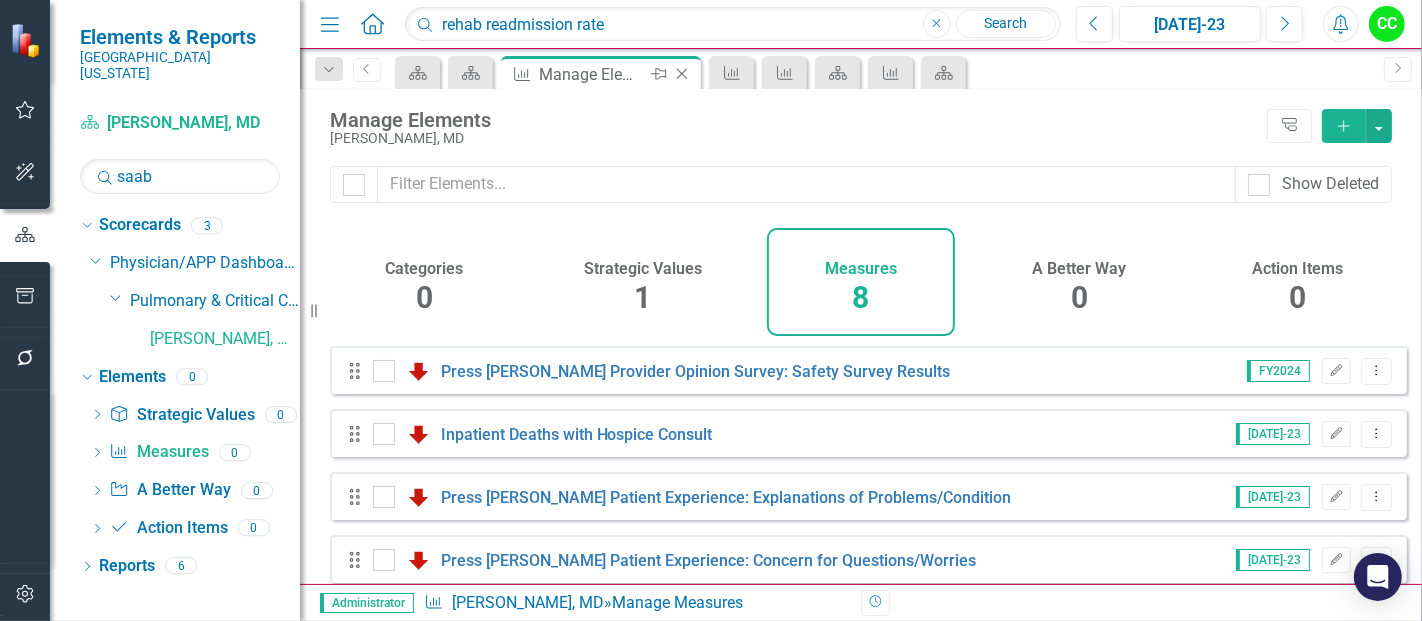
click at [677, 66] on icon "Close" at bounding box center [682, 74] width 20 height 16
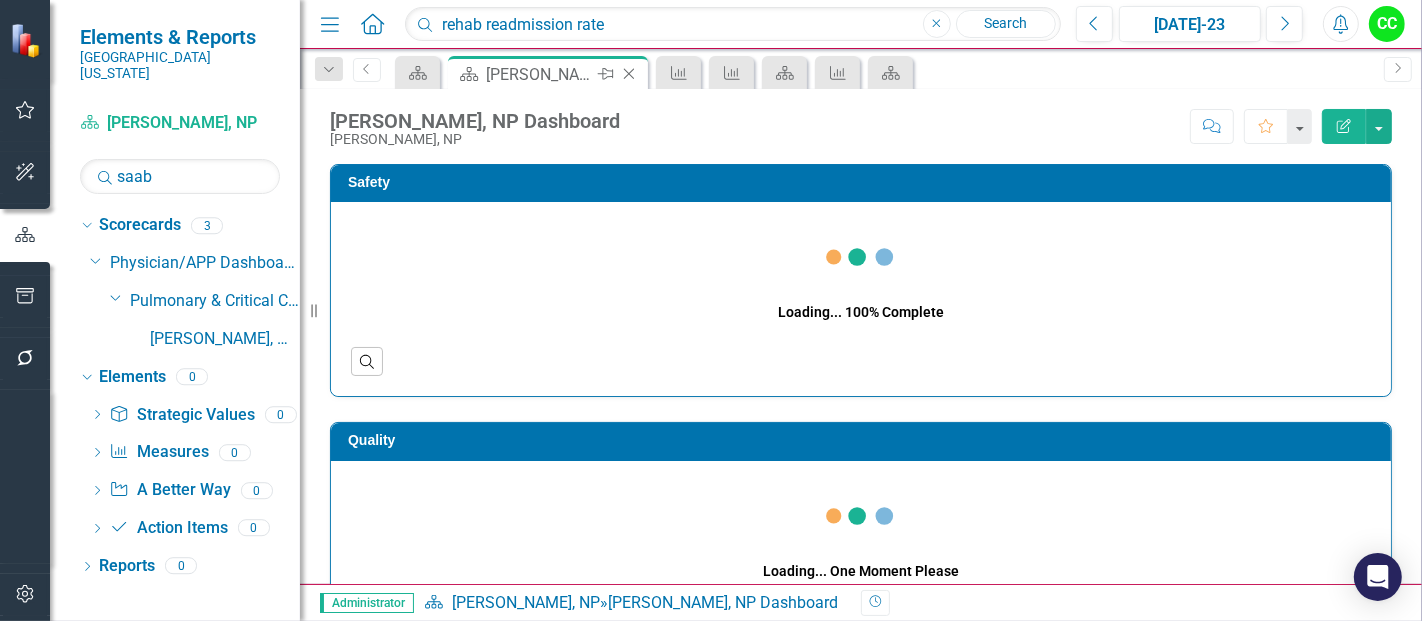
click at [628, 75] on icon "Close" at bounding box center [629, 74] width 20 height 16
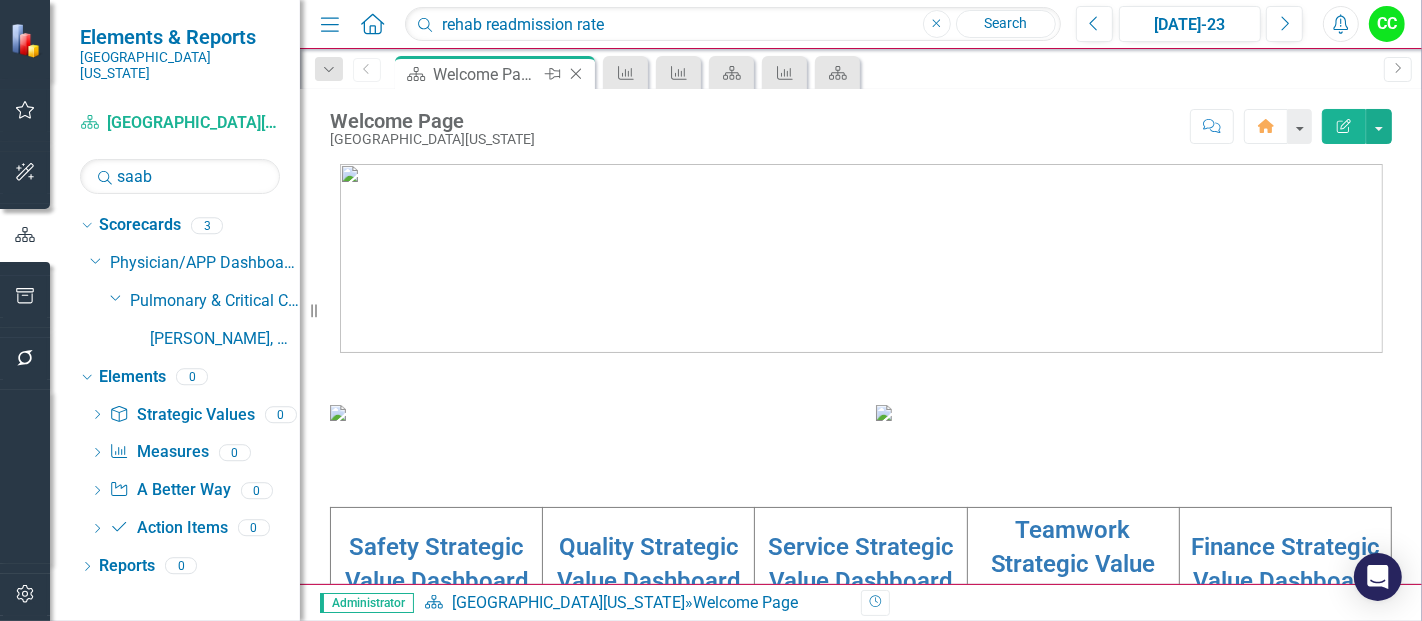
click at [576, 73] on icon at bounding box center [576, 74] width 11 height 11
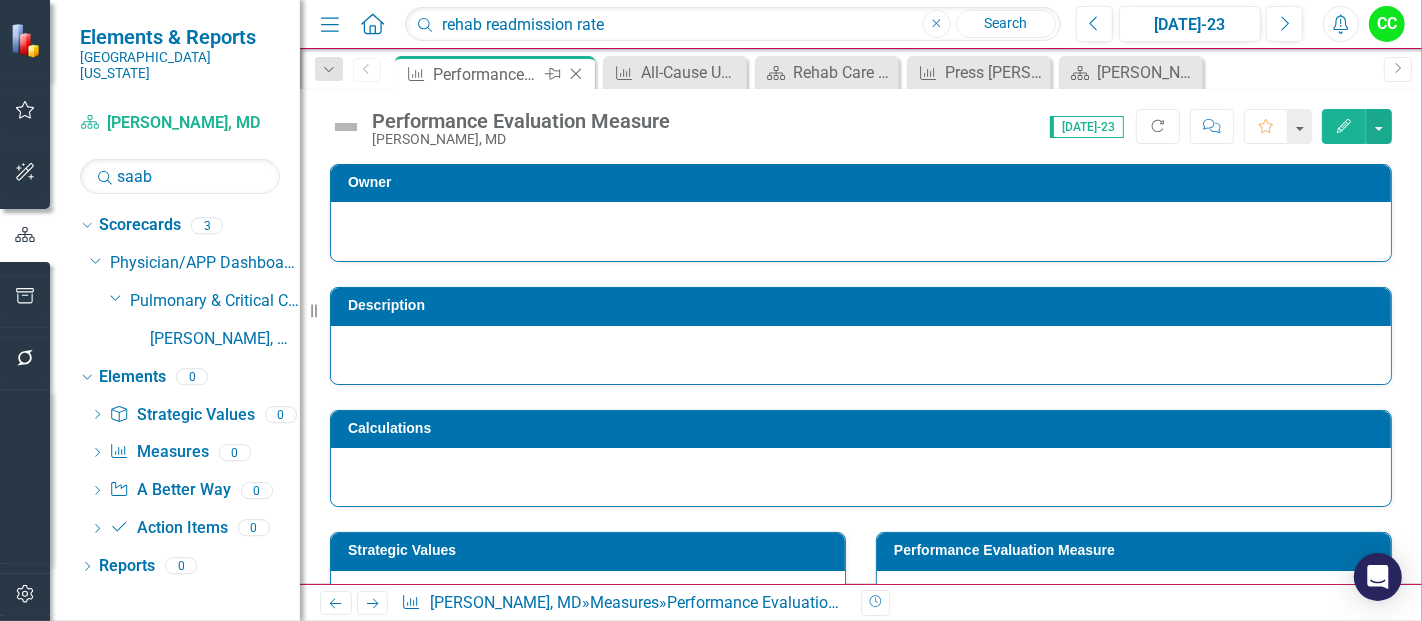
click at [580, 74] on icon "Close" at bounding box center [576, 74] width 20 height 16
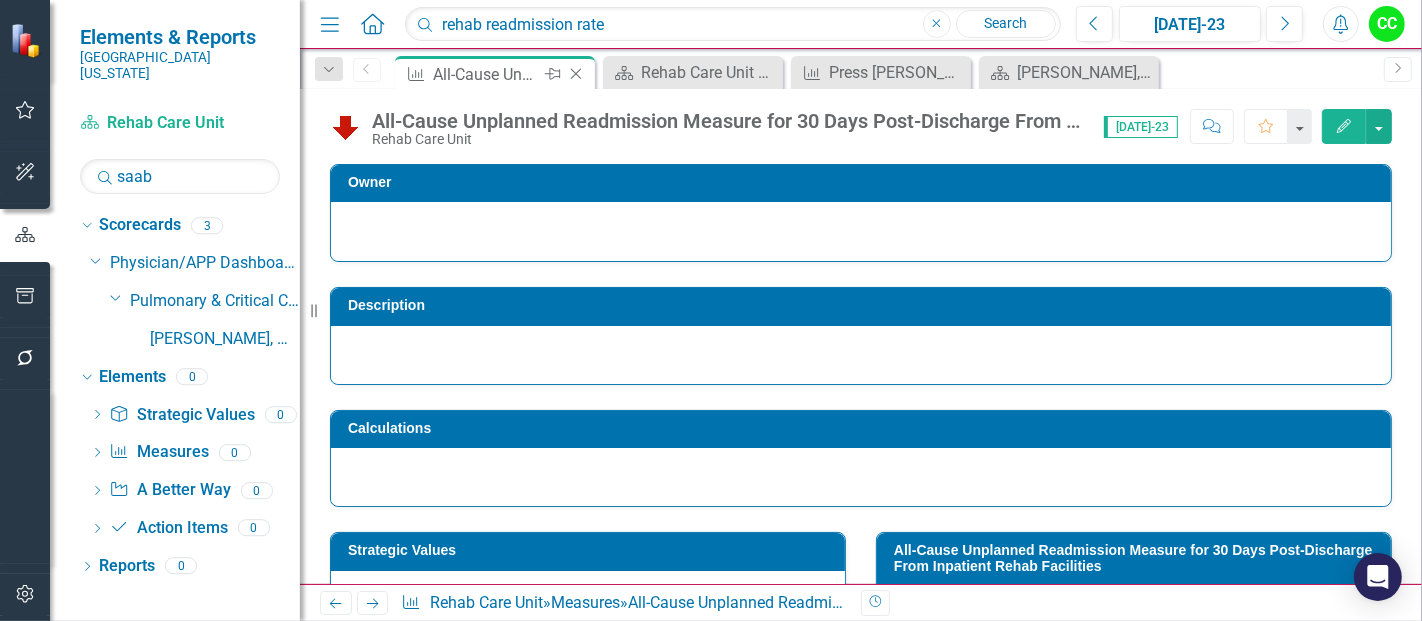
click at [583, 73] on icon "Close" at bounding box center [576, 74] width 20 height 16
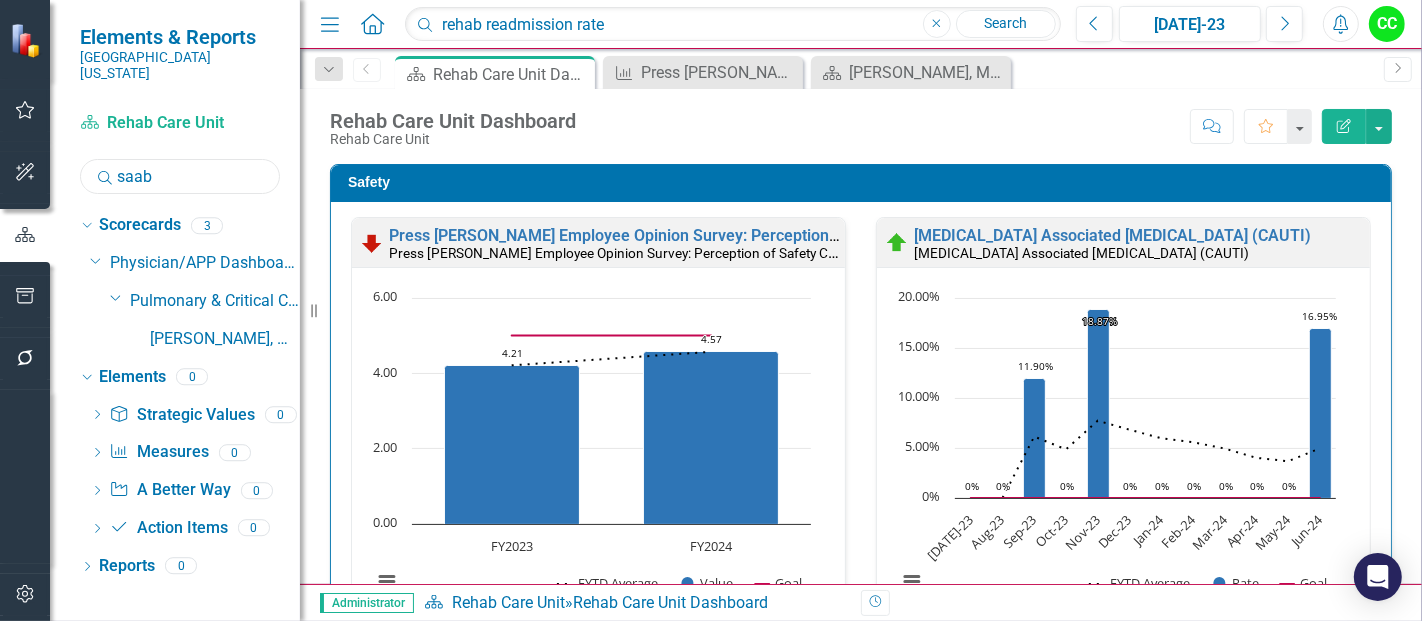
click at [157, 166] on input "saab" at bounding box center [180, 176] width 200 height 35
type input "s"
type input "wanj"
click at [222, 329] on link "[PERSON_NAME], MD" at bounding box center [225, 339] width 150 height 23
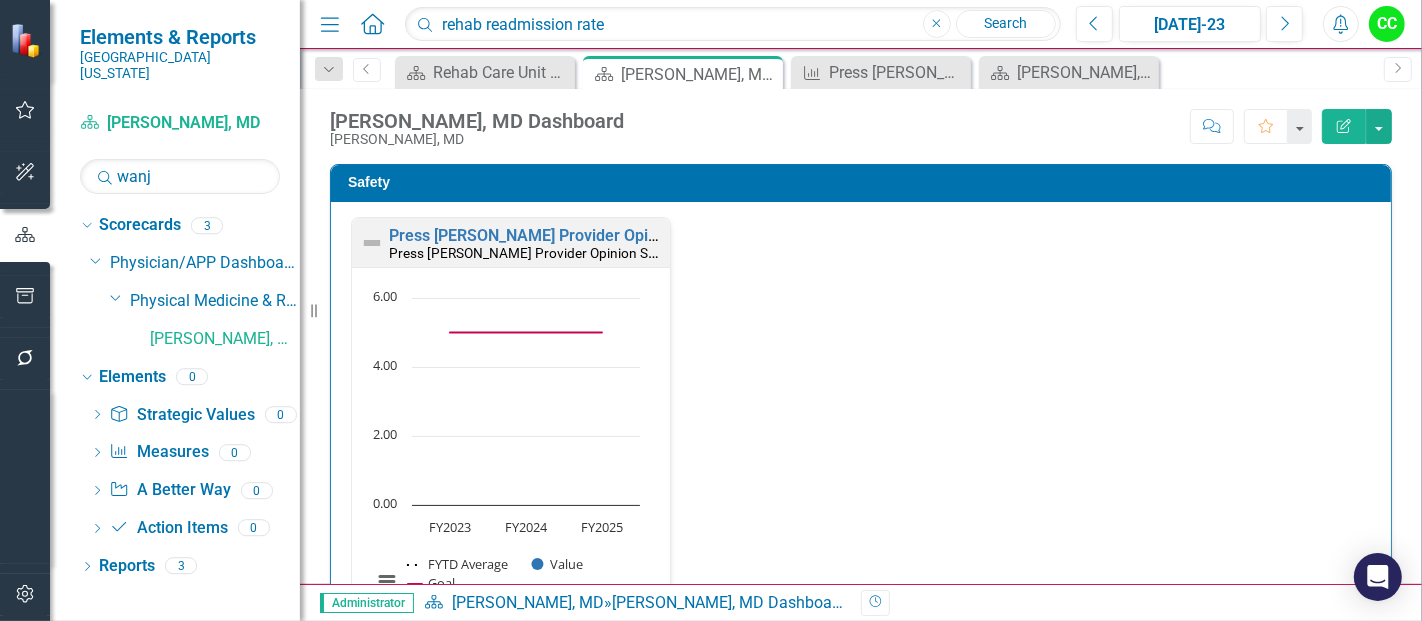
click at [635, 184] on h3 "Safety" at bounding box center [864, 182] width 1033 height 15
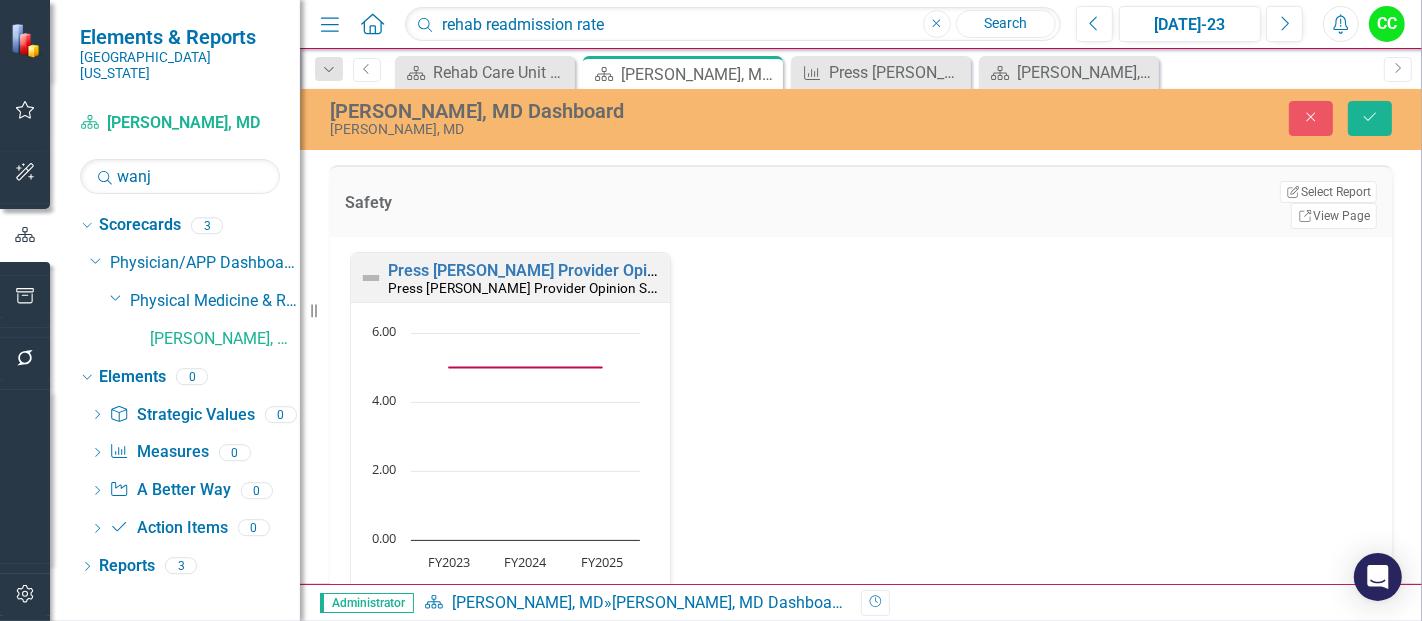
click at [1320, 208] on div "Safety Edit Report Select Report Link View Page" at bounding box center [861, 201] width 1062 height 72
click at [1316, 203] on link "Link View Page" at bounding box center [1334, 216] width 86 height 26
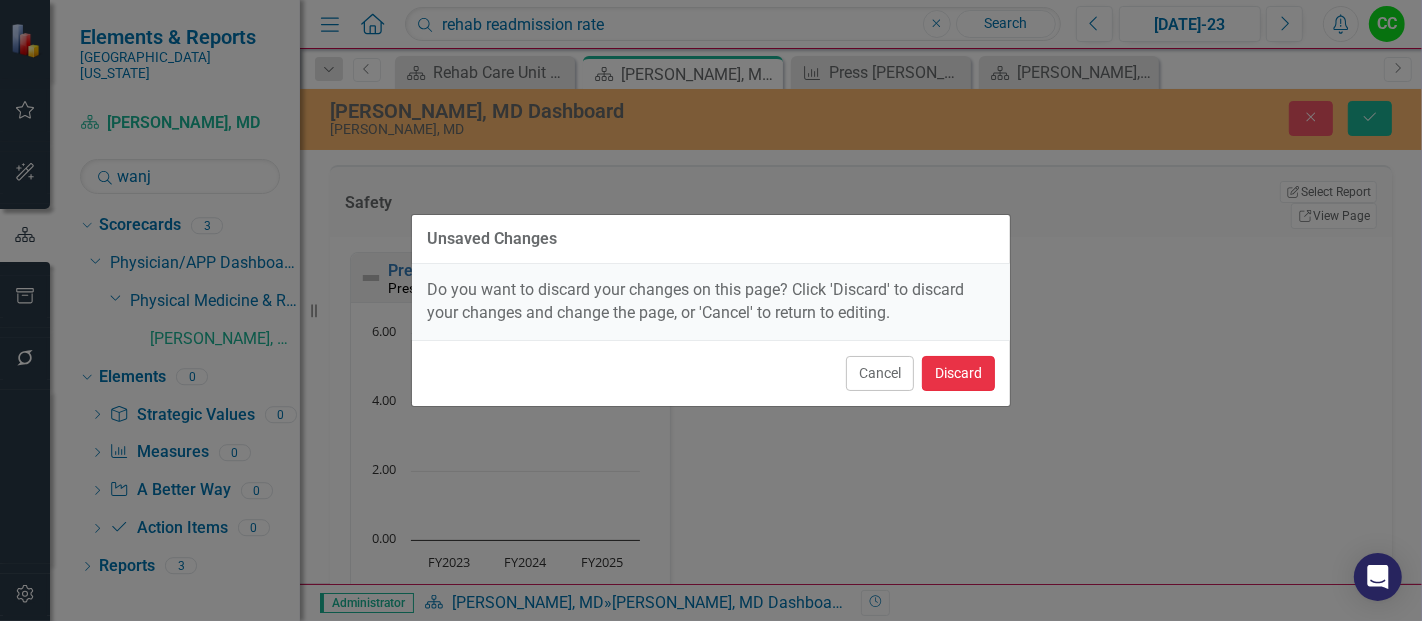
click at [961, 366] on button "Discard" at bounding box center [958, 373] width 73 height 35
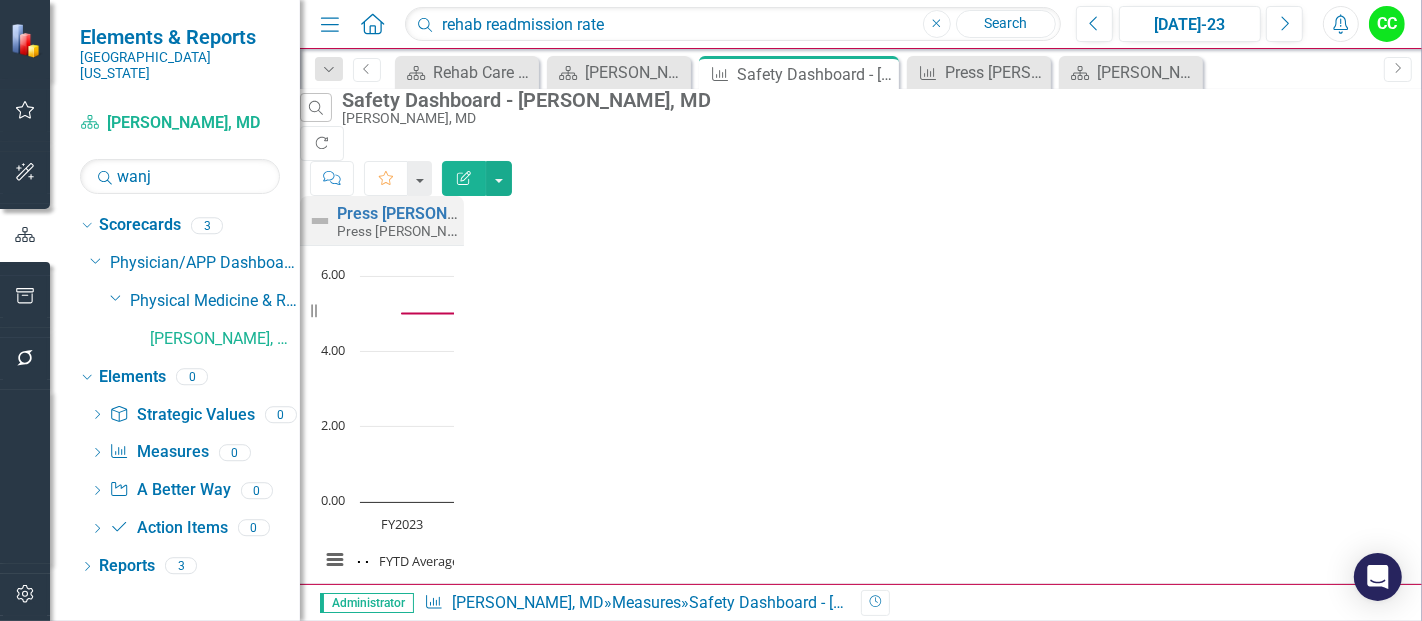
click at [486, 161] on button "Edit Report" at bounding box center [464, 178] width 44 height 35
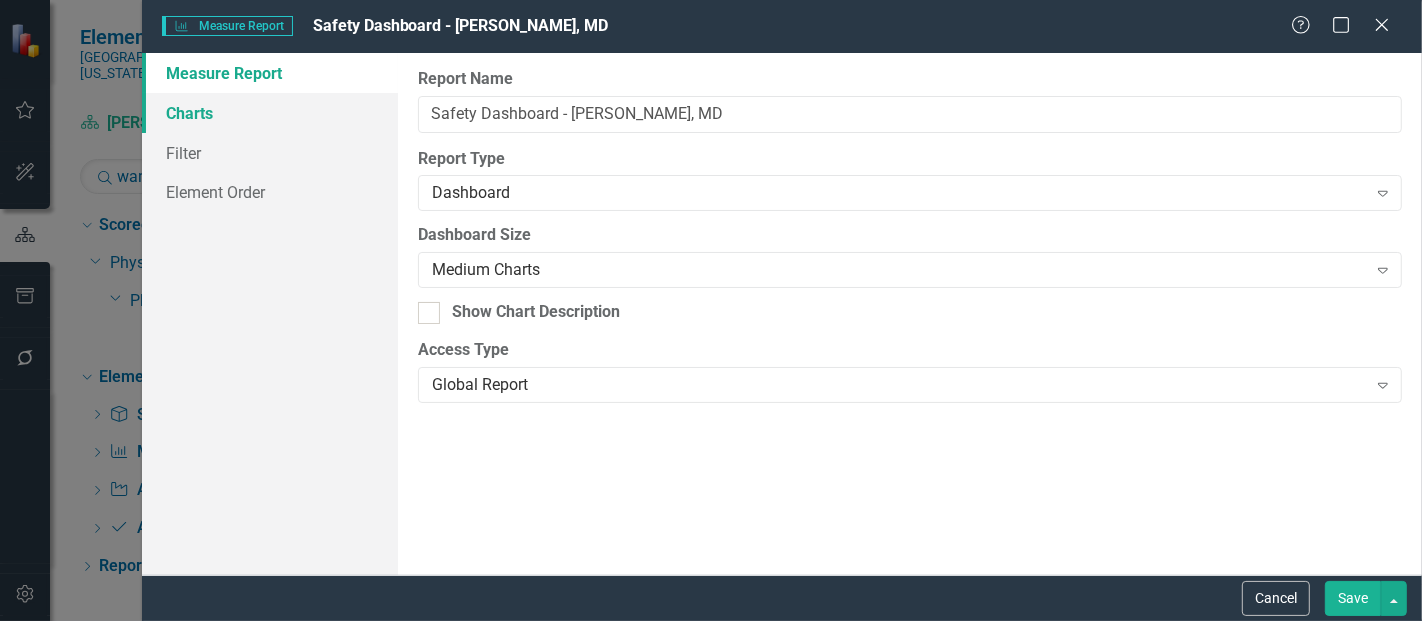
click at [251, 113] on link "Charts" at bounding box center [270, 113] width 256 height 40
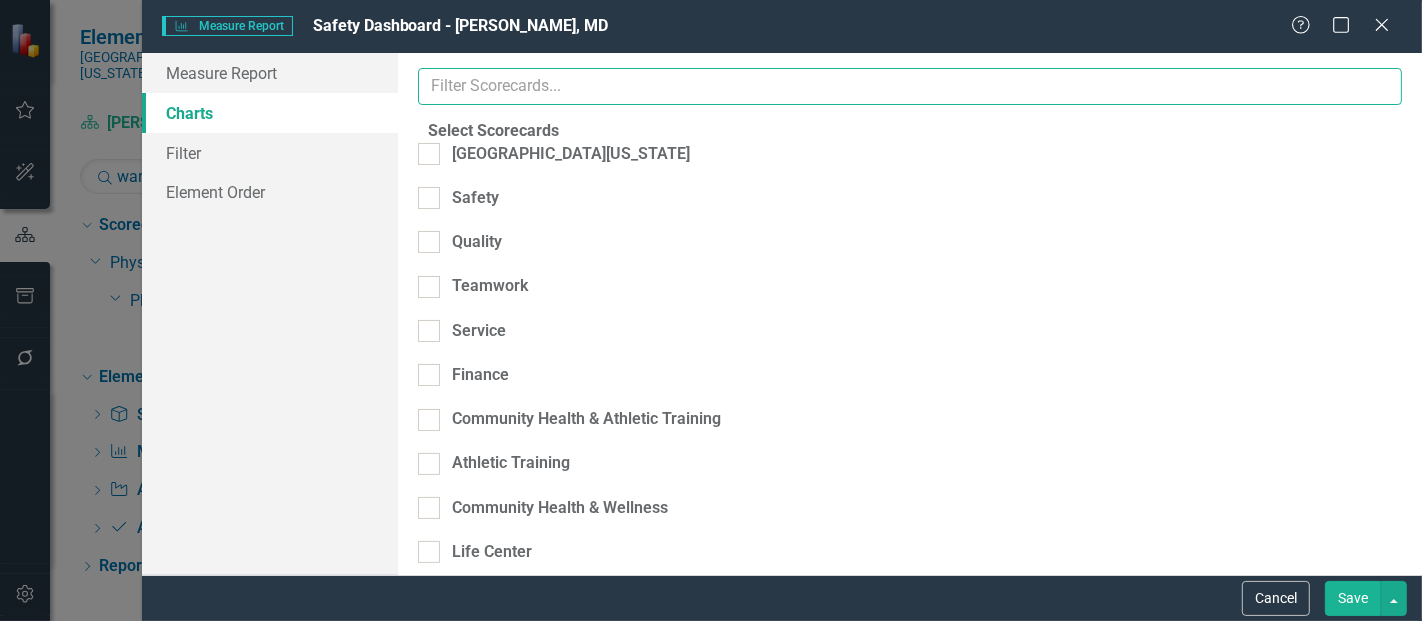
click at [528, 88] on input "text" at bounding box center [910, 86] width 984 height 37
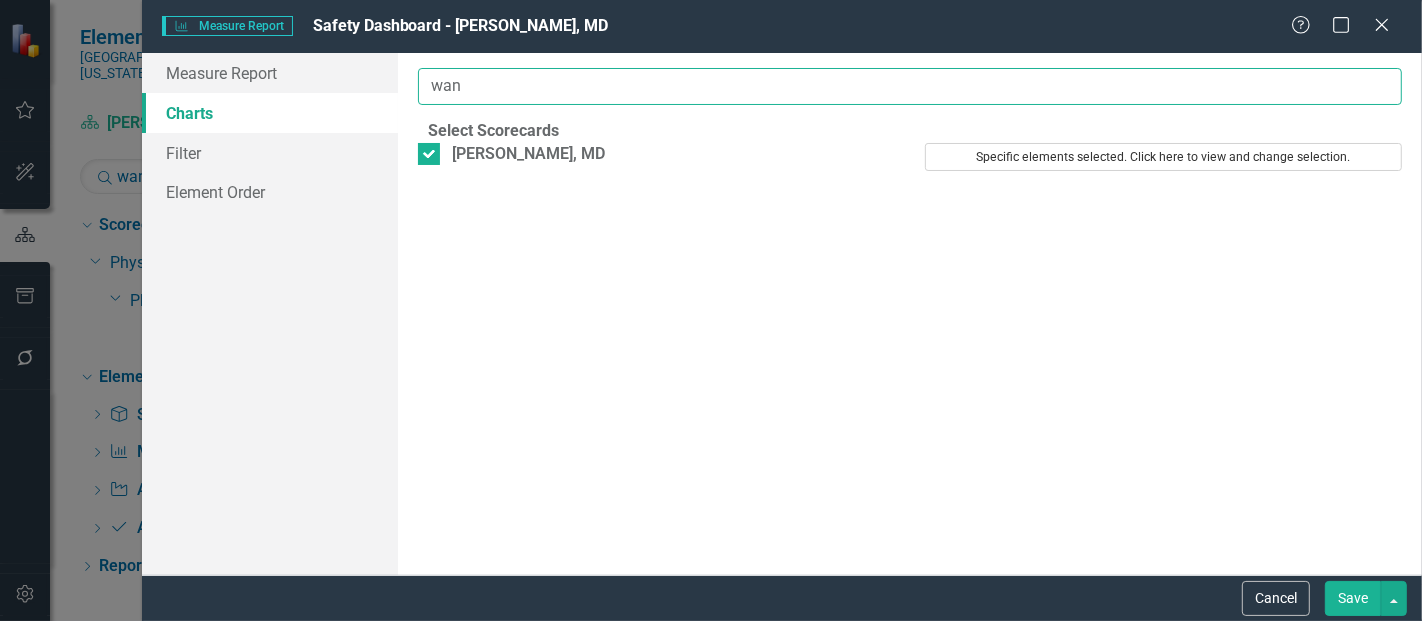
type input "wan"
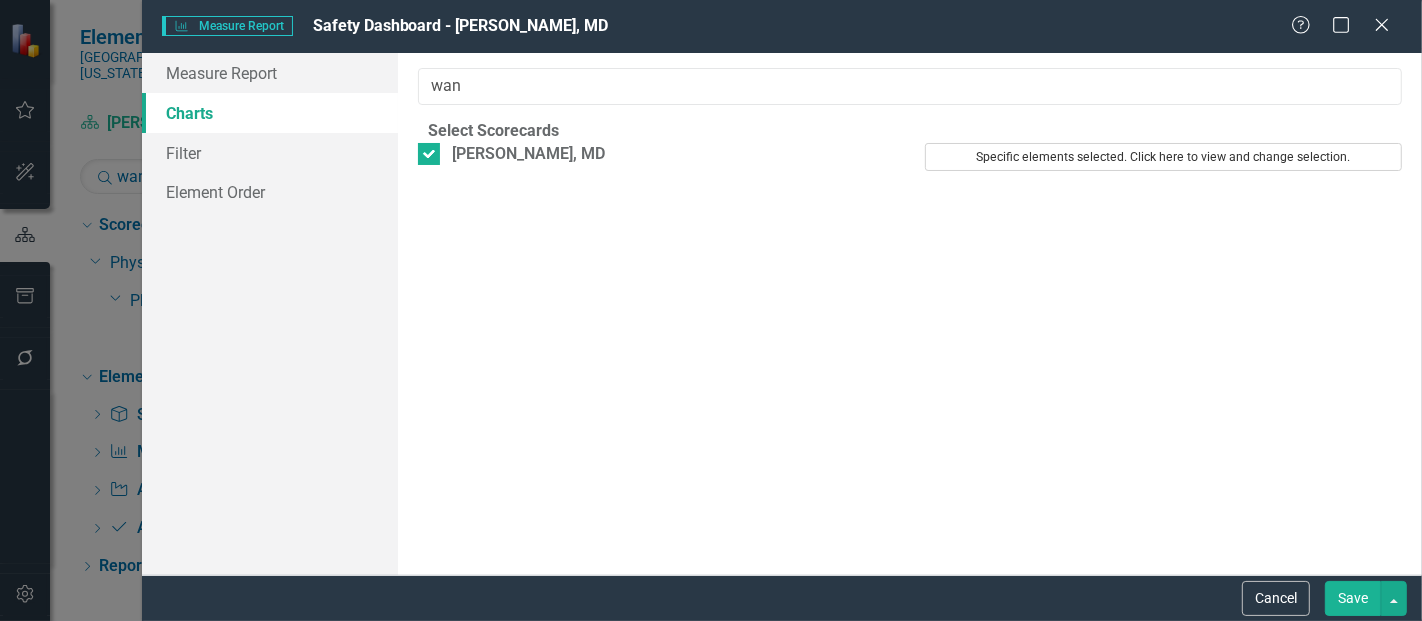
click at [1057, 171] on button "Specific elements selected. Click here to view and change selection." at bounding box center [1163, 157] width 477 height 28
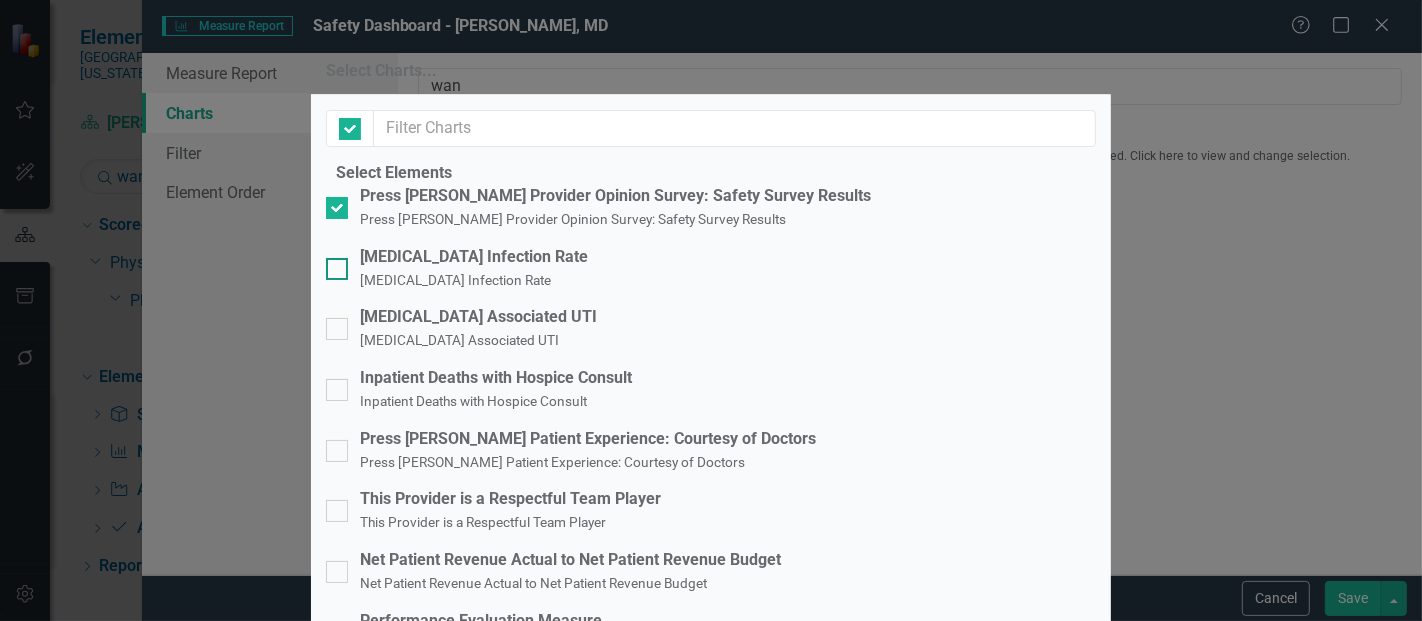
checkbox input "false"
click at [368, 292] on div "[MEDICAL_DATA] Infection Rate [MEDICAL_DATA] Infection Rate" at bounding box center [711, 269] width 770 height 46
click at [339, 271] on input "[MEDICAL_DATA] Infection Rate [MEDICAL_DATA] Infection Rate" at bounding box center [332, 264] width 13 height 13
checkbox input "true"
click at [361, 326] on div "[MEDICAL_DATA] Associated UTI [MEDICAL_DATA] Associated UTI" at bounding box center [711, 329] width 770 height 46
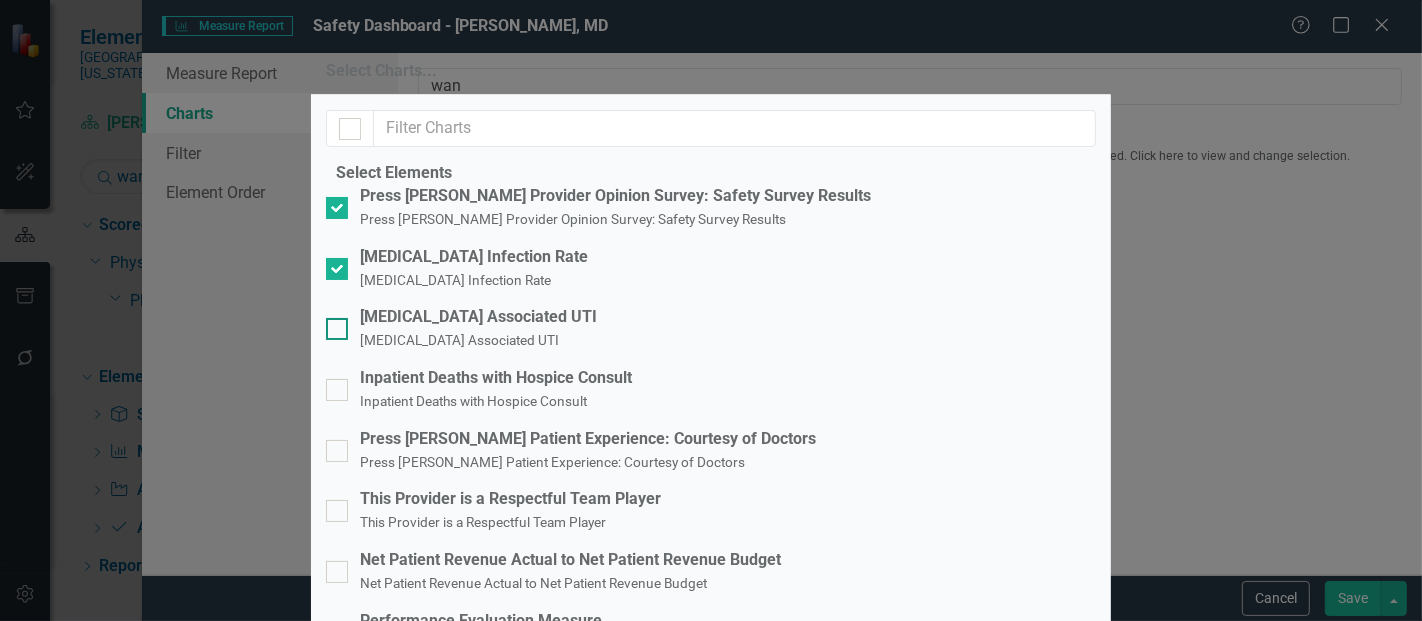
click at [339, 326] on input "[MEDICAL_DATA] Associated UTI [MEDICAL_DATA] Associated UTI" at bounding box center [332, 324] width 13 height 13
checkbox input "true"
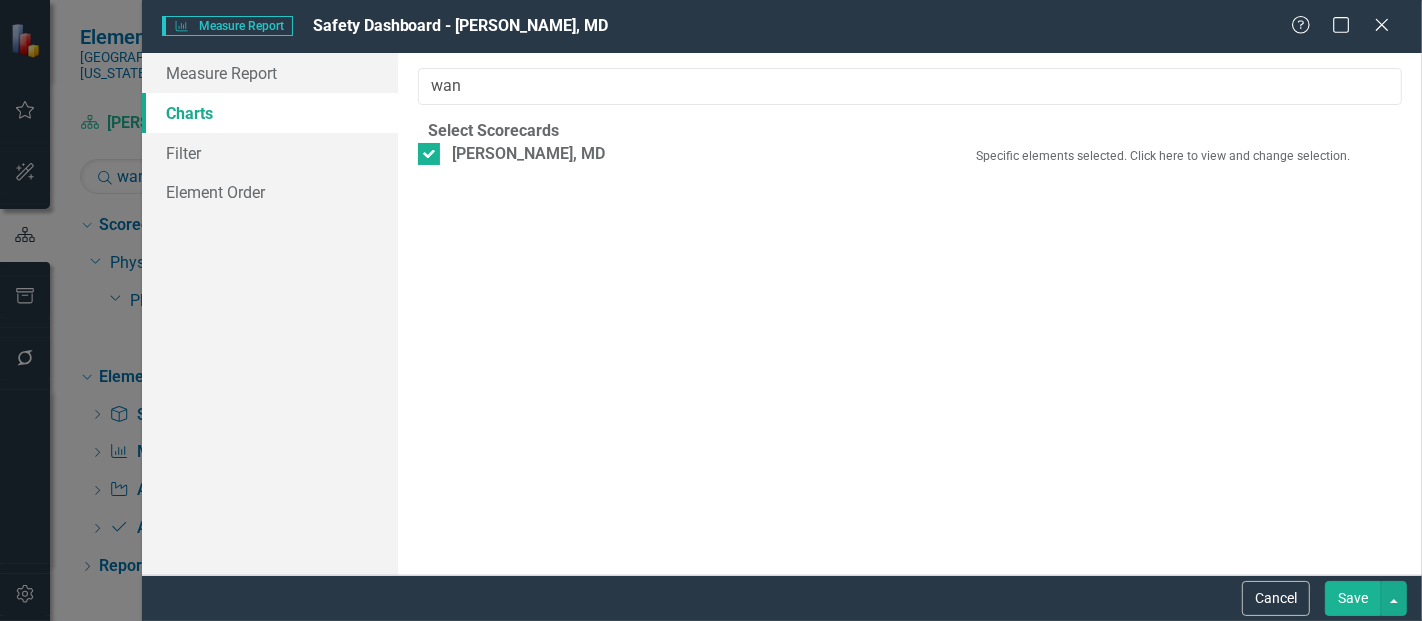
click at [1339, 601] on button "Save" at bounding box center [1353, 598] width 56 height 35
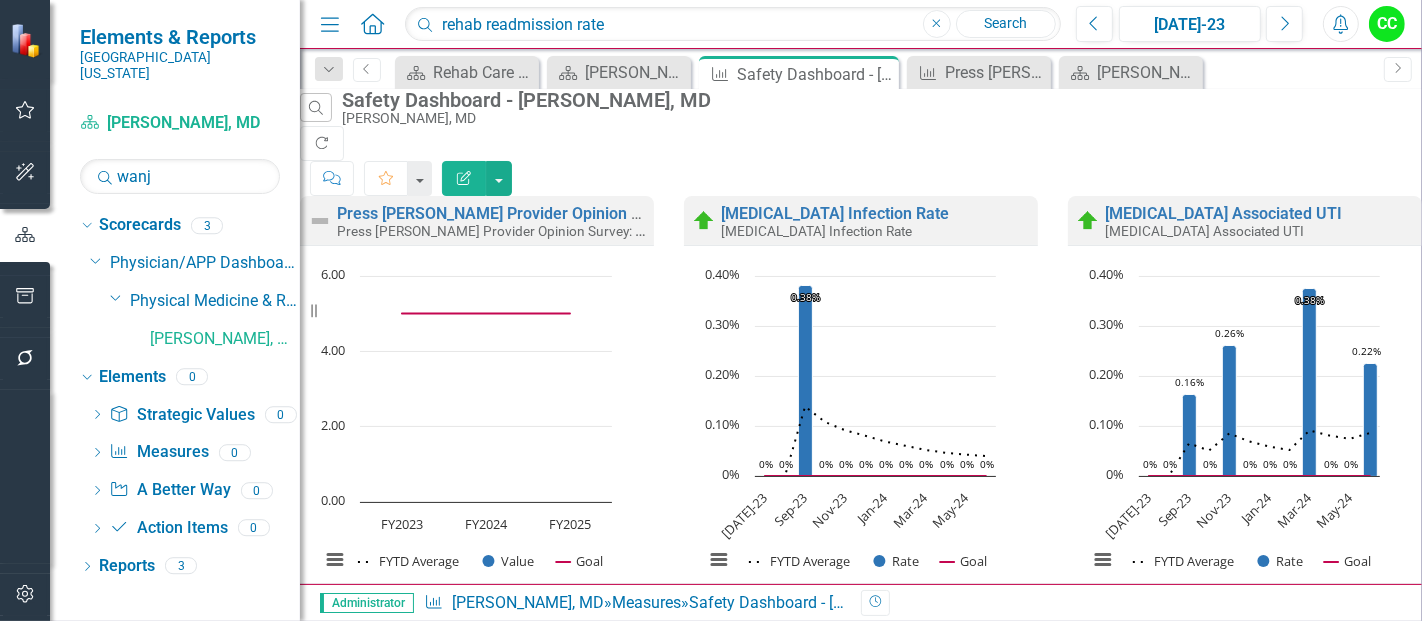
click at [473, 171] on icon "Edit Report" at bounding box center [464, 178] width 18 height 14
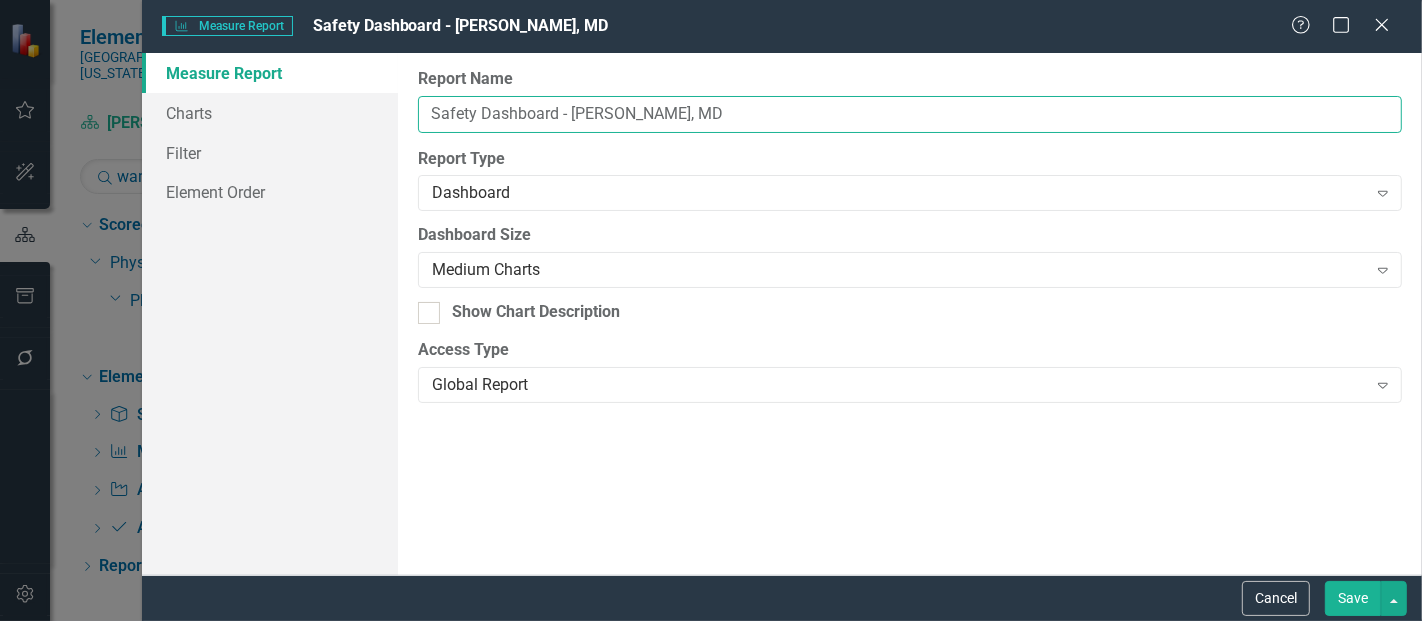
click at [657, 107] on input "Safety Dashboard - [PERSON_NAME], MD" at bounding box center [910, 114] width 984 height 37
type input "Safety Dashboard - [PERSON_NAME], MD"
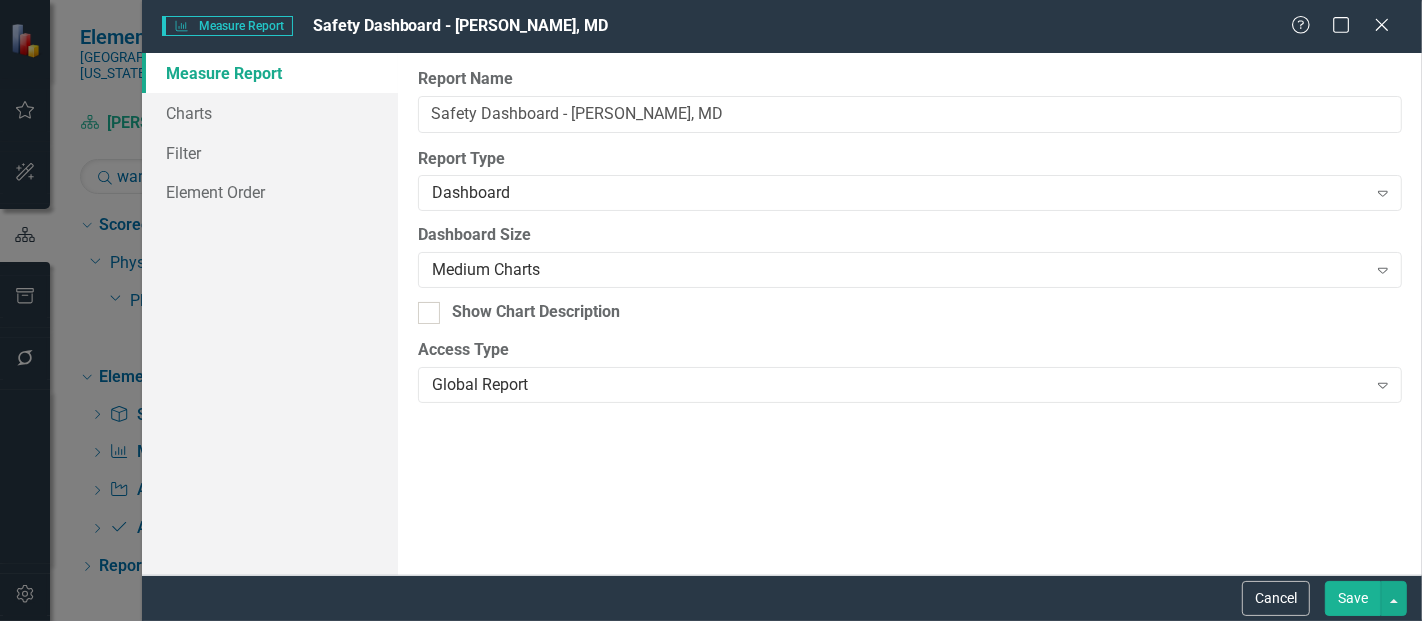
click at [1335, 583] on button "Save" at bounding box center [1353, 598] width 56 height 35
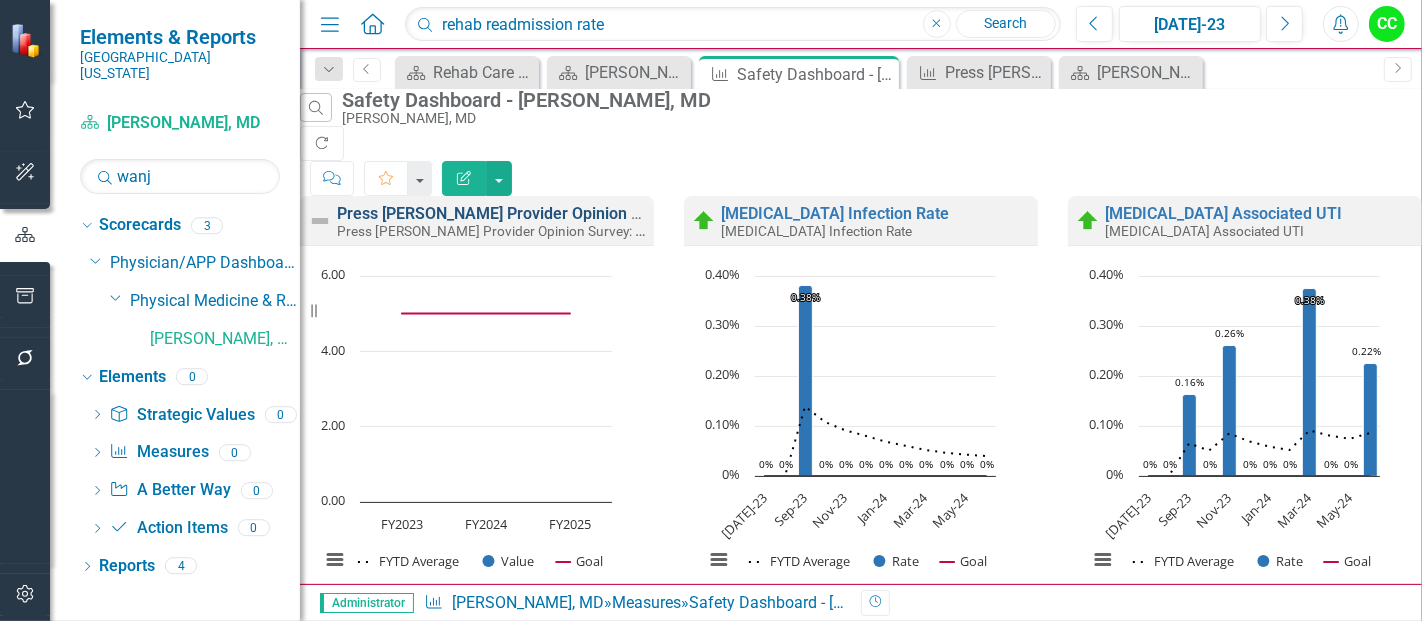
click at [546, 204] on link "Press [PERSON_NAME] Provider Opinion Survey: Safety Survey Results" at bounding box center [592, 213] width 510 height 19
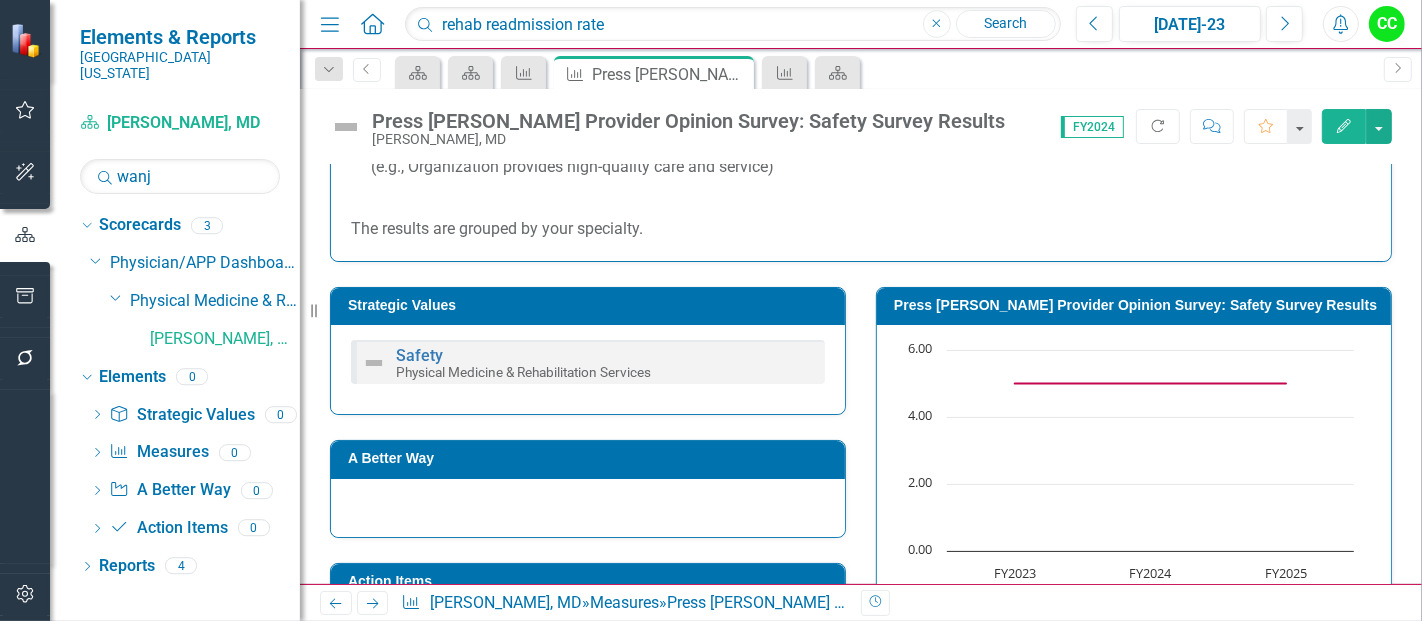
scroll to position [982, 0]
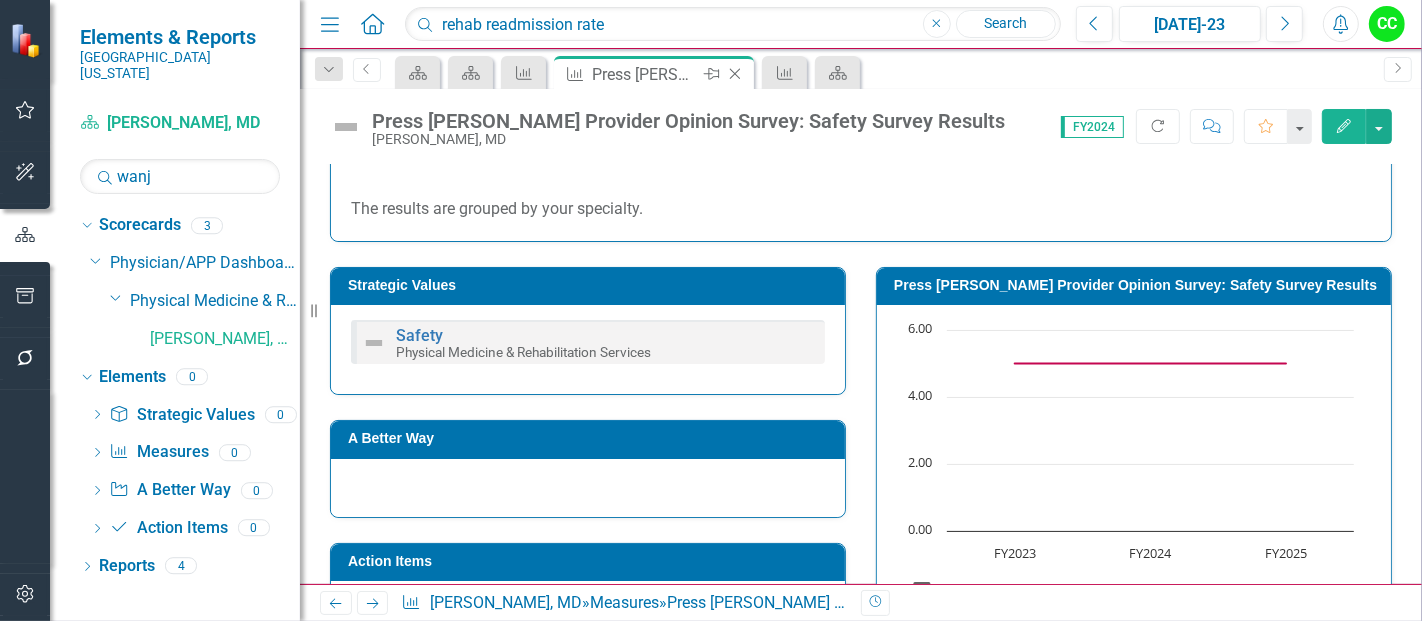
click at [737, 72] on icon "Close" at bounding box center [735, 74] width 20 height 16
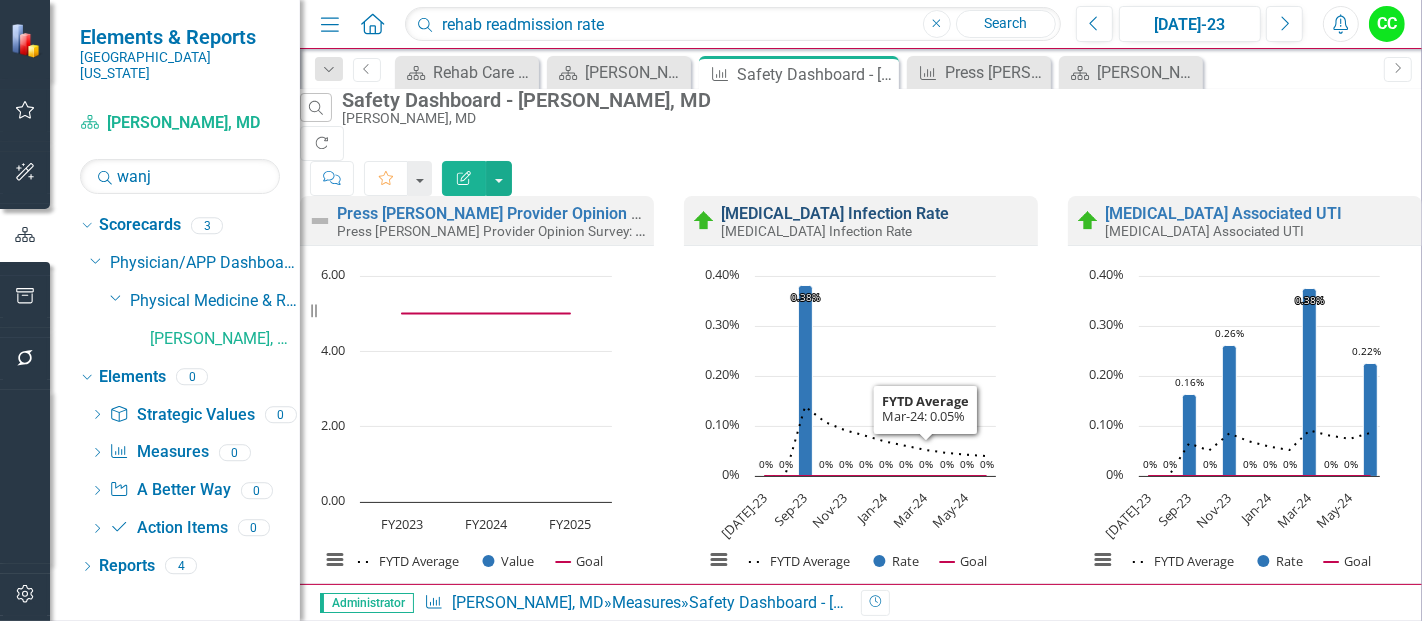
click at [888, 204] on link "[MEDICAL_DATA] Infection Rate" at bounding box center [835, 213] width 228 height 19
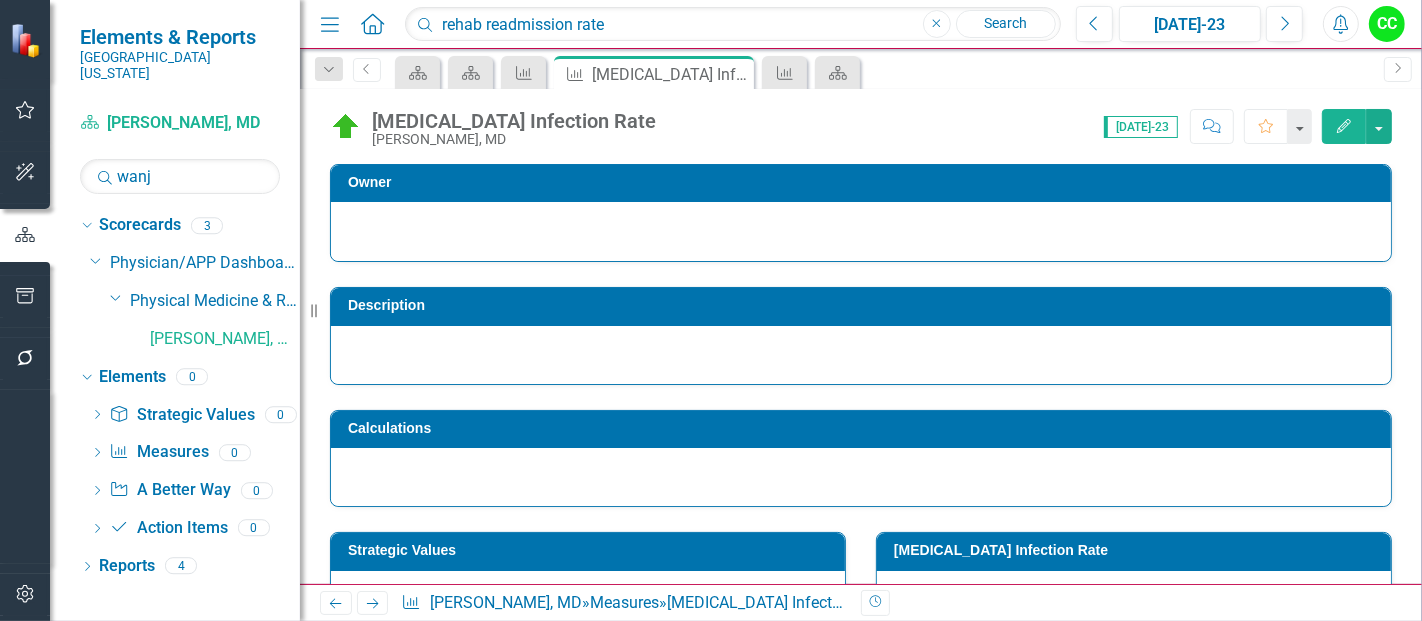
scroll to position [179, 0]
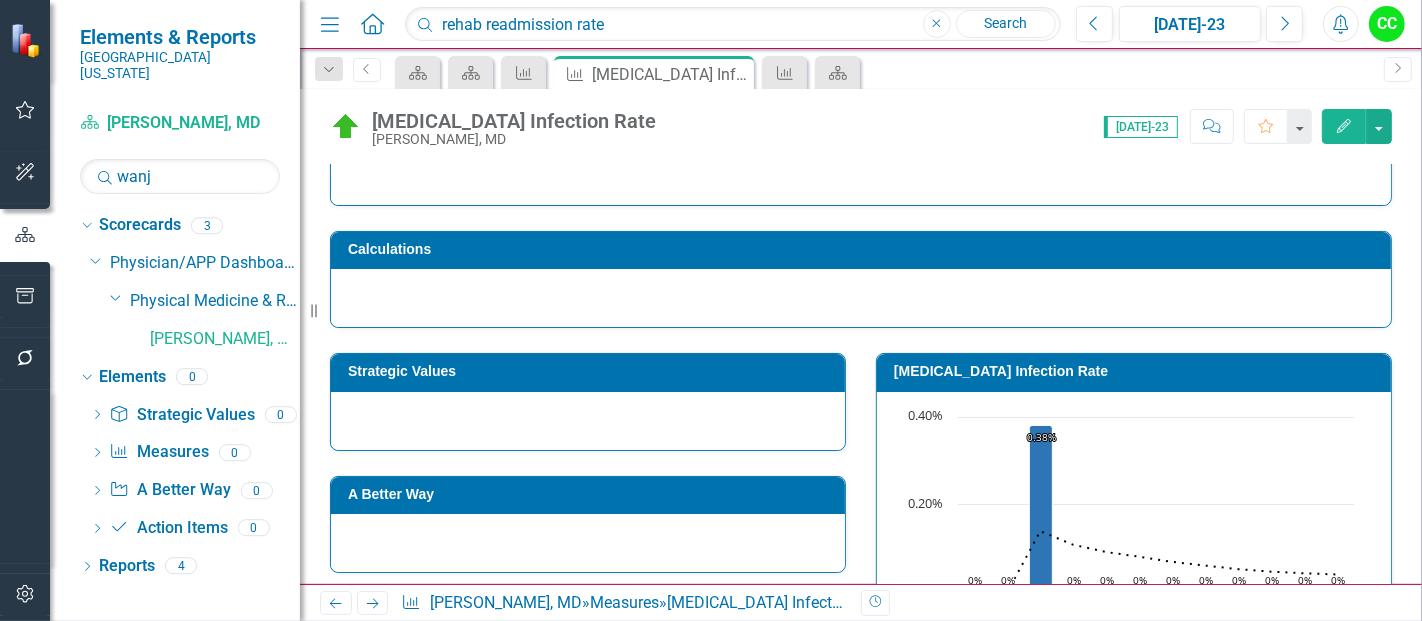
click at [527, 367] on h3 "Strategic Values" at bounding box center [591, 371] width 487 height 15
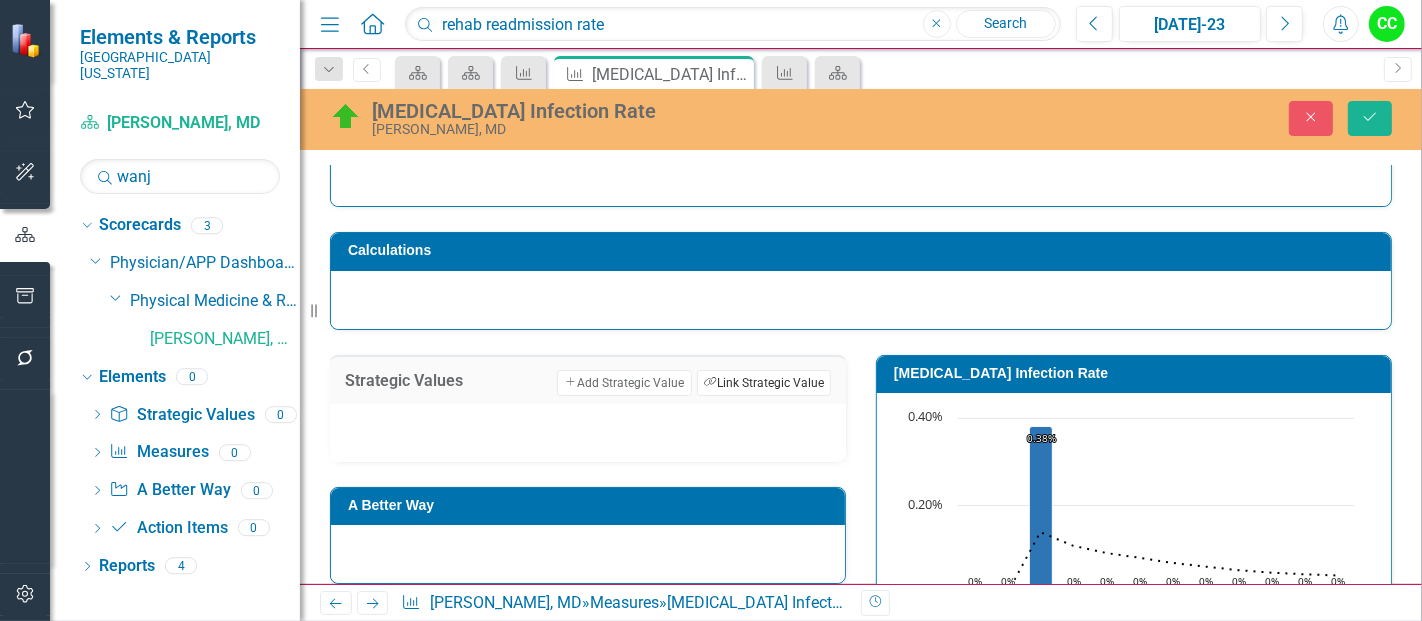
click at [772, 377] on button "Link Tag Link Strategic Value" at bounding box center [764, 383] width 134 height 26
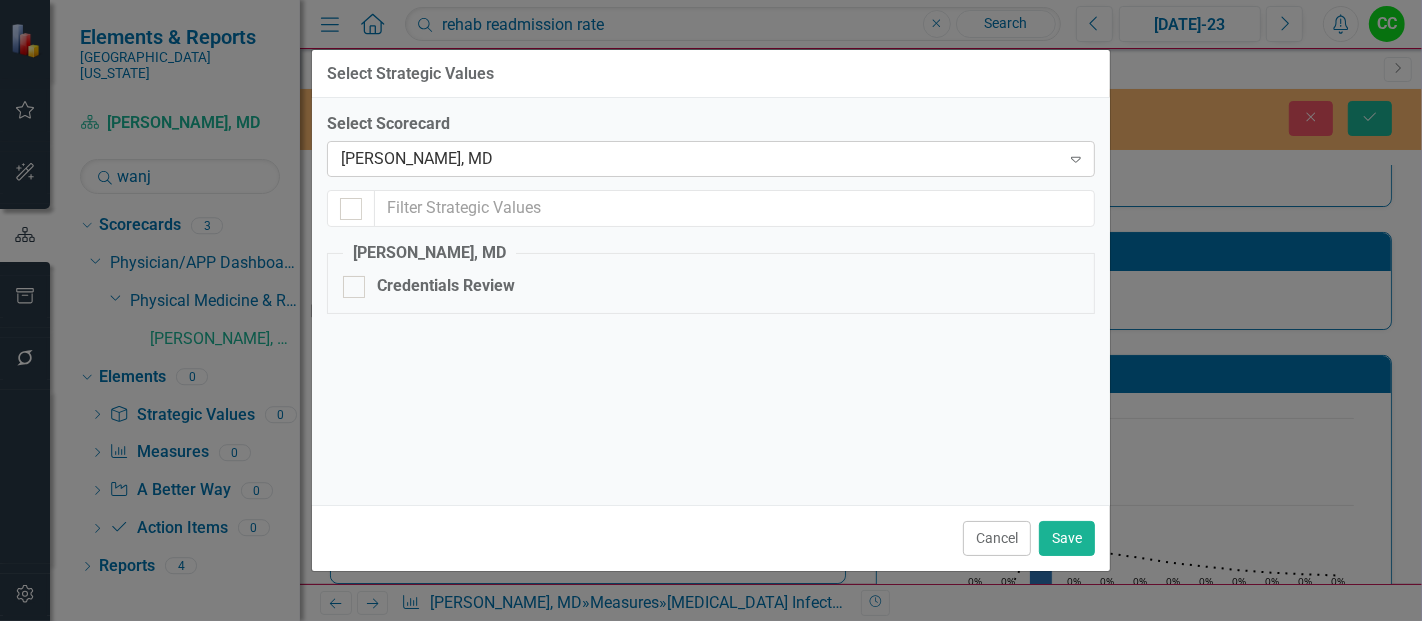
click at [536, 162] on div "[PERSON_NAME], MD" at bounding box center [700, 159] width 719 height 23
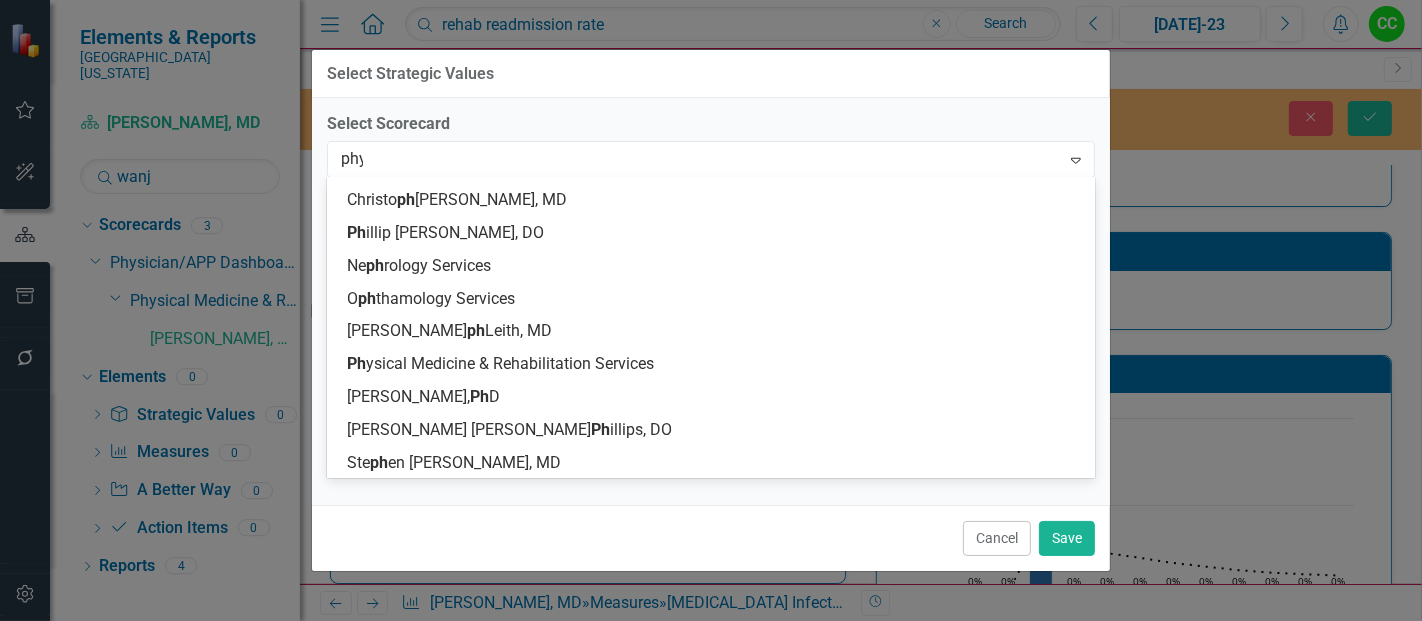
scroll to position [0, 0]
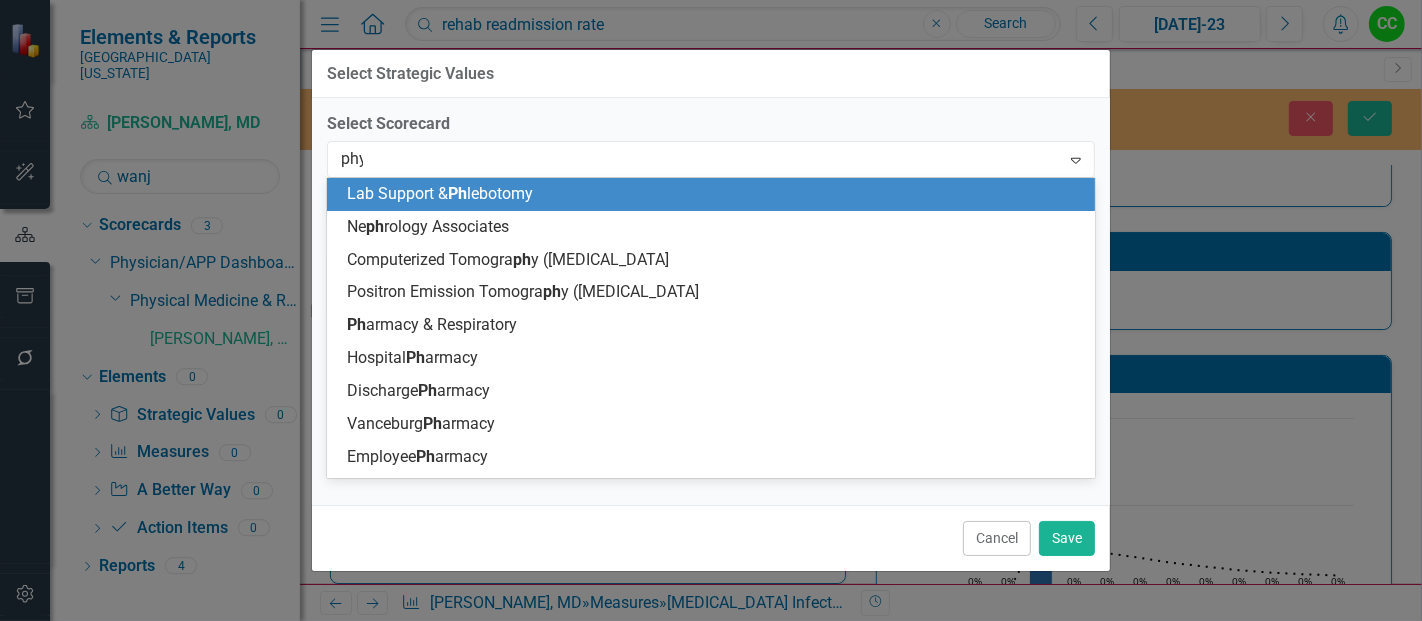
type input "phys"
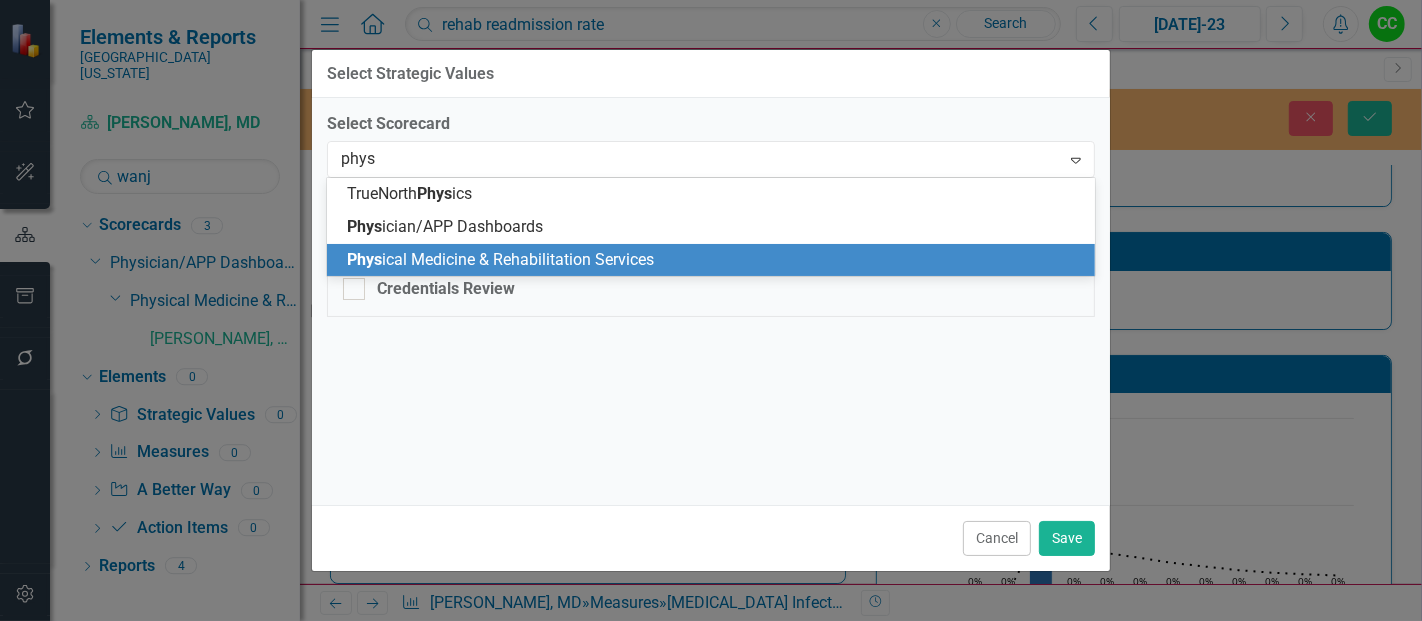
click at [564, 261] on span "Phys ical Medicine & Rehabilitation Services" at bounding box center [500, 259] width 307 height 19
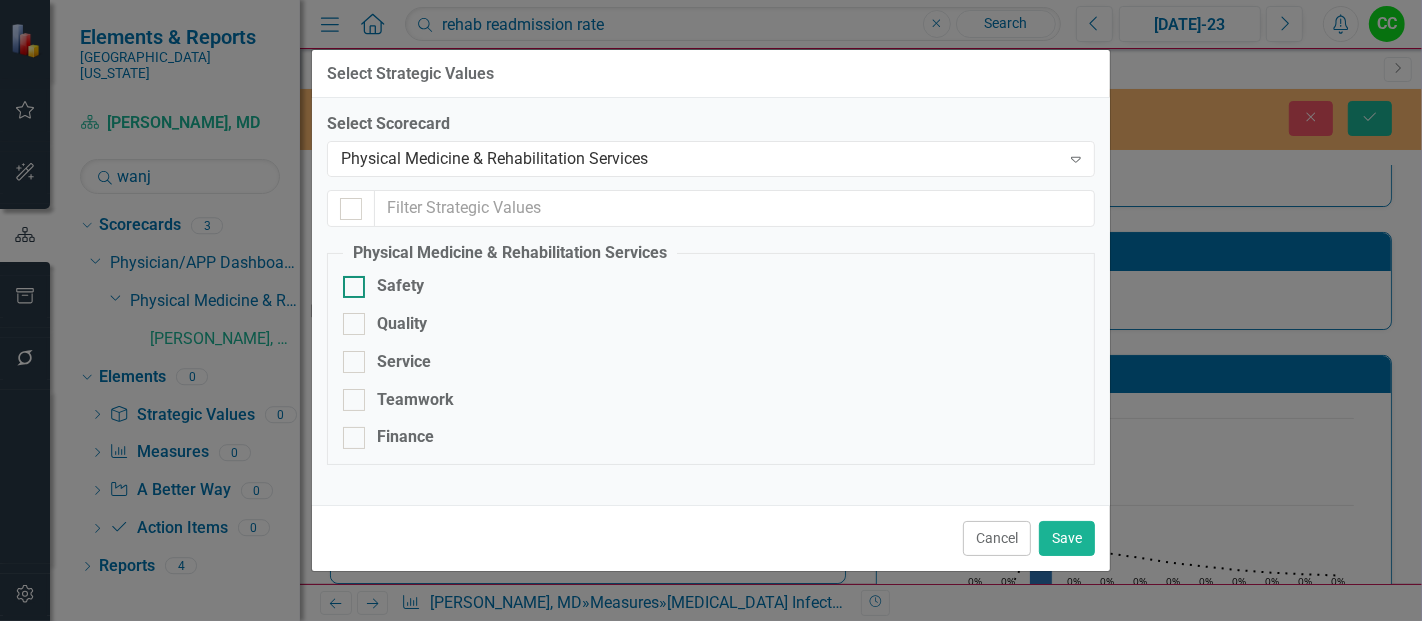
click at [397, 279] on div "Safety" at bounding box center [400, 286] width 47 height 23
click at [356, 279] on input "Safety" at bounding box center [349, 282] width 13 height 13
checkbox input "true"
click at [1063, 546] on button "Save" at bounding box center [1067, 538] width 56 height 35
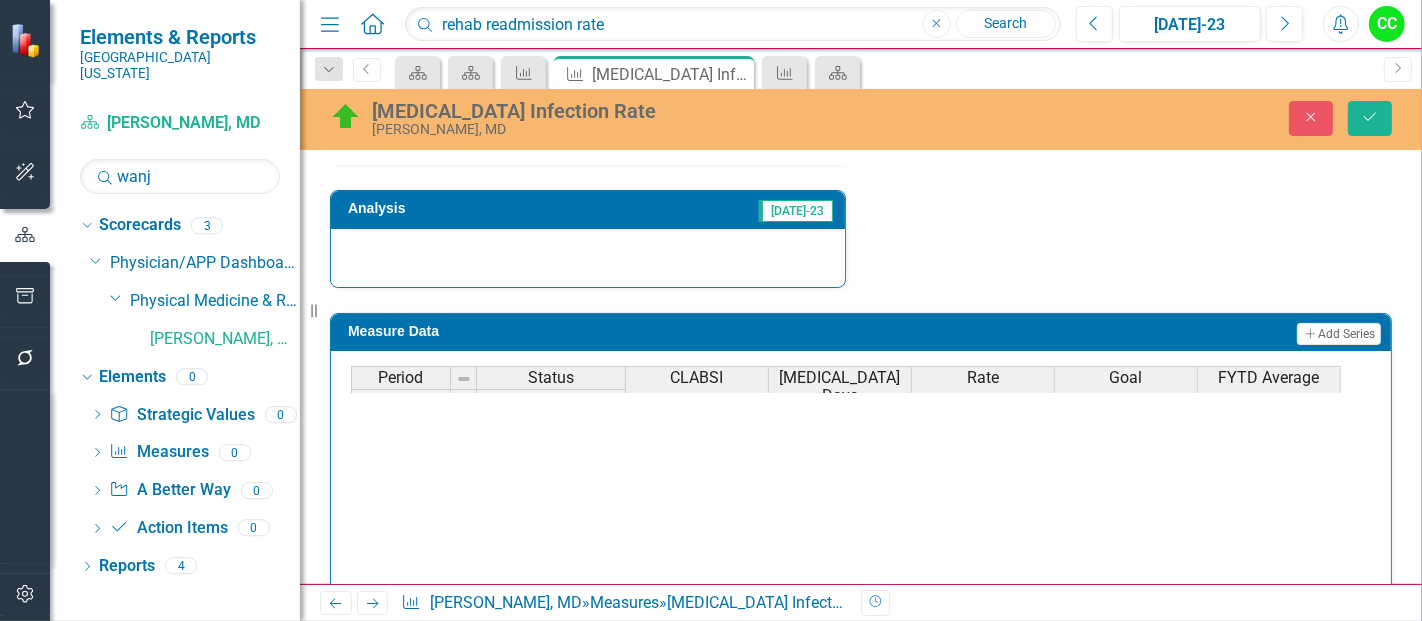
scroll to position [517, 0]
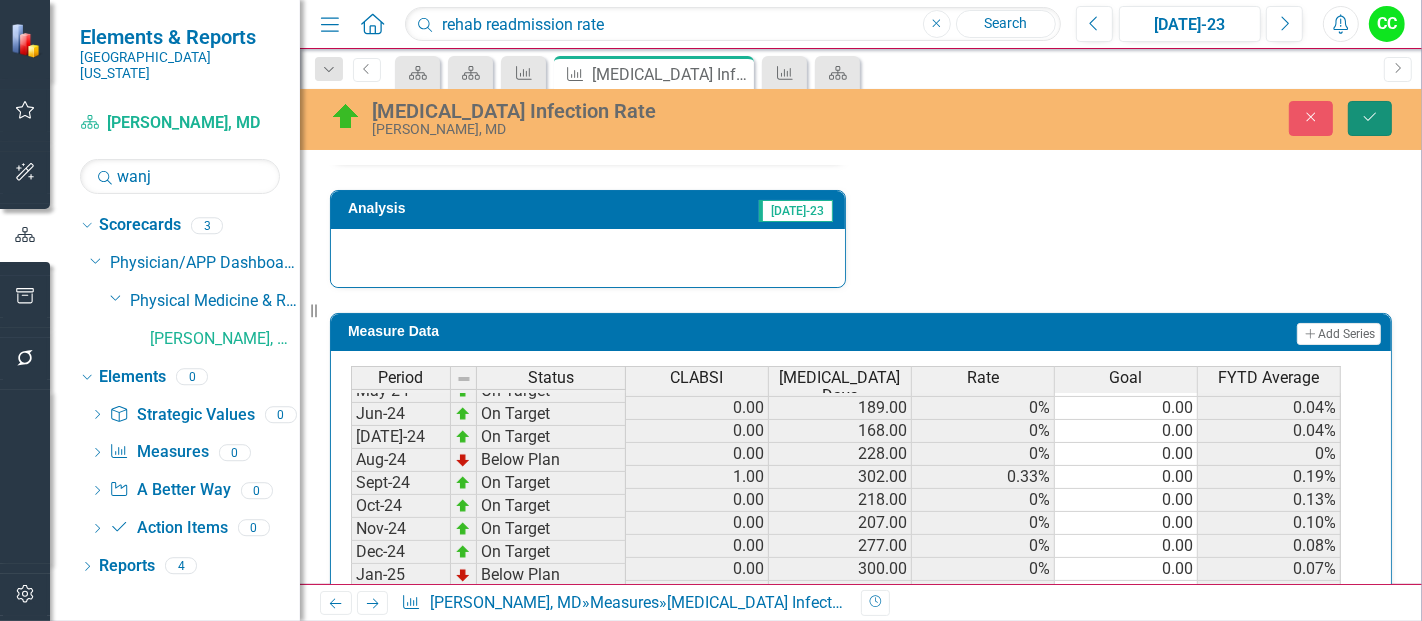
click at [1363, 117] on icon "Save" at bounding box center [1370, 117] width 18 height 14
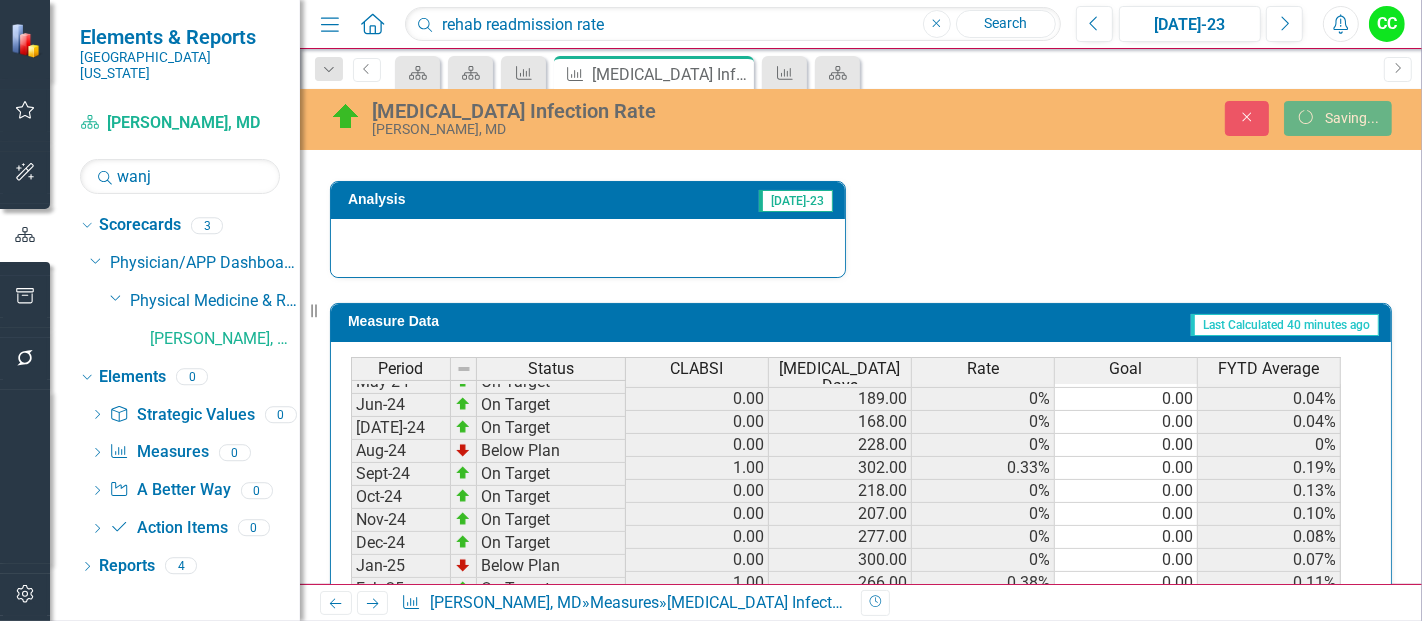
scroll to position [742, 0]
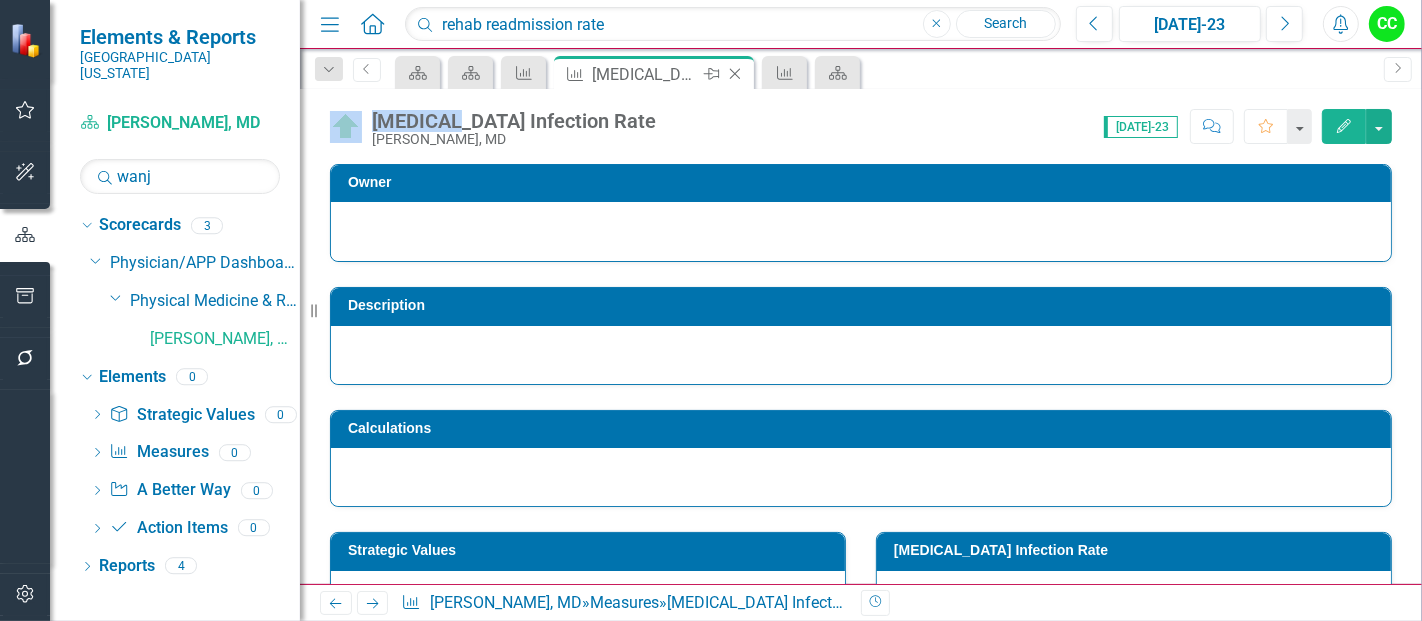
click at [731, 69] on icon "Close" at bounding box center [735, 74] width 20 height 16
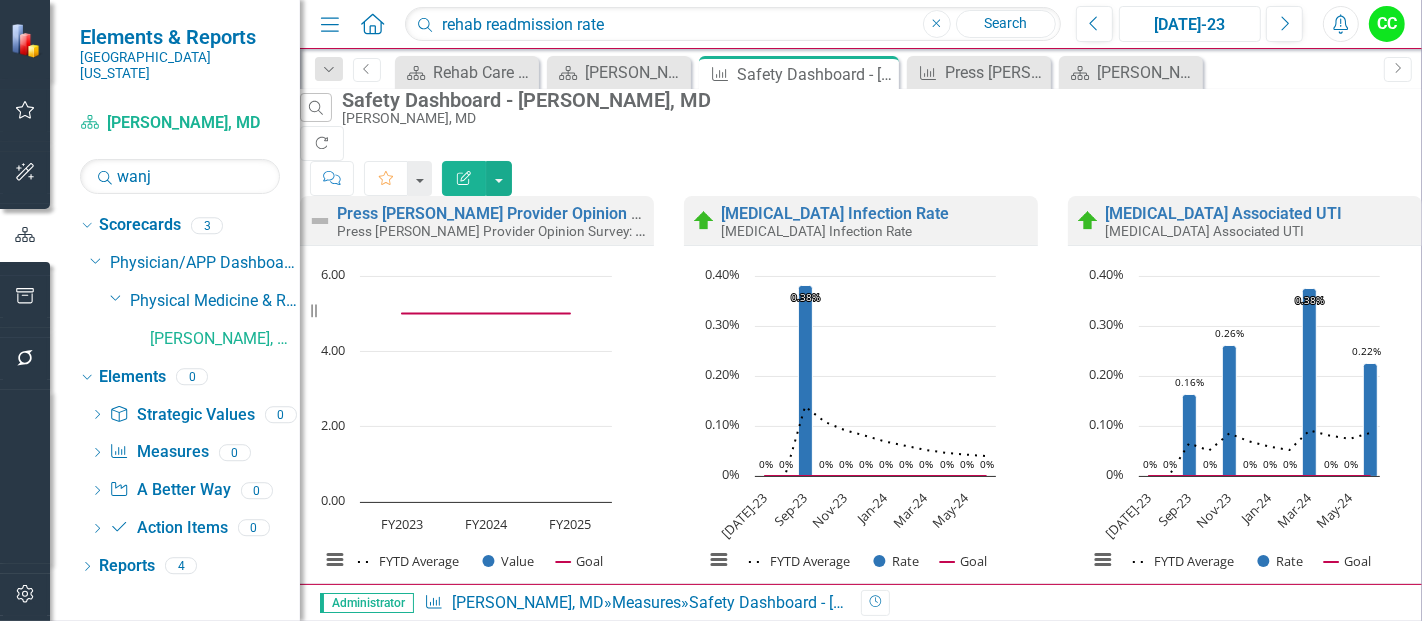
click at [1211, 10] on button "[DATE]-23" at bounding box center [1190, 24] width 142 height 36
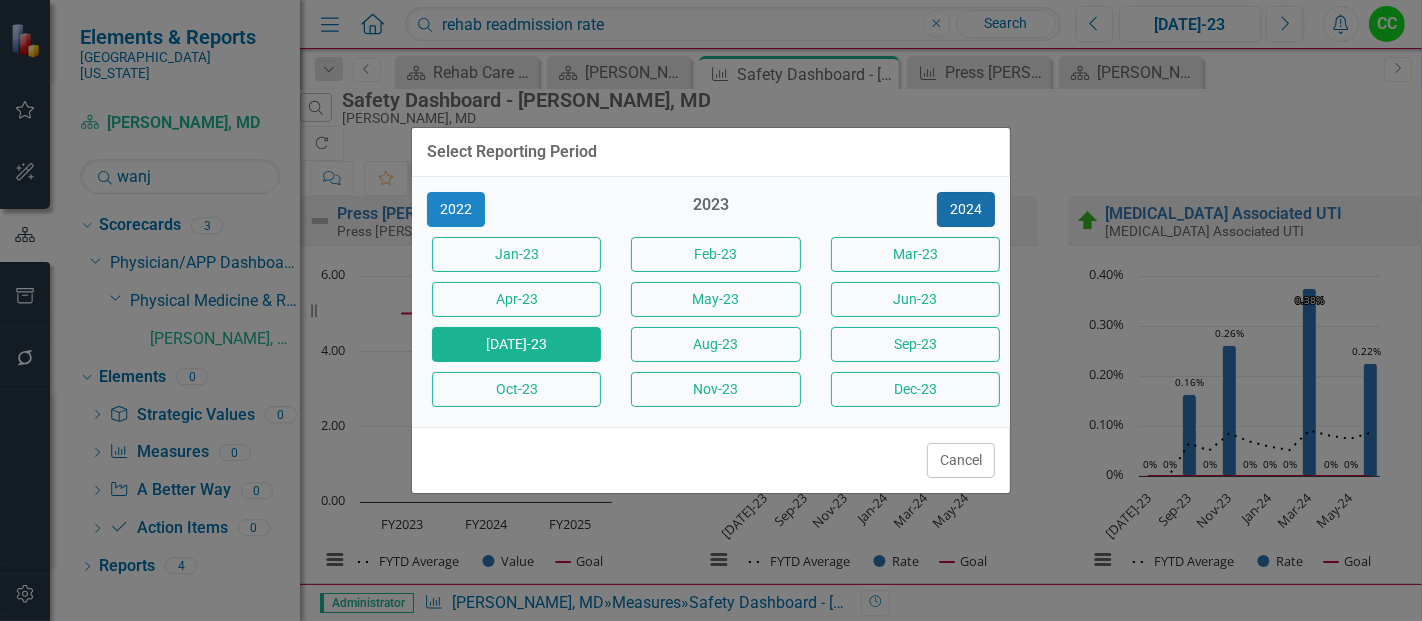
click at [965, 208] on button "2024" at bounding box center [966, 209] width 58 height 35
click at [965, 208] on button "2025" at bounding box center [966, 209] width 58 height 35
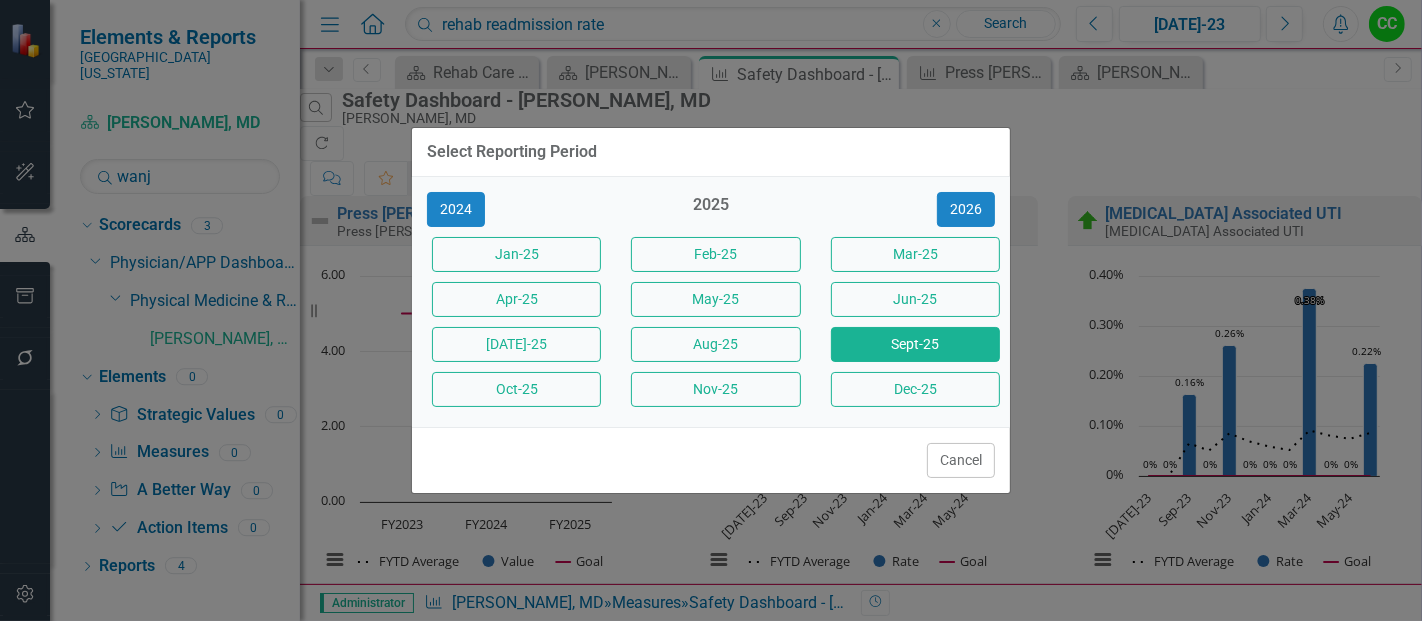
click at [867, 342] on button "Sept-25" at bounding box center [915, 344] width 169 height 35
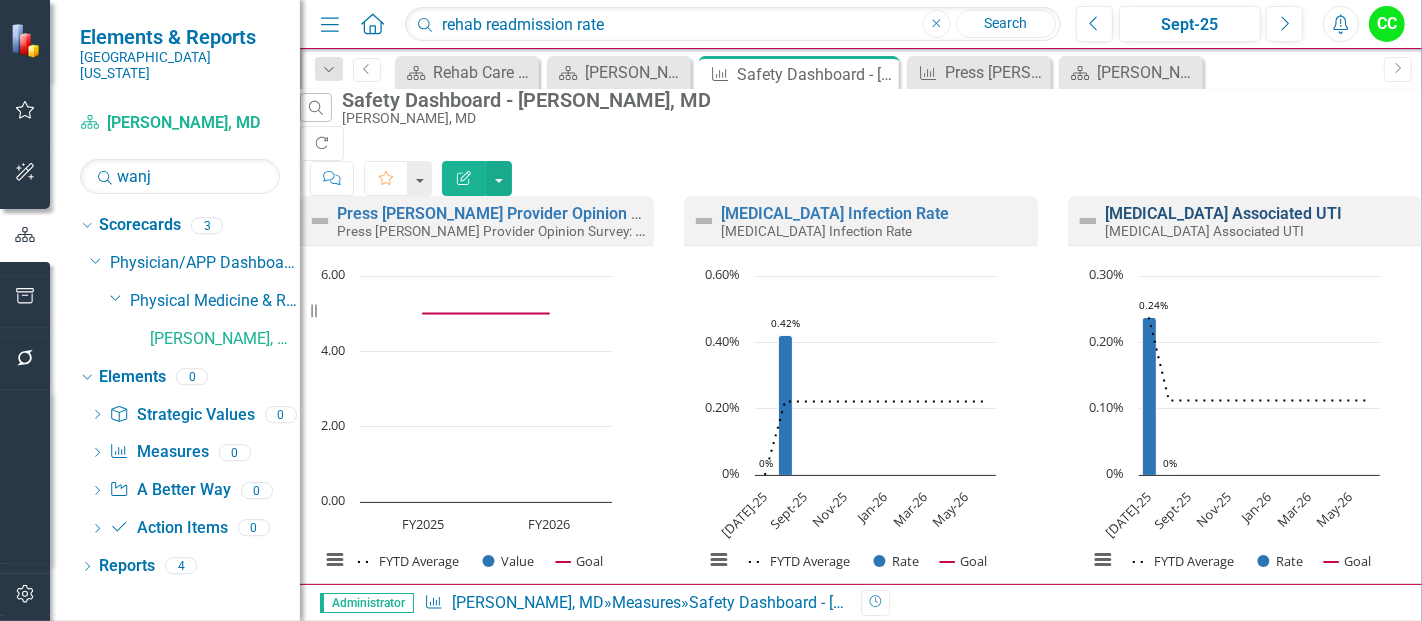
click at [1163, 204] on link "[MEDICAL_DATA] Associated UTI" at bounding box center [1223, 213] width 237 height 19
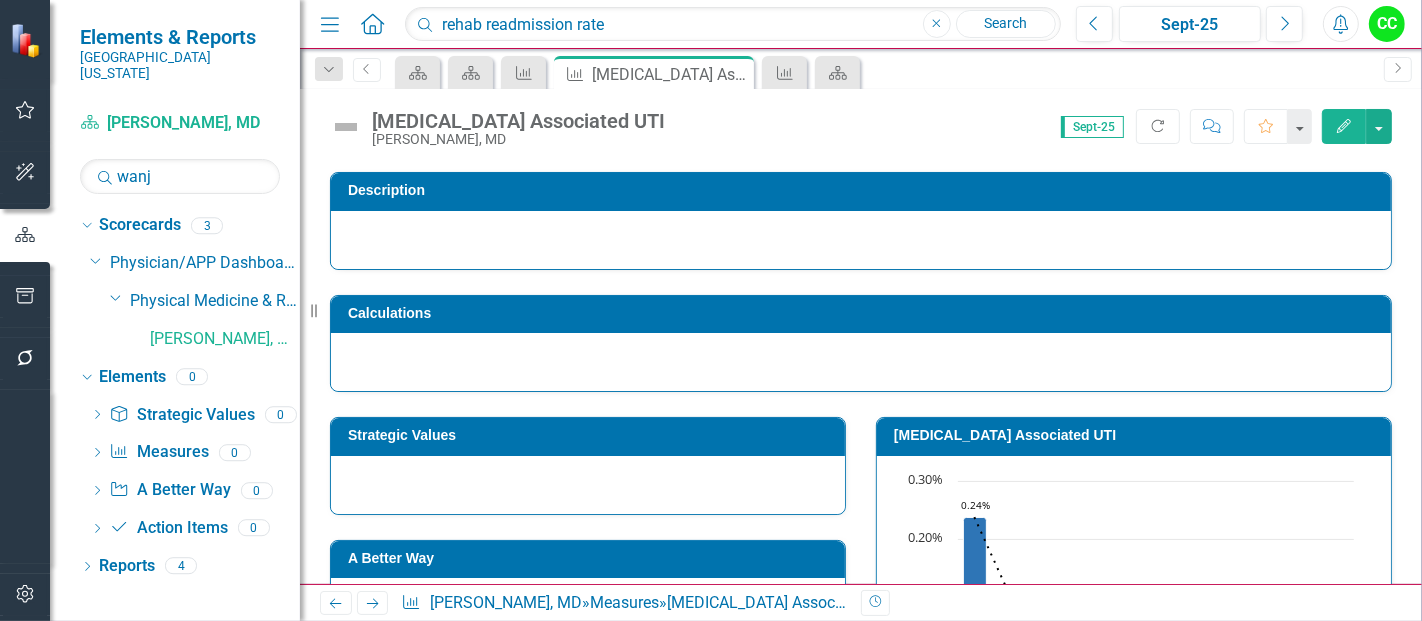
scroll to position [120, 0]
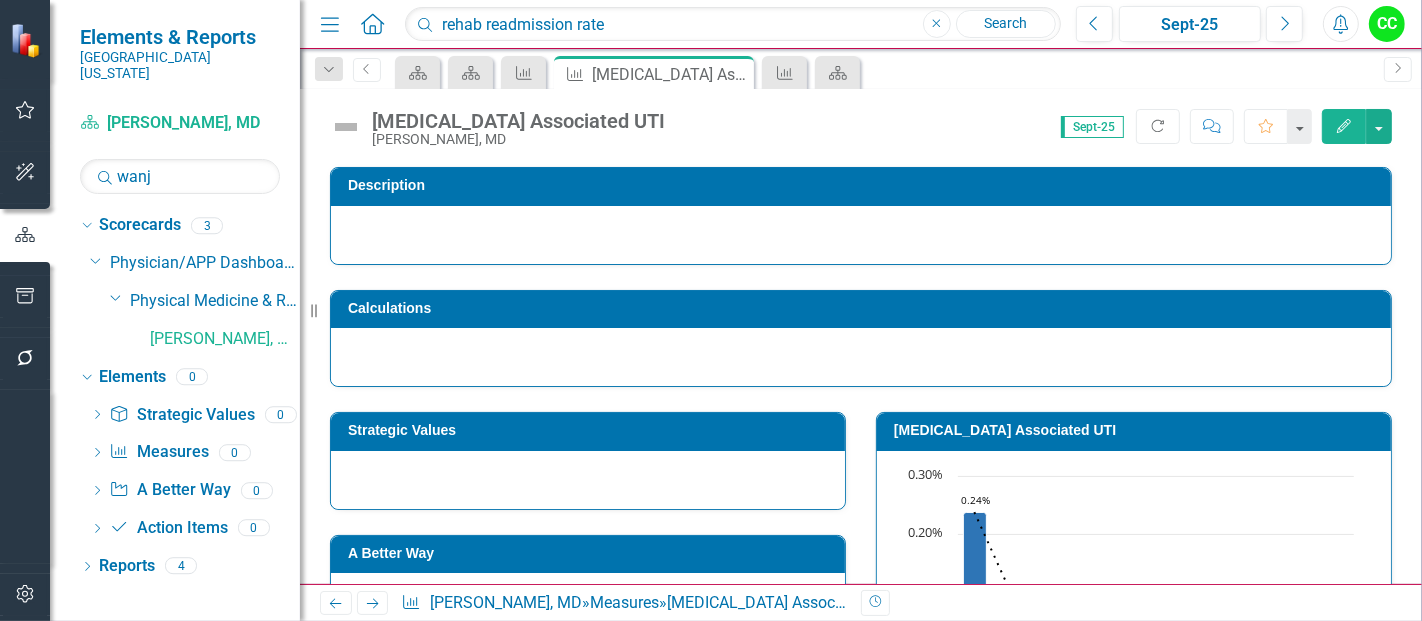
click at [629, 426] on h3 "Strategic Values" at bounding box center [591, 430] width 487 height 15
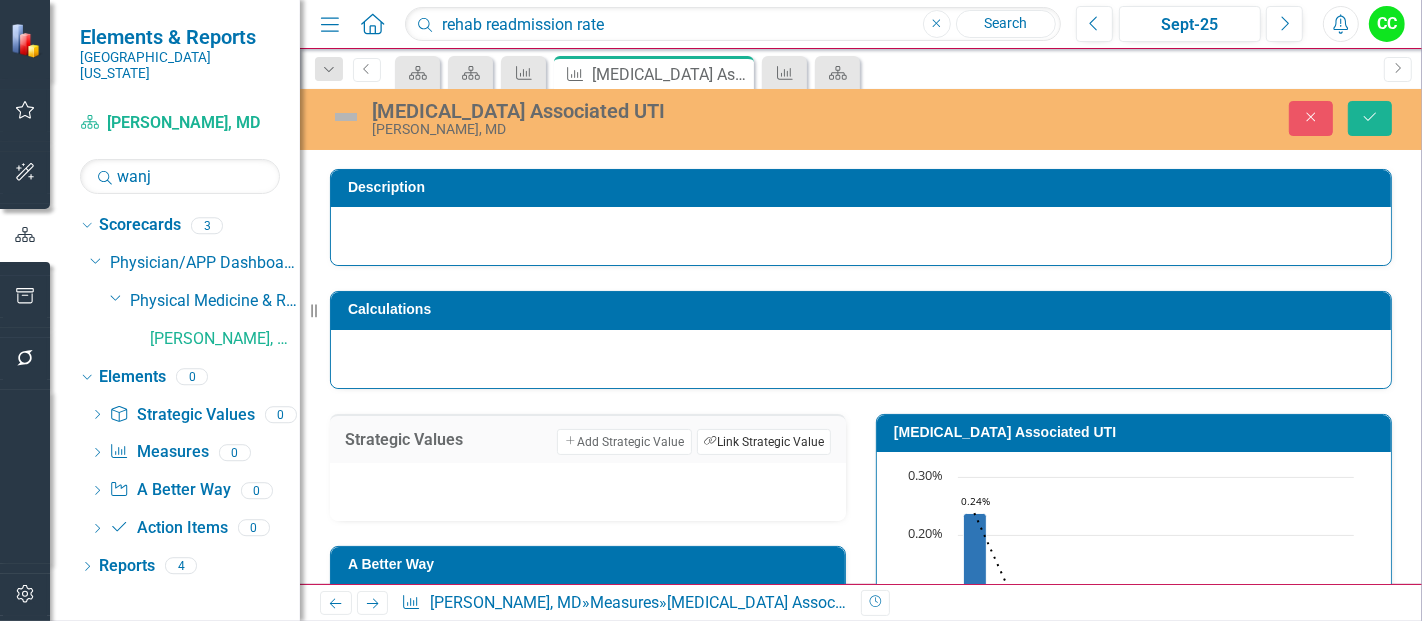
click at [757, 431] on button "Link Tag Link Strategic Value" at bounding box center [764, 442] width 134 height 26
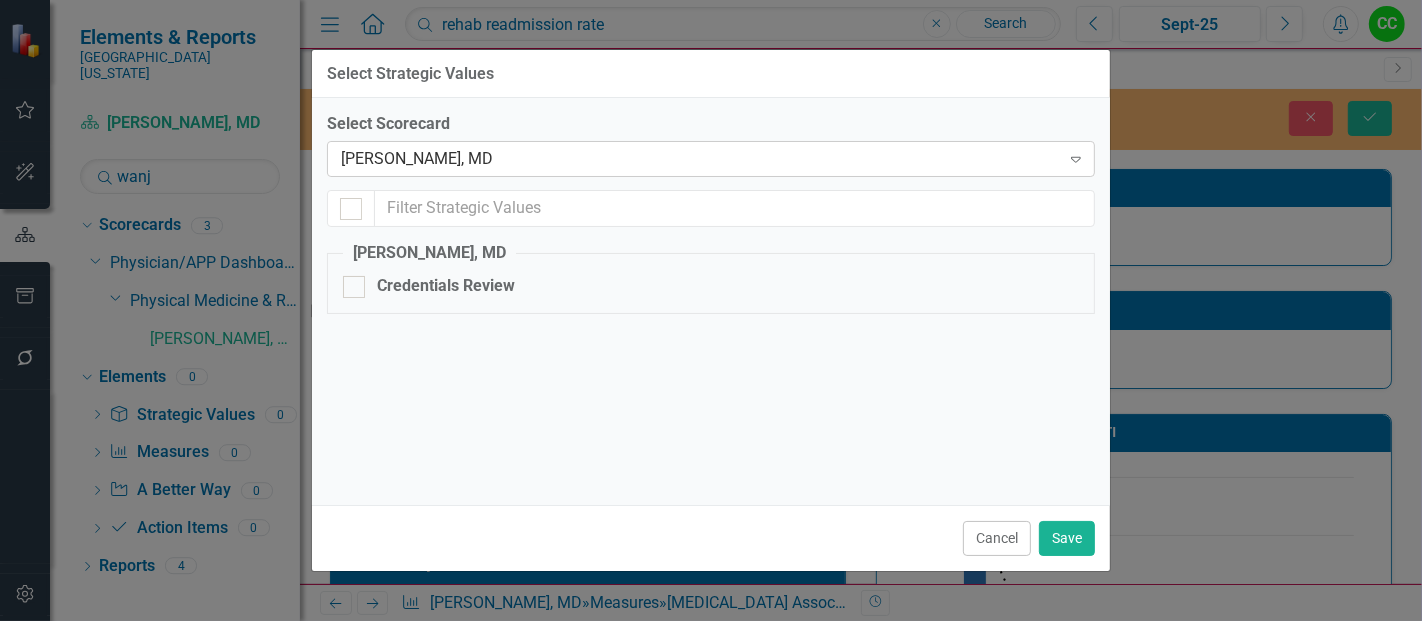
click at [481, 150] on div "[PERSON_NAME], MD" at bounding box center [700, 159] width 719 height 23
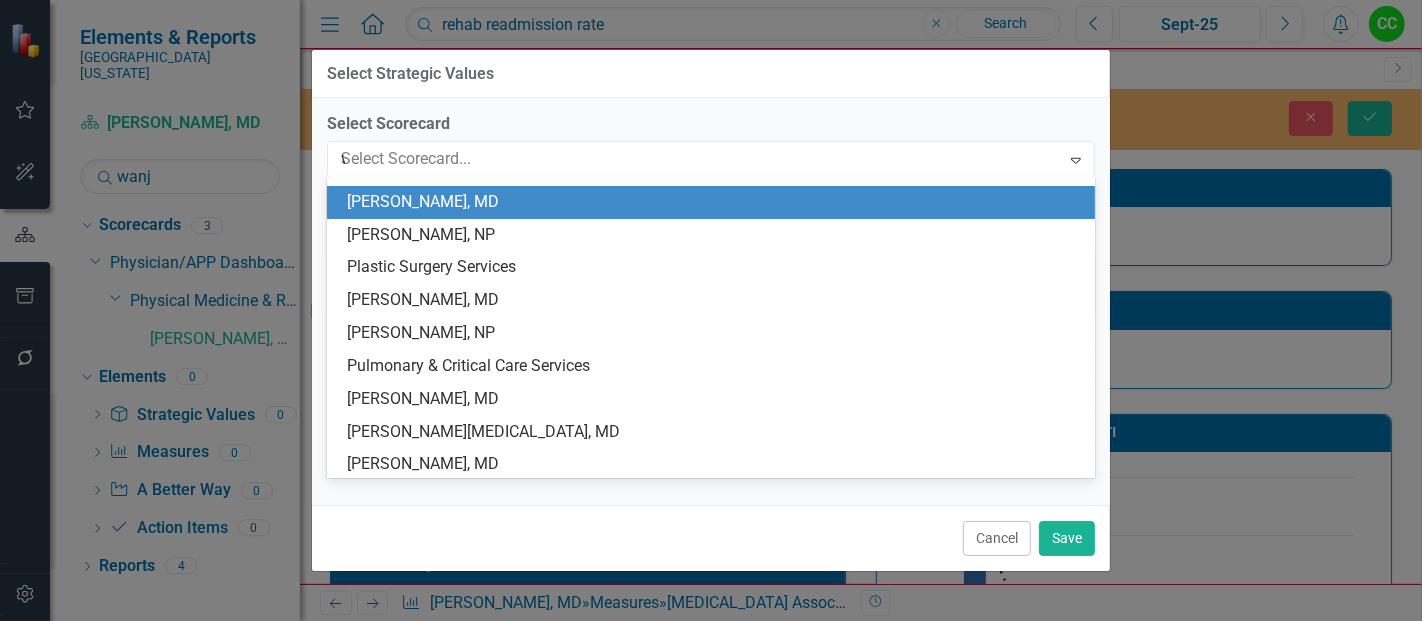
scroll to position [94, 0]
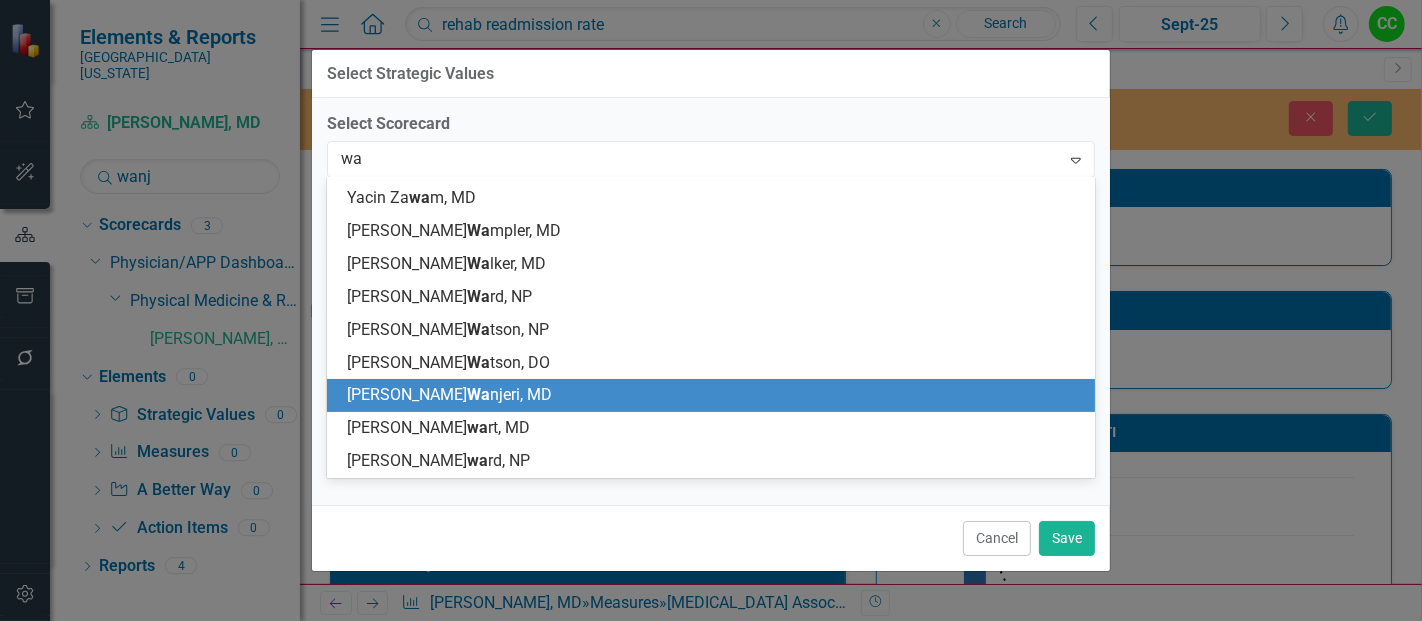
type input "wan"
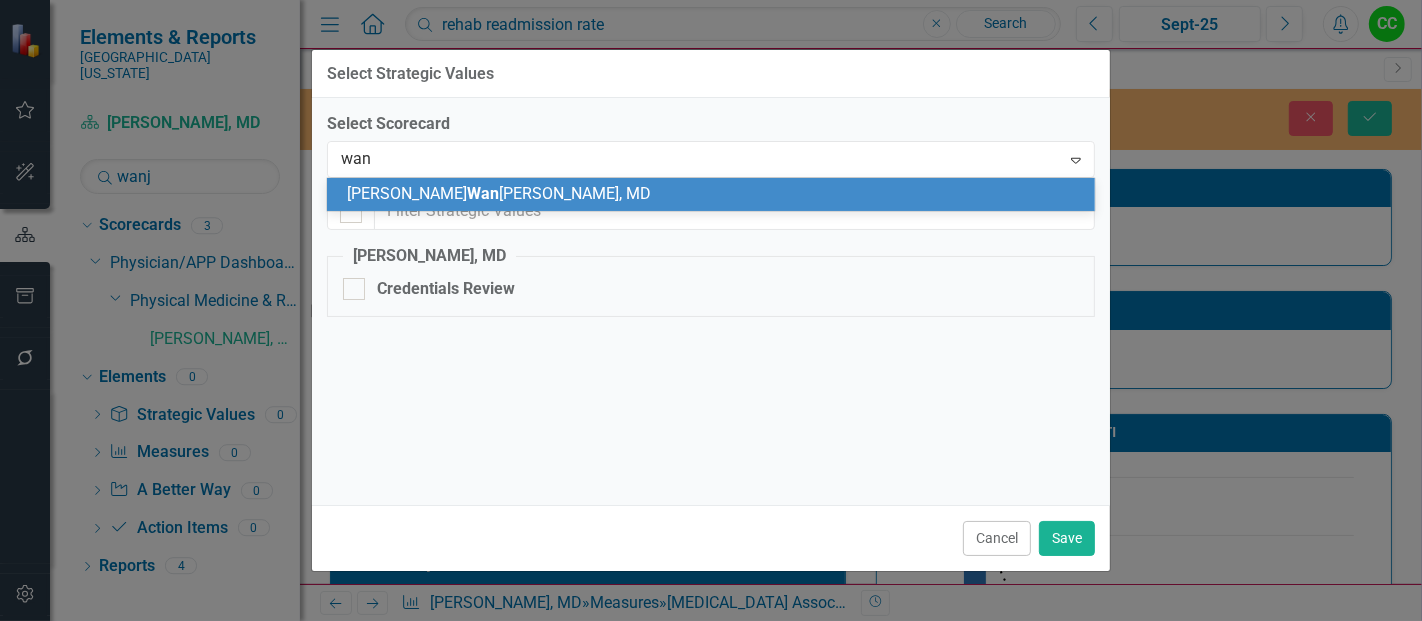
scroll to position [0, 0]
click at [477, 183] on div "[PERSON_NAME] [PERSON_NAME], MD" at bounding box center [715, 194] width 737 height 23
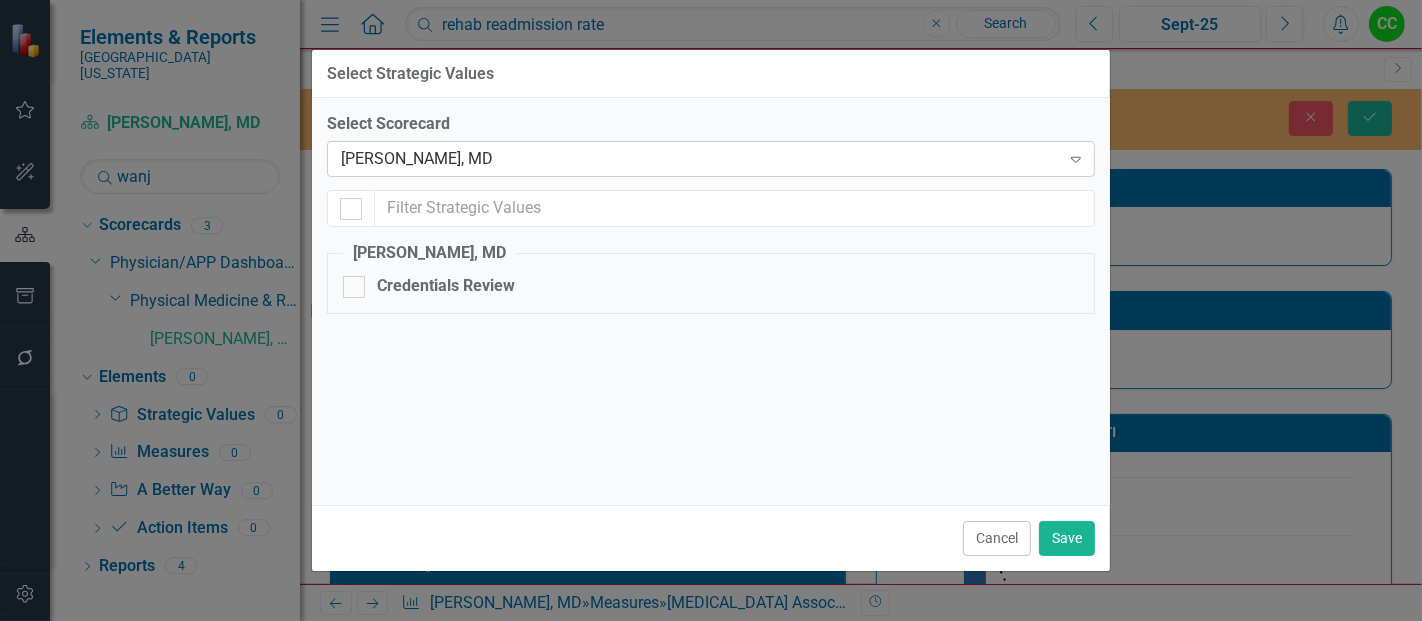
click at [611, 149] on div "[PERSON_NAME], MD" at bounding box center [700, 159] width 719 height 23
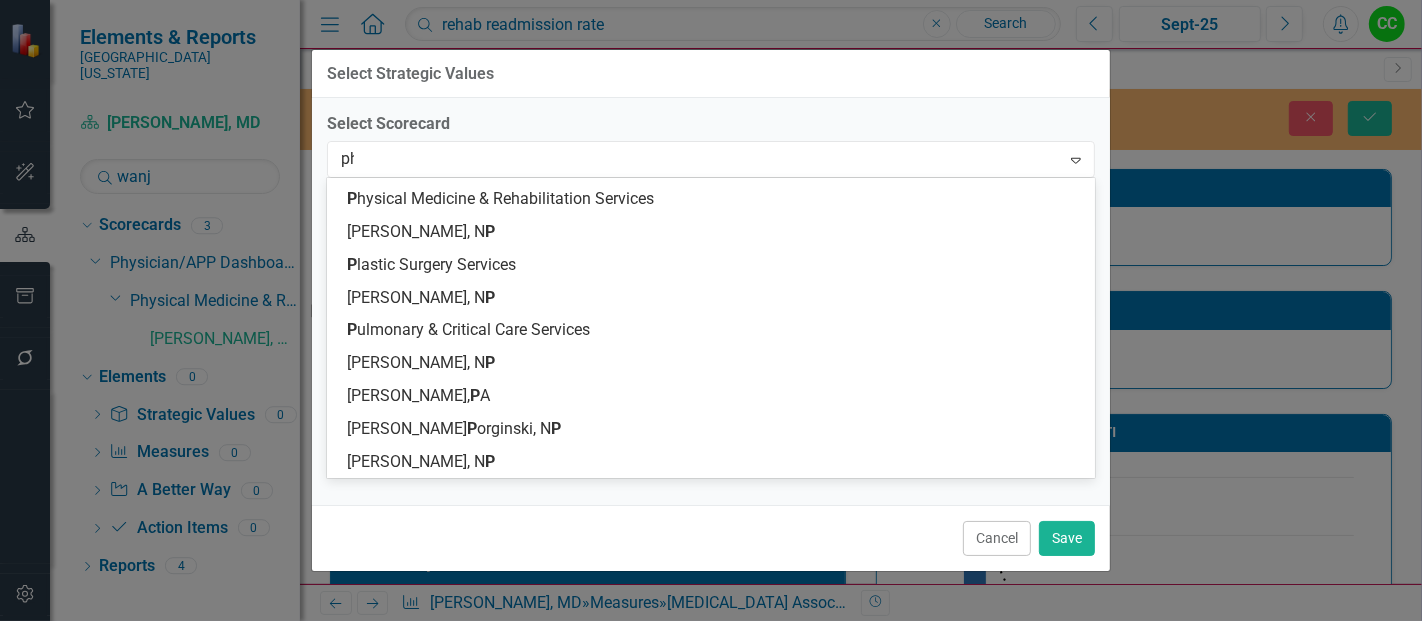
scroll to position [585, 0]
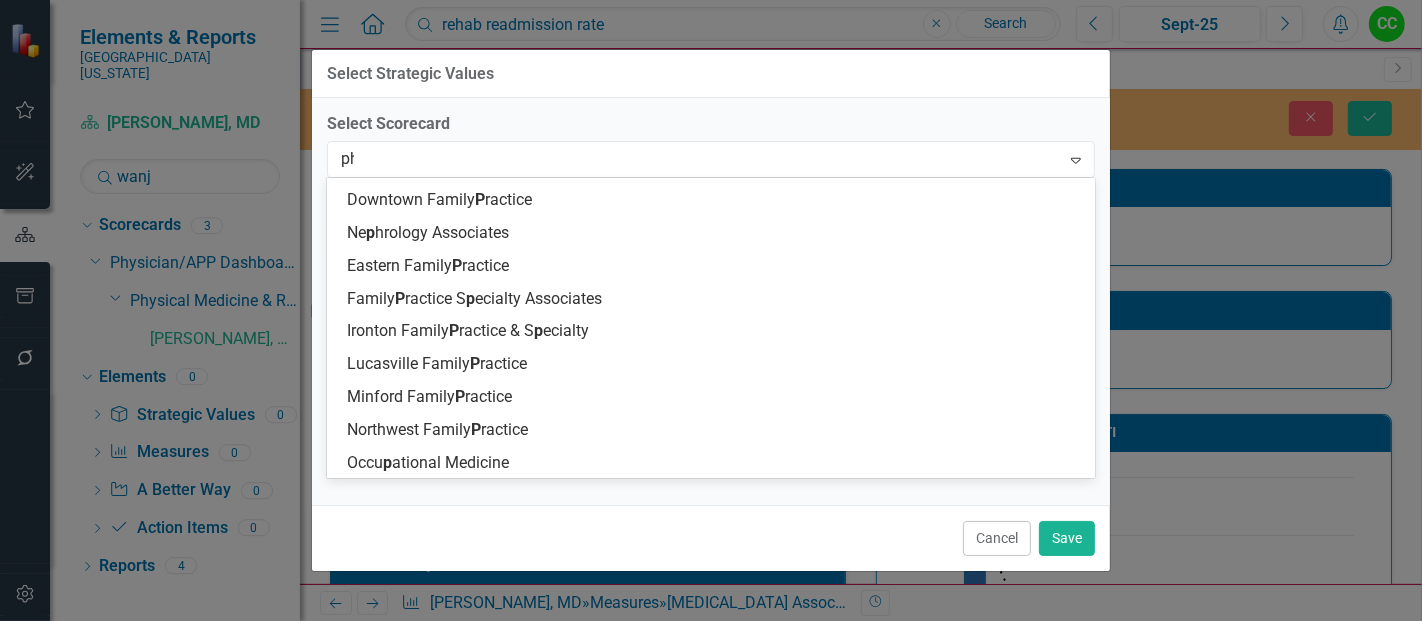
type input "phy"
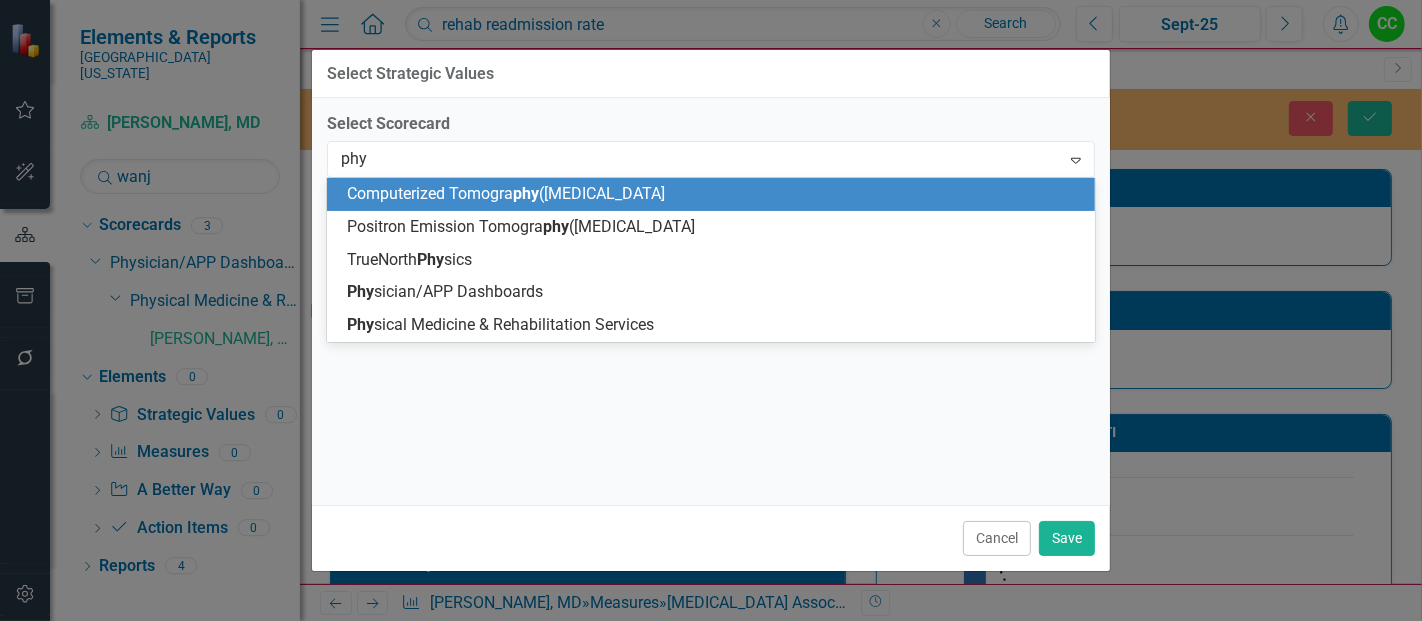
scroll to position [0, 0]
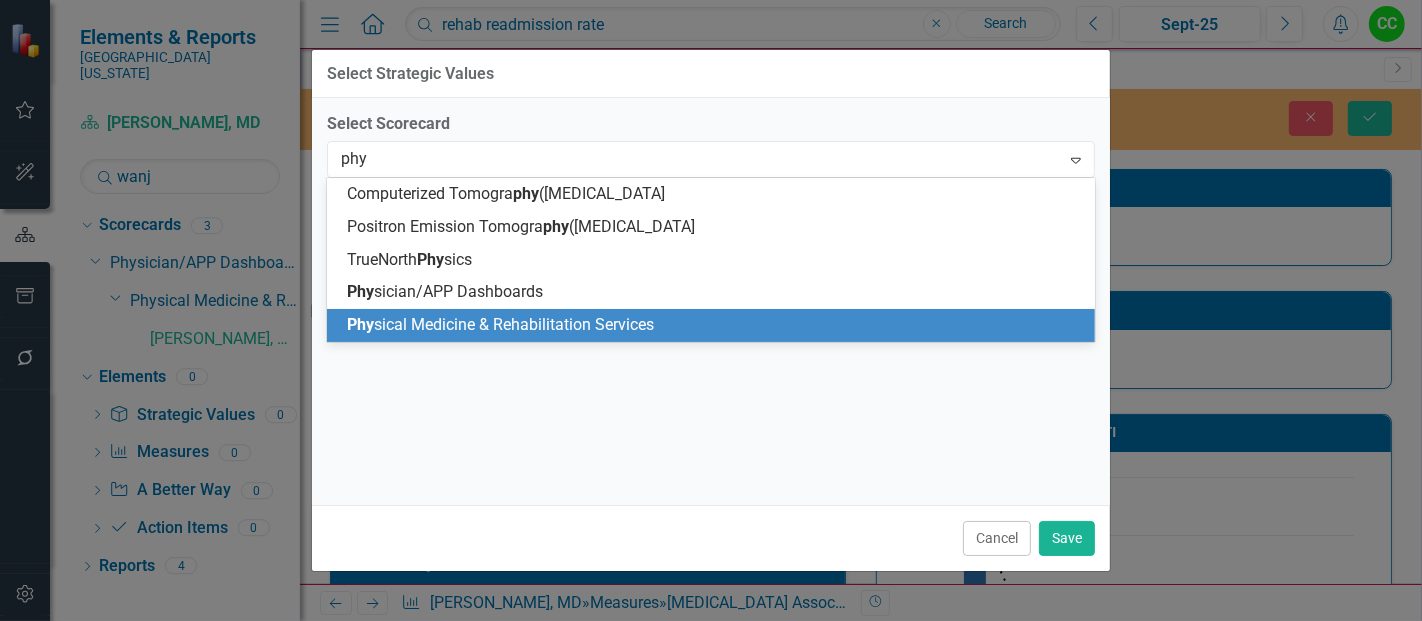
click at [556, 337] on div "Phy sical Medicine & Rehabilitation Services" at bounding box center [711, 325] width 769 height 33
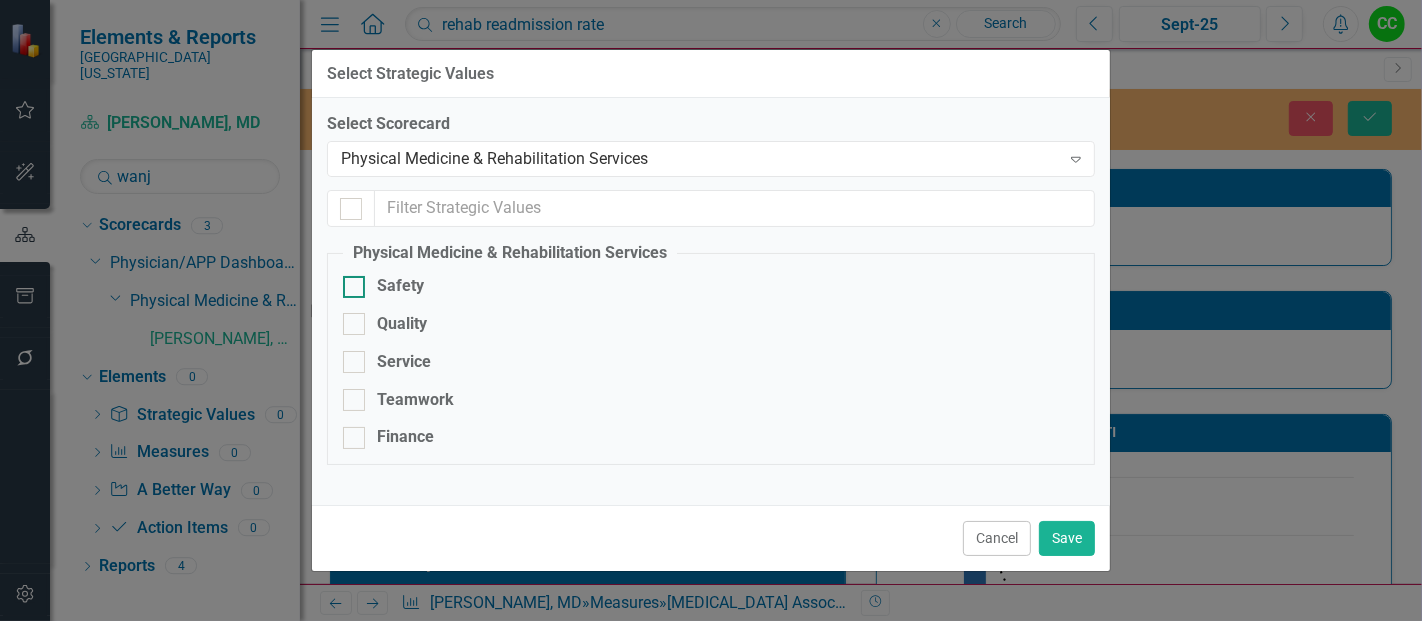
click at [428, 288] on div "Safety" at bounding box center [711, 286] width 736 height 23
click at [356, 288] on input "Safety" at bounding box center [349, 282] width 13 height 13
checkbox input "true"
click at [1070, 536] on button "Save" at bounding box center [1067, 538] width 56 height 35
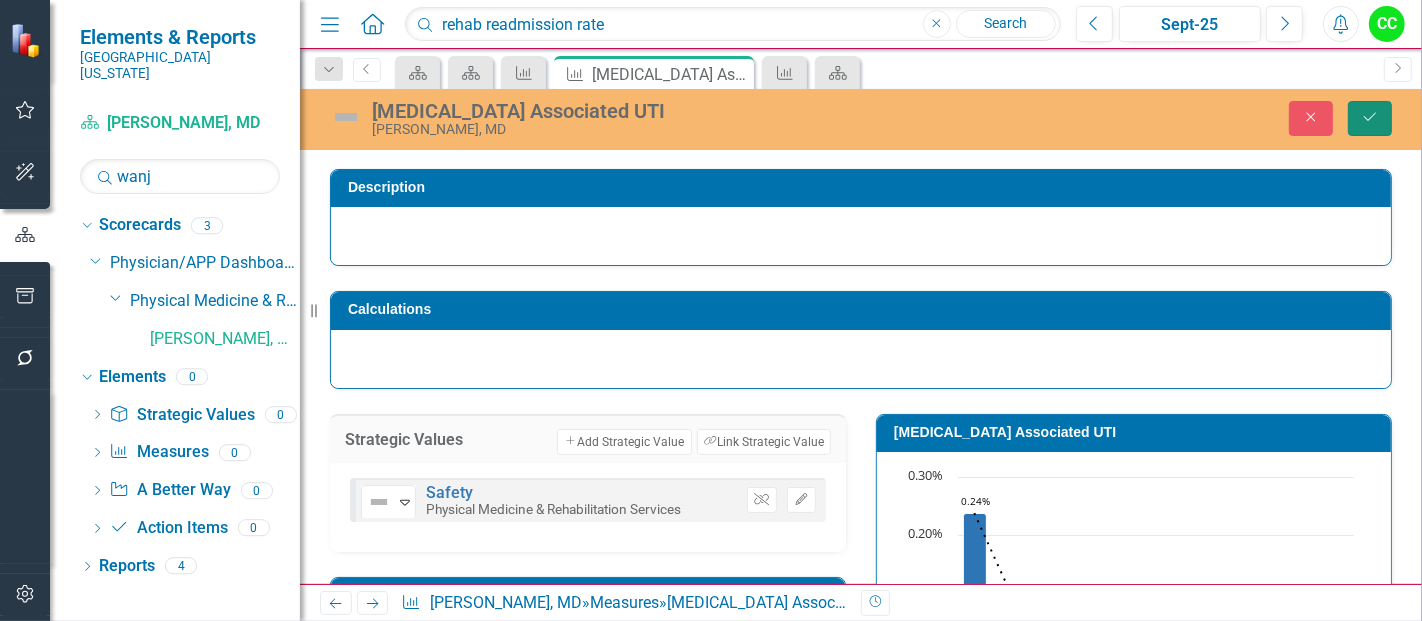
click at [1375, 123] on icon "Save" at bounding box center [1370, 117] width 18 height 14
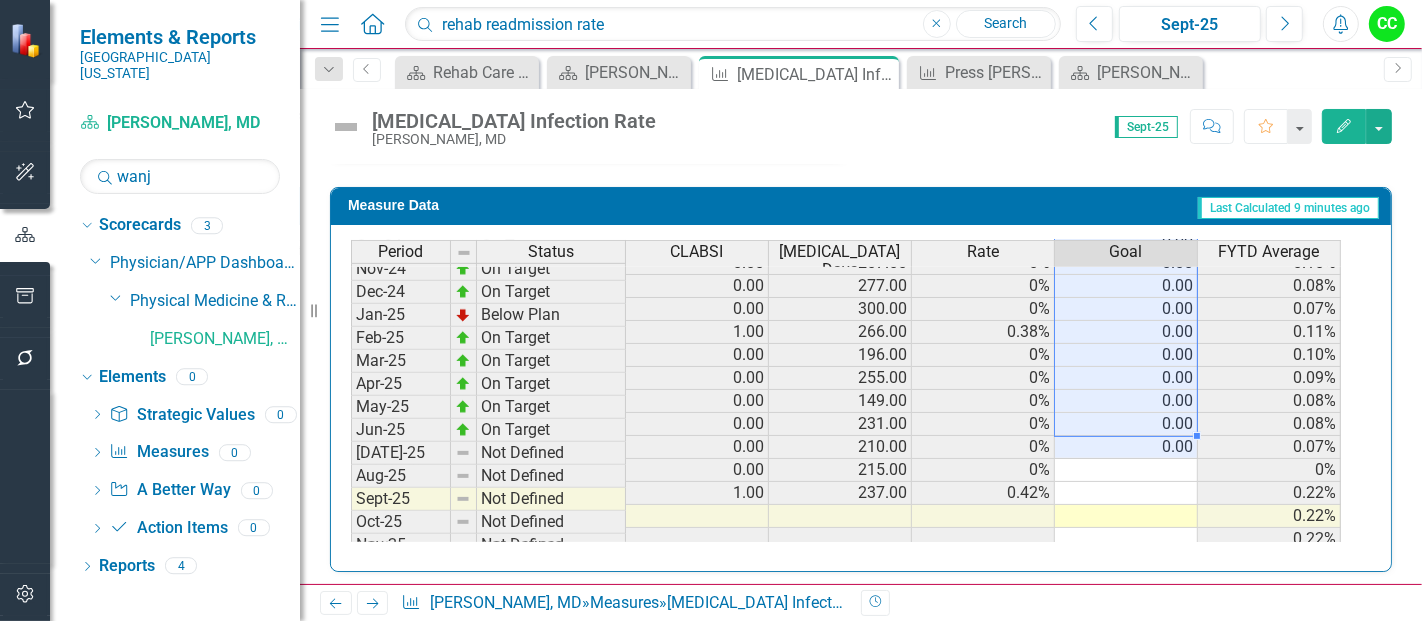
scroll to position [734, 0]
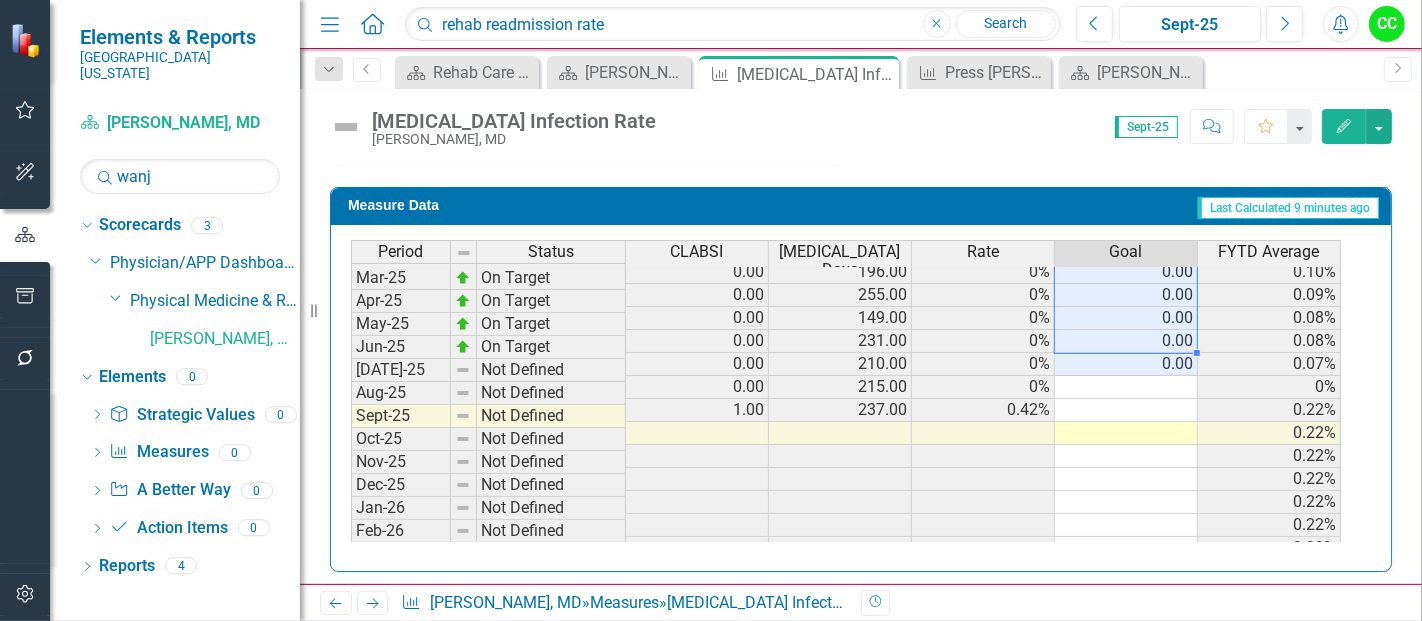
drag, startPoint x: 1159, startPoint y: 275, endPoint x: 1151, endPoint y: 338, distance: 63.5
click at [1151, 338] on tbody "Sep-23 Below Plan 1.00 263.00 0.38% 0.00 0.14% Oct-23 On Target 0.00 209.00 0% …" at bounding box center [846, 226] width 990 height 714
click at [1153, 376] on td at bounding box center [1126, 387] width 143 height 23
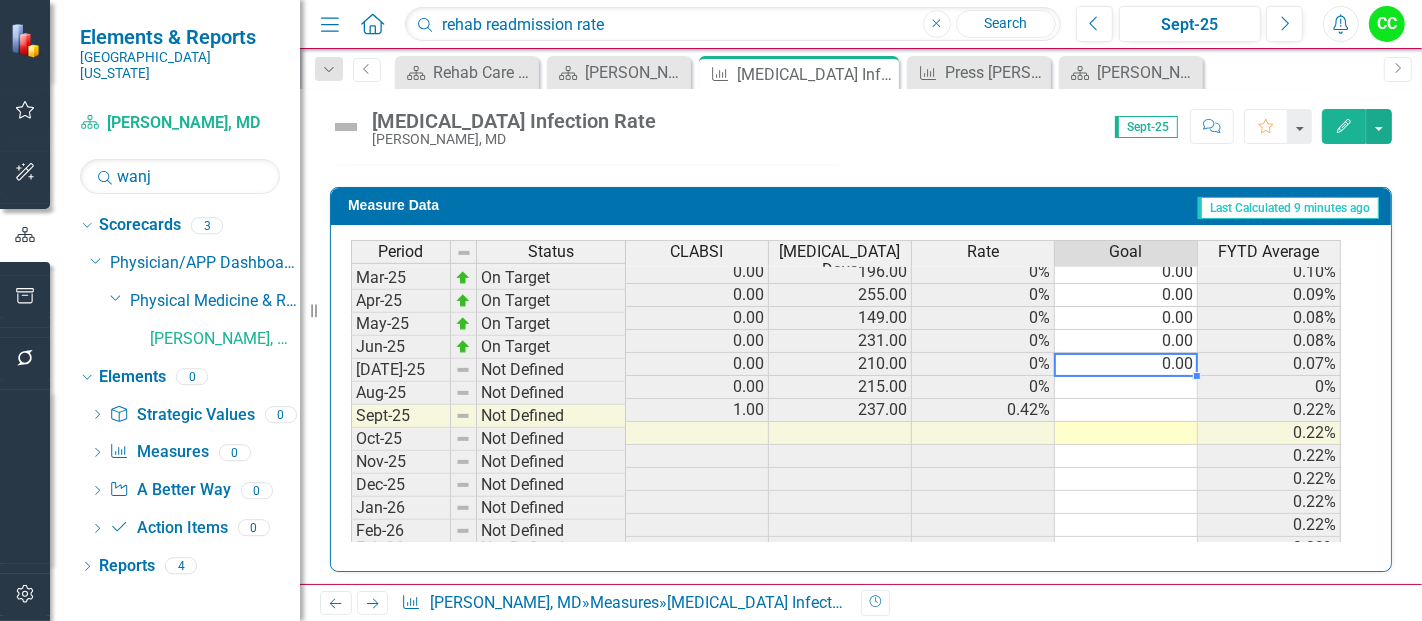
type textarea "0"
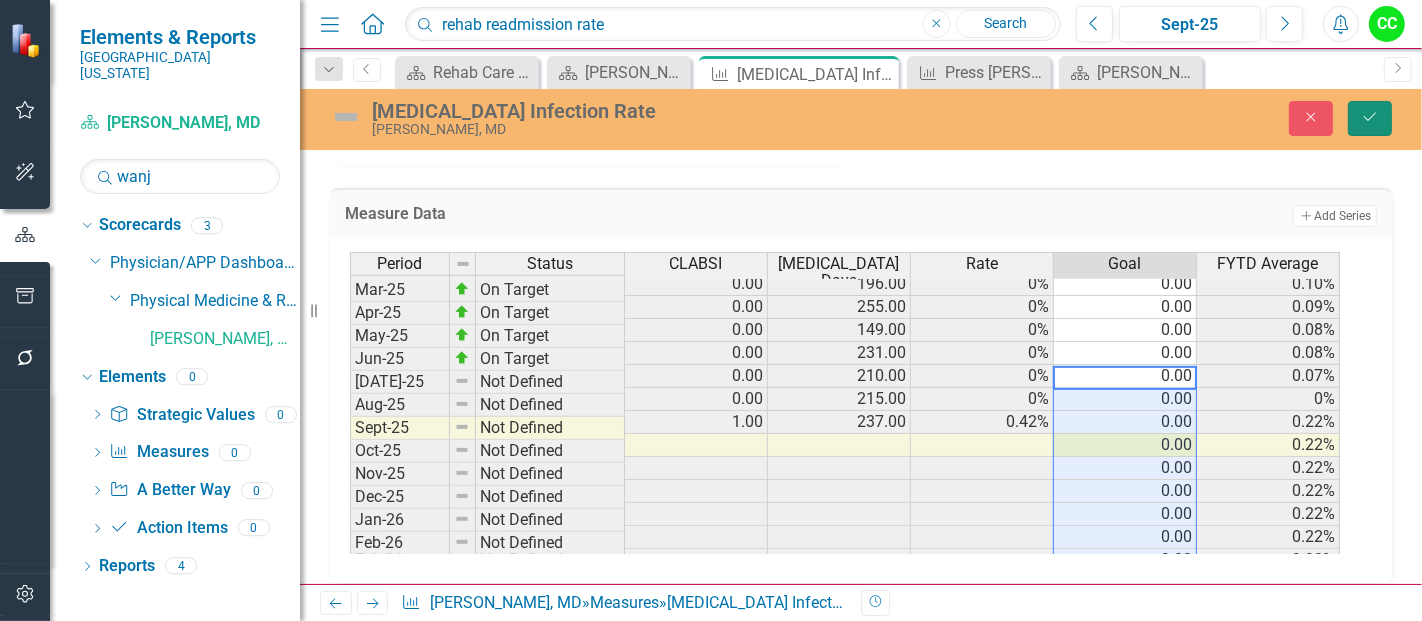
click at [1363, 113] on icon "Save" at bounding box center [1370, 117] width 18 height 14
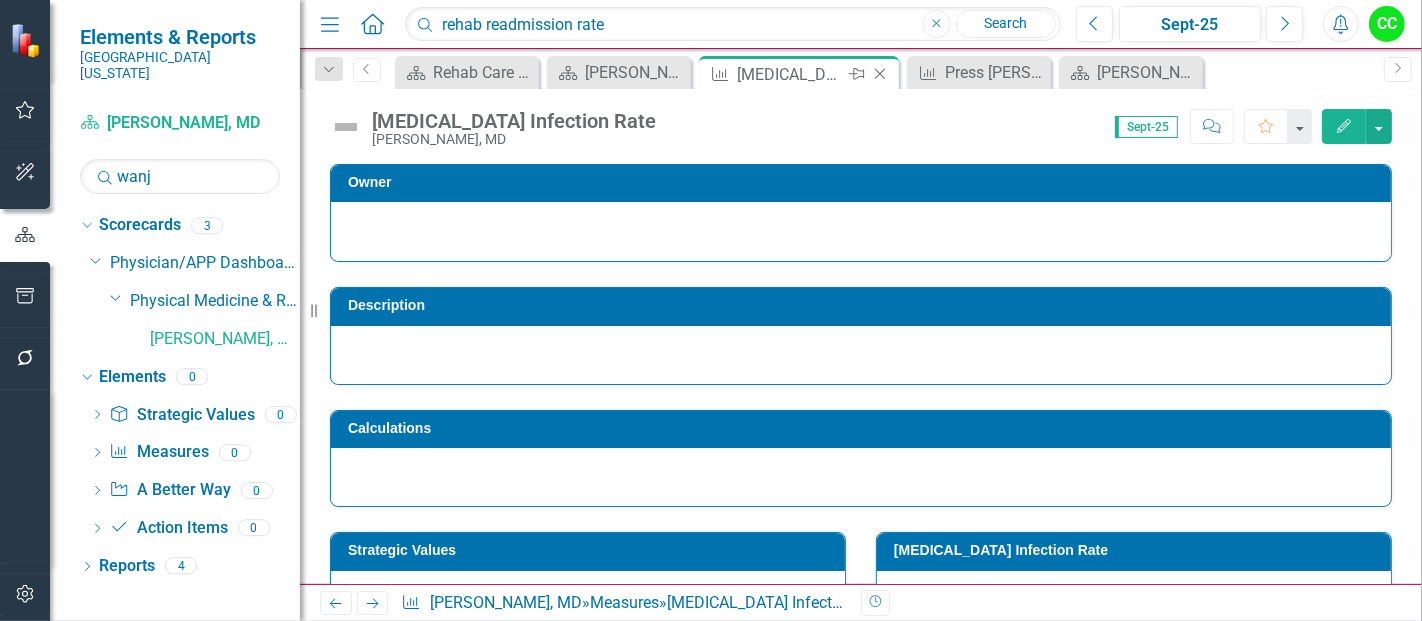
click at [880, 75] on icon at bounding box center [880, 74] width 11 height 11
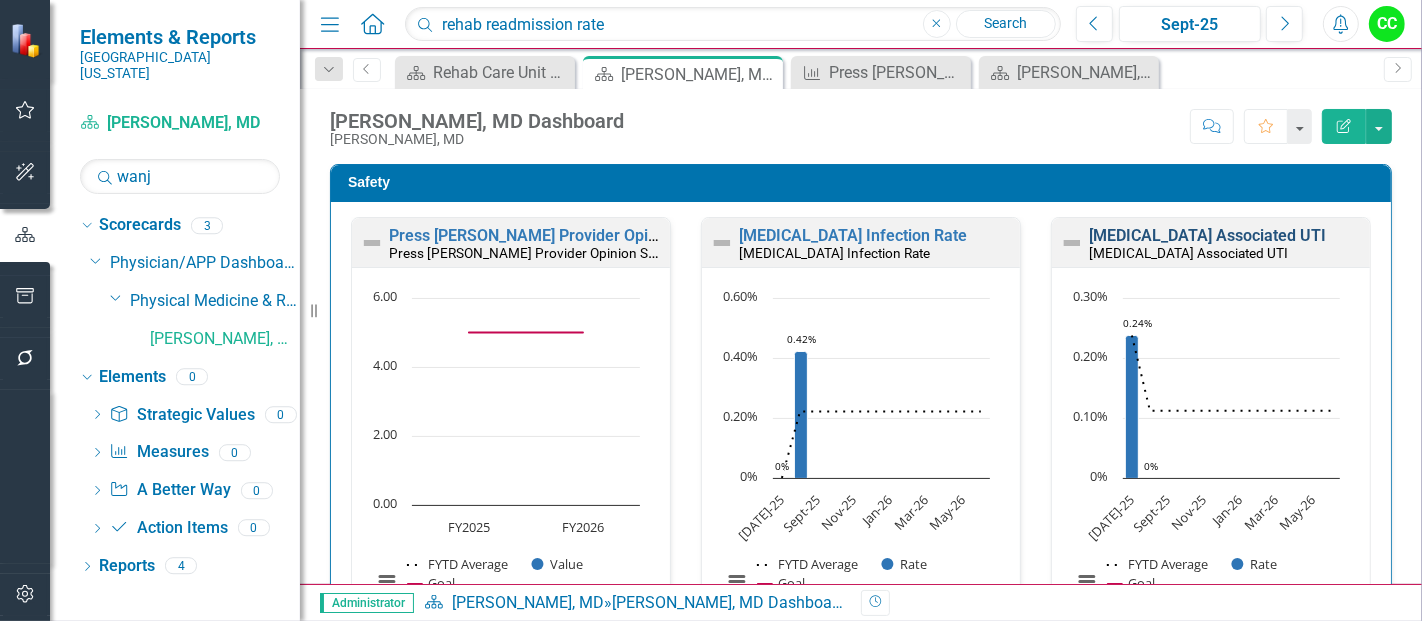
click at [1173, 241] on link "[MEDICAL_DATA] Associated UTI" at bounding box center [1207, 235] width 237 height 19
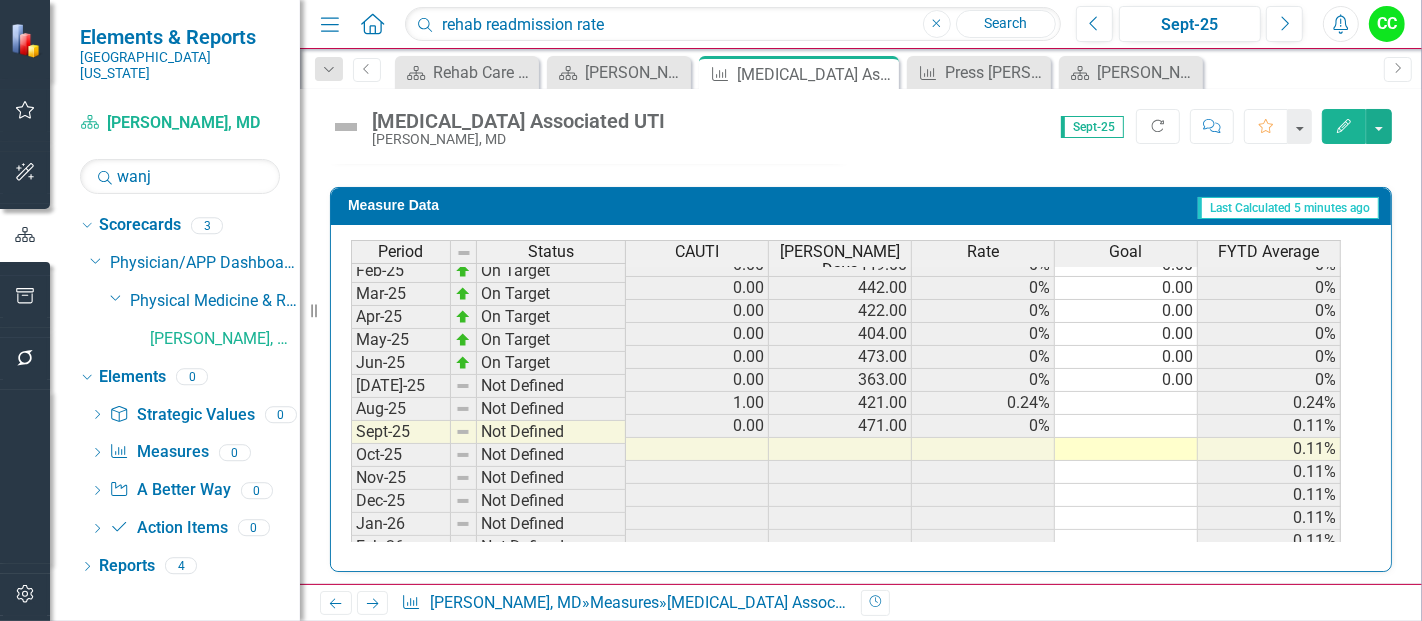
scroll to position [765, 0]
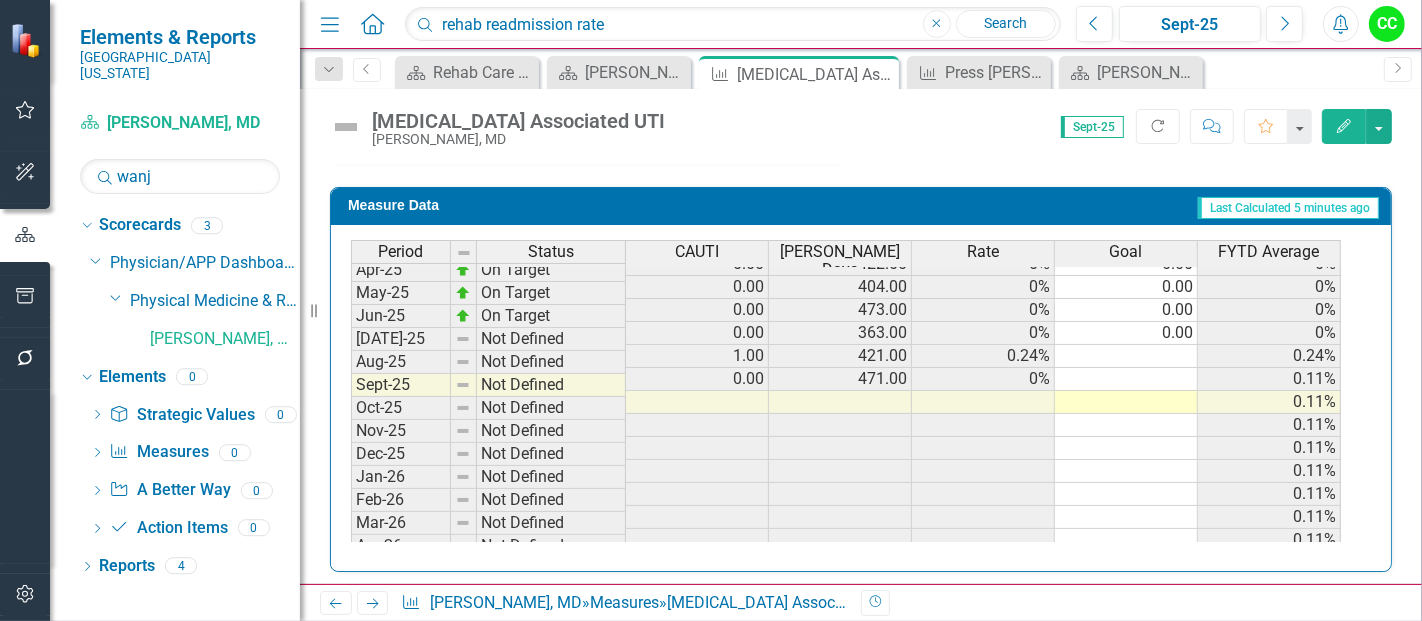
click at [1151, 330] on tbody "Nov-23 Below Plan 1.00 383.00 0.26% 0.00 0.08% Dec-23 On Target 0.00 545.00 0% …" at bounding box center [846, 252] width 990 height 737
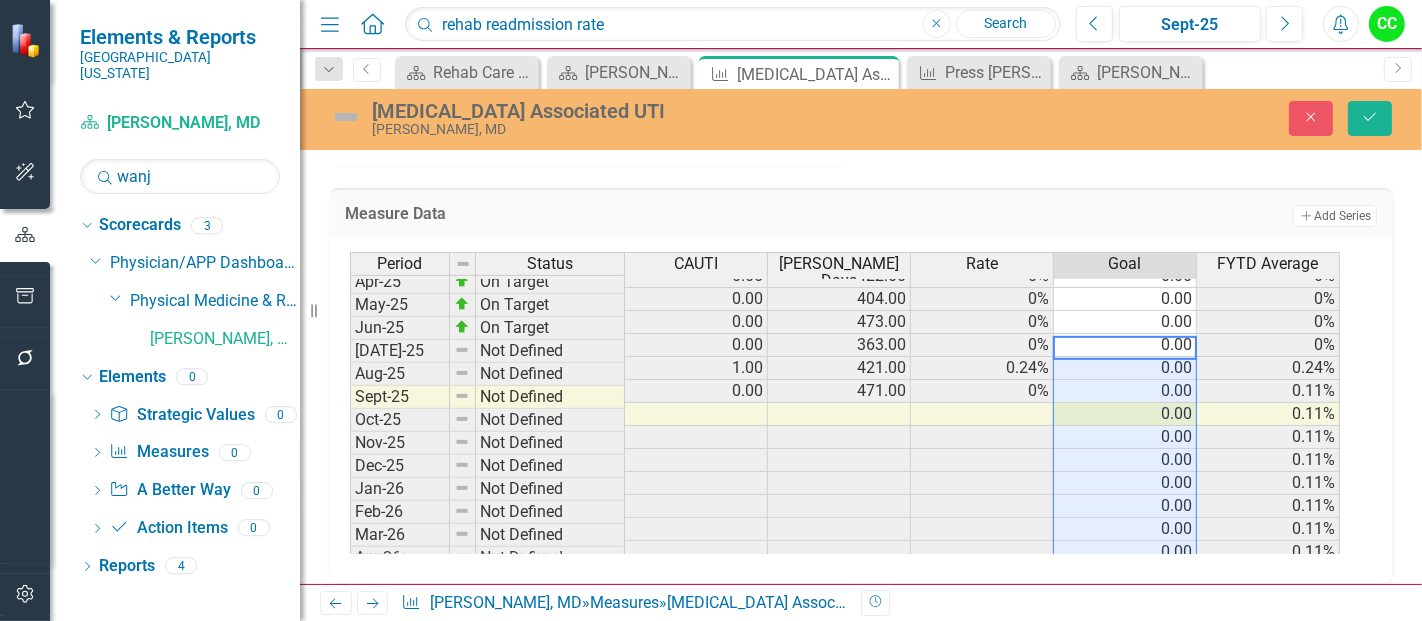
type textarea "0"
click at [1380, 123] on button "Save" at bounding box center [1370, 118] width 44 height 35
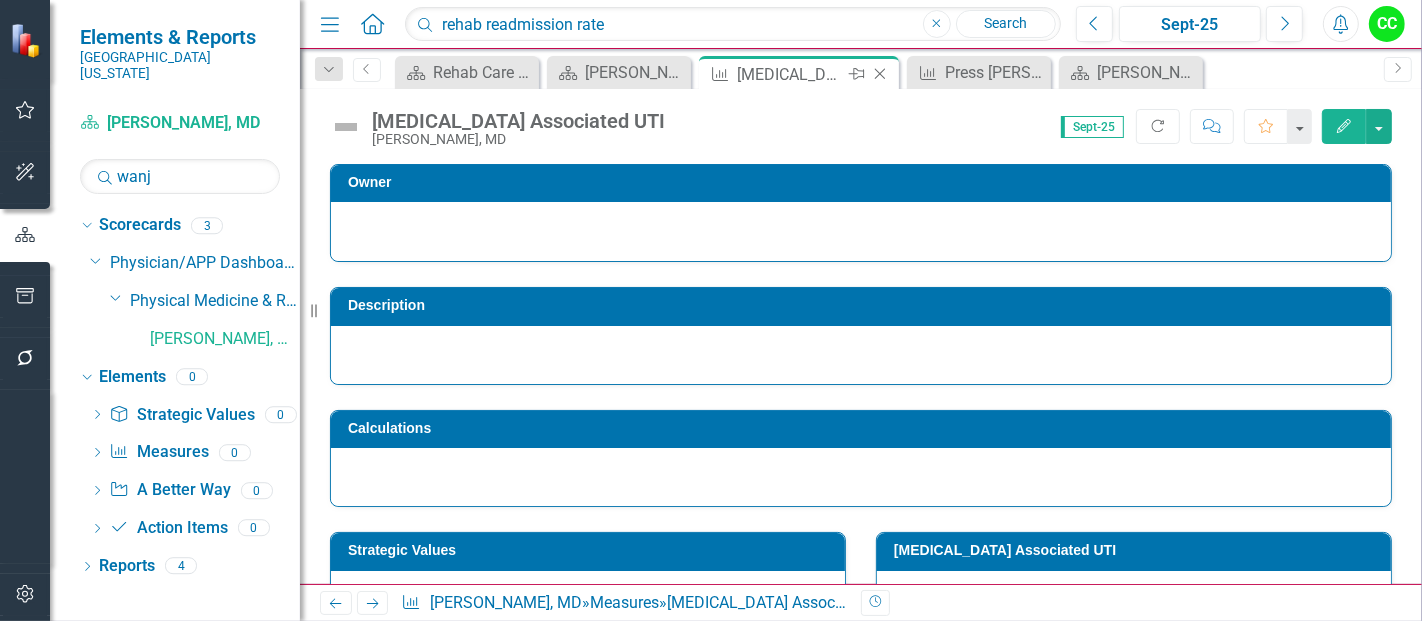
click at [880, 70] on icon "Close" at bounding box center [880, 74] width 20 height 16
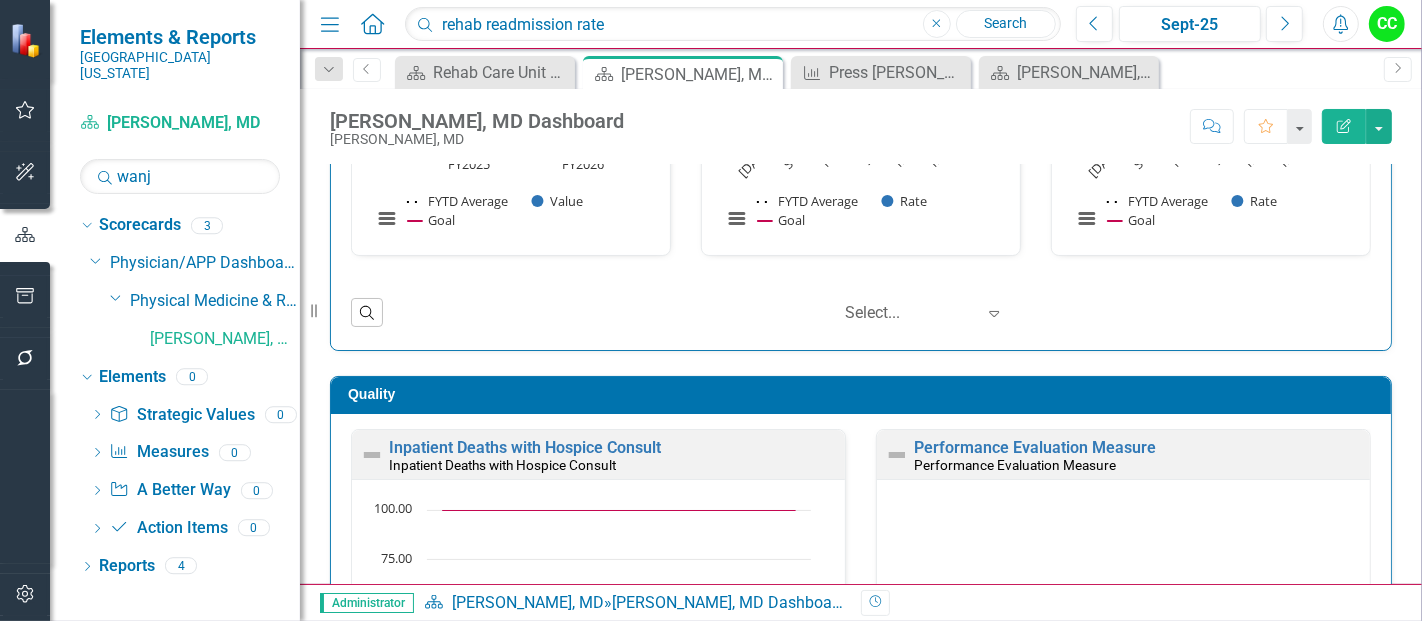
scroll to position [451, 0]
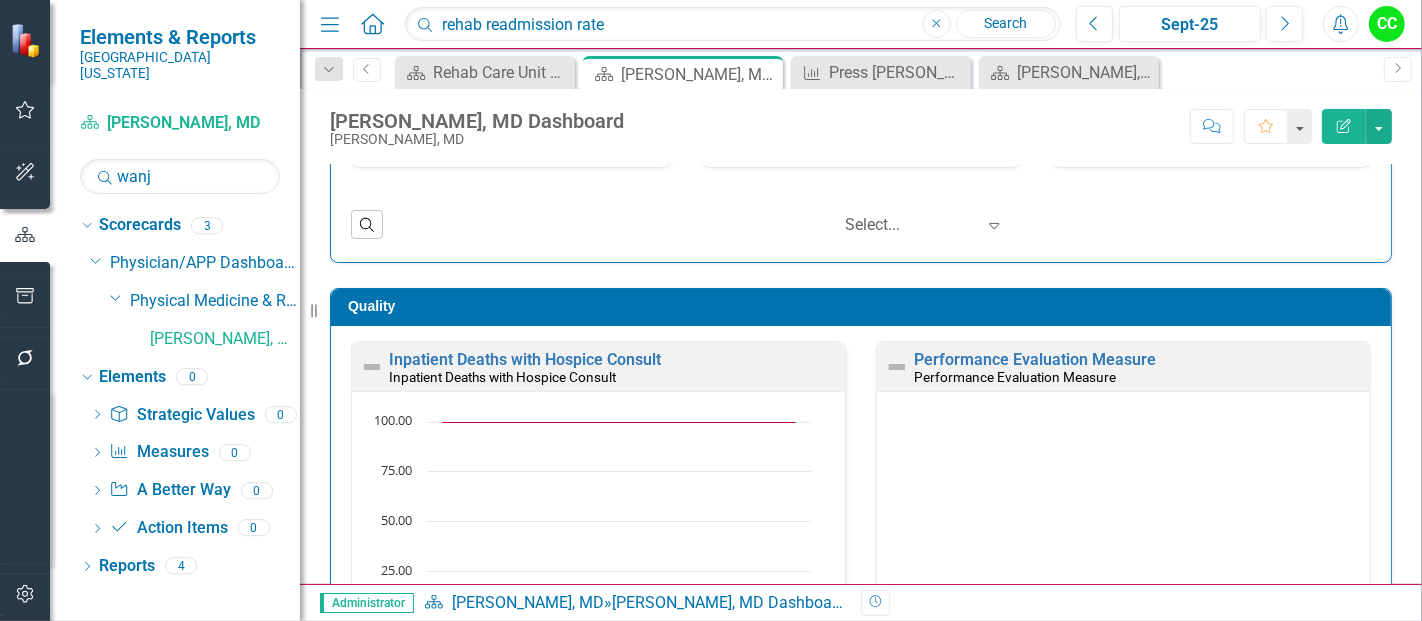
click at [1245, 301] on h3 "Quality" at bounding box center [864, 306] width 1033 height 15
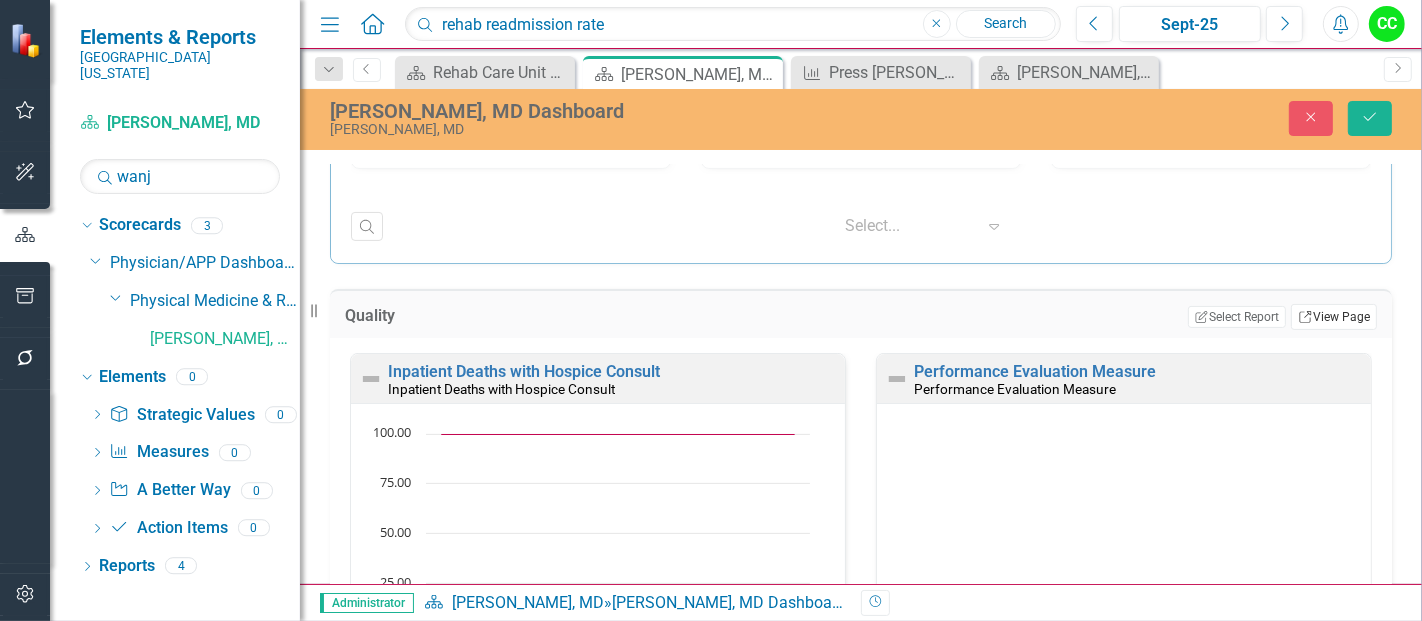
click at [1306, 307] on link "Link View Page" at bounding box center [1334, 317] width 86 height 26
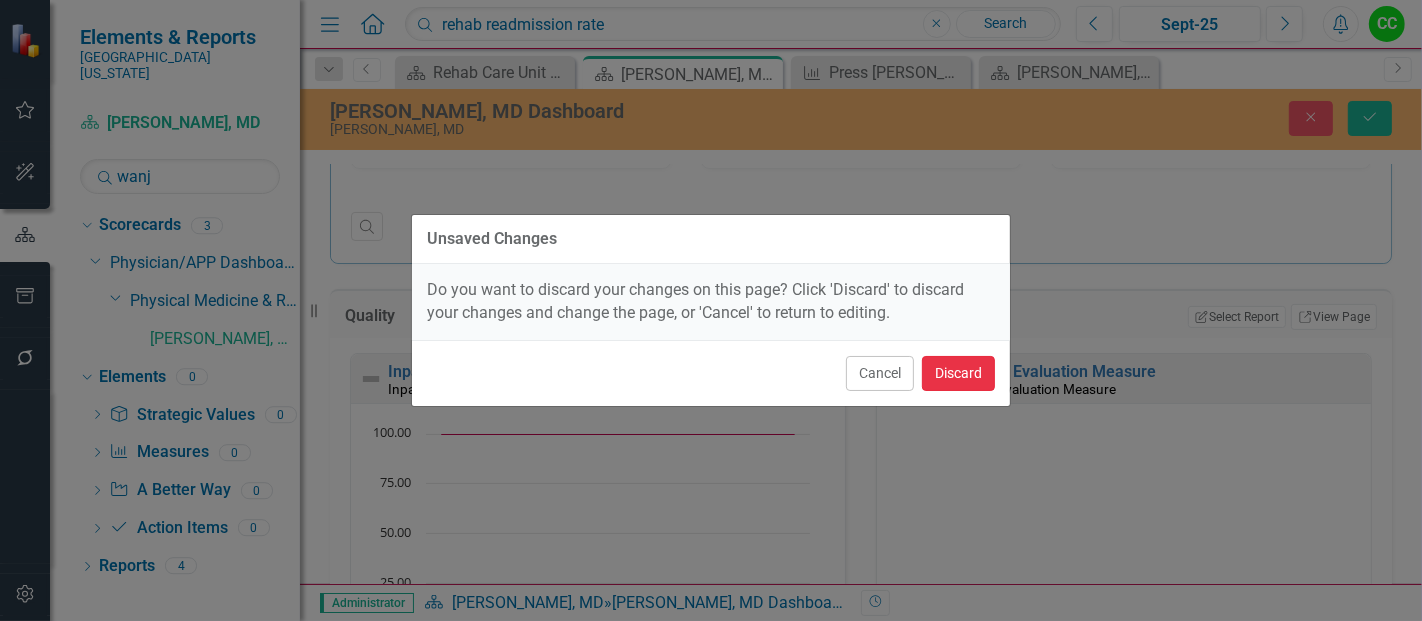
click at [962, 369] on button "Discard" at bounding box center [958, 373] width 73 height 35
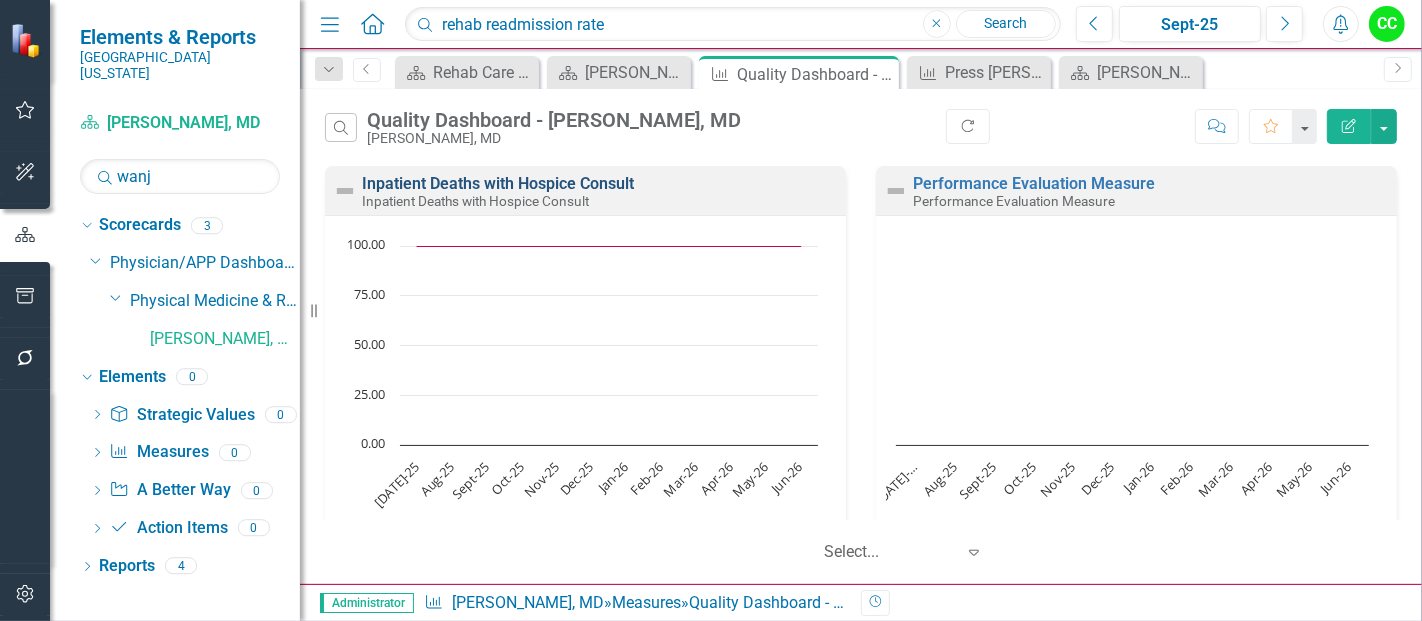
click at [595, 181] on link "Inpatient Deaths with Hospice Consult" at bounding box center [498, 183] width 272 height 19
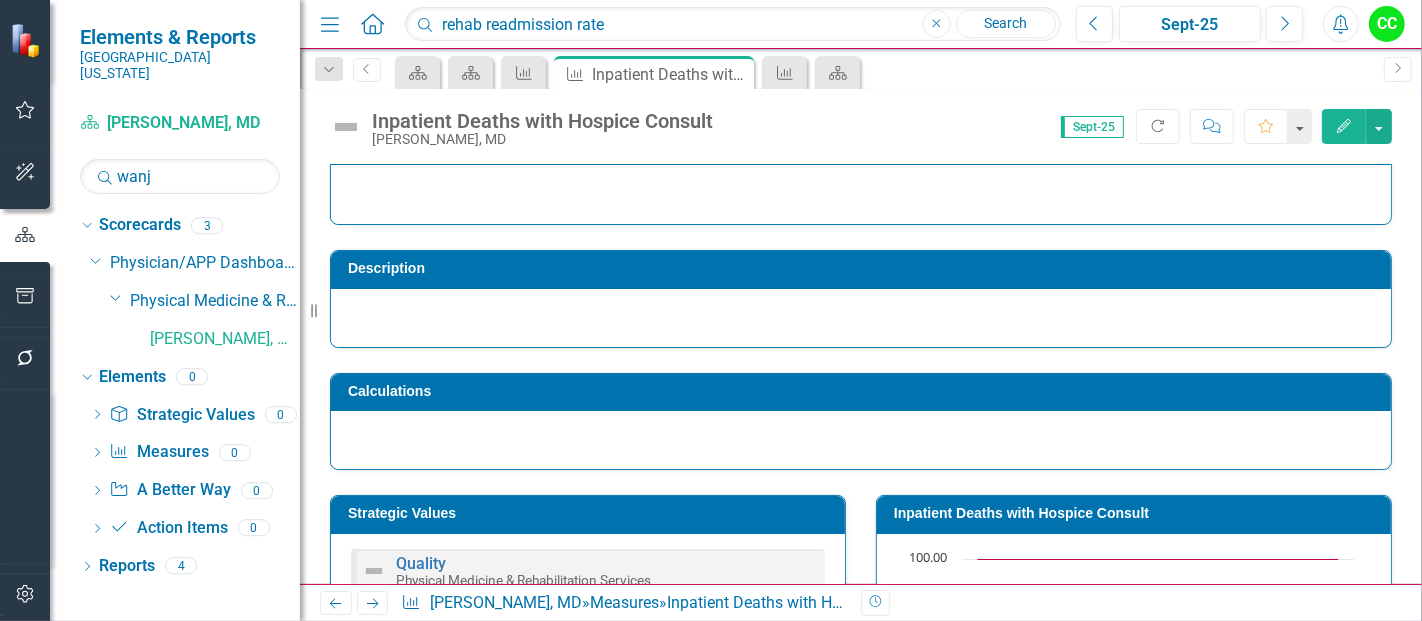
scroll to position [113, 0]
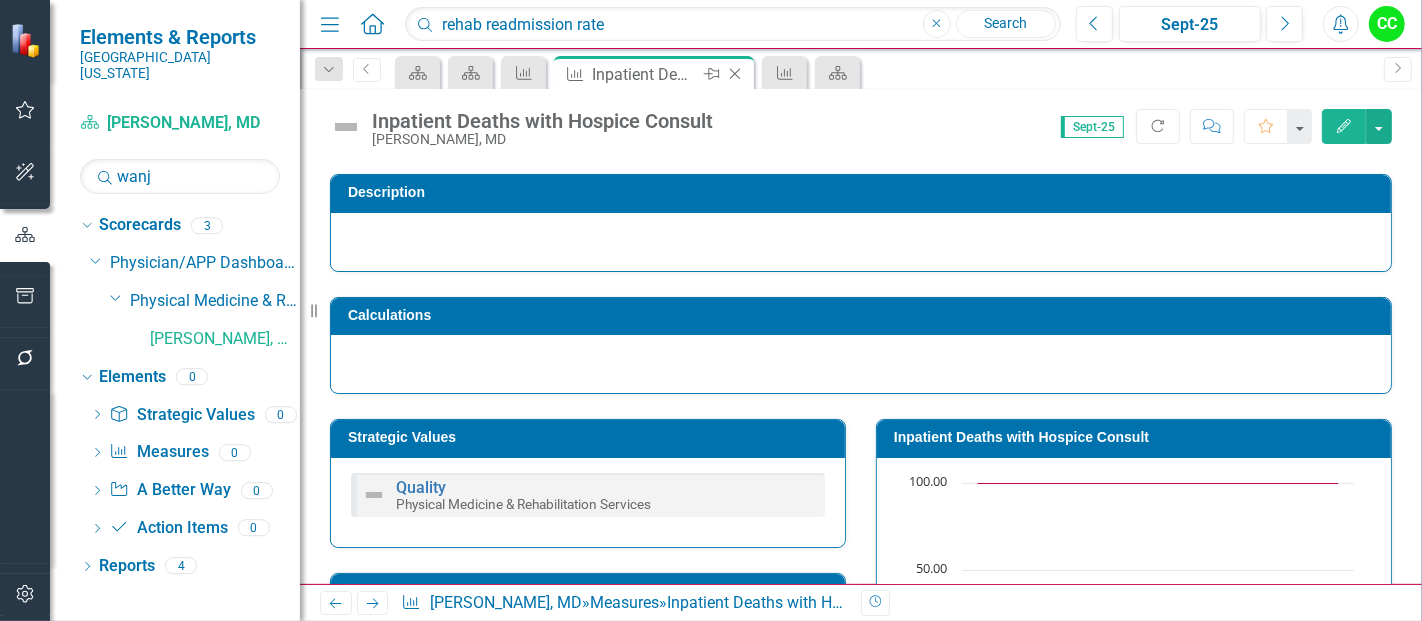
click at [734, 67] on icon "Close" at bounding box center [735, 74] width 20 height 16
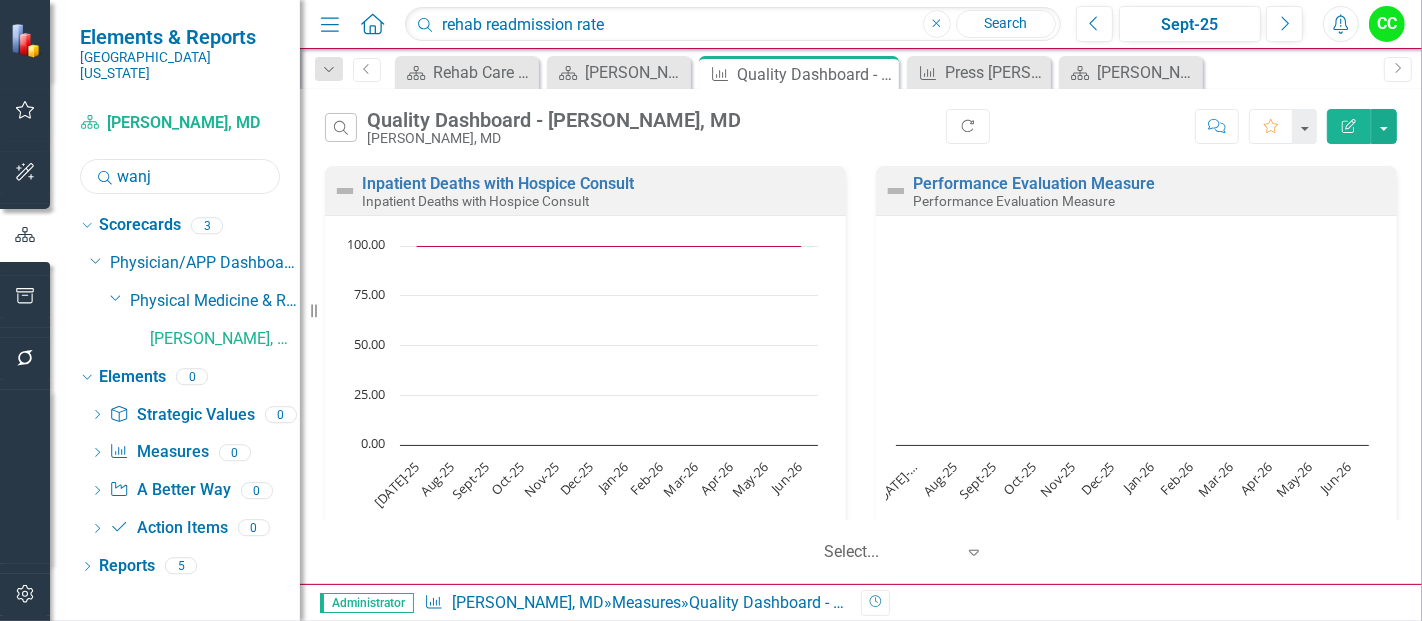
click at [177, 159] on input "wanj" at bounding box center [180, 176] width 200 height 35
type input "w"
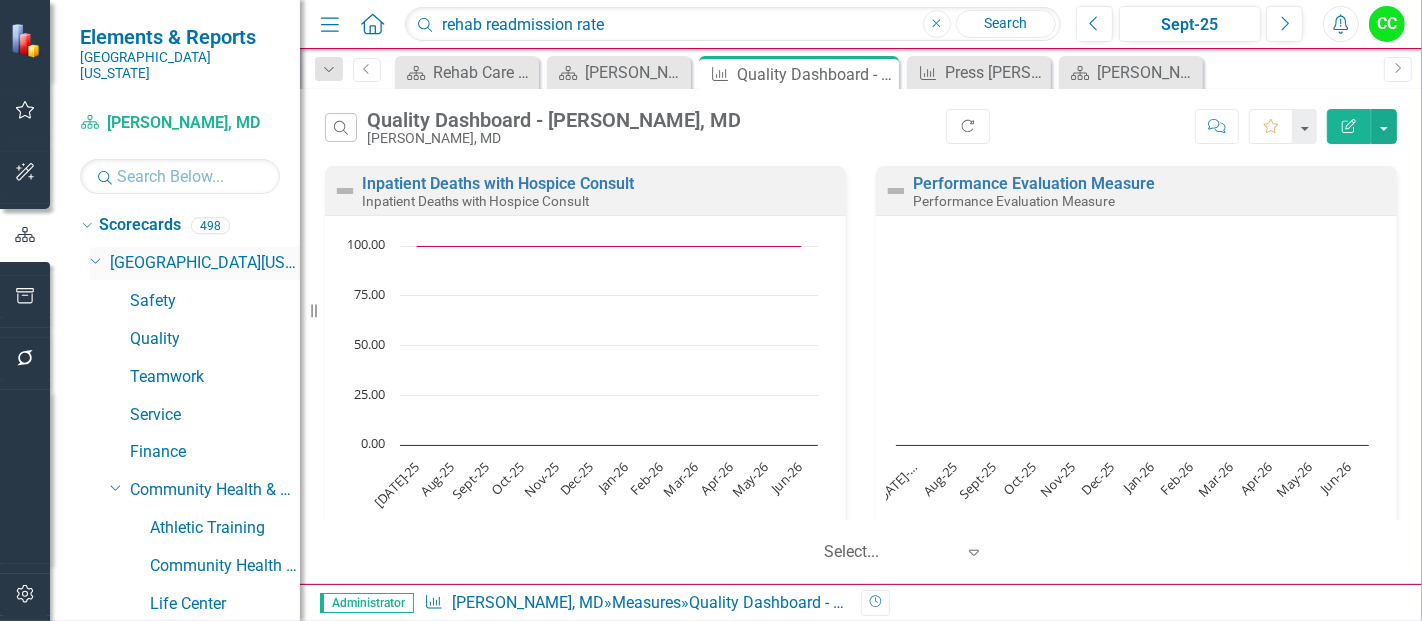
click at [95, 258] on icon at bounding box center [96, 260] width 10 height 5
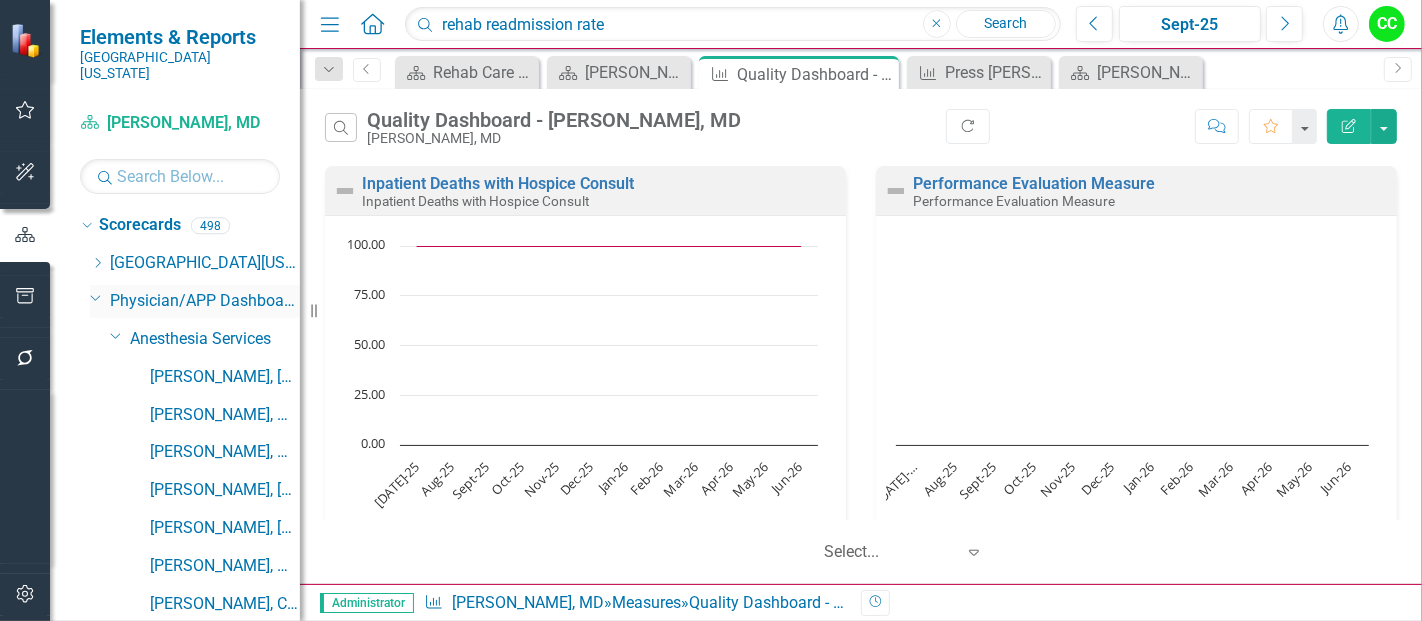
click at [90, 290] on icon "Dropdown" at bounding box center [96, 297] width 12 height 15
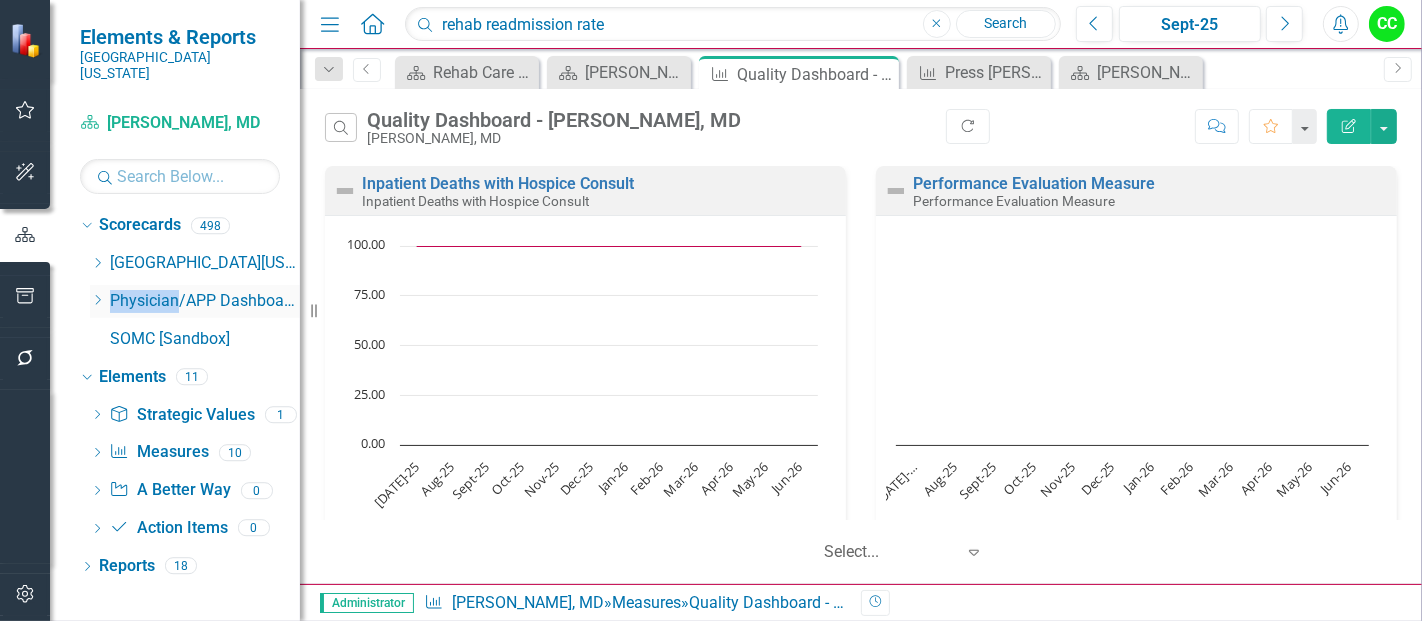
click at [90, 294] on icon "Dropdown" at bounding box center [97, 300] width 15 height 12
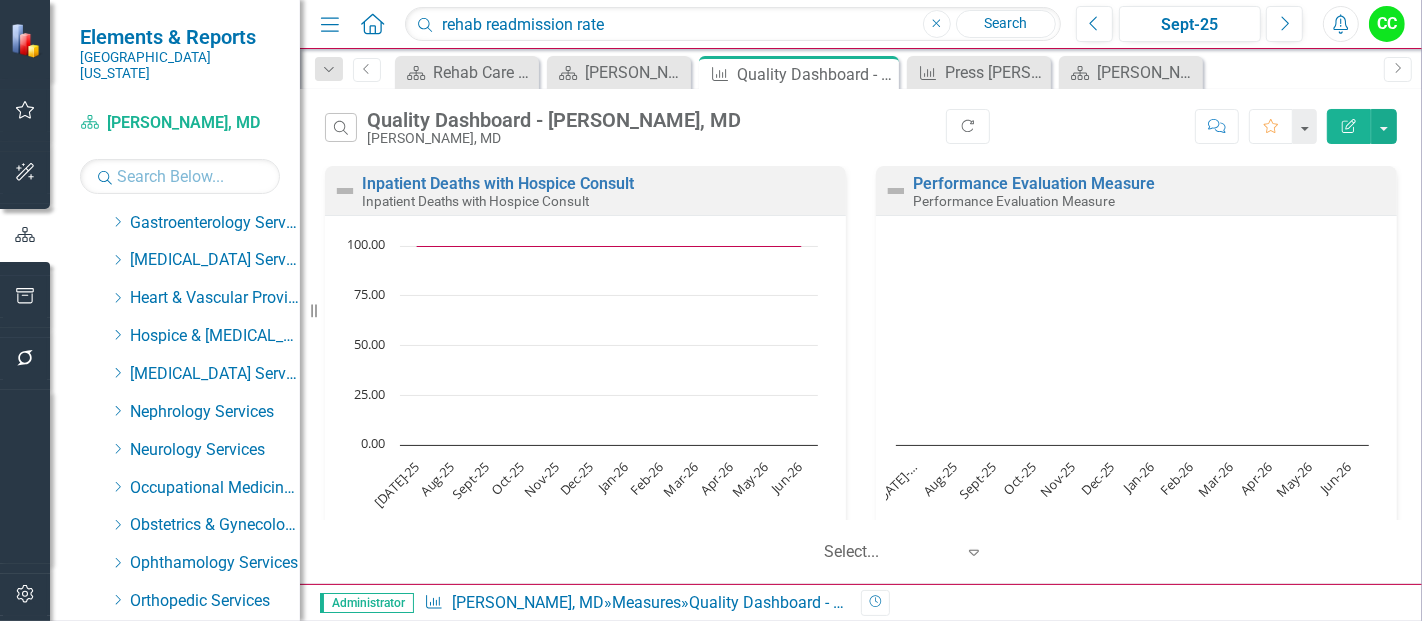
scroll to position [430, 0]
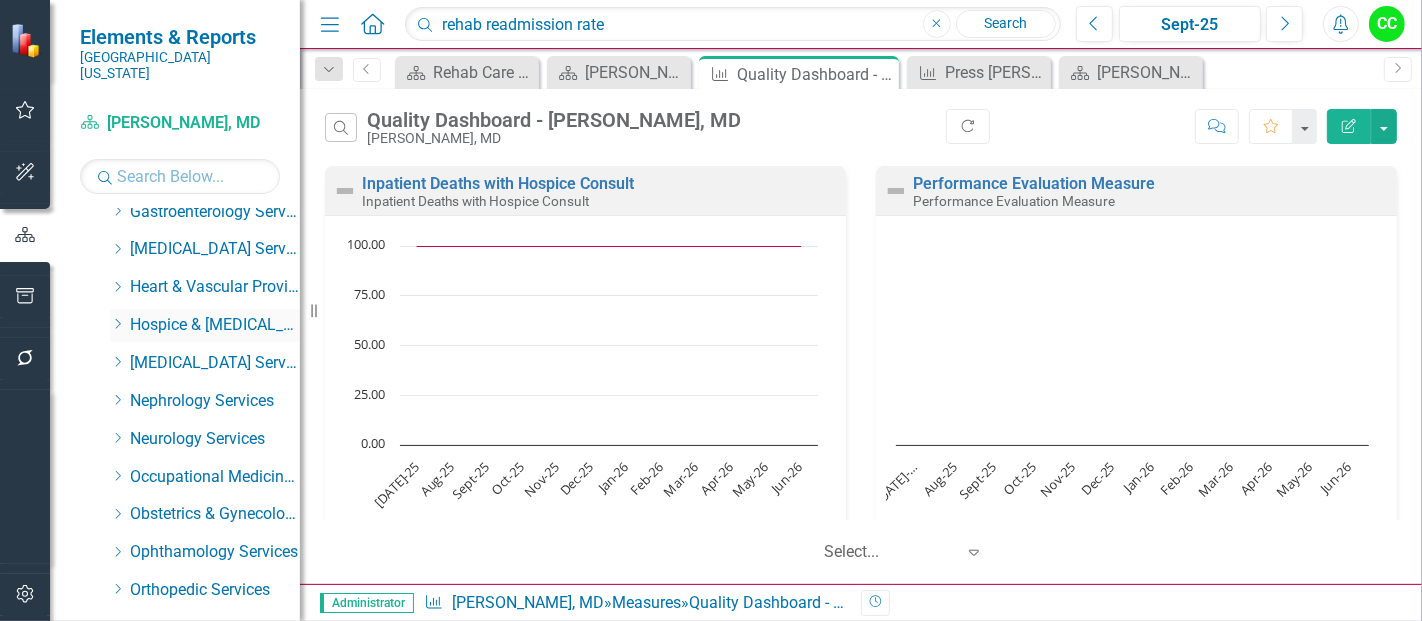
click at [111, 318] on icon "Dropdown" at bounding box center [117, 324] width 15 height 12
click at [231, 352] on link "[PERSON_NAME], NP" at bounding box center [225, 363] width 150 height 23
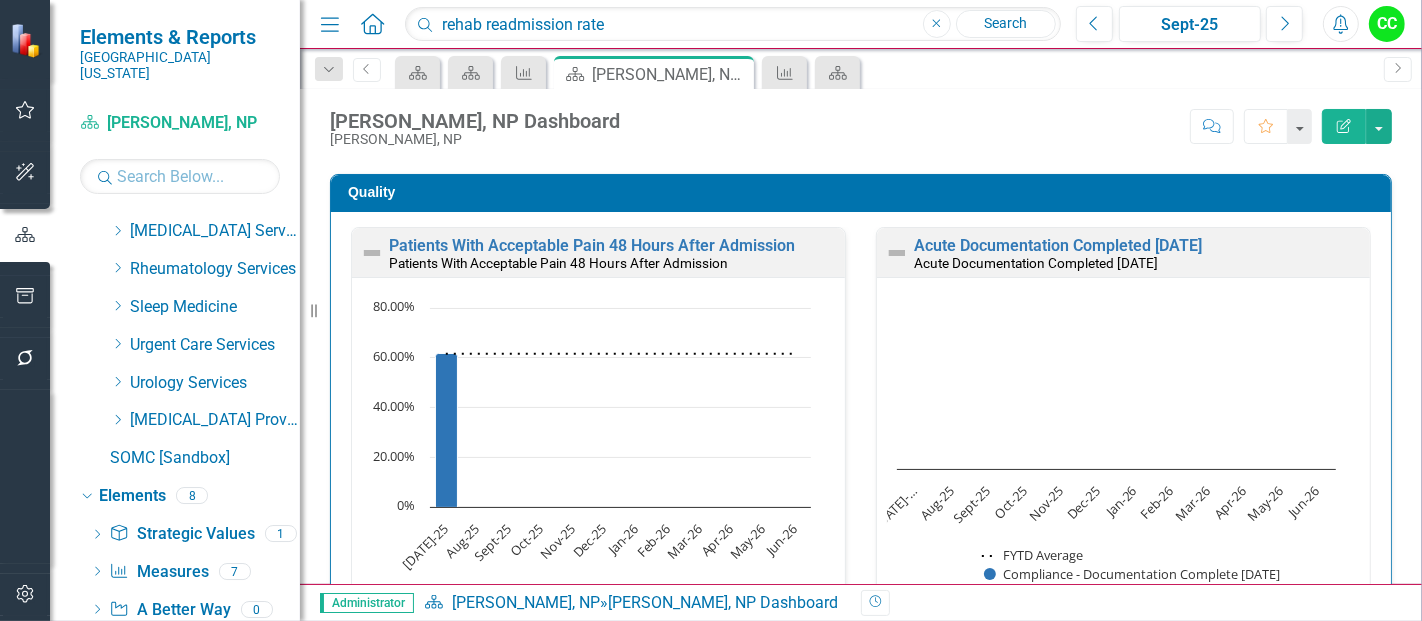
scroll to position [1310, 0]
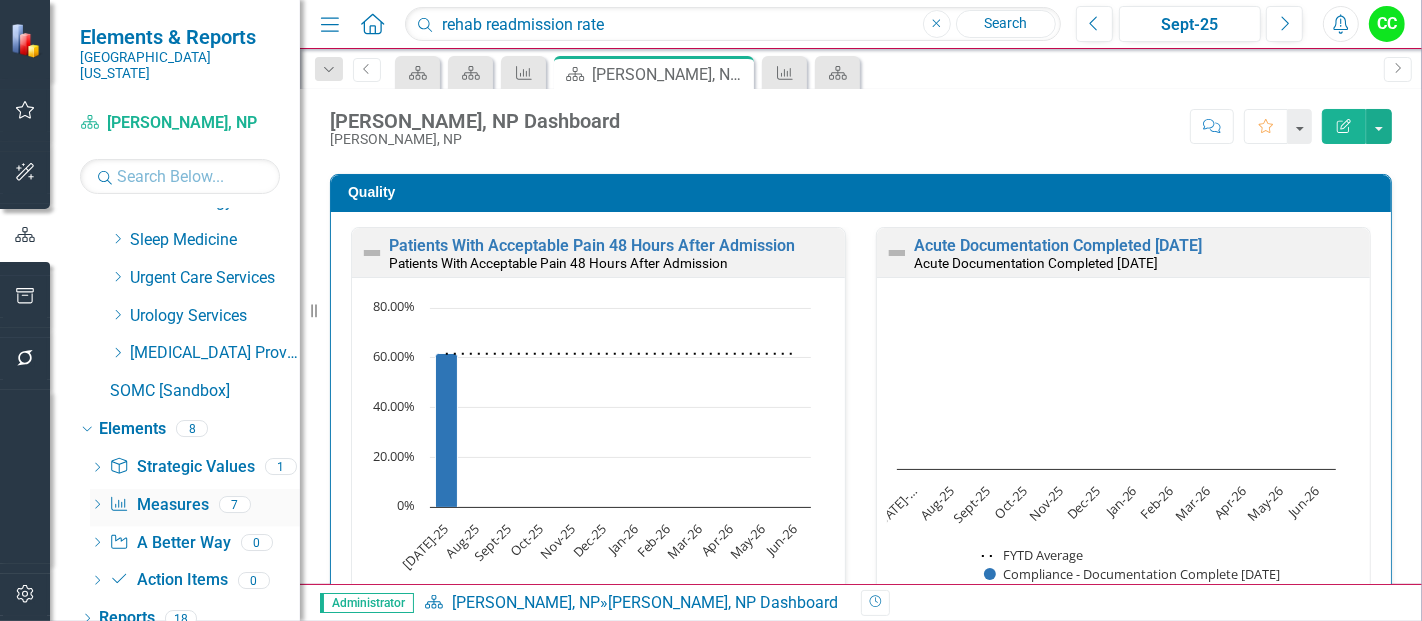
click at [170, 494] on link "Measure Measures" at bounding box center [158, 505] width 99 height 23
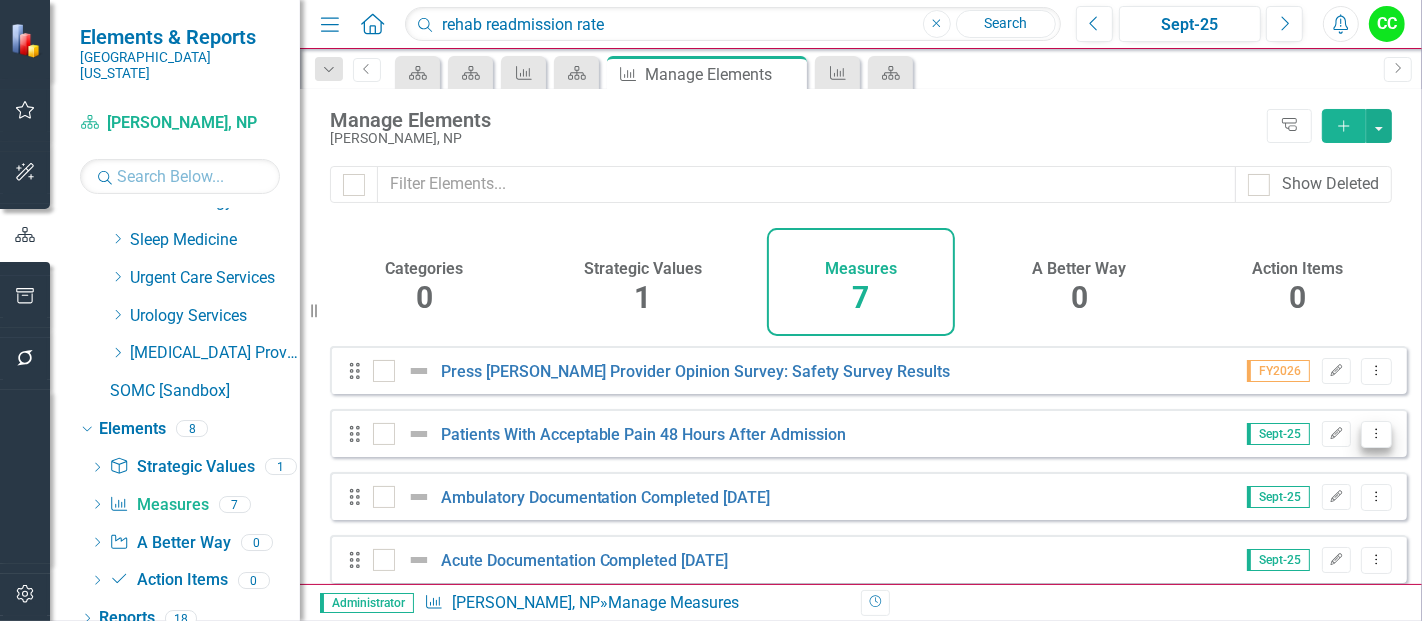
click at [1368, 440] on icon "Dropdown Menu" at bounding box center [1376, 433] width 17 height 13
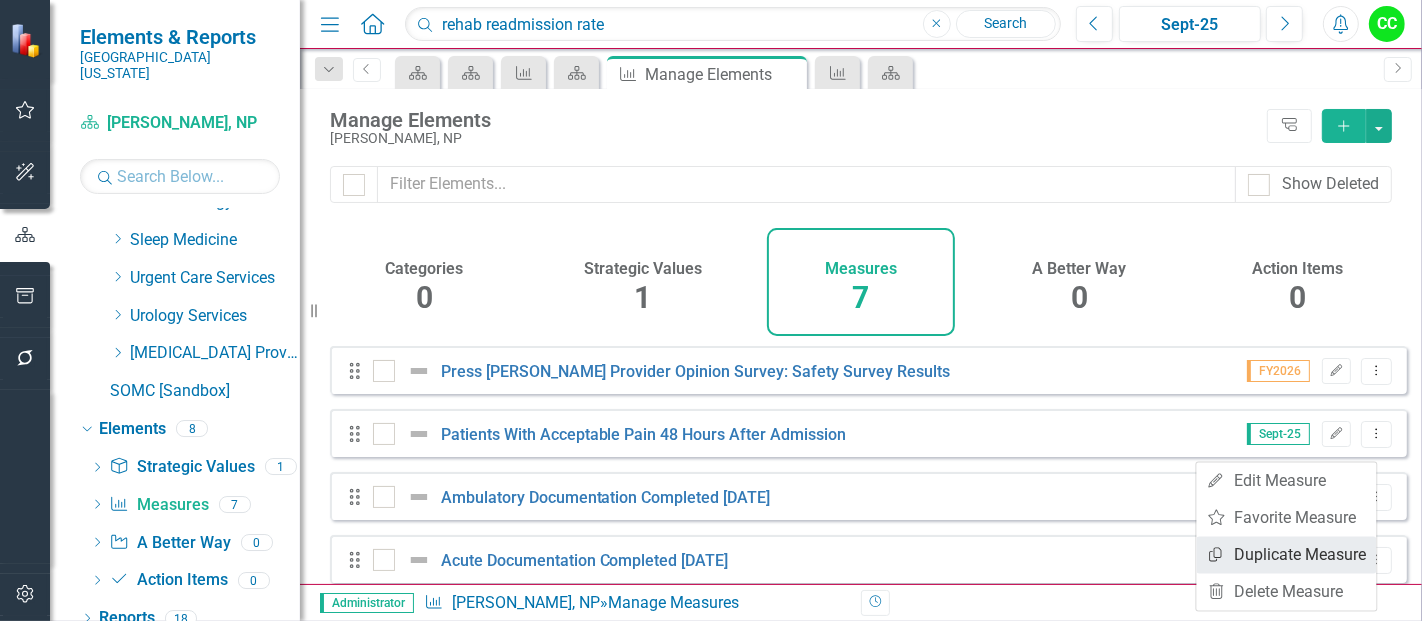
click at [1254, 550] on link "Copy Duplicate Measure" at bounding box center [1287, 554] width 180 height 37
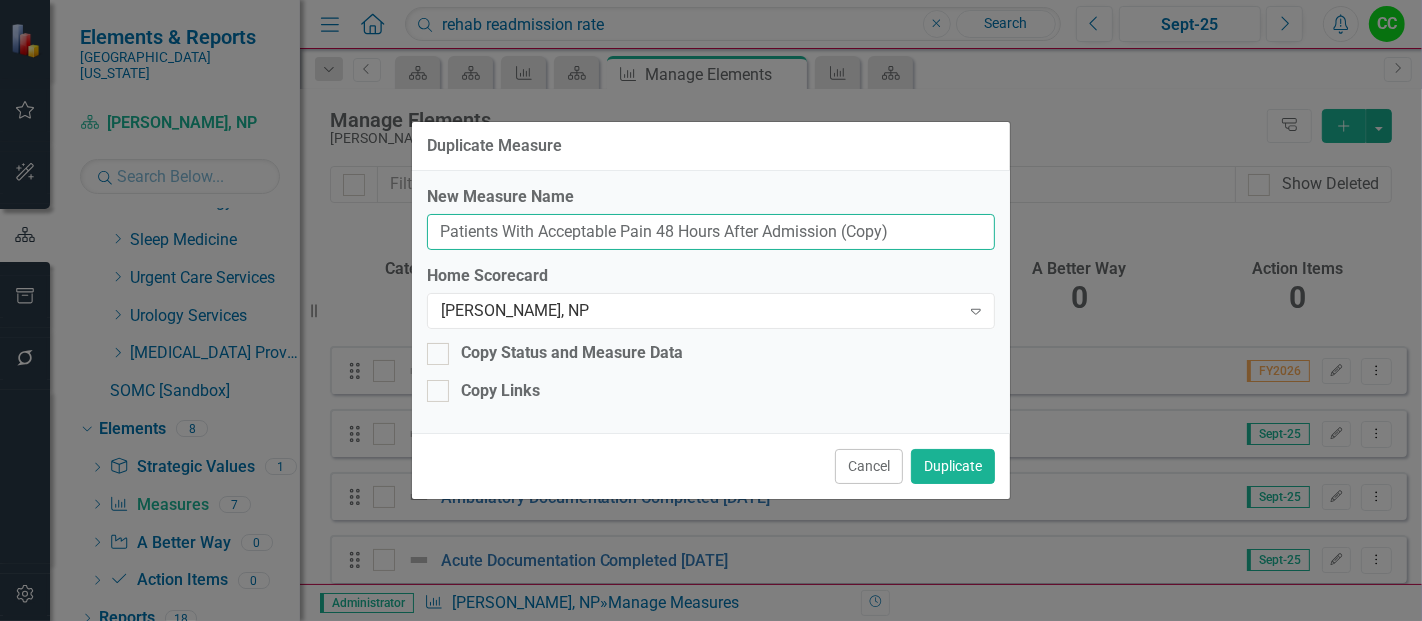
click at [920, 241] on input "Patients With Acceptable Pain 48 Hours After Admission (Copy)" at bounding box center [711, 232] width 568 height 37
type input "Patients With Acceptable Pain 48 Hours After Admission"
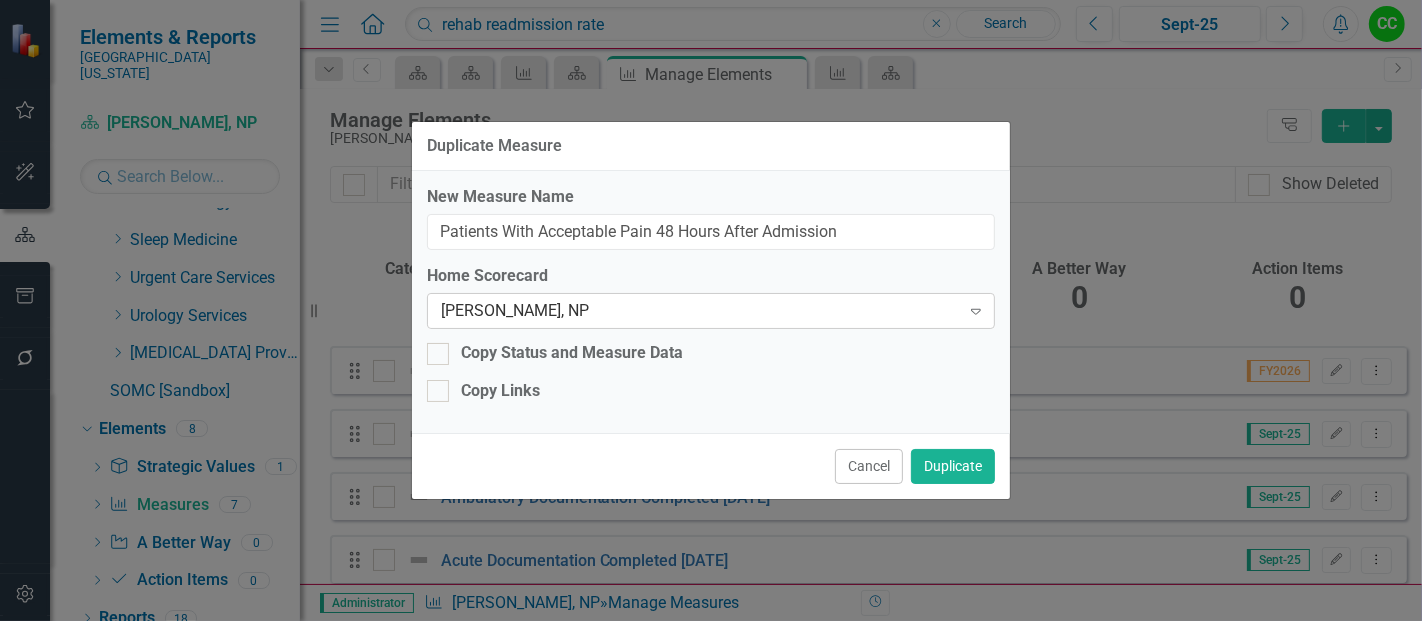
click at [595, 311] on div "[PERSON_NAME], NP" at bounding box center [700, 311] width 519 height 23
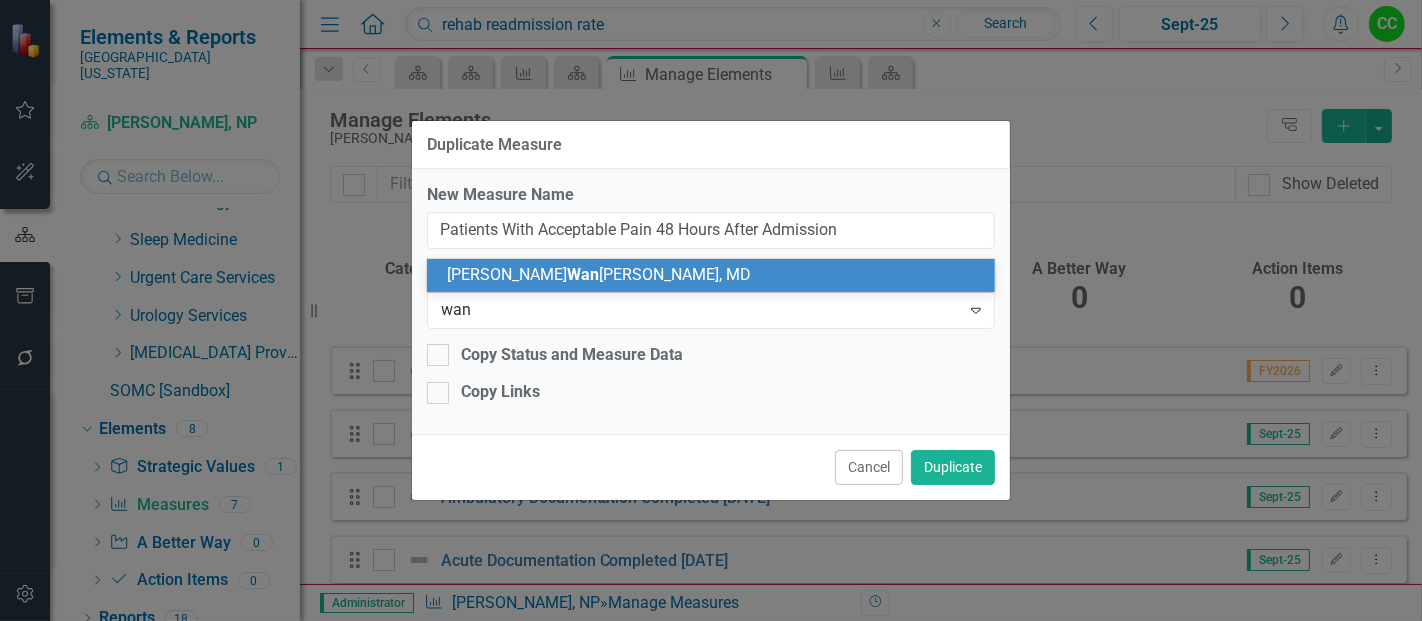
type input "wanj"
click at [617, 276] on div "Vanessa Wanj eri, MD" at bounding box center [715, 275] width 537 height 23
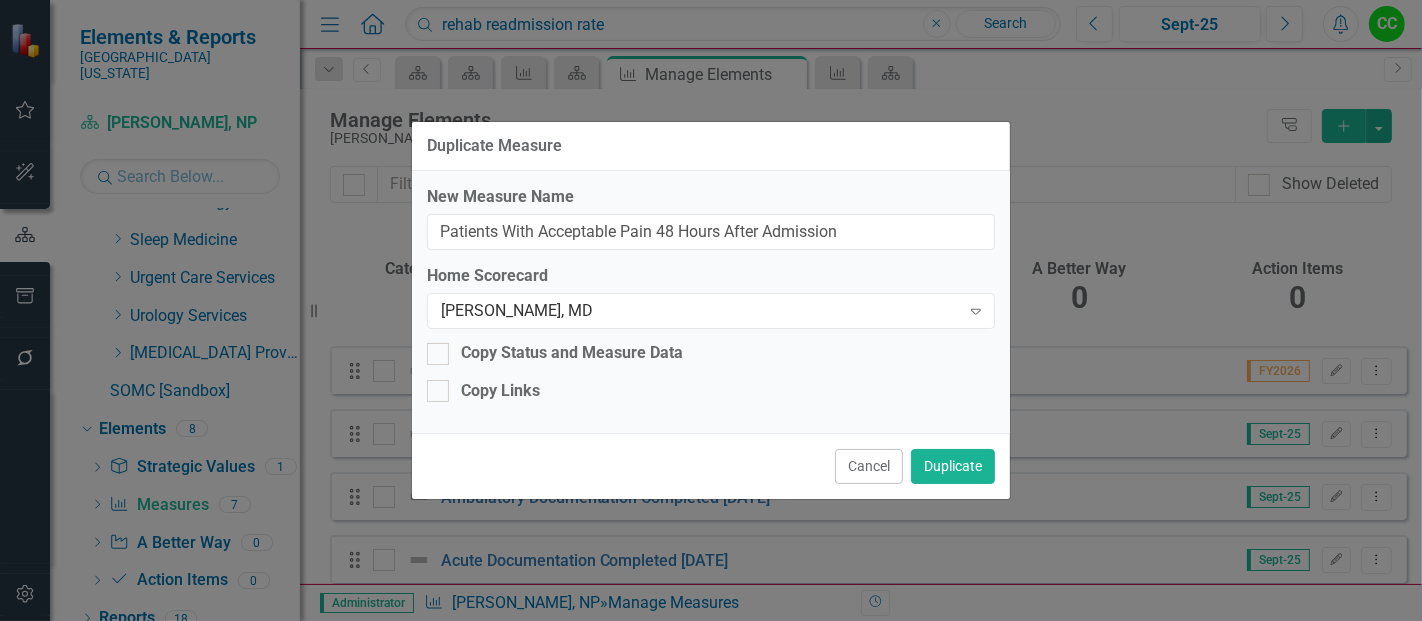
click at [617, 276] on label "Home Scorecard" at bounding box center [711, 276] width 568 height 23
click at [451, 364] on div "Copy Status and Measure Data" at bounding box center [711, 353] width 568 height 23
click at [440, 356] on input "Copy Status and Measure Data" at bounding box center [433, 349] width 13 height 13
checkbox input "true"
click at [437, 392] on input "Copy Links" at bounding box center [433, 386] width 13 height 13
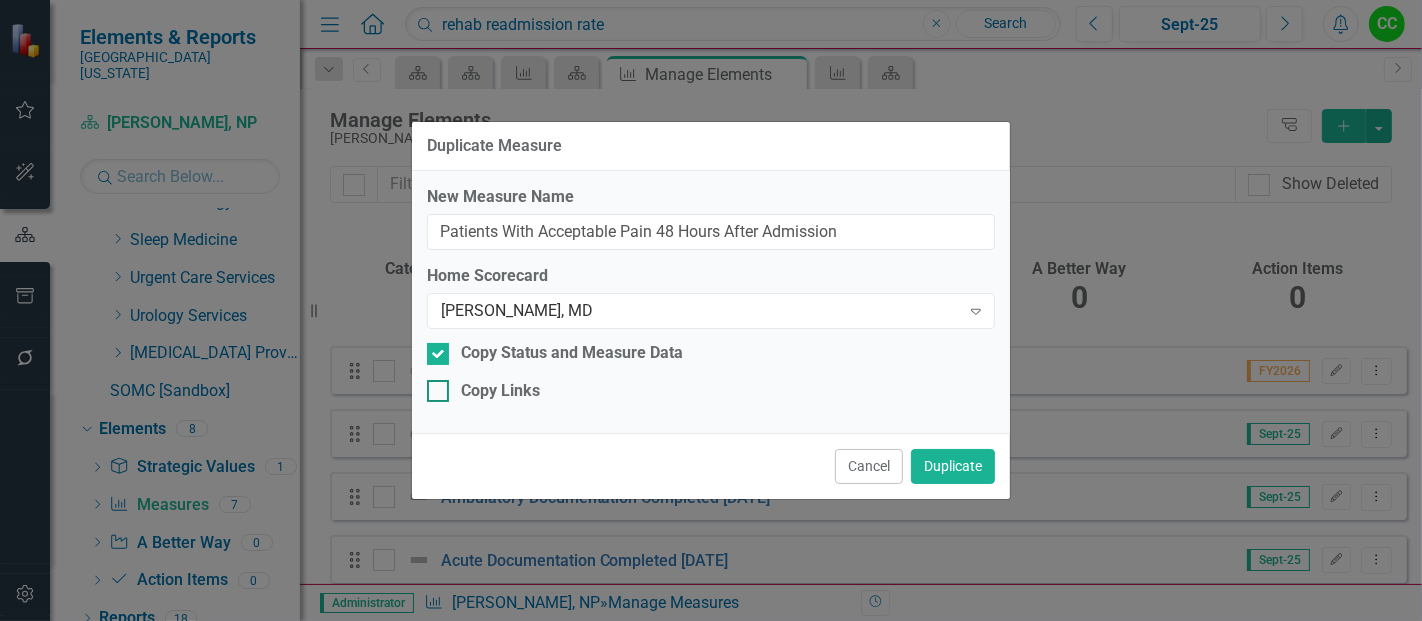
checkbox input "true"
click at [946, 445] on div "Cancel Duplicate" at bounding box center [711, 466] width 598 height 66
click at [946, 465] on button "Duplicate" at bounding box center [953, 466] width 84 height 35
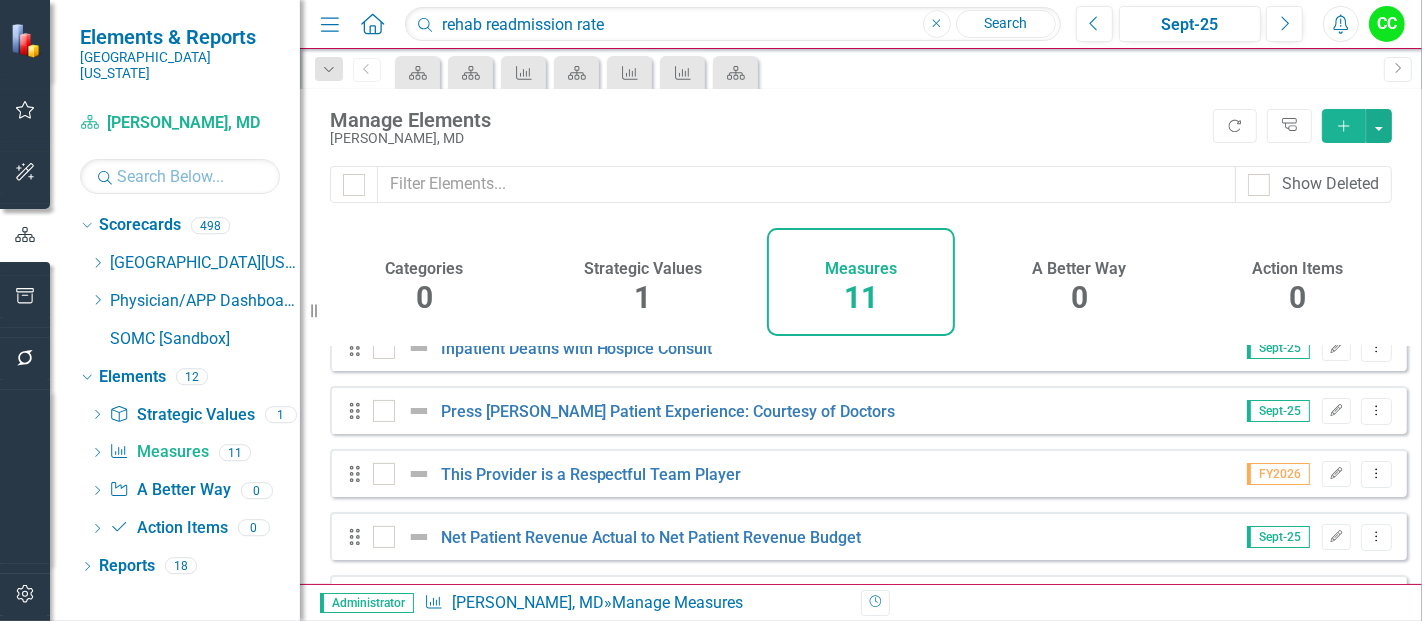
scroll to position [423, 0]
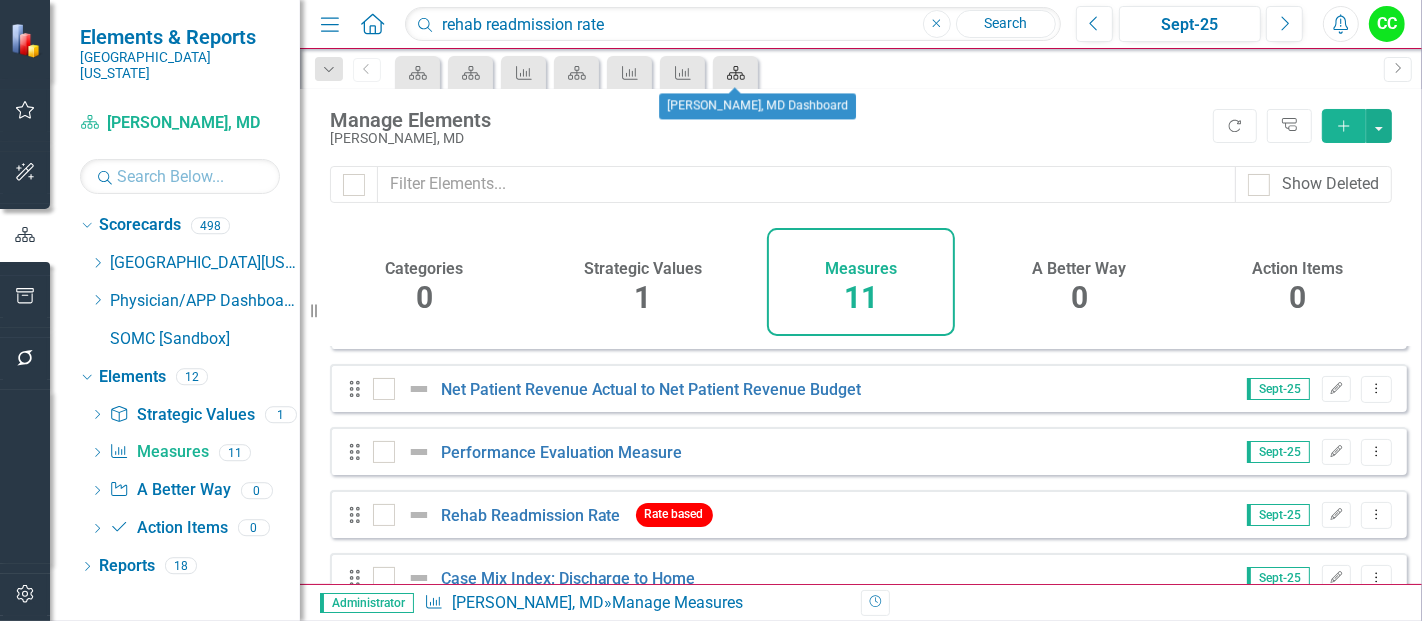
click at [749, 82] on link "Scorecard" at bounding box center [735, 72] width 35 height 25
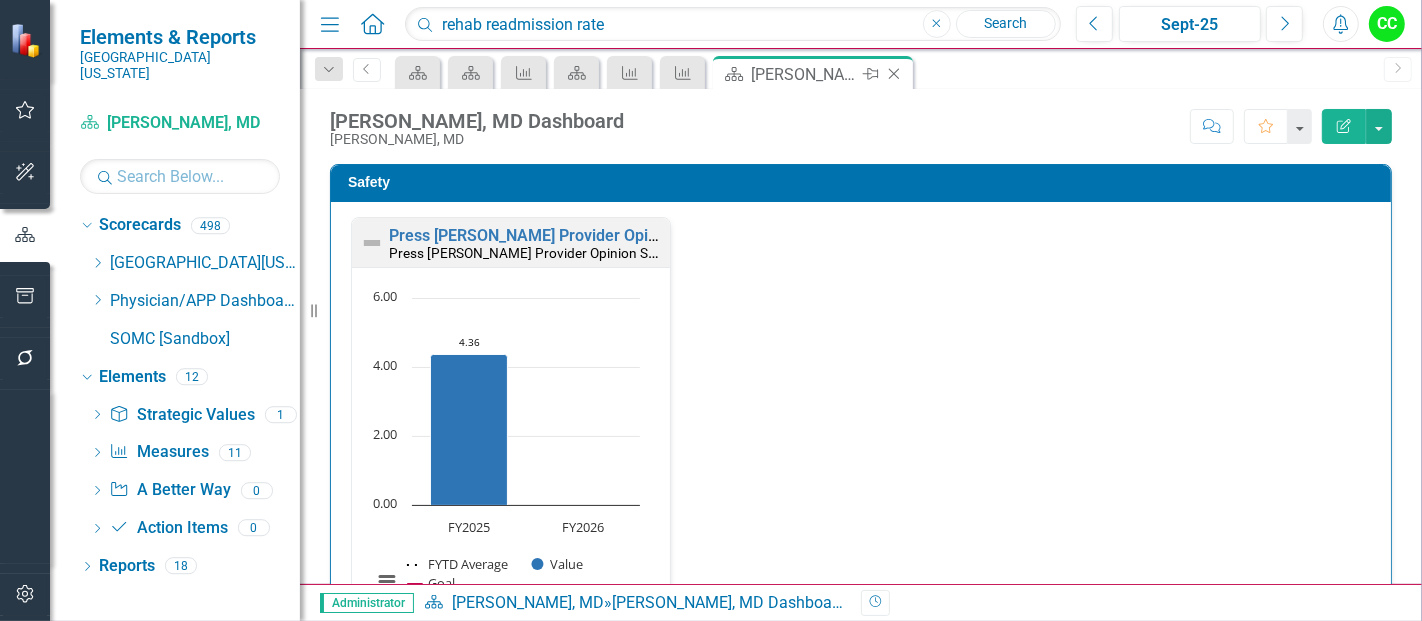
click at [904, 74] on div "Close" at bounding box center [895, 74] width 25 height 25
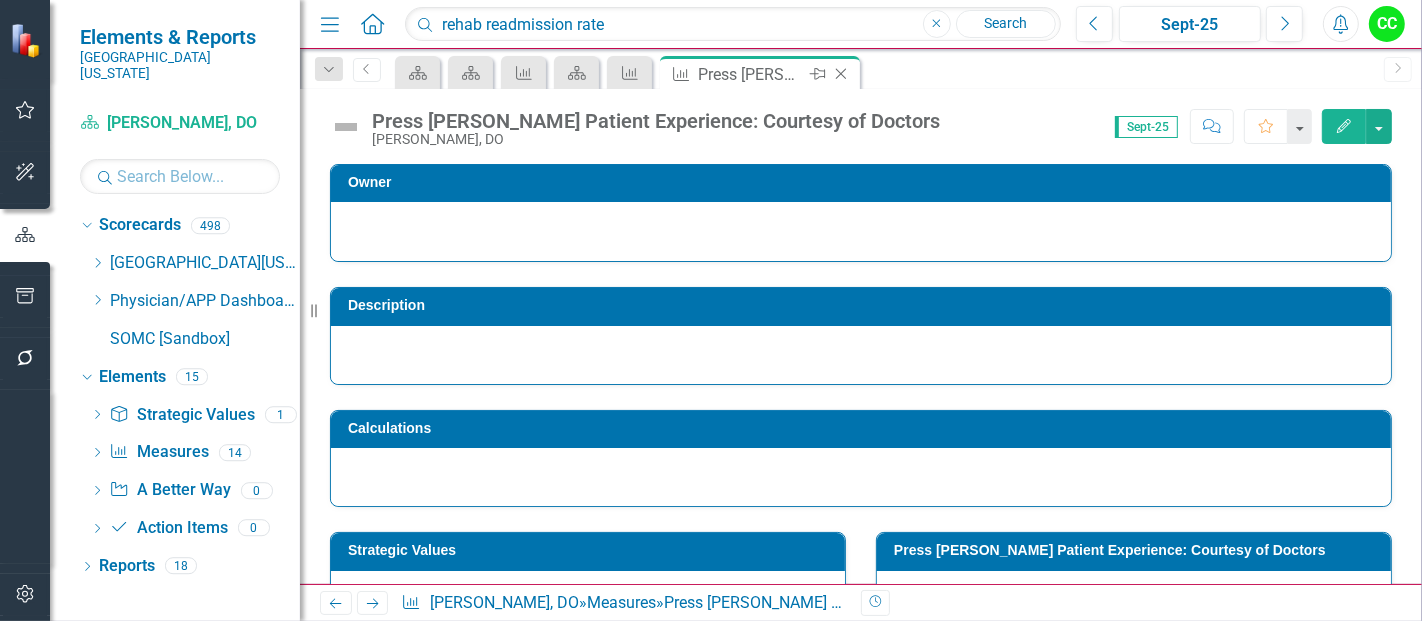
click at [841, 68] on icon "Close" at bounding box center [841, 74] width 20 height 16
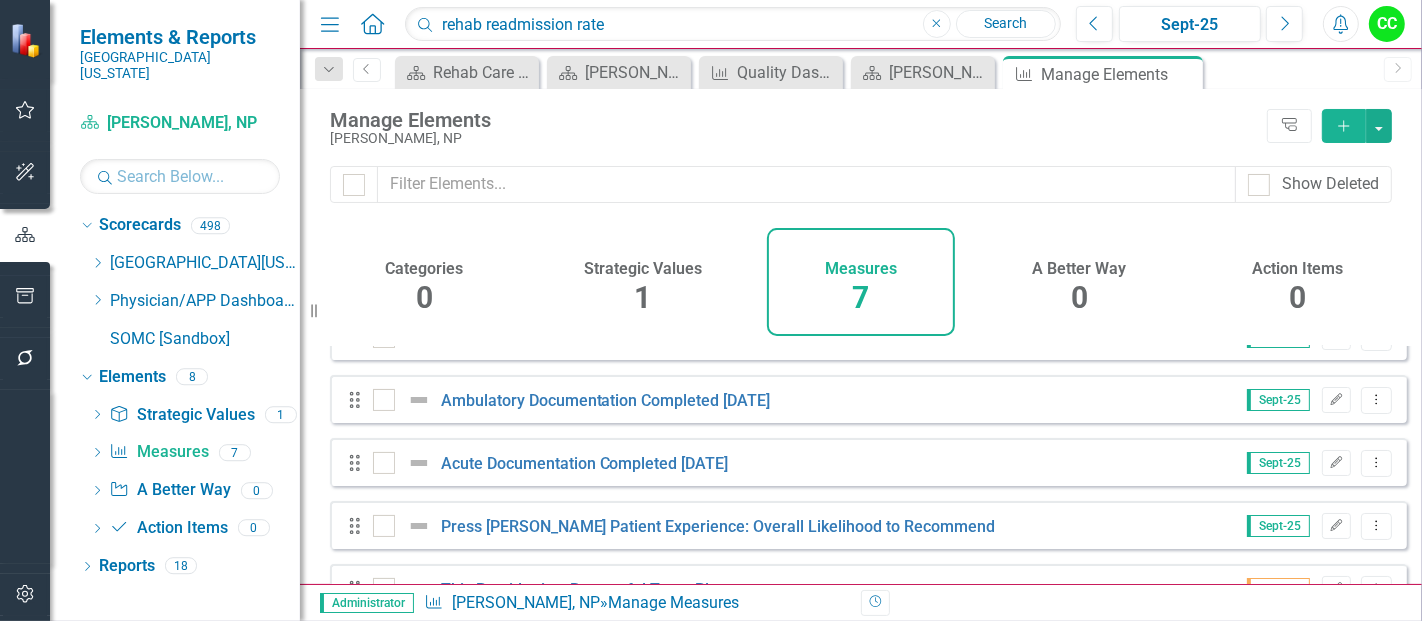
scroll to position [97, 0]
click at [1368, 469] on icon "Dropdown Menu" at bounding box center [1376, 462] width 17 height 13
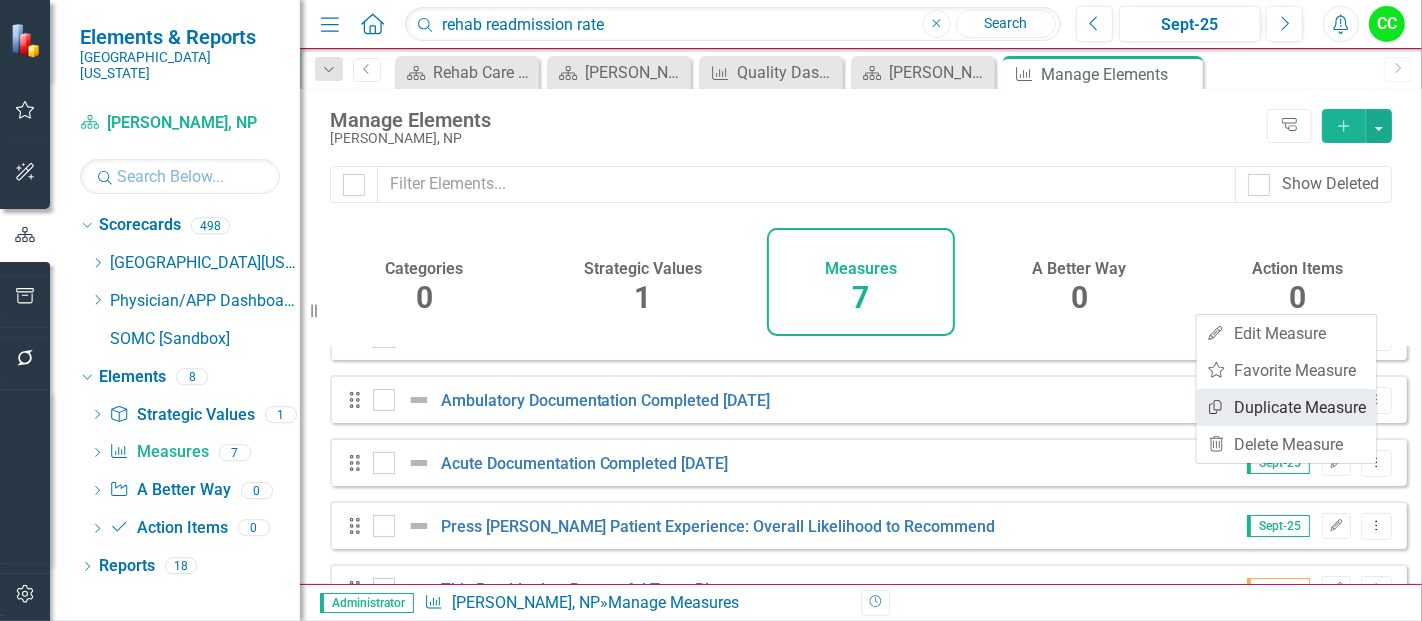
click at [1252, 402] on link "Copy Duplicate Measure" at bounding box center [1287, 407] width 180 height 37
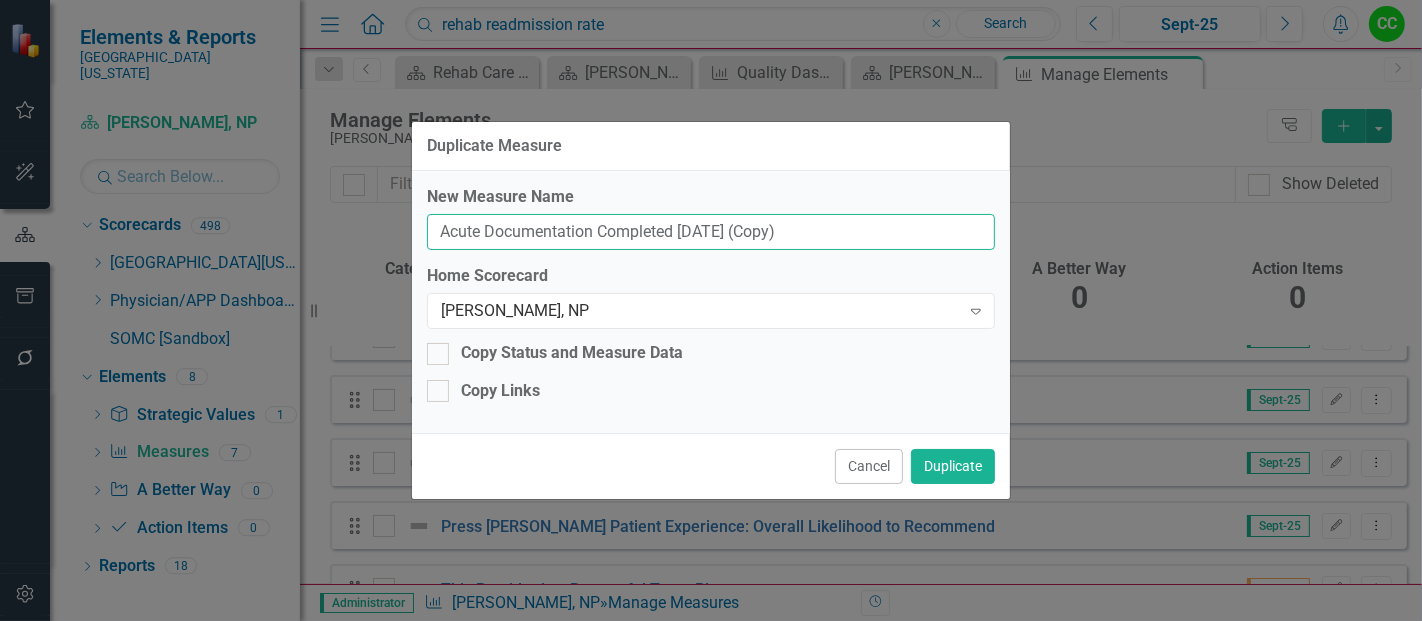
click at [859, 238] on input "Acute Documentation Completed Within 10 Days (Copy)" at bounding box center [711, 232] width 568 height 37
type input "Acute Documentation Completed [DATE]"
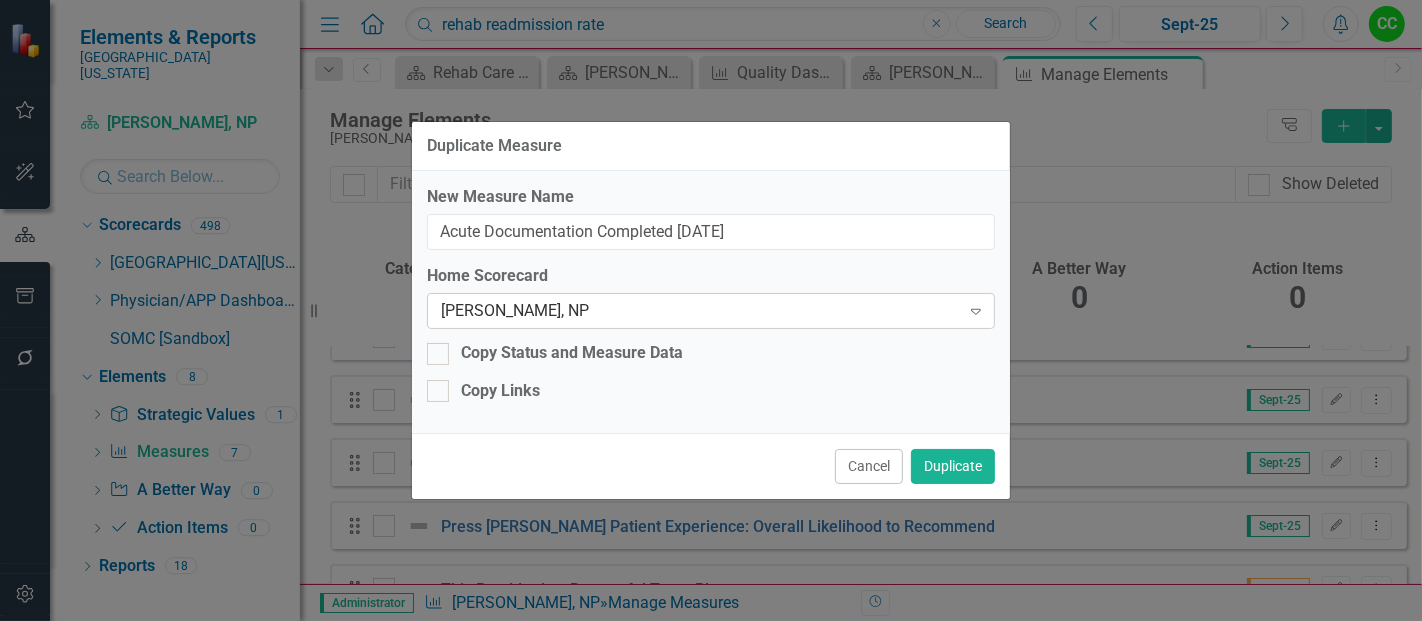
click at [622, 321] on div "[PERSON_NAME], NP" at bounding box center [700, 311] width 519 height 23
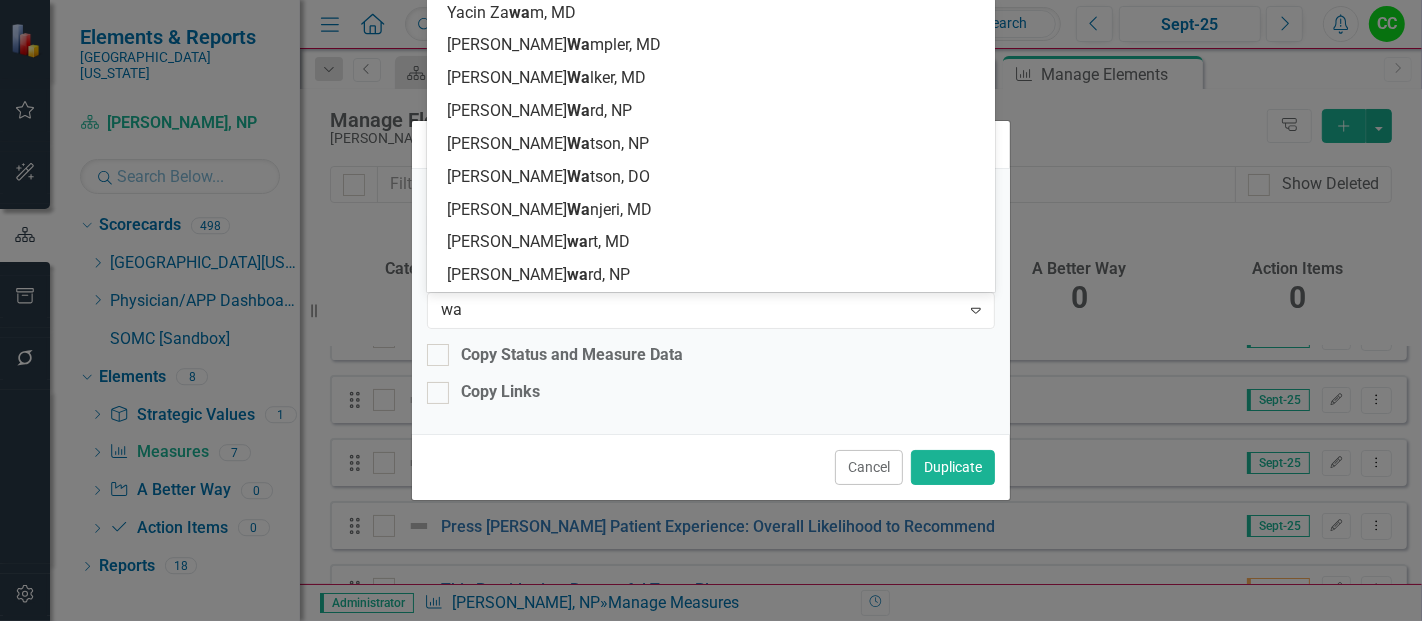
scroll to position [101, 0]
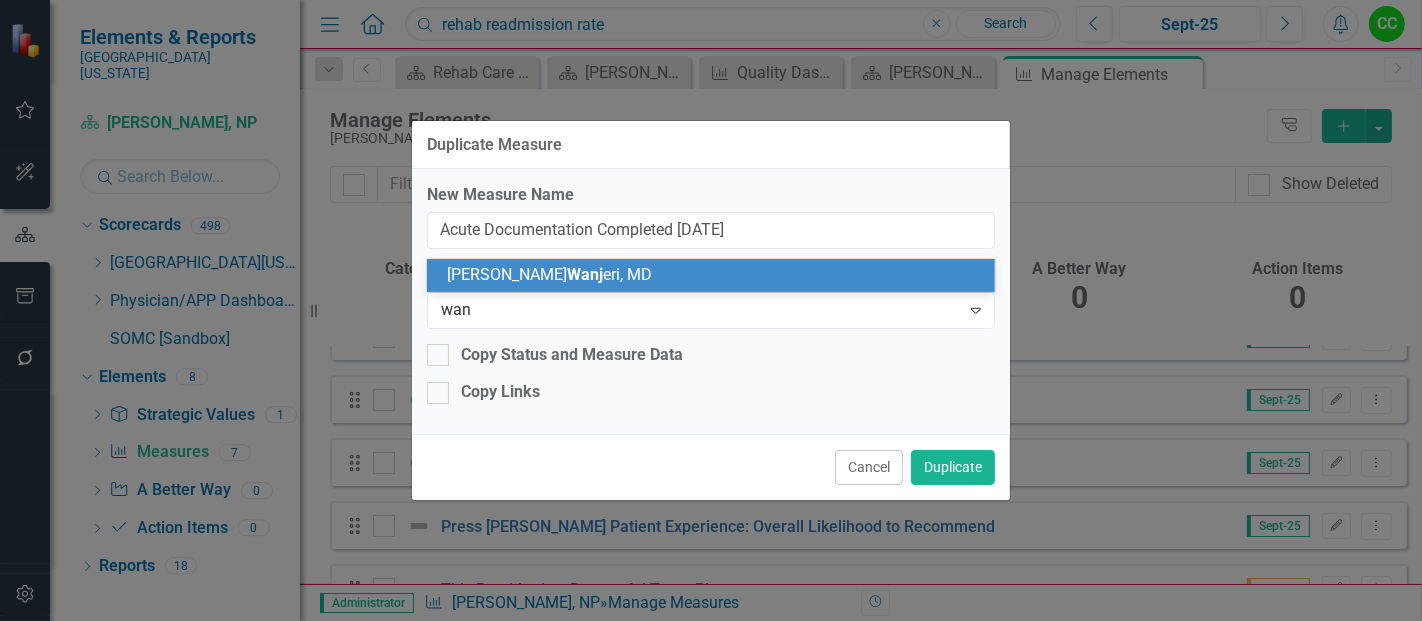
type input "wanj"
click at [569, 270] on span "Vanessa Wanj eri, MD" at bounding box center [549, 274] width 205 height 19
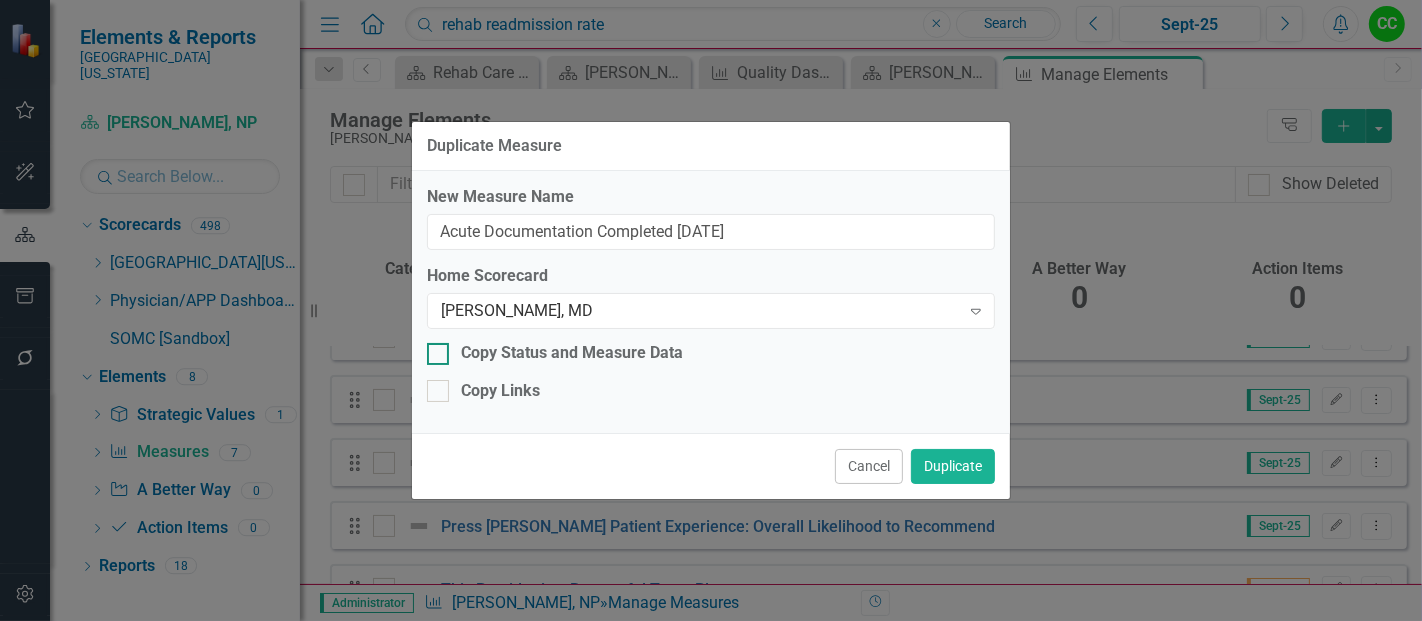
click at [447, 345] on div at bounding box center [438, 354] width 22 height 22
click at [440, 345] on input "Copy Status and Measure Data" at bounding box center [433, 349] width 13 height 13
checkbox input "true"
click at [441, 378] on div "New Measure Name Acute Documentation Completed Within 10 Days Home Scorecard Va…" at bounding box center [711, 302] width 598 height 262
click at [441, 396] on div at bounding box center [438, 391] width 22 height 22
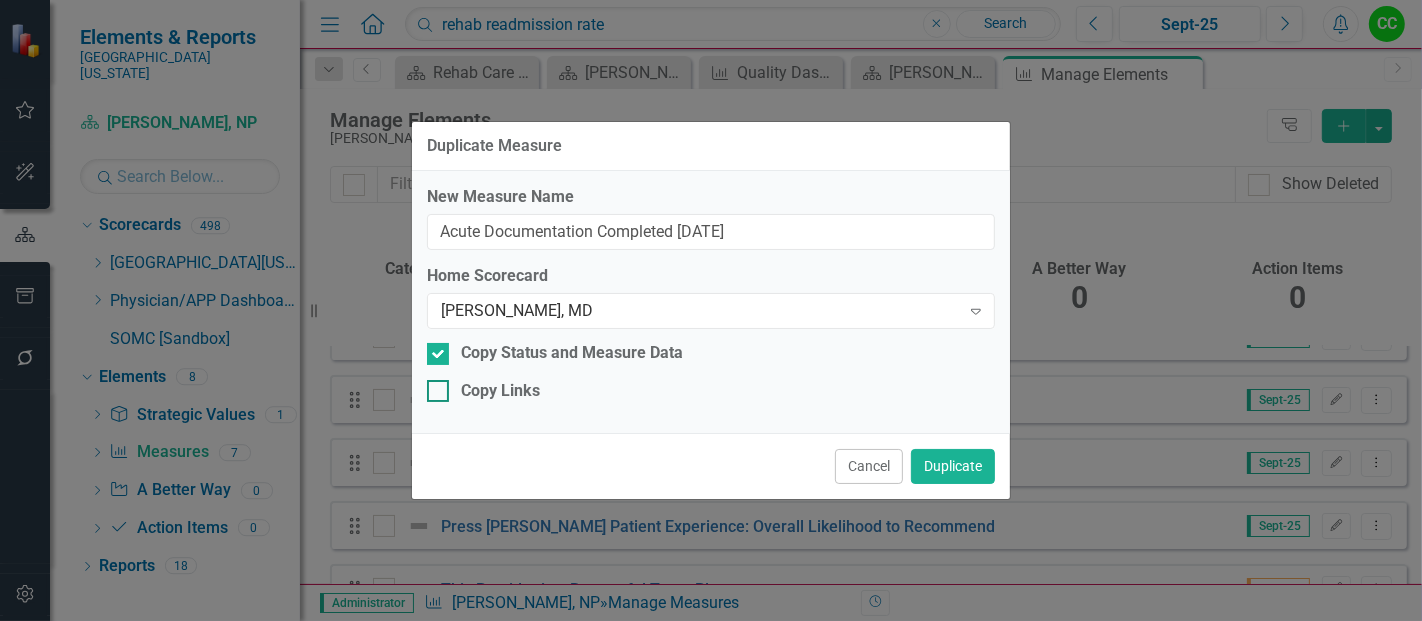
click at [440, 393] on input "Copy Links" at bounding box center [433, 386] width 13 height 13
checkbox input "true"
click at [948, 453] on button "Duplicate" at bounding box center [953, 466] width 84 height 35
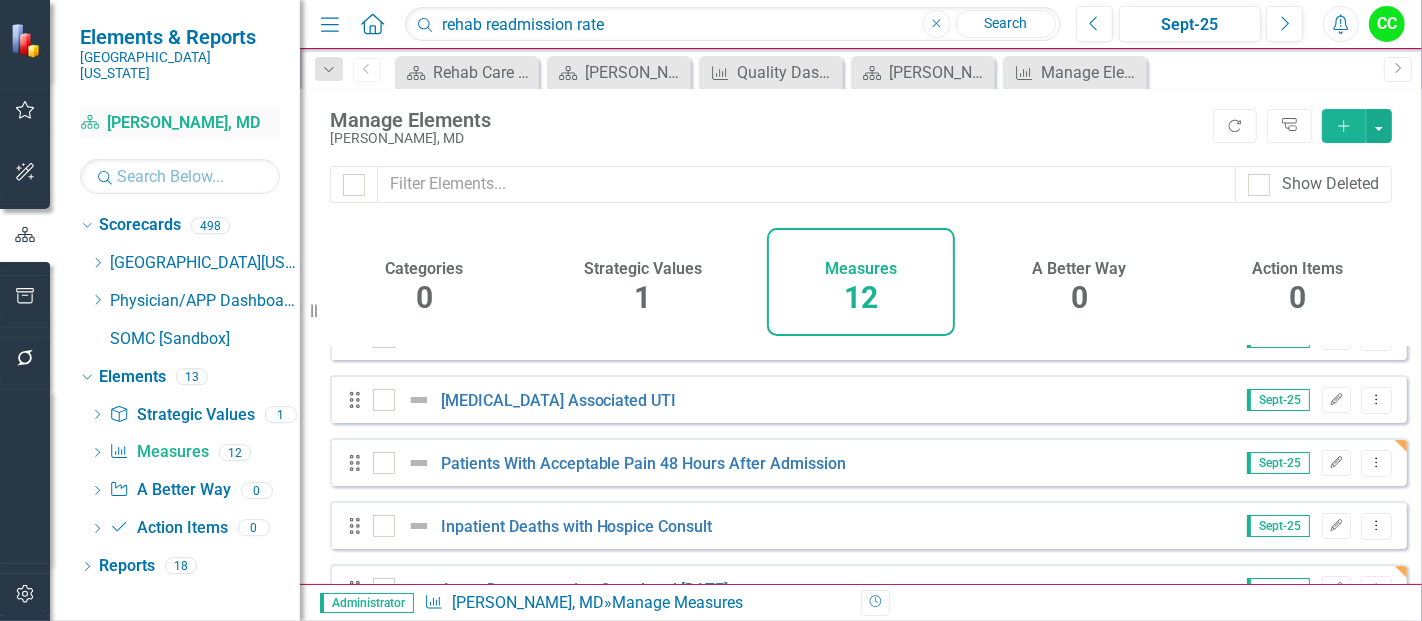
click at [229, 114] on link "Scorecard Vanessa Wanjeri, MD" at bounding box center [180, 123] width 200 height 23
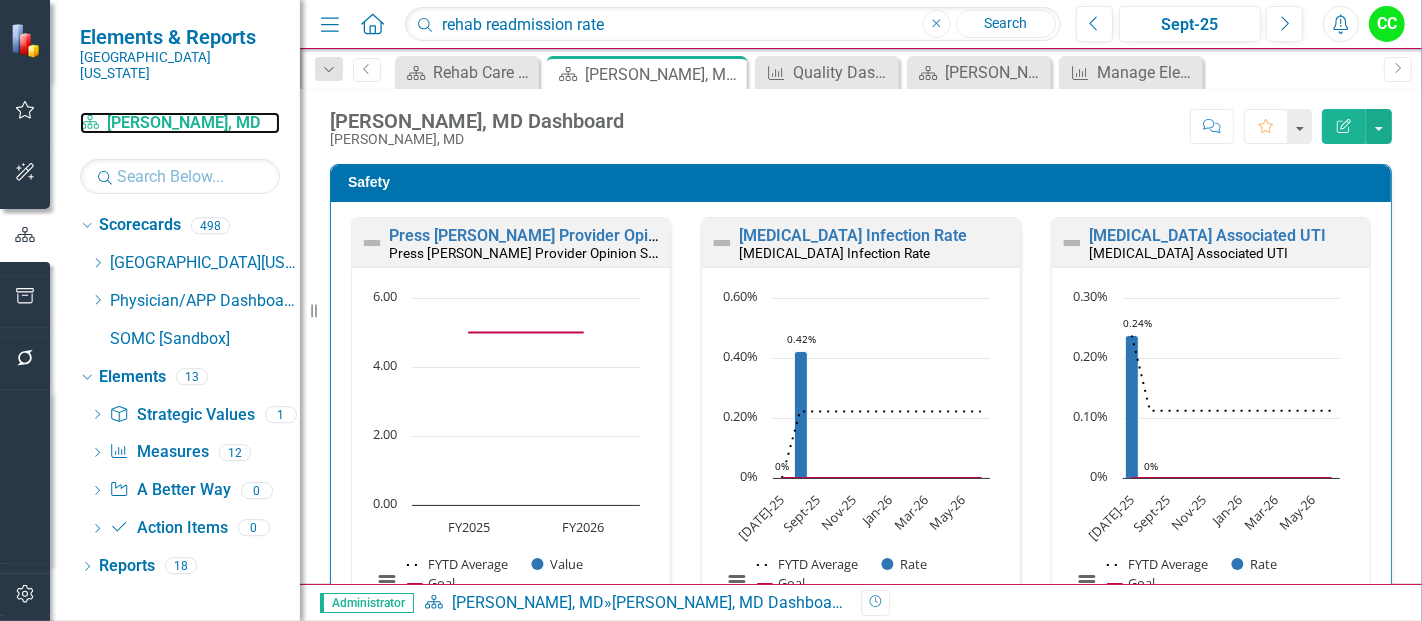
scroll to position [552, 0]
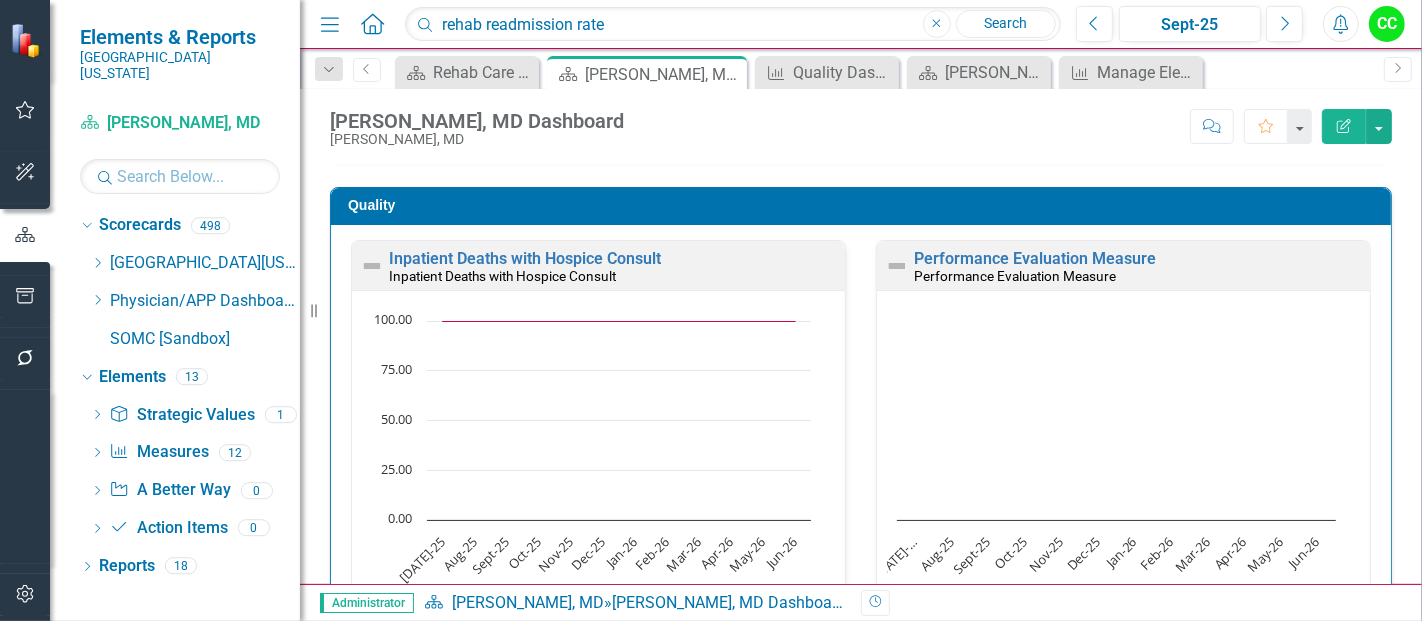
click at [1041, 198] on h3 "Quality" at bounding box center [864, 205] width 1033 height 15
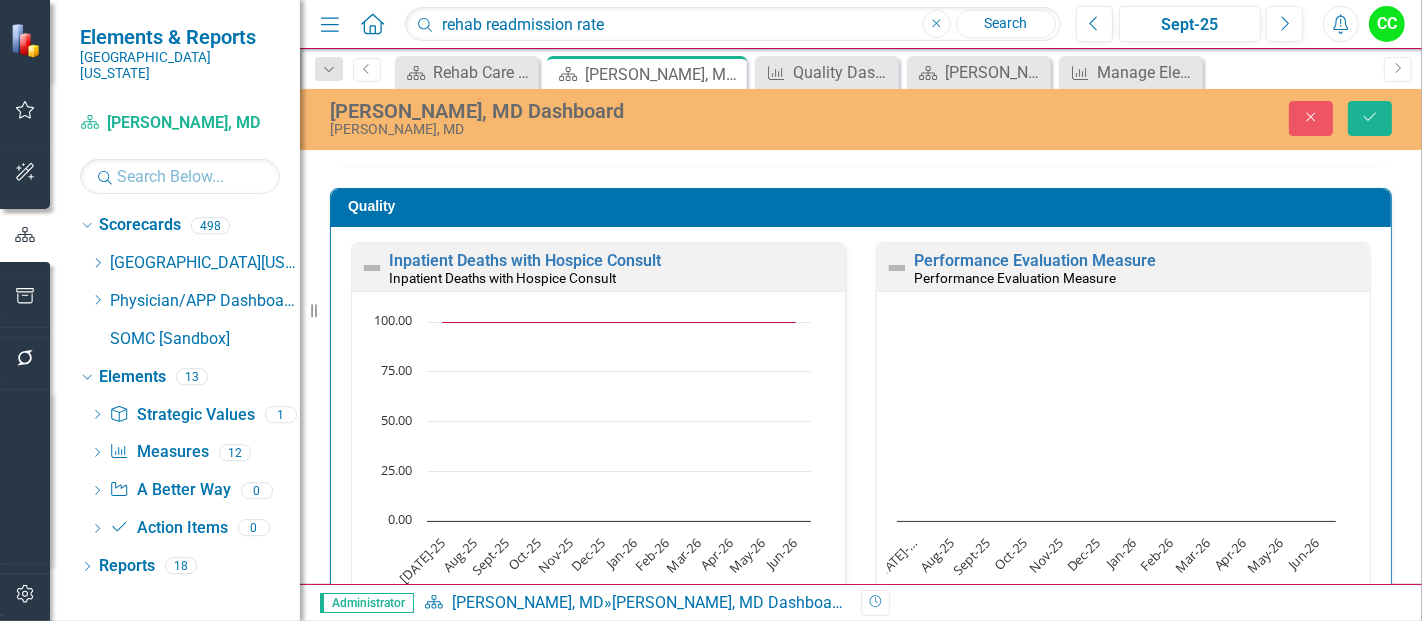
click at [1280, 207] on h3 "Quality" at bounding box center [864, 206] width 1033 height 15
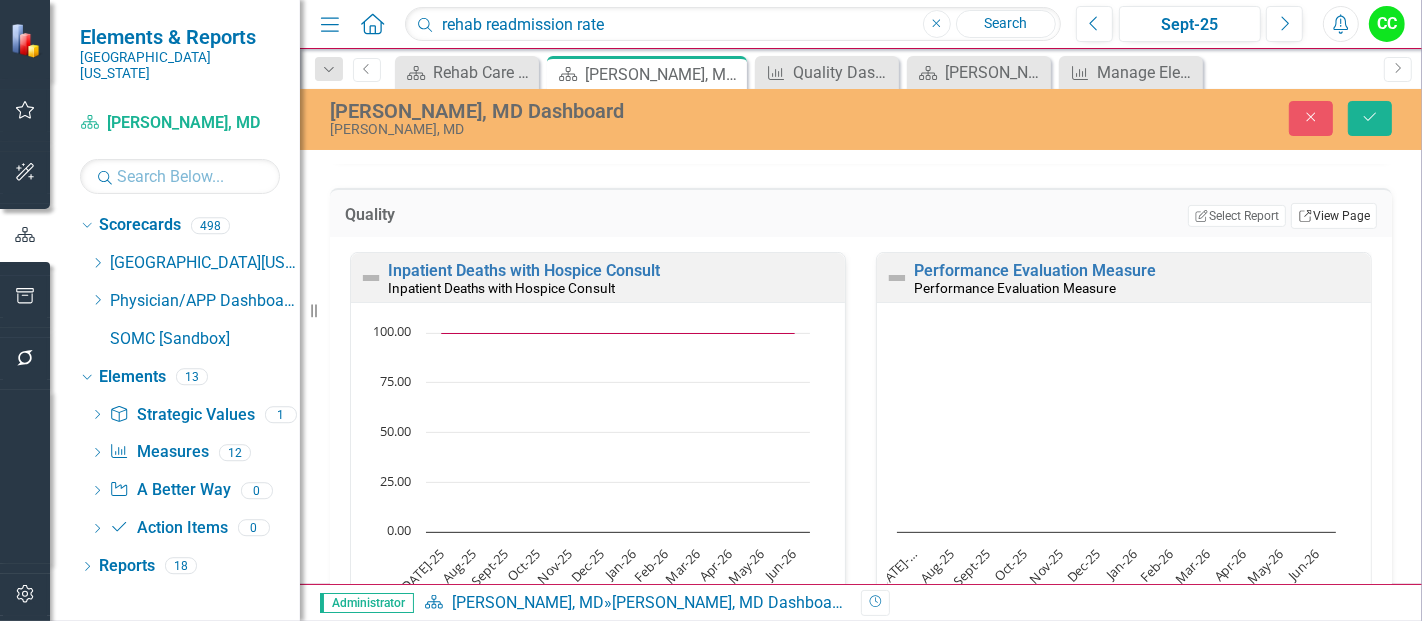
click at [1307, 215] on link "Link View Page" at bounding box center [1334, 216] width 86 height 26
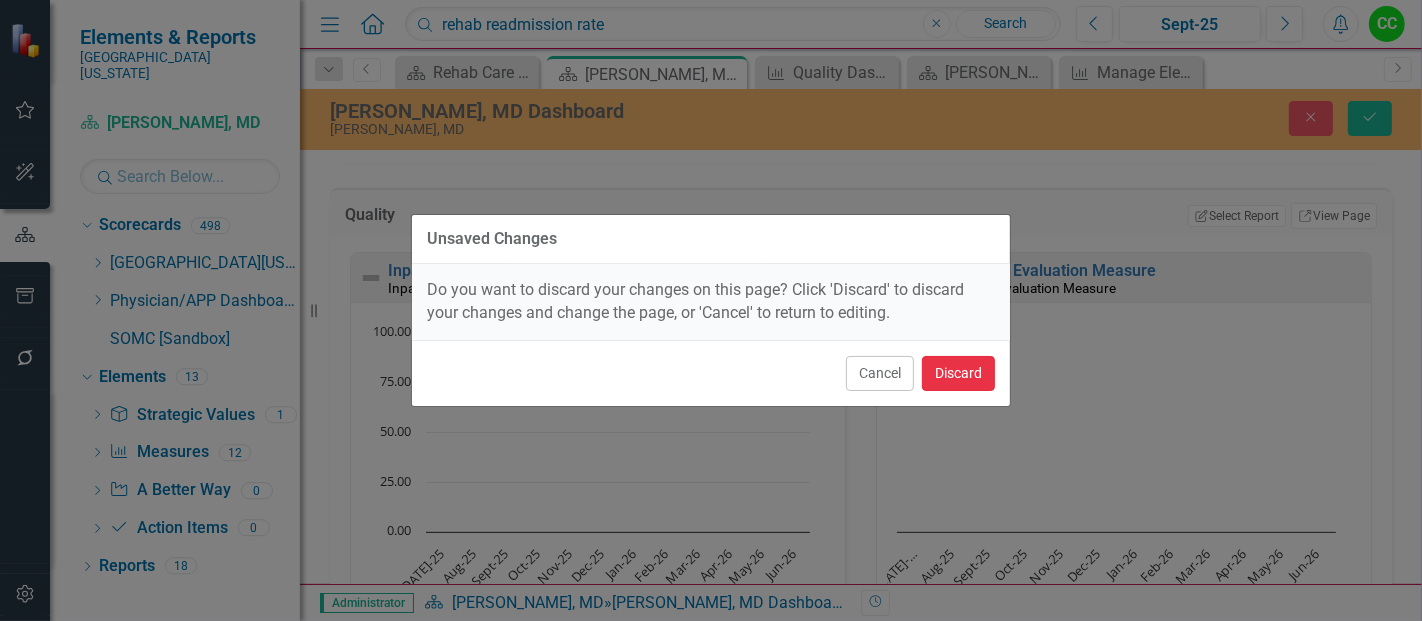
click at [960, 375] on button "Discard" at bounding box center [958, 373] width 73 height 35
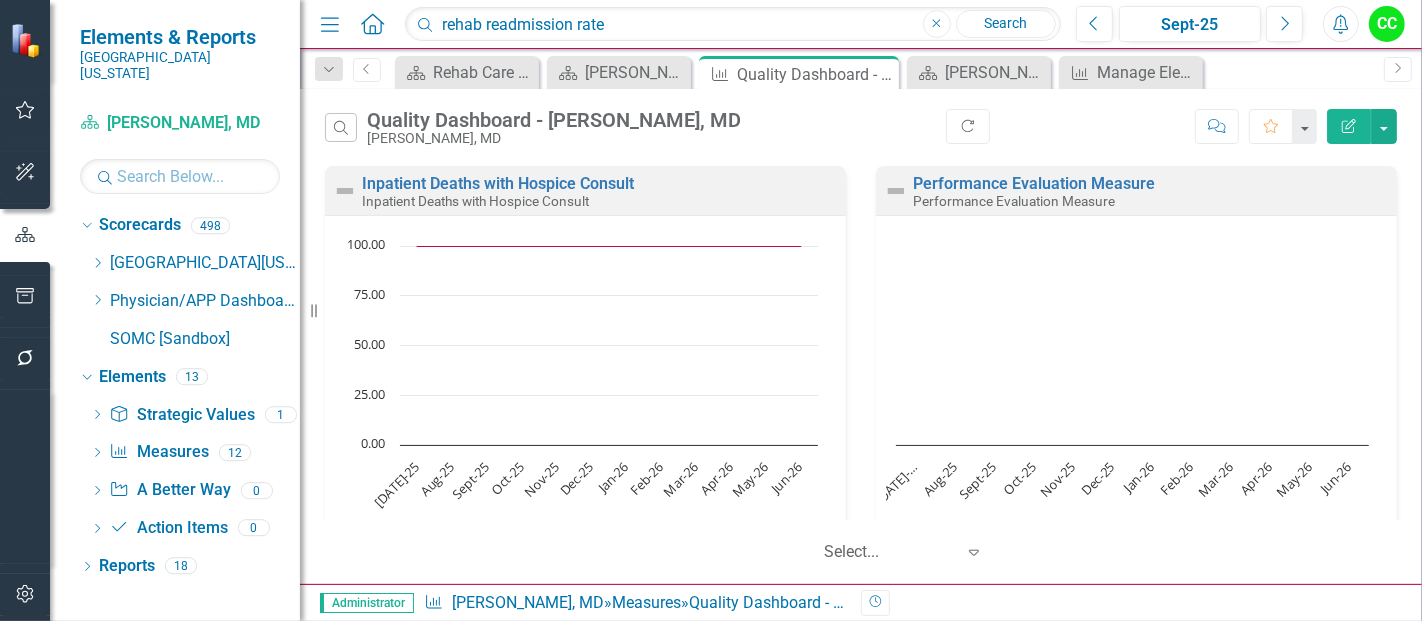
click at [1346, 122] on icon "Edit Report" at bounding box center [1349, 126] width 18 height 14
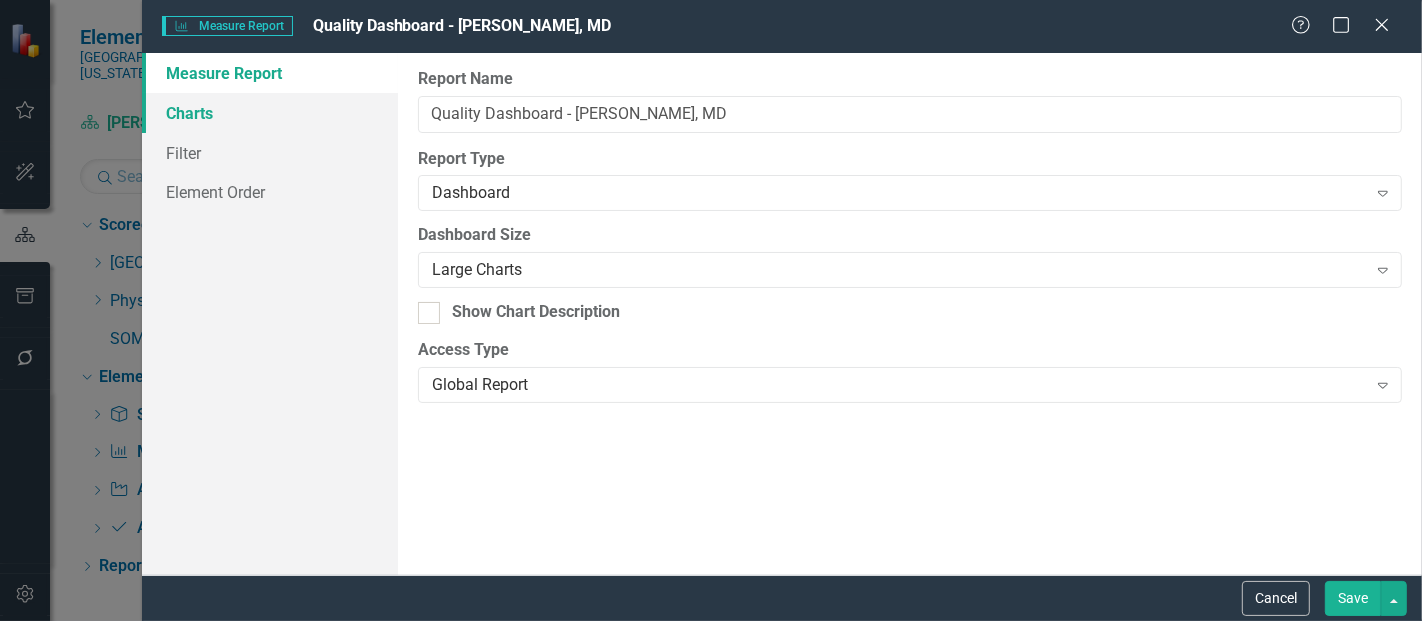
click at [223, 107] on link "Charts" at bounding box center [270, 113] width 256 height 40
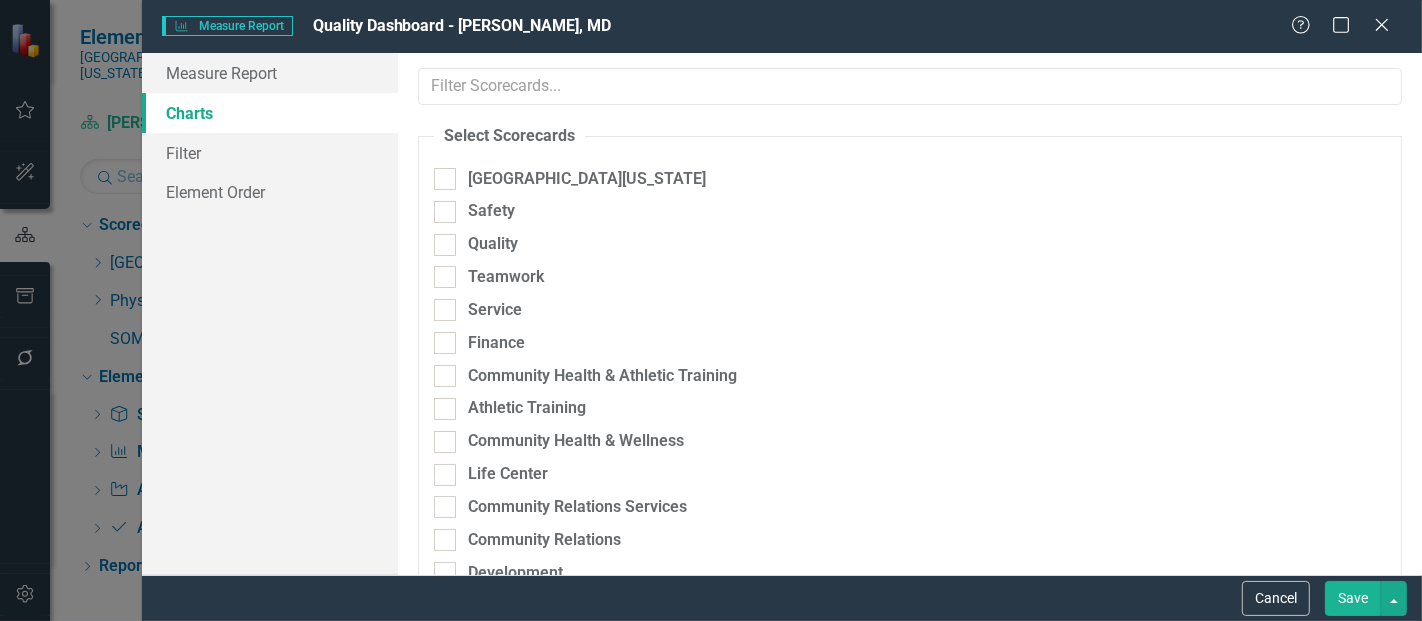
click at [510, 105] on div "Please select the scorecards you would like to include in this summary report b…" at bounding box center [910, 314] width 1024 height 522
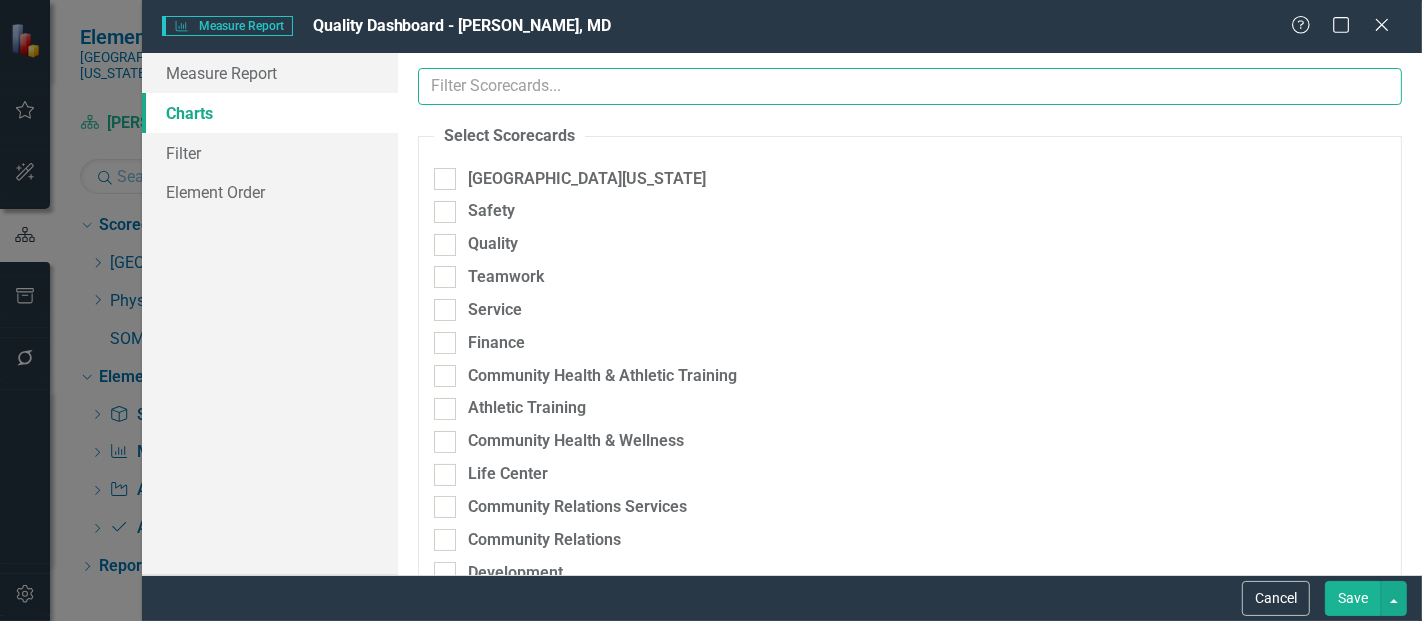
click at [514, 98] on input "text" at bounding box center [910, 86] width 984 height 37
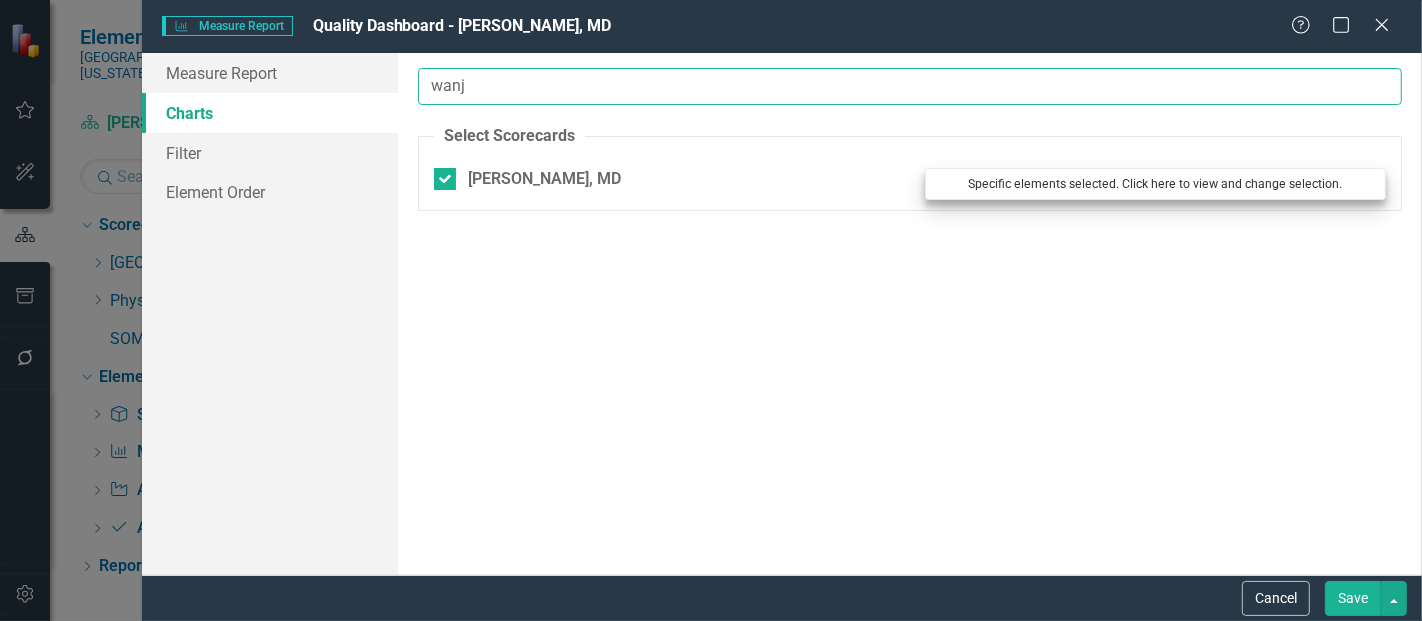
type input "wanj"
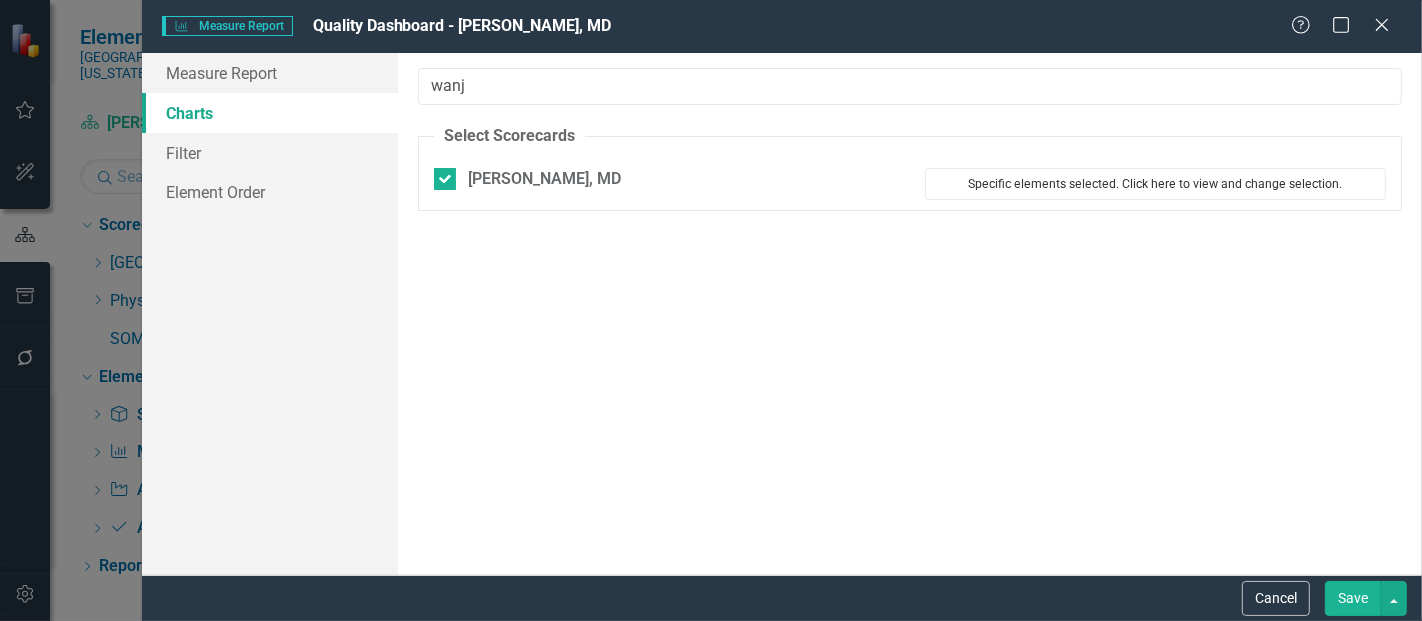
click at [1171, 190] on button "Specific elements selected. Click here to view and change selection." at bounding box center [1155, 184] width 461 height 32
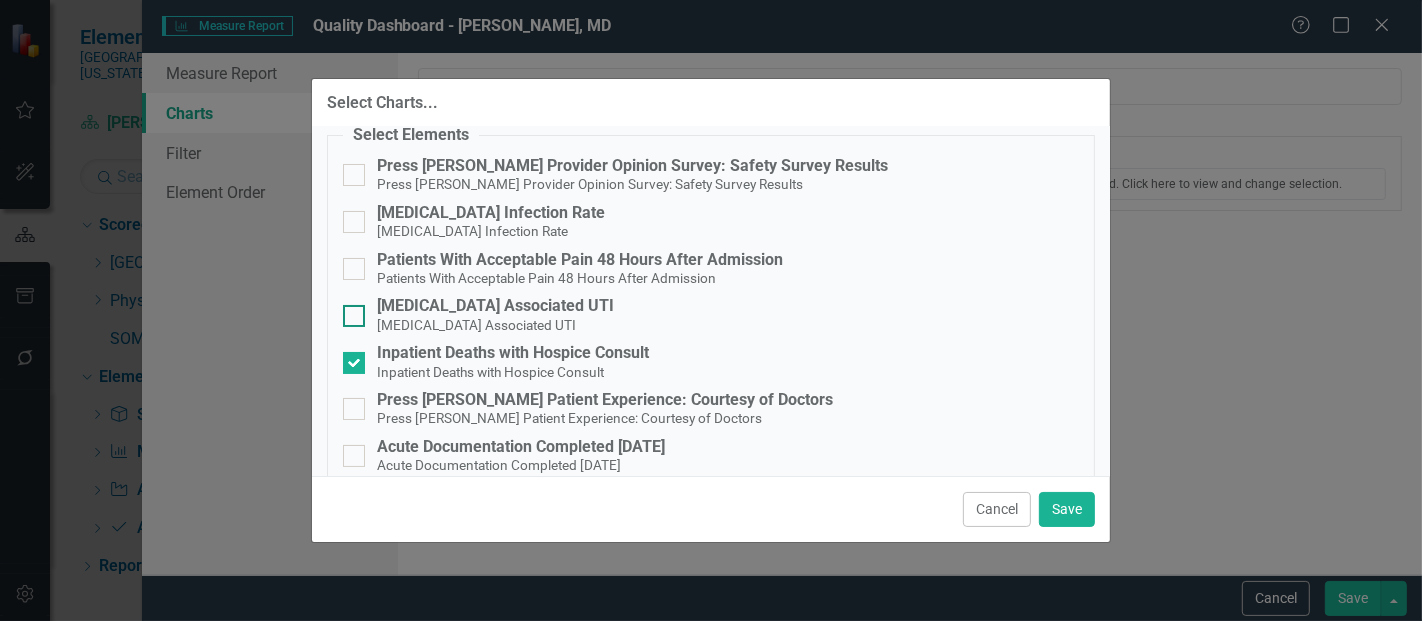
scroll to position [74, 0]
click at [456, 255] on div "Patients With Acceptable Pain 48 Hours After Admission" at bounding box center [580, 261] width 406 height 18
click at [356, 259] on input "Patients With Acceptable Pain 48 Hours After Admission Patients With Acceptable…" at bounding box center [349, 265] width 13 height 13
checkbox input "true"
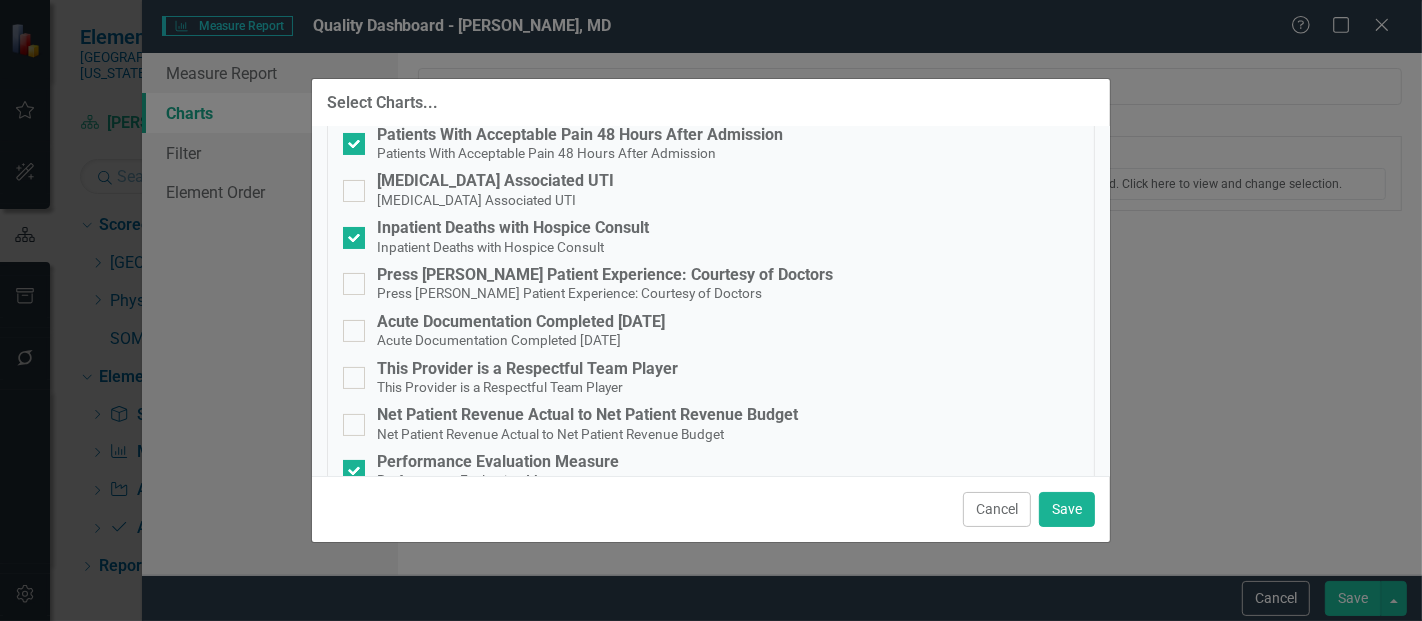
scroll to position [219, 0]
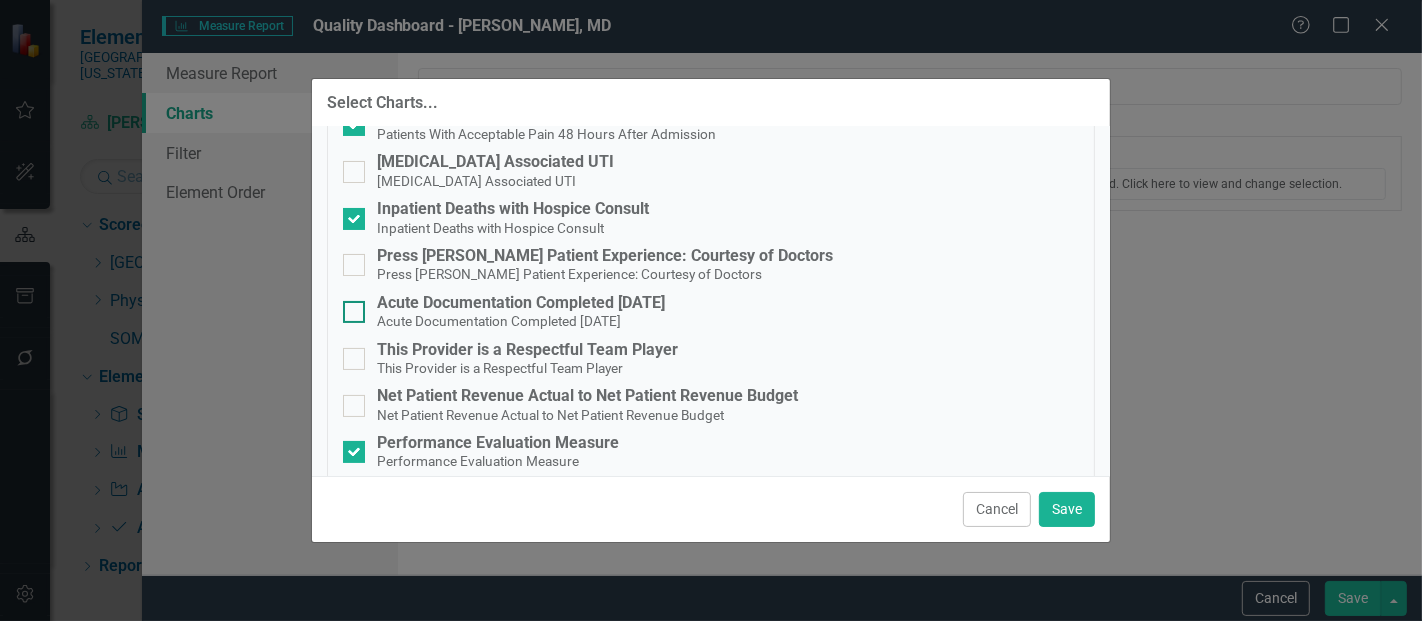
click at [589, 296] on div "Acute Documentation Completed [DATE]" at bounding box center [521, 303] width 288 height 18
click at [356, 301] on input "Acute Documentation Completed Within 10 Days Acute Documentation Completed With…" at bounding box center [349, 307] width 13 height 13
checkbox input "true"
click at [1050, 500] on button "Save" at bounding box center [1067, 509] width 56 height 35
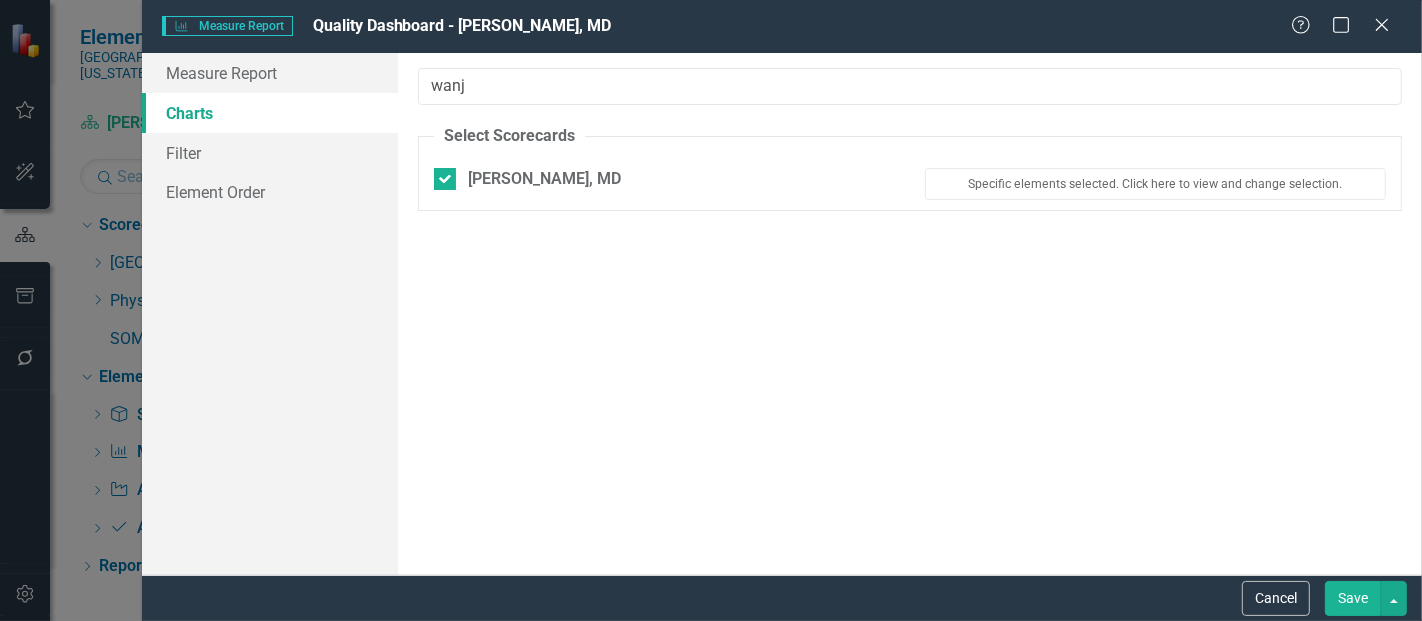
click at [1344, 596] on button "Save" at bounding box center [1353, 598] width 56 height 35
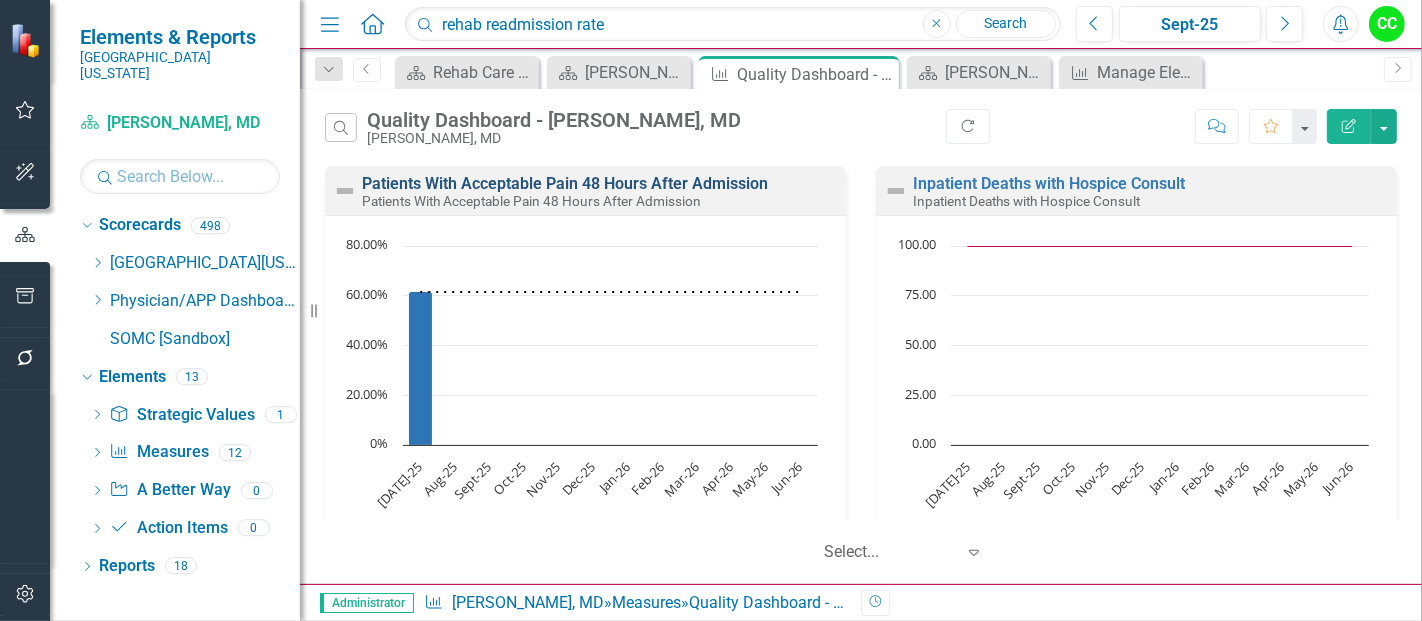
click at [651, 182] on link "Patients With Acceptable Pain 48 Hours After Admission" at bounding box center [565, 183] width 406 height 19
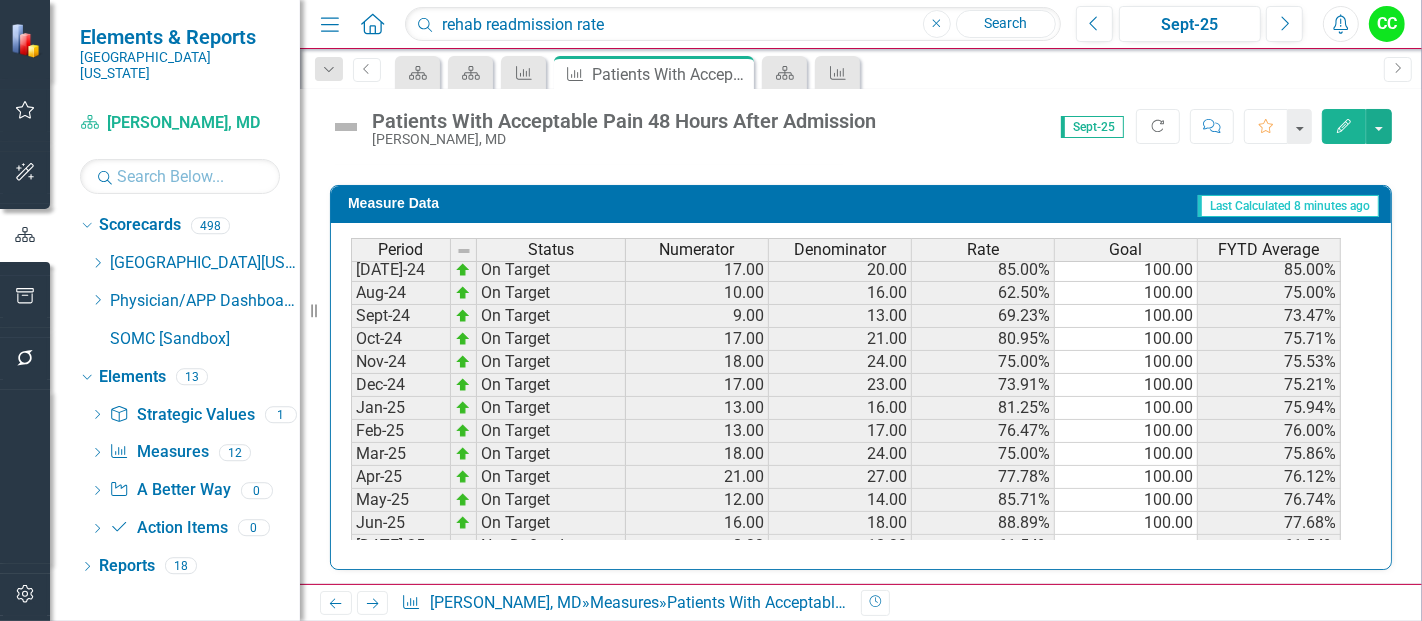
scroll to position [554, 0]
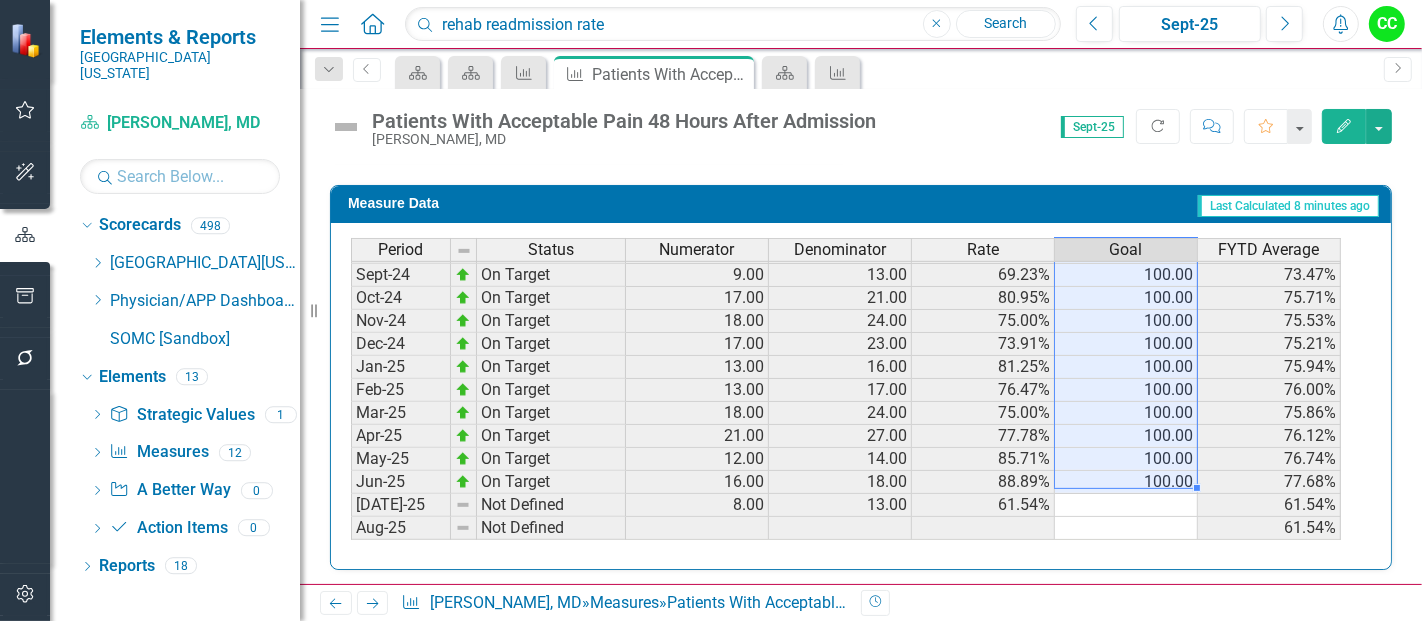
drag, startPoint x: 1133, startPoint y: 267, endPoint x: 1138, endPoint y: 464, distance: 197.0
click at [1138, 464] on tbody "Sep-23 On Target 23.00 26.00 88.46% 100.00 85.71% Oct-23 On Target 19.00 21.00 …" at bounding box center [846, 355] width 990 height 737
click at [1142, 494] on td at bounding box center [1126, 505] width 143 height 23
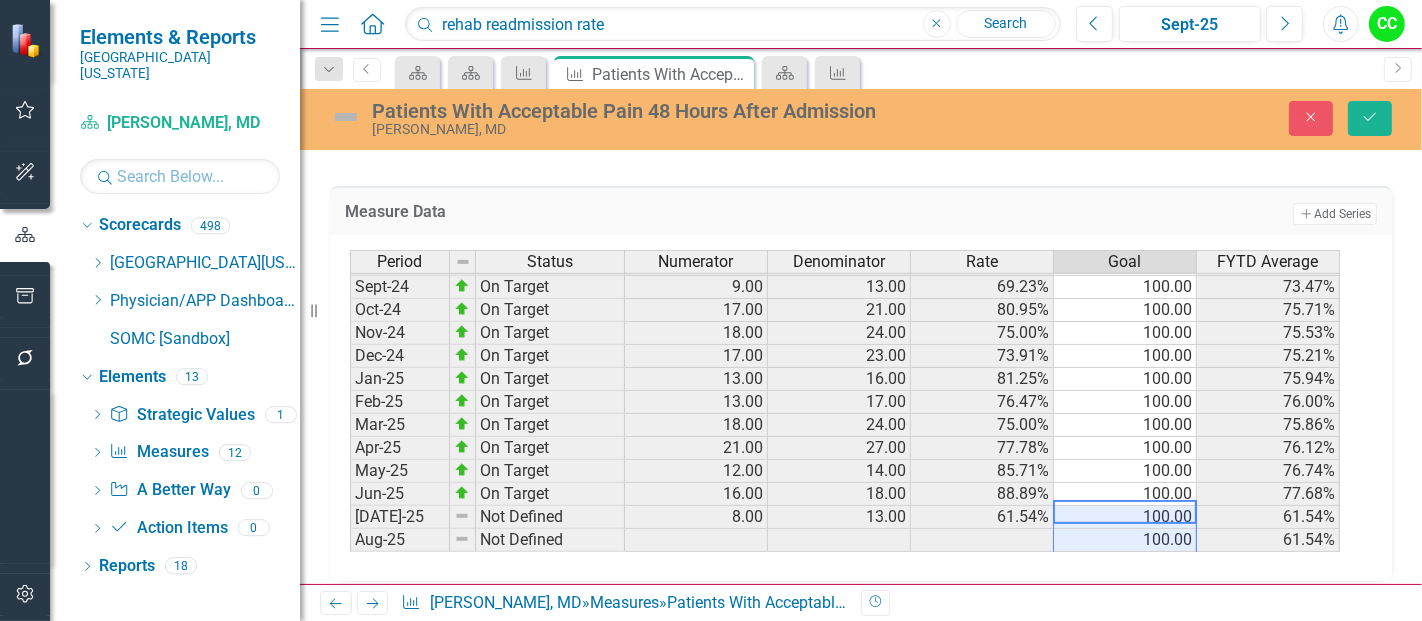
type textarea "100"
click at [1369, 118] on icon "Save" at bounding box center [1370, 117] width 18 height 14
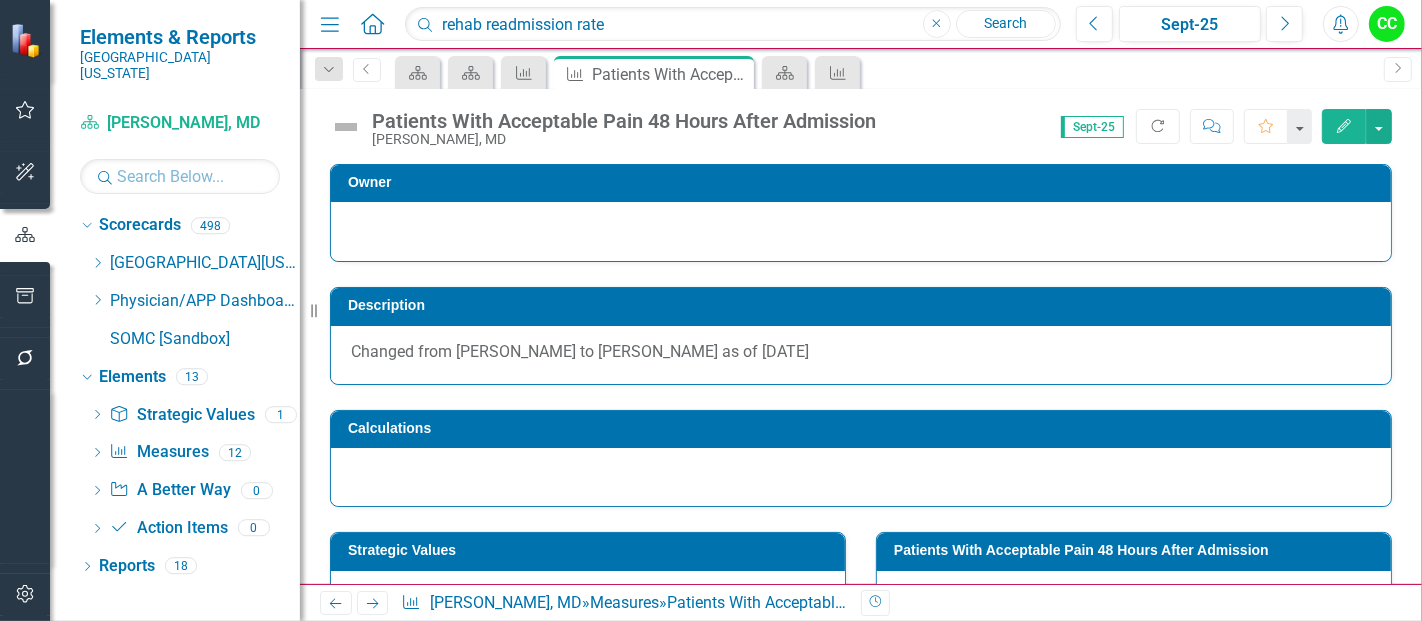
click at [745, 310] on h3 "Description" at bounding box center [864, 305] width 1033 height 15
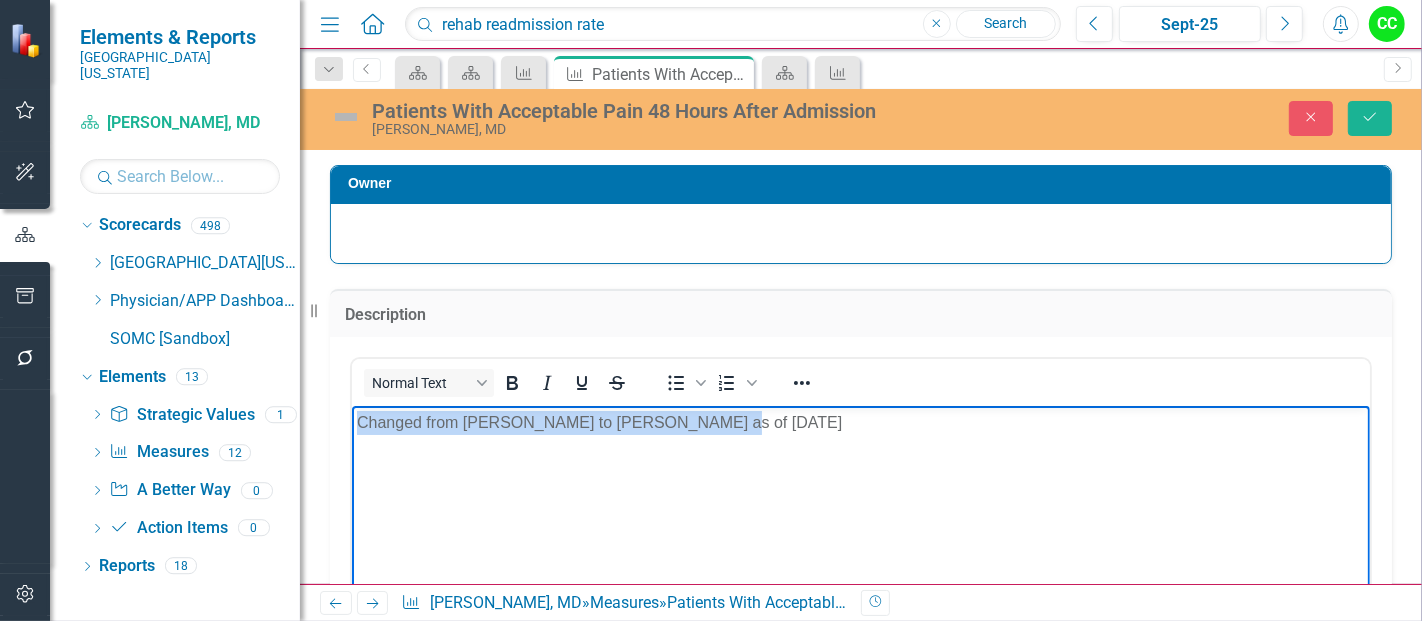
drag, startPoint x: 735, startPoint y: 427, endPoint x: 100, endPoint y: 407, distance: 635.2
click at [351, 407] on html "Changed from Greene to Winkler as of 10/31/24" at bounding box center [860, 556] width 1018 height 300
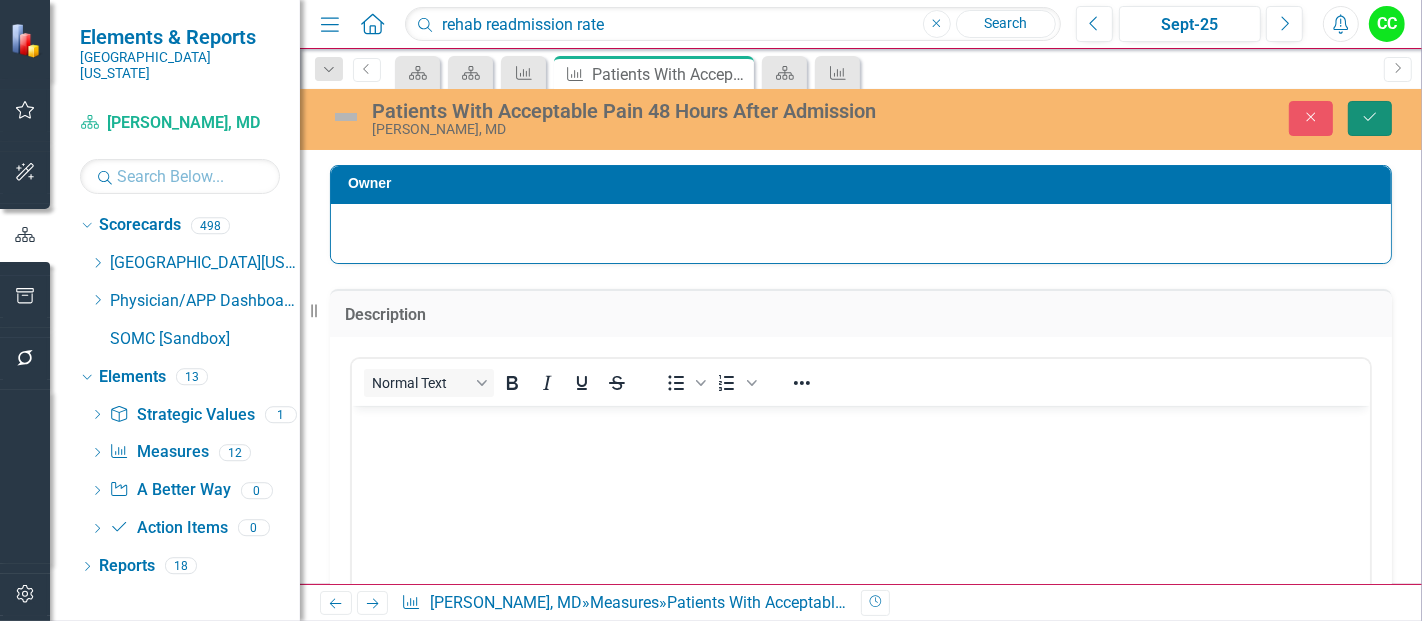
click at [1360, 123] on button "Save" at bounding box center [1370, 118] width 44 height 35
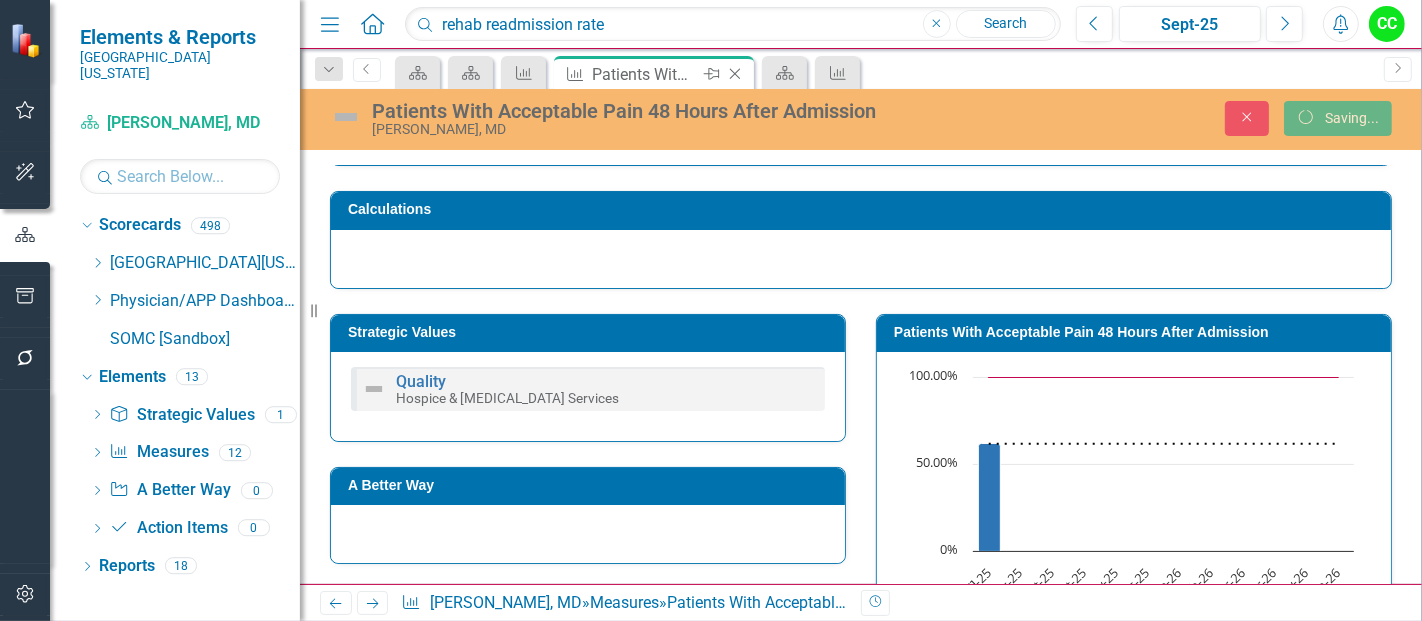
click at [739, 67] on icon "Close" at bounding box center [735, 74] width 20 height 16
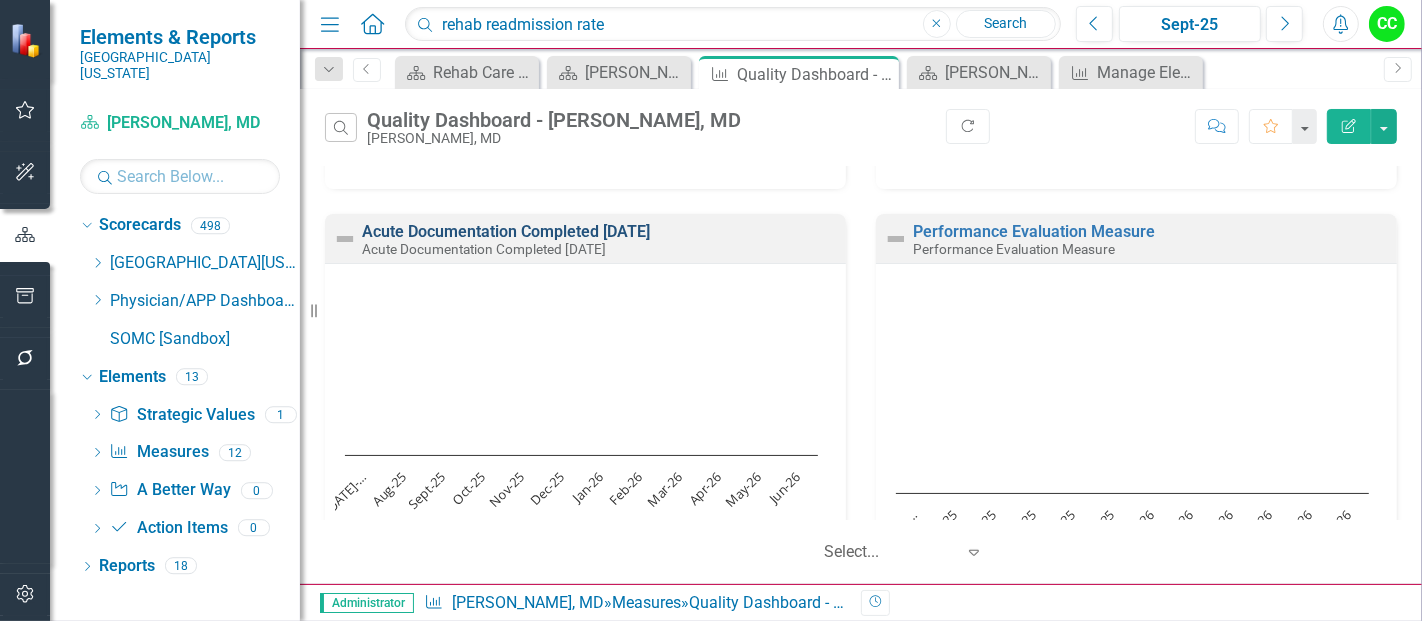
click at [650, 230] on link "Acute Documentation Completed [DATE]" at bounding box center [506, 231] width 288 height 19
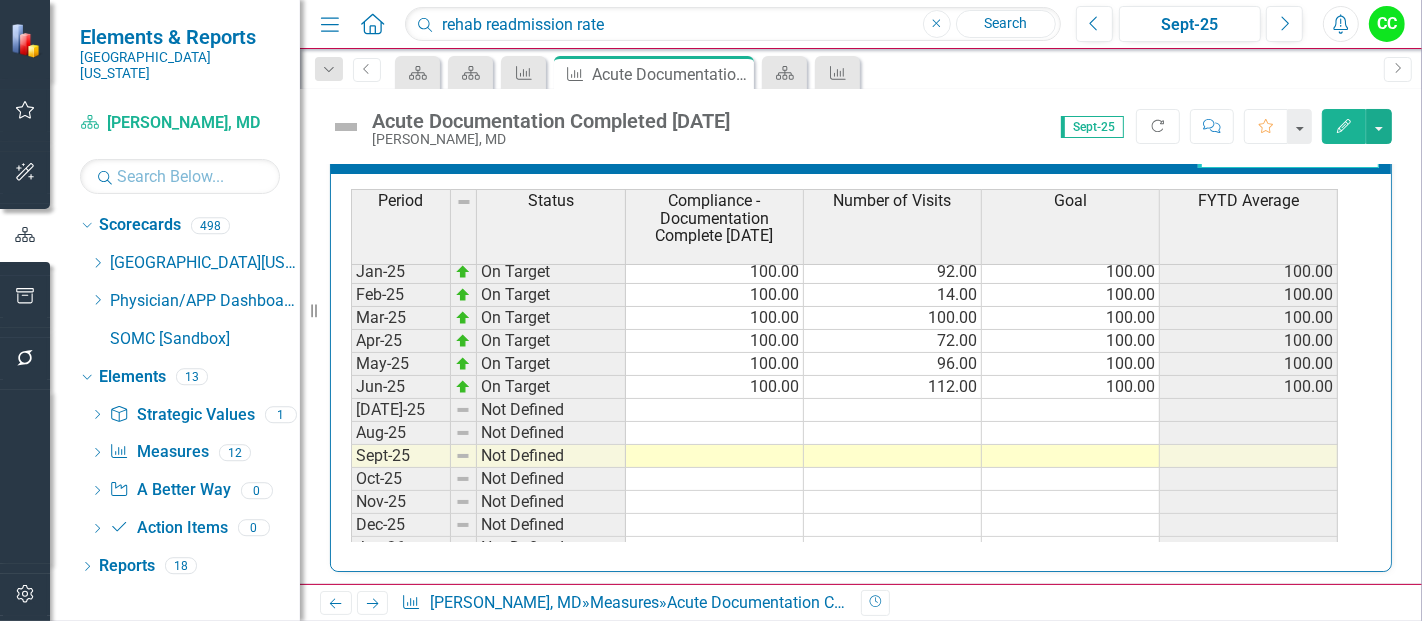
scroll to position [697, 0]
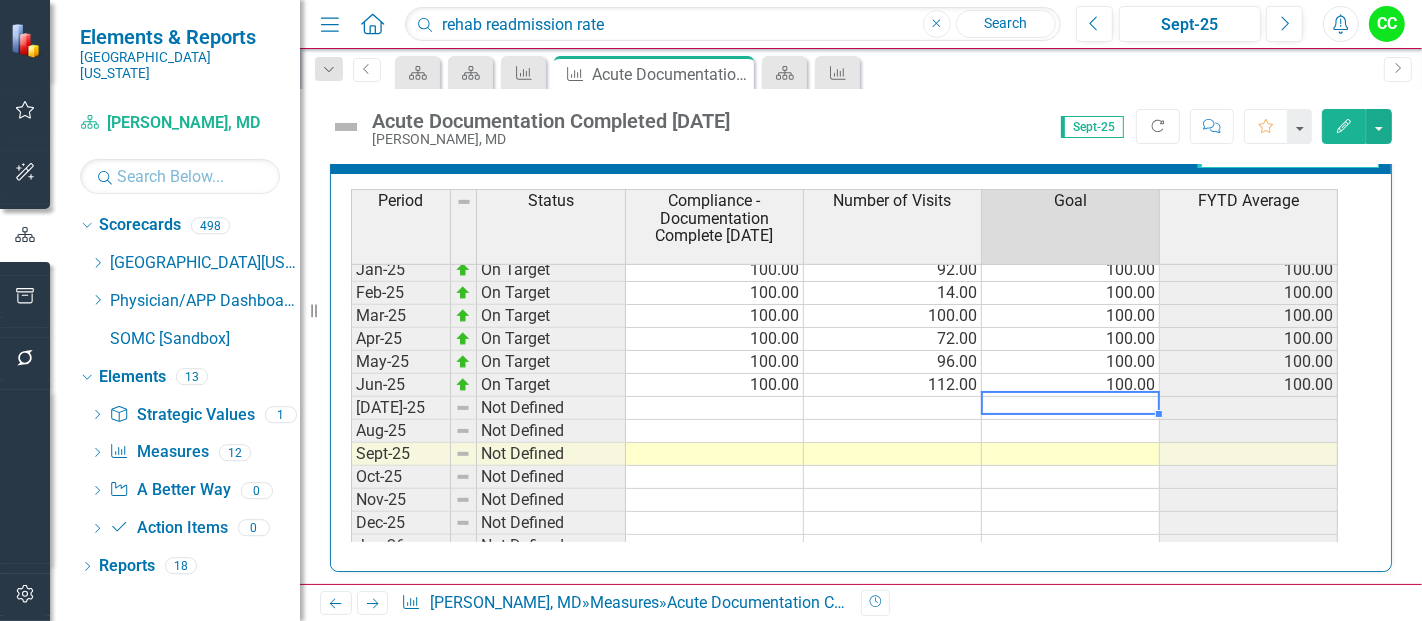
click at [1062, 396] on tbody "Dec-23 On Target 100.00 80.00 100.00 100.00 Jan-24 On Target 100.00 92.00 100.0…" at bounding box center [844, 316] width 987 height 714
type textarea "100"
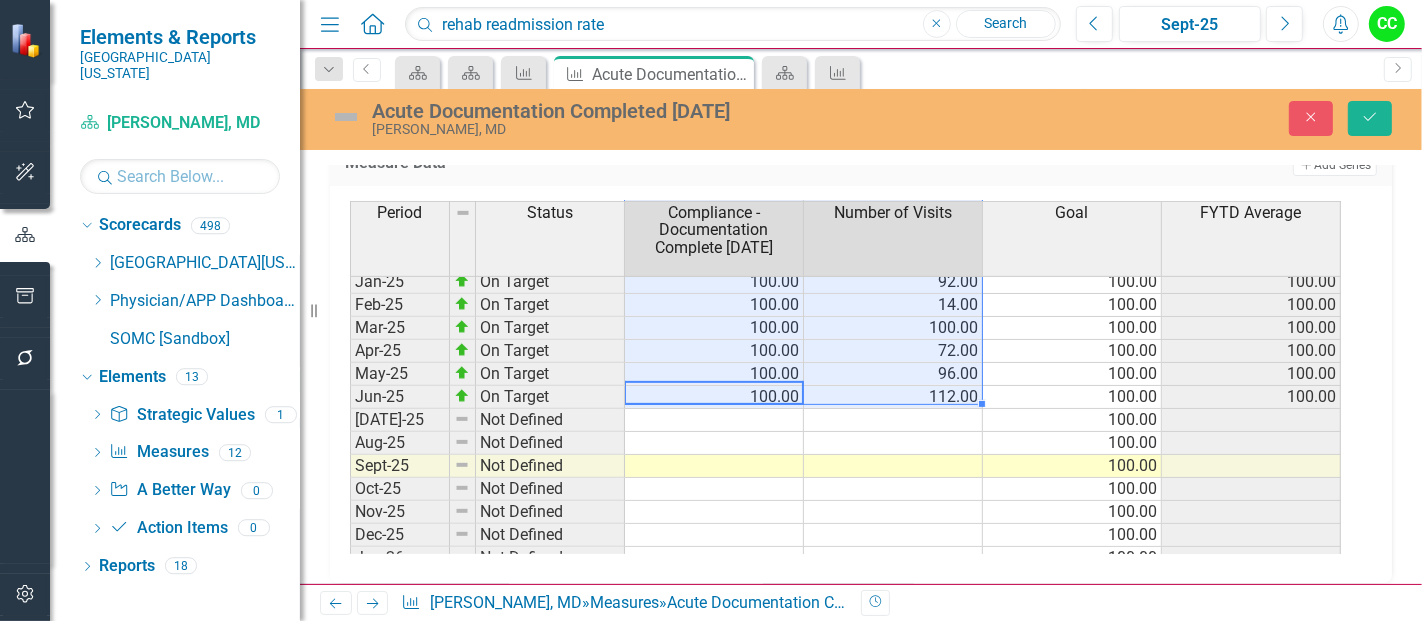
scroll to position [689, 0]
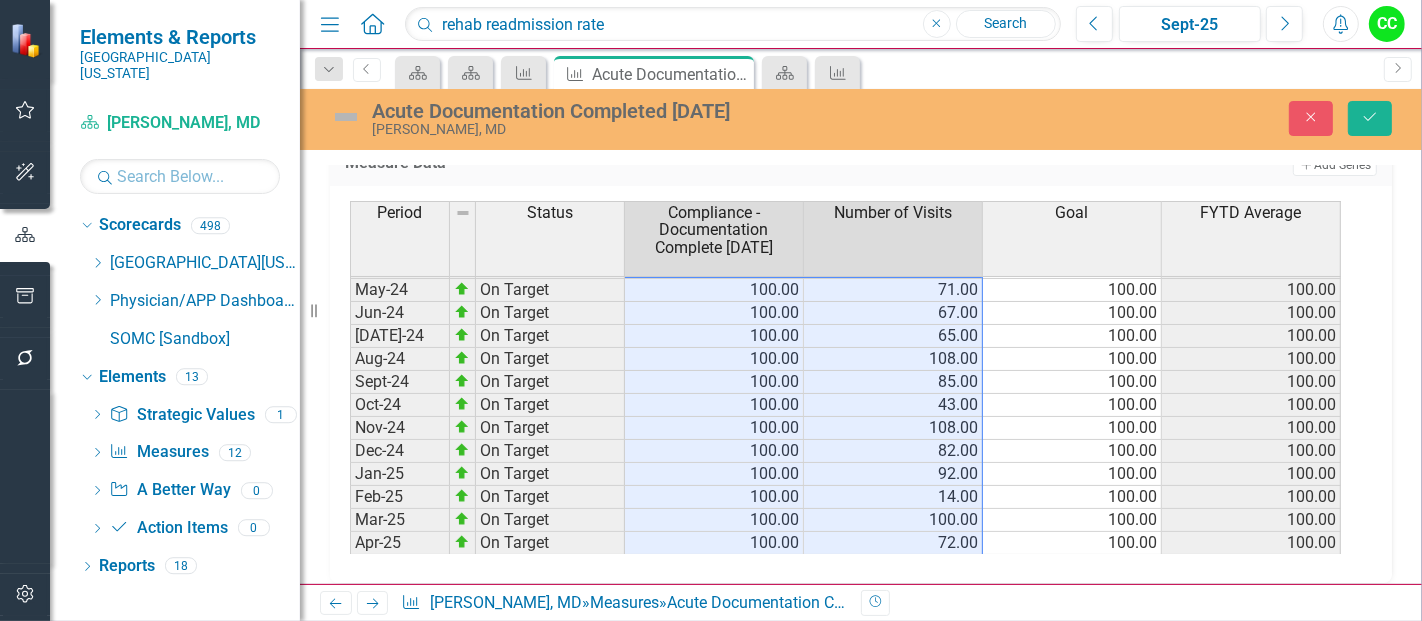
drag, startPoint x: 740, startPoint y: 392, endPoint x: 841, endPoint y: 277, distance: 153.0
click at [841, 277] on tbody "Feb-24 On Target 100.00 98.00 100.00 100.00 Mar-24 On Target 100.00 123.00 100.…" at bounding box center [845, 543] width 991 height 668
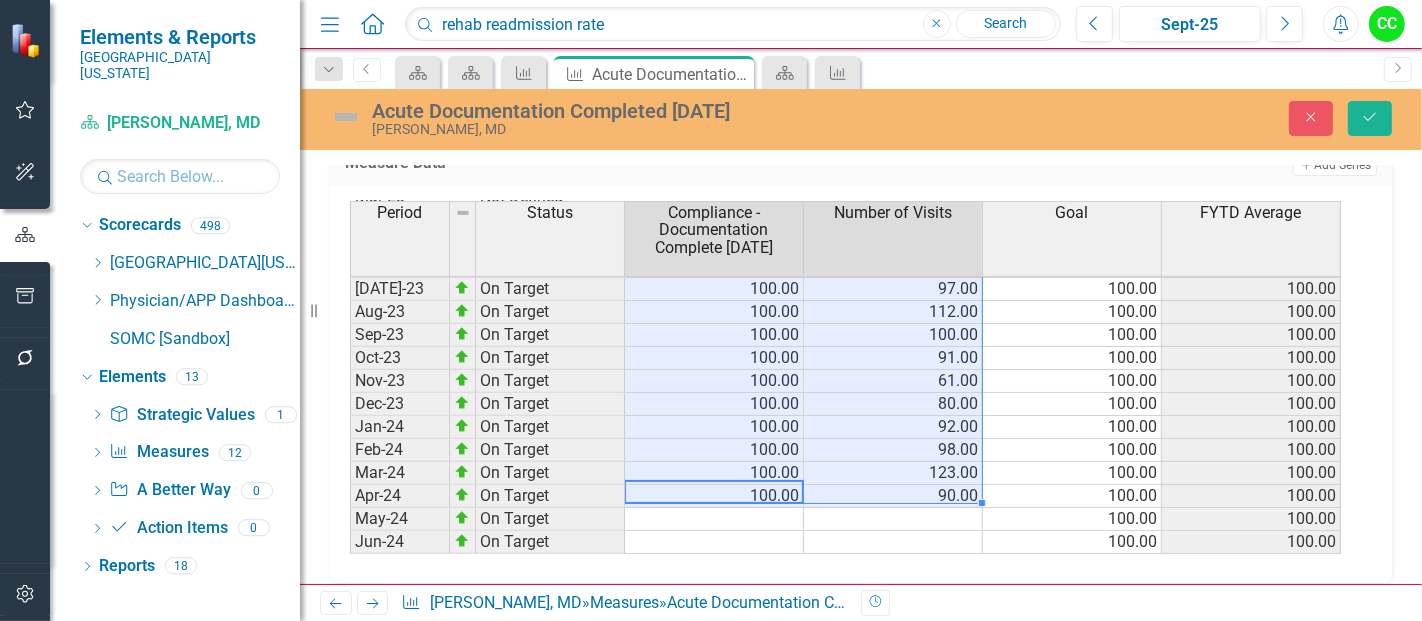
drag, startPoint x: 739, startPoint y: 464, endPoint x: 868, endPoint y: 245, distance: 254.1
click at [868, 245] on div "Period Status Compliance - Documentation Complete within 30 Days Number of Visi…" at bounding box center [853, 377] width 1007 height 353
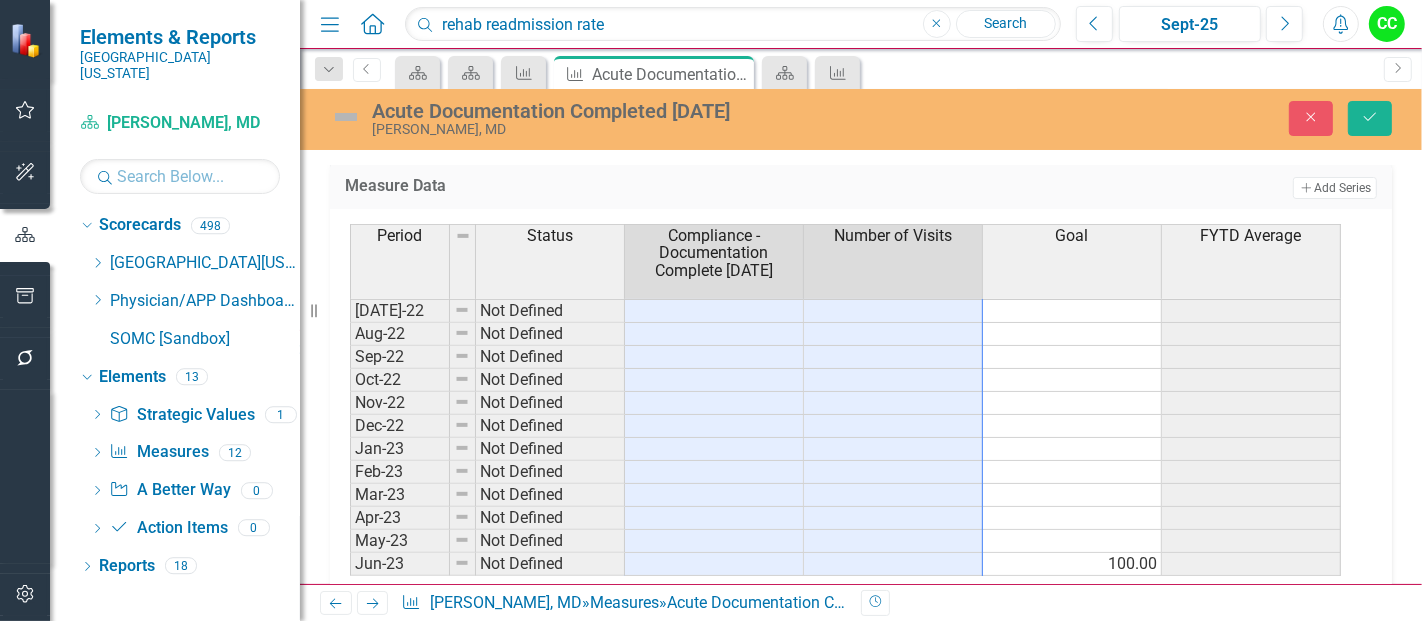
click at [1064, 418] on td at bounding box center [1072, 426] width 179 height 23
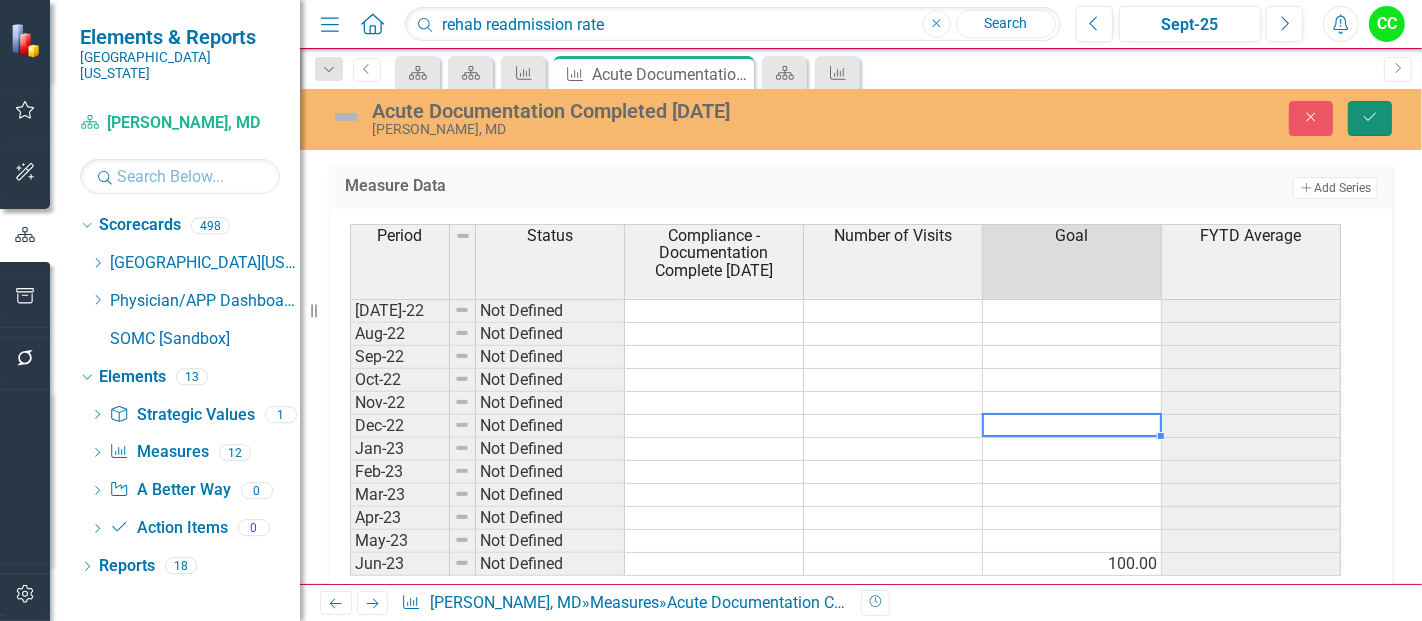
click at [1370, 117] on icon "Save" at bounding box center [1370, 117] width 18 height 14
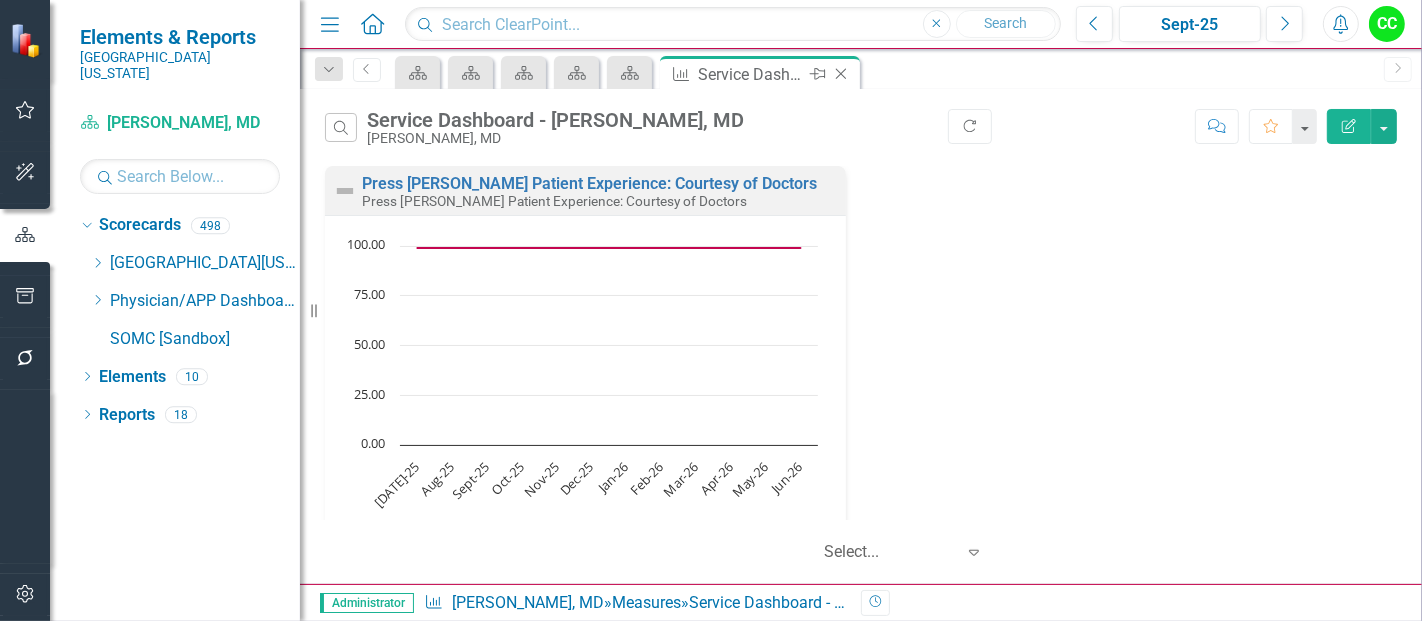
click at [848, 72] on icon "Close" at bounding box center [841, 74] width 20 height 16
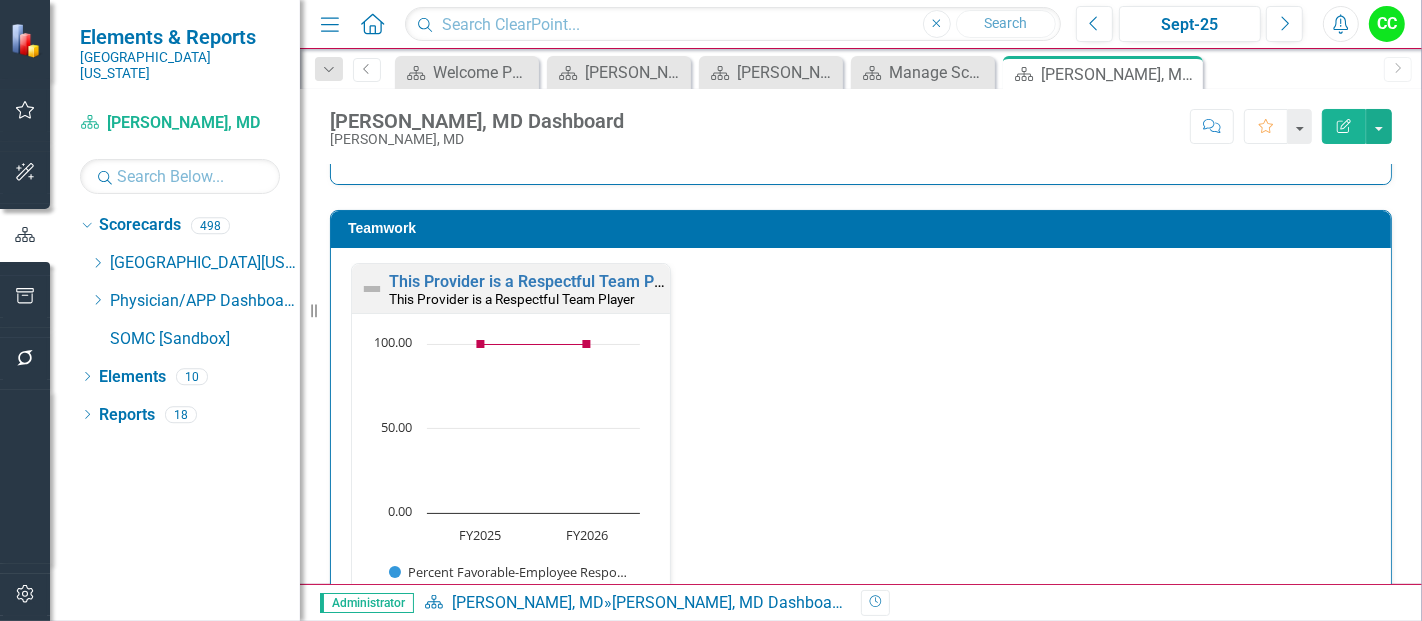
scroll to position [2102, 0]
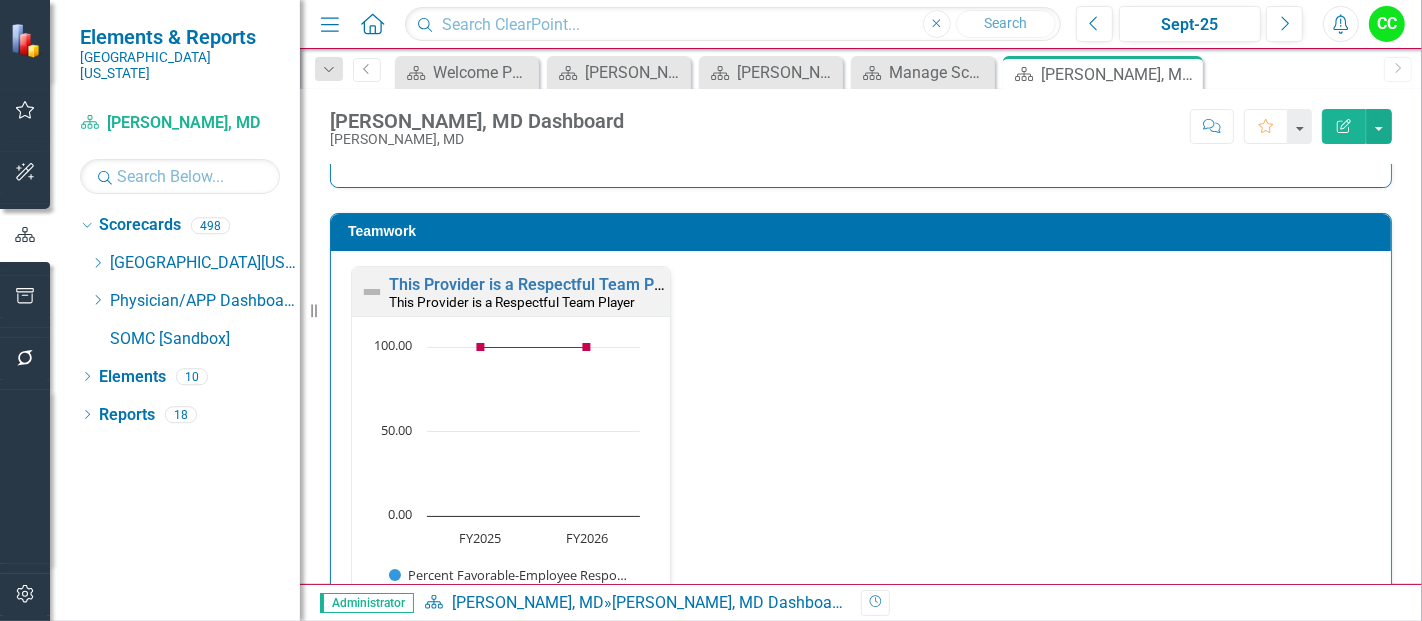
click at [710, 238] on td "Teamwork" at bounding box center [864, 234] width 1033 height 30
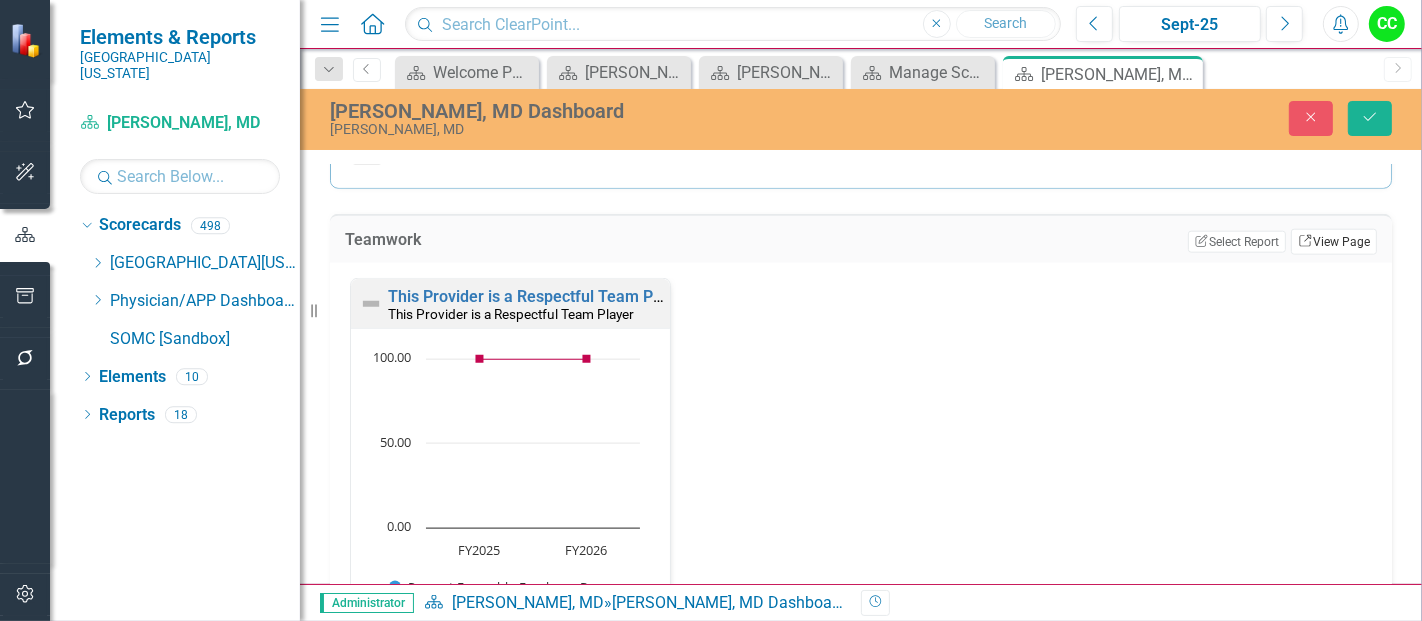
click at [1320, 241] on link "Link View Page" at bounding box center [1334, 242] width 86 height 26
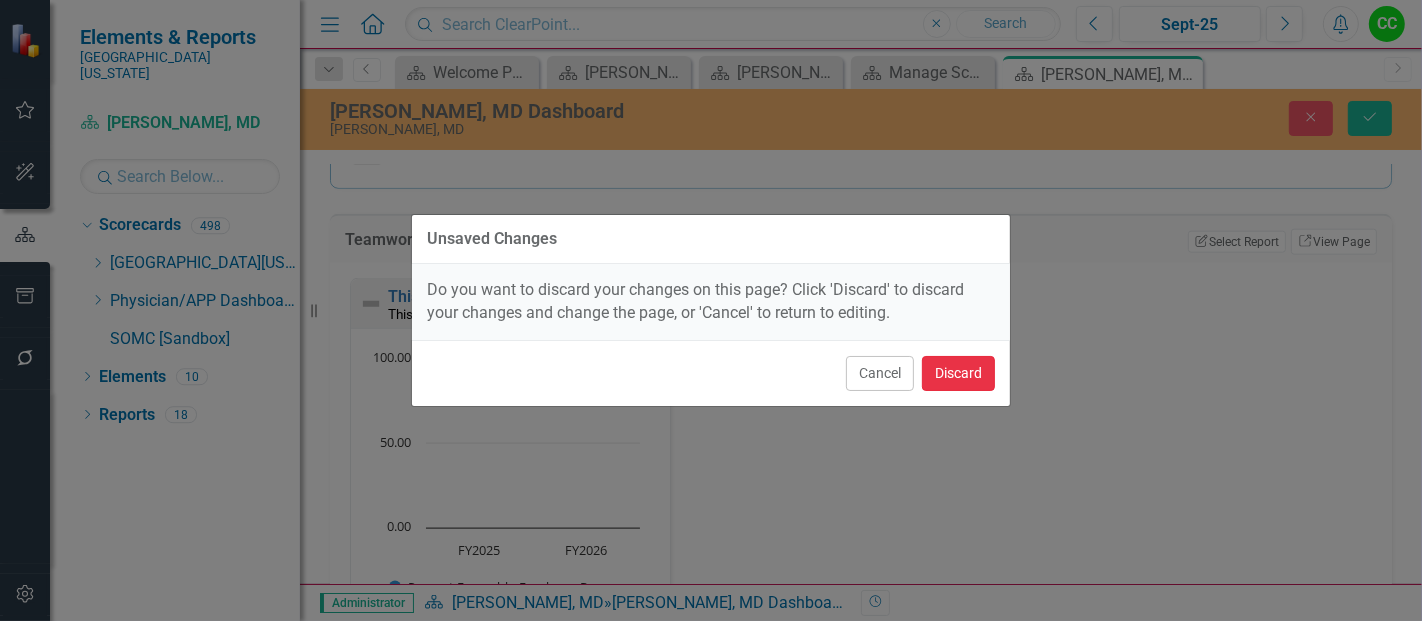
click at [957, 379] on button "Discard" at bounding box center [958, 373] width 73 height 35
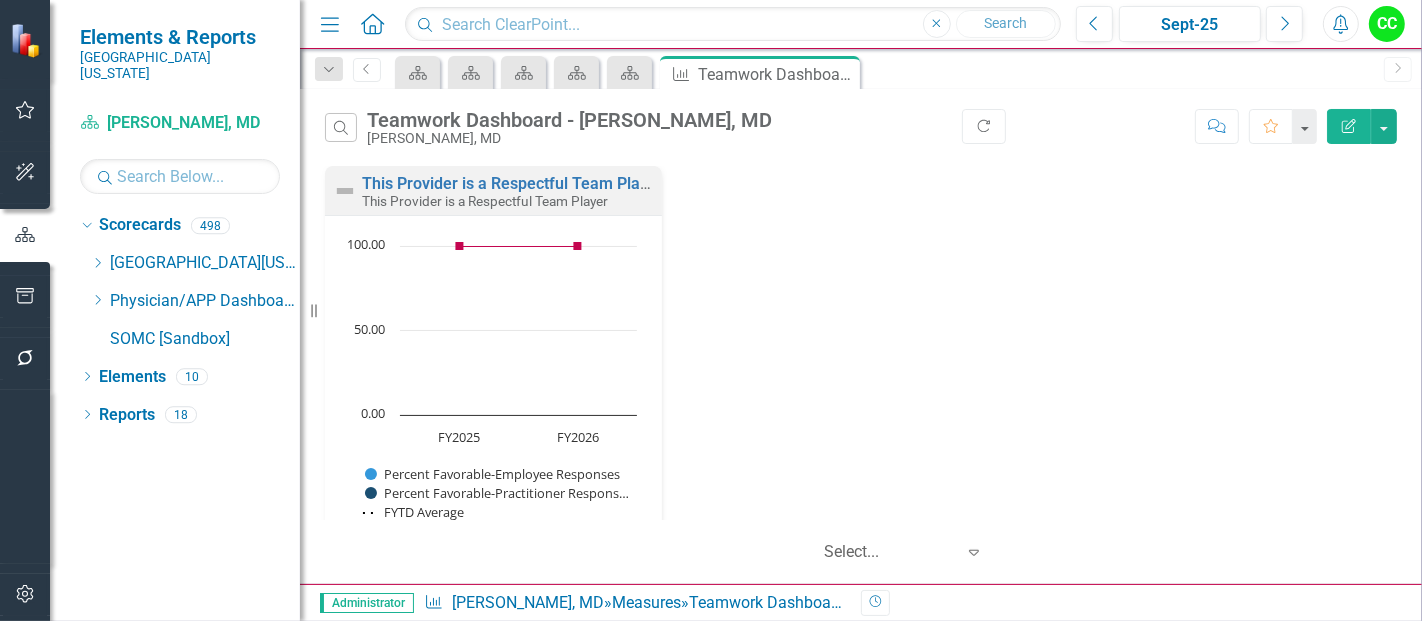
click at [1359, 126] on button "Edit Report" at bounding box center [1349, 126] width 44 height 35
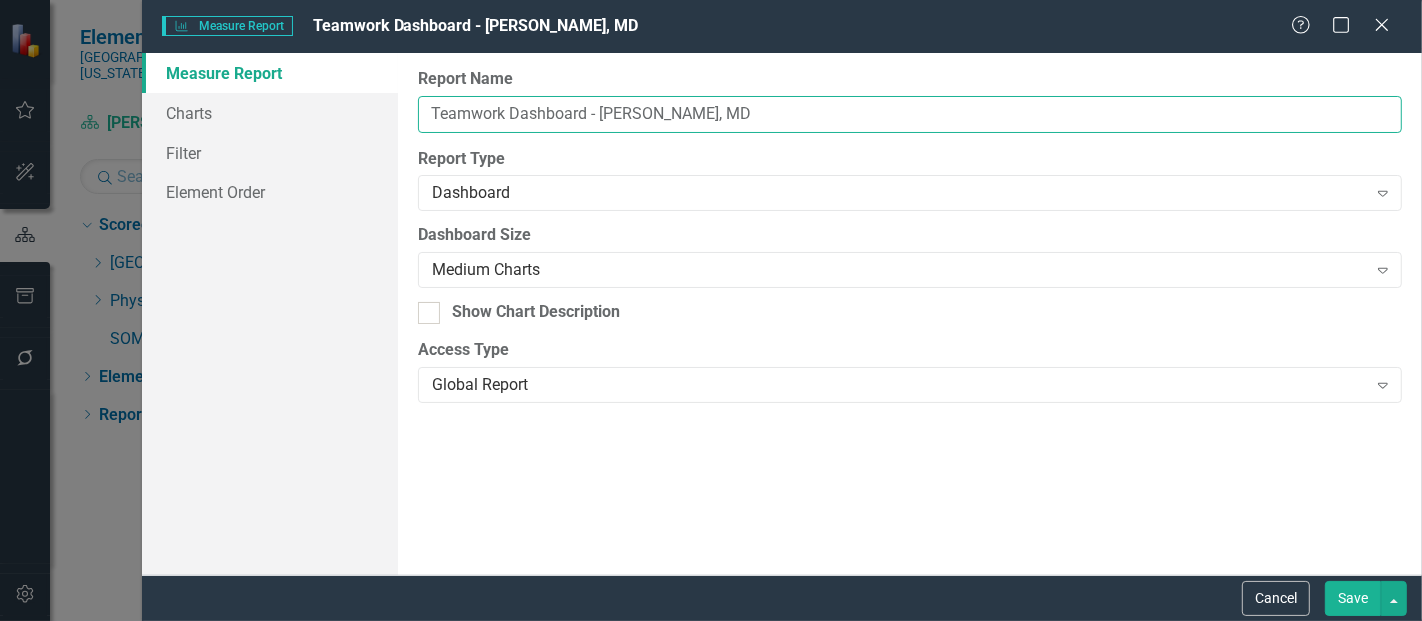
click at [684, 116] on input "Teamwork Dashboard - [PERSON_NAME], MD" at bounding box center [910, 114] width 984 height 37
type input "Teamwork Dashboard - [PERSON_NAME], MD"
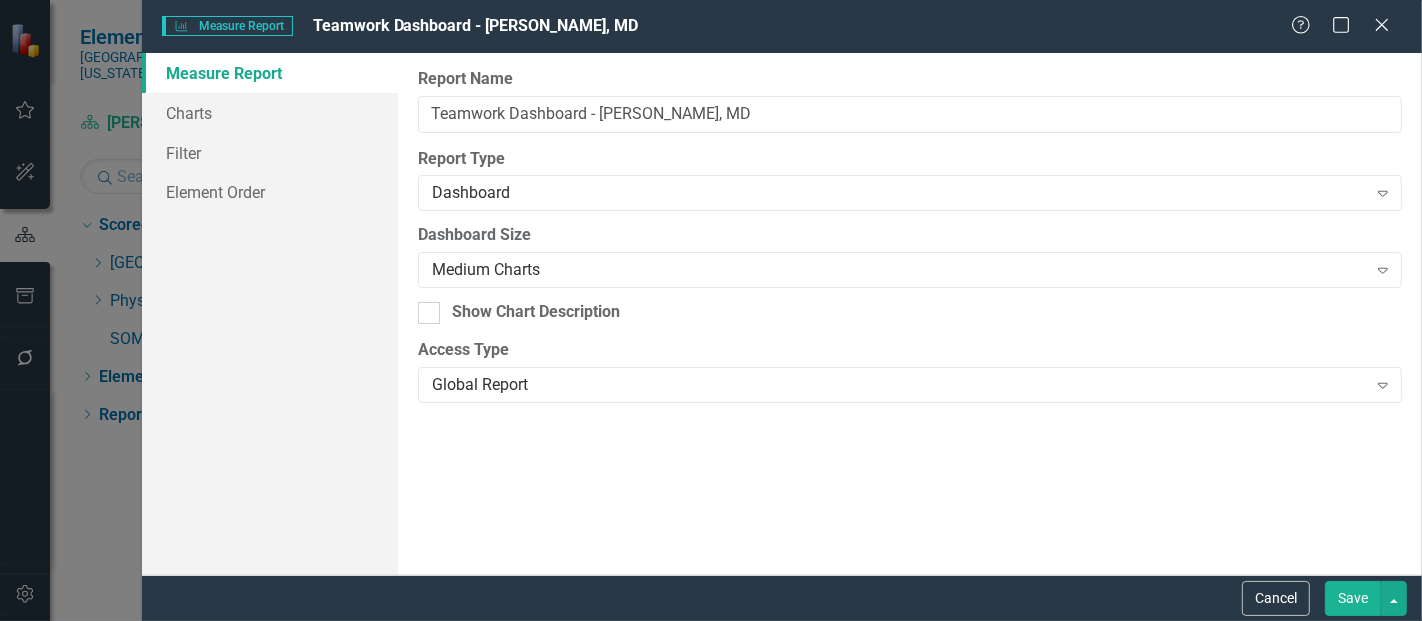
click at [1352, 600] on button "Save" at bounding box center [1353, 598] width 56 height 35
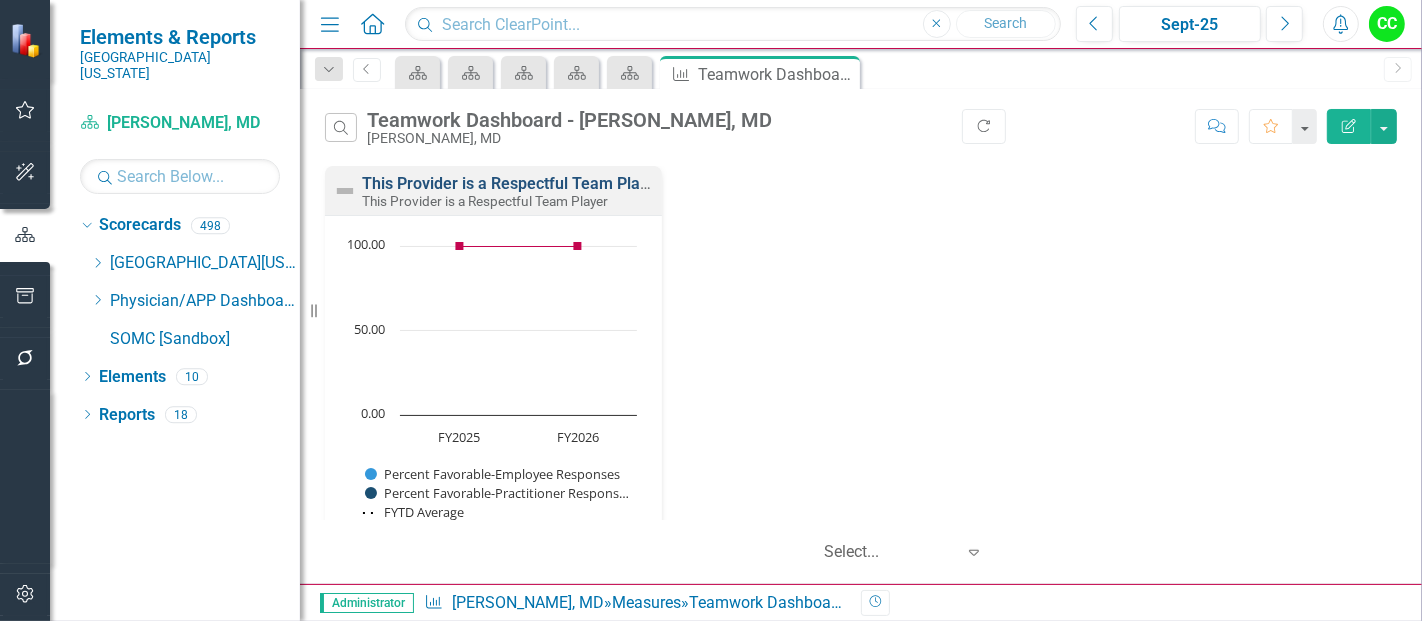
click at [562, 186] on link "This Provider is a Respectful Team Player" at bounding box center [512, 183] width 301 height 19
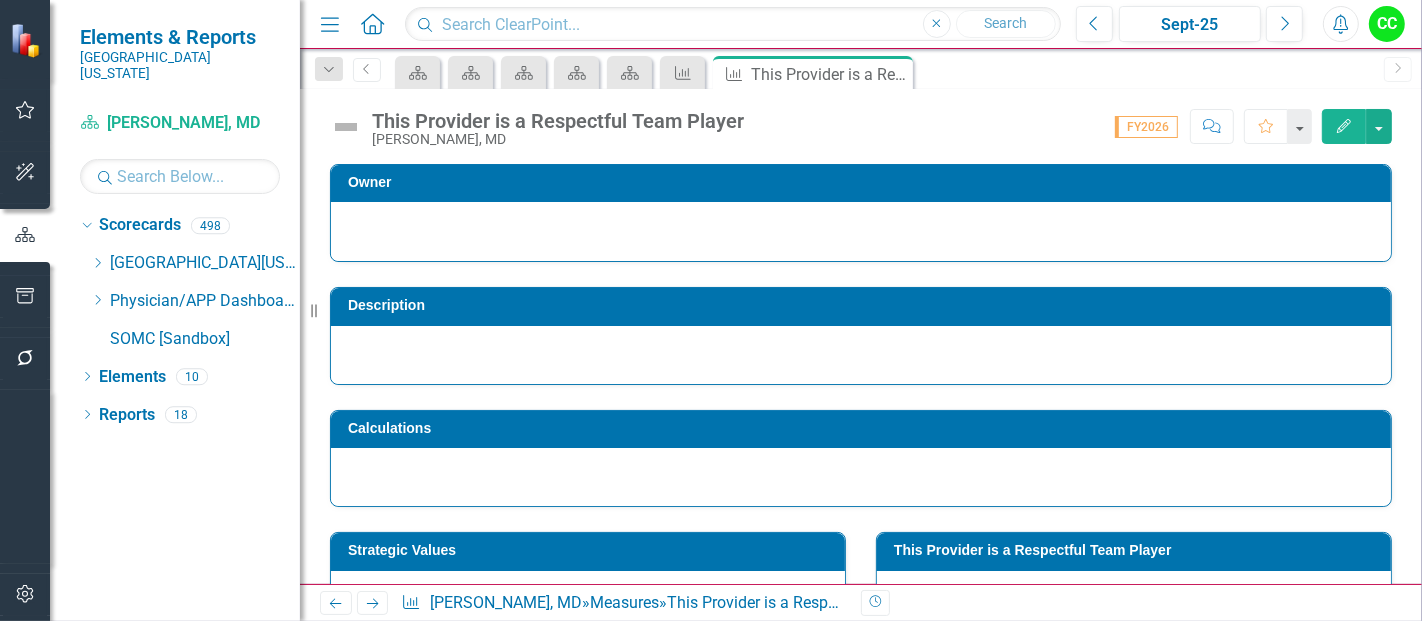
scroll to position [141, 0]
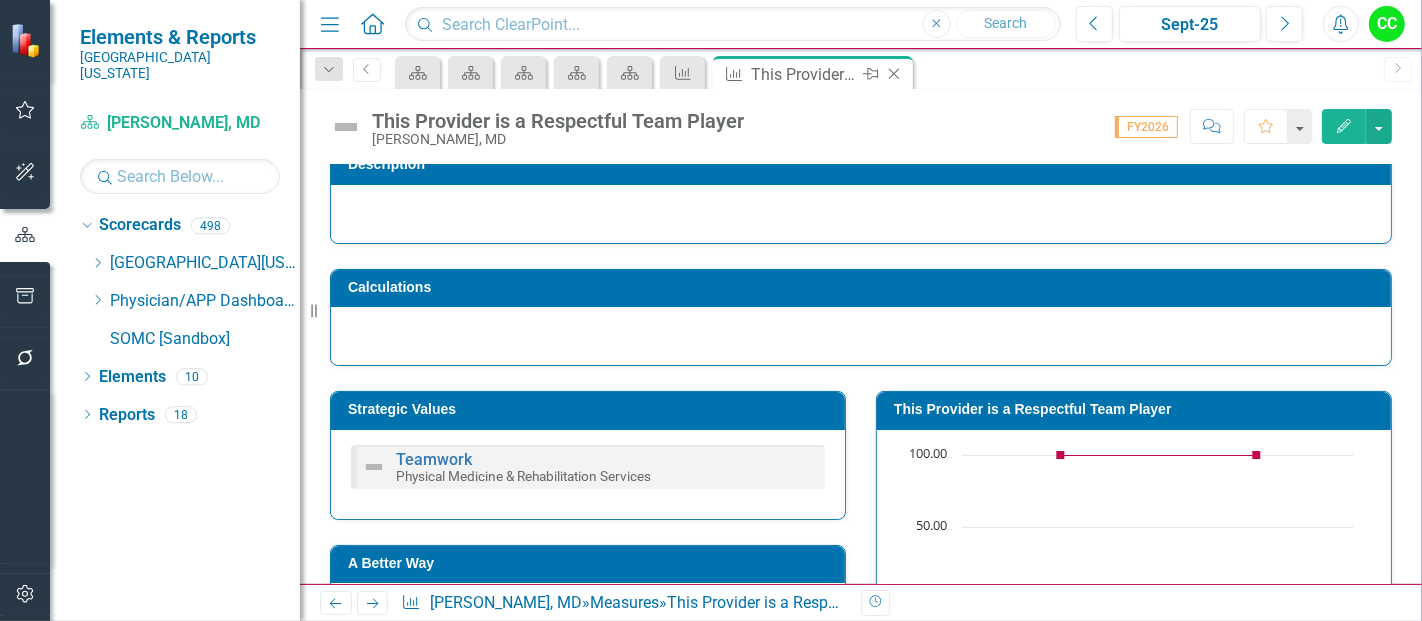
click at [895, 74] on icon "Close" at bounding box center [894, 74] width 20 height 16
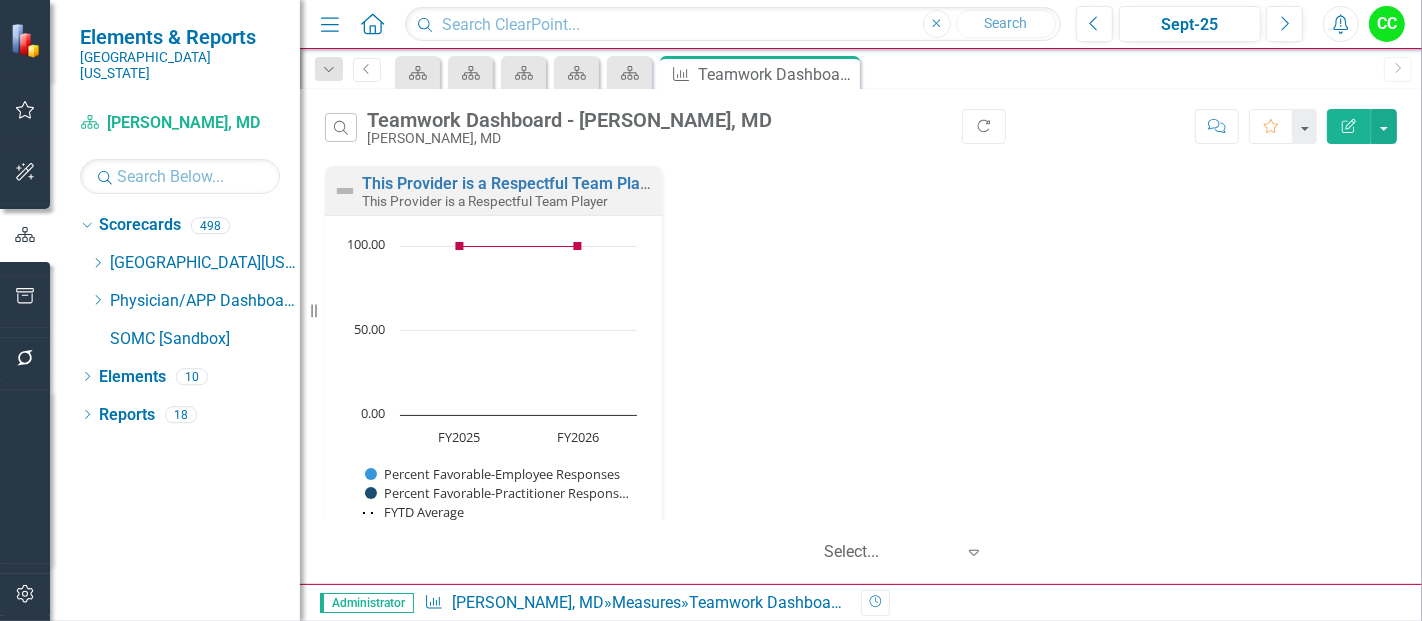
scroll to position [68, 0]
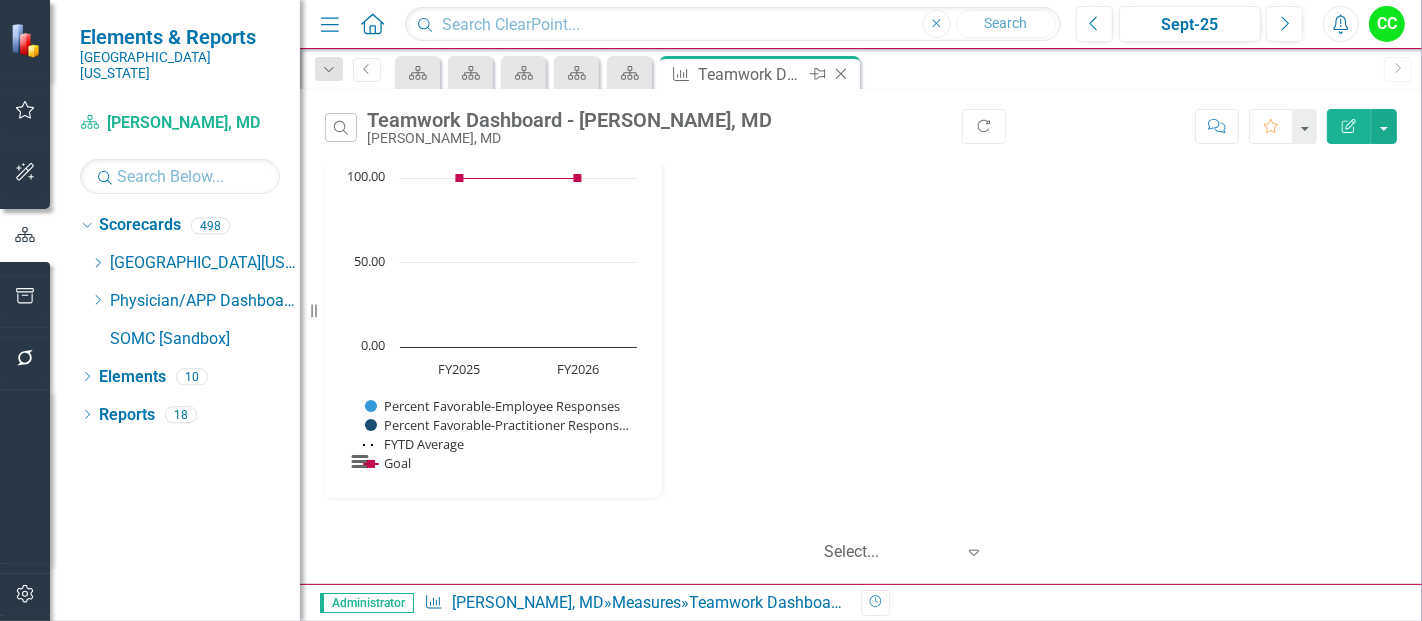
click at [845, 77] on icon at bounding box center [841, 74] width 11 height 11
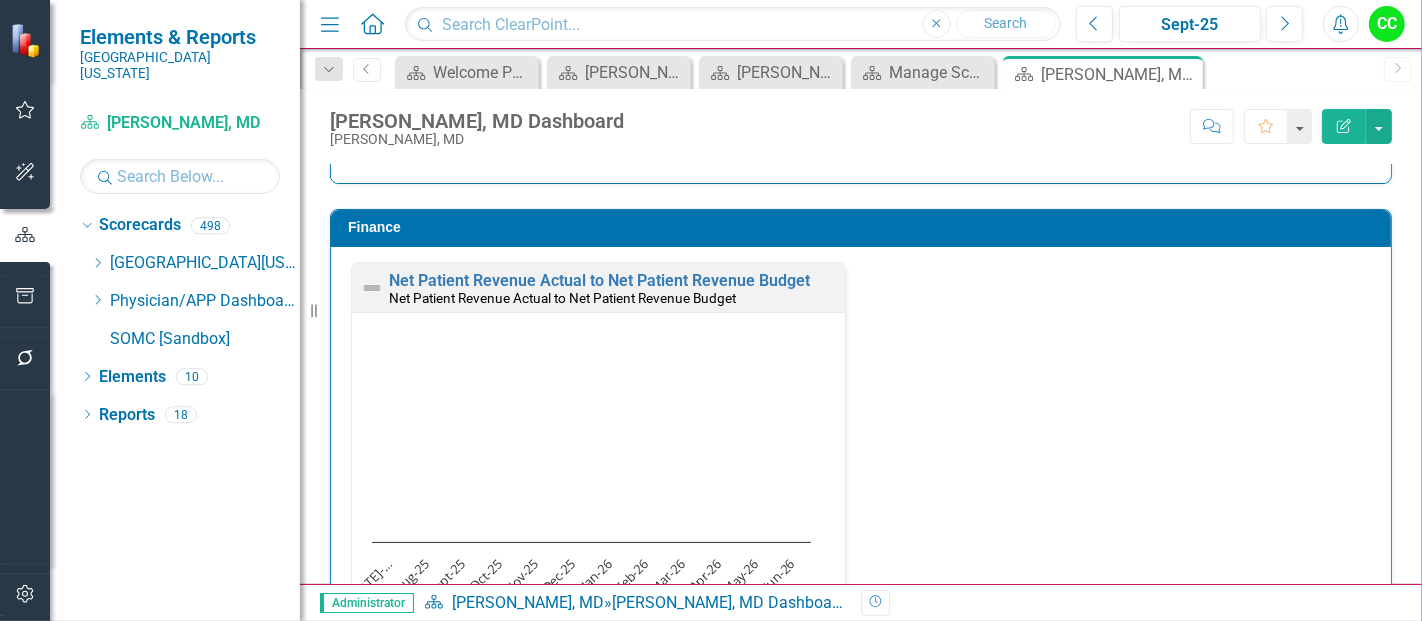
scroll to position [2680, 0]
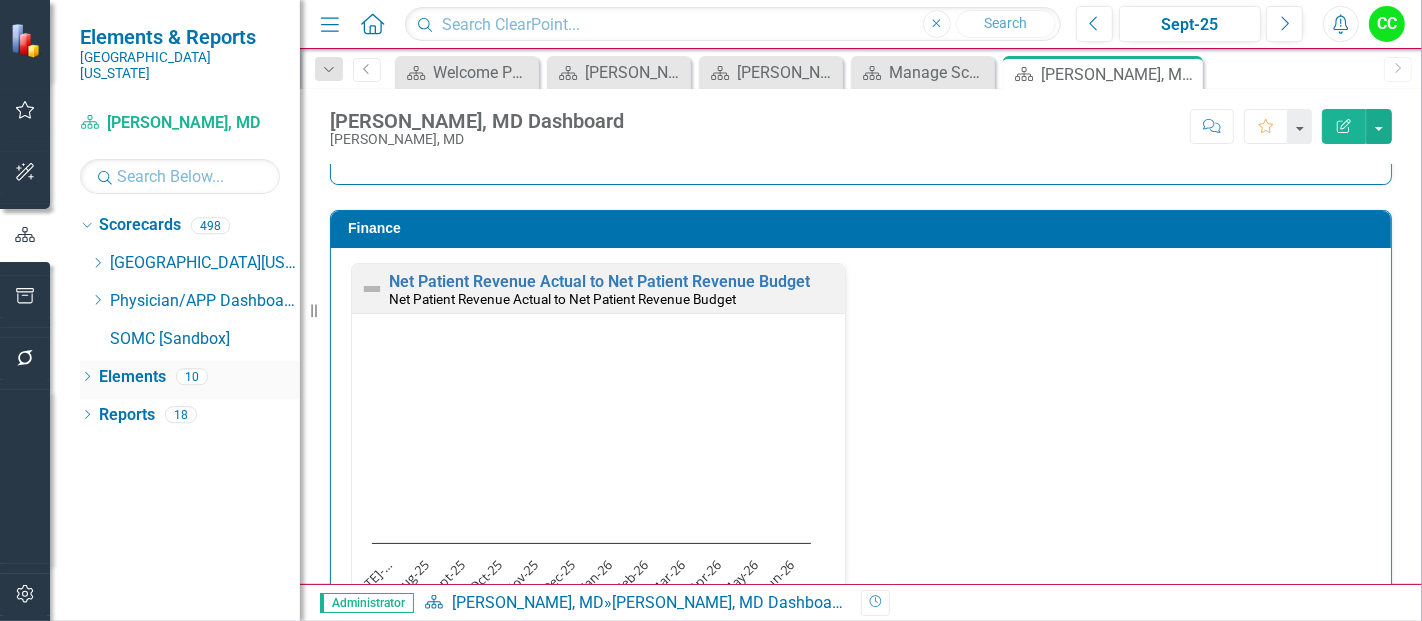
click at [90, 371] on div "Dropdown" at bounding box center [87, 379] width 14 height 17
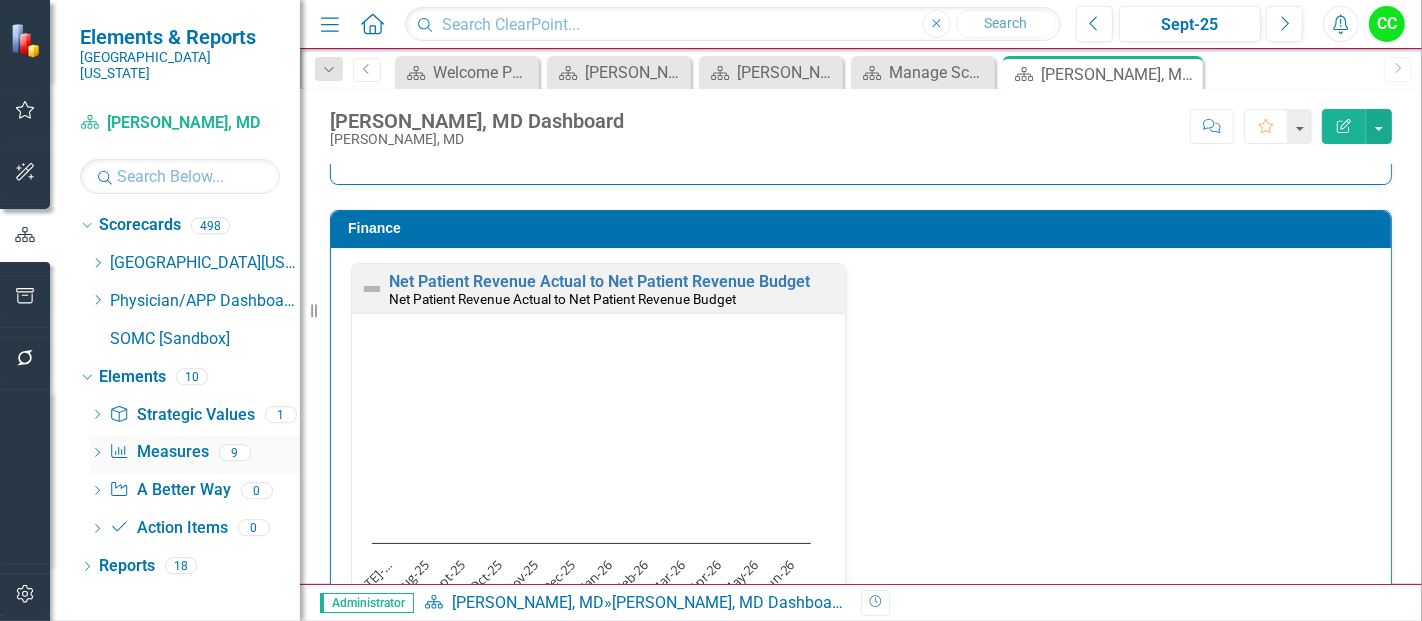
click at [174, 441] on link "Measure Measures" at bounding box center [158, 452] width 99 height 23
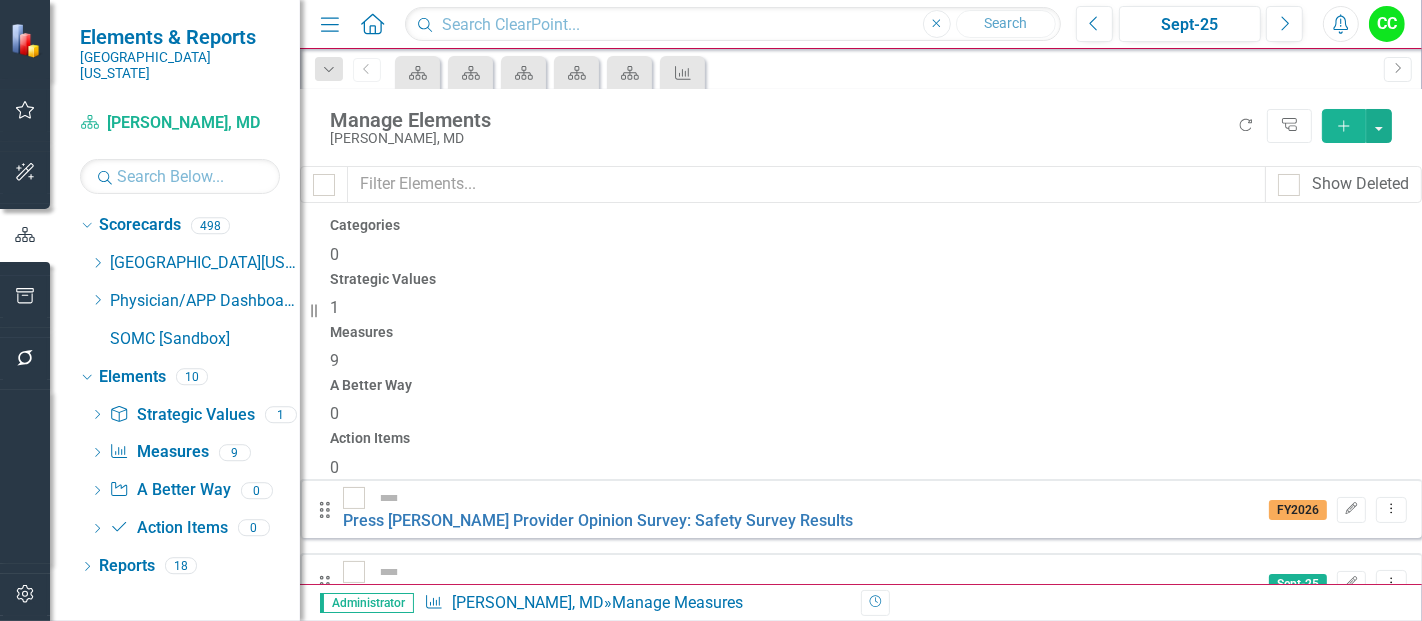
click at [1338, 130] on icon "Add" at bounding box center [1344, 126] width 18 height 14
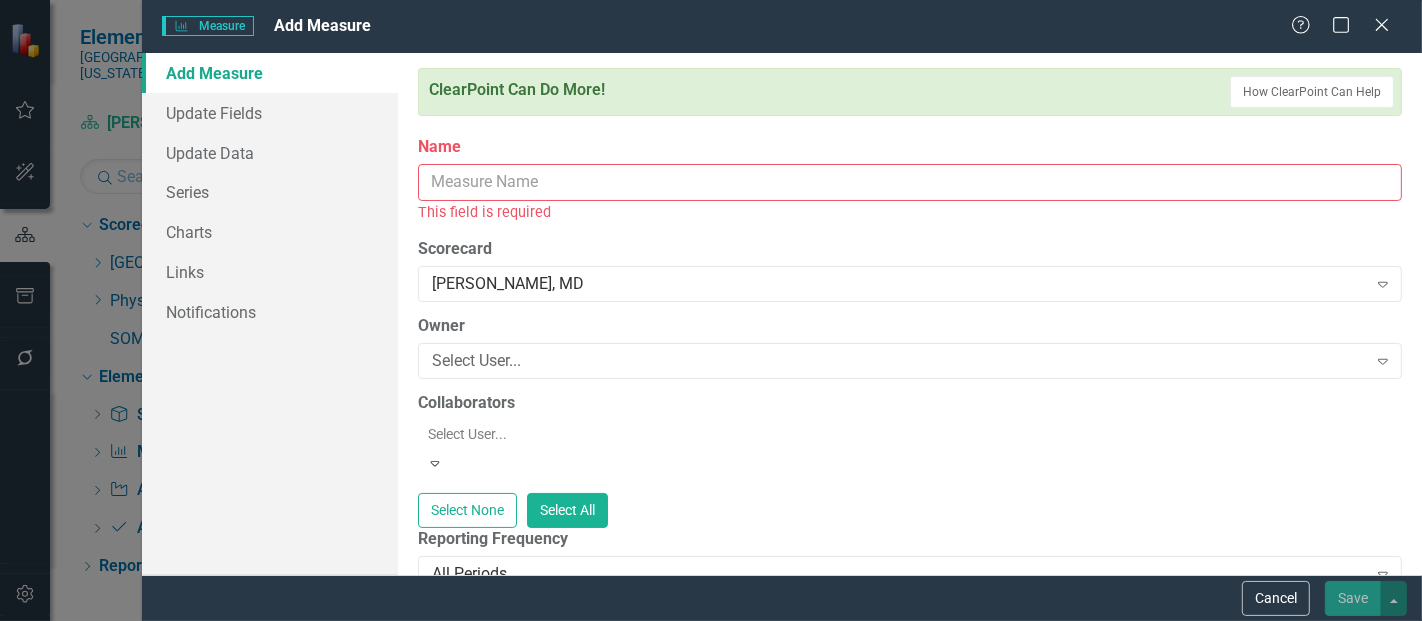
click at [534, 178] on input "Name" at bounding box center [910, 182] width 984 height 37
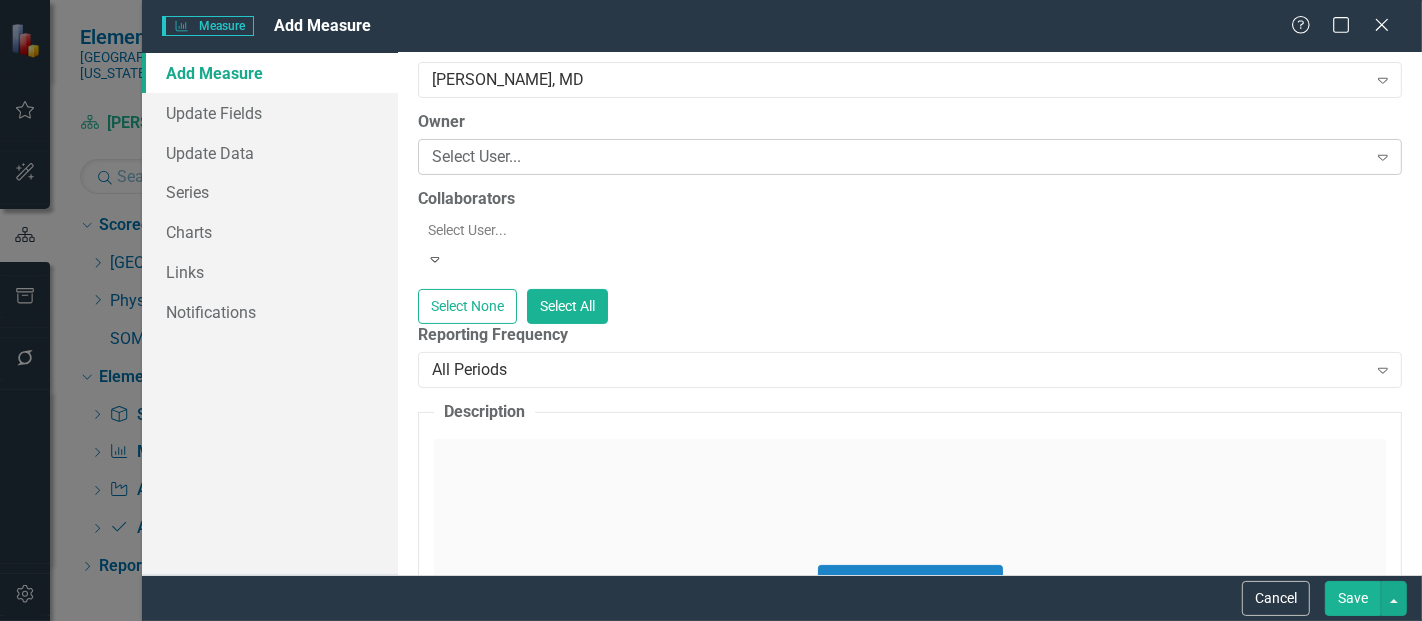
scroll to position [186, 0]
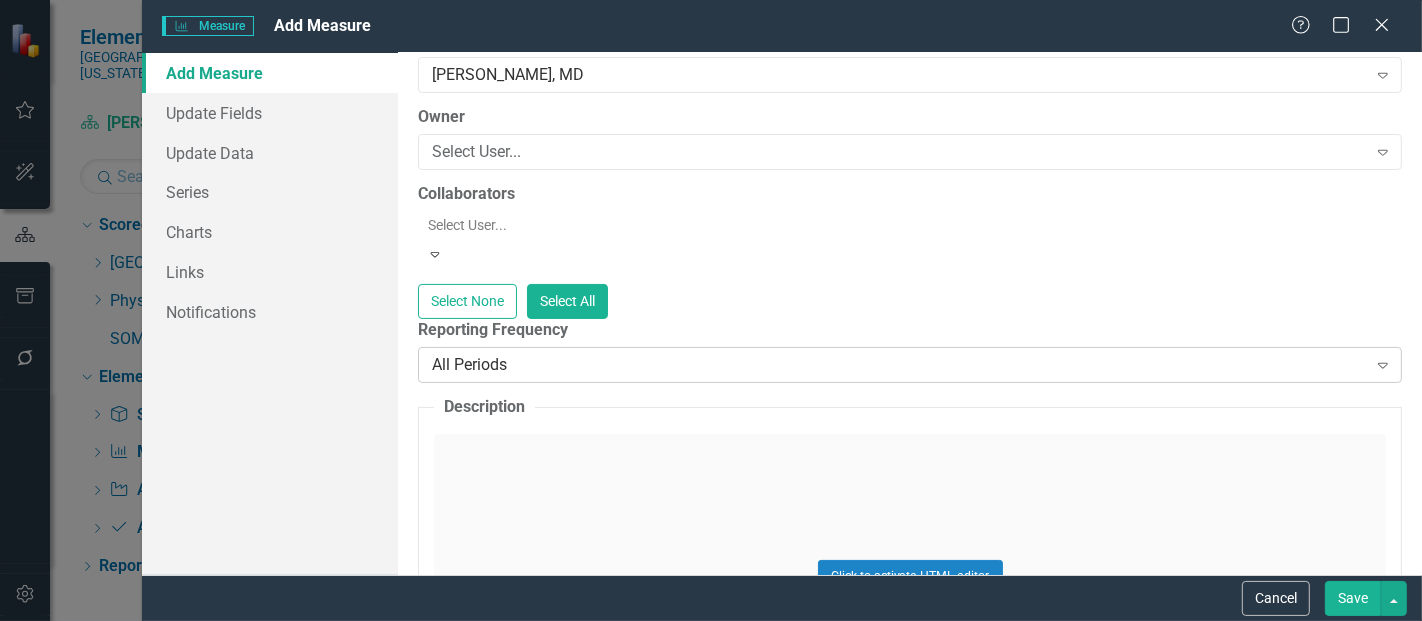
type input "Case Mix Index: Discharge to Home"
click at [542, 364] on div "All Periods Expand" at bounding box center [910, 365] width 984 height 36
click at [219, 119] on link "Update Fields" at bounding box center [270, 113] width 256 height 40
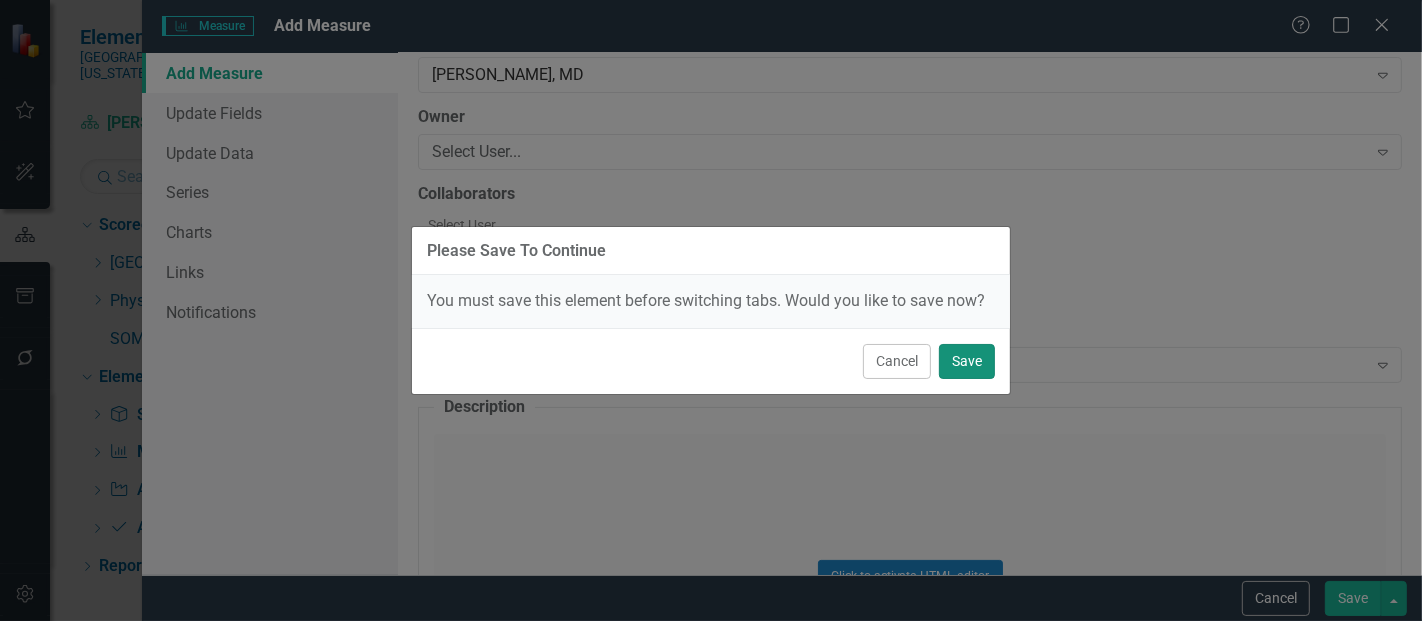
click at [958, 358] on button "Save" at bounding box center [967, 361] width 56 height 35
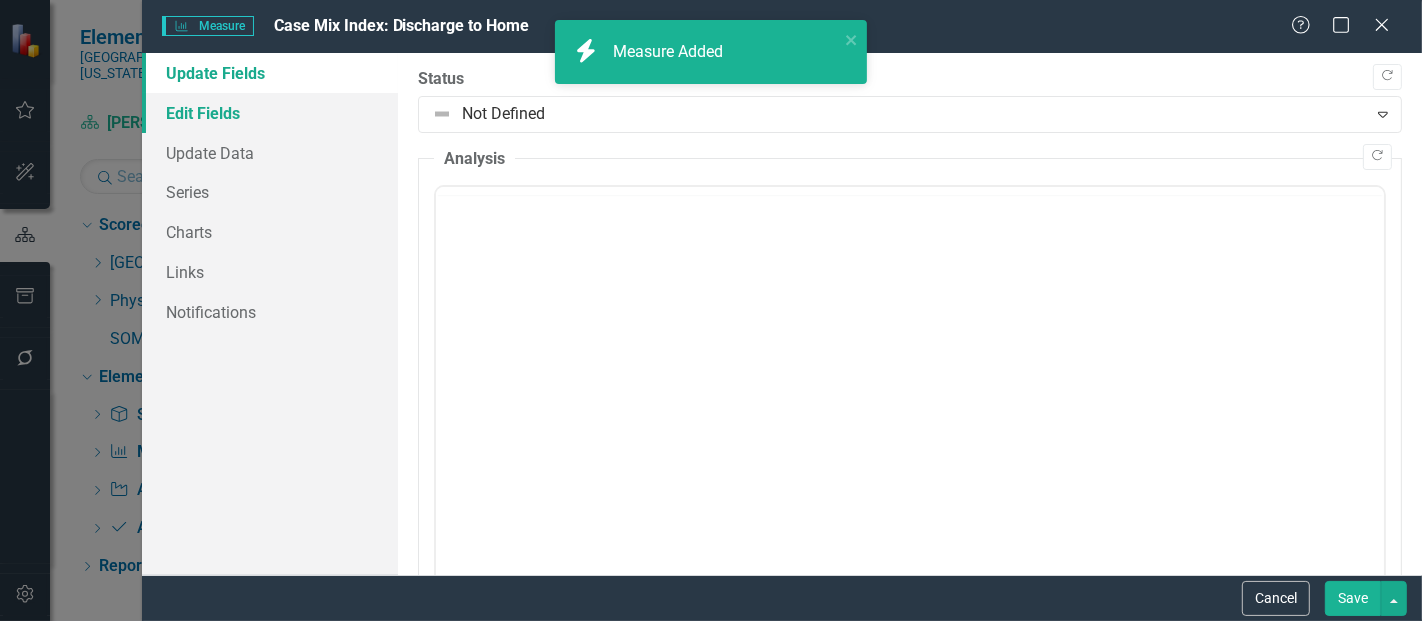
click at [208, 121] on link "Edit Fields" at bounding box center [270, 113] width 256 height 40
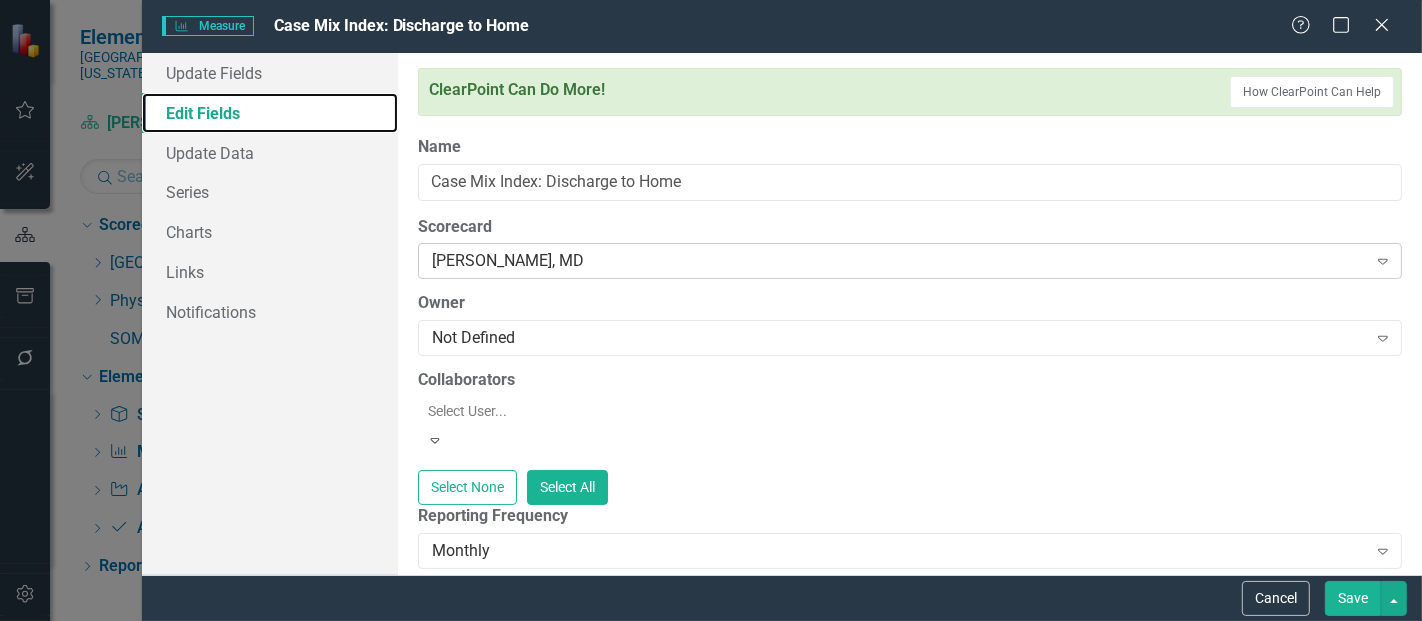
scroll to position [0, 0]
click at [217, 154] on link "Update Data" at bounding box center [270, 153] width 256 height 40
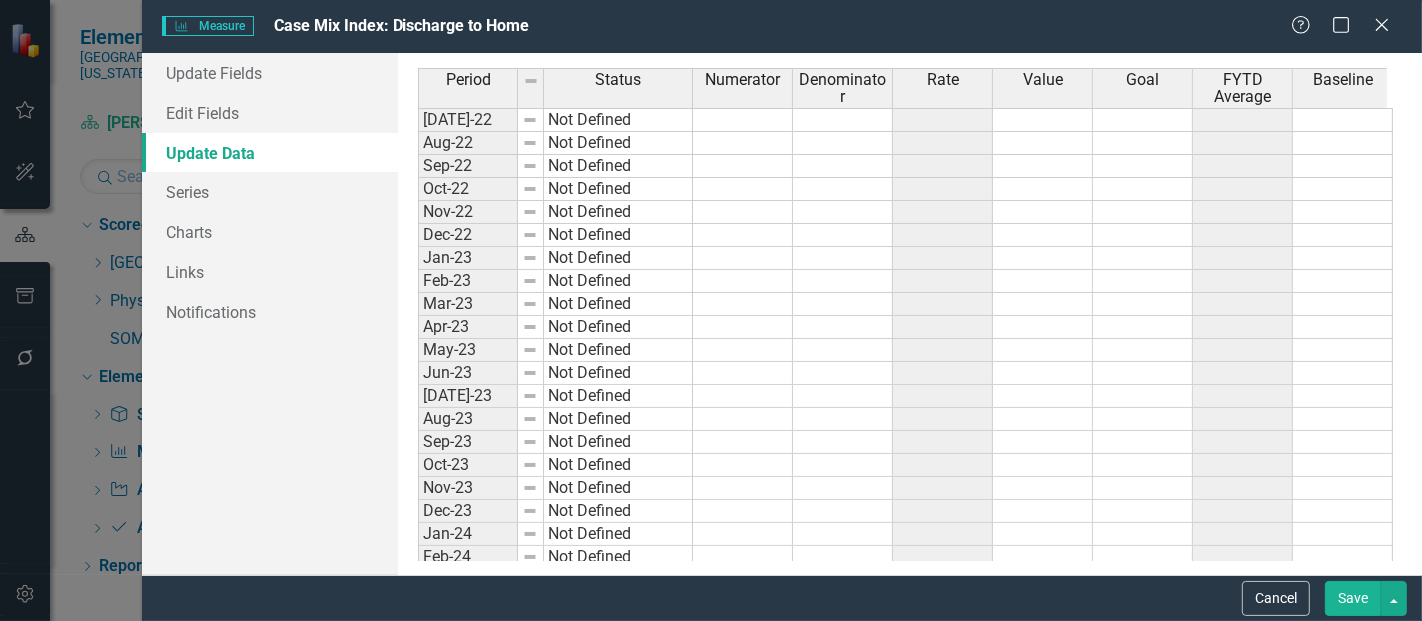
click at [1364, 604] on button "Save" at bounding box center [1353, 598] width 56 height 35
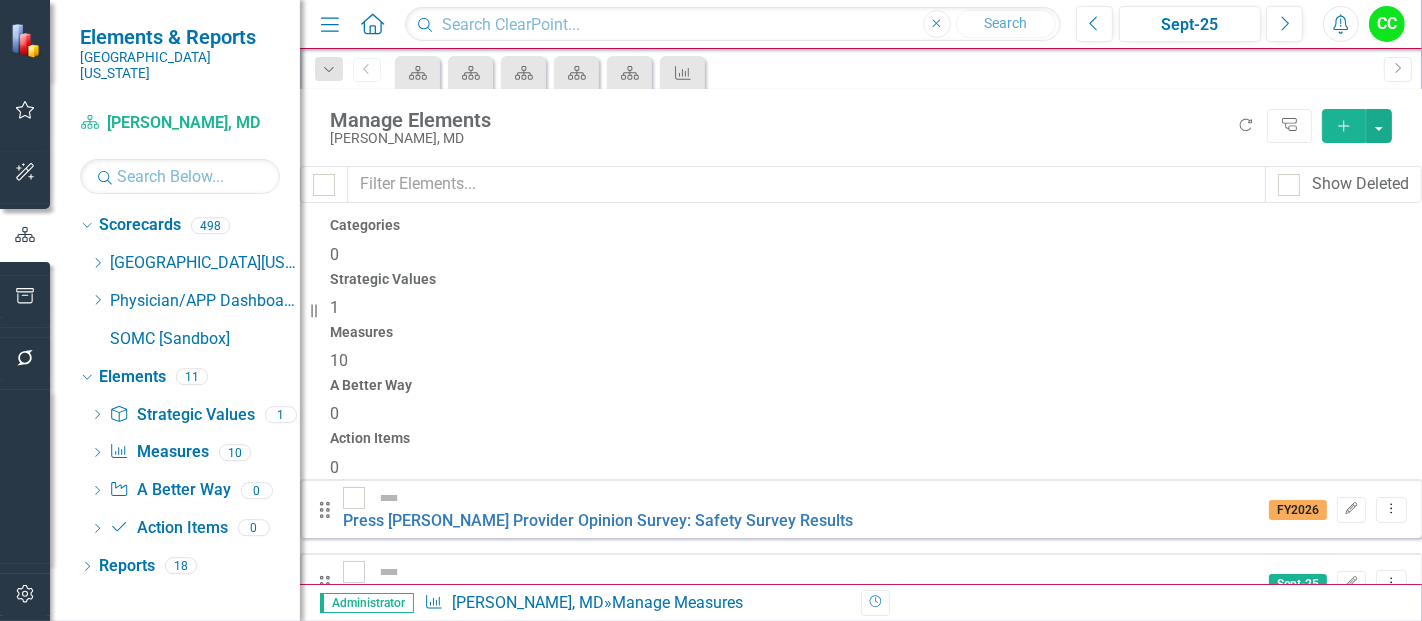
scroll to position [405, 0]
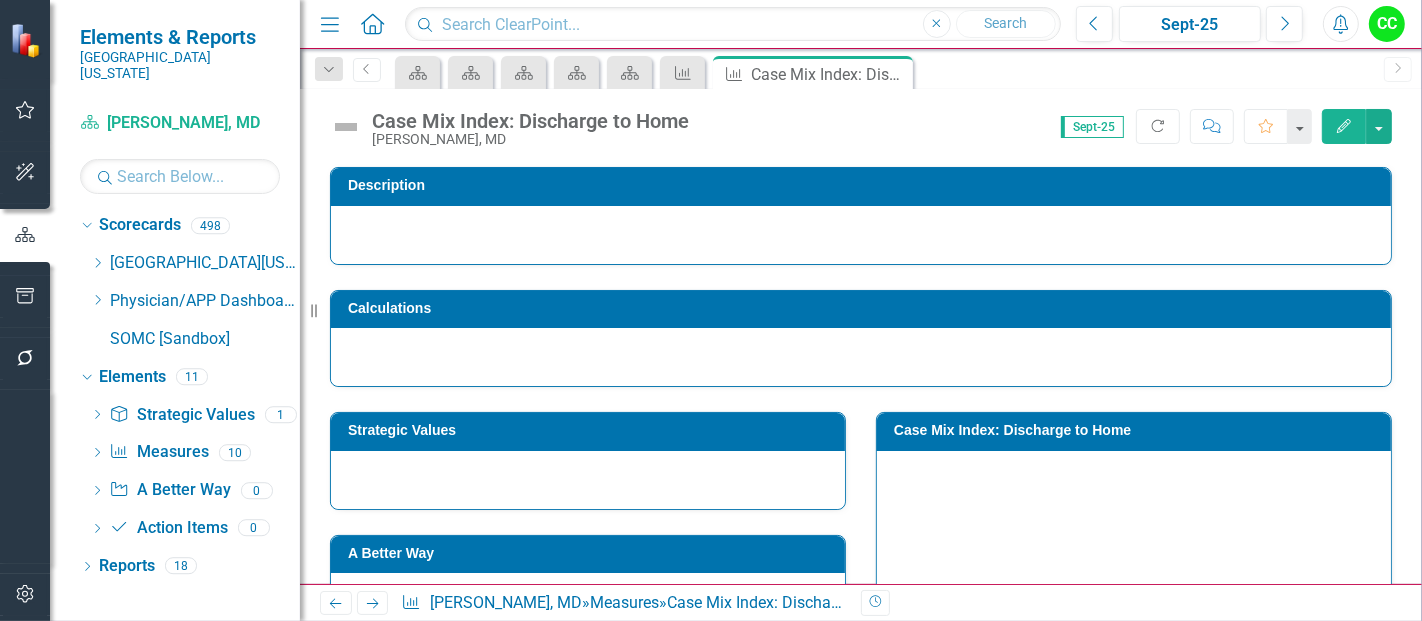
scroll to position [132, 0]
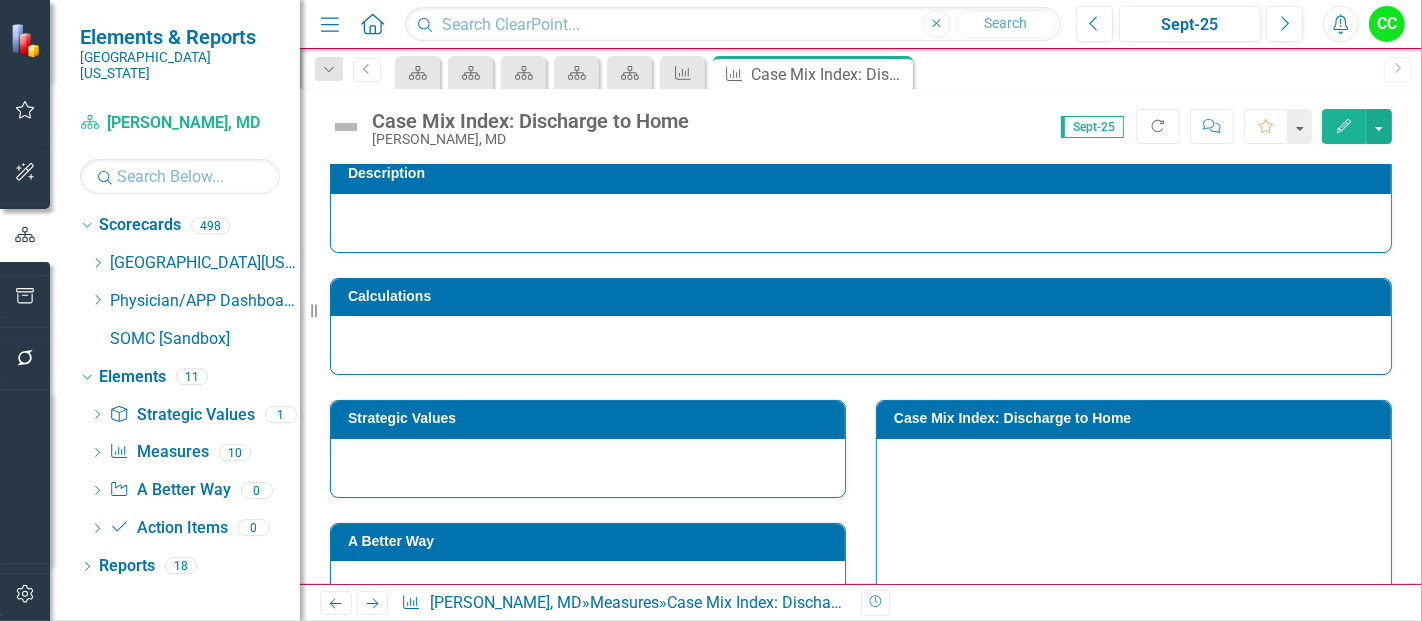
click at [563, 419] on h3 "Strategic Values" at bounding box center [591, 418] width 487 height 15
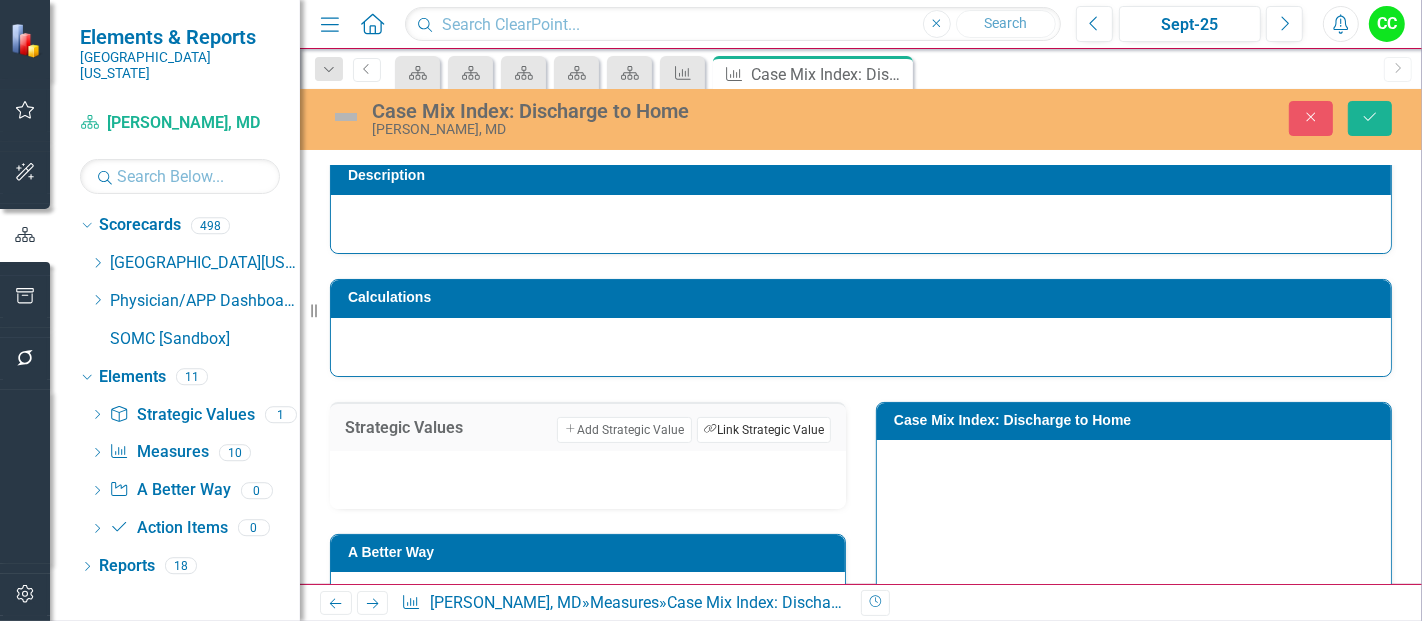
click at [753, 426] on button "Link Tag Link Strategic Value" at bounding box center [764, 430] width 134 height 26
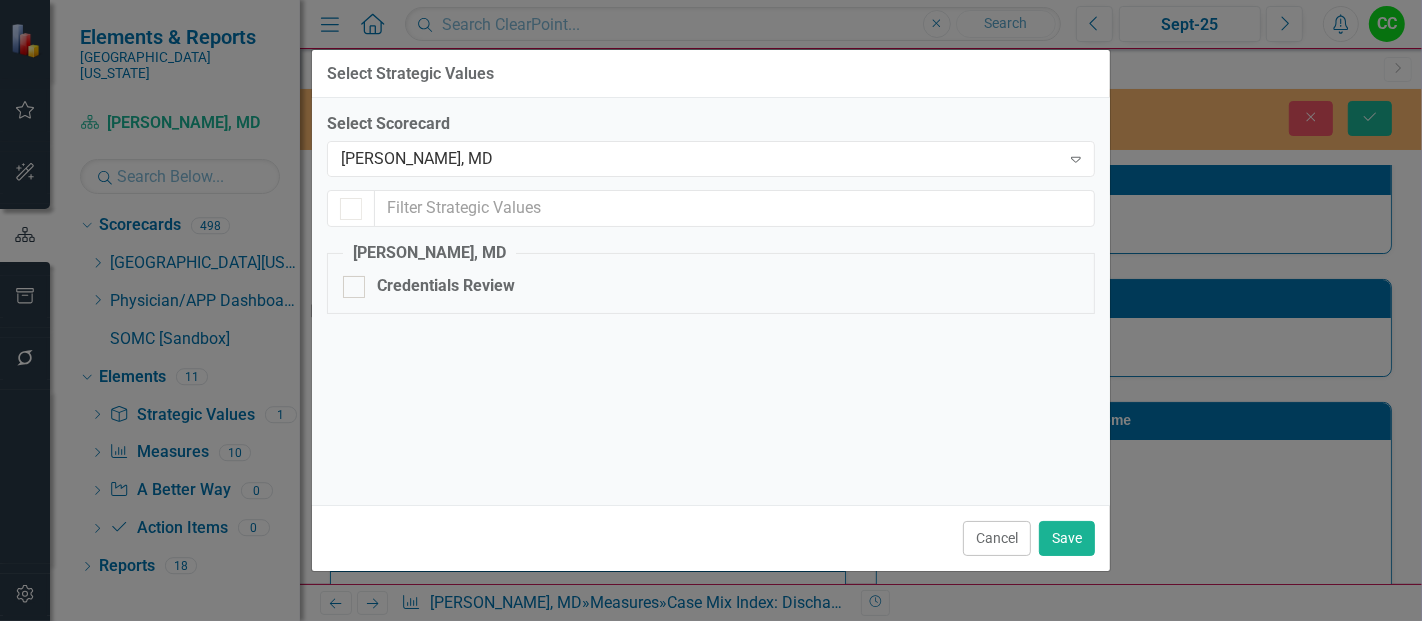
checkbox input "false"
click at [585, 171] on div "[PERSON_NAME], MD Expand" at bounding box center [711, 159] width 768 height 36
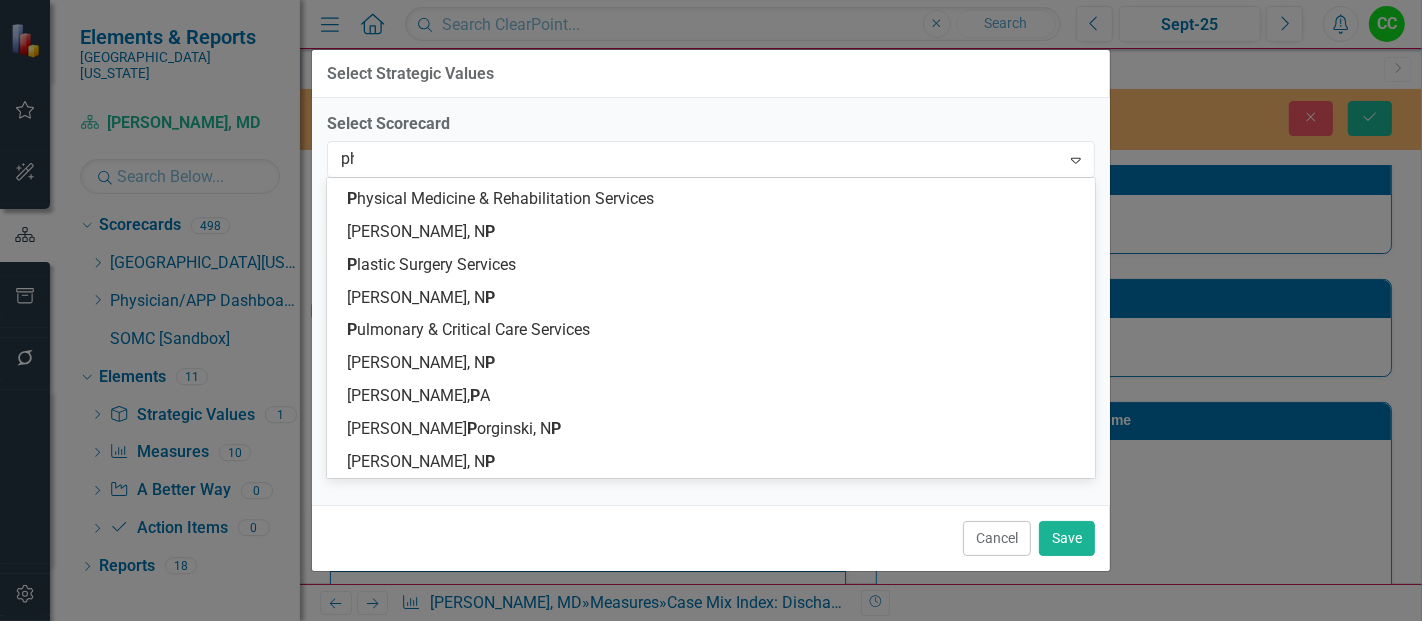
scroll to position [585, 0]
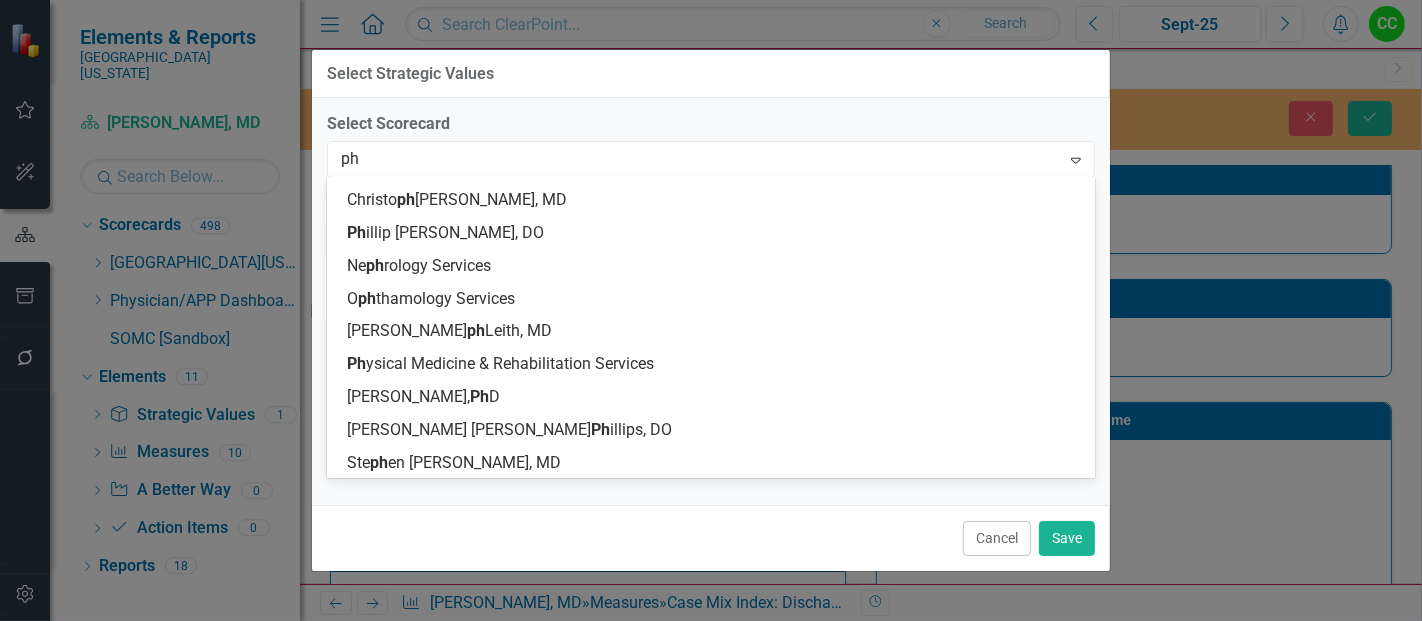
type input "phy"
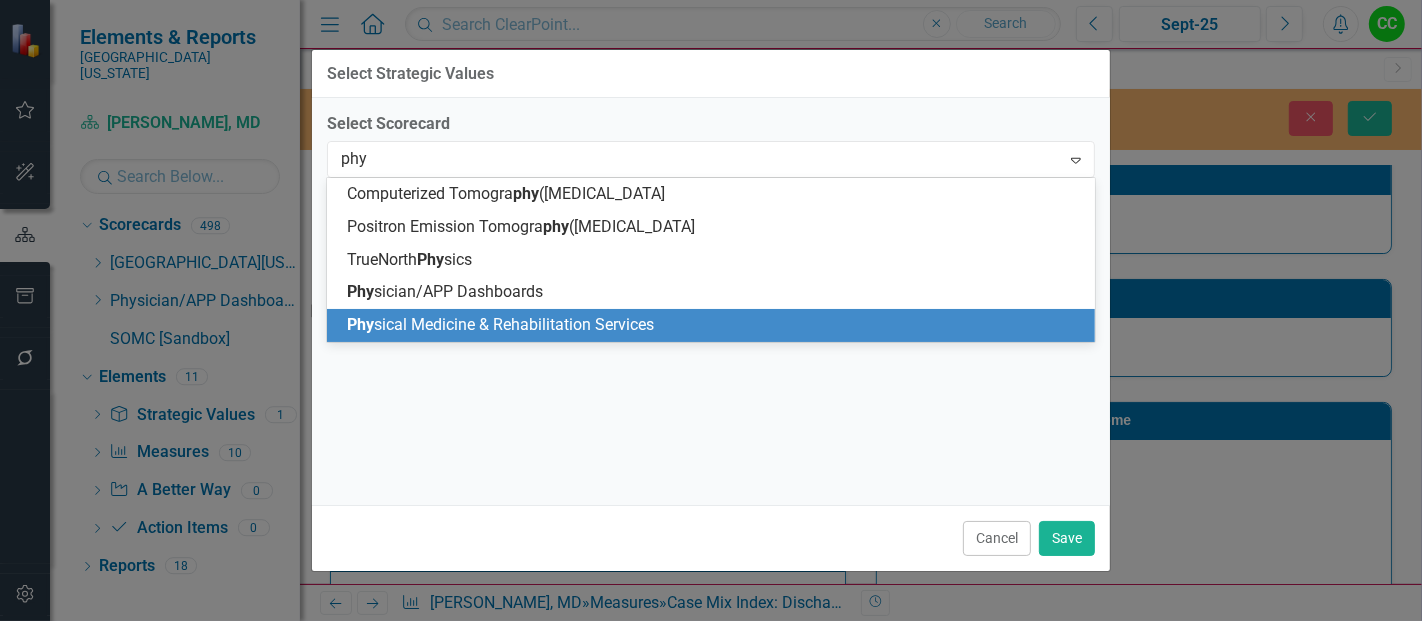
click at [597, 335] on div "Phy sical Medicine & Rehabilitation Services" at bounding box center [715, 325] width 737 height 23
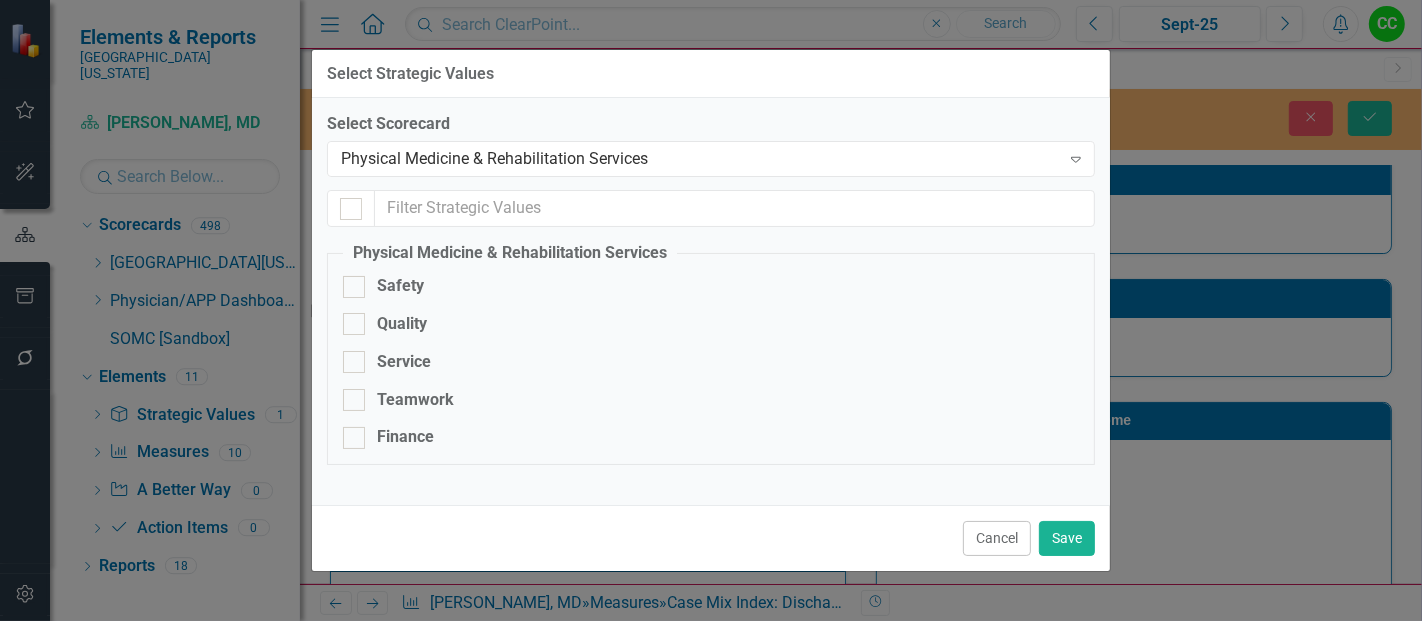
click at [380, 426] on div "Finance" at bounding box center [405, 437] width 57 height 23
click at [356, 427] on input "Finance" at bounding box center [349, 433] width 13 height 13
checkbox input "true"
click at [1069, 547] on button "Save" at bounding box center [1067, 538] width 56 height 35
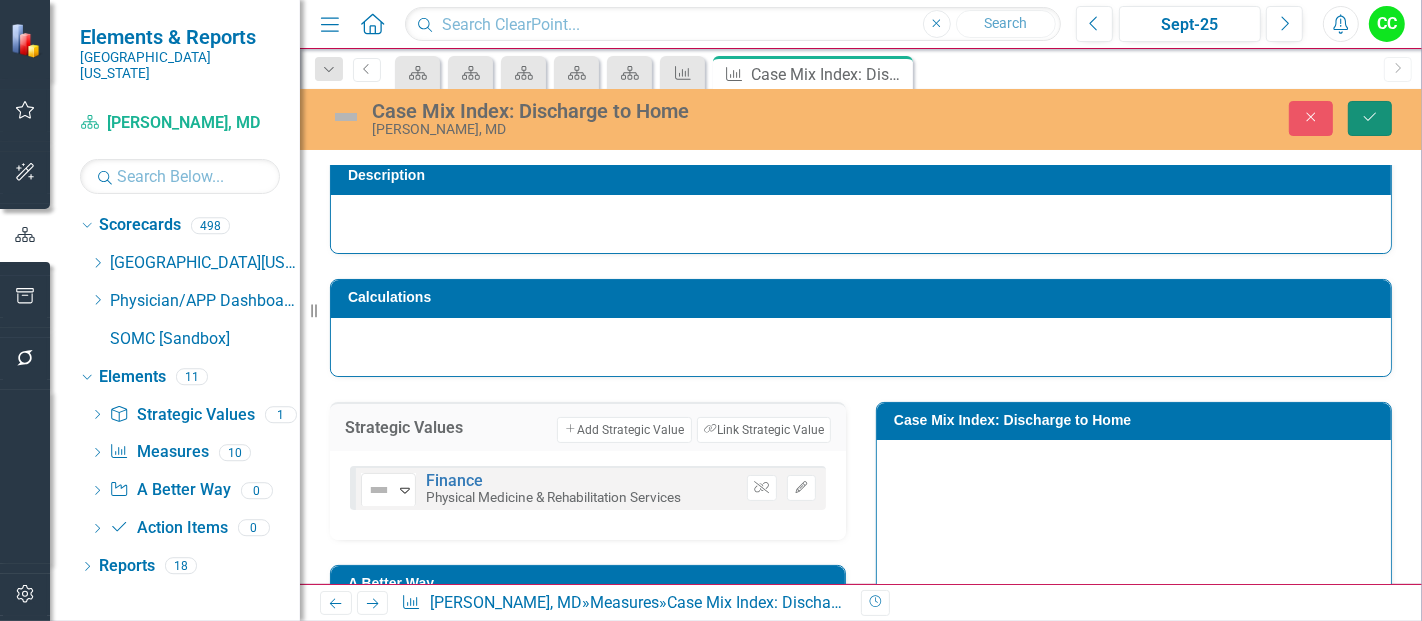
click at [1371, 123] on icon "Save" at bounding box center [1370, 117] width 18 height 14
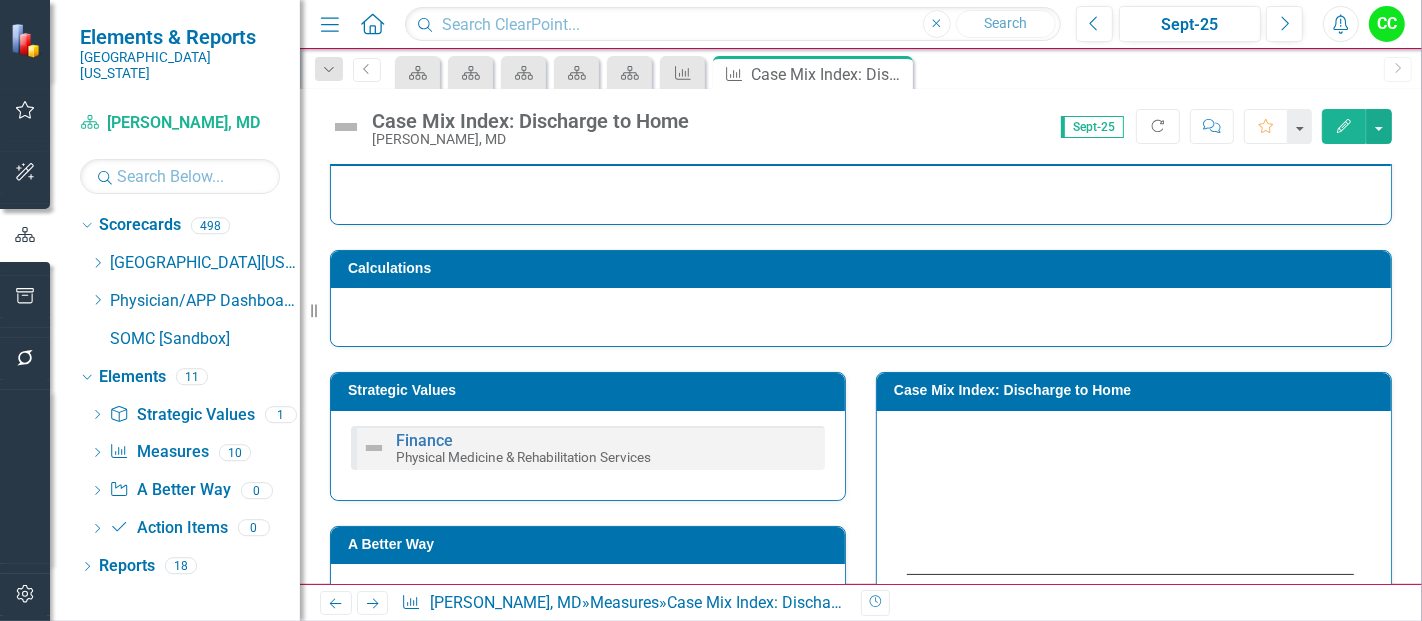
scroll to position [620, 0]
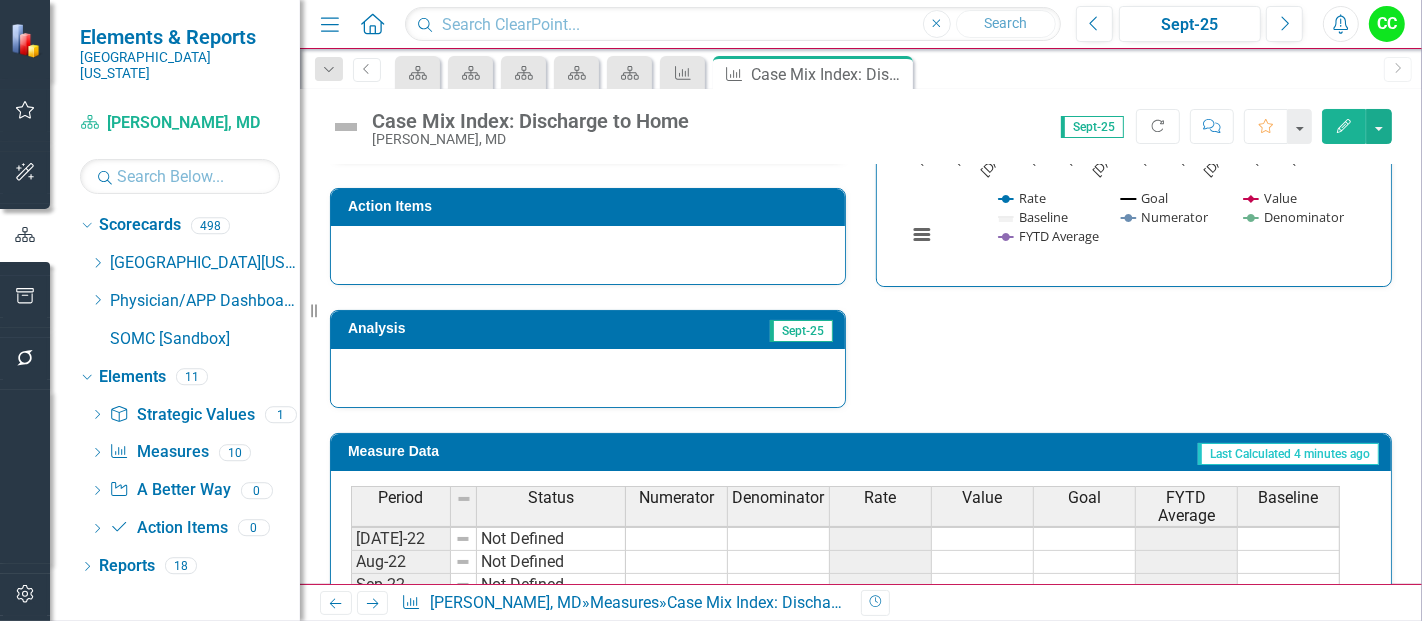
click at [1342, 135] on button "Edit" at bounding box center [1344, 126] width 44 height 35
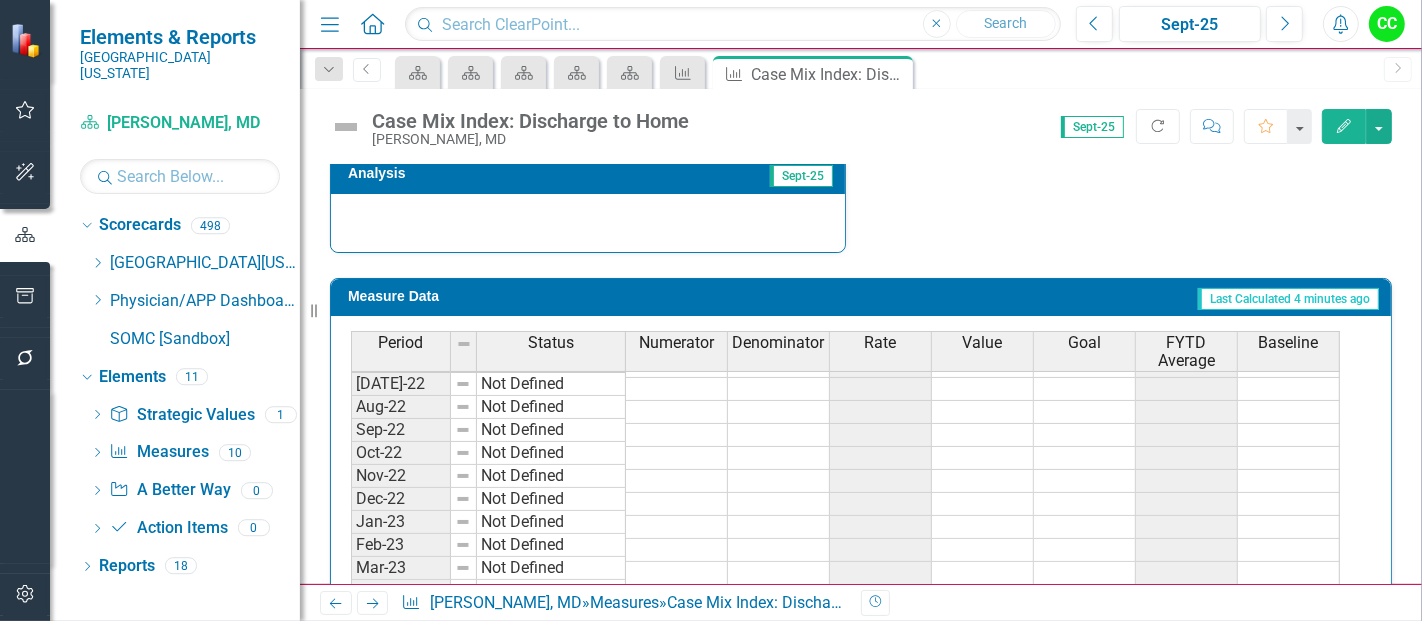
scroll to position [41, 0]
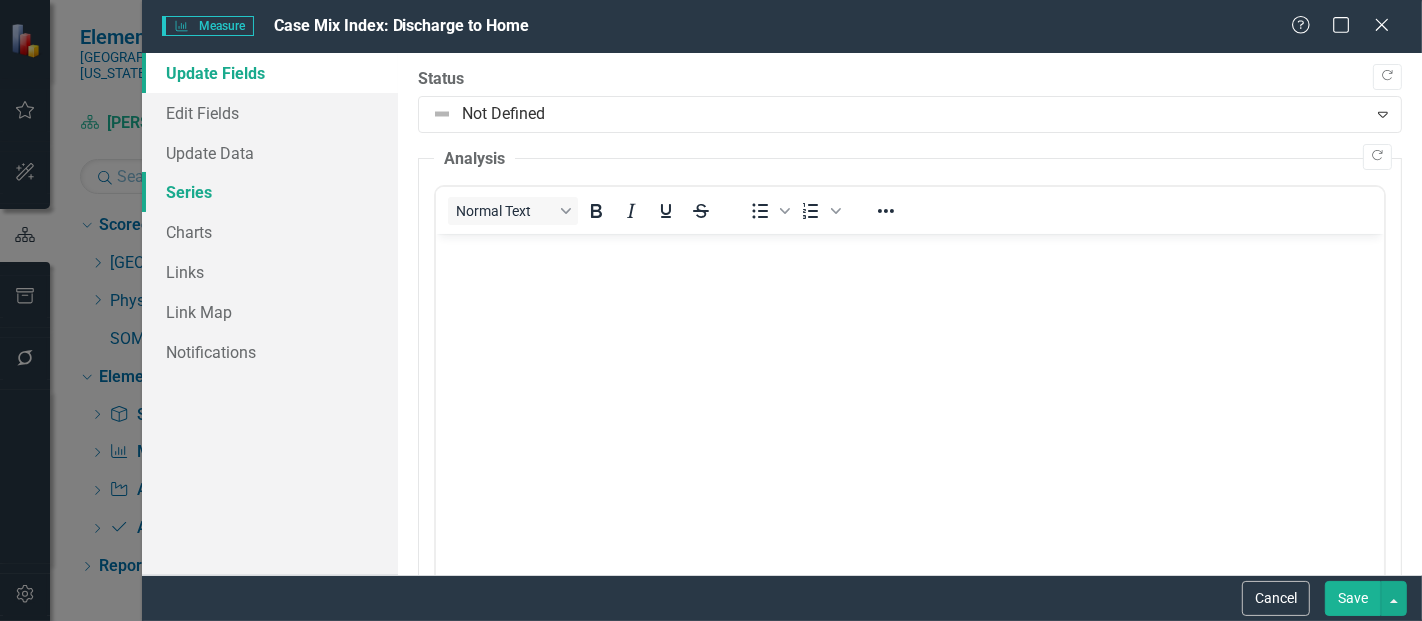
click at [209, 185] on link "Series" at bounding box center [270, 192] width 256 height 40
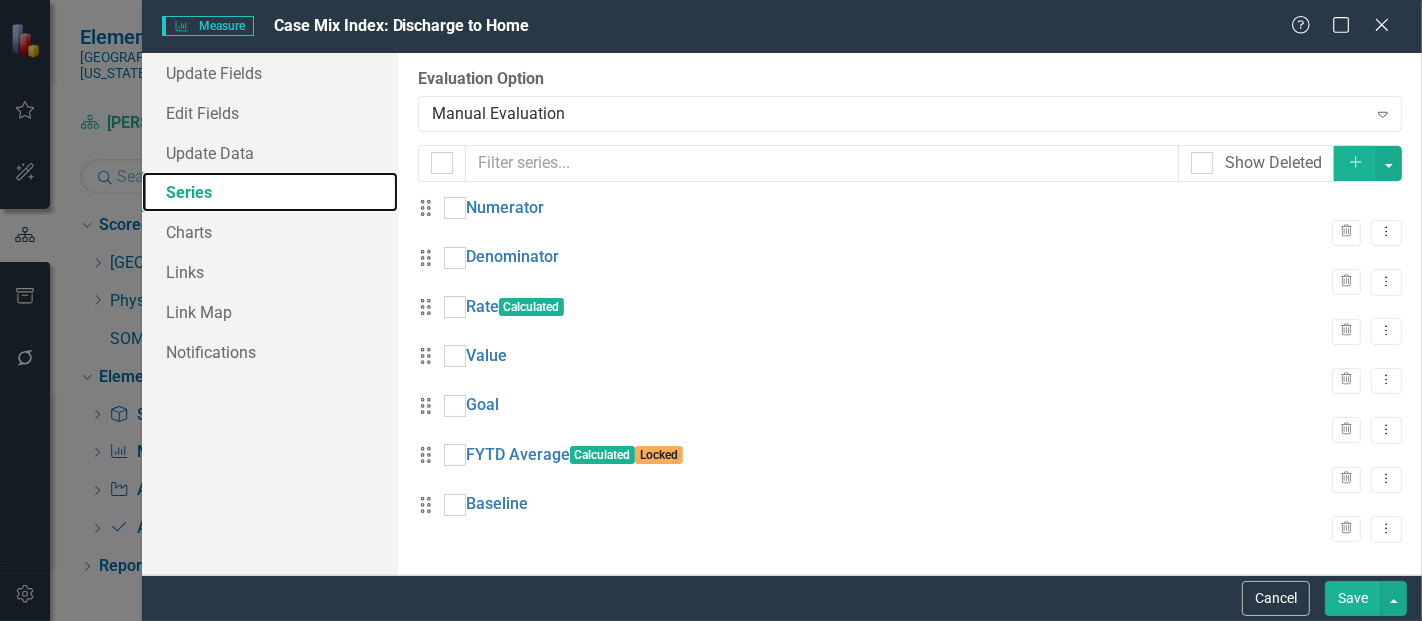
scroll to position [0, 0]
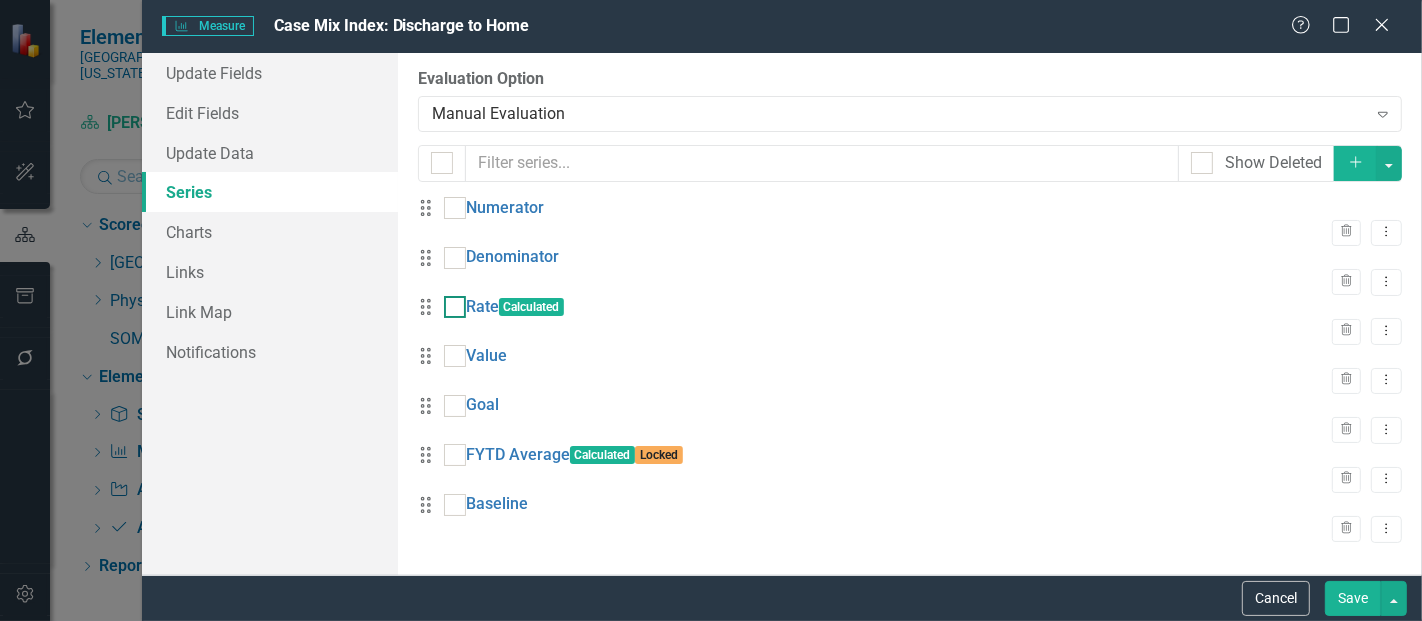
click at [463, 318] on div at bounding box center [455, 307] width 22 height 22
click at [457, 309] on input "checkbox" at bounding box center [450, 302] width 13 height 13
checkbox input "true"
click at [466, 269] on div at bounding box center [455, 258] width 22 height 22
click at [457, 260] on input "checkbox" at bounding box center [450, 253] width 13 height 13
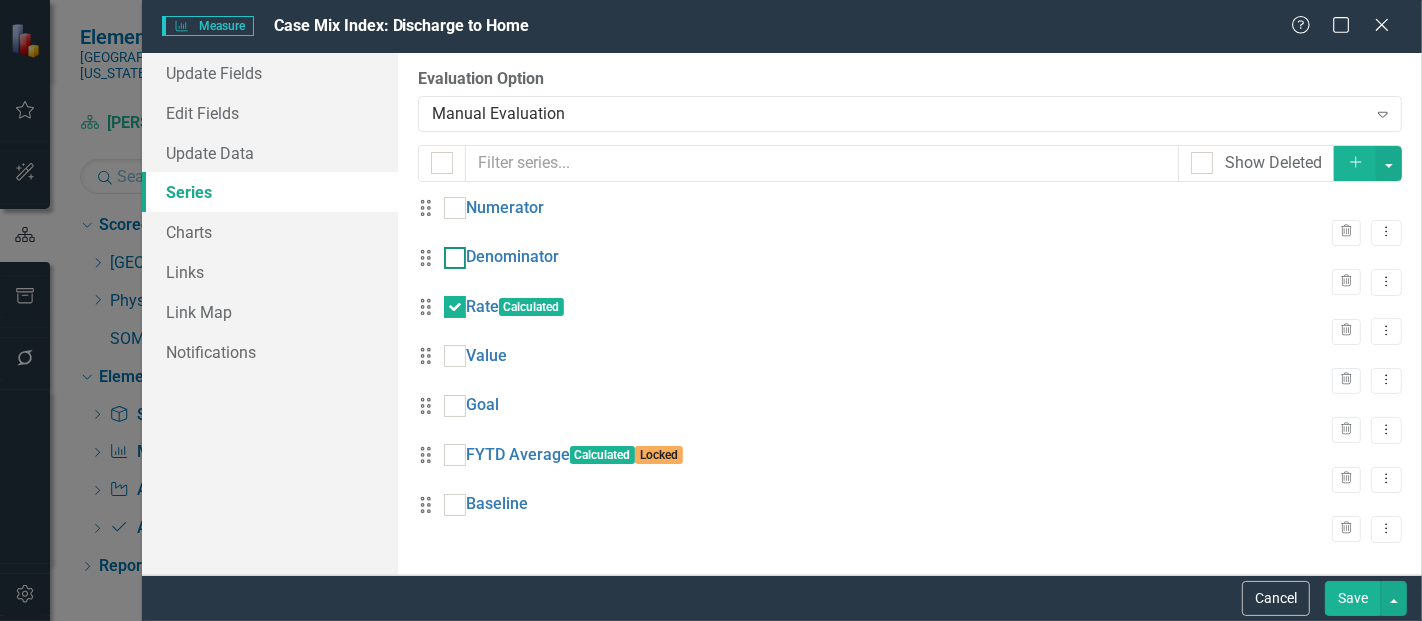
checkbox input "true"
click at [457, 209] on input "checkbox" at bounding box center [450, 203] width 13 height 13
checkbox input "true"
click at [457, 507] on input "checkbox" at bounding box center [450, 500] width 13 height 13
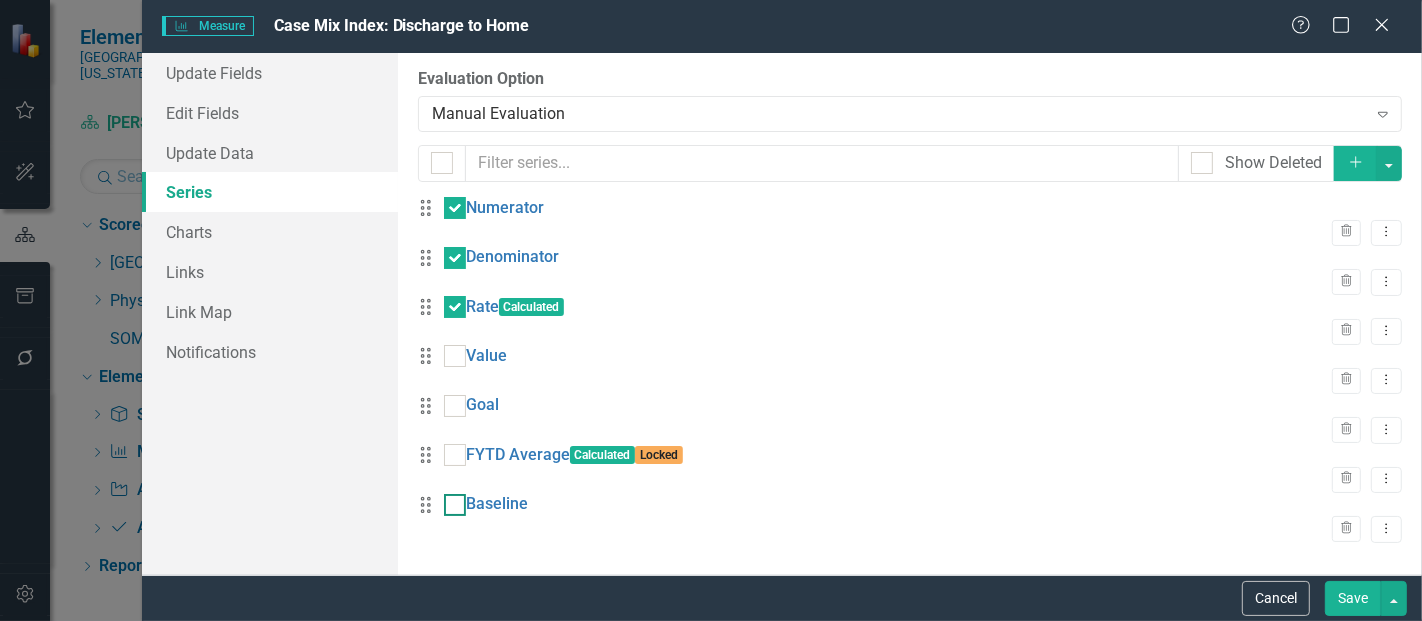
checkbox input "true"
click at [1378, 158] on button "button" at bounding box center [1389, 163] width 26 height 35
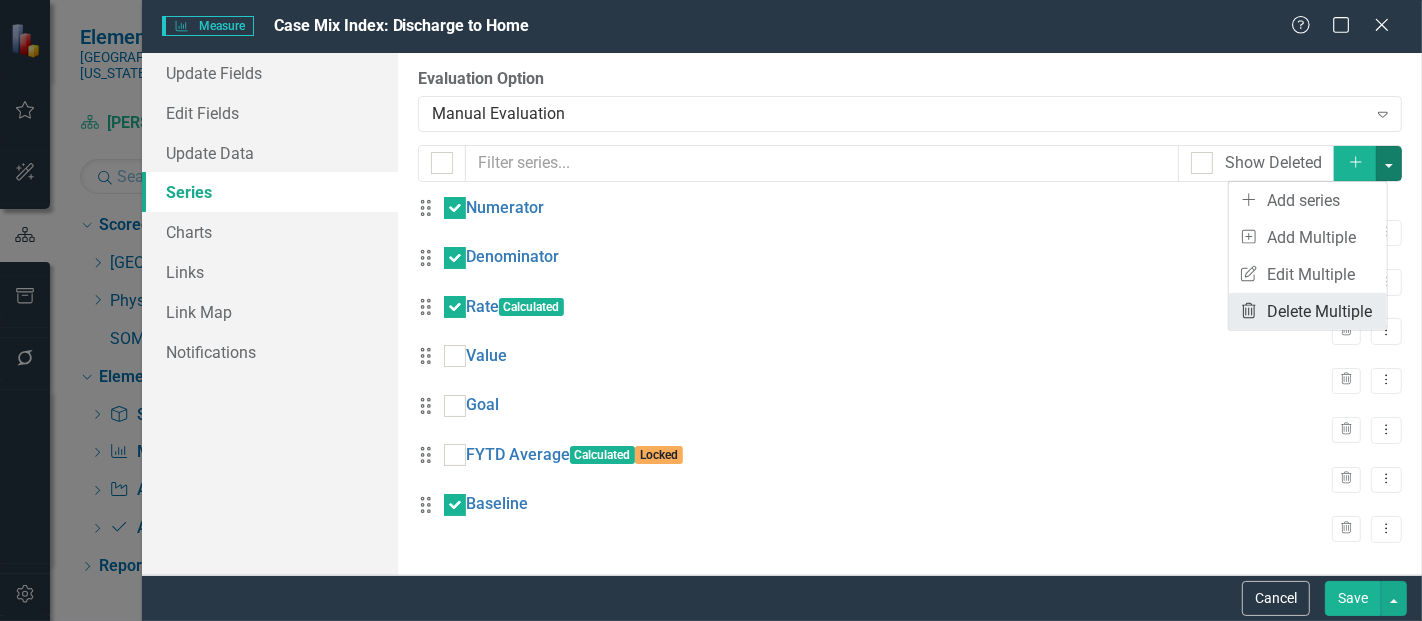
click at [1280, 314] on link "Trash Delete Multiple" at bounding box center [1308, 311] width 158 height 37
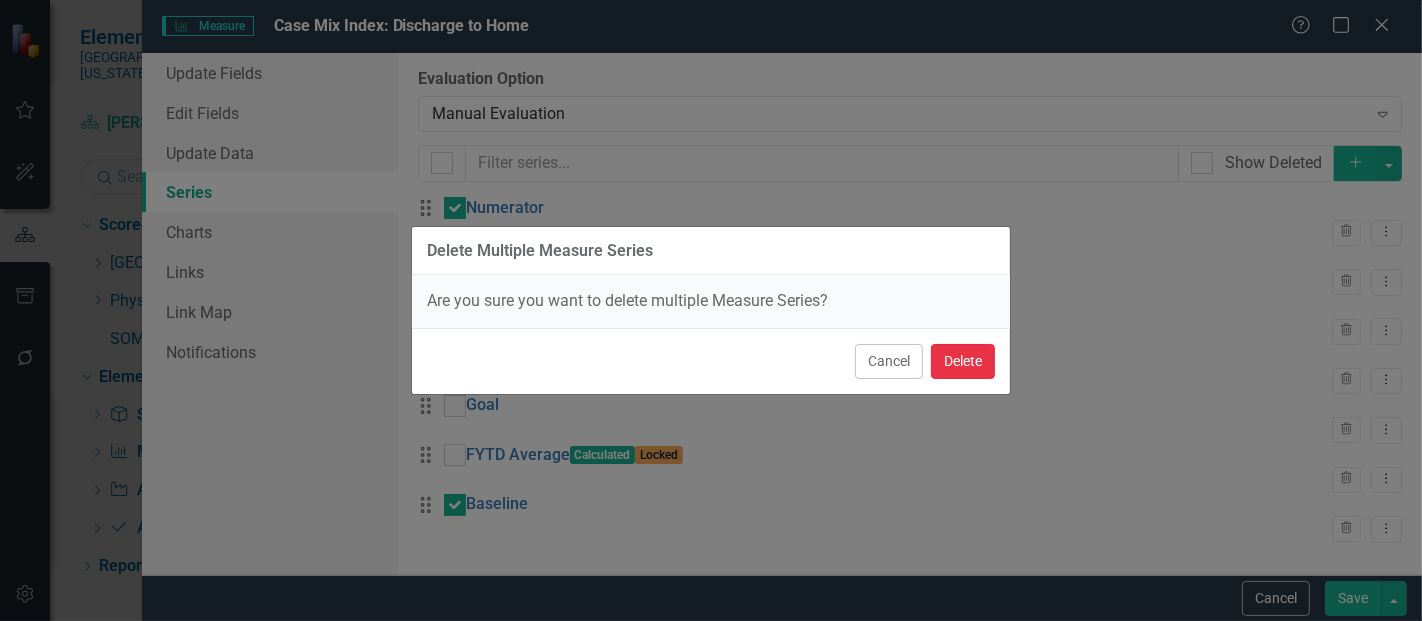
click at [971, 363] on button "Delete" at bounding box center [963, 361] width 64 height 35
checkbox input "false"
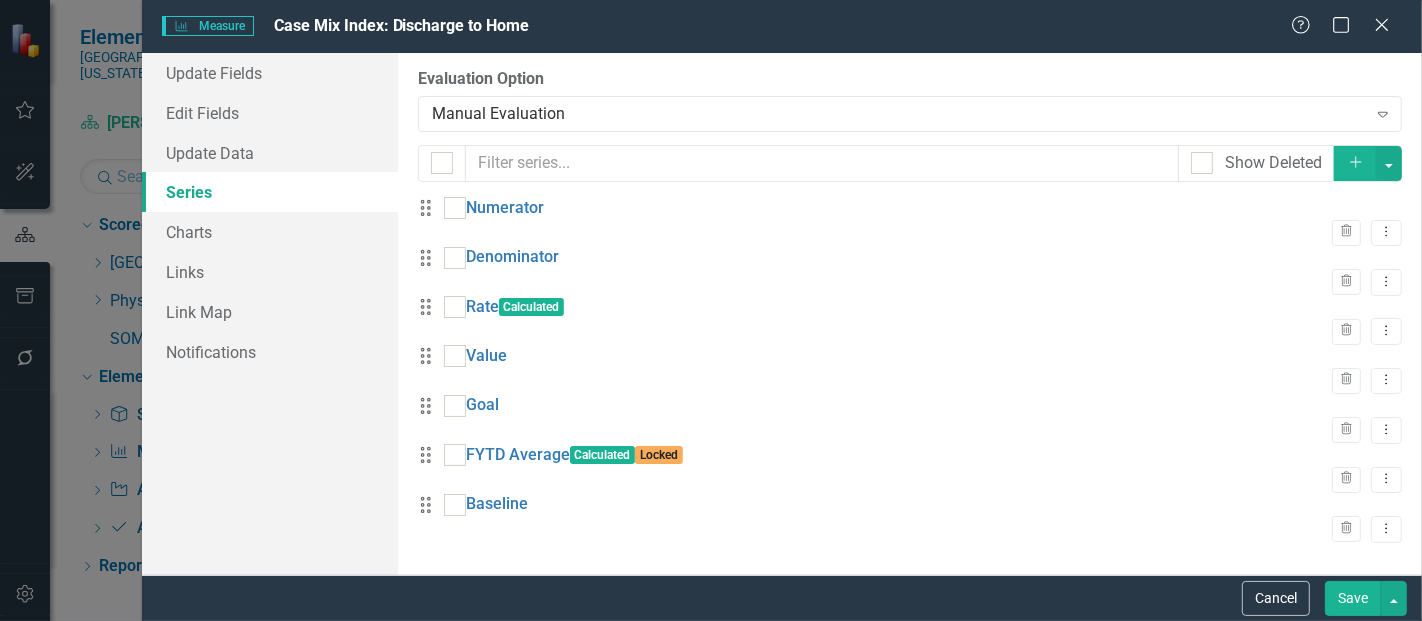
click at [1354, 598] on button "Save" at bounding box center [1353, 598] width 56 height 35
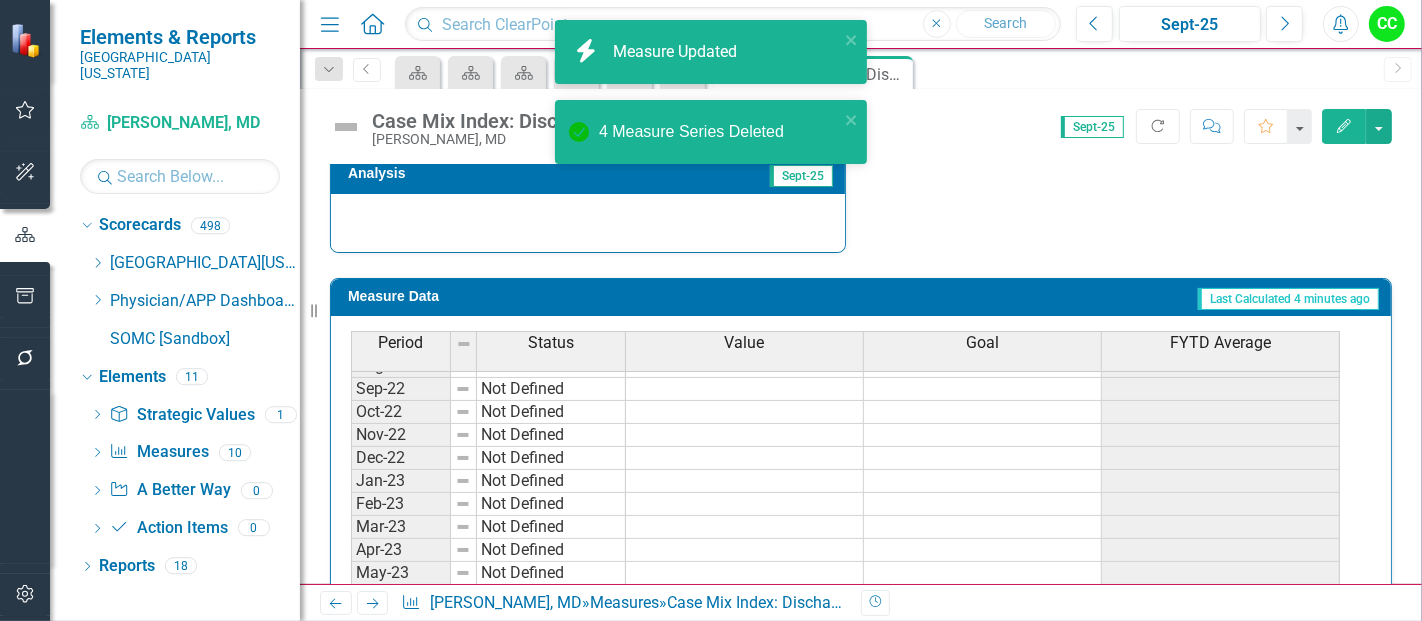
click at [1350, 132] on button "Edit" at bounding box center [1344, 126] width 44 height 35
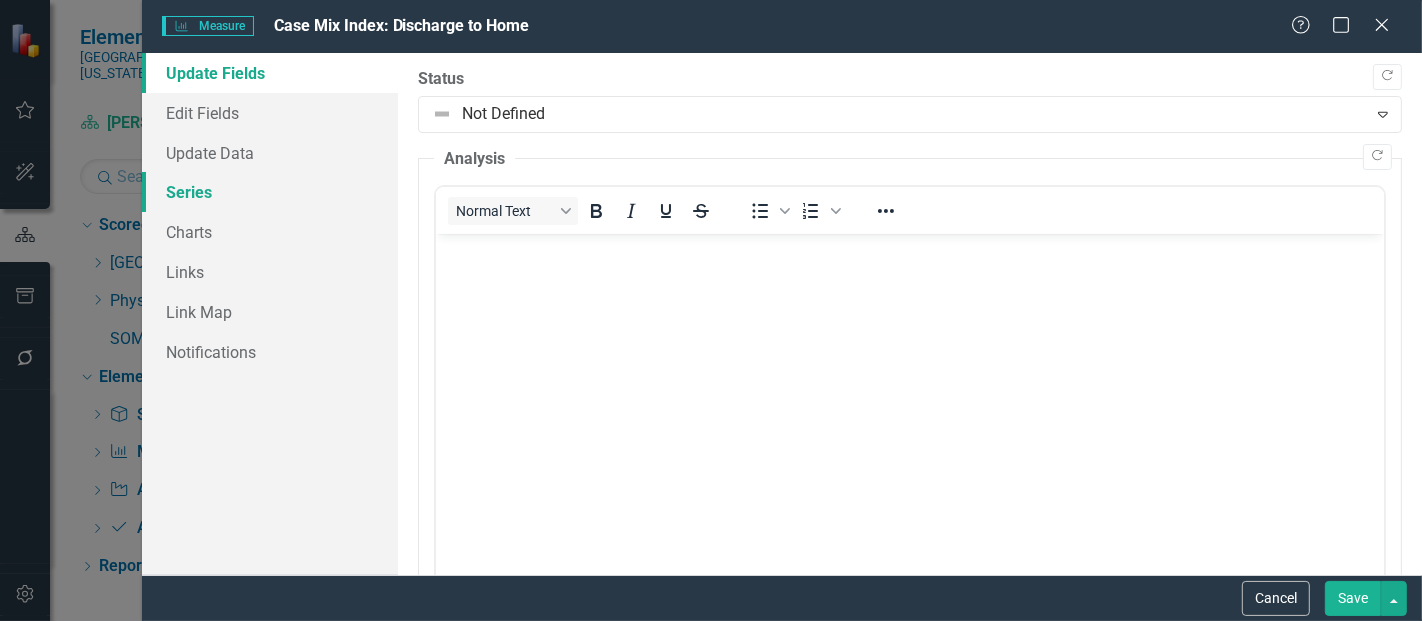
click at [182, 180] on link "Series" at bounding box center [270, 192] width 256 height 40
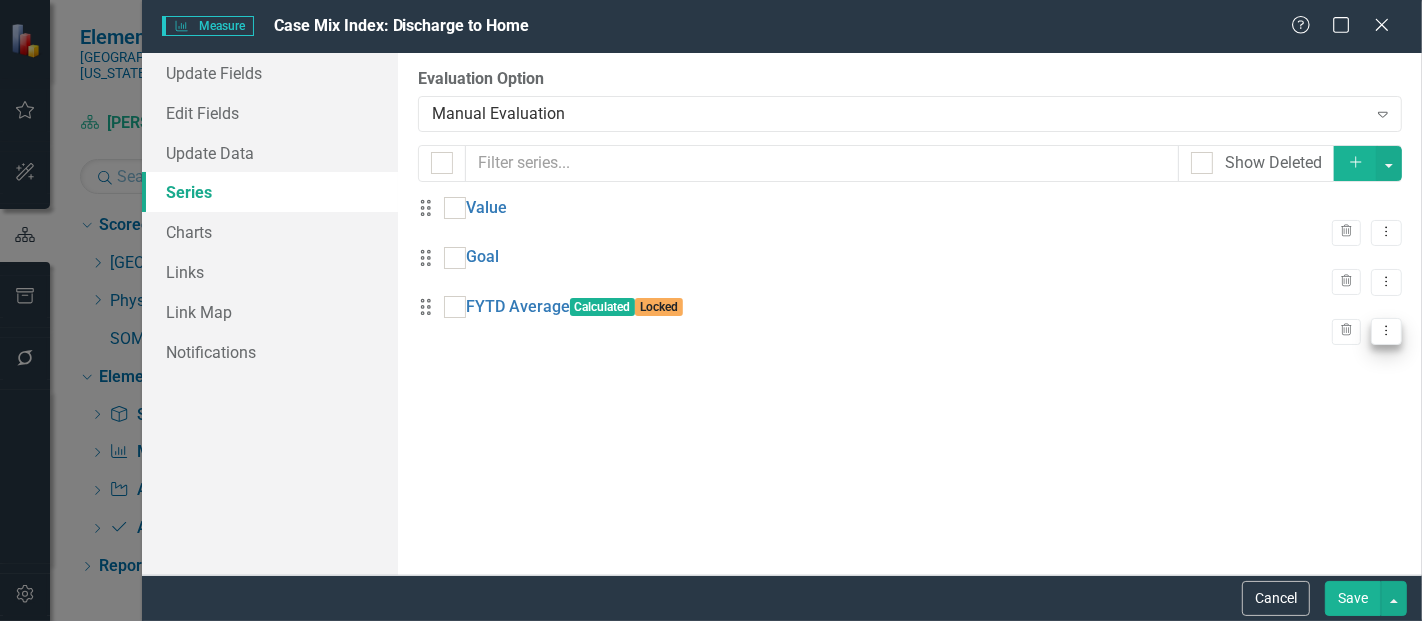
click at [1378, 337] on icon "Dropdown Menu" at bounding box center [1386, 330] width 17 height 13
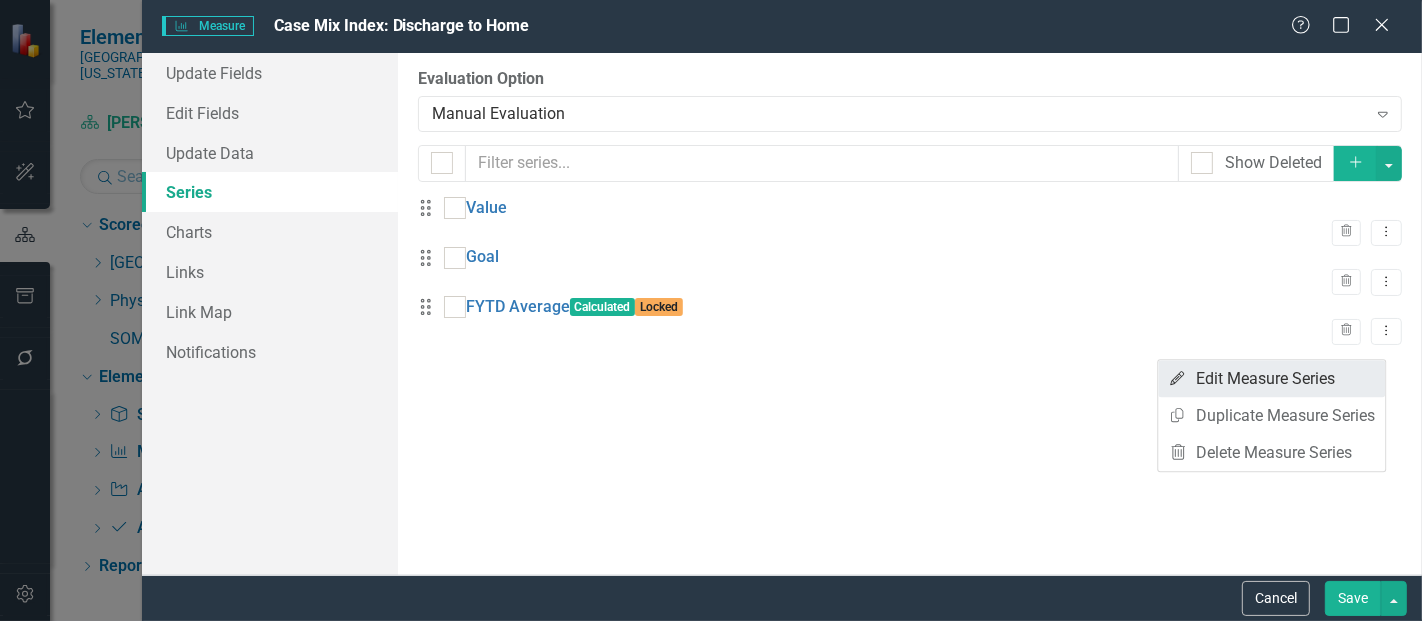
click at [1322, 387] on link "Edit Edit Measure Series" at bounding box center [1271, 378] width 227 height 37
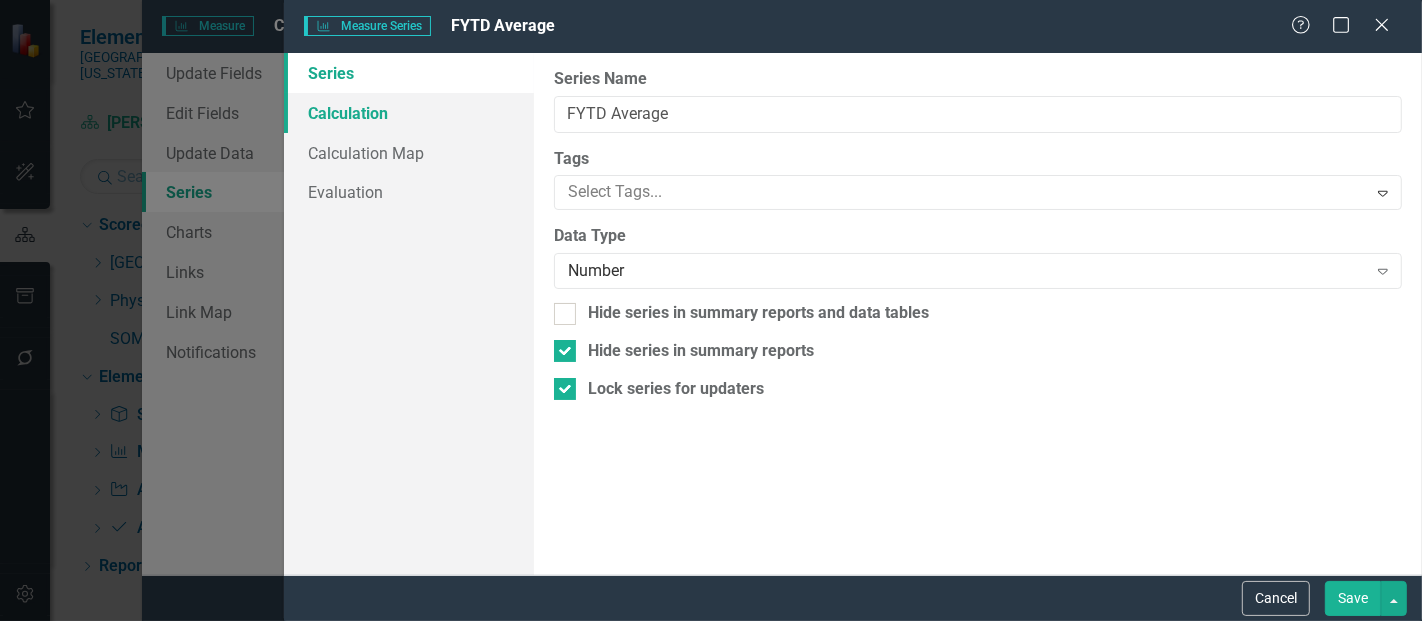
click at [332, 109] on link "Calculation" at bounding box center [409, 113] width 250 height 40
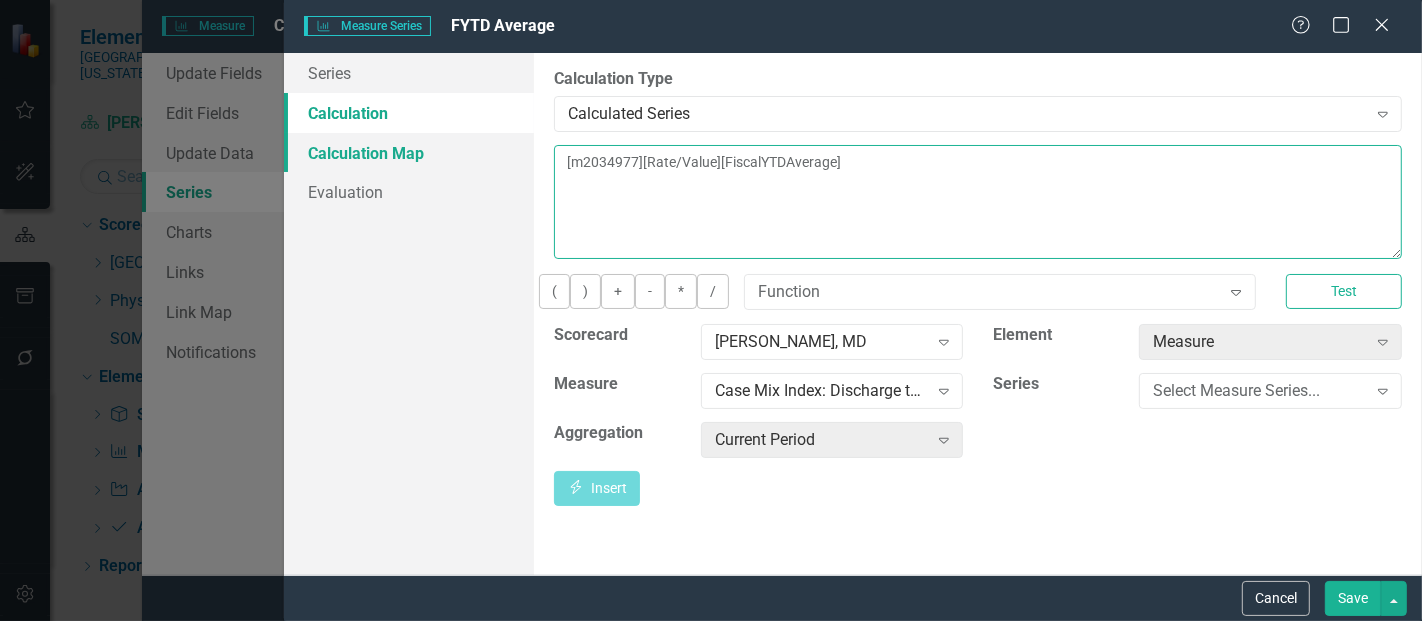
drag, startPoint x: 941, startPoint y: 161, endPoint x: 473, endPoint y: 134, distance: 468.7
click at [473, 134] on div "Series Calculation Calculation Map Evaluation From this page, you can edit the …" at bounding box center [853, 314] width 1138 height 522
click at [692, 176] on textarea "[m2034977][Rate/Value][FiscalYTDAverage]" at bounding box center [978, 202] width 848 height 114
click at [704, 163] on textarea "[m2034977][Rate/Value][FiscalYTDAverage]" at bounding box center [978, 202] width 848 height 114
type textarea "[m2034977][Value][FiscalYTDAverage]"
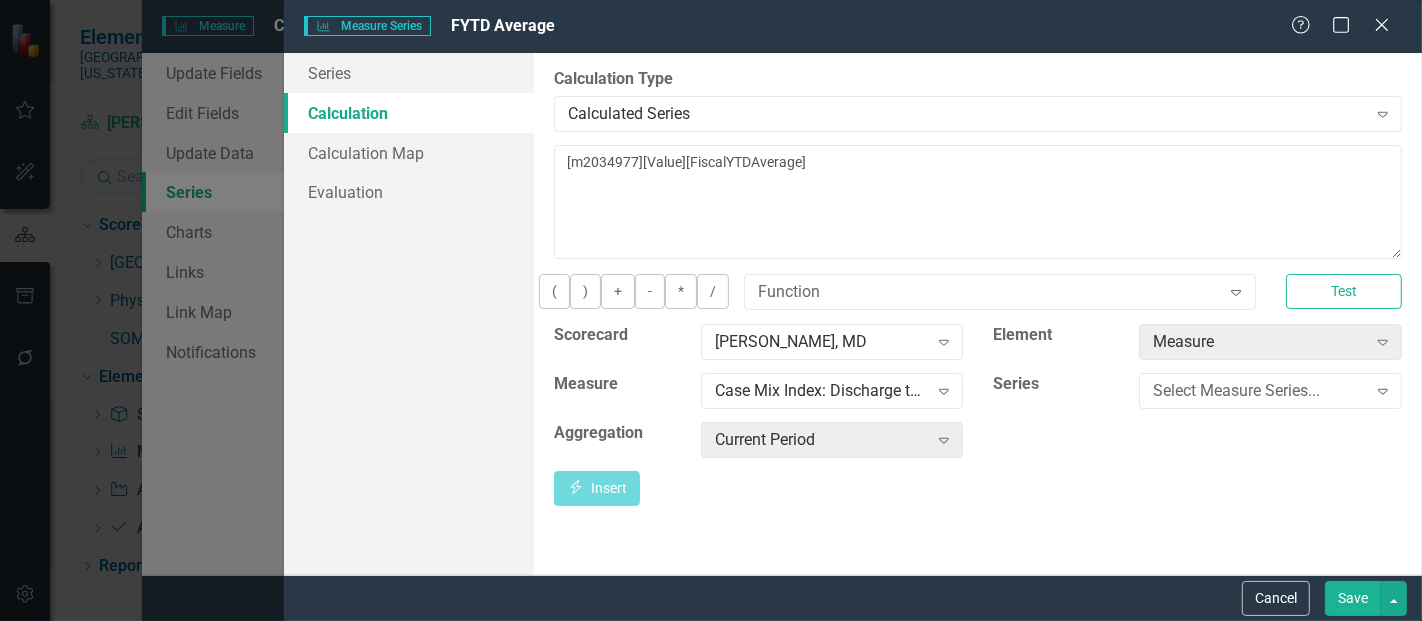
click at [1360, 610] on button "Save" at bounding box center [1353, 598] width 56 height 35
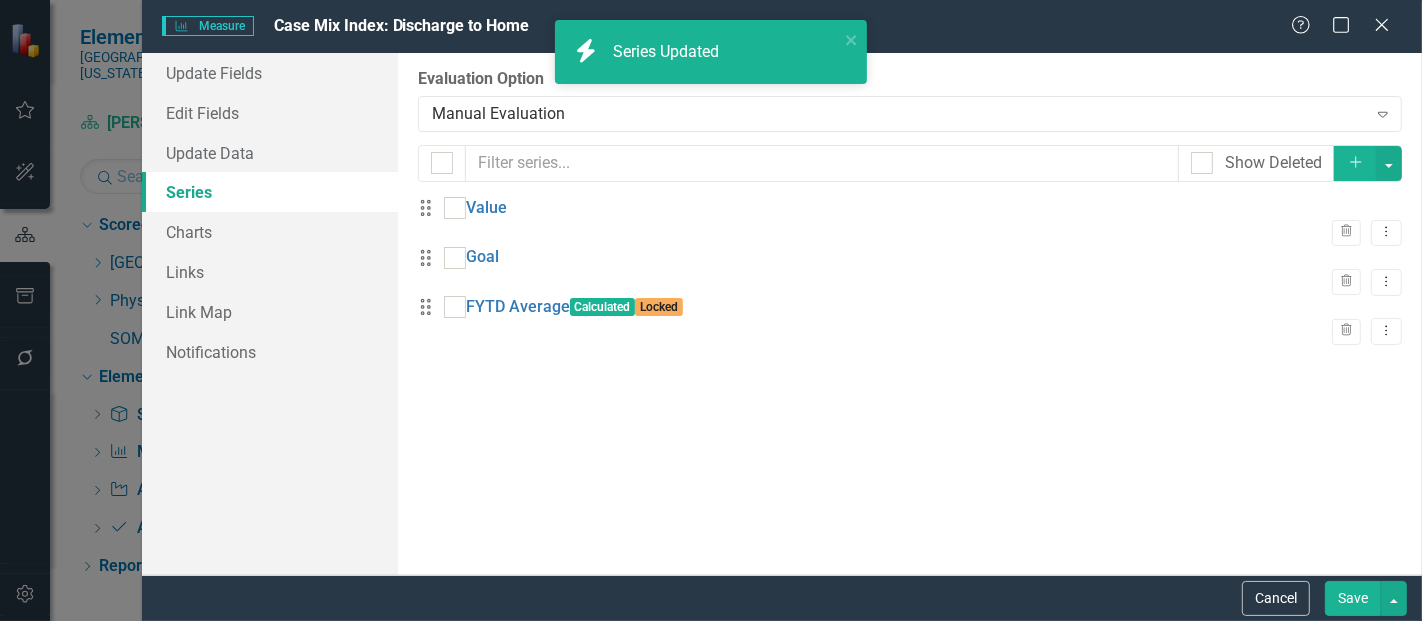
click at [1350, 590] on button "Save" at bounding box center [1353, 598] width 56 height 35
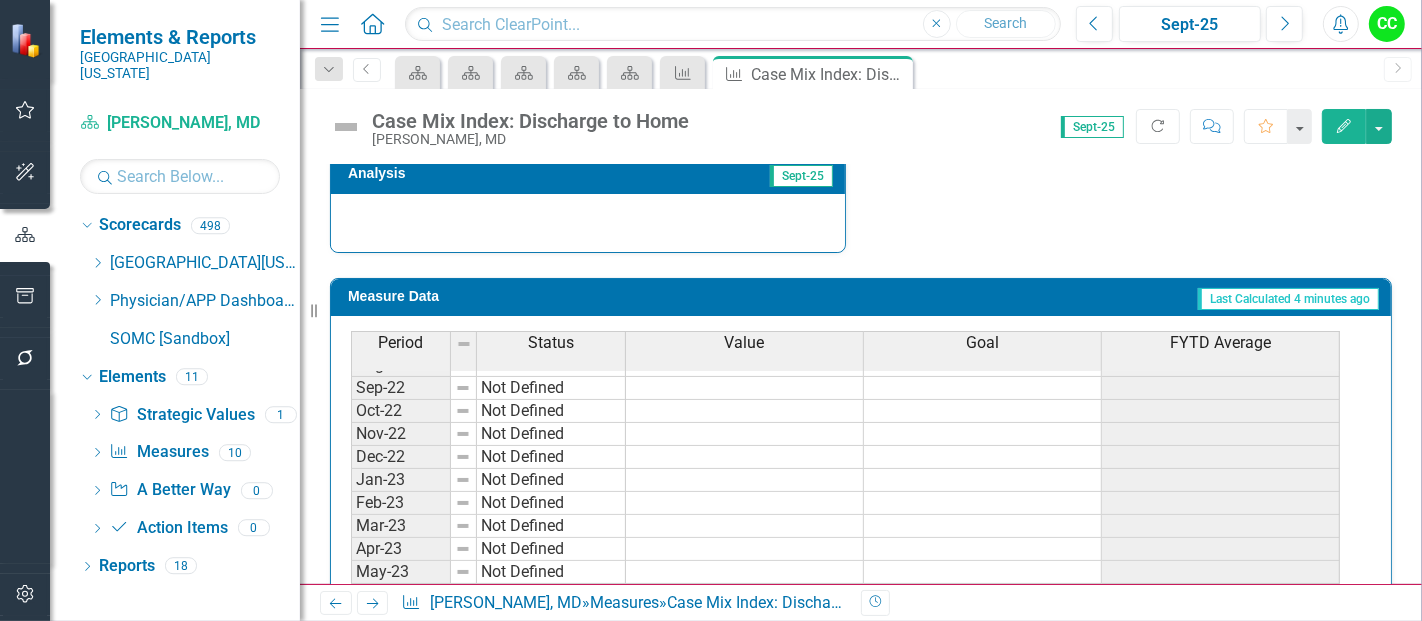
scroll to position [312, 0]
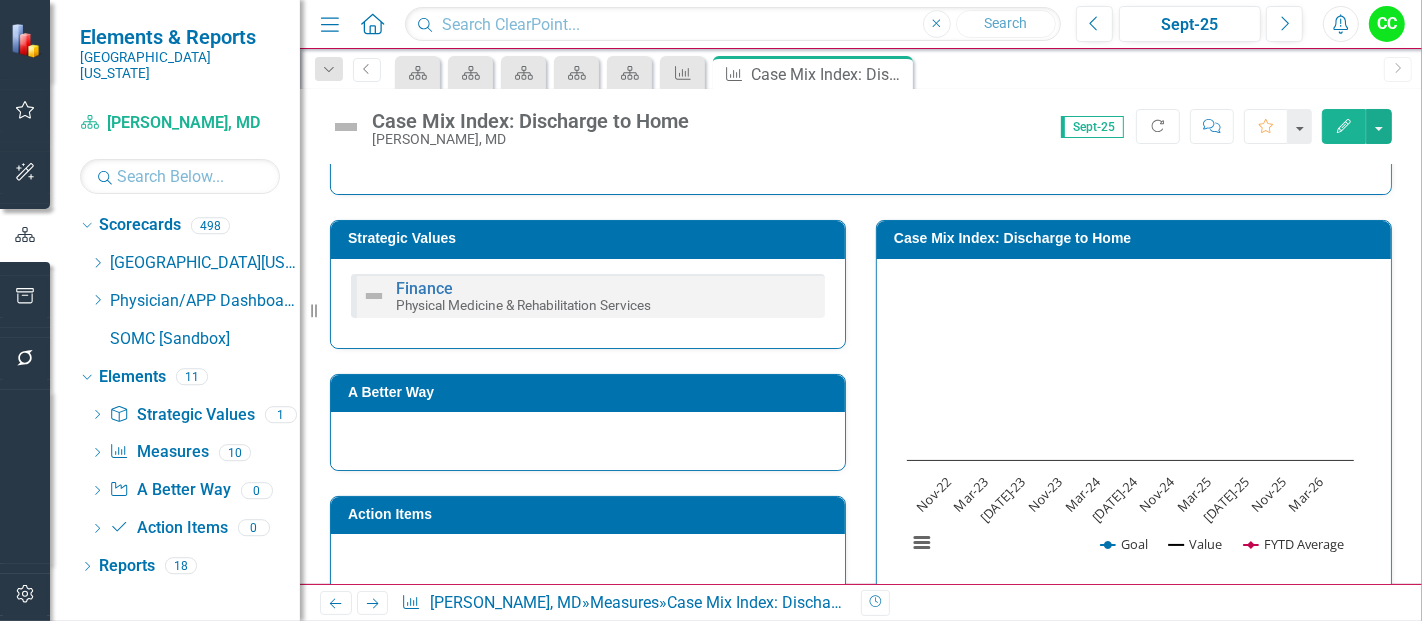
click at [1154, 234] on h3 "Case Mix Index: Discharge to Home" at bounding box center [1137, 238] width 487 height 15
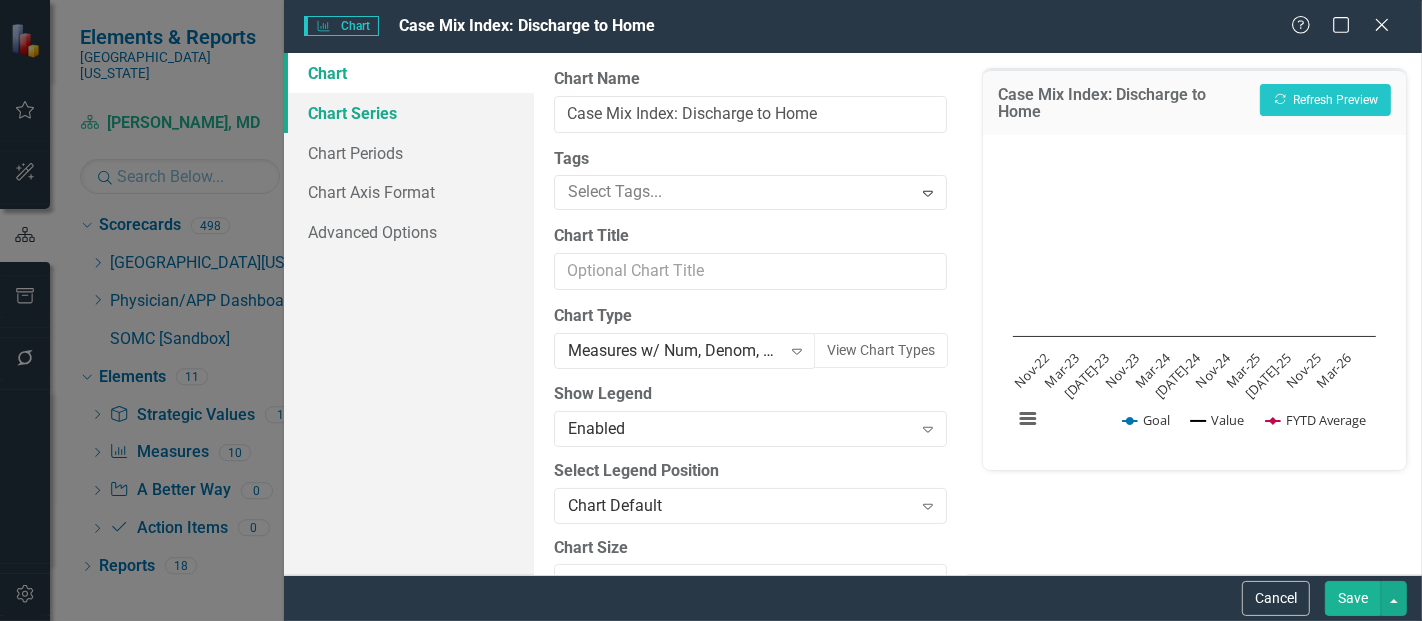
click at [357, 109] on link "Chart Series" at bounding box center [409, 113] width 250 height 40
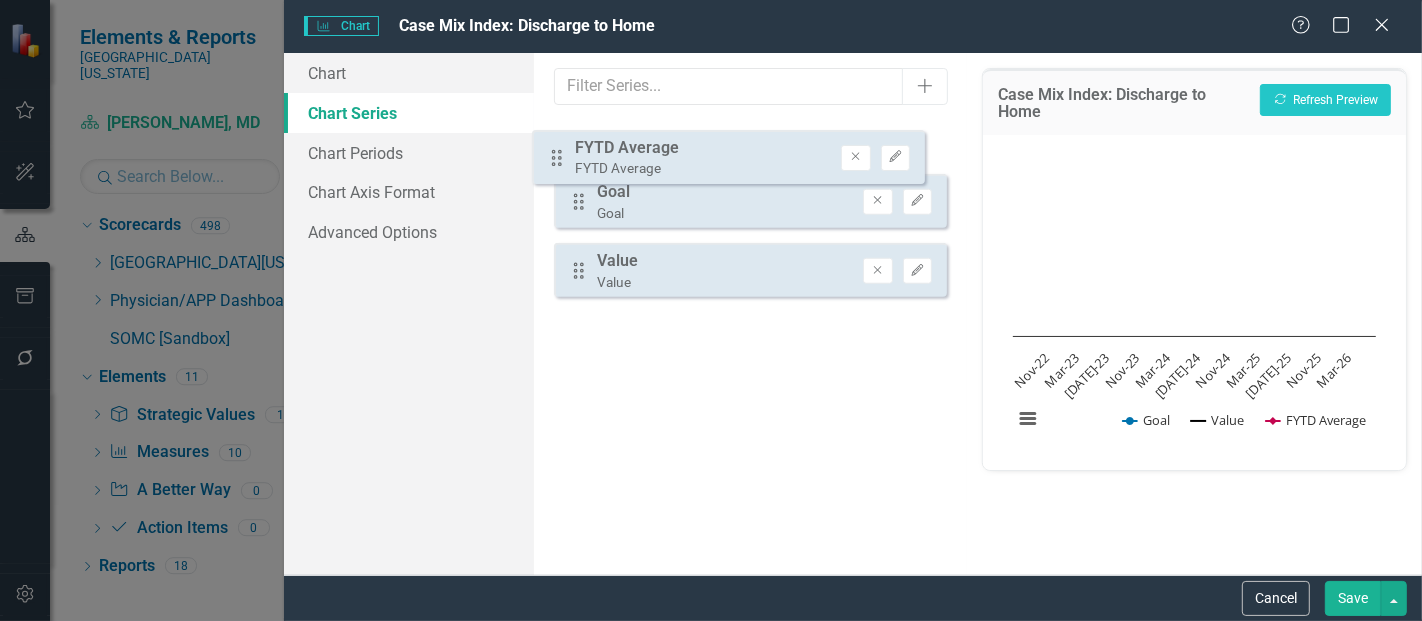
drag, startPoint x: 583, startPoint y: 285, endPoint x: 563, endPoint y: 152, distance: 134.5
click at [563, 152] on div "Drag Goal Goal Remove Edit Drag Value Value Remove Edit Drag FYTD Average FYTD …" at bounding box center [750, 216] width 393 height 193
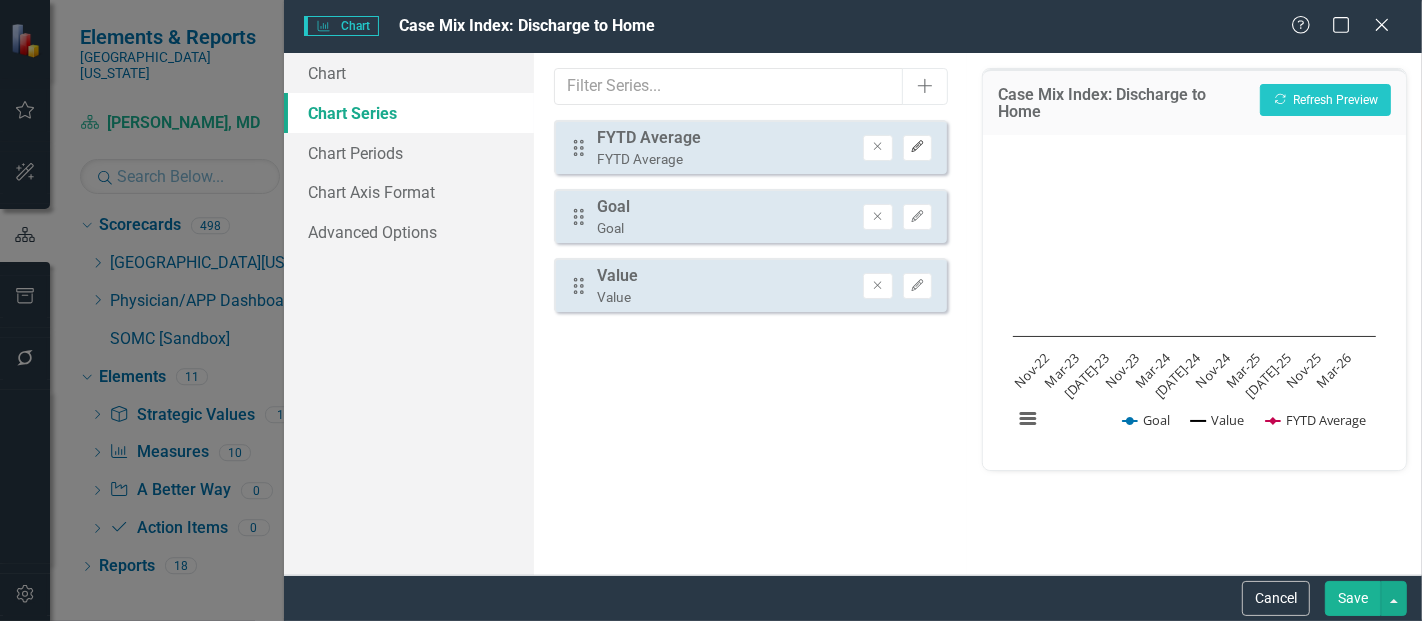
click at [919, 149] on icon "Edit" at bounding box center [917, 147] width 15 height 12
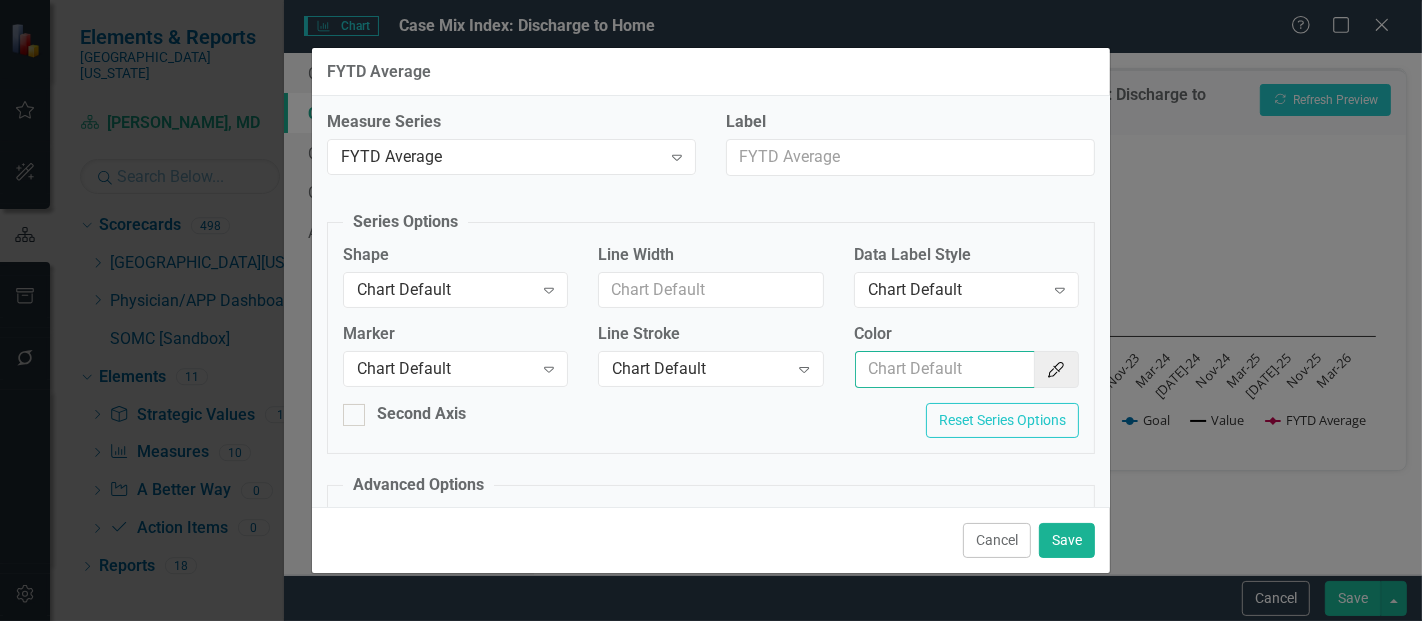
click at [937, 378] on input "Color" at bounding box center [945, 369] width 180 height 37
click at [1054, 363] on button "Color Picker" at bounding box center [1056, 369] width 46 height 37
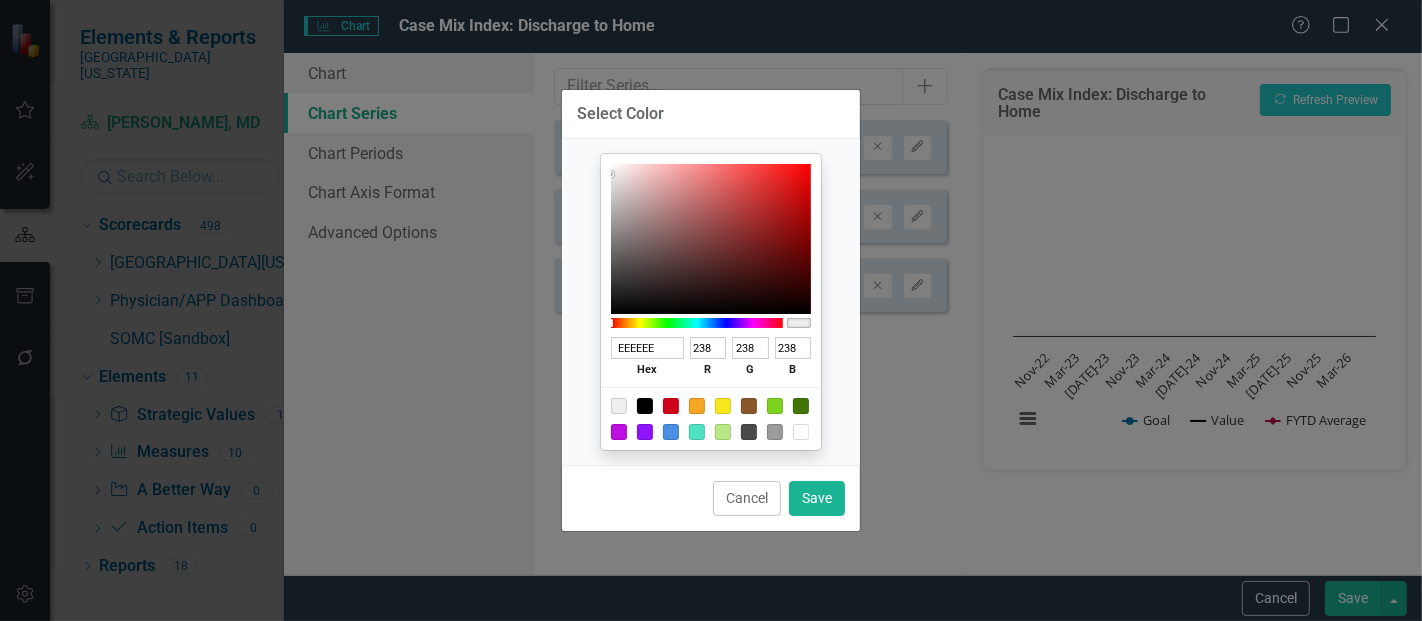
click at [642, 406] on div at bounding box center [645, 406] width 16 height 16
type input "000000"
type input "0"
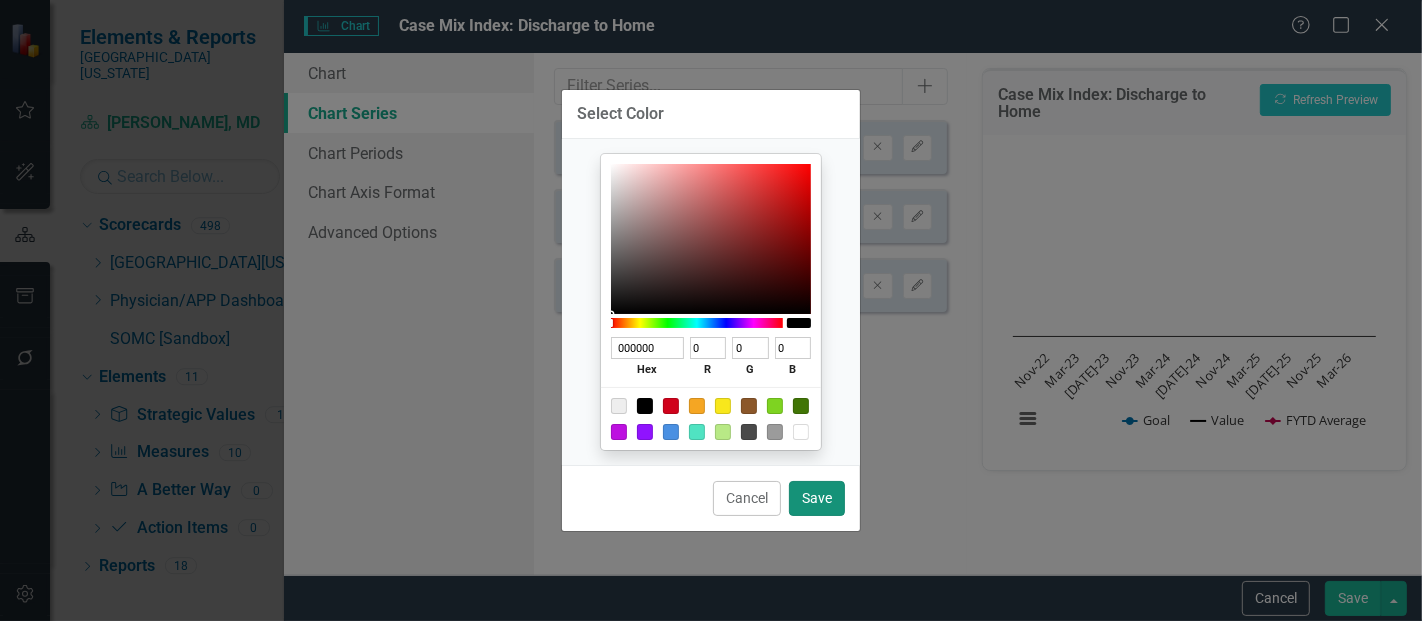
click at [816, 508] on button "Save" at bounding box center [817, 498] width 56 height 35
type input "#000000"
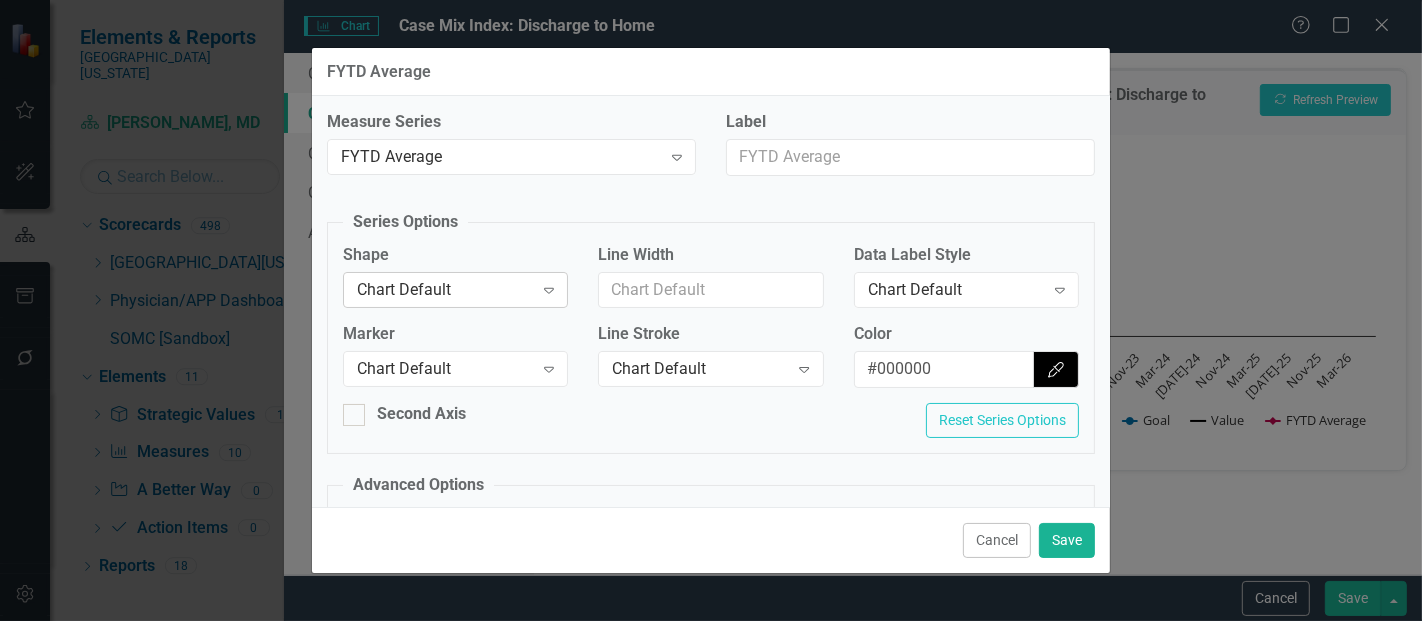
click at [387, 301] on div "Chart Default Expand" at bounding box center [455, 290] width 225 height 36
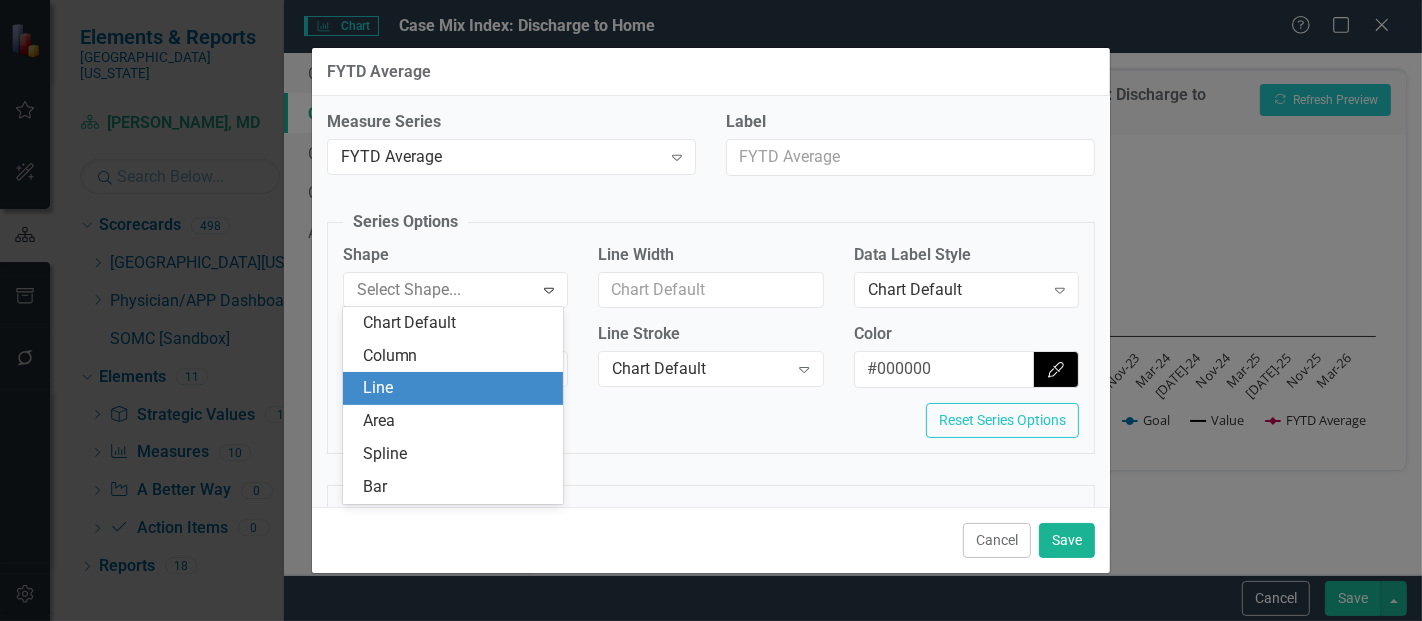
click at [391, 392] on div "Line" at bounding box center [457, 388] width 189 height 23
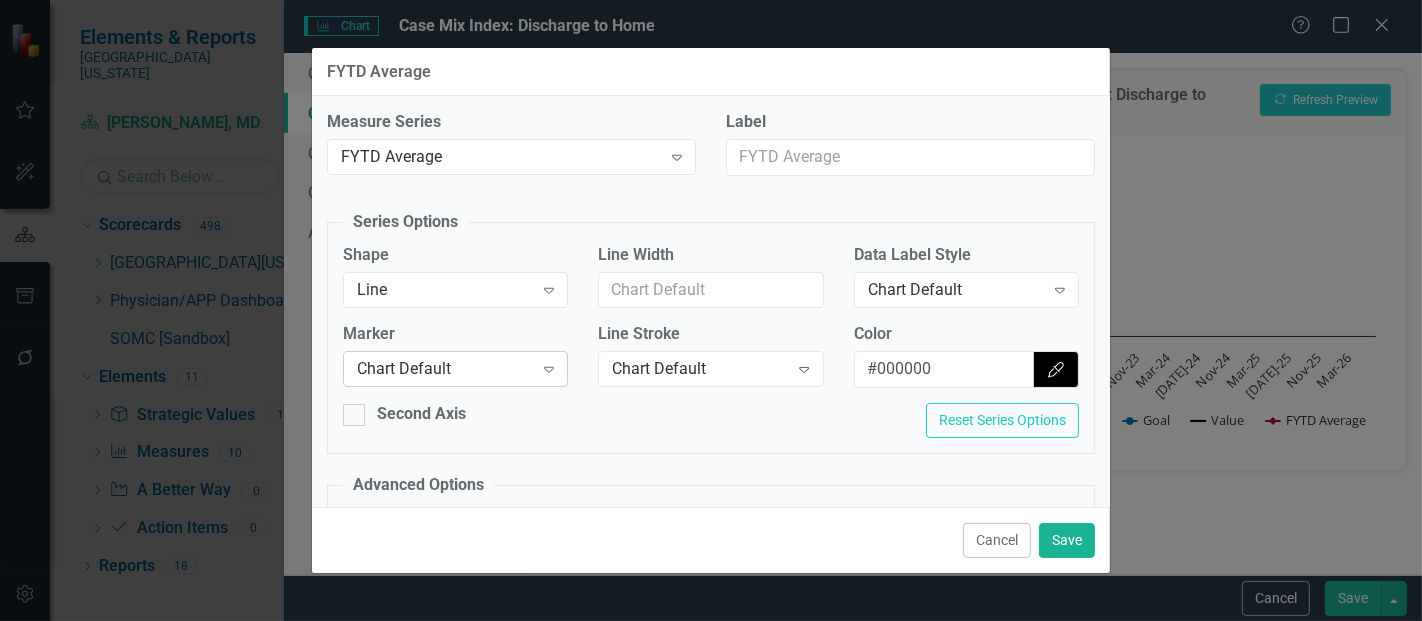
click at [444, 365] on div "Chart Default" at bounding box center [445, 369] width 176 height 23
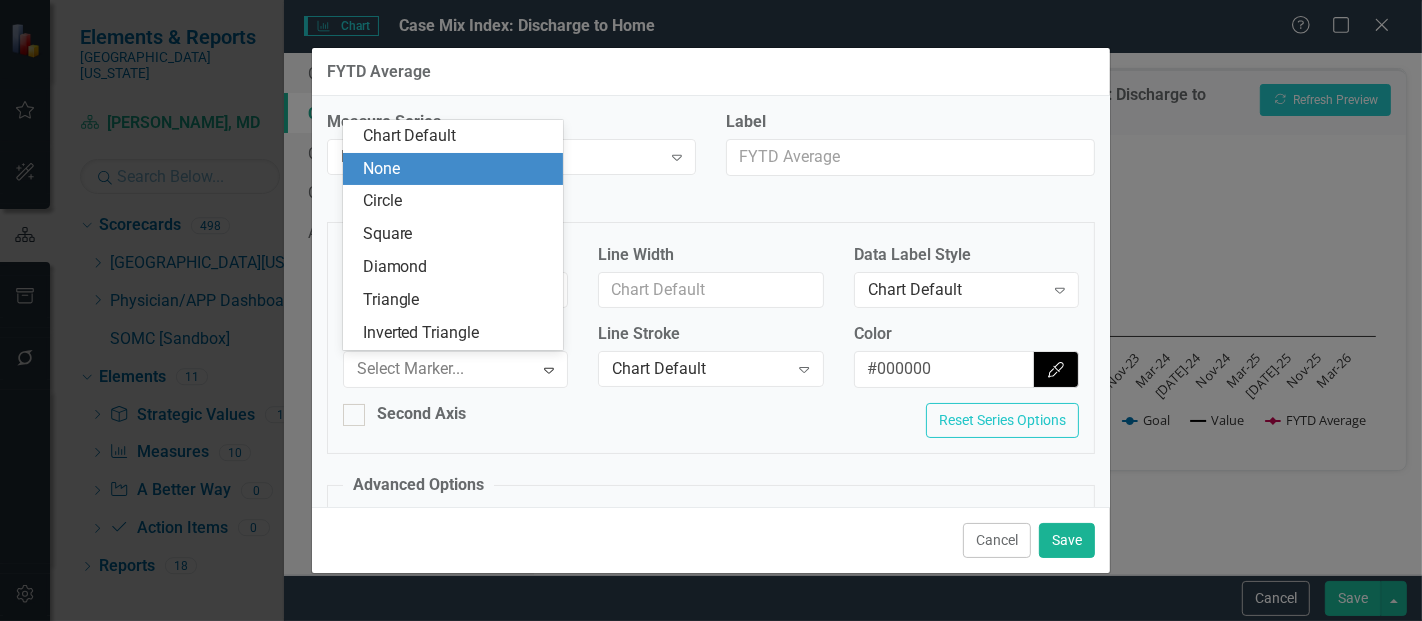
click at [431, 174] on div "None" at bounding box center [457, 169] width 189 height 23
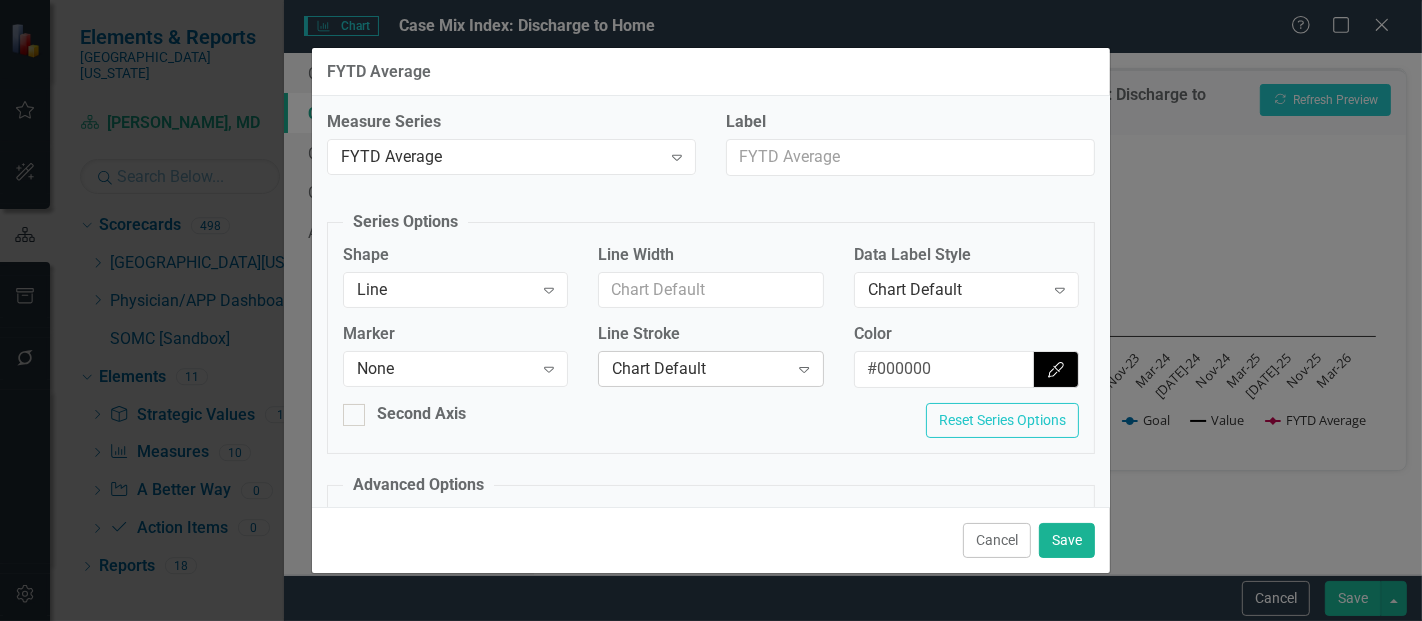
click at [648, 352] on div "Chart Default Expand" at bounding box center [710, 369] width 225 height 36
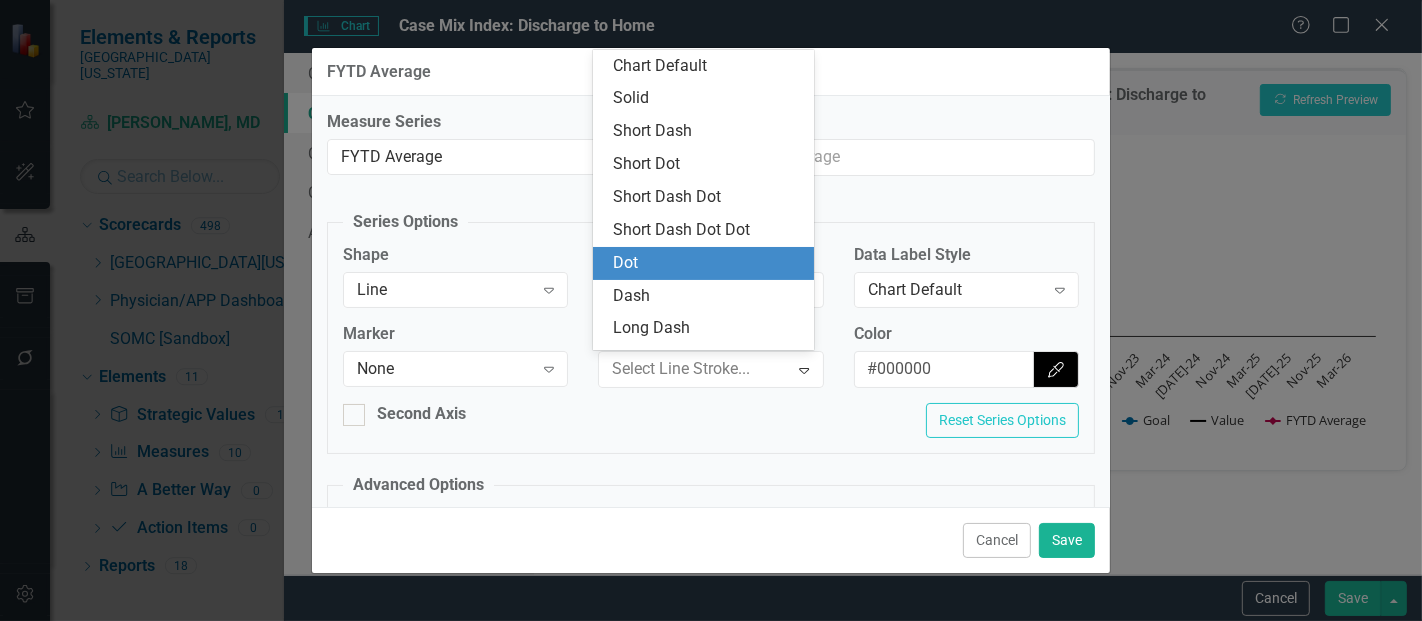
click at [658, 267] on div "Dot" at bounding box center [707, 263] width 189 height 23
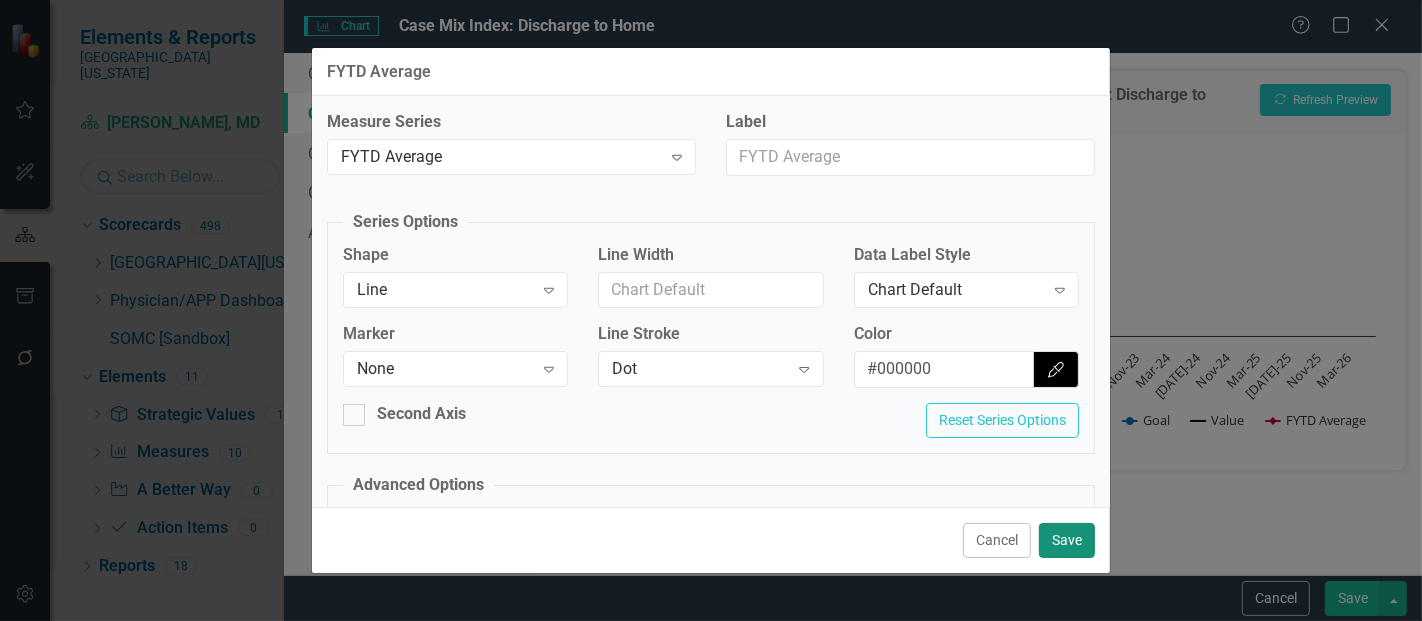
click at [1069, 535] on button "Save" at bounding box center [1067, 540] width 56 height 35
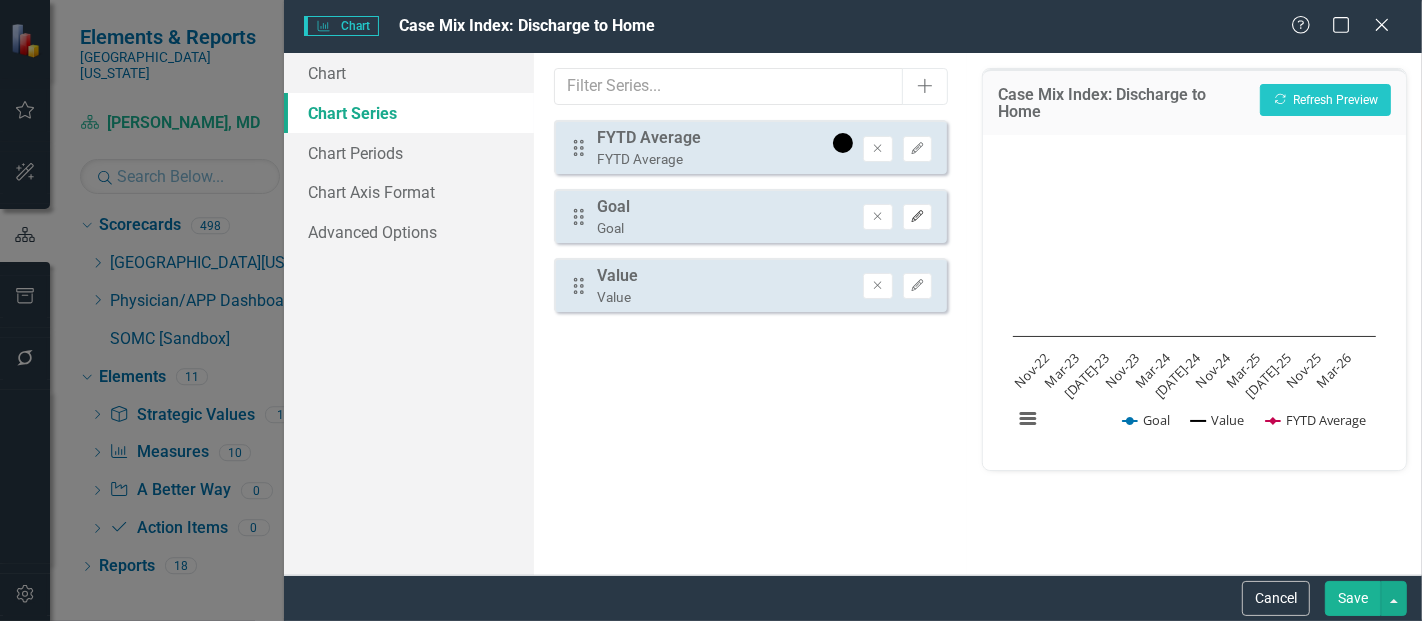
click at [920, 222] on button "Edit" at bounding box center [917, 217] width 29 height 26
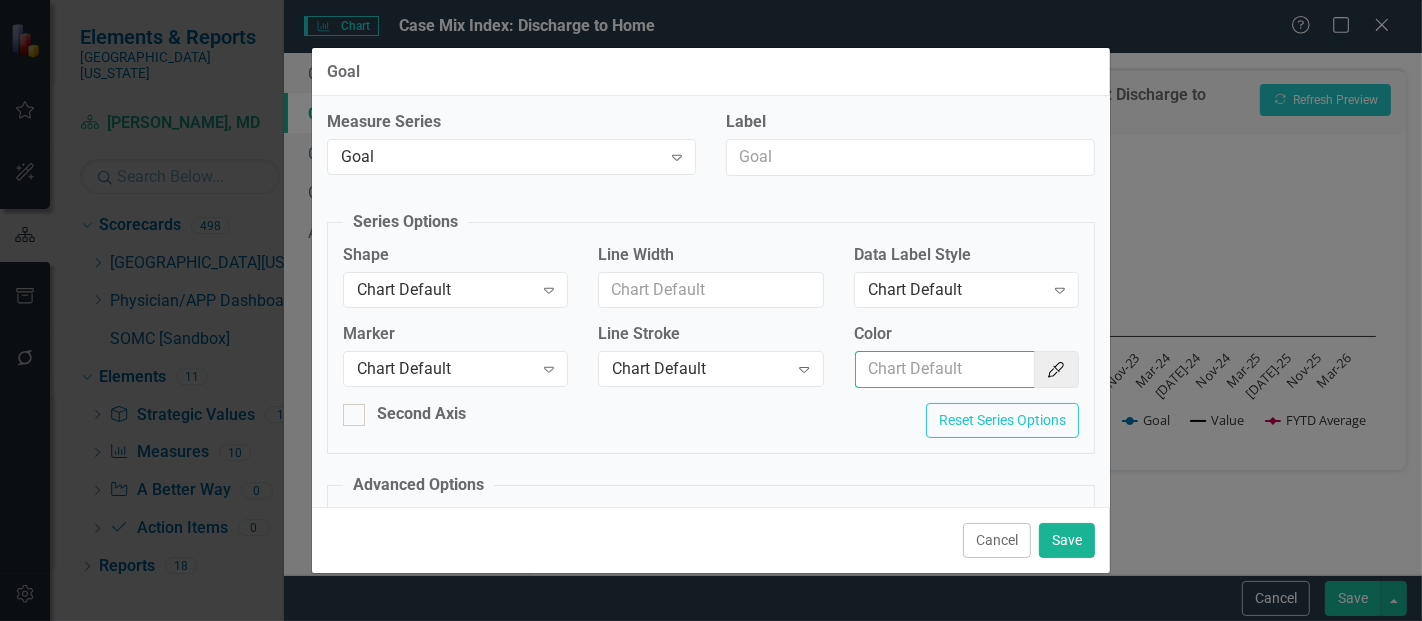
click at [947, 356] on input "Color" at bounding box center [945, 369] width 180 height 37
type input "#c40650"
click at [451, 285] on div "Chart Default" at bounding box center [445, 289] width 176 height 23
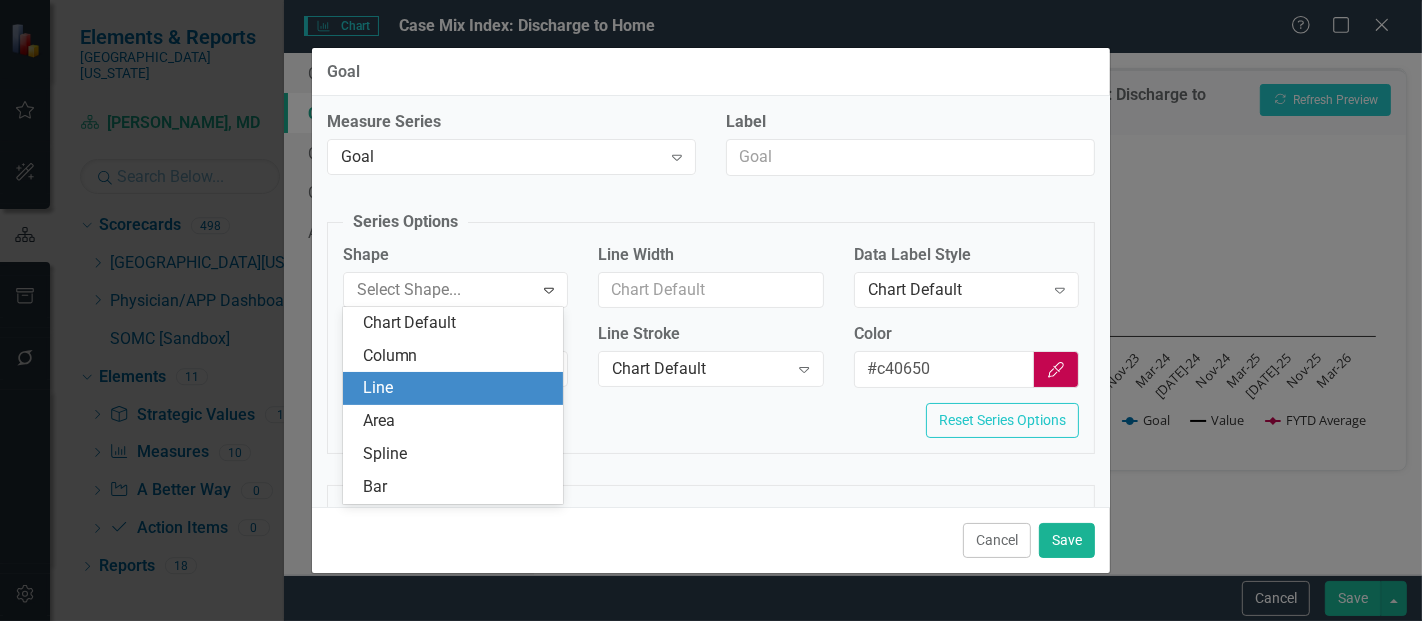
click at [396, 378] on div "Line" at bounding box center [457, 388] width 189 height 23
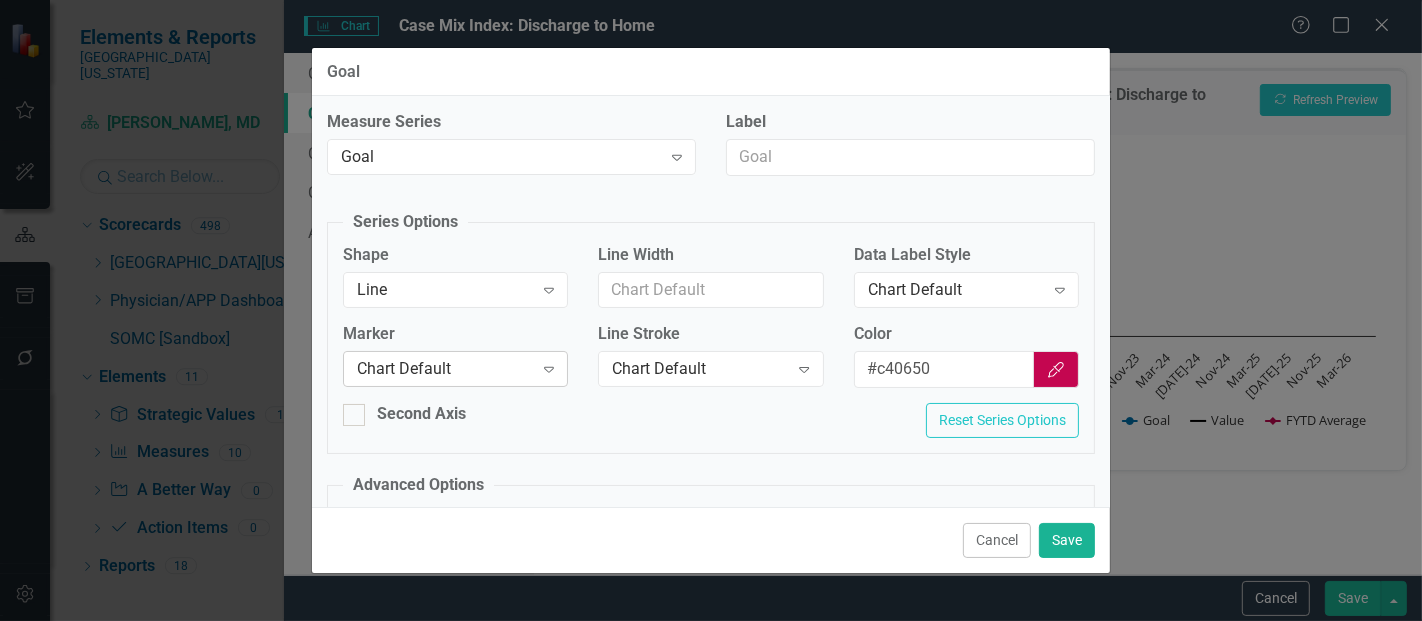
click at [489, 372] on div "Chart Default" at bounding box center [445, 369] width 176 height 23
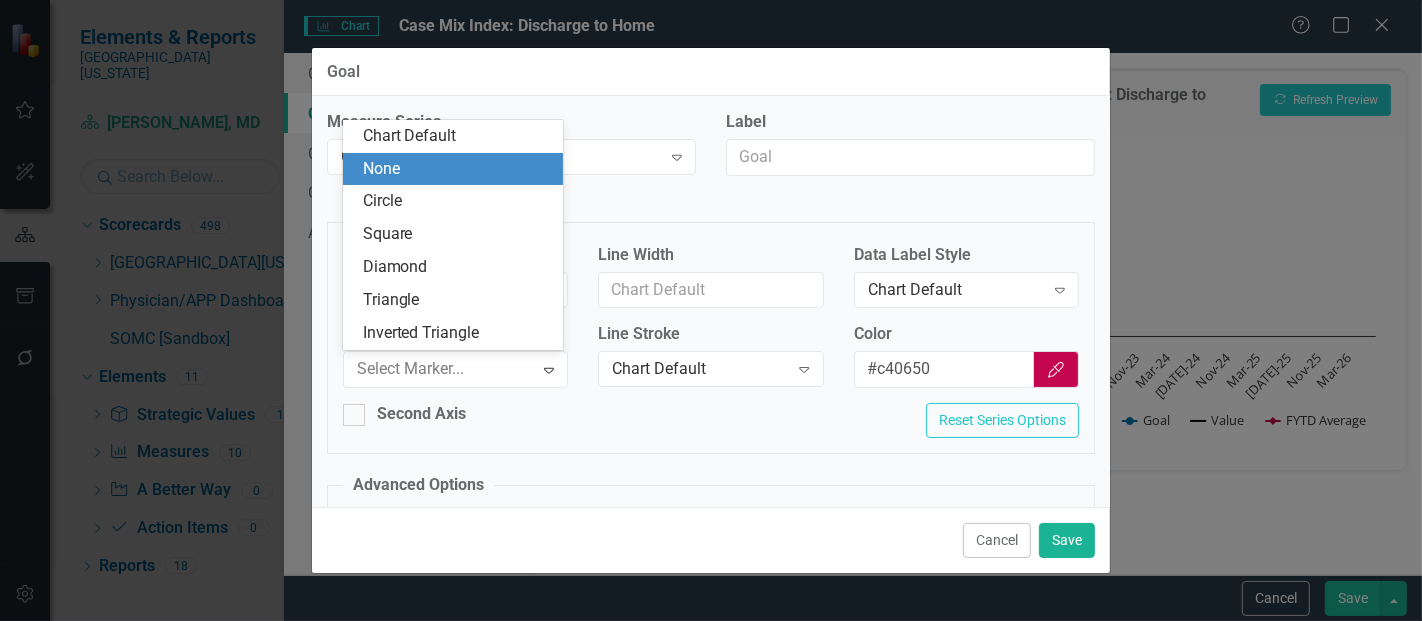
click at [439, 176] on div "None" at bounding box center [457, 169] width 189 height 23
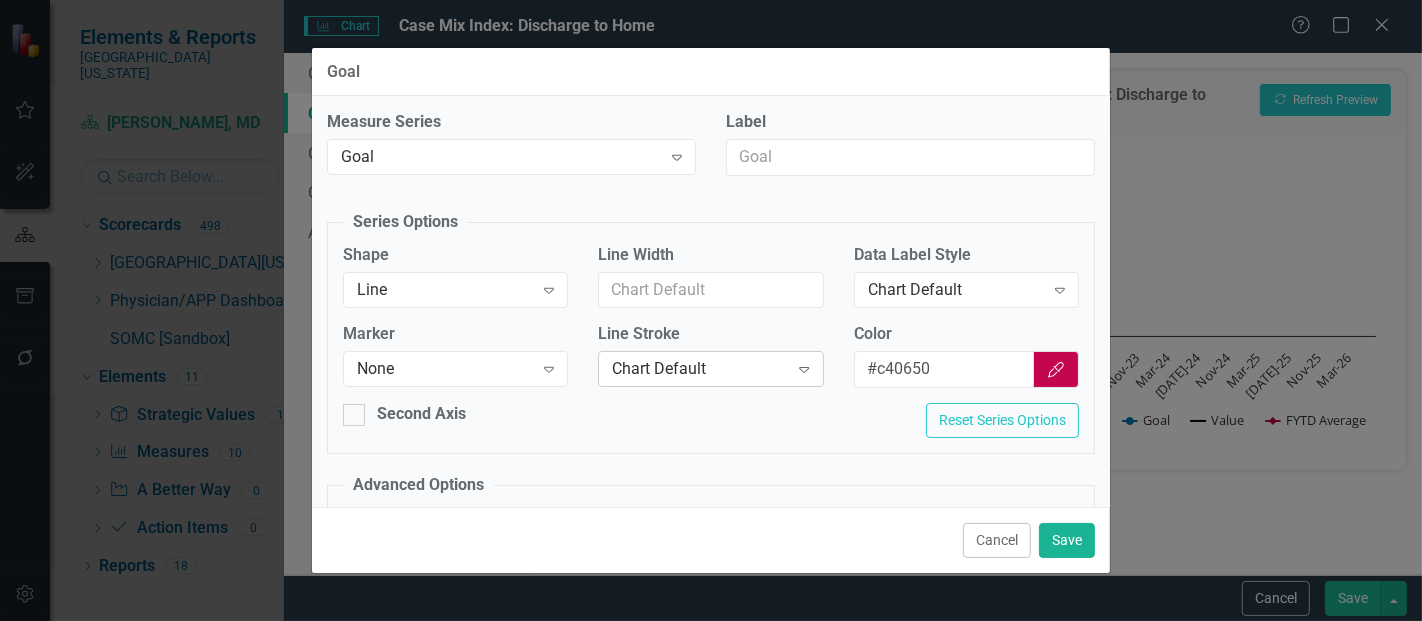
click at [697, 362] on div "Chart Default" at bounding box center [700, 369] width 176 height 23
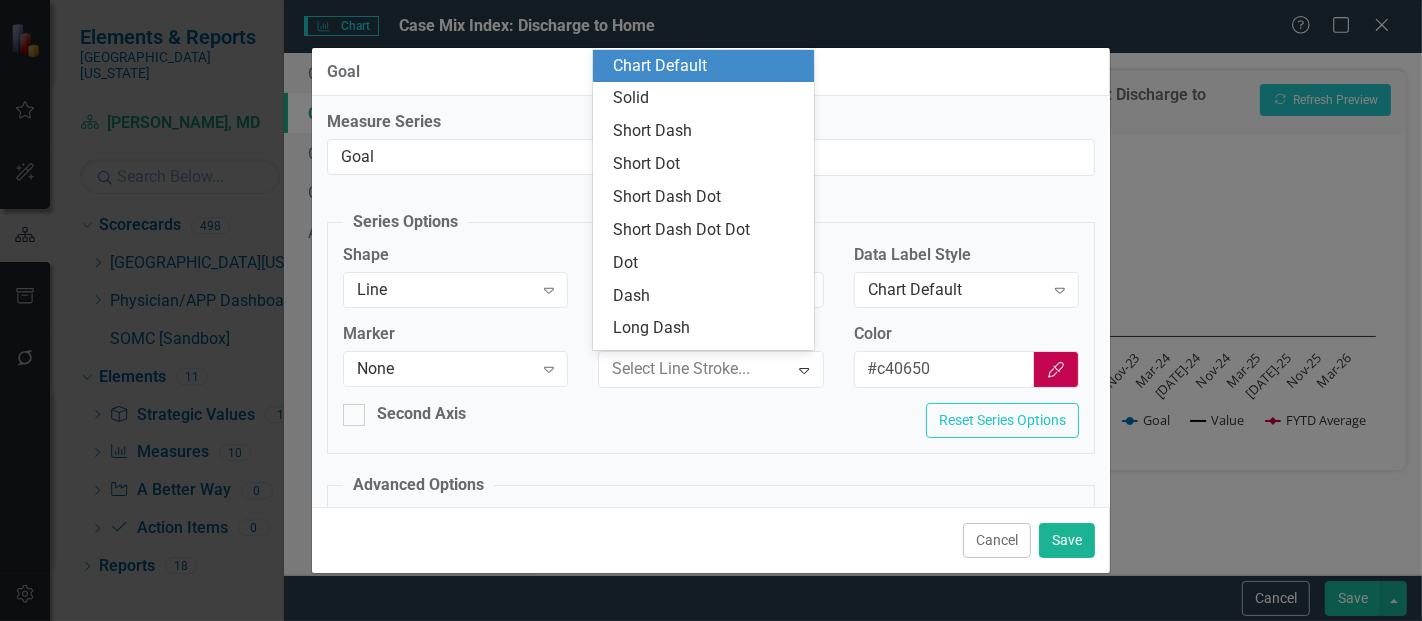
click at [741, 452] on div "Measure Series Goal Expand Label Series Options Shape Line Expand Line Width Da…" at bounding box center [711, 301] width 798 height 411
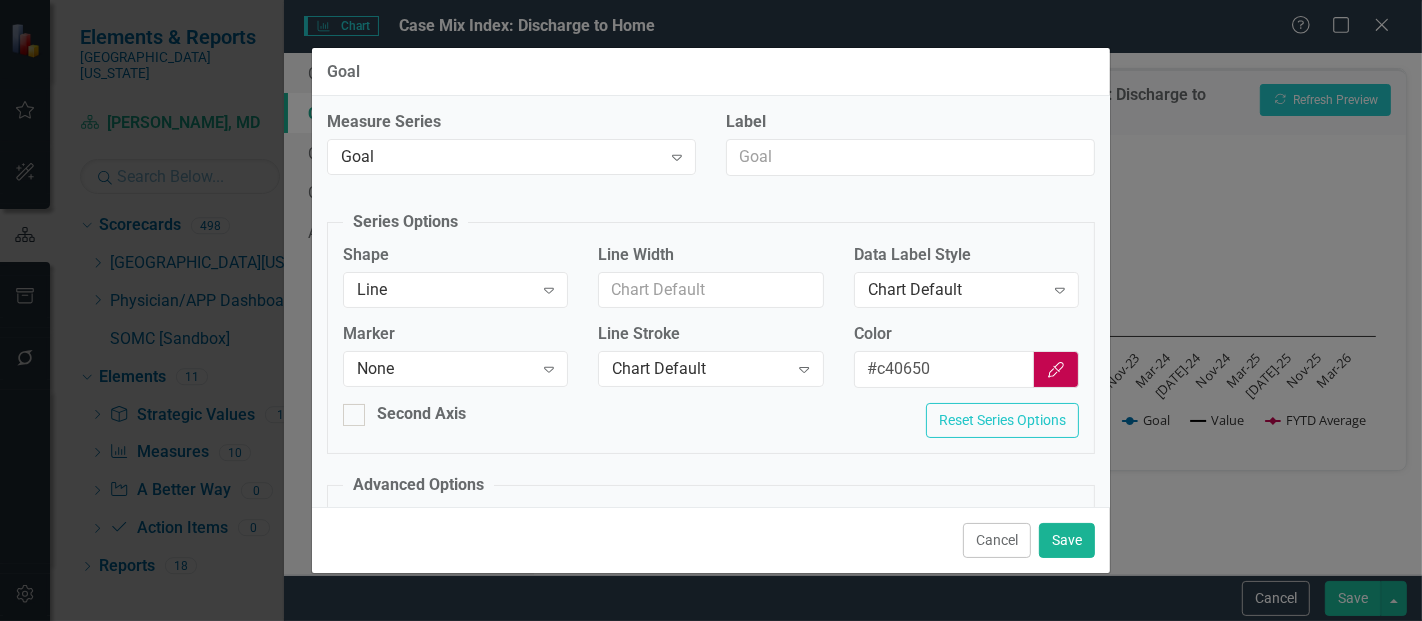
click at [1064, 559] on div "Cancel Save" at bounding box center [711, 540] width 798 height 66
click at [1069, 547] on button "Save" at bounding box center [1067, 540] width 56 height 35
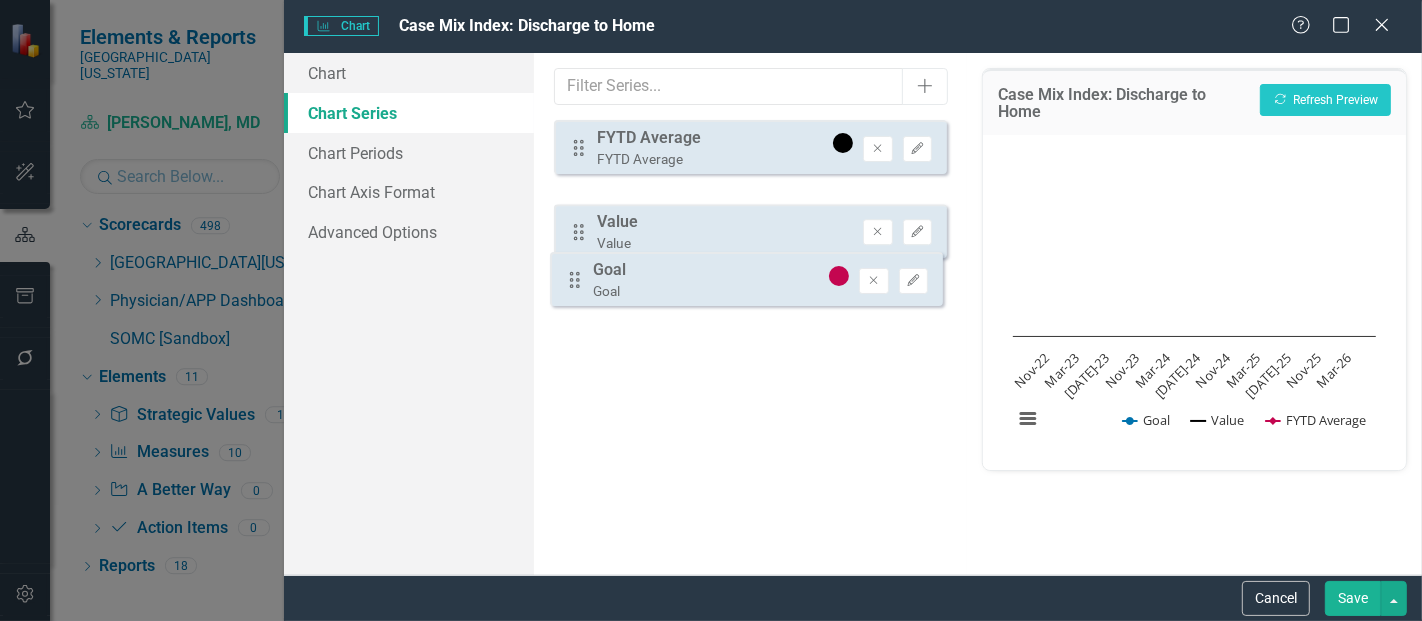
drag, startPoint x: 580, startPoint y: 221, endPoint x: 575, endPoint y: 287, distance: 66.2
click at [575, 287] on div "Drag FYTD Average FYTD Average Remove Edit Drag Goal Goal Remove Edit Drag Valu…" at bounding box center [750, 216] width 393 height 193
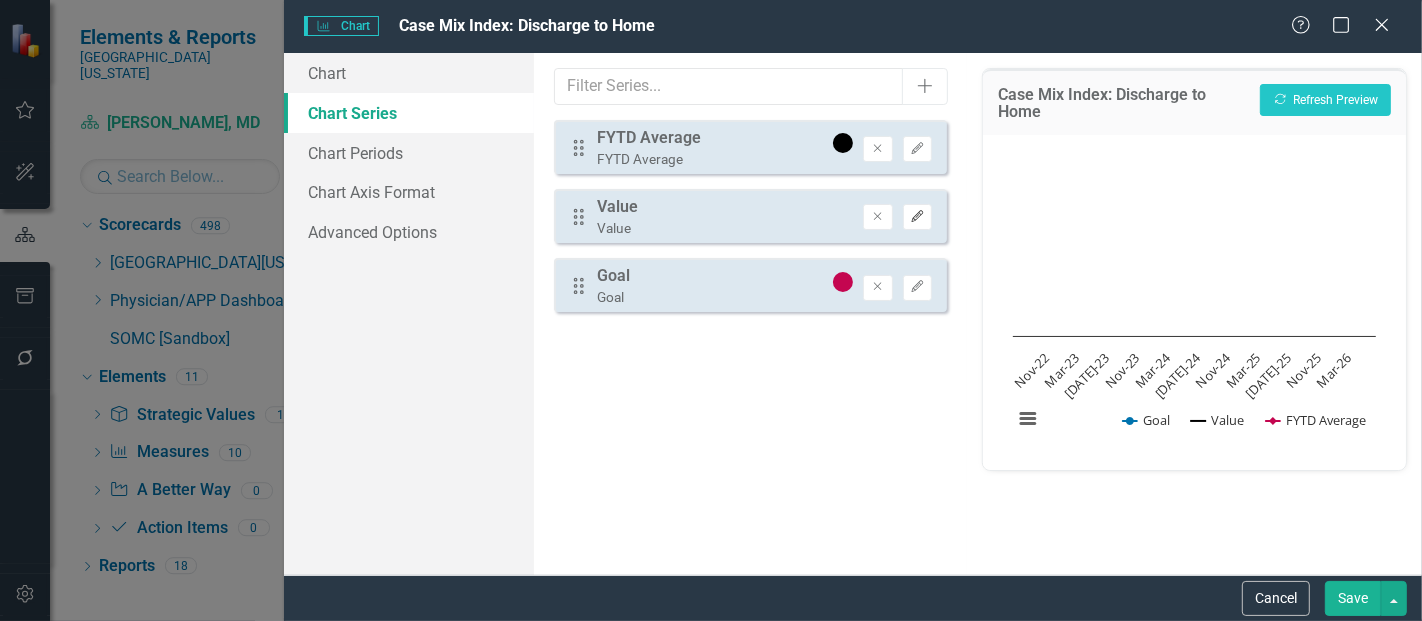
click at [907, 215] on button "Edit" at bounding box center [917, 217] width 29 height 26
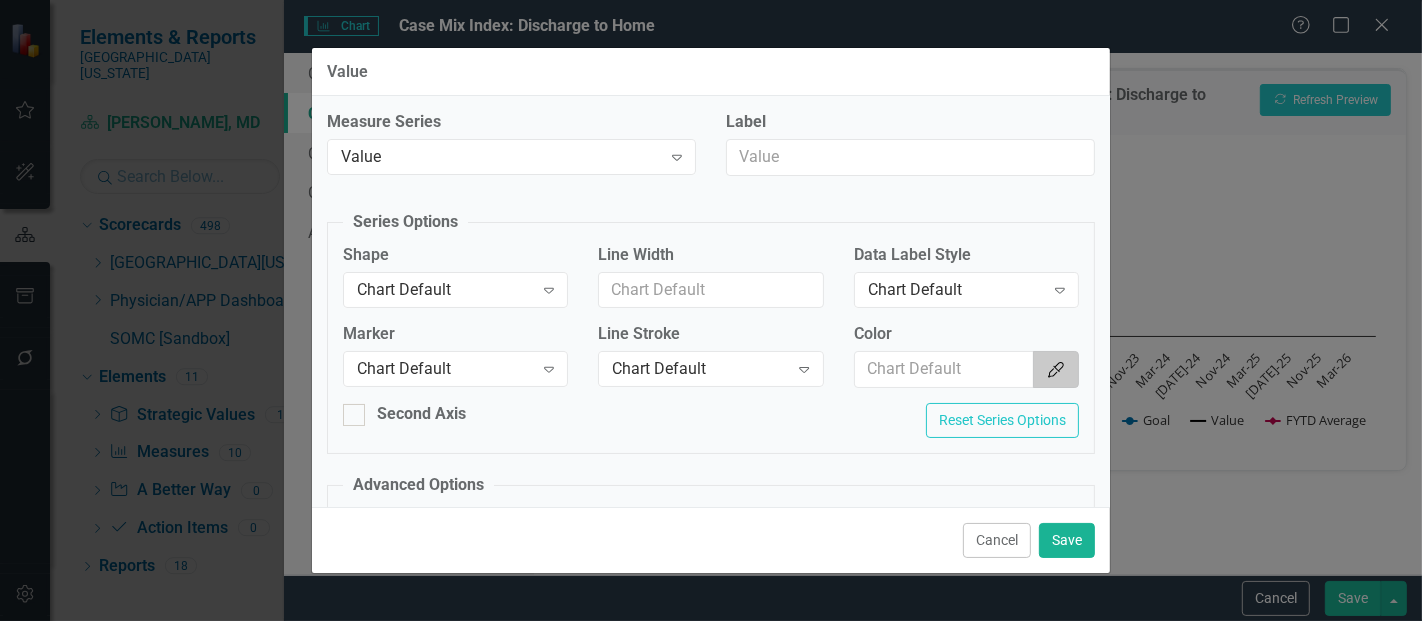
click at [1046, 373] on icon "Color Picker" at bounding box center [1056, 370] width 20 height 16
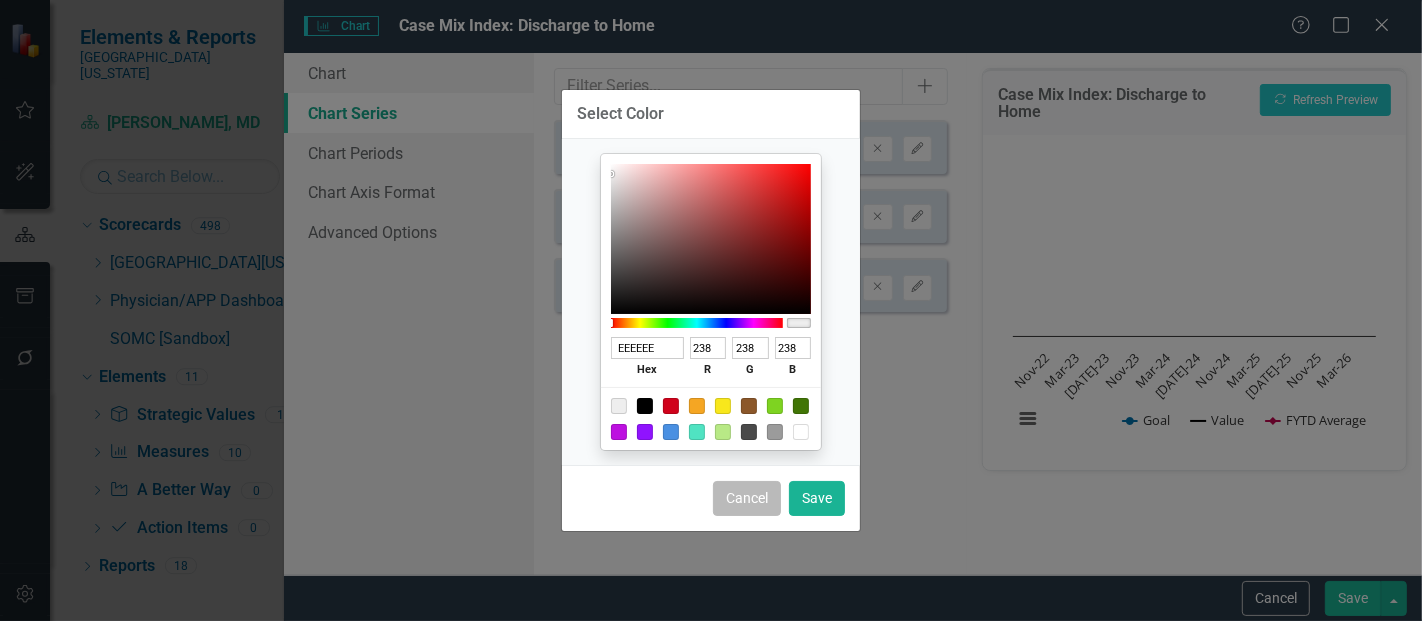
click at [761, 500] on button "Cancel" at bounding box center [747, 498] width 68 height 35
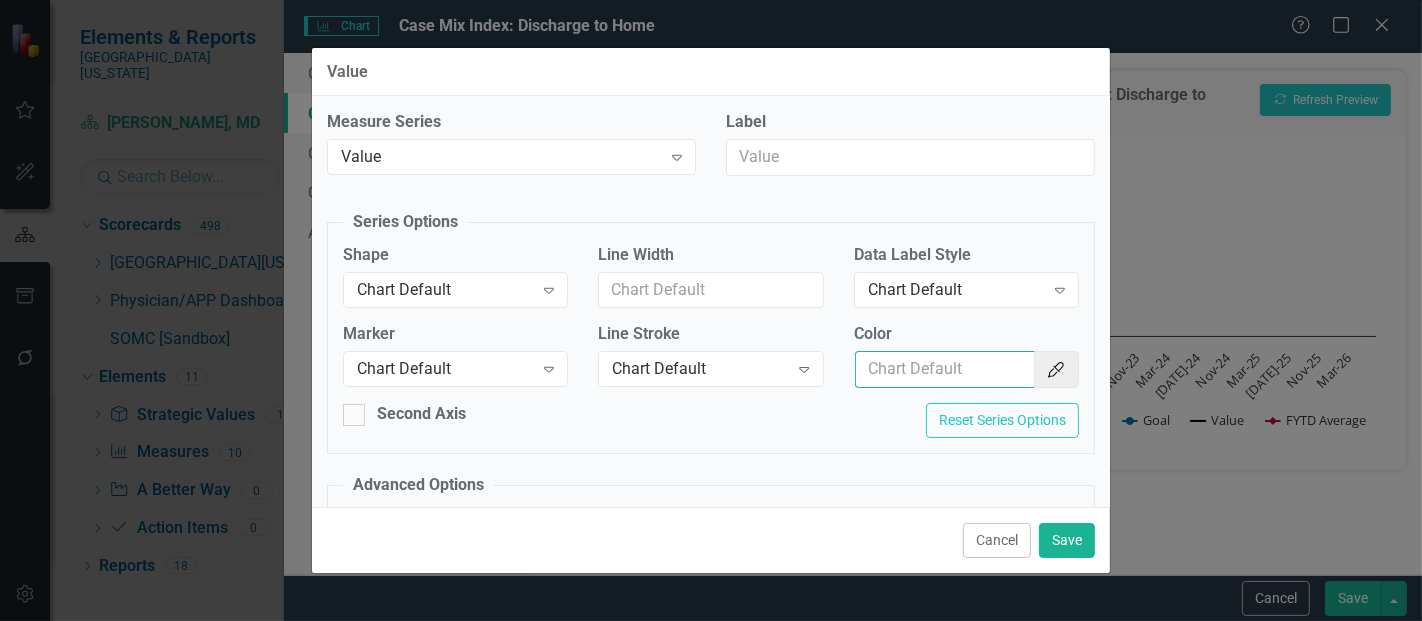
click at [902, 364] on input "Color" at bounding box center [945, 369] width 180 height 37
type input "#2e75b6"
click at [468, 281] on div "Chart Default" at bounding box center [445, 289] width 176 height 23
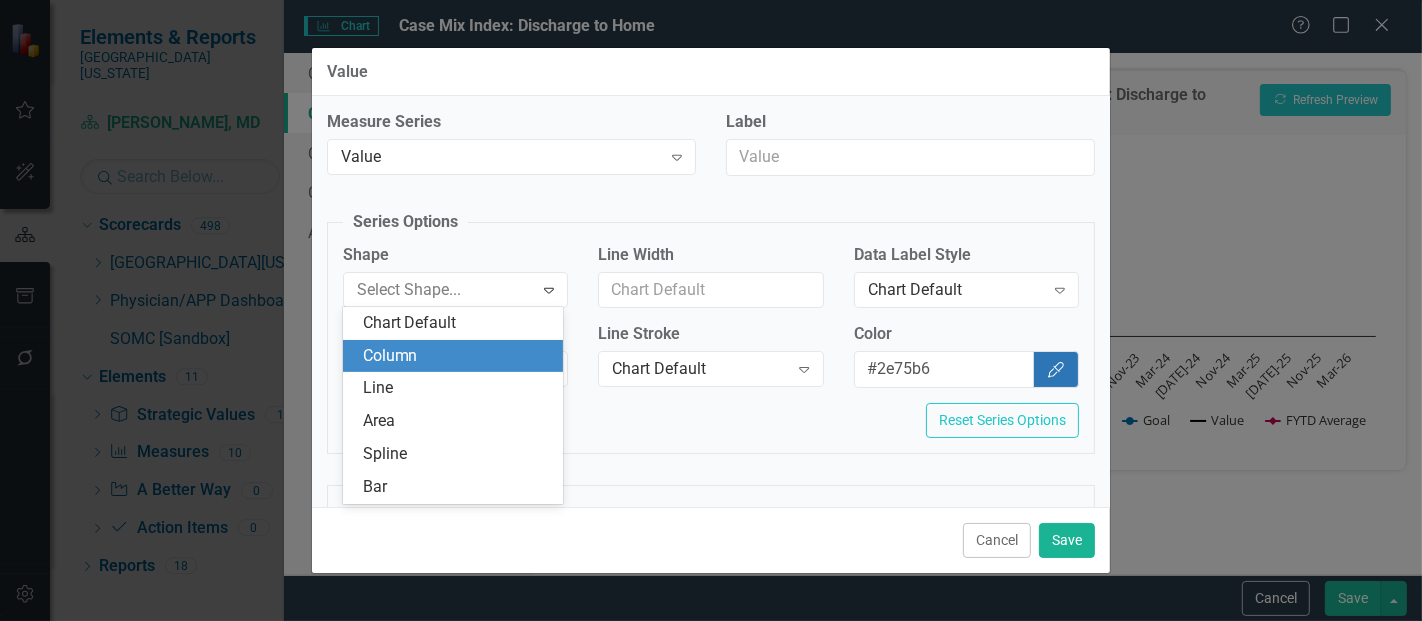
click at [427, 363] on div "Column" at bounding box center [457, 356] width 189 height 23
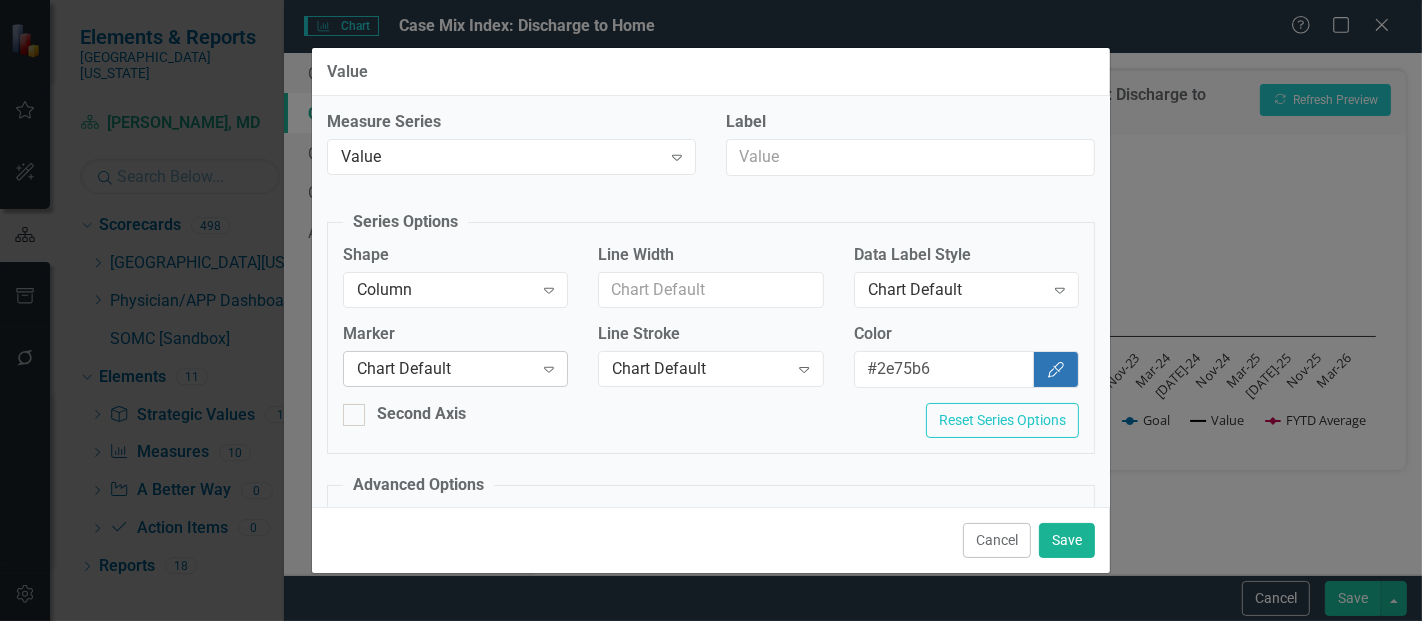
click at [437, 351] on div "Chart Default Expand" at bounding box center [455, 369] width 225 height 36
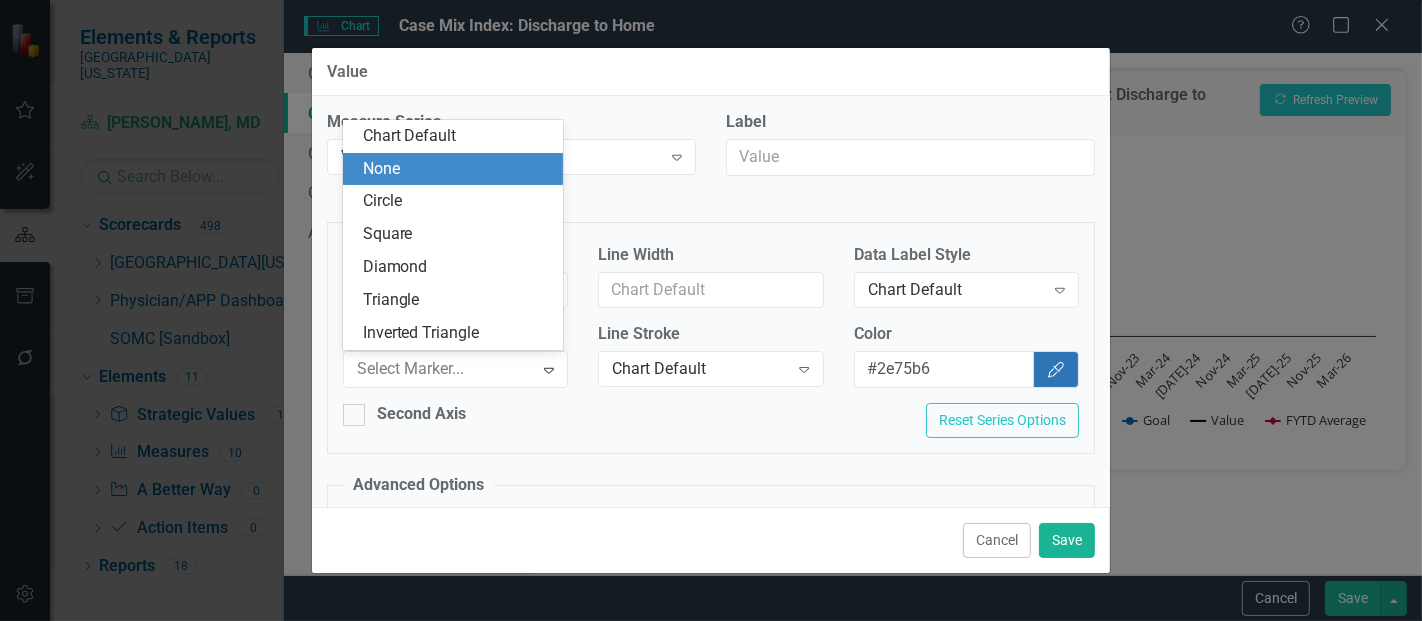
click at [429, 174] on div "None" at bounding box center [457, 169] width 189 height 23
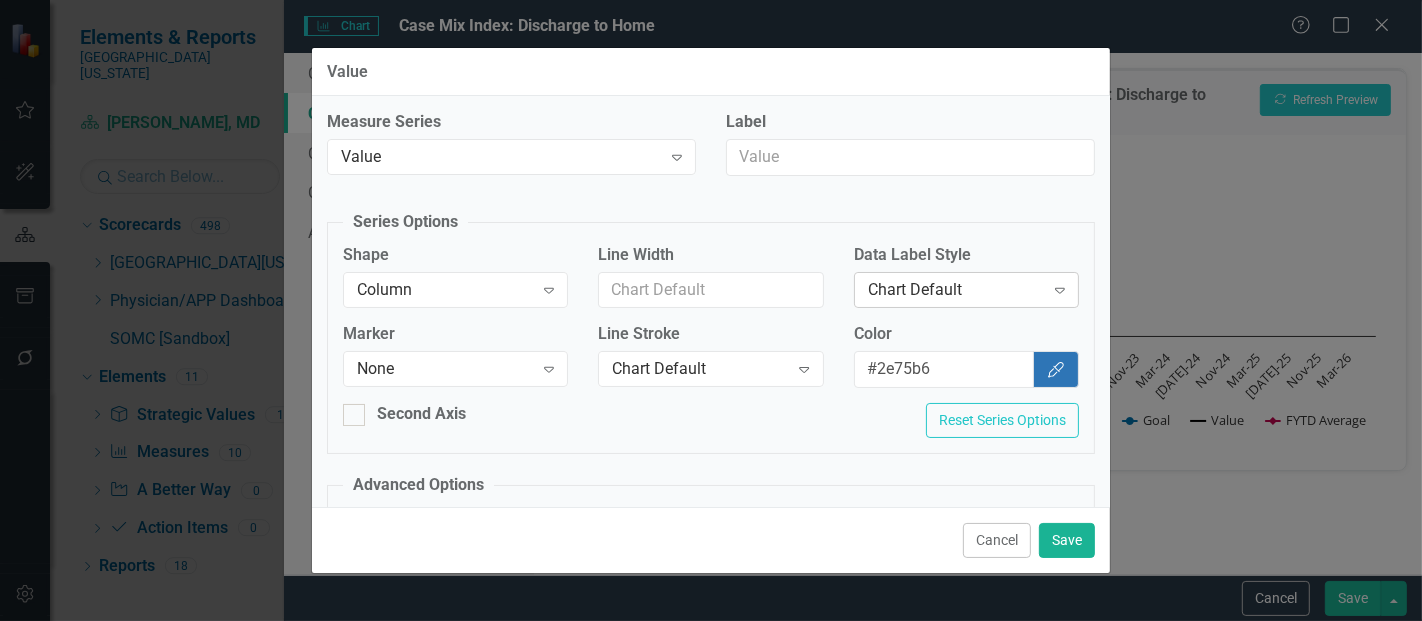
click at [897, 281] on div "Chart Default" at bounding box center [956, 289] width 176 height 23
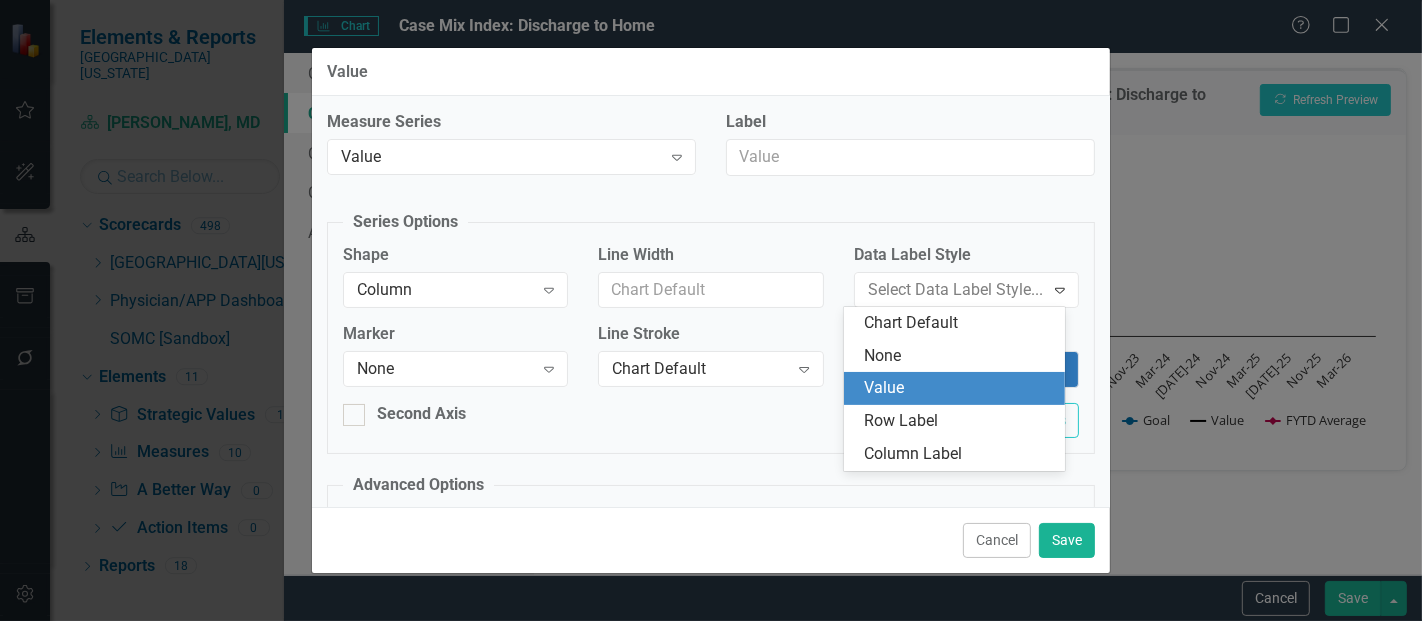
click at [923, 377] on div "Value" at bounding box center [958, 388] width 189 height 23
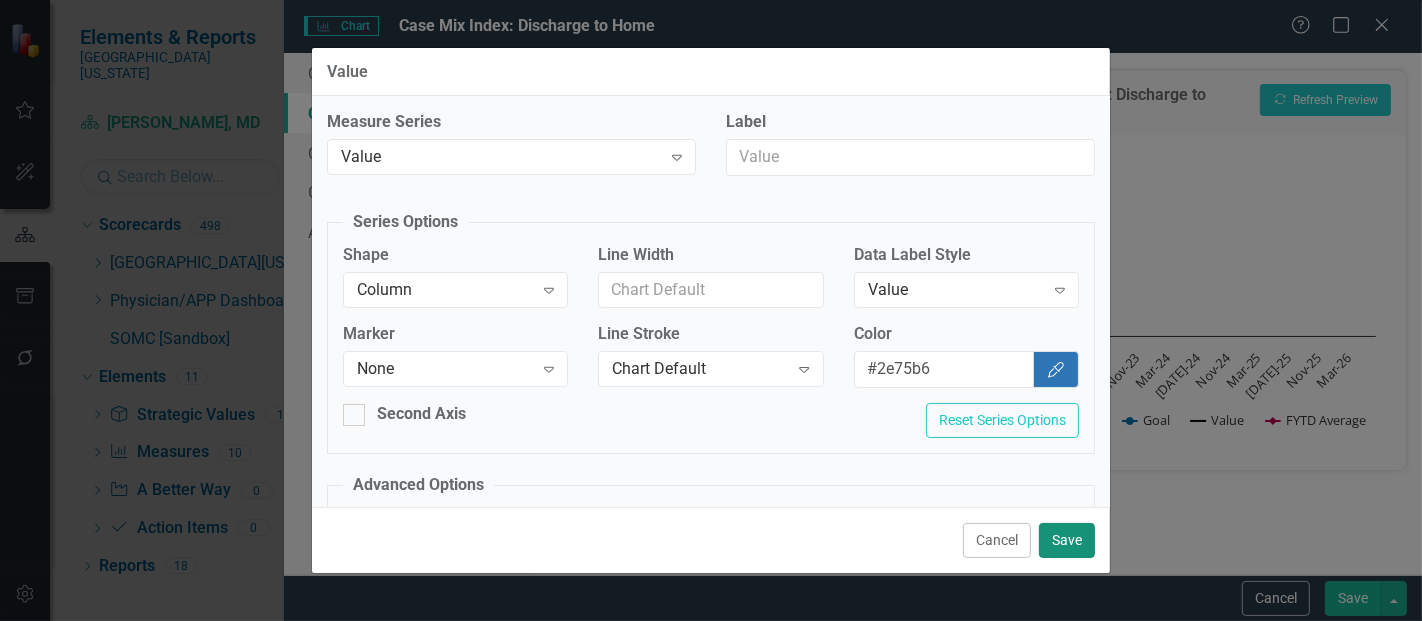
click at [1059, 544] on button "Save" at bounding box center [1067, 540] width 56 height 35
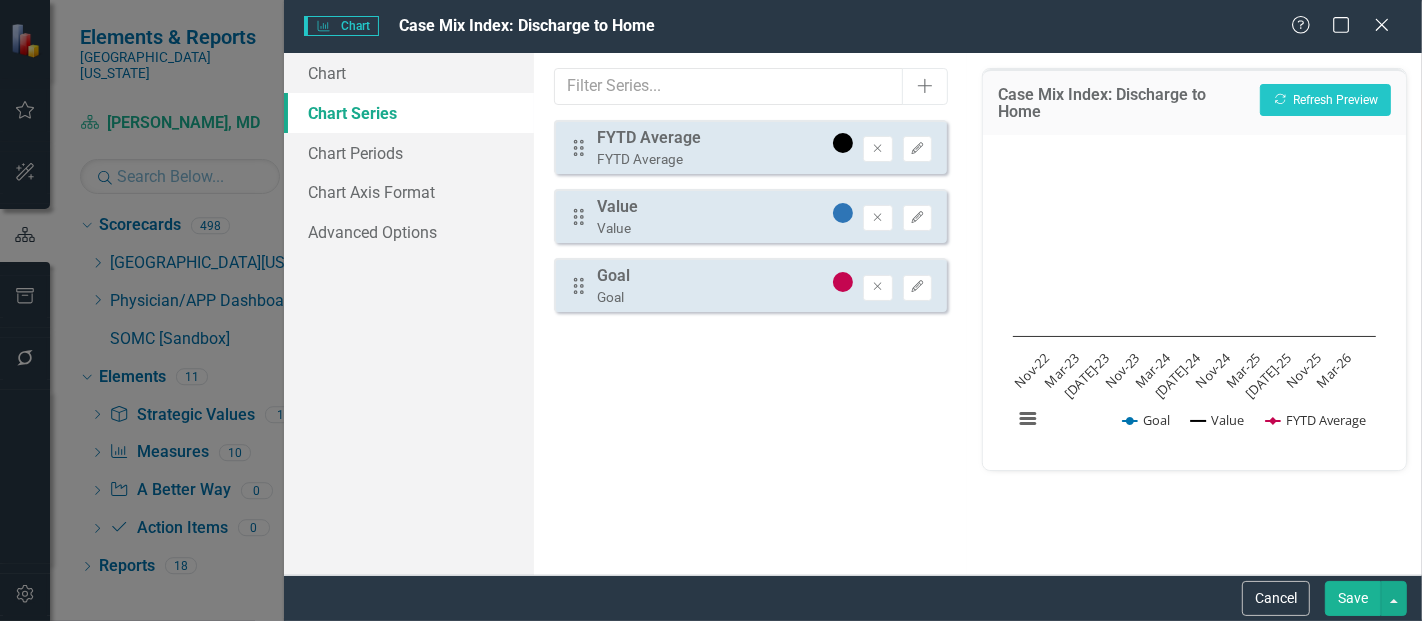
click at [1342, 593] on button "Save" at bounding box center [1353, 598] width 56 height 35
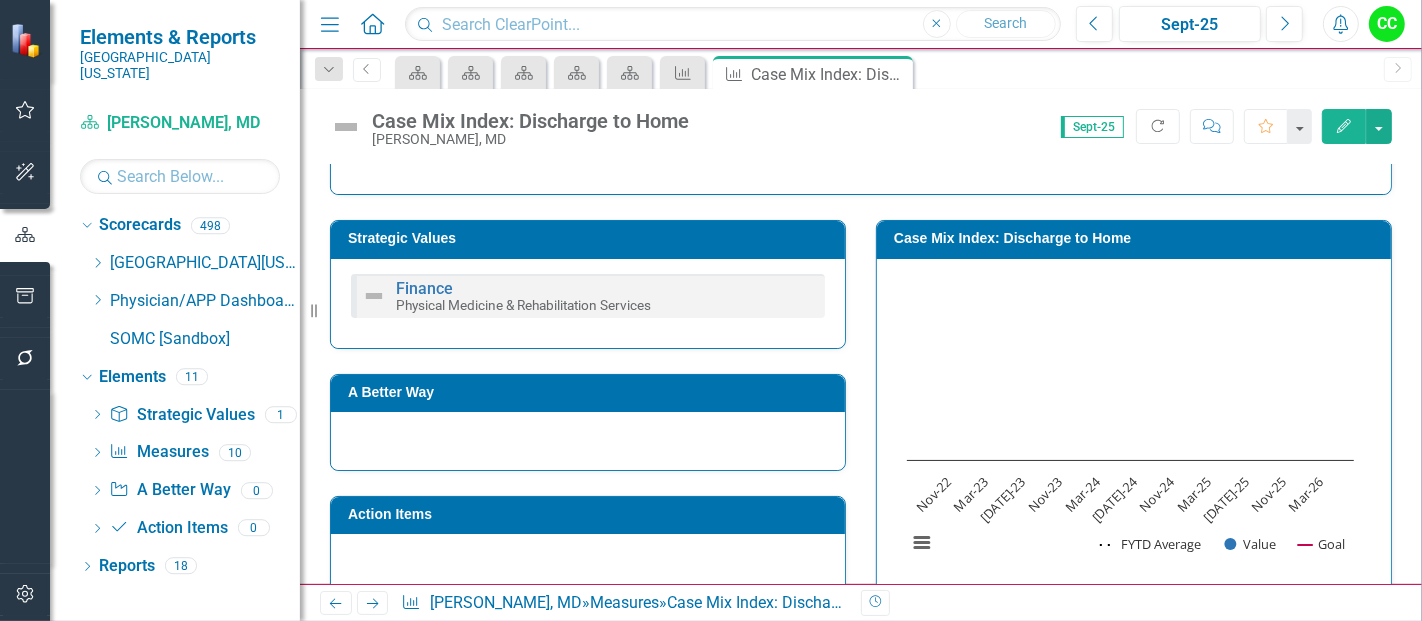
click at [1049, 234] on h3 "Case Mix Index: Discharge to Home" at bounding box center [1137, 238] width 487 height 15
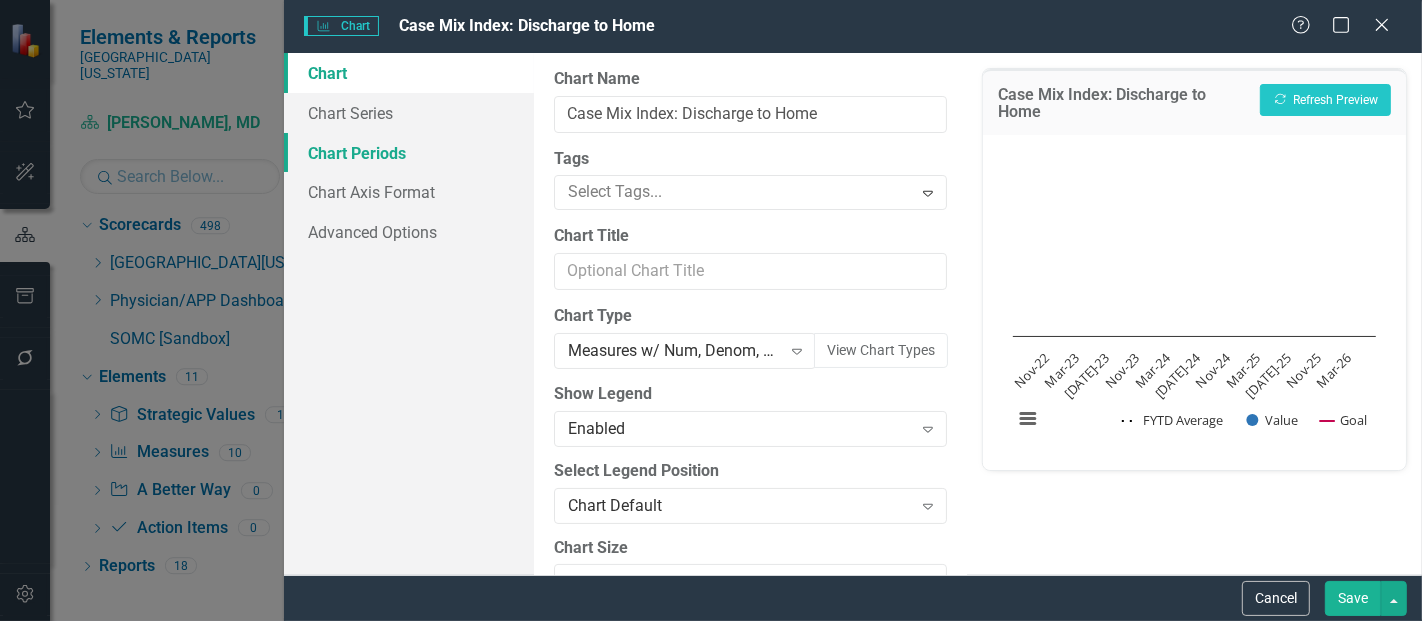
click at [362, 133] on link "Chart Periods" at bounding box center [409, 153] width 250 height 40
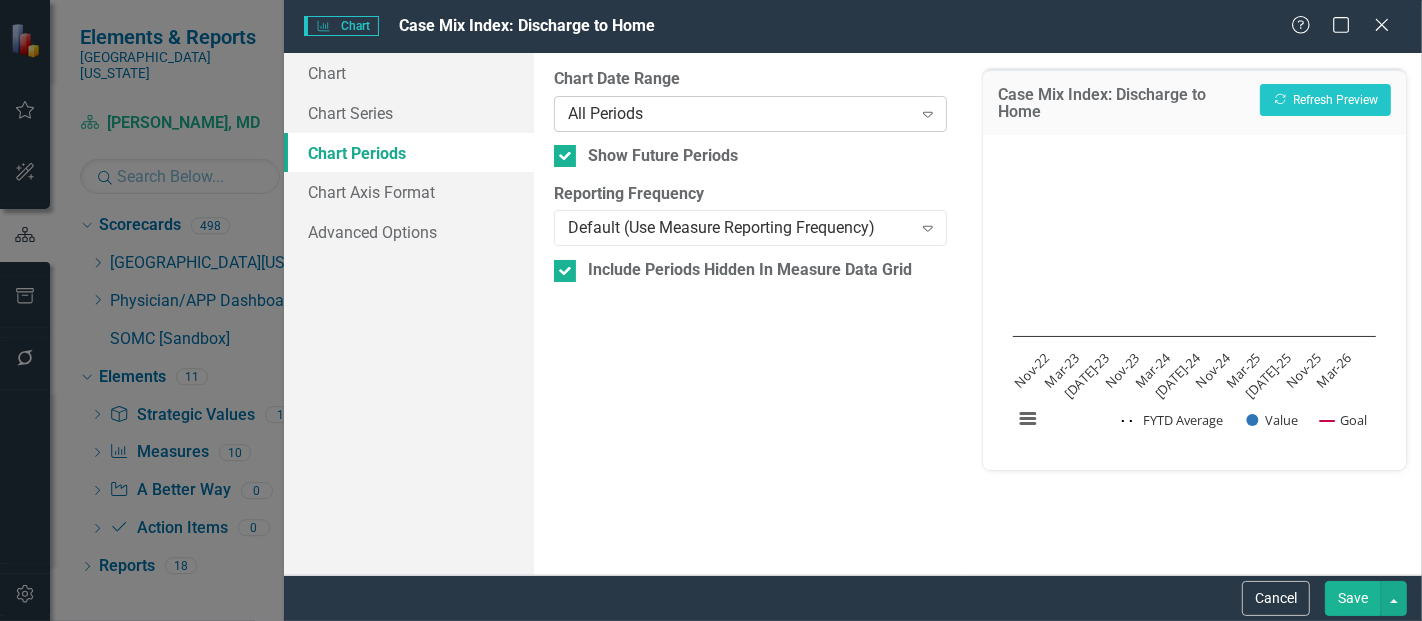
click at [654, 131] on div "All Periods Expand" at bounding box center [750, 114] width 393 height 36
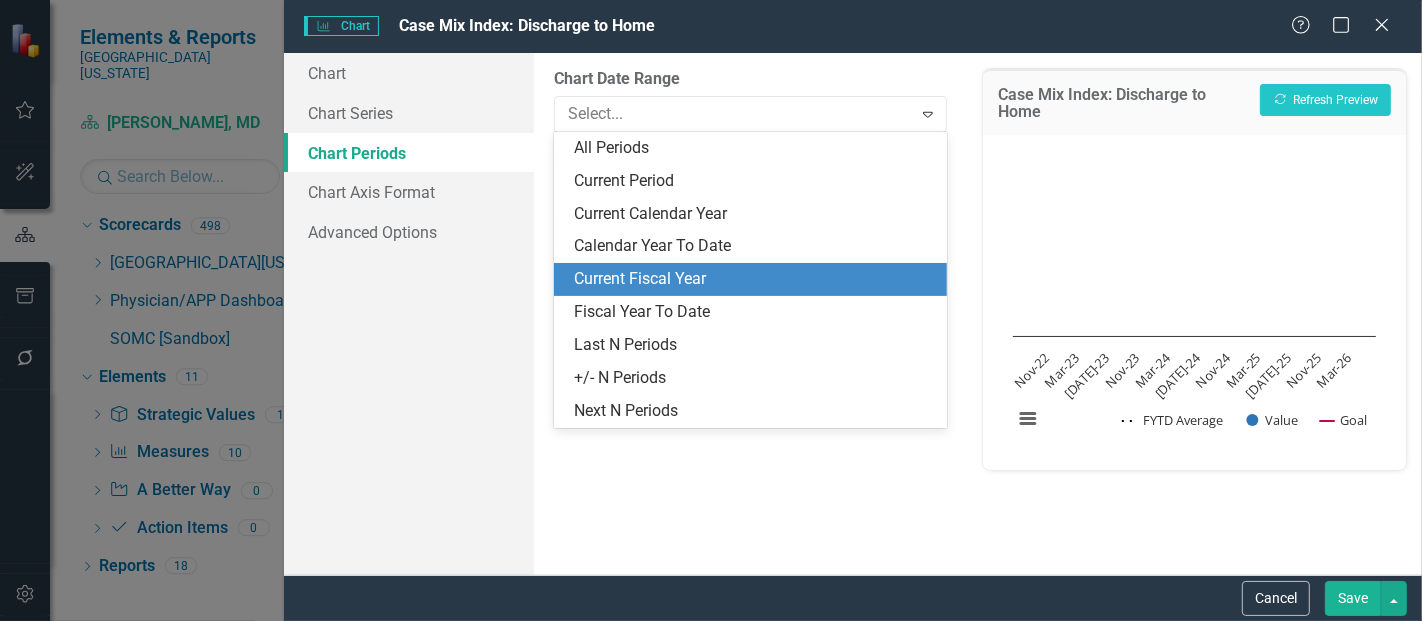
click at [685, 272] on div "Current Fiscal Year" at bounding box center [754, 279] width 361 height 23
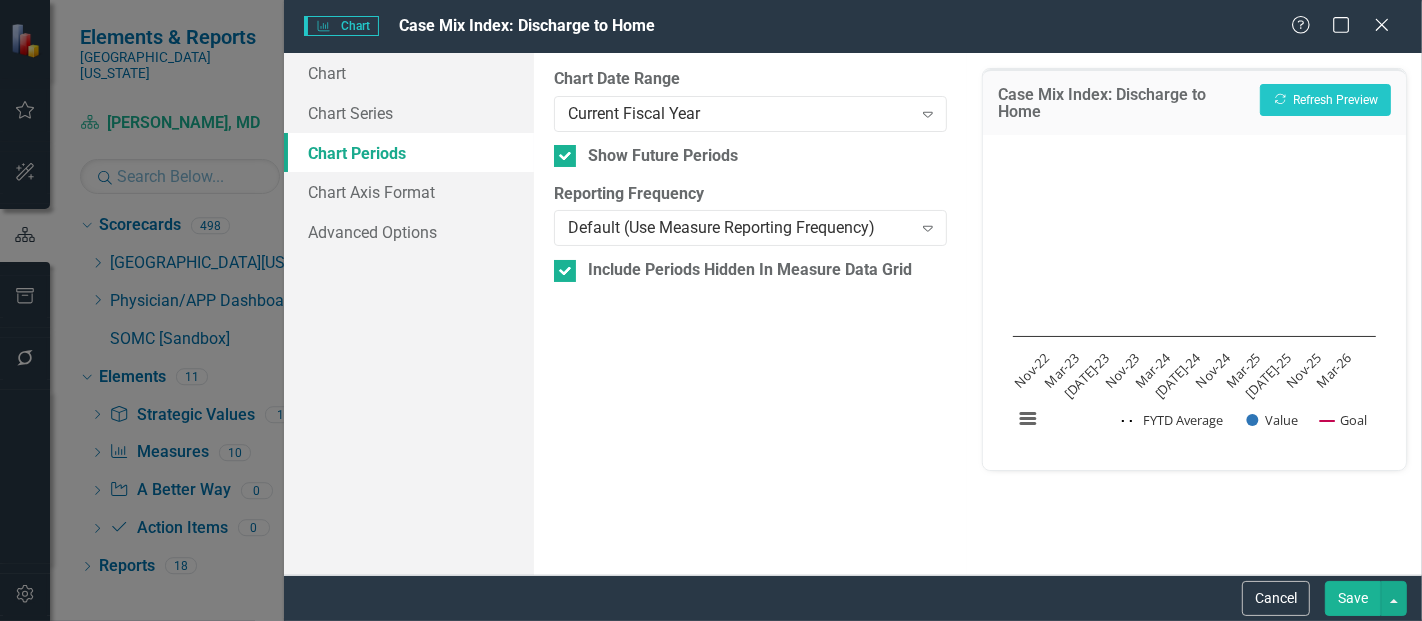
click at [1362, 603] on button "Save" at bounding box center [1353, 598] width 56 height 35
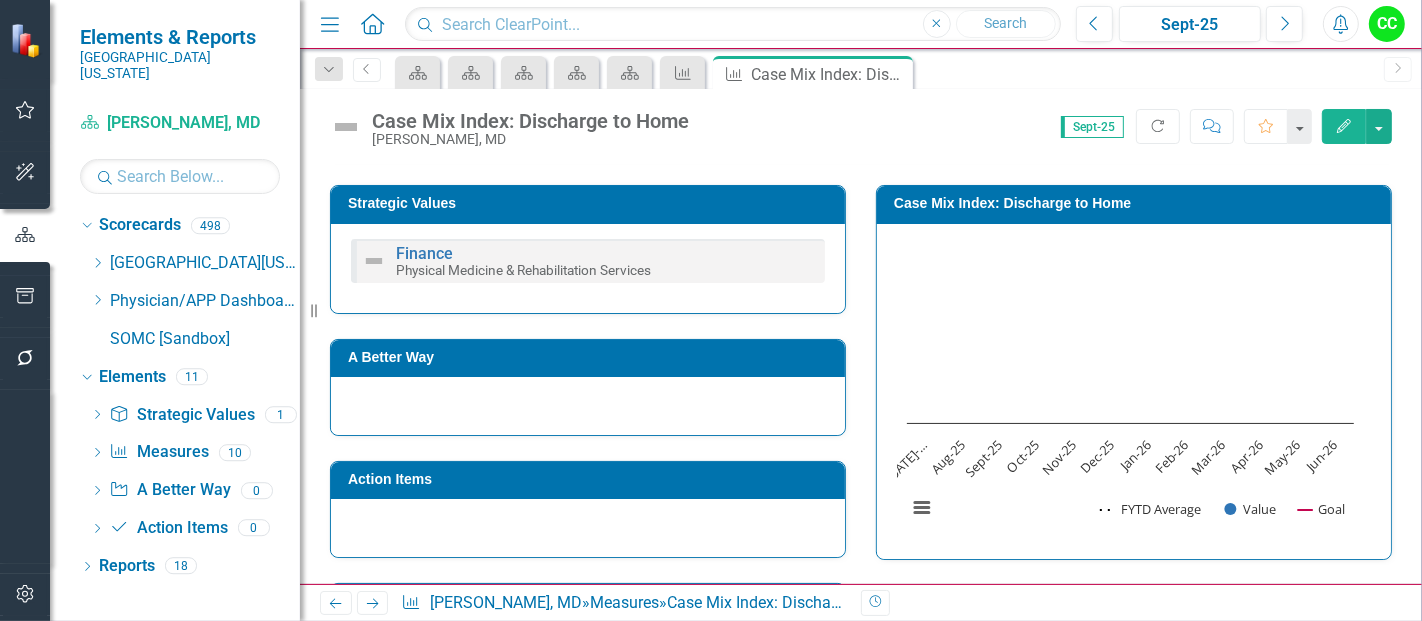
scroll to position [0, 0]
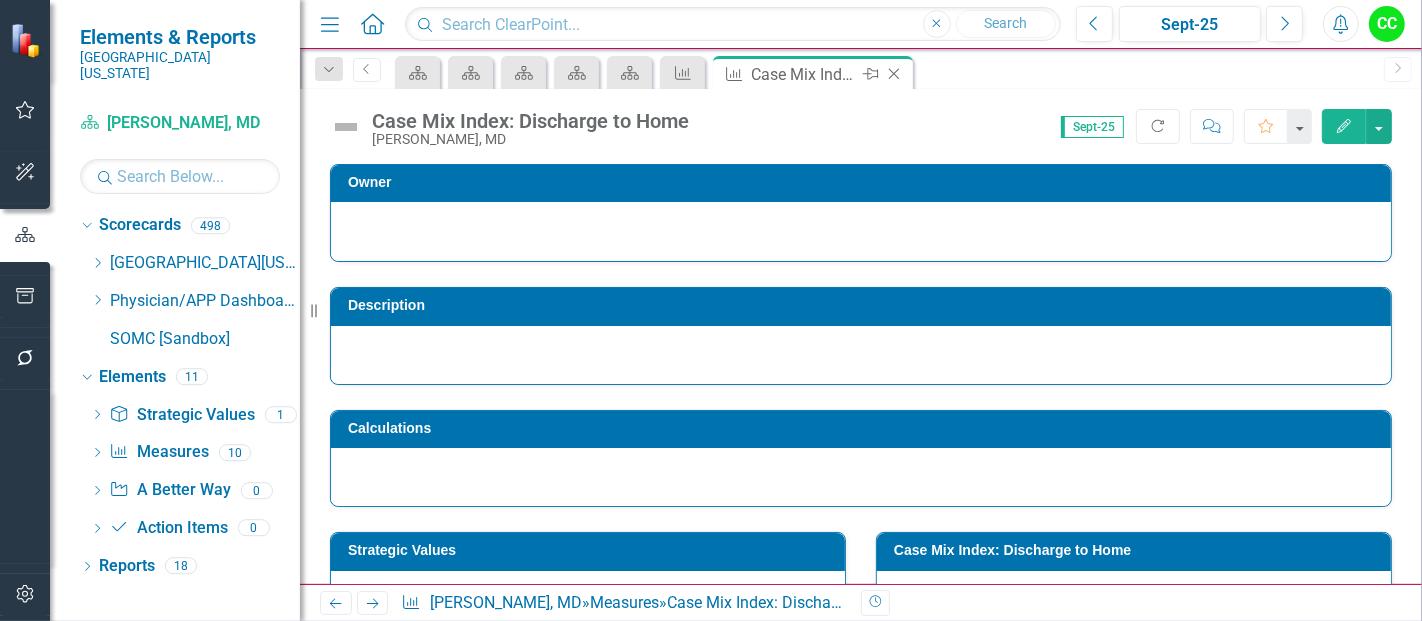
click at [891, 72] on icon at bounding box center [894, 74] width 11 height 11
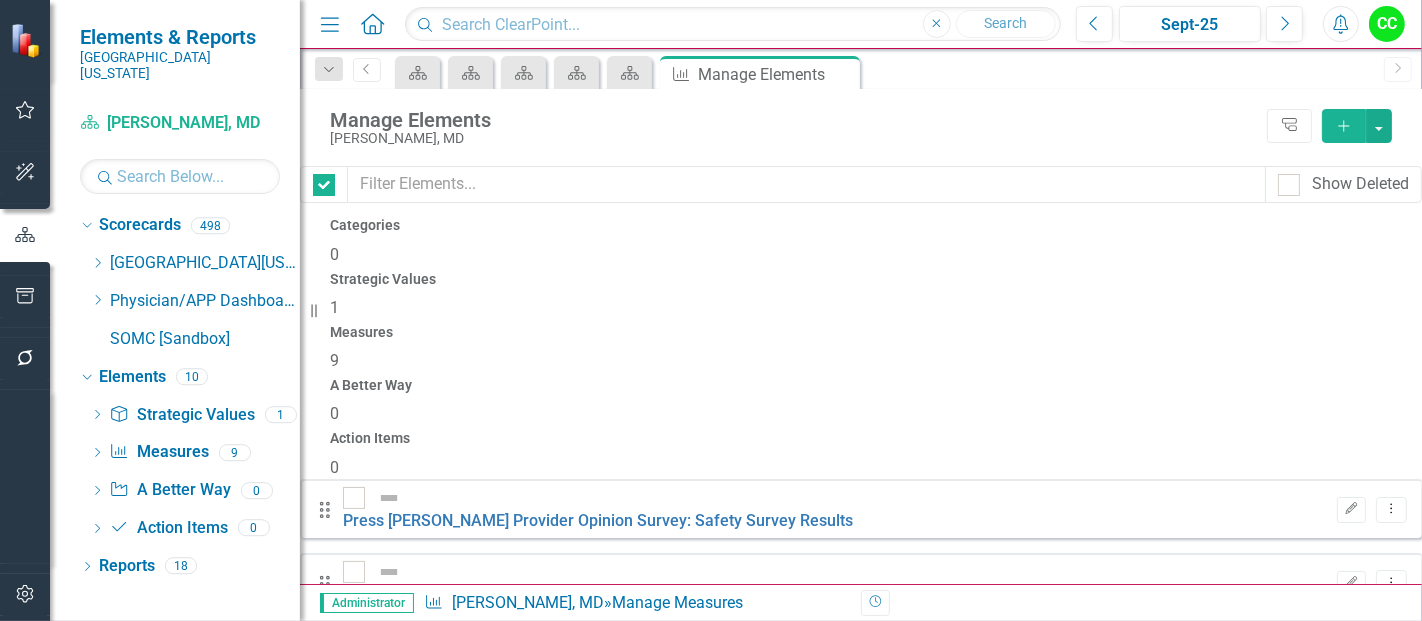
checkbox input "false"
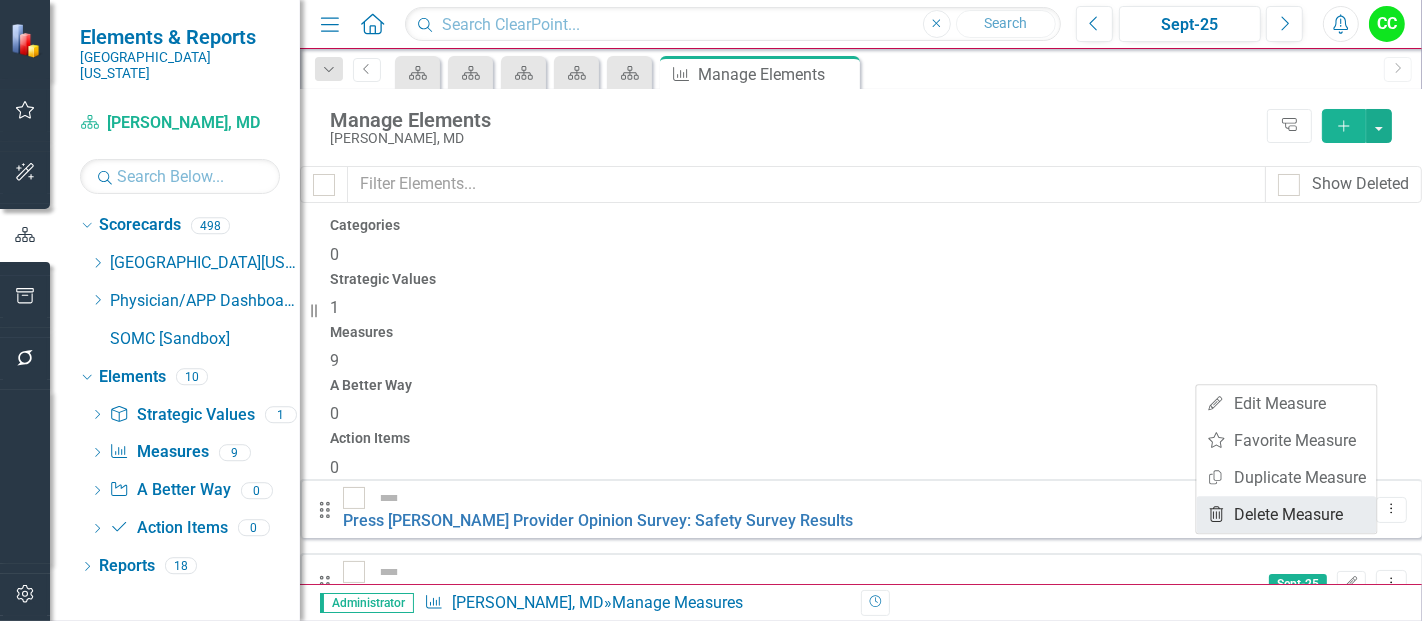
click at [1247, 514] on link "Trash Delete Measure" at bounding box center [1287, 514] width 180 height 37
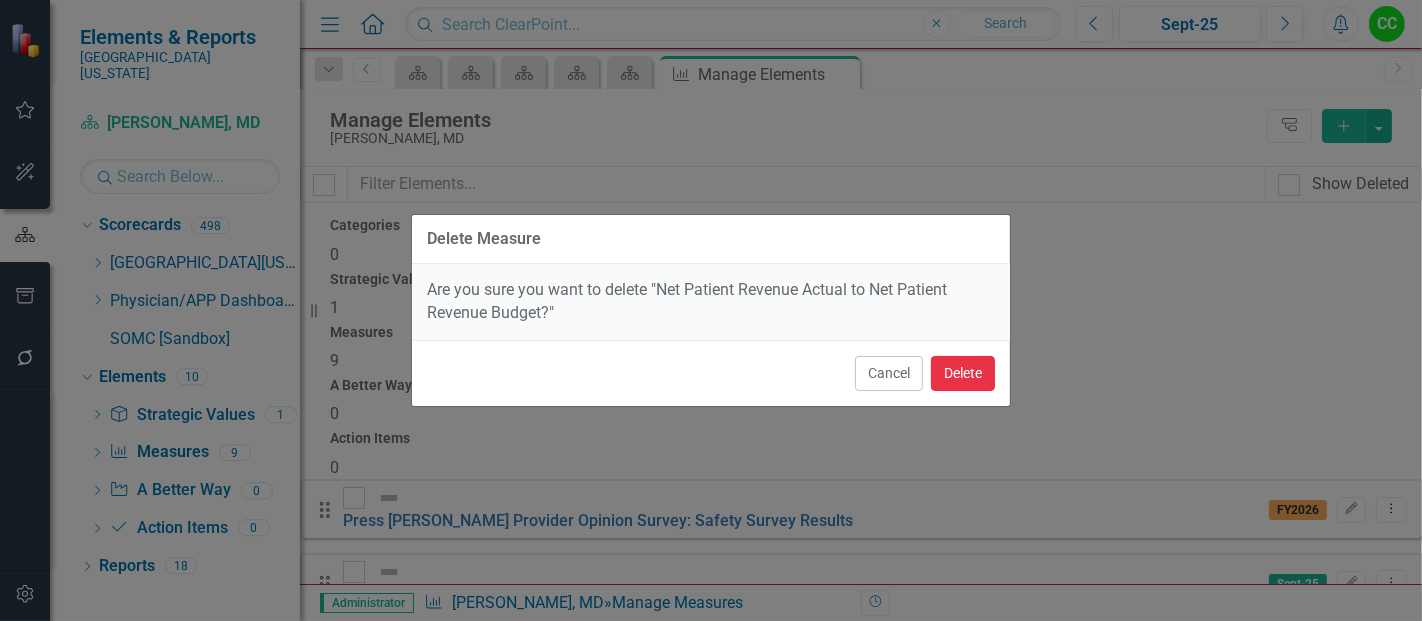
click at [953, 368] on button "Delete" at bounding box center [963, 373] width 64 height 35
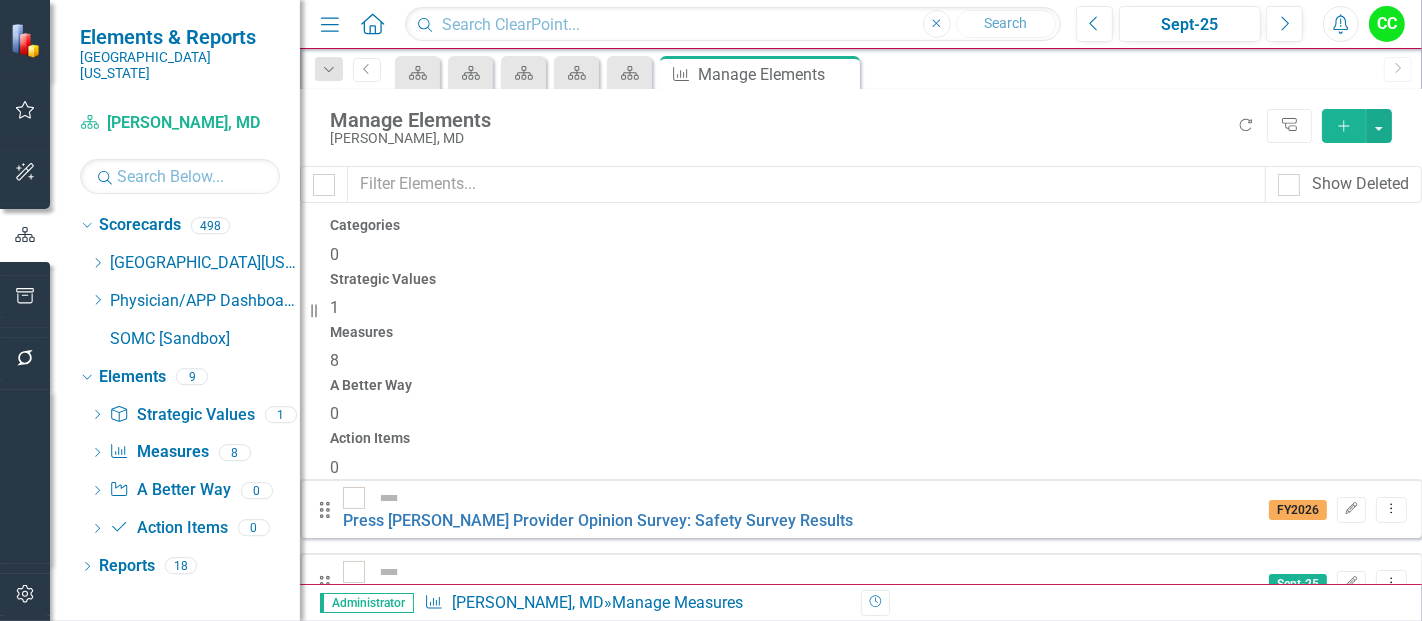
scroll to position [0, 0]
click at [843, 72] on icon "Close" at bounding box center [841, 74] width 20 height 16
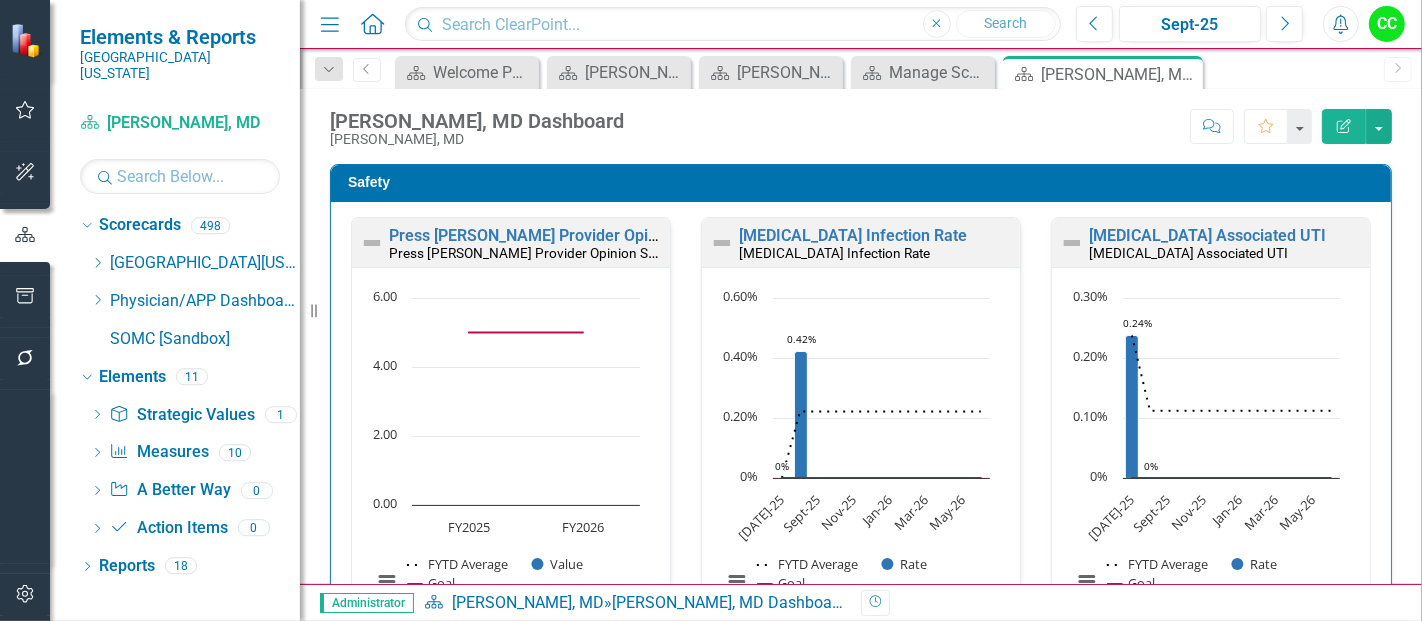
scroll to position [3016, 0]
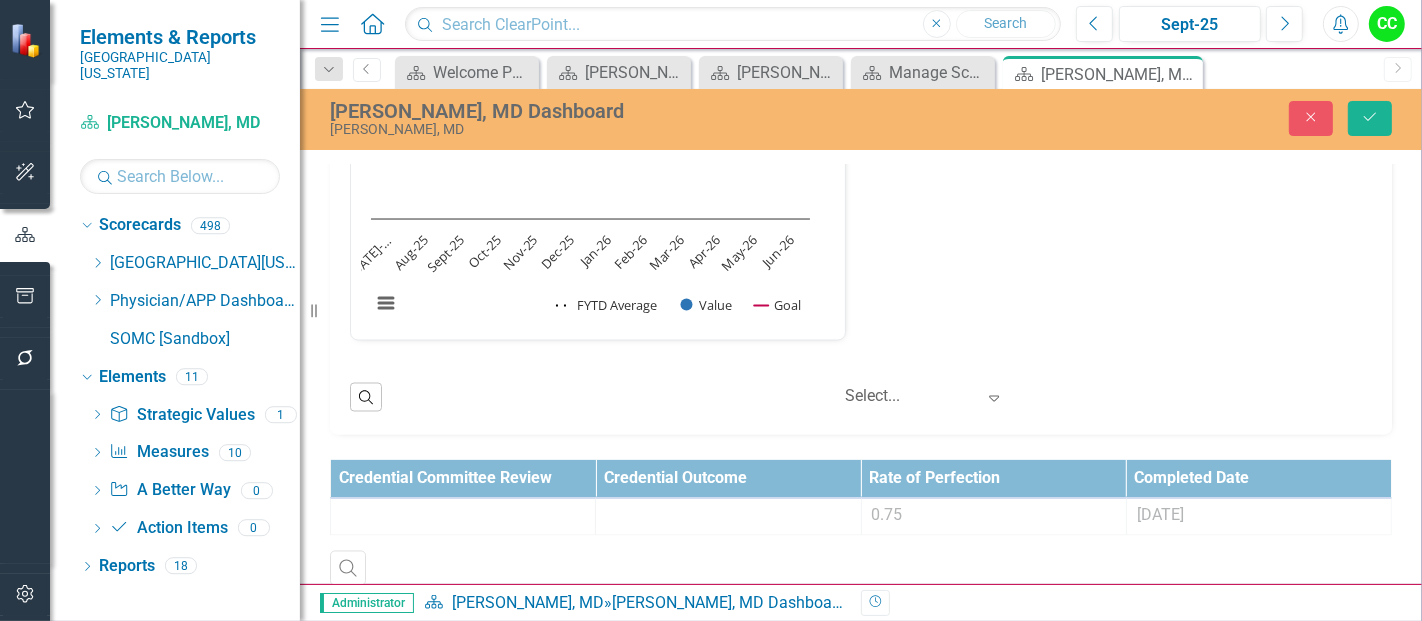
scroll to position [2529, 0]
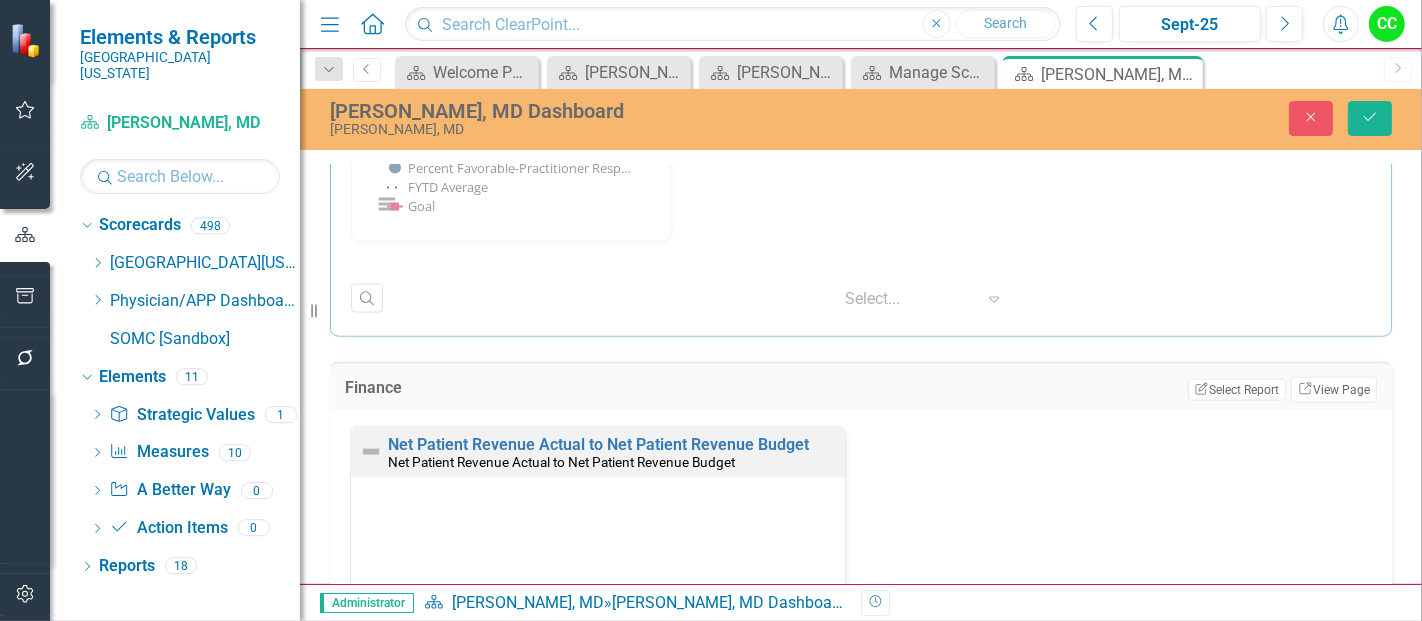
click at [1304, 401] on div "Finance Edit Report Select Report Link View Page" at bounding box center [861, 386] width 1062 height 49
click at [1319, 378] on link "Link View Page" at bounding box center [1334, 390] width 86 height 26
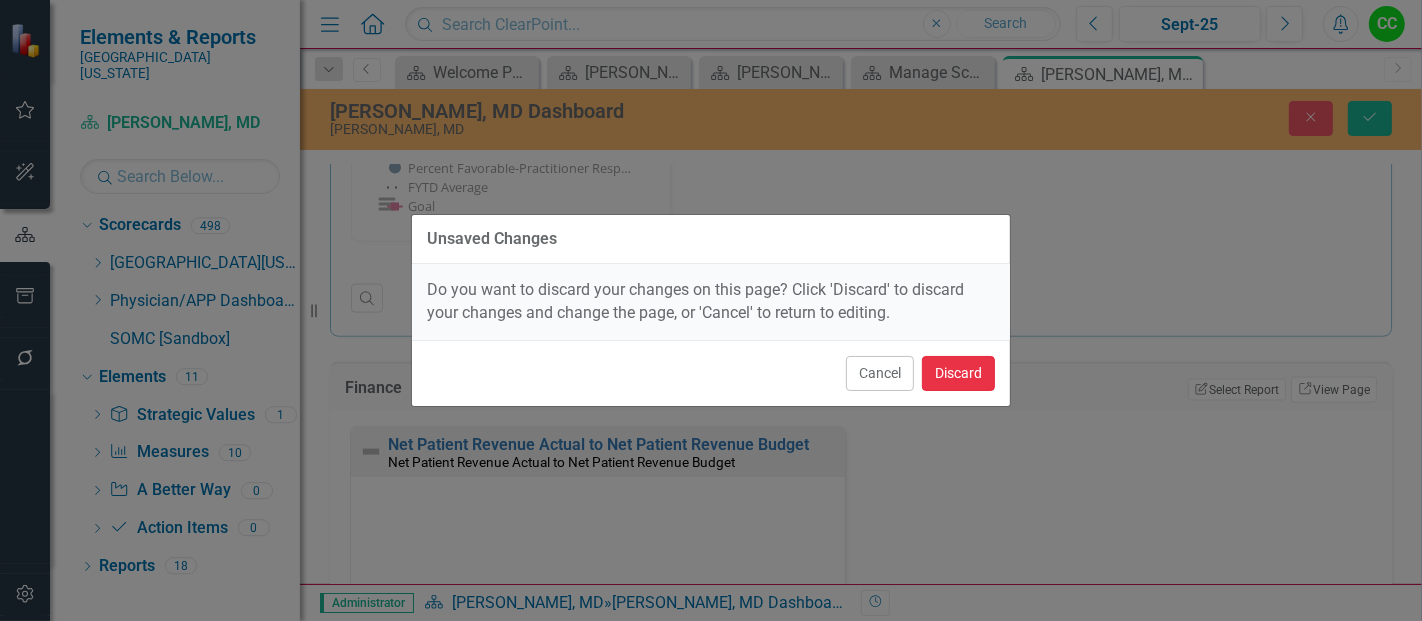
click at [981, 375] on button "Discard" at bounding box center [958, 373] width 73 height 35
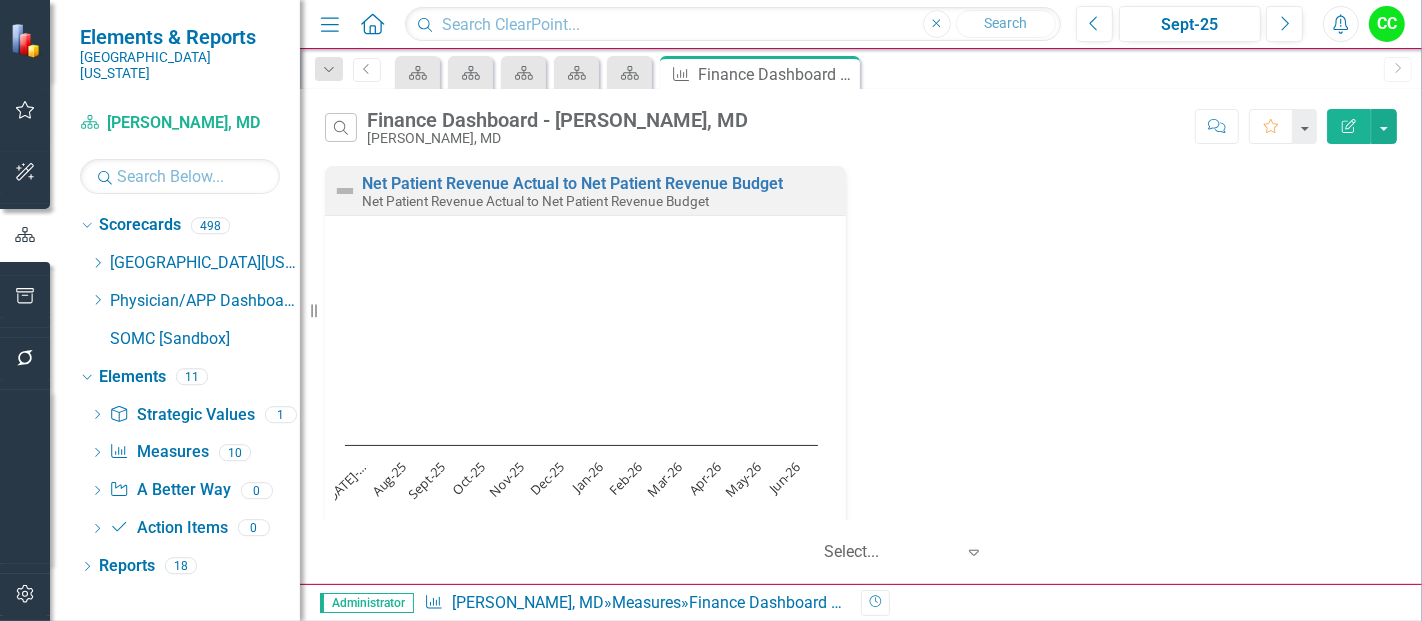
click at [1348, 130] on icon "Edit Report" at bounding box center [1349, 126] width 18 height 14
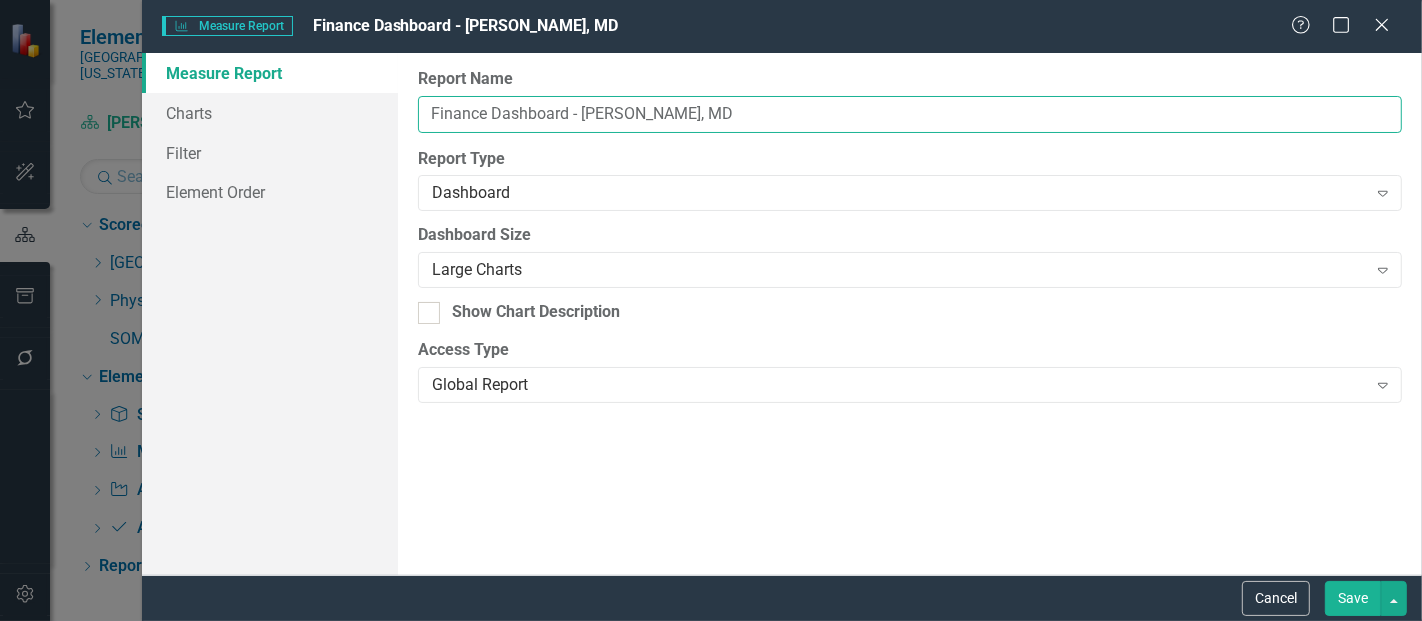
click at [664, 111] on input "Finance Dashboard - Javaid Malik, MD" at bounding box center [910, 114] width 984 height 37
type input "Finance Dashboard - Vanessa Wanjeri, MD"
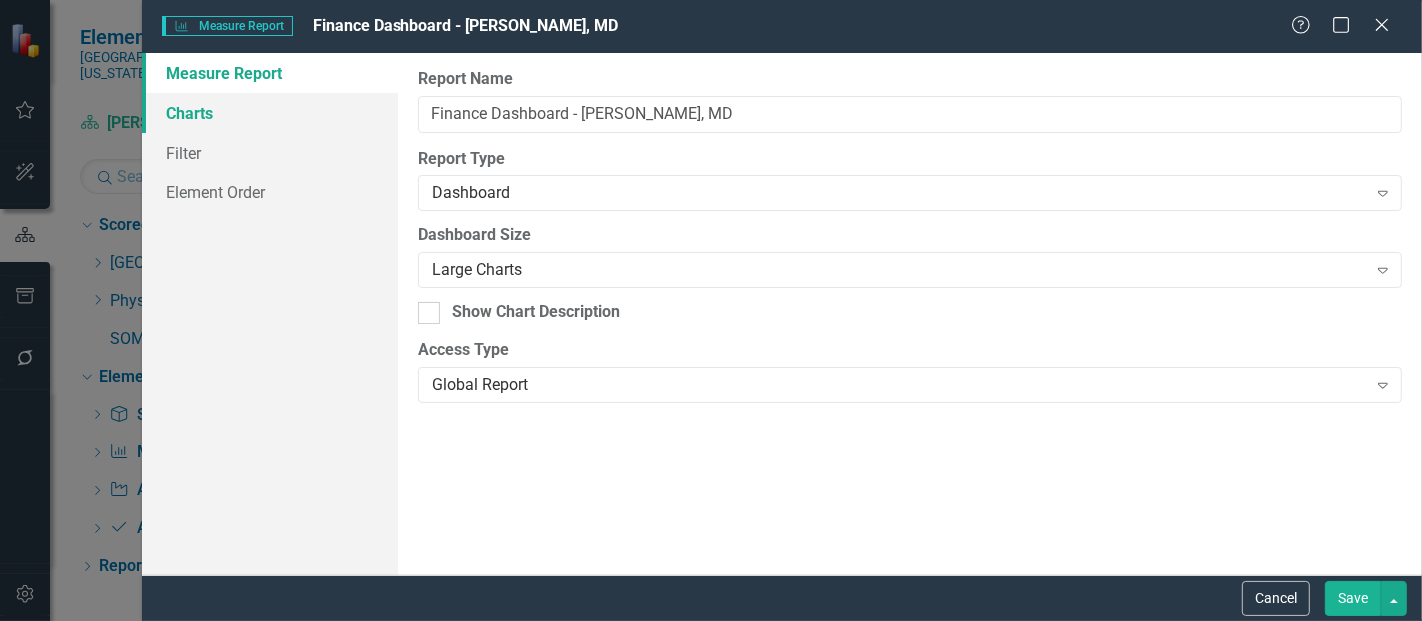
click at [206, 110] on link "Charts" at bounding box center [270, 113] width 256 height 40
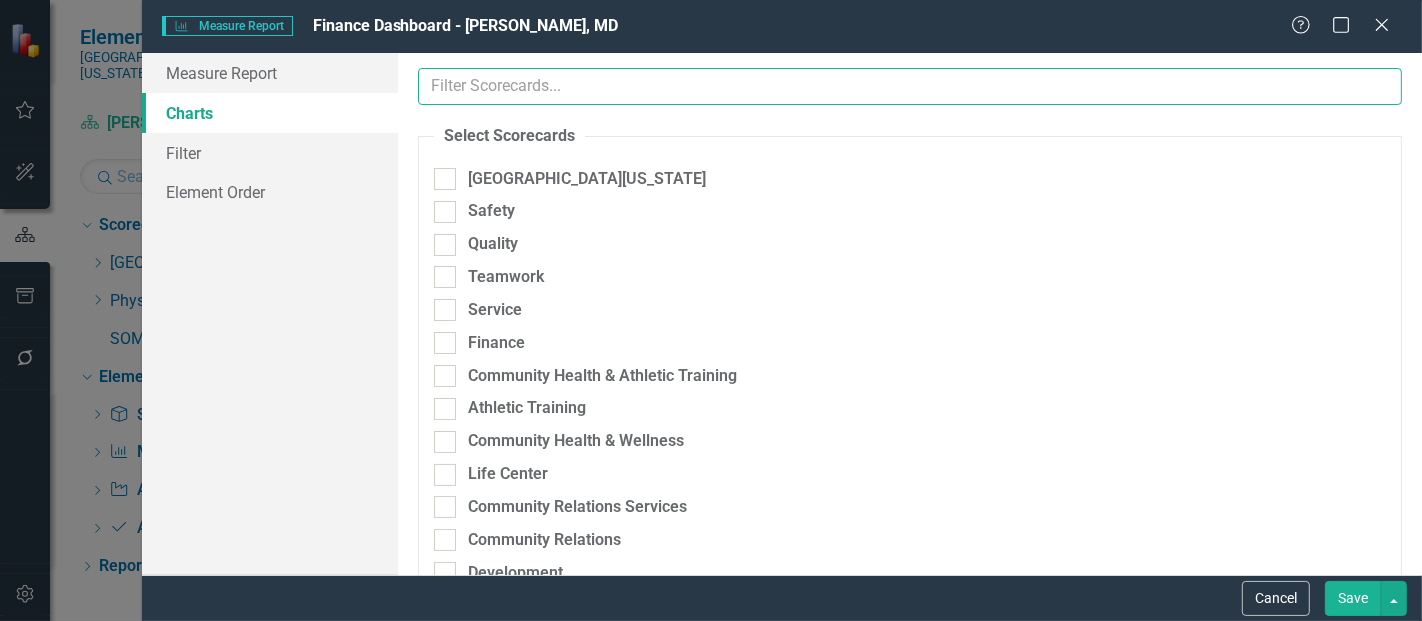
click at [602, 92] on input "text" at bounding box center [910, 86] width 984 height 37
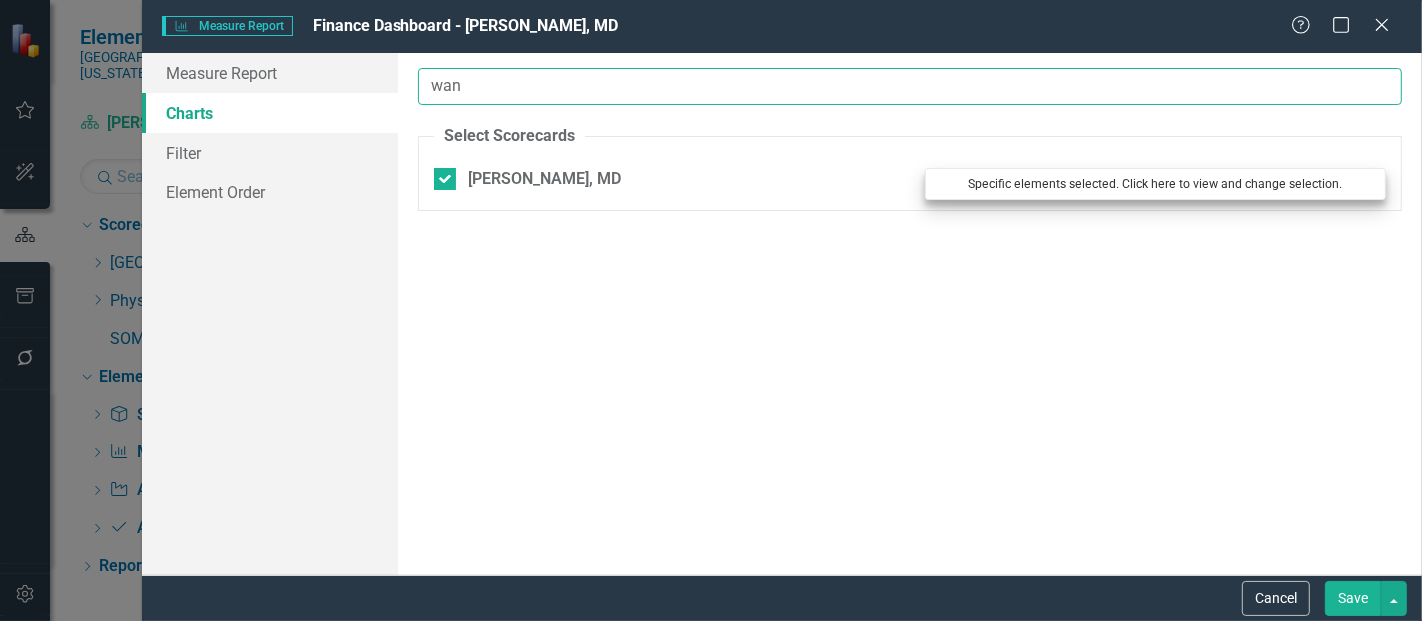
type input "wan"
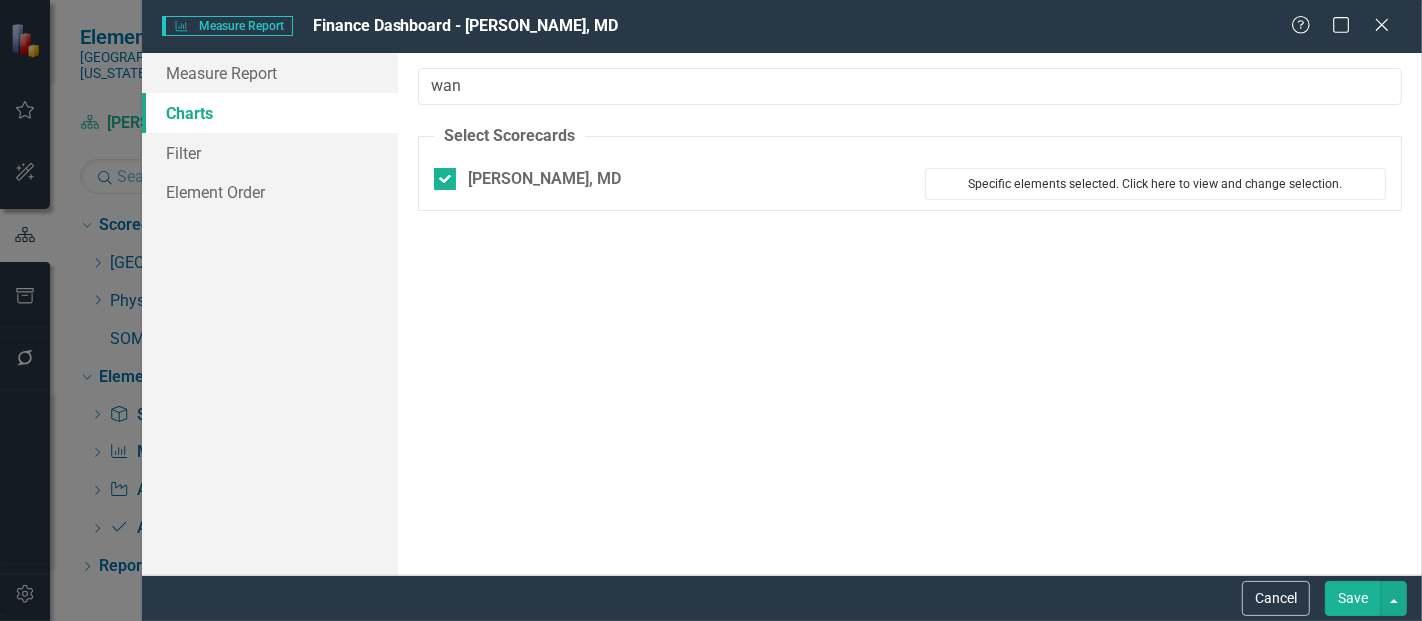
click at [1002, 182] on button "Specific elements selected. Click here to view and change selection." at bounding box center [1155, 184] width 461 height 32
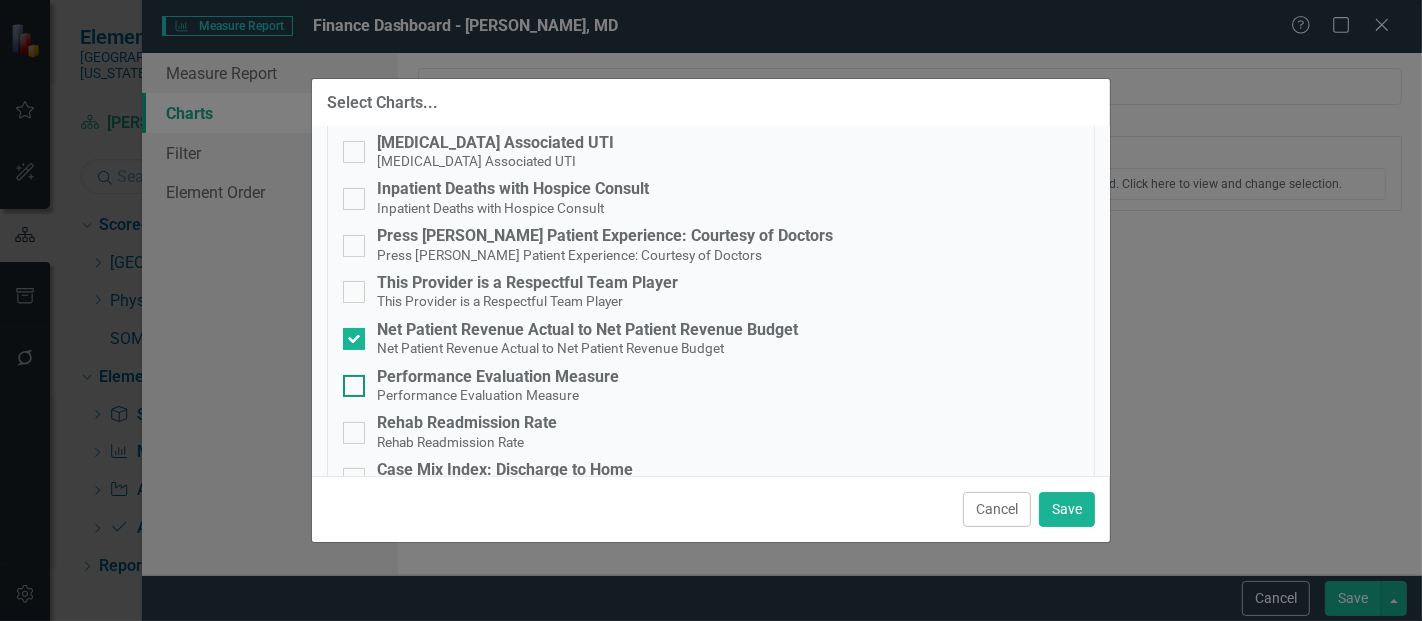
scroll to position [239, 0]
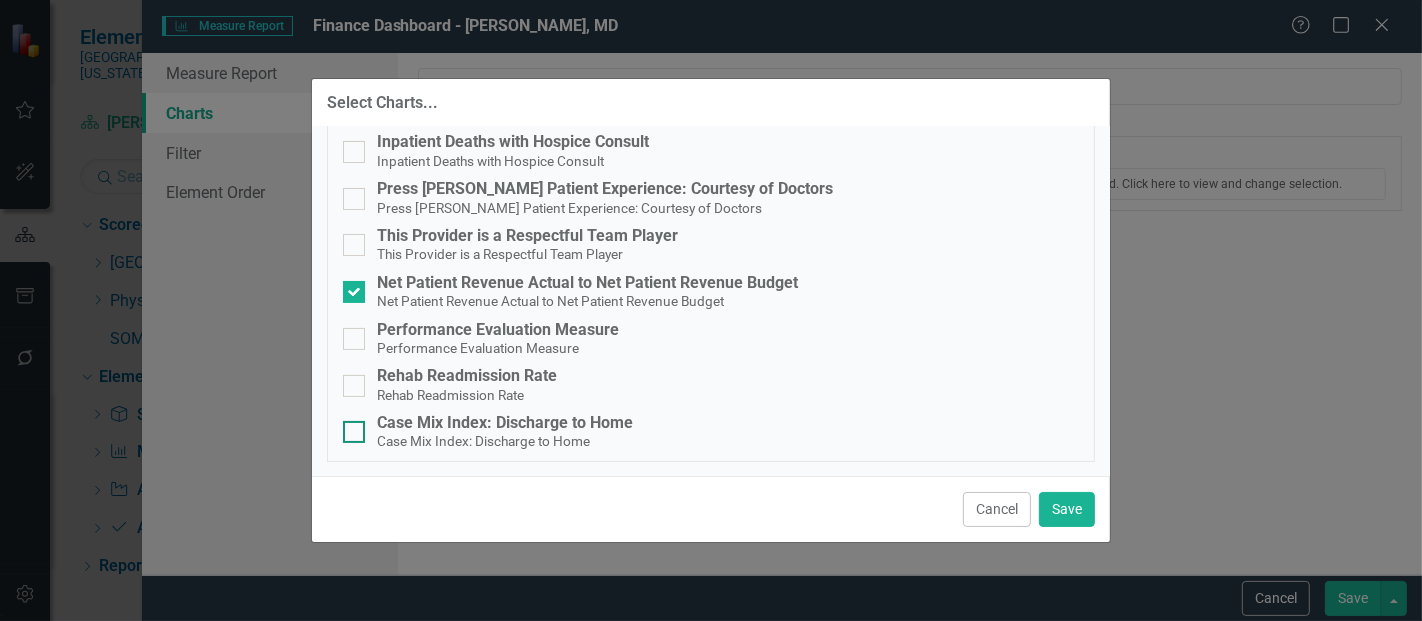
click at [470, 432] on span "Case Mix Index: Discharge to Home" at bounding box center [483, 440] width 213 height 19
click at [356, 432] on input "Case Mix Index: Discharge to Home Case Mix Index: Discharge to Home" at bounding box center [349, 427] width 13 height 13
checkbox input "true"
click at [404, 283] on div "Net Patient Revenue Actual to Net Patient Revenue Budget" at bounding box center [587, 283] width 421 height 18
click at [356, 283] on input "Net Patient Revenue Actual to Net Patient Revenue Budget Net Patient Revenue Ac…" at bounding box center [349, 287] width 13 height 13
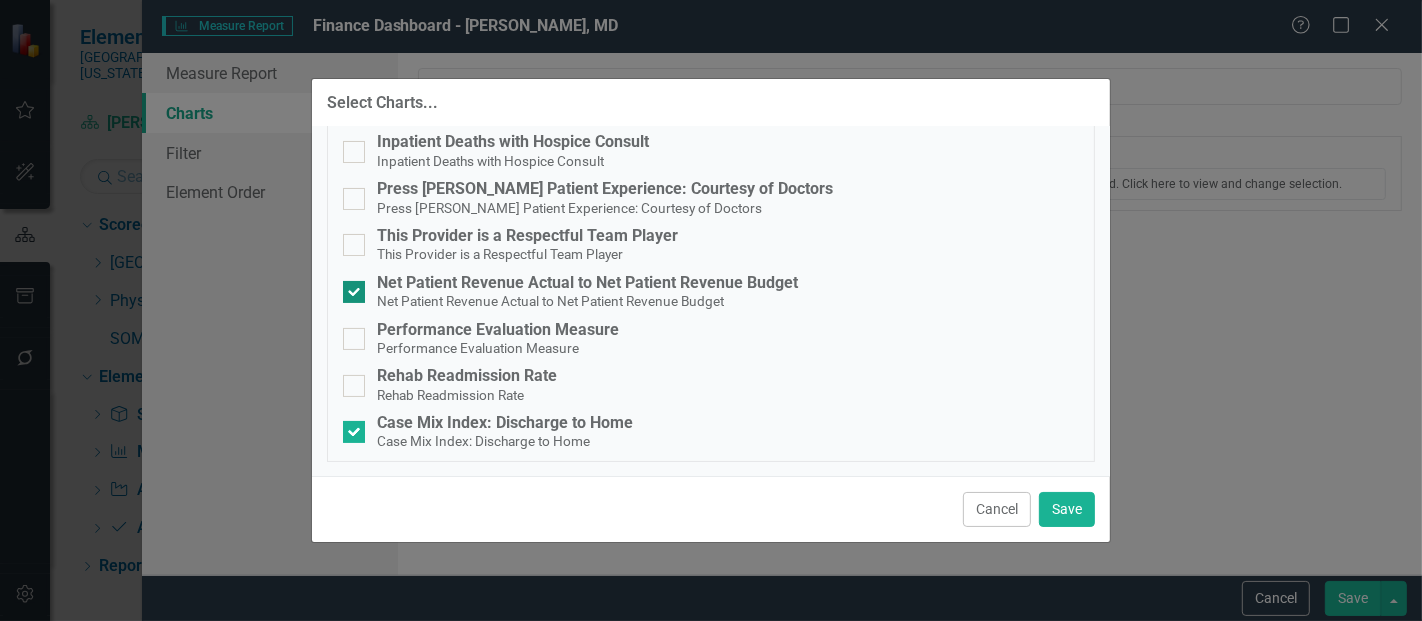
checkbox input "false"
click at [1079, 518] on button "Save" at bounding box center [1067, 509] width 56 height 35
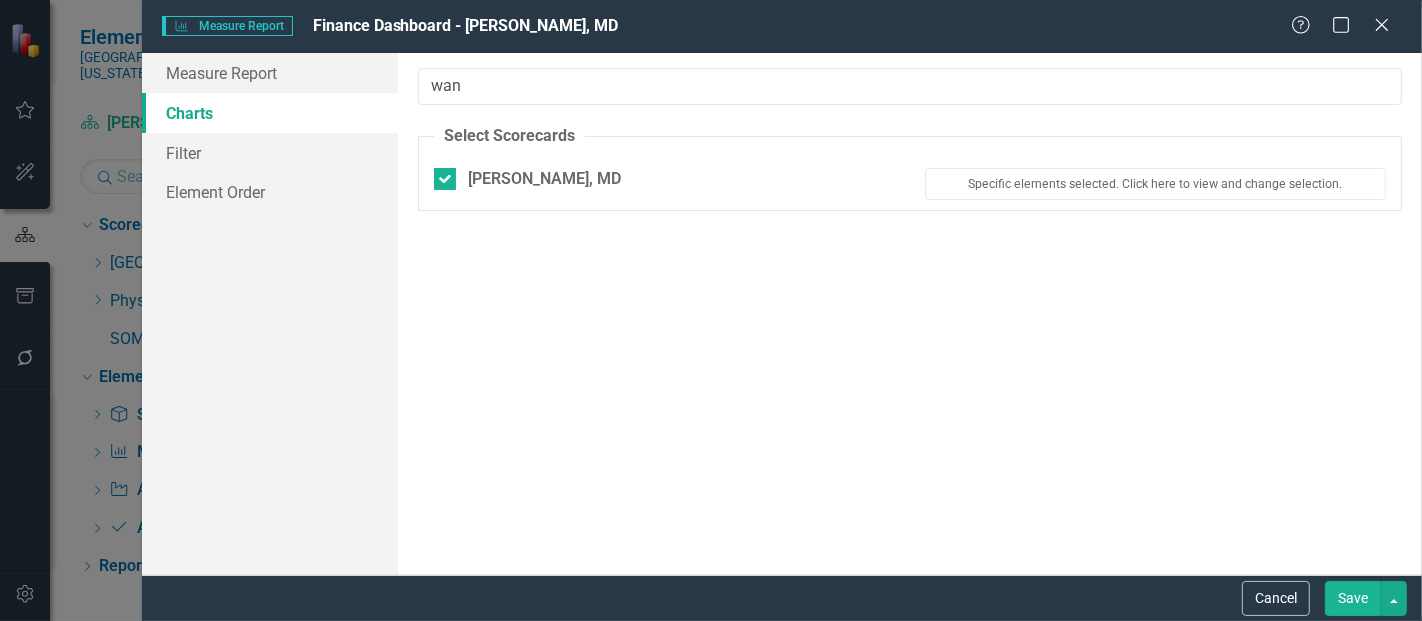
click at [1354, 597] on button "Save" at bounding box center [1353, 598] width 56 height 35
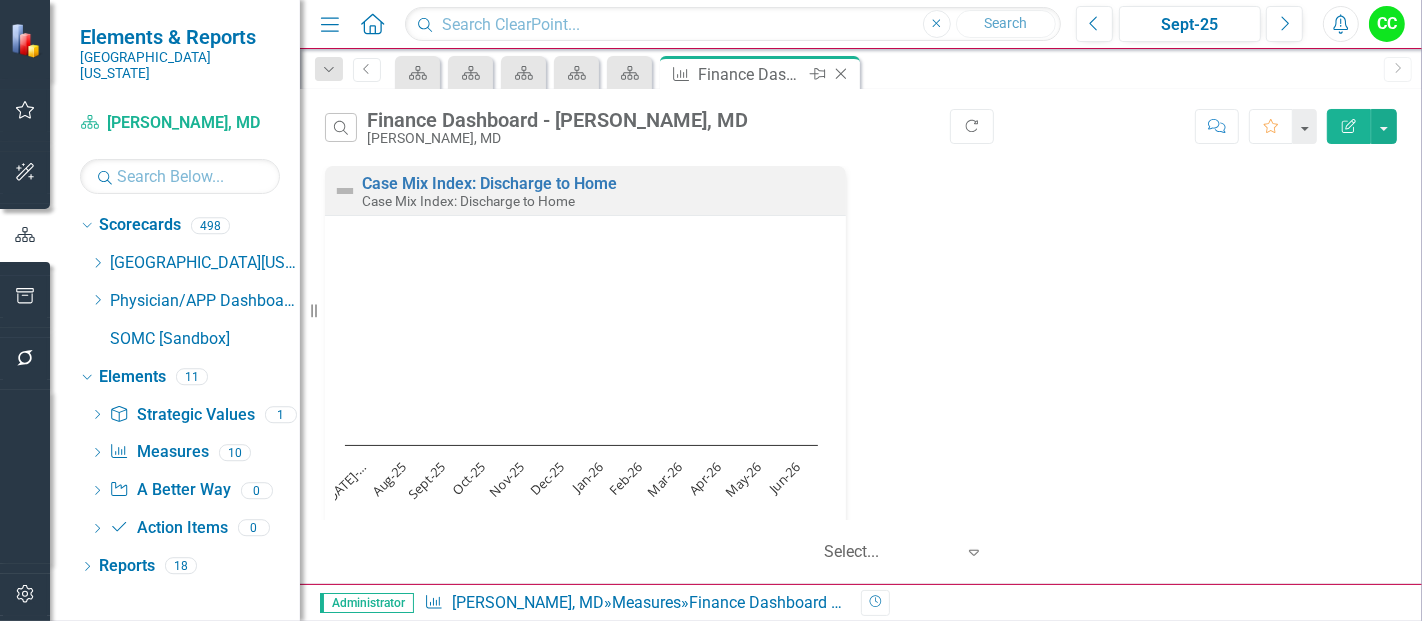
click at [842, 71] on icon at bounding box center [841, 74] width 11 height 11
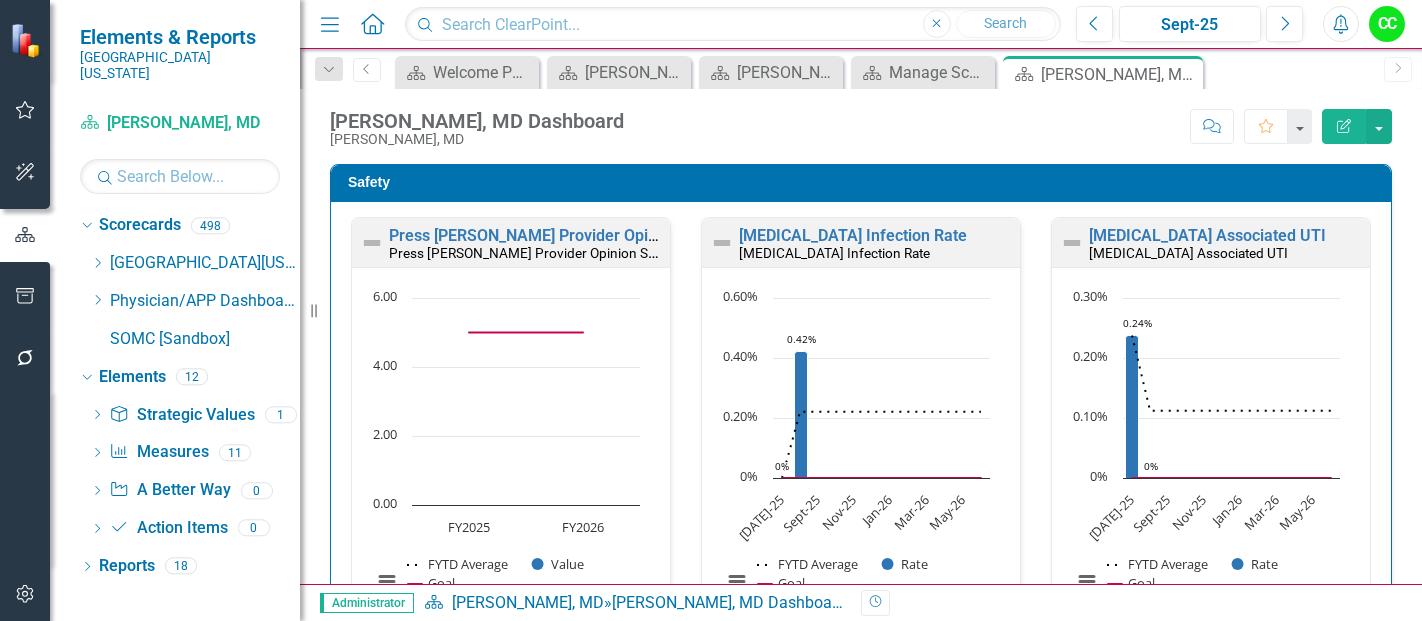
click at [100, 294] on icon "Dropdown" at bounding box center [97, 300] width 15 height 12
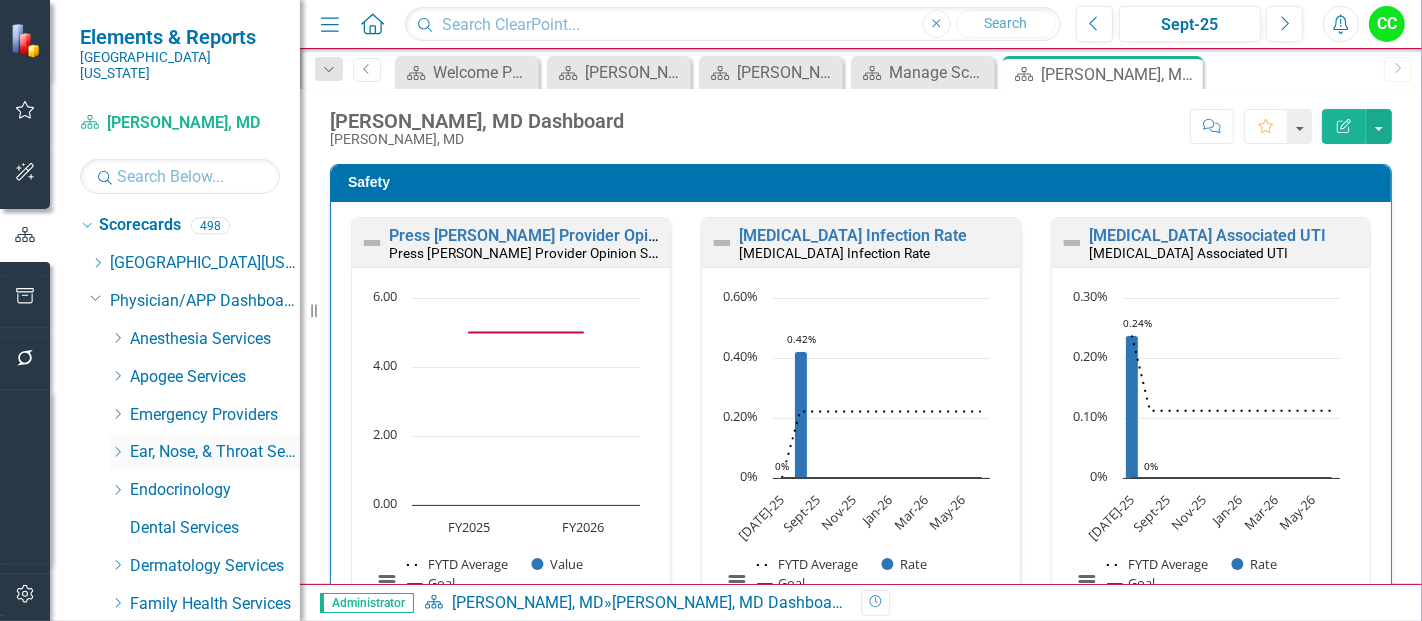
scroll to position [150, 0]
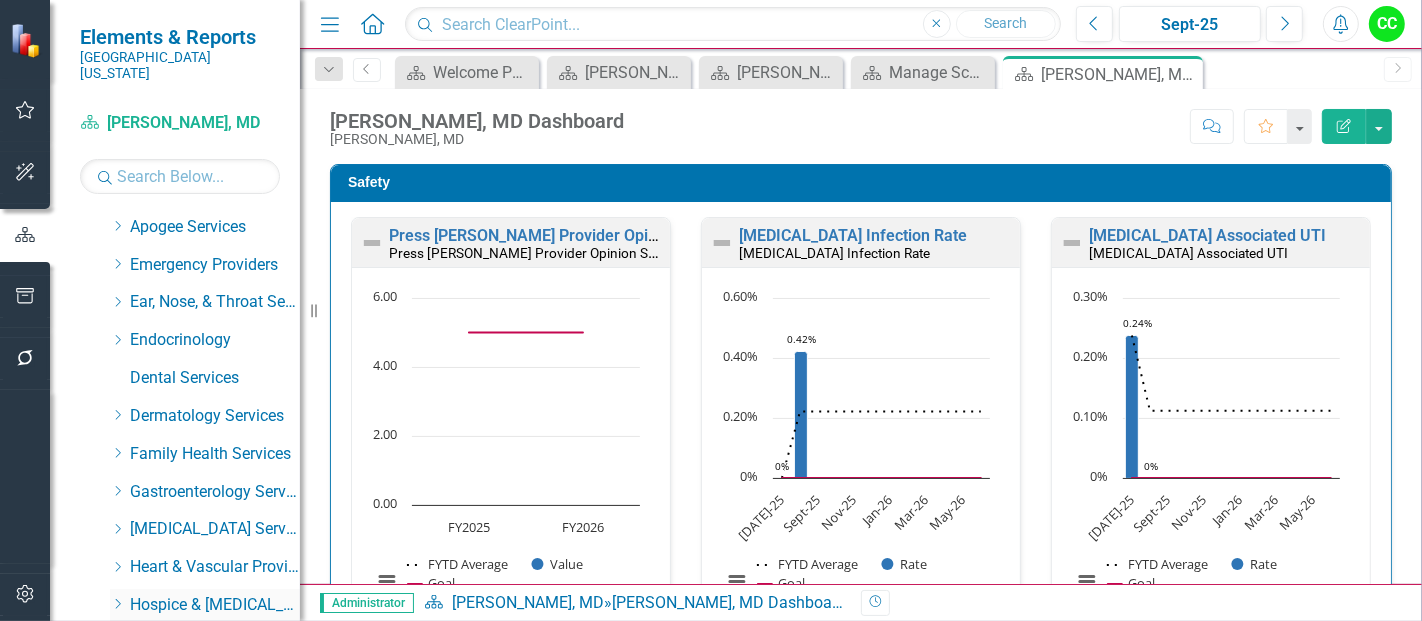
click at [111, 598] on icon "Dropdown" at bounding box center [117, 604] width 15 height 12
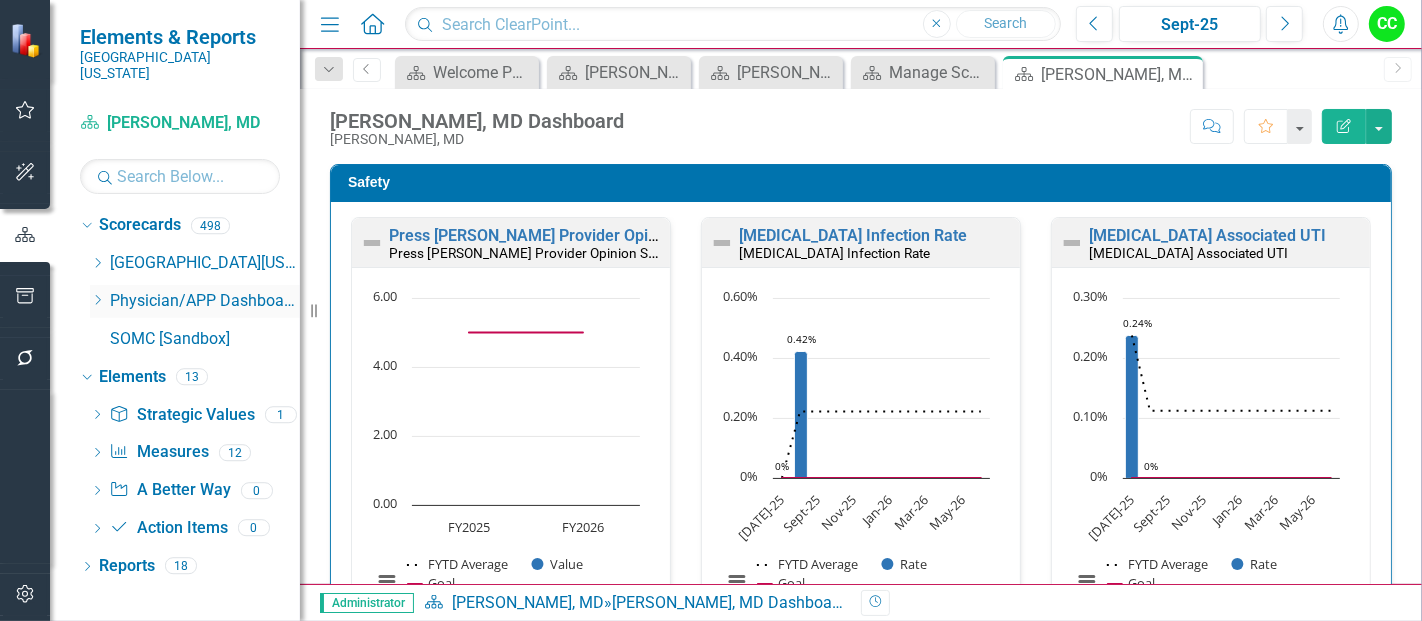
click at [90, 294] on icon "Dropdown" at bounding box center [97, 300] width 15 height 12
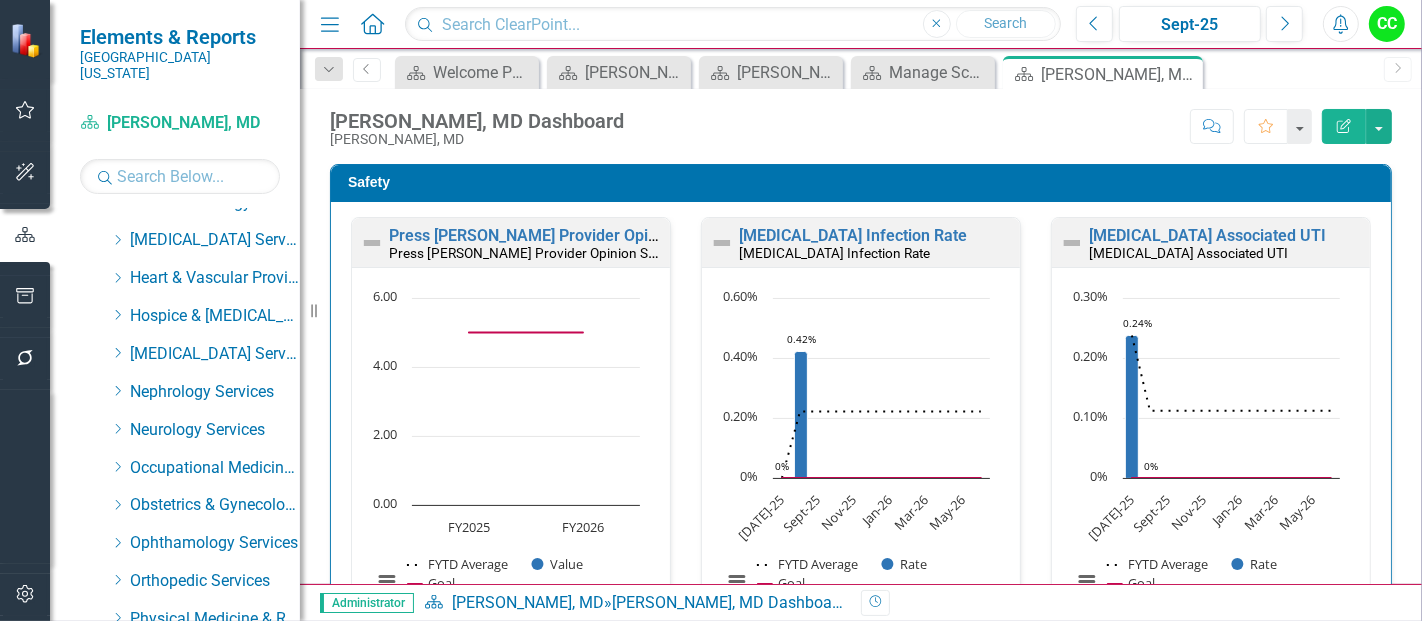
scroll to position [403, 0]
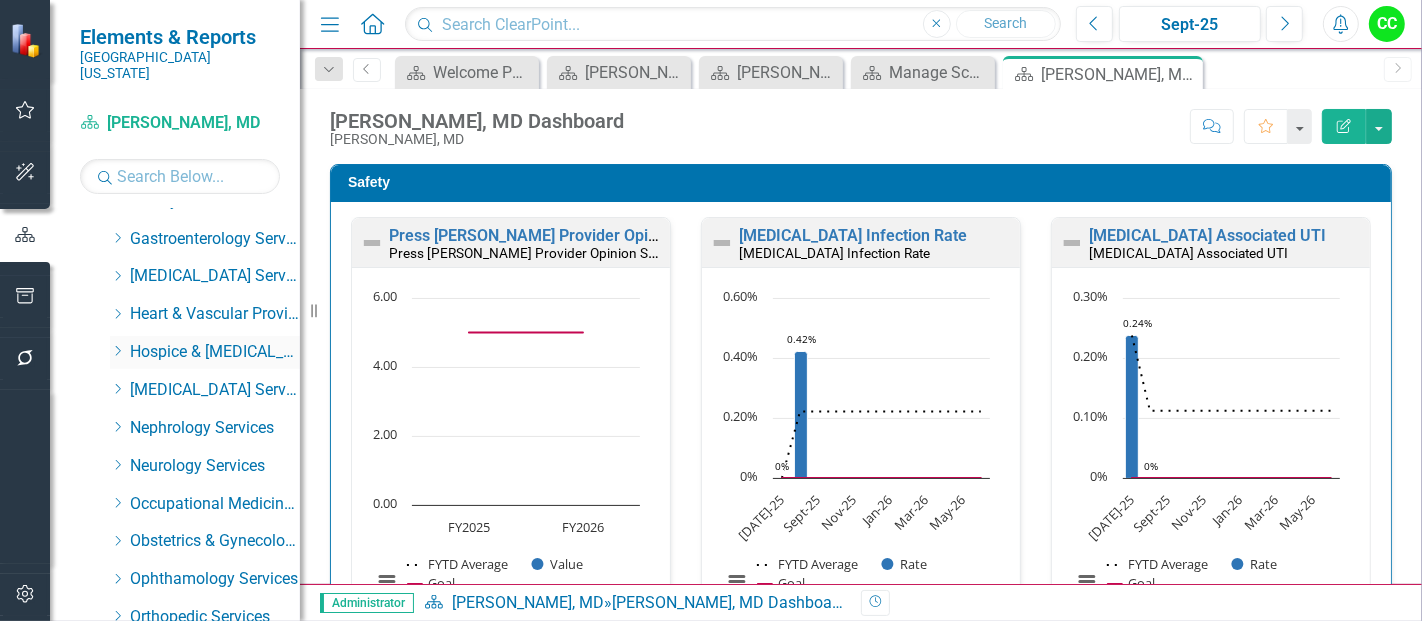
click at [118, 345] on icon "Dropdown" at bounding box center [117, 351] width 15 height 12
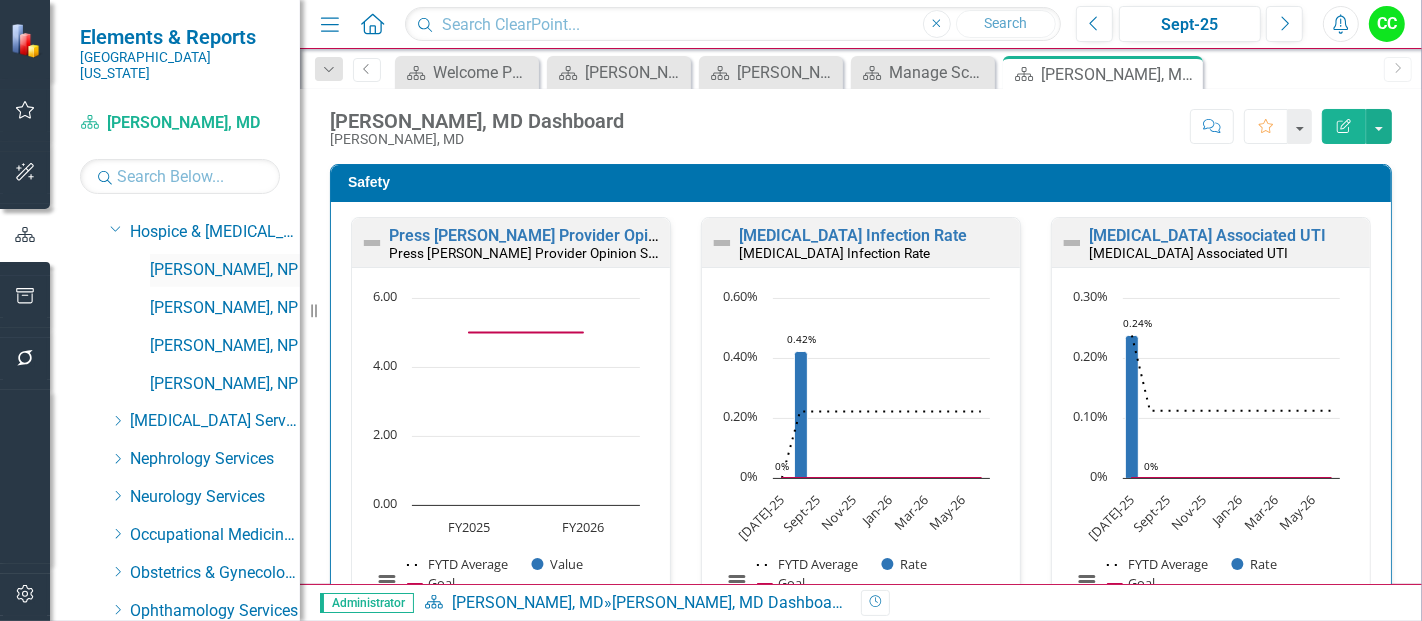
scroll to position [526, 0]
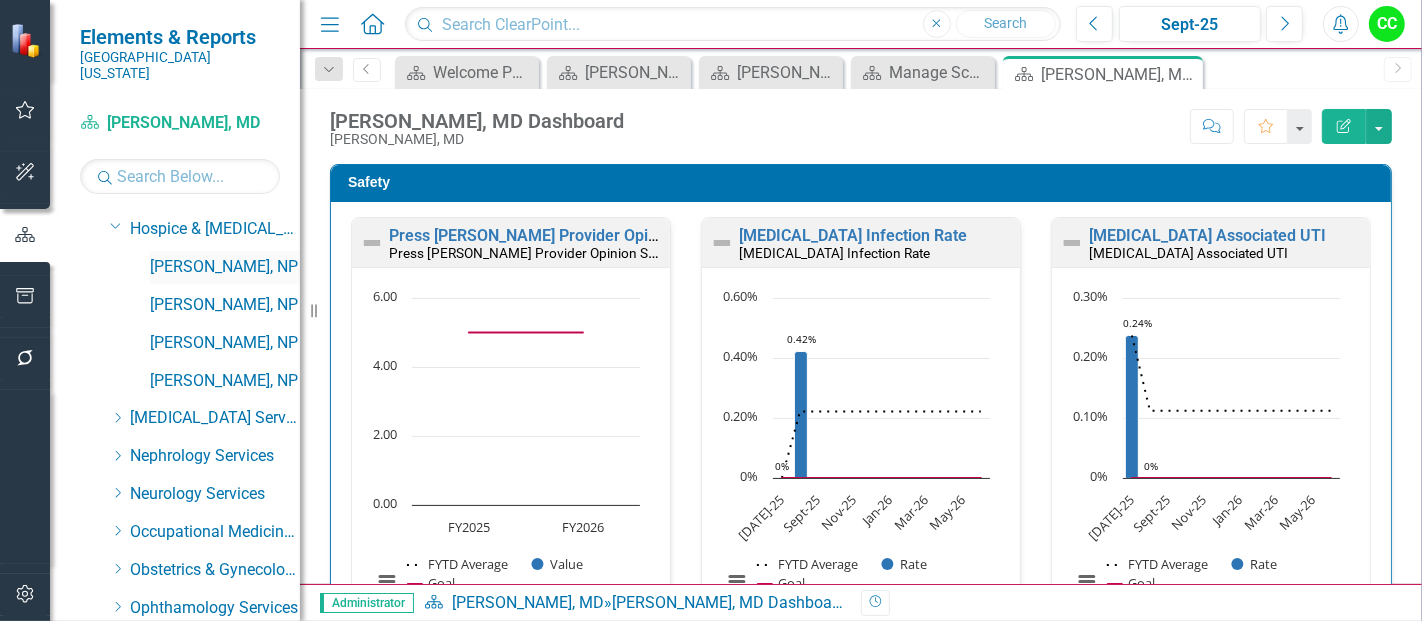
click at [196, 256] on link "[PERSON_NAME], NP" at bounding box center [225, 267] width 150 height 23
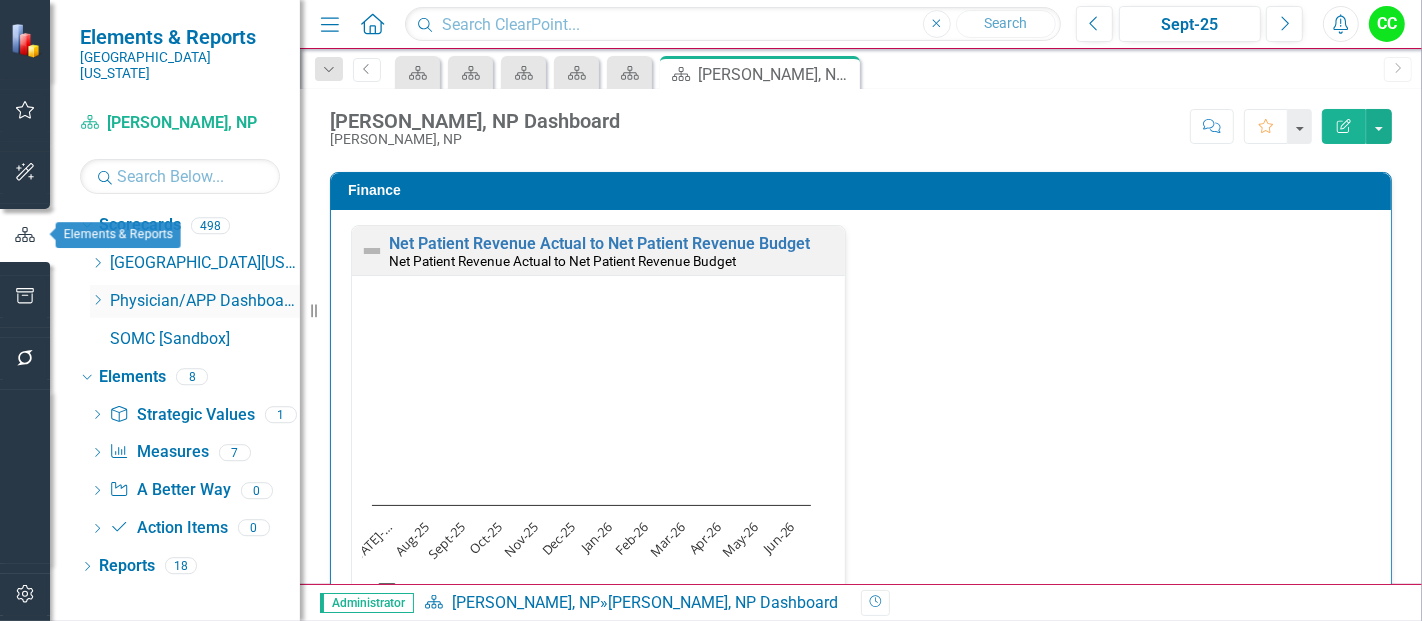
click at [98, 294] on icon "Dropdown" at bounding box center [97, 300] width 15 height 12
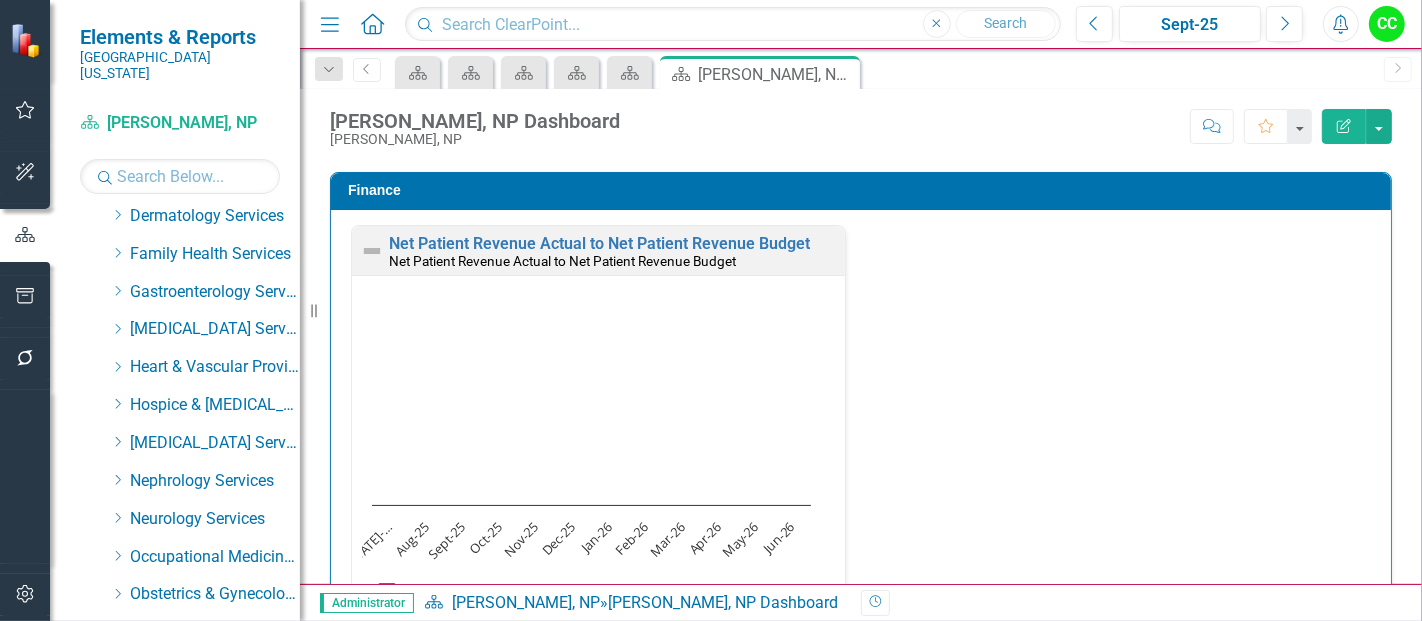
scroll to position [350, 0]
click at [117, 398] on icon "Dropdown" at bounding box center [117, 404] width 15 height 12
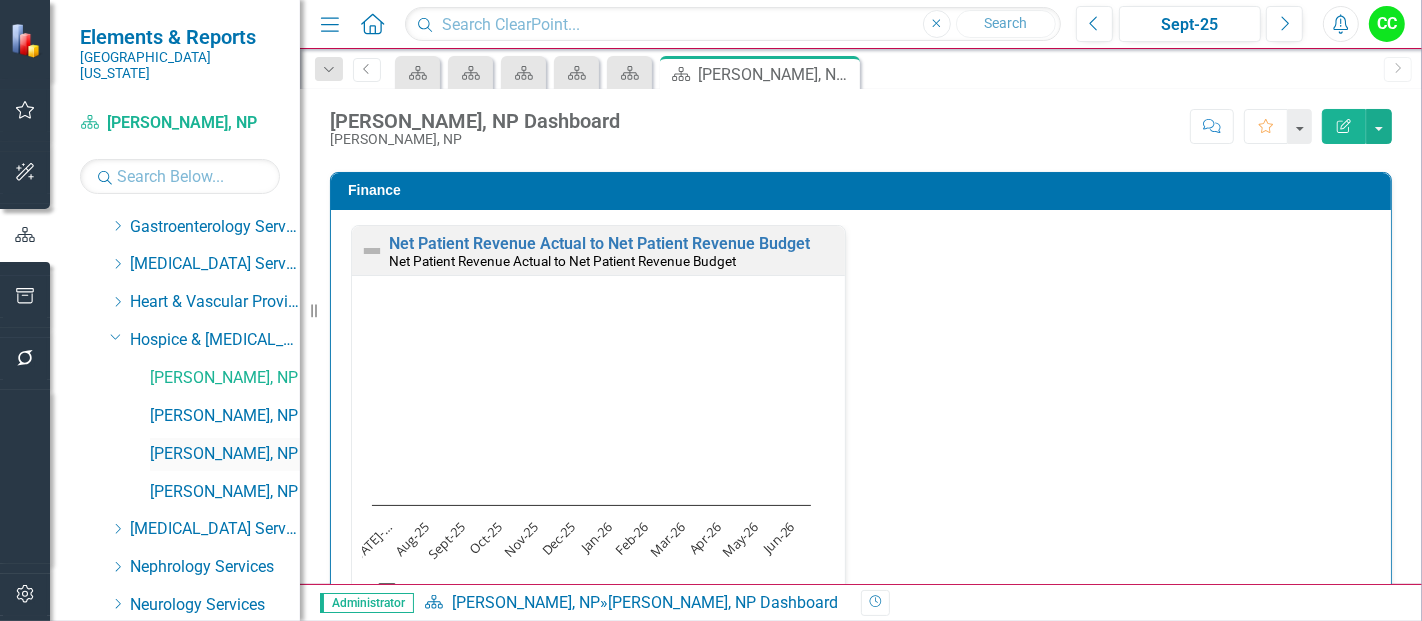
click at [214, 443] on link "[PERSON_NAME], NP" at bounding box center [225, 454] width 150 height 23
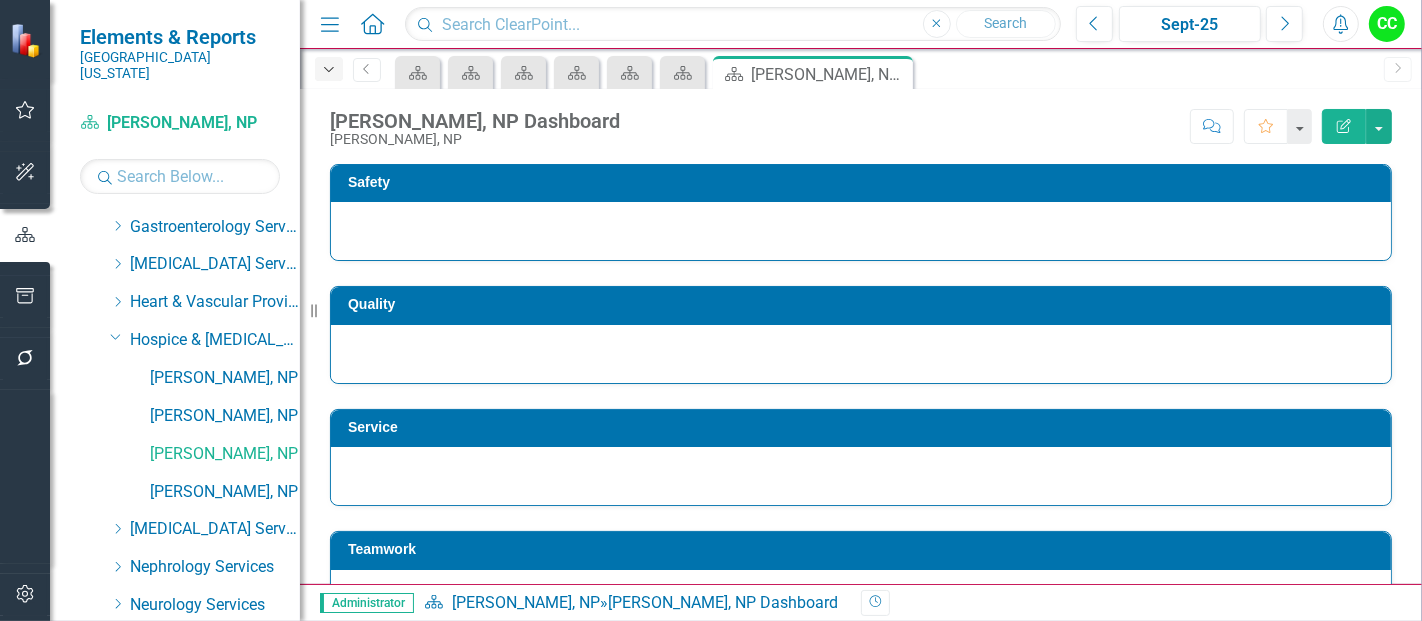
click at [326, 74] on icon "Dropdown" at bounding box center [329, 70] width 18 height 14
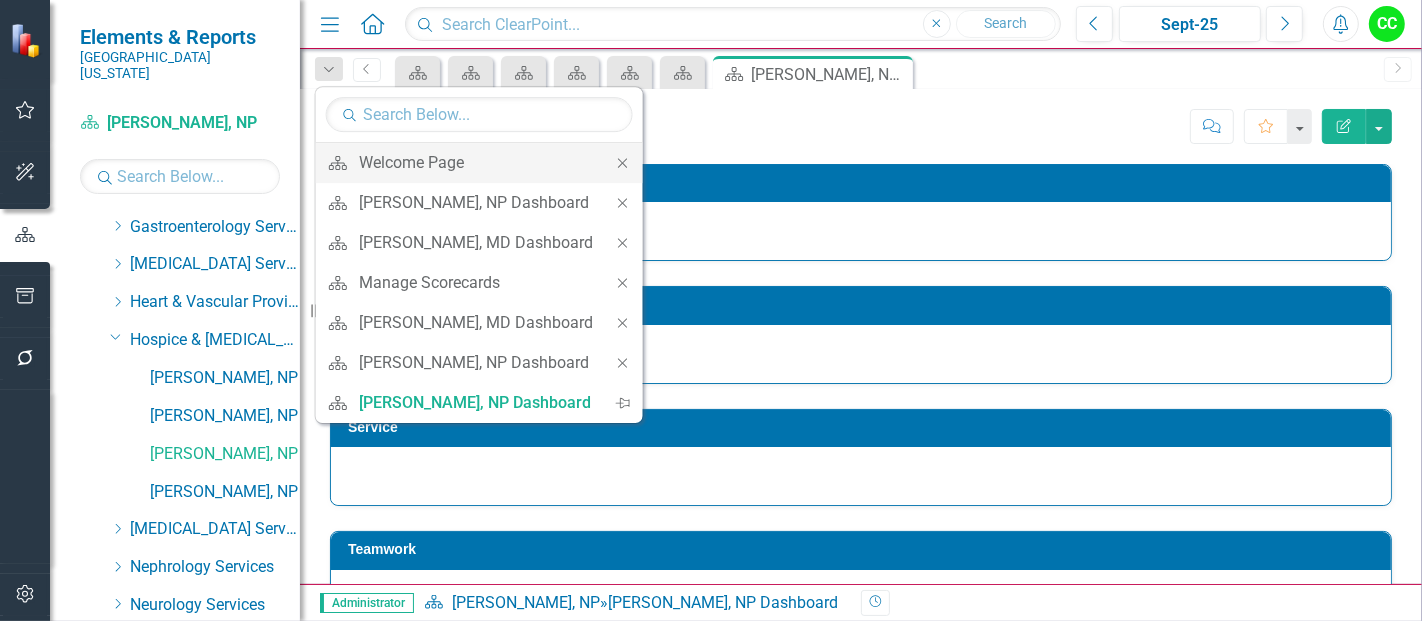
click at [623, 153] on div "Close" at bounding box center [623, 163] width 40 height 40
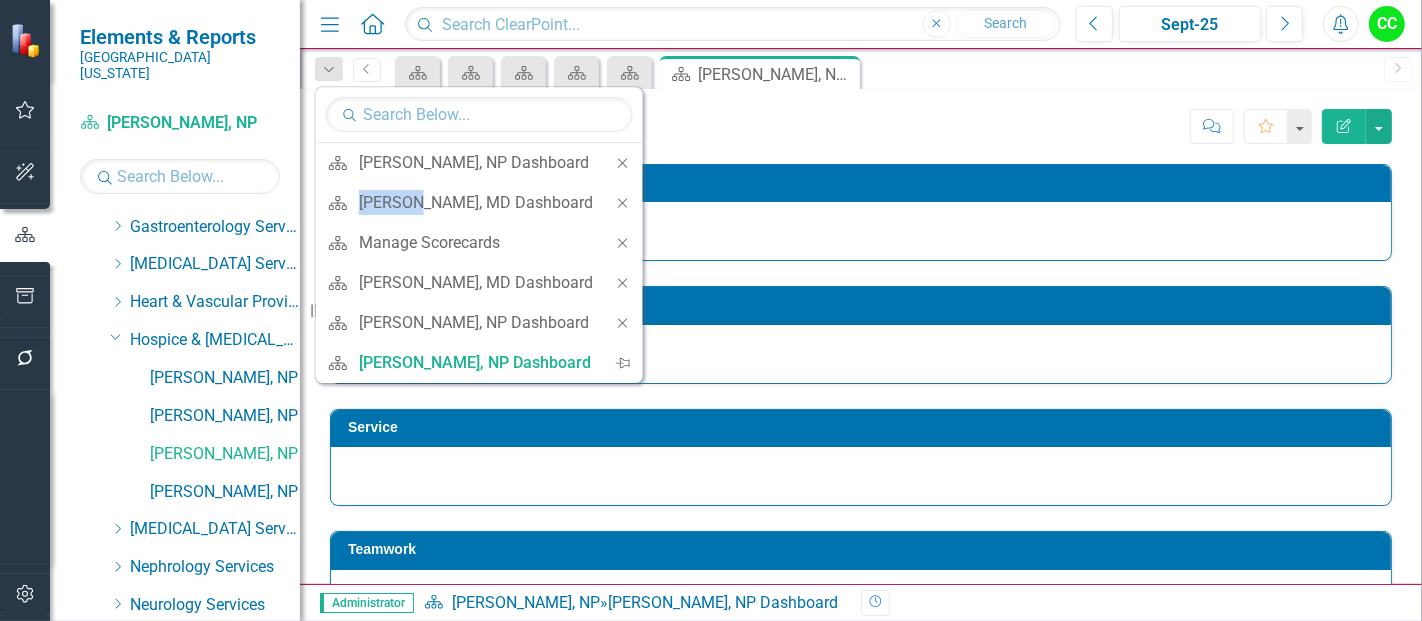
click at [623, 153] on div "Close" at bounding box center [623, 163] width 40 height 40
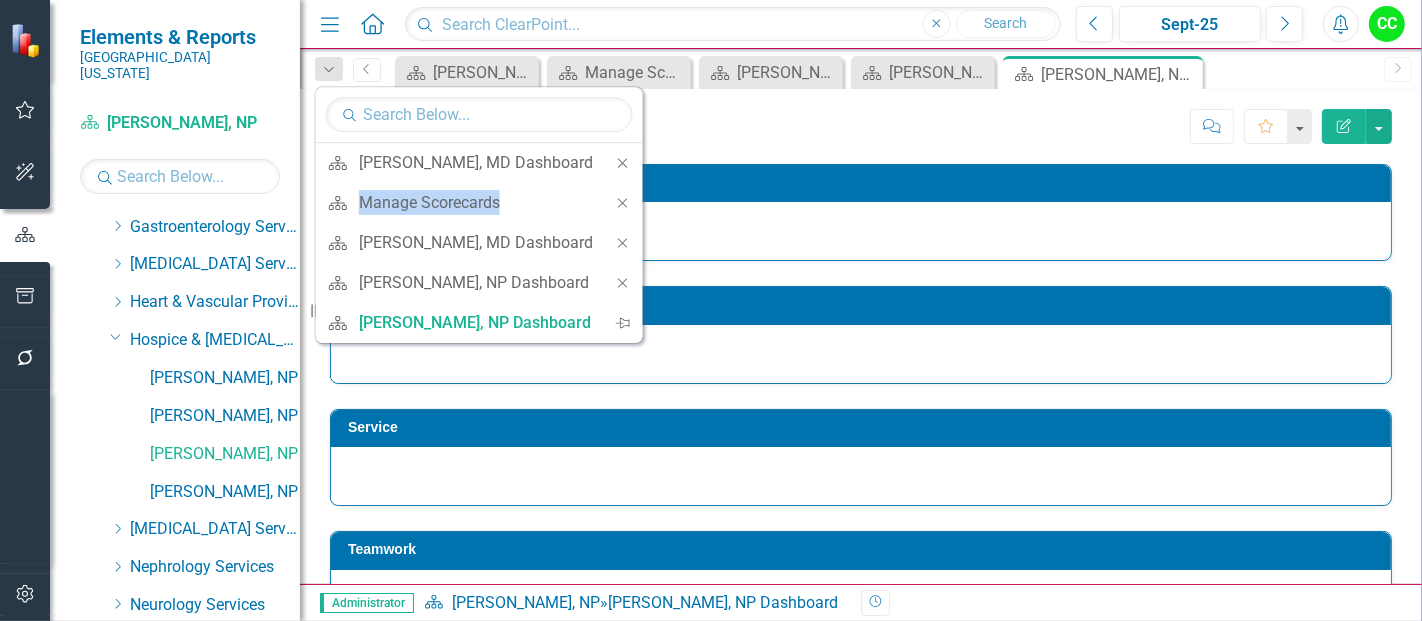
click at [623, 153] on div "Close" at bounding box center [623, 163] width 40 height 40
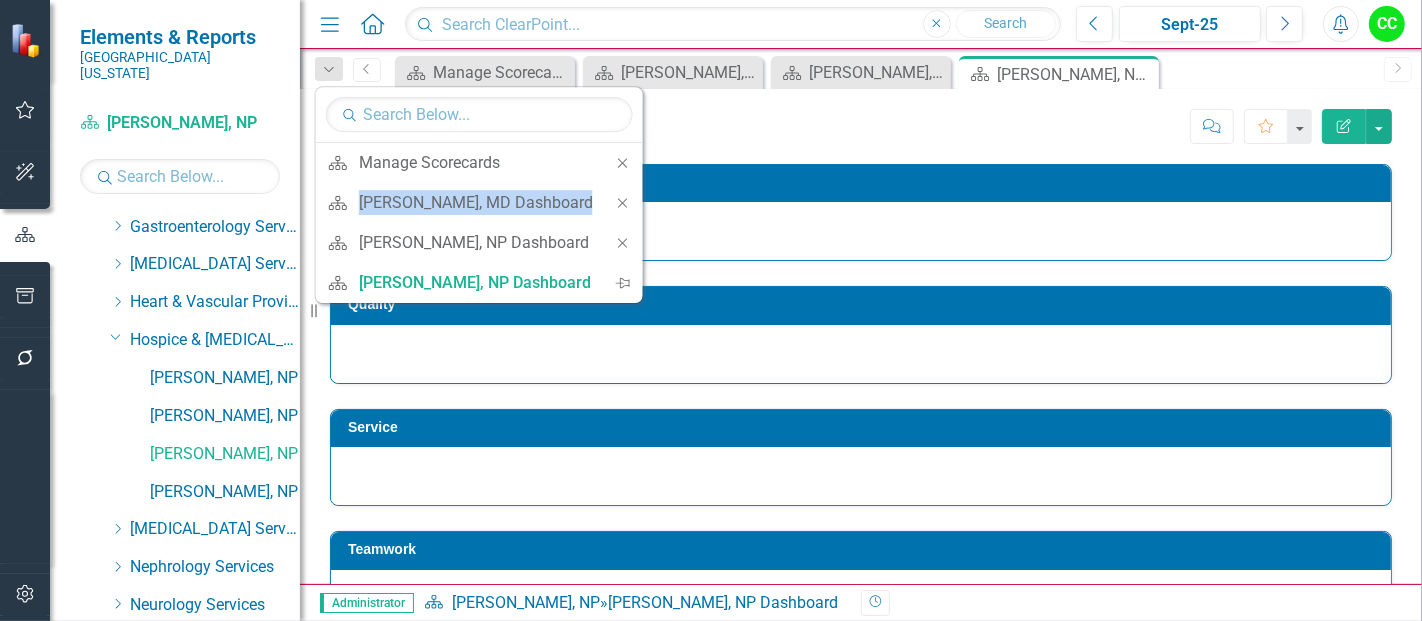
click at [623, 153] on div "Close" at bounding box center [623, 163] width 40 height 40
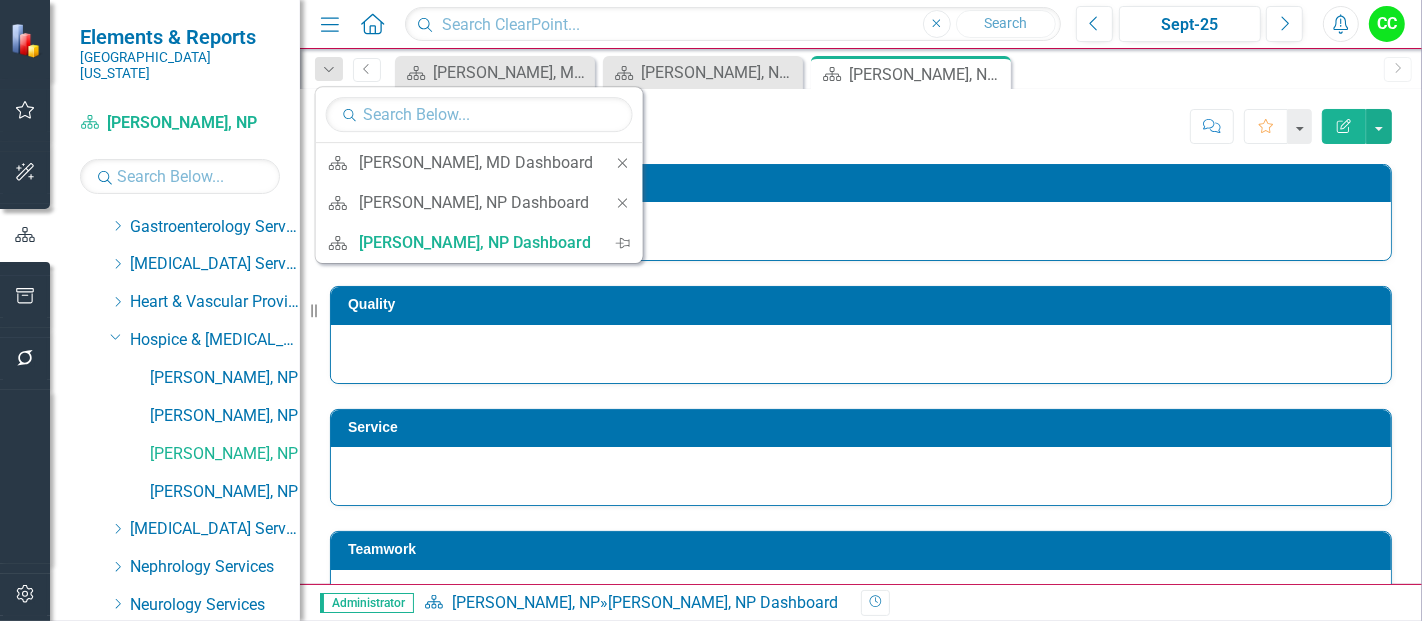
click at [623, 153] on div "Close" at bounding box center [623, 163] width 40 height 40
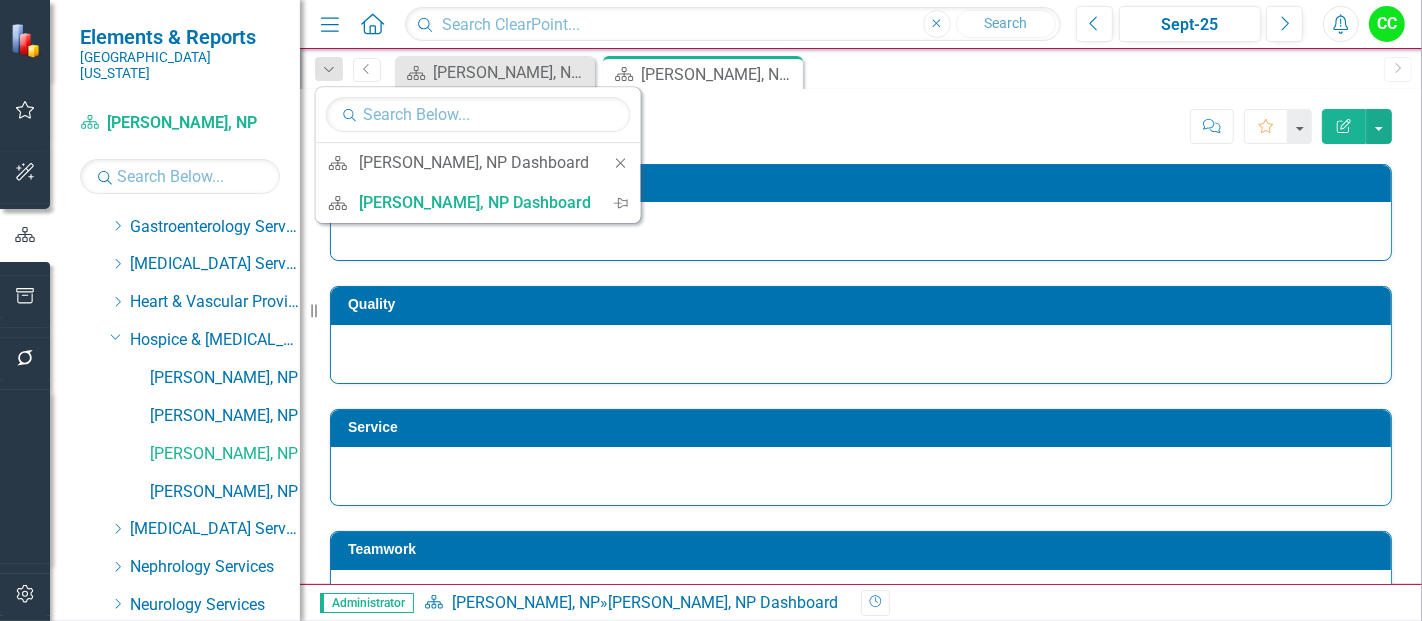
click at [623, 153] on div "Close" at bounding box center [621, 163] width 40 height 40
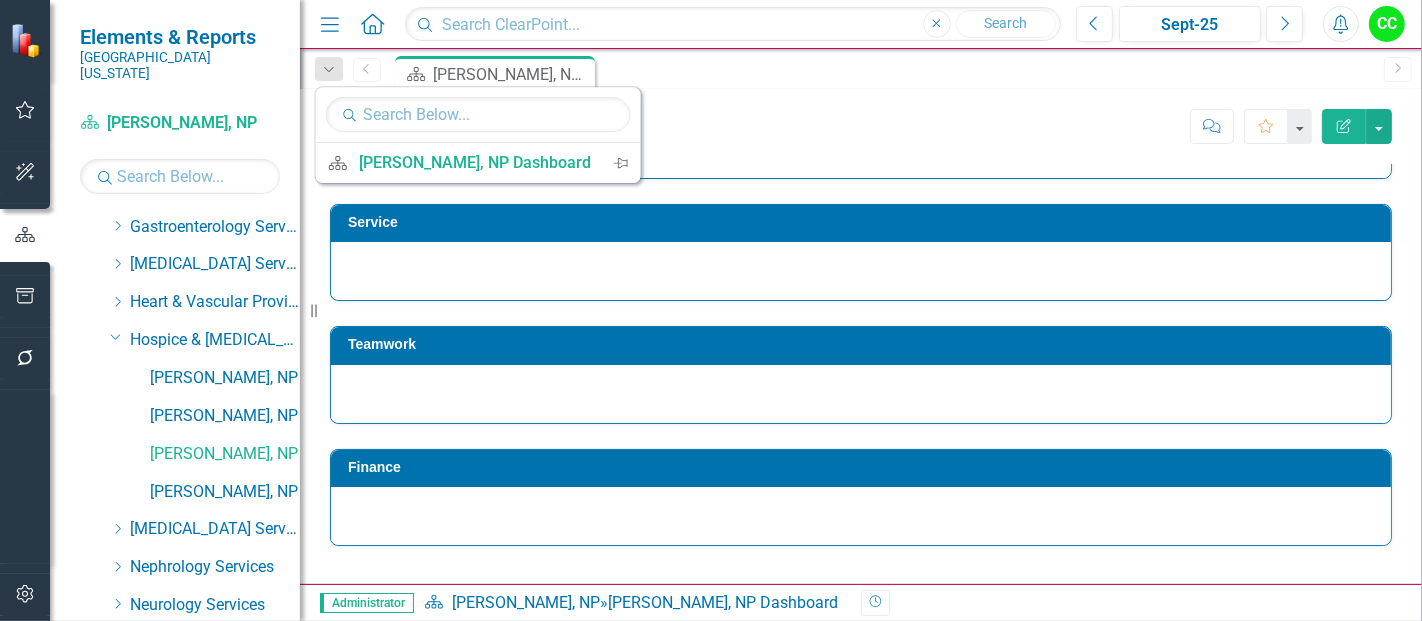
scroll to position [265, 0]
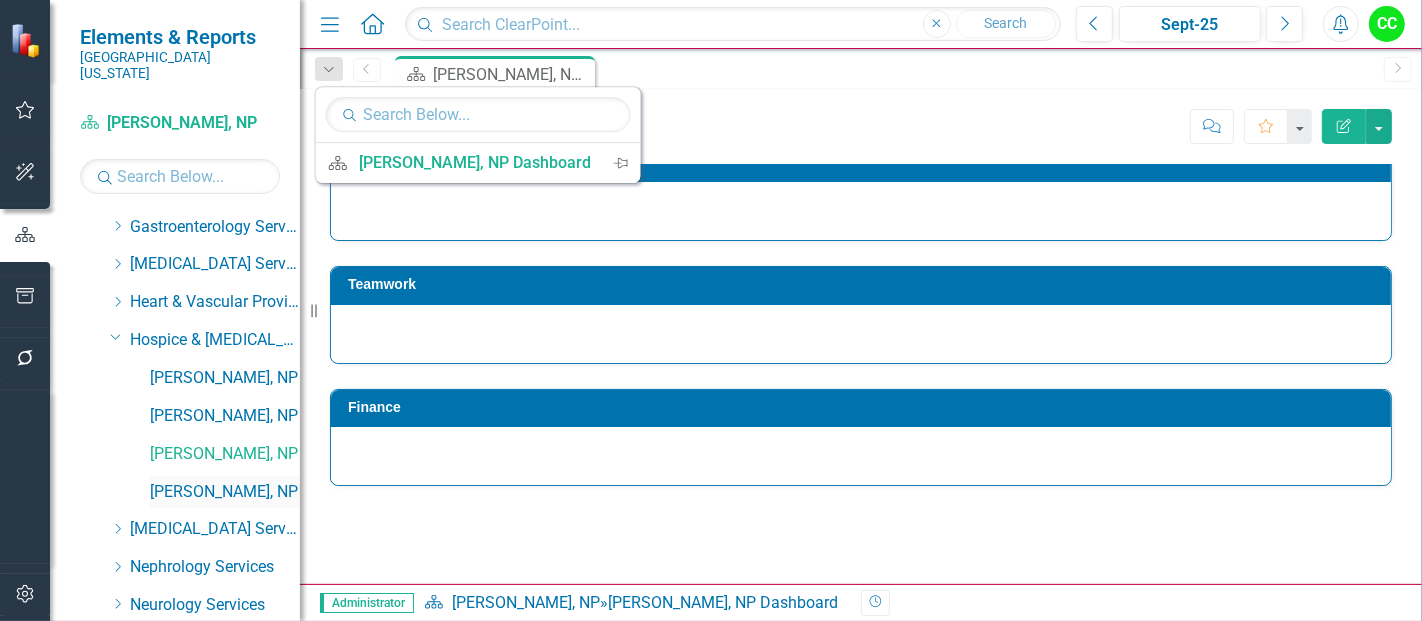
click at [210, 481] on link "[PERSON_NAME], NP" at bounding box center [225, 492] width 150 height 23
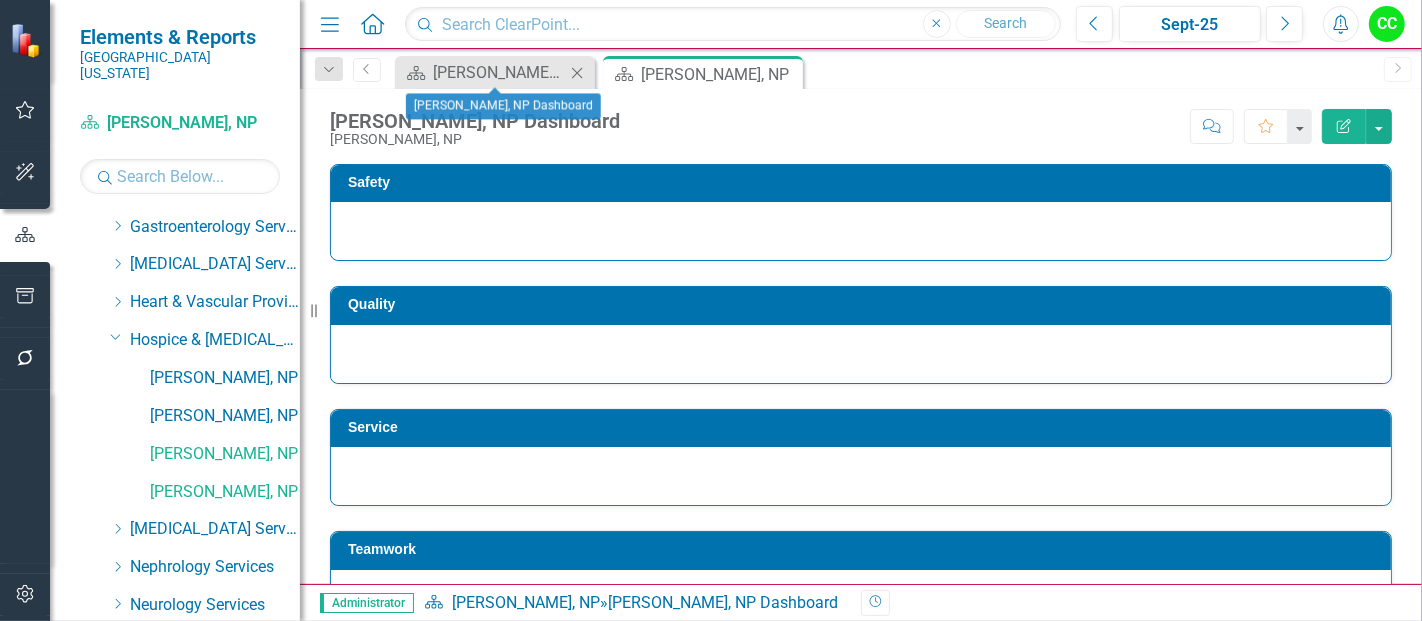
click at [580, 73] on icon "Close" at bounding box center [577, 73] width 20 height 16
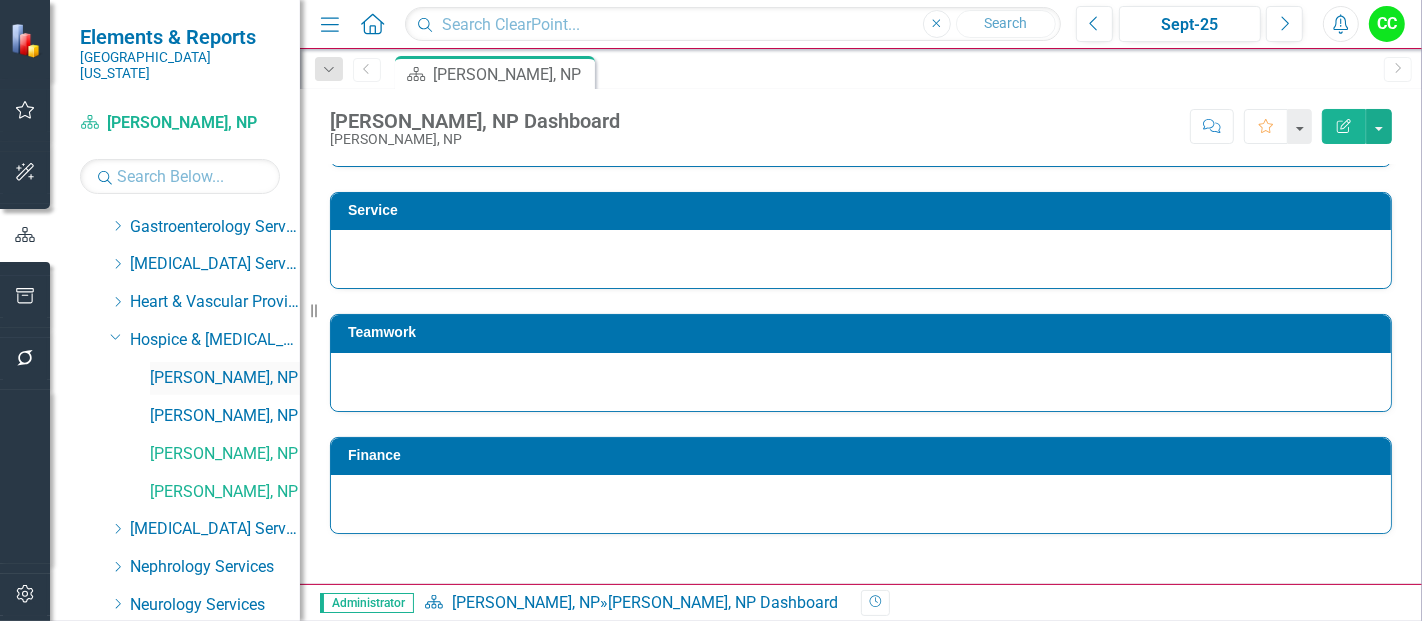
scroll to position [217, 0]
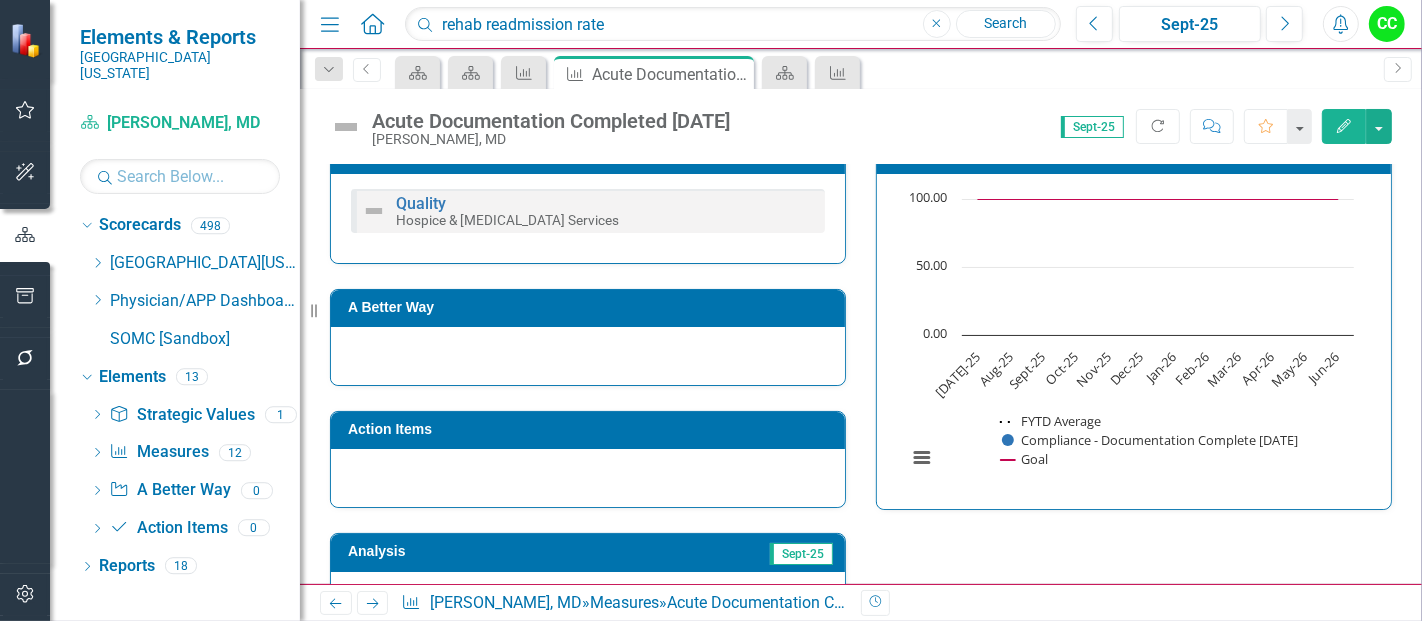
scroll to position [397, 0]
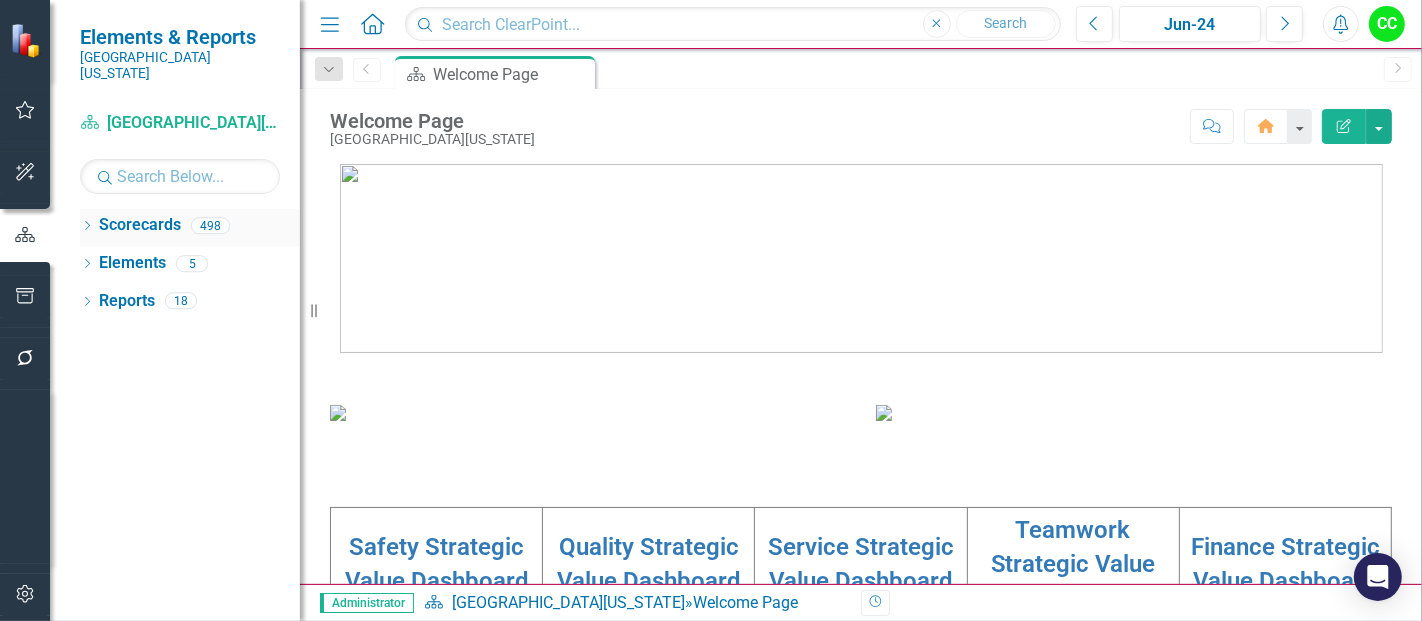
click at [87, 221] on icon at bounding box center [87, 225] width 5 height 9
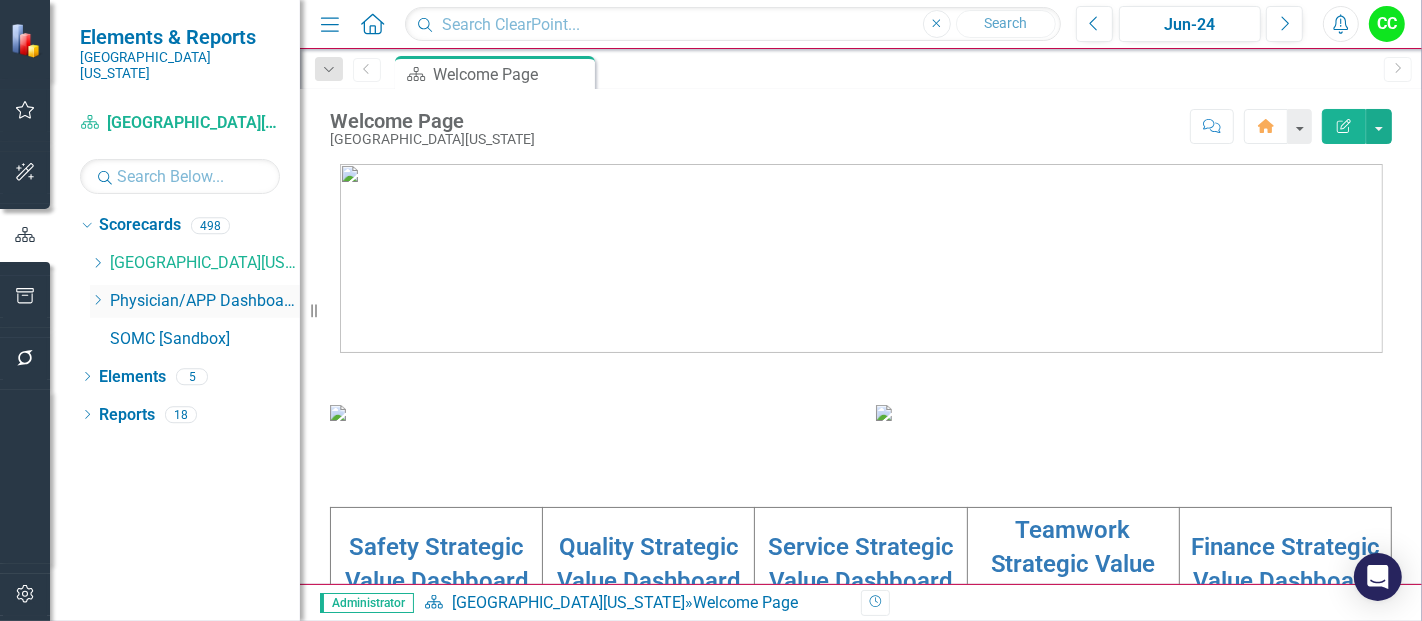
click at [99, 294] on icon "Dropdown" at bounding box center [97, 300] width 15 height 12
click at [102, 294] on icon "Dropdown" at bounding box center [97, 300] width 15 height 12
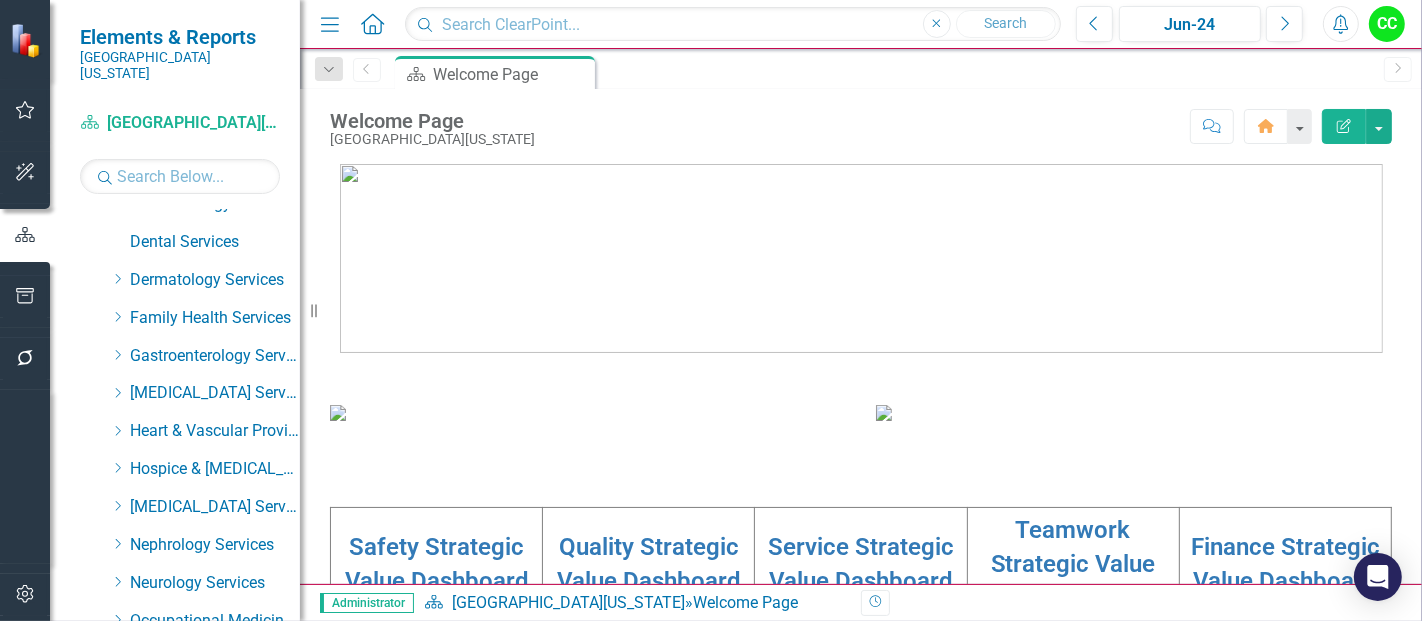
scroll to position [303, 0]
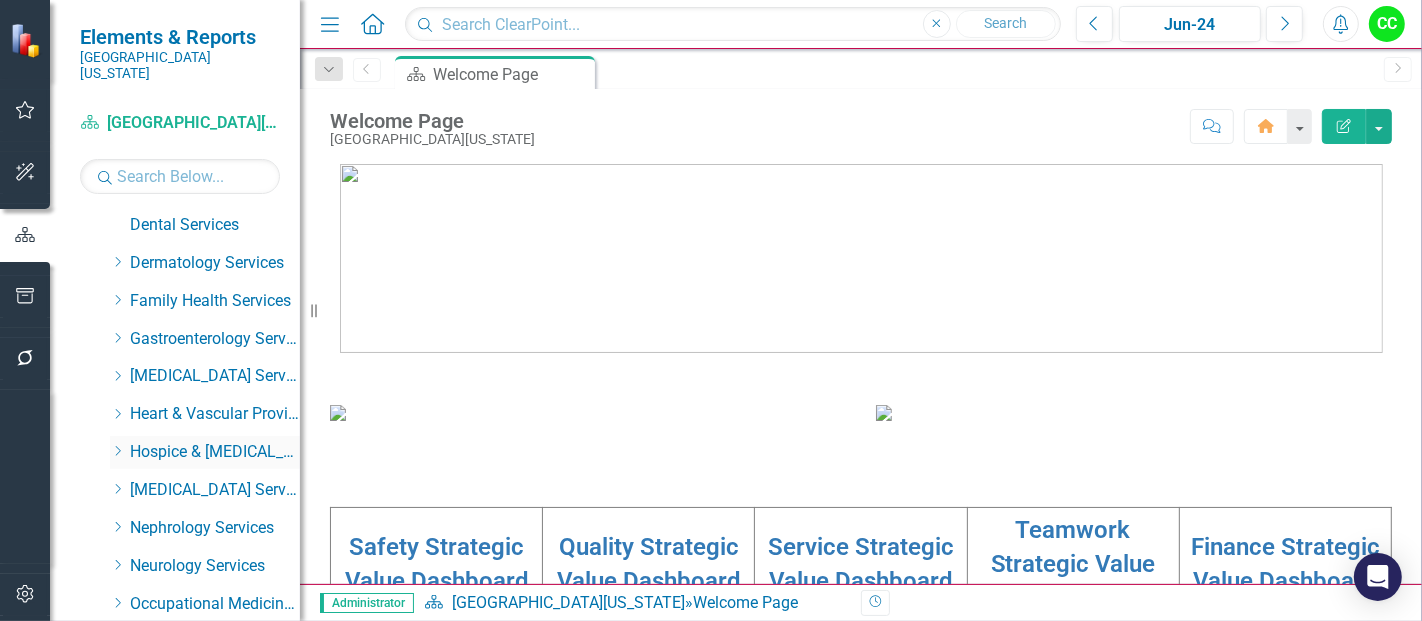
click at [117, 445] on icon "Dropdown" at bounding box center [117, 451] width 15 height 12
click at [196, 555] on link "[PERSON_NAME], NP" at bounding box center [225, 566] width 150 height 23
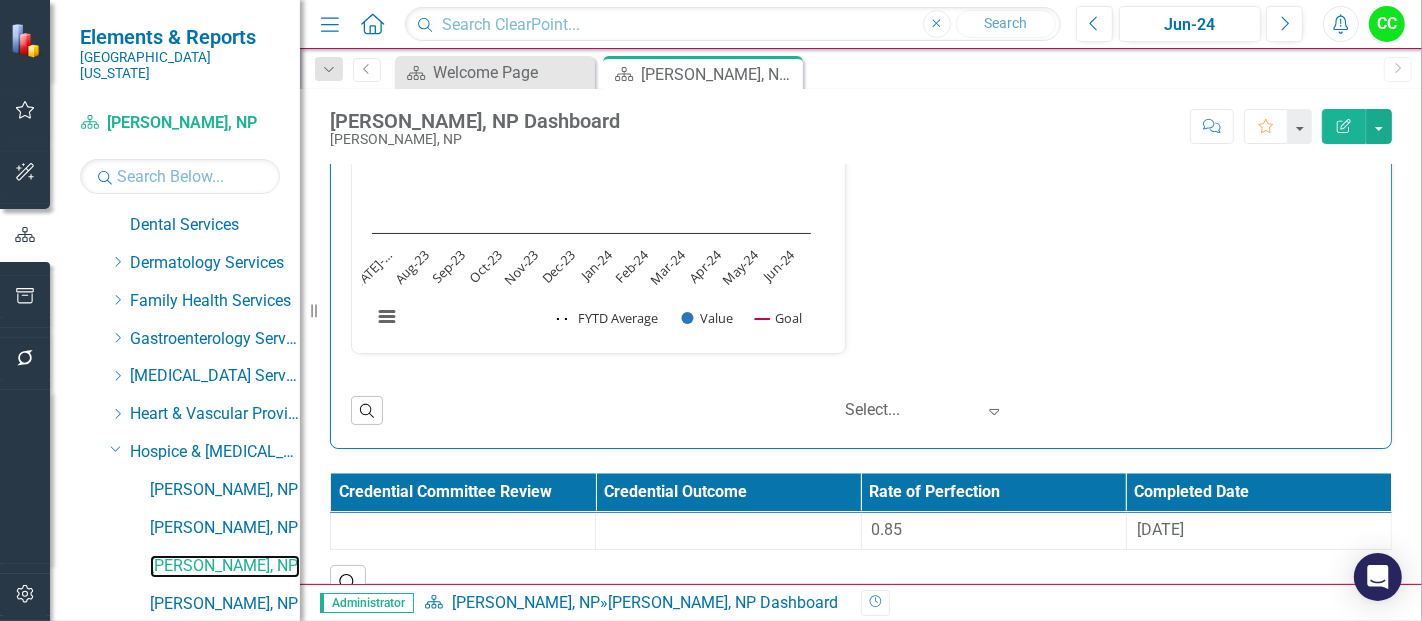
scroll to position [3016, 0]
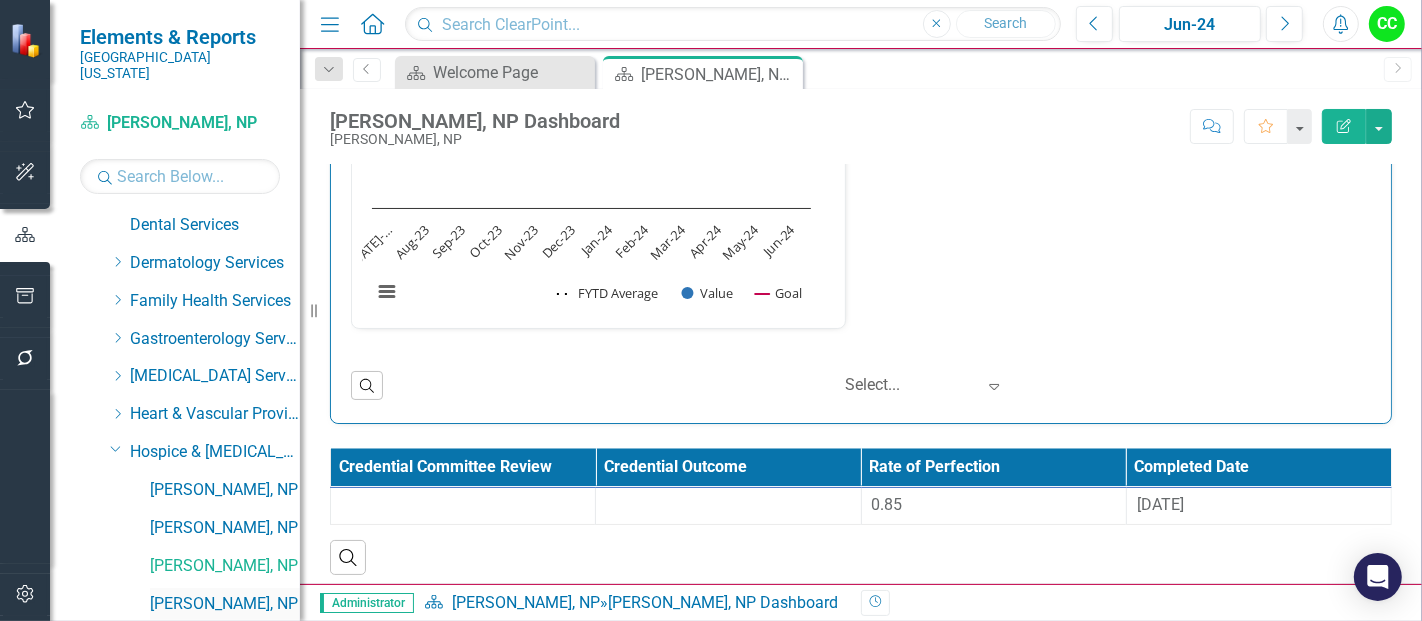
click at [222, 593] on link "[PERSON_NAME], NP" at bounding box center [225, 604] width 150 height 23
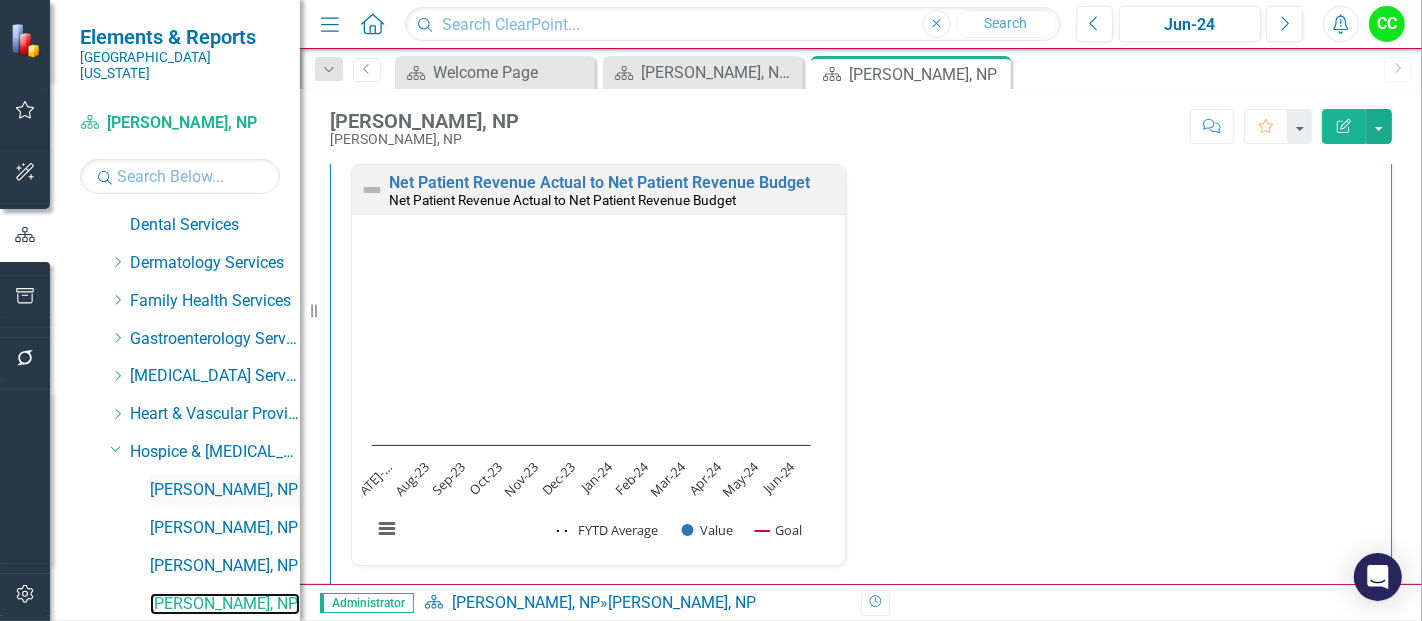
scroll to position [382, 0]
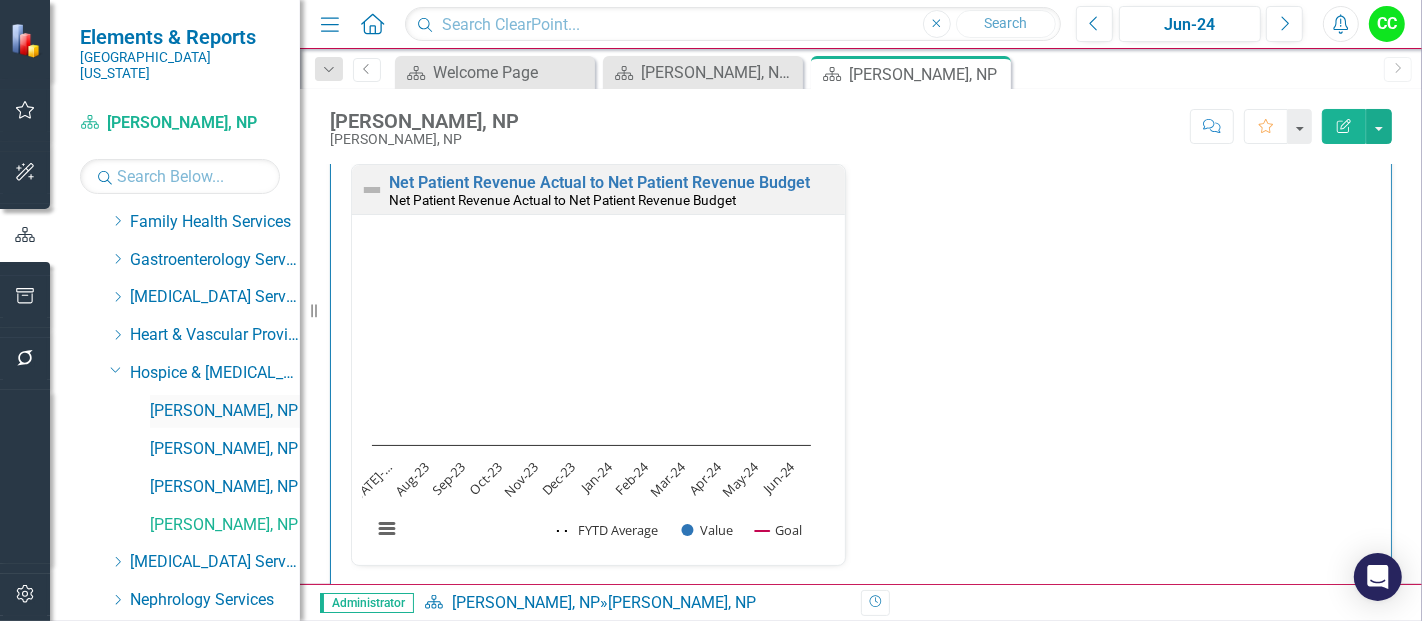
click at [217, 400] on link "[PERSON_NAME], NP" at bounding box center [225, 411] width 150 height 23
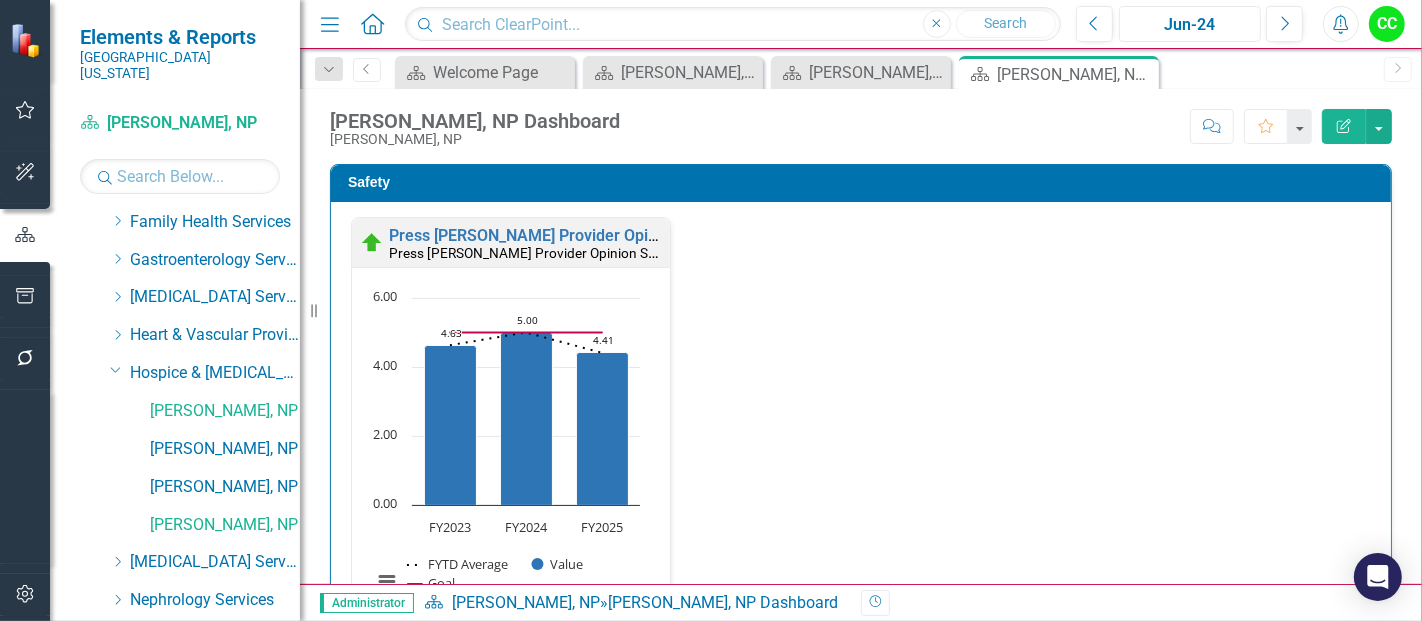
click at [1222, 21] on div "Jun-24" at bounding box center [1190, 25] width 128 height 24
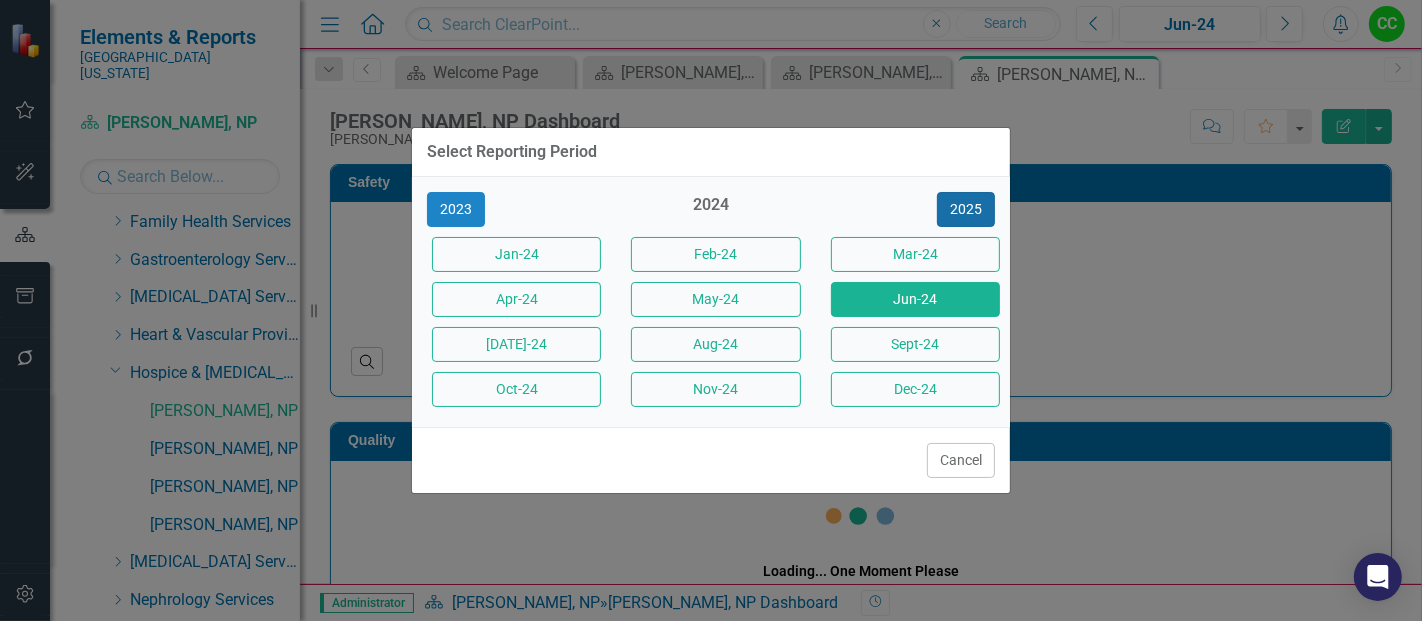
click at [979, 207] on button "2025" at bounding box center [966, 209] width 58 height 35
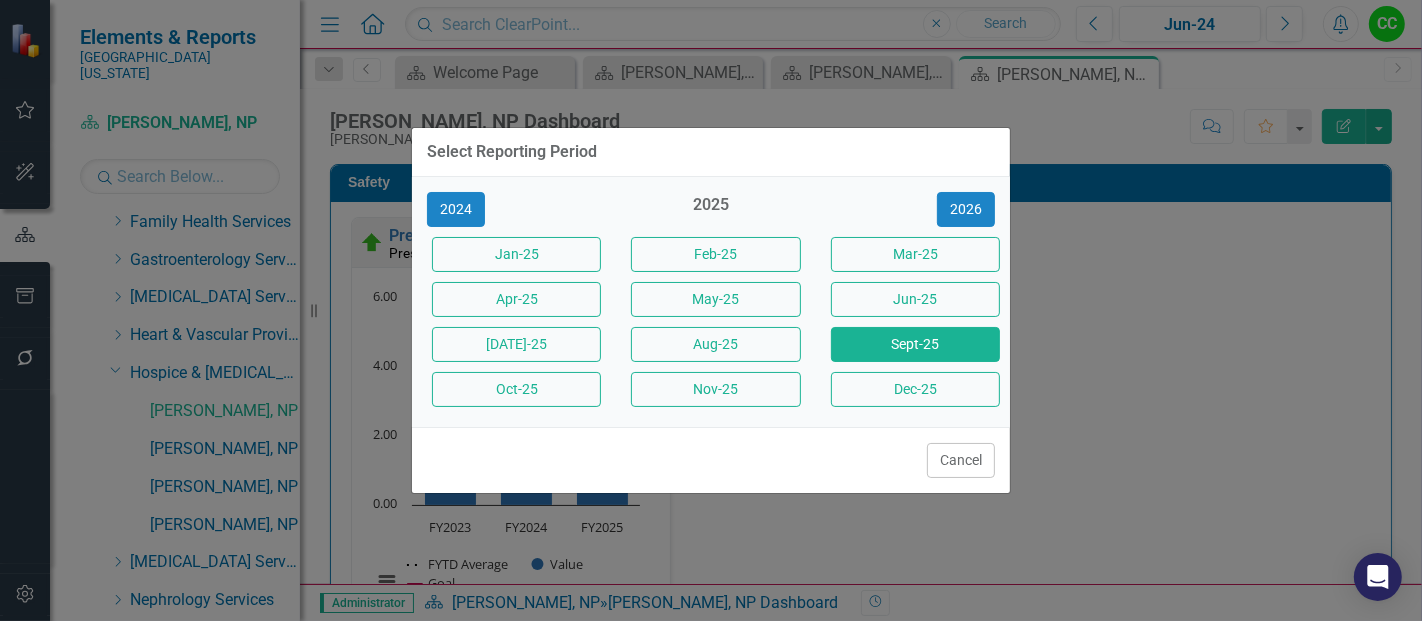
click at [885, 337] on button "Sept-25" at bounding box center [915, 344] width 169 height 35
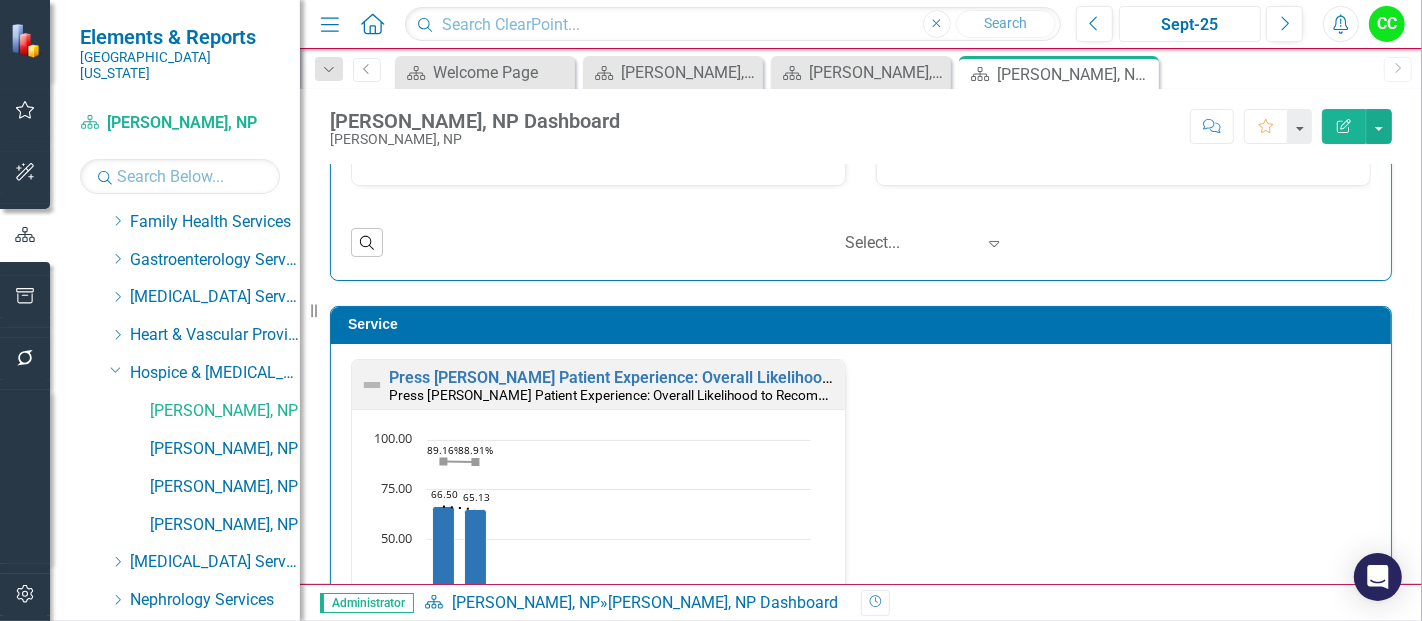
scroll to position [1015, 0]
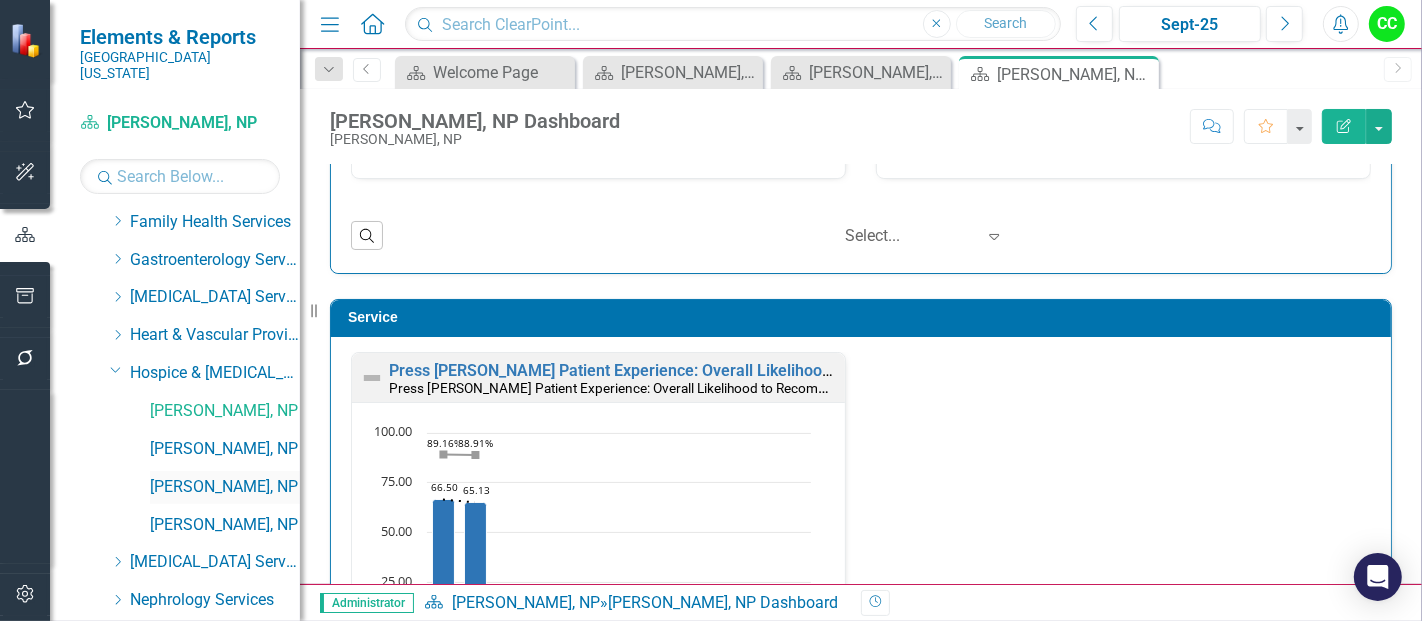
click at [169, 476] on link "[PERSON_NAME], NP" at bounding box center [225, 487] width 150 height 23
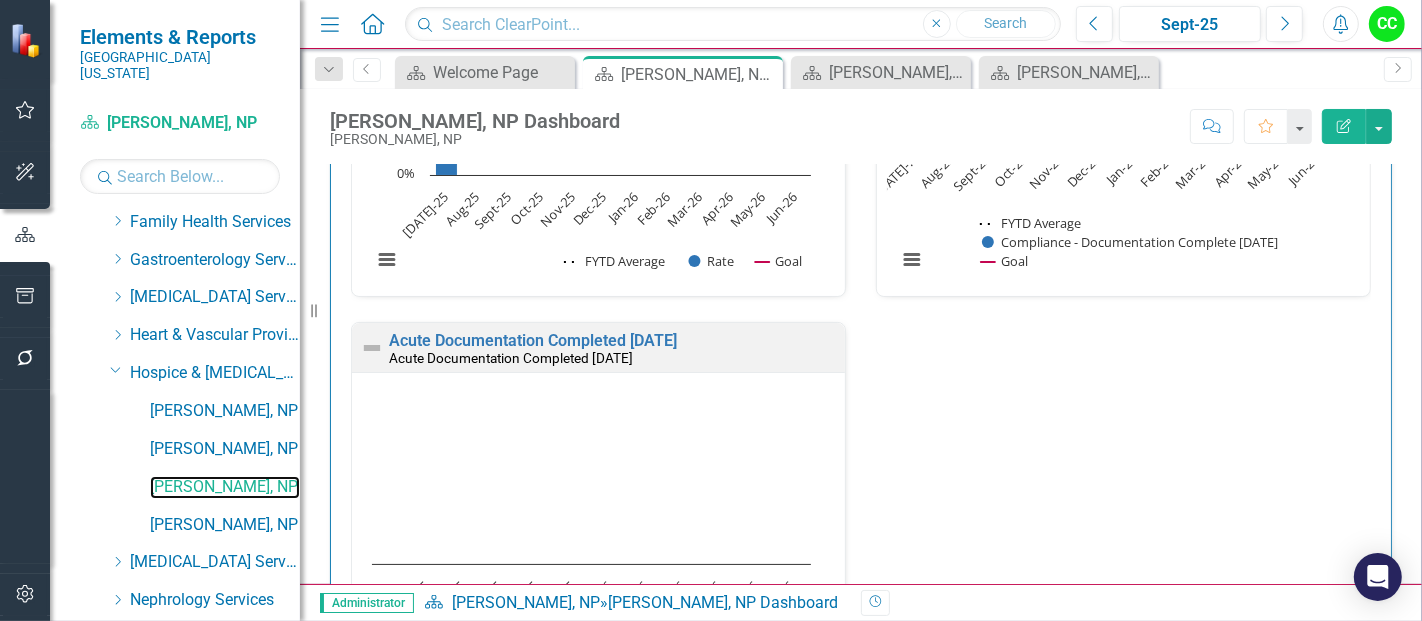
scroll to position [904, 0]
